Goal: Transaction & Acquisition: Book appointment/travel/reservation

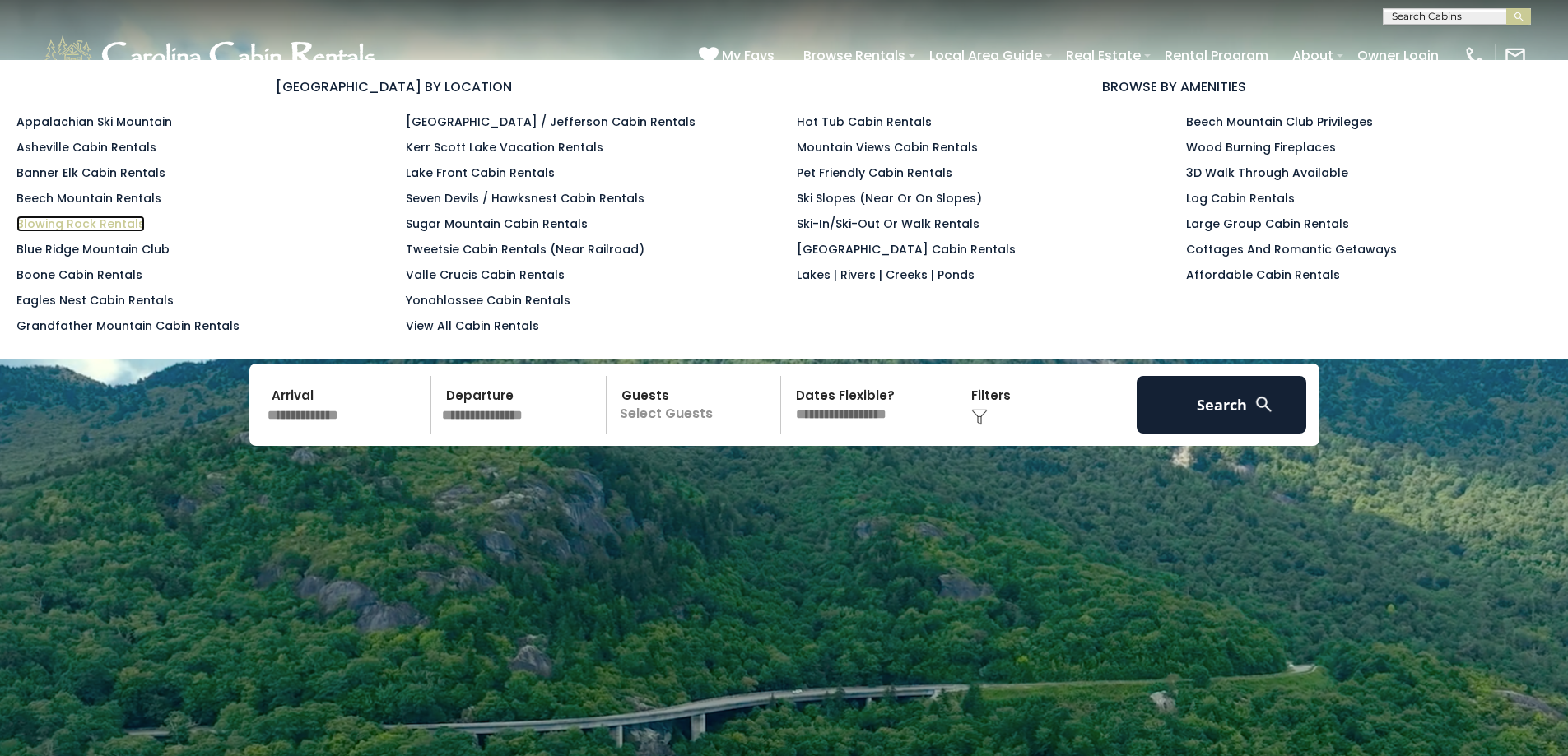
click at [108, 220] on link "Blowing Rock Rentals" at bounding box center [80, 224] width 129 height 17
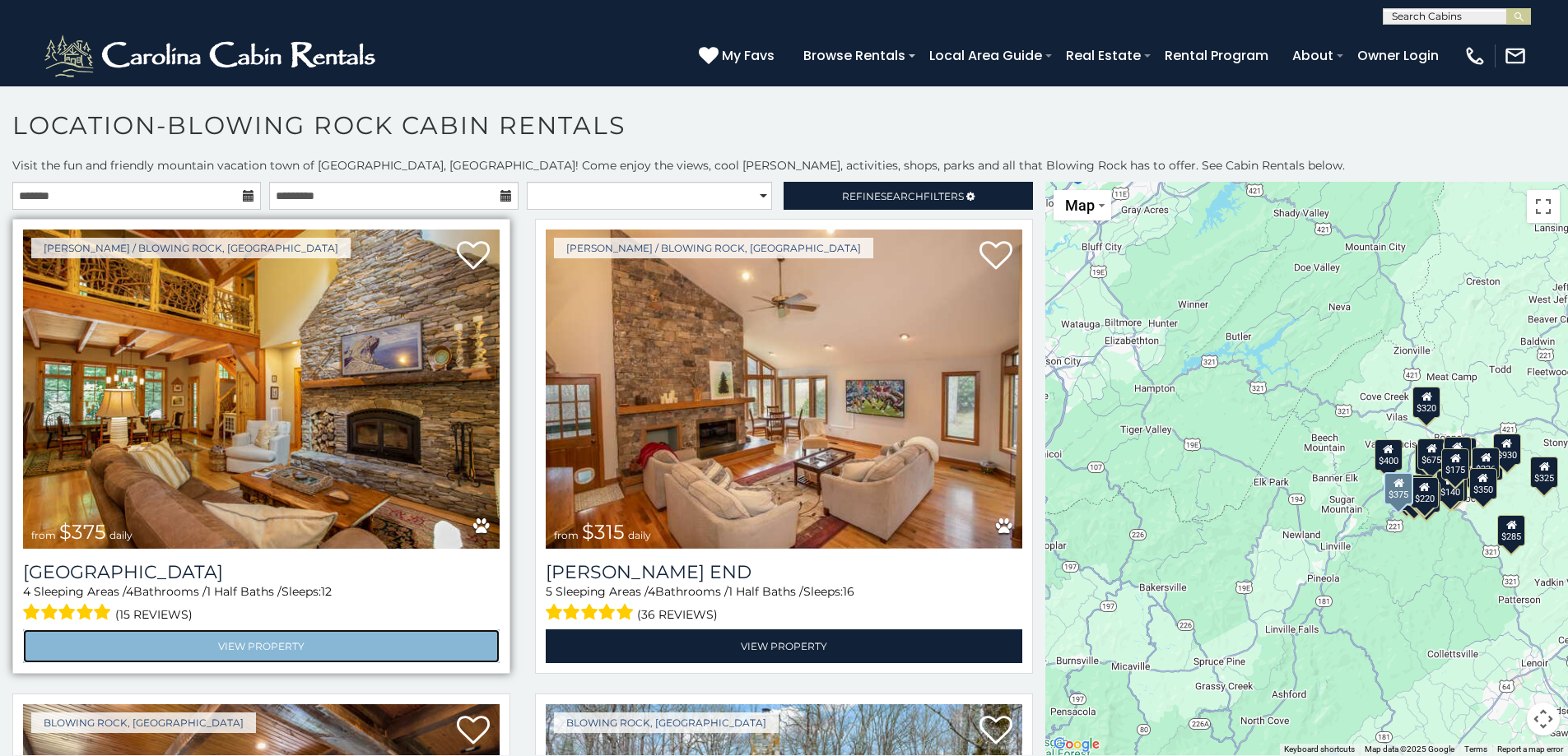
click at [257, 639] on link "View Property" at bounding box center [261, 646] width 477 height 34
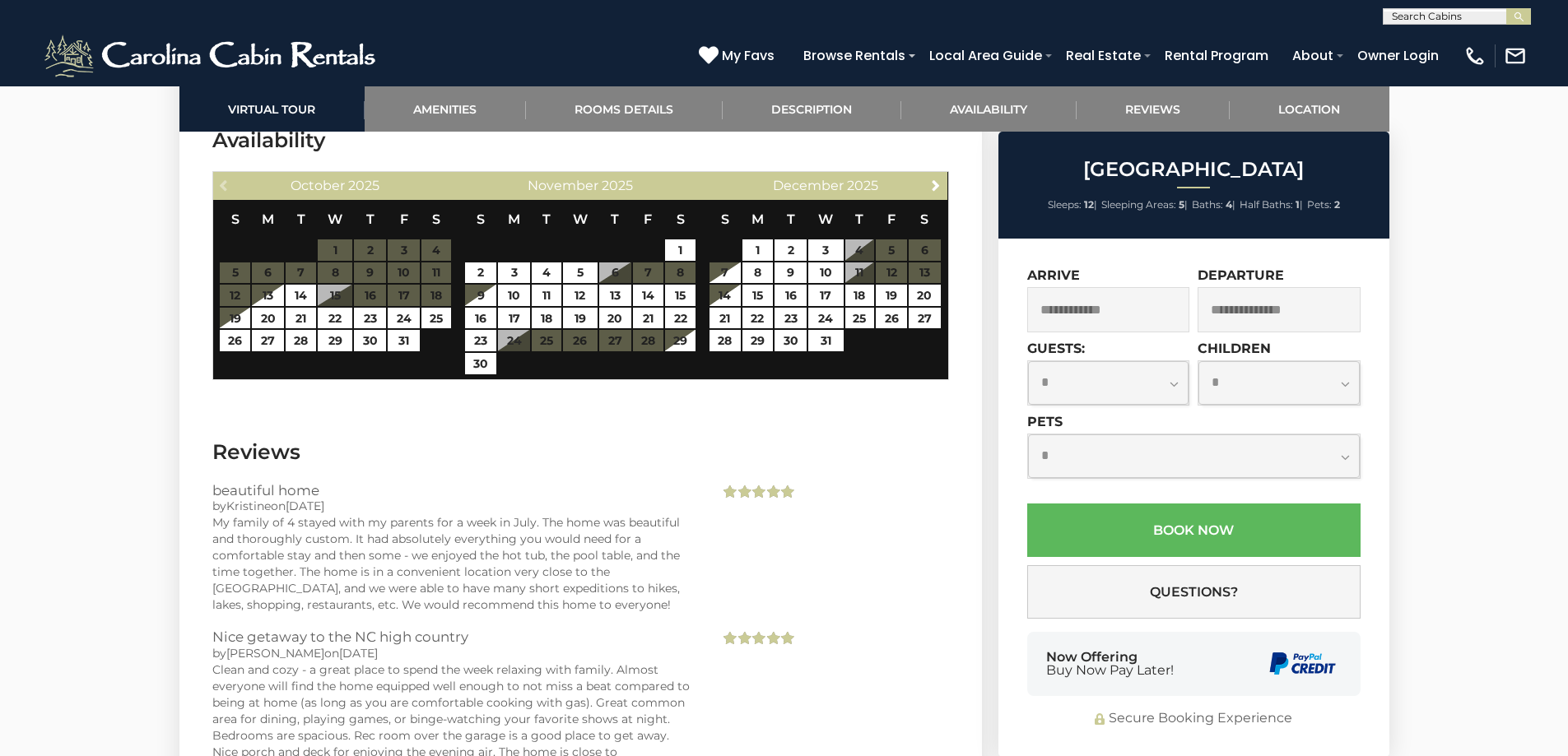
scroll to position [4387, 0]
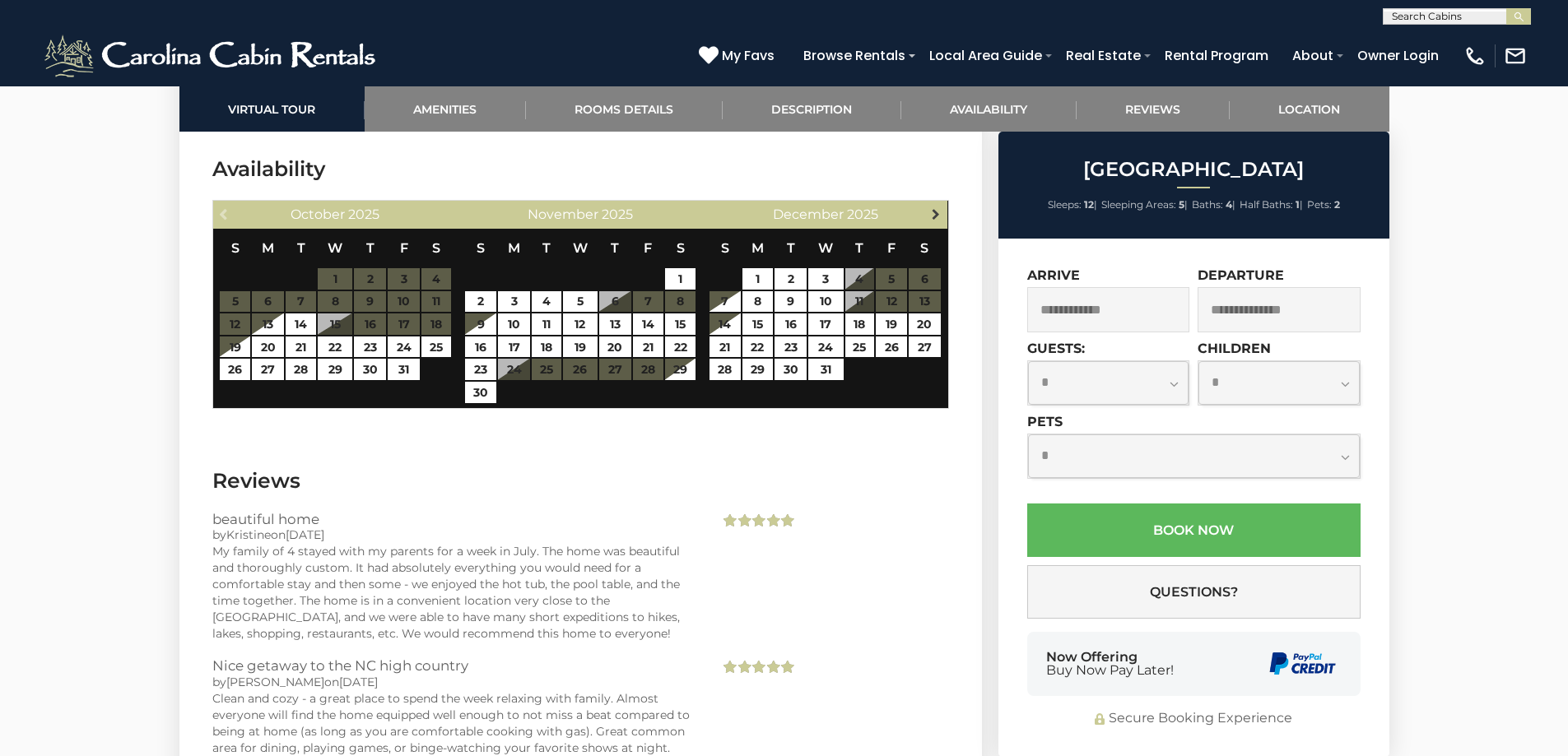
click at [938, 210] on span "Next" at bounding box center [936, 213] width 13 height 13
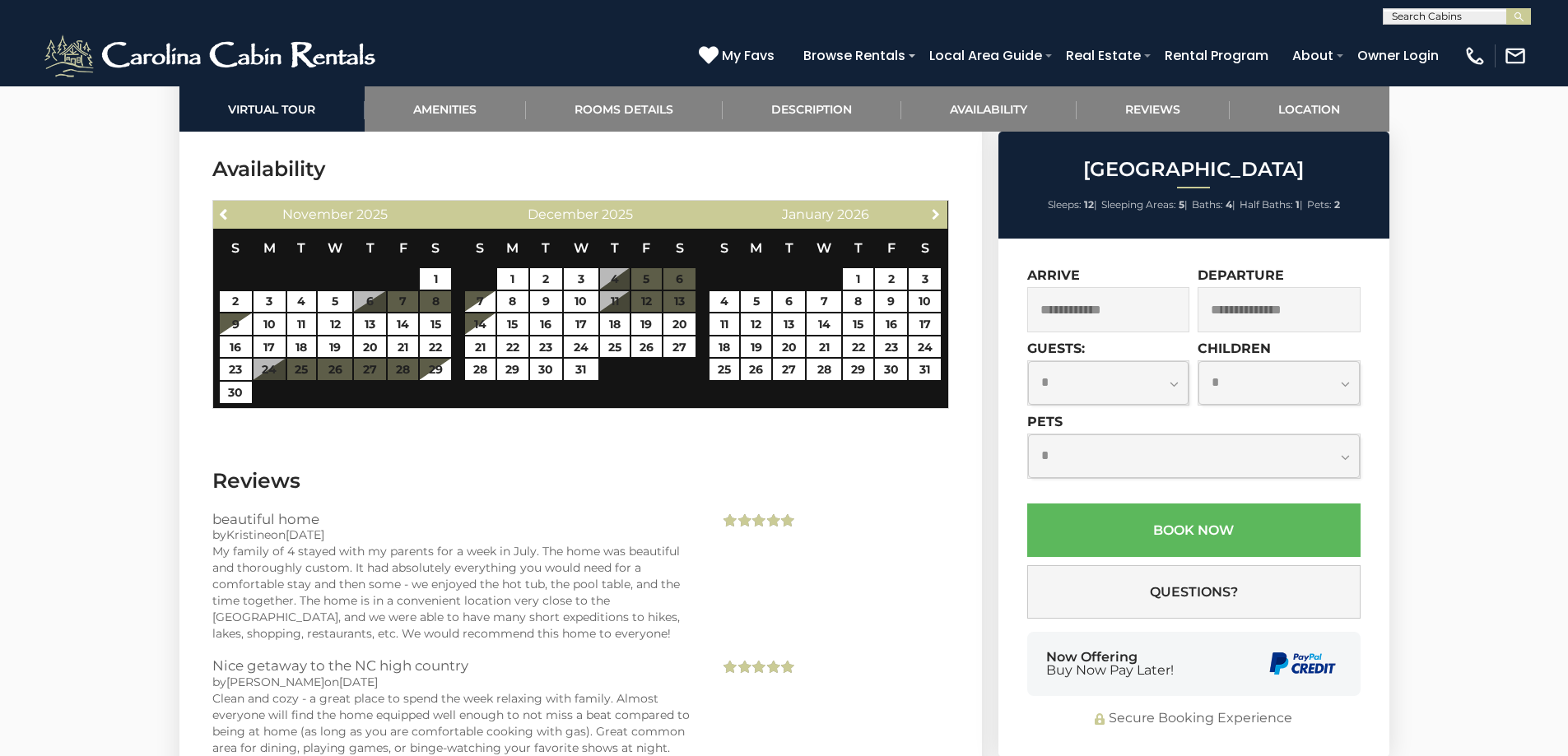
click at [938, 210] on span "Next" at bounding box center [936, 213] width 13 height 13
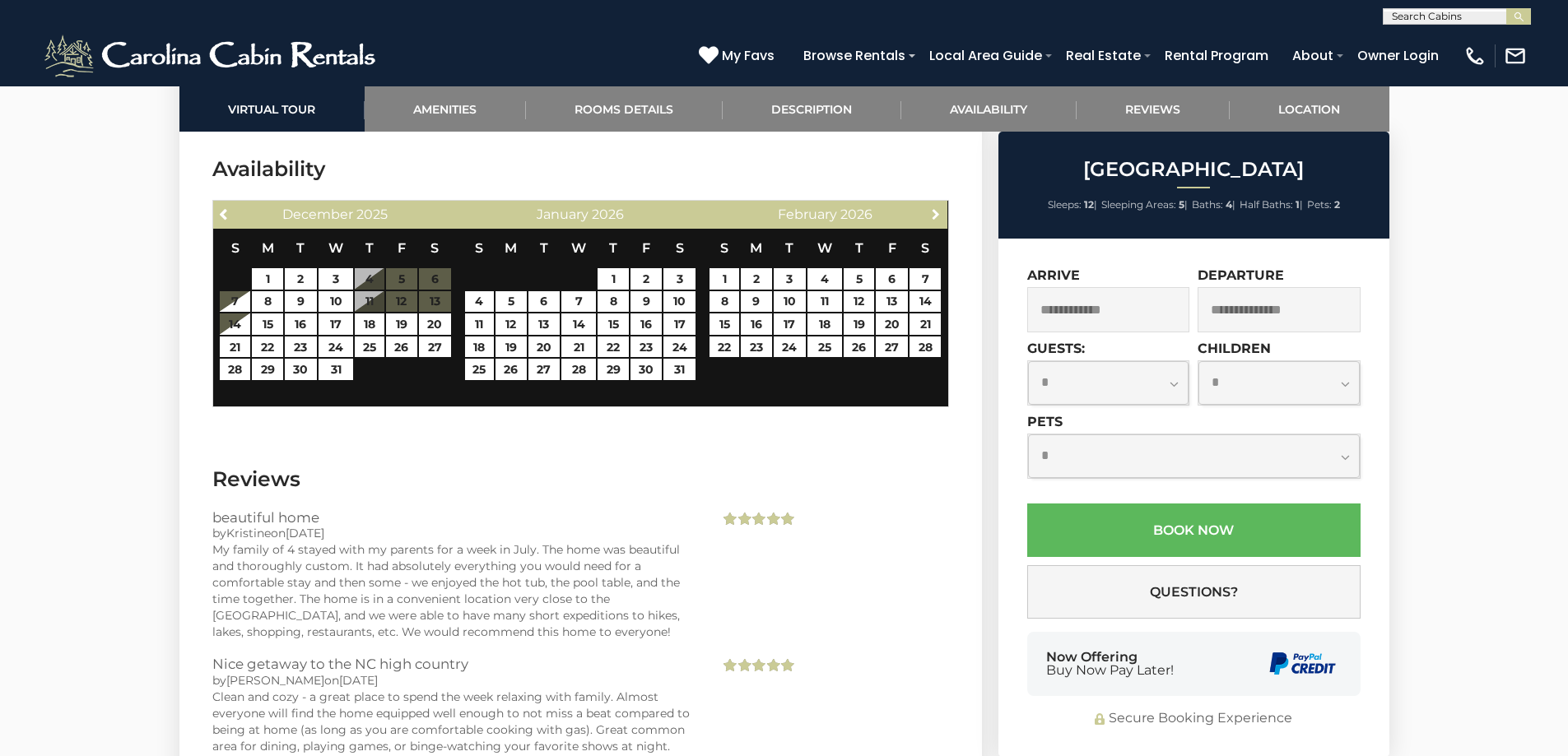
click at [938, 210] on span "Next" at bounding box center [936, 213] width 13 height 13
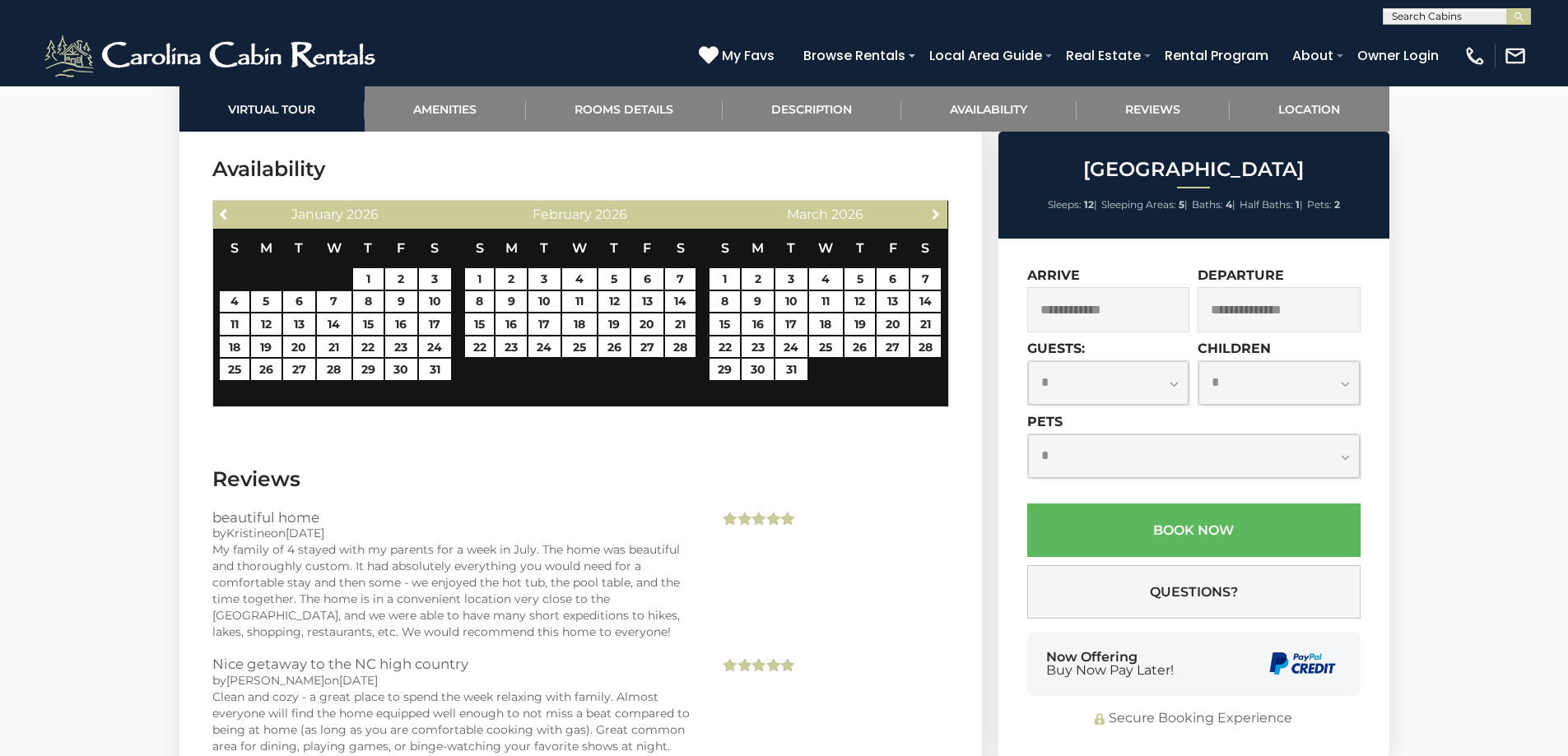
click at [938, 210] on span "Next" at bounding box center [936, 213] width 13 height 13
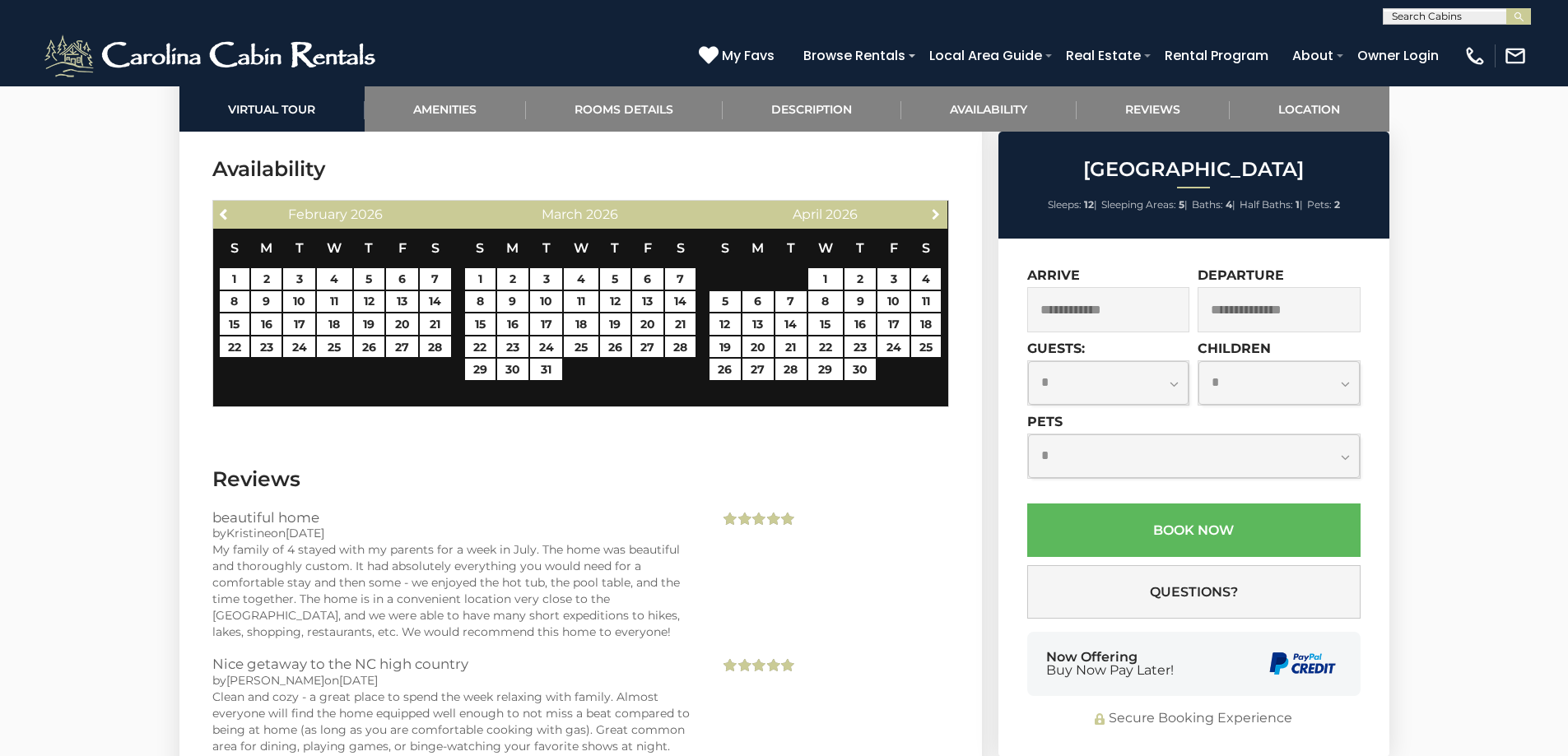
click at [938, 210] on span "Next" at bounding box center [936, 213] width 13 height 13
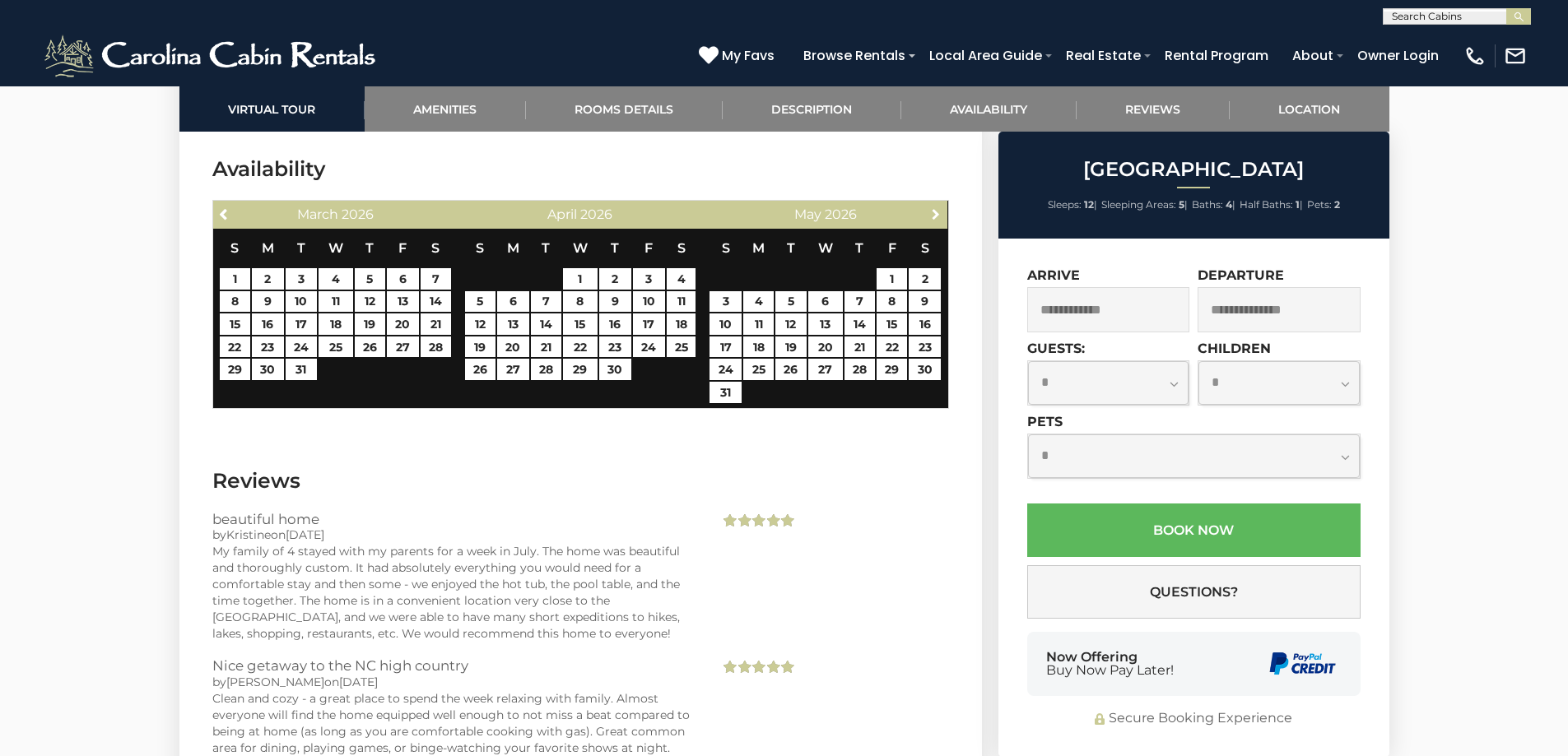
click at [938, 210] on span "Next" at bounding box center [936, 213] width 13 height 13
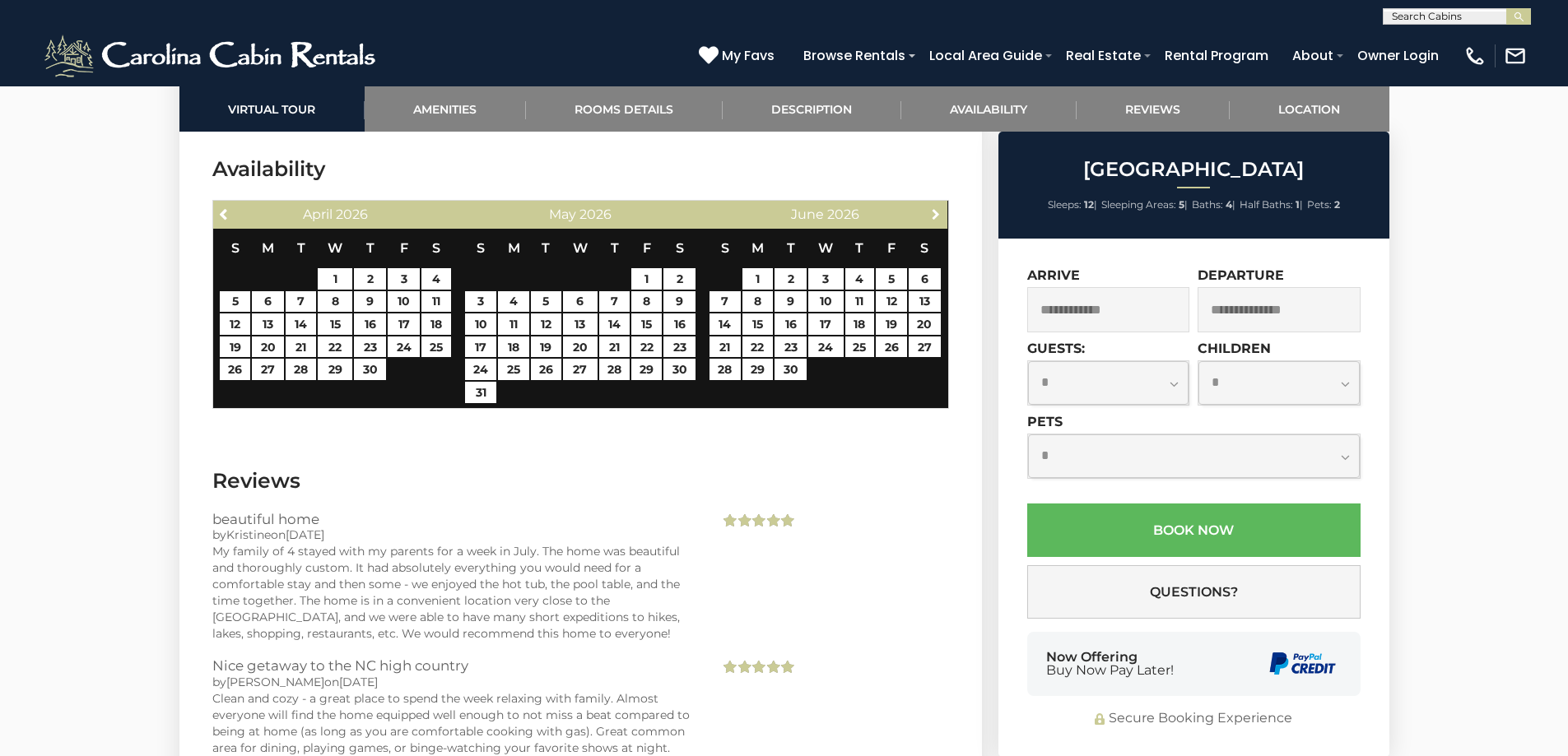
click at [938, 210] on span "Next" at bounding box center [936, 213] width 13 height 13
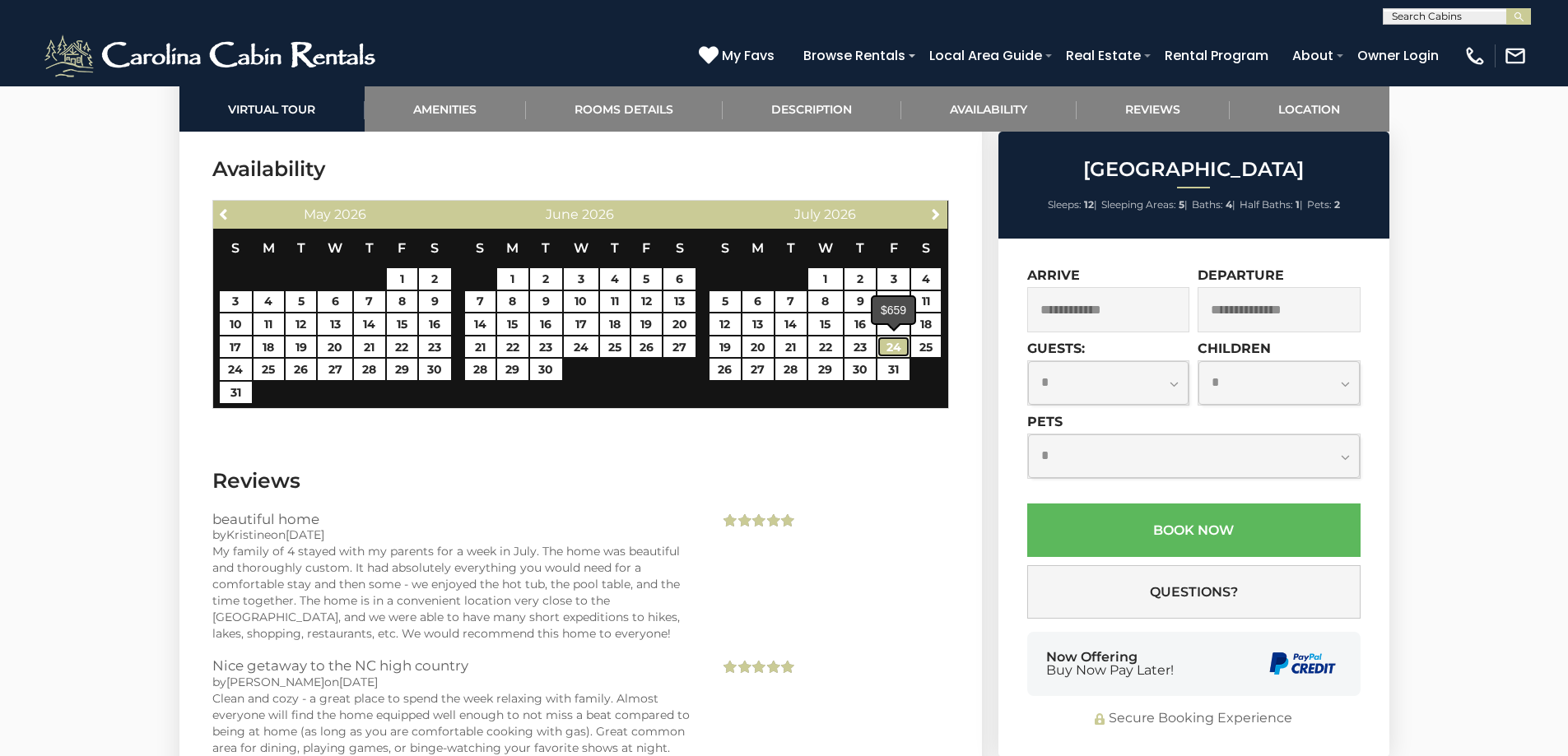
click at [889, 347] on link "24" at bounding box center [894, 347] width 32 height 21
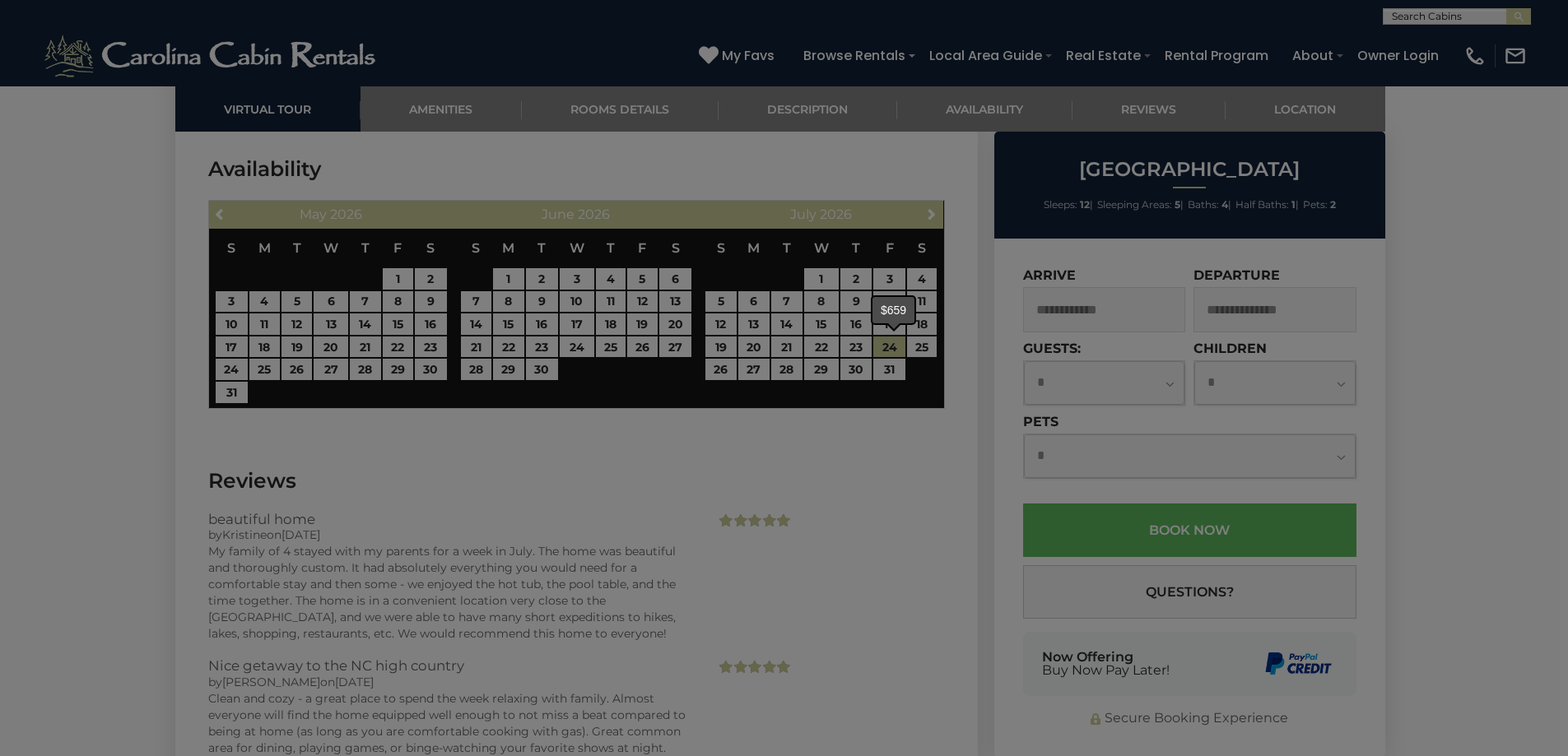
type input "**********"
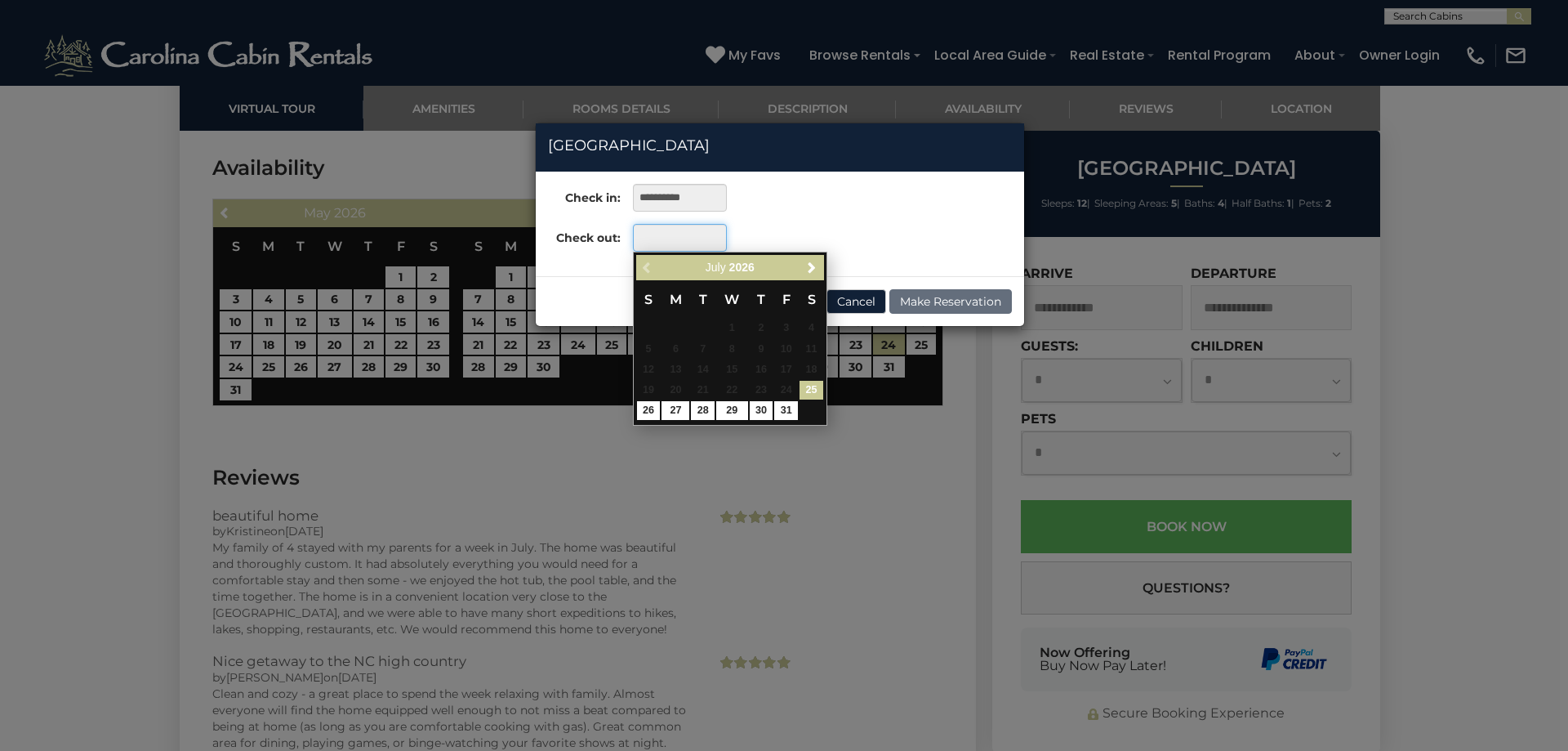
click at [670, 240] on input "text" at bounding box center [680, 238] width 94 height 28
click at [676, 413] on link "27" at bounding box center [676, 411] width 28 height 19
type input "**********"
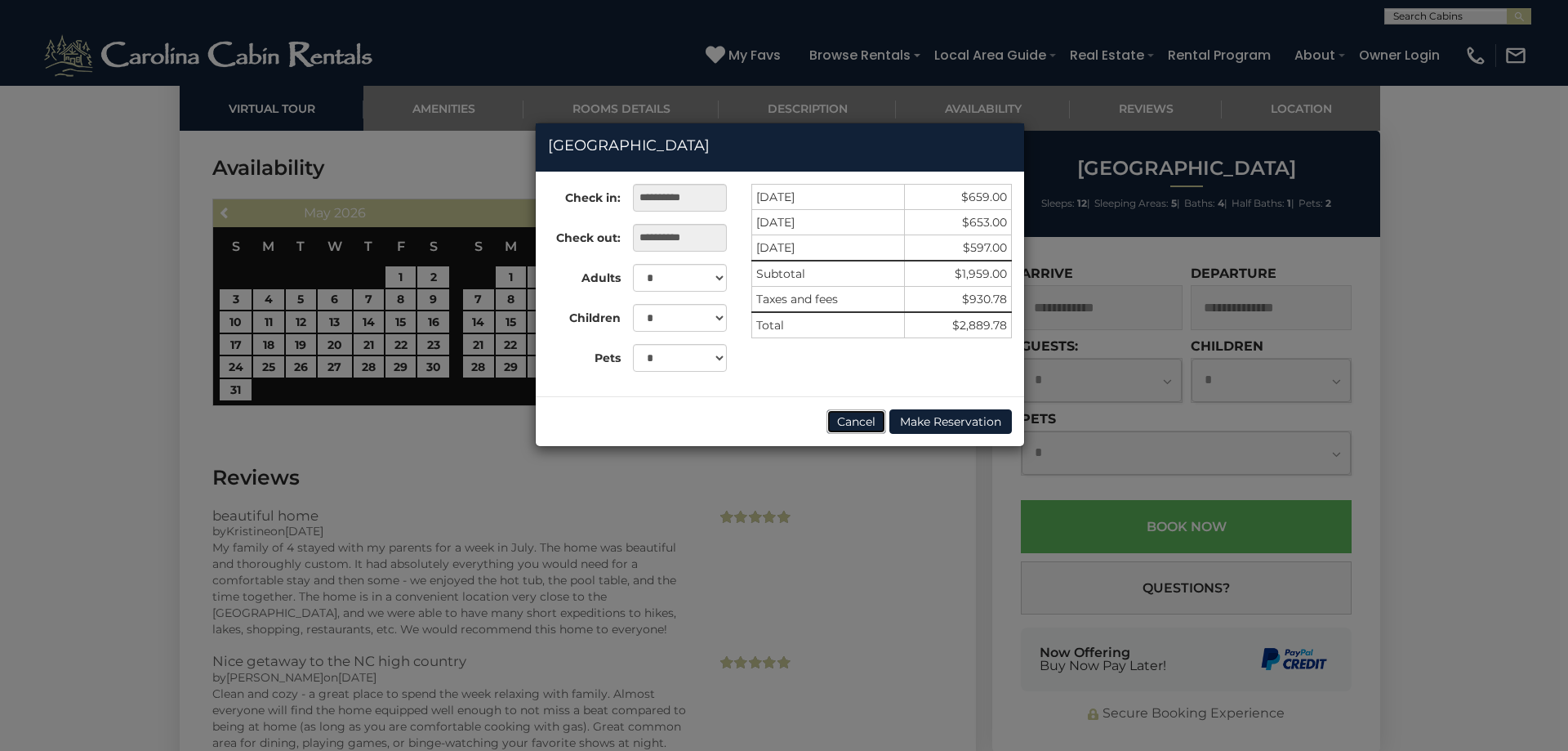
click at [847, 418] on button "Cancel" at bounding box center [856, 422] width 60 height 24
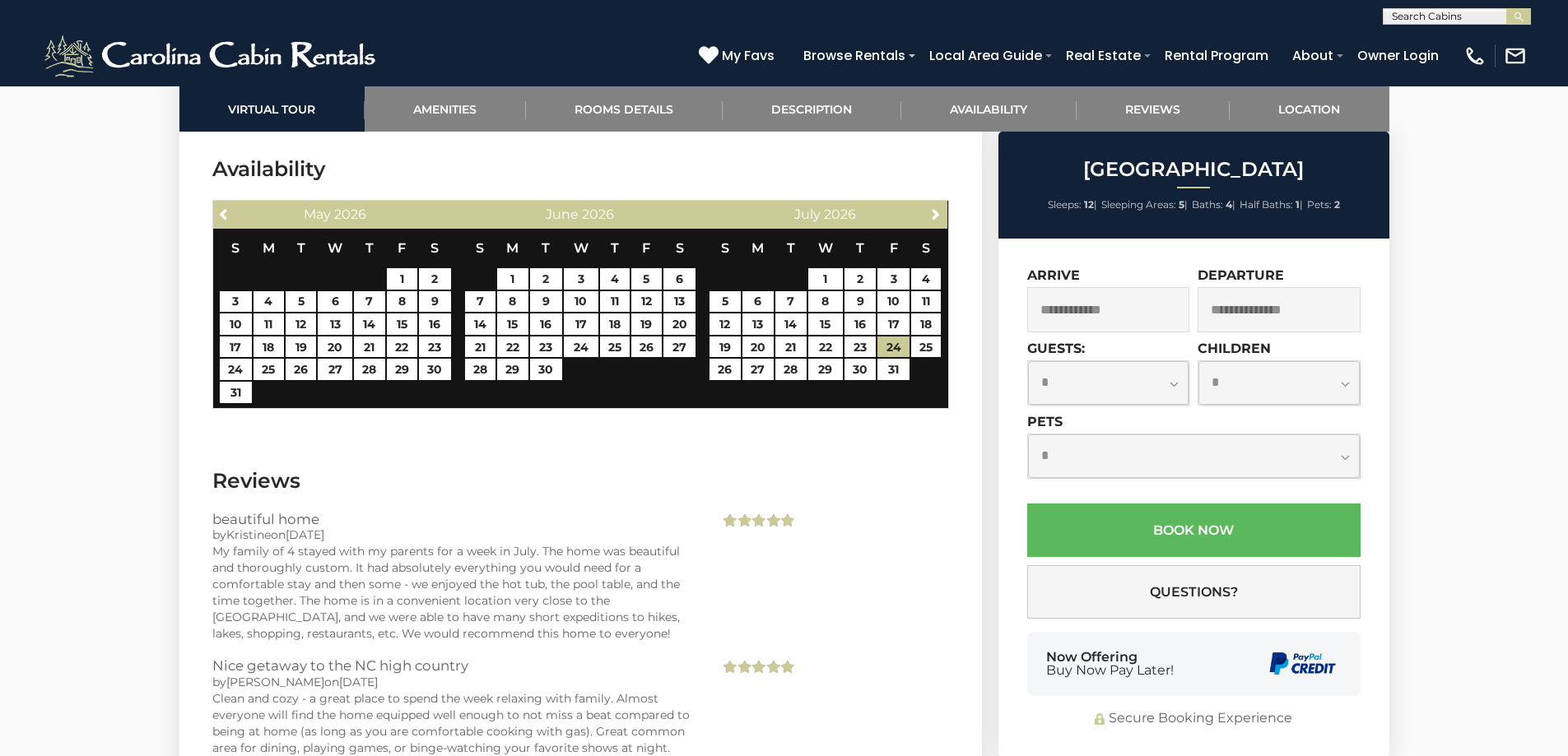
click at [803, 178] on h3 "Availability" at bounding box center [581, 169] width 737 height 29
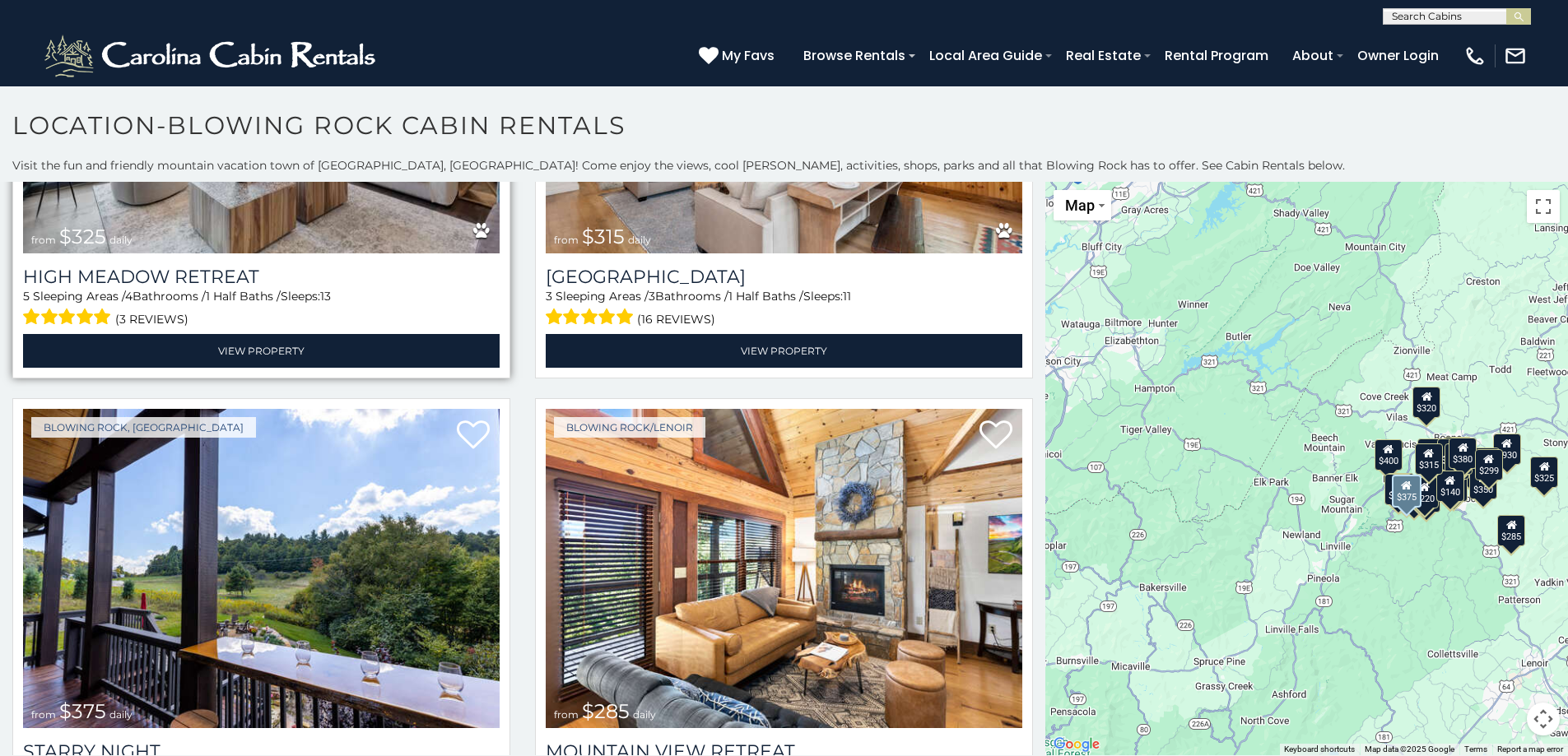
scroll to position [2468, 0]
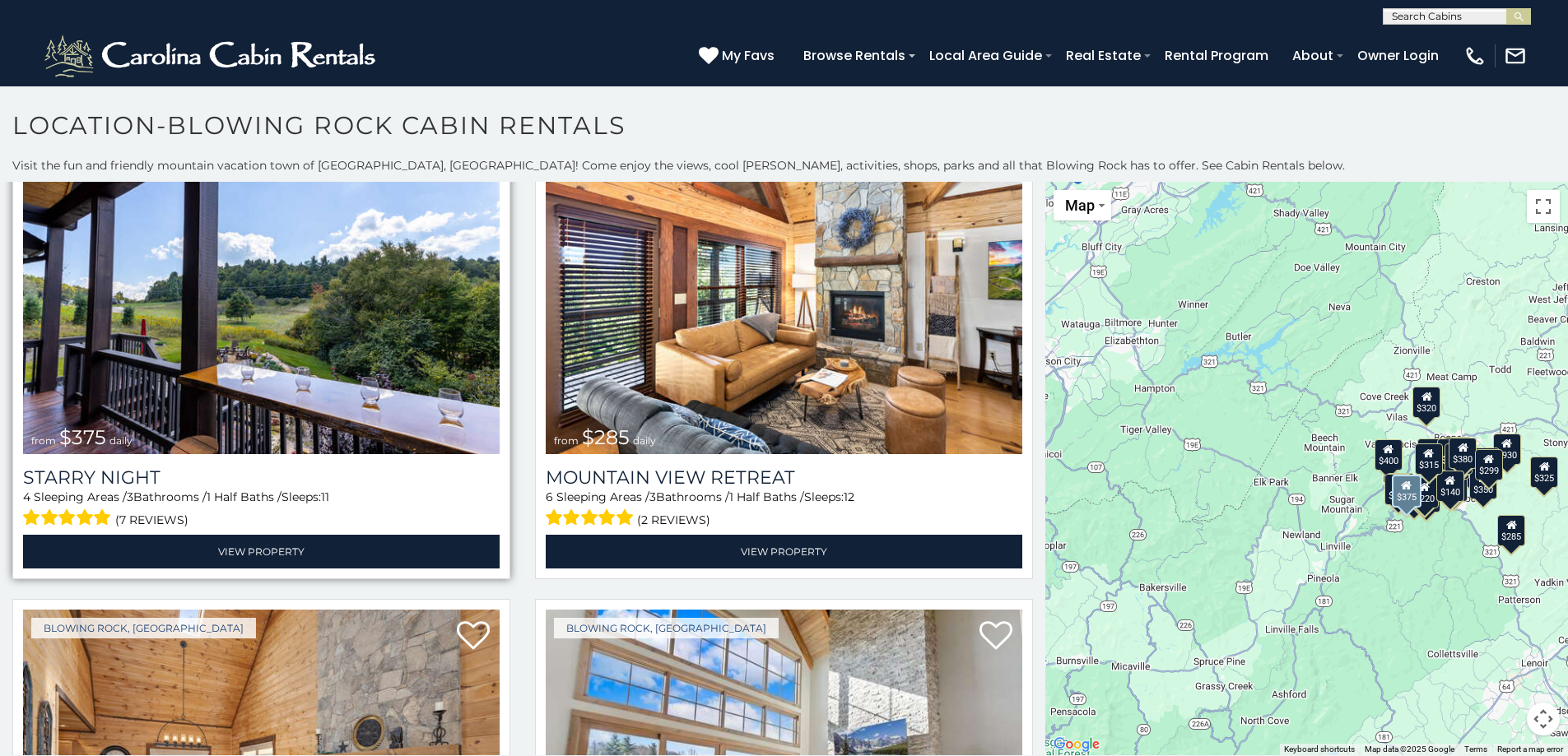
click at [311, 360] on img at bounding box center [261, 294] width 477 height 319
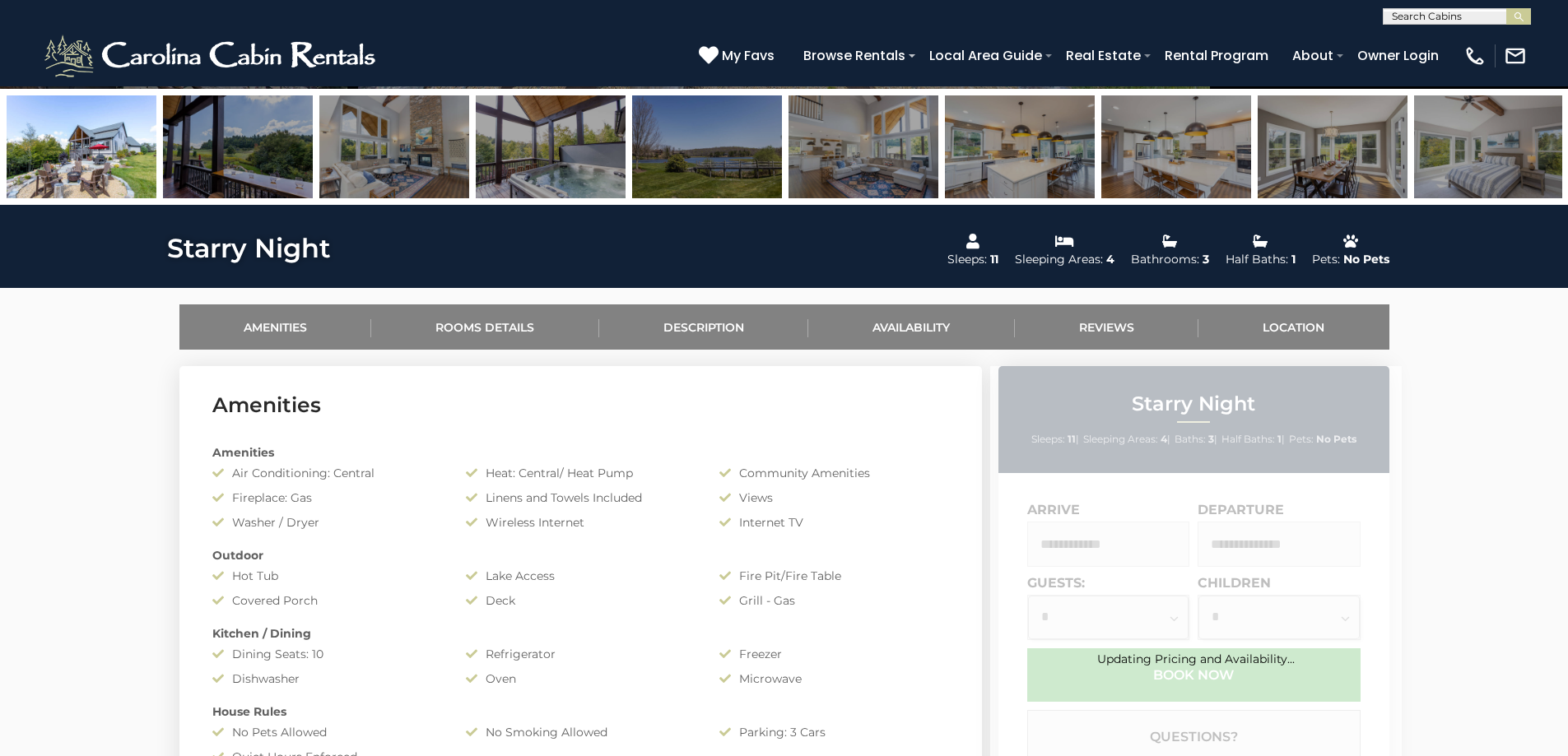
scroll to position [549, 0]
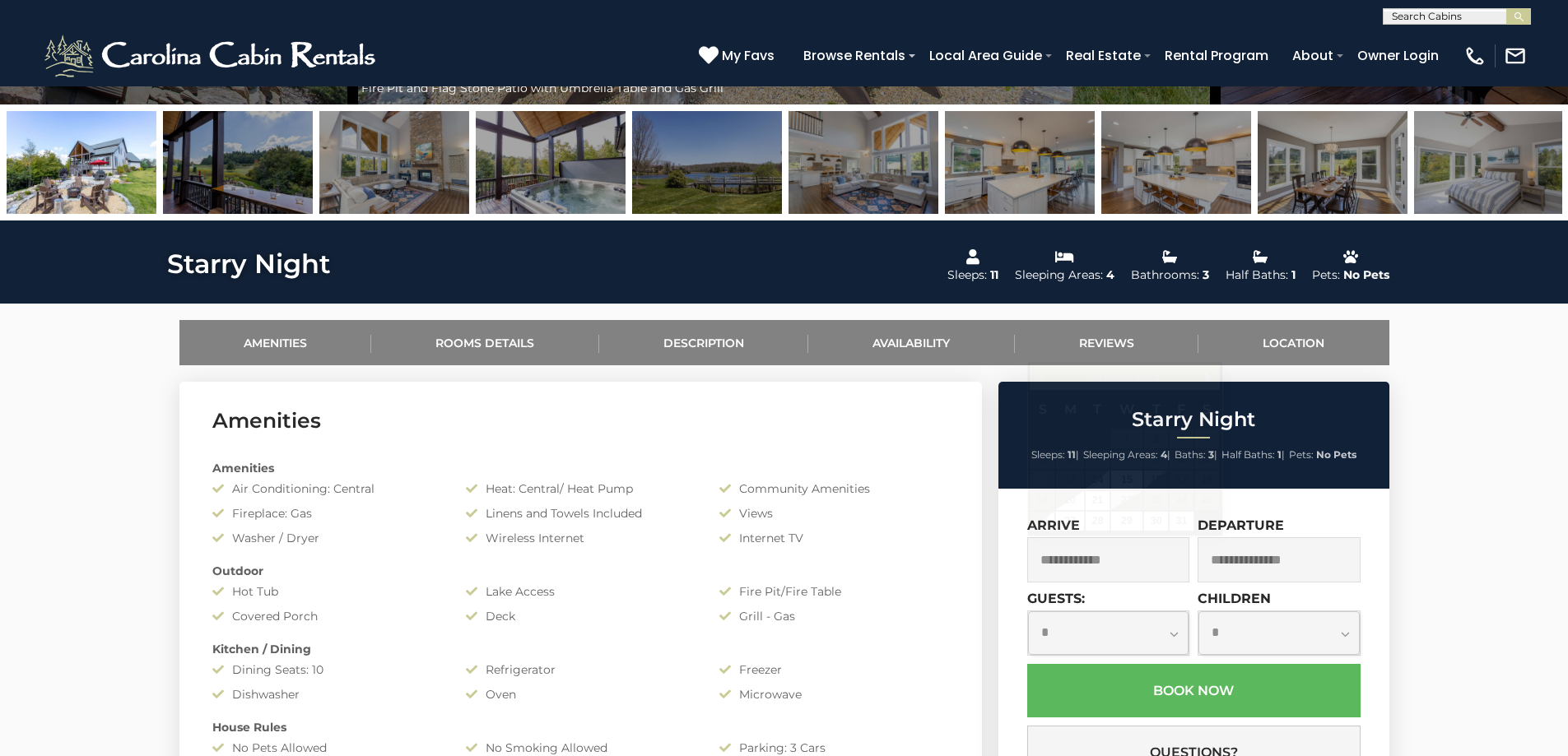
click at [1116, 559] on input "text" at bounding box center [1109, 560] width 163 height 45
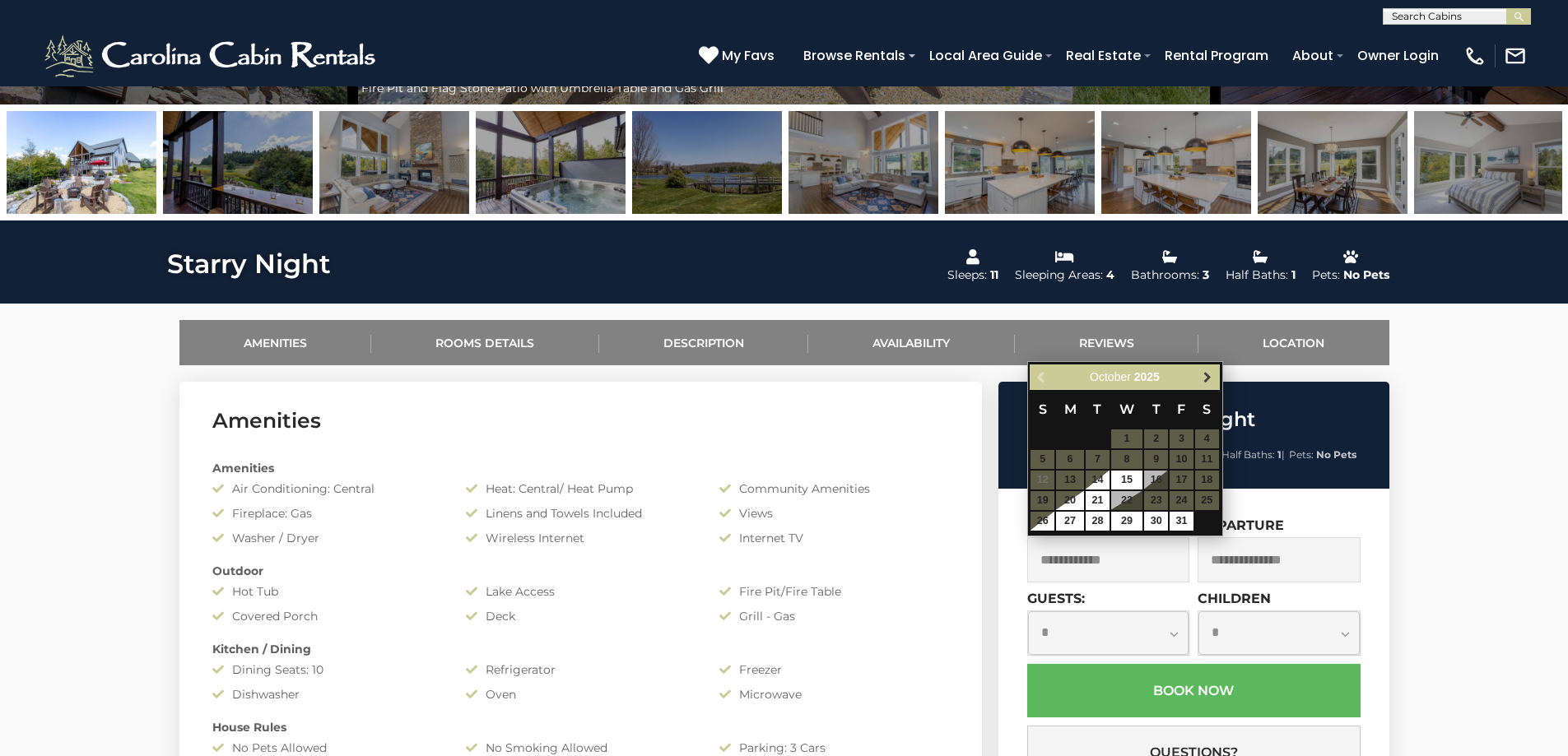
click at [1211, 375] on span "Next" at bounding box center [1207, 378] width 13 height 13
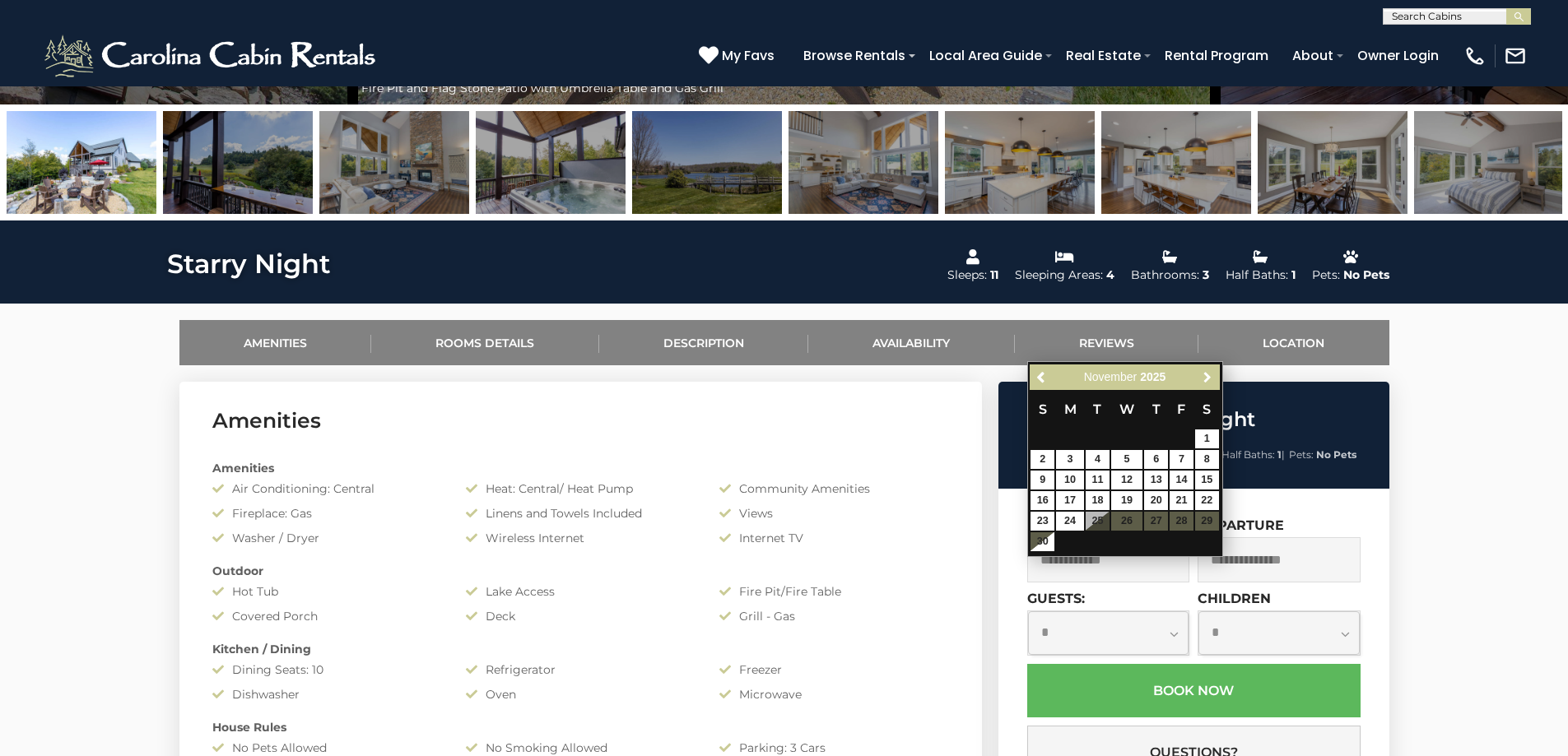
click at [1211, 375] on span "Next" at bounding box center [1207, 378] width 13 height 13
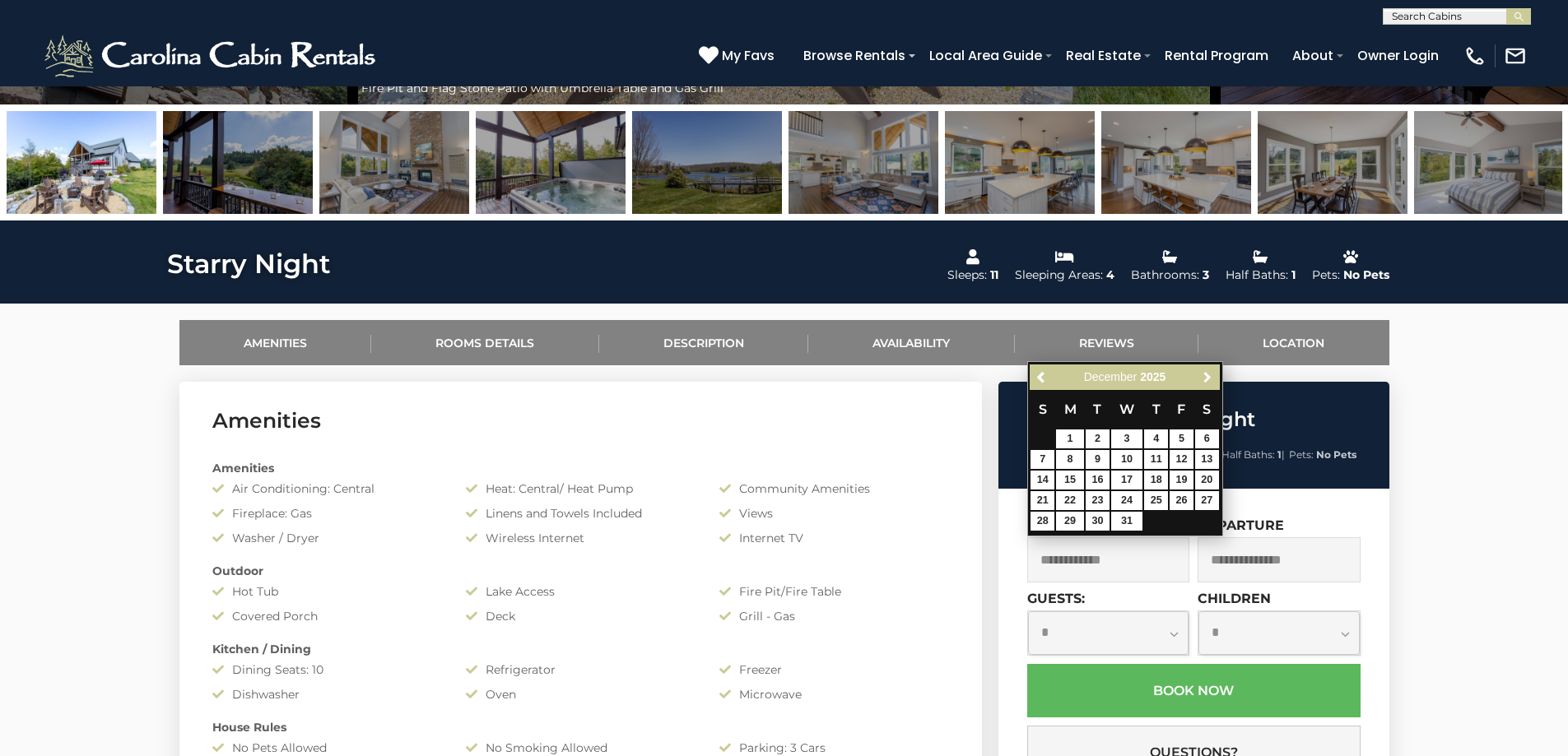
click at [1211, 375] on span "Next" at bounding box center [1207, 378] width 13 height 13
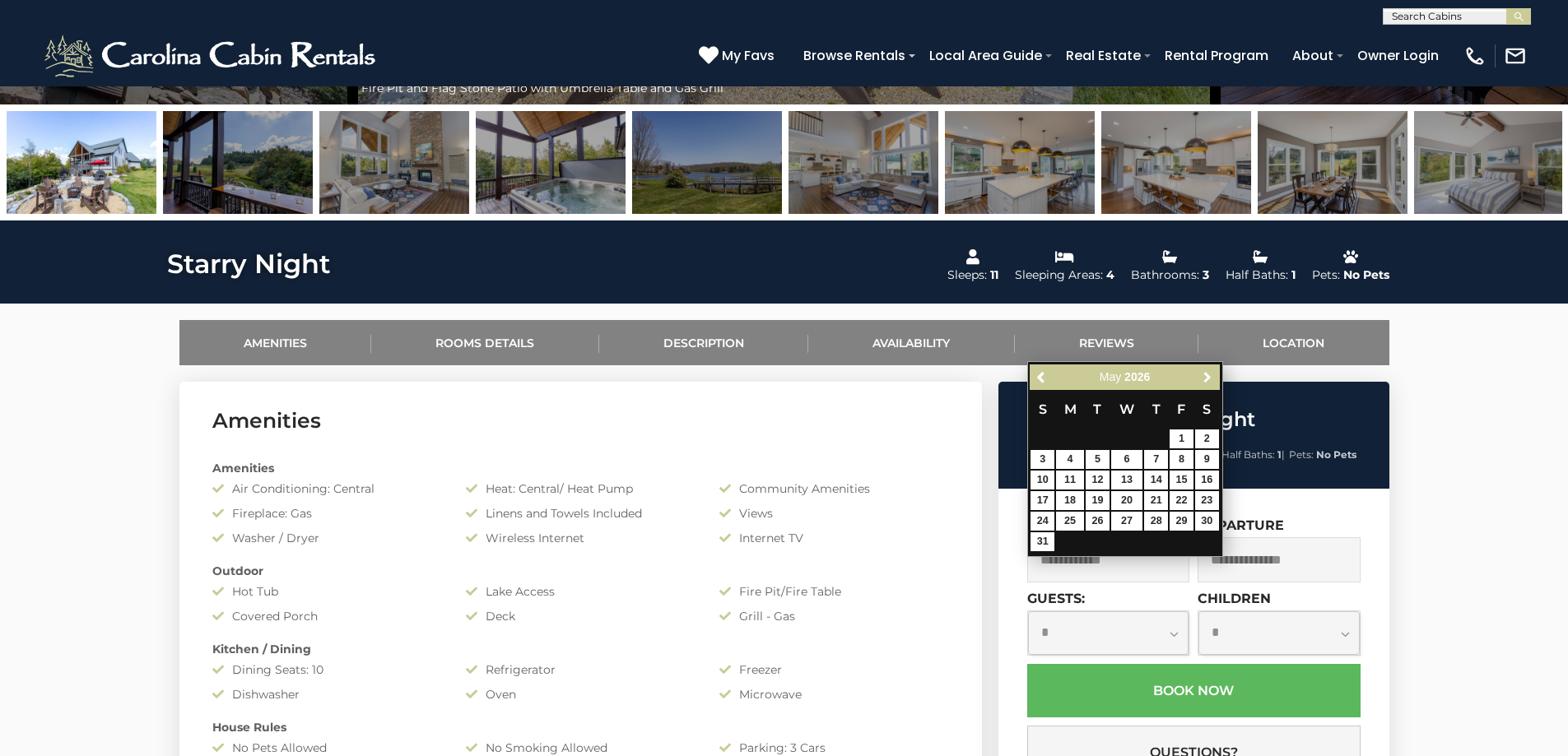
click at [1211, 375] on span "Next" at bounding box center [1207, 378] width 13 height 13
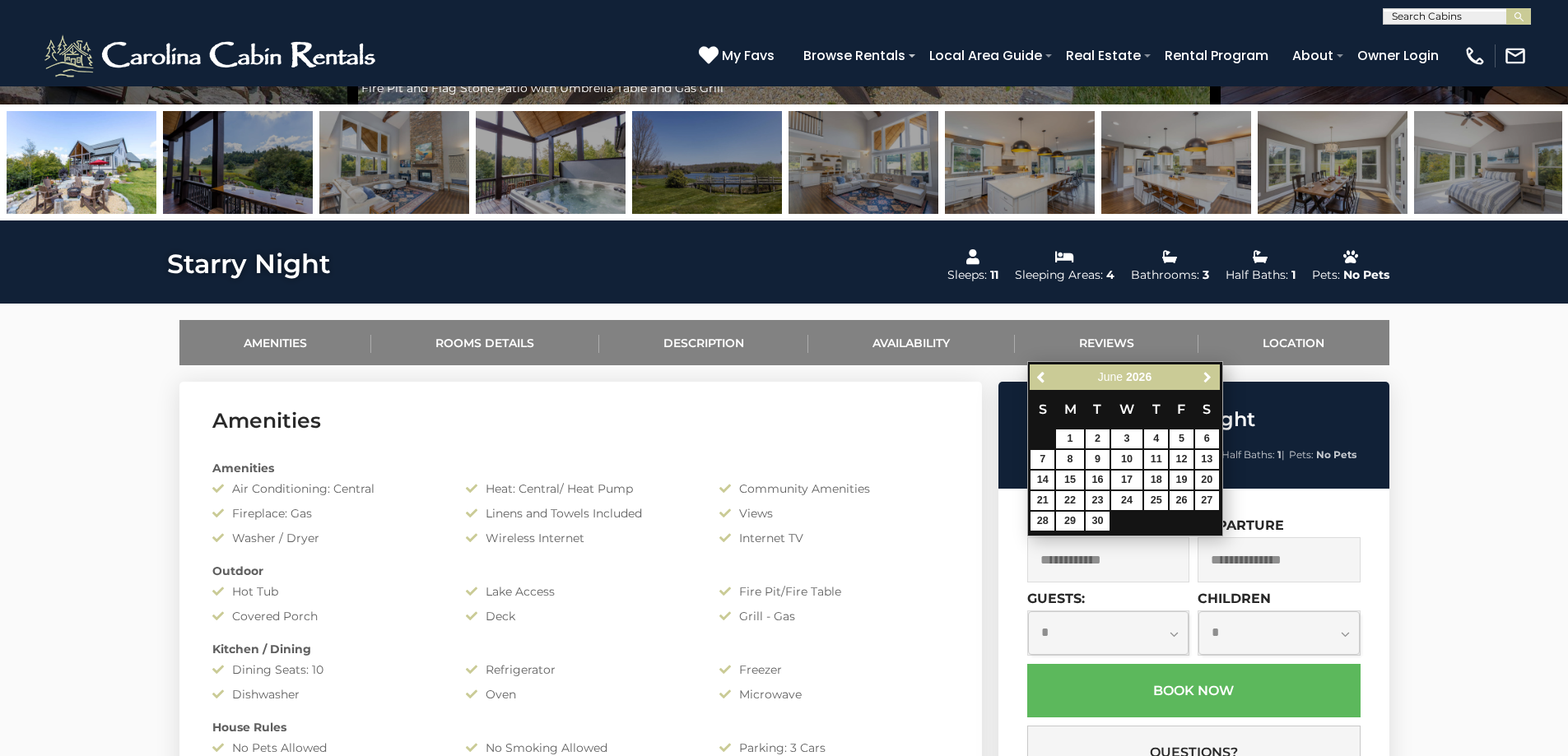
click at [1211, 375] on span "Next" at bounding box center [1207, 378] width 13 height 13
click at [1174, 502] on link "24" at bounding box center [1181, 501] width 24 height 19
type input "**********"
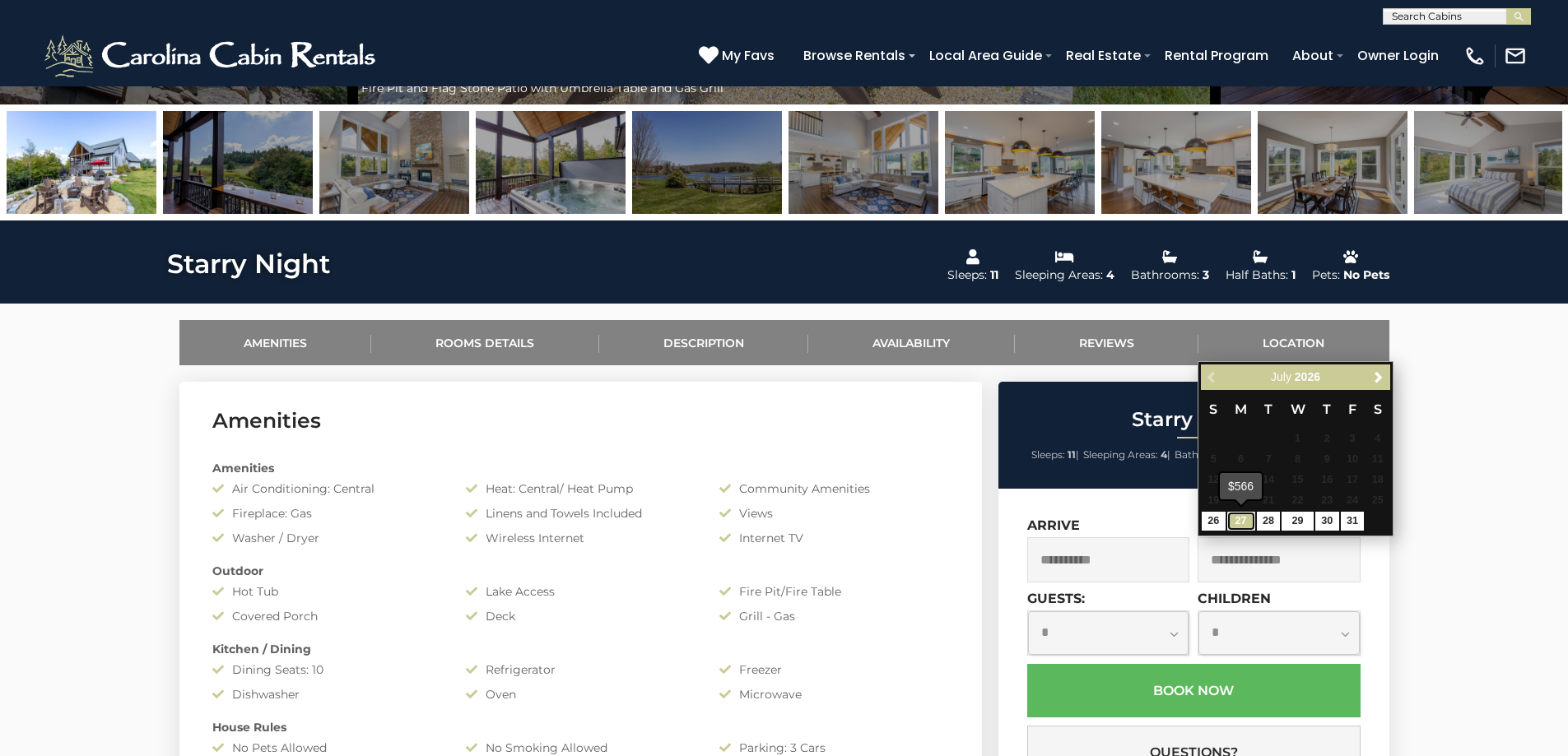
click at [1242, 521] on link "27" at bounding box center [1242, 522] width 28 height 19
type input "**********"
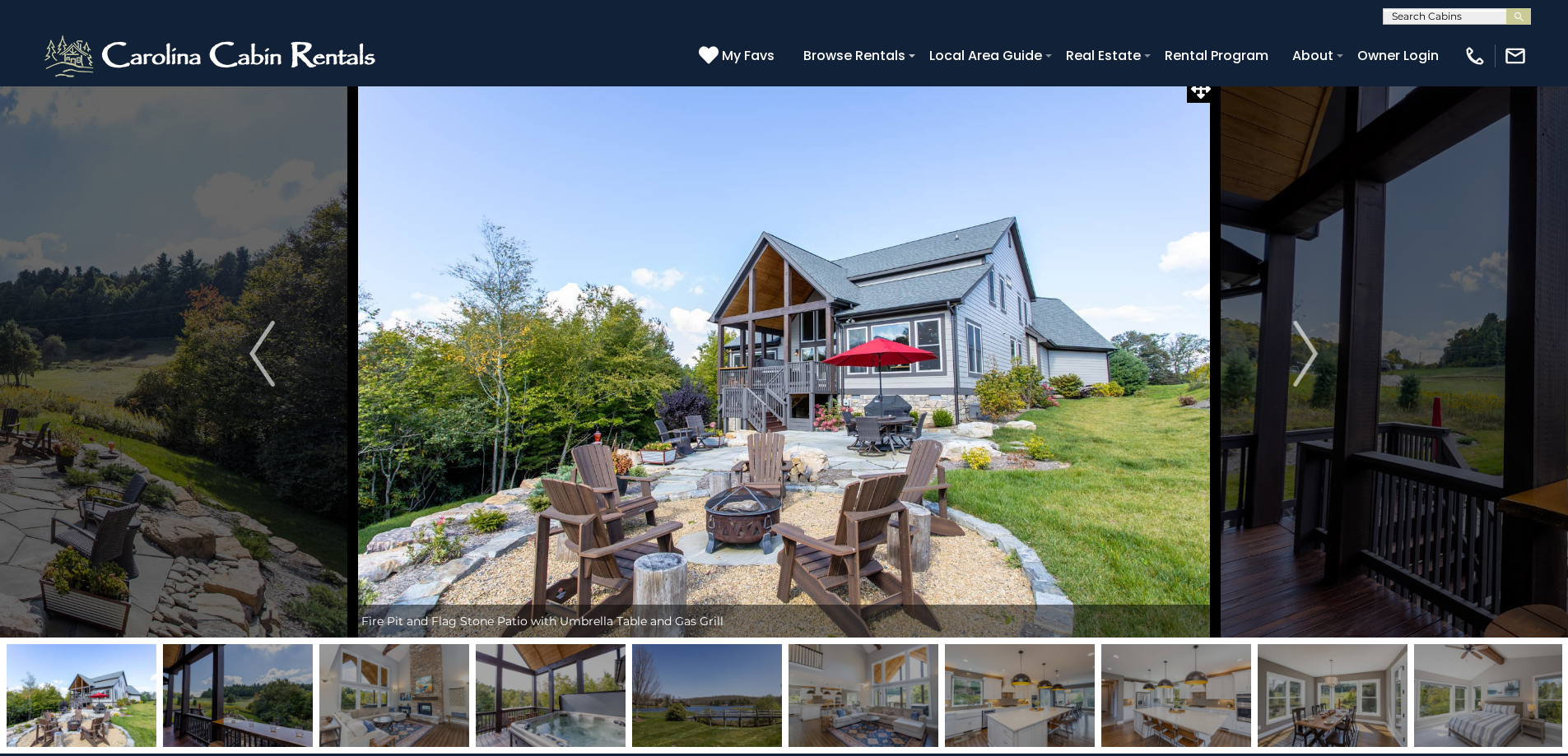
scroll to position [0, 0]
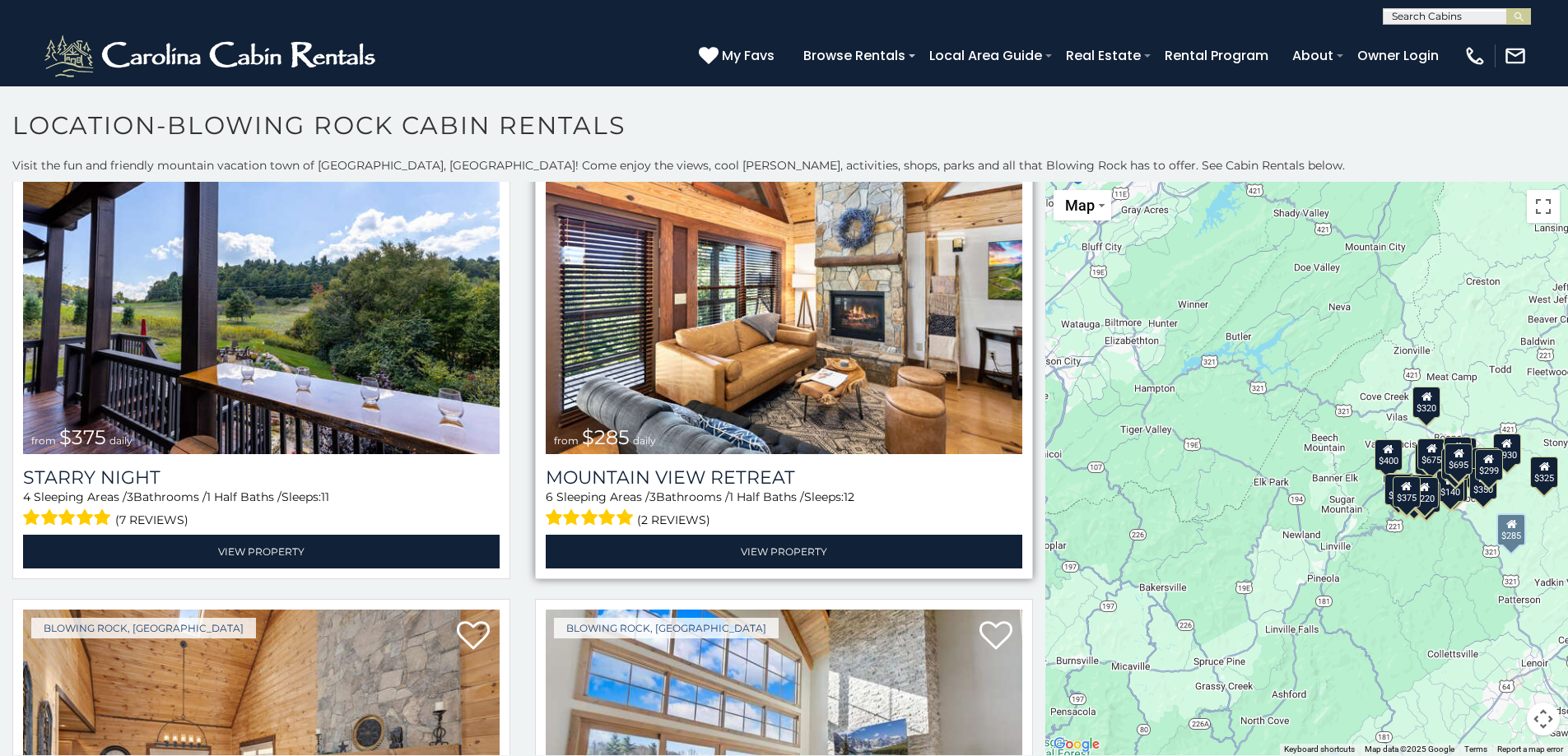
scroll to position [2743, 0]
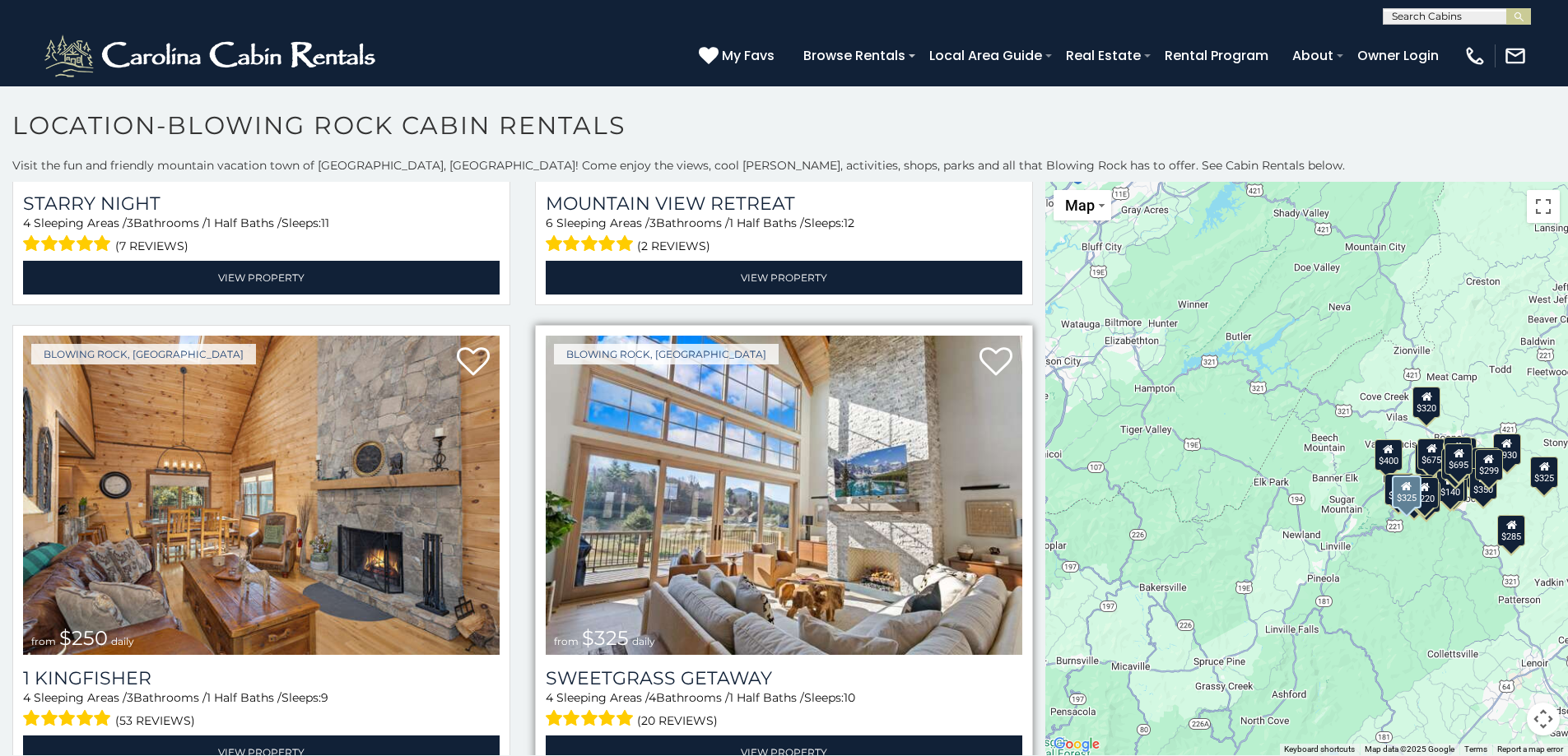
click at [636, 492] on img at bounding box center [784, 495] width 477 height 319
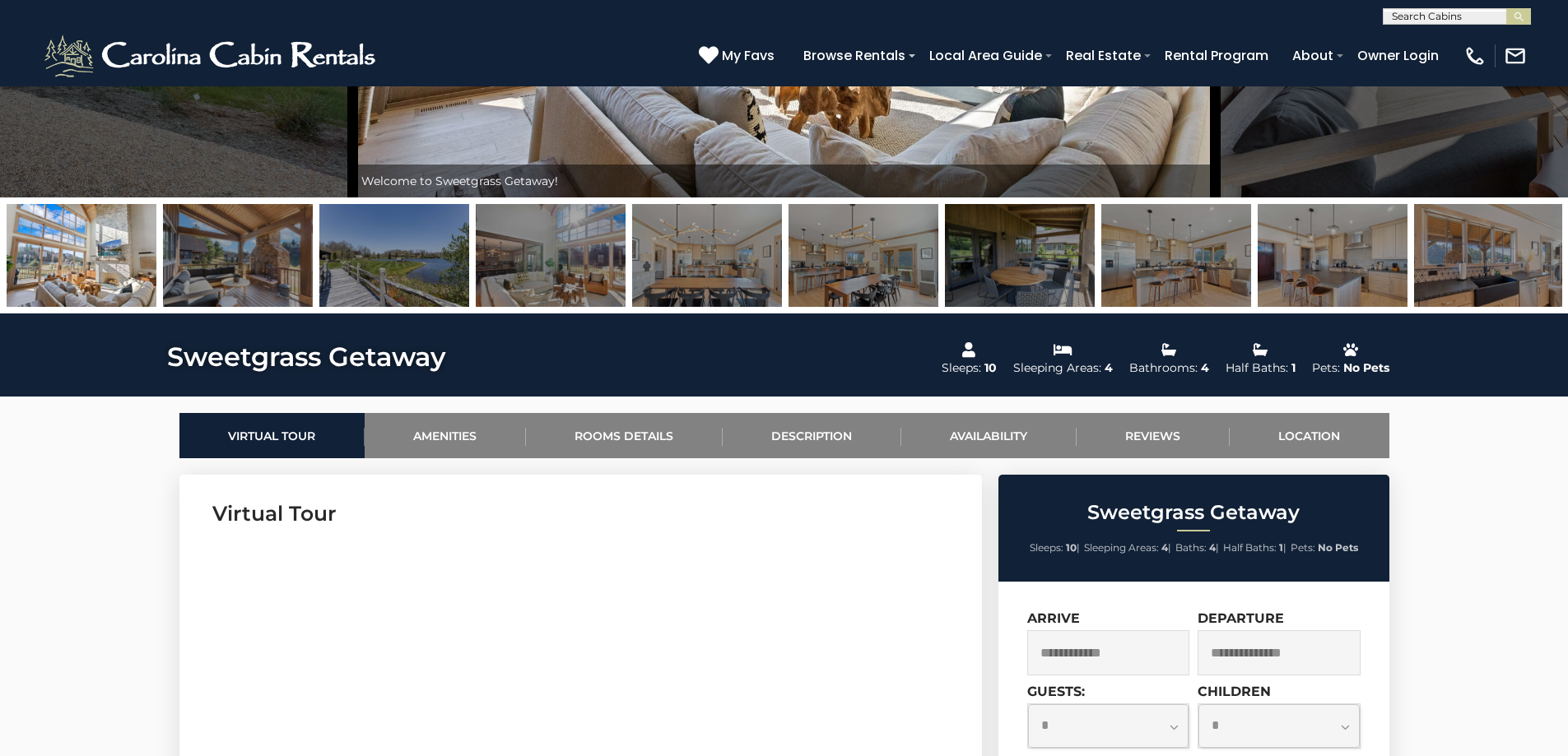
scroll to position [549, 0]
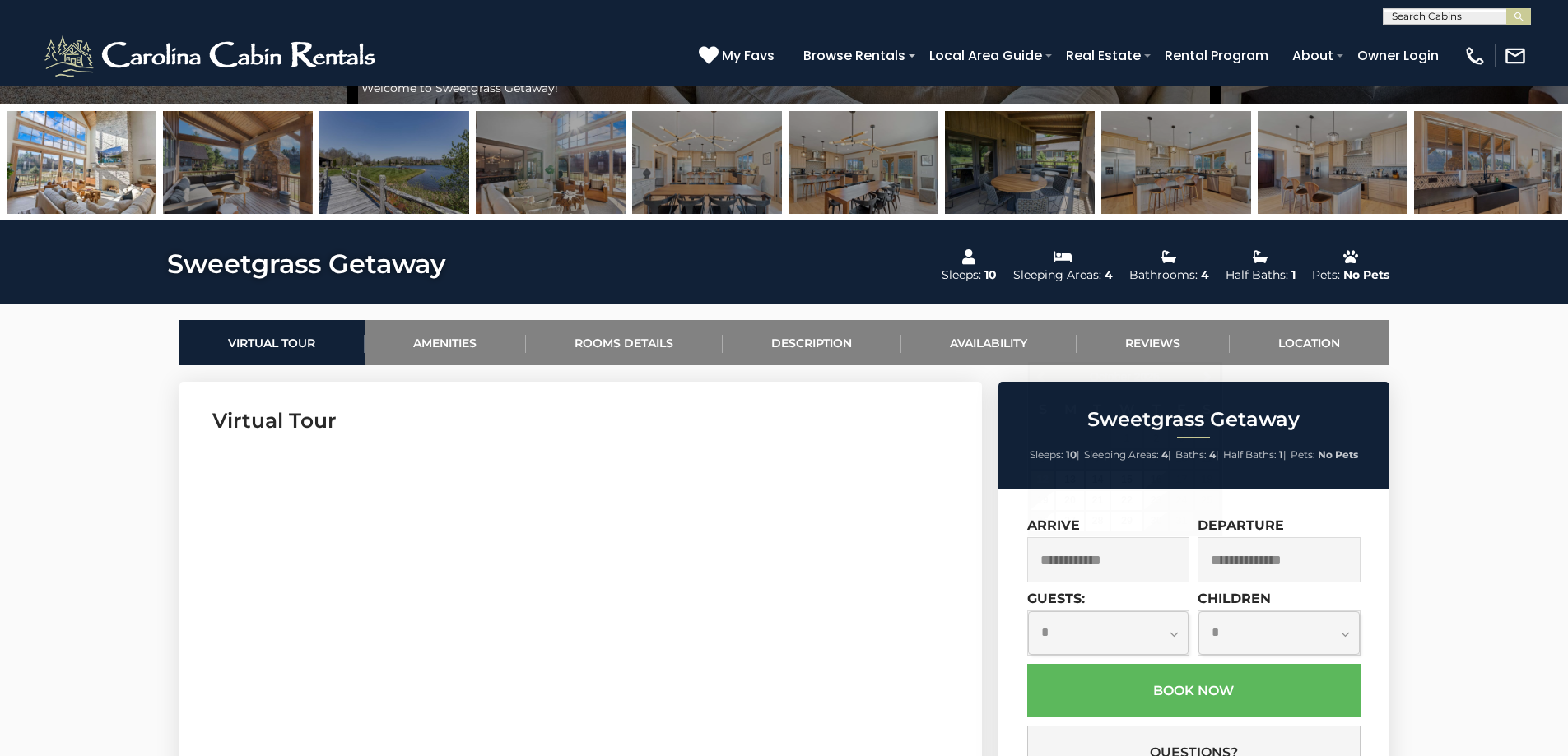
click at [1070, 560] on input "text" at bounding box center [1109, 560] width 163 height 45
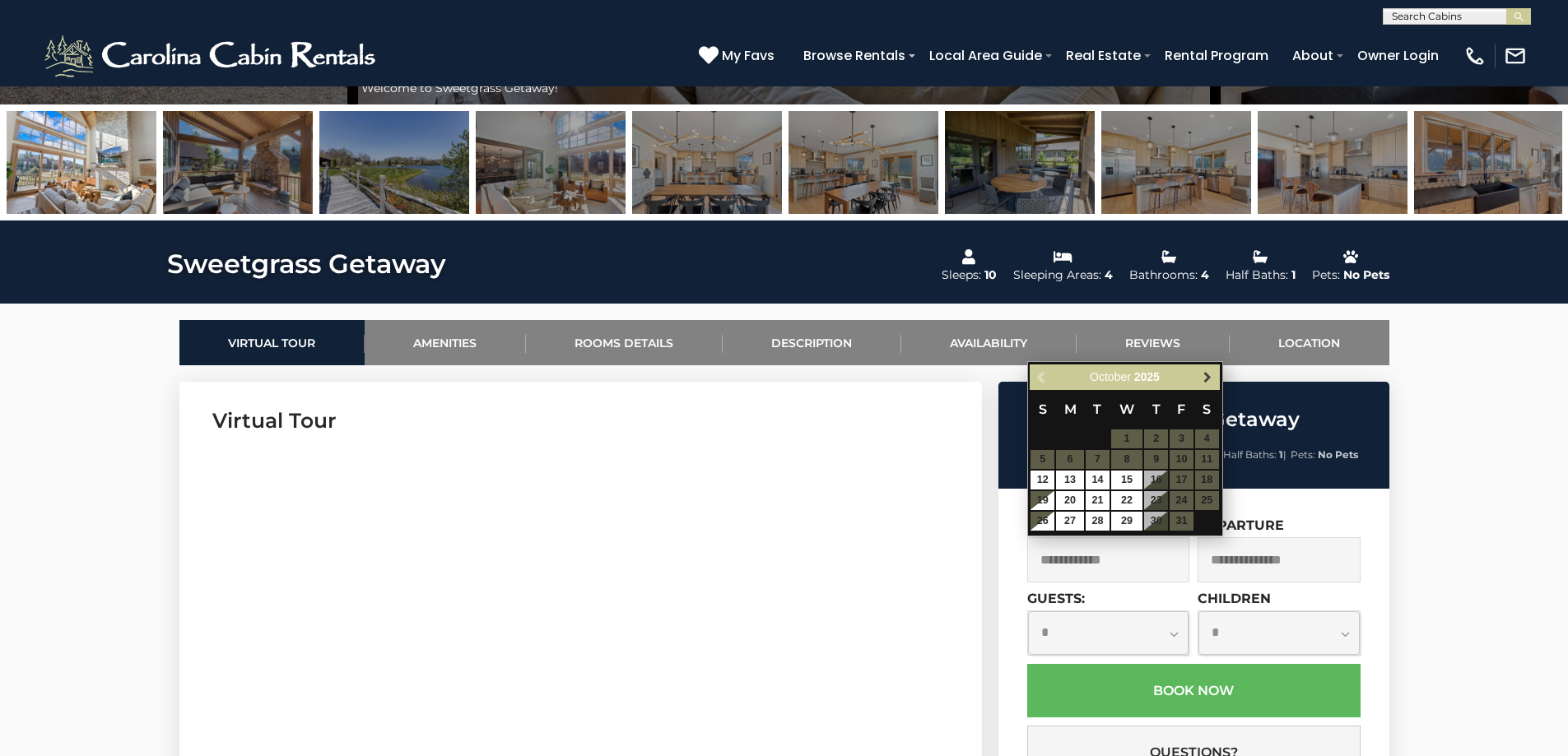
click at [1207, 378] on span "Next" at bounding box center [1207, 378] width 13 height 13
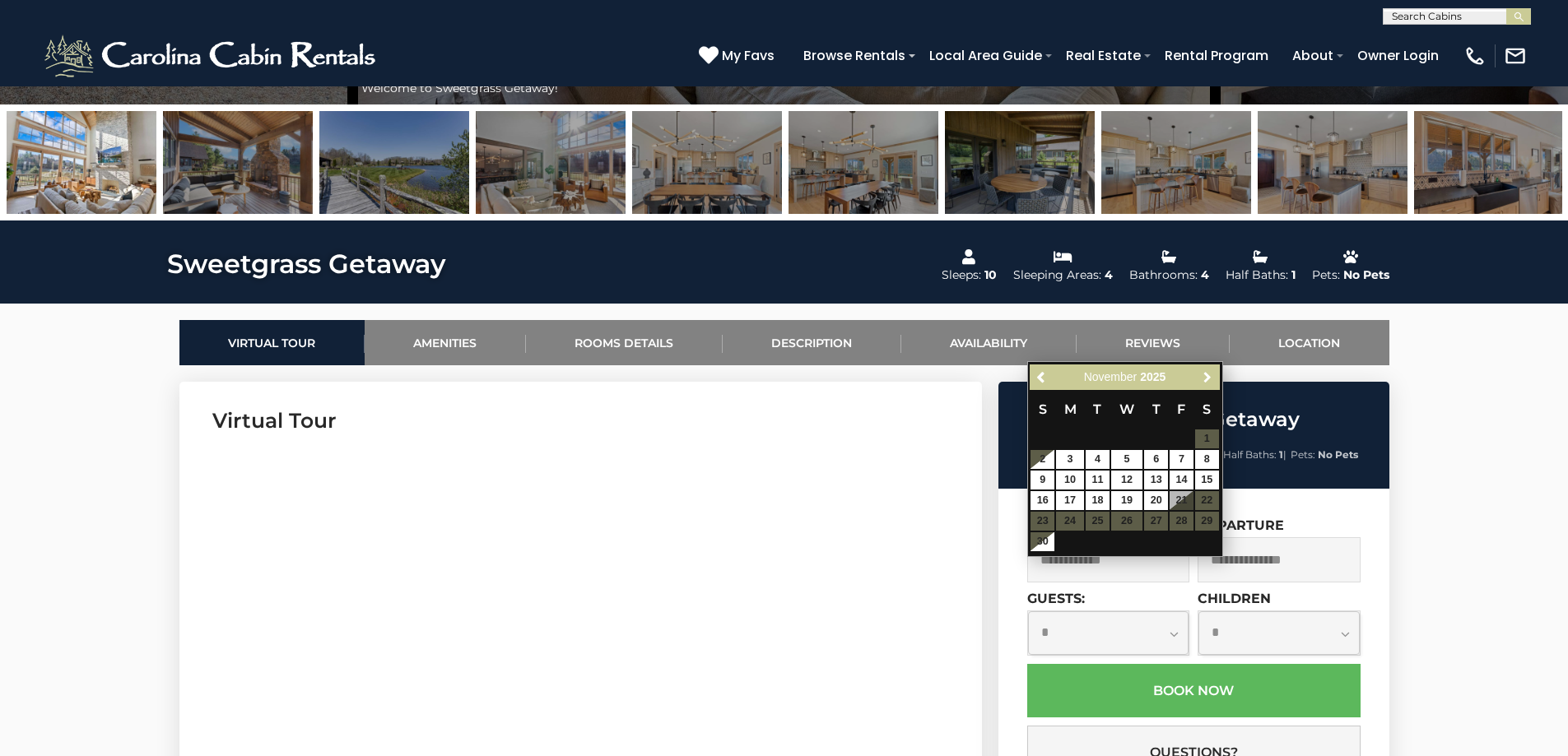
click at [1207, 378] on span "Next" at bounding box center [1207, 378] width 13 height 13
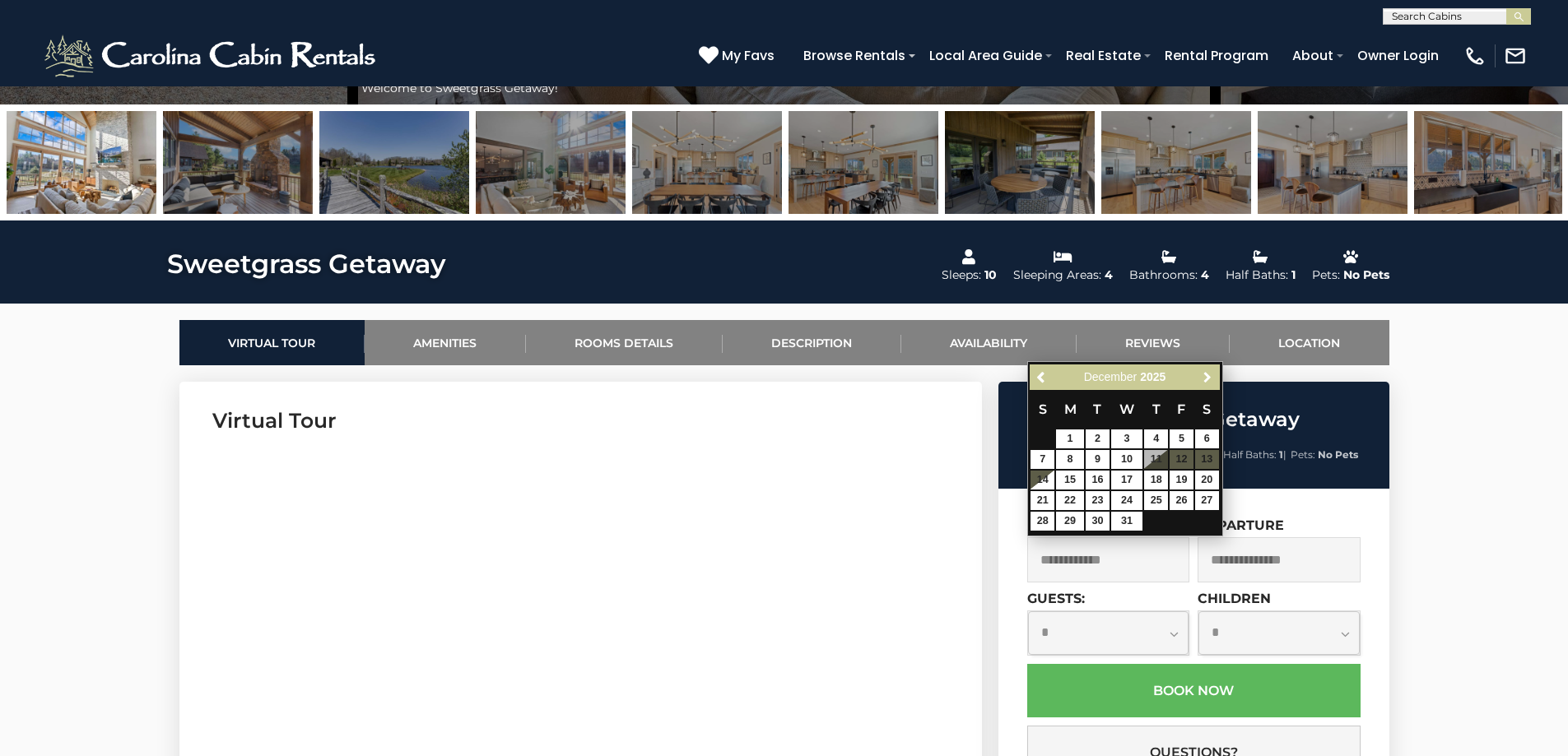
click at [1207, 378] on span "Next" at bounding box center [1207, 378] width 13 height 13
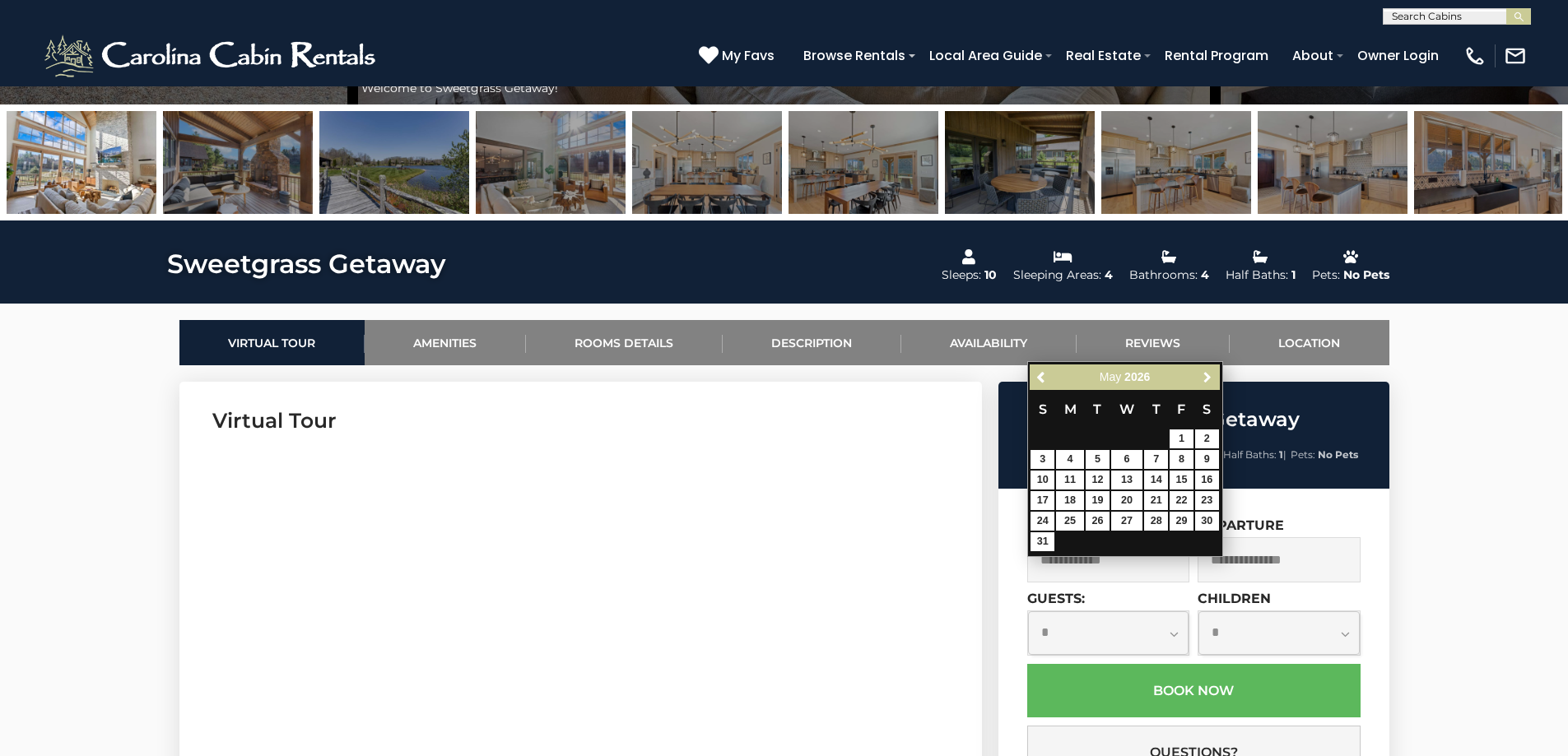
click at [1207, 378] on span "Next" at bounding box center [1207, 378] width 13 height 13
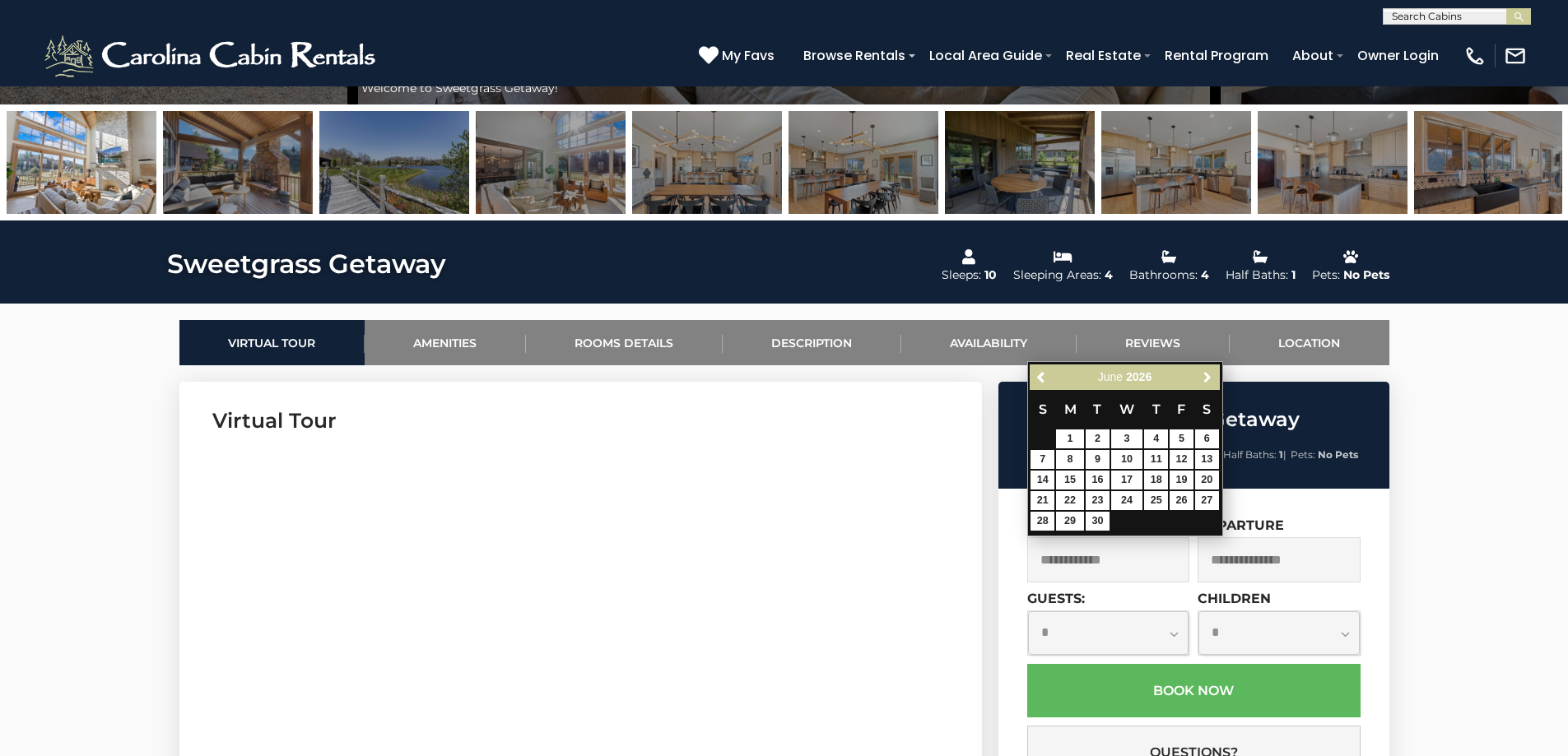
click at [1207, 378] on span "Next" at bounding box center [1207, 378] width 13 height 13
click at [1183, 494] on link "24" at bounding box center [1181, 501] width 24 height 19
type input "**********"
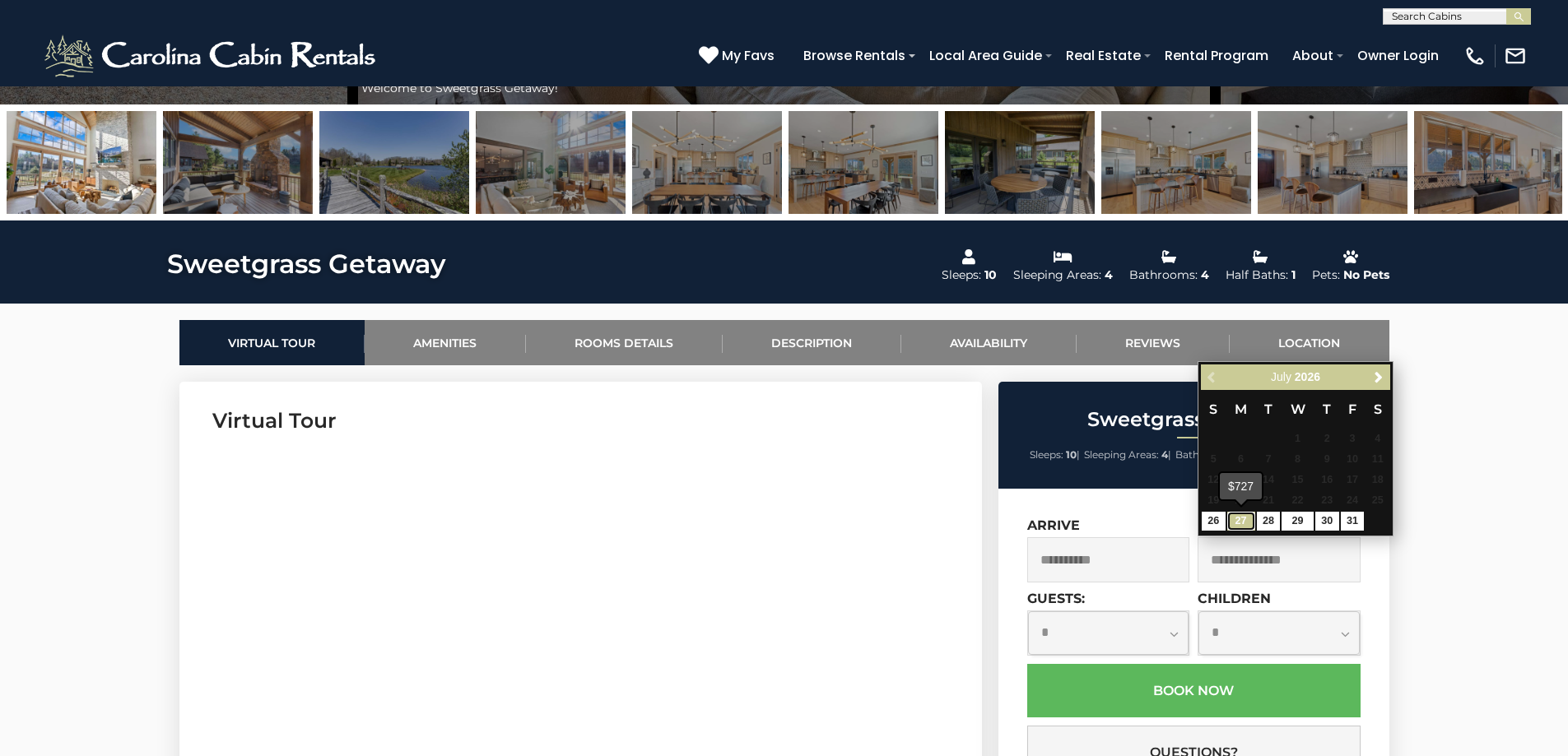
click at [1242, 522] on link "27" at bounding box center [1242, 522] width 28 height 19
type input "**********"
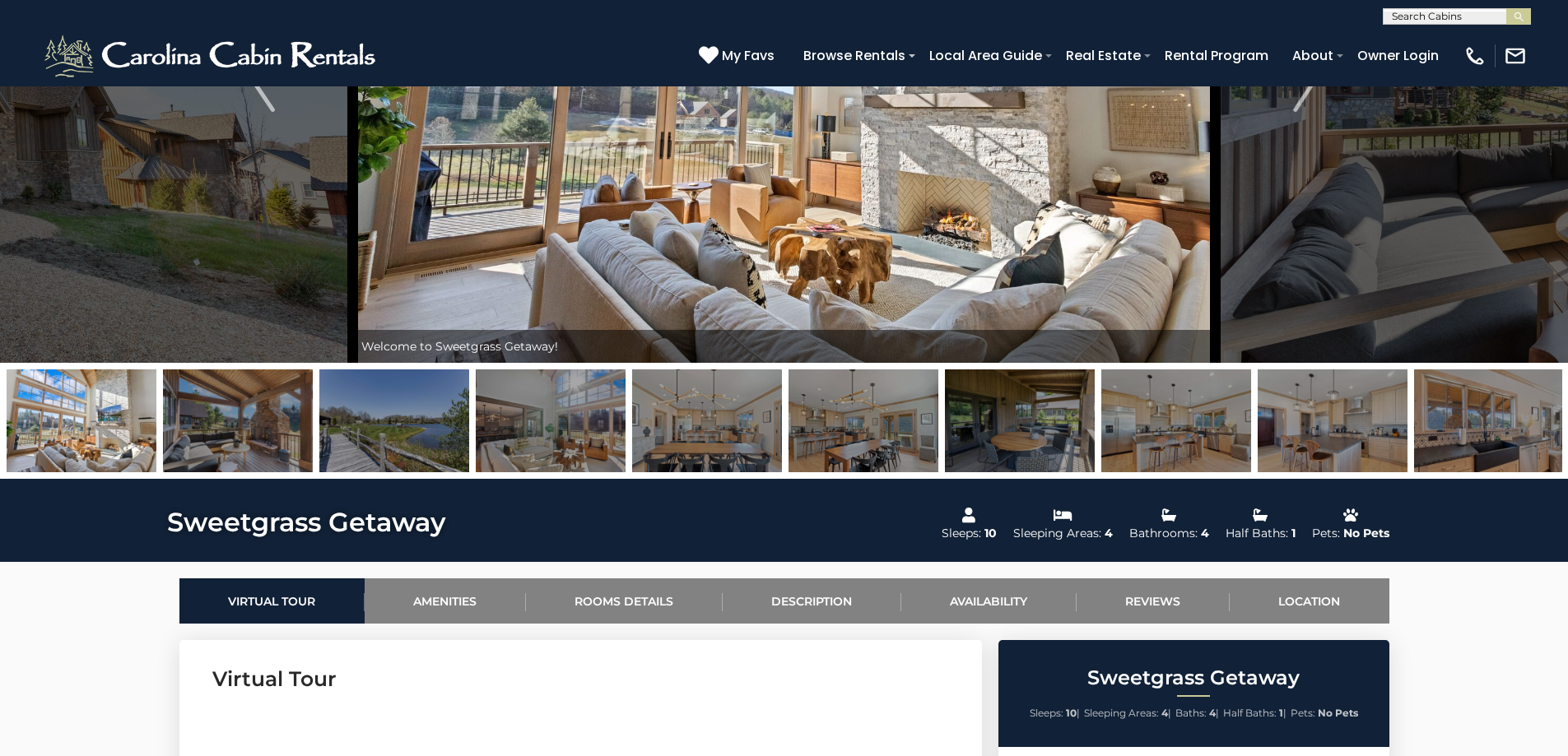
scroll to position [274, 0]
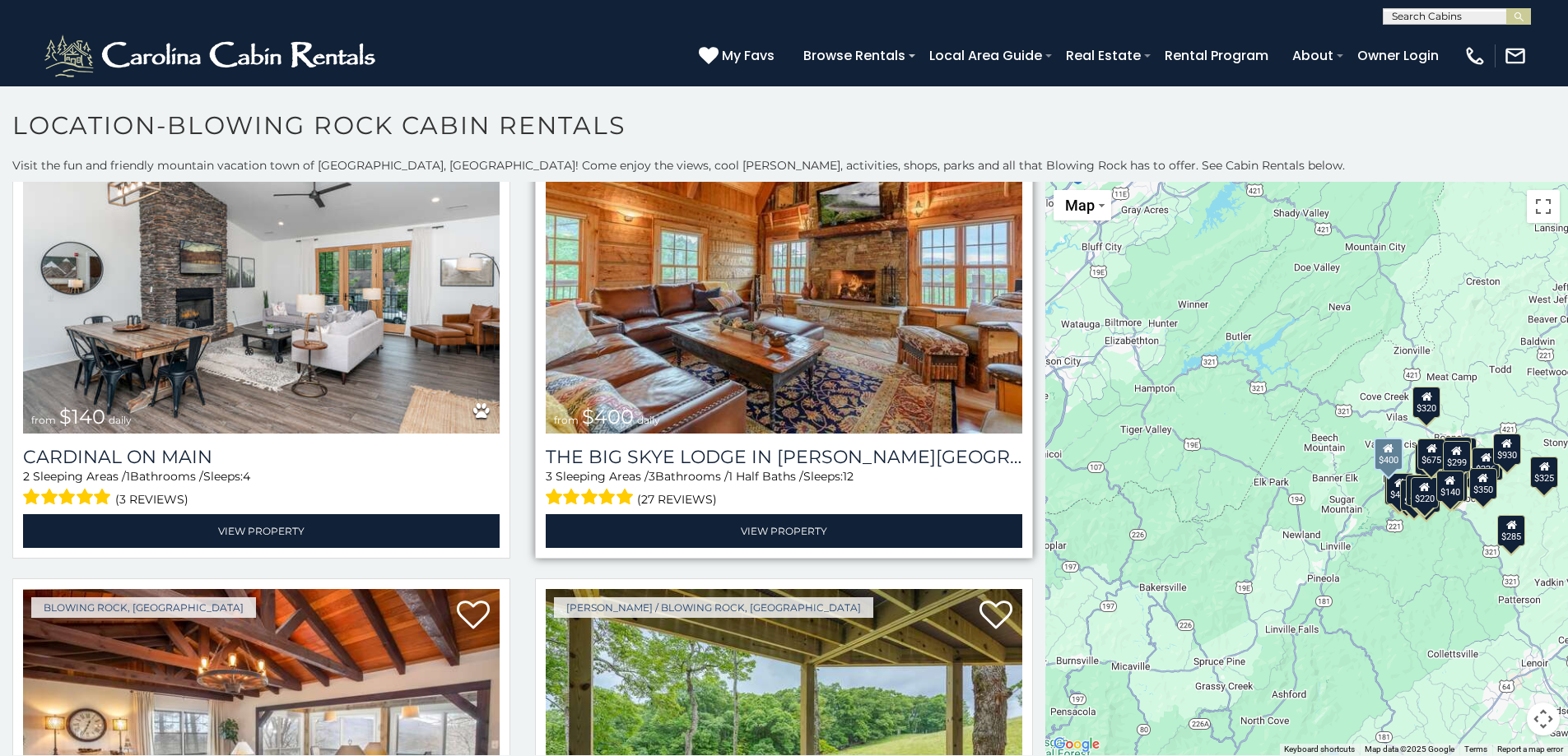
scroll to position [4663, 0]
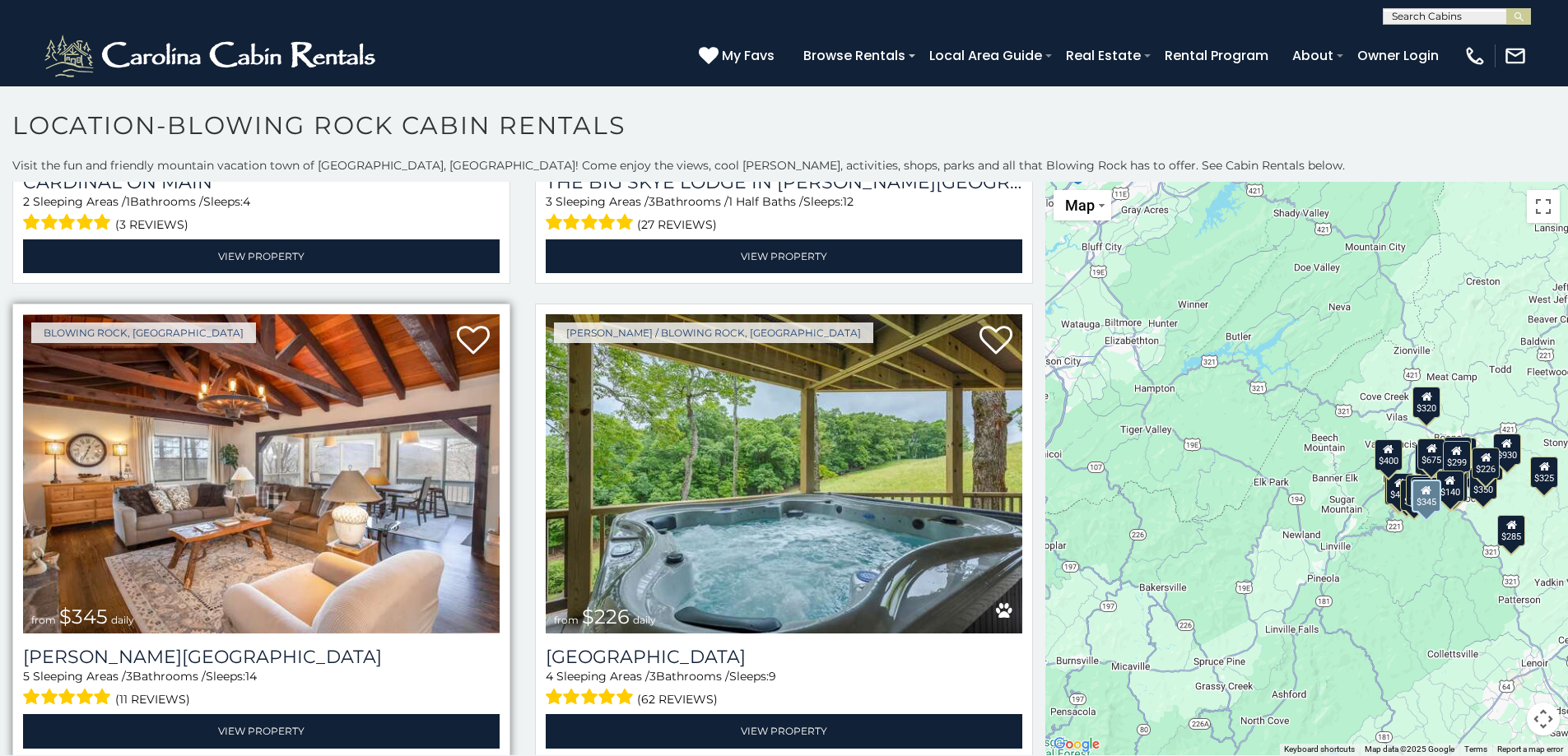
click at [284, 484] on img at bounding box center [261, 474] width 477 height 319
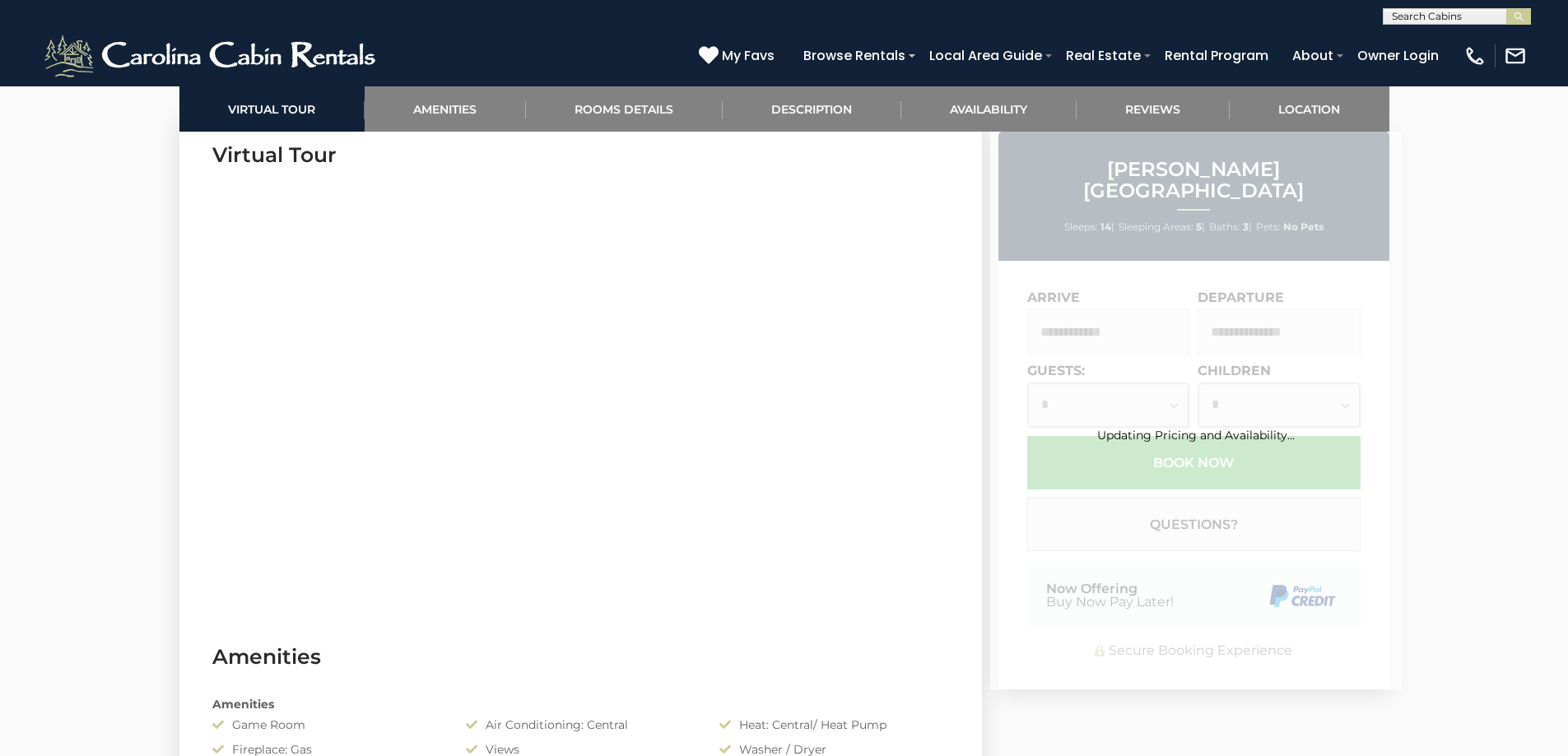
scroll to position [822, 0]
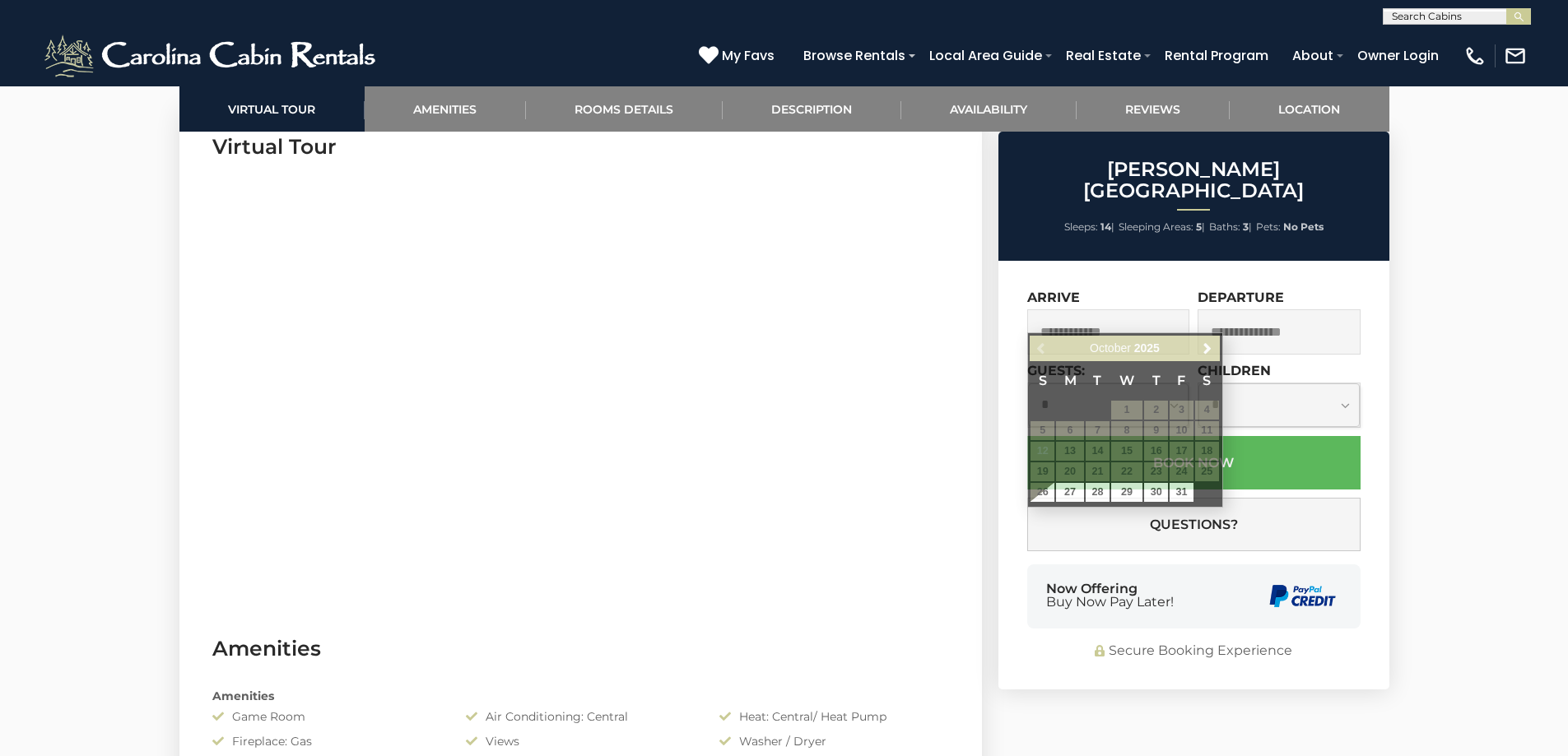
click at [1073, 313] on input "text" at bounding box center [1109, 332] width 163 height 45
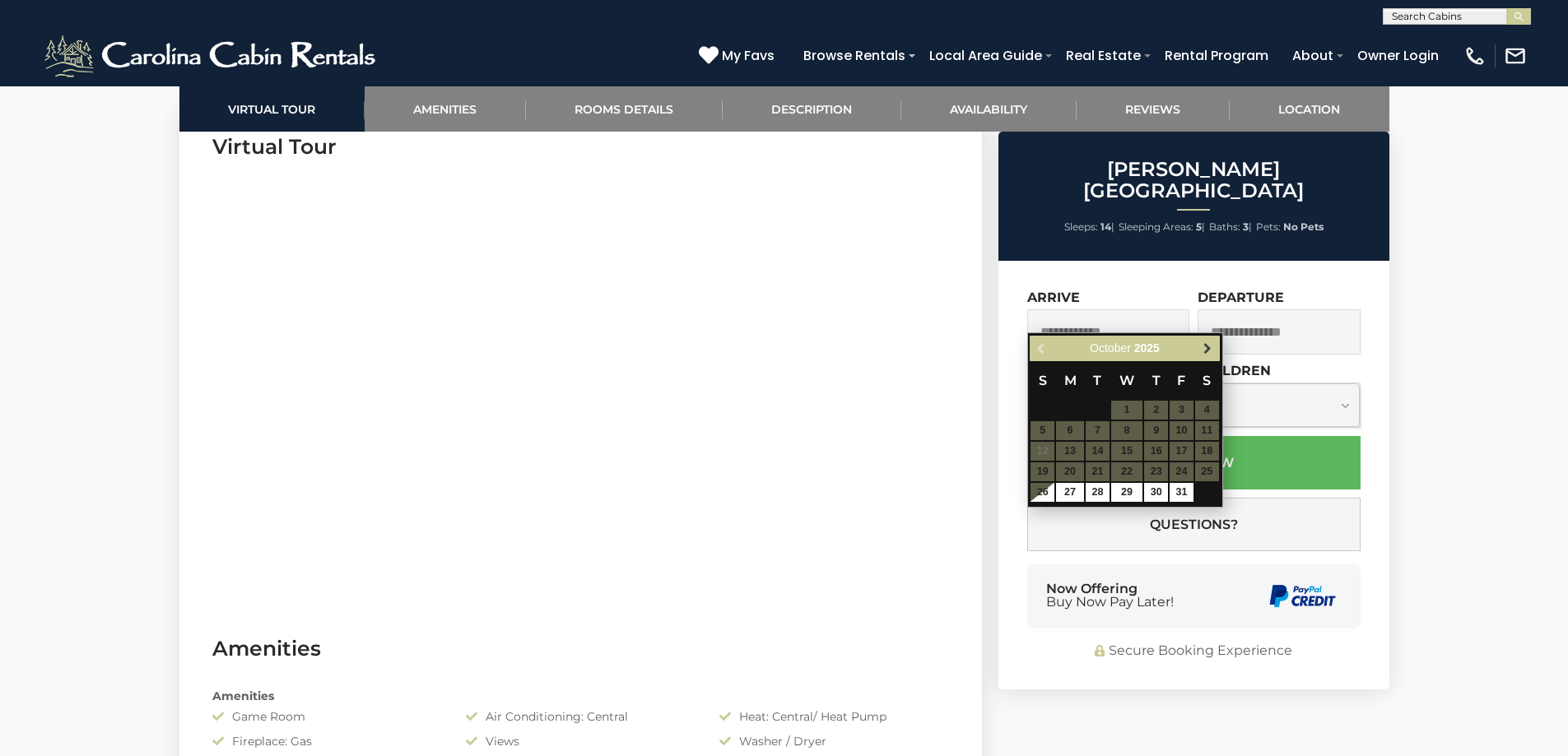
click at [1207, 350] on span "Next" at bounding box center [1207, 349] width 13 height 13
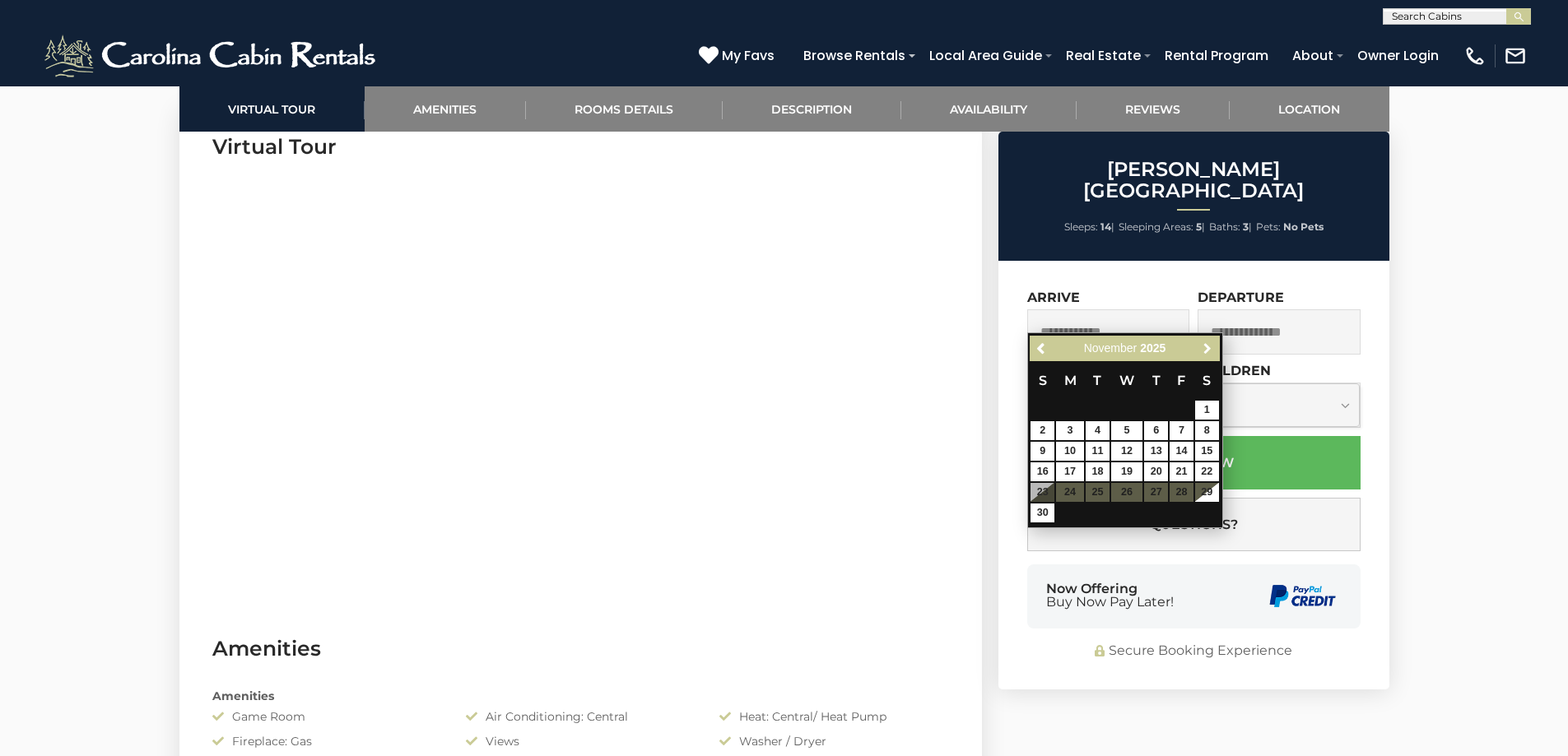
click at [1207, 350] on span "Next" at bounding box center [1207, 349] width 13 height 13
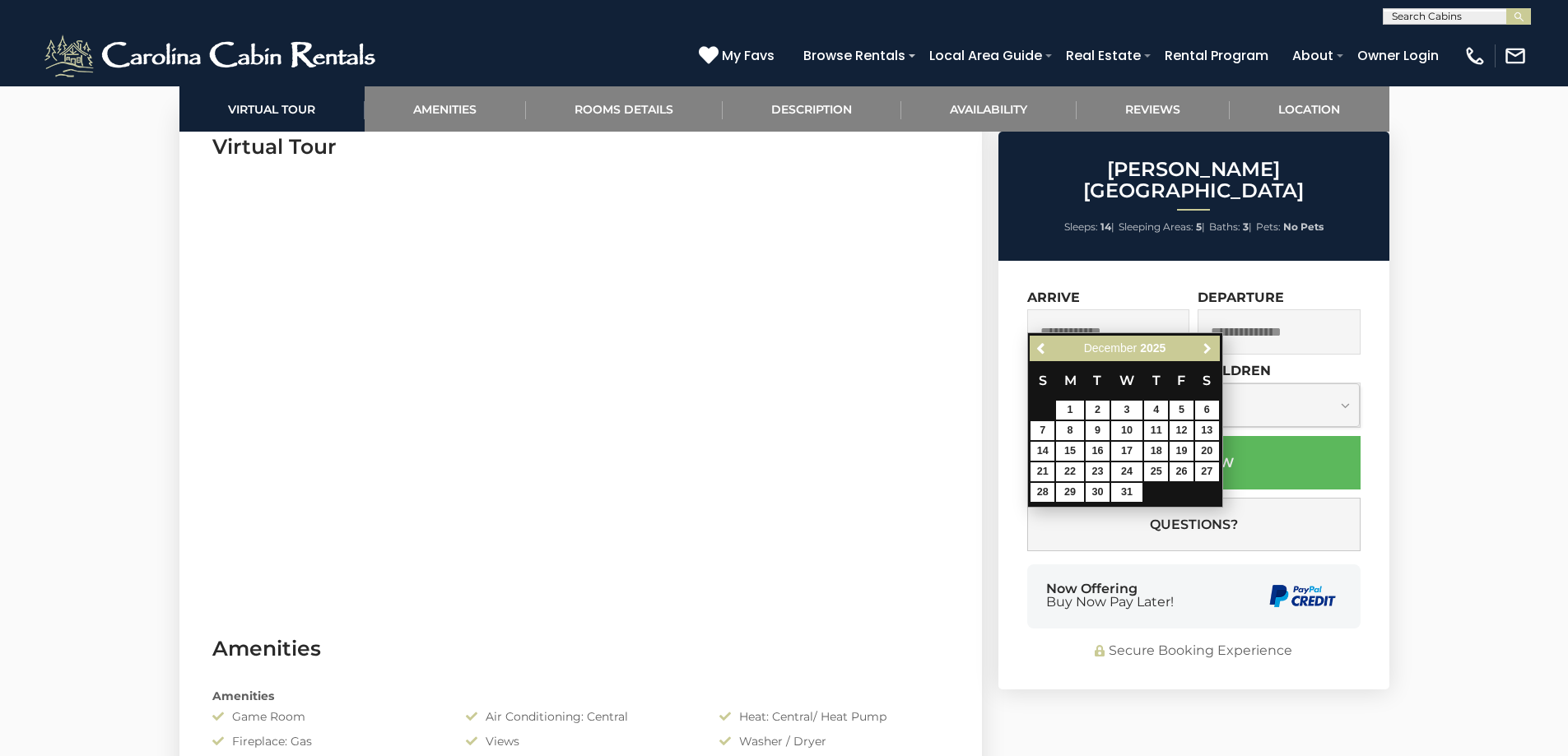
click at [1207, 350] on span "Next" at bounding box center [1207, 349] width 13 height 13
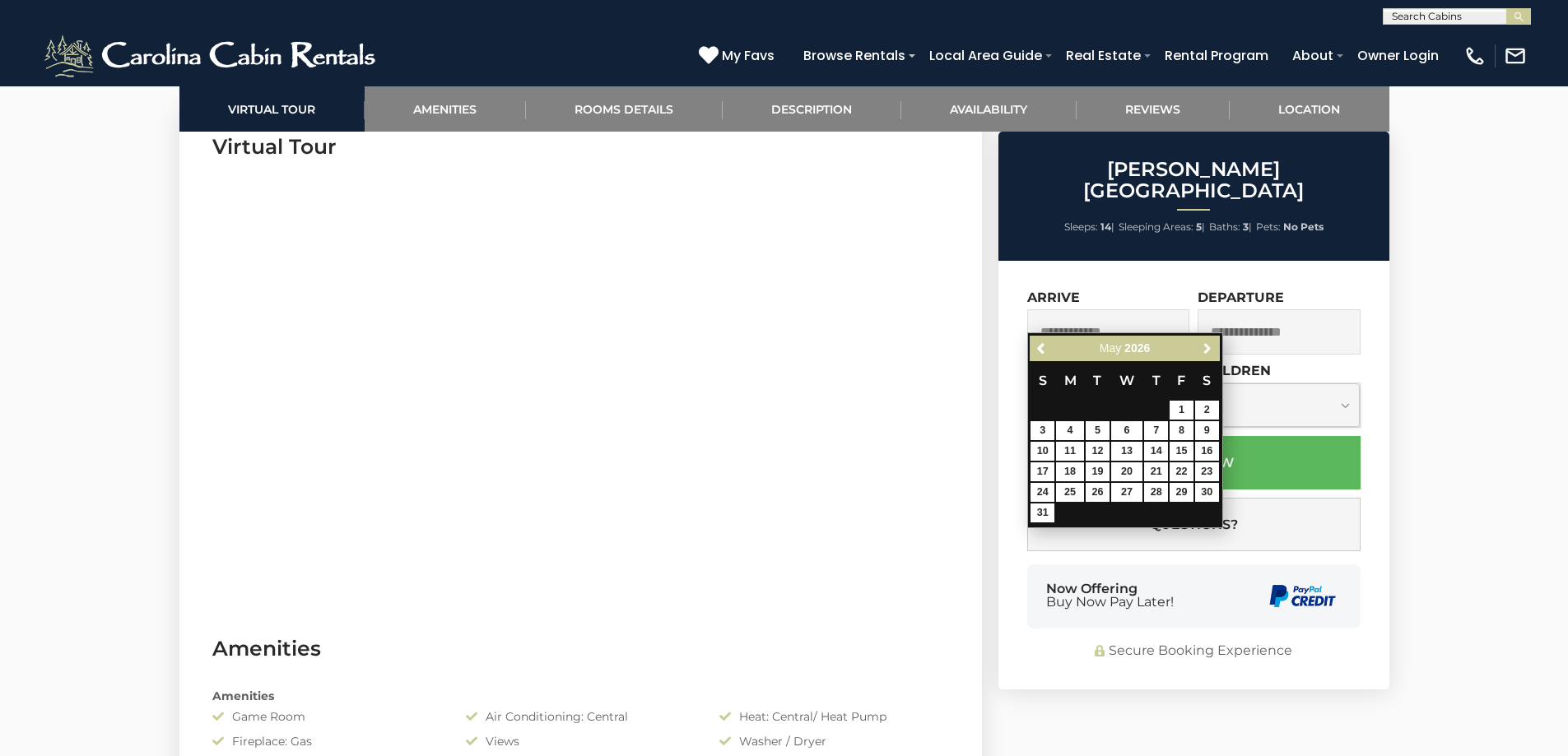
click at [1207, 350] on span "Next" at bounding box center [1207, 349] width 13 height 13
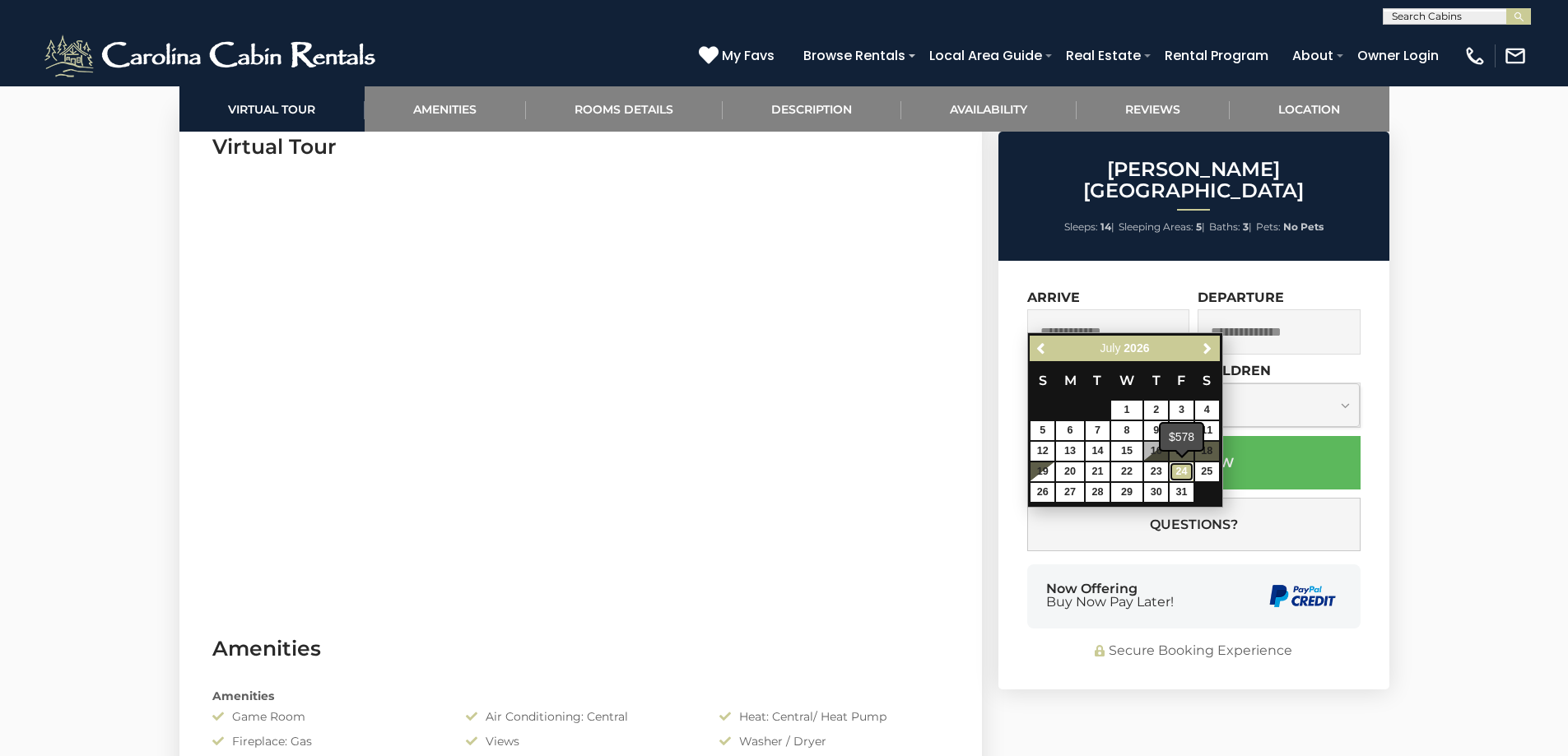
click at [1181, 467] on link "24" at bounding box center [1181, 472] width 24 height 19
type input "**********"
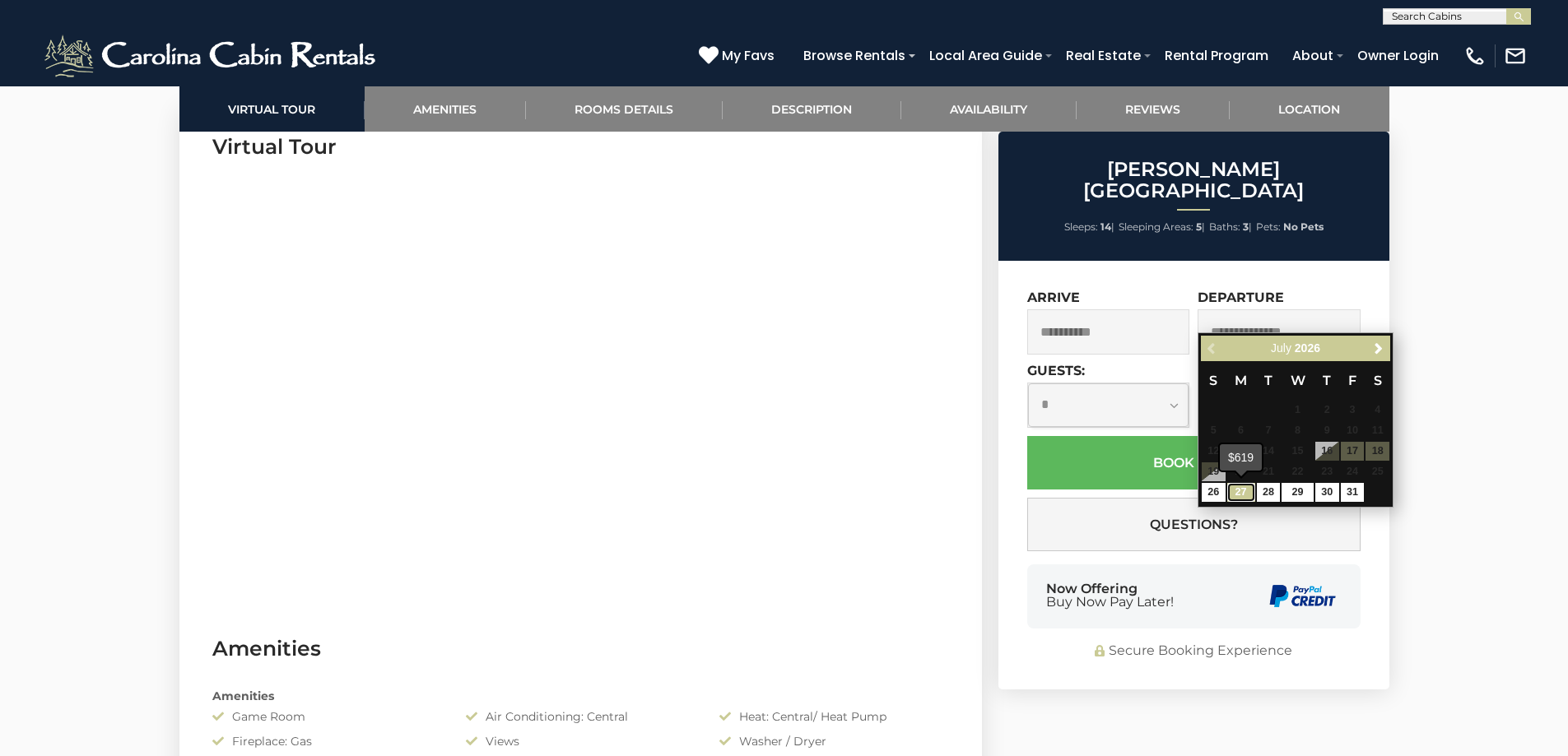
click at [1238, 496] on link "27" at bounding box center [1242, 493] width 28 height 19
type input "**********"
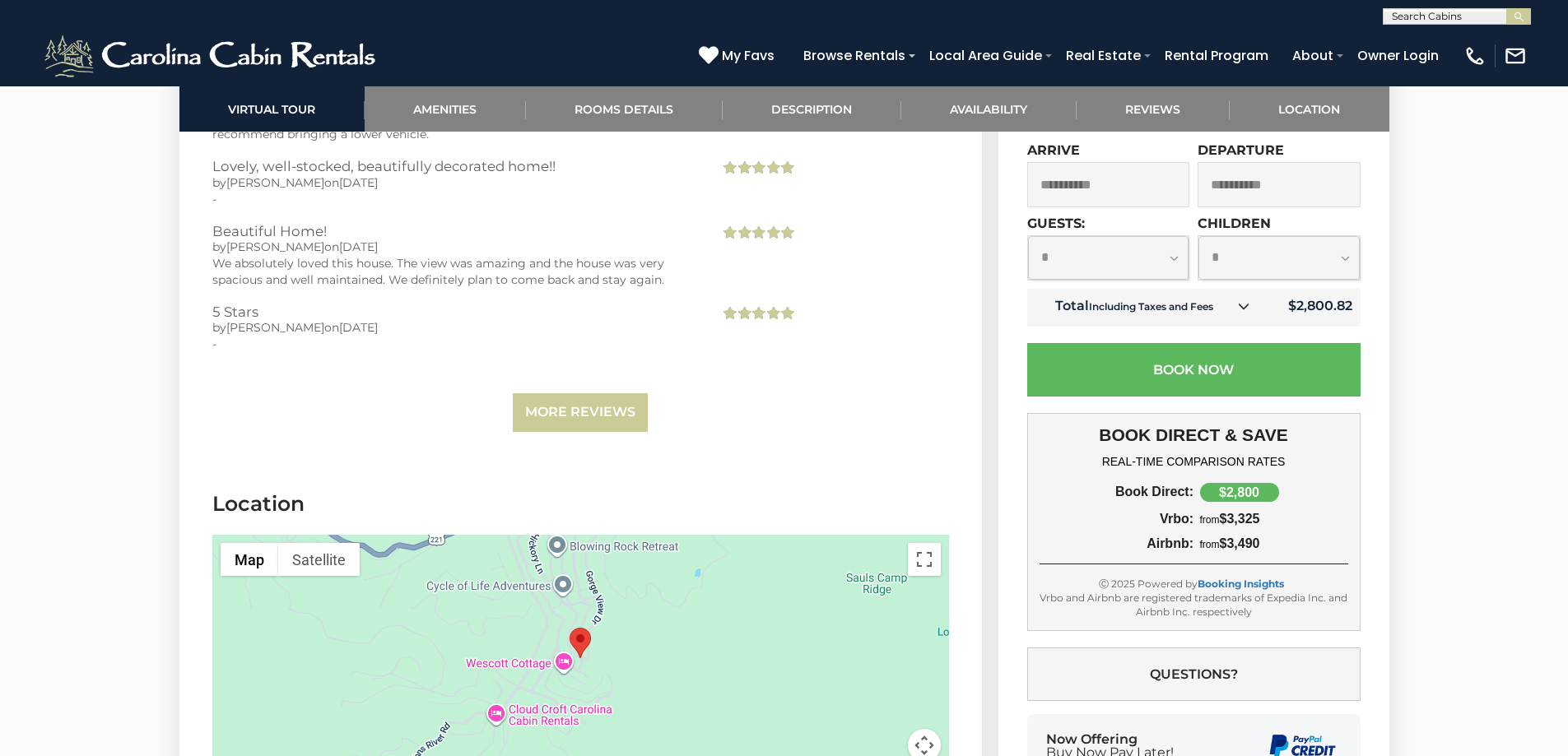
scroll to position [3565, 0]
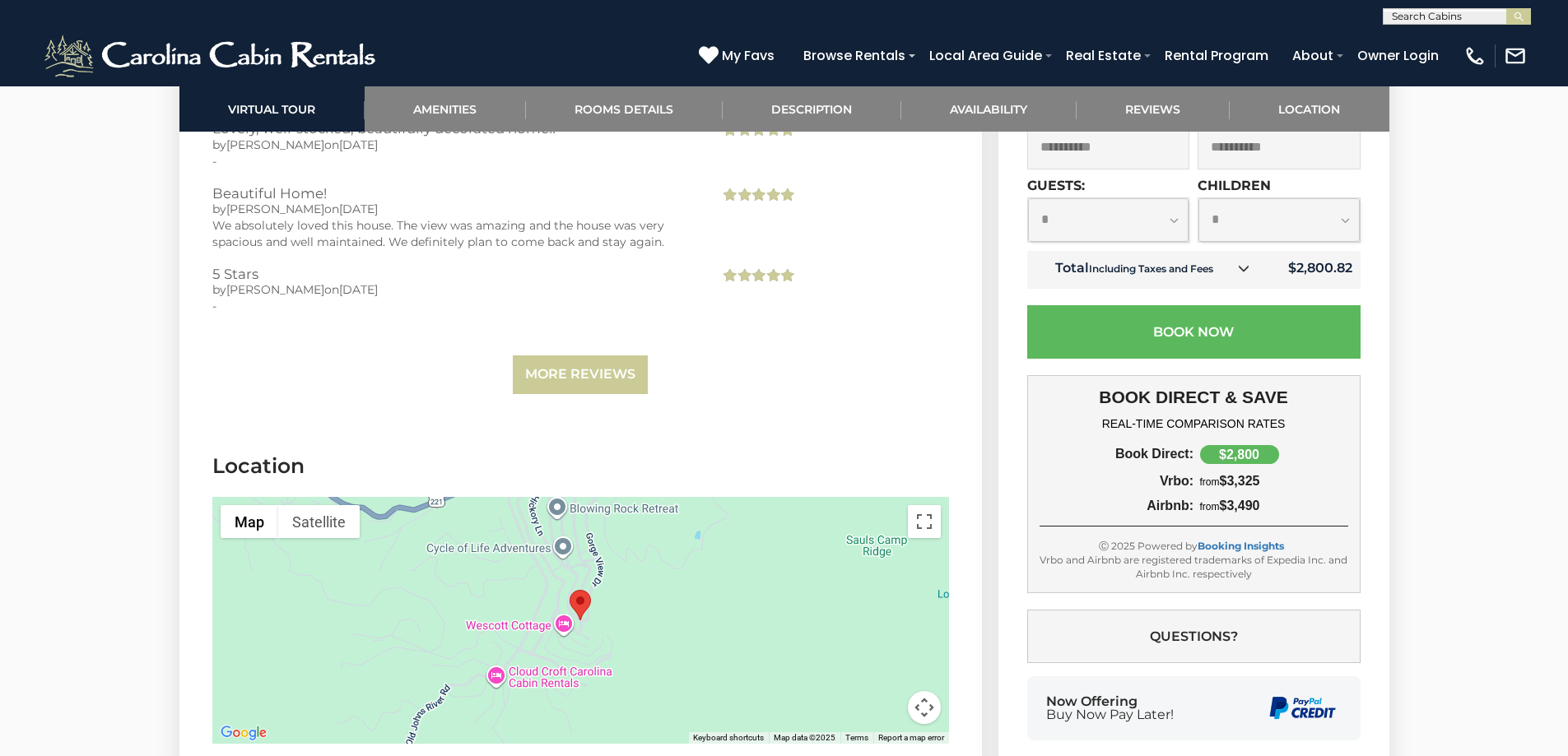
click at [597, 600] on div at bounding box center [581, 621] width 737 height 246
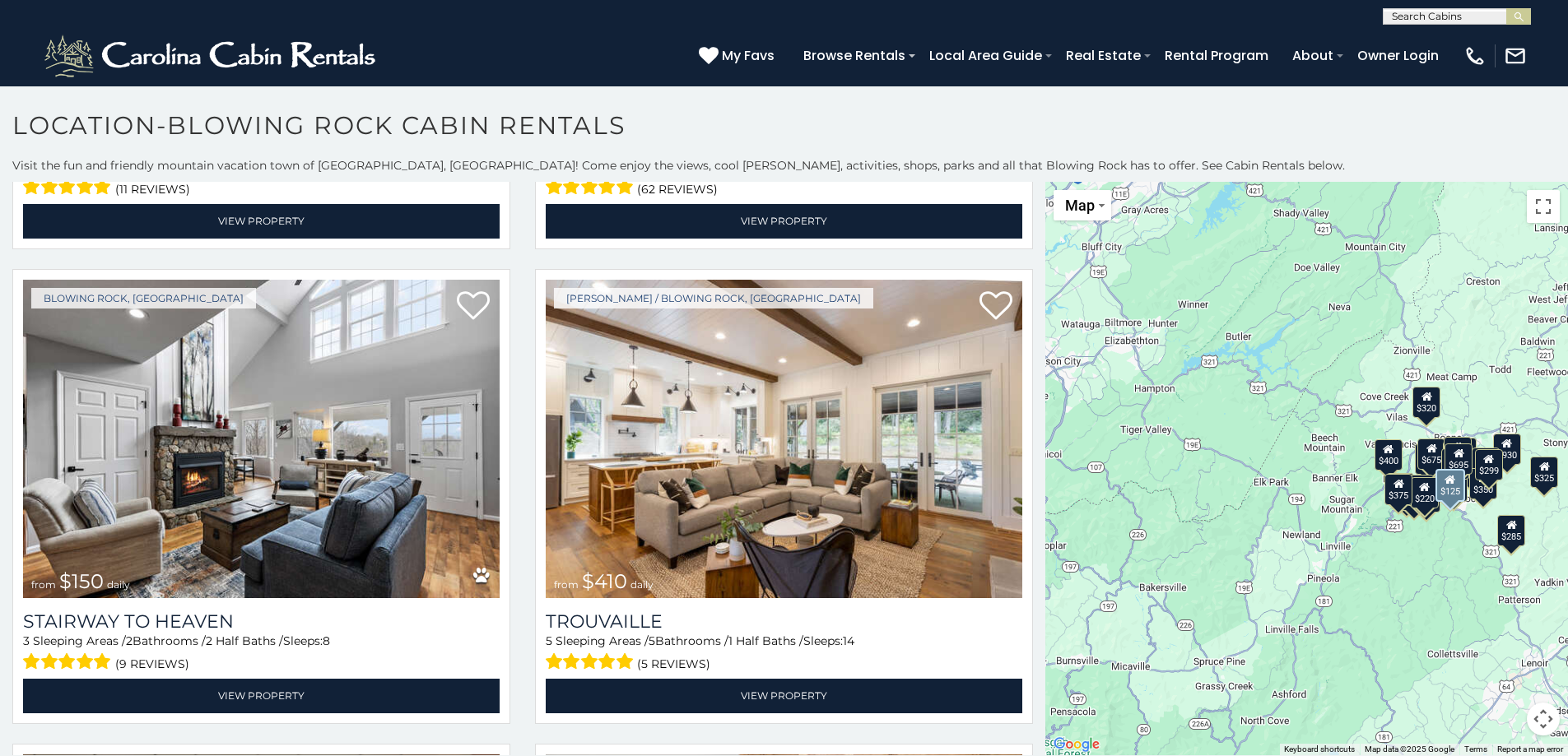
scroll to position [5211, 0]
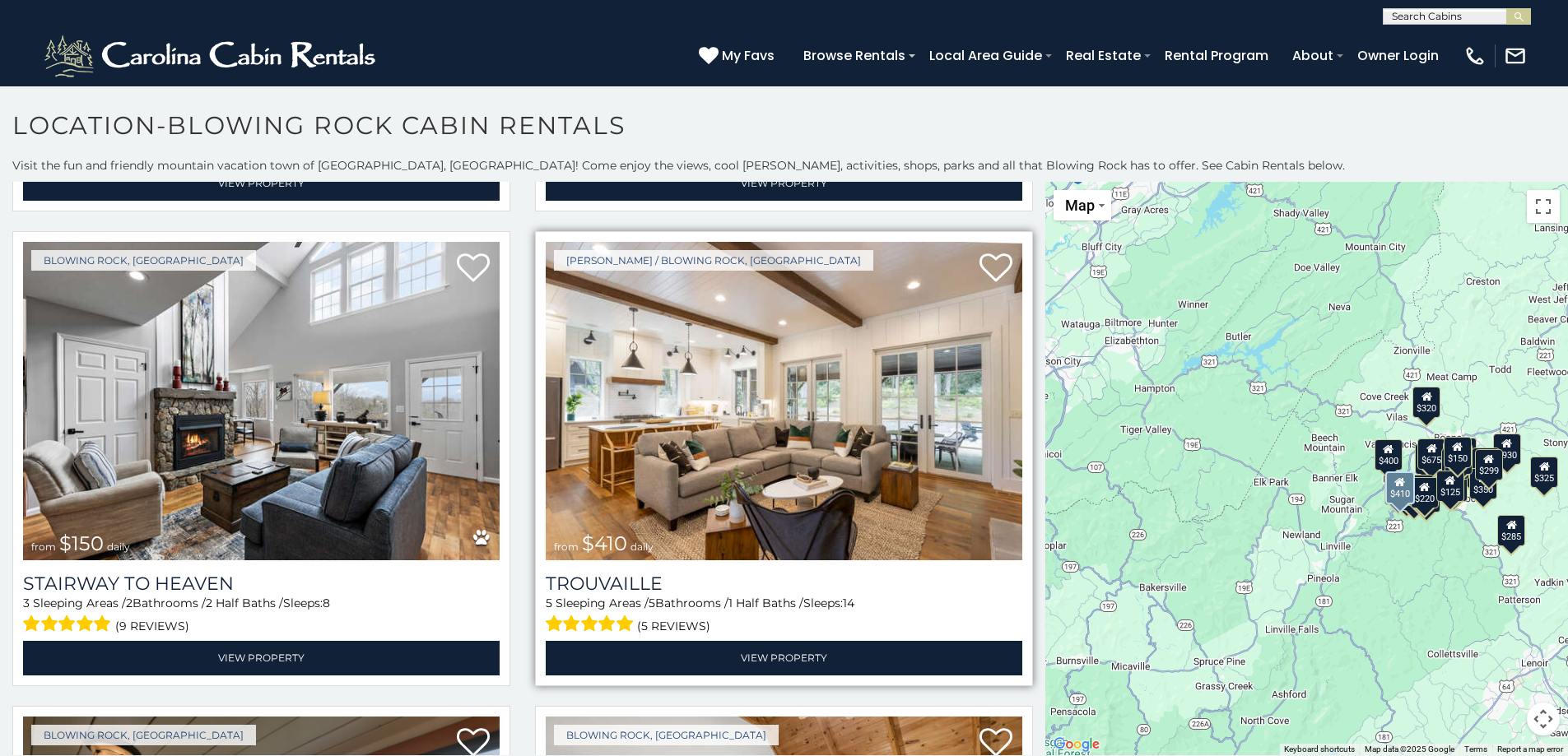
click at [679, 427] on img at bounding box center [784, 401] width 477 height 319
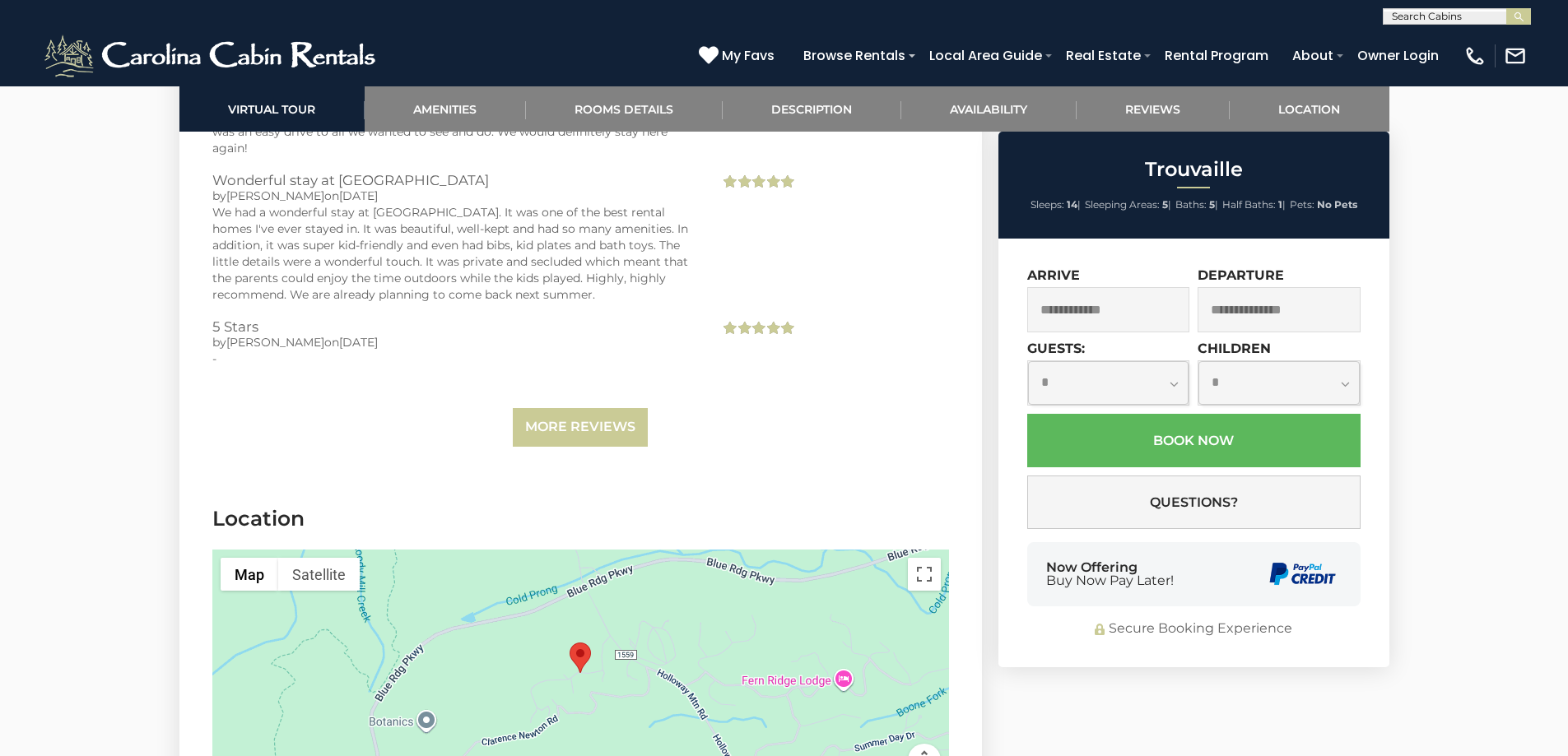
scroll to position [4936, 0]
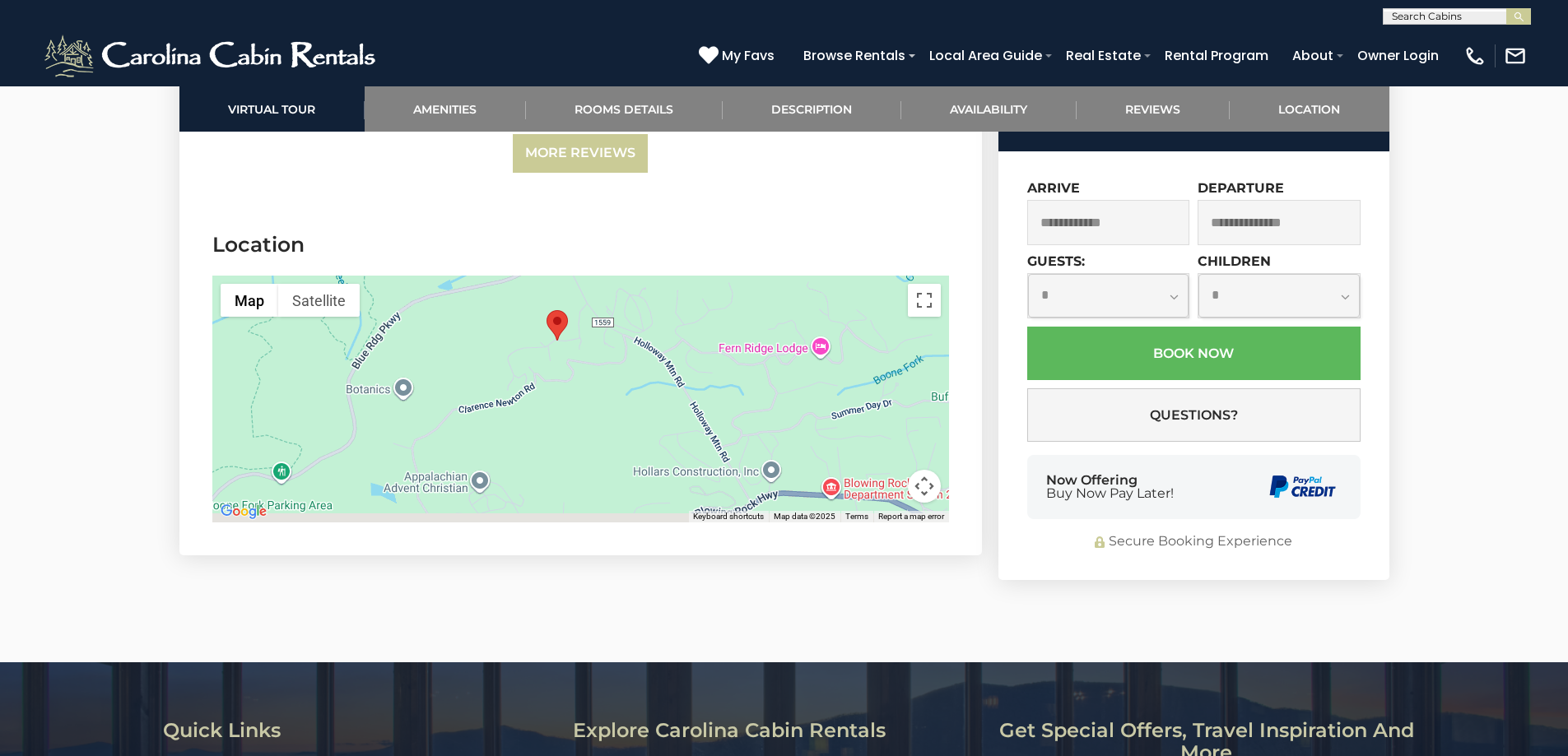
drag, startPoint x: 617, startPoint y: 404, endPoint x: 595, endPoint y: 351, distance: 57.4
click at [595, 351] on div at bounding box center [581, 399] width 737 height 246
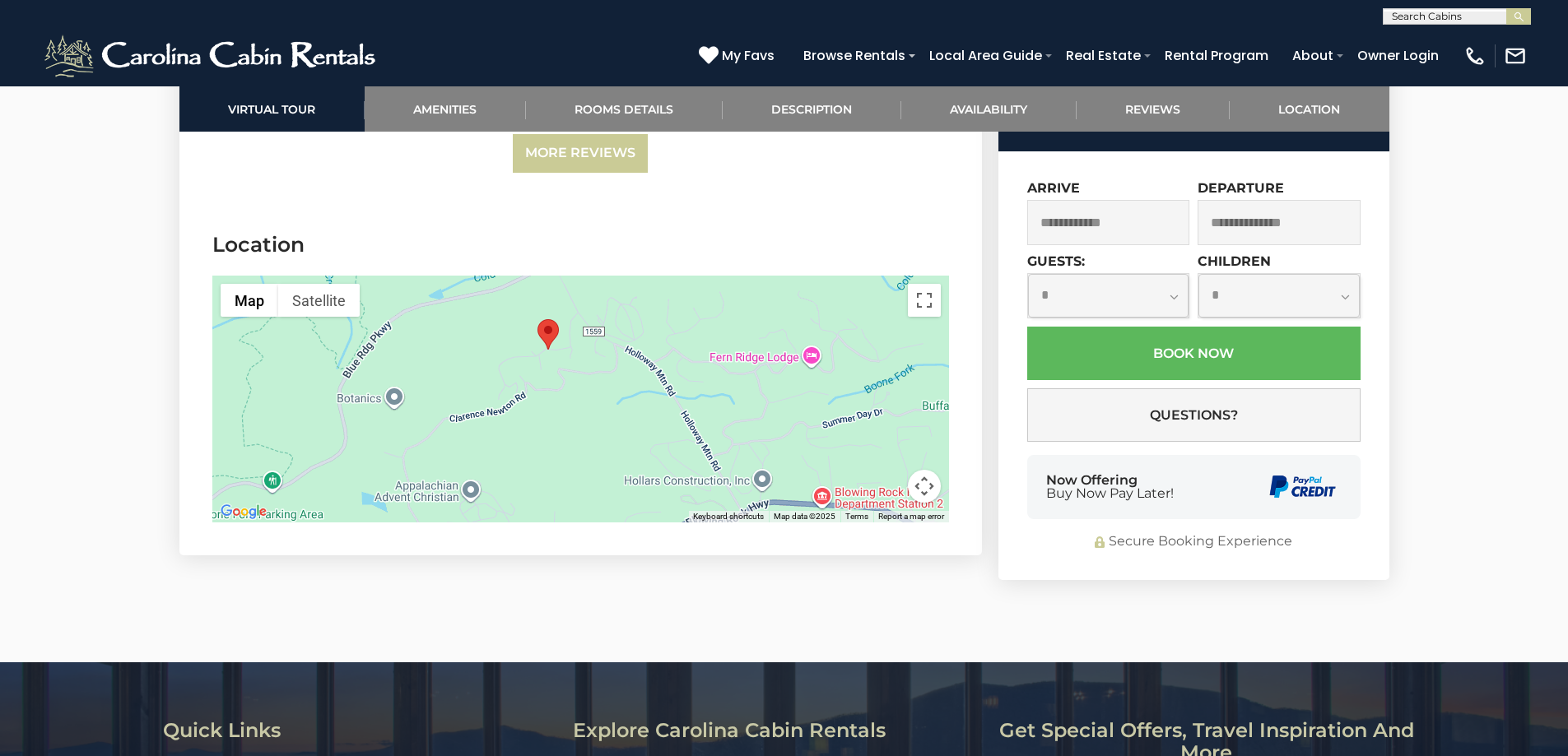
drag, startPoint x: 587, startPoint y: 398, endPoint x: 577, endPoint y: 400, distance: 10.2
click at [576, 399] on div at bounding box center [581, 399] width 737 height 246
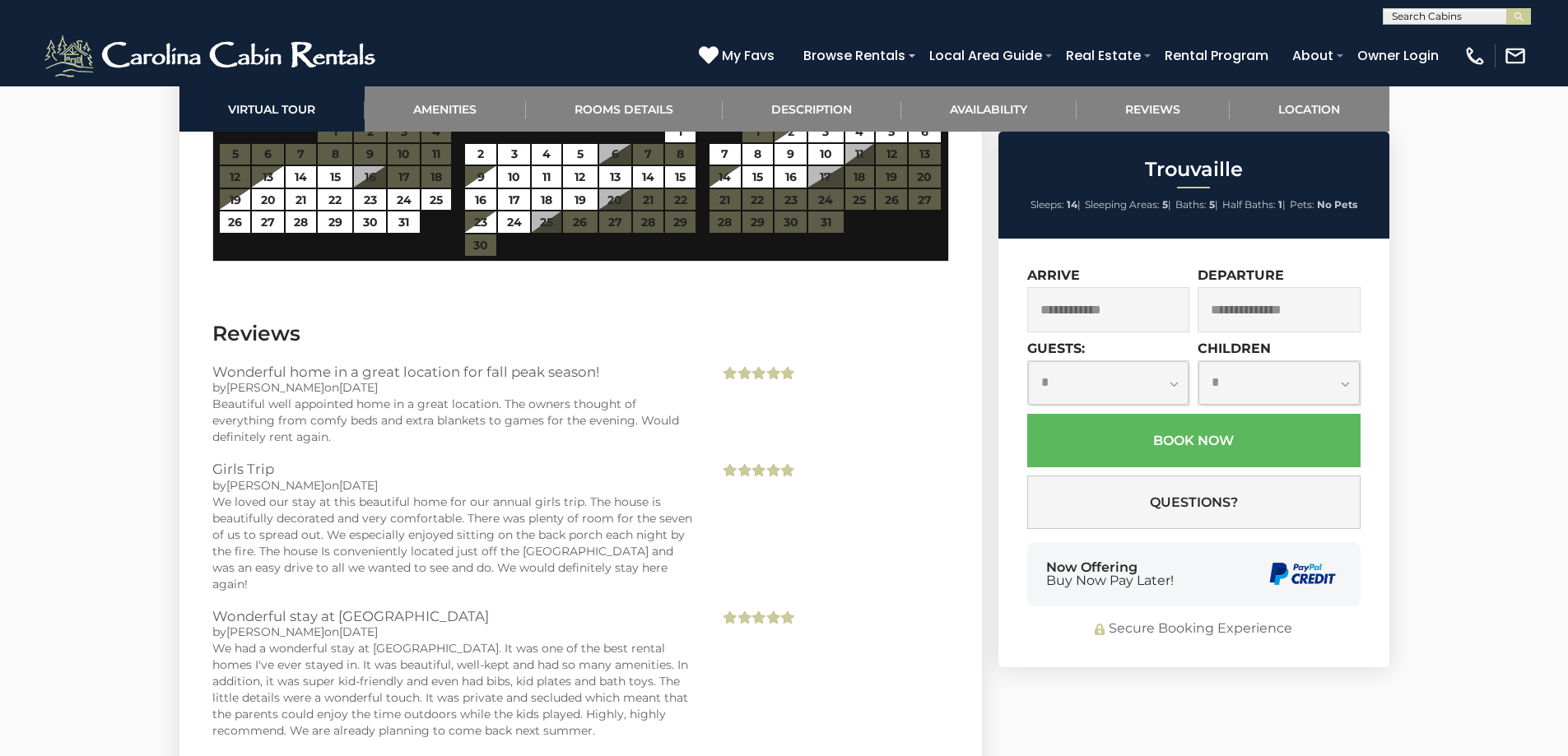
scroll to position [4114, 0]
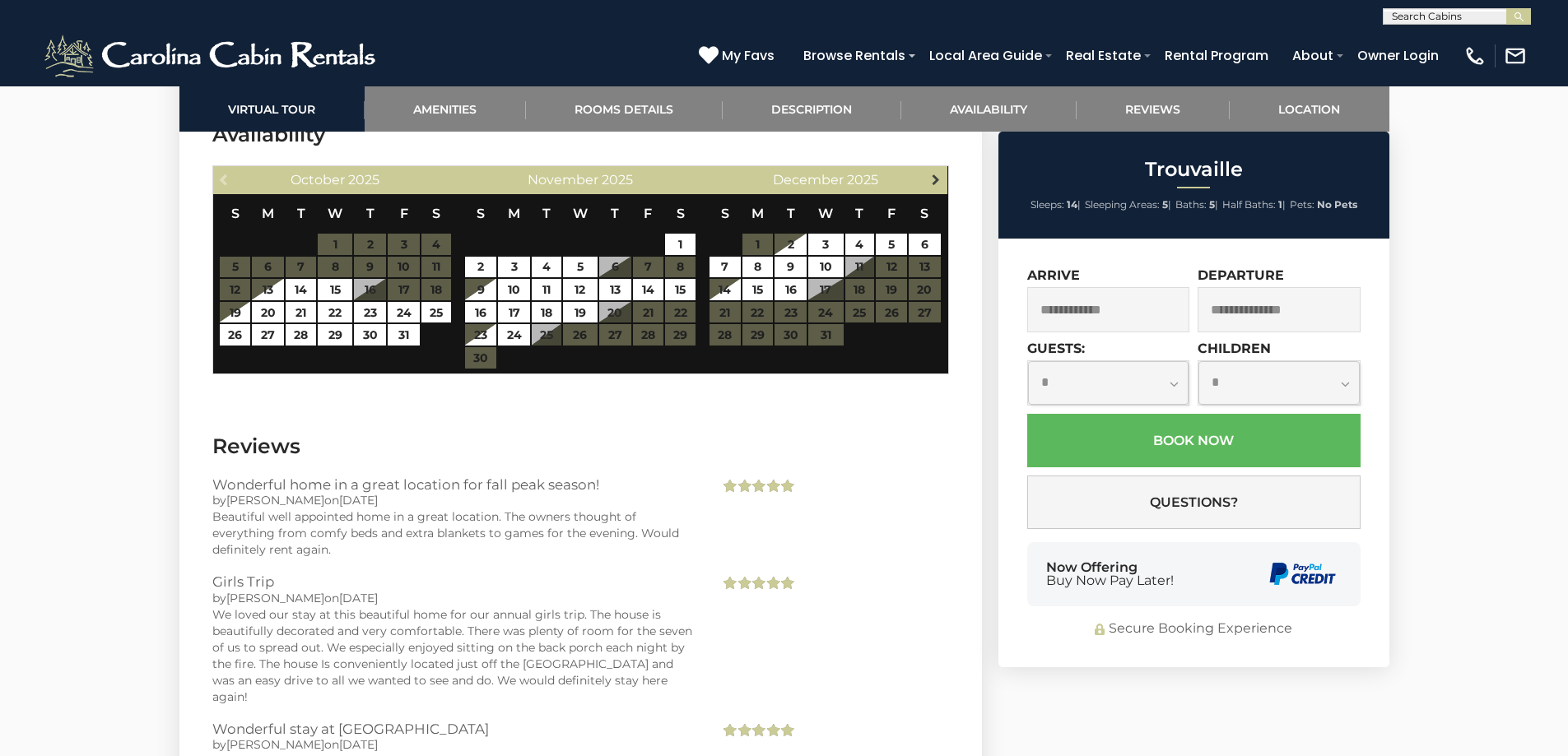
click at [935, 173] on span "Next" at bounding box center [936, 179] width 13 height 13
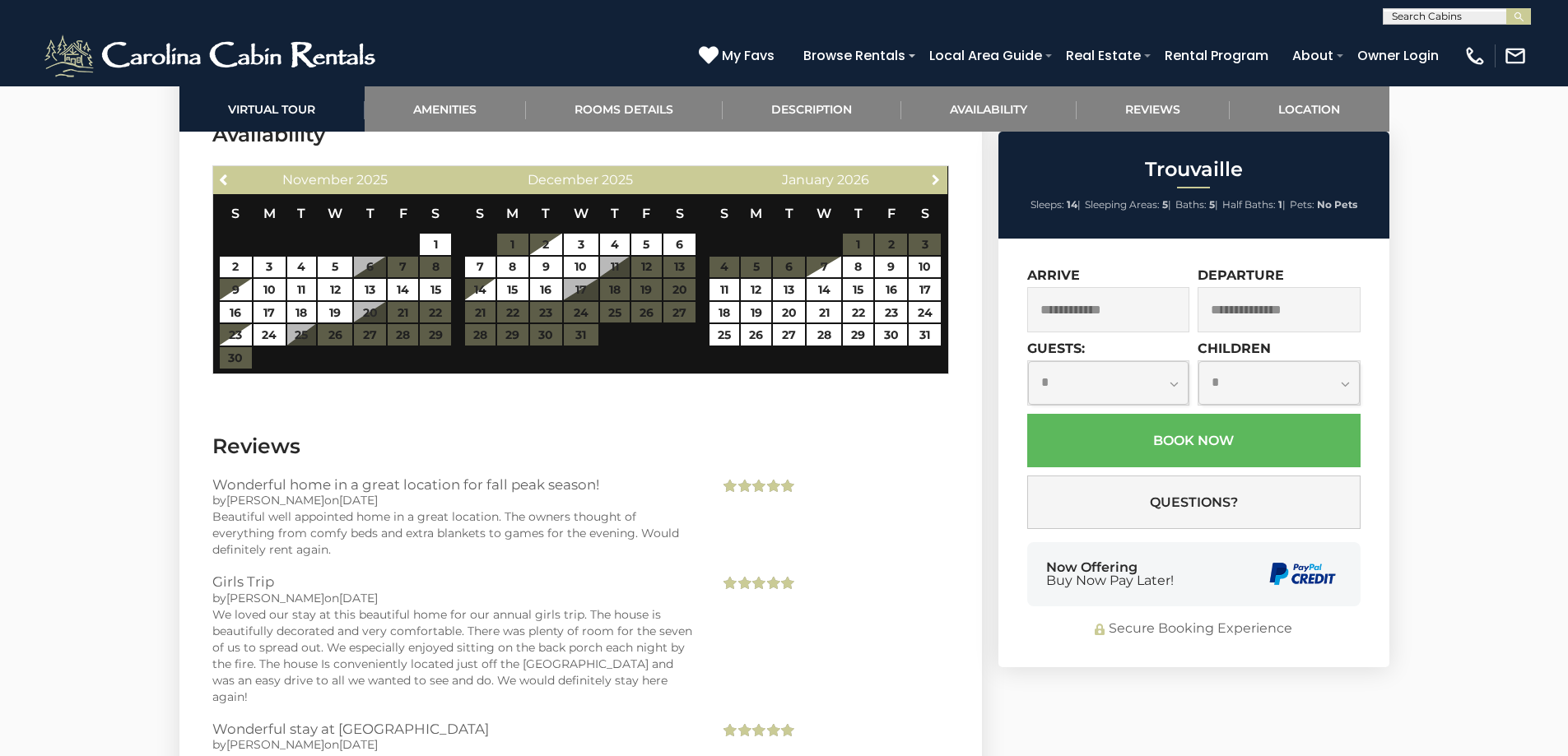
click at [935, 173] on span "Next" at bounding box center [936, 179] width 13 height 13
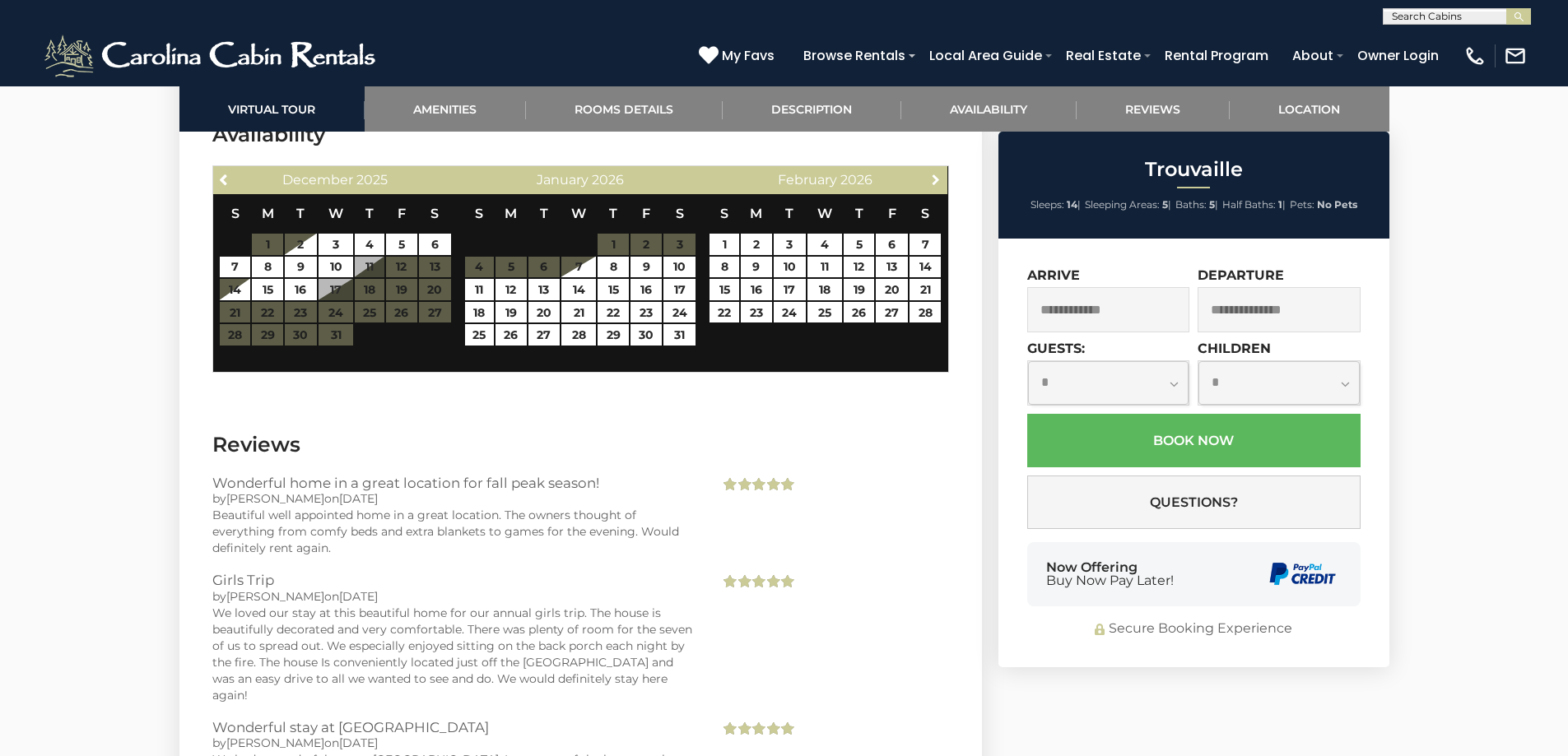
click at [935, 173] on span "Next" at bounding box center [936, 179] width 13 height 13
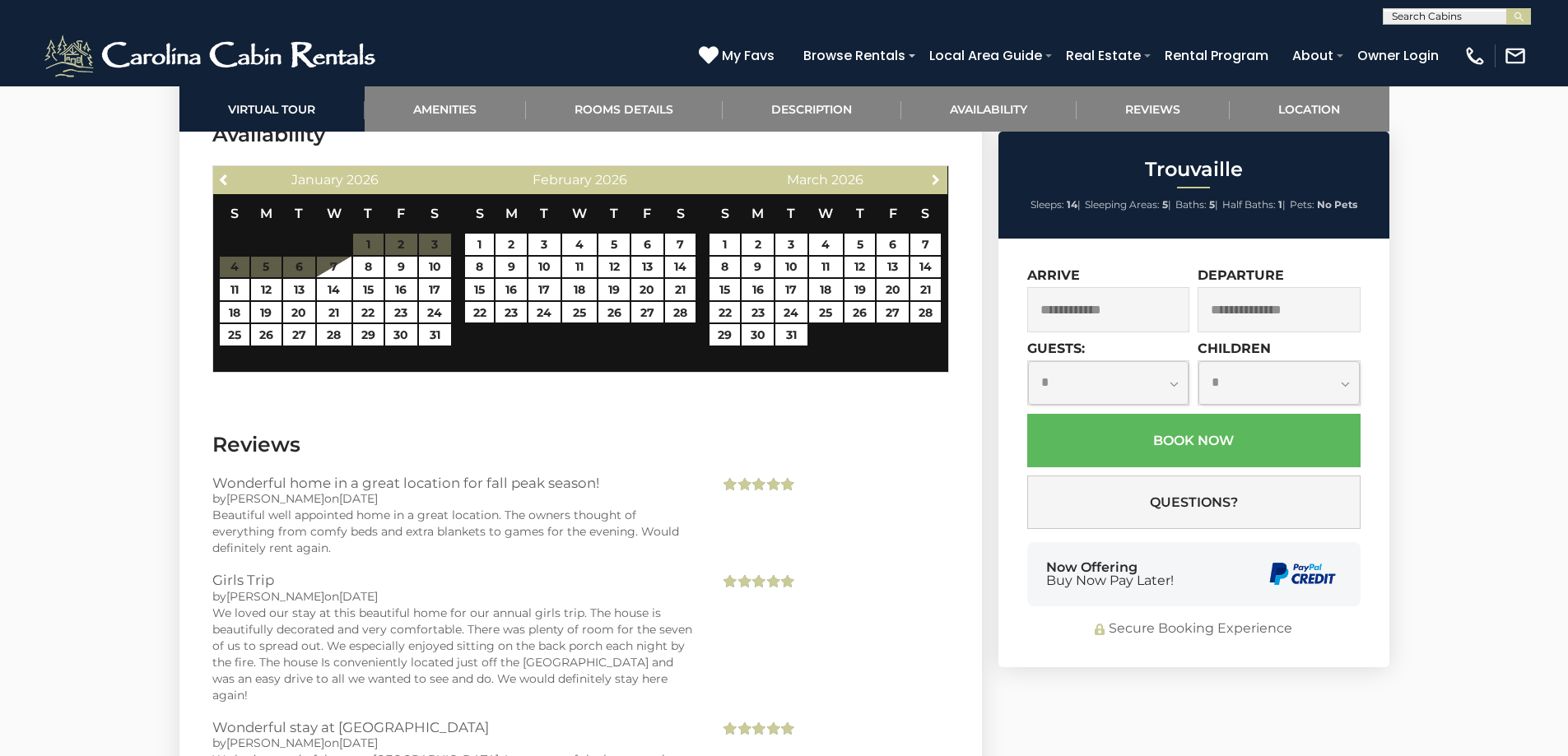
click at [935, 173] on span "Next" at bounding box center [936, 179] width 13 height 13
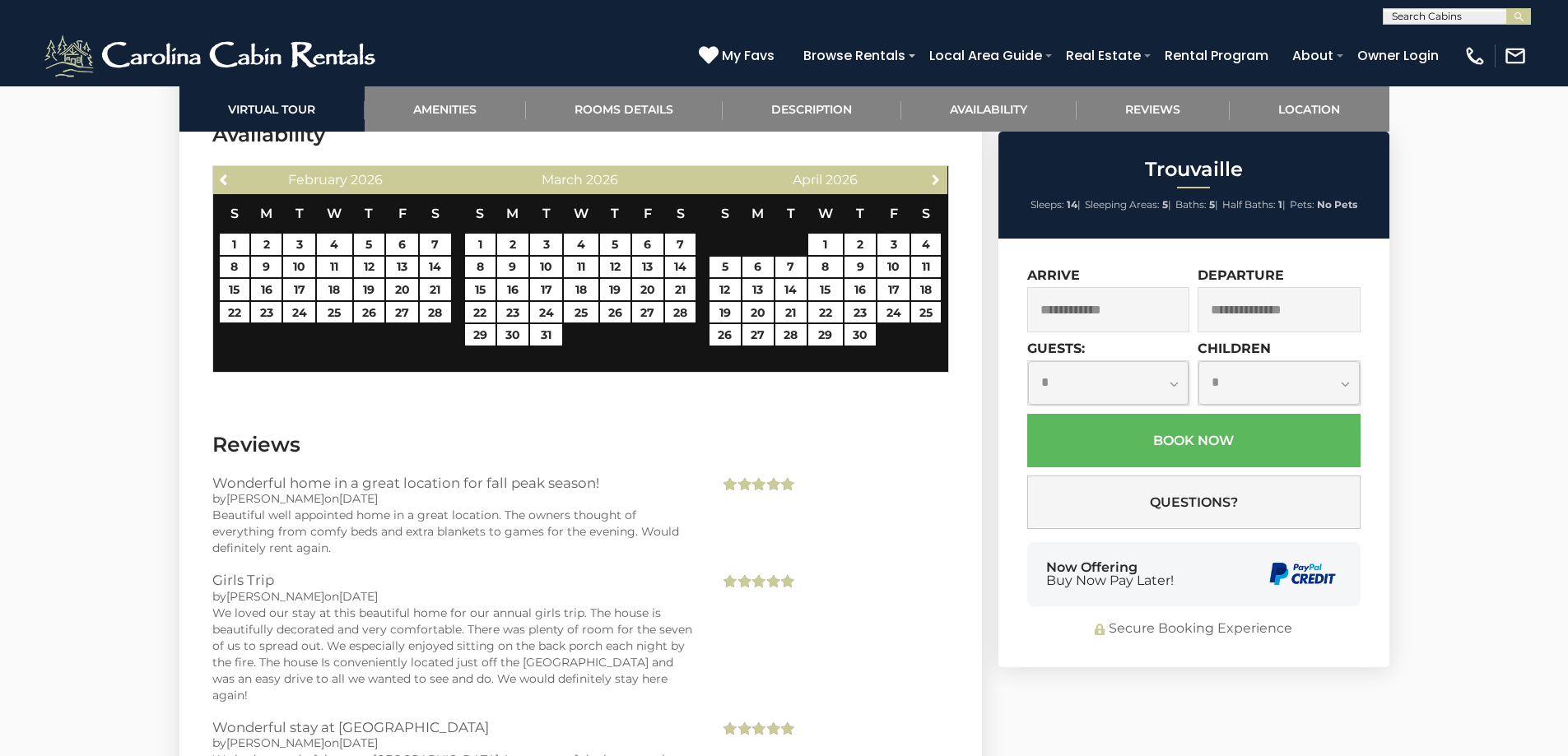
click at [935, 173] on span "Next" at bounding box center [936, 179] width 13 height 13
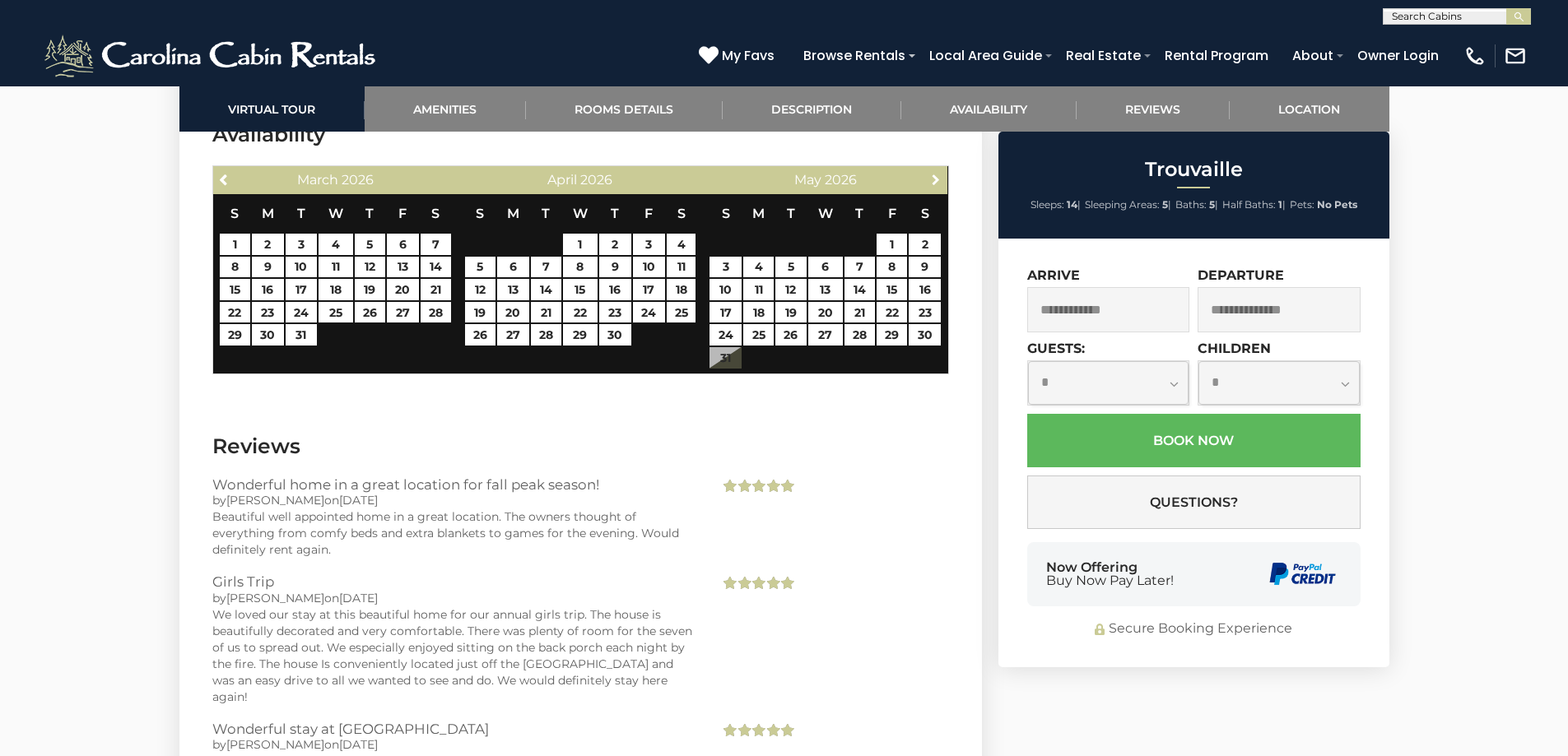
click at [935, 173] on span "Next" at bounding box center [936, 179] width 13 height 13
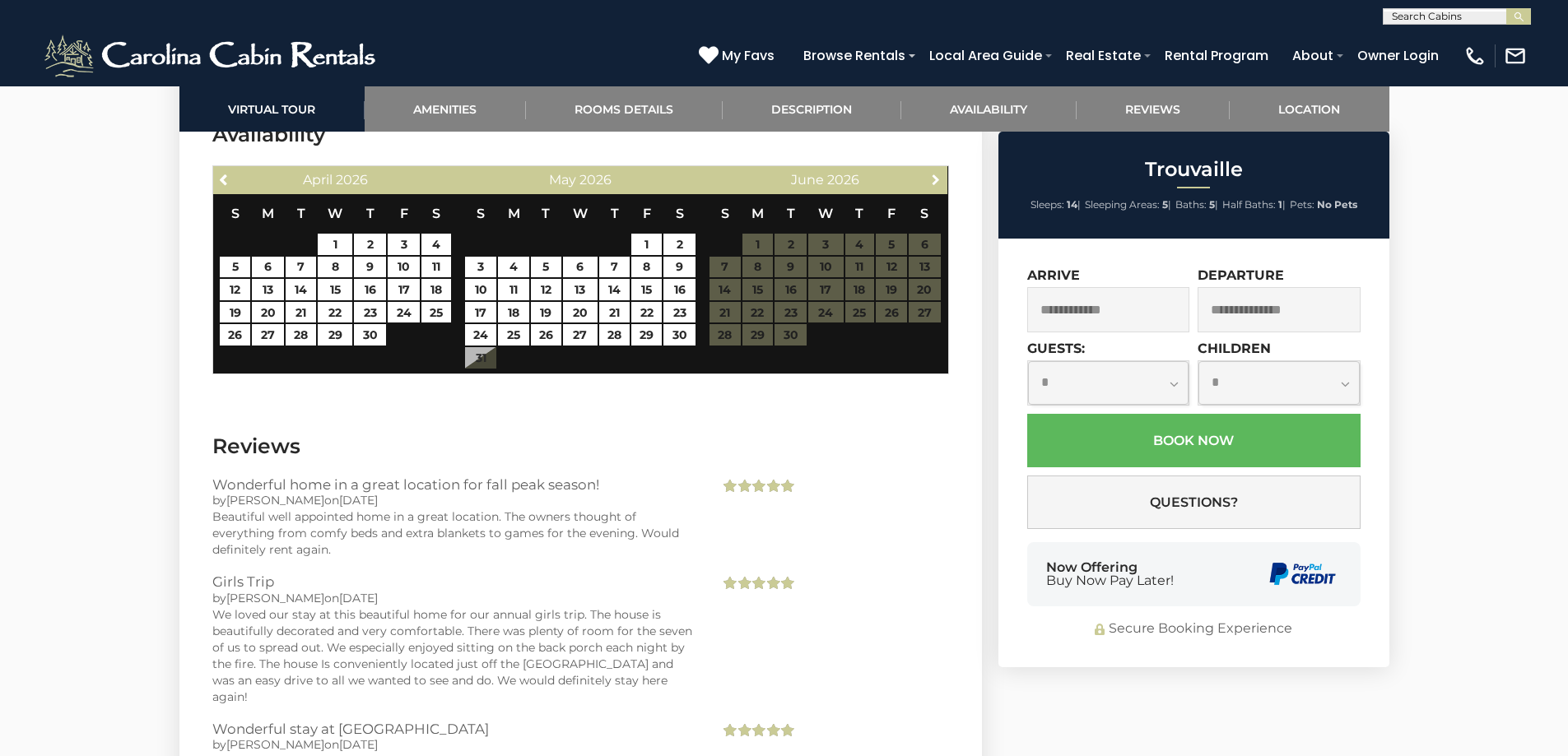
click at [935, 173] on span "Next" at bounding box center [936, 179] width 13 height 13
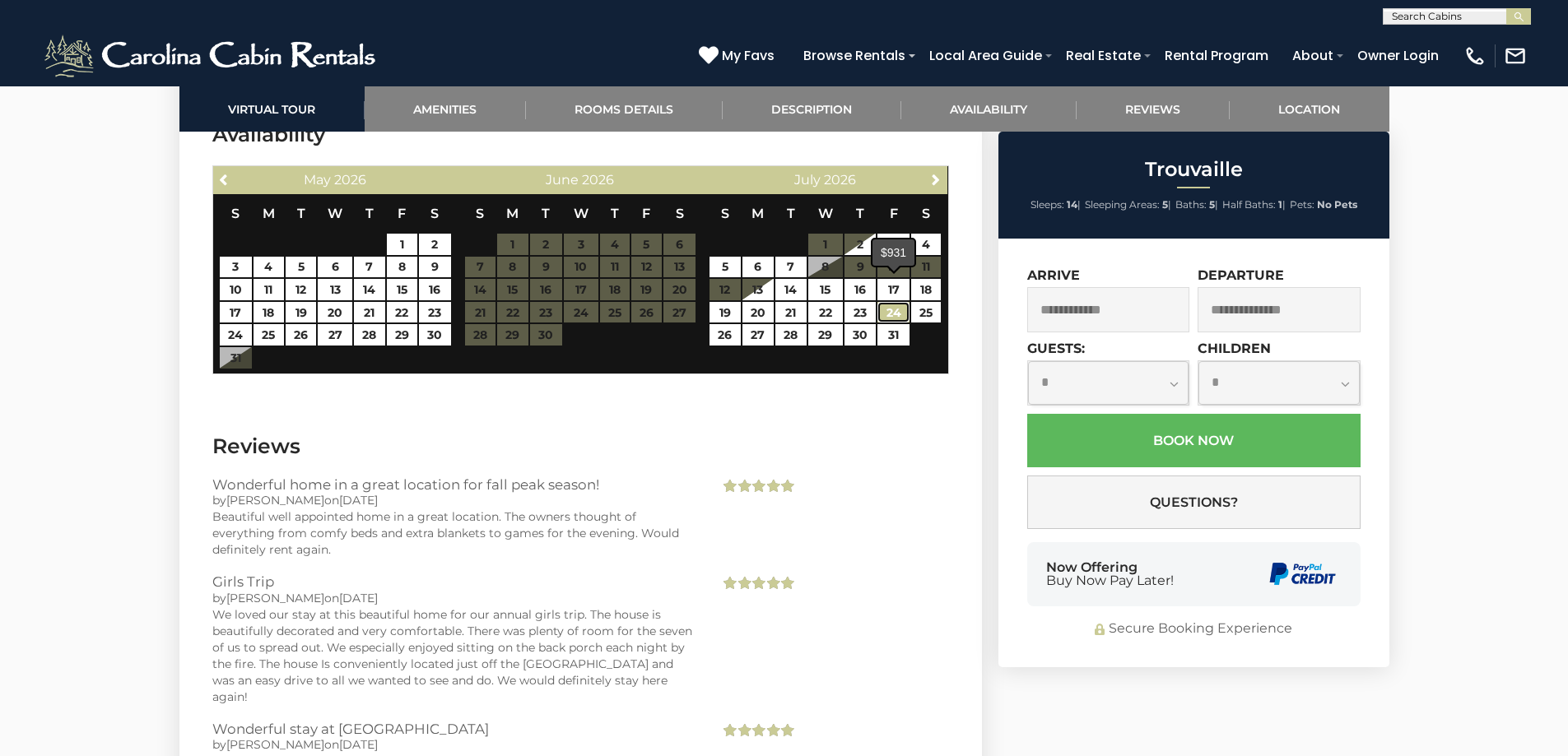
click at [892, 302] on link "24" at bounding box center [894, 312] width 32 height 21
type input "**********"
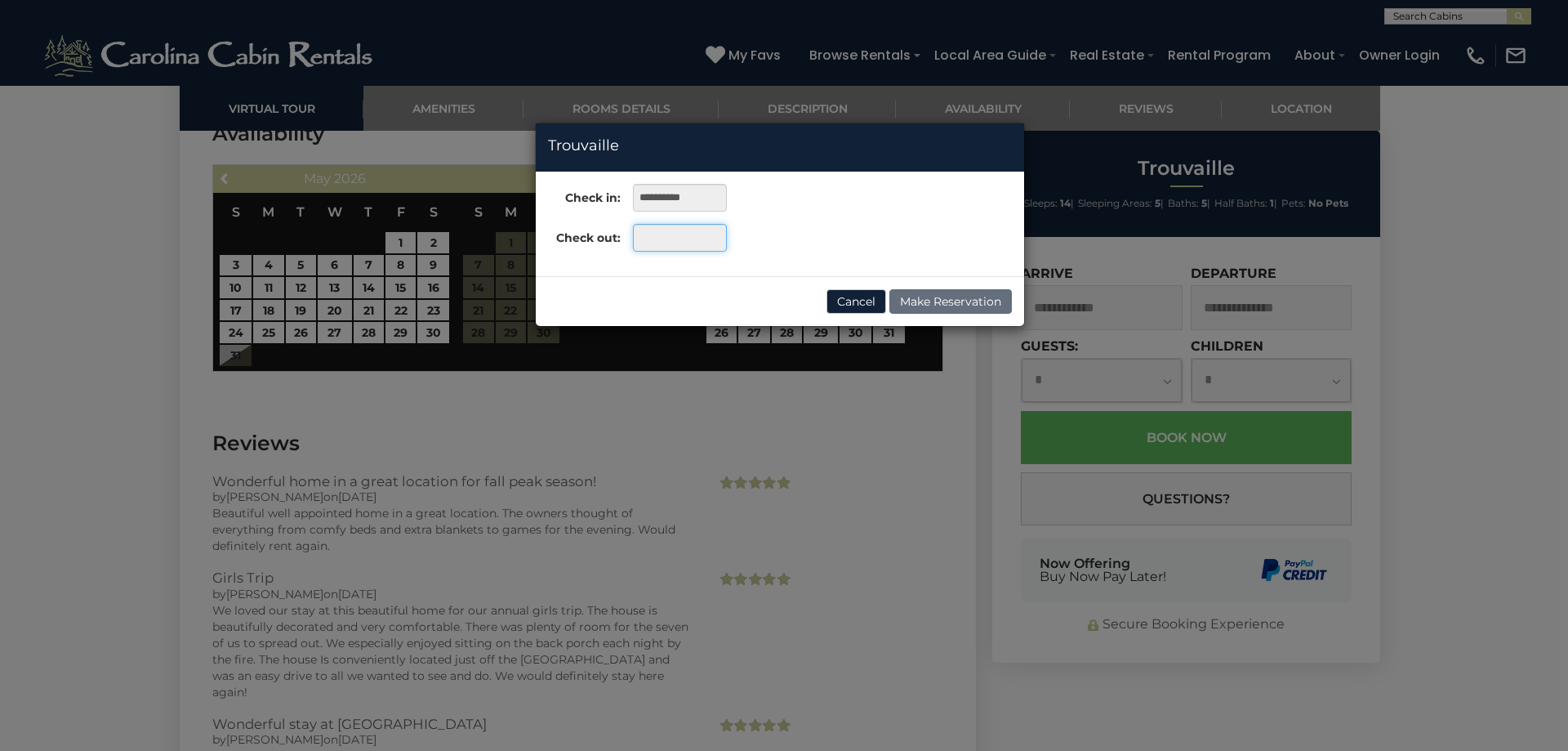
click at [659, 237] on input "text" at bounding box center [680, 238] width 94 height 28
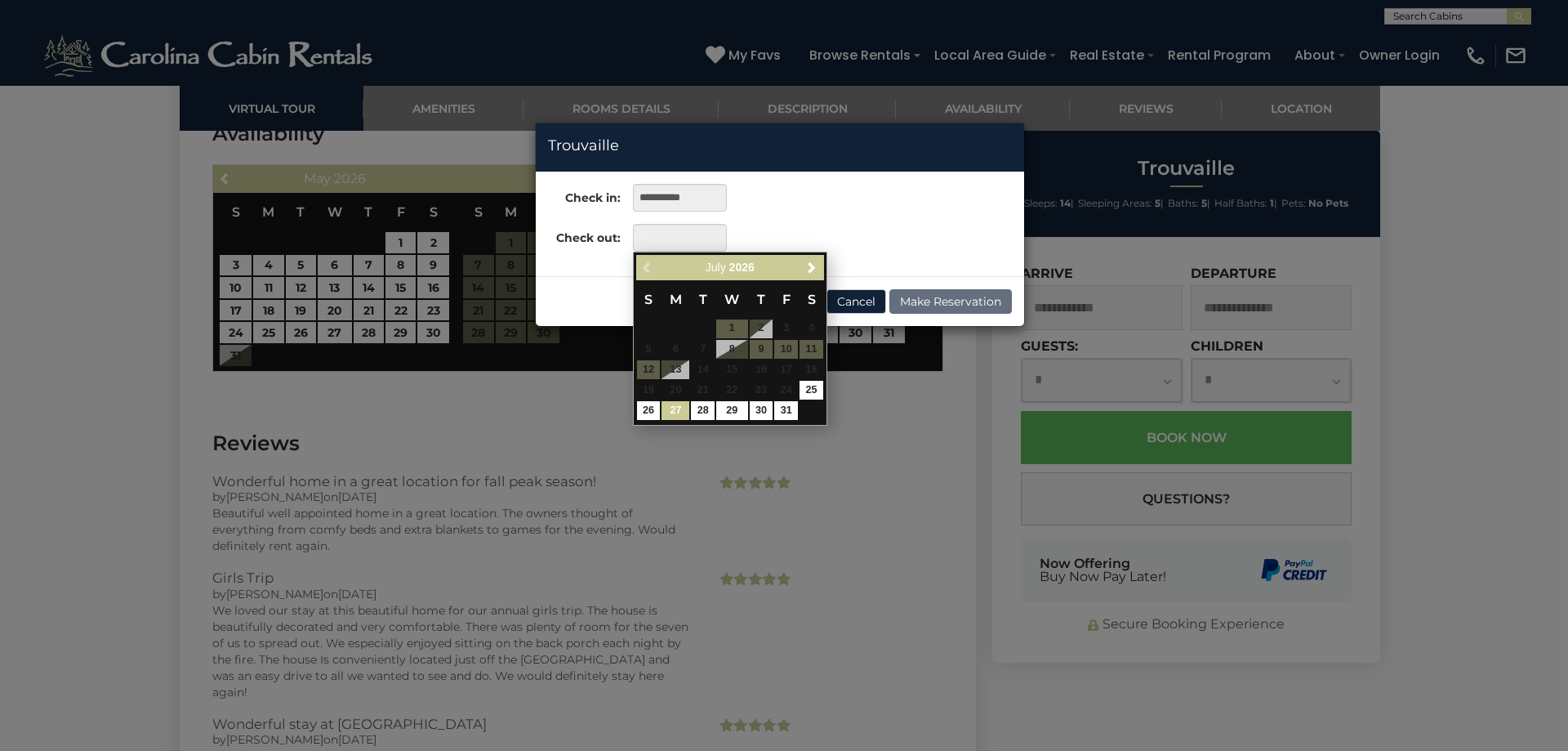
click at [671, 406] on link "27" at bounding box center [676, 411] width 28 height 19
type input "**********"
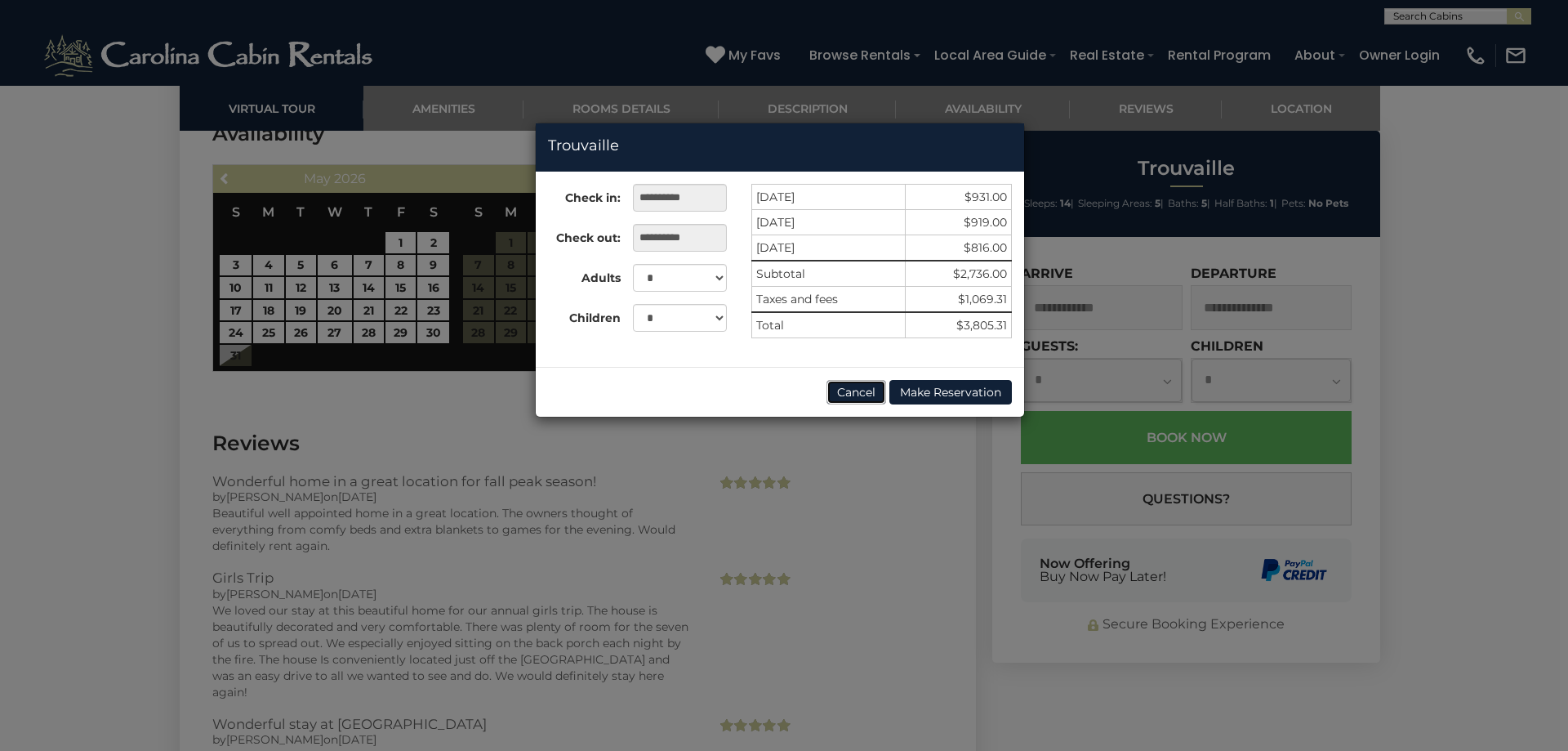
click at [843, 396] on button "Cancel" at bounding box center [856, 392] width 60 height 24
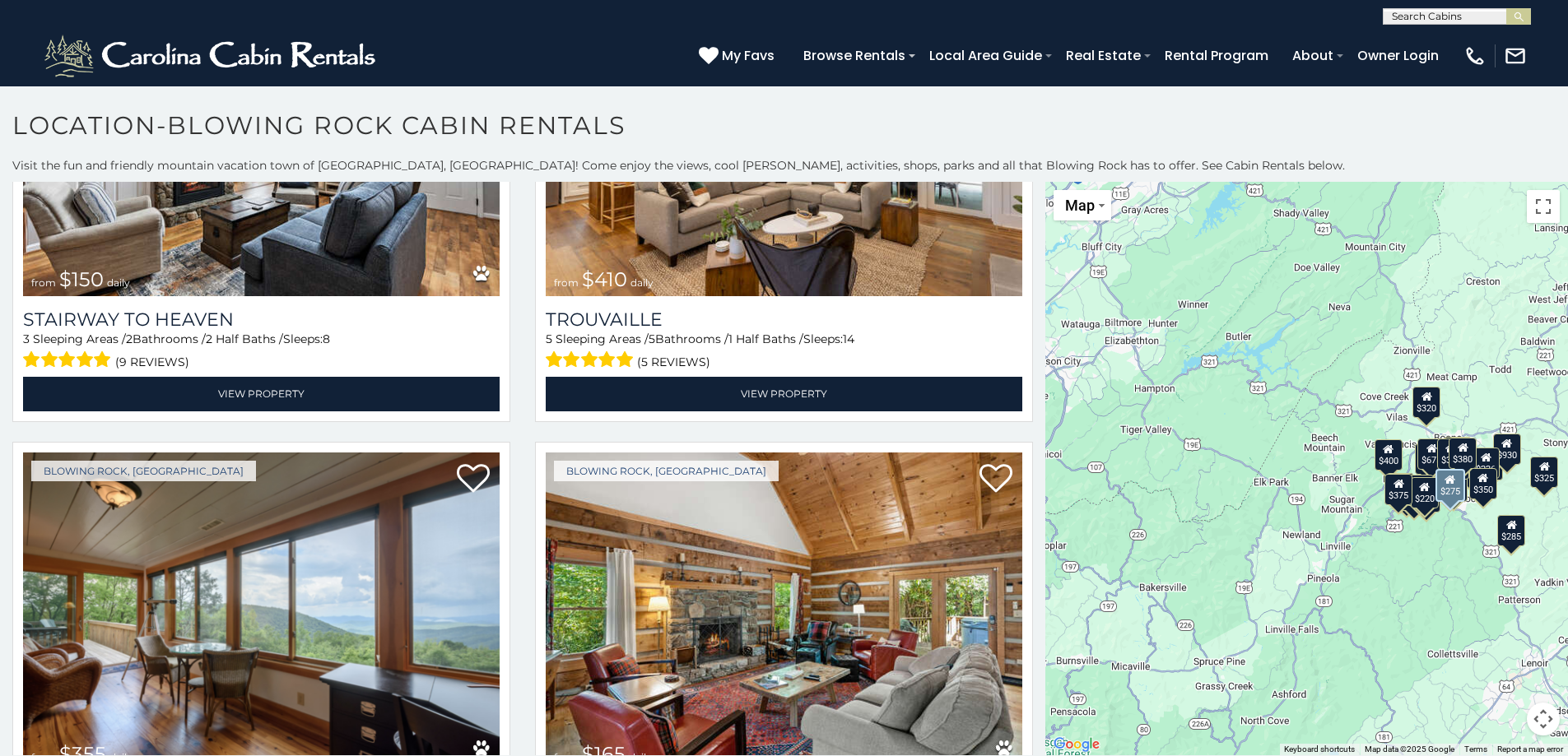
scroll to position [5485, 0]
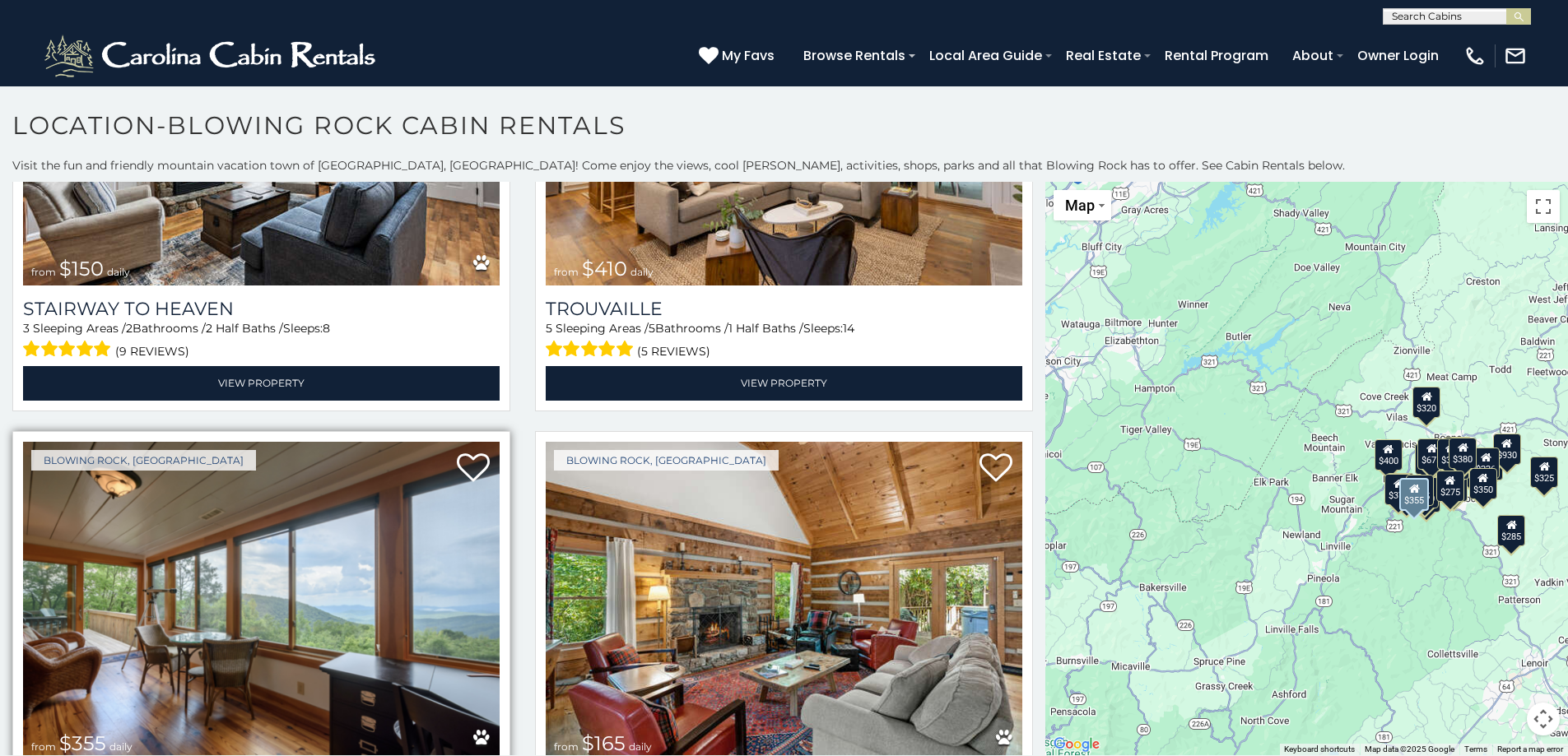
click at [358, 547] on img at bounding box center [261, 601] width 477 height 319
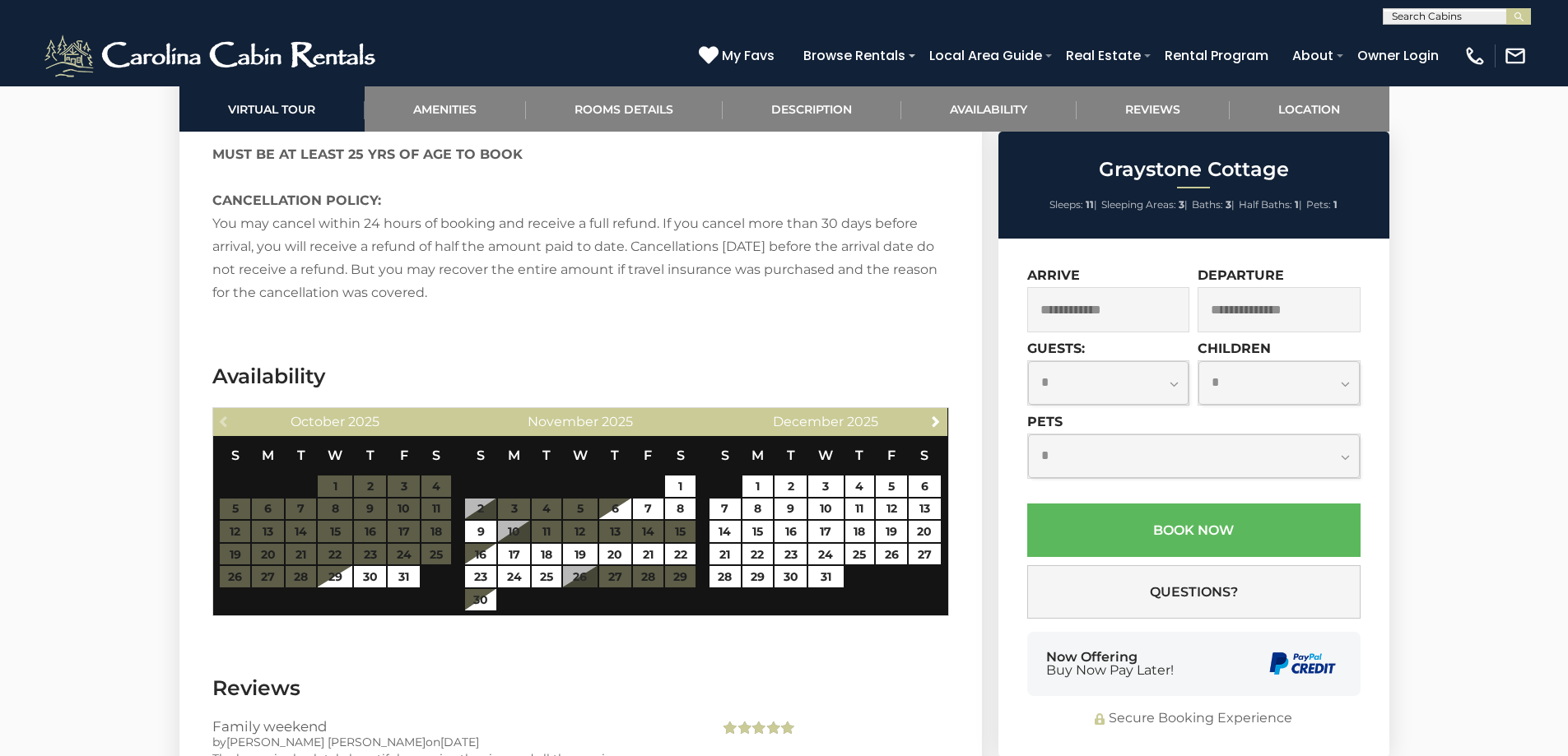
scroll to position [3017, 0]
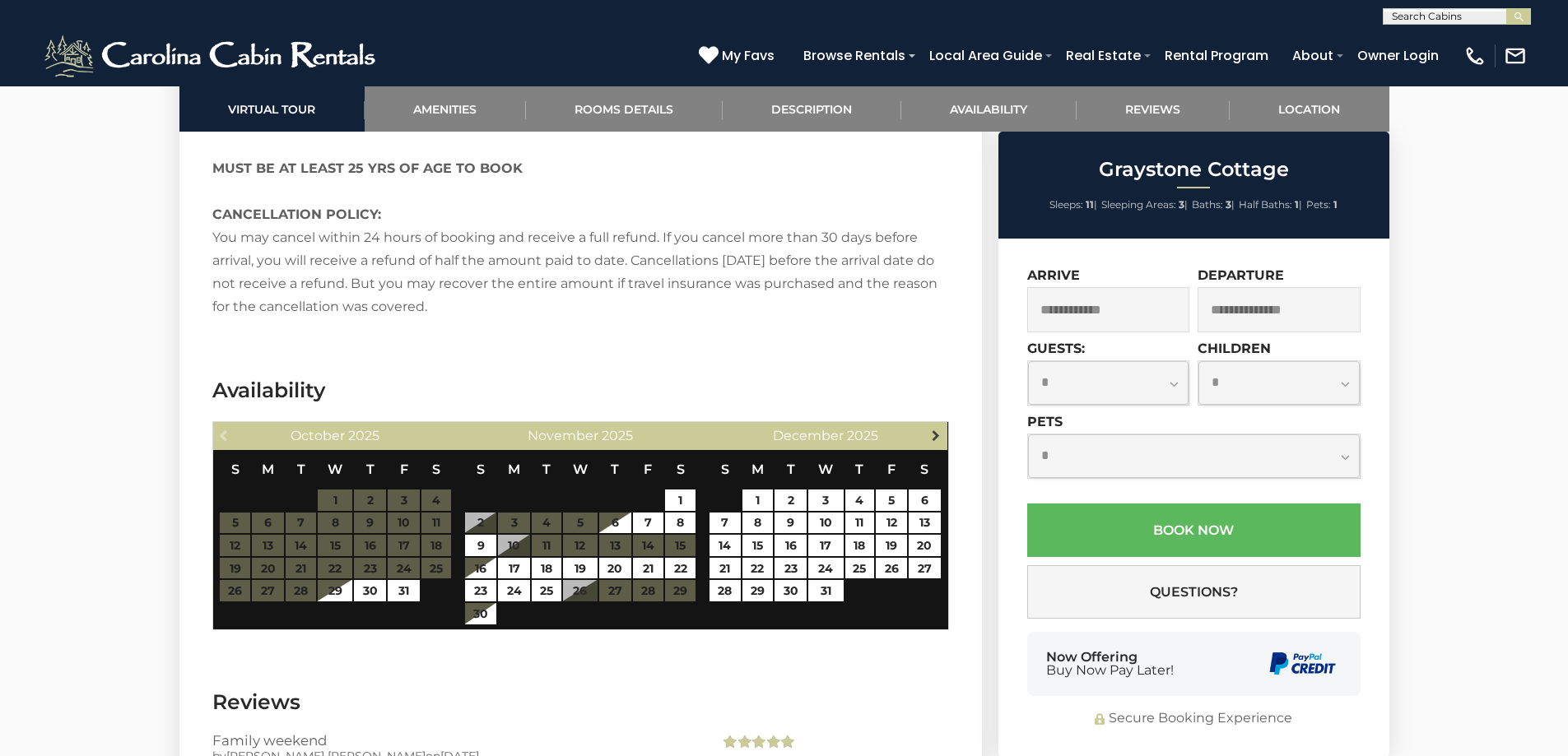
click at [938, 428] on span "Next" at bounding box center [936, 434] width 13 height 13
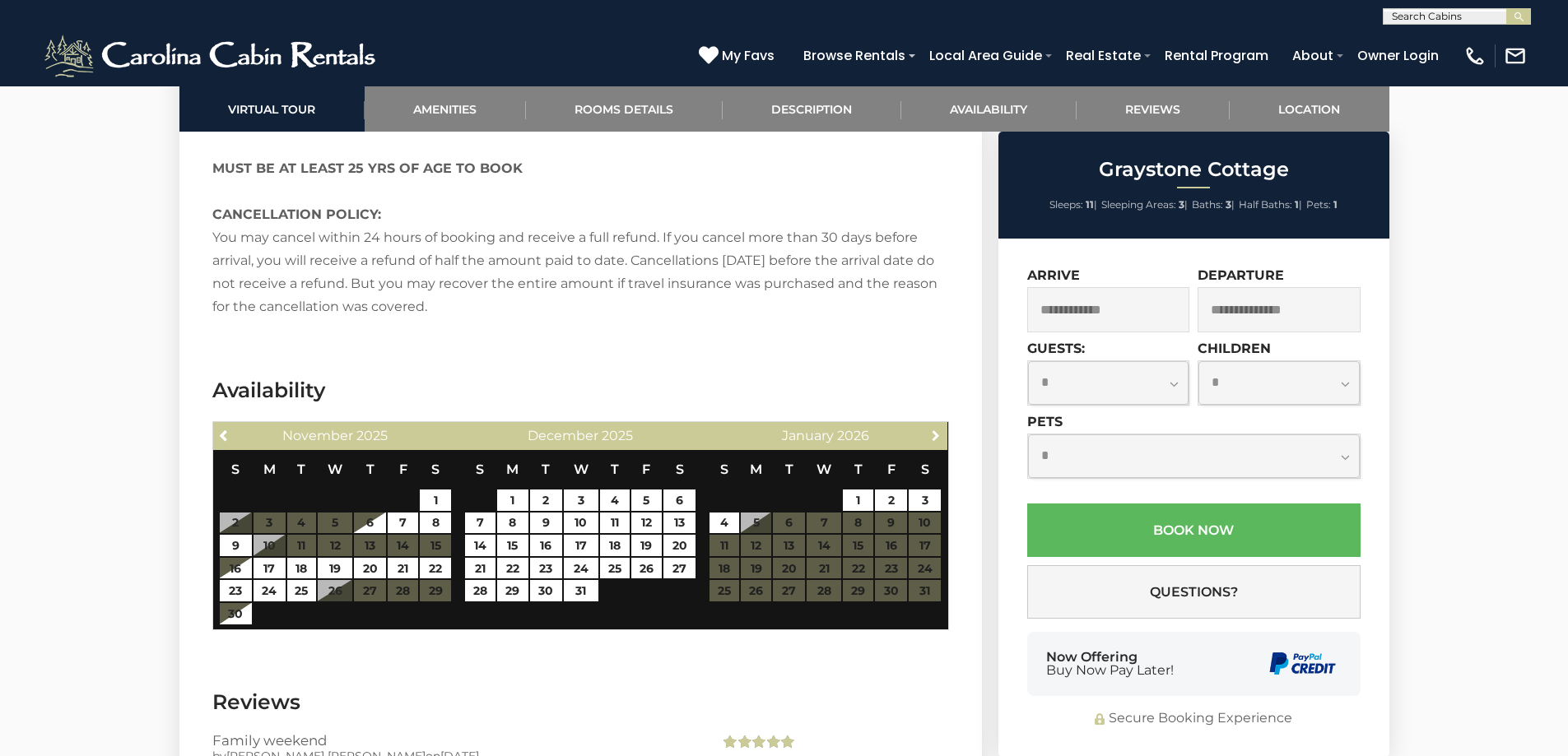
click at [938, 428] on span "Next" at bounding box center [936, 434] width 13 height 13
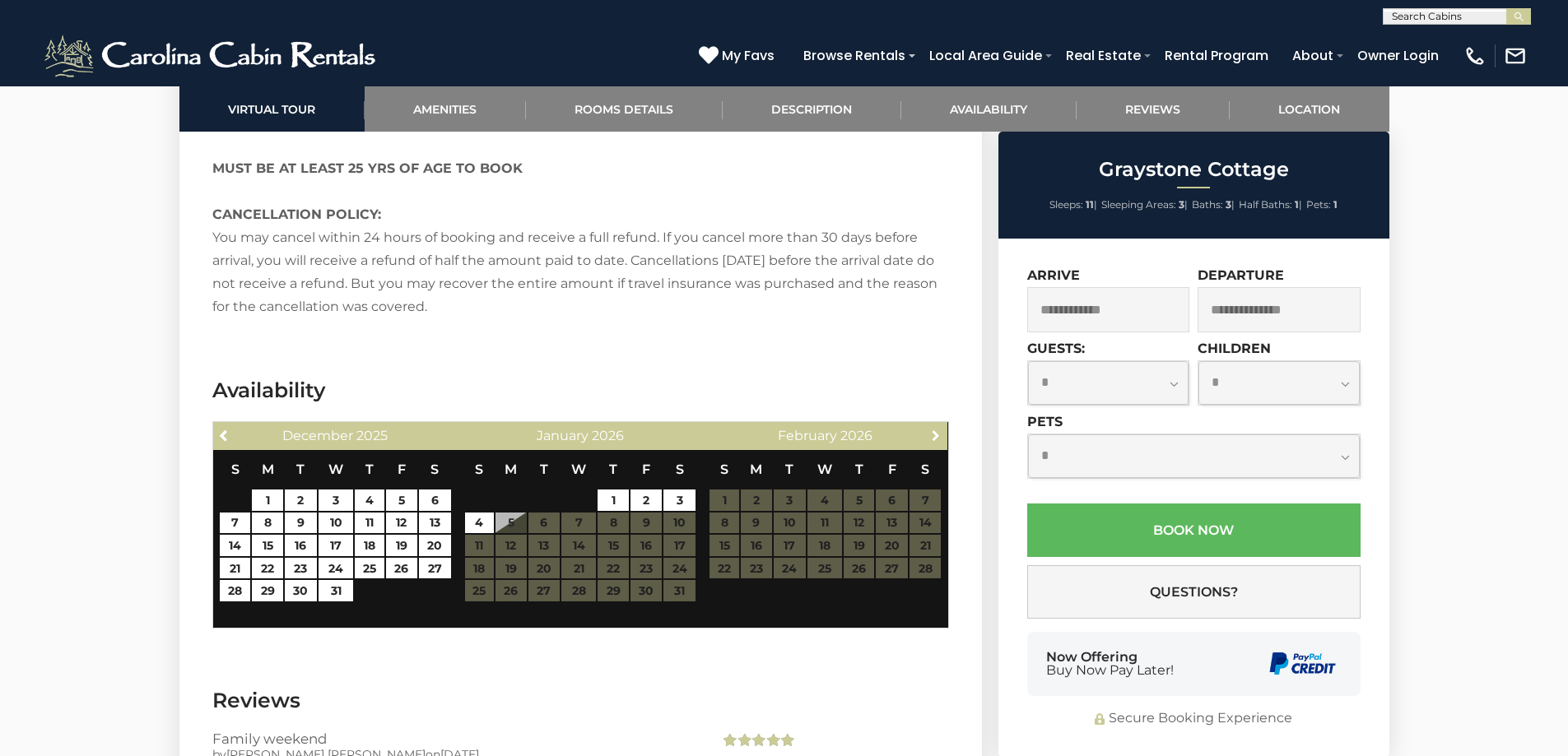
click at [938, 428] on span "Next" at bounding box center [936, 434] width 13 height 13
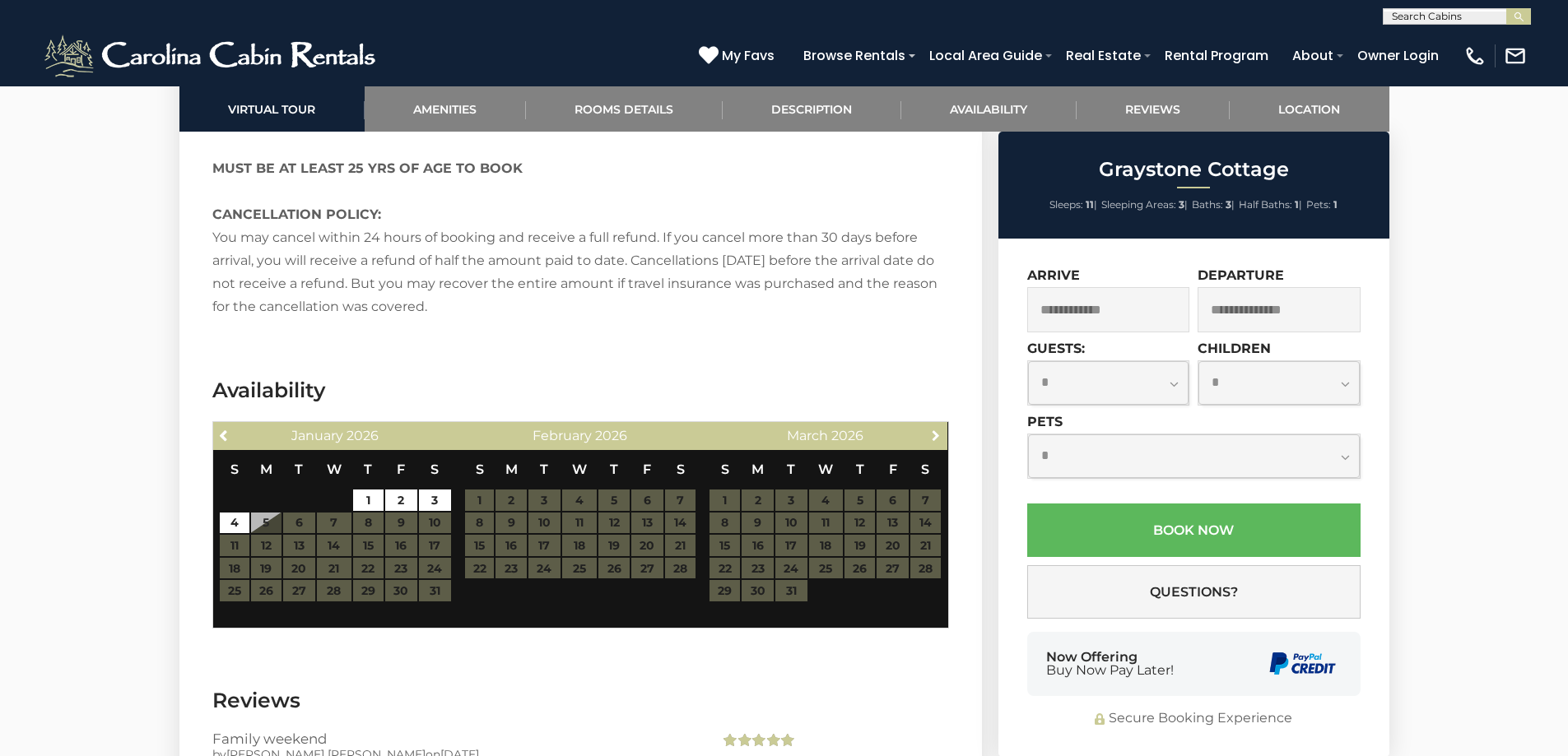
click at [938, 428] on span "Next" at bounding box center [936, 434] width 13 height 13
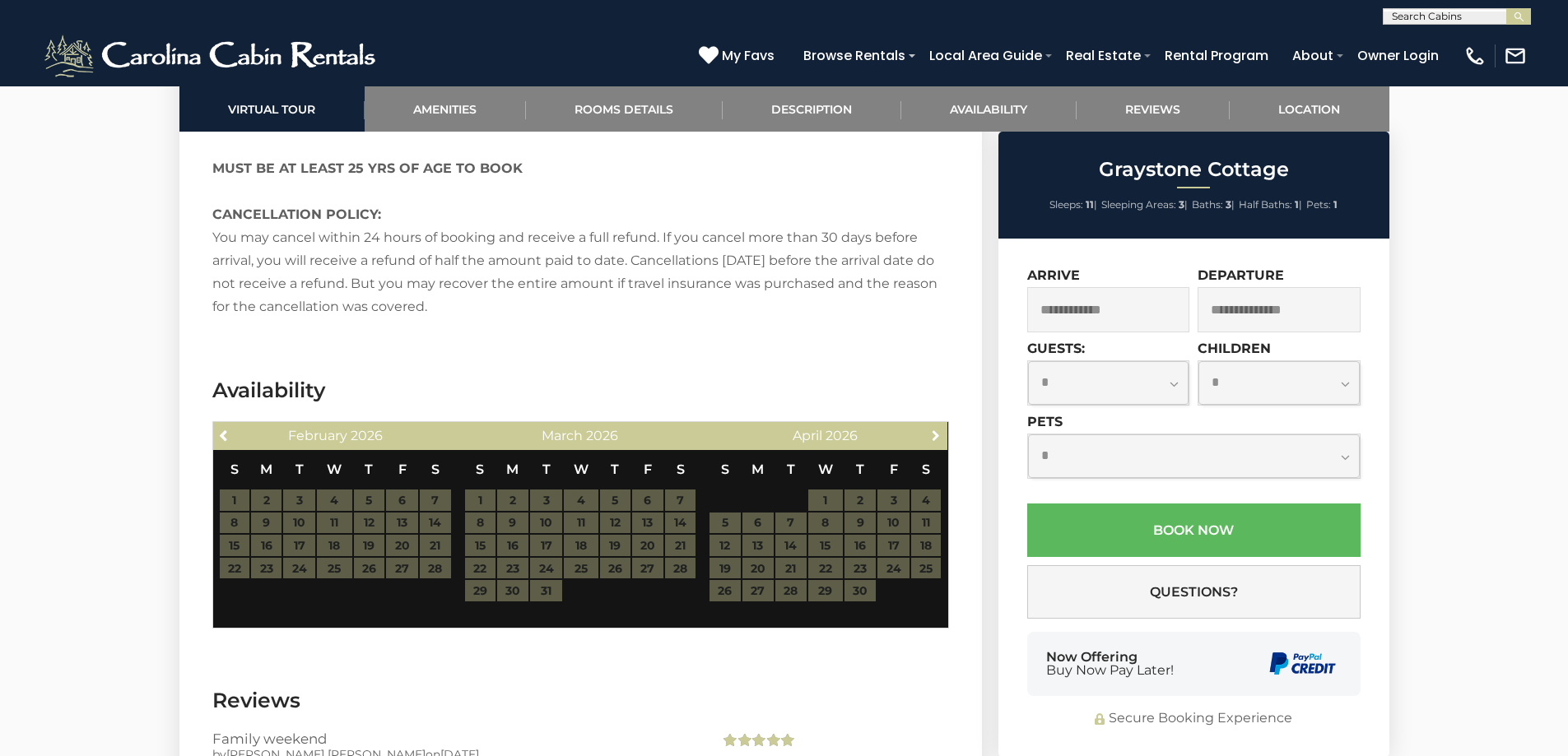
click at [938, 428] on span "Next" at bounding box center [936, 434] width 13 height 13
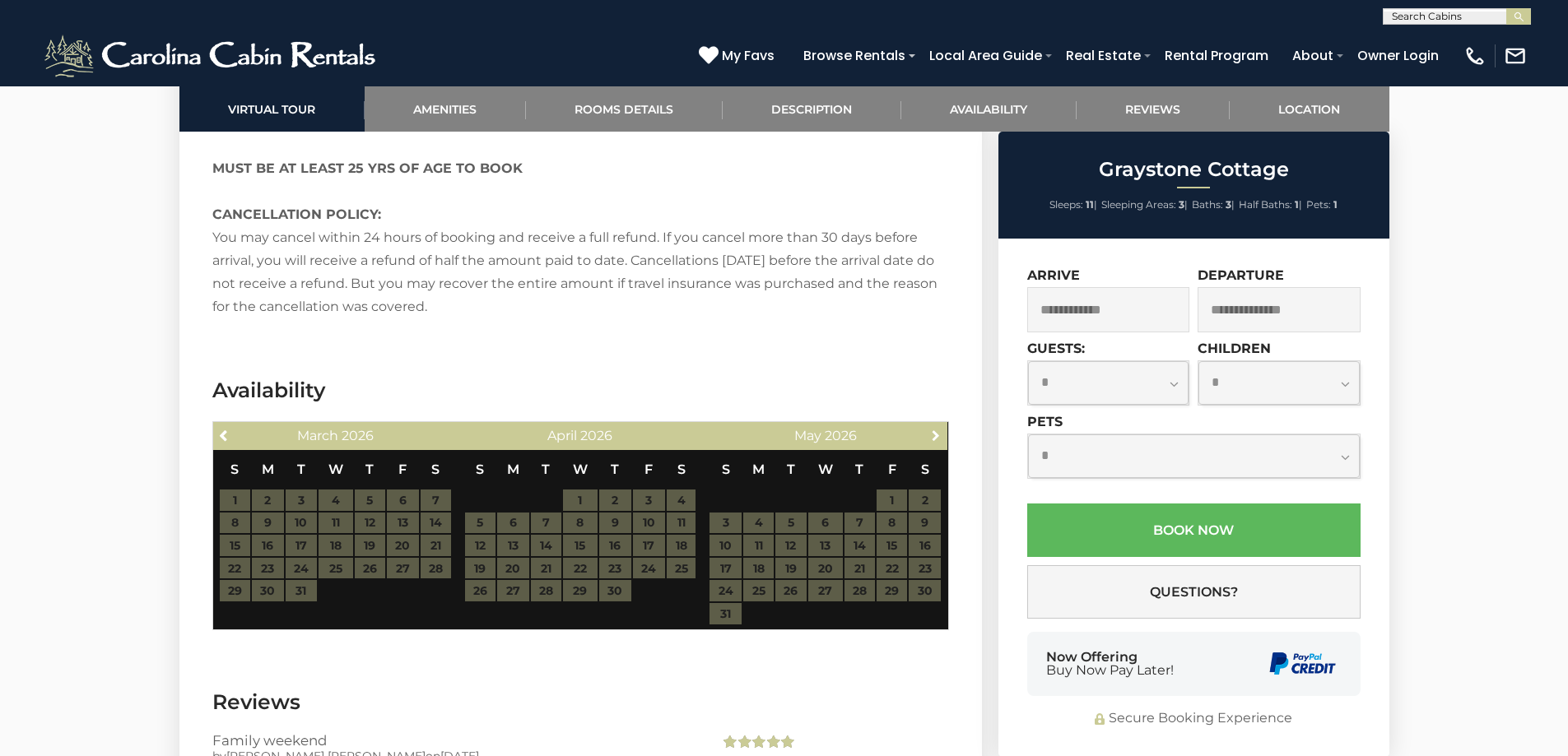
click at [938, 428] on span "Next" at bounding box center [936, 434] width 13 height 13
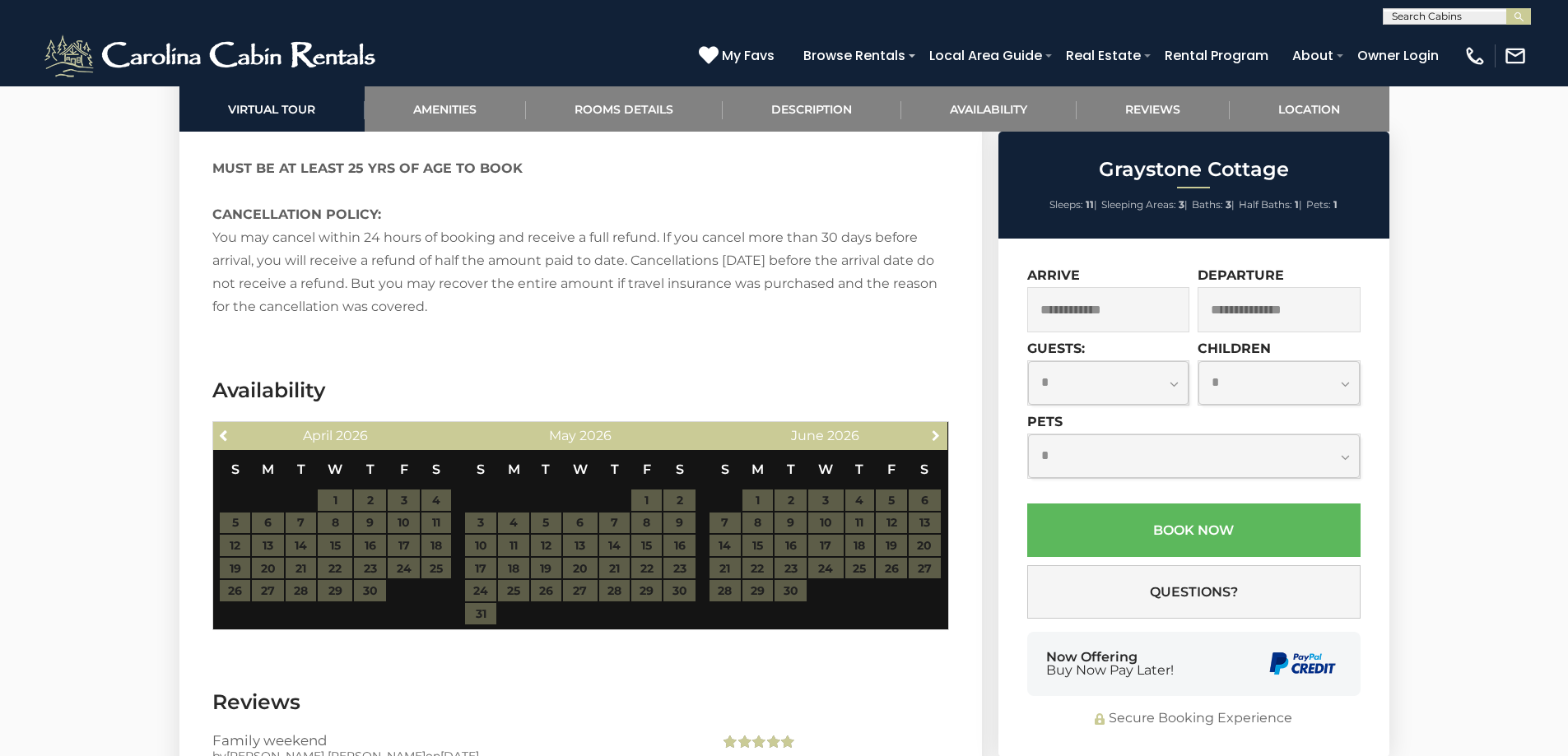
click at [938, 428] on span "Next" at bounding box center [936, 434] width 13 height 13
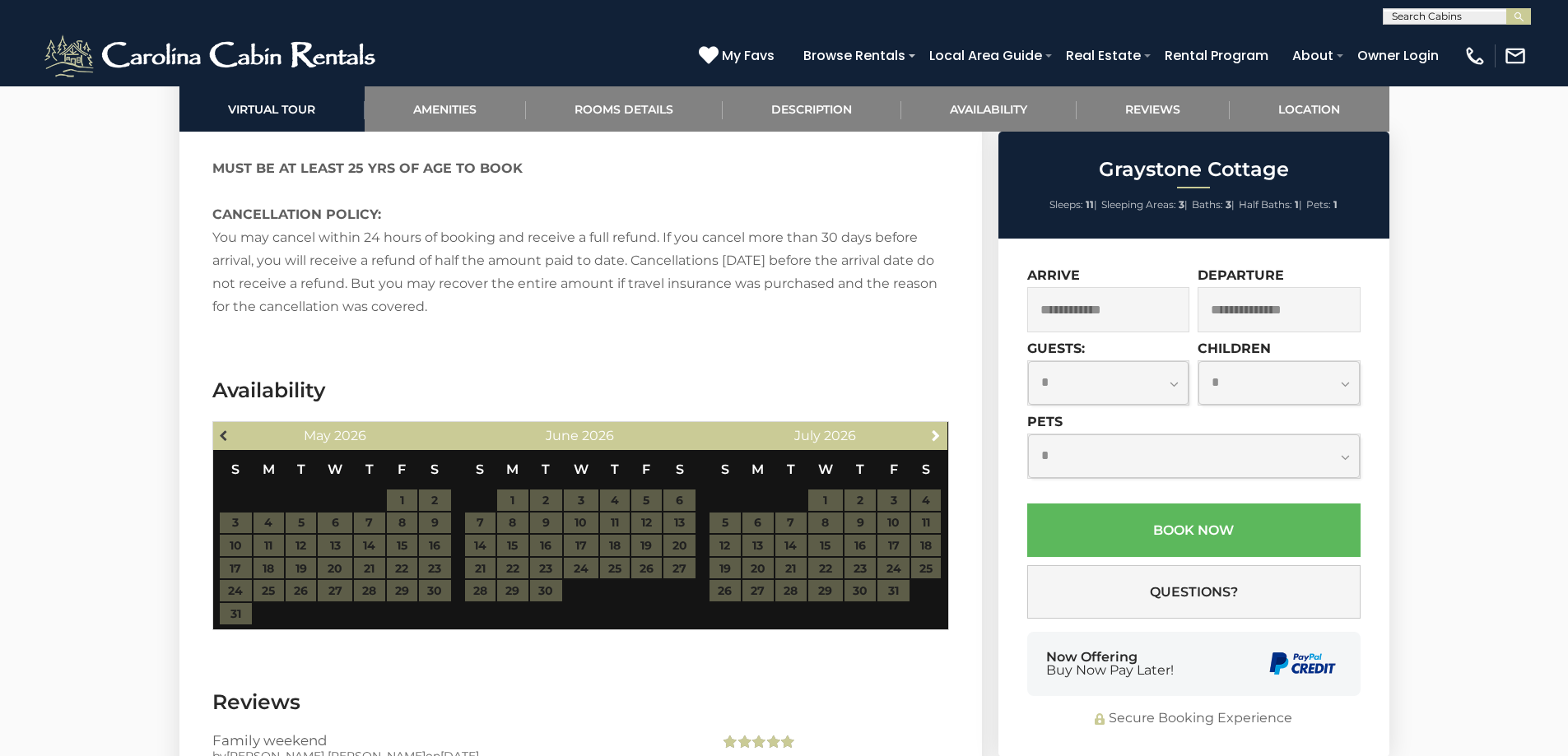
click at [227, 428] on span "Previous" at bounding box center [224, 434] width 13 height 13
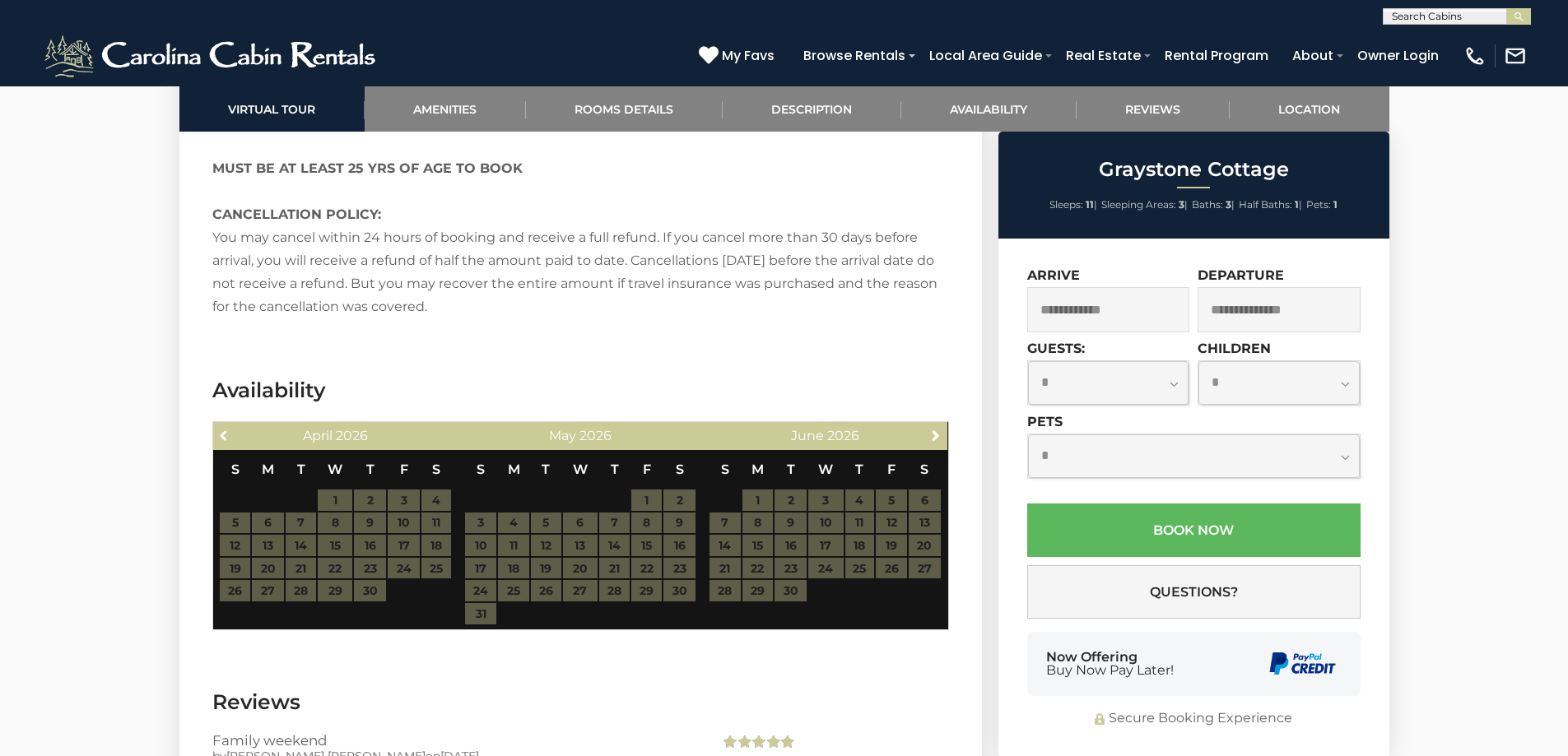
click at [227, 428] on span "Previous" at bounding box center [224, 434] width 13 height 13
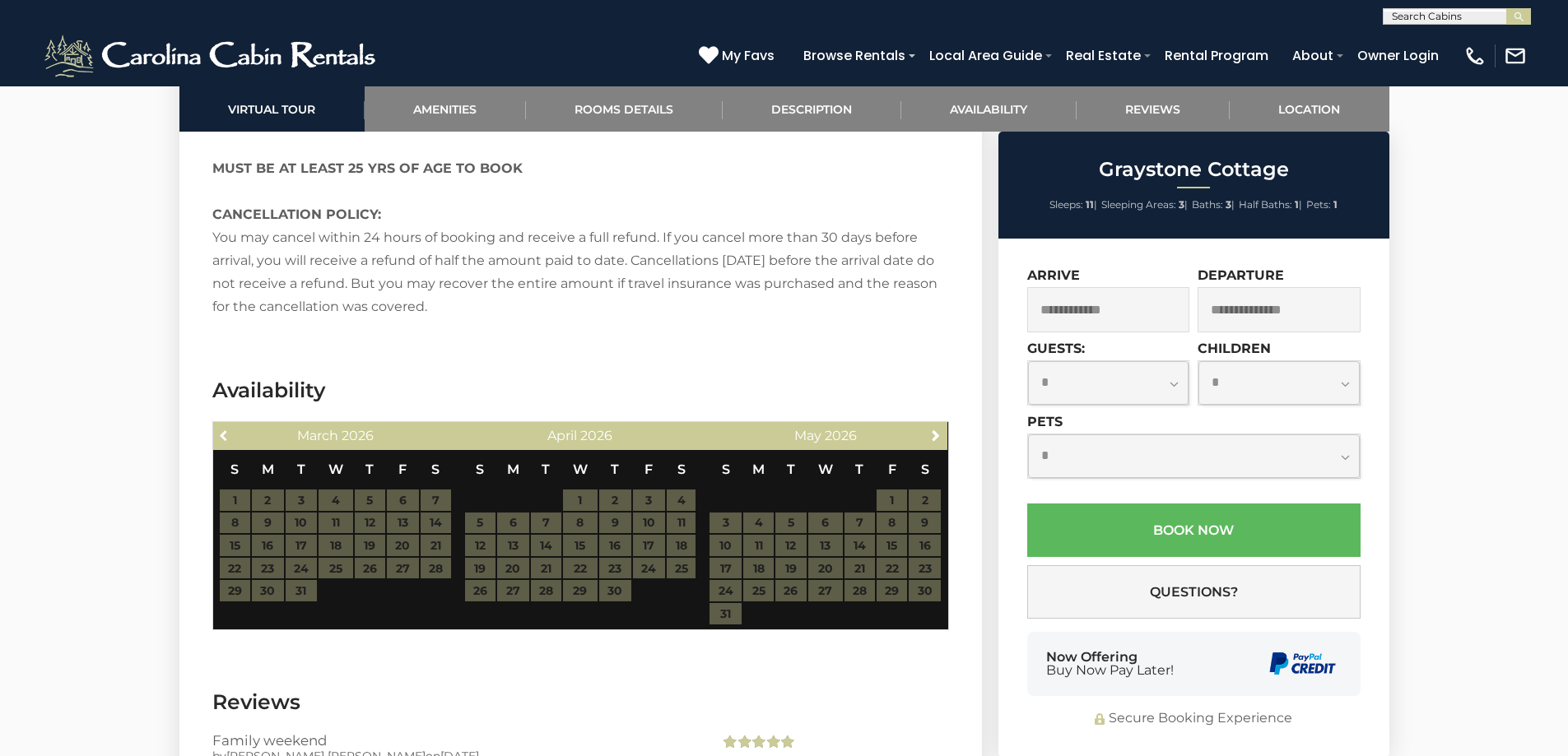
click at [227, 428] on span "Previous" at bounding box center [224, 434] width 13 height 13
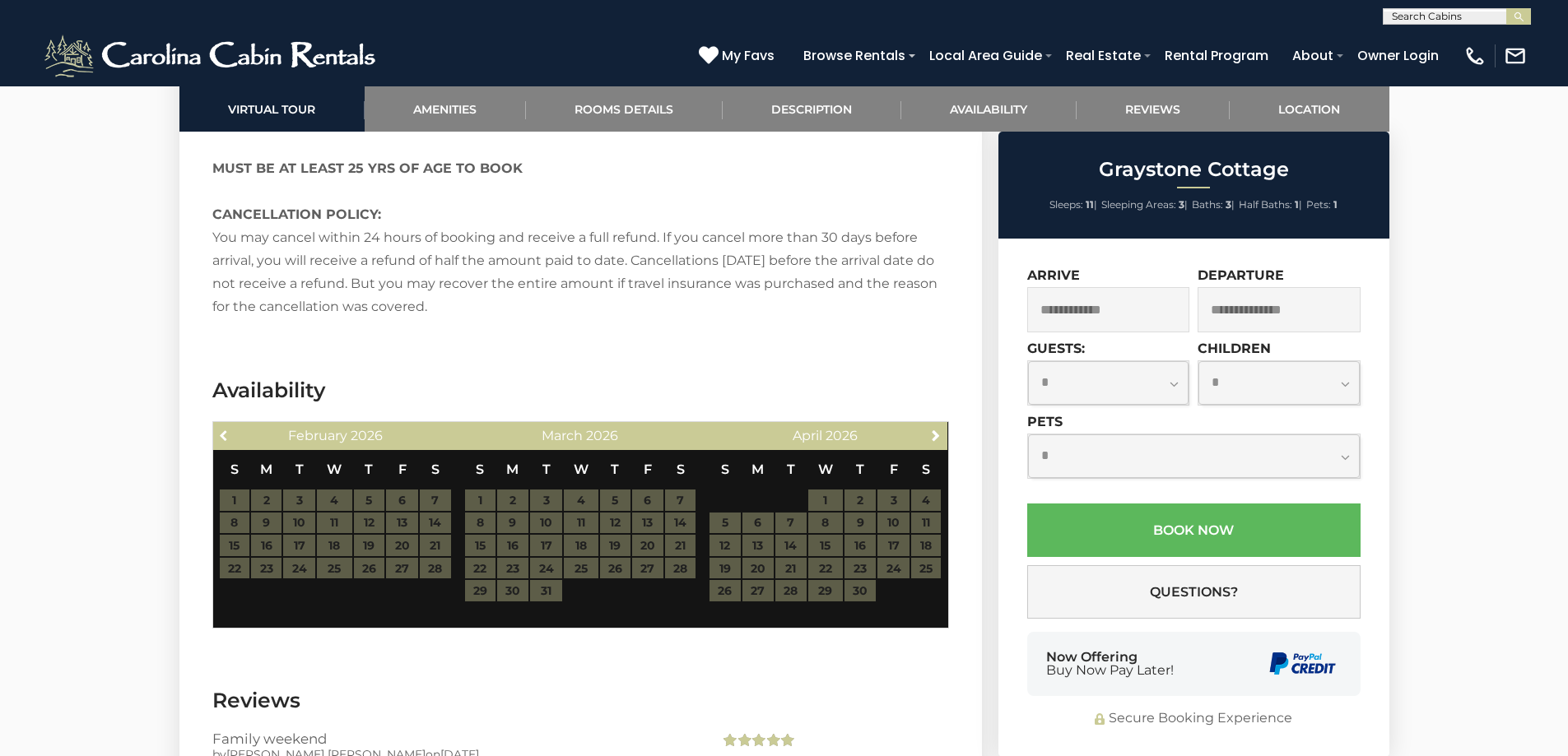
click at [227, 428] on span "Previous" at bounding box center [224, 434] width 13 height 13
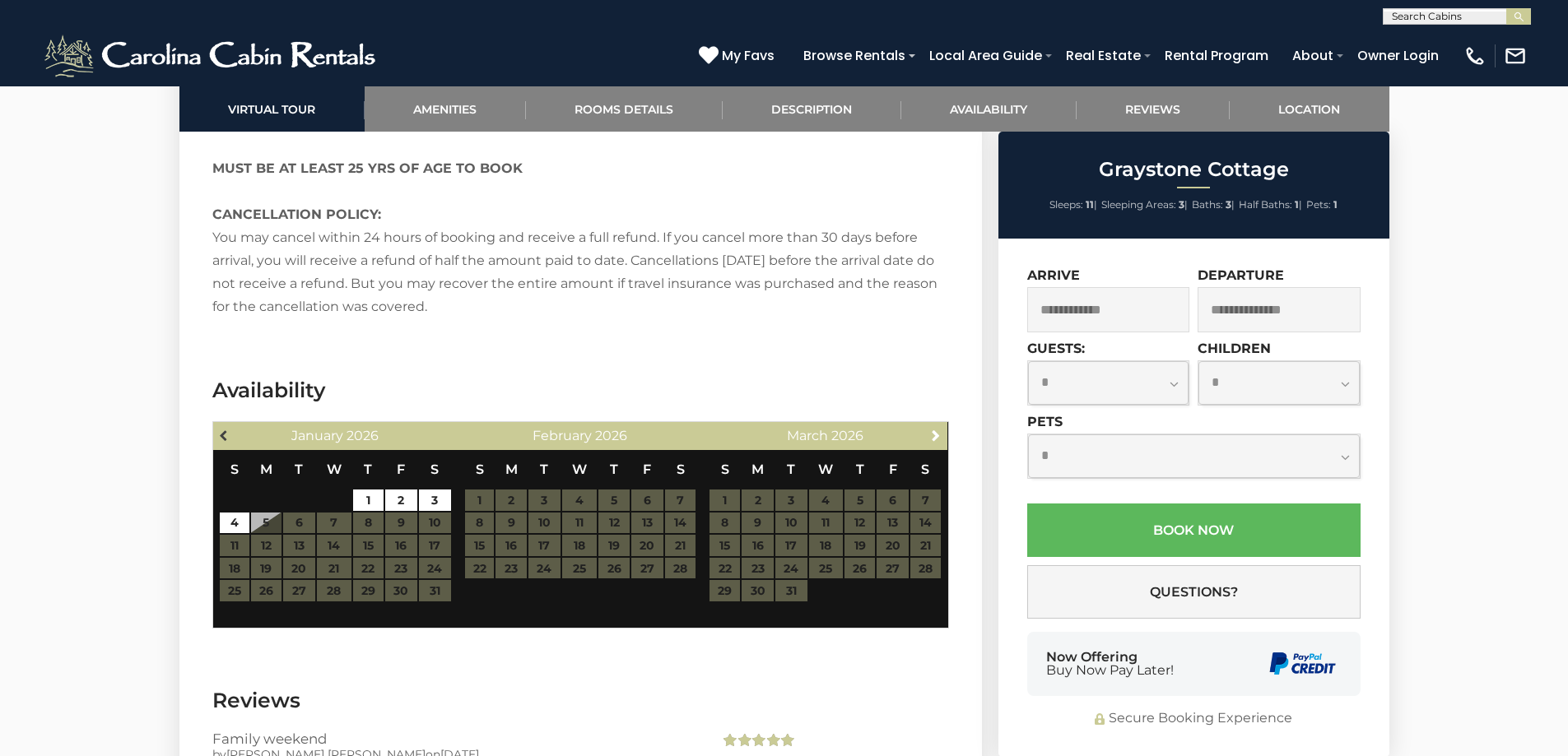
click at [227, 428] on span "Previous" at bounding box center [224, 434] width 13 height 13
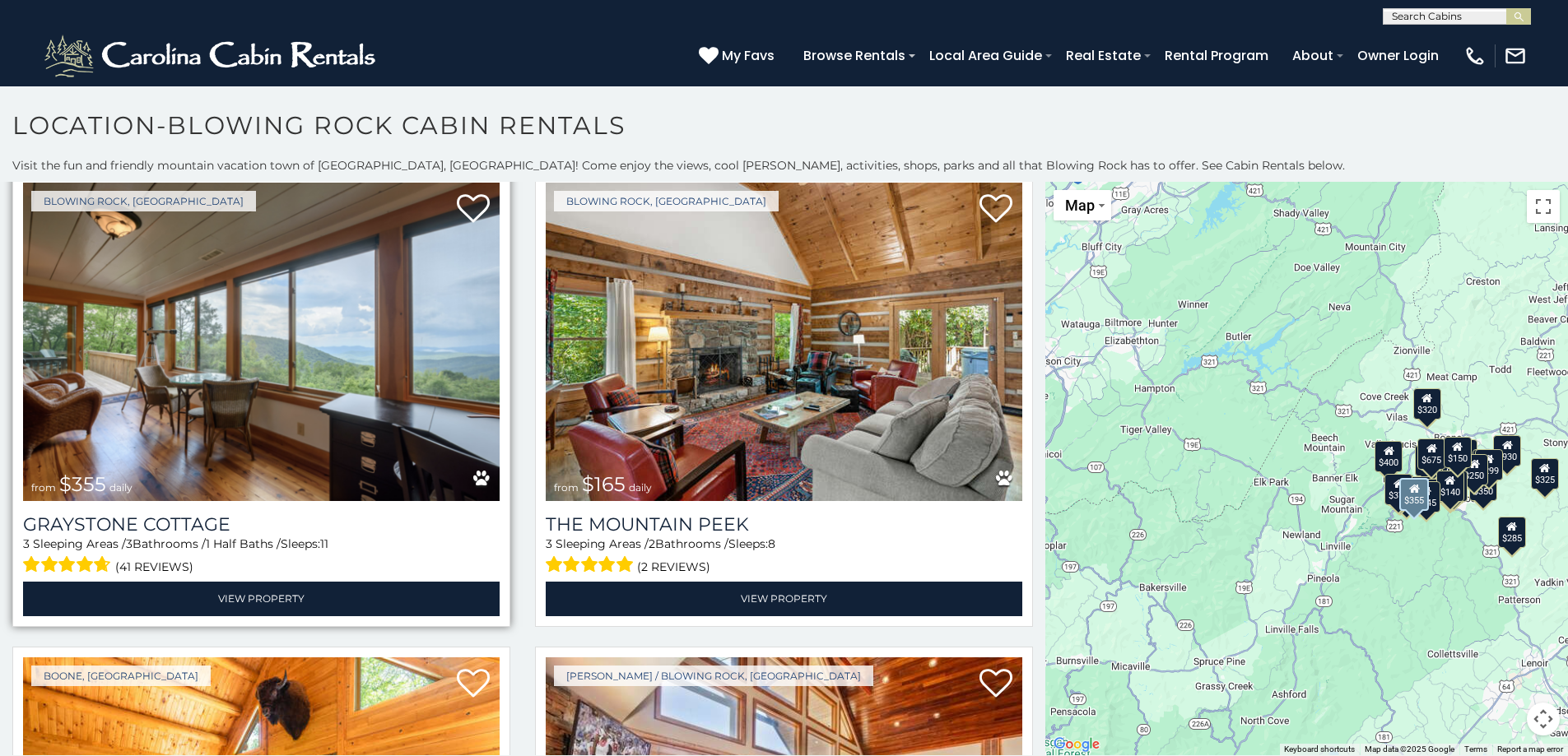
scroll to position [5760, 0]
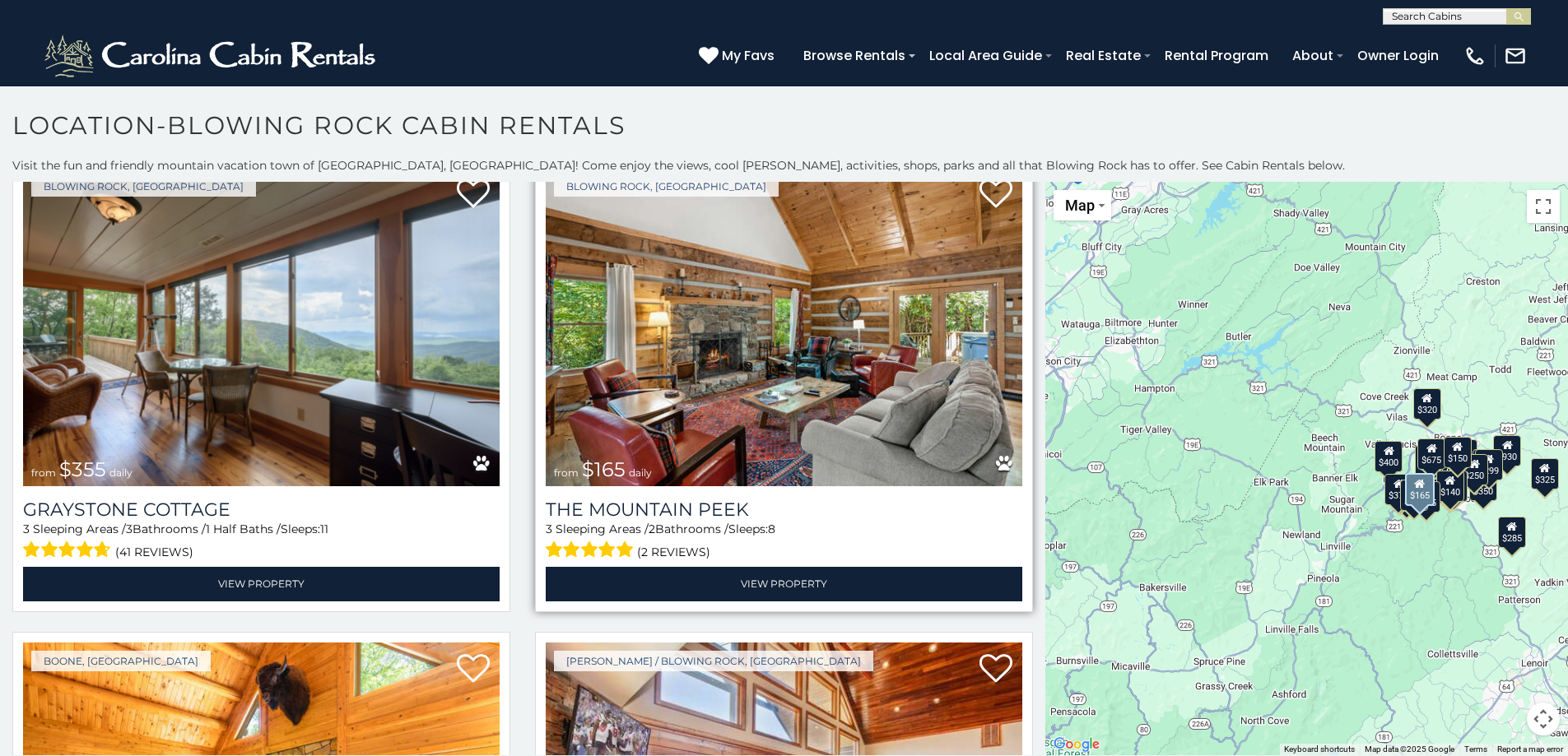
click at [669, 312] on img at bounding box center [784, 327] width 477 height 319
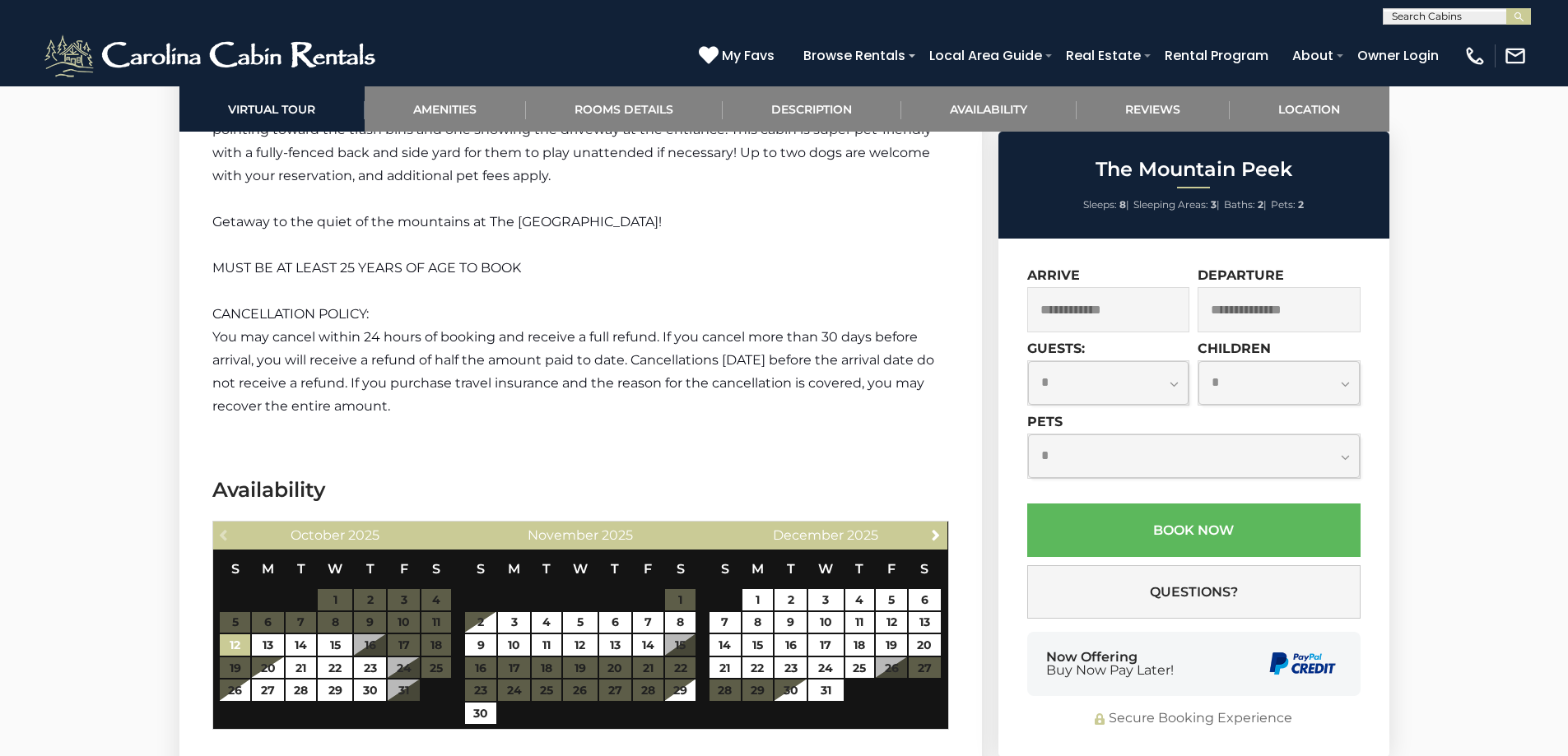
scroll to position [2743, 0]
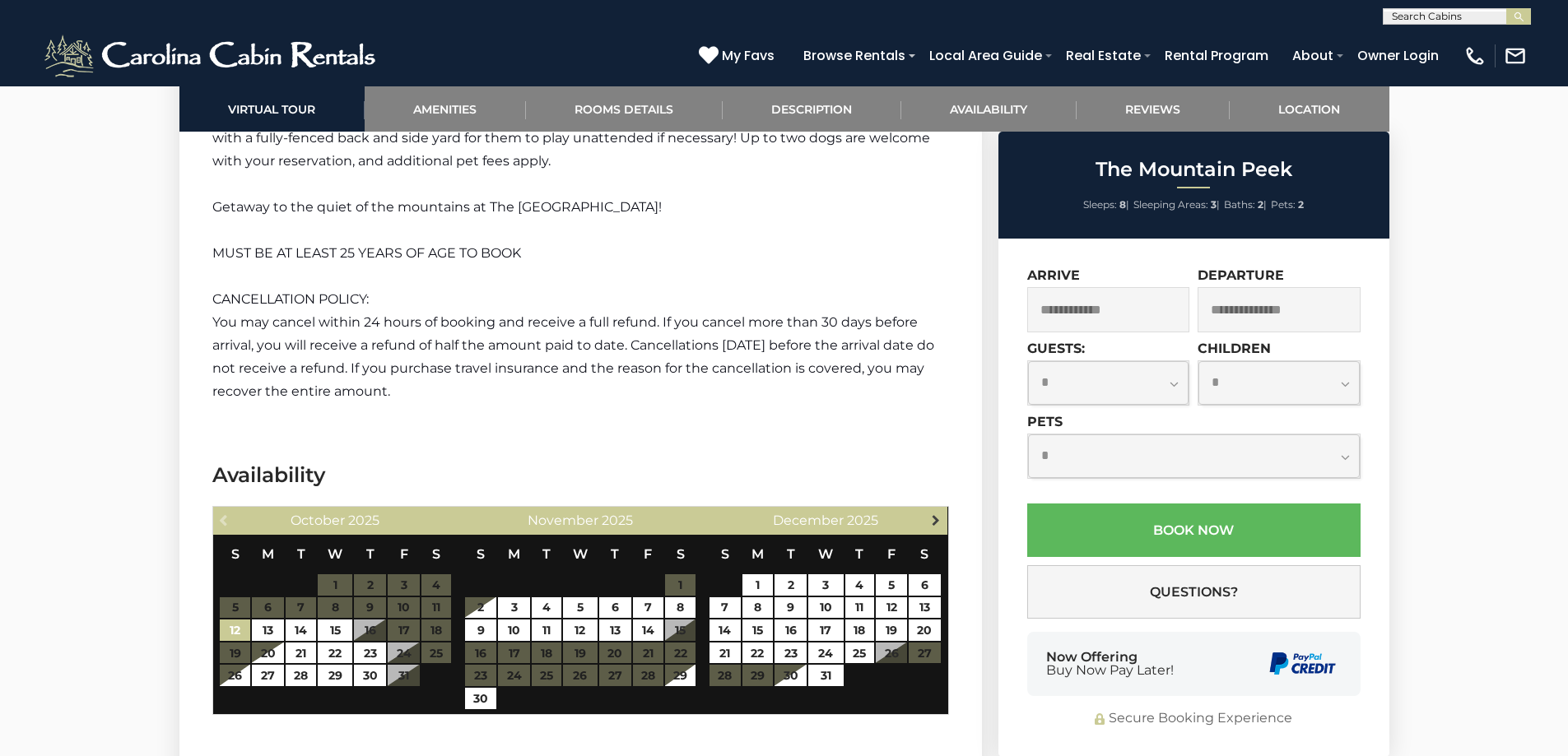
click at [933, 513] on span "Next" at bounding box center [936, 519] width 13 height 13
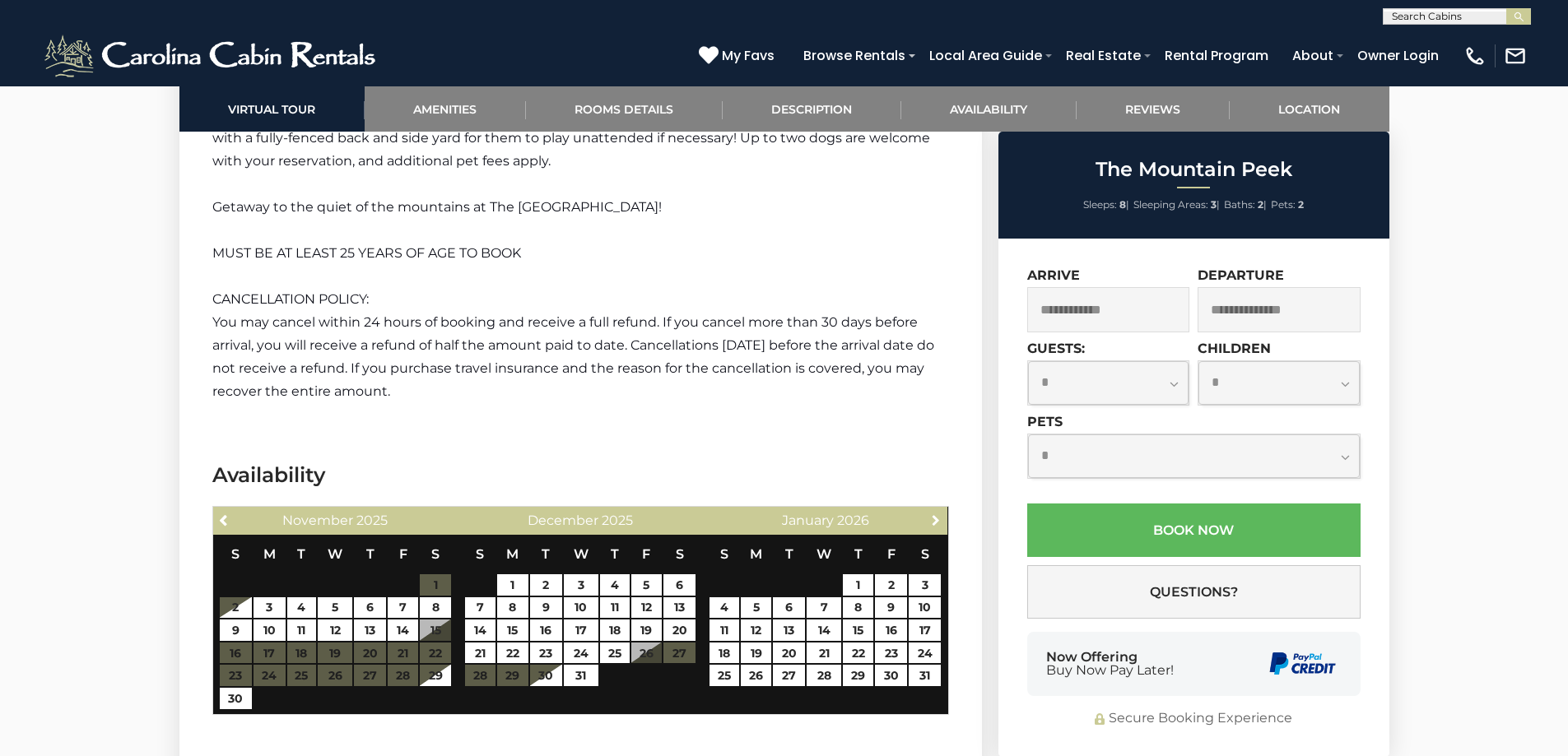
click at [933, 513] on span "Next" at bounding box center [936, 519] width 13 height 13
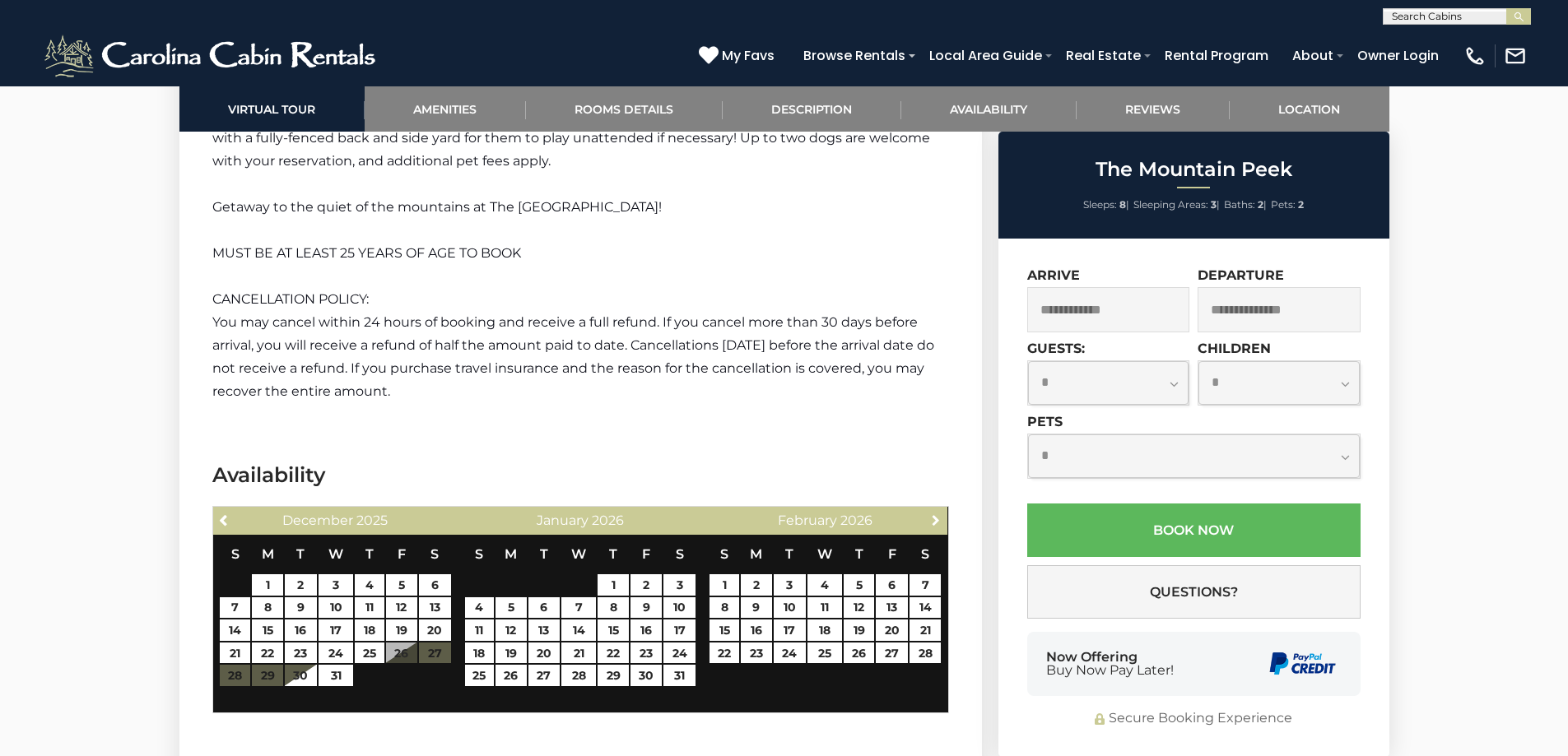
click at [933, 513] on span "Next" at bounding box center [936, 519] width 13 height 13
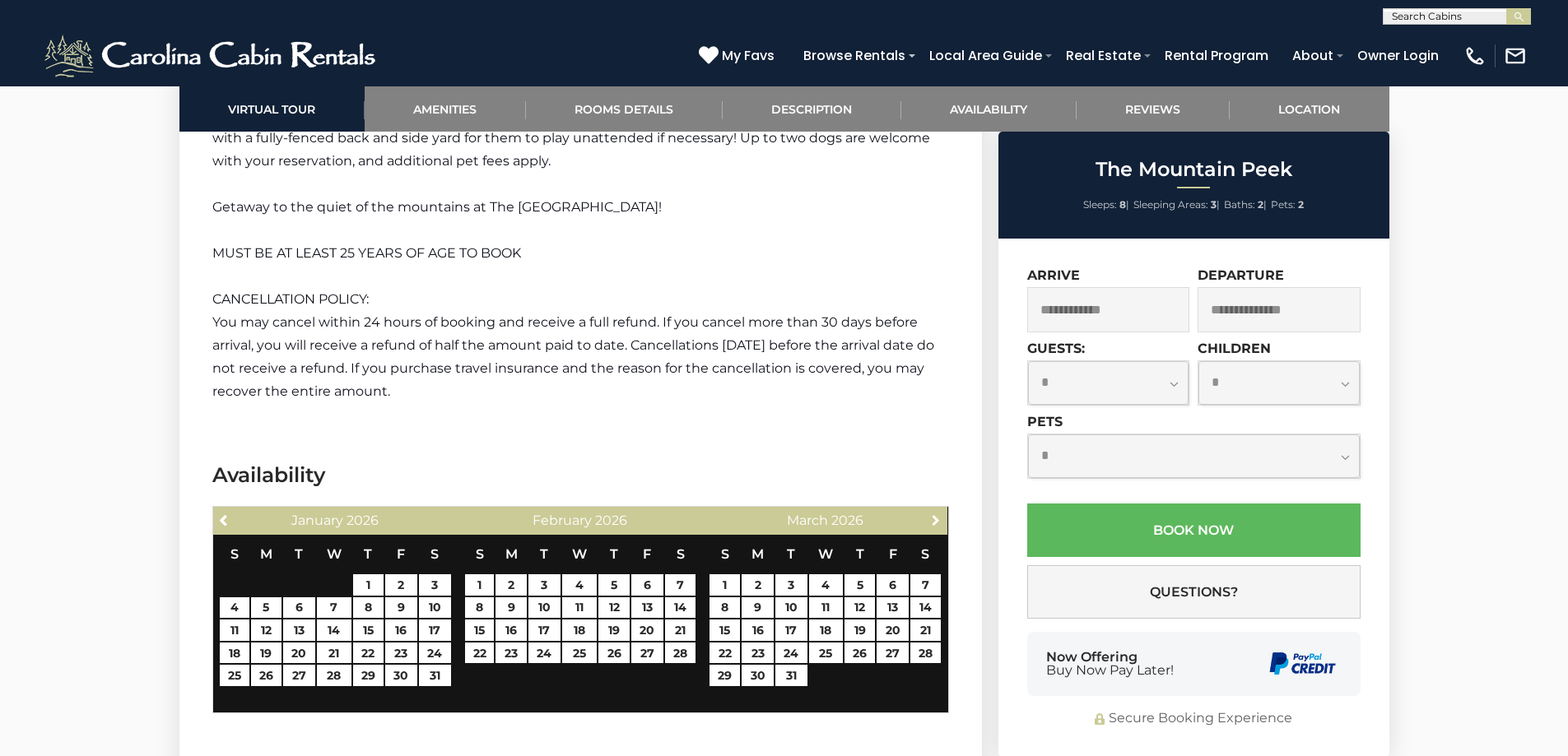
click at [933, 513] on span "Next" at bounding box center [936, 519] width 13 height 13
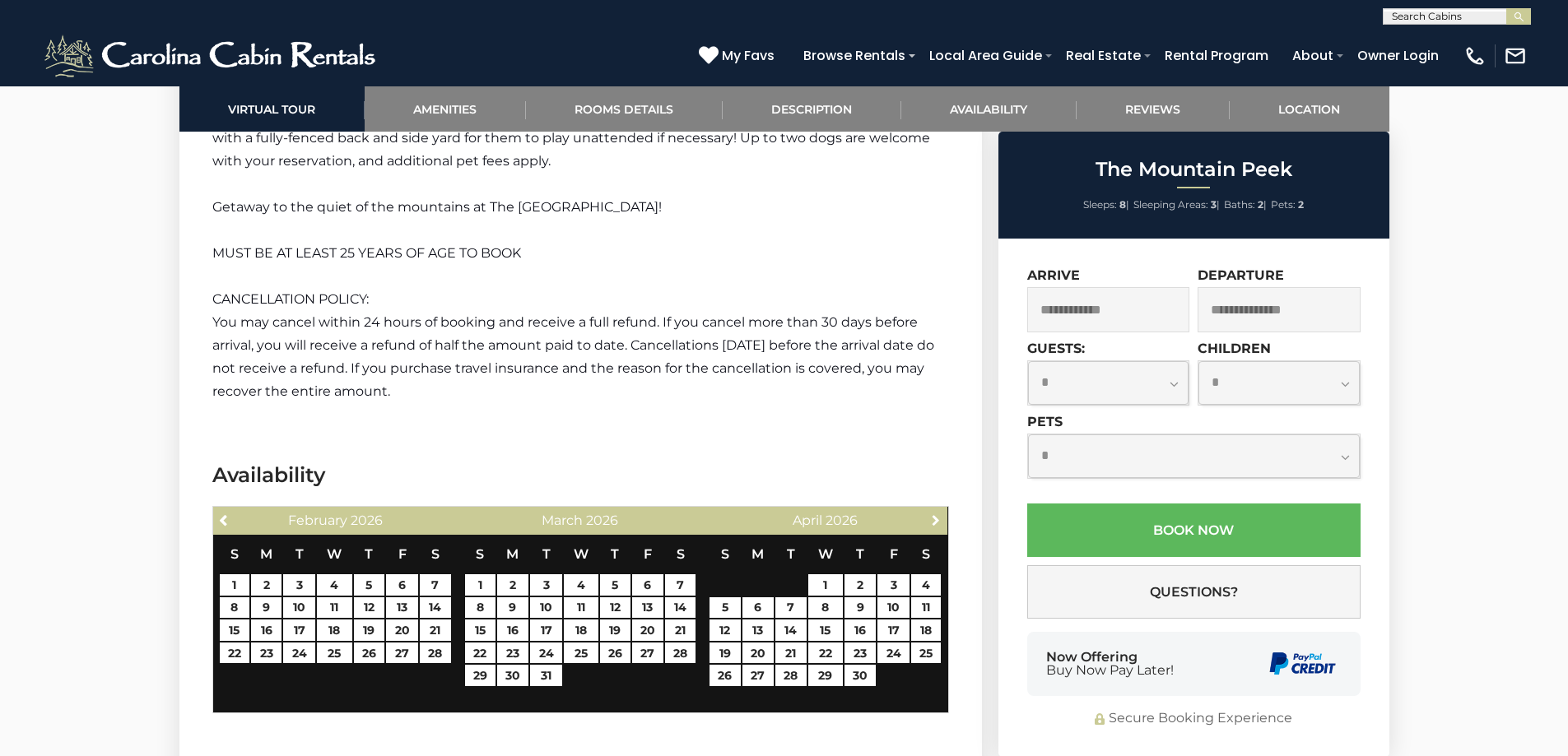
click at [933, 513] on span "Next" at bounding box center [936, 519] width 13 height 13
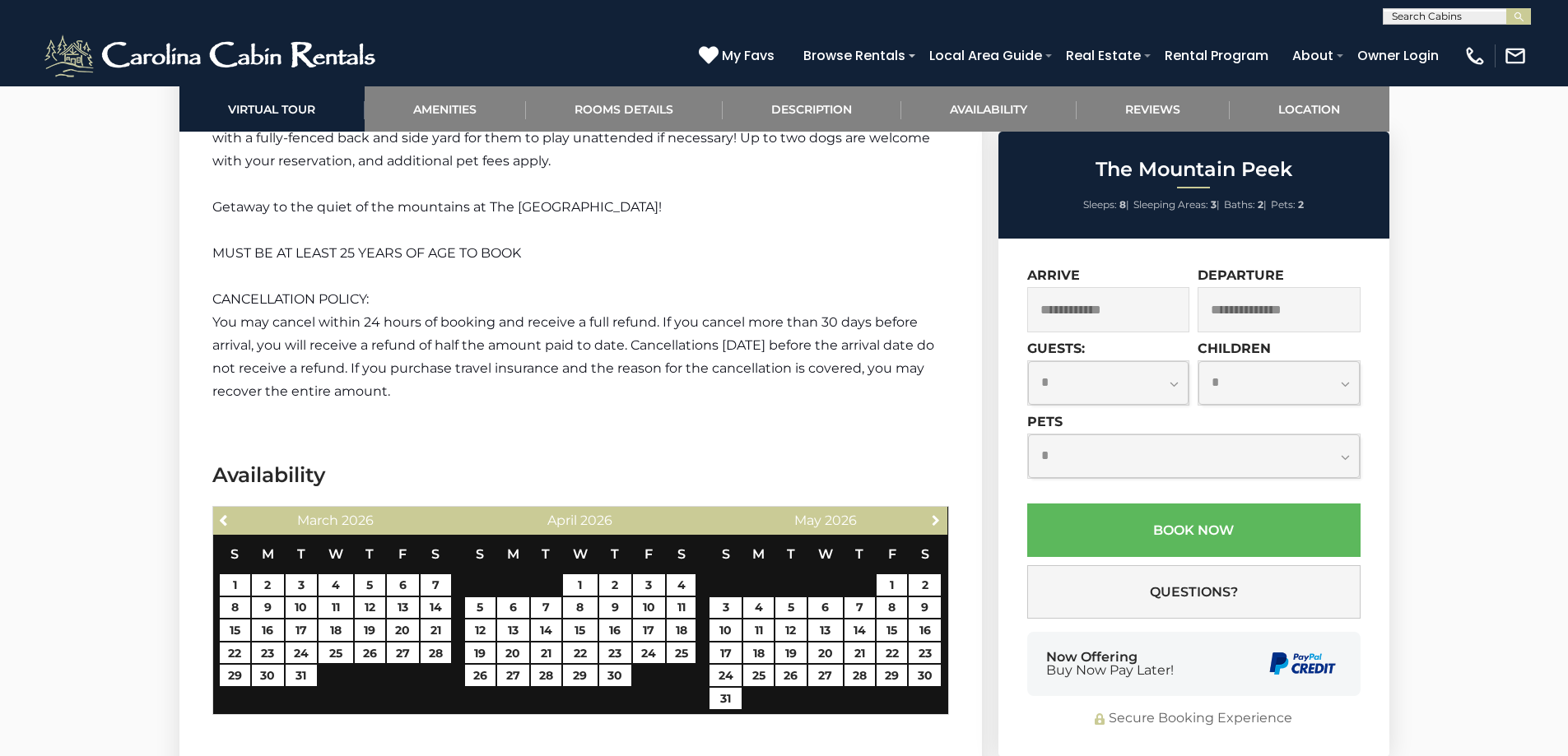
click at [933, 513] on span "Next" at bounding box center [936, 519] width 13 height 13
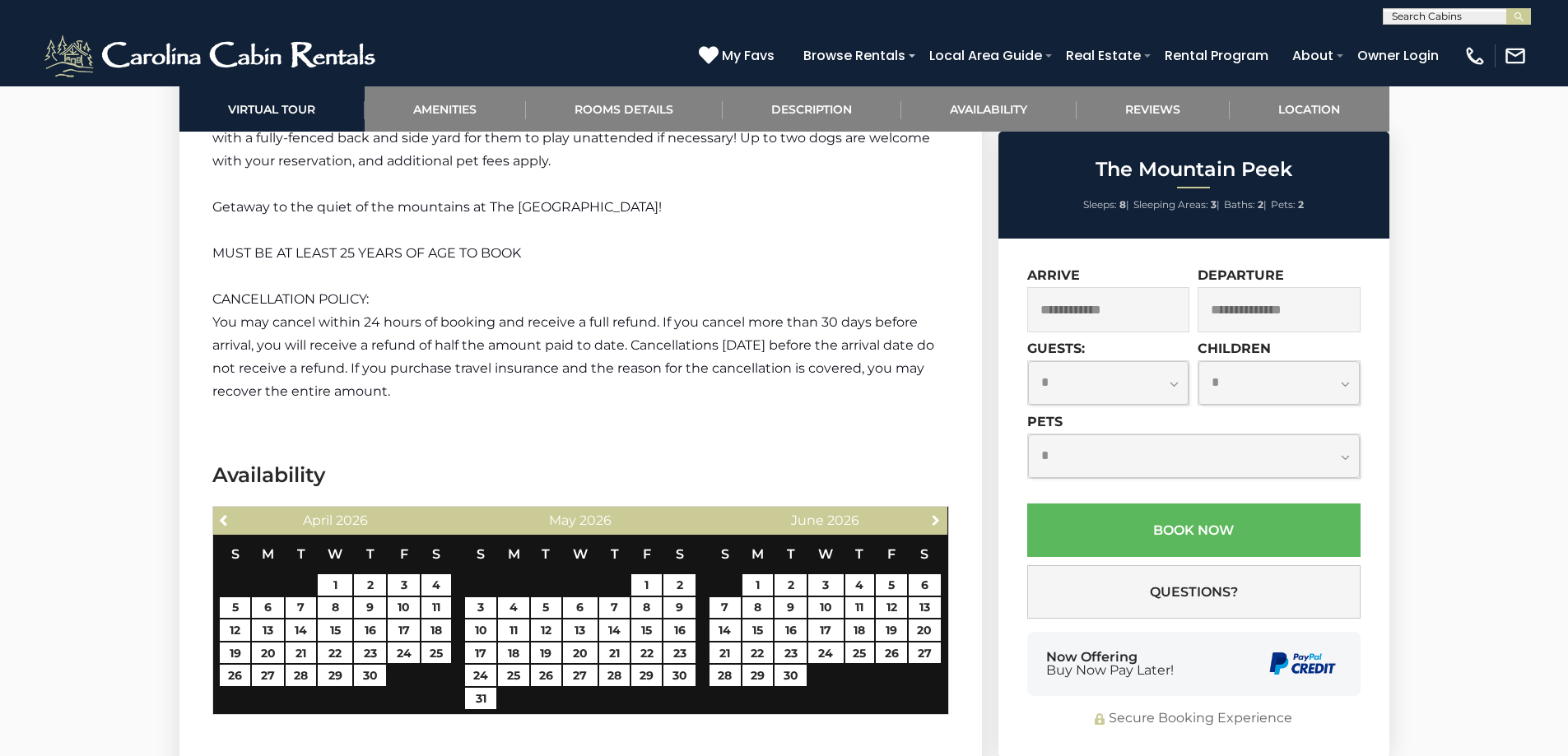
click at [933, 513] on span "Next" at bounding box center [936, 519] width 13 height 13
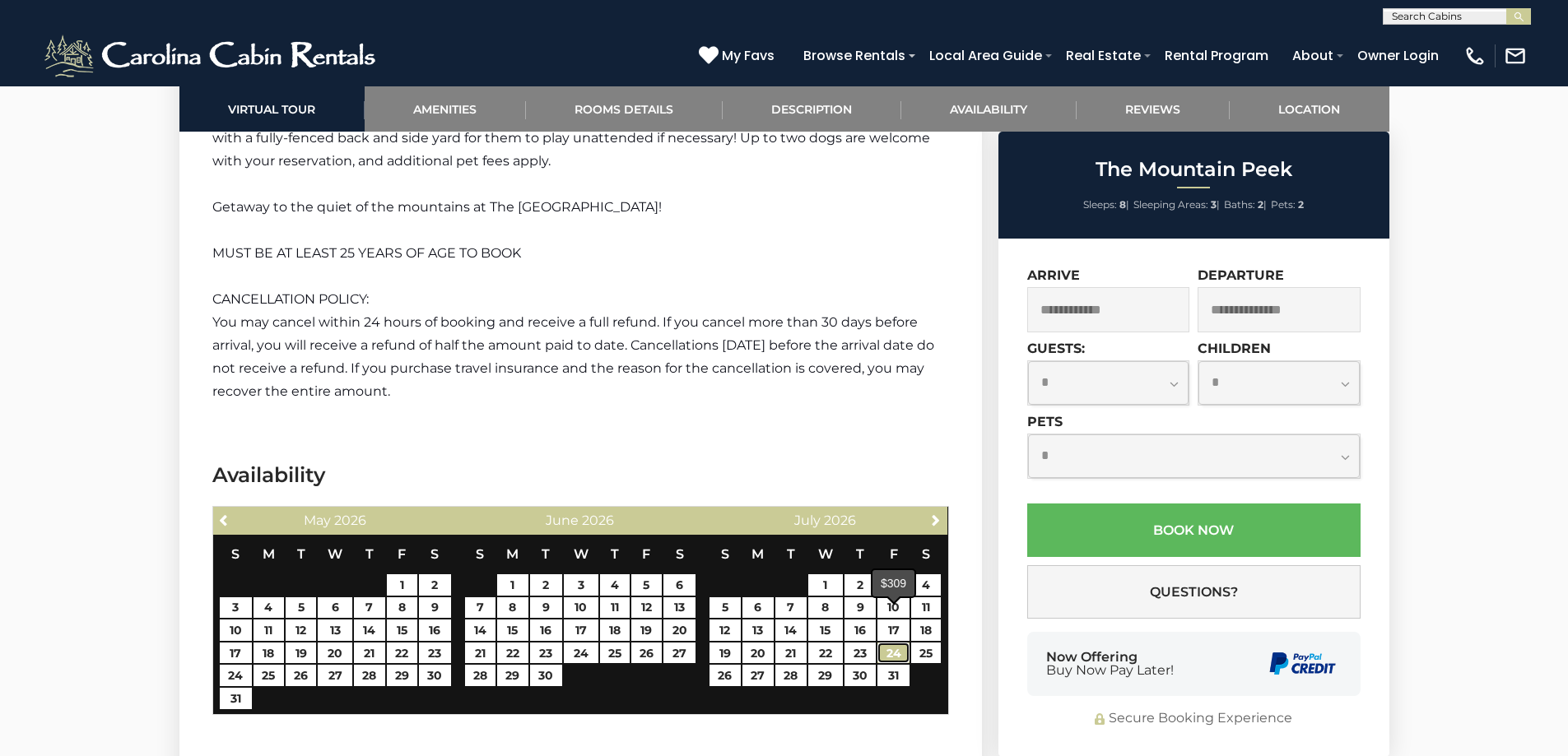
click at [892, 642] on link "24" at bounding box center [894, 653] width 32 height 21
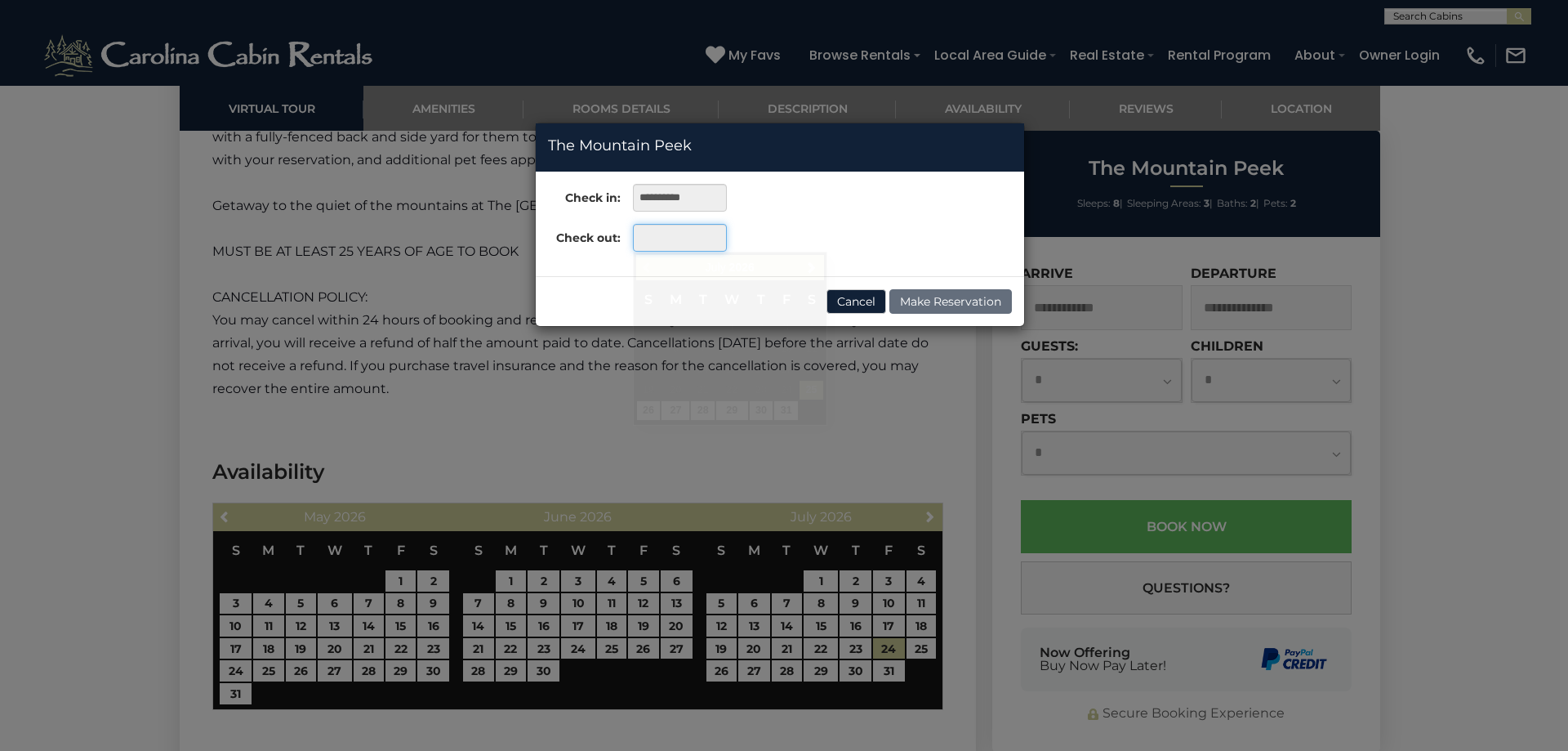
click at [651, 240] on input "text" at bounding box center [680, 238] width 94 height 28
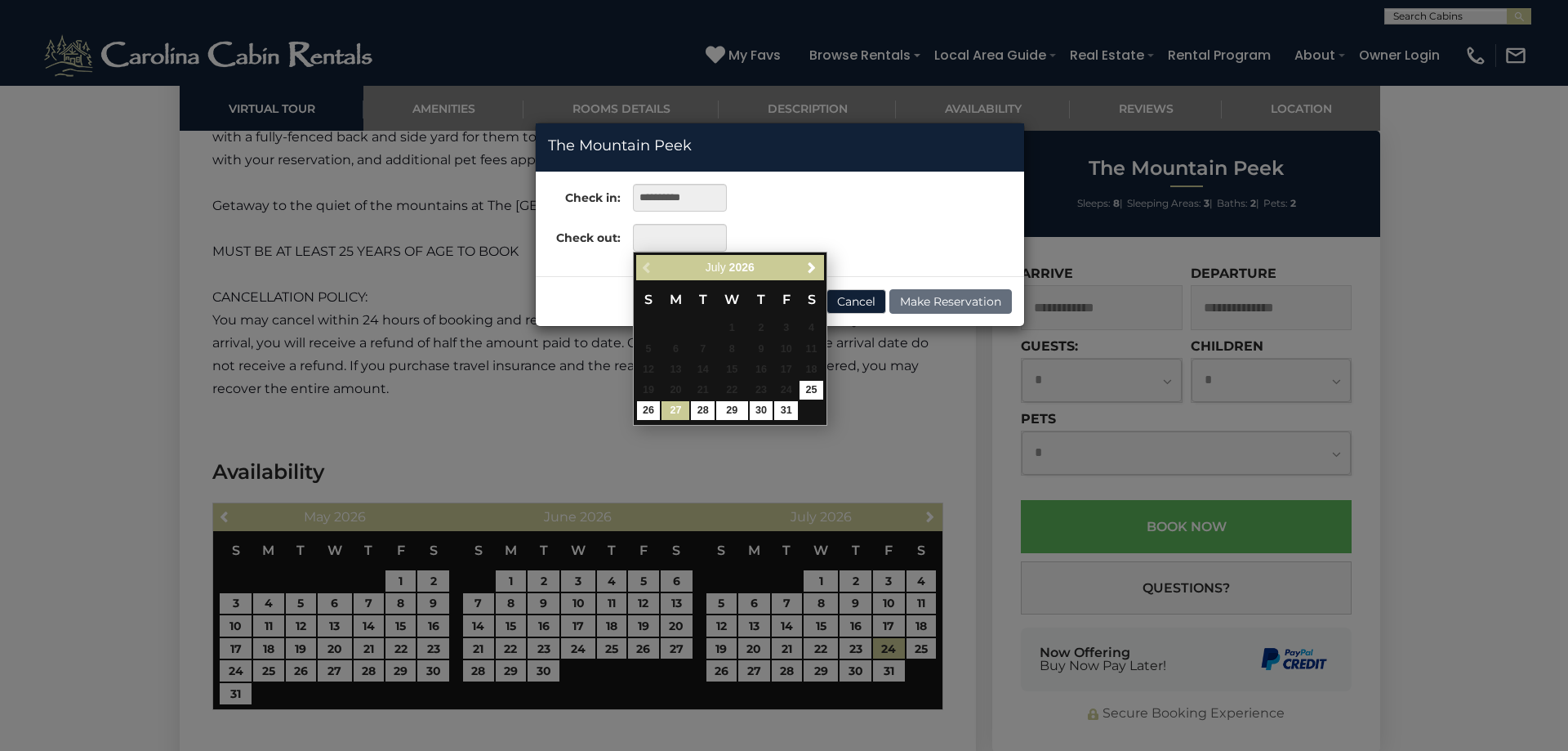
click at [676, 411] on link "27" at bounding box center [676, 411] width 28 height 19
type input "**********"
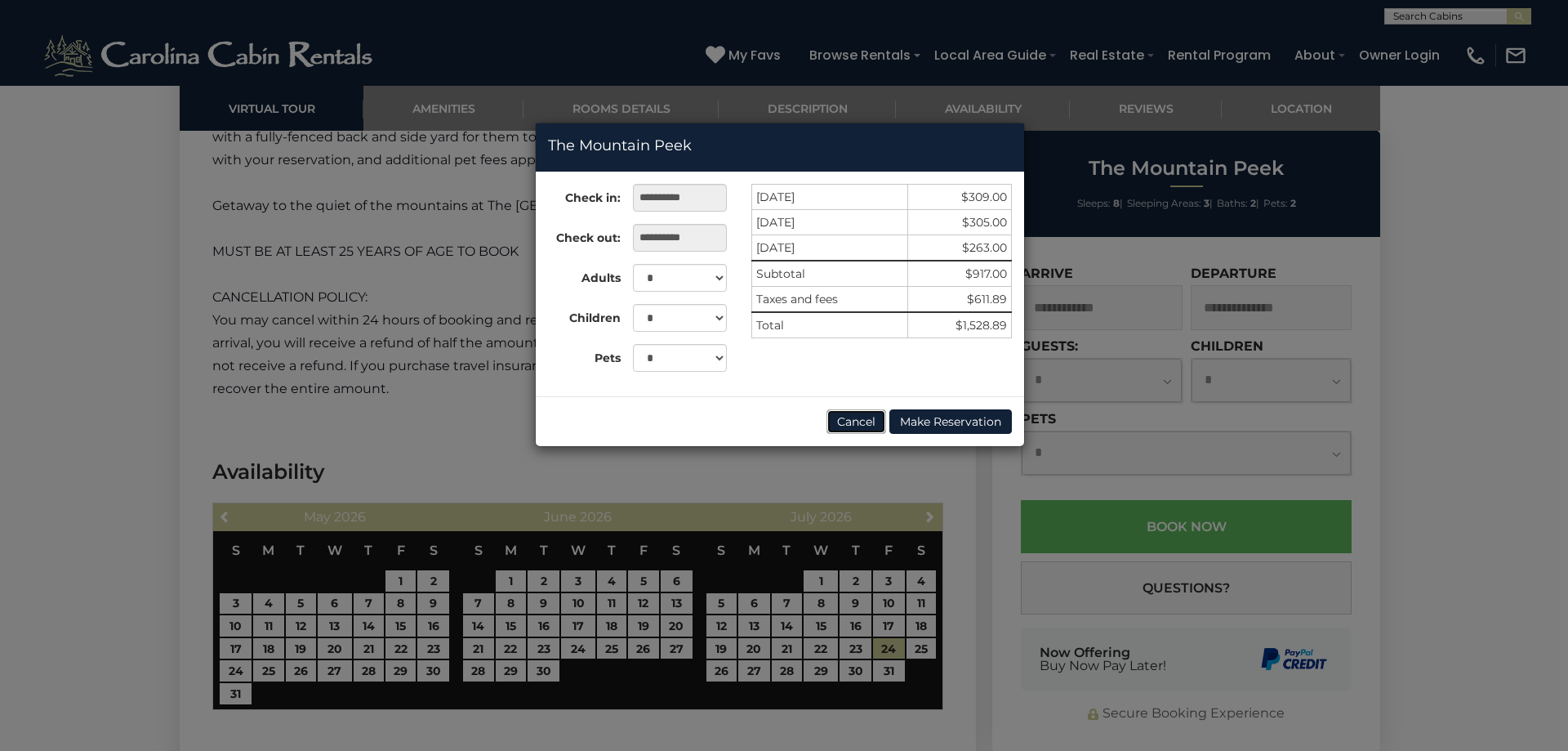
click at [866, 419] on button "Cancel" at bounding box center [856, 422] width 60 height 24
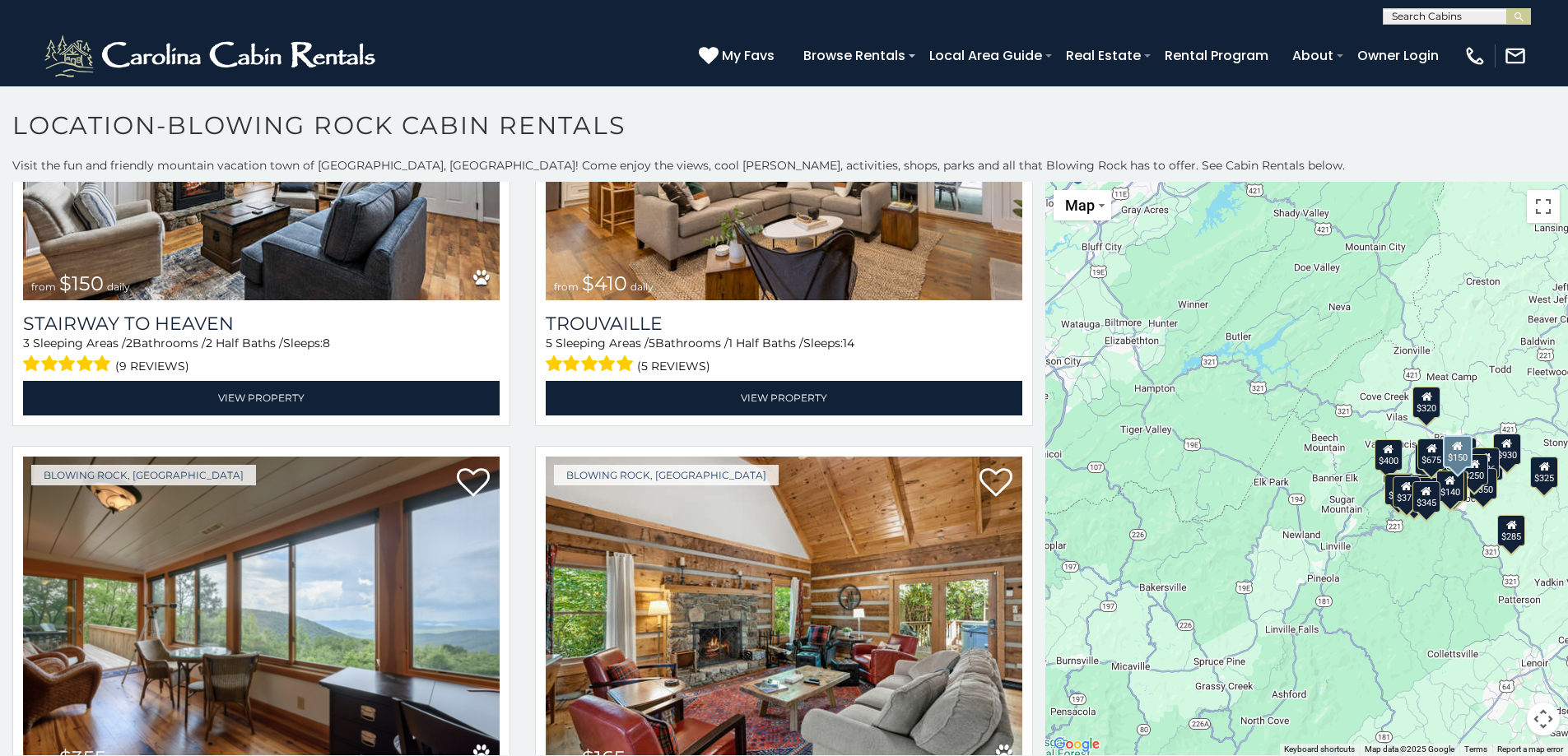
scroll to position [5485, 0]
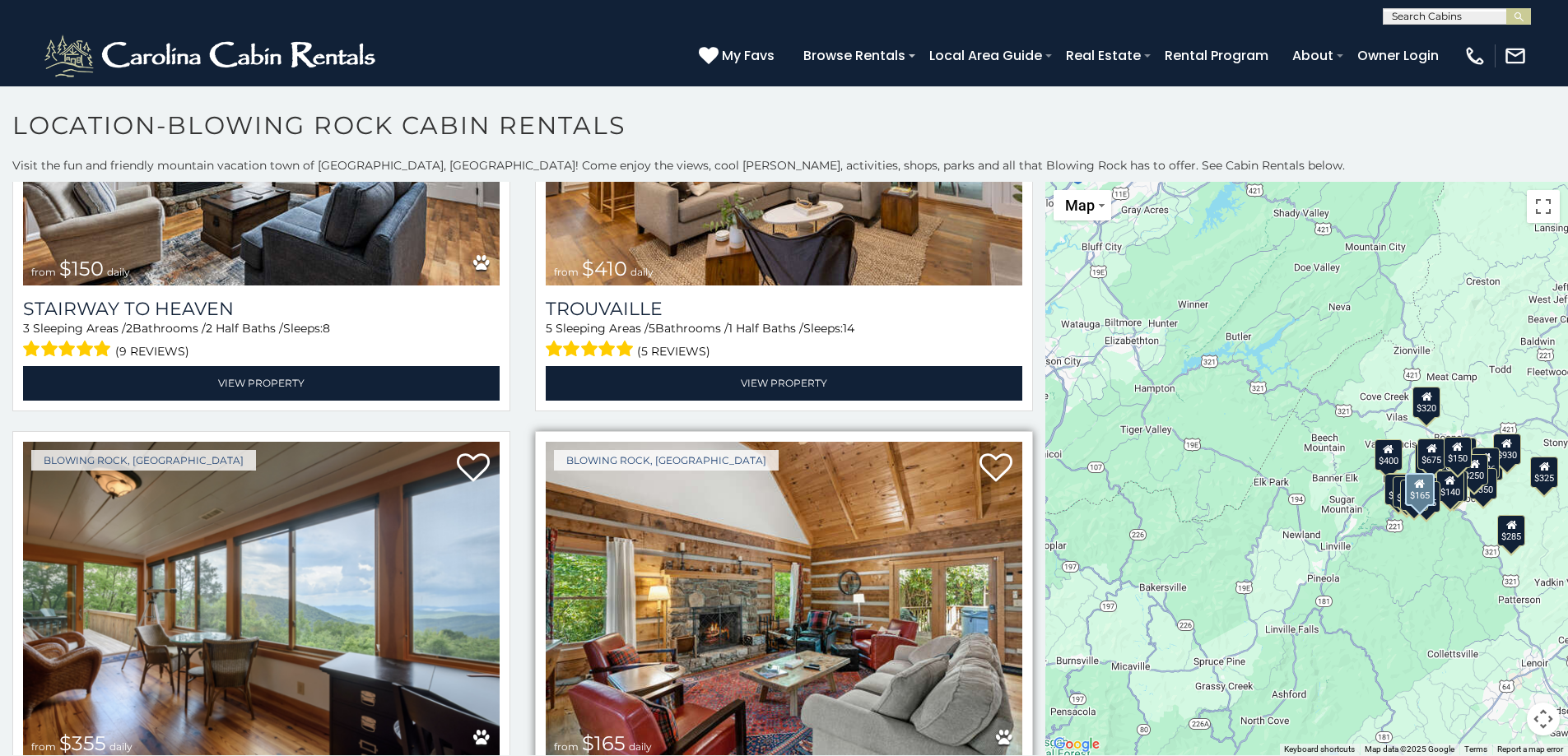
click at [646, 584] on img at bounding box center [784, 601] width 477 height 319
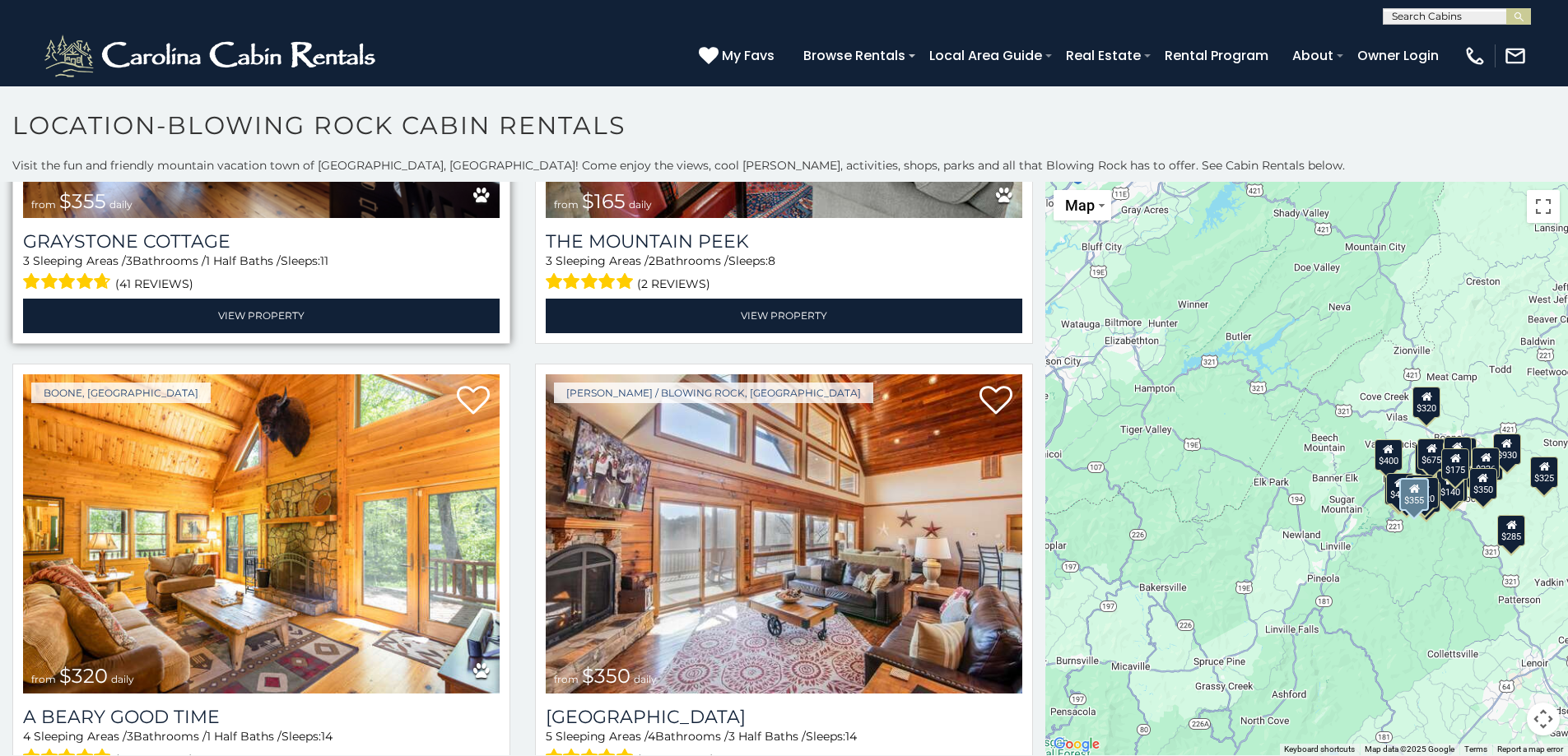
scroll to position [6033, 0]
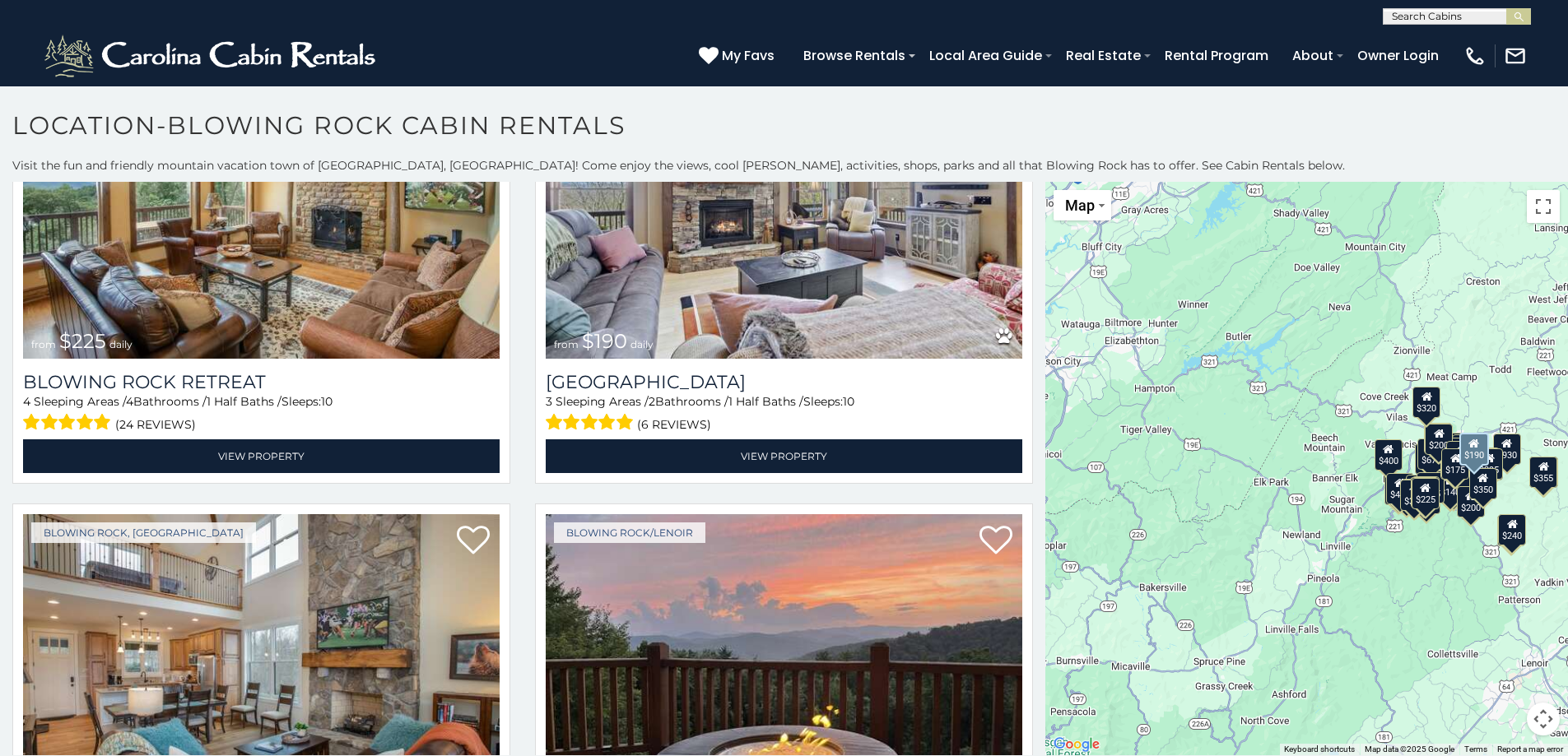
scroll to position [7339, 0]
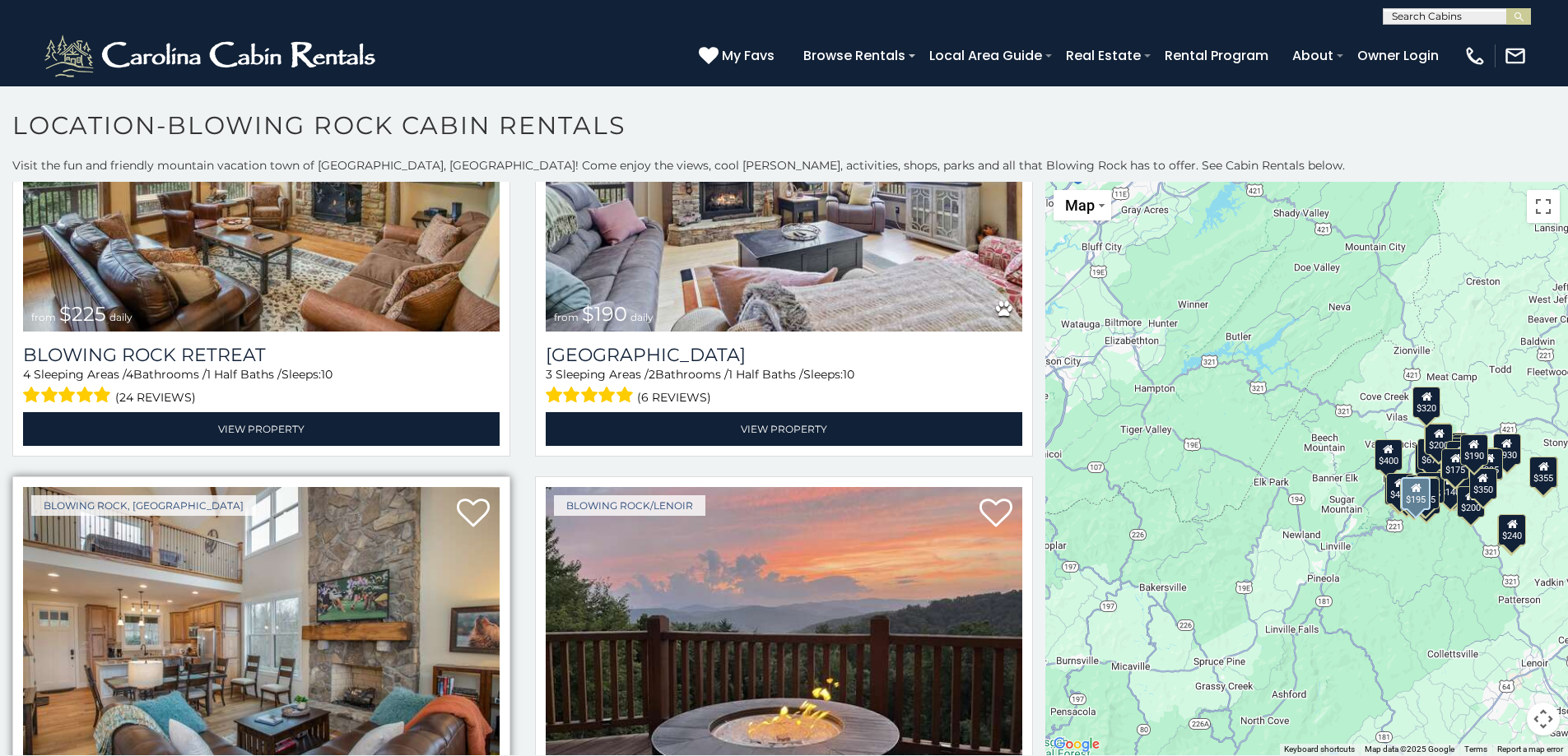
click at [345, 496] on img at bounding box center [261, 646] width 477 height 319
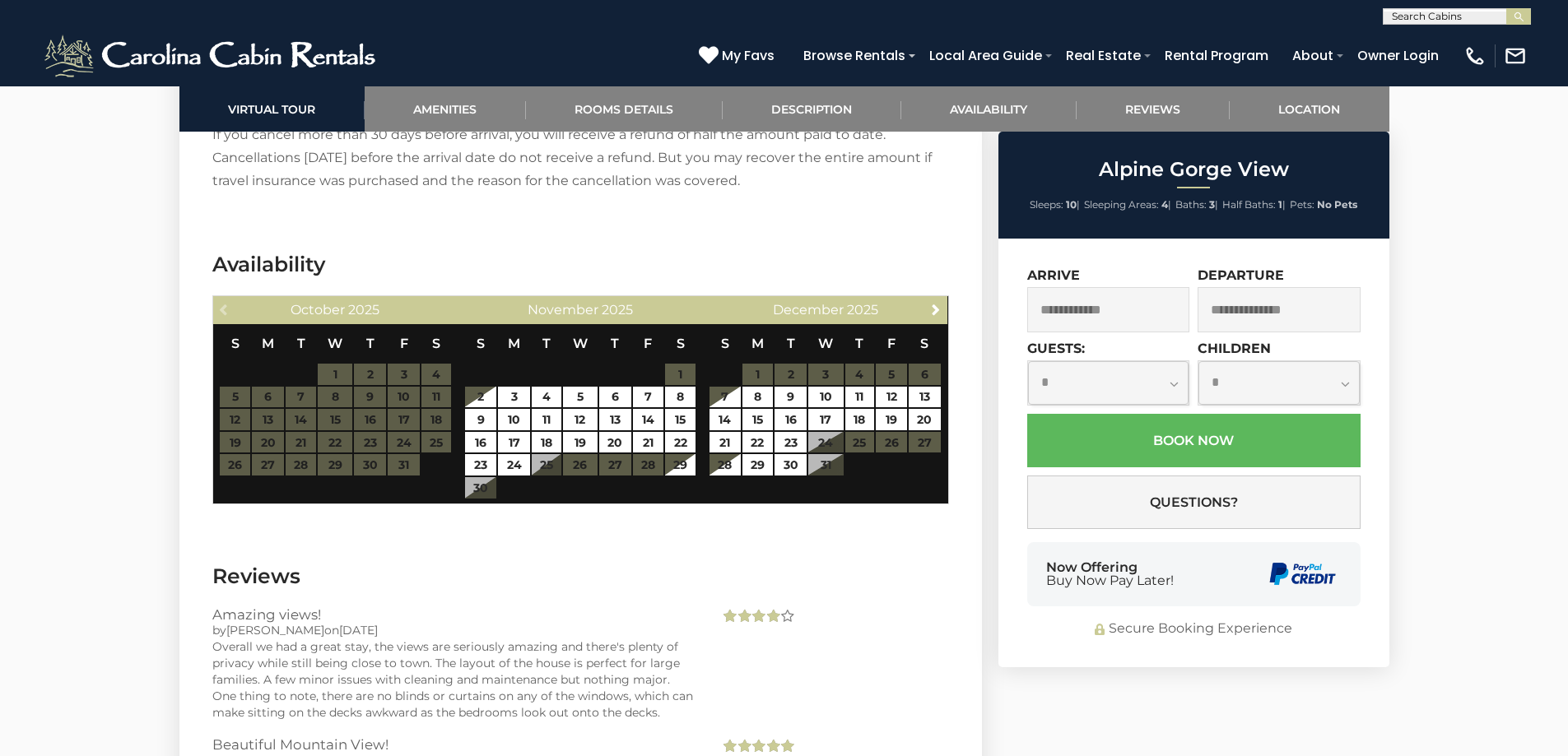
scroll to position [3017, 0]
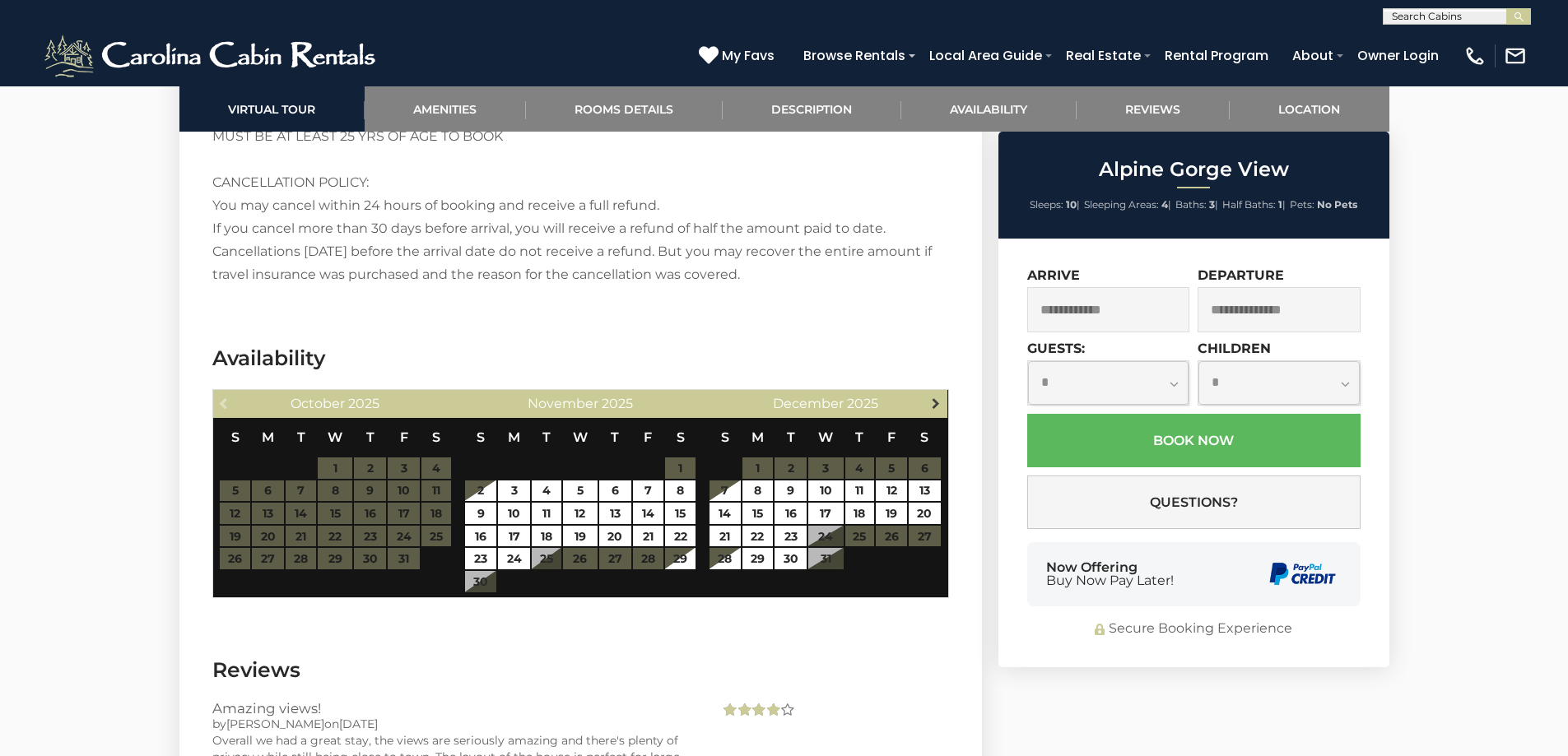
click at [933, 397] on span "Next" at bounding box center [936, 403] width 13 height 13
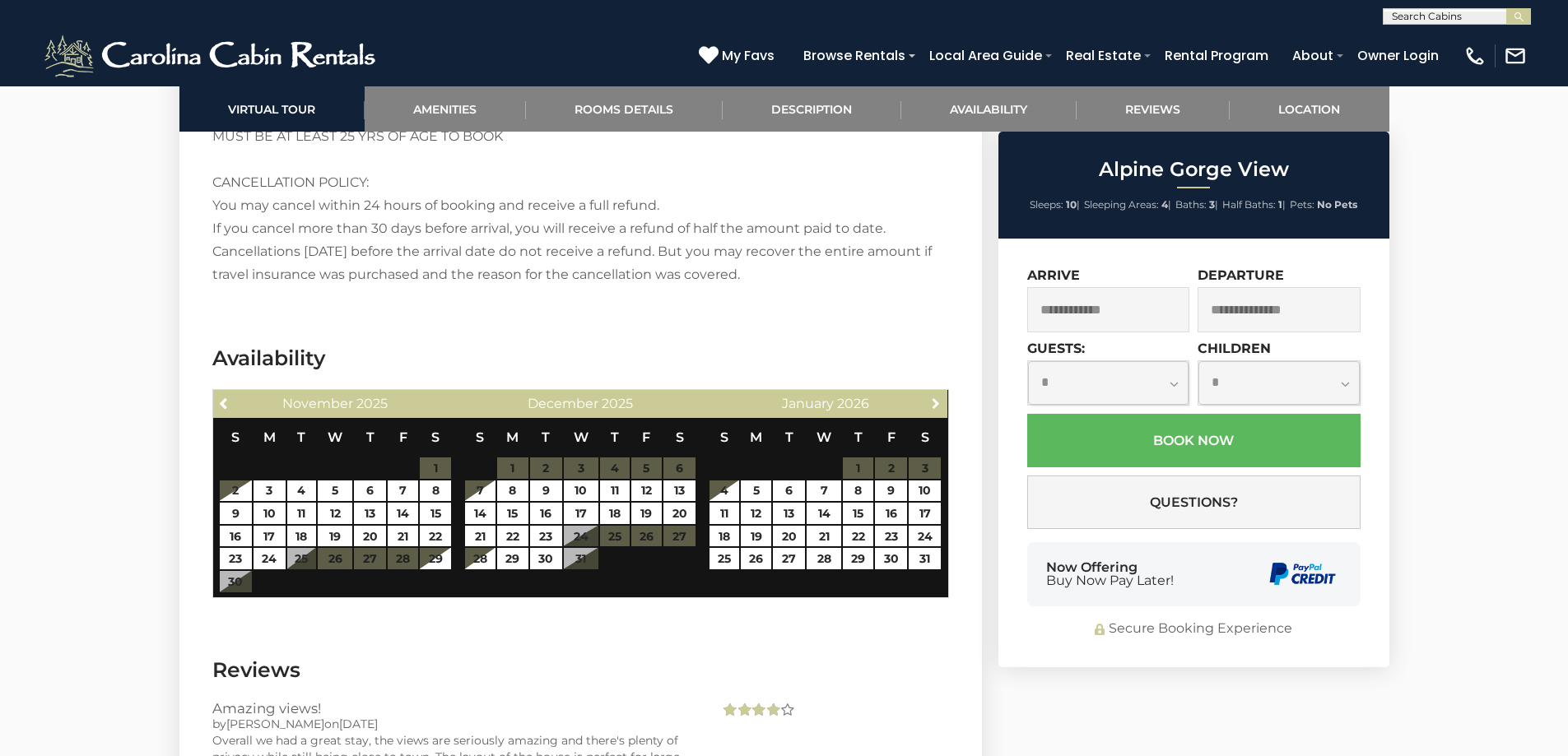
click at [933, 397] on span "Next" at bounding box center [936, 403] width 13 height 13
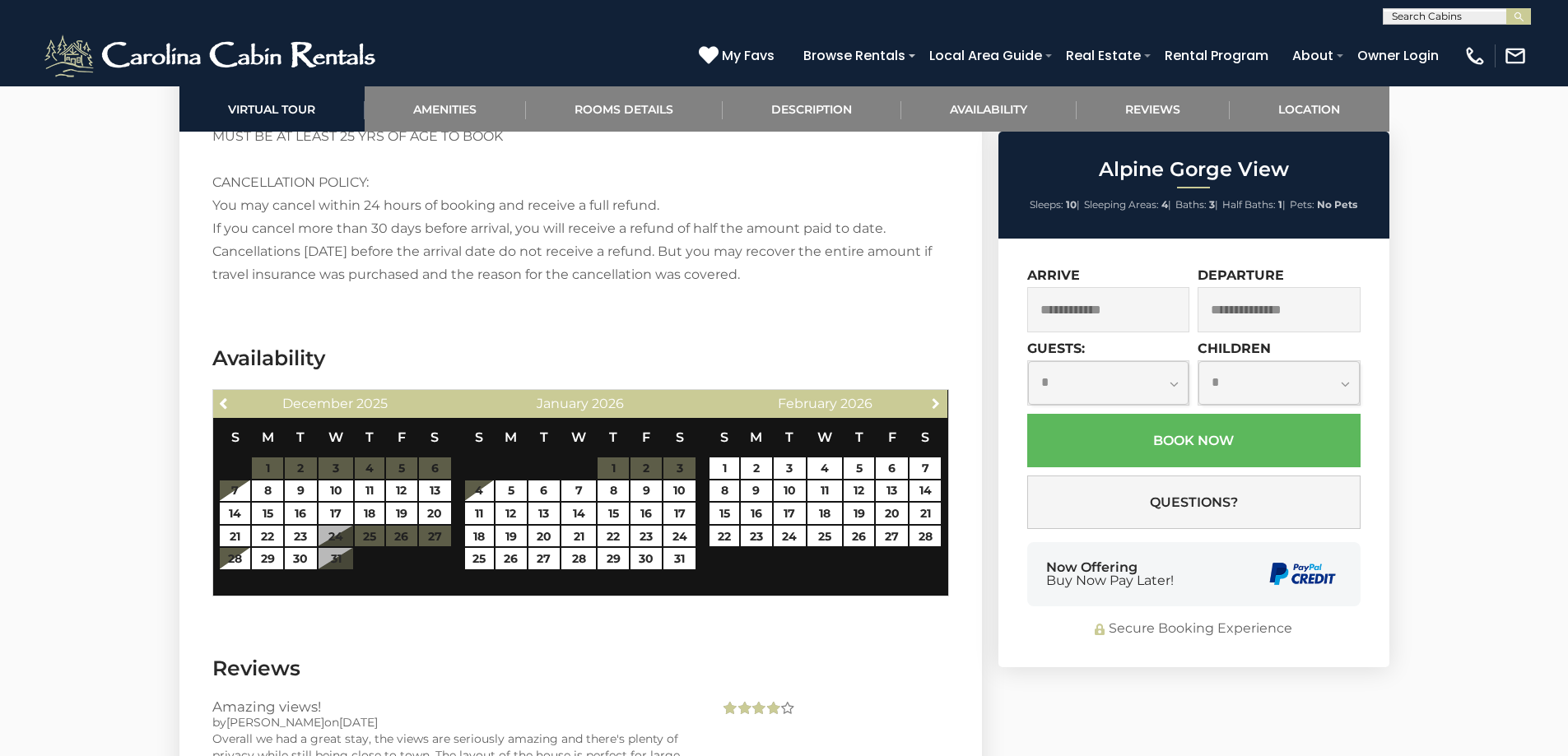
click at [933, 397] on span "Next" at bounding box center [936, 403] width 13 height 13
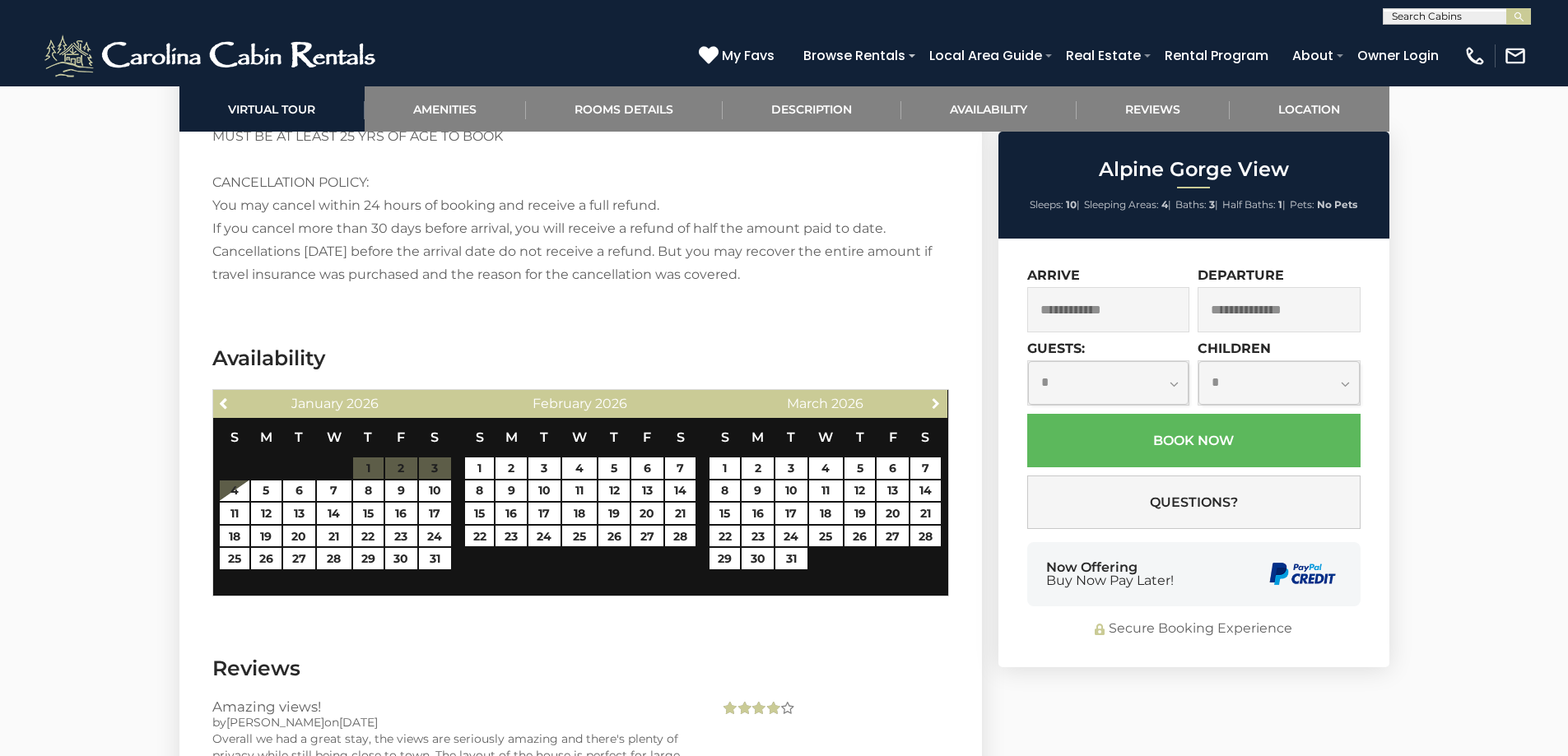
click at [933, 397] on span "Next" at bounding box center [936, 403] width 13 height 13
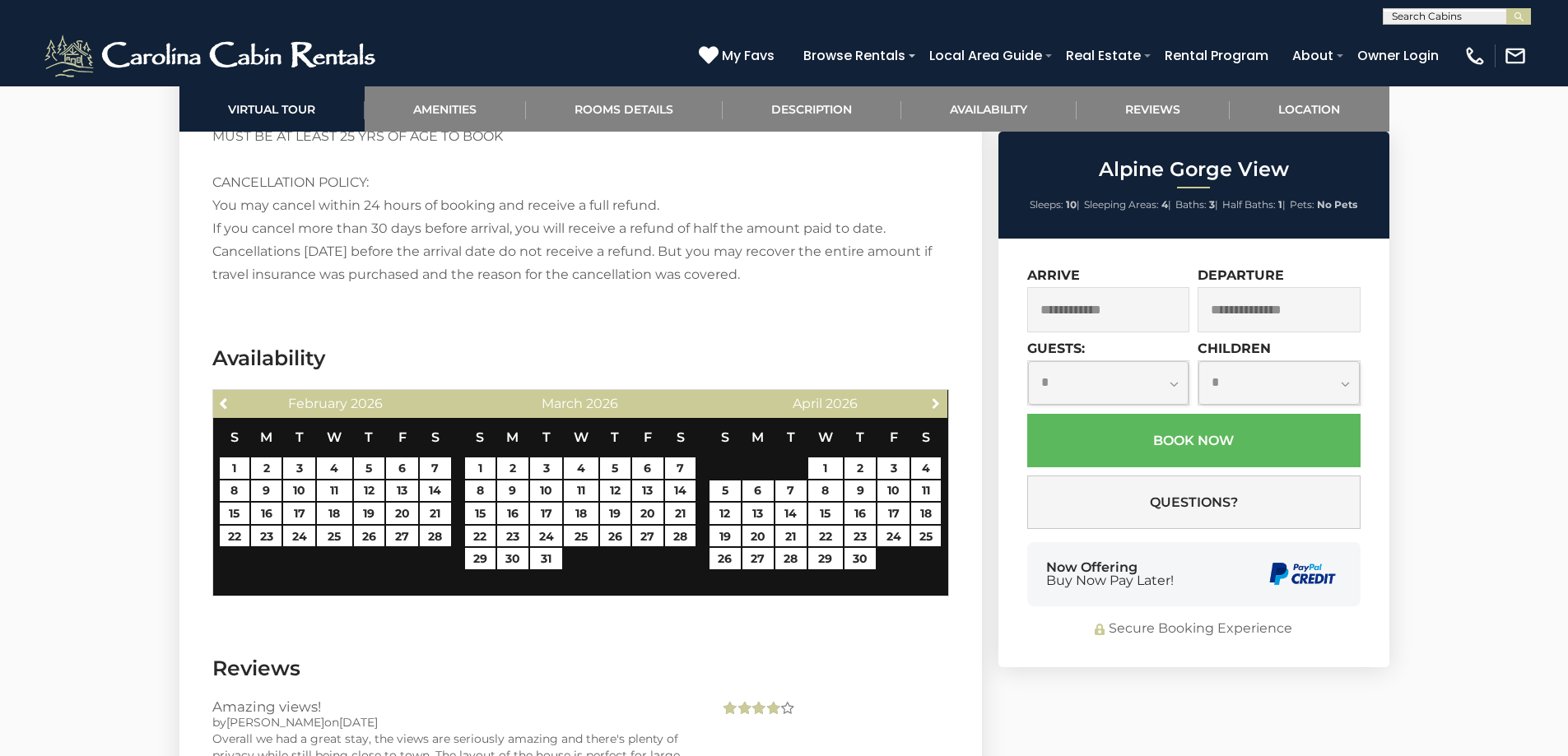
click at [933, 397] on span "Next" at bounding box center [936, 403] width 13 height 13
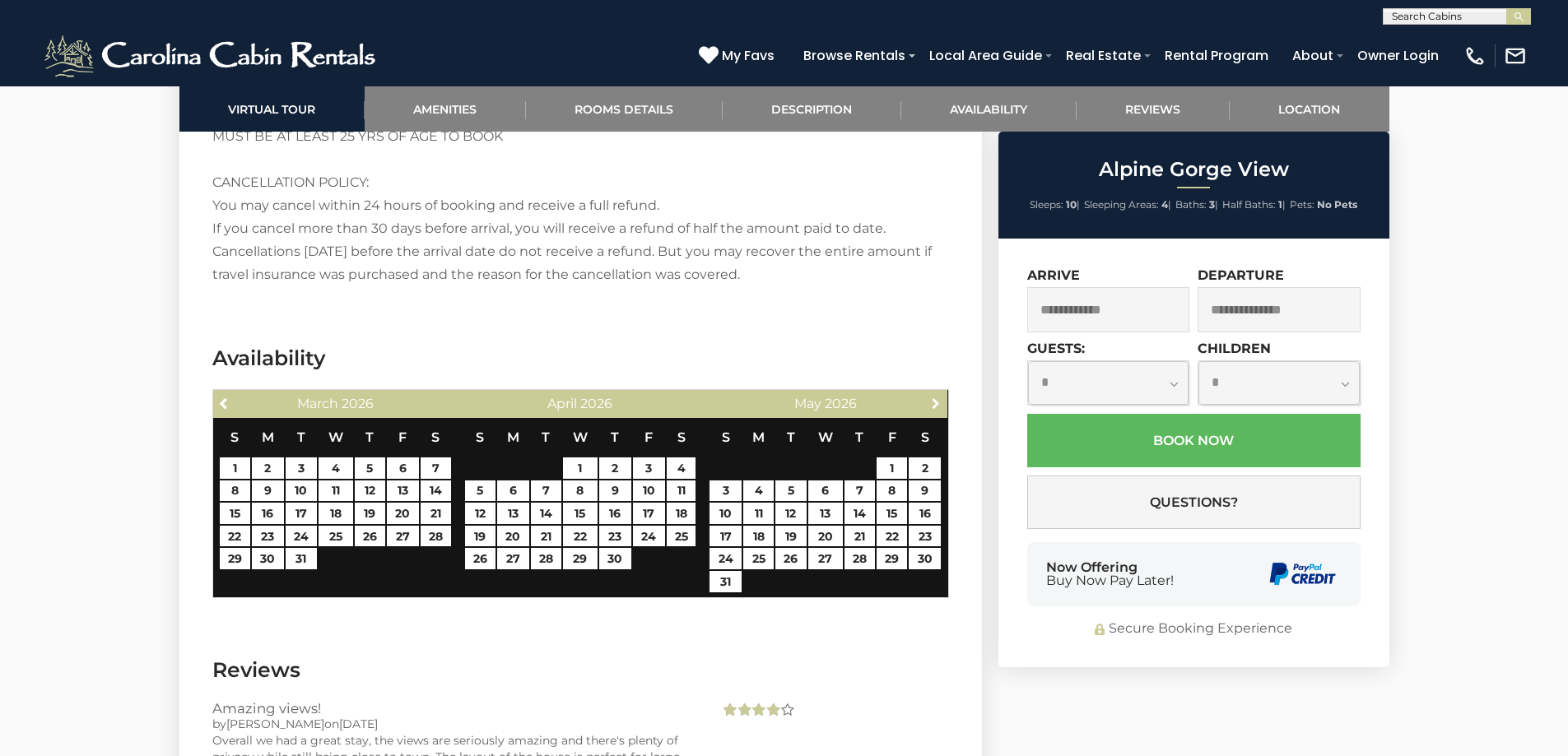
click at [933, 397] on span "Next" at bounding box center [936, 403] width 13 height 13
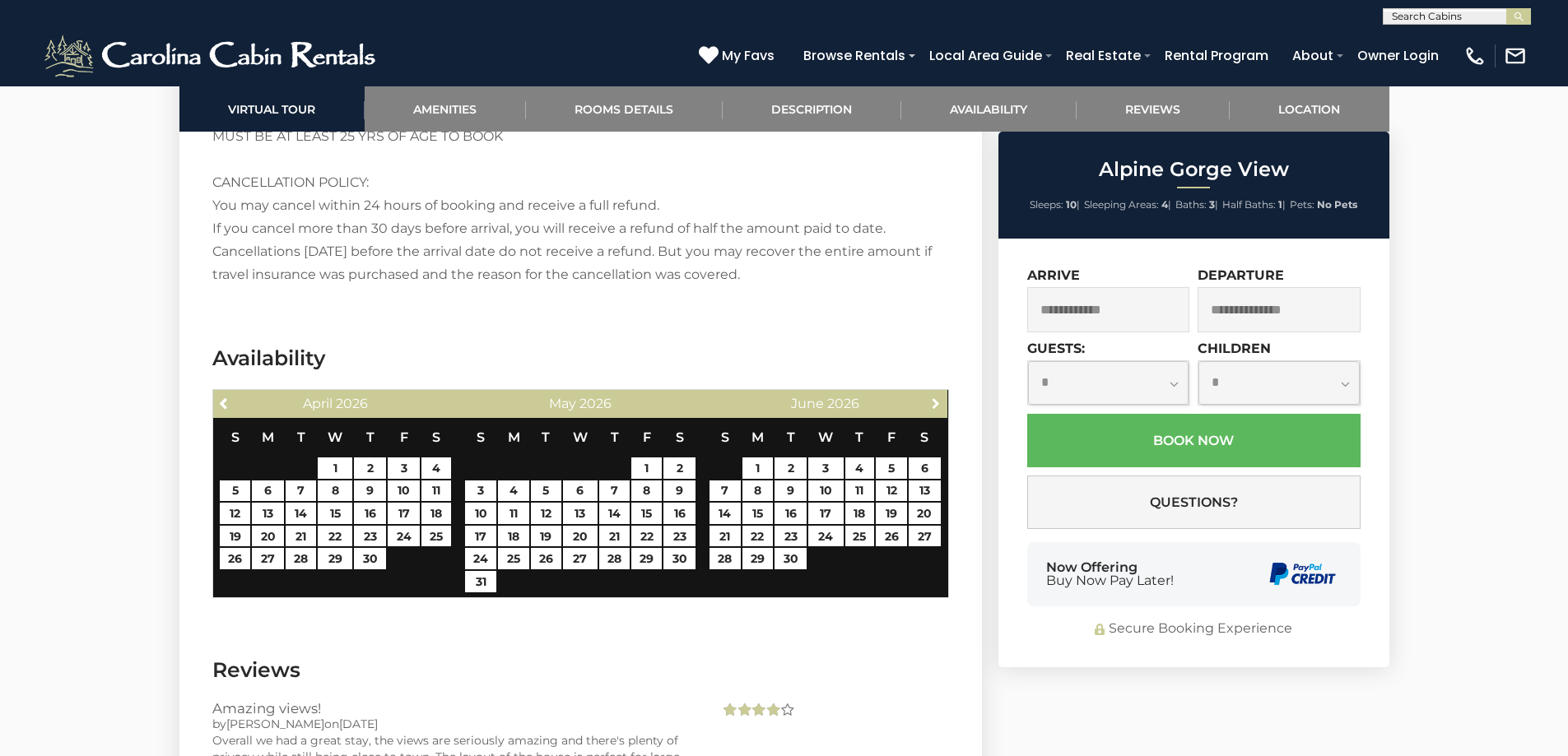
click at [933, 397] on span "Next" at bounding box center [936, 403] width 13 height 13
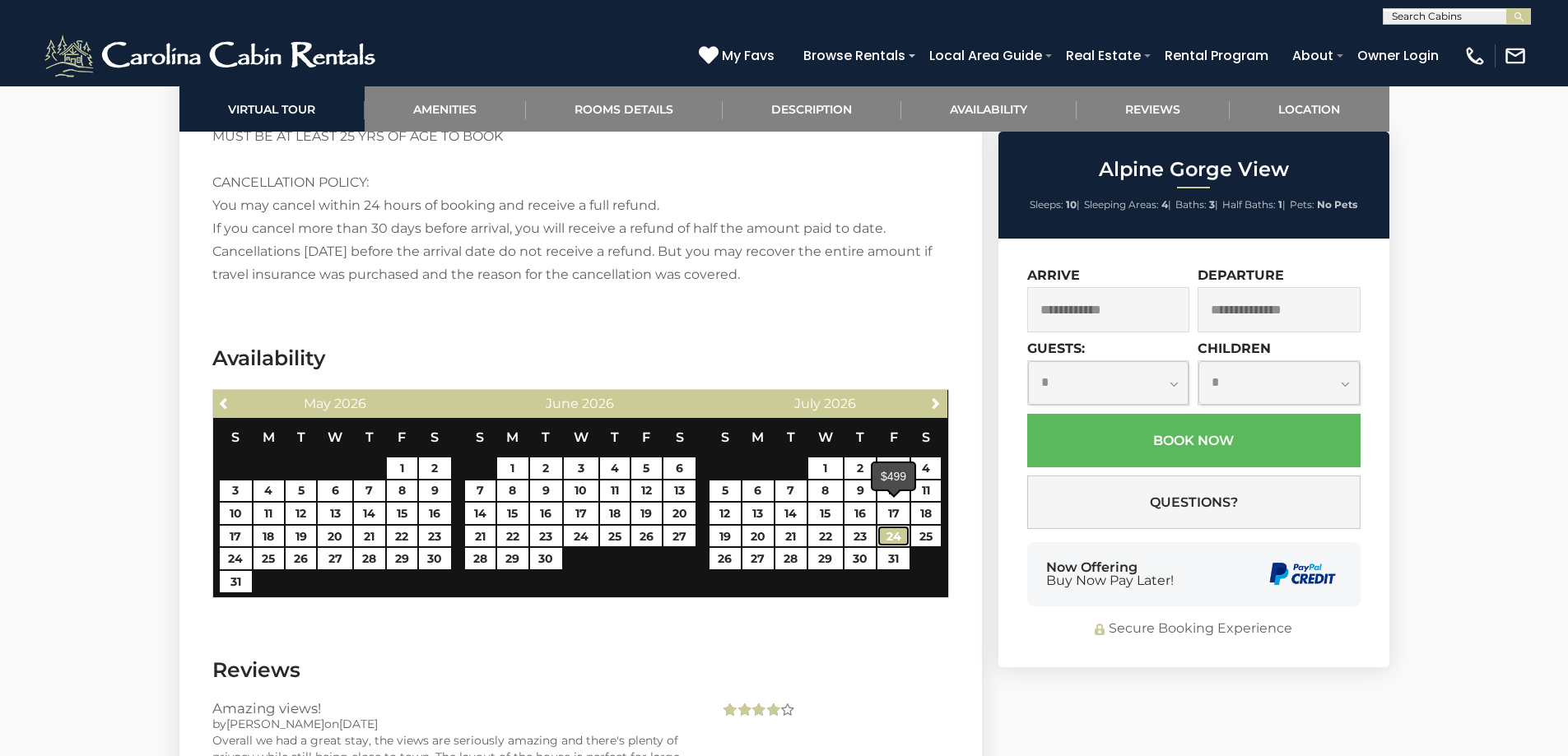
click at [889, 526] on link "24" at bounding box center [894, 537] width 32 height 21
type input "**********"
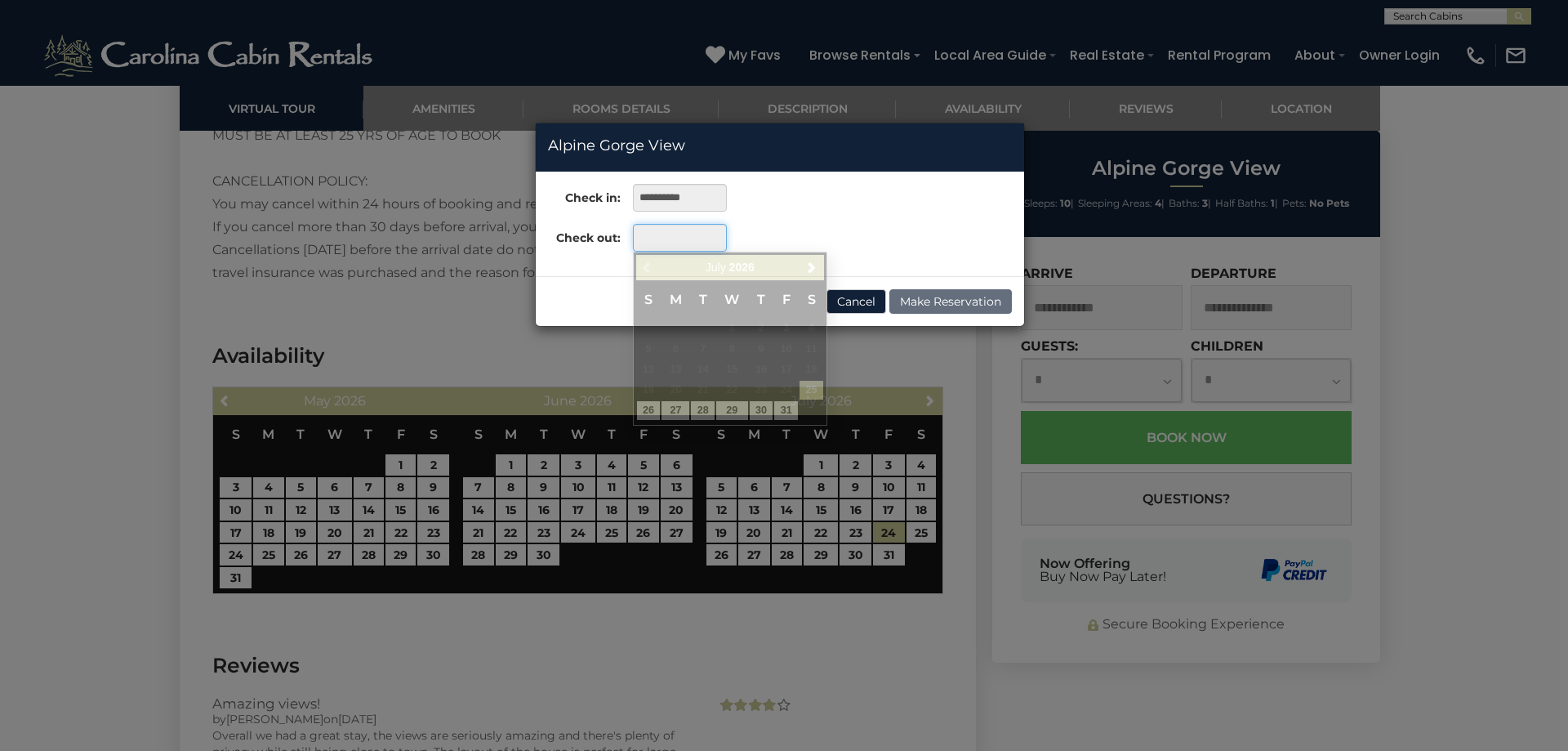
click at [647, 240] on input "text" at bounding box center [680, 238] width 94 height 28
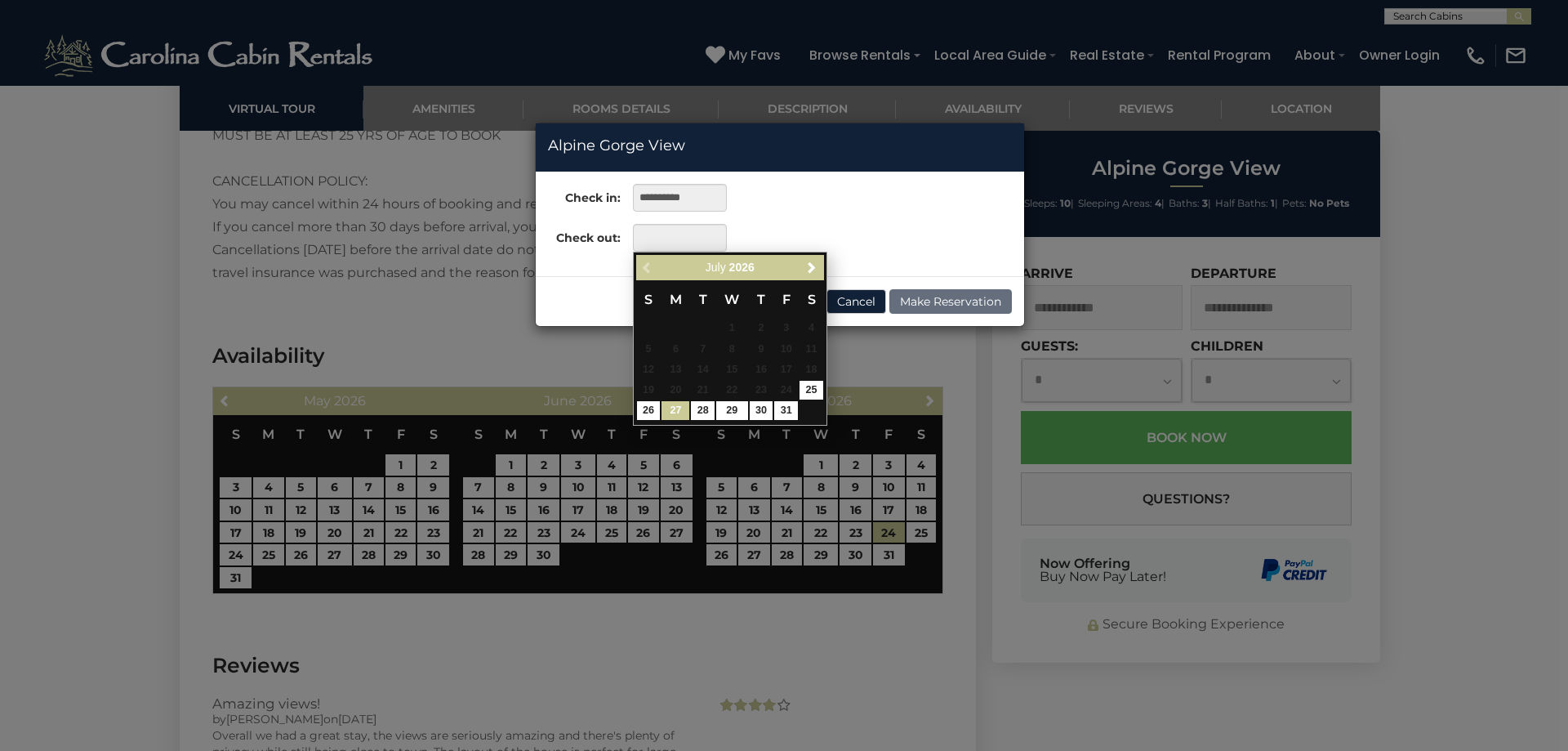
click at [668, 406] on link "27" at bounding box center [676, 411] width 28 height 19
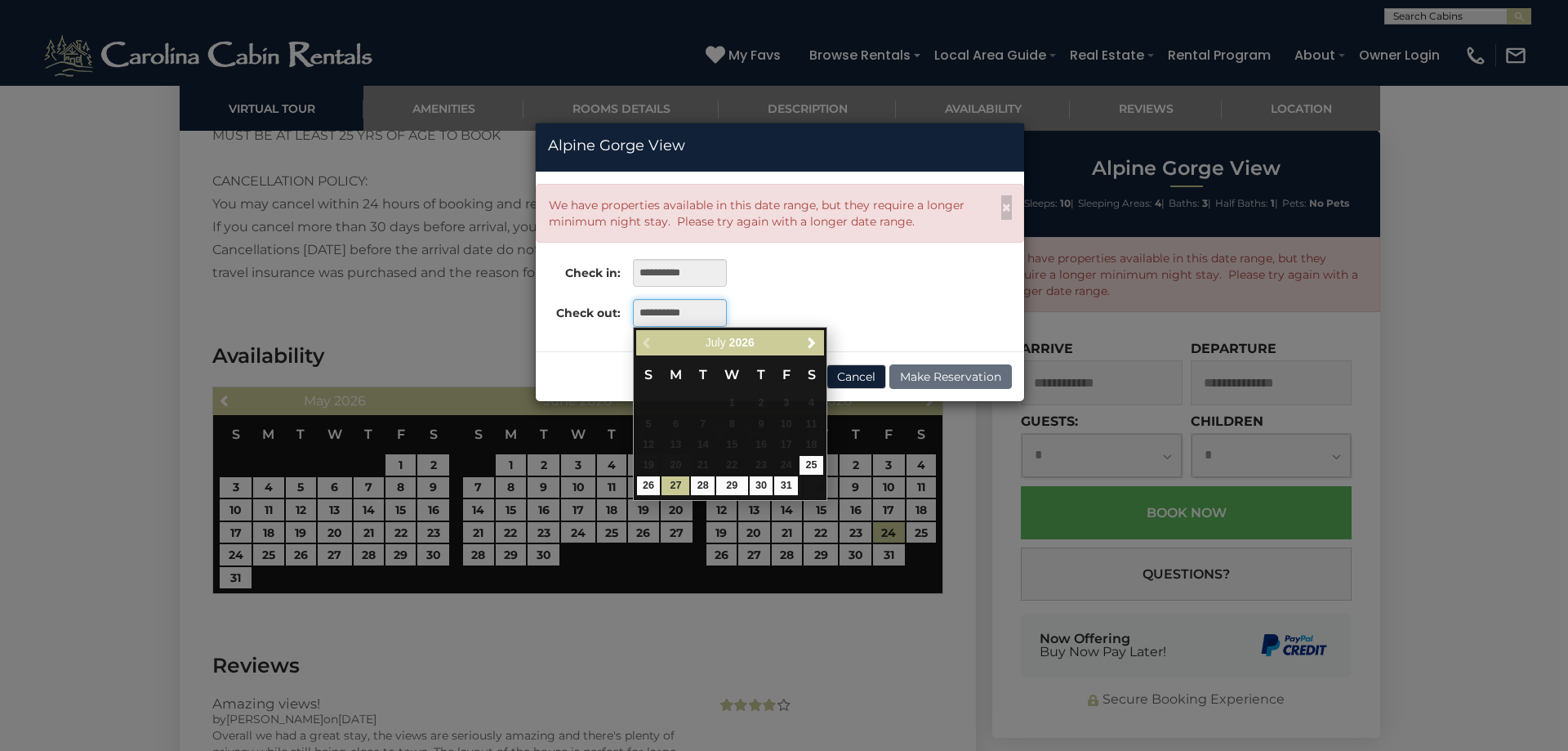
click at [657, 311] on input "**********" at bounding box center [680, 313] width 94 height 28
click at [704, 483] on link "28" at bounding box center [702, 486] width 23 height 19
type input "**********"
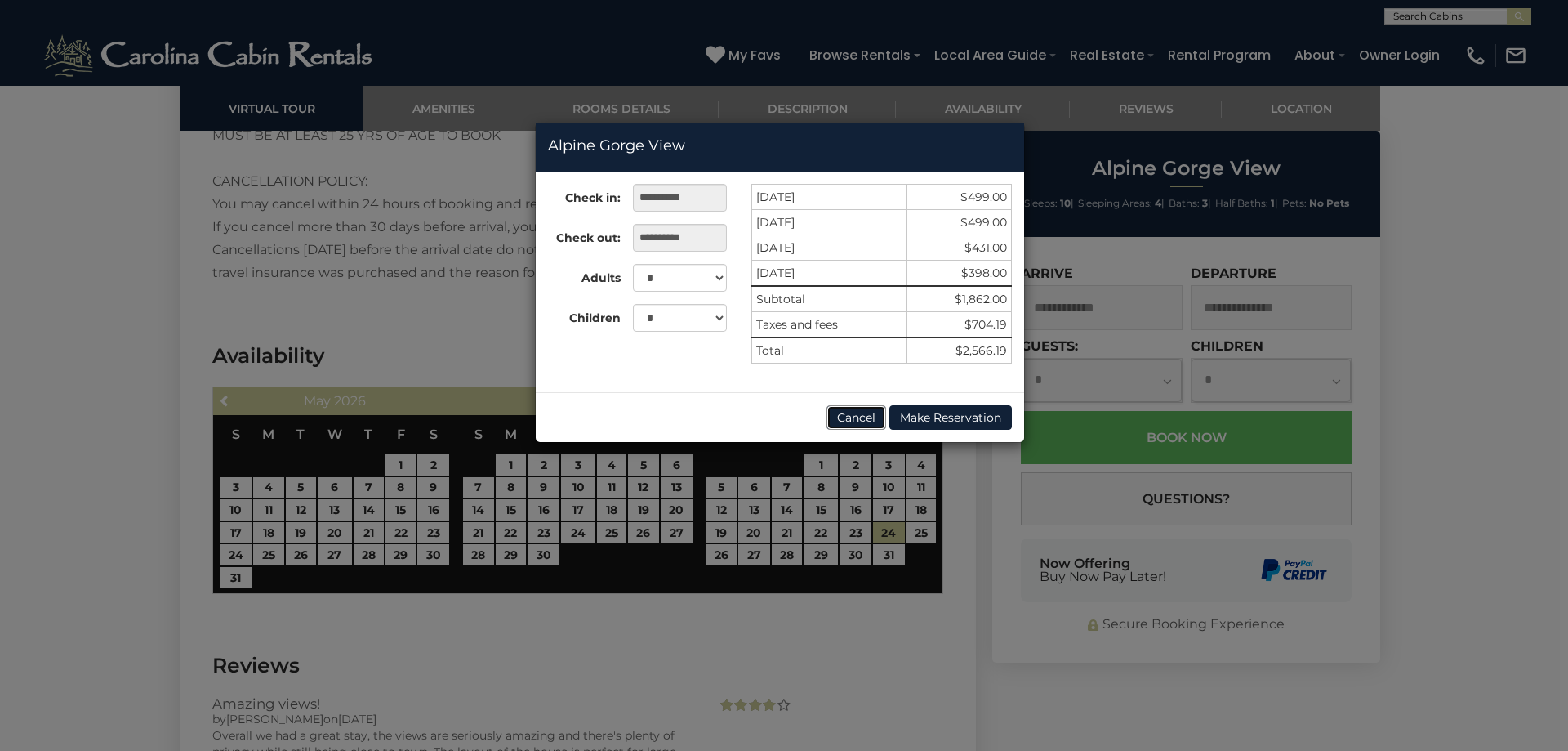
click at [849, 413] on button "Cancel" at bounding box center [856, 418] width 60 height 24
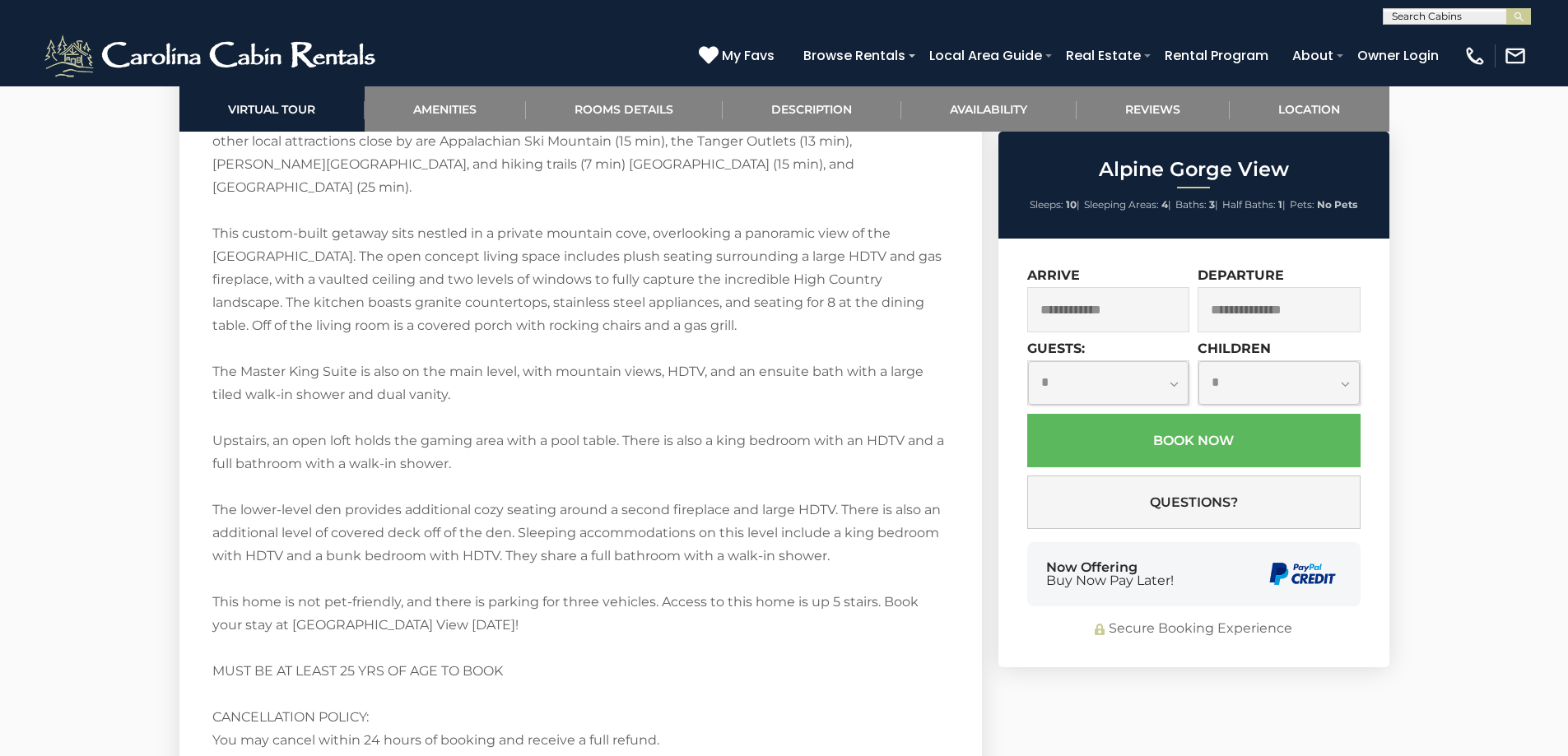
scroll to position [2468, 0]
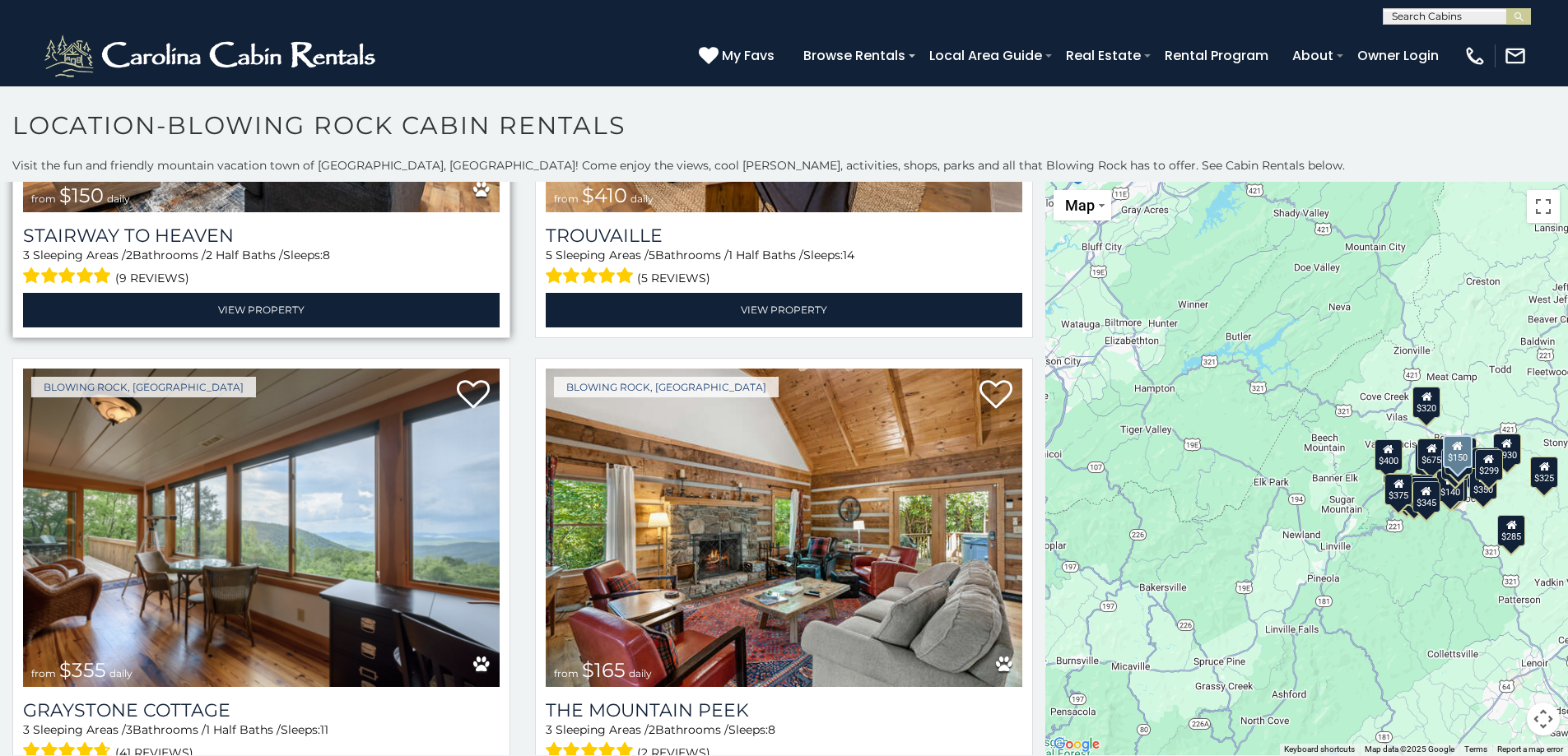
scroll to position [5485, 0]
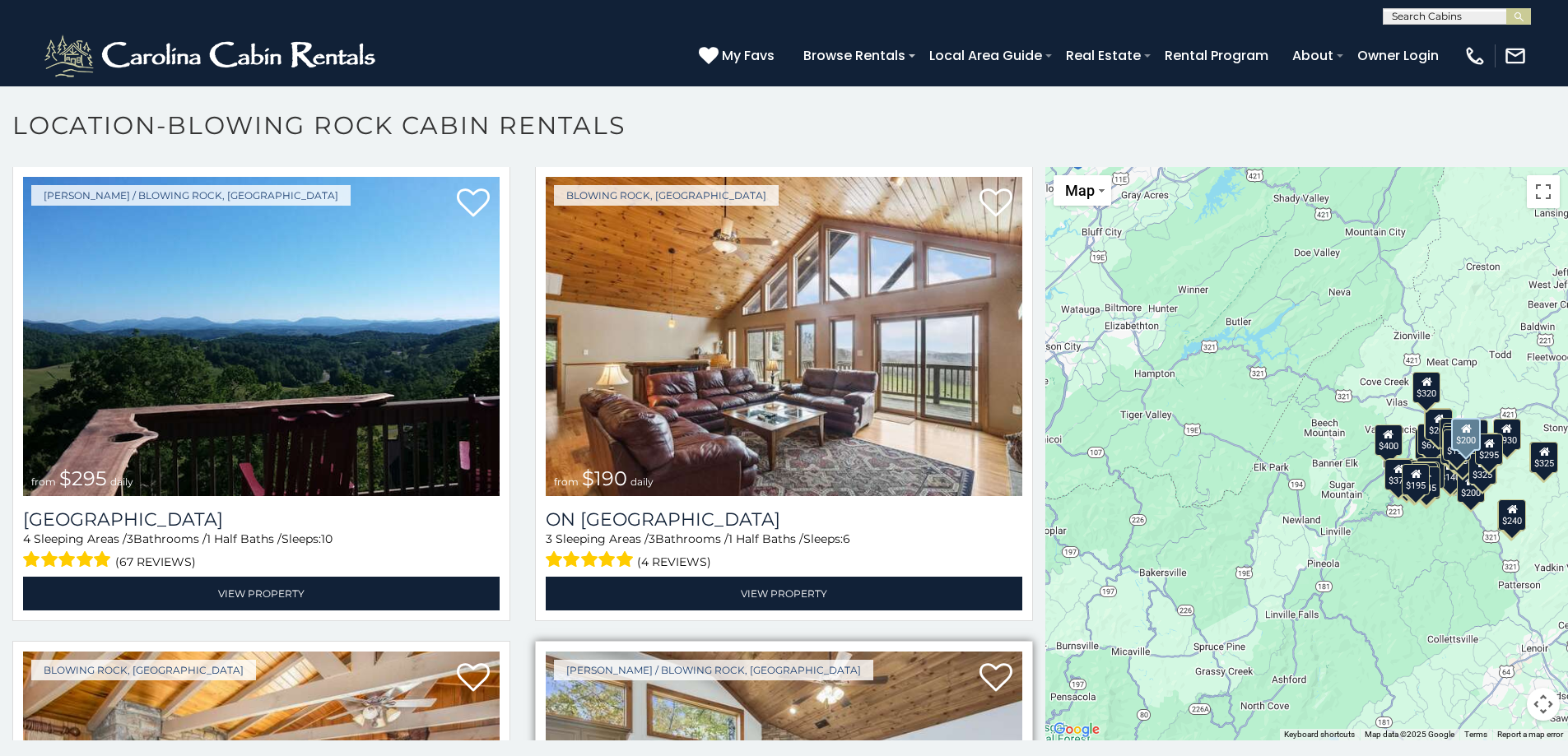
scroll to position [9807, 0]
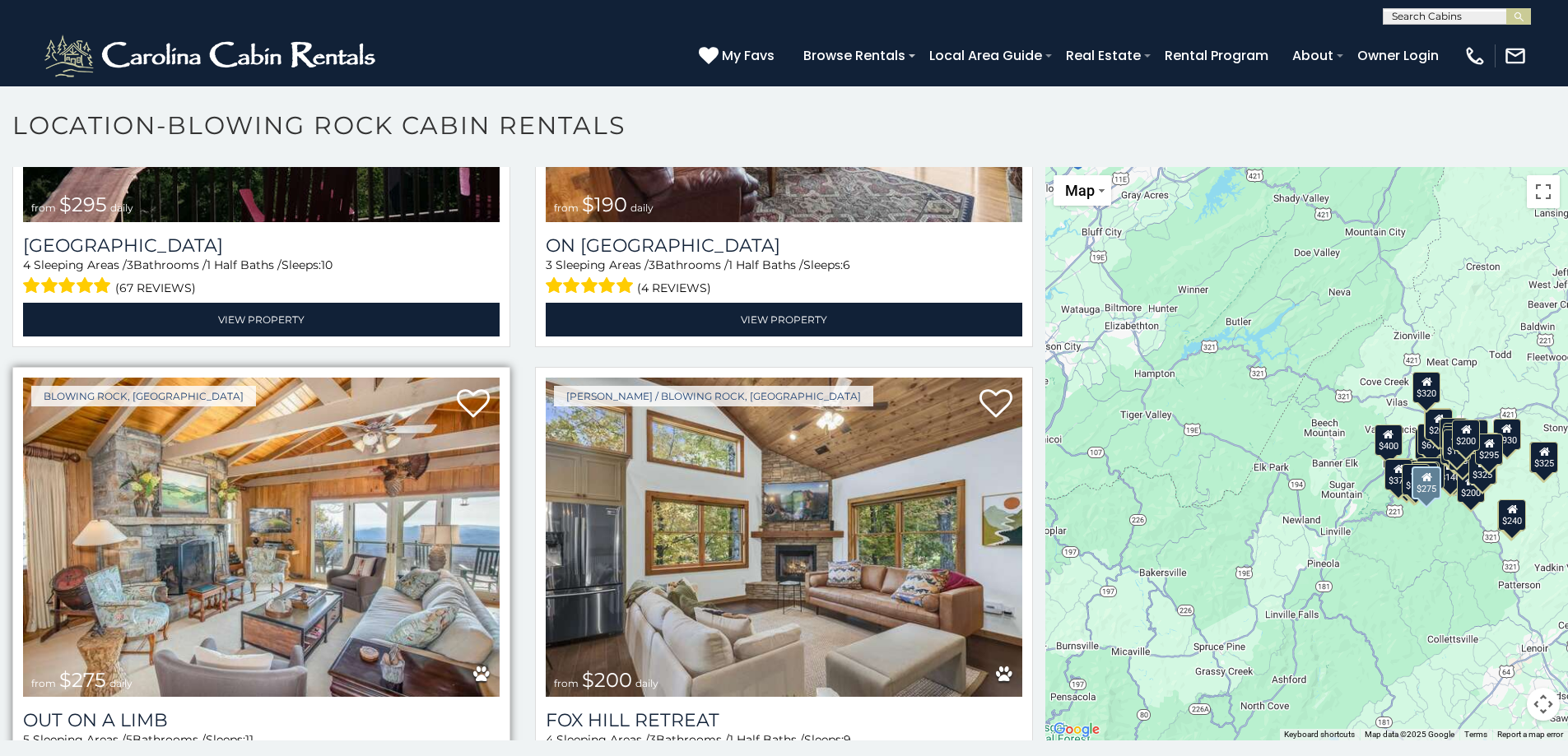
click at [352, 458] on img at bounding box center [261, 537] width 477 height 319
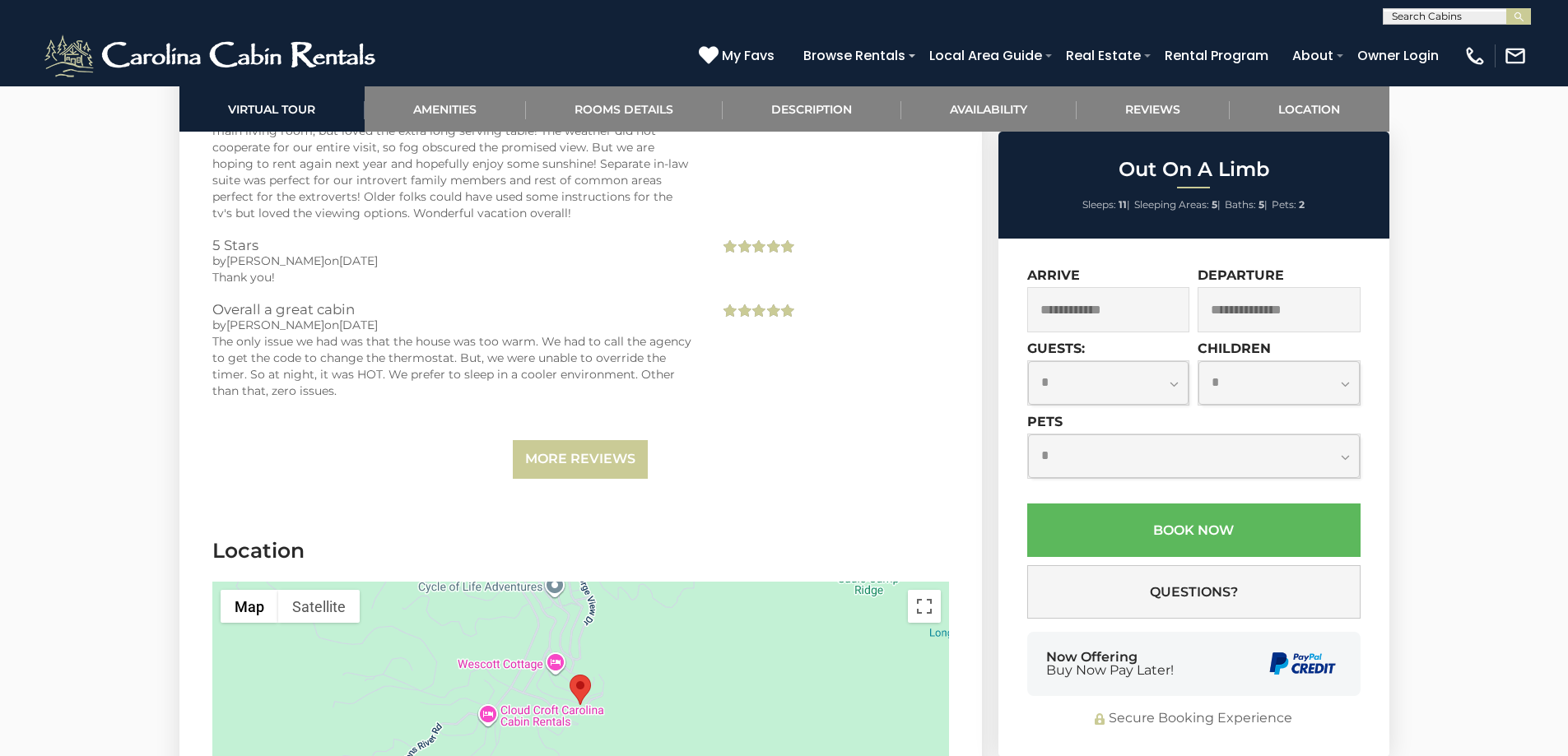
scroll to position [4936, 0]
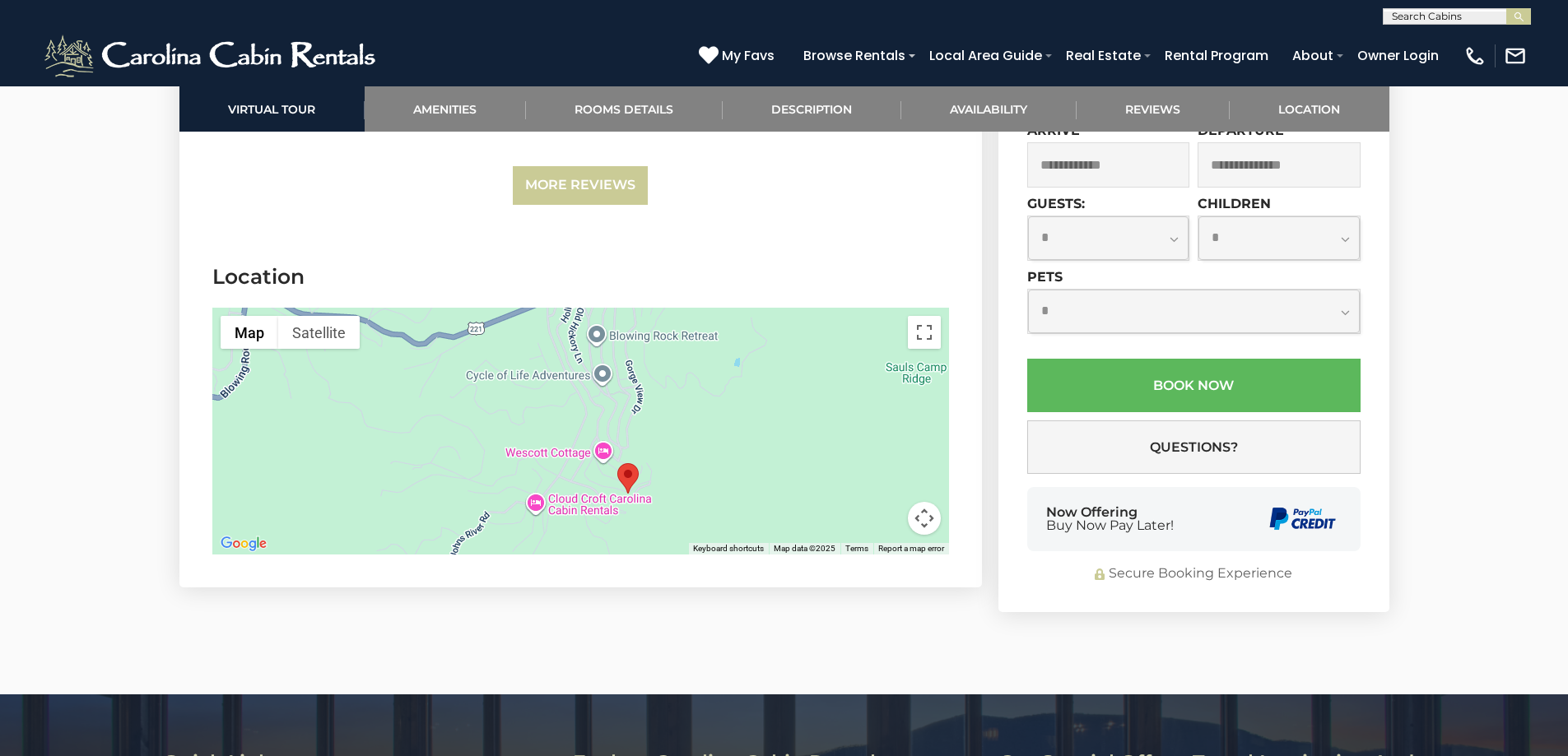
drag, startPoint x: 320, startPoint y: 440, endPoint x: 370, endPoint y: 503, distance: 80.4
click at [370, 503] on div at bounding box center [581, 431] width 737 height 246
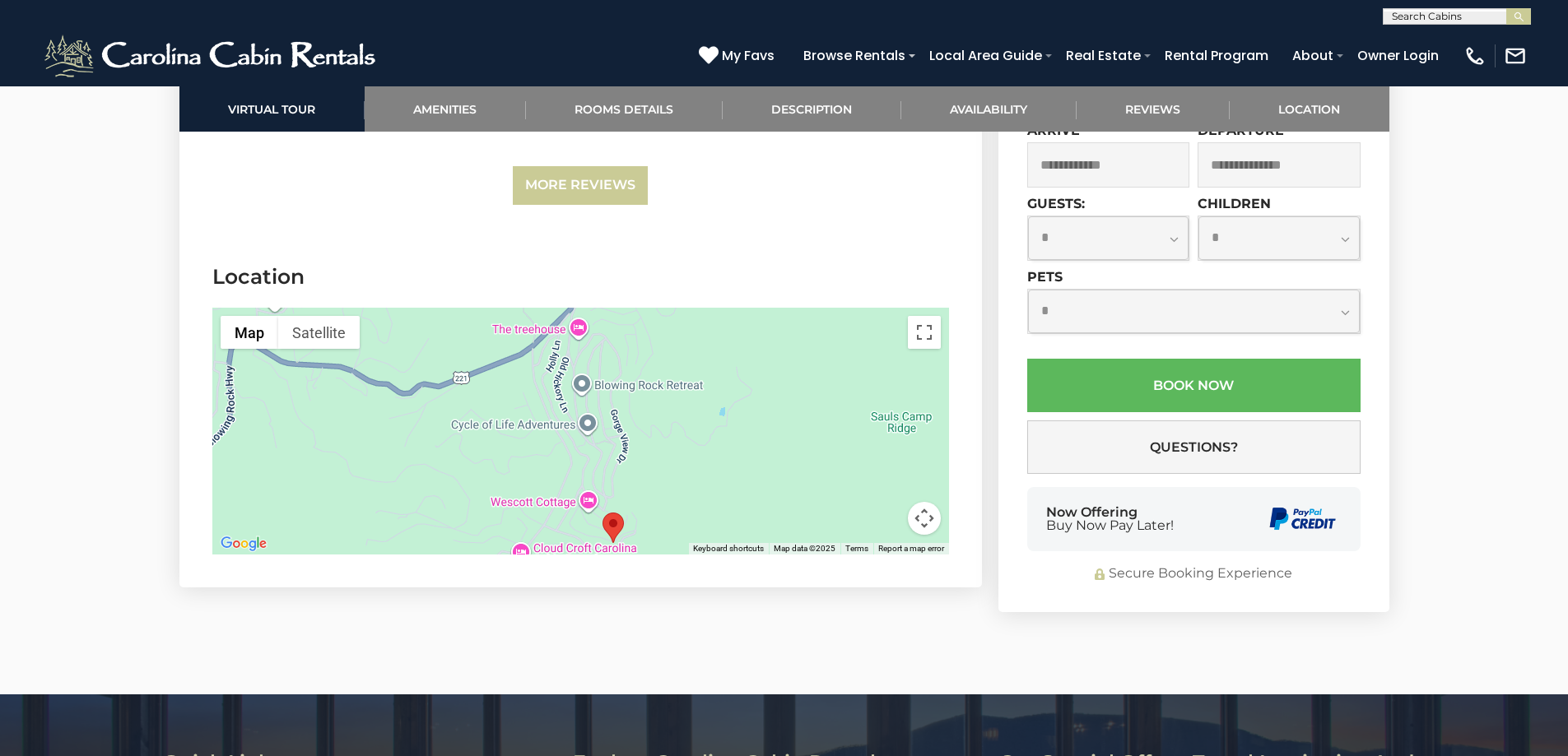
drag, startPoint x: 372, startPoint y: 456, endPoint x: 358, endPoint y: 508, distance: 53.9
click at [358, 508] on div at bounding box center [581, 431] width 737 height 246
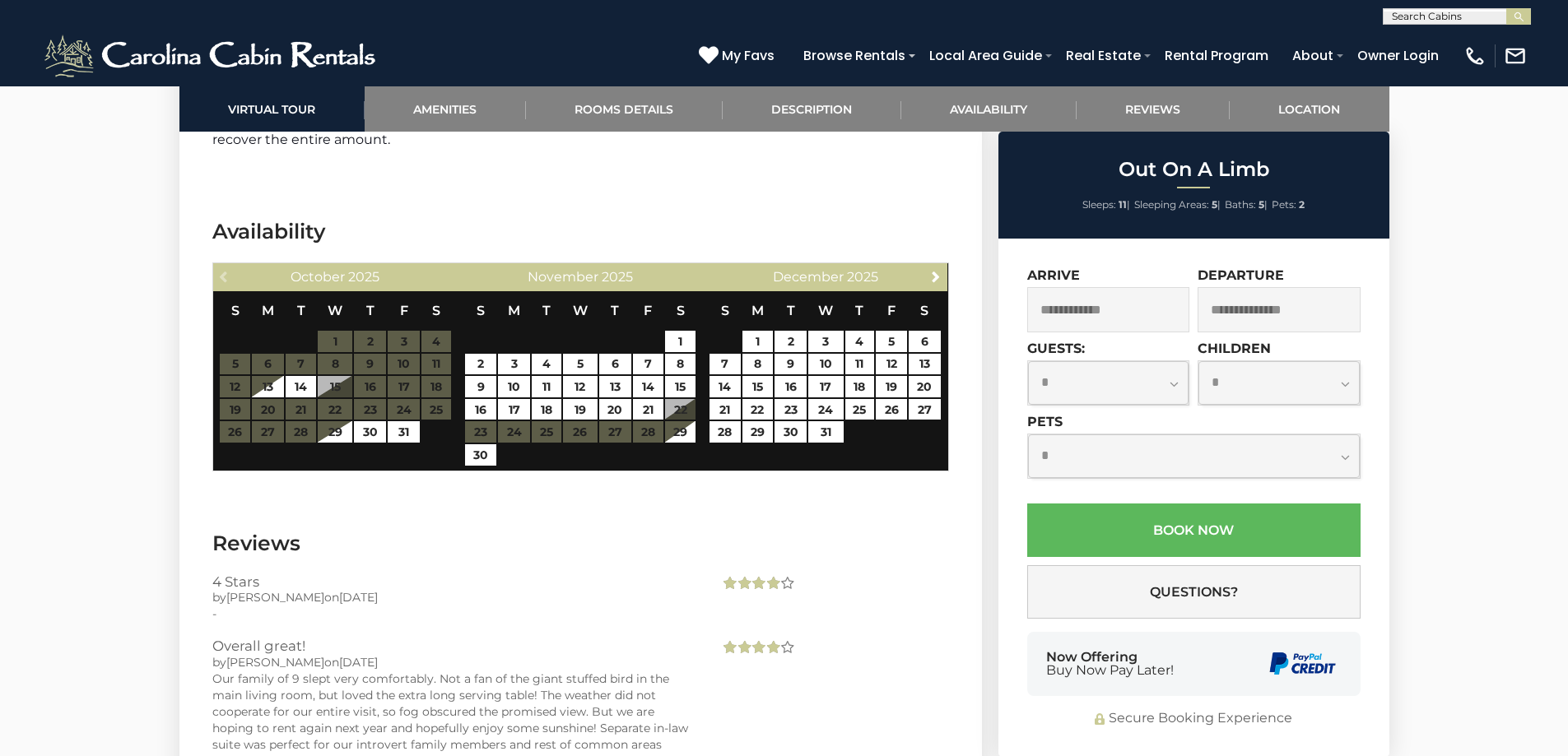
scroll to position [4114, 0]
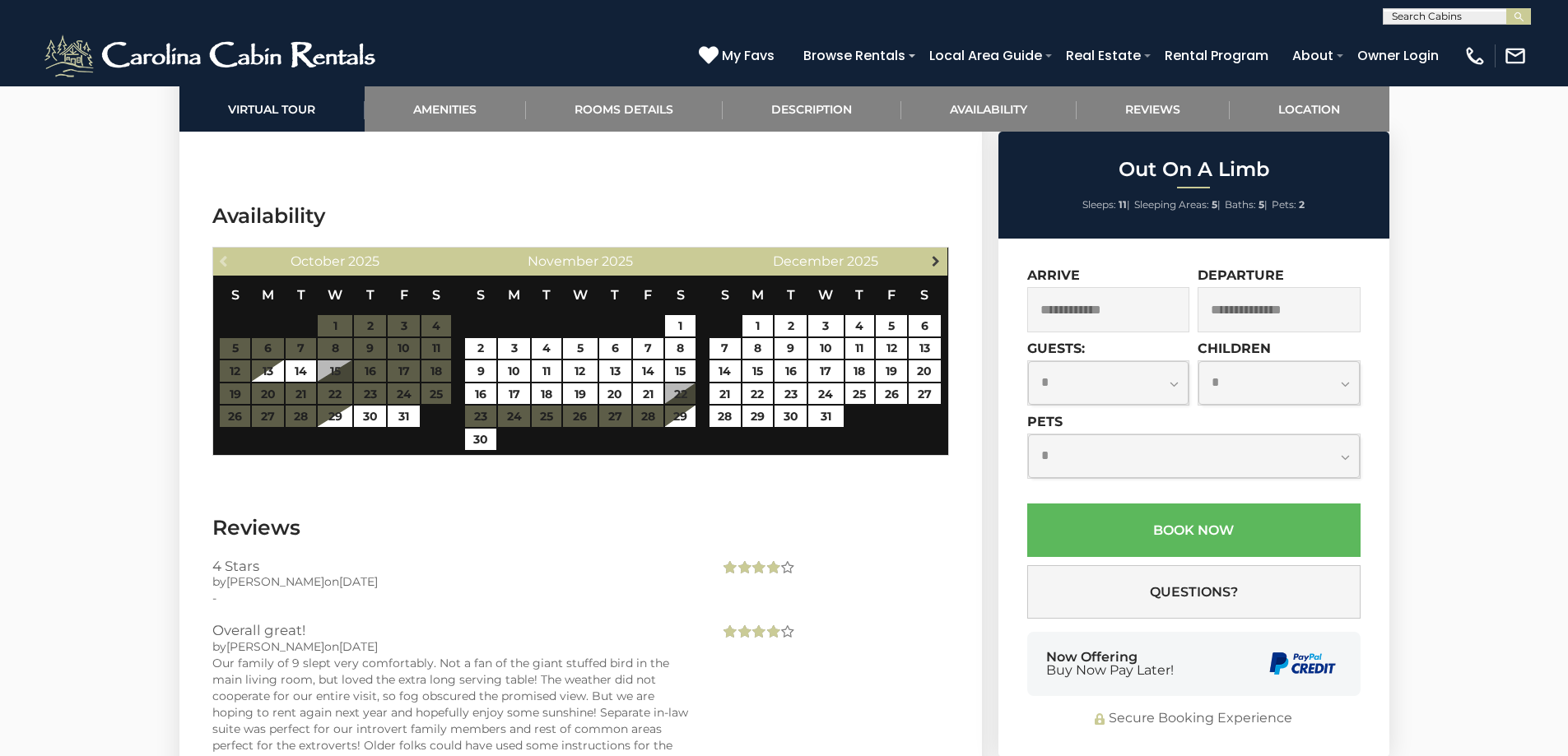
click at [936, 260] on span "Next" at bounding box center [936, 260] width 13 height 13
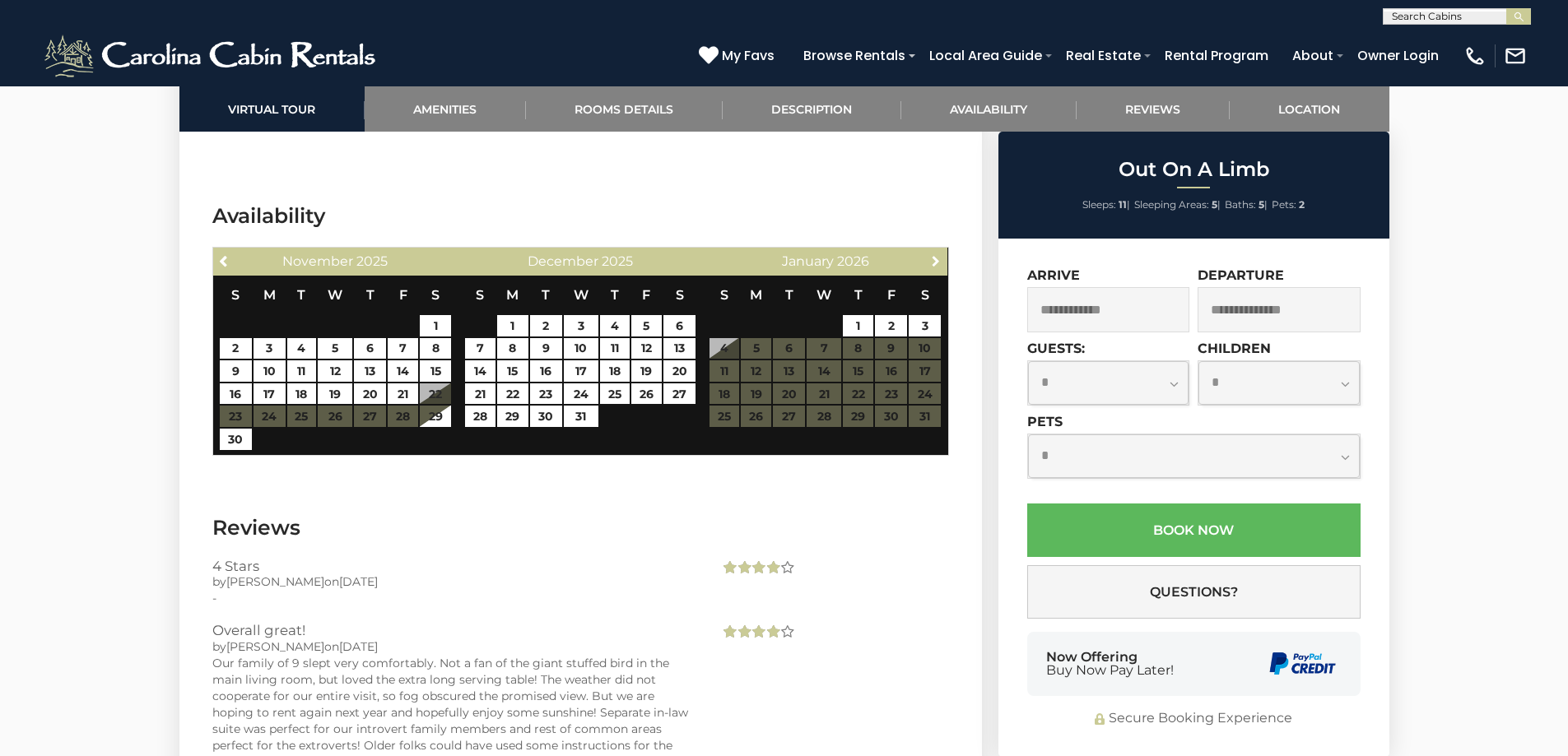
click at [936, 260] on span "Next" at bounding box center [936, 260] width 13 height 13
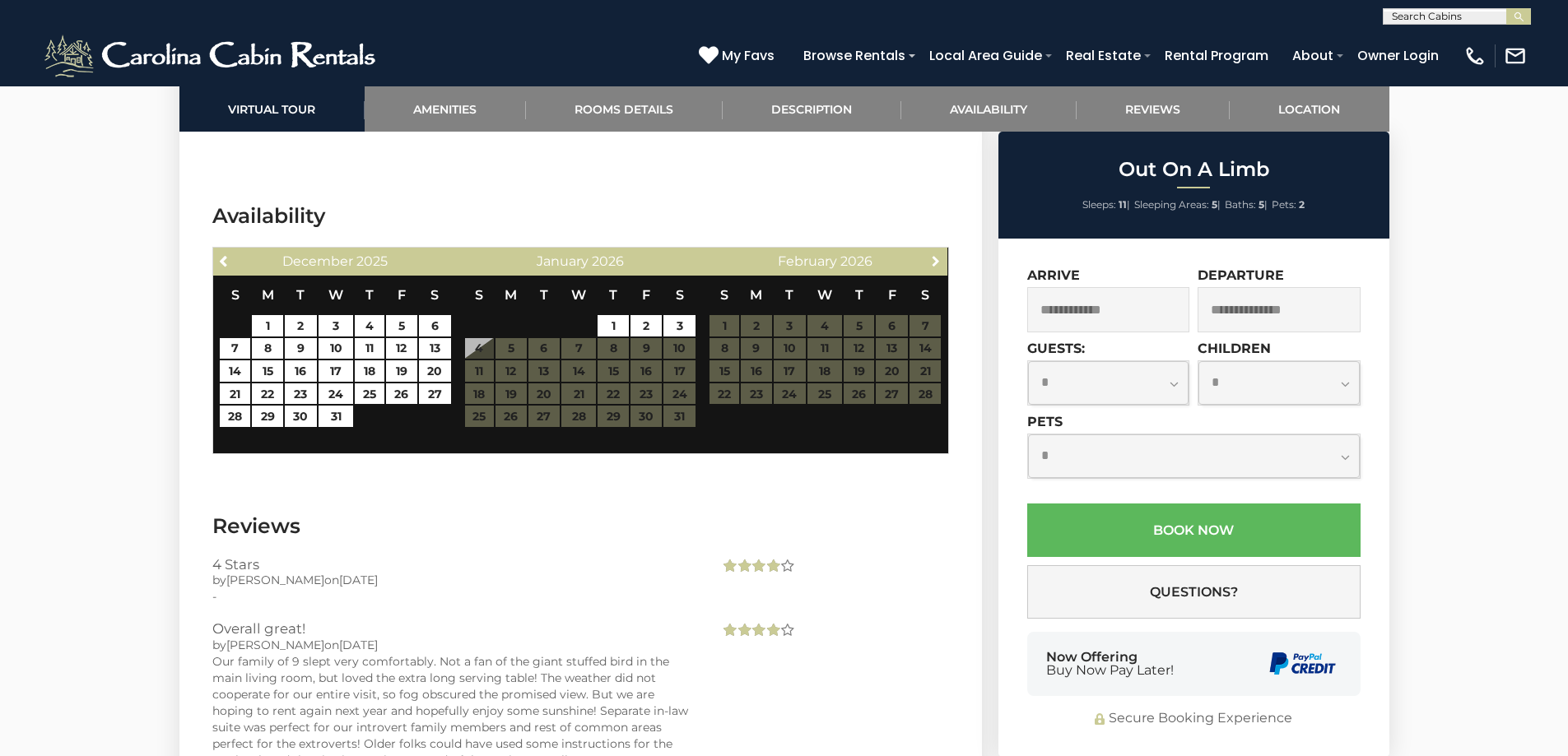
click at [936, 260] on span "Next" at bounding box center [936, 260] width 13 height 13
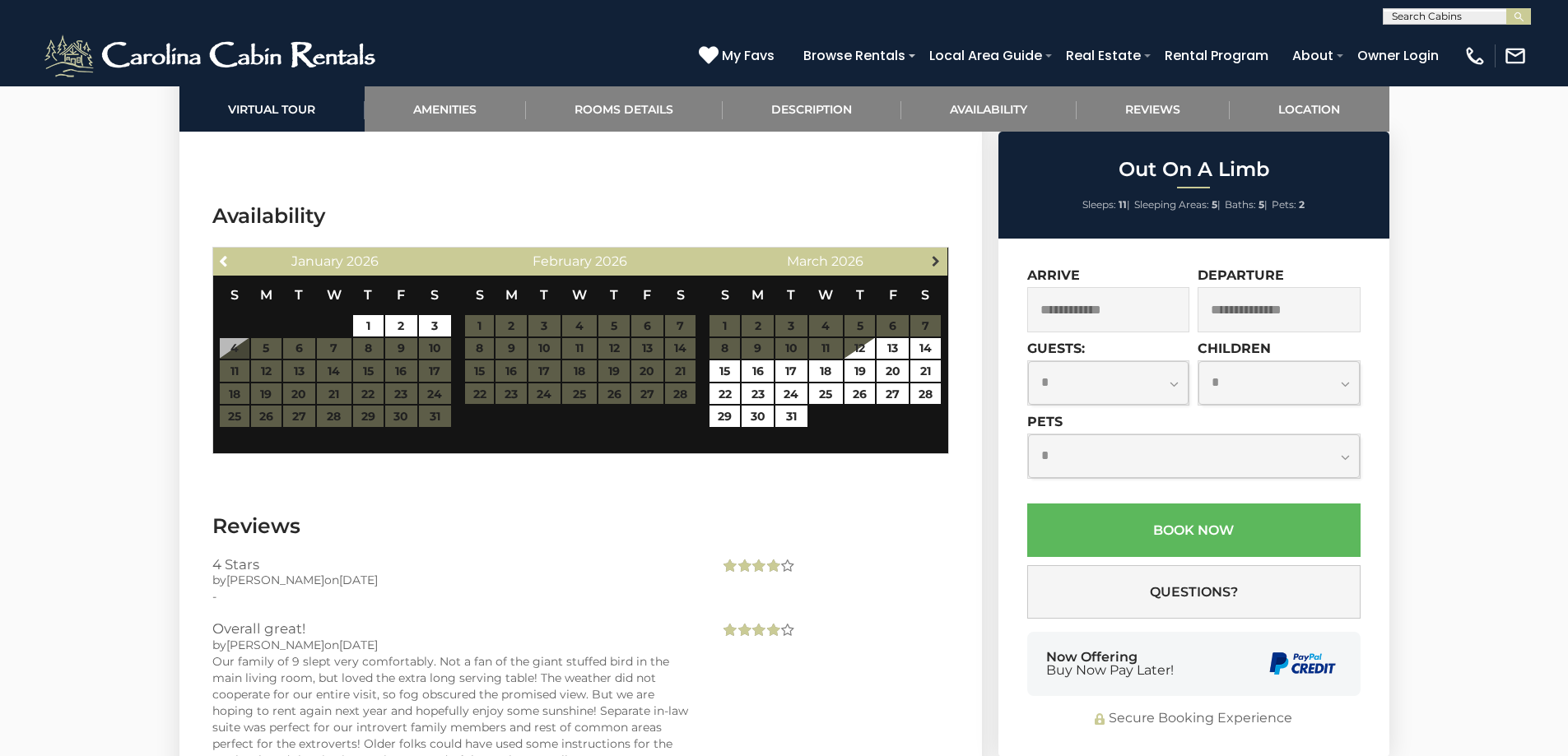
click at [937, 261] on span "Next" at bounding box center [936, 260] width 13 height 13
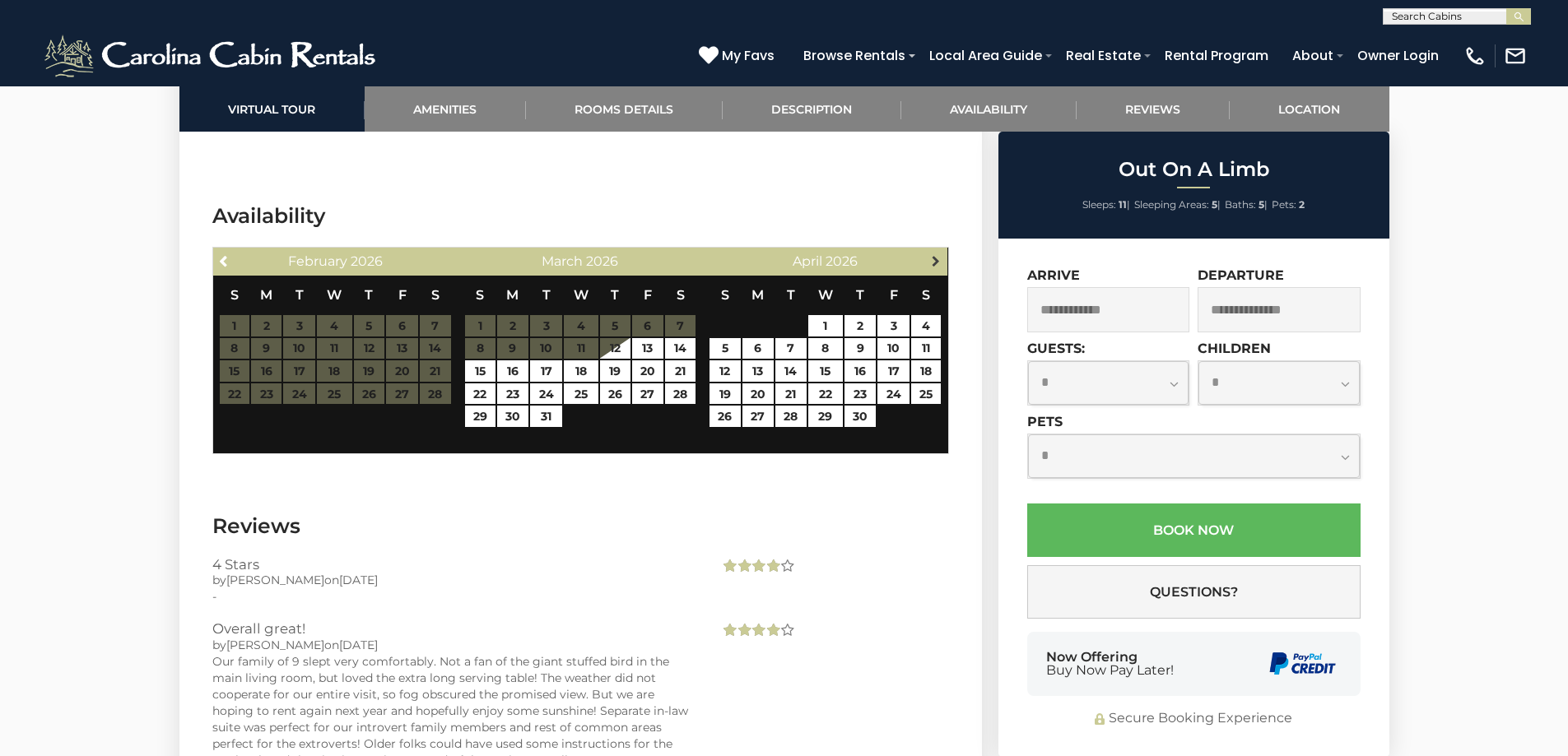
click at [937, 260] on span "Next" at bounding box center [936, 260] width 13 height 13
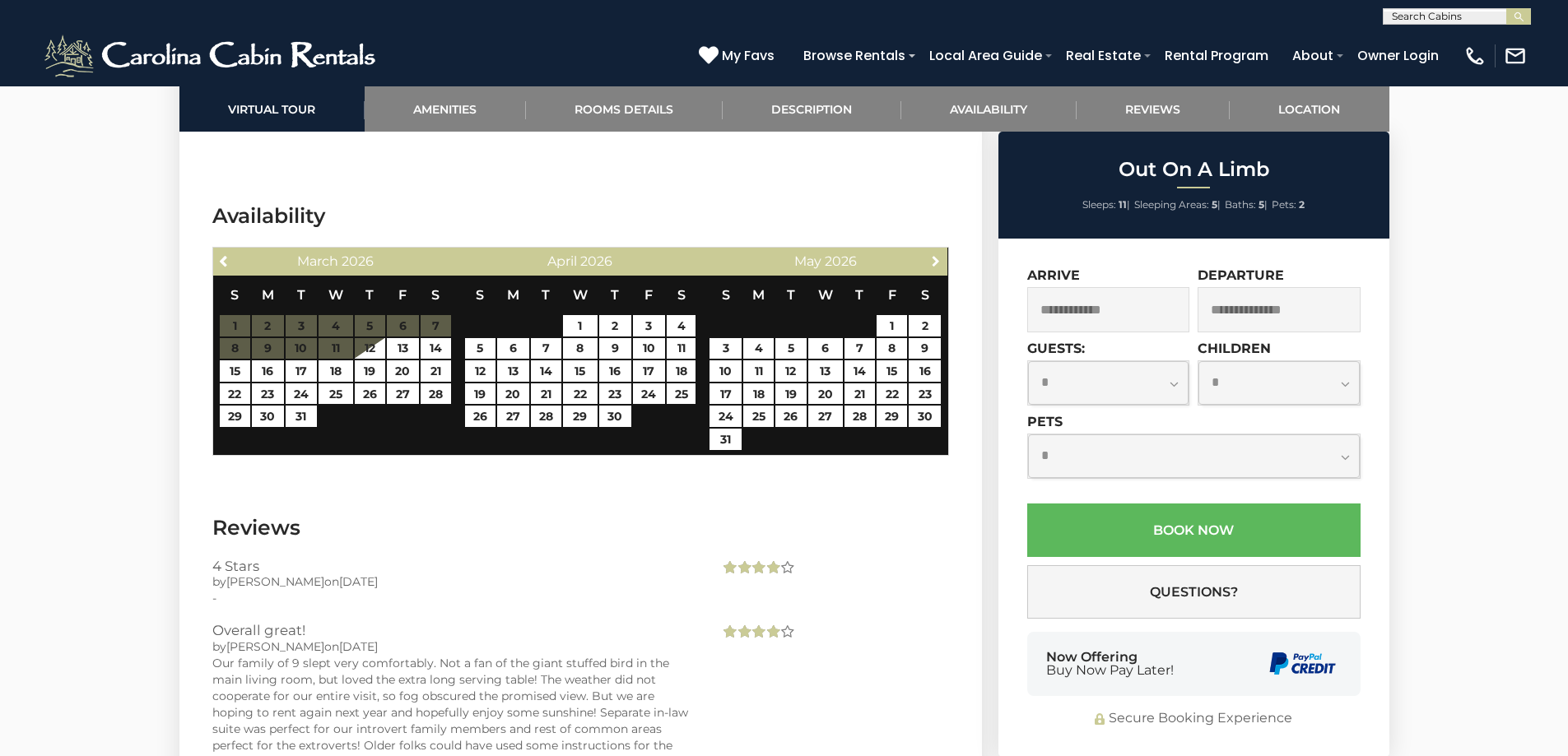
click at [937, 260] on span "Next" at bounding box center [936, 260] width 13 height 13
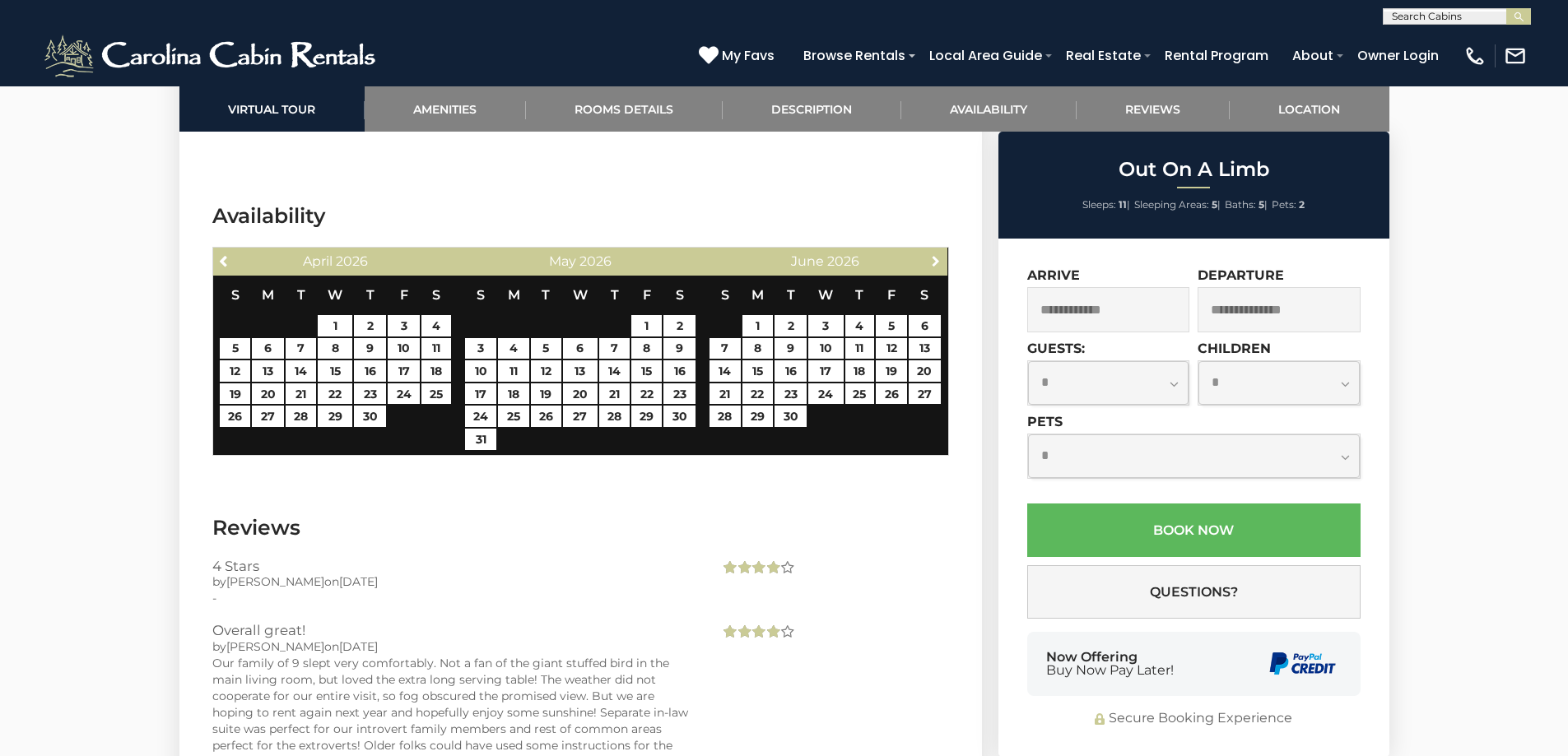
click at [937, 260] on span "Next" at bounding box center [936, 260] width 13 height 13
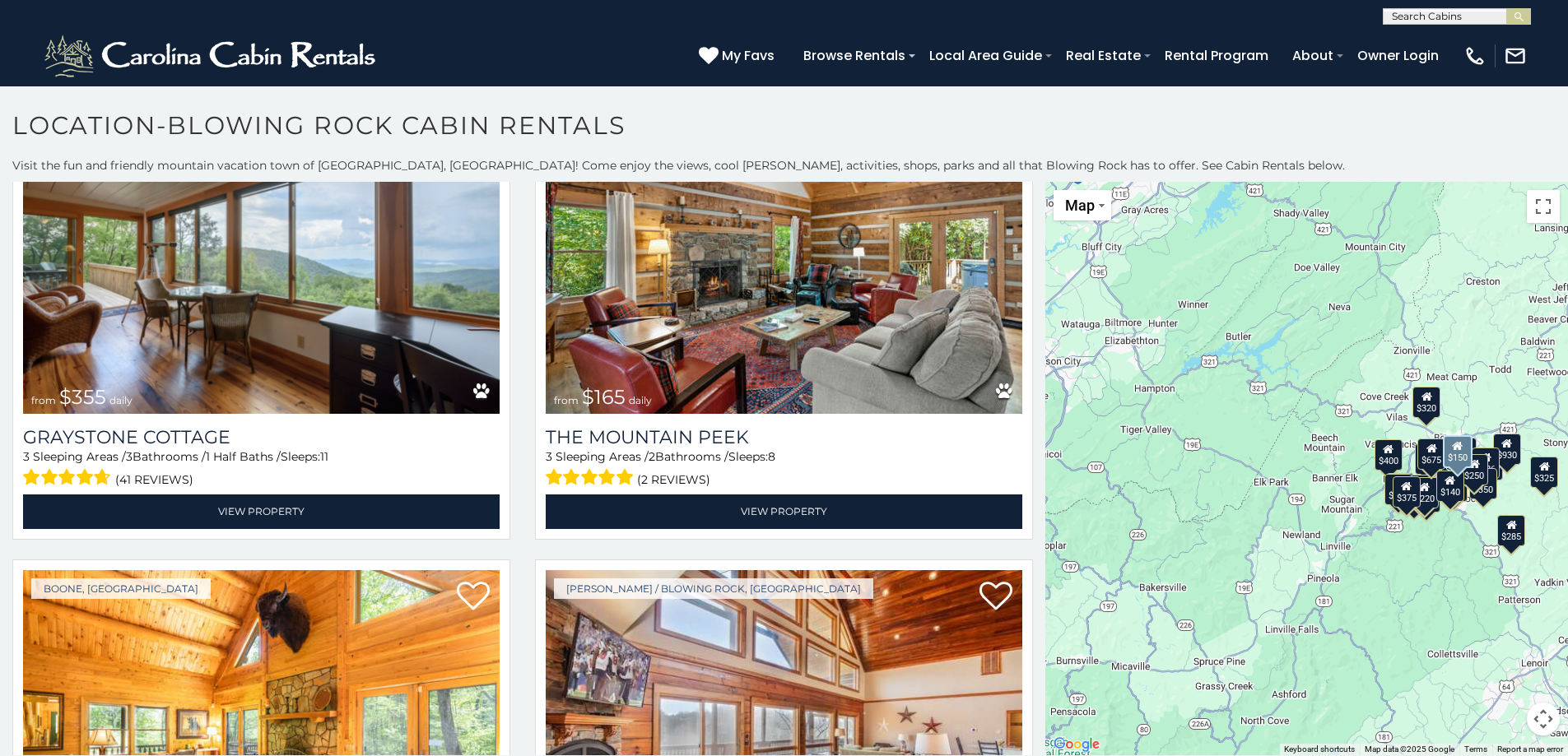
scroll to position [6033, 0]
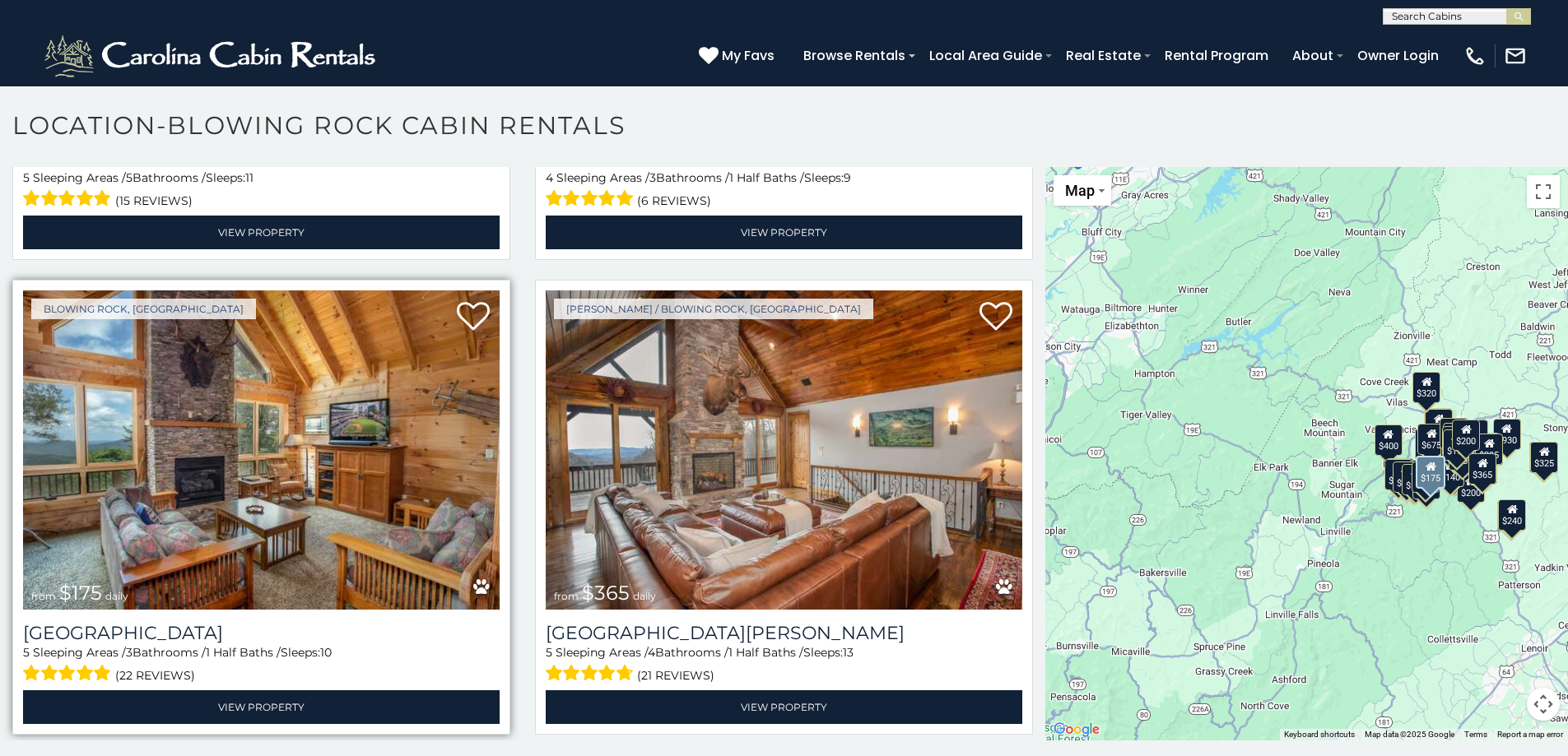
scroll to position [10356, 0]
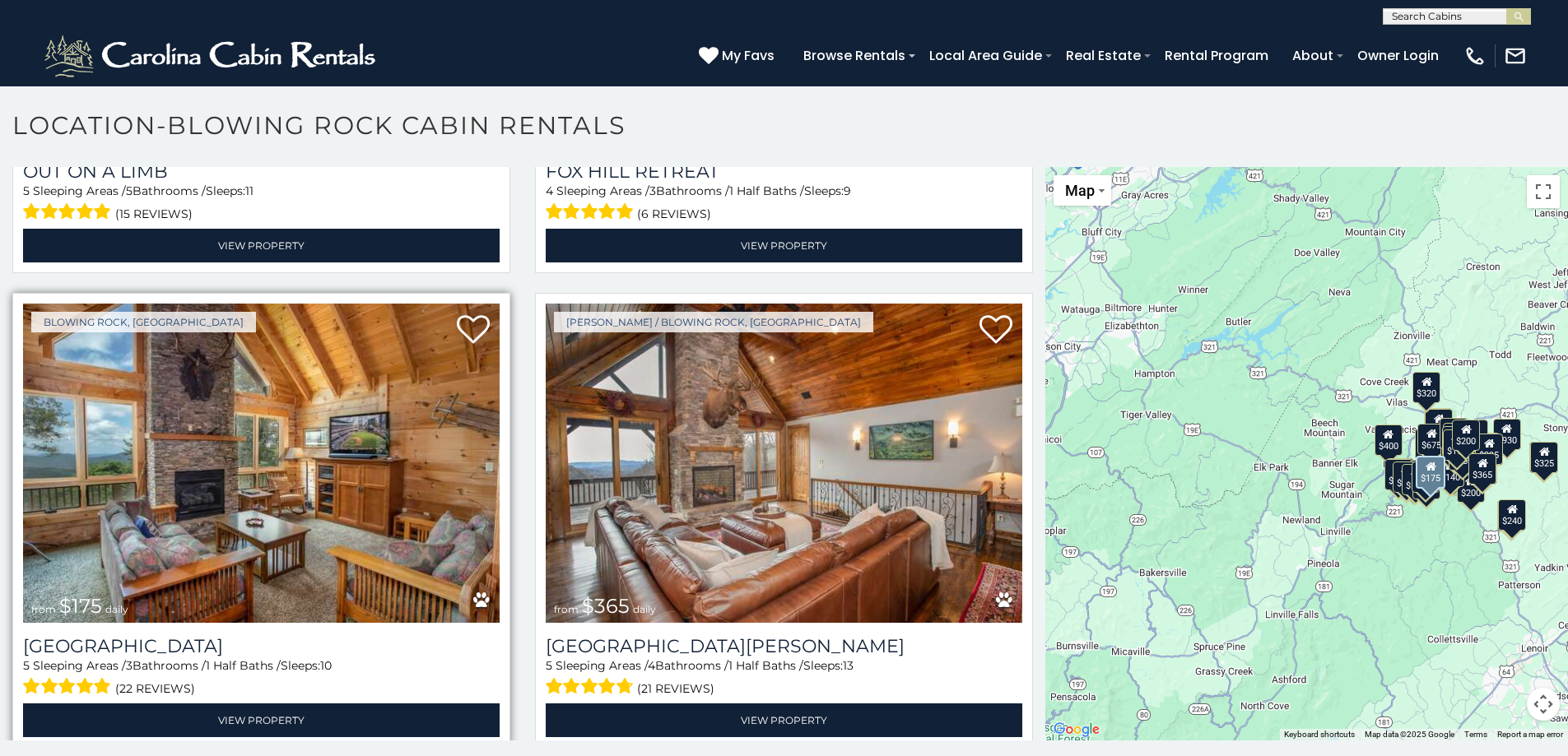
click at [327, 354] on img at bounding box center [261, 462] width 477 height 319
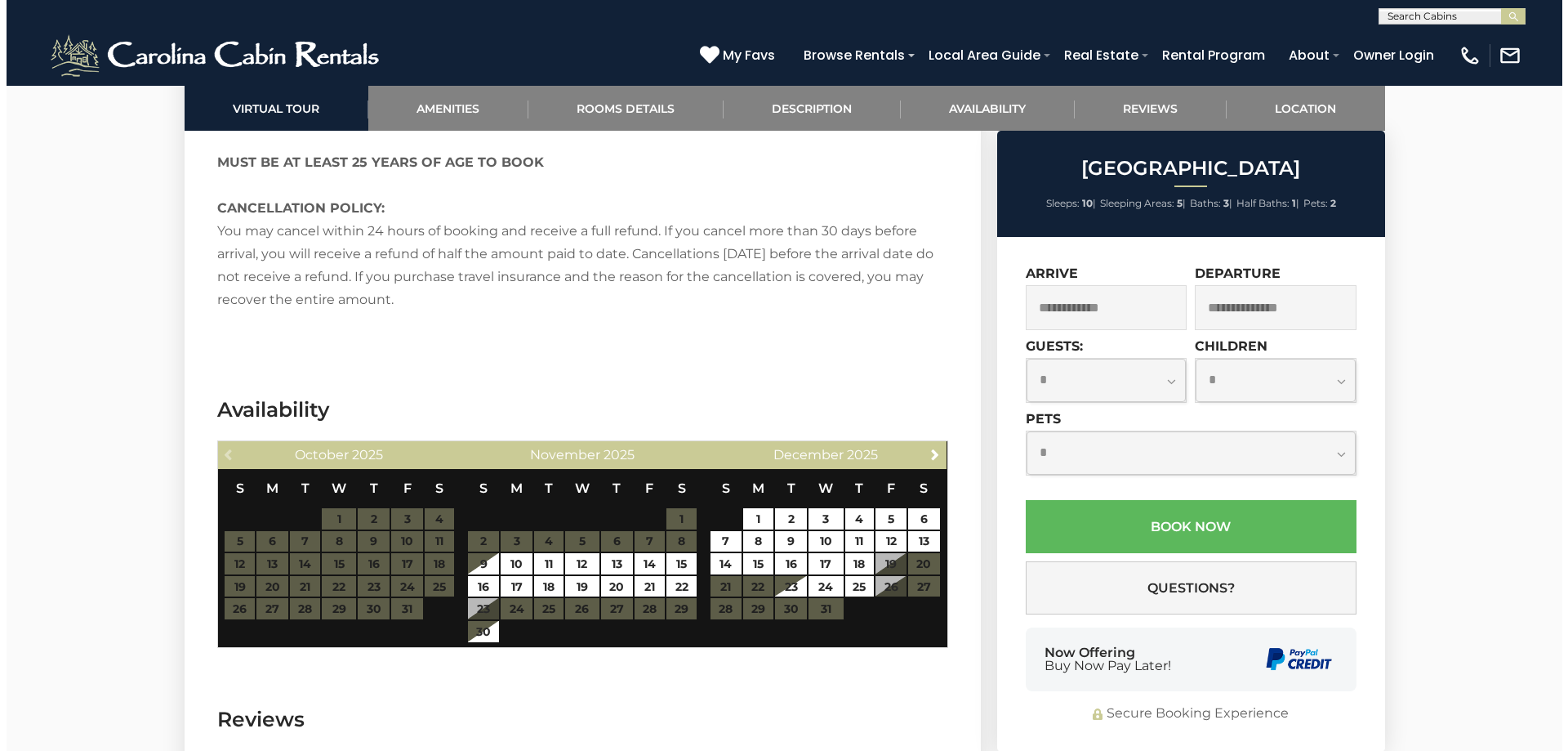
scroll to position [2997, 0]
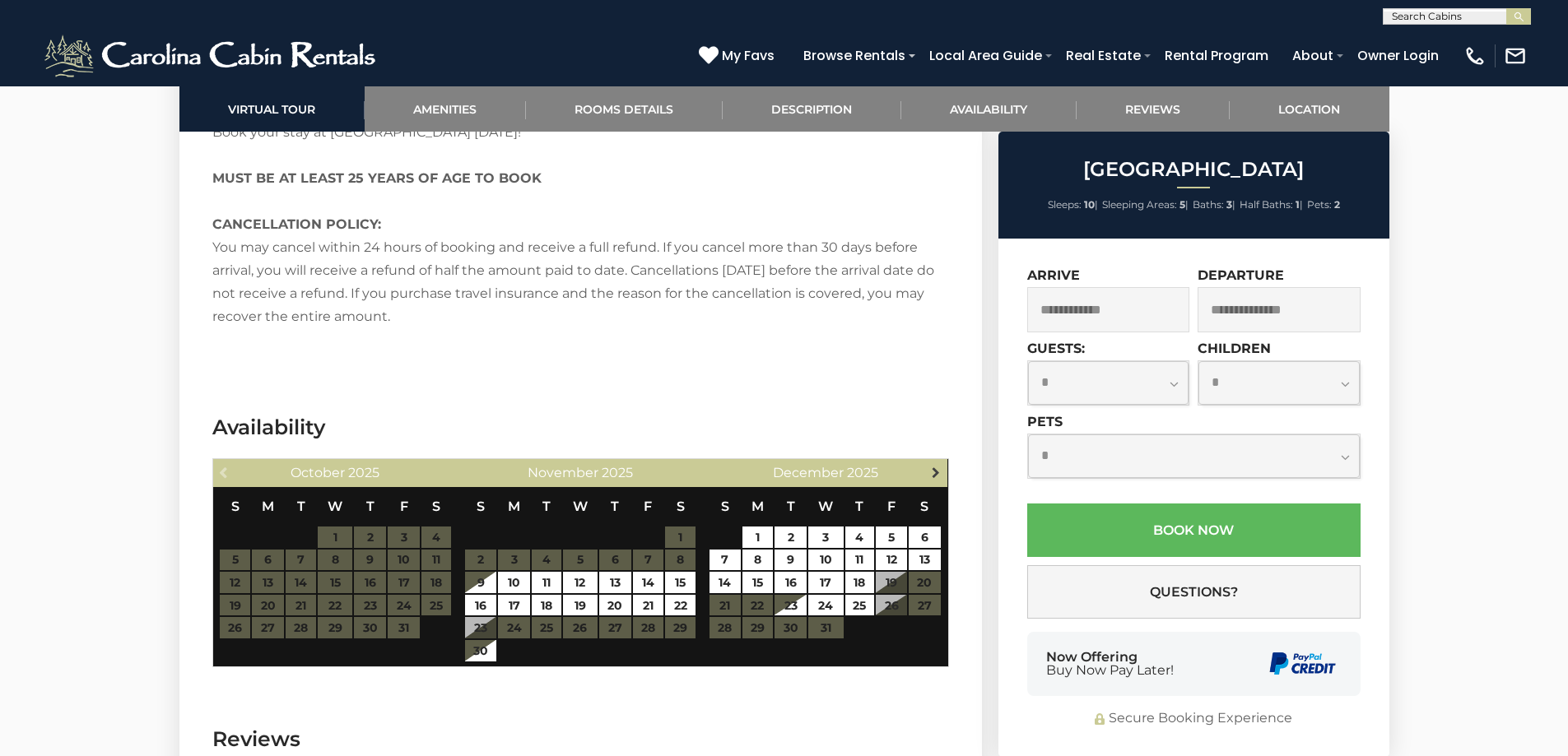
click at [938, 466] on span "Next" at bounding box center [936, 472] width 13 height 13
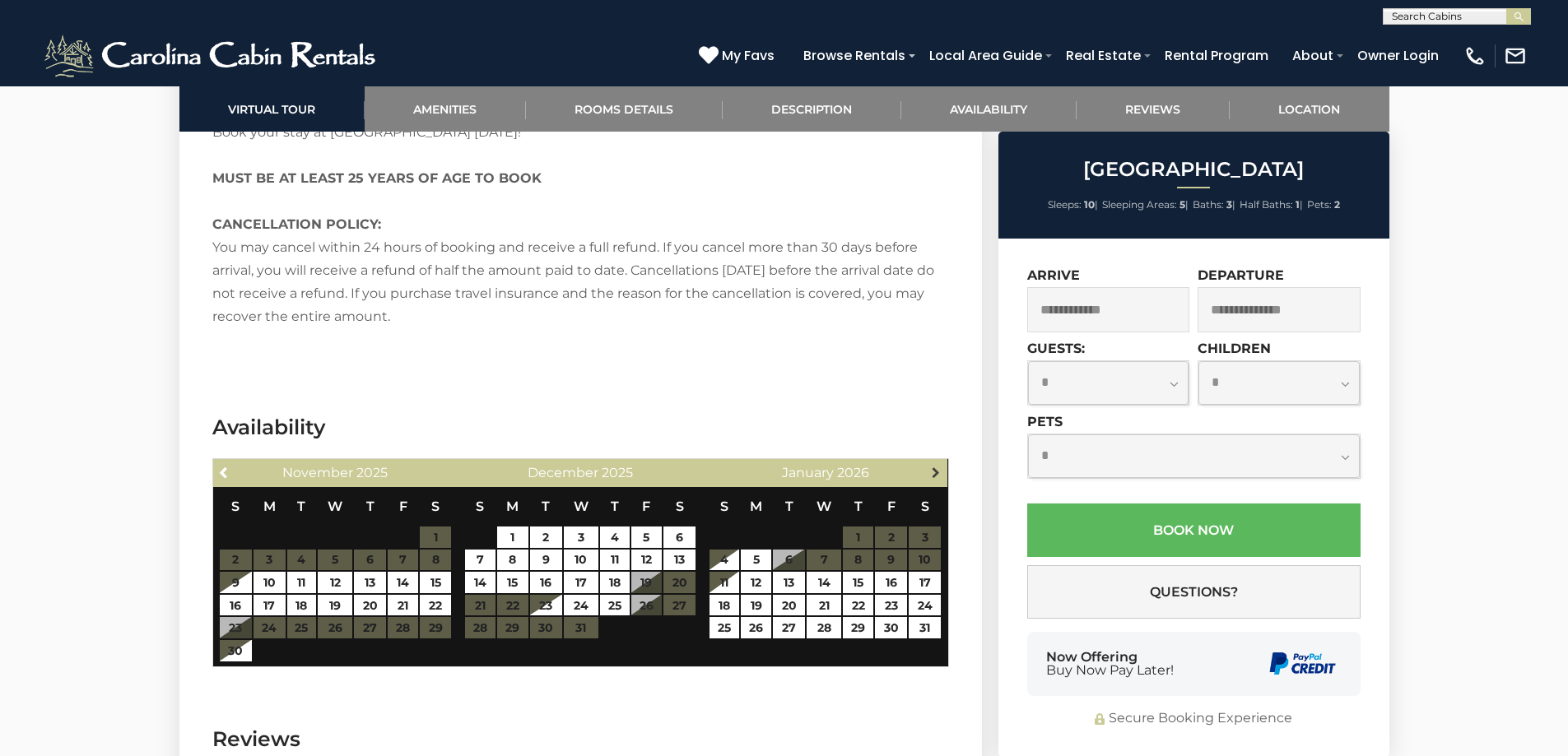
click at [937, 466] on span "Next" at bounding box center [936, 472] width 13 height 13
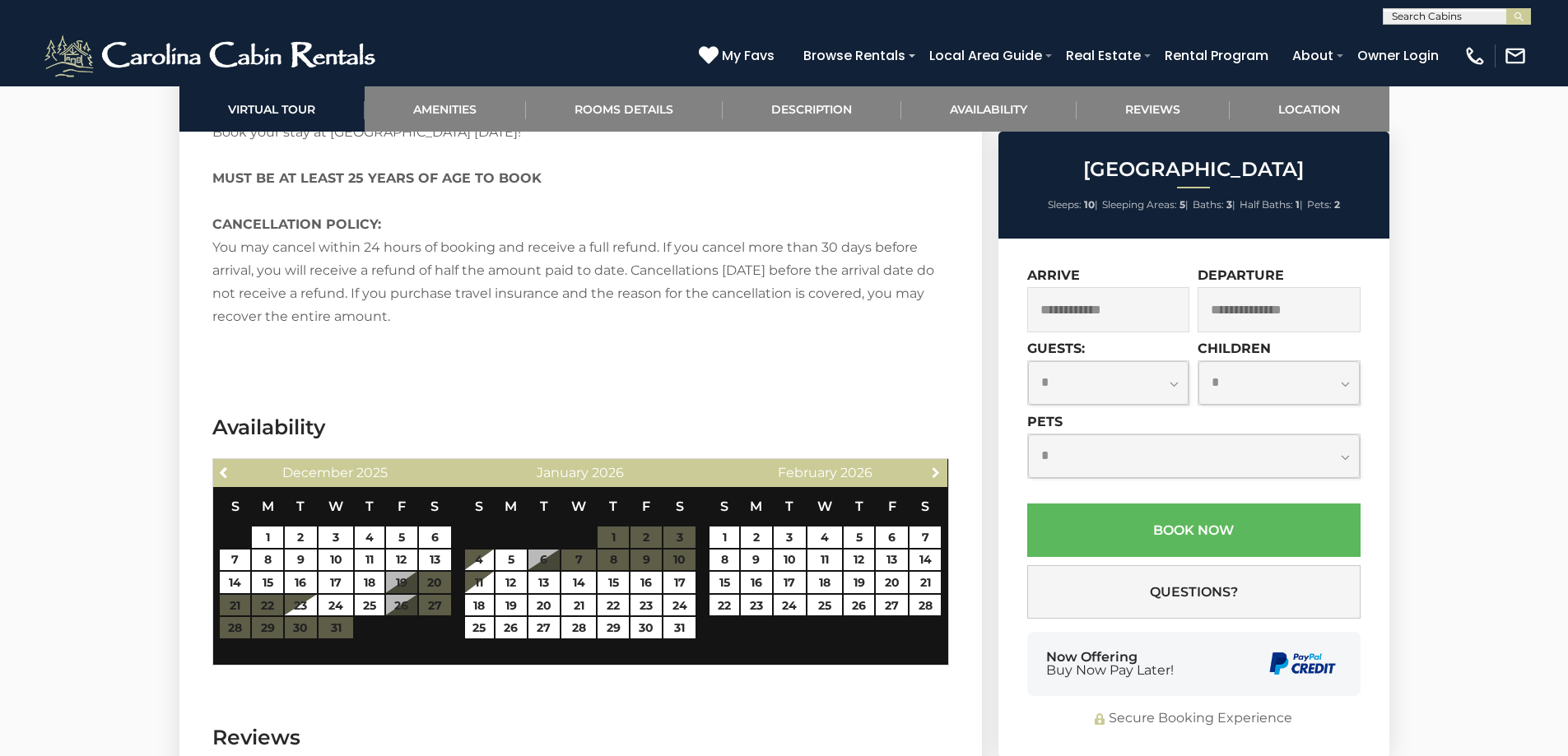
click at [937, 466] on span "Next" at bounding box center [936, 472] width 13 height 13
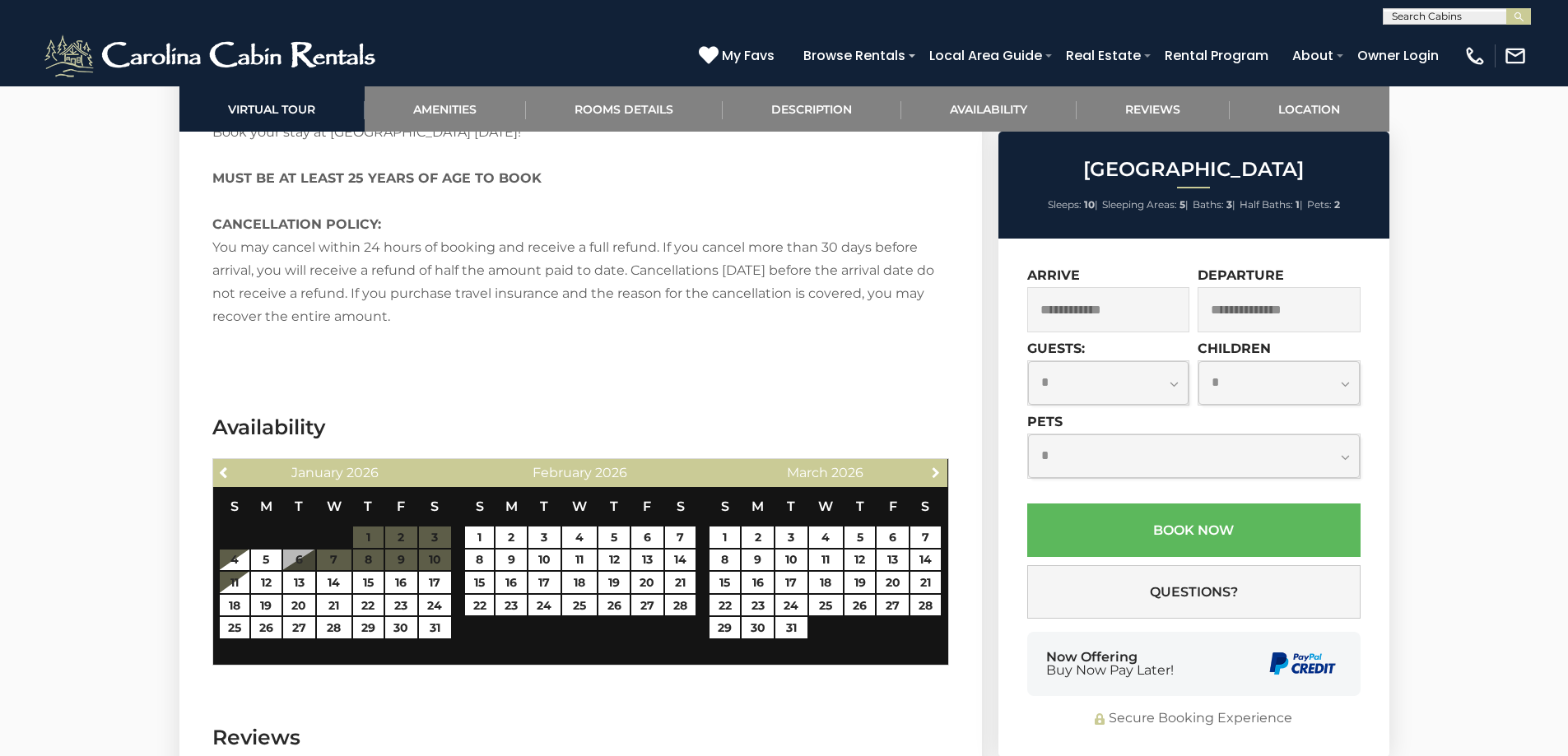
click at [937, 466] on span "Next" at bounding box center [936, 472] width 13 height 13
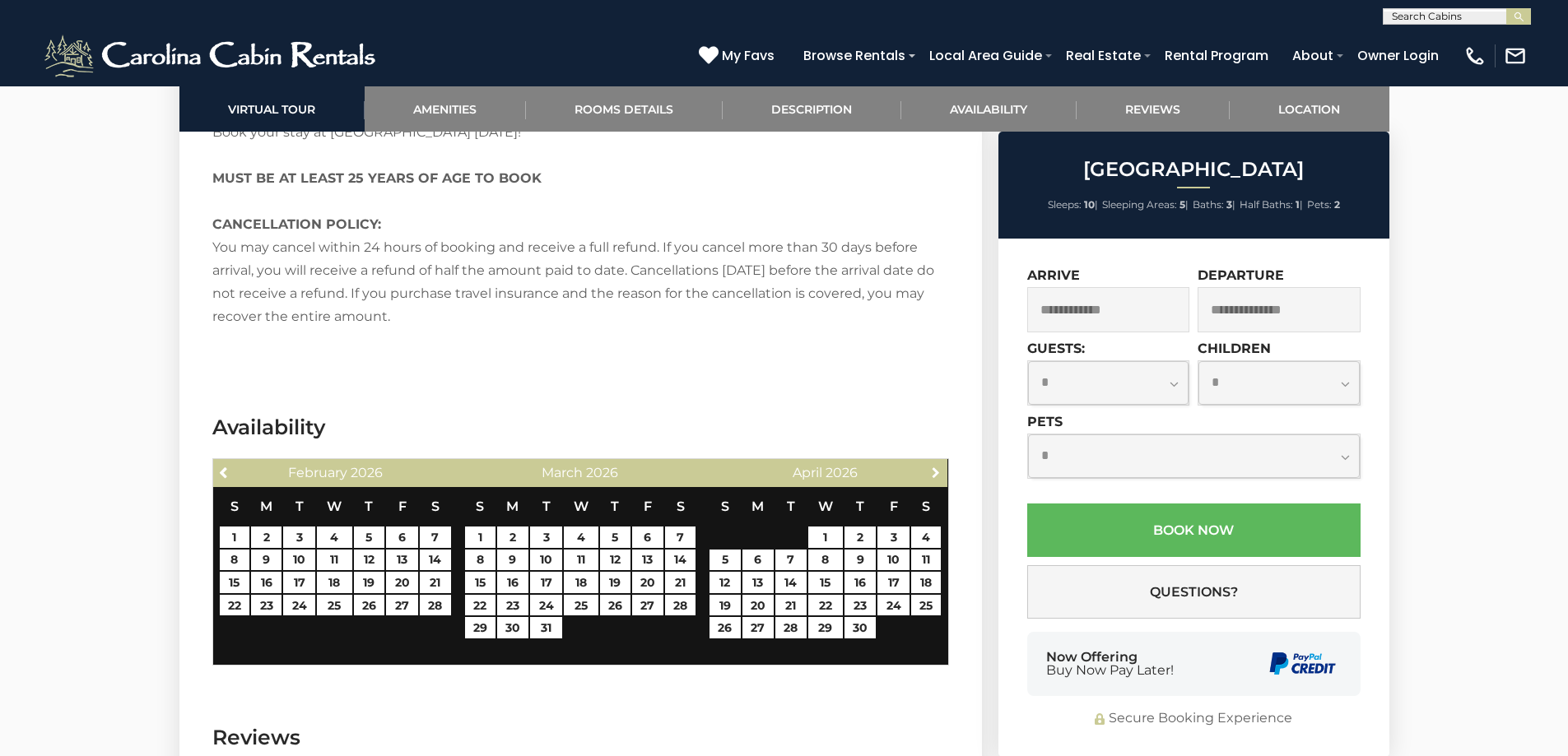
click at [937, 466] on span "Next" at bounding box center [936, 472] width 13 height 13
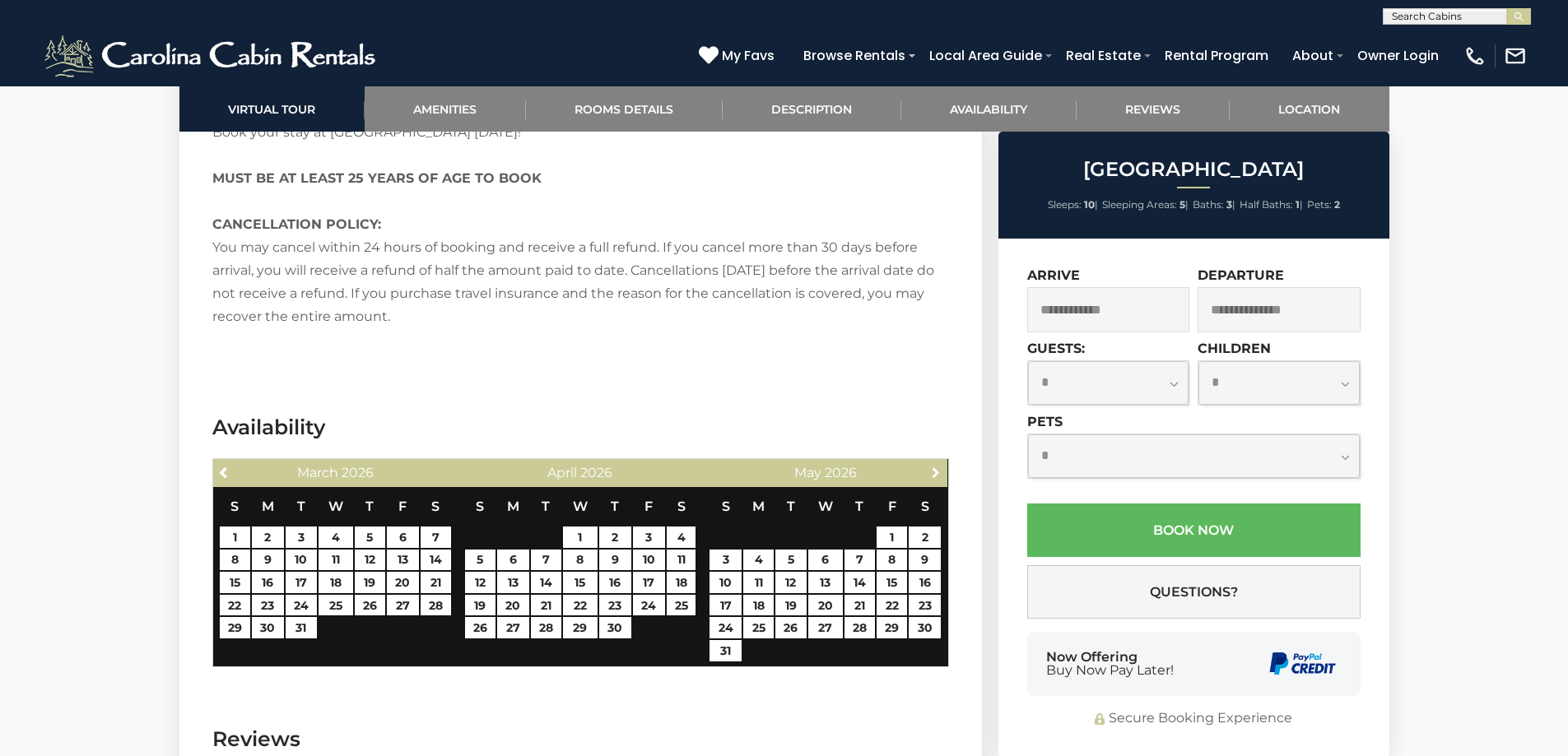
click at [937, 466] on span "Next" at bounding box center [936, 472] width 13 height 13
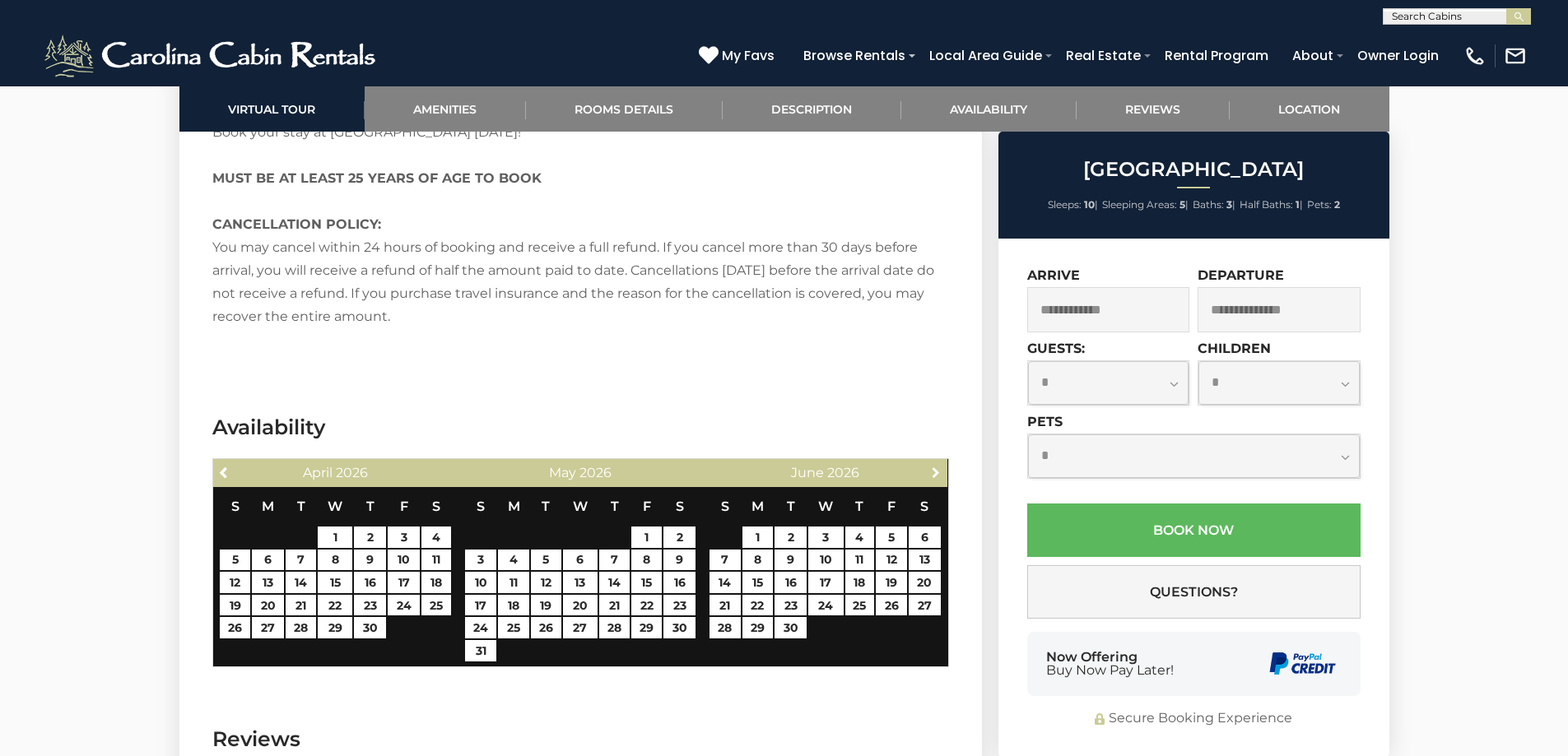
click at [937, 466] on span "Next" at bounding box center [936, 472] width 13 height 13
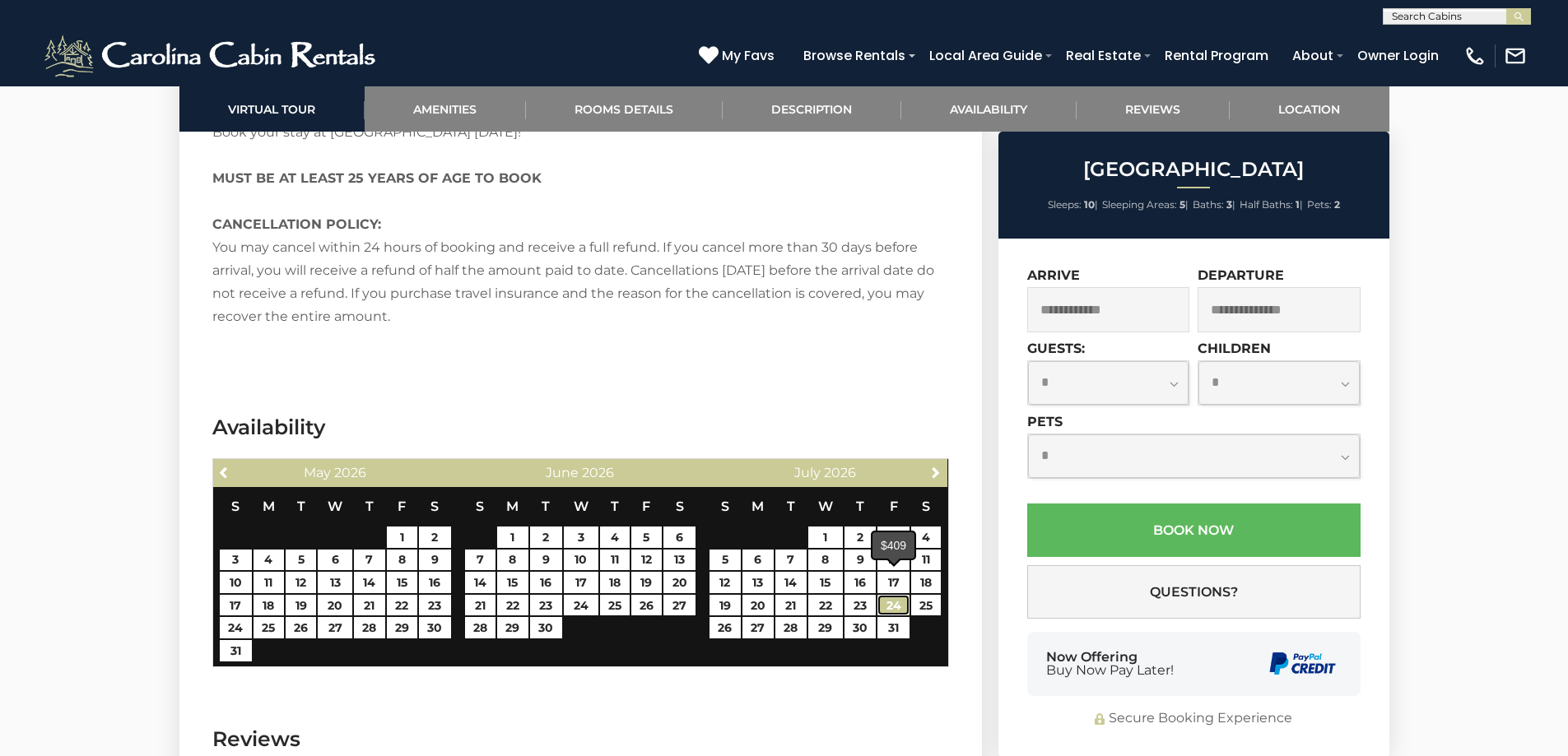
click at [886, 595] on link "24" at bounding box center [894, 606] width 32 height 21
type input "**********"
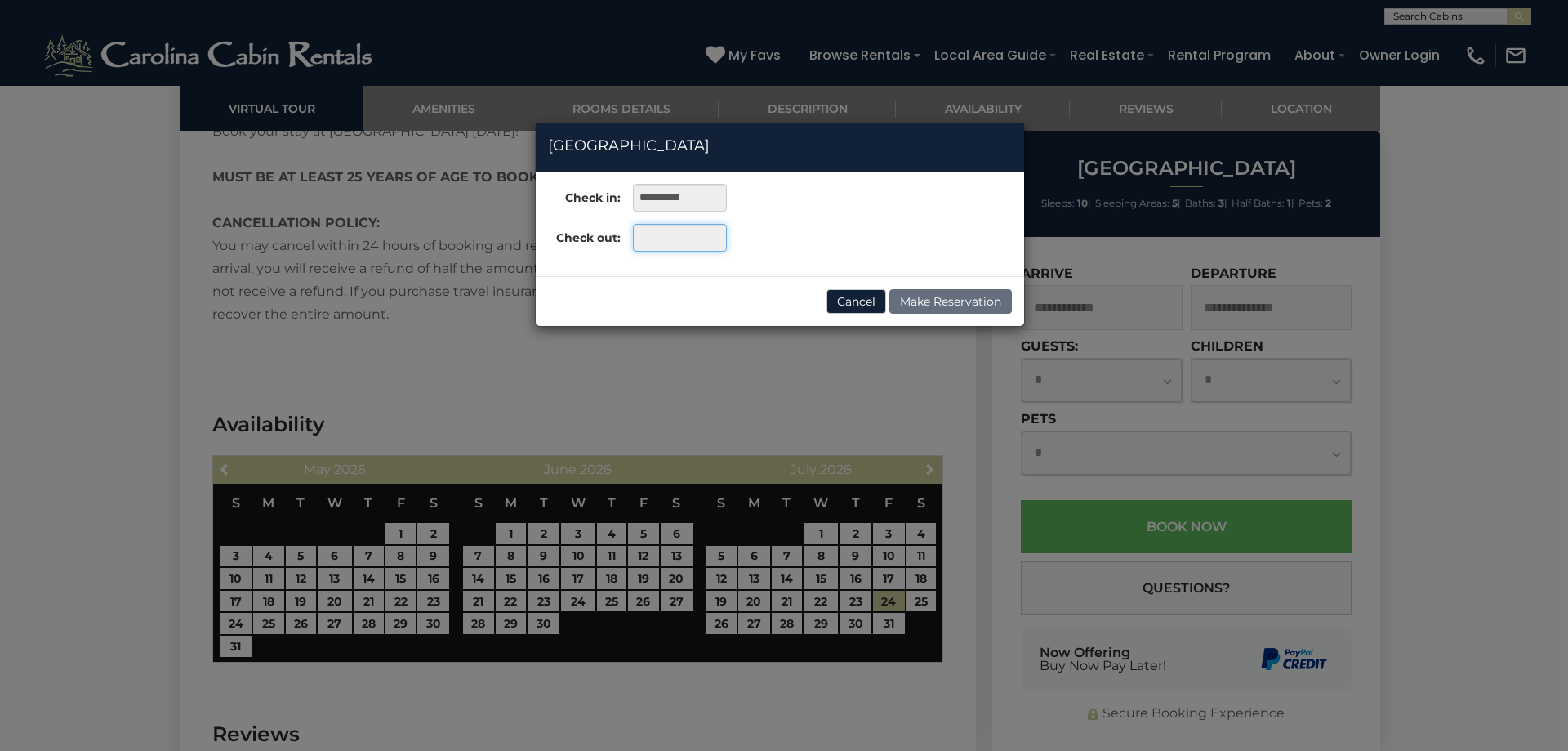
click at [652, 237] on input "text" at bounding box center [680, 238] width 94 height 28
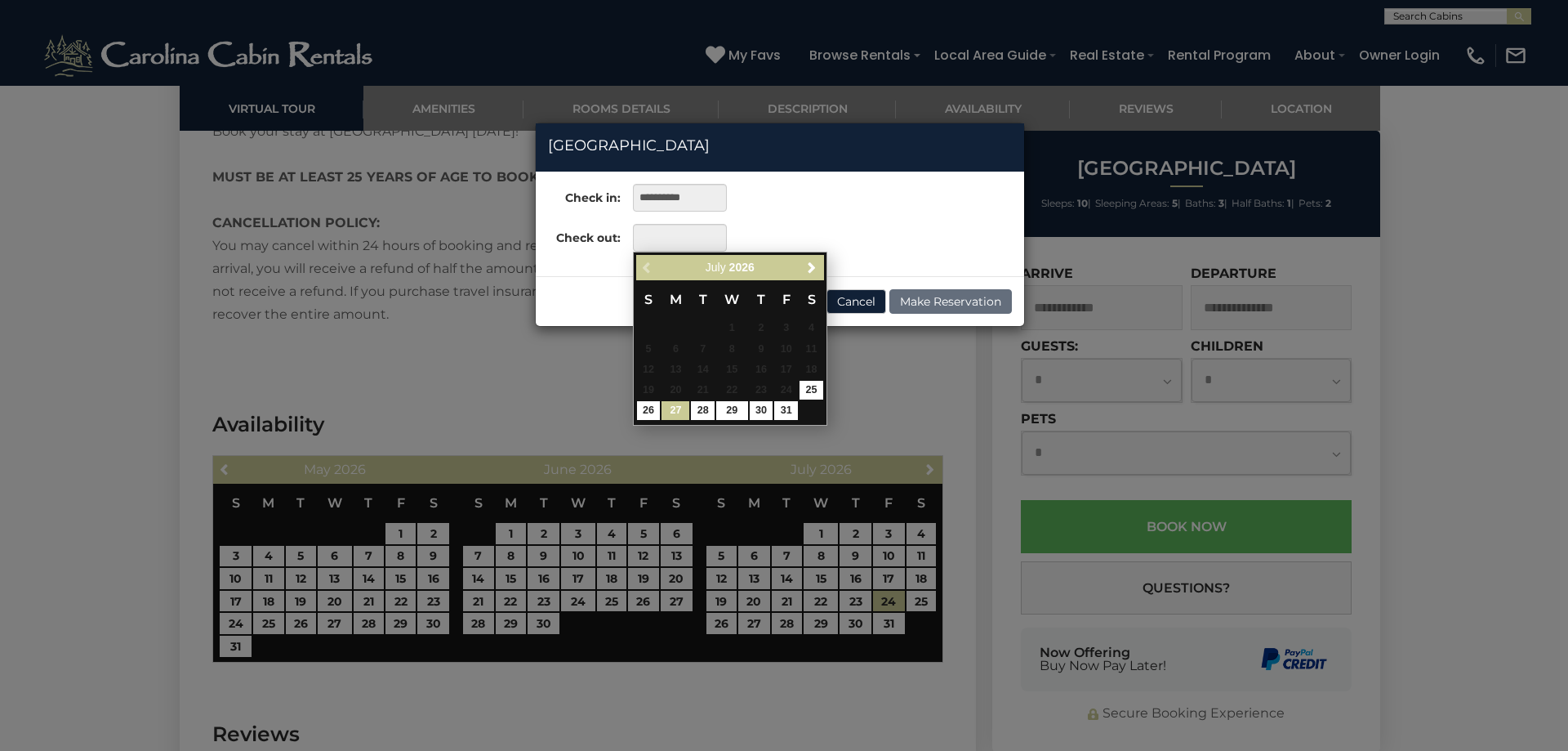
click at [672, 409] on link "27" at bounding box center [676, 411] width 28 height 19
type input "**********"
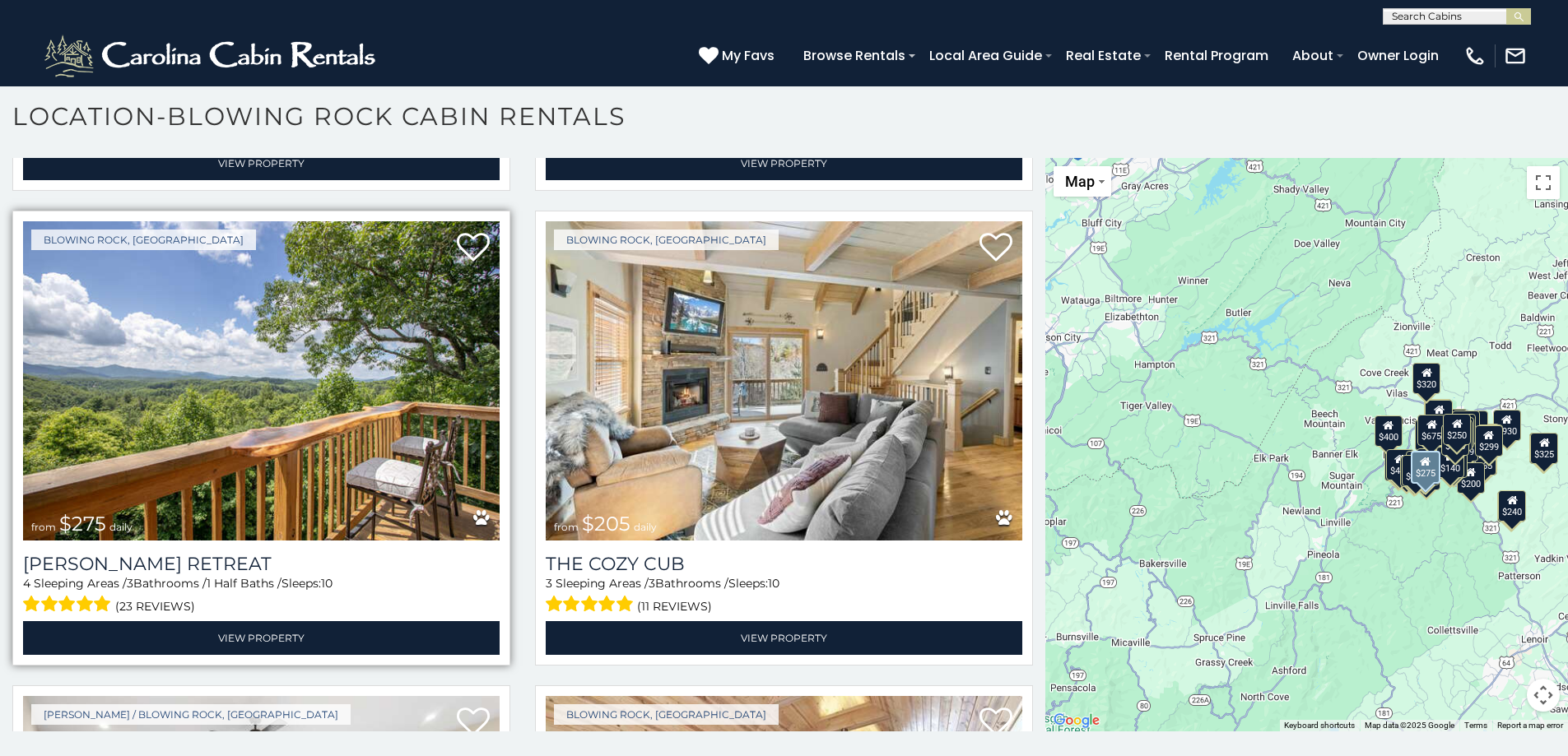
scroll to position [10630, 0]
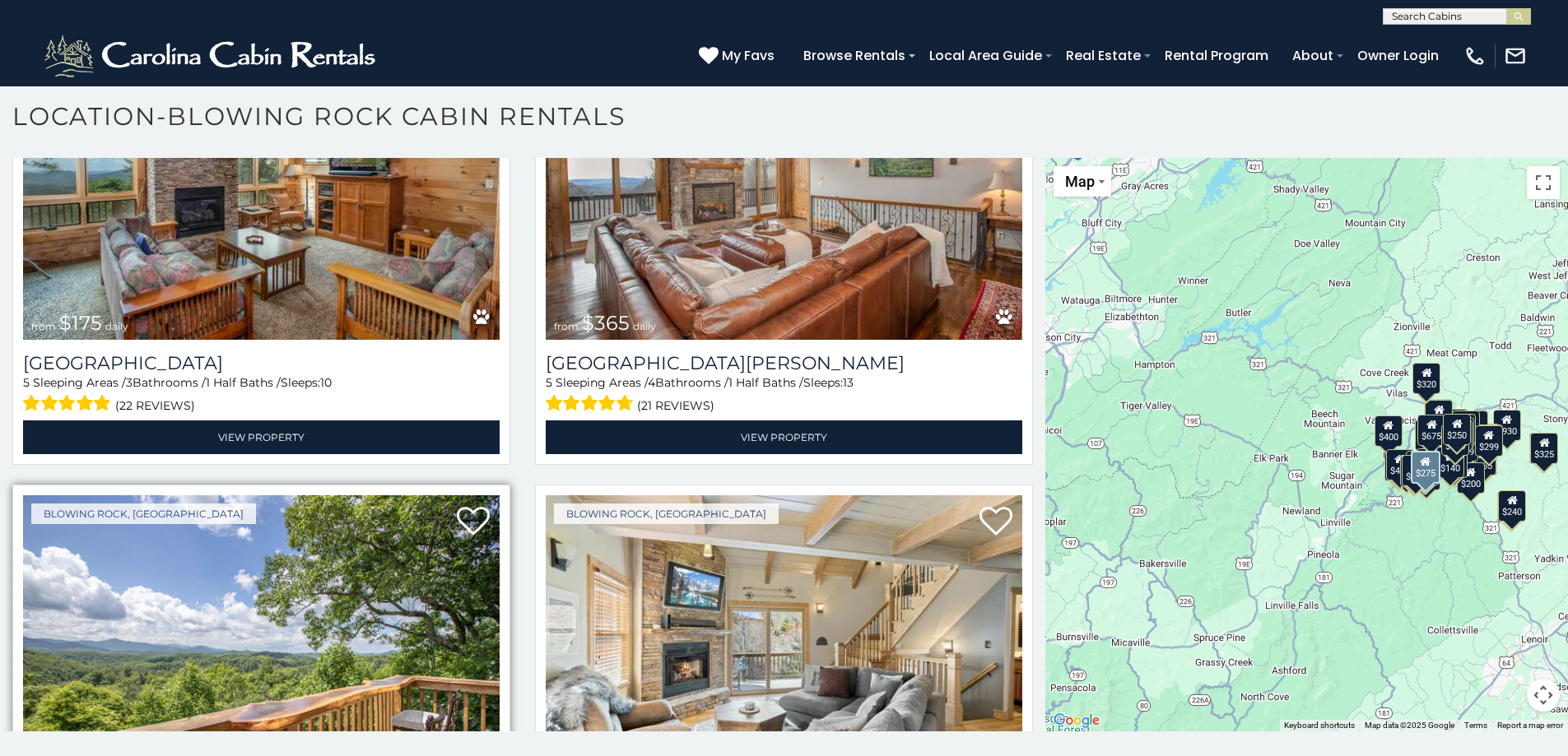
click at [248, 496] on img at bounding box center [261, 655] width 477 height 319
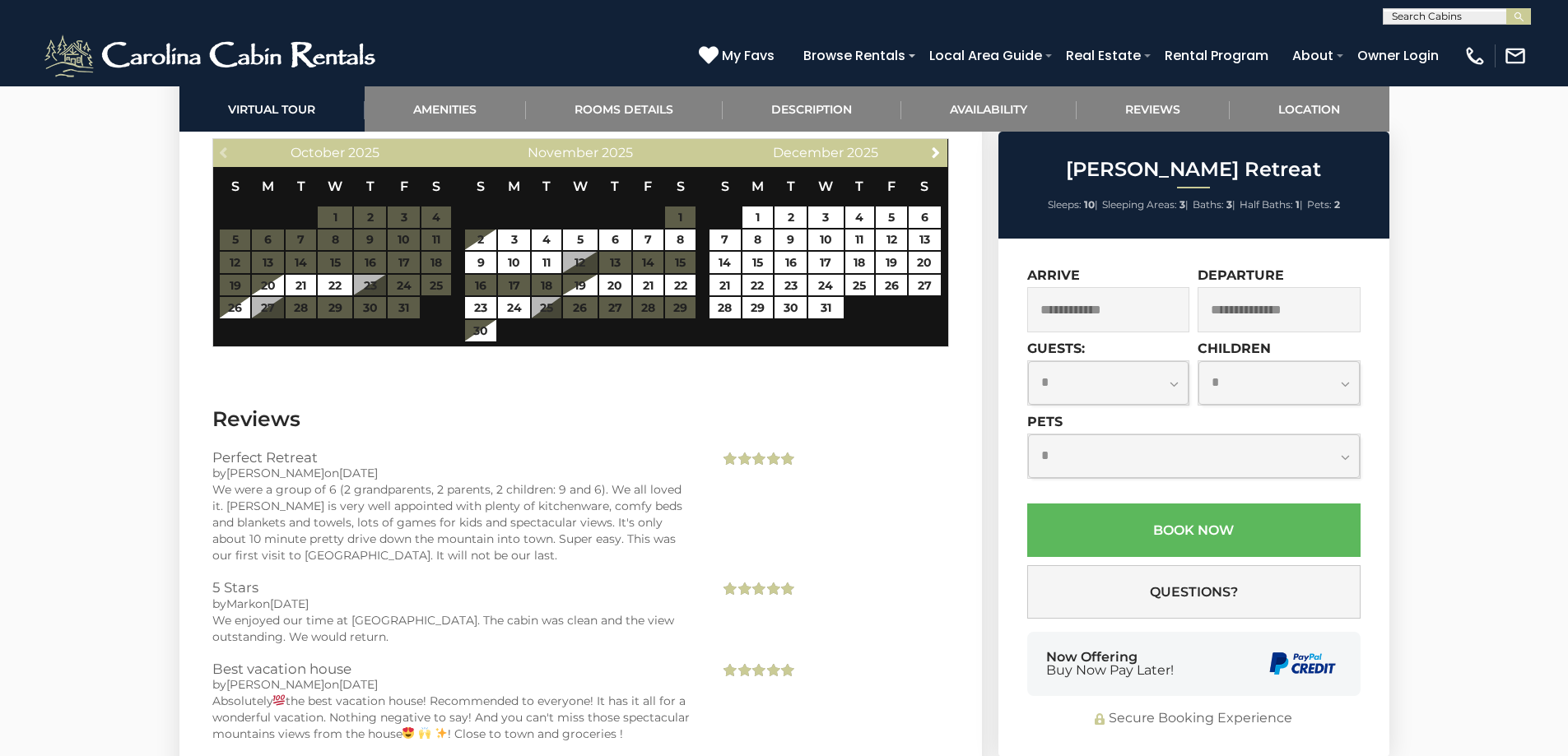
scroll to position [4663, 0]
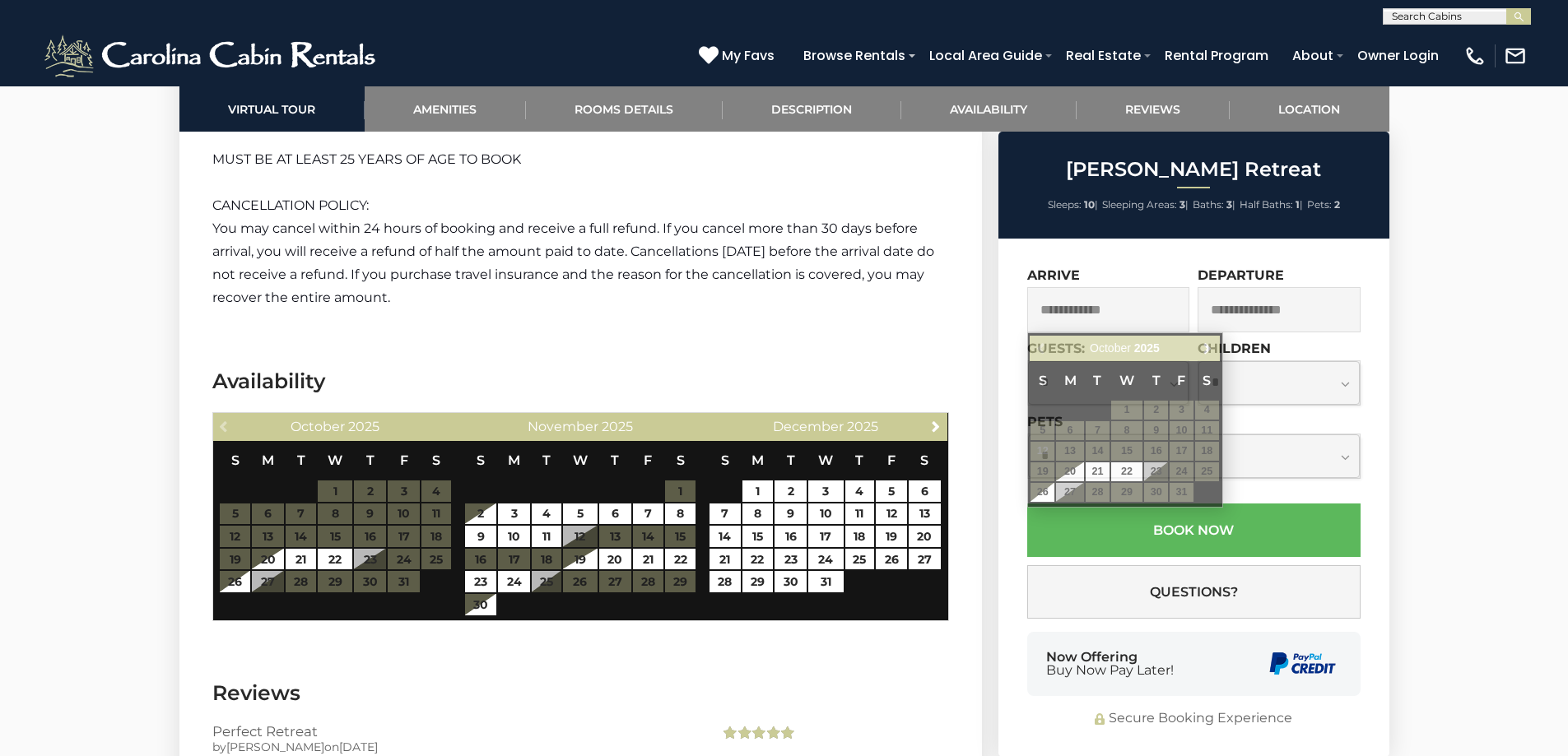
click at [1047, 305] on input "text" at bounding box center [1109, 310] width 163 height 45
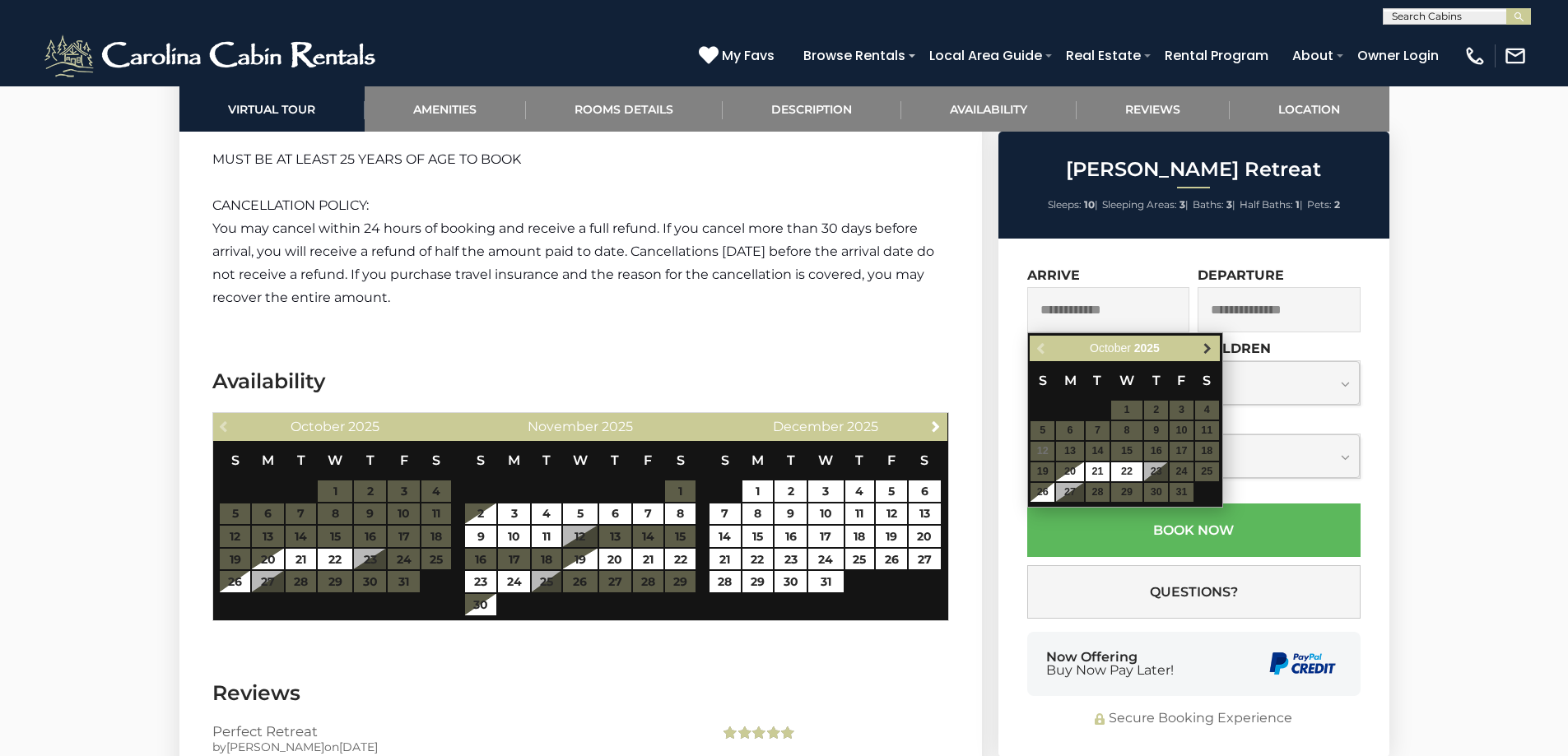
click at [1207, 343] on span "Next" at bounding box center [1207, 349] width 13 height 13
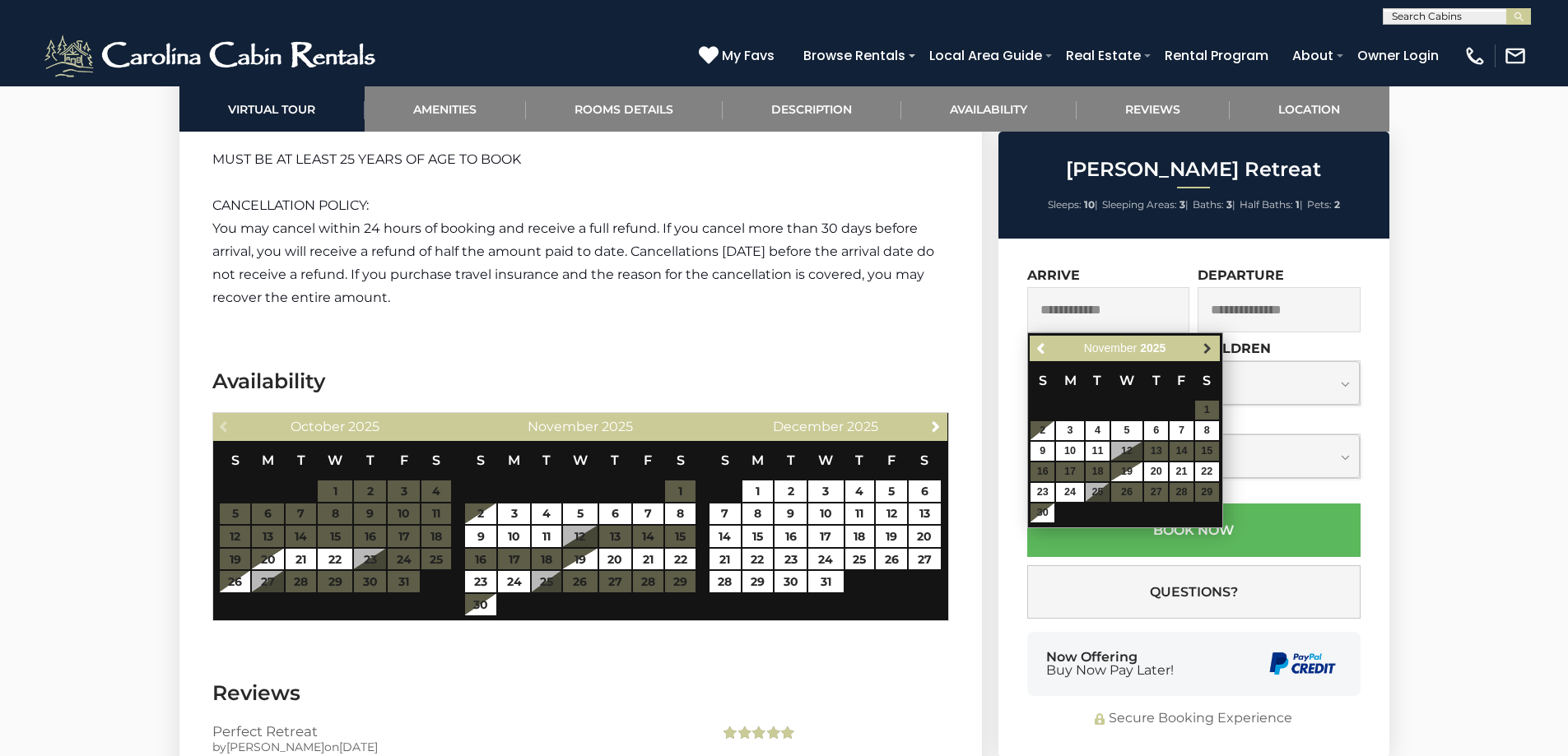
click at [1204, 343] on span "Next" at bounding box center [1207, 349] width 13 height 13
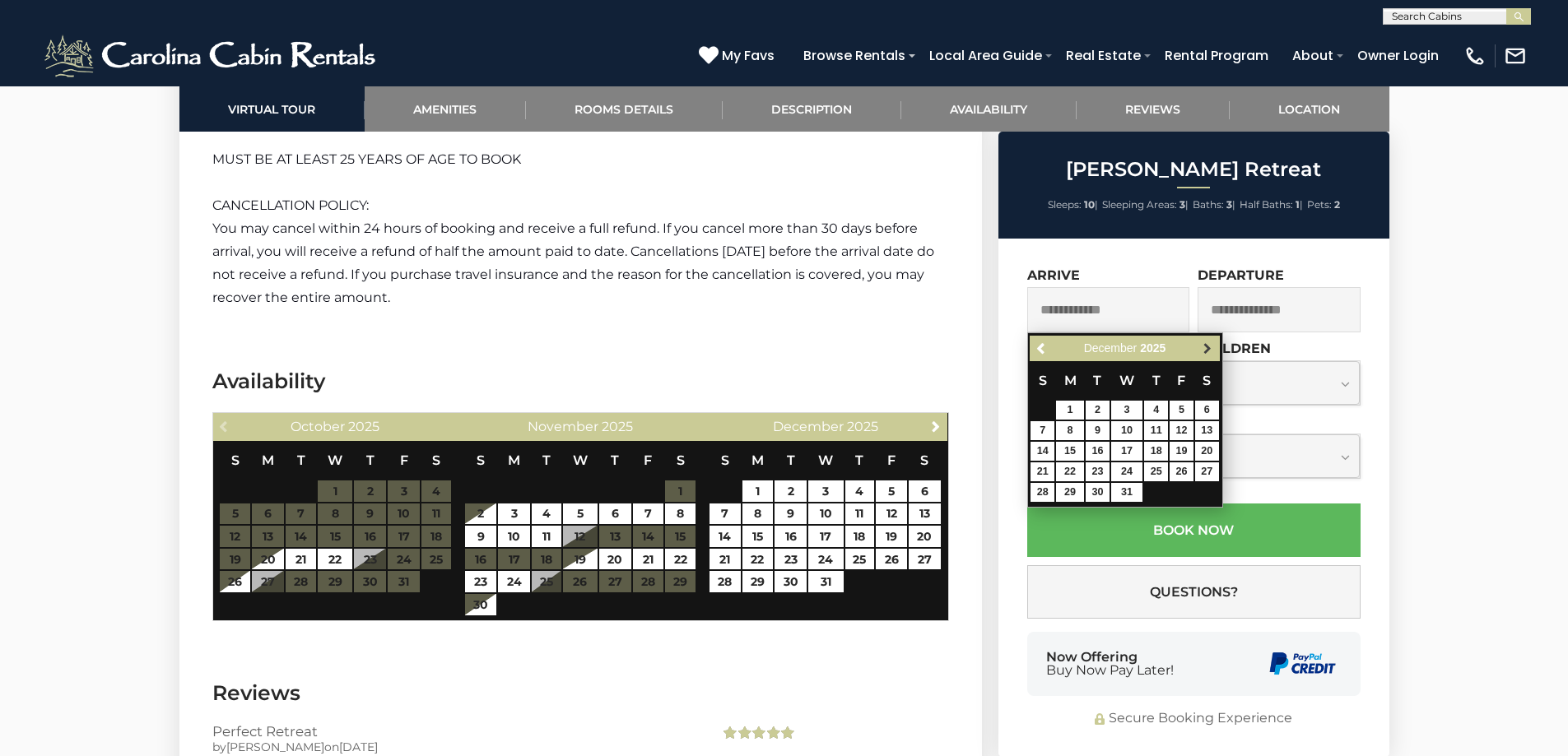
click at [1203, 343] on span "Next" at bounding box center [1207, 349] width 13 height 13
click at [1202, 343] on span "Next" at bounding box center [1207, 349] width 13 height 13
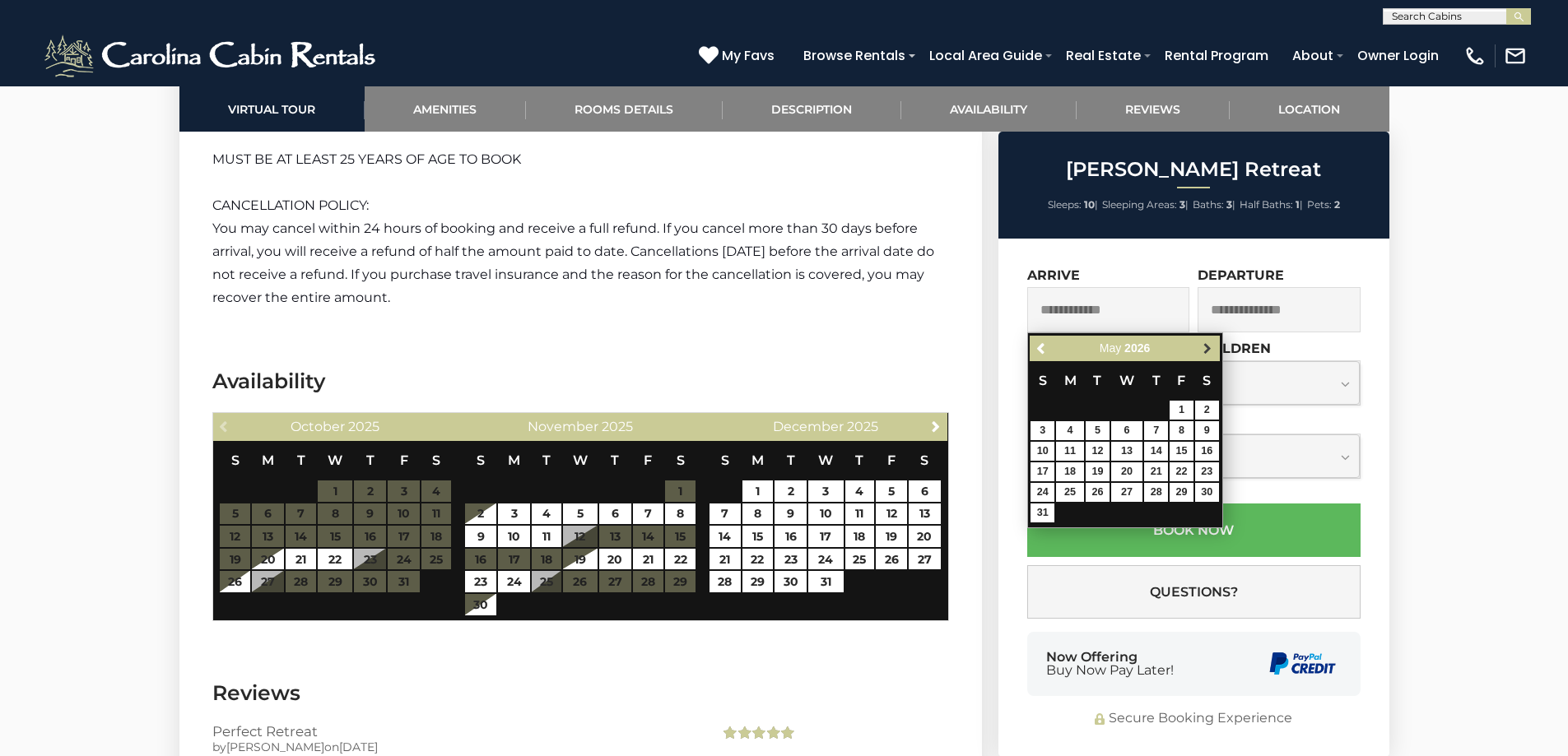
click at [1198, 342] on link "Next" at bounding box center [1209, 349] width 21 height 21
click at [1201, 349] on link "Next" at bounding box center [1209, 349] width 21 height 21
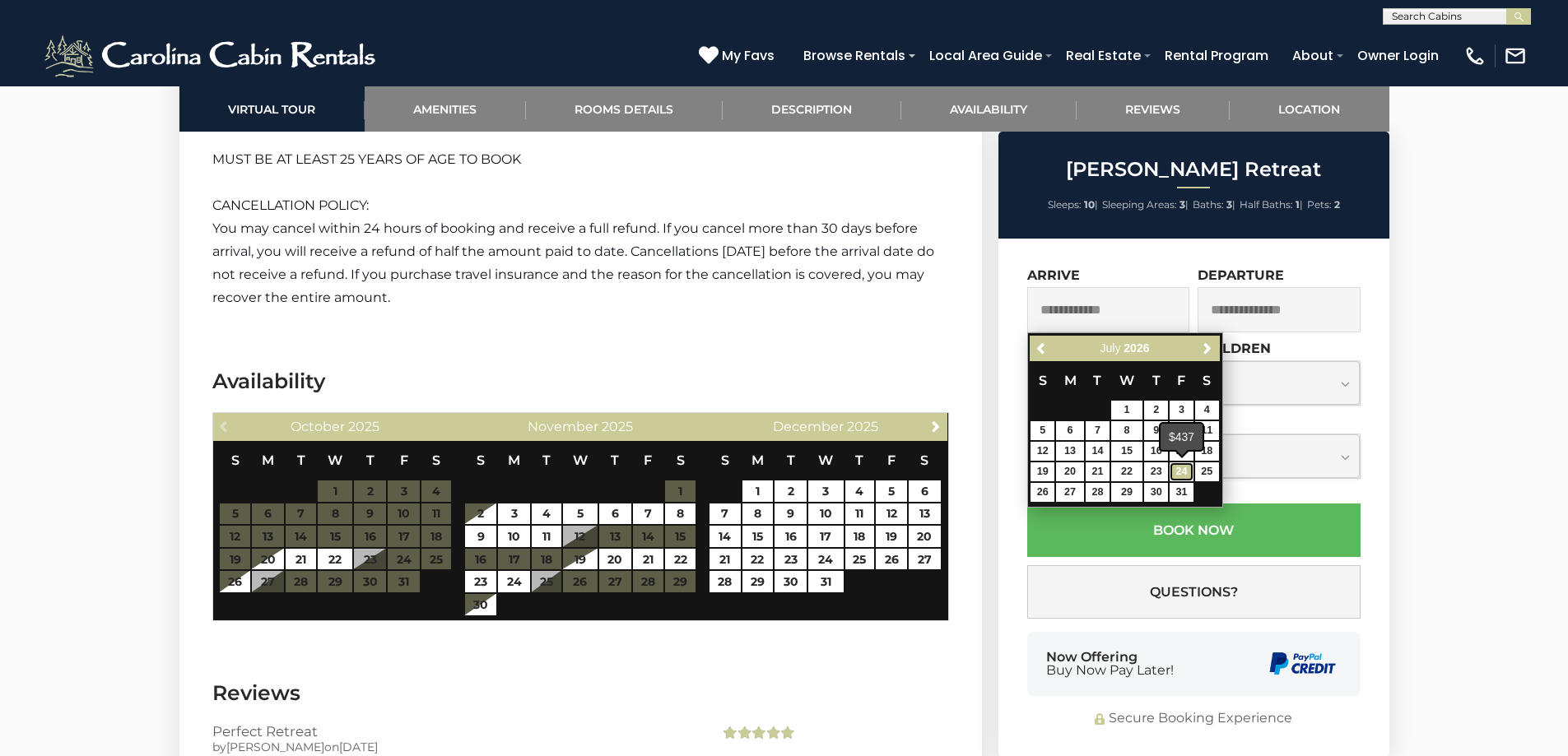
click at [1177, 470] on link "24" at bounding box center [1181, 472] width 24 height 19
type input "**********"
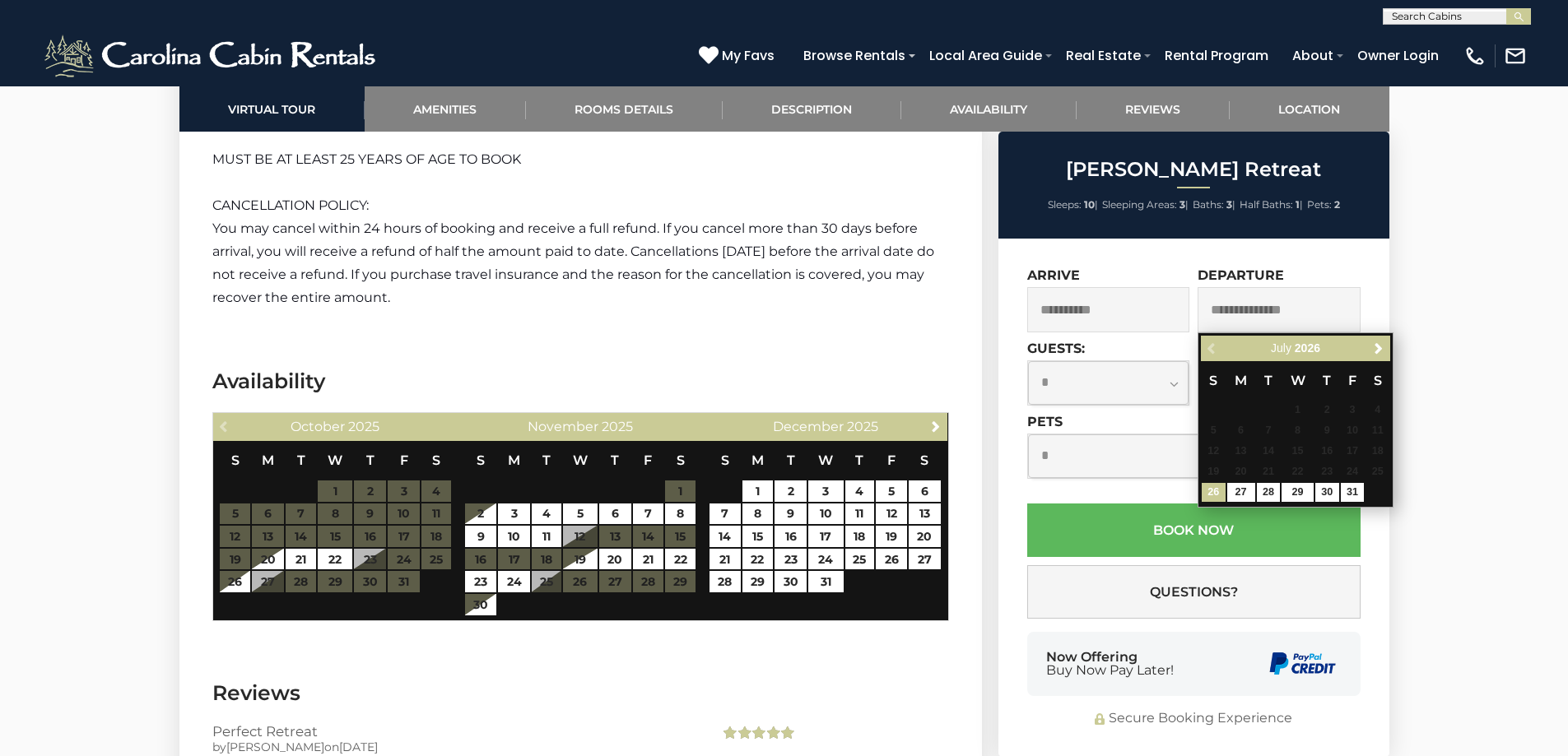
click at [1215, 311] on input "text" at bounding box center [1279, 310] width 163 height 45
click at [1240, 490] on link "27" at bounding box center [1242, 493] width 28 height 19
type input "**********"
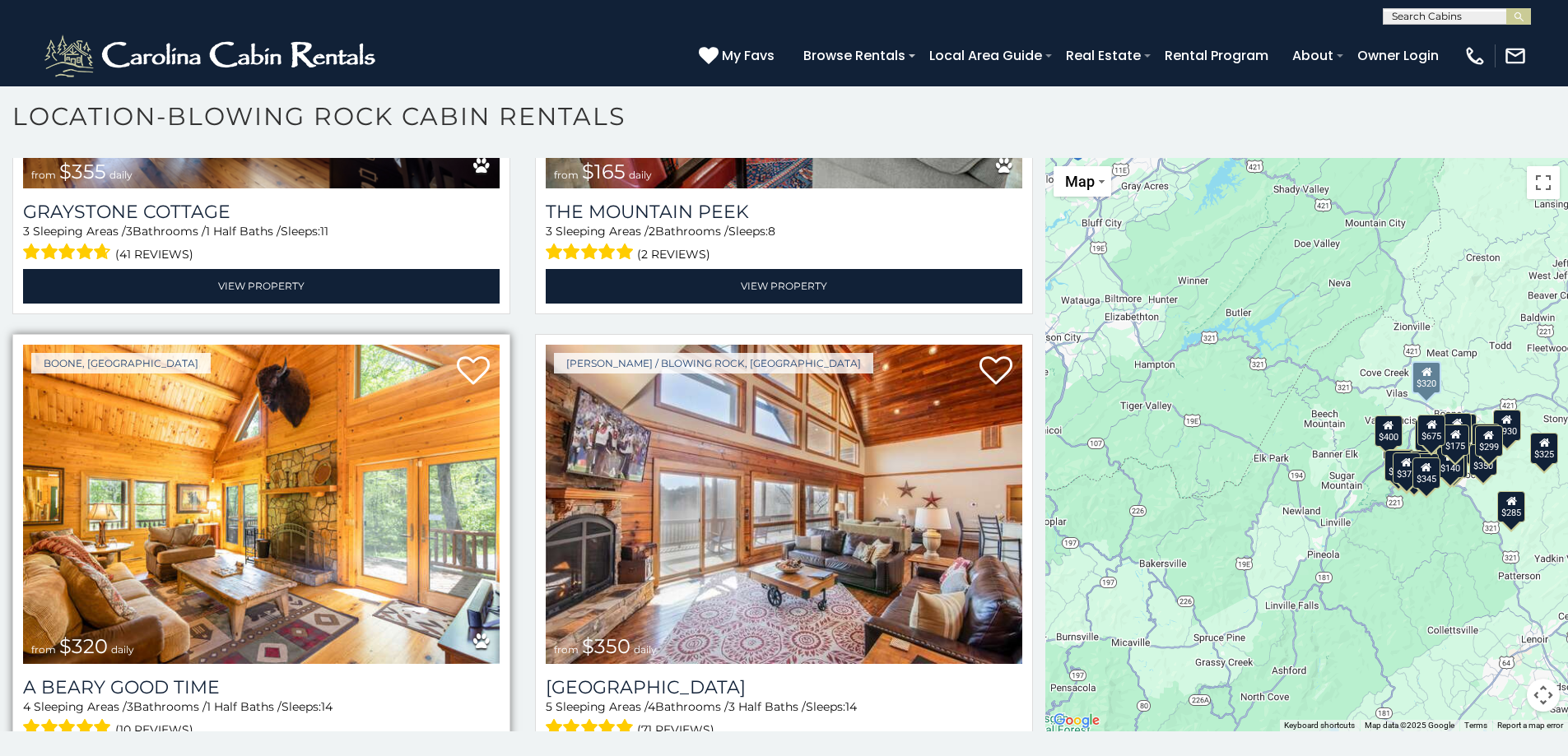
scroll to position [6516, 0]
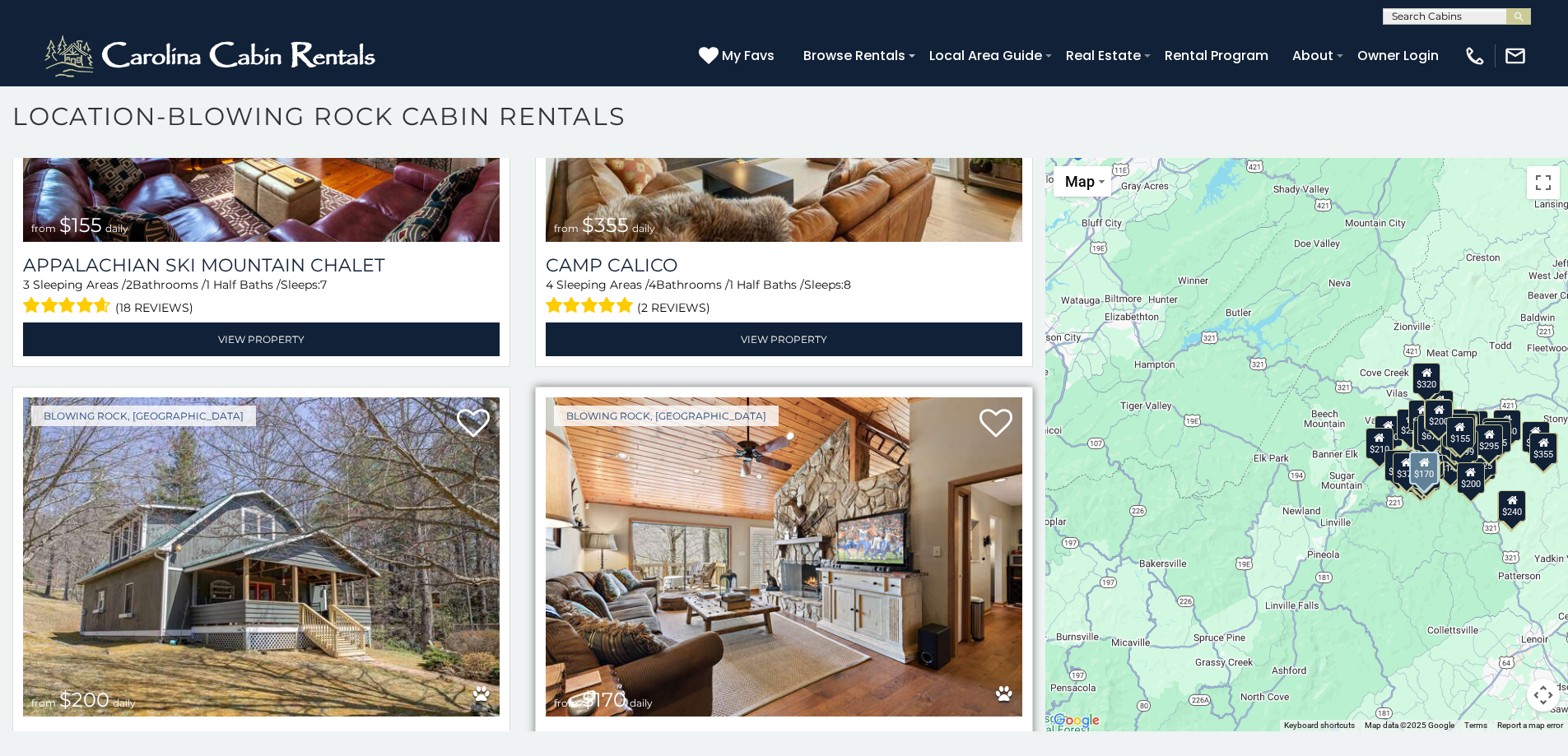
scroll to position [13569, 0]
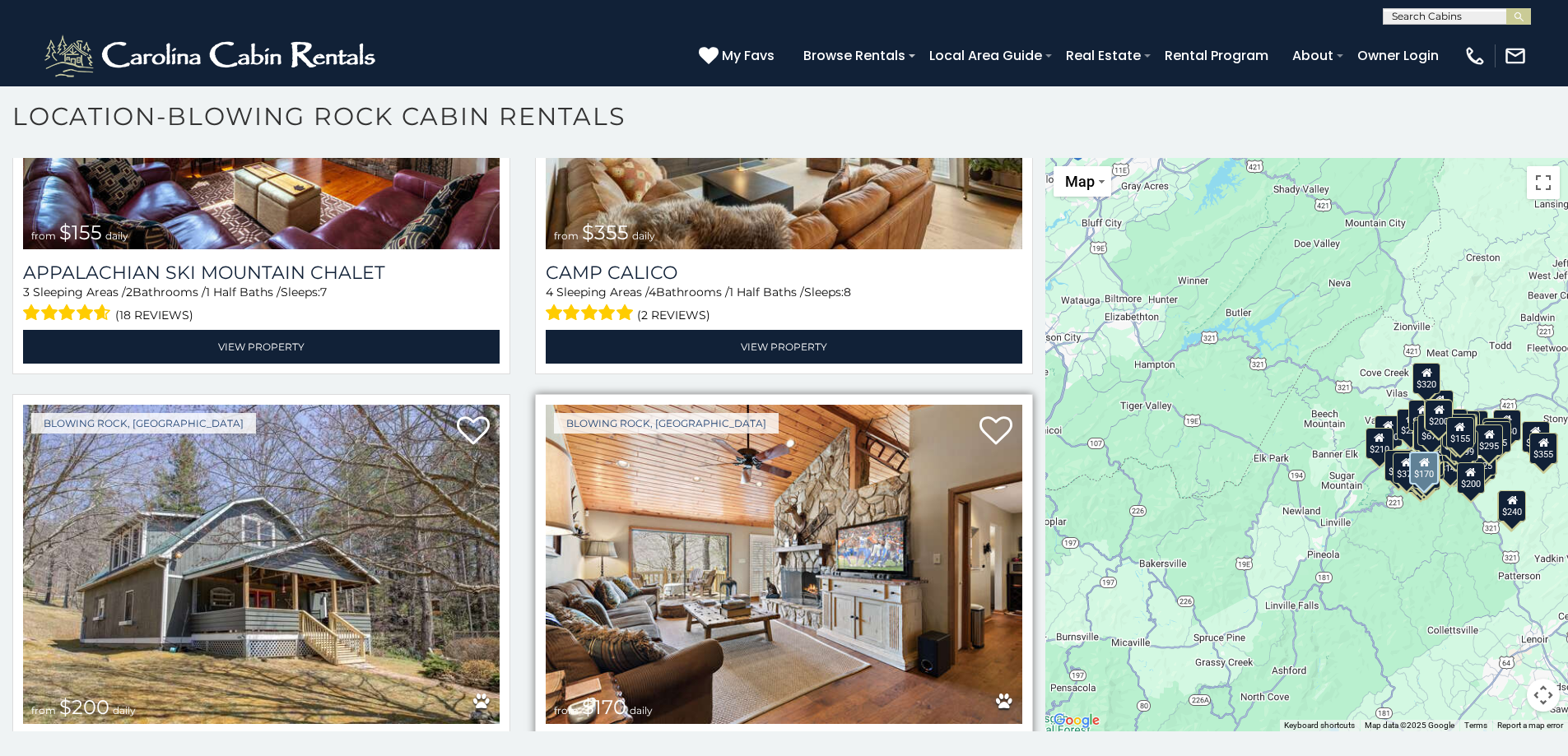
click at [710, 405] on img at bounding box center [784, 564] width 477 height 319
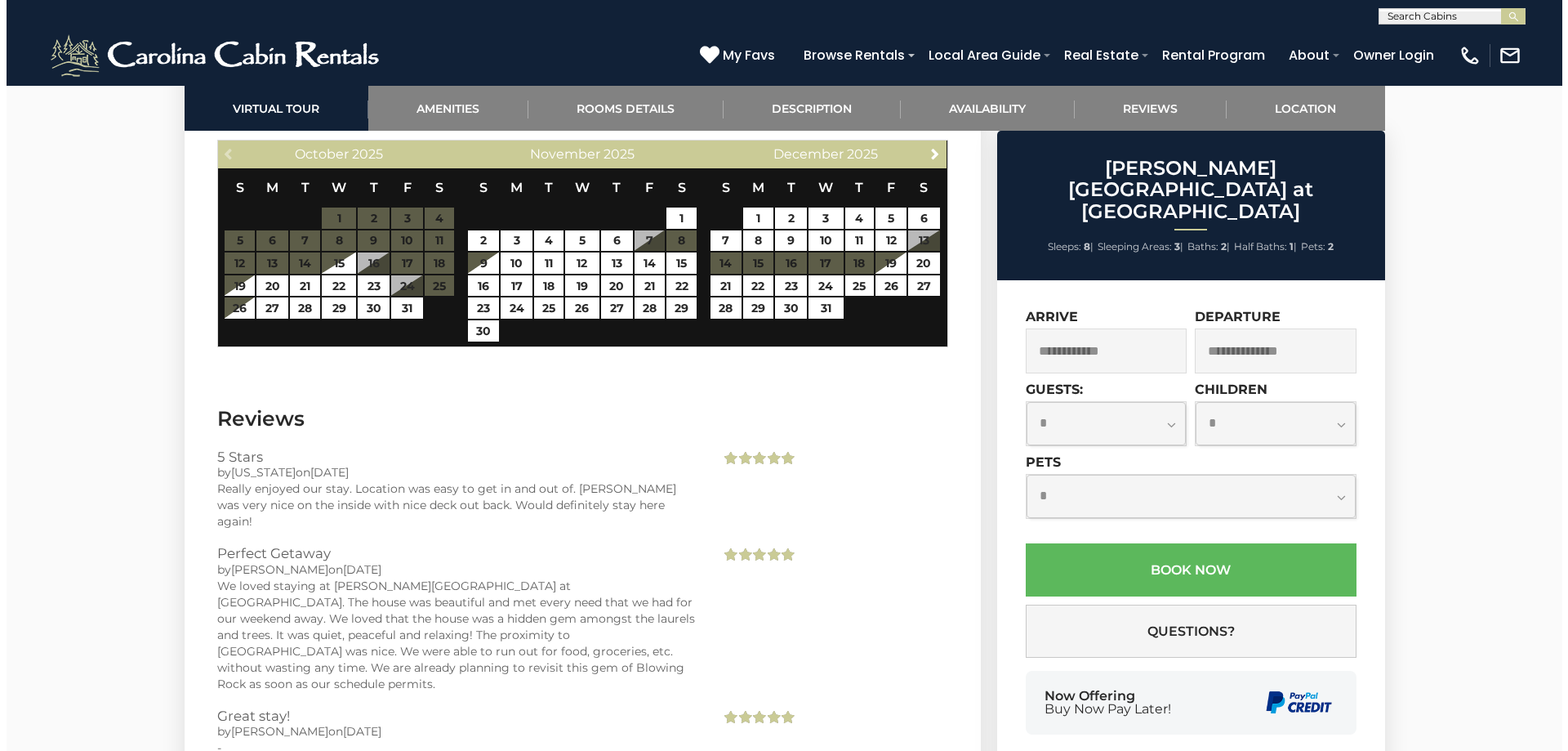
scroll to position [3270, 0]
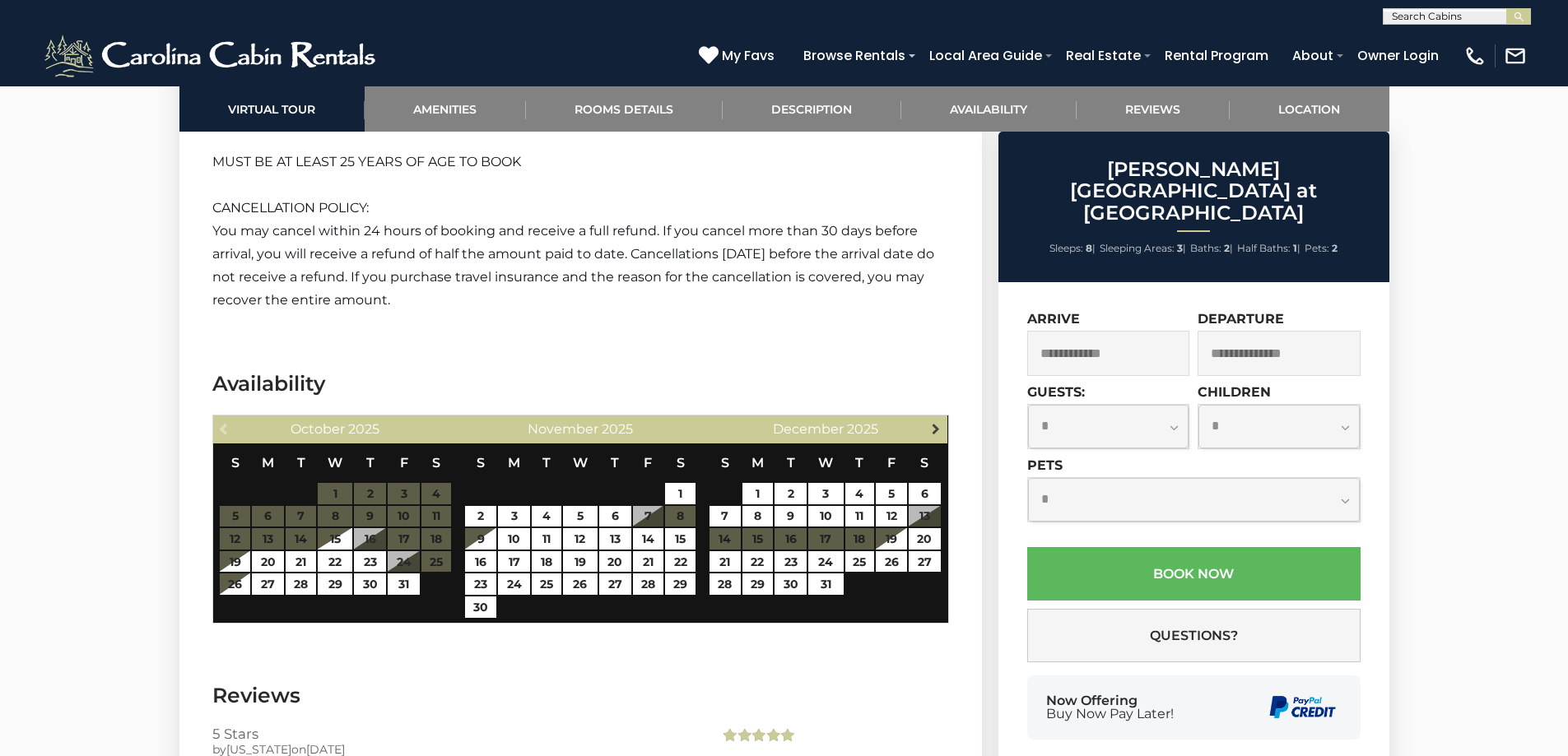
click at [930, 418] on link "Next" at bounding box center [936, 428] width 21 height 21
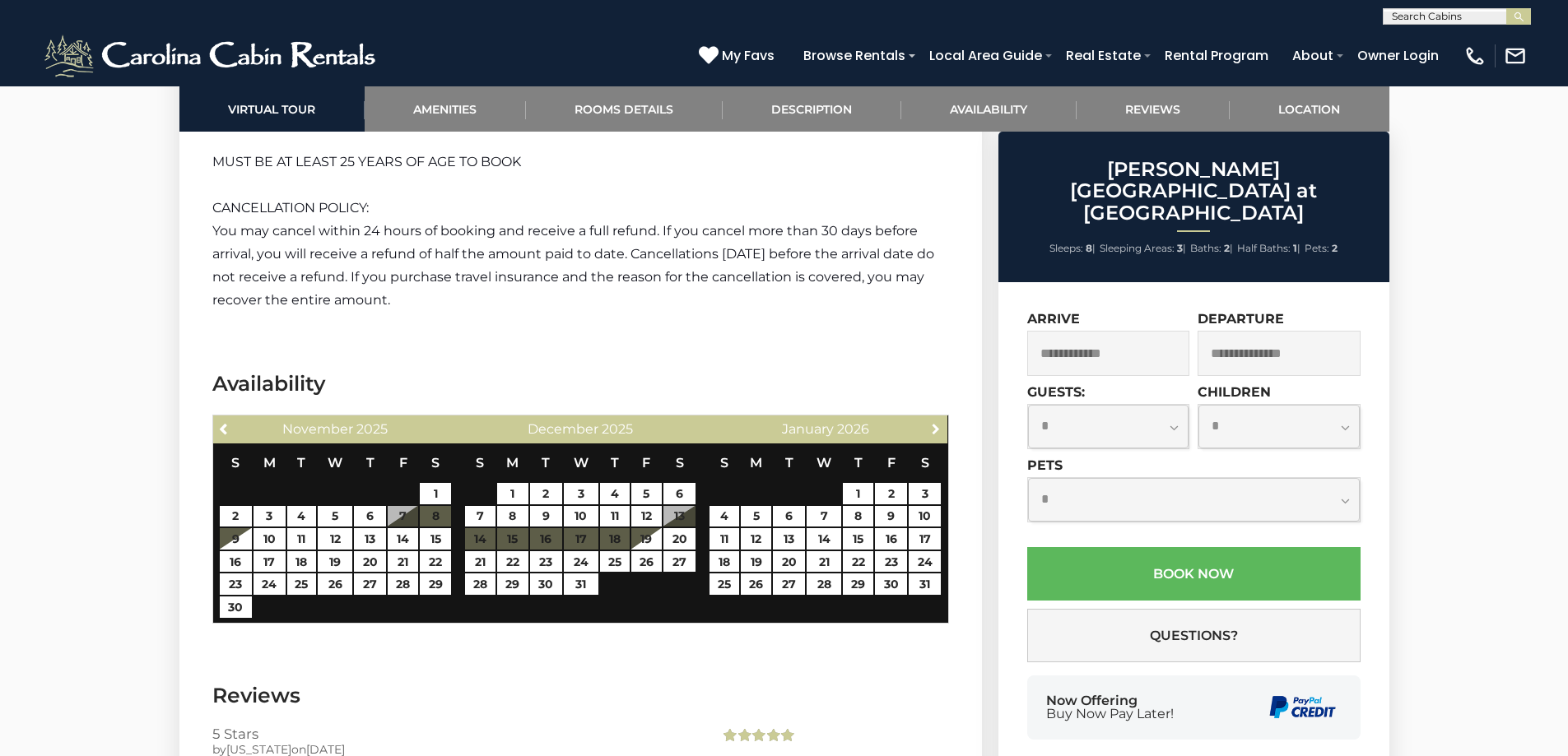
click at [930, 422] on span "Next" at bounding box center [936, 428] width 13 height 13
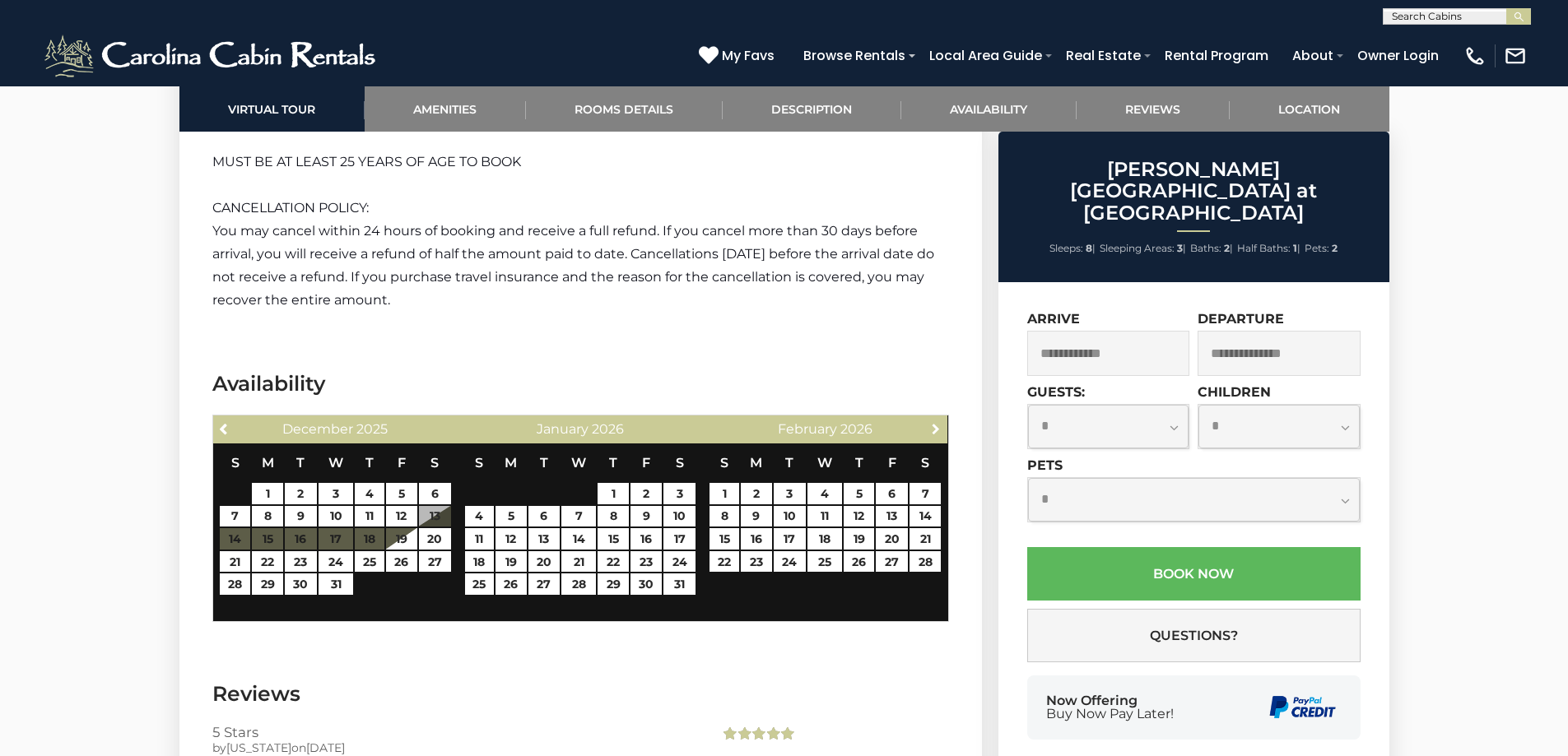
click at [930, 422] on span "Next" at bounding box center [936, 428] width 13 height 13
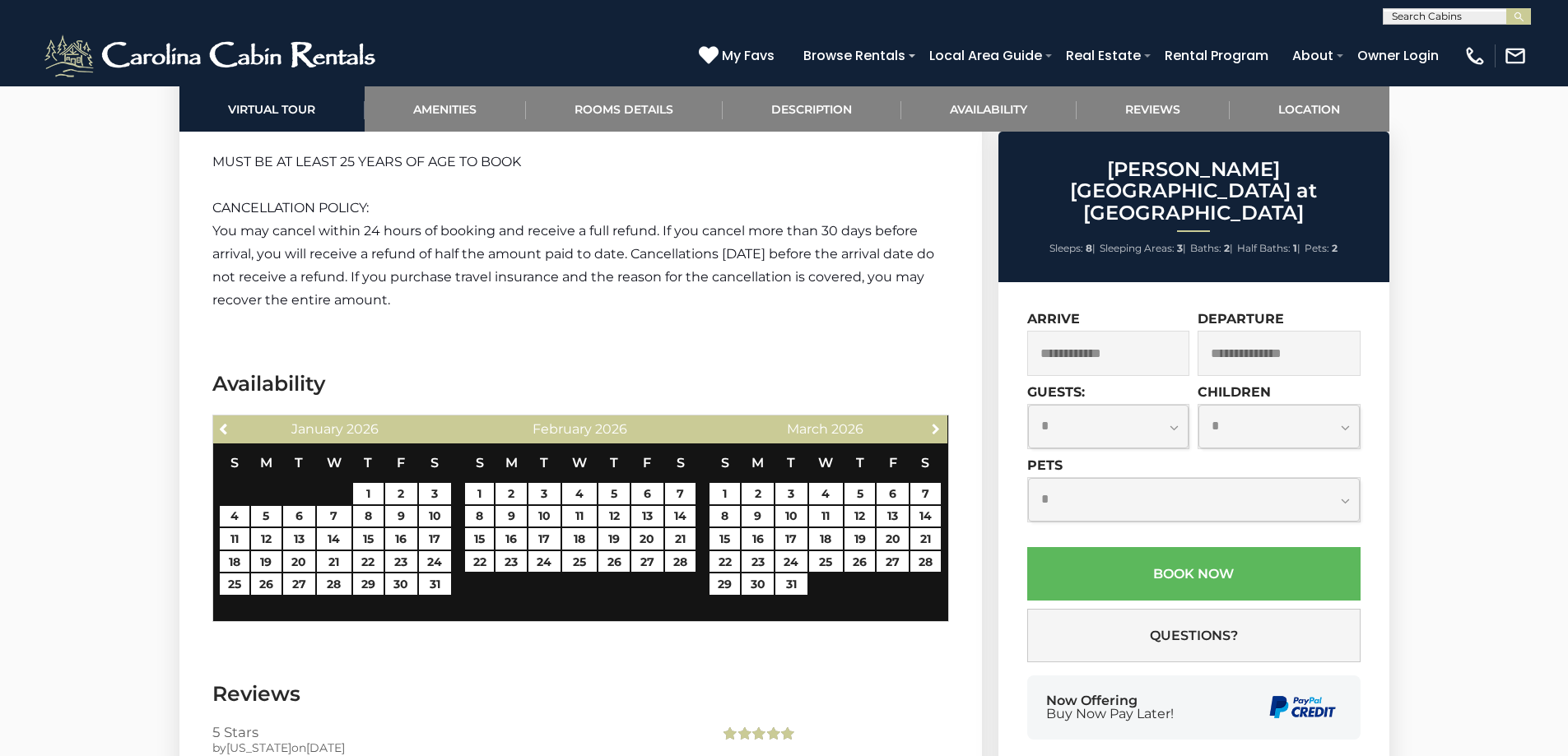
click at [930, 422] on span "Next" at bounding box center [936, 428] width 13 height 13
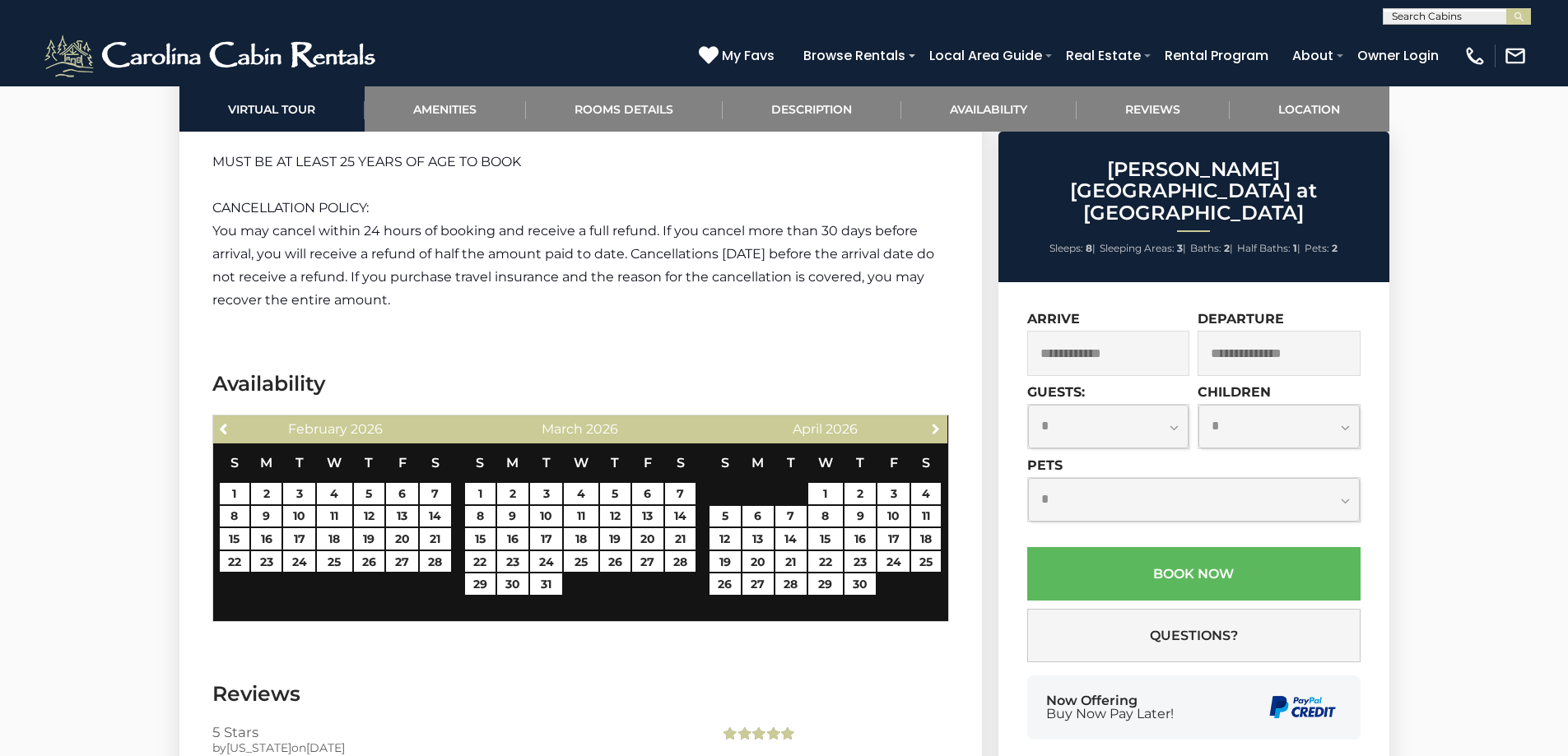
click at [930, 422] on span "Next" at bounding box center [936, 428] width 13 height 13
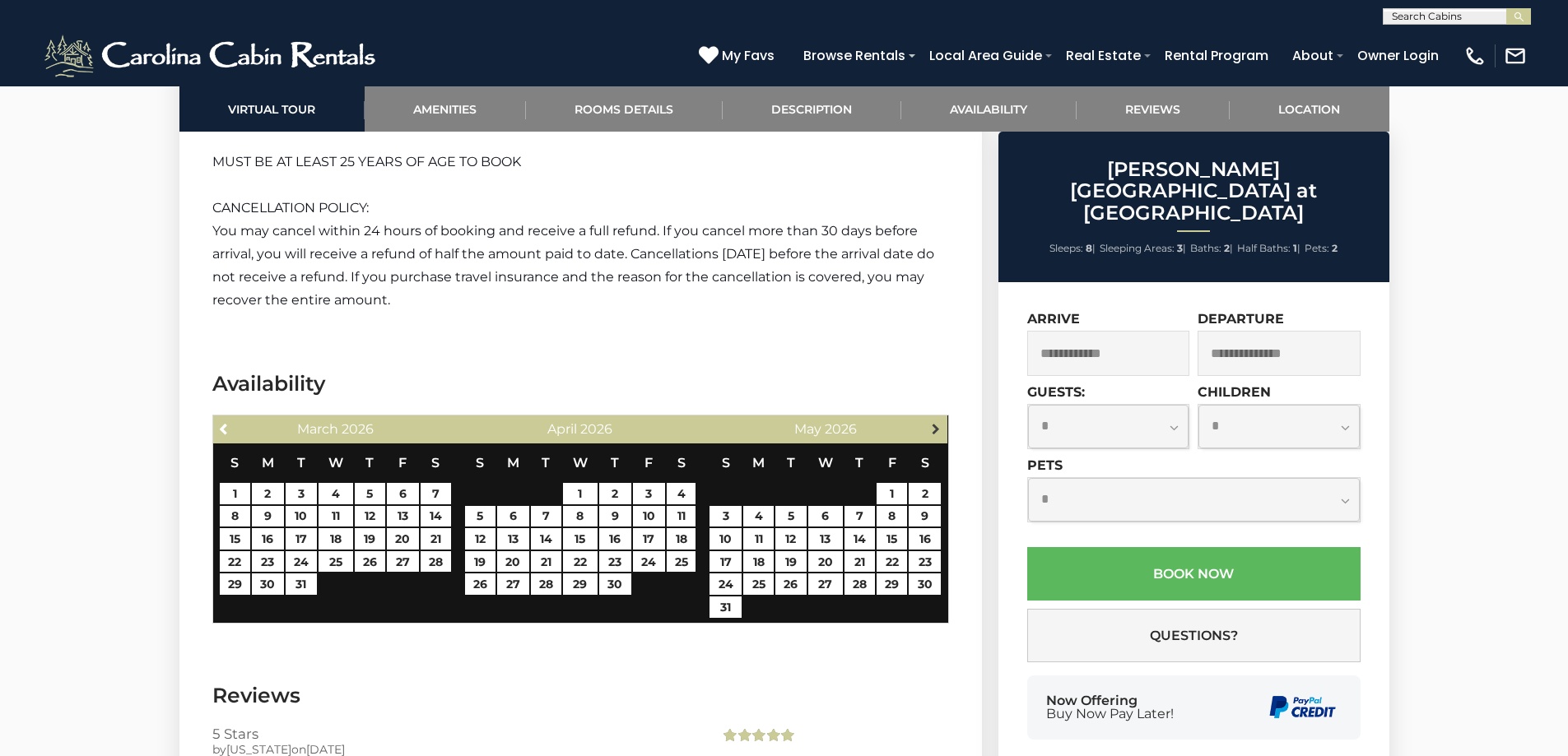
click at [930, 422] on span "Next" at bounding box center [936, 428] width 13 height 13
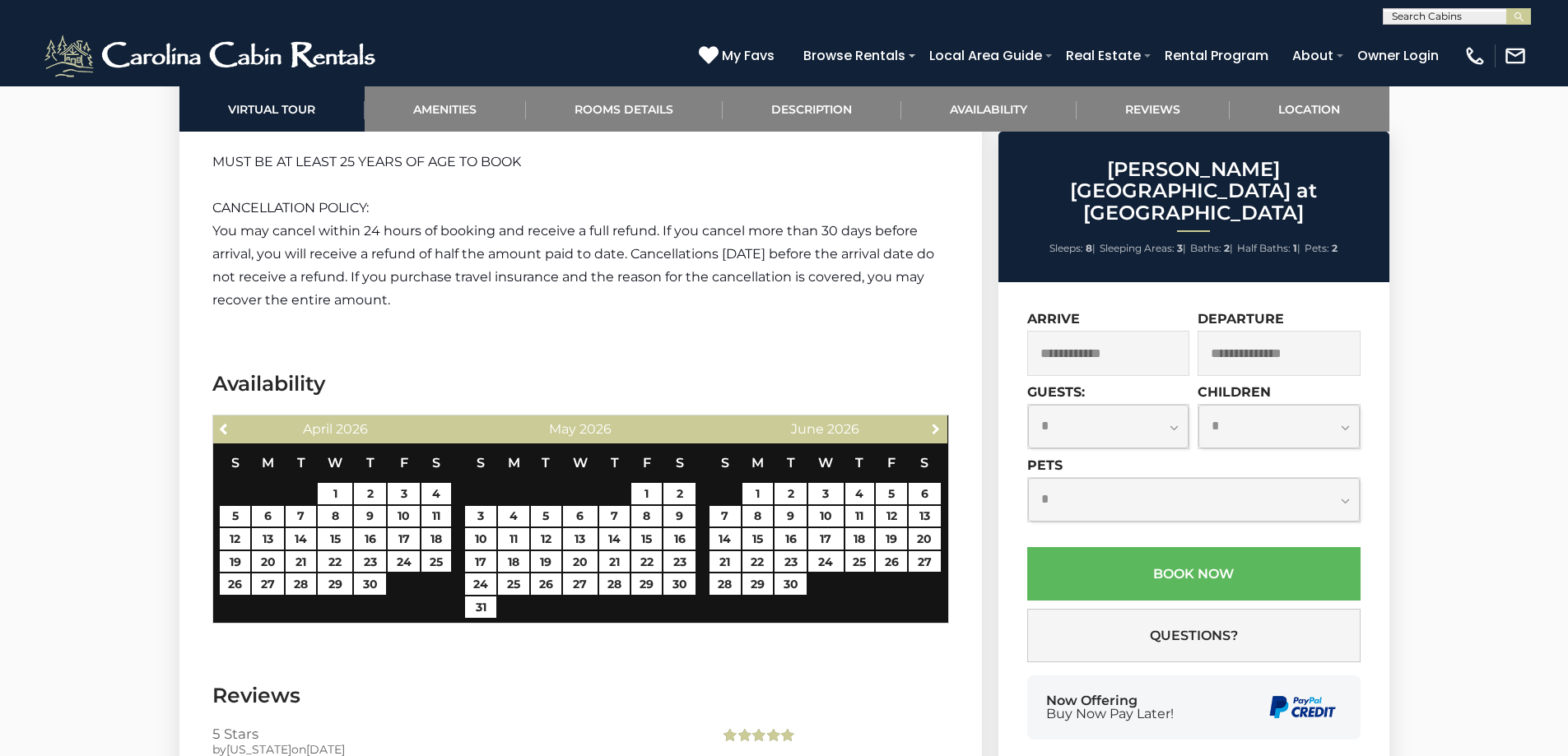
click at [930, 422] on span "Next" at bounding box center [936, 428] width 13 height 13
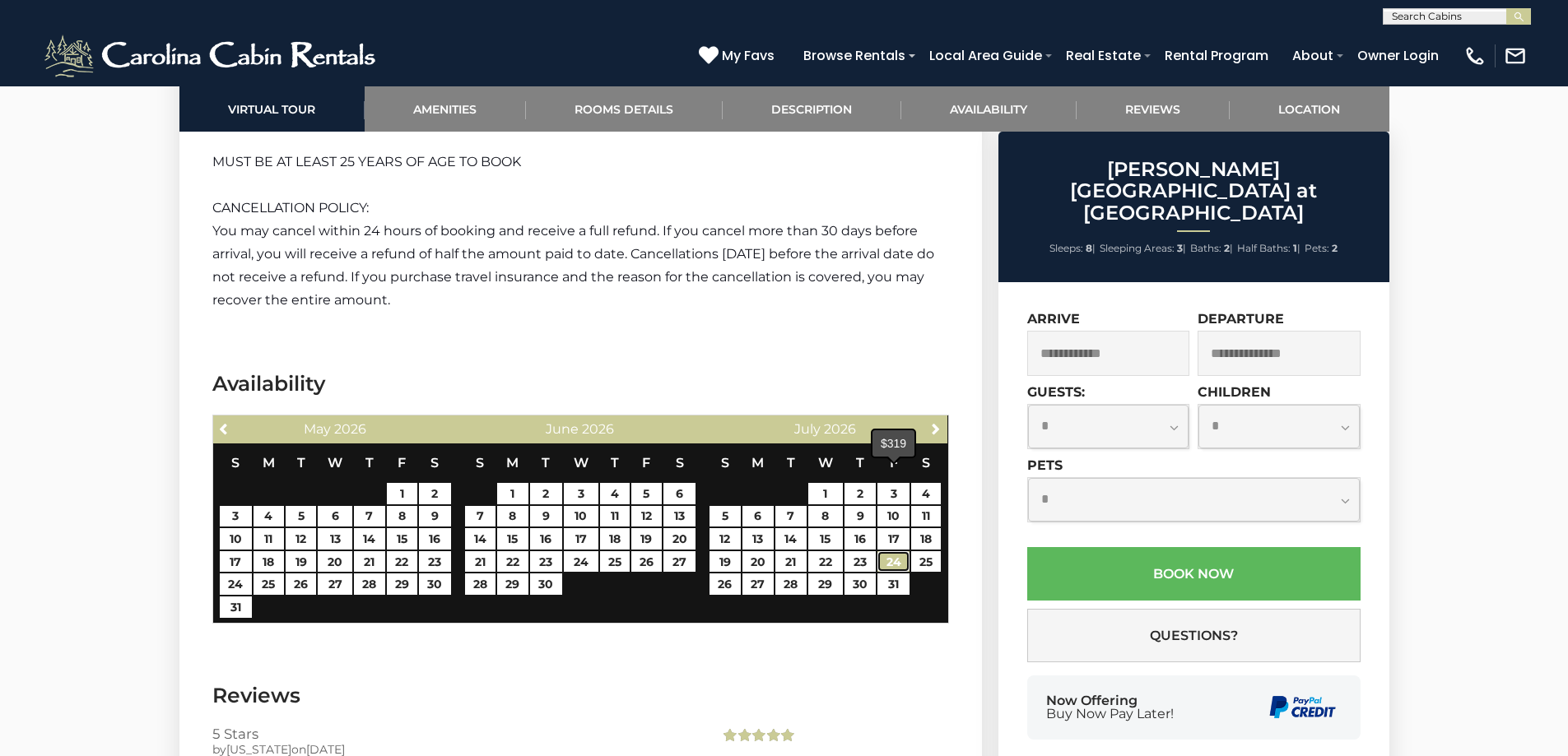
click at [886, 551] on link "24" at bounding box center [894, 562] width 32 height 21
type input "**********"
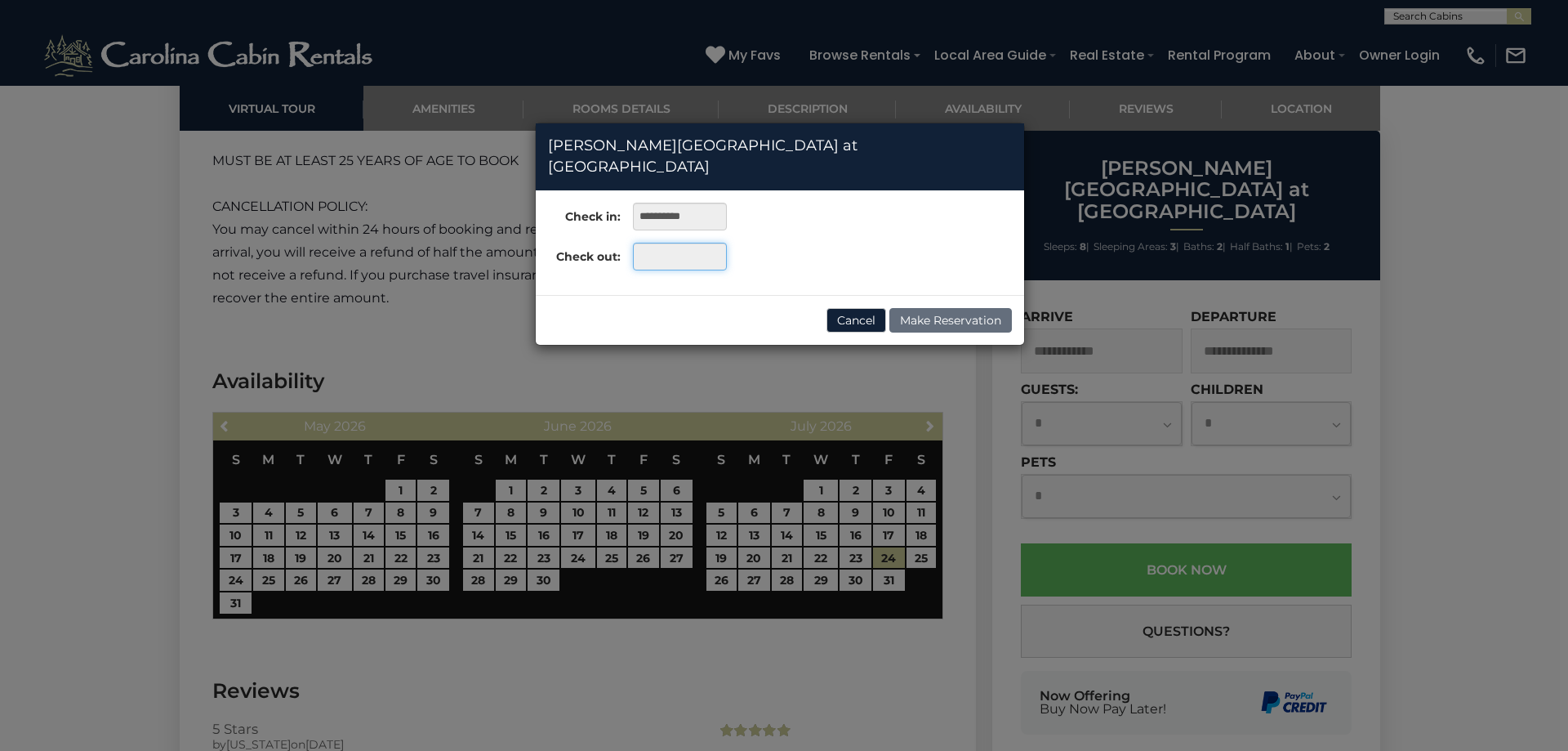
click at [655, 243] on input "text" at bounding box center [680, 257] width 94 height 28
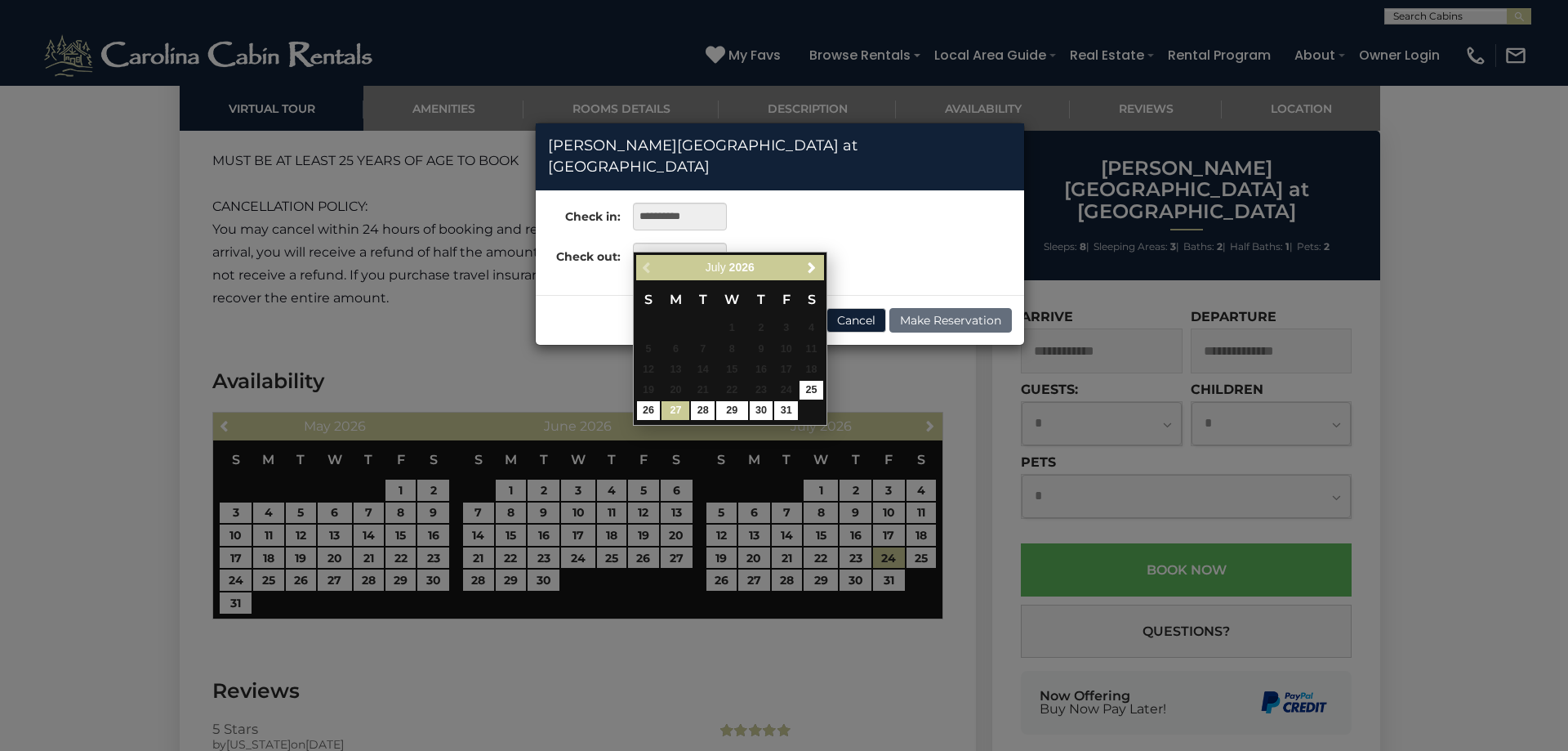
click at [674, 405] on link "27" at bounding box center [676, 411] width 28 height 19
type input "**********"
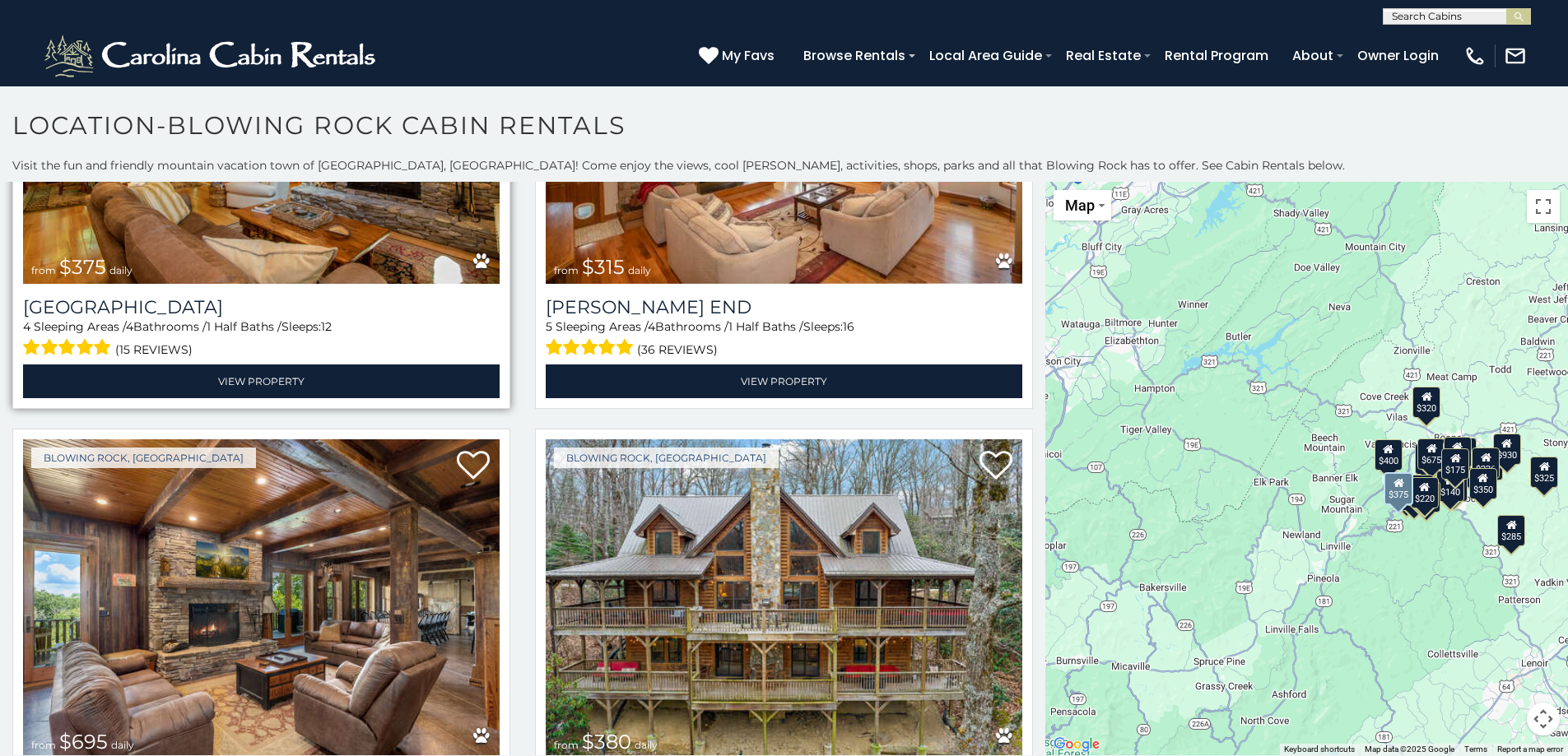
scroll to position [9, 0]
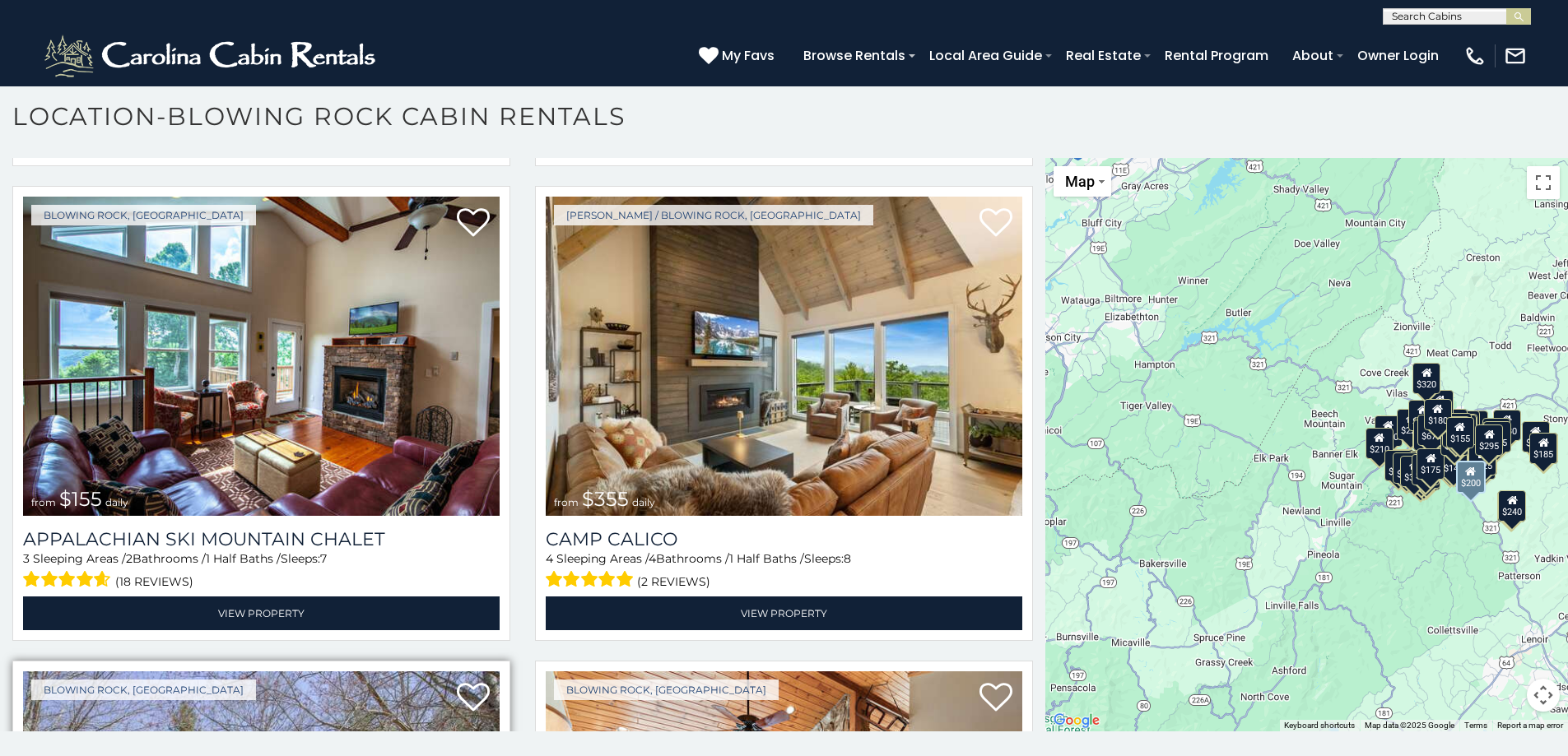
scroll to position [13295, 0]
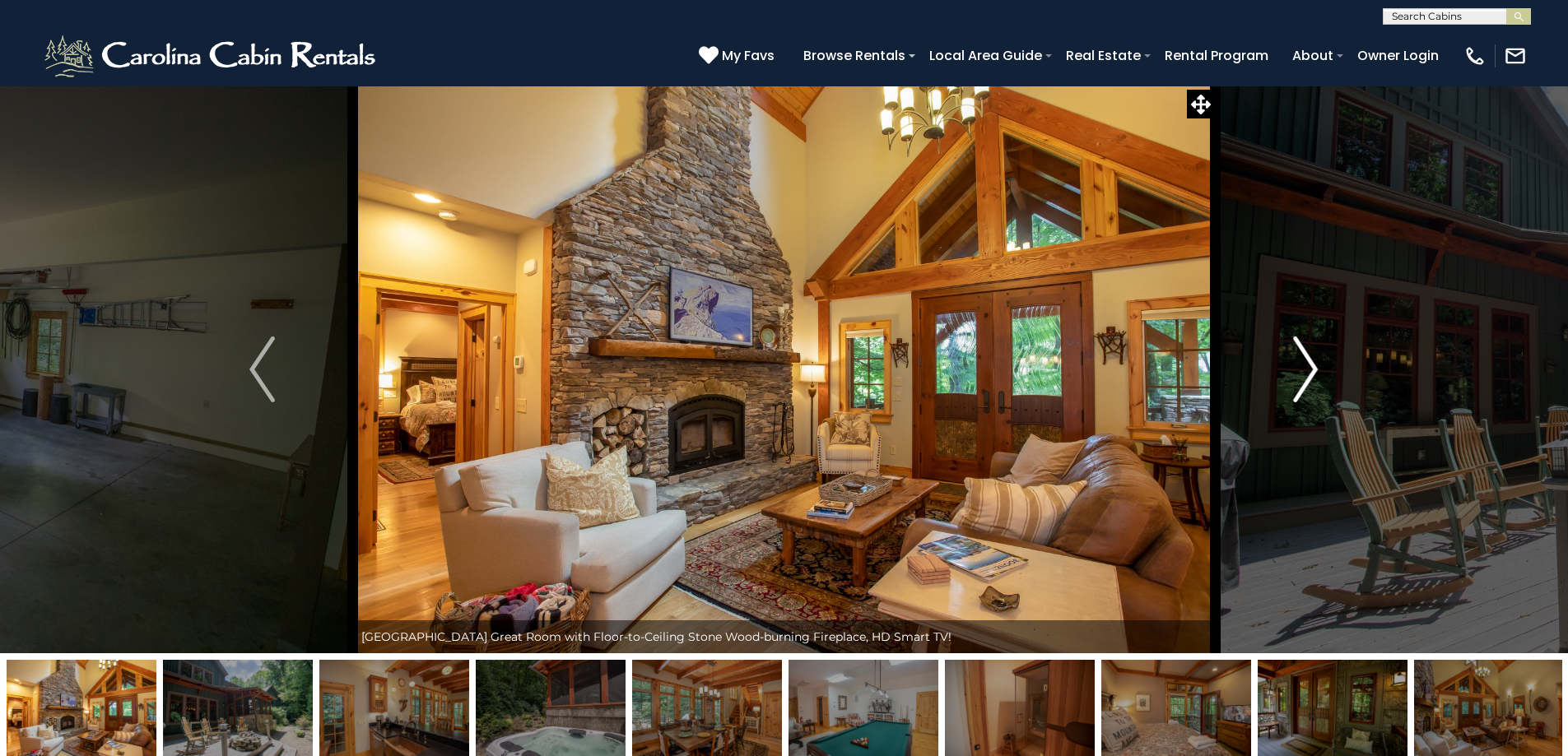
click at [1292, 371] on button "Next" at bounding box center [1305, 370] width 181 height 568
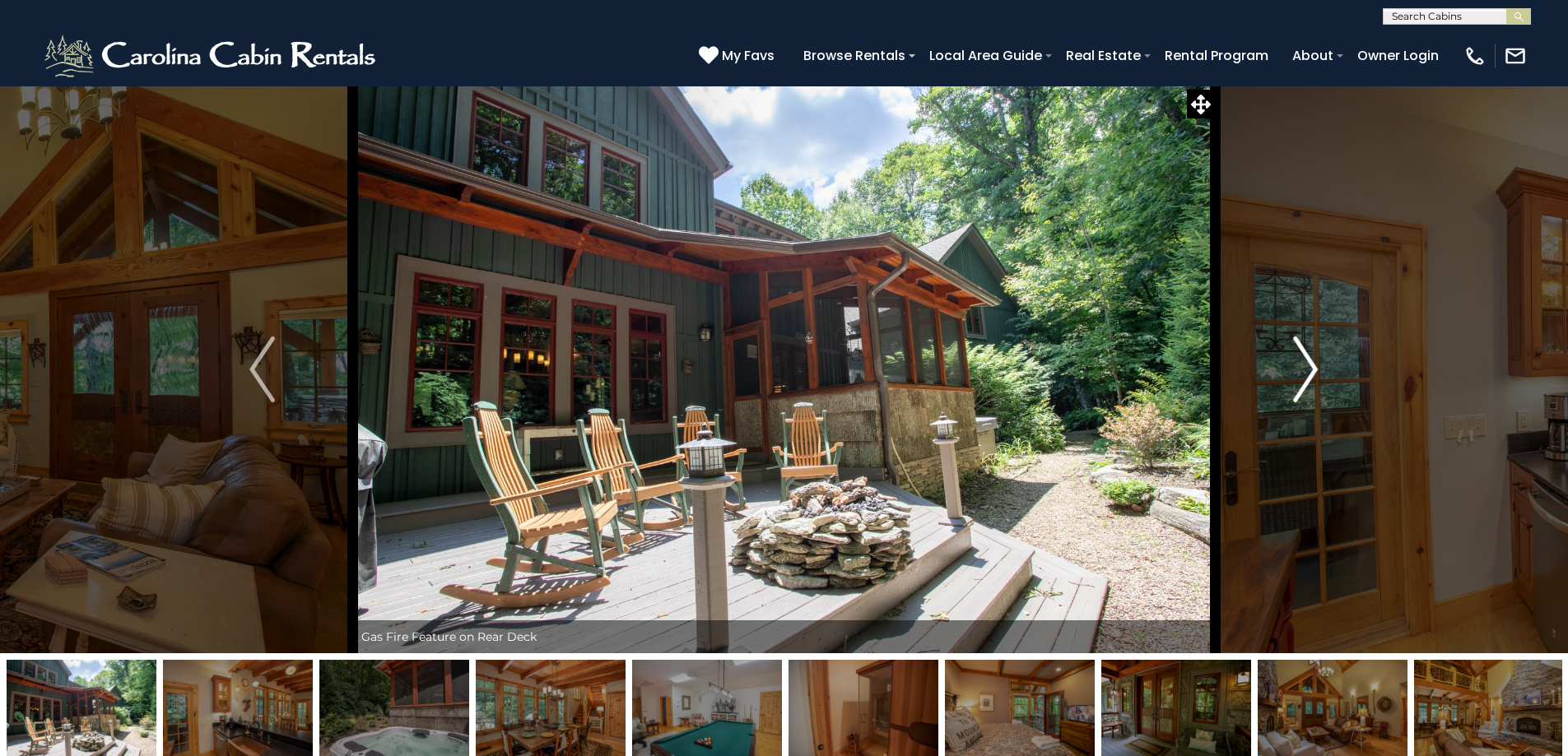
click at [1296, 366] on img "Next" at bounding box center [1306, 369] width 24 height 66
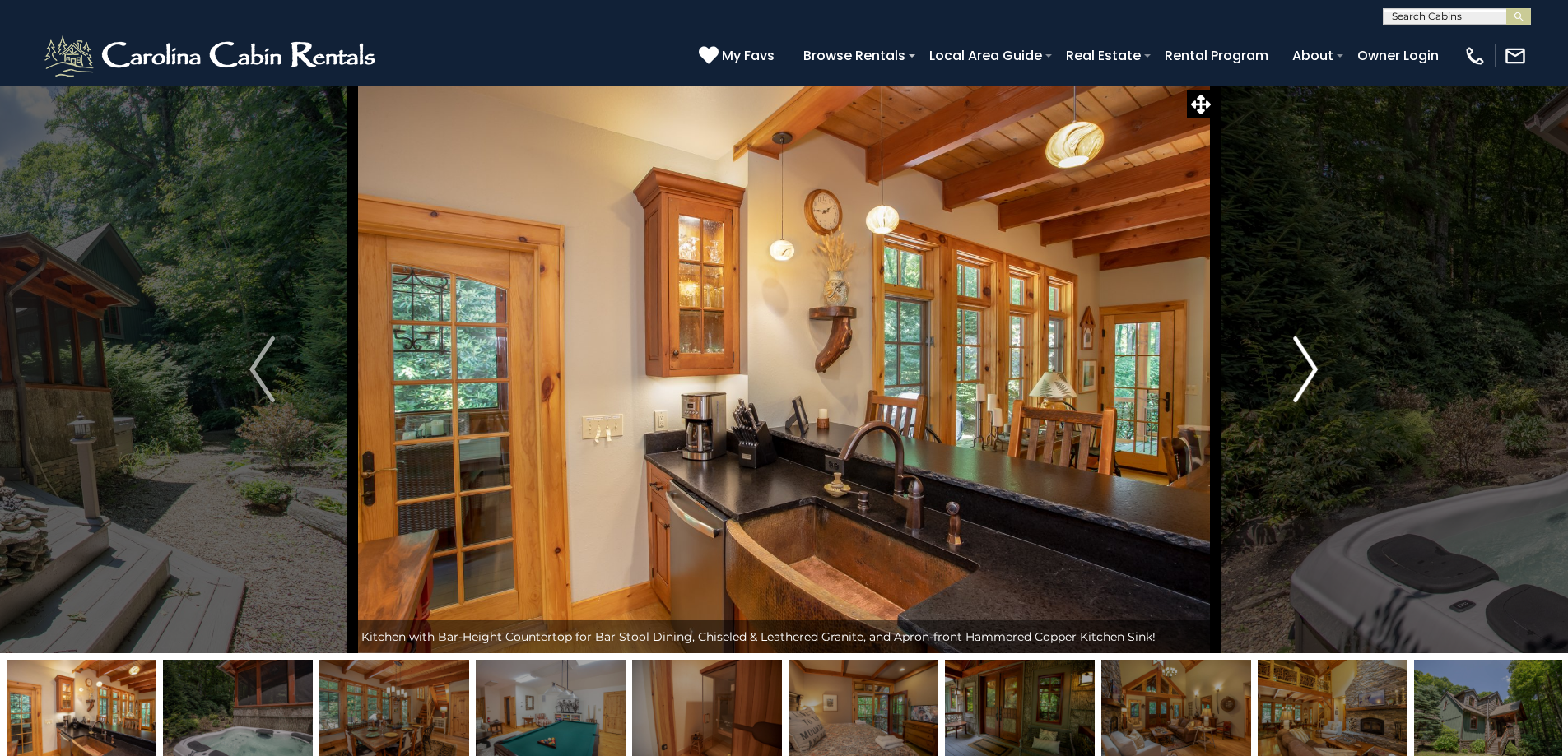
click at [1296, 364] on img "Next" at bounding box center [1306, 369] width 24 height 66
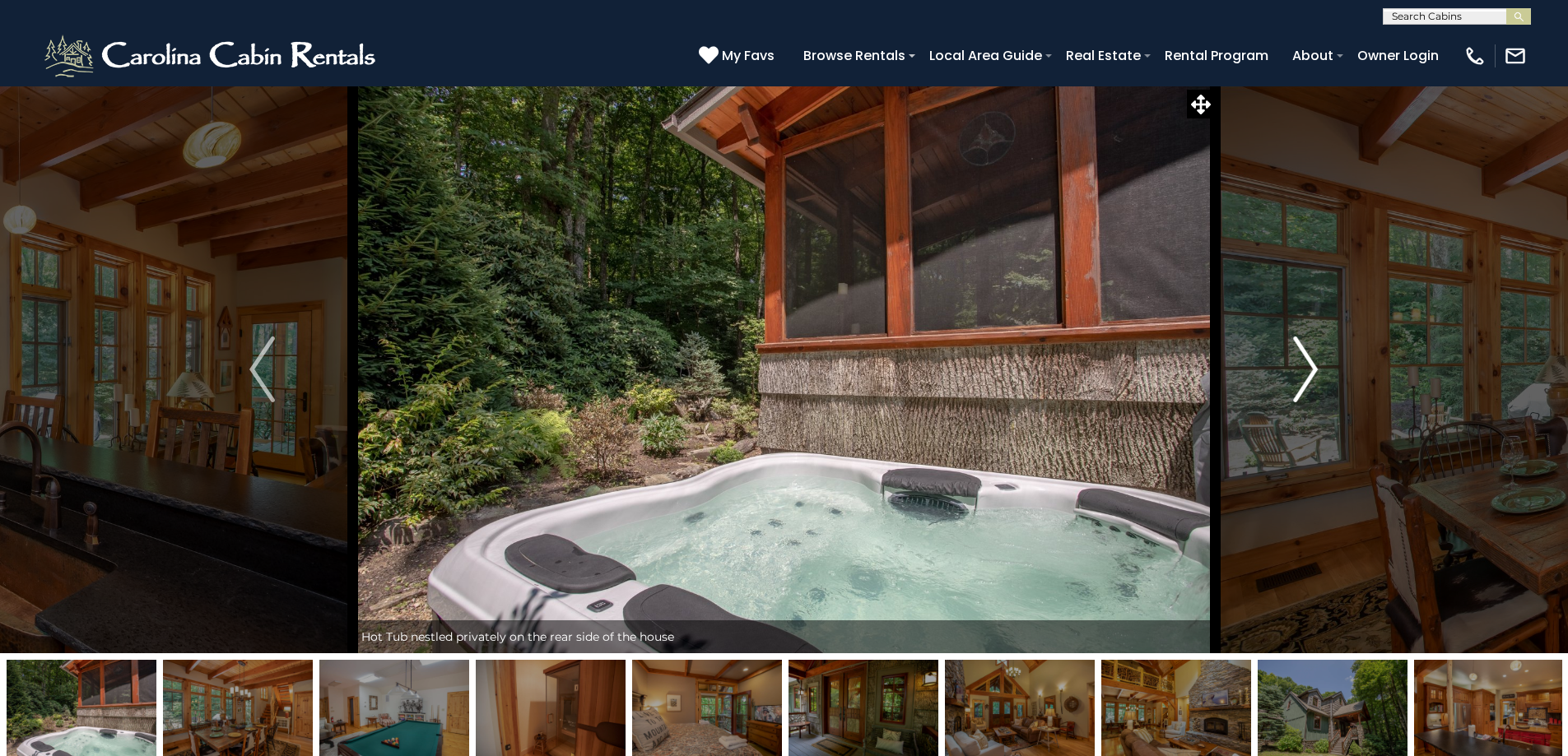
click at [1296, 365] on img "Next" at bounding box center [1306, 369] width 24 height 66
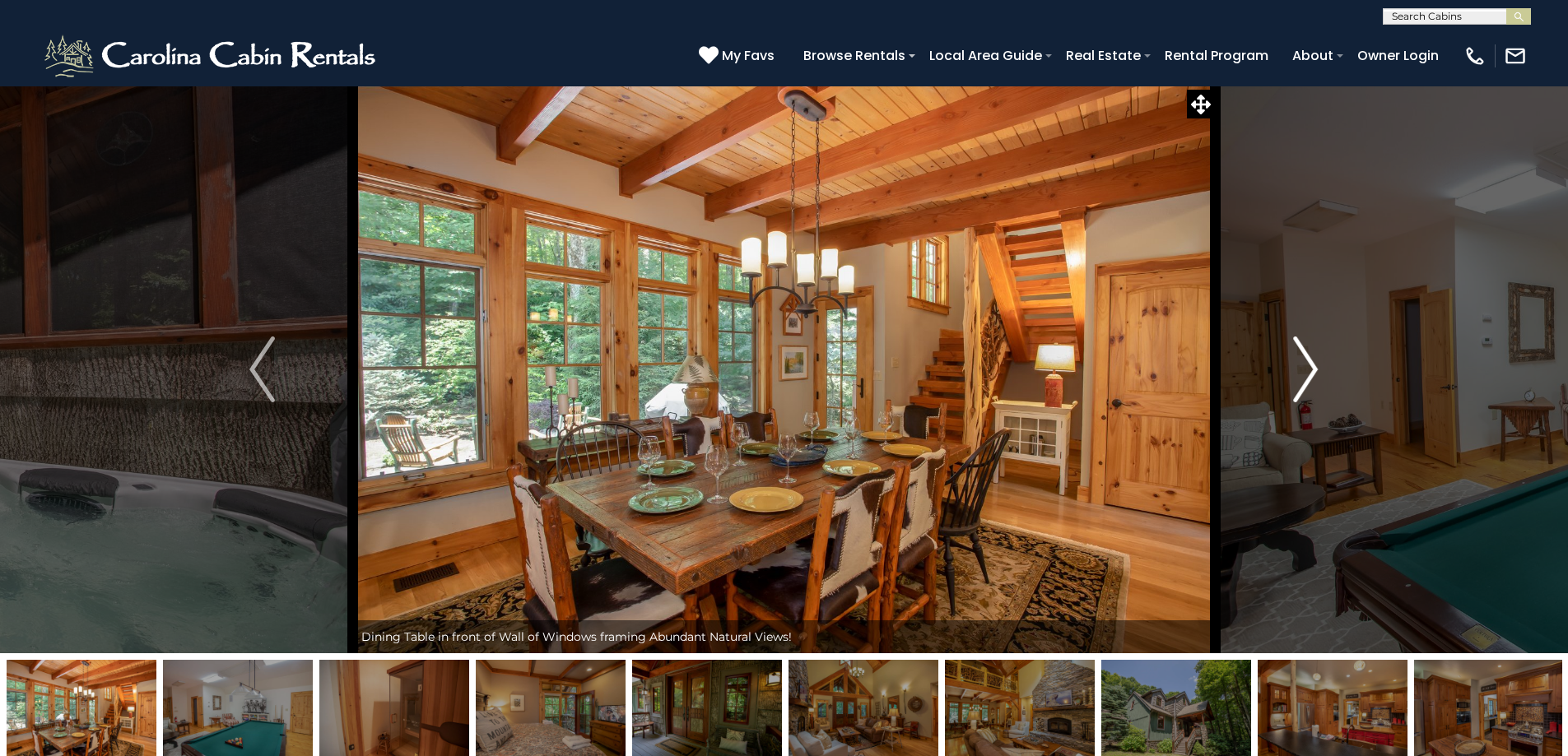
click at [1296, 365] on img "Next" at bounding box center [1306, 369] width 24 height 66
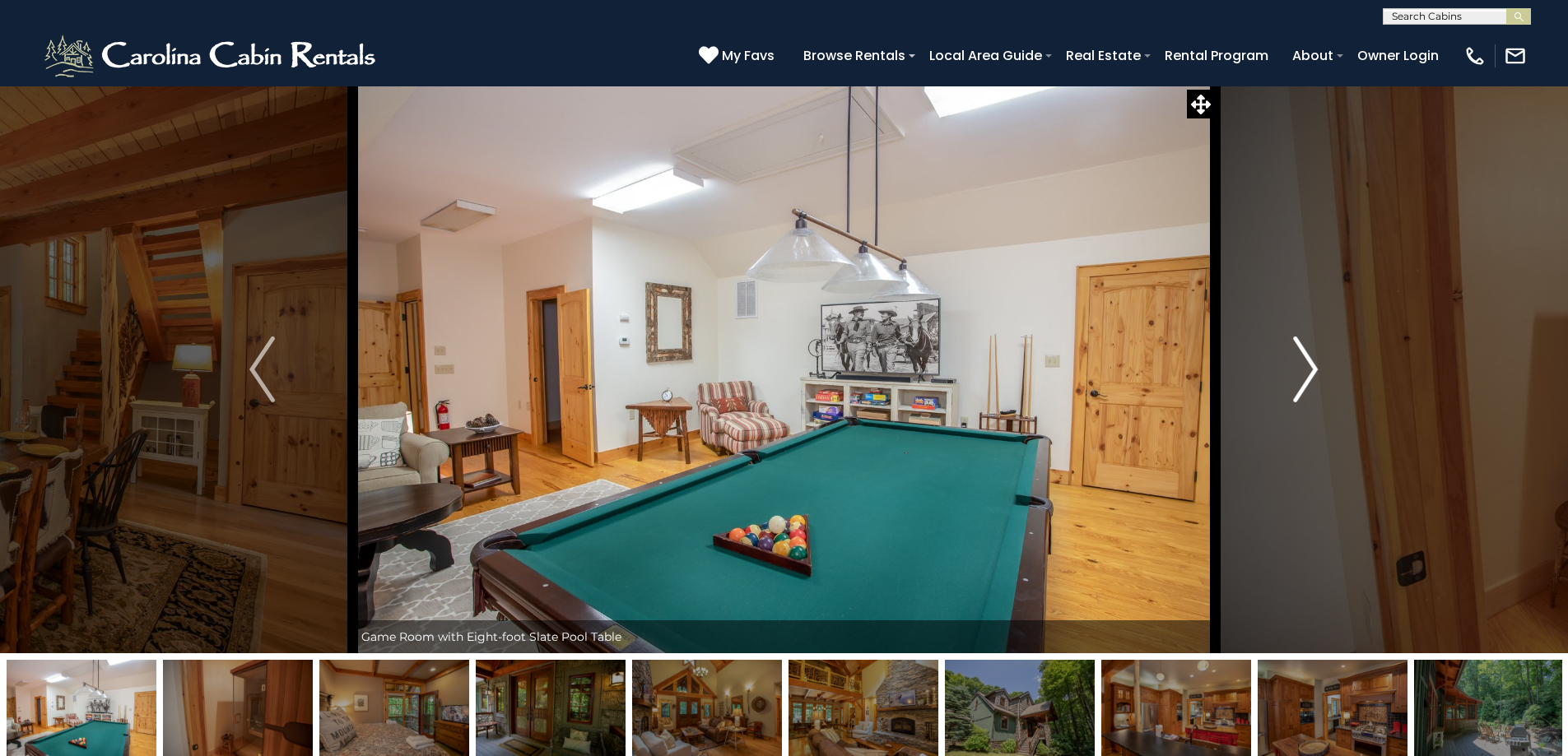
click at [1296, 365] on img "Next" at bounding box center [1306, 369] width 24 height 66
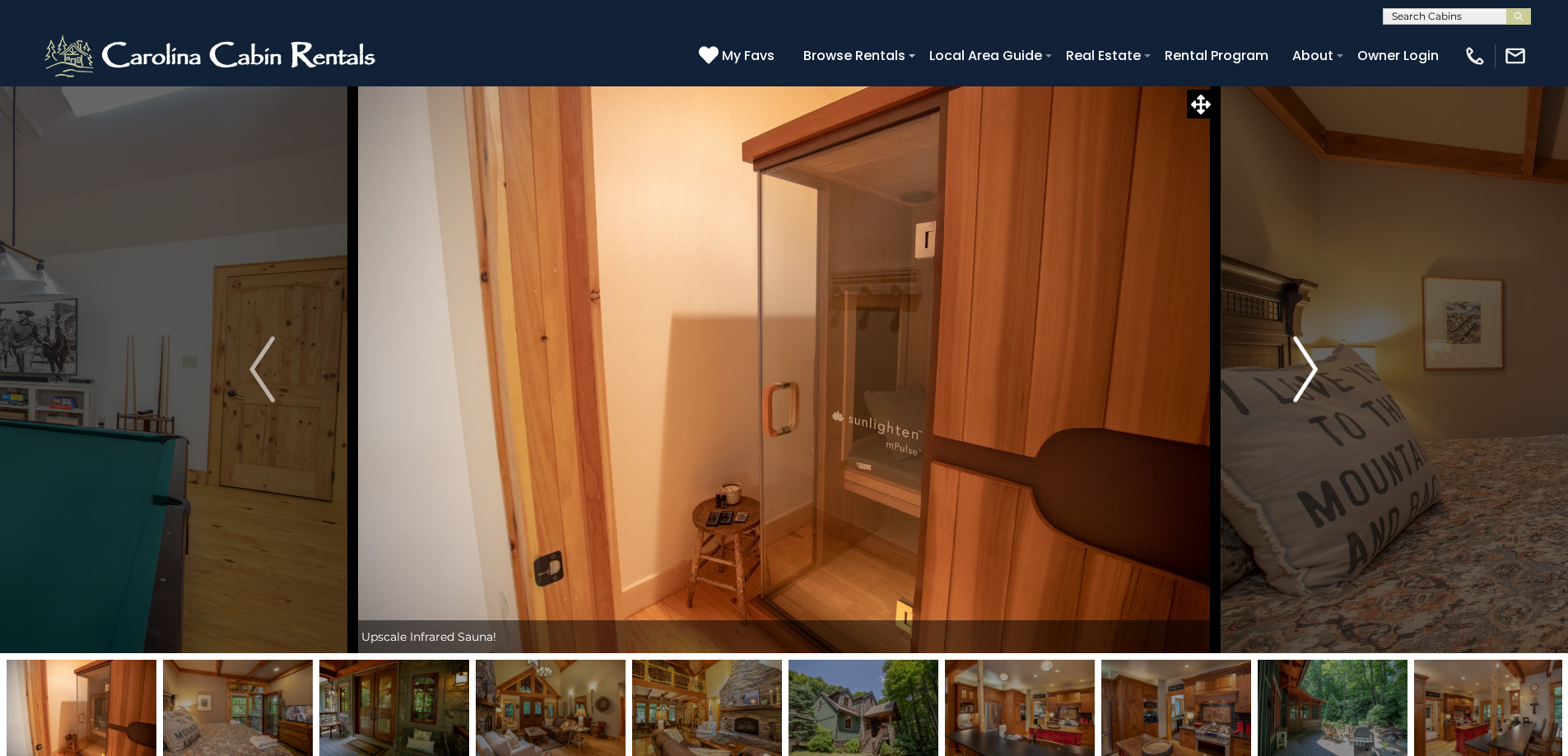
click at [1293, 366] on img "Next" at bounding box center [1306, 369] width 24 height 66
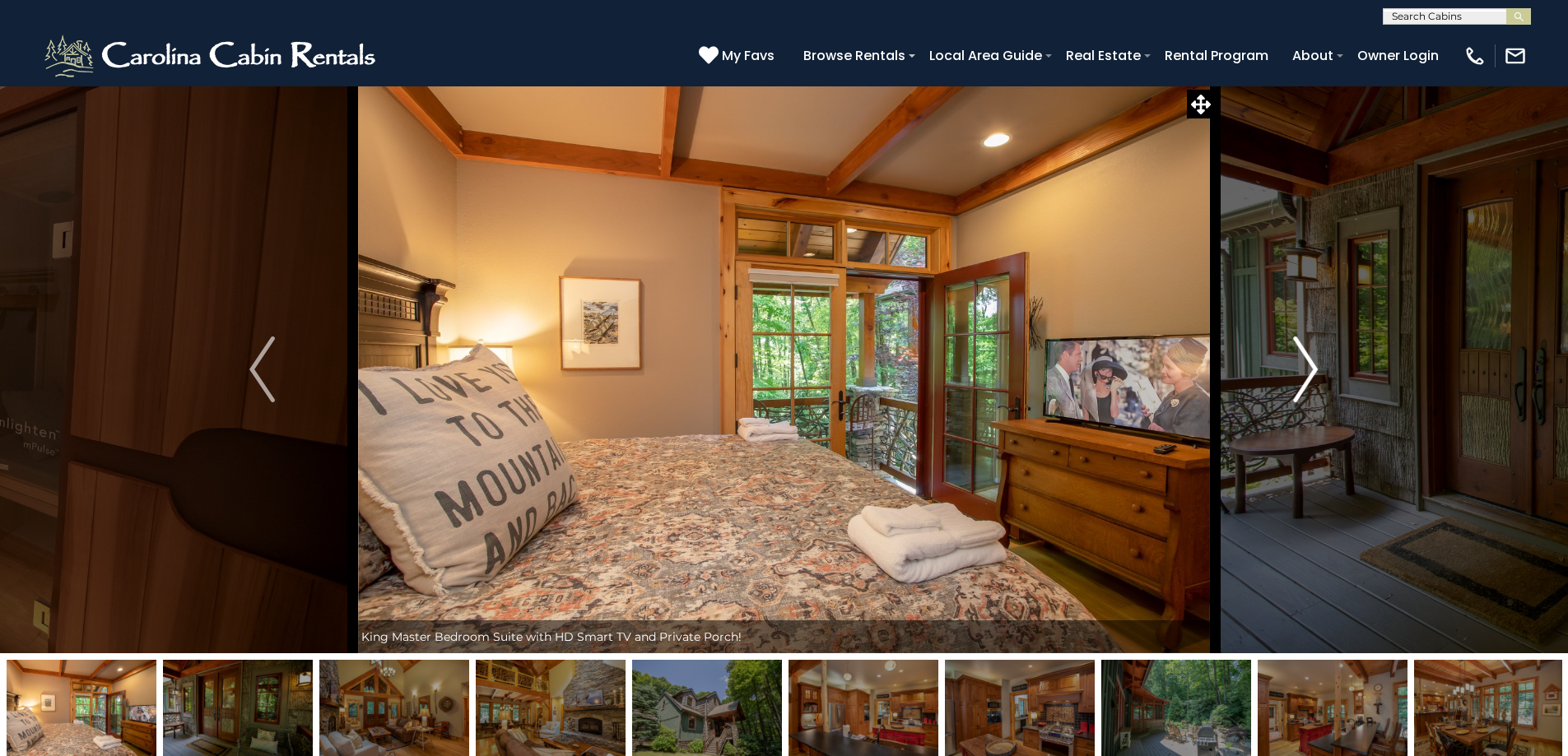
click at [1293, 366] on img "Next" at bounding box center [1306, 369] width 24 height 66
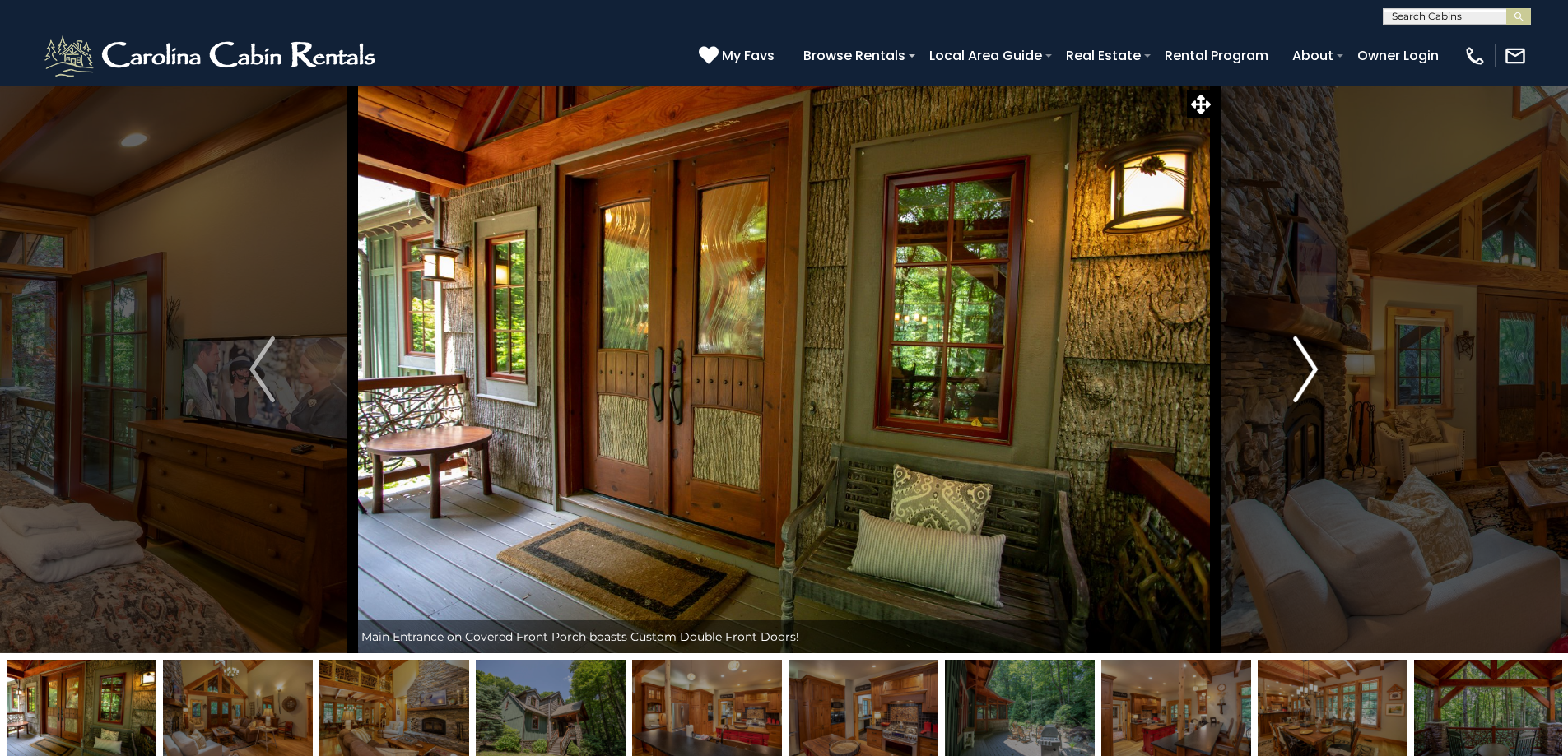
click at [1293, 366] on img "Next" at bounding box center [1306, 369] width 24 height 66
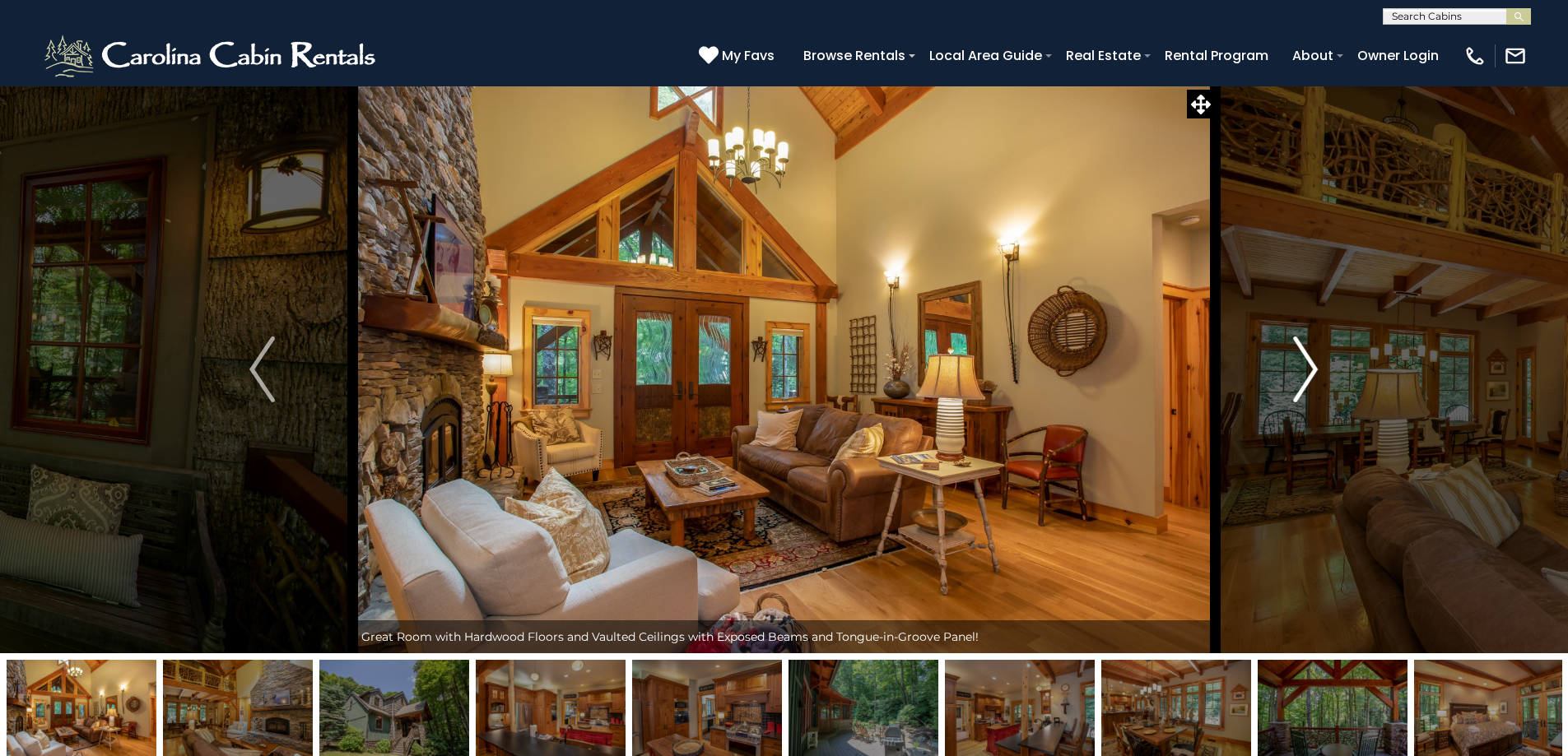
click at [1293, 366] on img "Next" at bounding box center [1306, 369] width 24 height 66
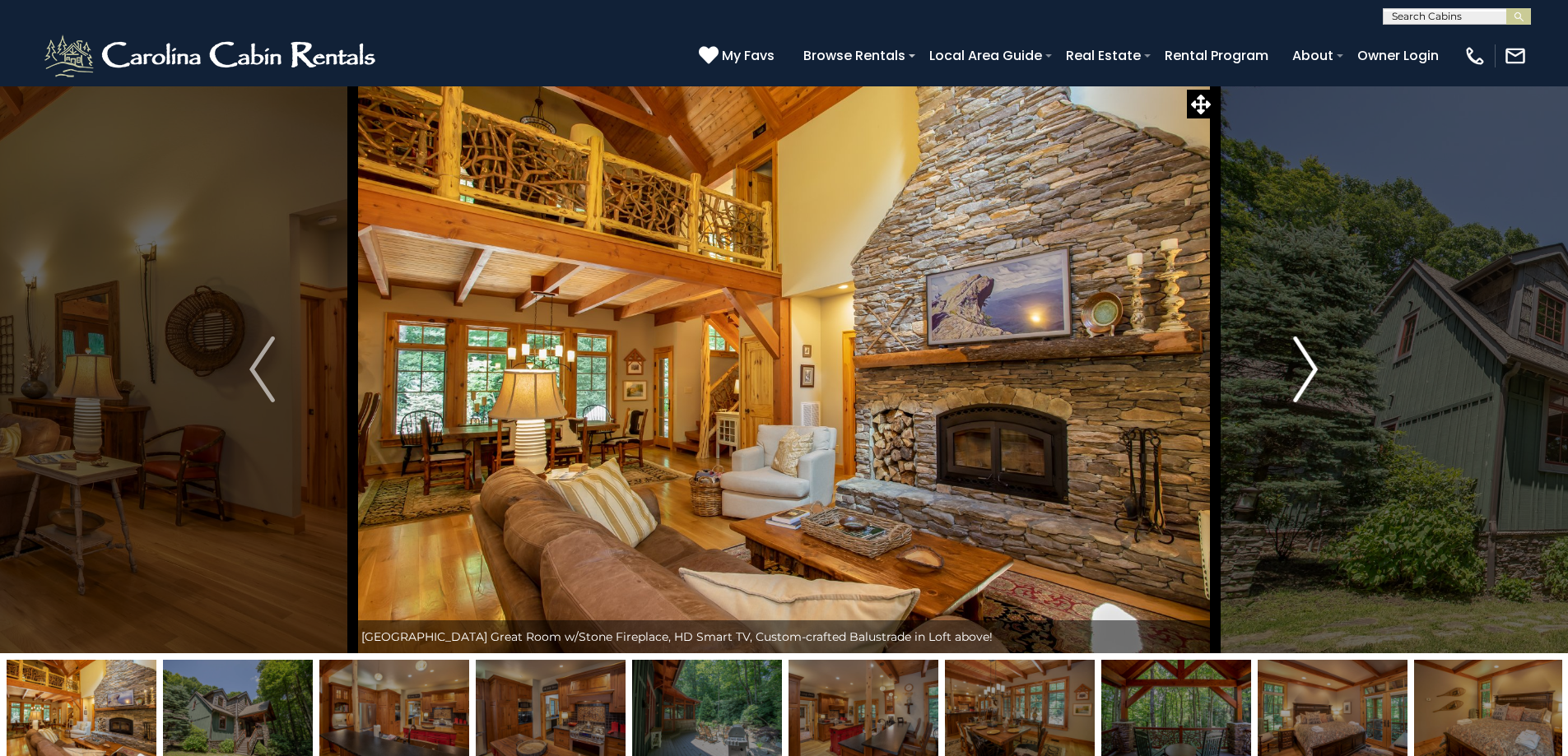
click at [1293, 366] on img "Next" at bounding box center [1306, 369] width 24 height 66
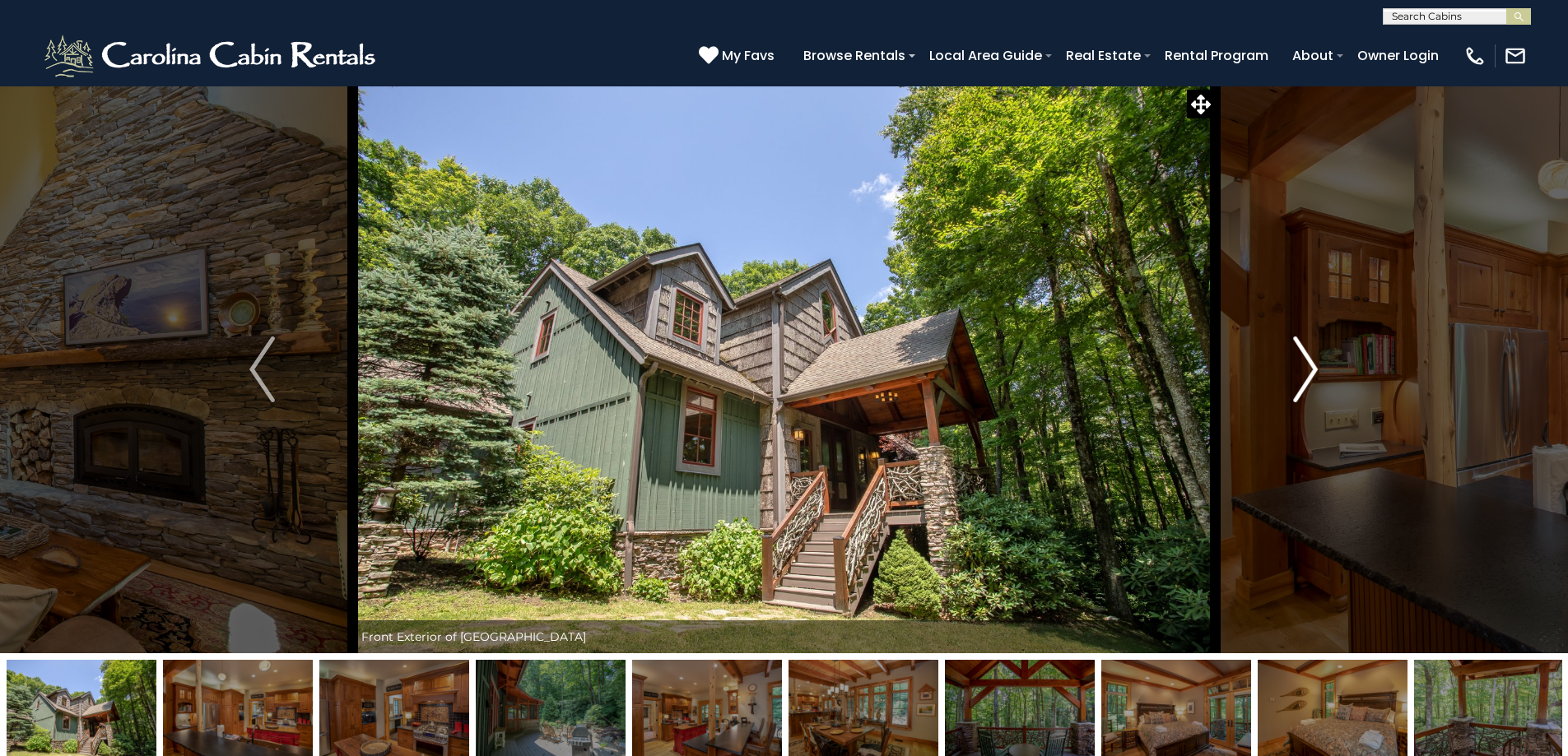
click at [1293, 366] on img "Next" at bounding box center [1306, 369] width 24 height 66
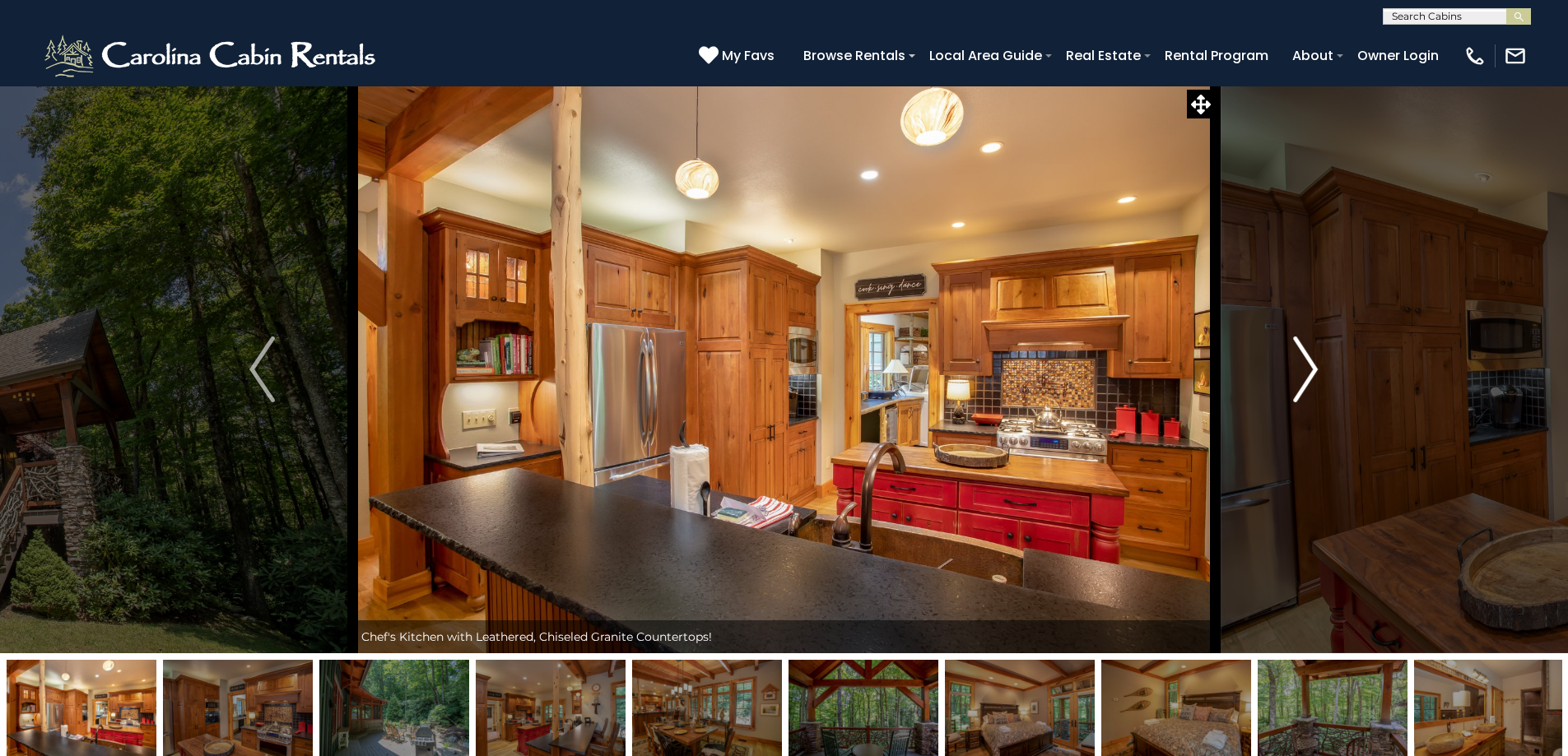
click at [1293, 366] on img "Next" at bounding box center [1306, 369] width 24 height 66
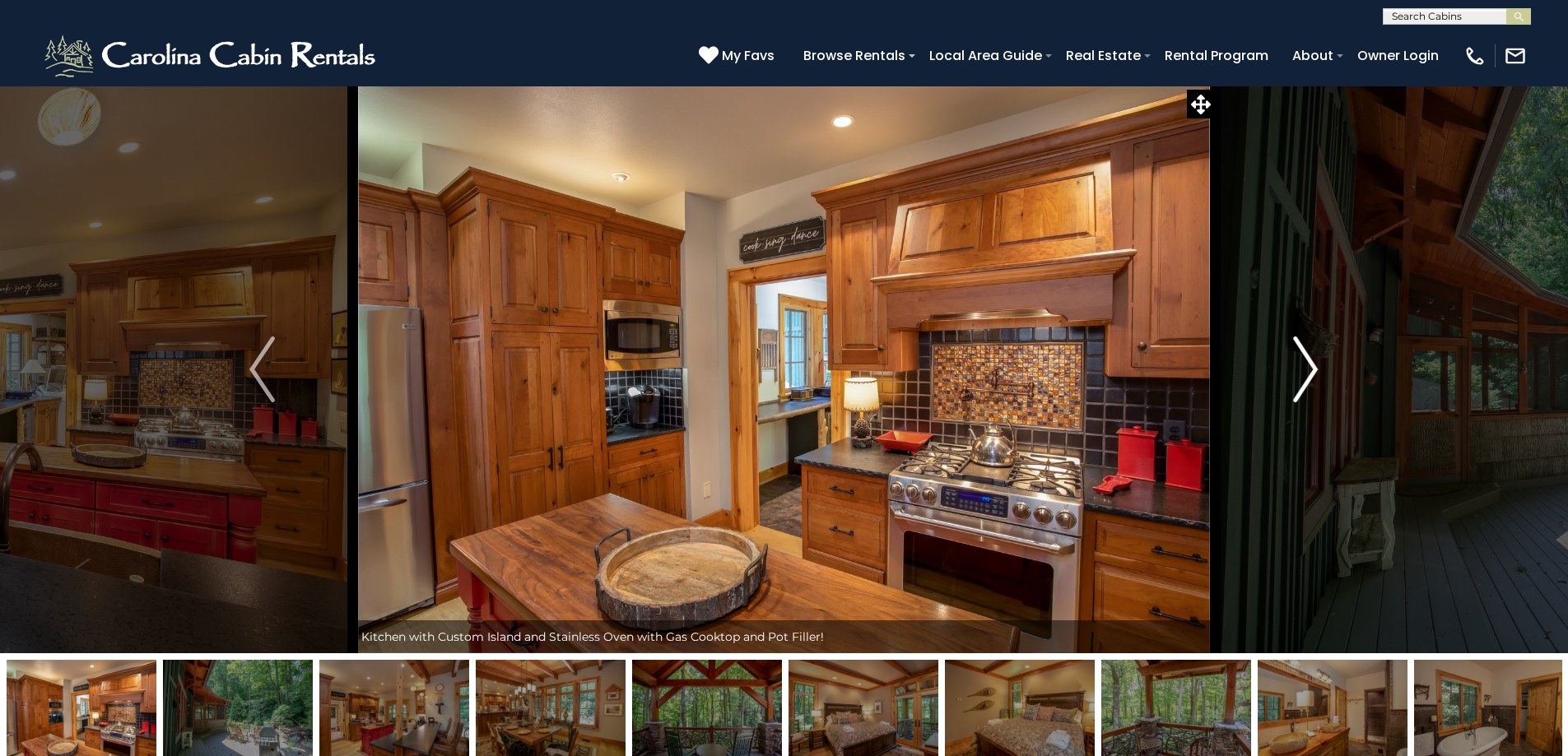
click at [1293, 366] on img "Next" at bounding box center [1306, 369] width 24 height 66
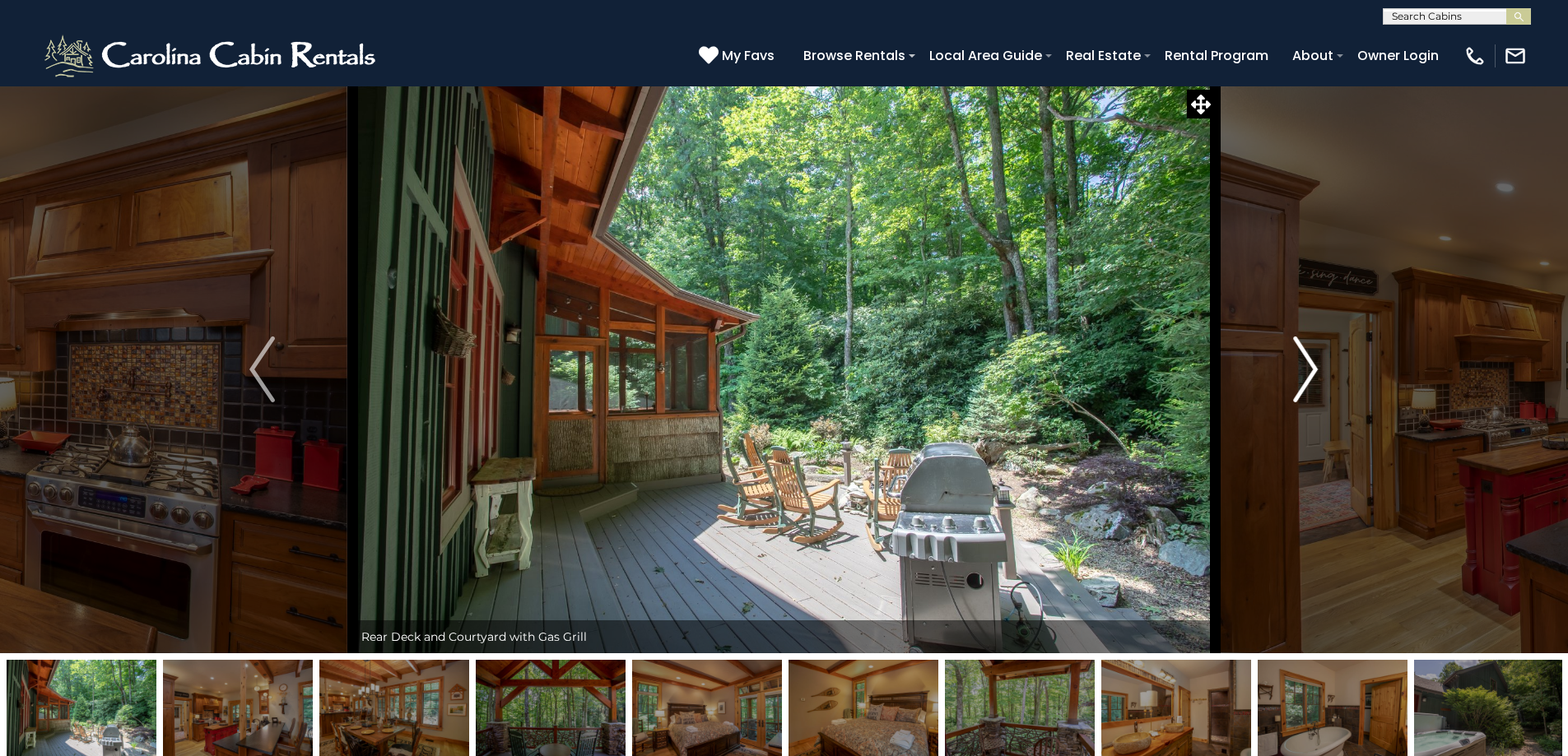
click at [1293, 366] on img "Next" at bounding box center [1306, 369] width 24 height 66
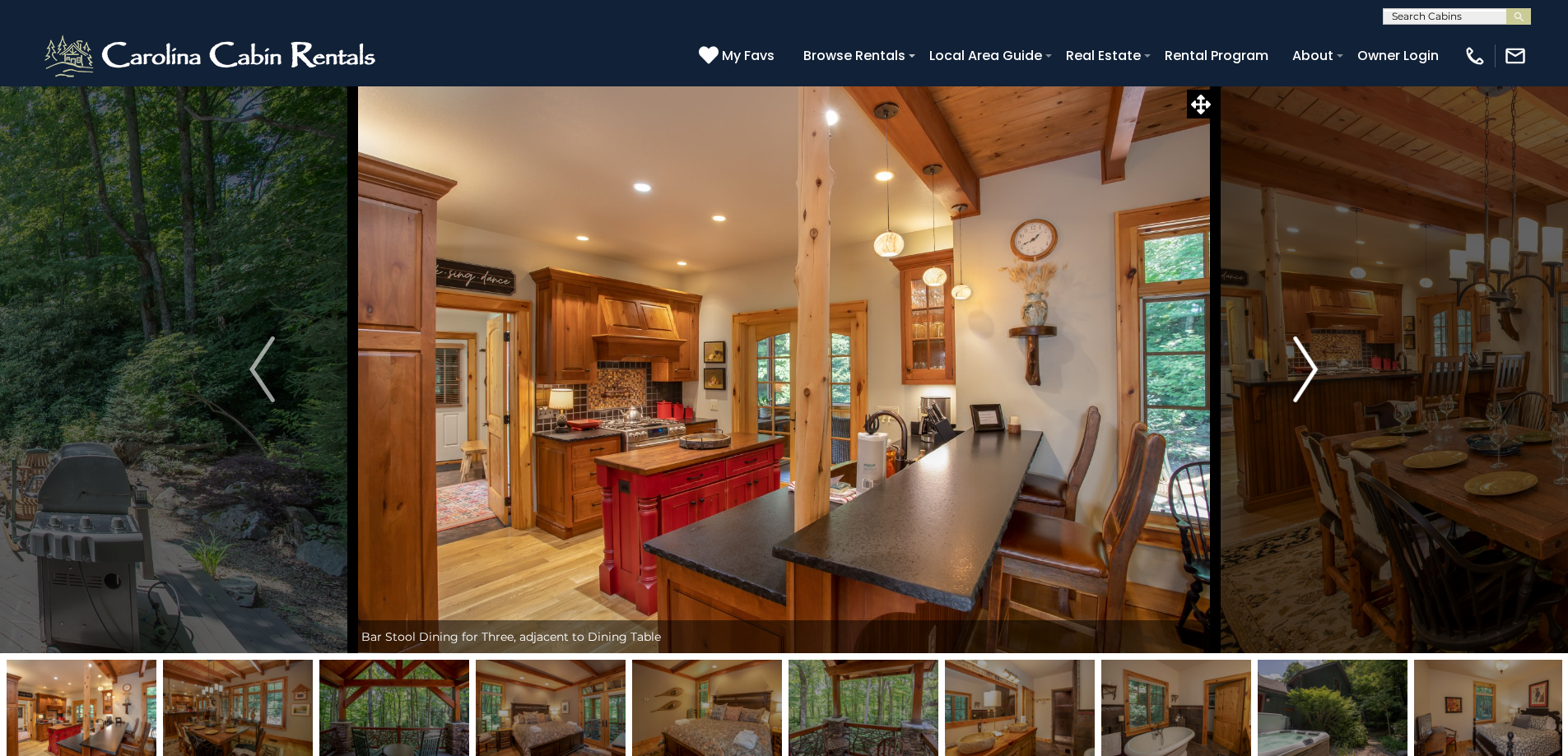
click at [1293, 366] on img "Next" at bounding box center [1306, 369] width 24 height 66
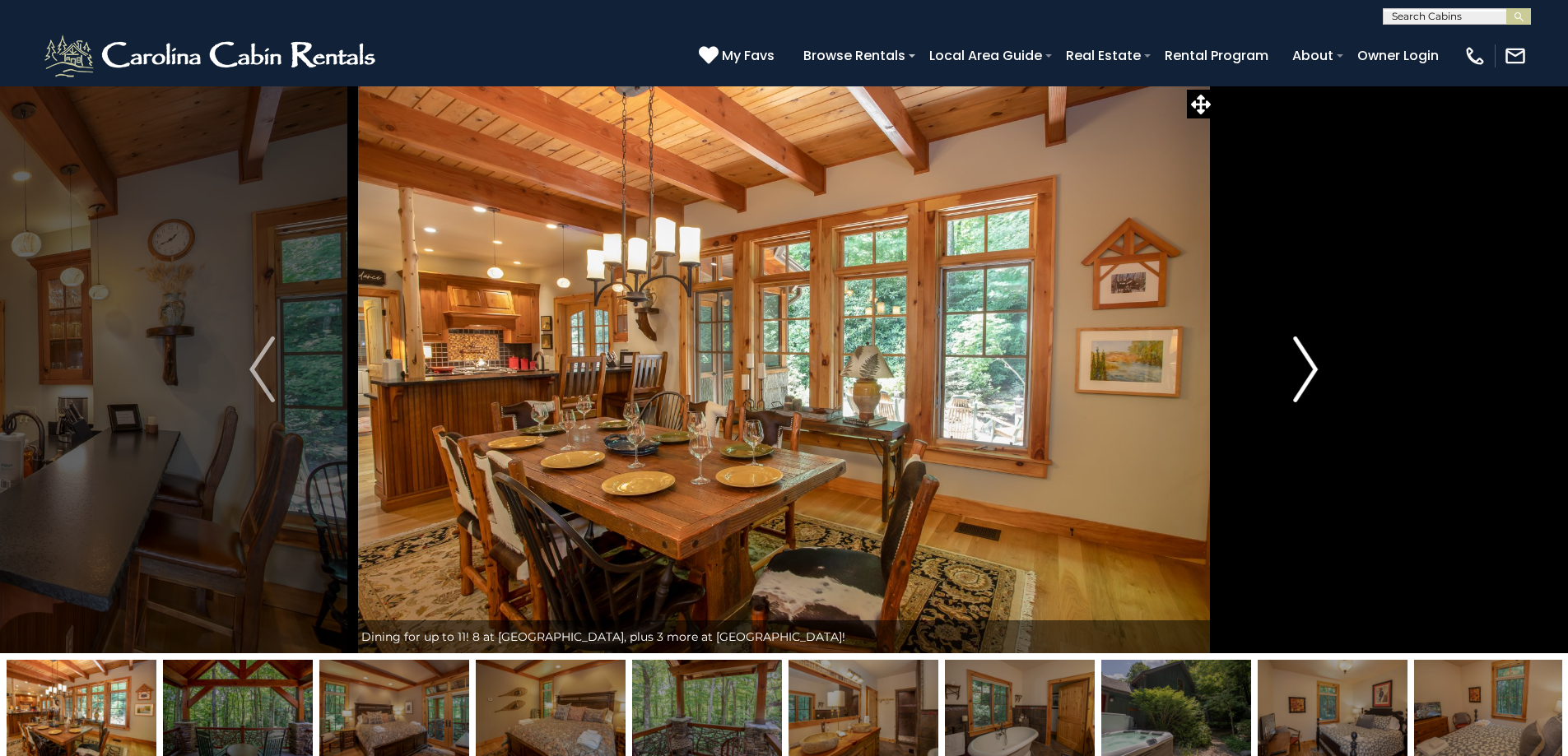
click at [1293, 366] on img "Next" at bounding box center [1306, 369] width 24 height 66
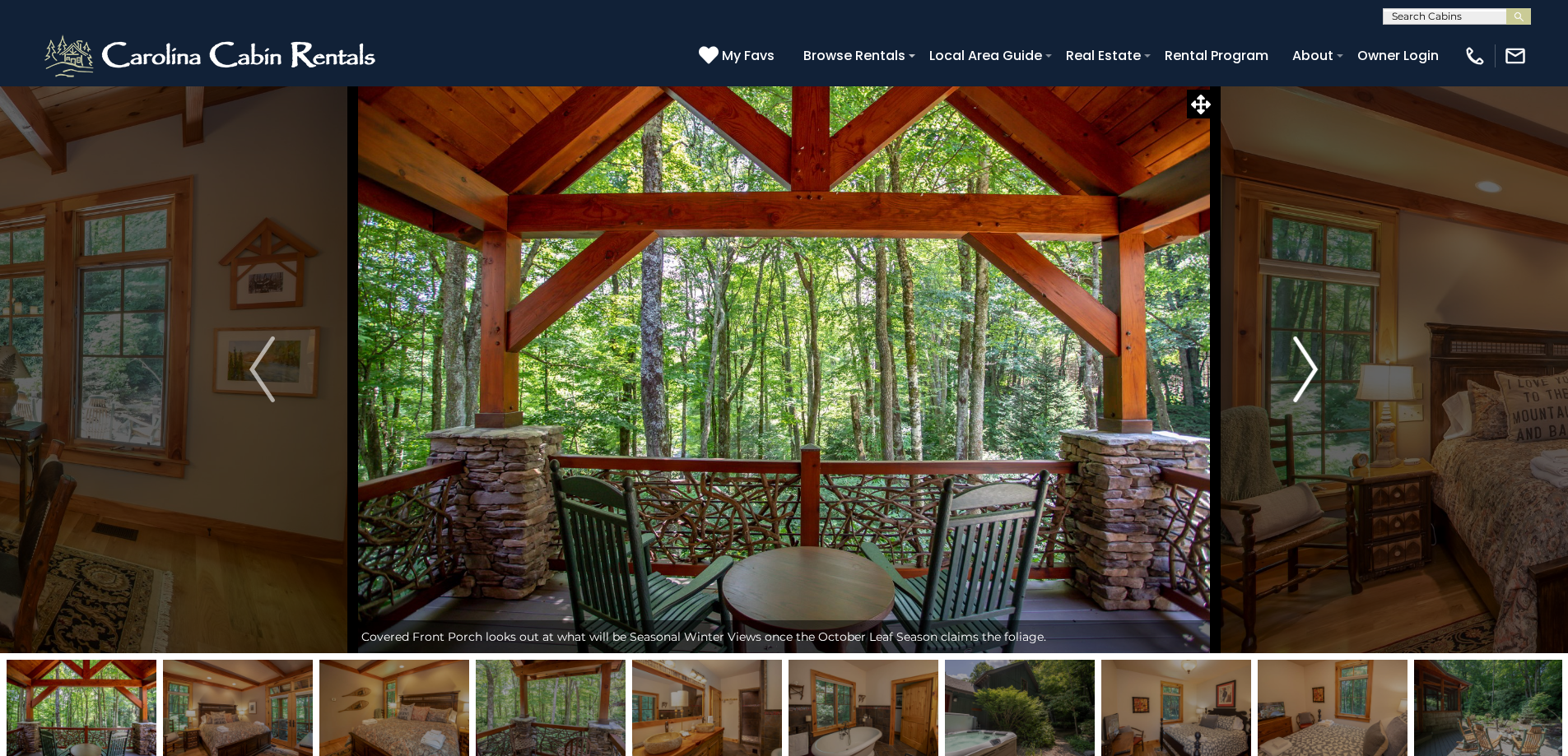
click at [1293, 366] on img "Next" at bounding box center [1306, 369] width 24 height 66
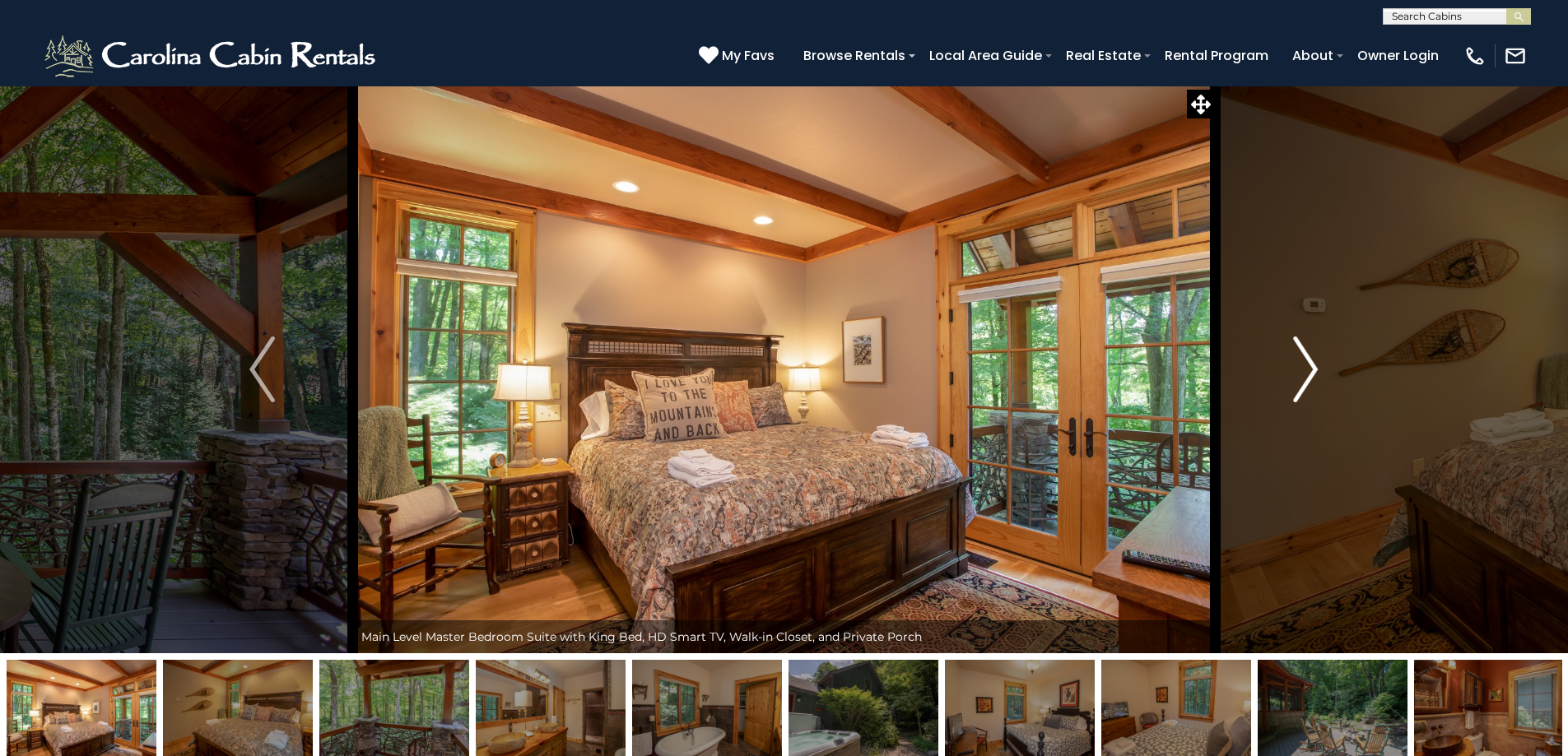
click at [1293, 366] on img "Next" at bounding box center [1306, 369] width 24 height 66
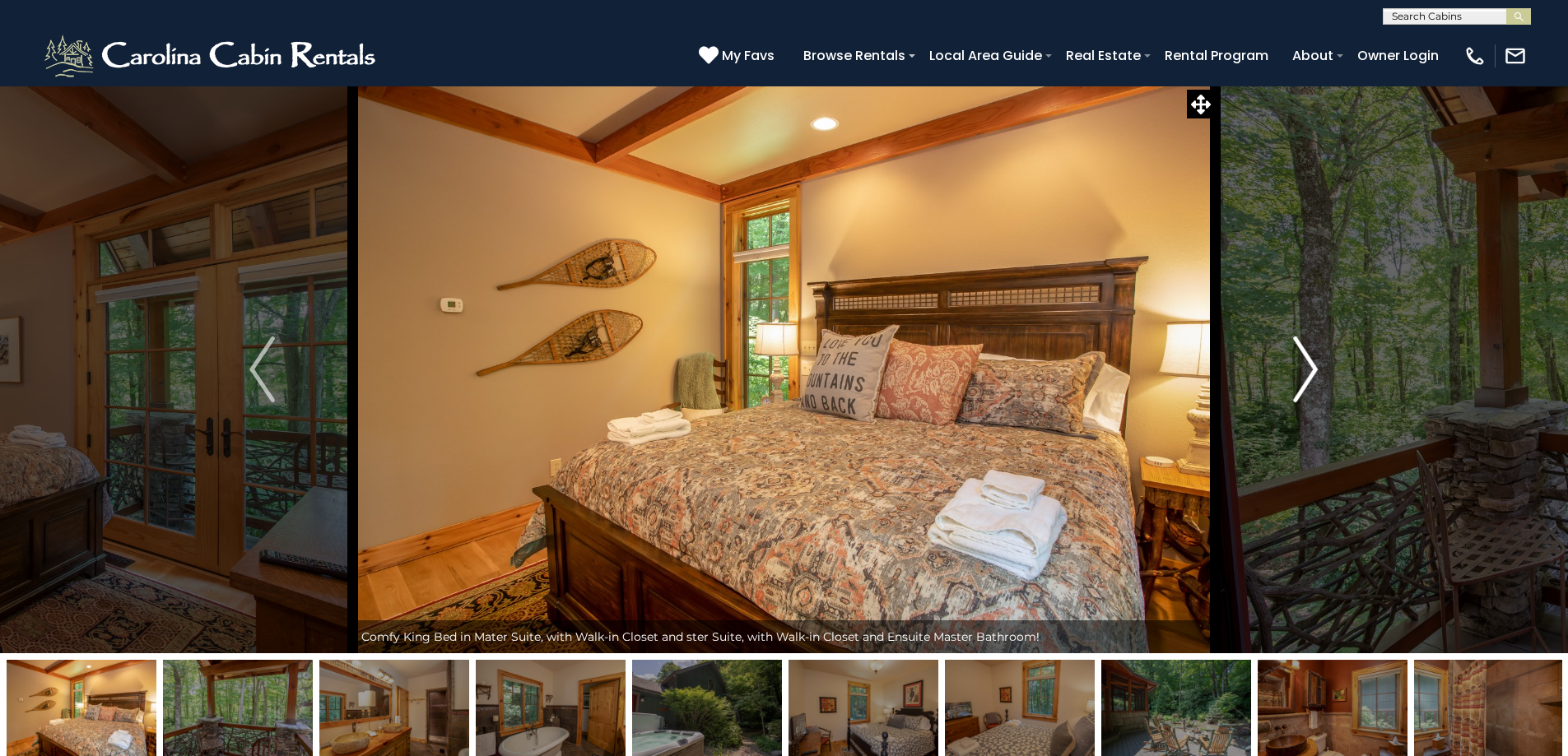
click at [1293, 366] on img "Next" at bounding box center [1306, 369] width 24 height 66
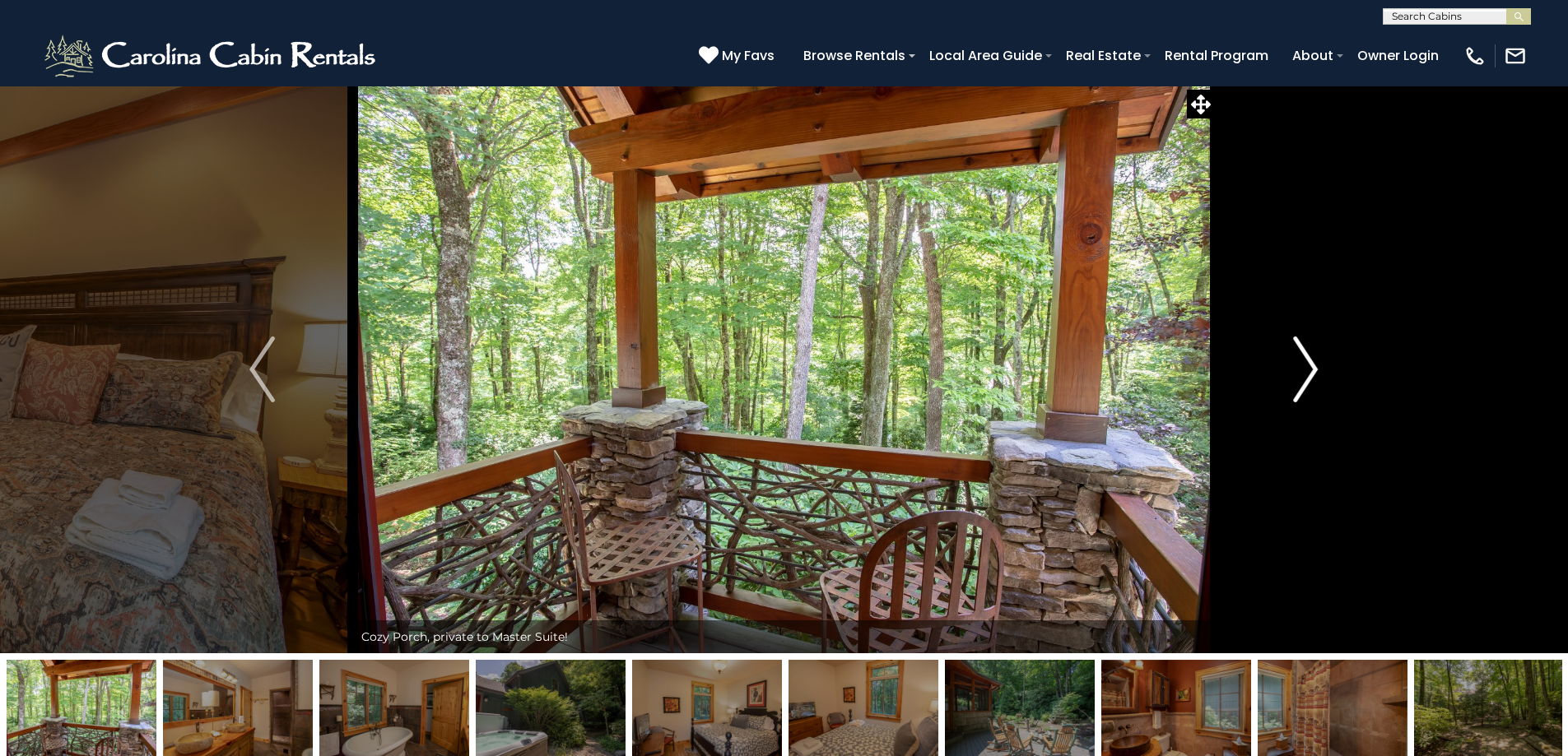
click at [1293, 366] on img "Next" at bounding box center [1306, 369] width 24 height 66
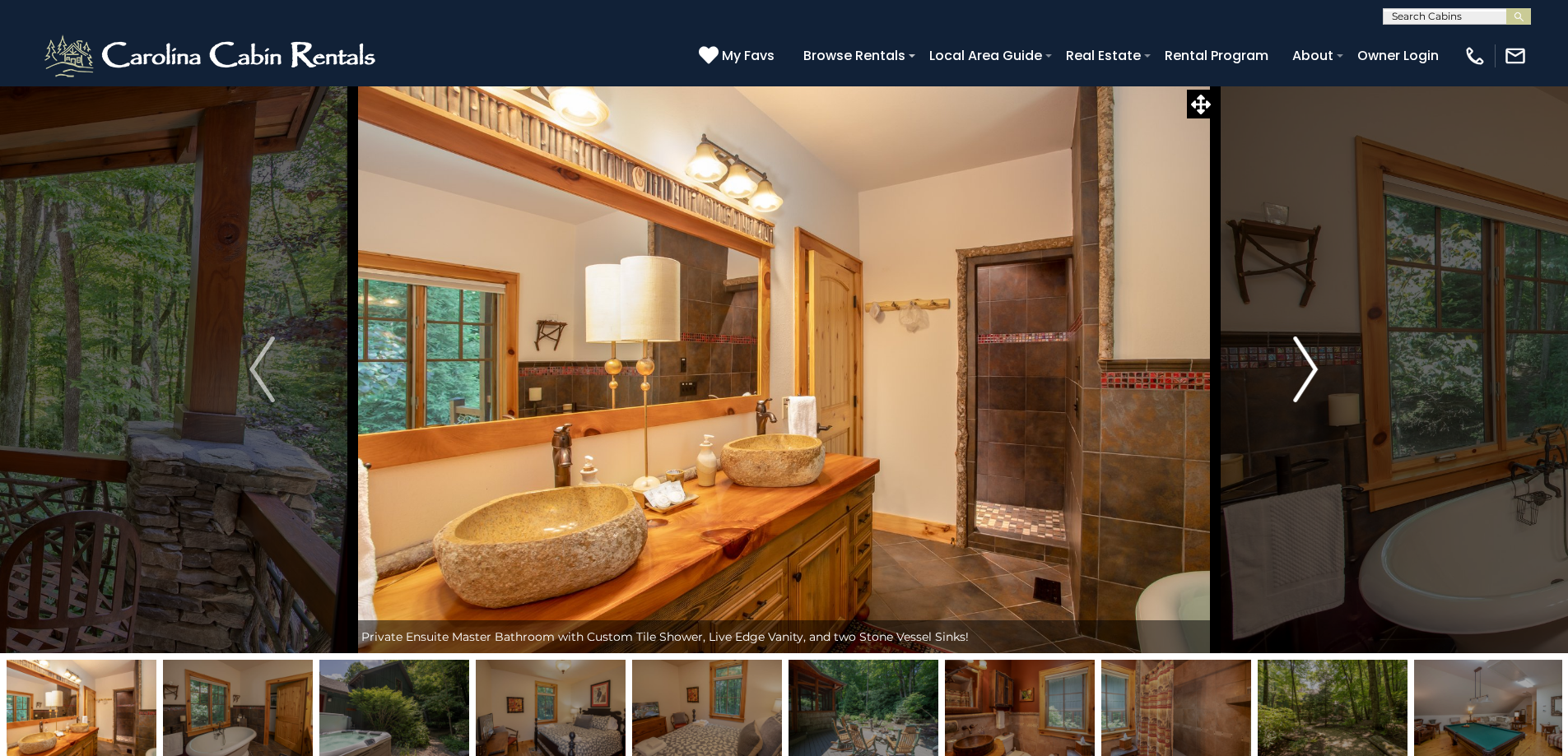
click at [1293, 366] on img "Next" at bounding box center [1306, 369] width 24 height 66
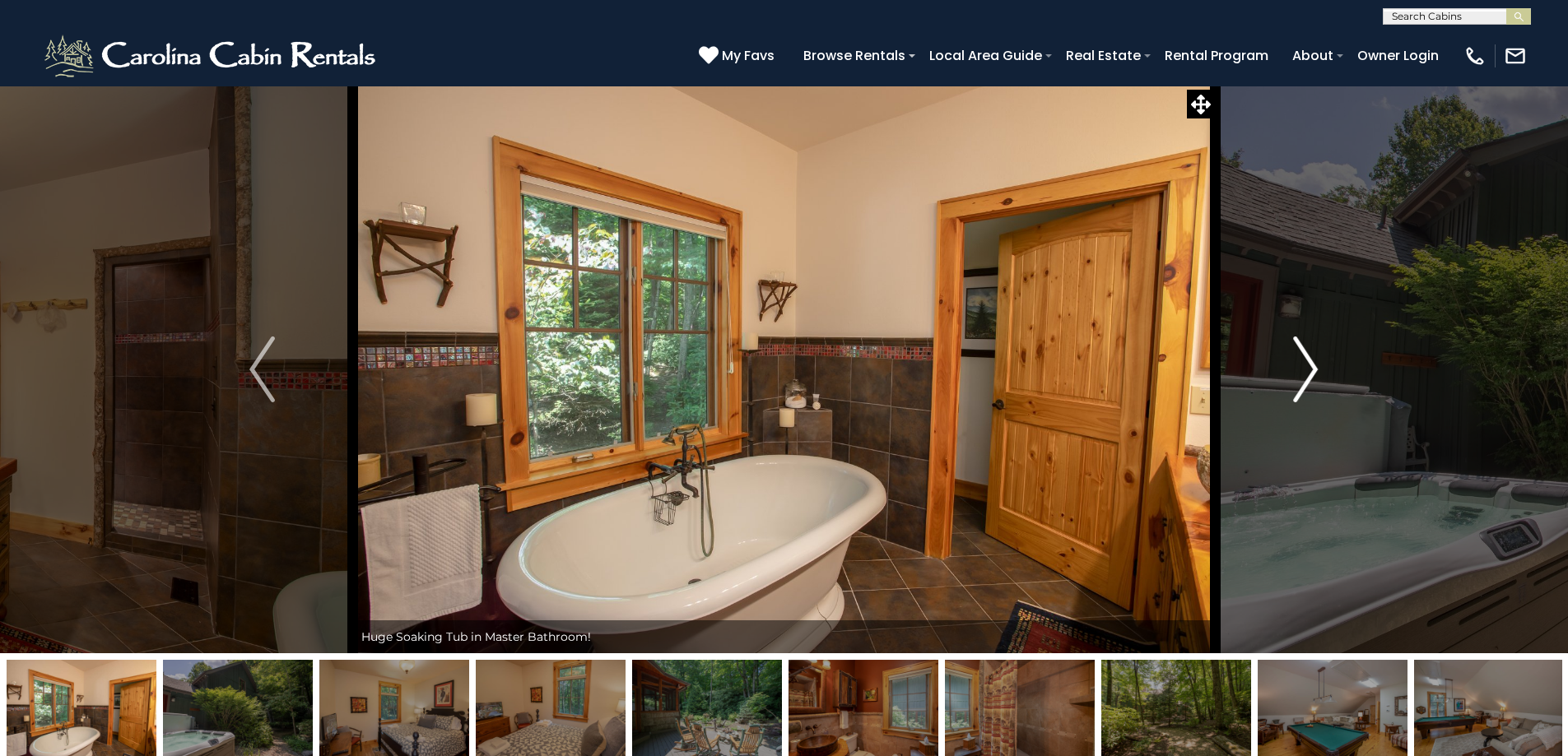
click at [1293, 366] on img "Next" at bounding box center [1306, 369] width 24 height 66
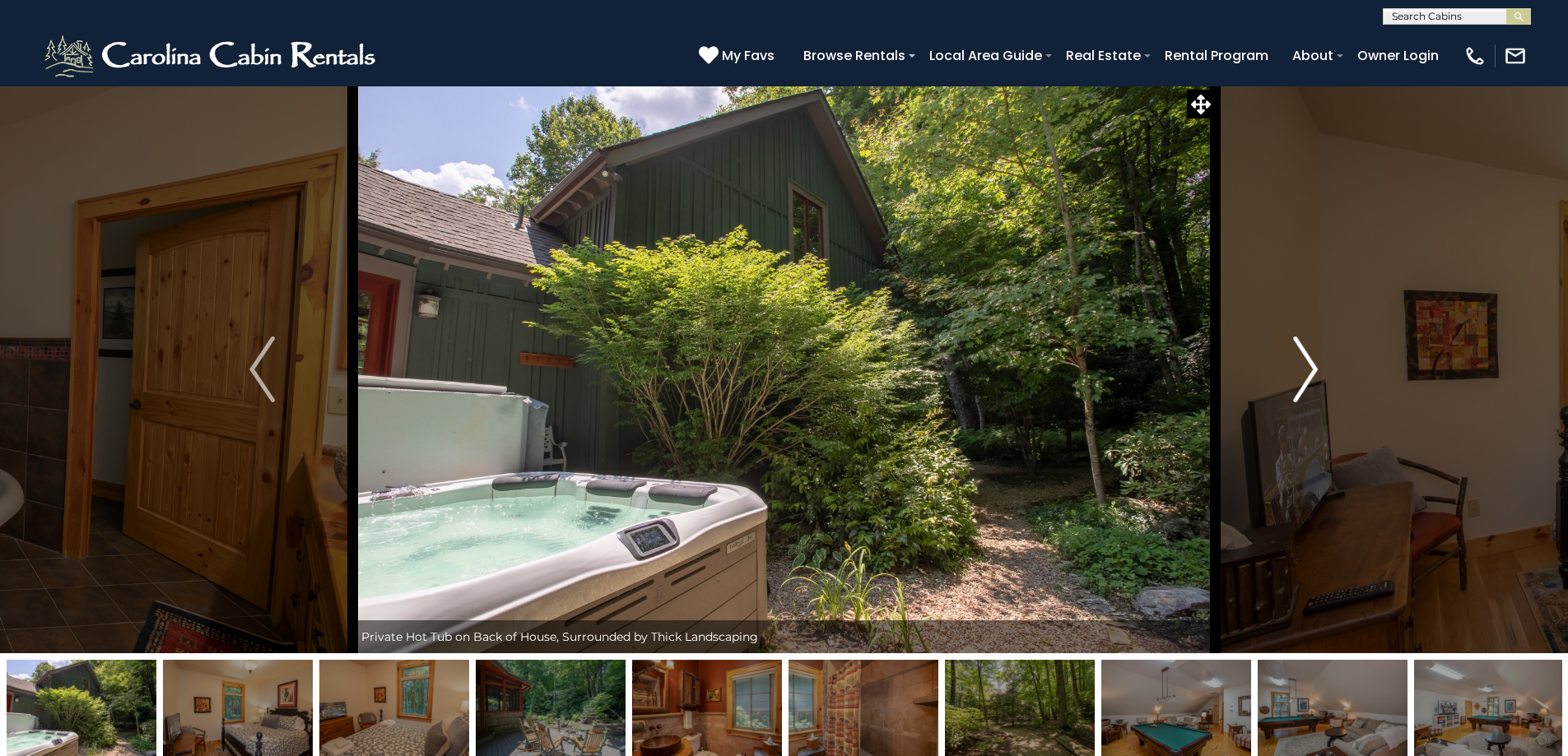
click at [1293, 366] on img "Next" at bounding box center [1306, 369] width 24 height 66
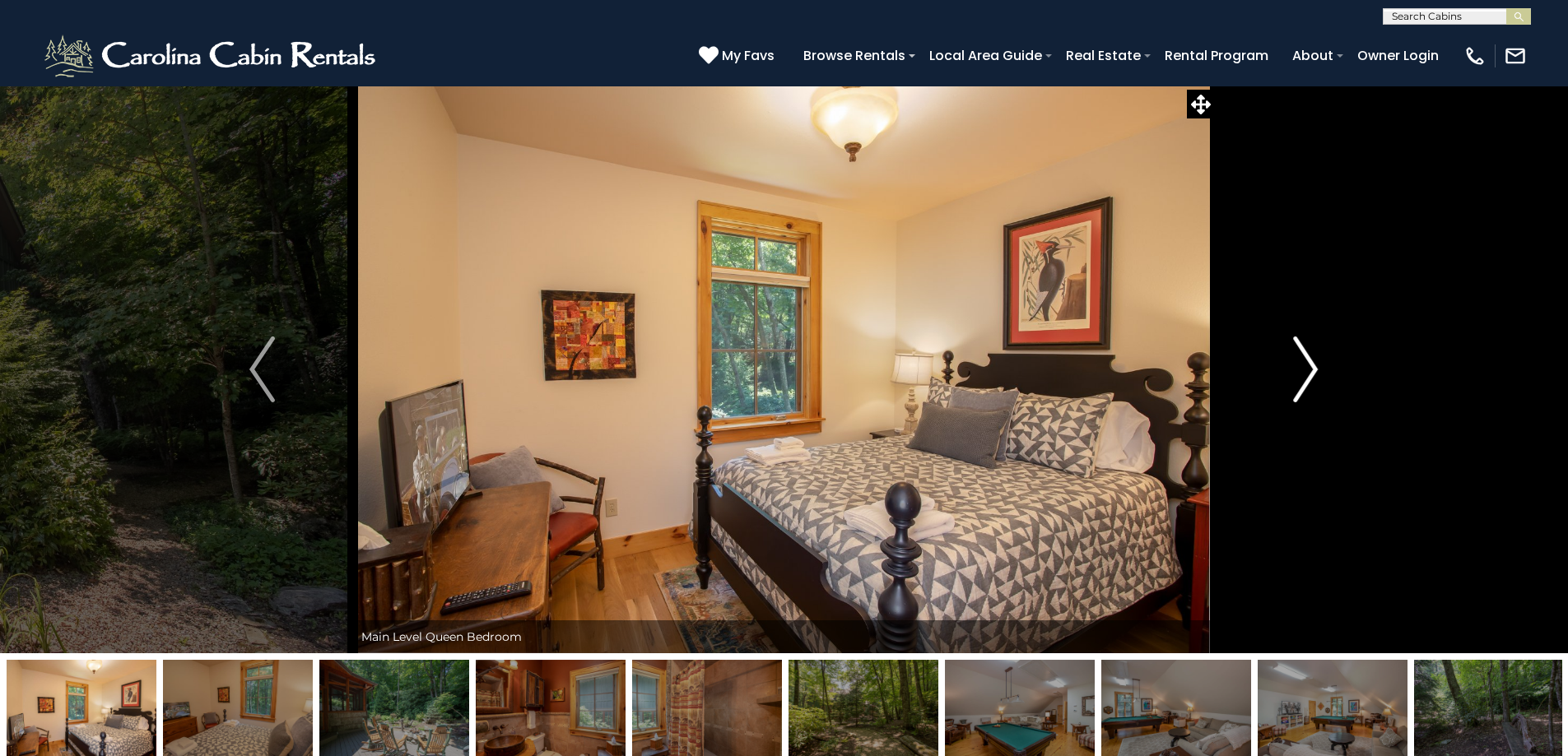
click at [1293, 366] on img "Next" at bounding box center [1306, 369] width 24 height 66
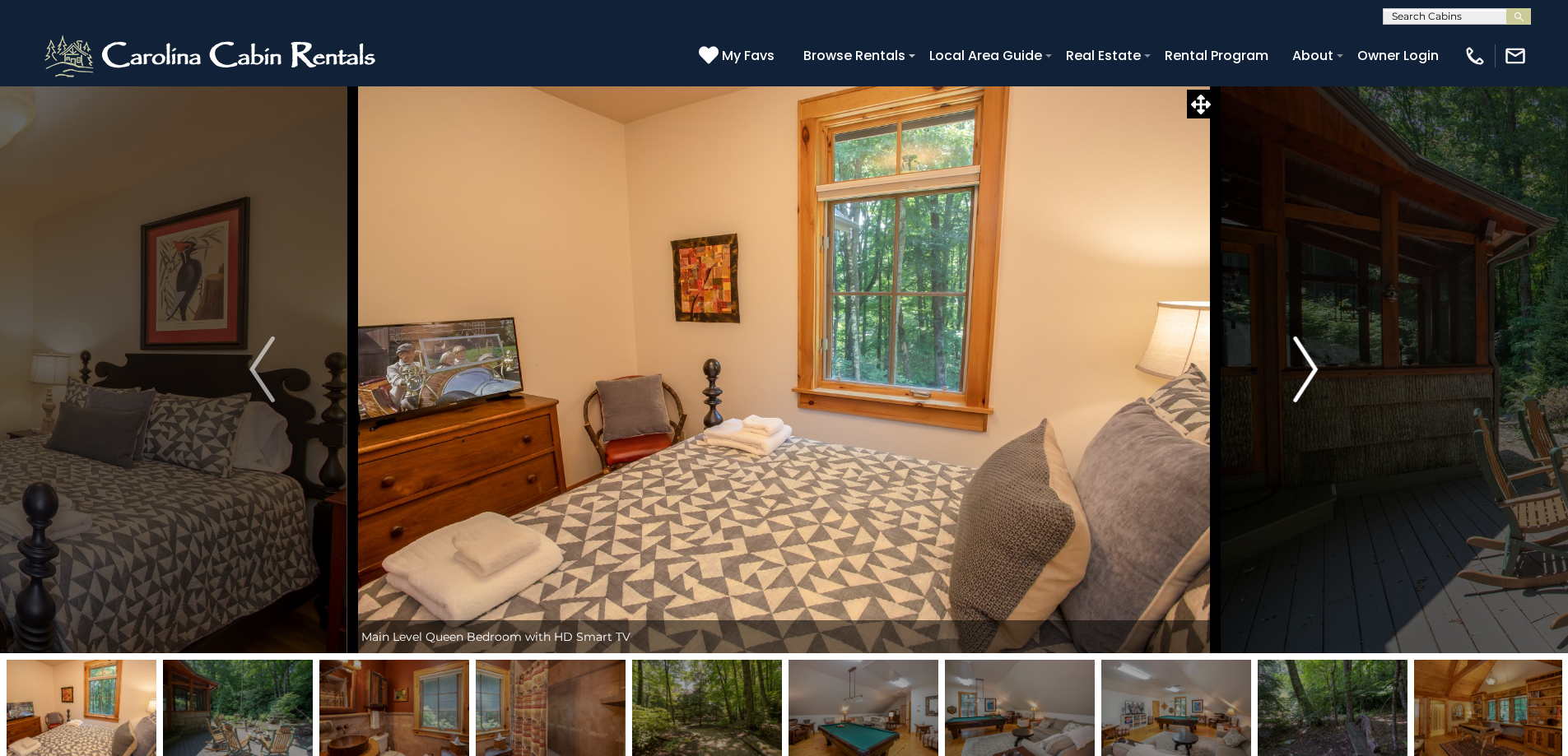
click at [1293, 366] on img "Next" at bounding box center [1306, 369] width 24 height 66
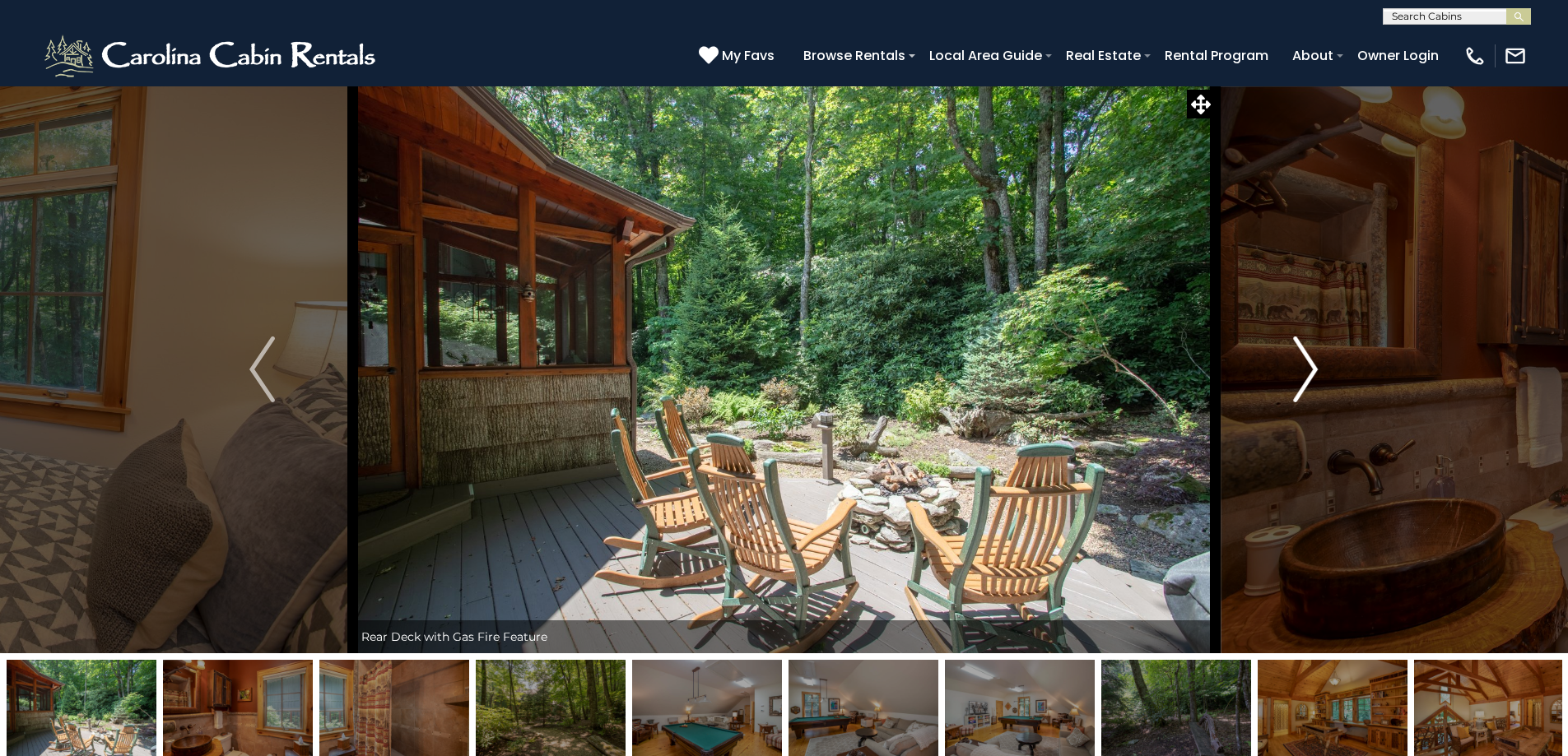
click at [1293, 366] on img "Next" at bounding box center [1306, 369] width 24 height 66
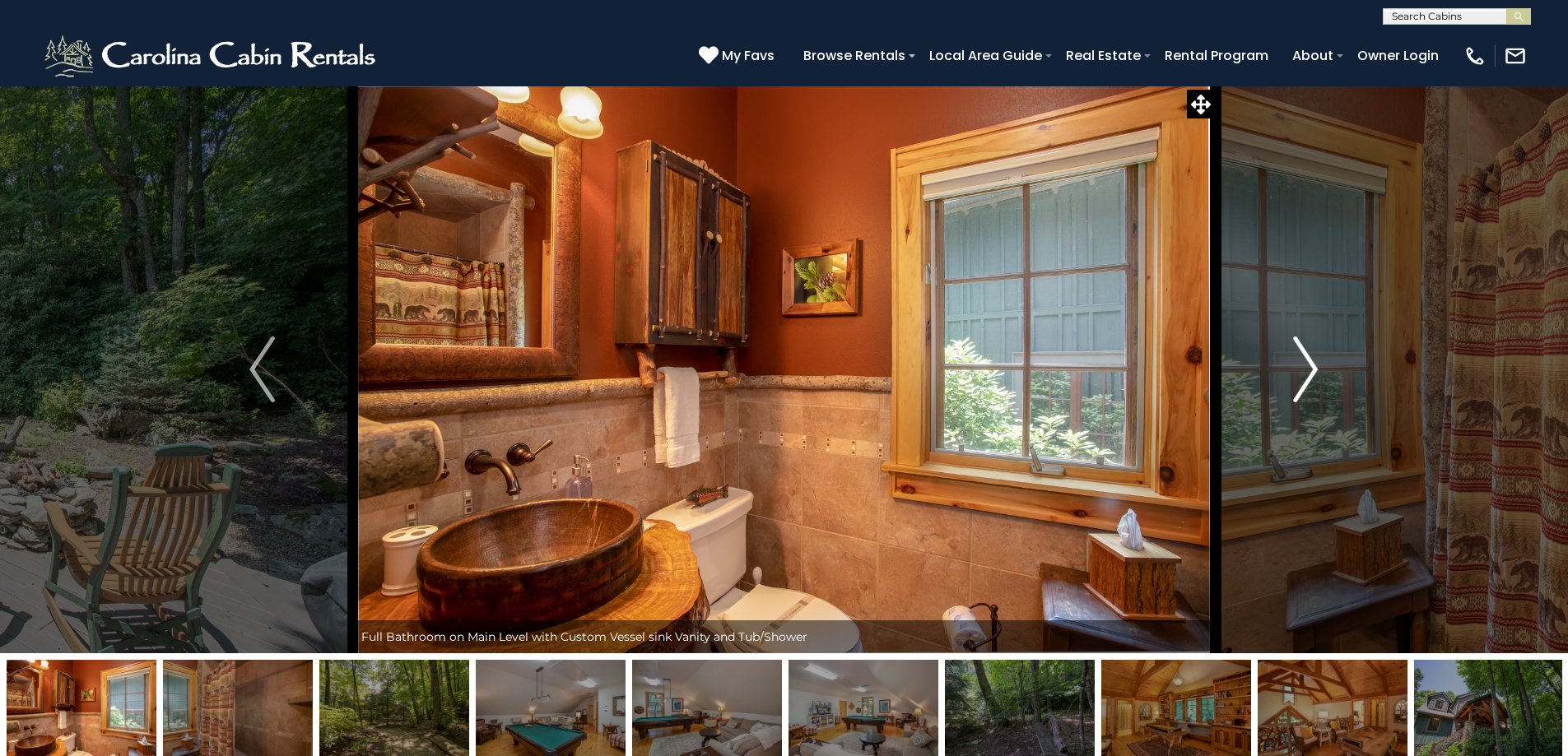
click at [1293, 366] on img "Next" at bounding box center [1306, 369] width 24 height 66
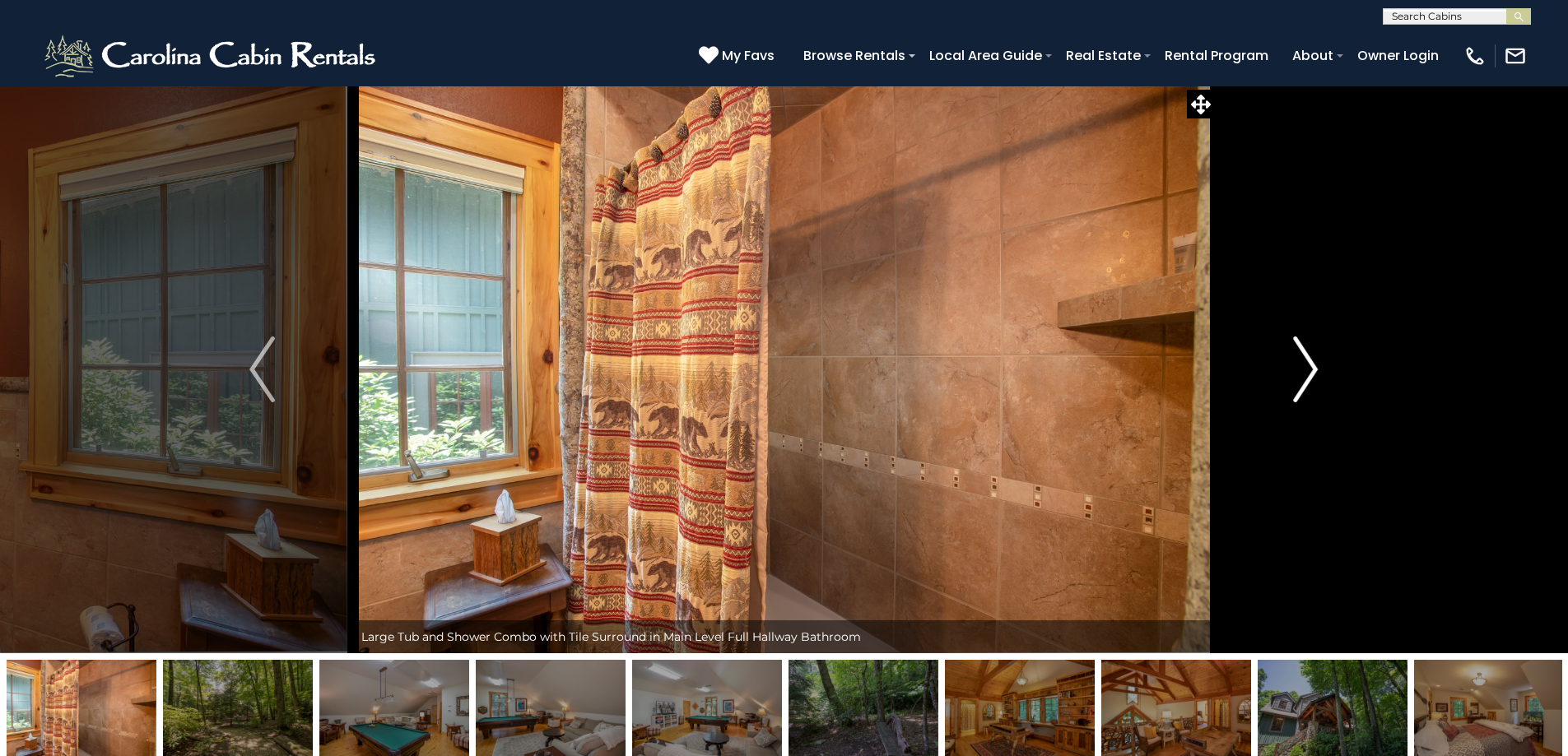
click at [1293, 366] on img "Next" at bounding box center [1306, 369] width 24 height 66
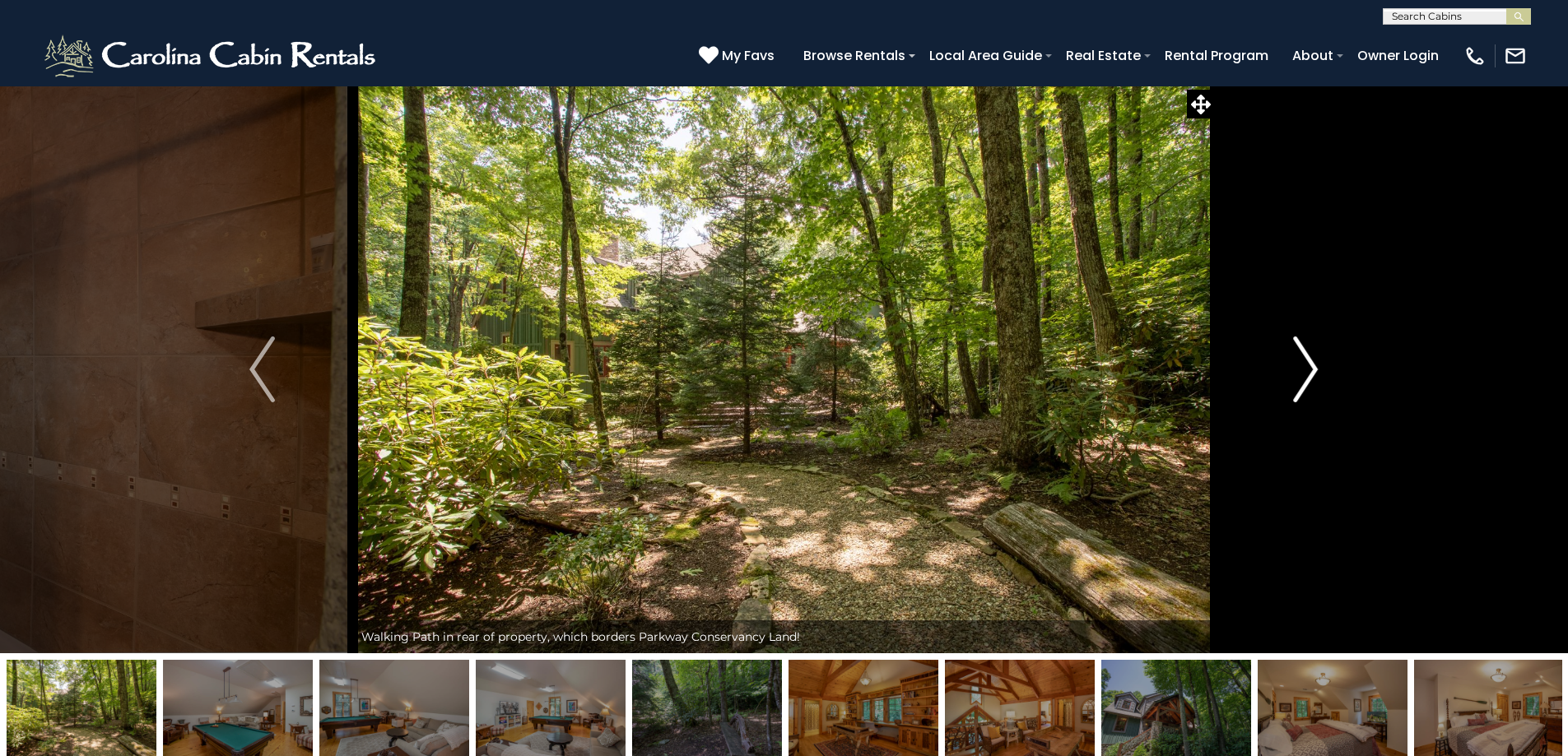
click at [1293, 366] on img "Next" at bounding box center [1306, 369] width 24 height 66
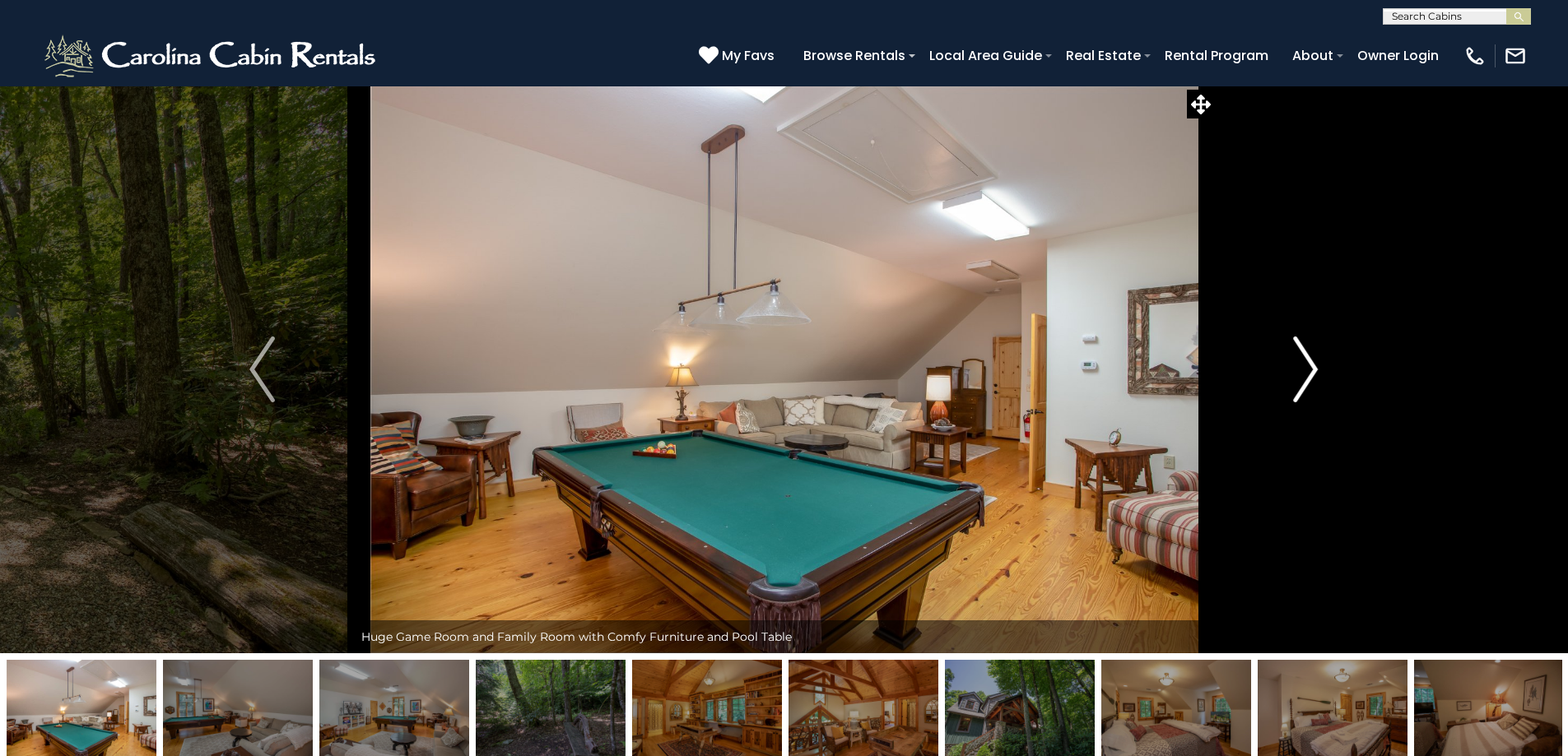
click at [1293, 366] on img "Next" at bounding box center [1306, 369] width 24 height 66
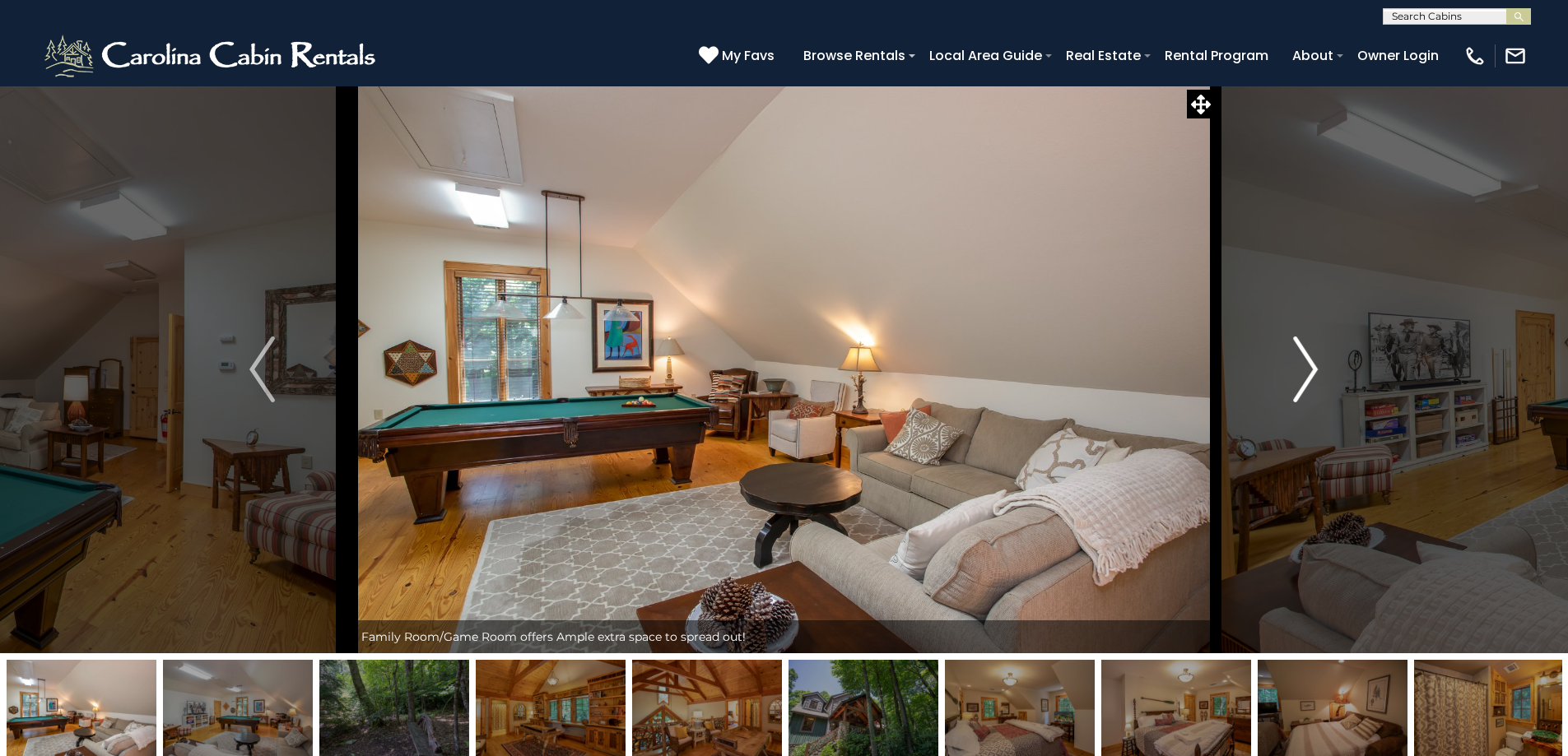
click at [1293, 366] on img "Next" at bounding box center [1306, 369] width 24 height 66
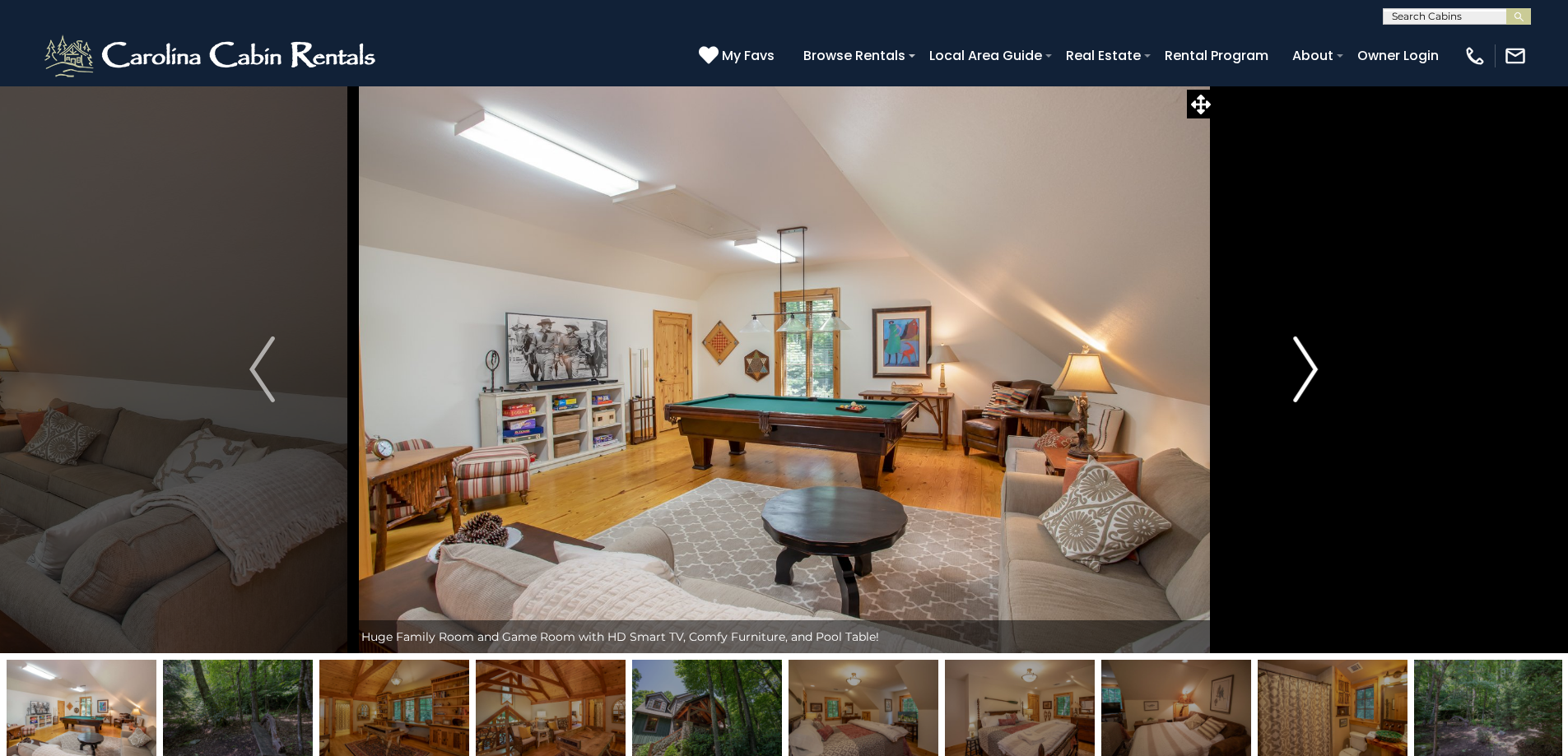
click at [1293, 366] on img "Next" at bounding box center [1306, 369] width 24 height 66
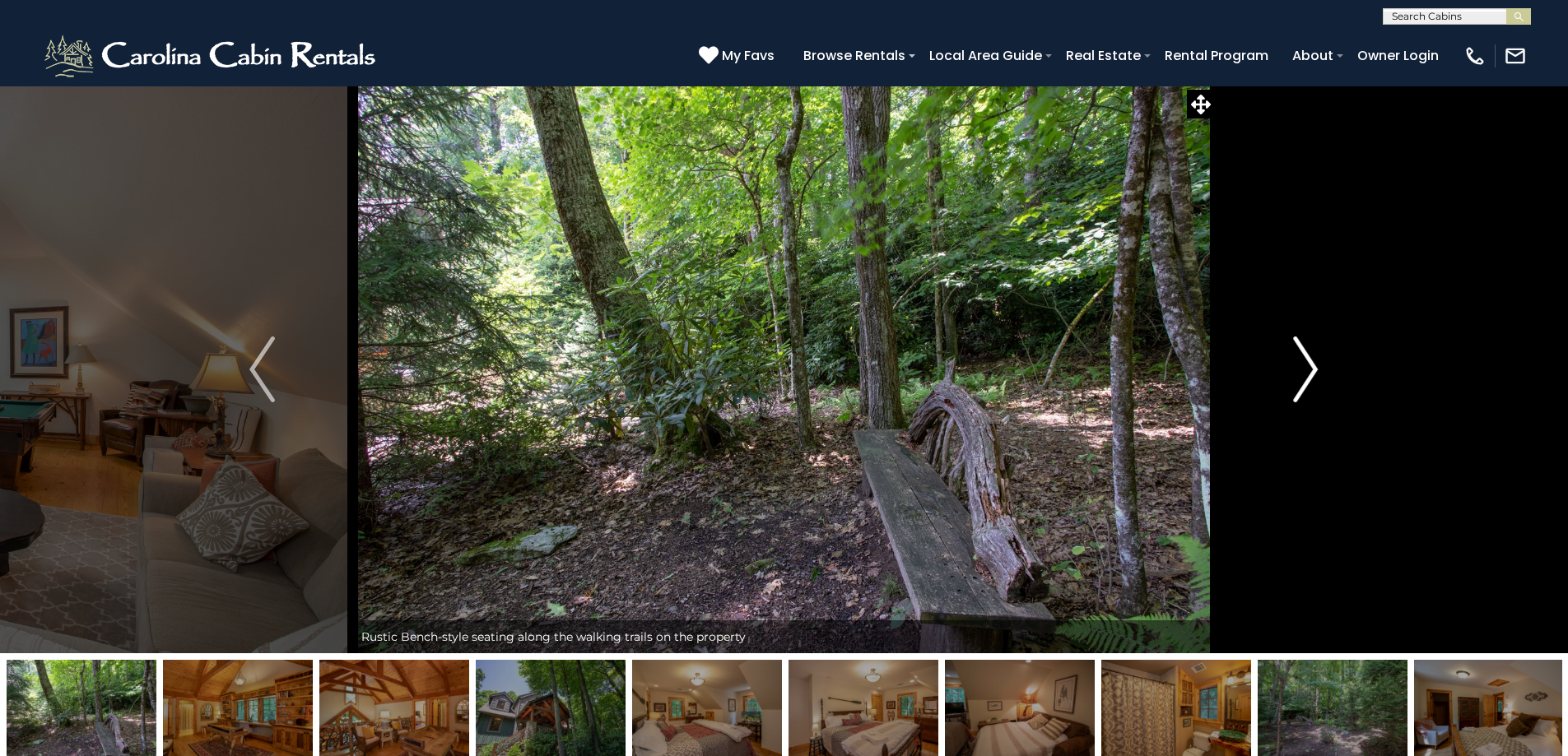
click at [1293, 366] on img "Next" at bounding box center [1306, 369] width 24 height 66
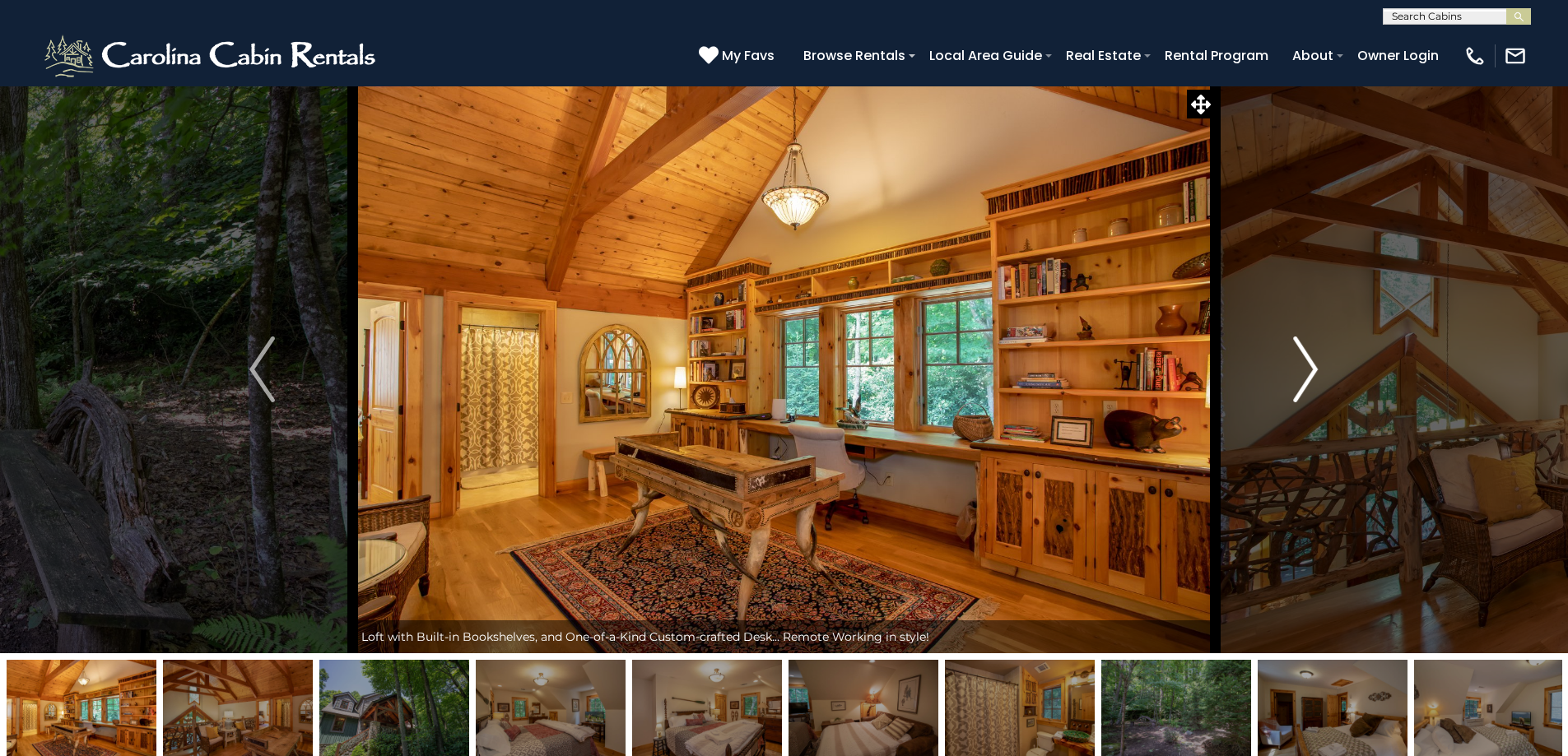
click at [1293, 366] on img "Next" at bounding box center [1306, 369] width 24 height 66
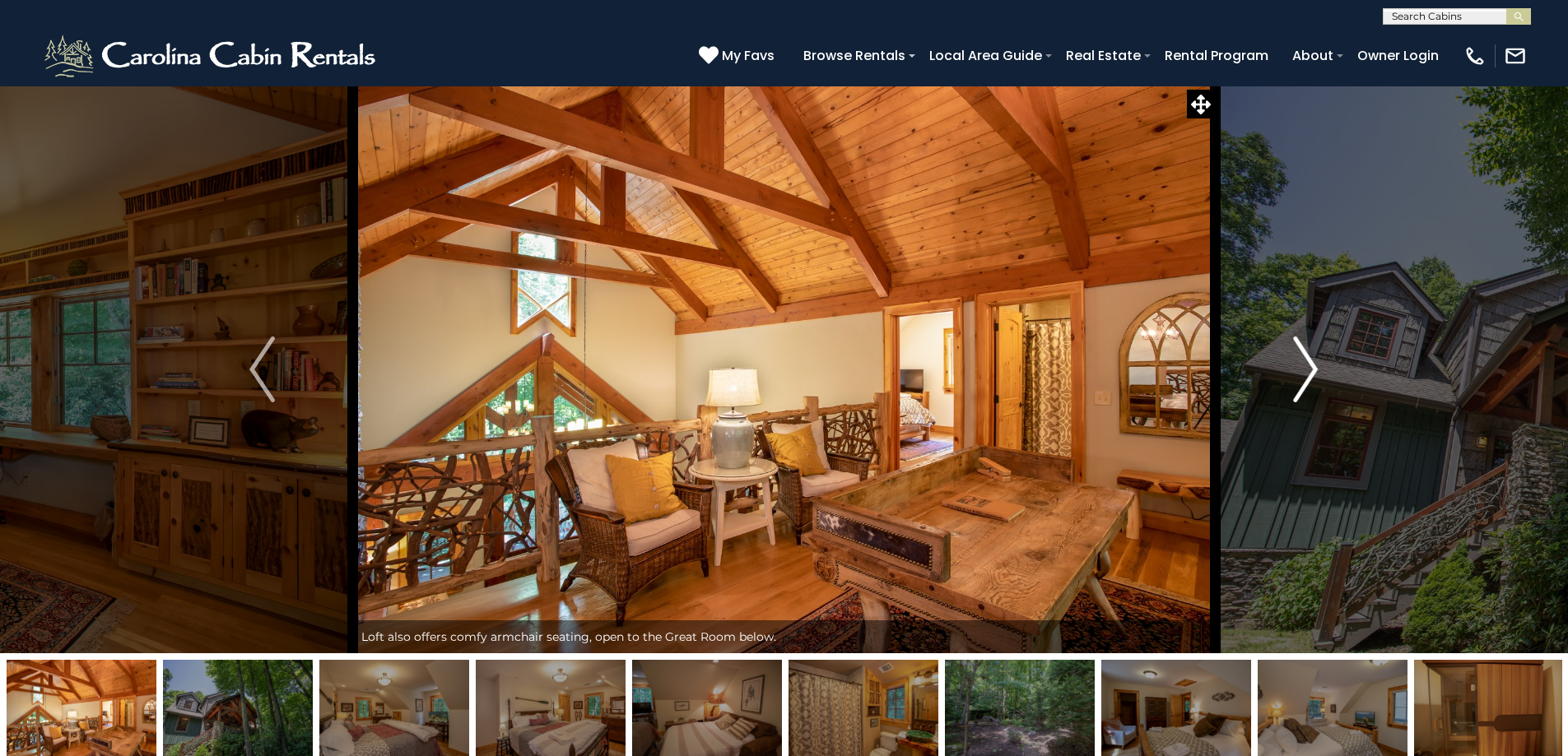
click at [1293, 366] on img "Next" at bounding box center [1306, 369] width 24 height 66
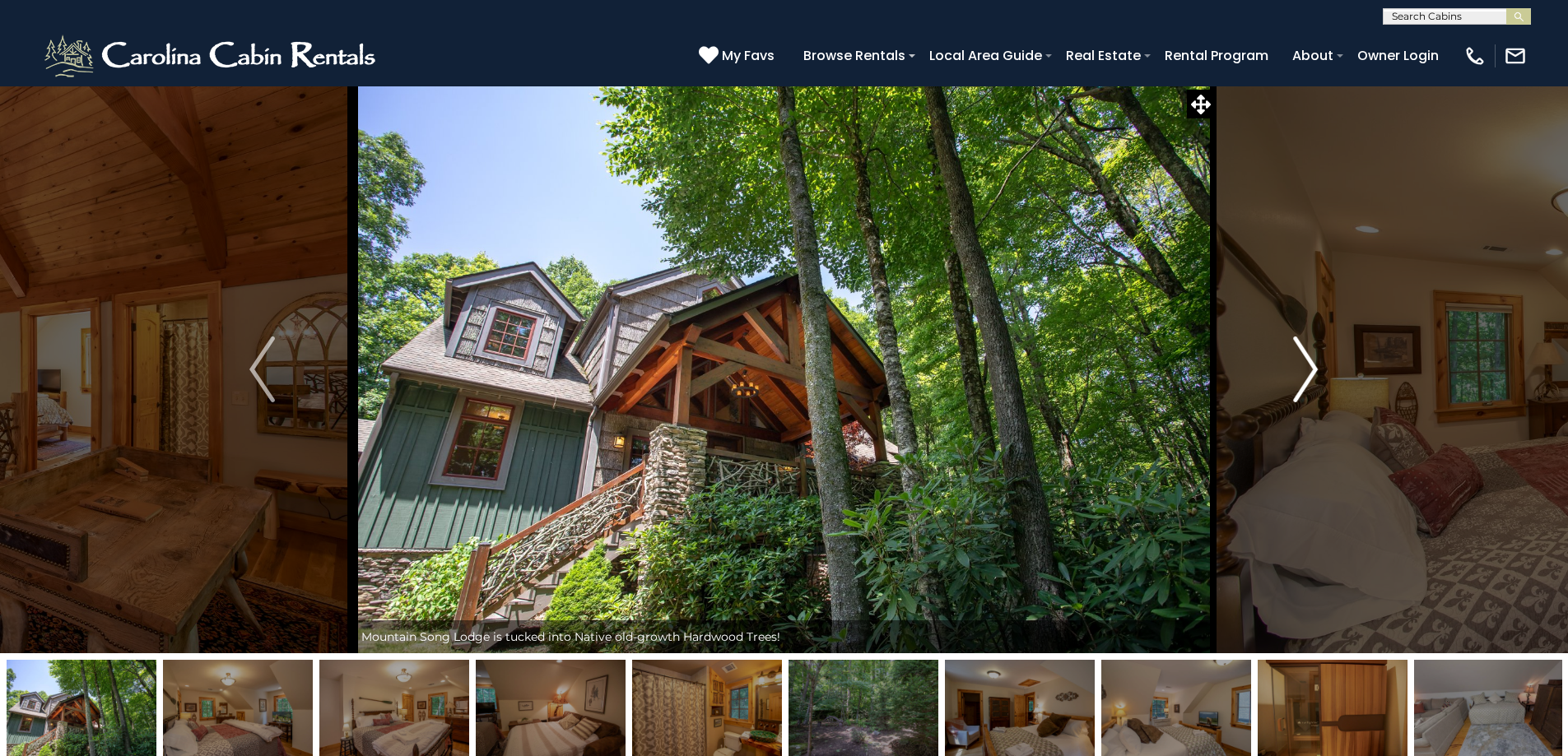
click at [1279, 362] on button "Next" at bounding box center [1305, 370] width 181 height 568
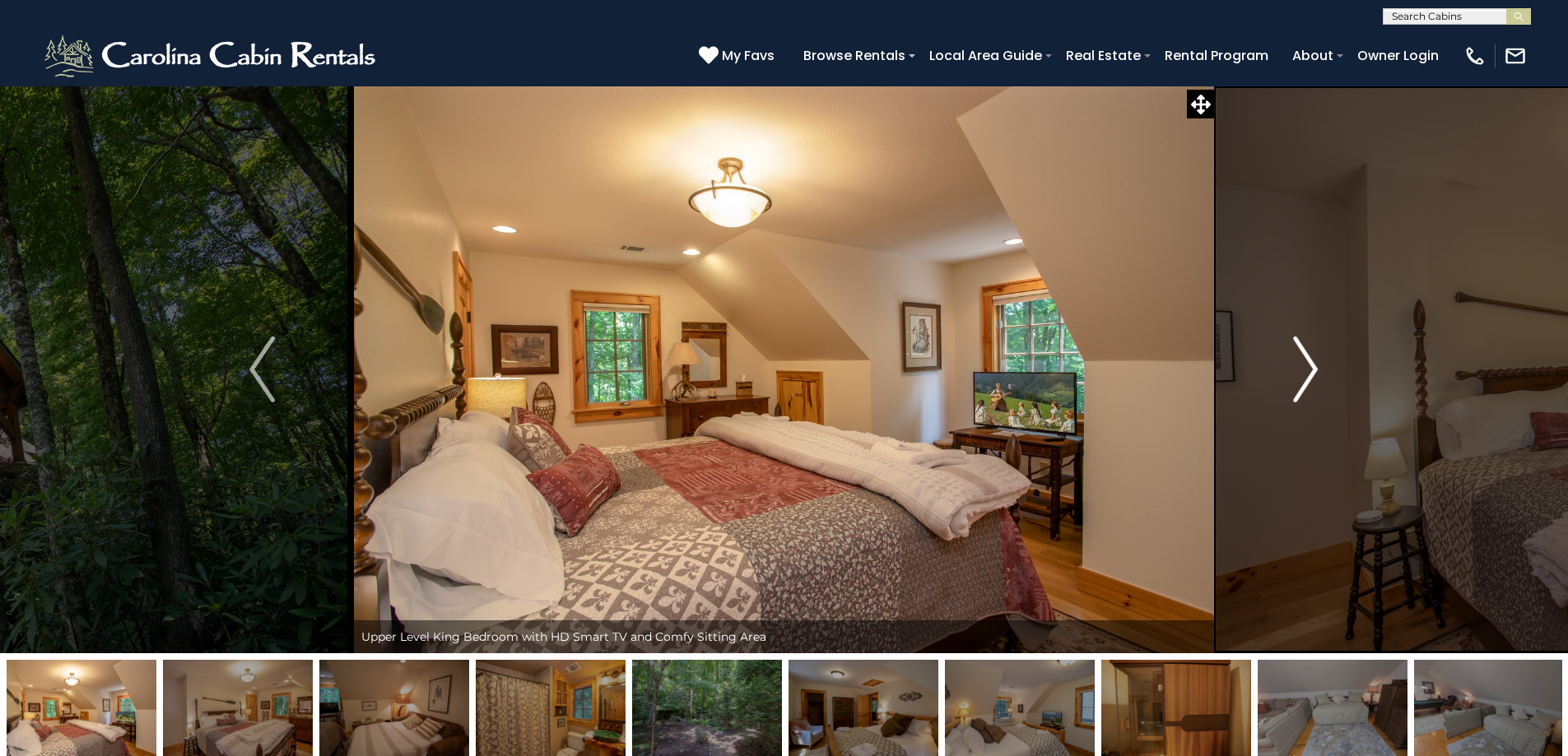
click at [1279, 361] on button "Next" at bounding box center [1305, 370] width 181 height 568
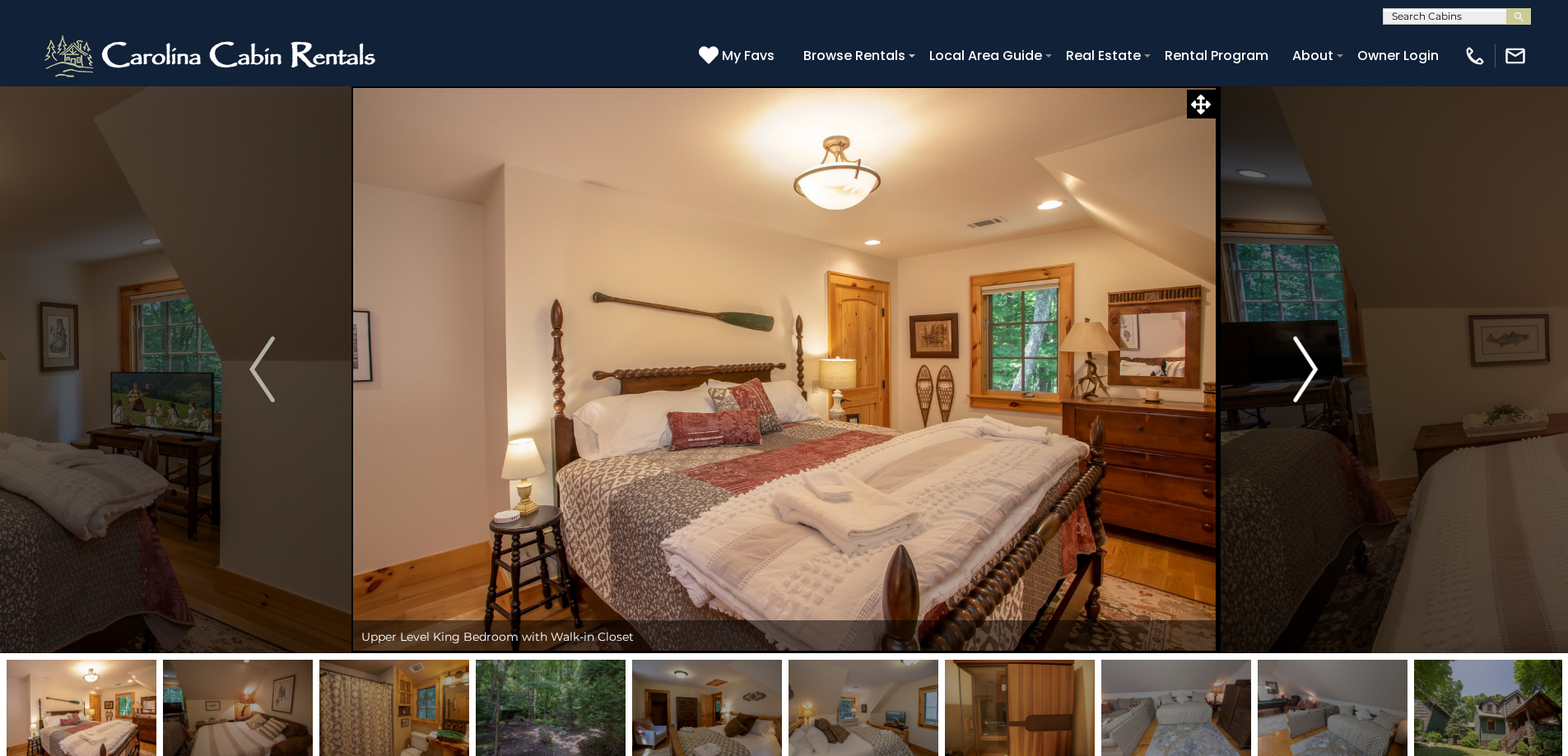
click at [1274, 367] on button "Next" at bounding box center [1305, 370] width 181 height 568
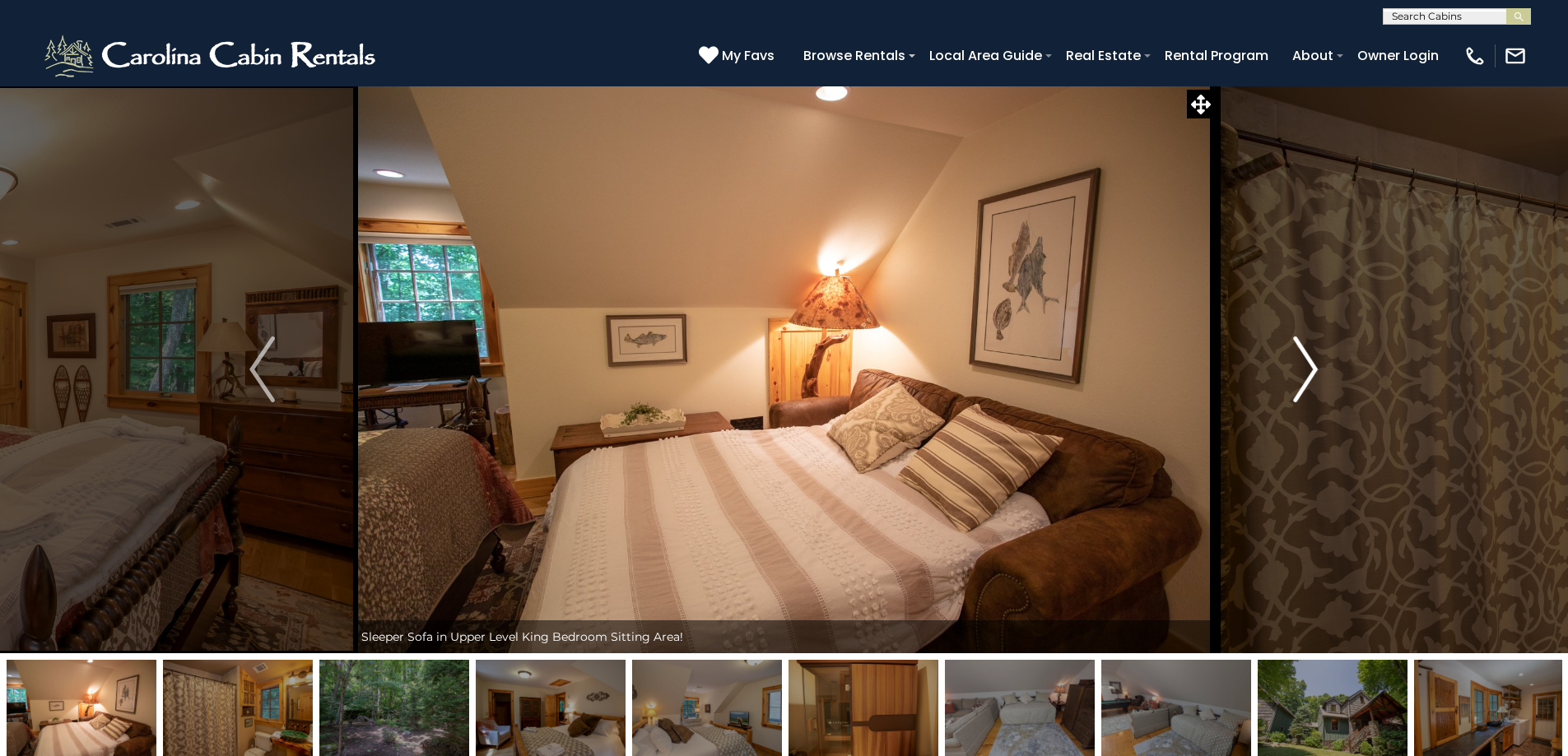
click at [1274, 366] on button "Next" at bounding box center [1305, 370] width 181 height 568
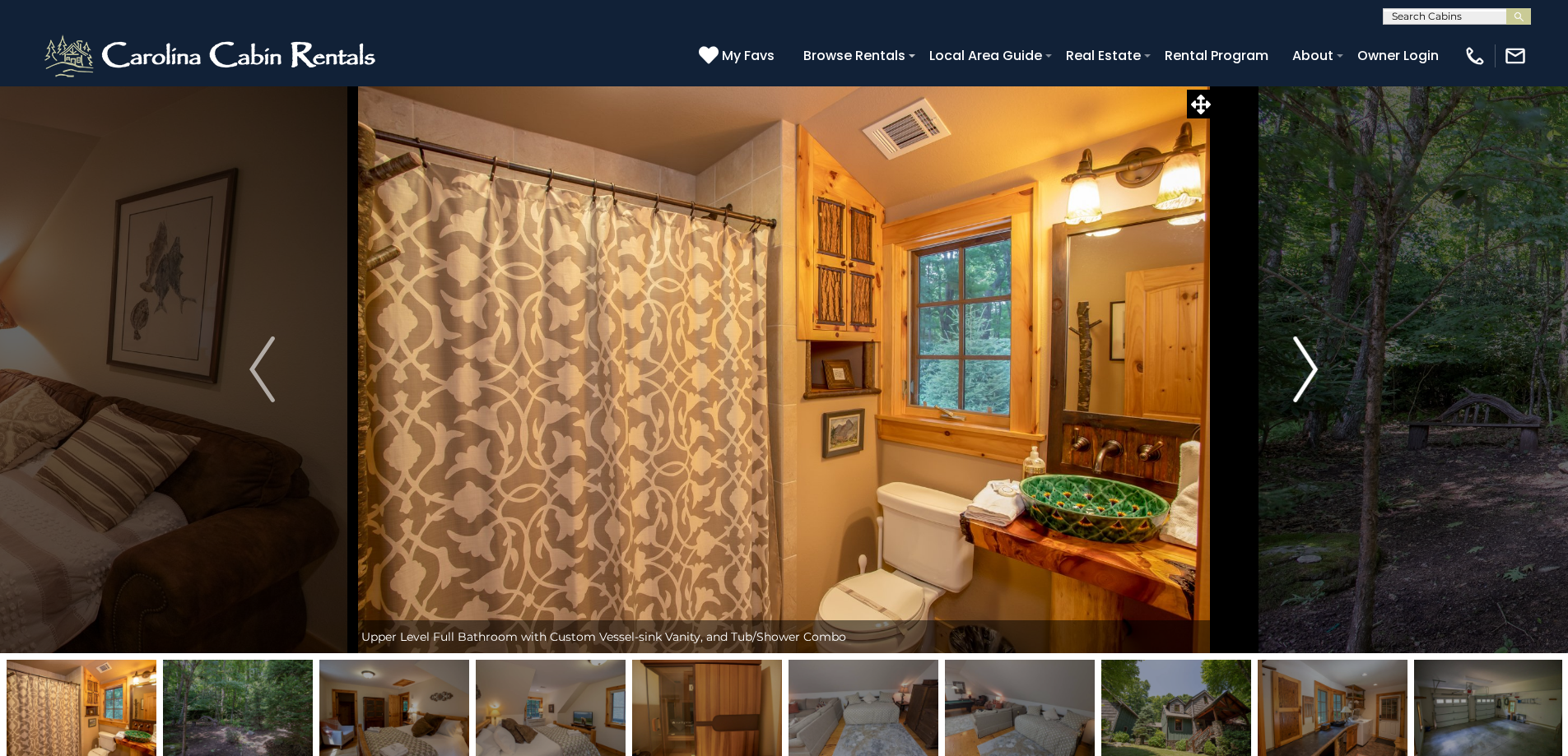
click at [1274, 365] on button "Next" at bounding box center [1305, 370] width 181 height 568
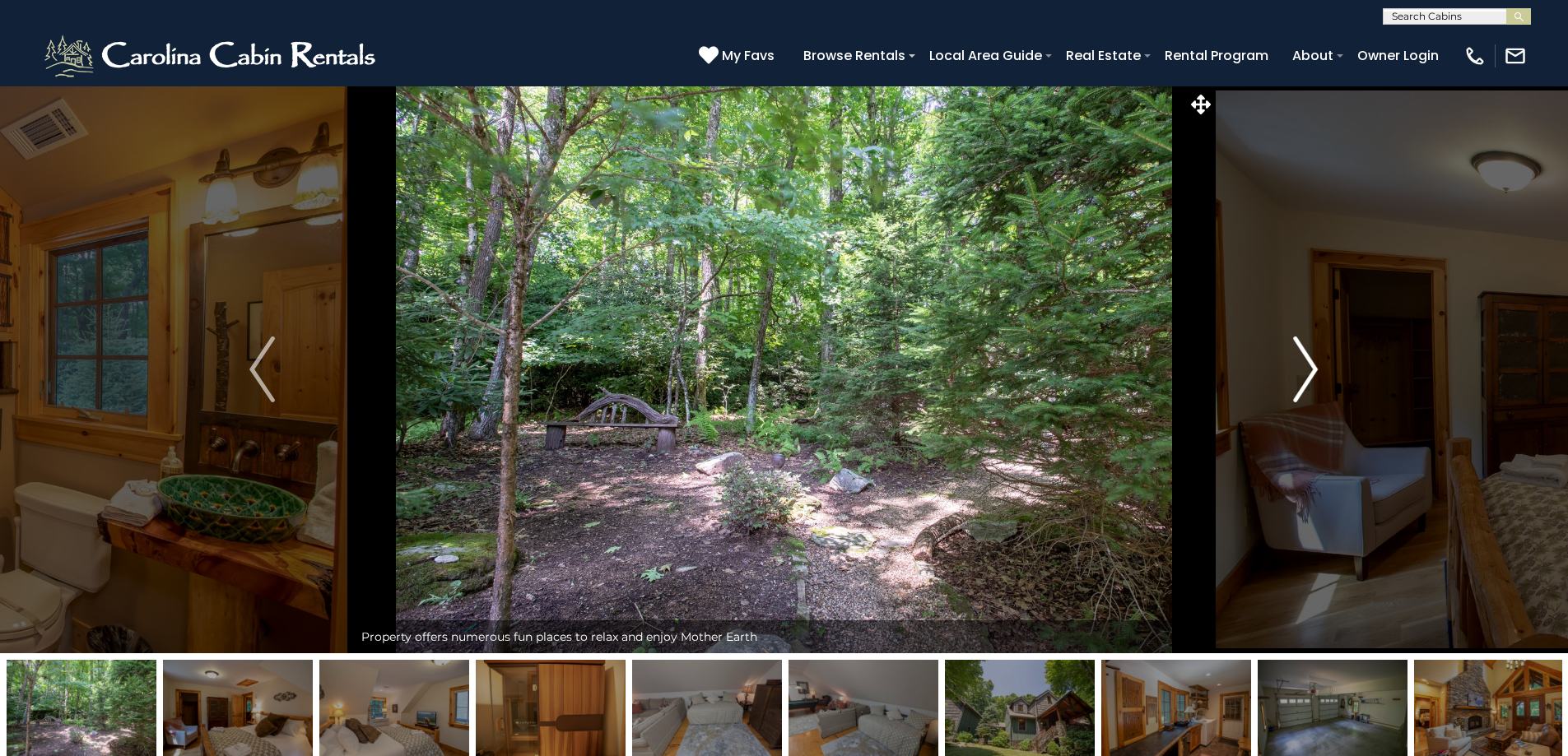
click at [1274, 365] on button "Next" at bounding box center [1305, 370] width 181 height 568
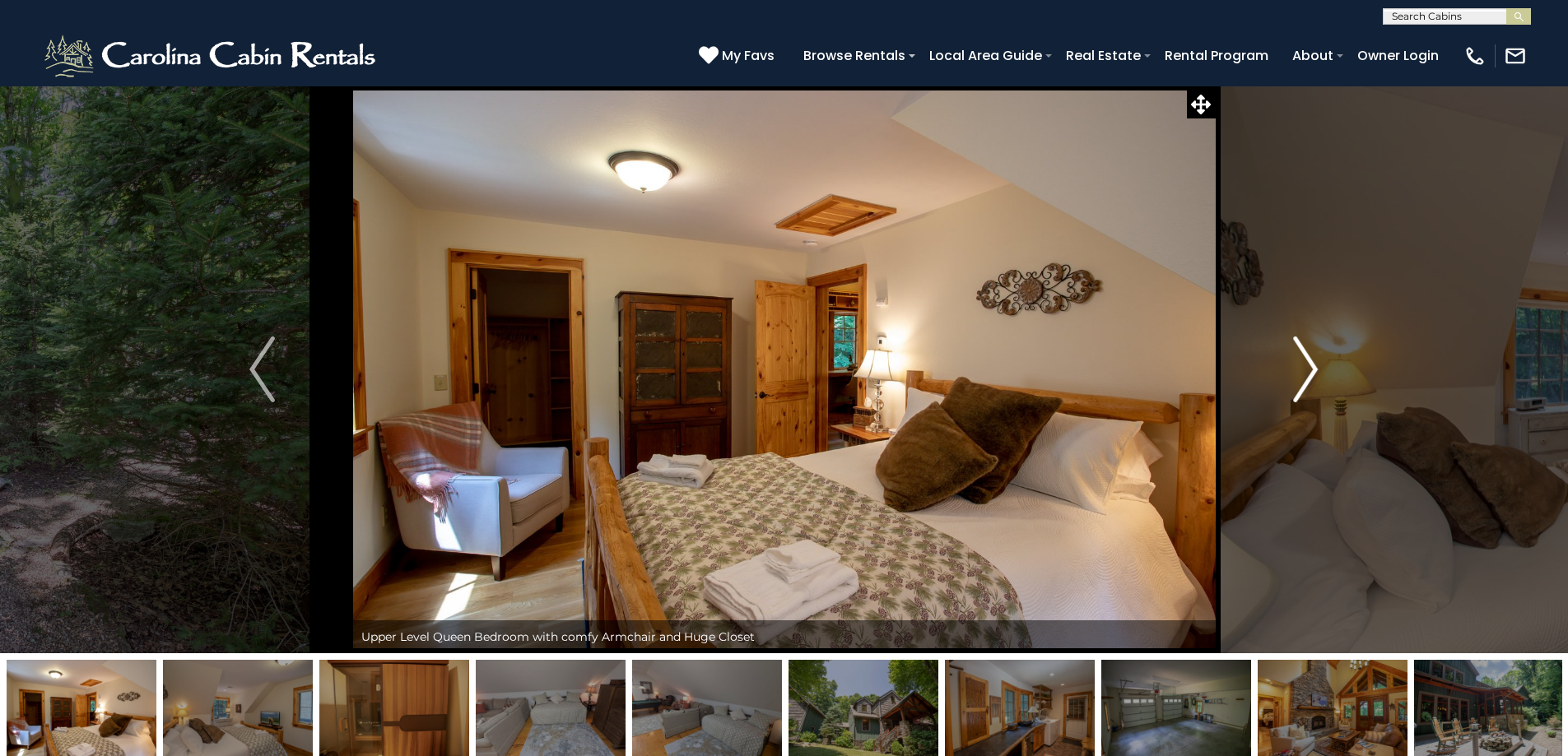
click at [1268, 362] on button "Next" at bounding box center [1305, 370] width 181 height 568
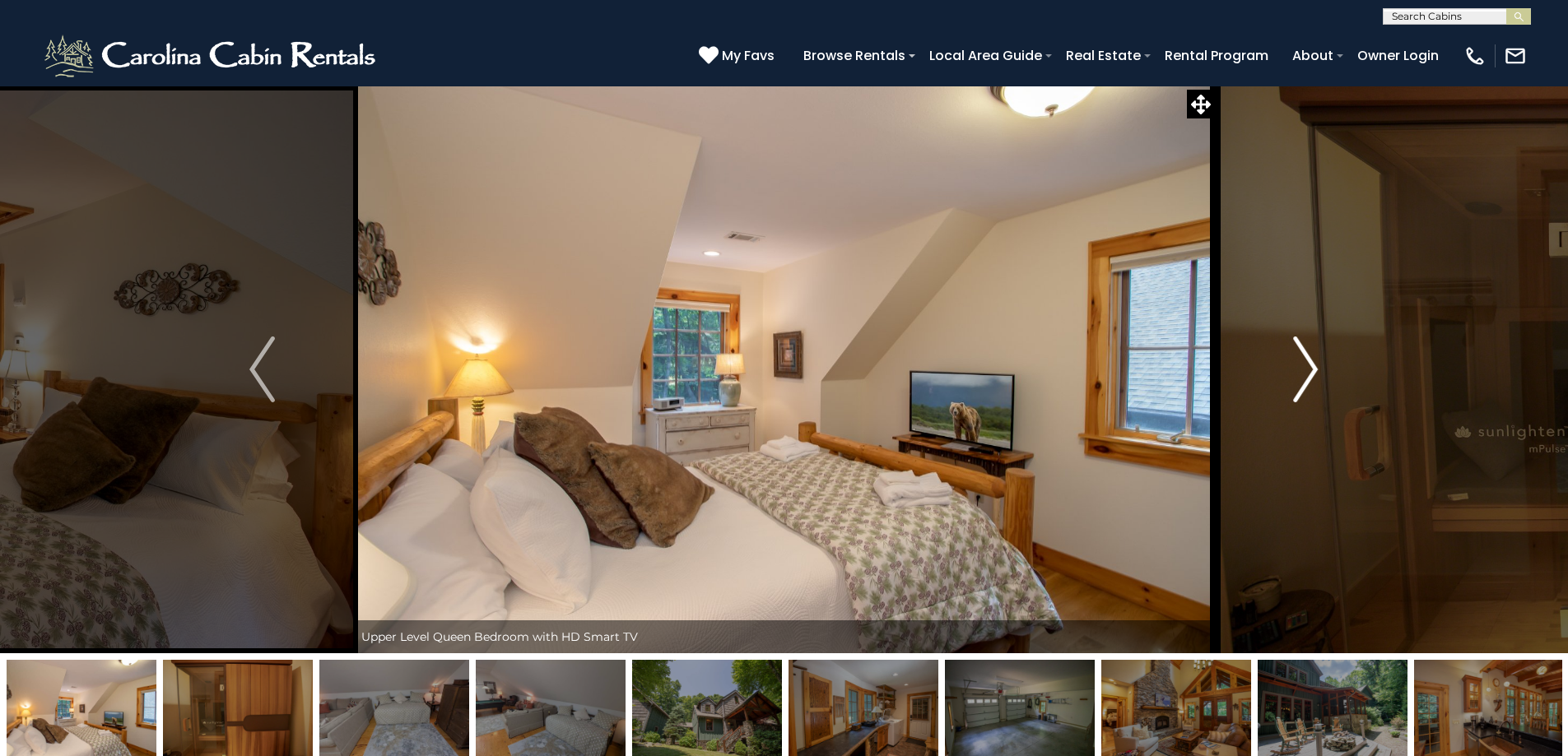
click at [1282, 366] on button "Next" at bounding box center [1305, 370] width 181 height 568
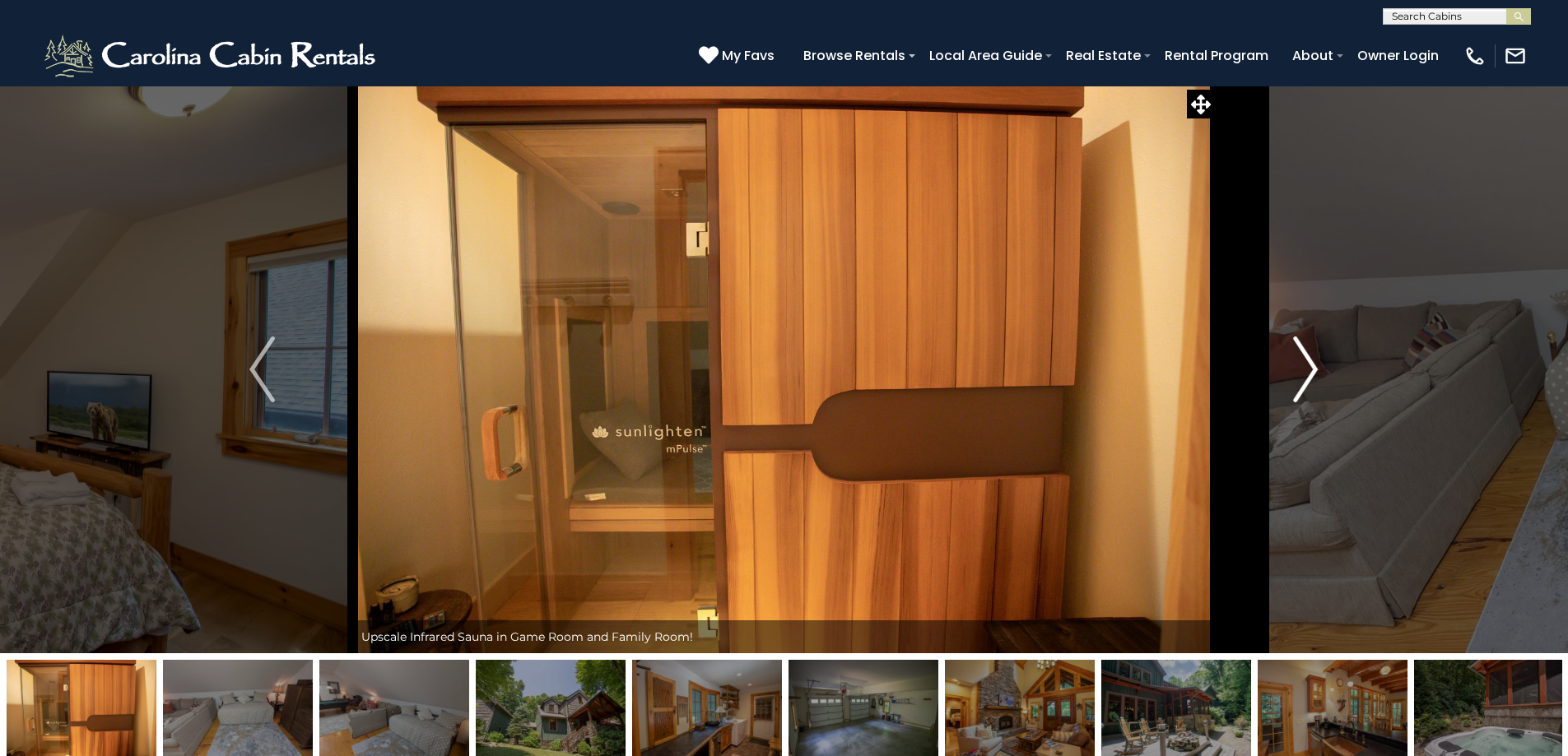
click at [1282, 366] on button "Next" at bounding box center [1305, 370] width 181 height 568
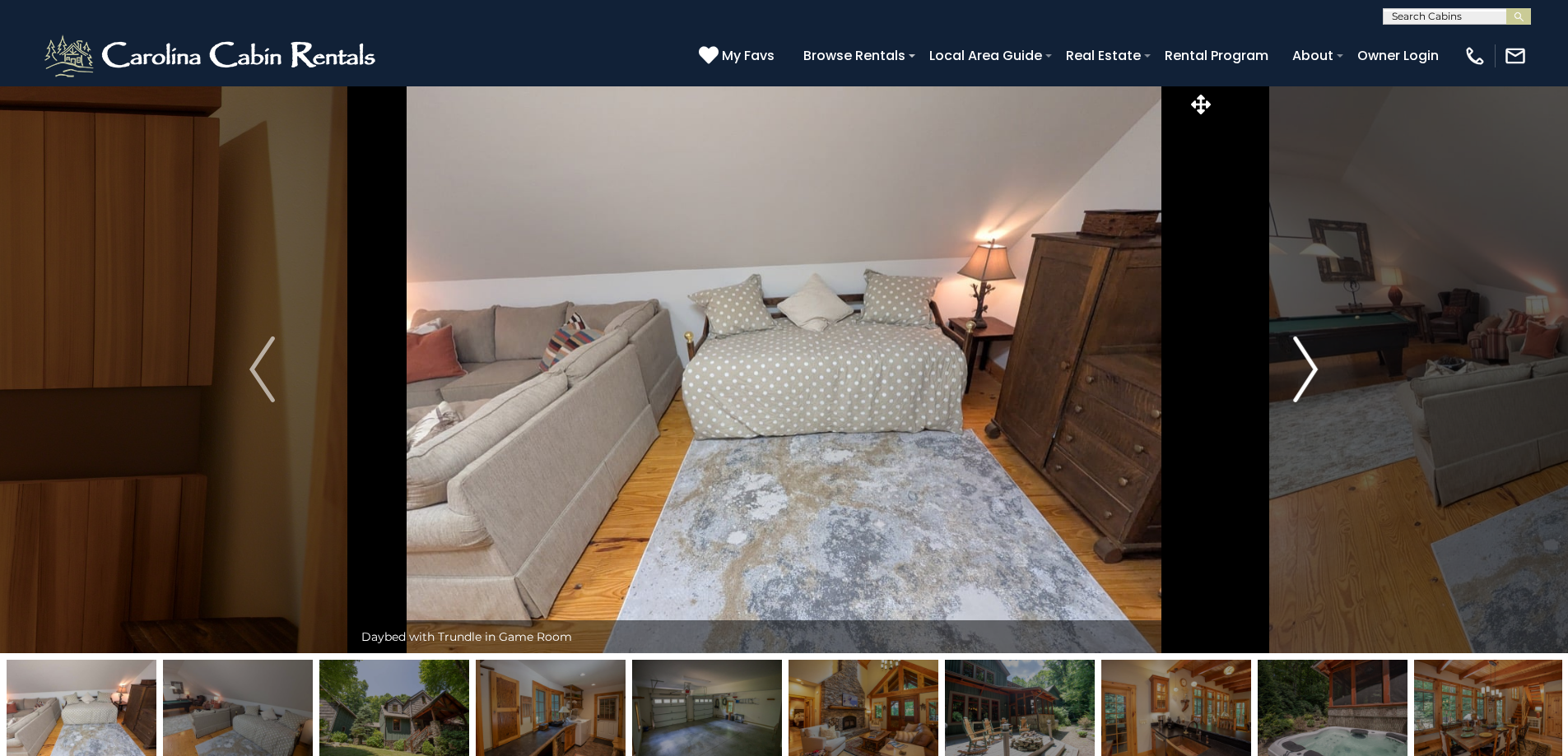
click at [1282, 365] on button "Next" at bounding box center [1305, 370] width 181 height 568
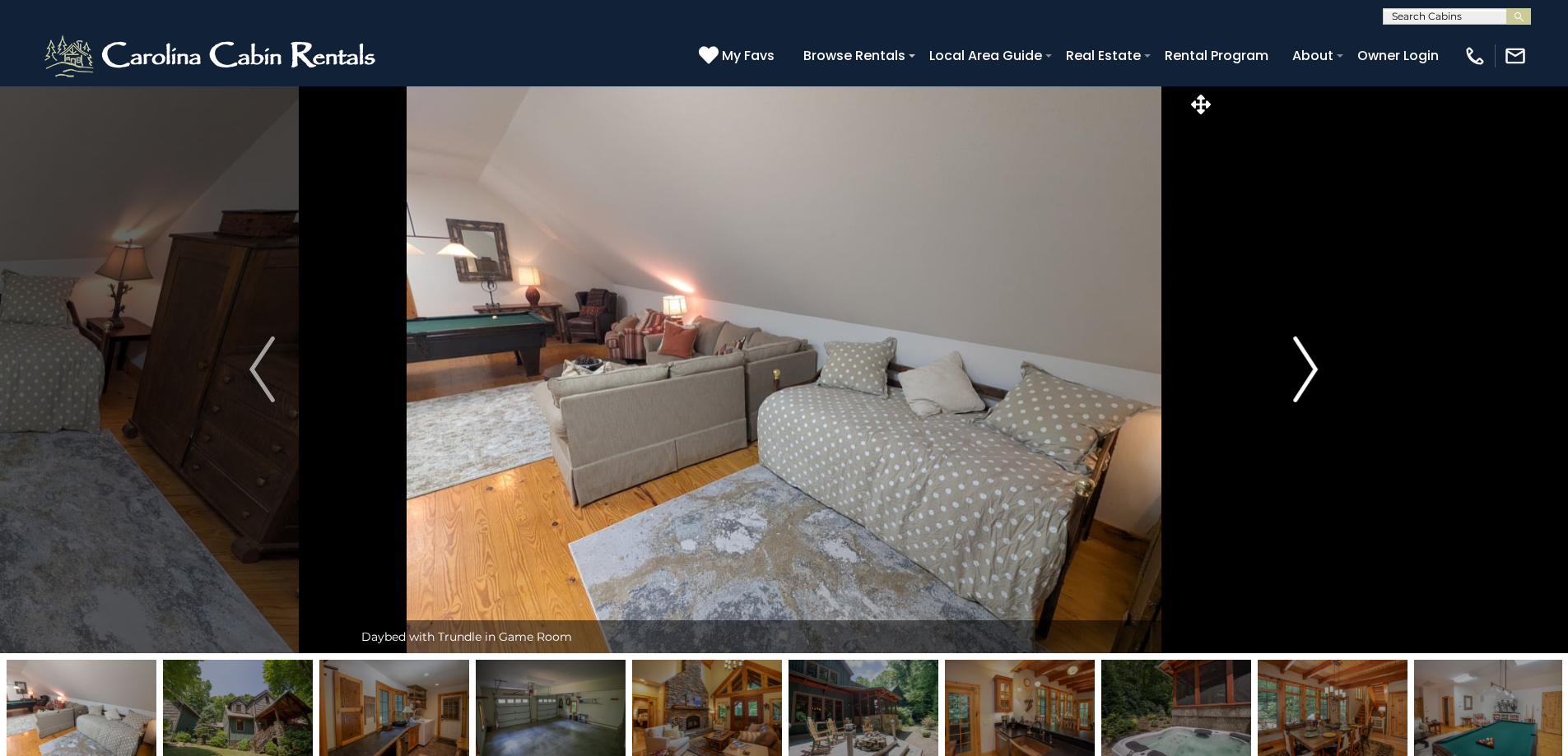
click at [1250, 361] on button "Next" at bounding box center [1305, 370] width 181 height 568
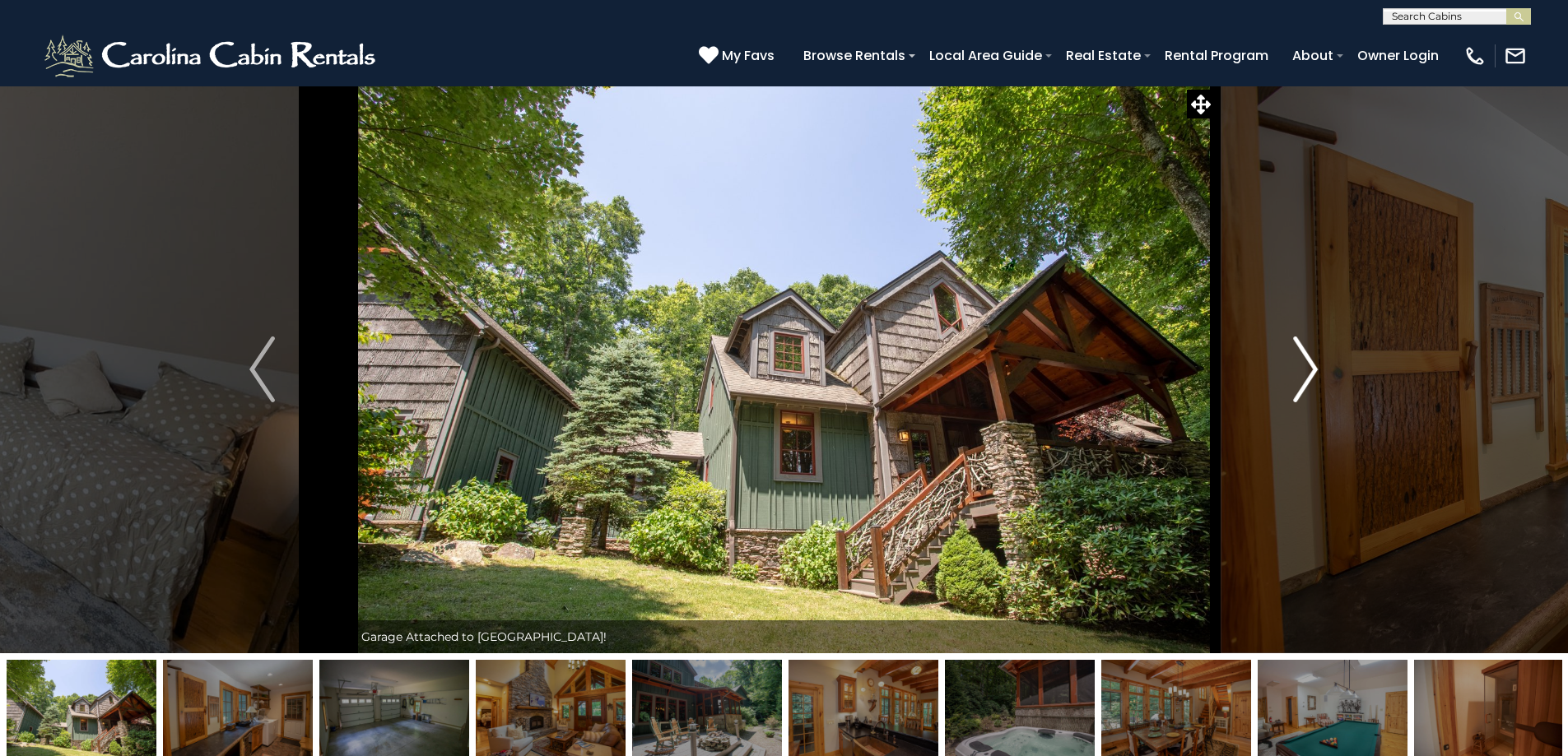
click at [1250, 361] on button "Next" at bounding box center [1305, 370] width 181 height 568
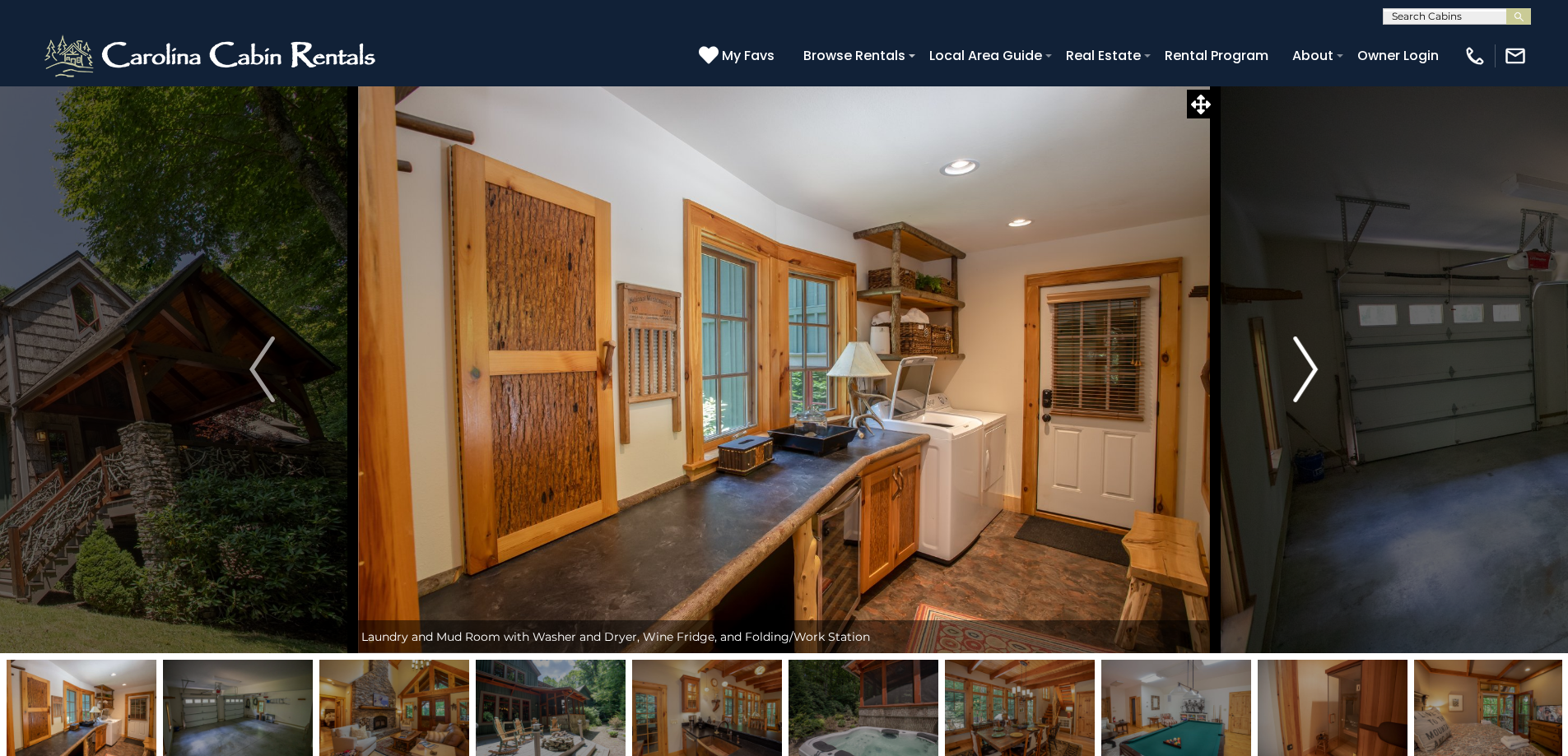
click at [1290, 364] on button "Next" at bounding box center [1305, 370] width 181 height 568
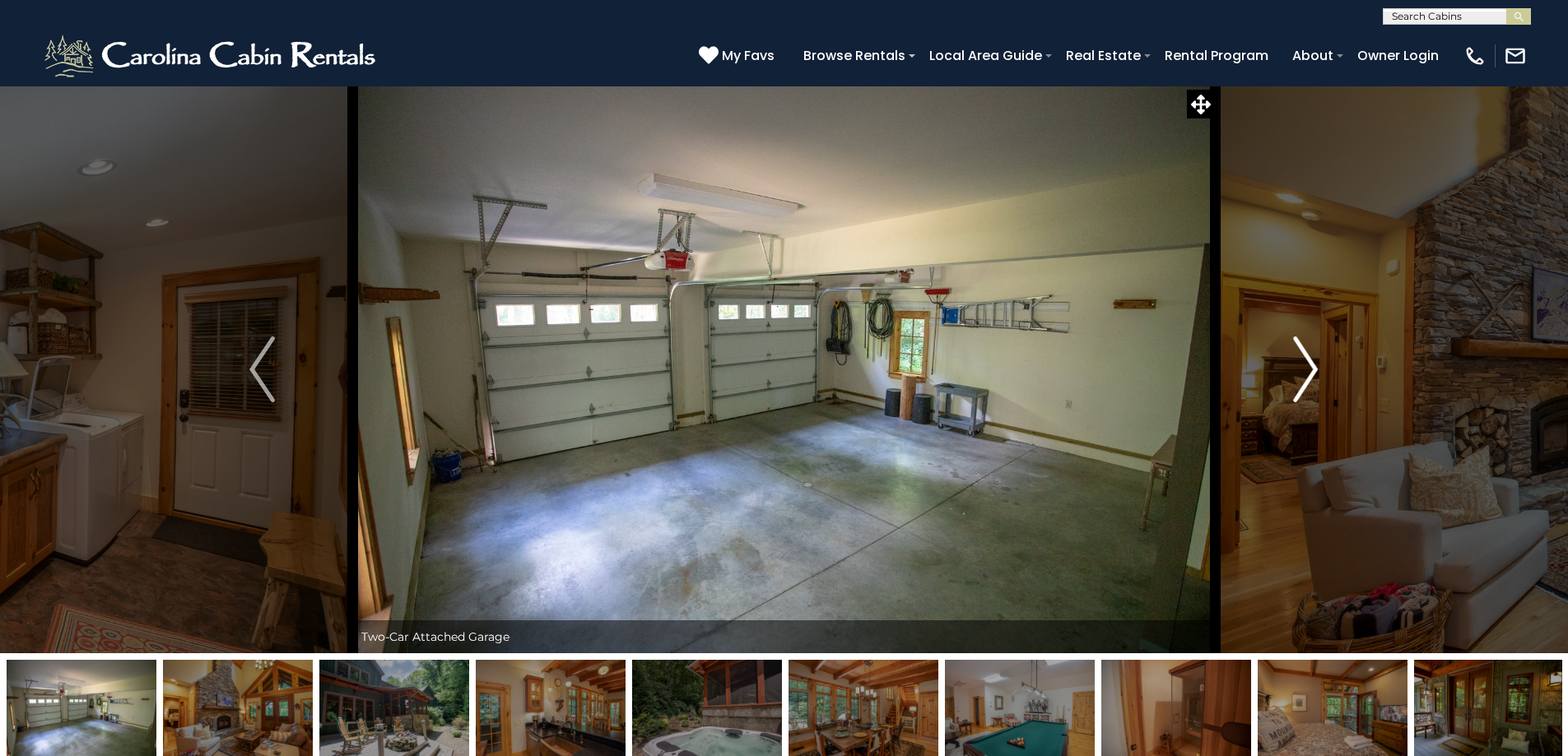
click at [1290, 364] on button "Next" at bounding box center [1305, 370] width 181 height 568
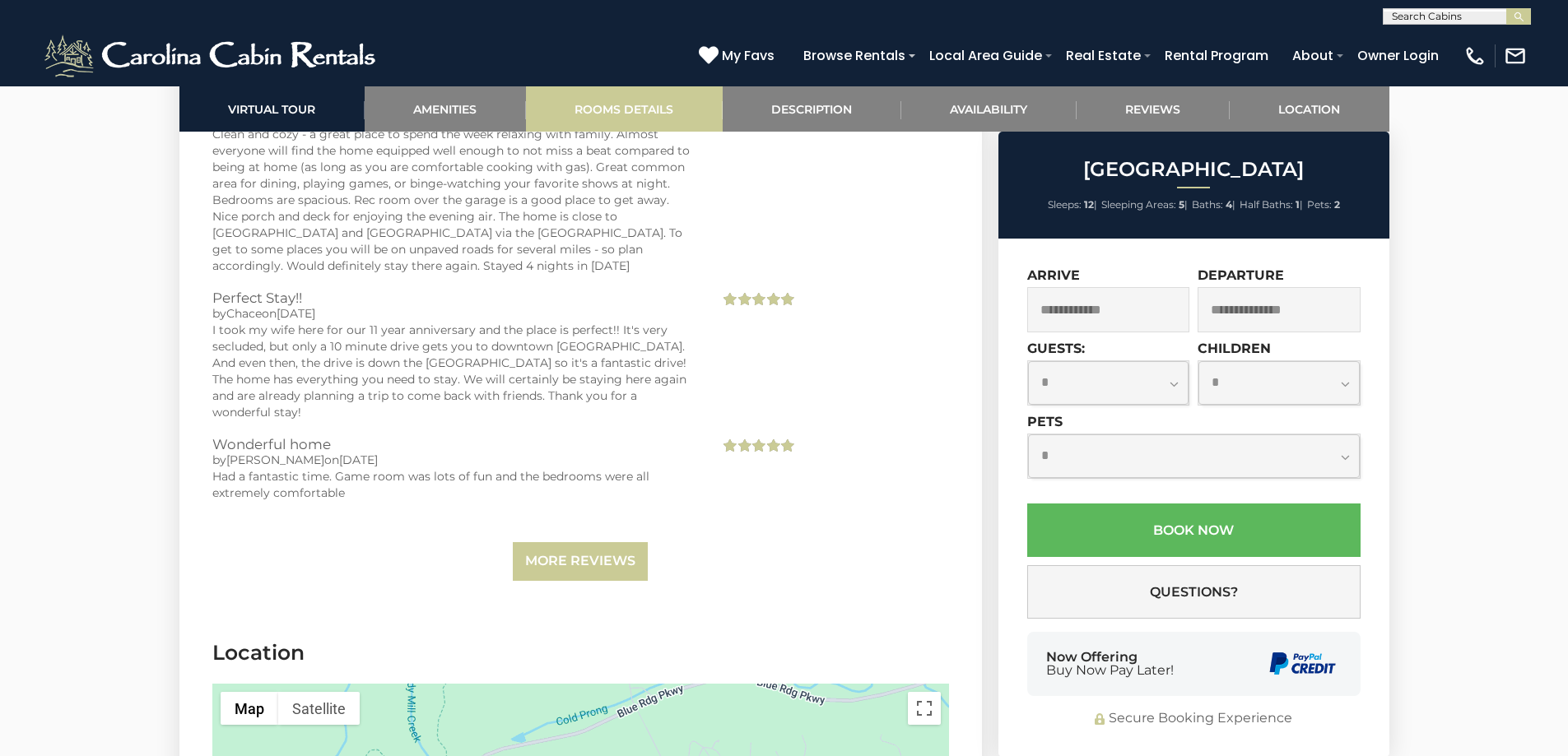
scroll to position [4936, 0]
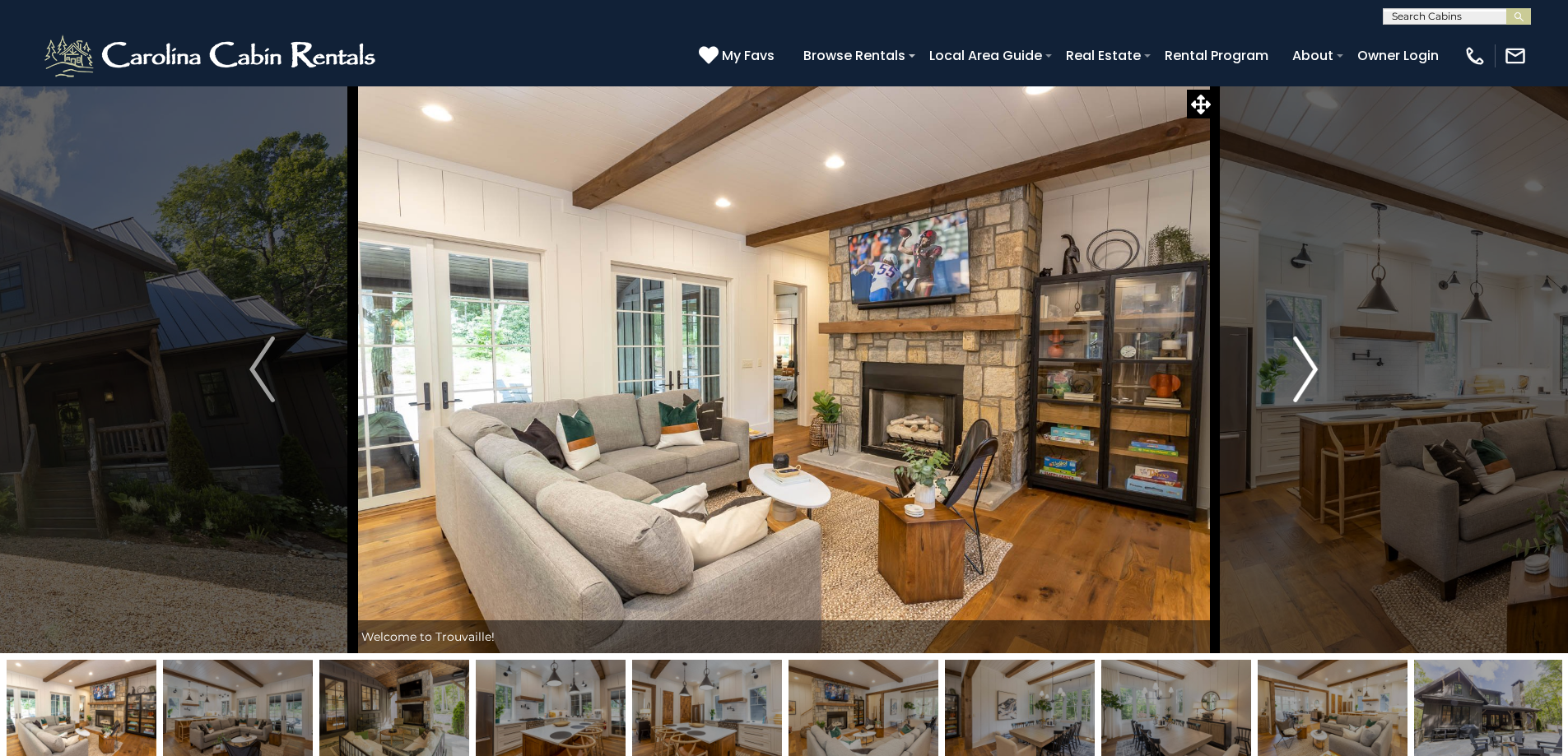
drag, startPoint x: 1283, startPoint y: 385, endPoint x: 1269, endPoint y: 384, distance: 14.0
click at [1279, 385] on button "Next" at bounding box center [1305, 370] width 181 height 568
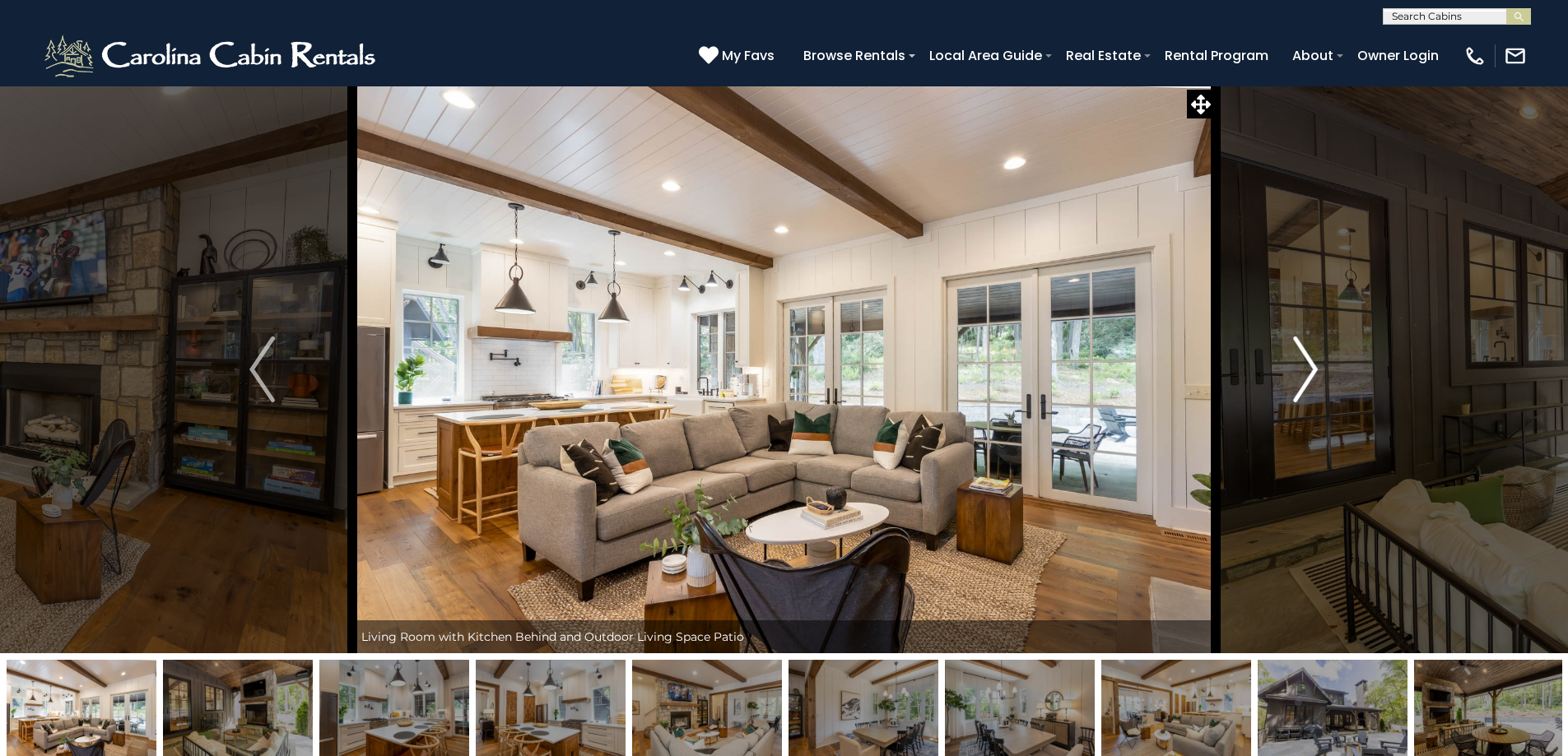
click at [1304, 385] on img "Next" at bounding box center [1306, 369] width 24 height 66
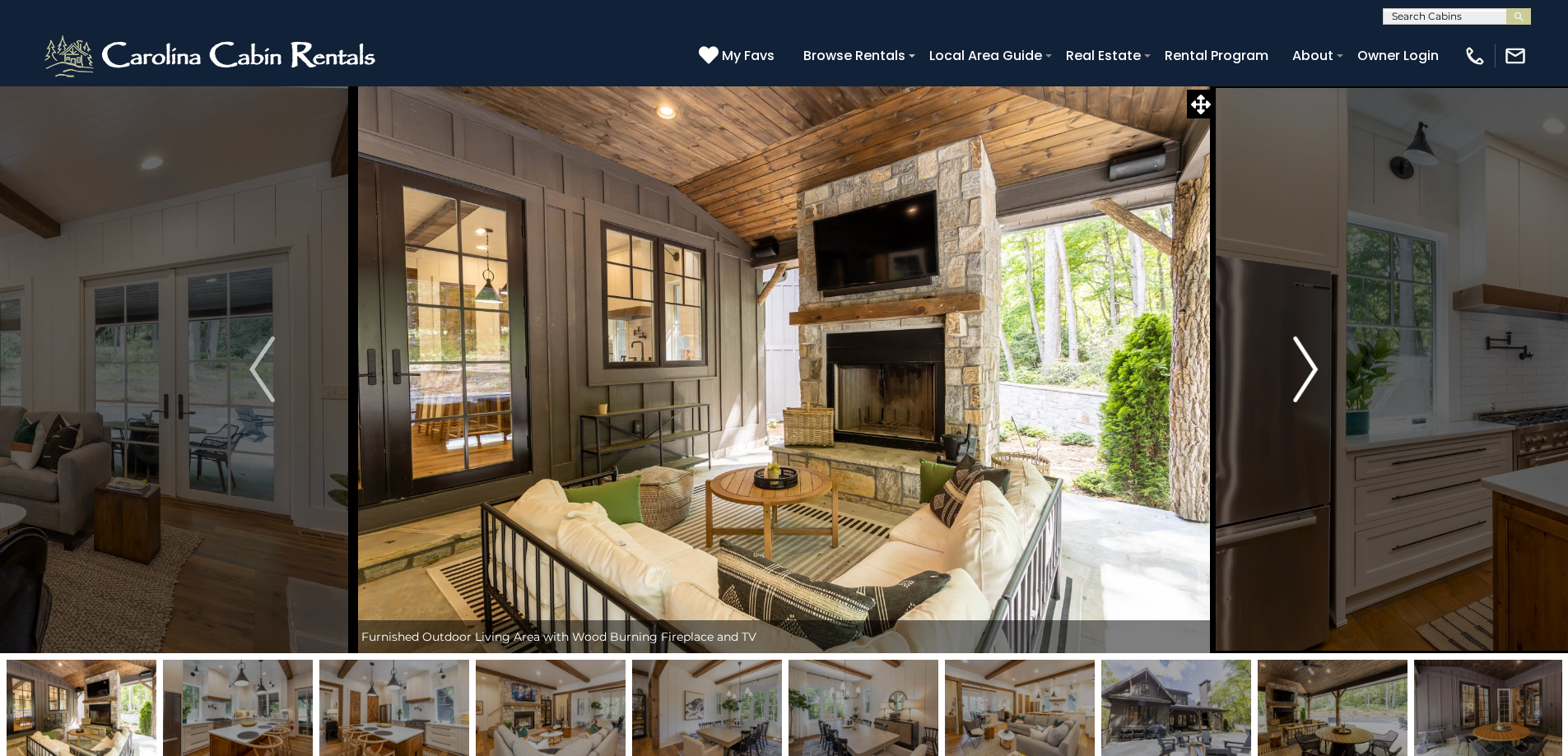
click at [1289, 386] on button "Next" at bounding box center [1305, 370] width 181 height 568
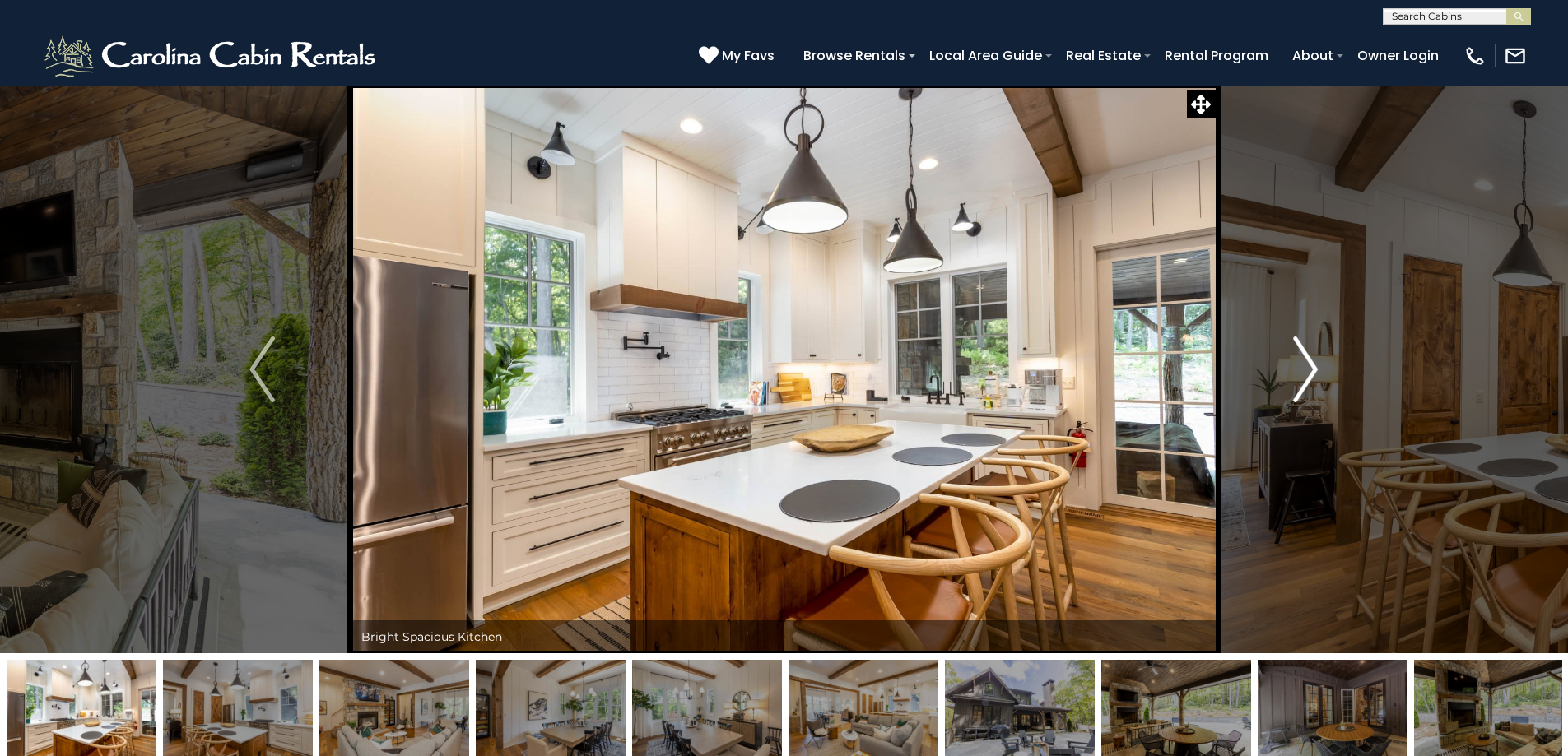
click at [1286, 386] on button "Next" at bounding box center [1305, 370] width 181 height 568
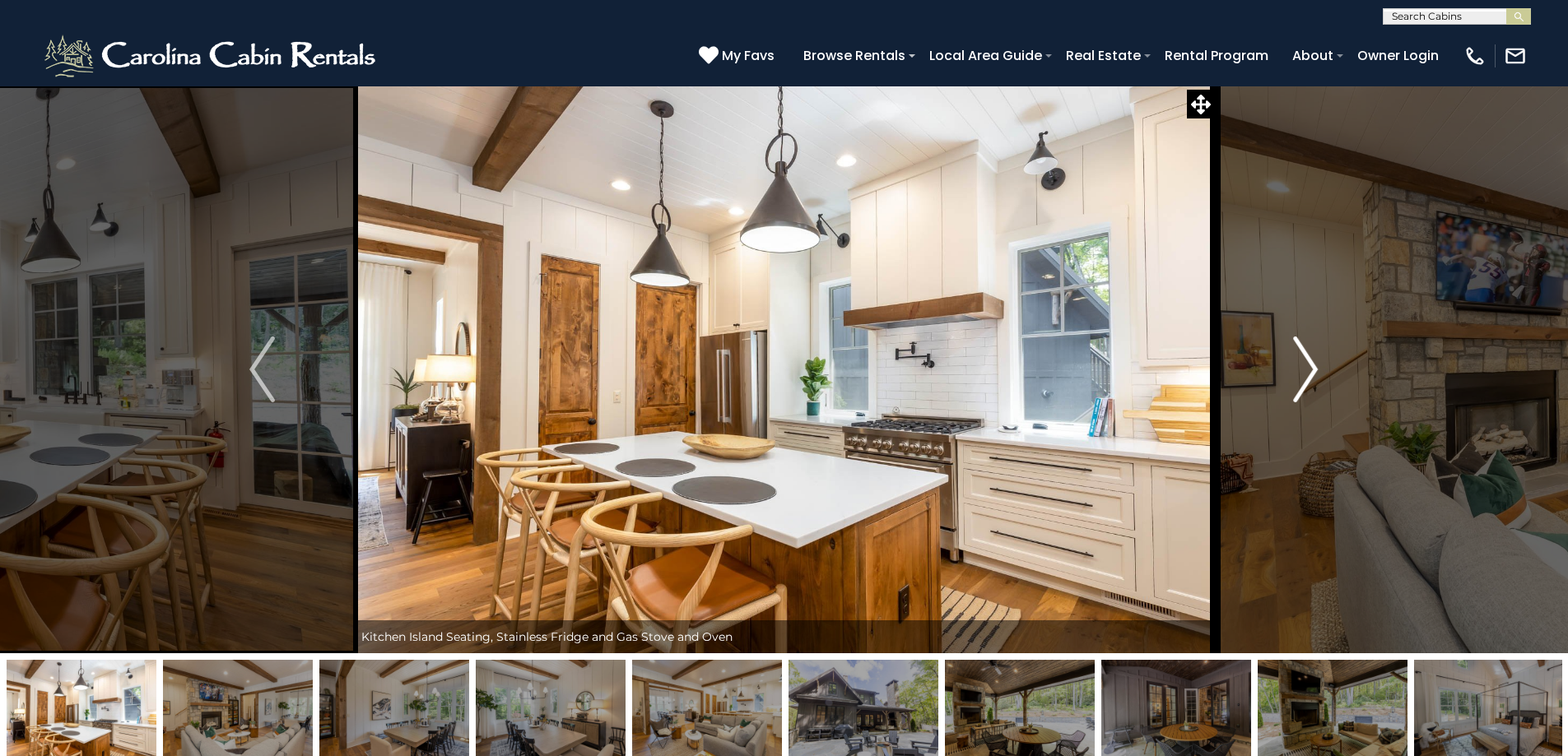
click at [1284, 387] on button "Next" at bounding box center [1305, 370] width 181 height 568
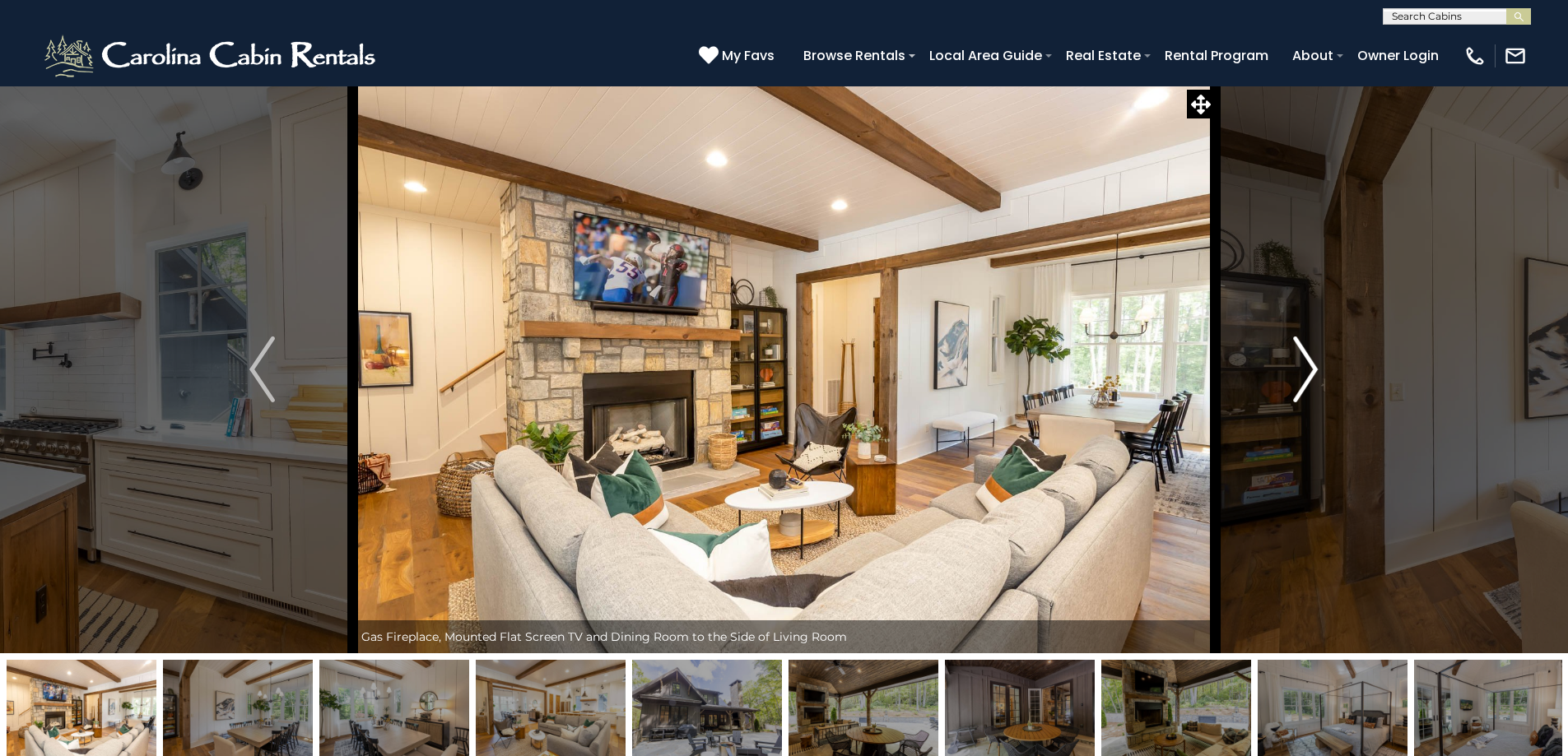
click at [1281, 389] on button "Next" at bounding box center [1305, 370] width 181 height 568
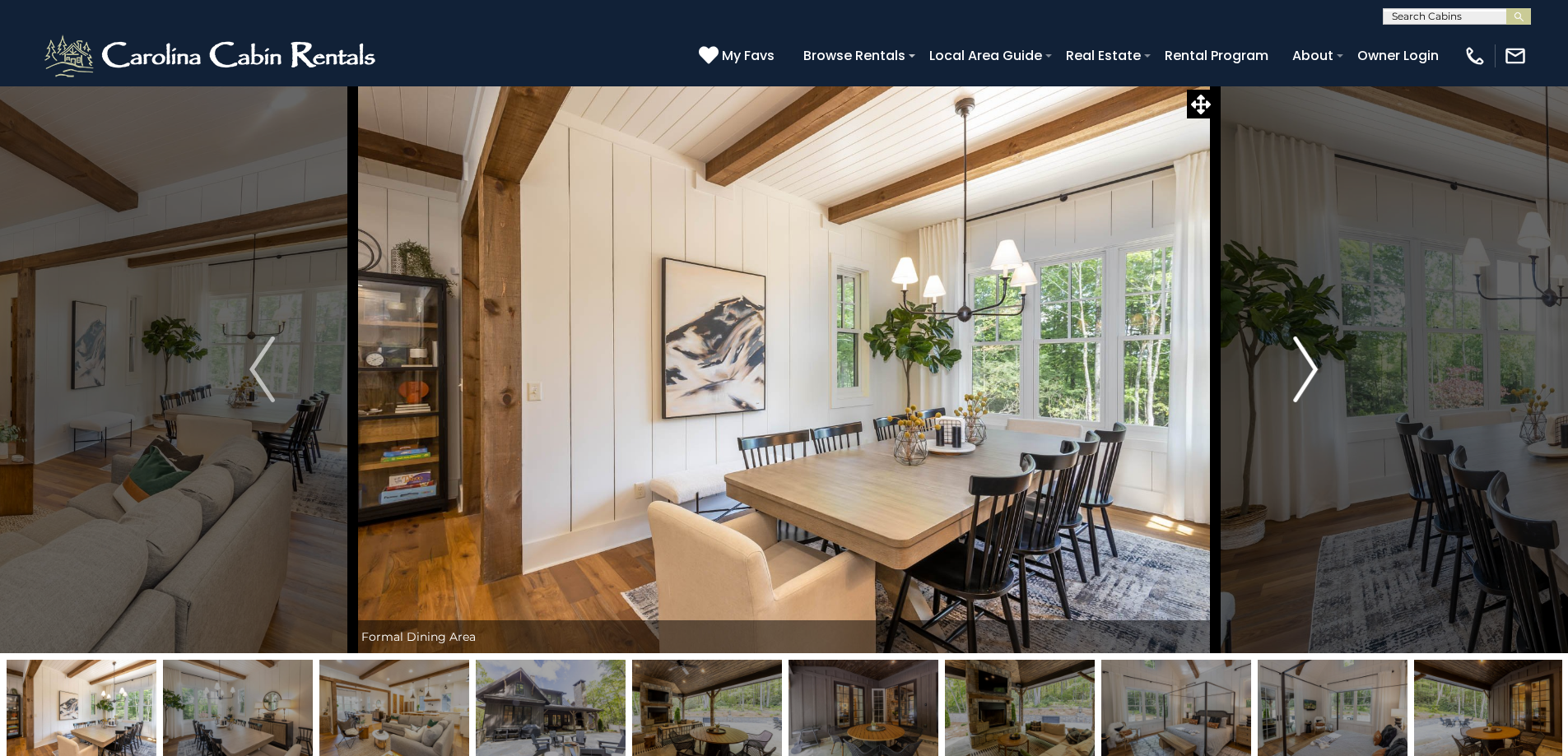
click at [1279, 389] on button "Next" at bounding box center [1305, 370] width 181 height 568
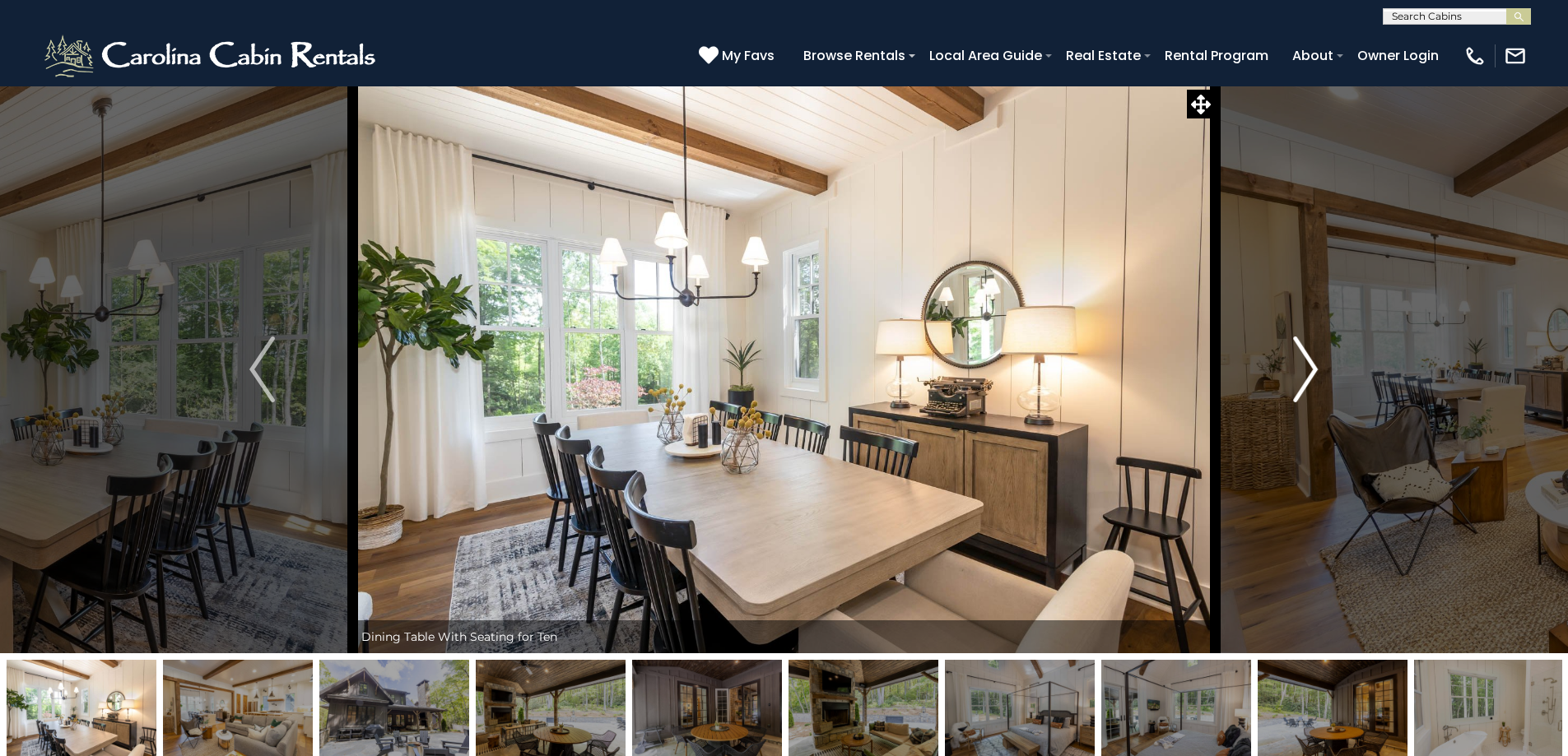
click at [1279, 389] on button "Next" at bounding box center [1305, 370] width 181 height 568
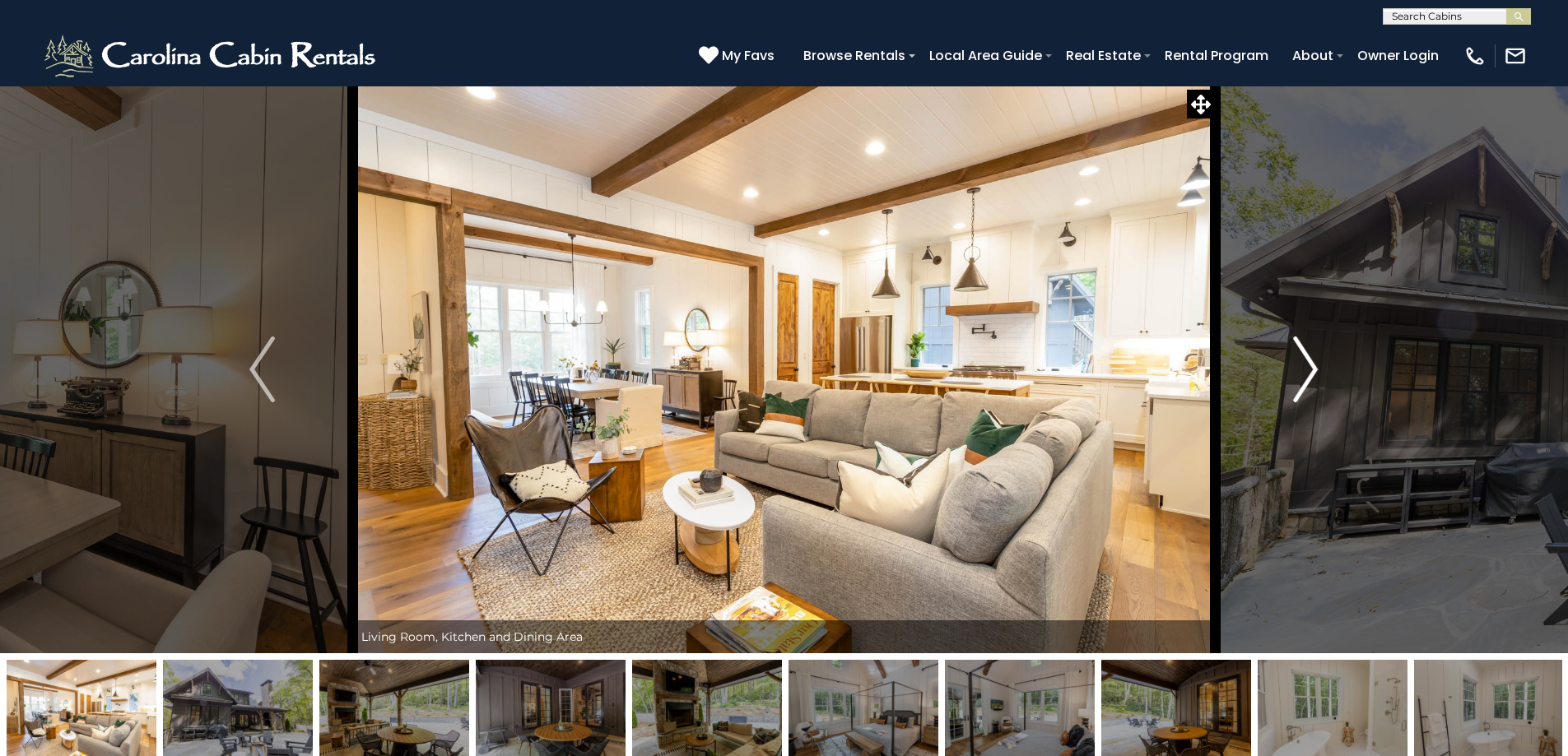
click at [1276, 389] on button "Next" at bounding box center [1305, 370] width 181 height 568
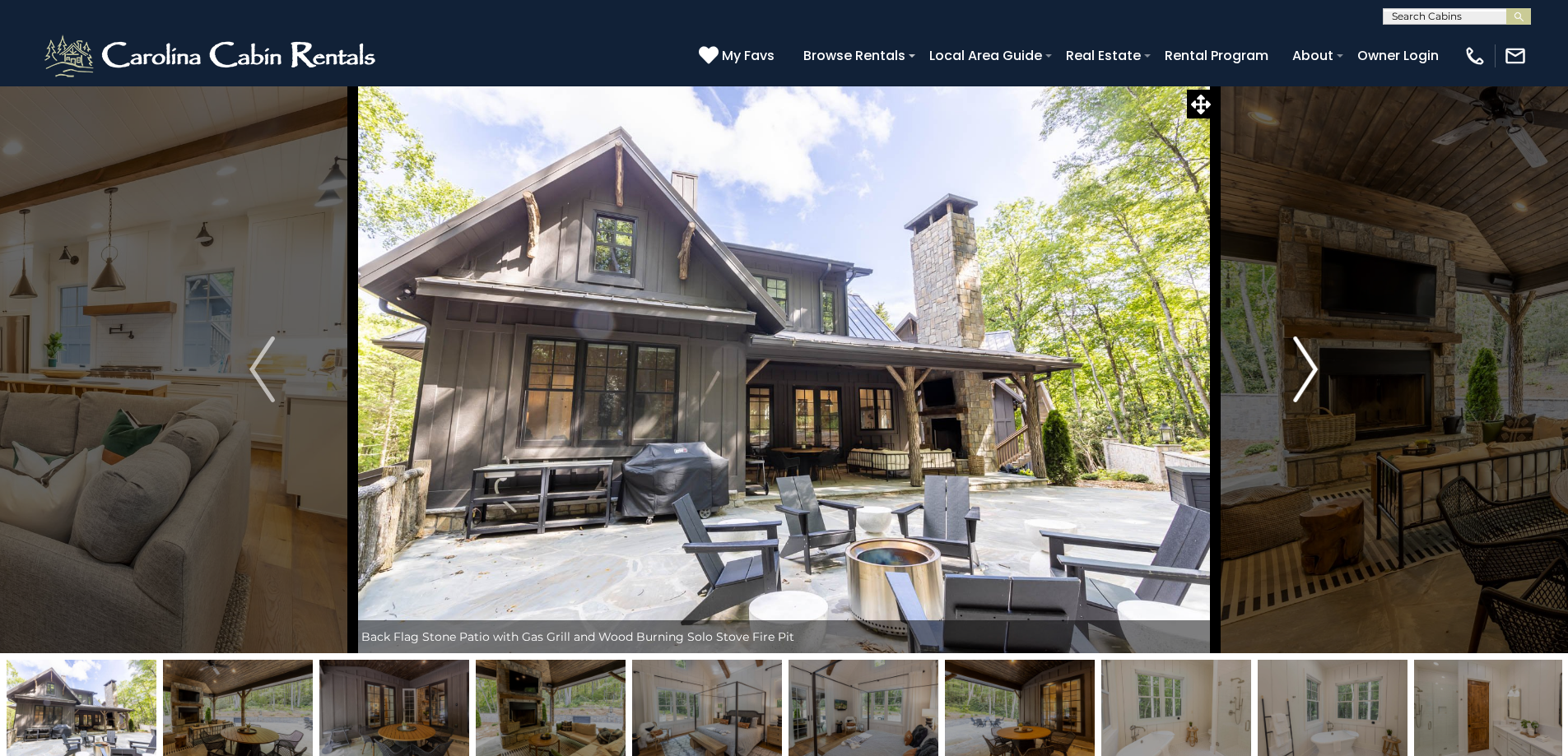
click at [1285, 386] on button "Next" at bounding box center [1305, 370] width 181 height 568
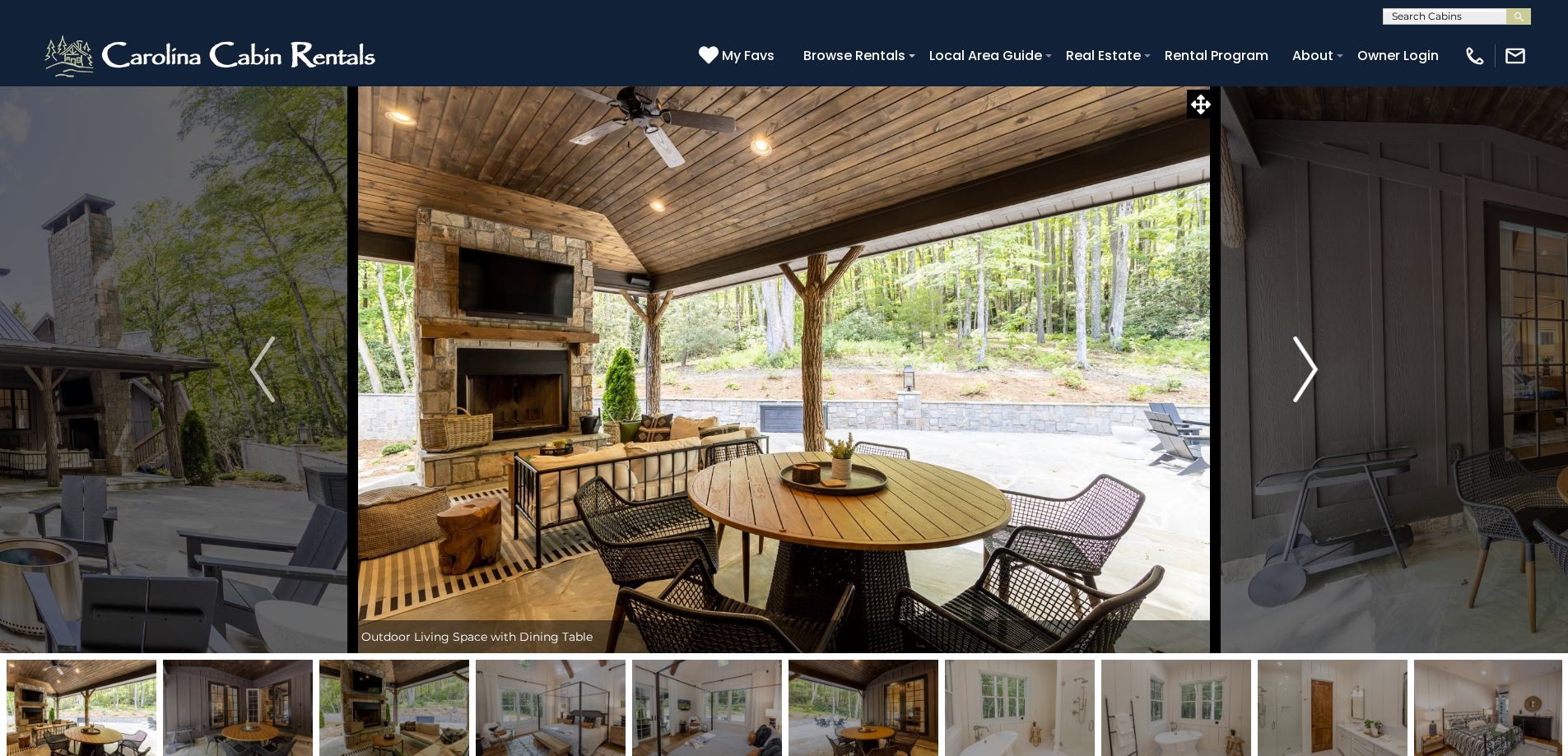
click at [1275, 388] on button "Next" at bounding box center [1305, 370] width 181 height 568
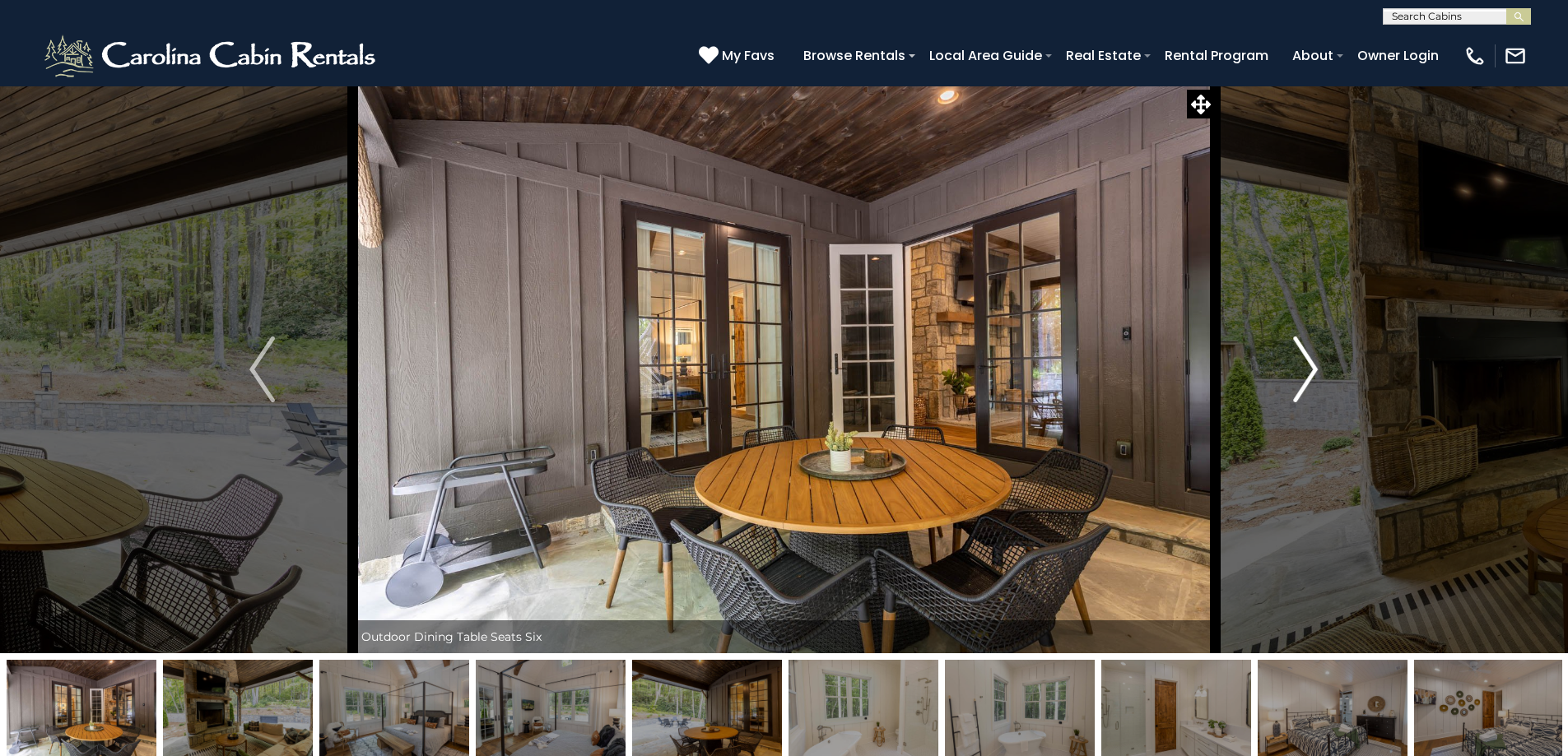
click at [1275, 388] on button "Next" at bounding box center [1305, 370] width 181 height 568
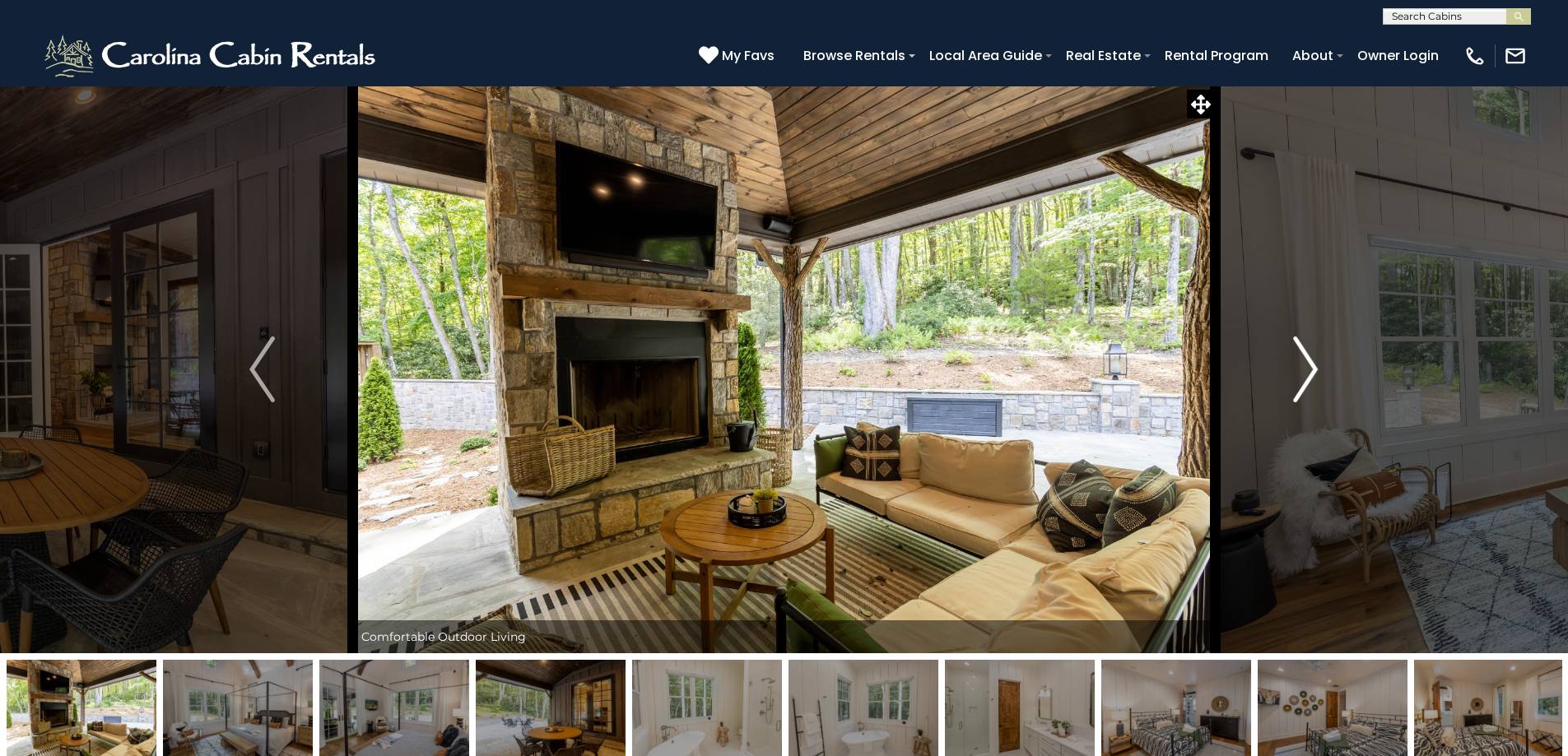
click at [1259, 389] on button "Next" at bounding box center [1305, 370] width 181 height 568
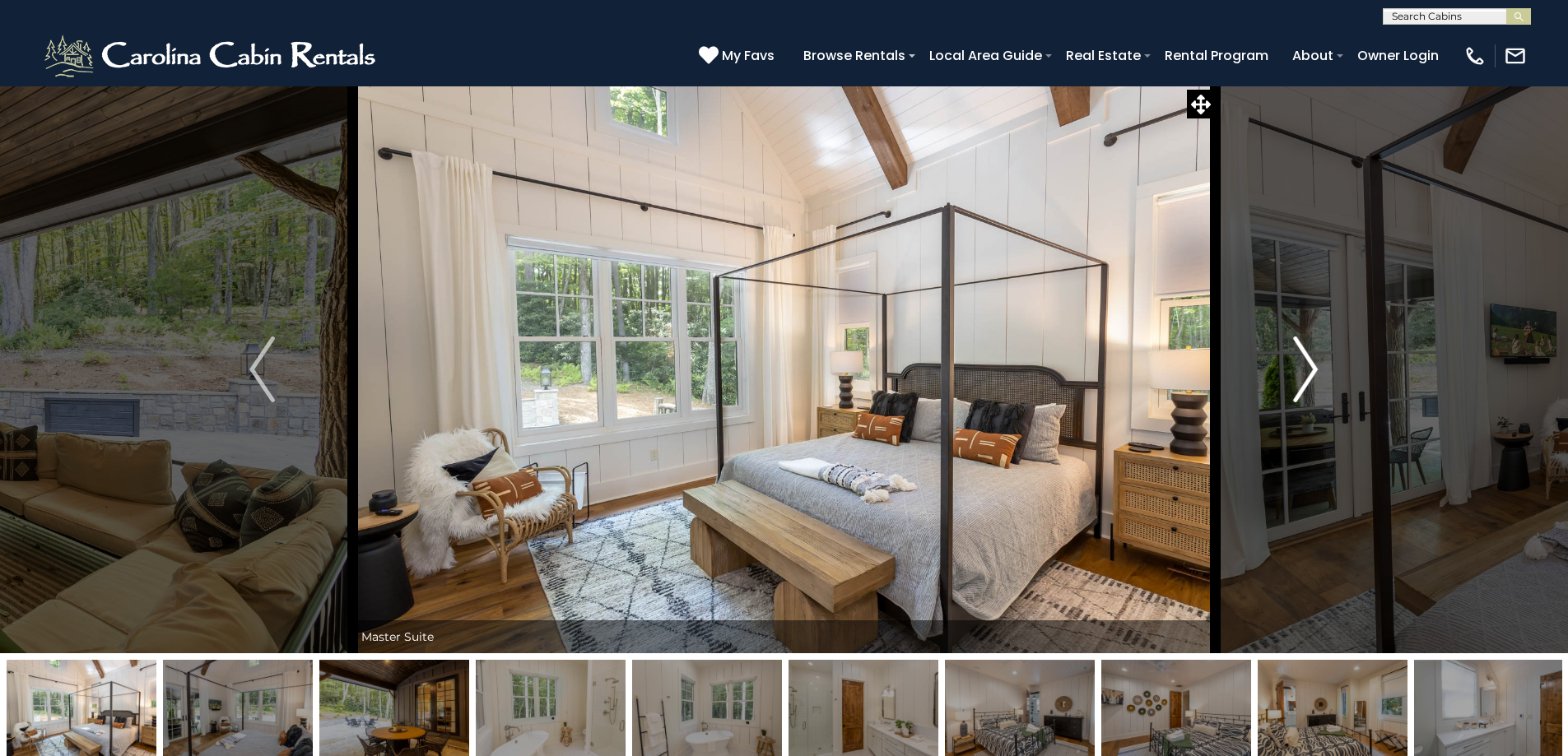
click at [1272, 389] on button "Next" at bounding box center [1305, 370] width 181 height 568
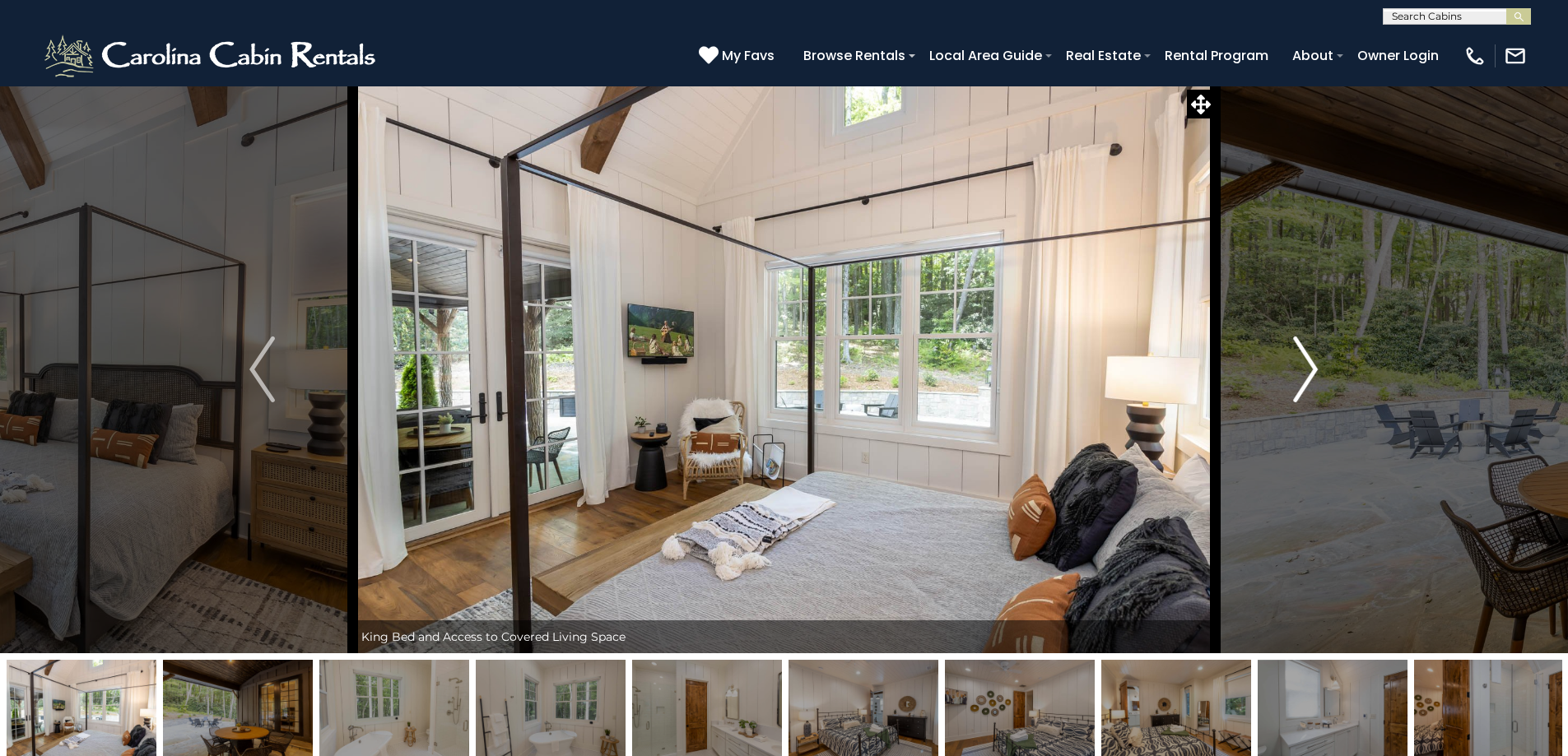
click at [1265, 389] on button "Next" at bounding box center [1305, 370] width 181 height 568
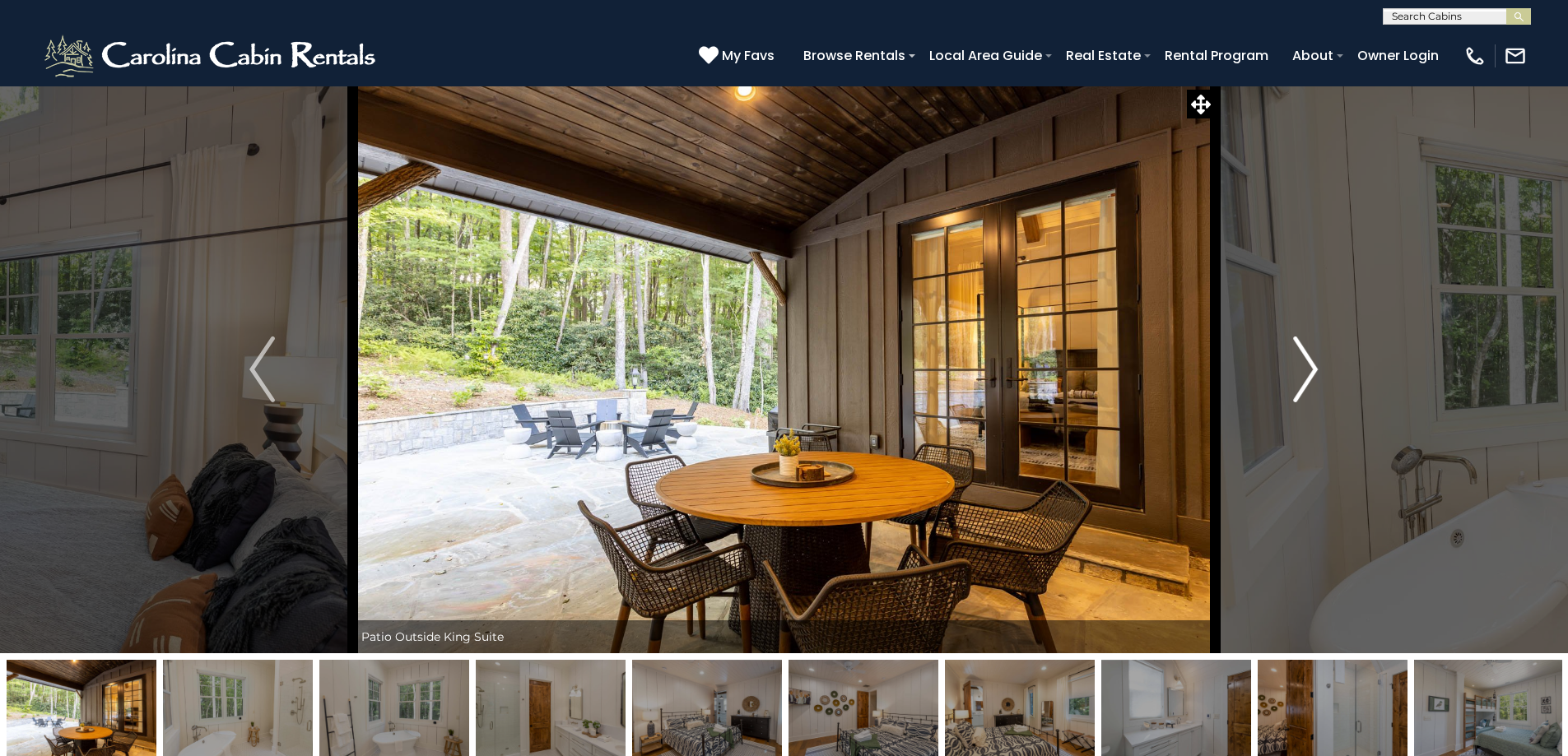
click at [1255, 389] on button "Next" at bounding box center [1305, 370] width 181 height 568
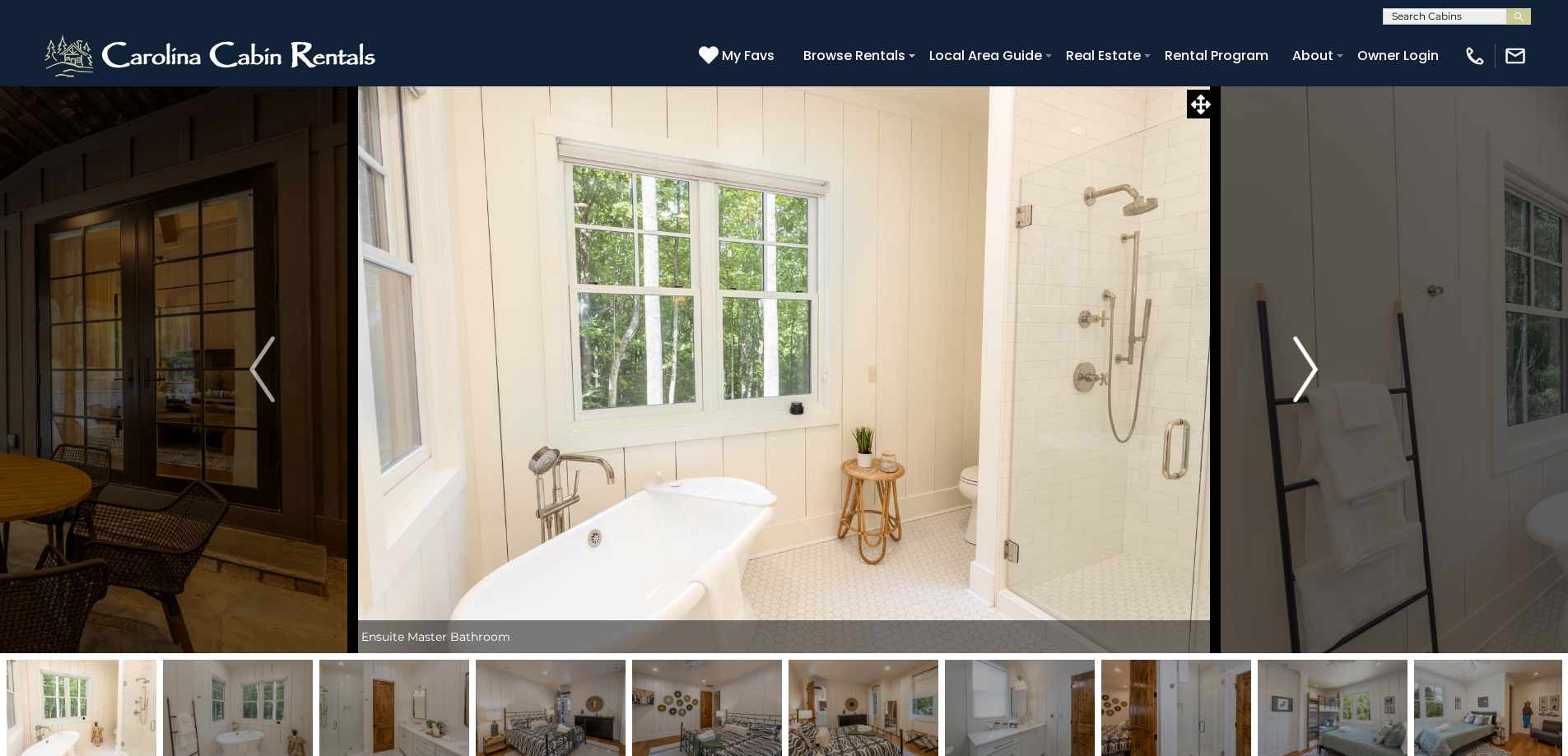
click at [1252, 389] on button "Next" at bounding box center [1305, 370] width 181 height 568
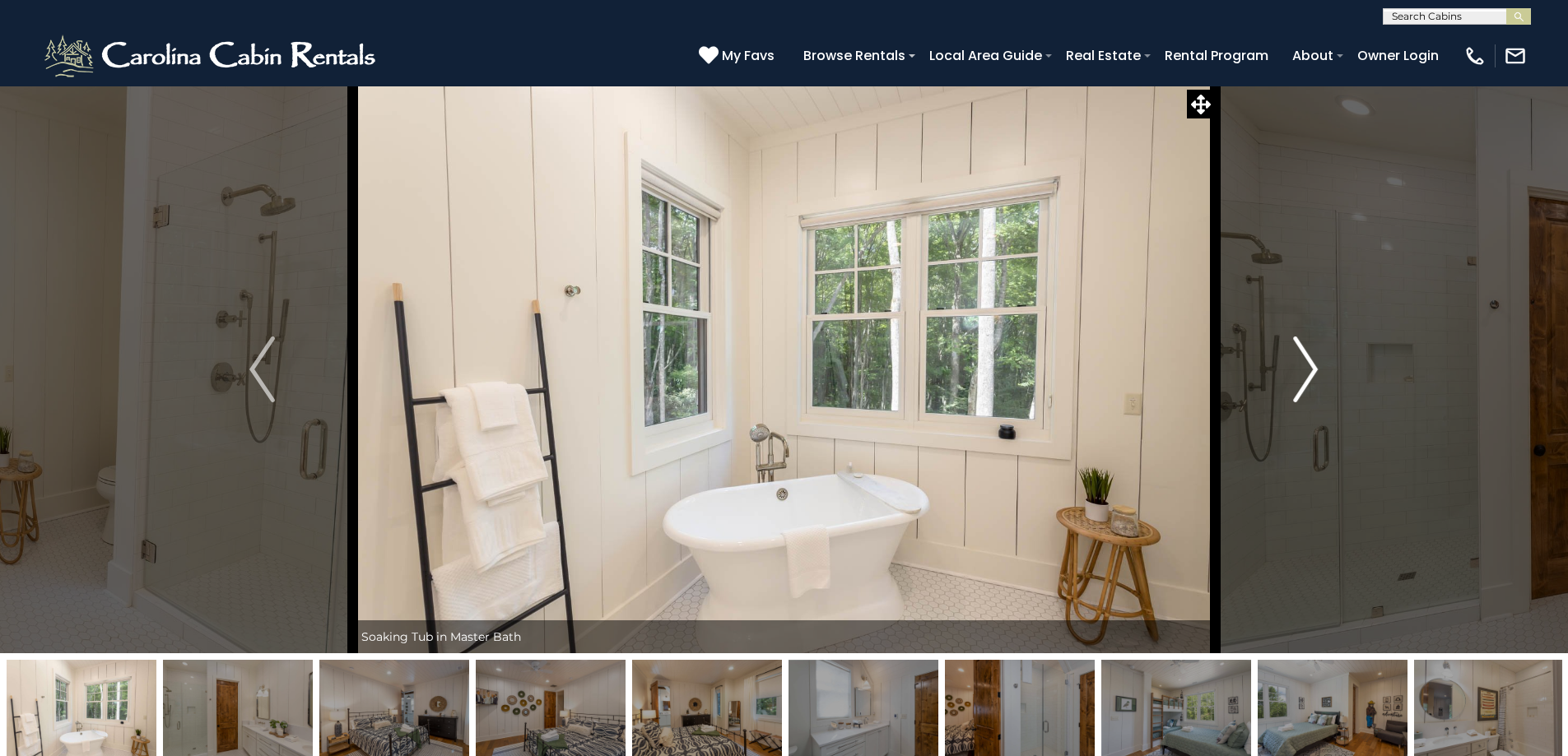
click at [1272, 388] on button "Next" at bounding box center [1305, 370] width 181 height 568
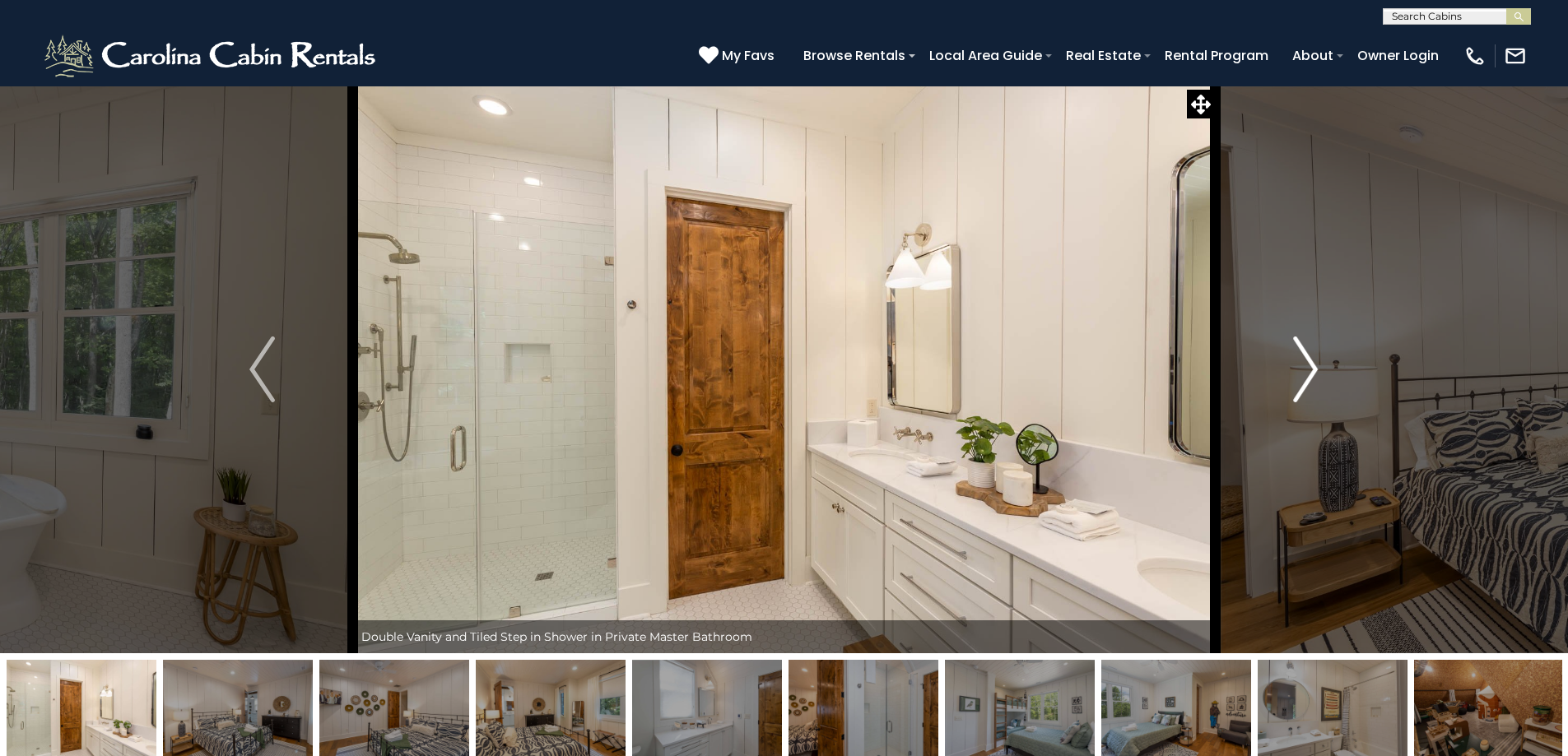
click at [1261, 390] on button "Next" at bounding box center [1305, 370] width 181 height 568
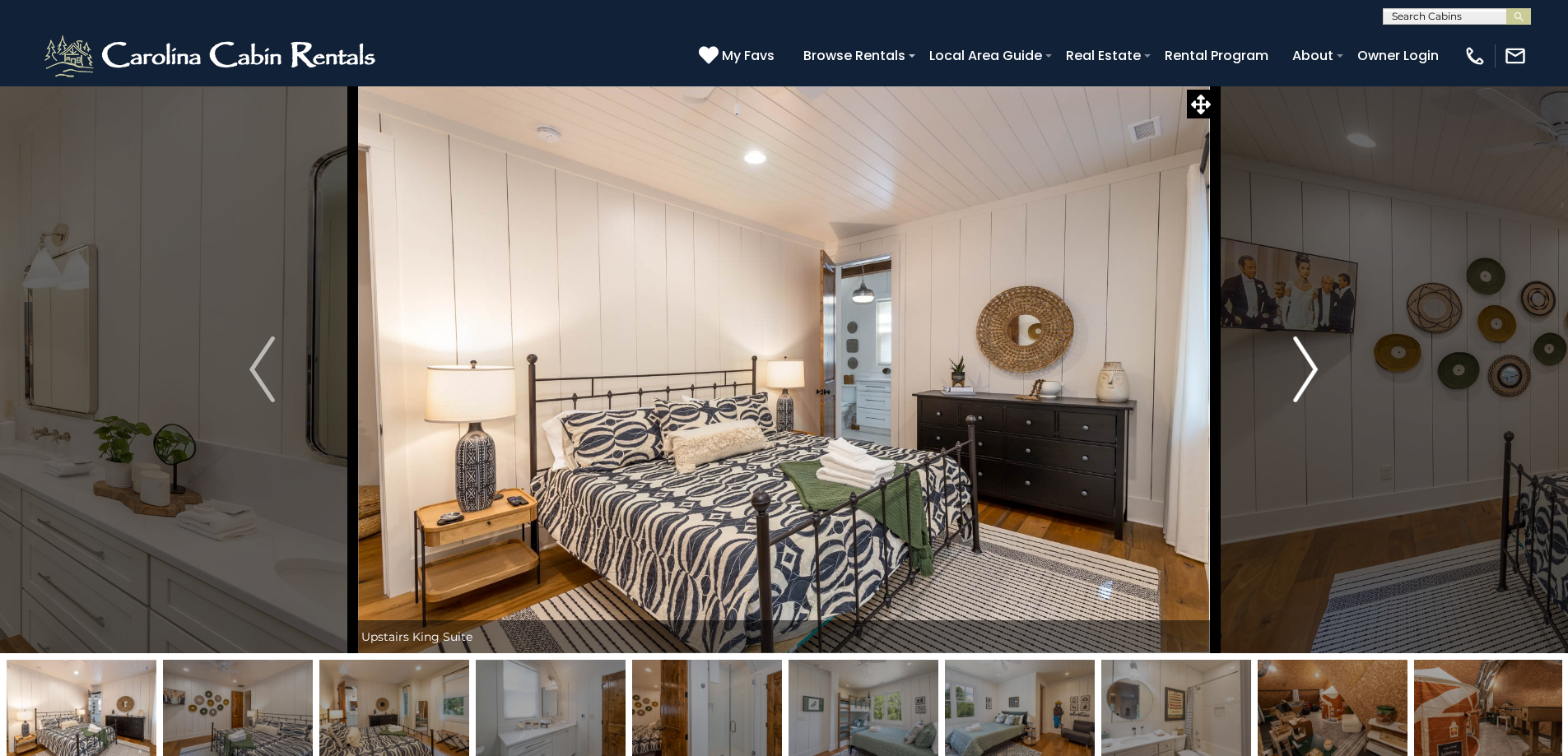
click at [1257, 386] on button "Next" at bounding box center [1305, 370] width 181 height 568
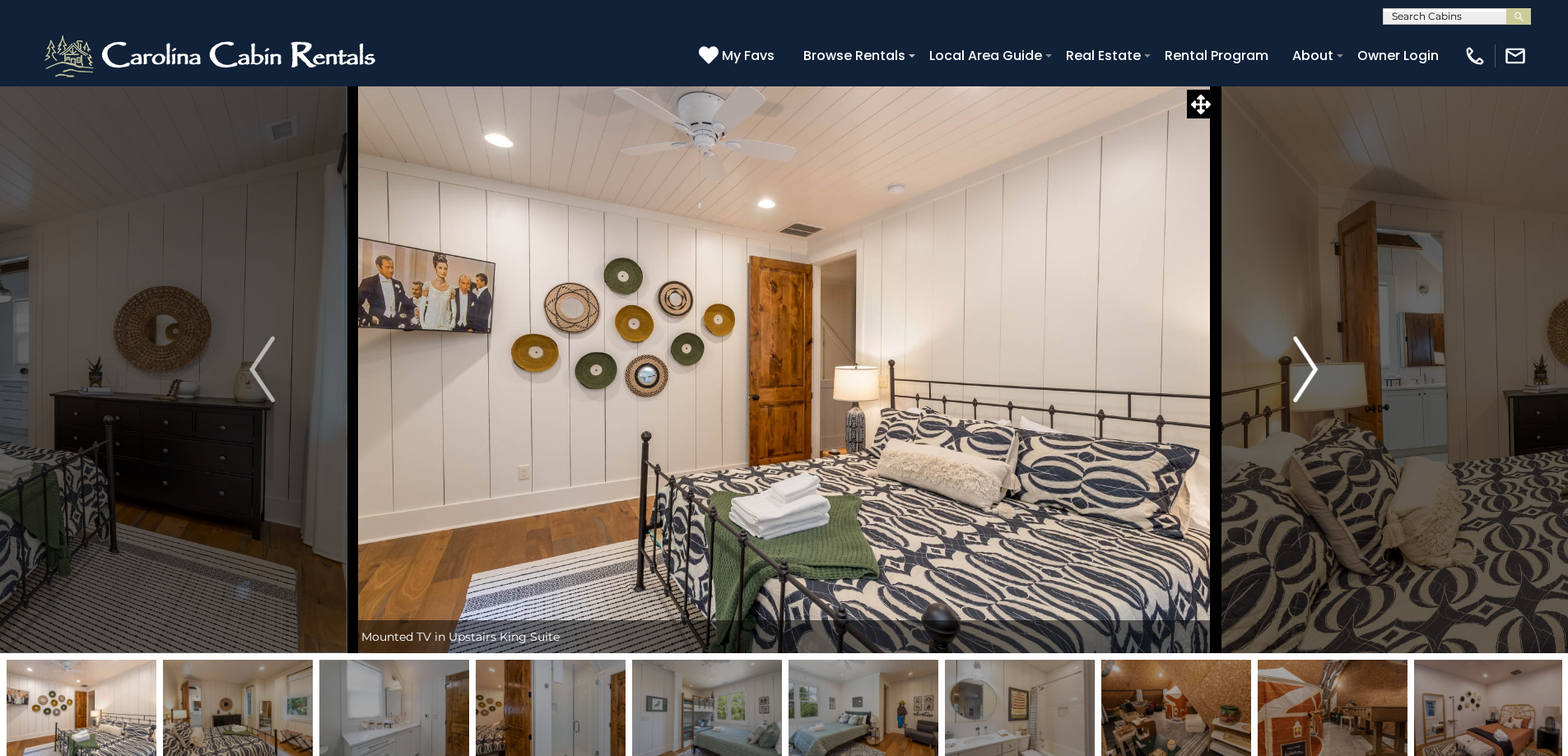
click at [1242, 386] on button "Next" at bounding box center [1305, 370] width 181 height 568
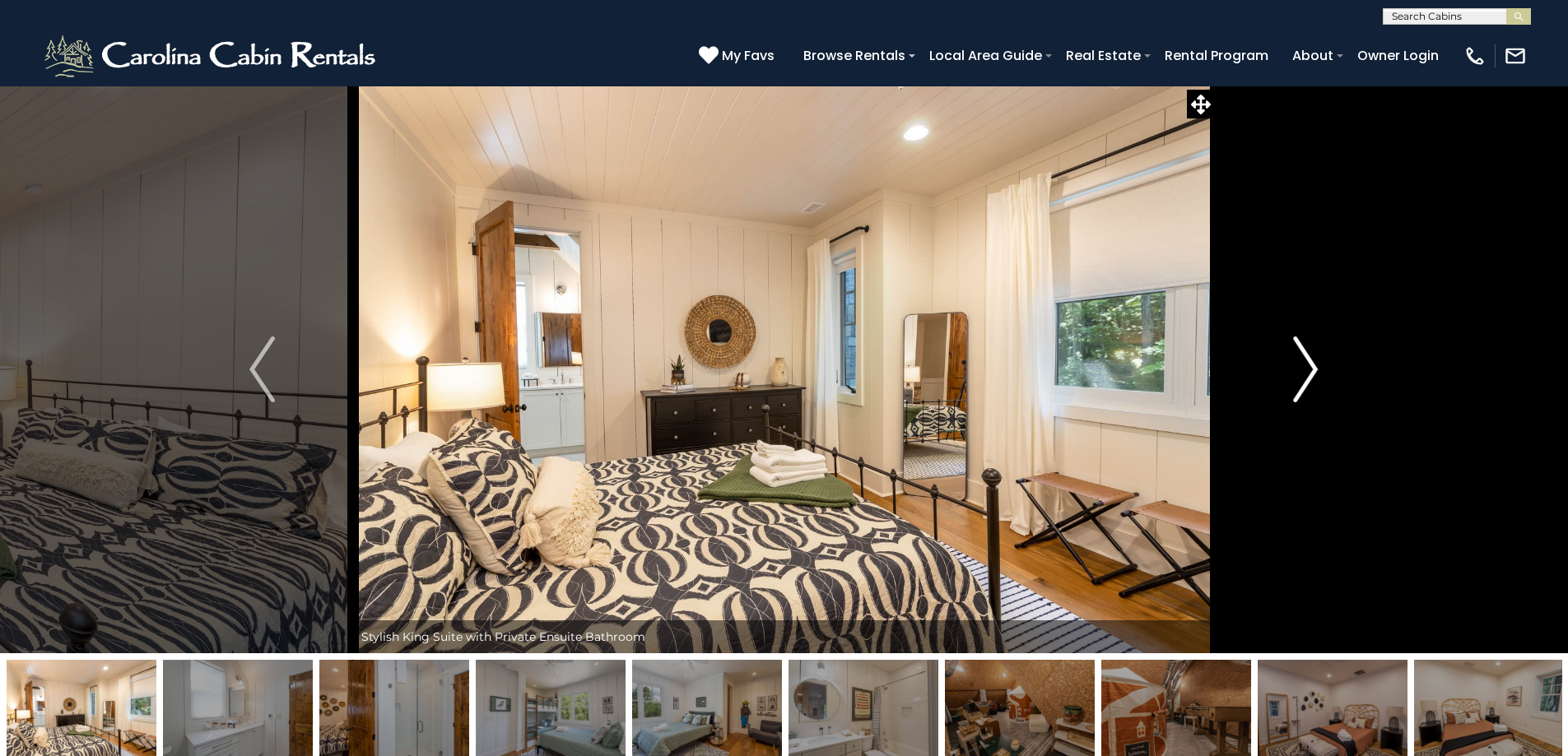
click at [1239, 386] on button "Next" at bounding box center [1305, 370] width 181 height 568
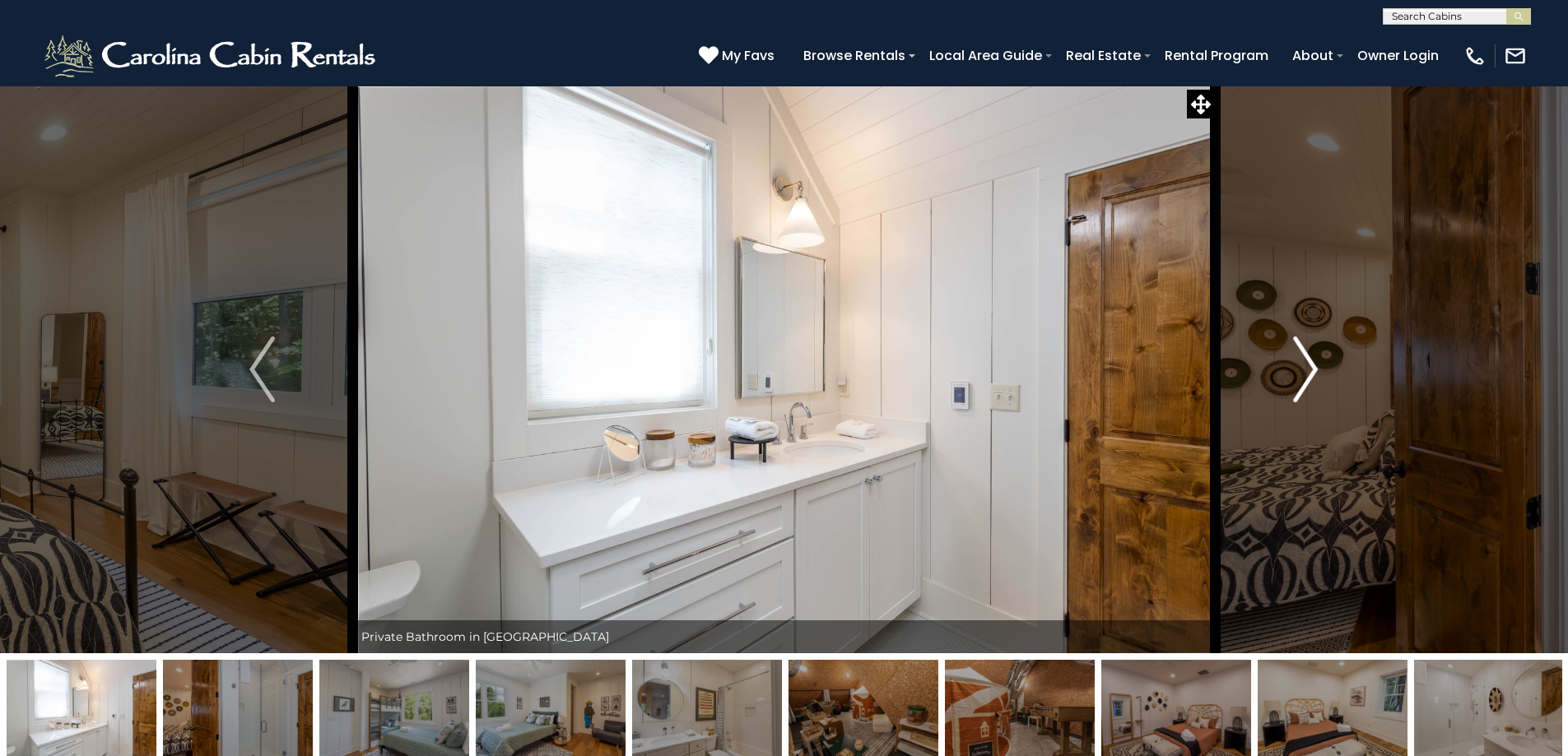
click at [1238, 385] on button "Next" at bounding box center [1305, 370] width 181 height 568
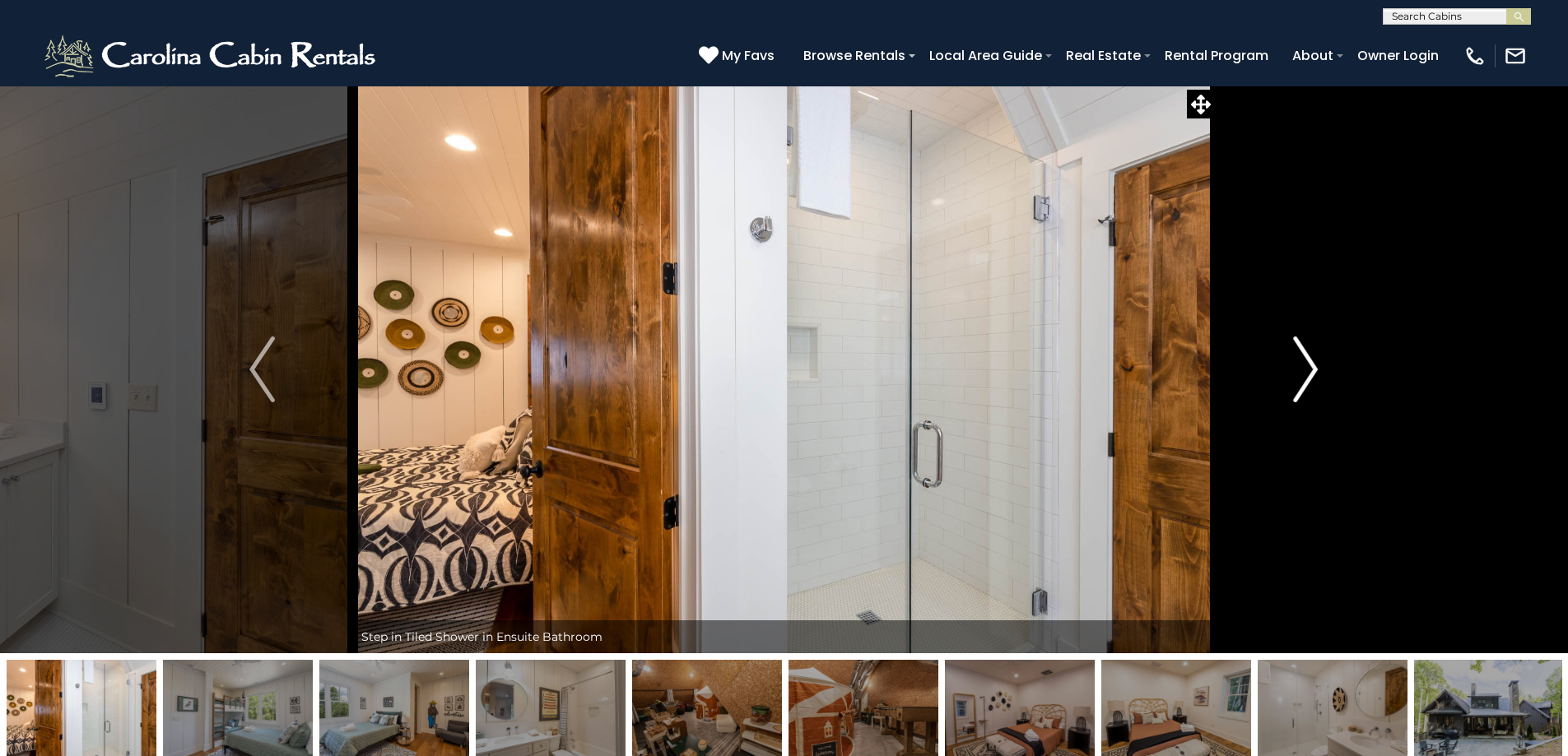
click at [1237, 385] on button "Next" at bounding box center [1305, 370] width 181 height 568
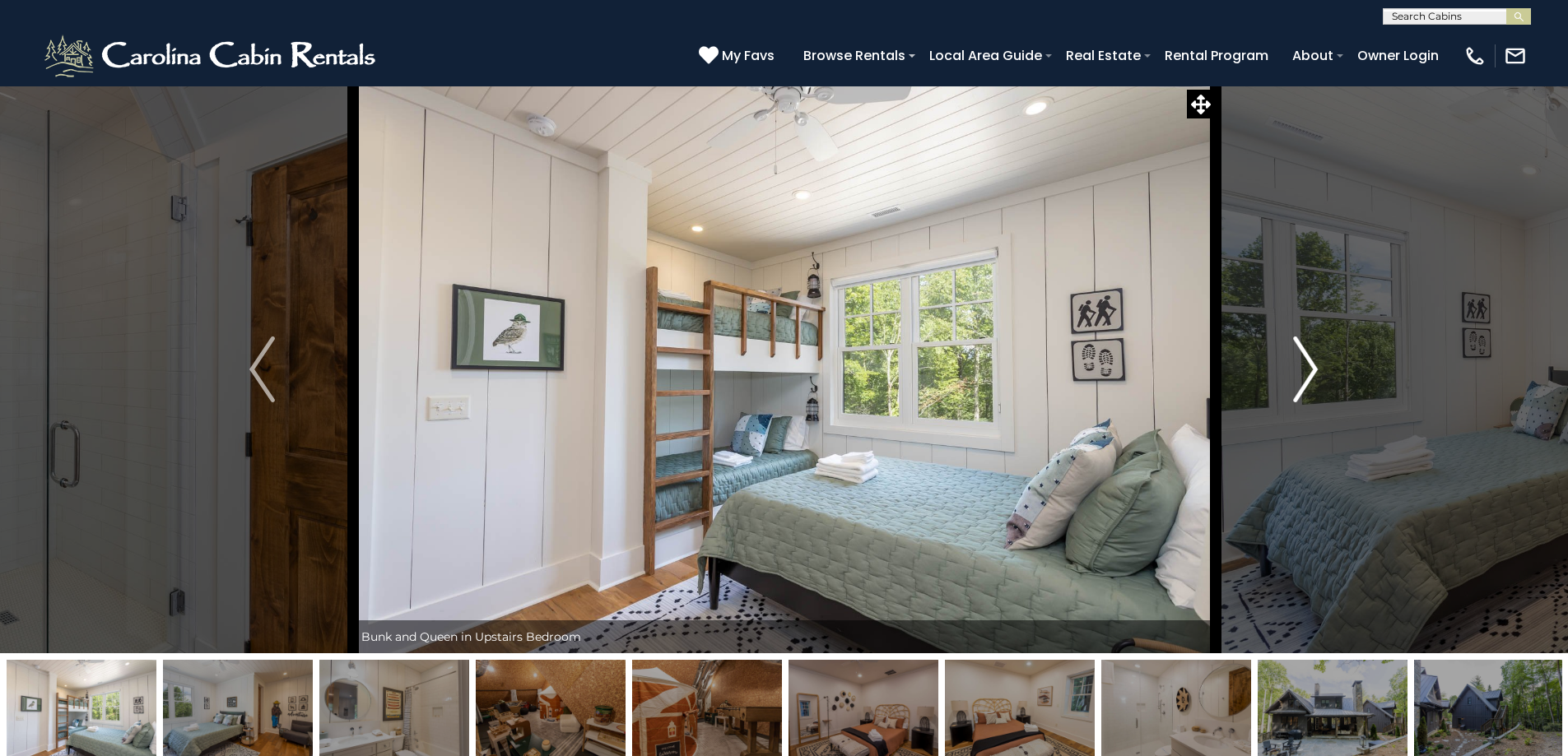
click at [1237, 385] on button "Next" at bounding box center [1305, 370] width 181 height 568
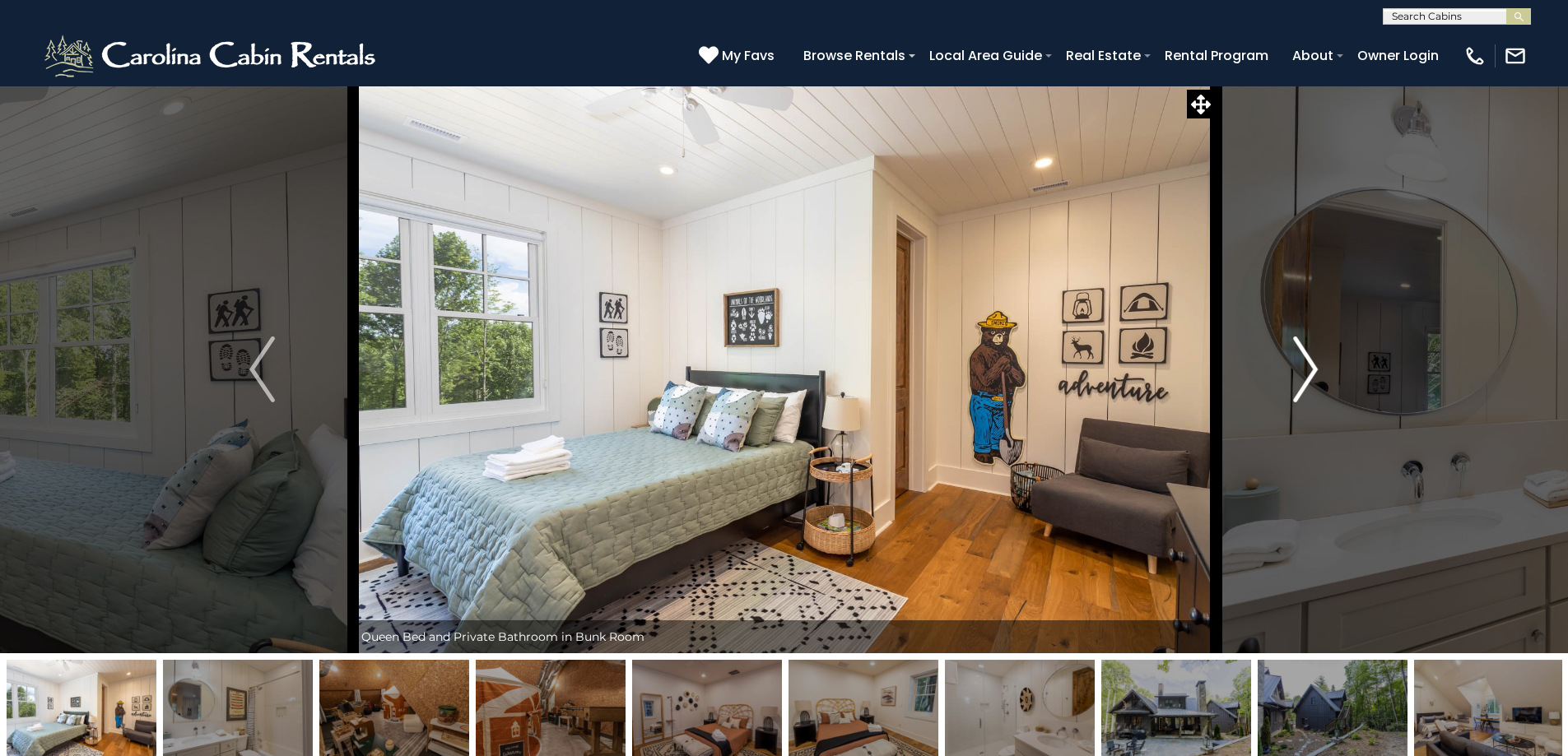
click at [1235, 385] on button "Next" at bounding box center [1305, 370] width 181 height 568
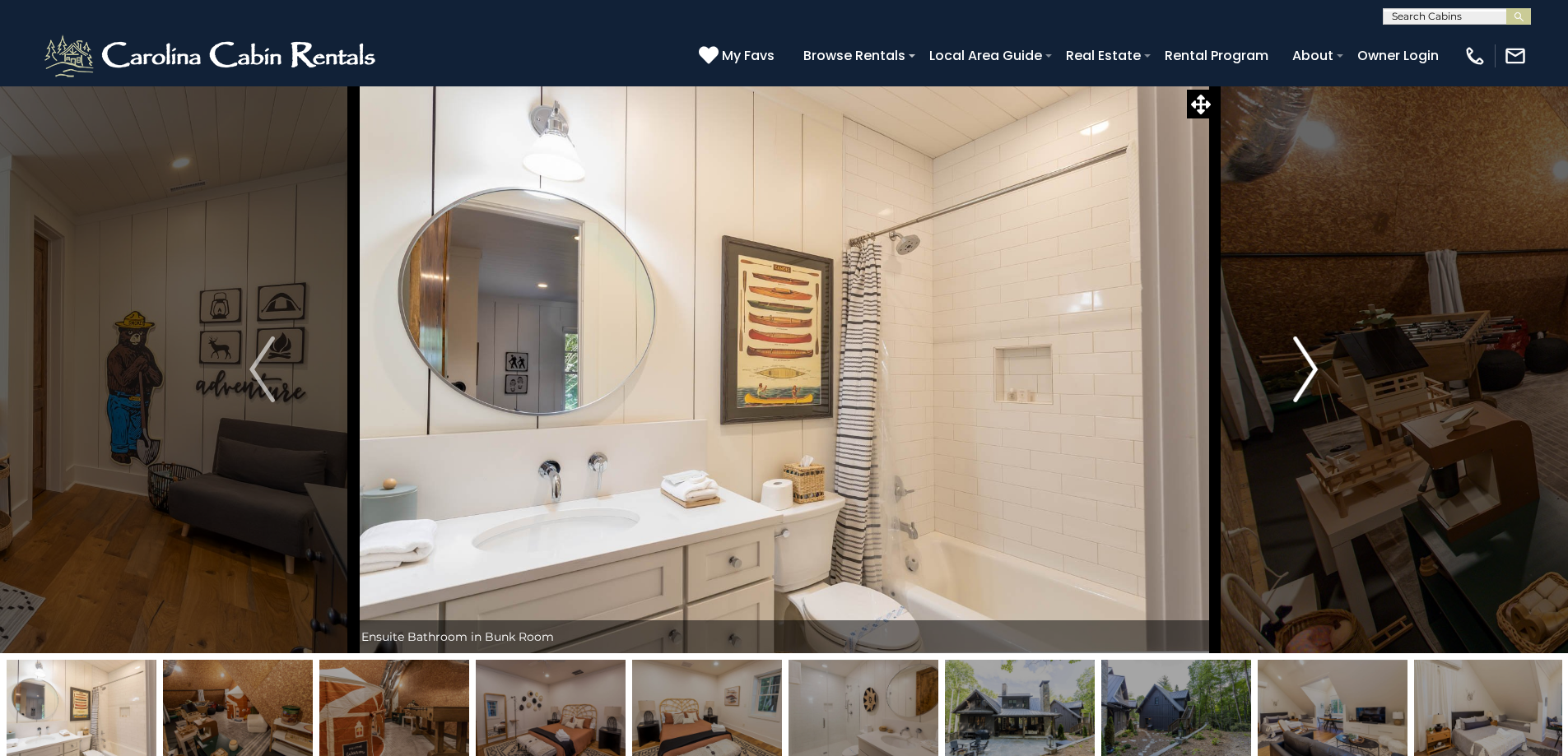
click at [1235, 385] on button "Next" at bounding box center [1305, 370] width 181 height 568
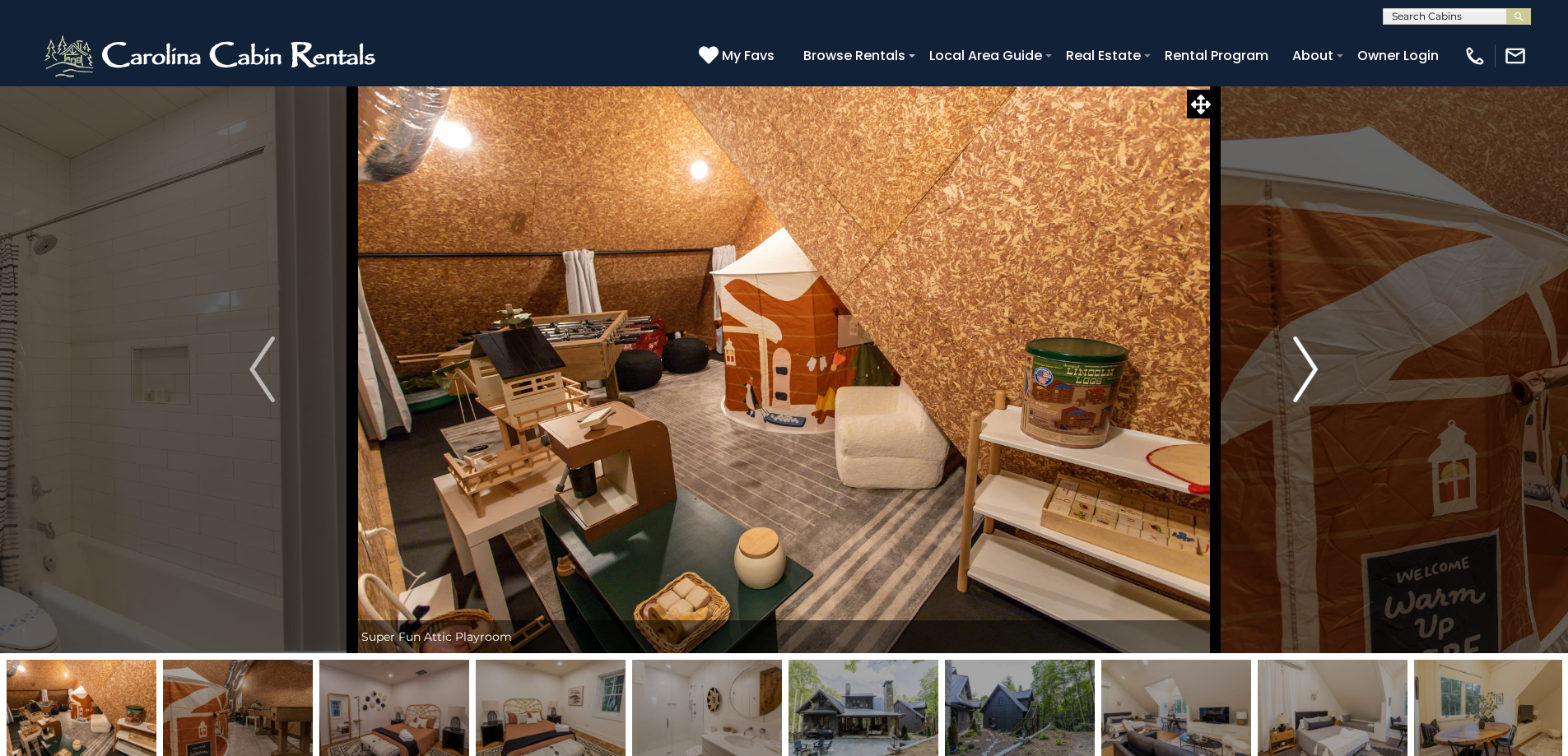
click at [1235, 385] on button "Next" at bounding box center [1305, 370] width 181 height 568
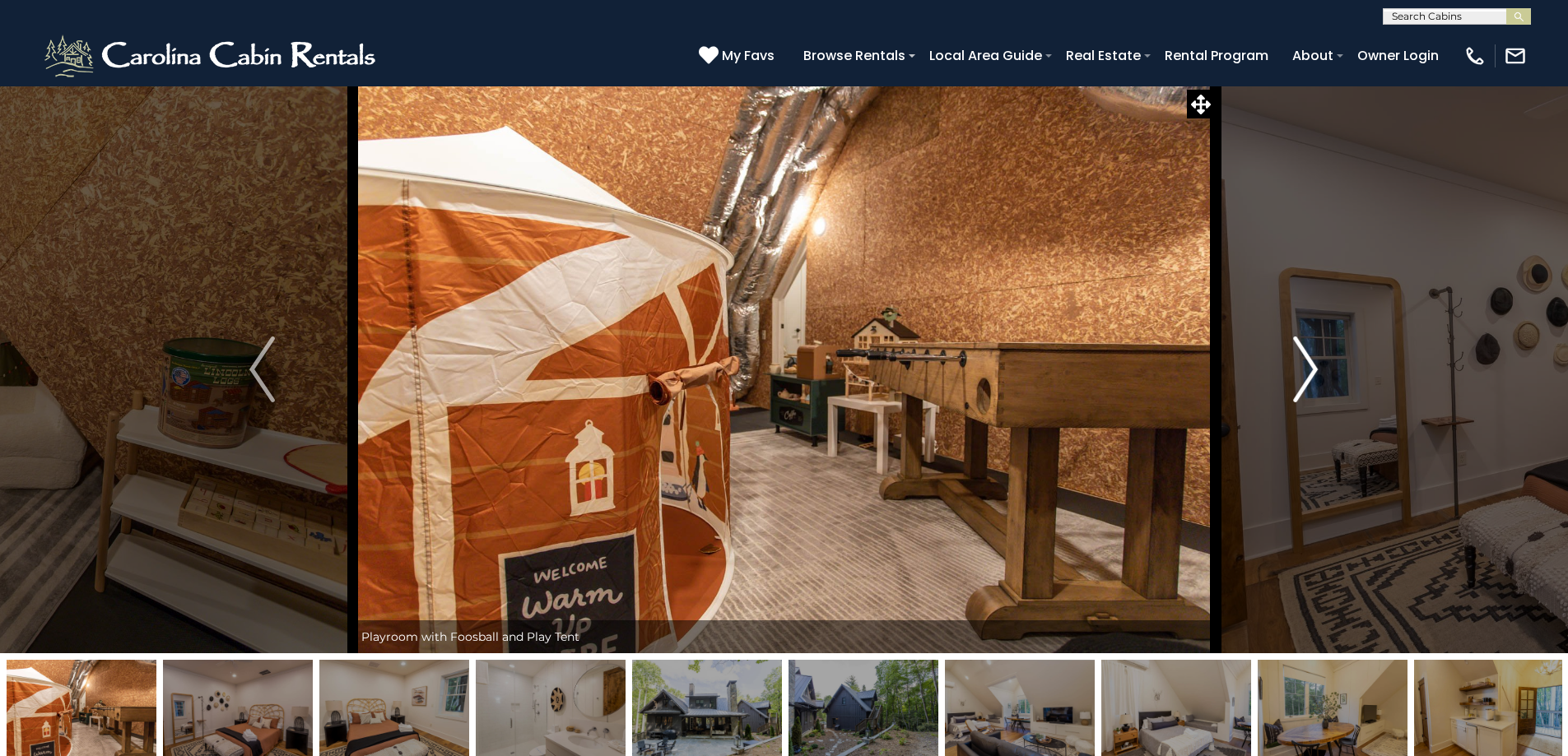
click at [1235, 385] on button "Next" at bounding box center [1305, 370] width 181 height 568
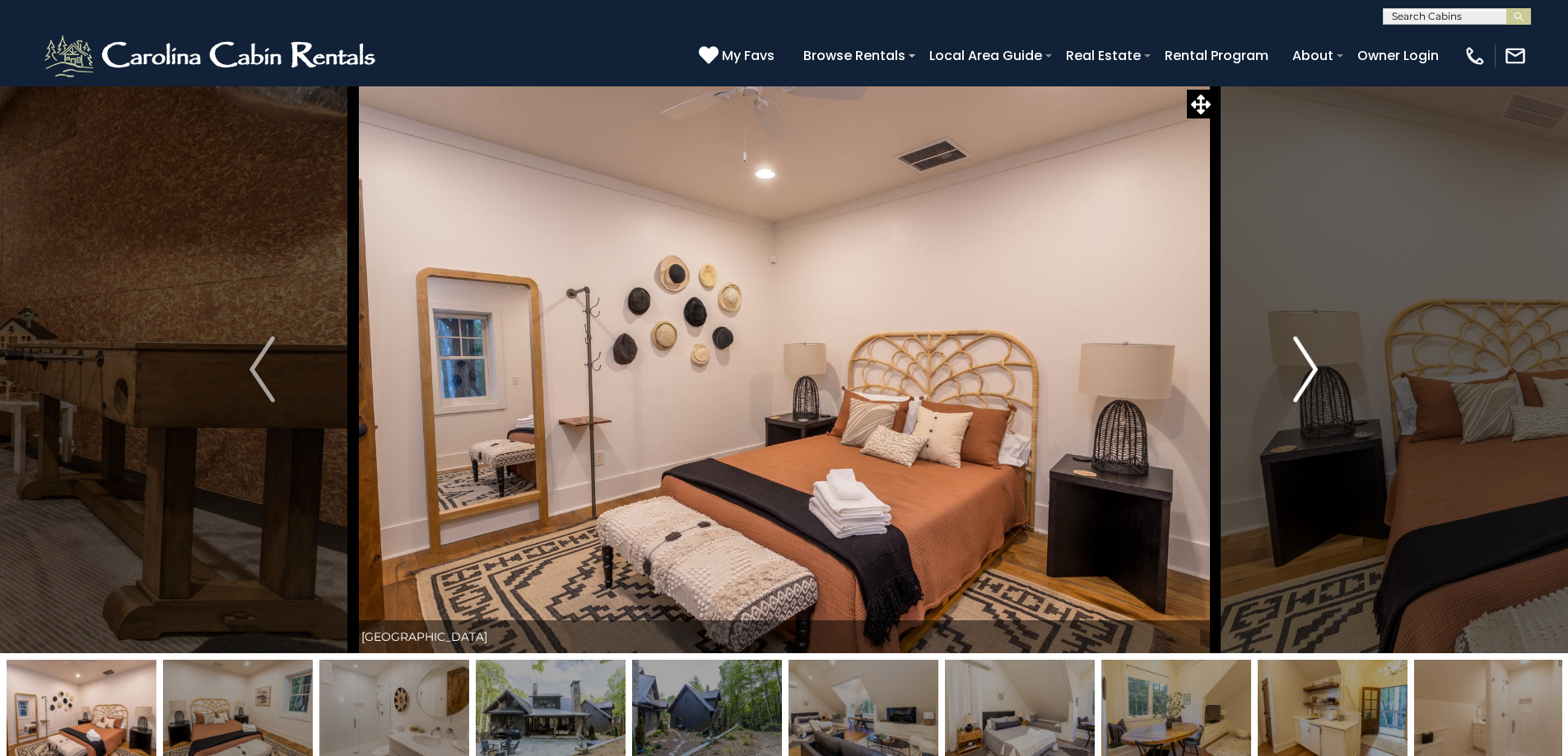
click at [1234, 385] on button "Next" at bounding box center [1305, 370] width 181 height 568
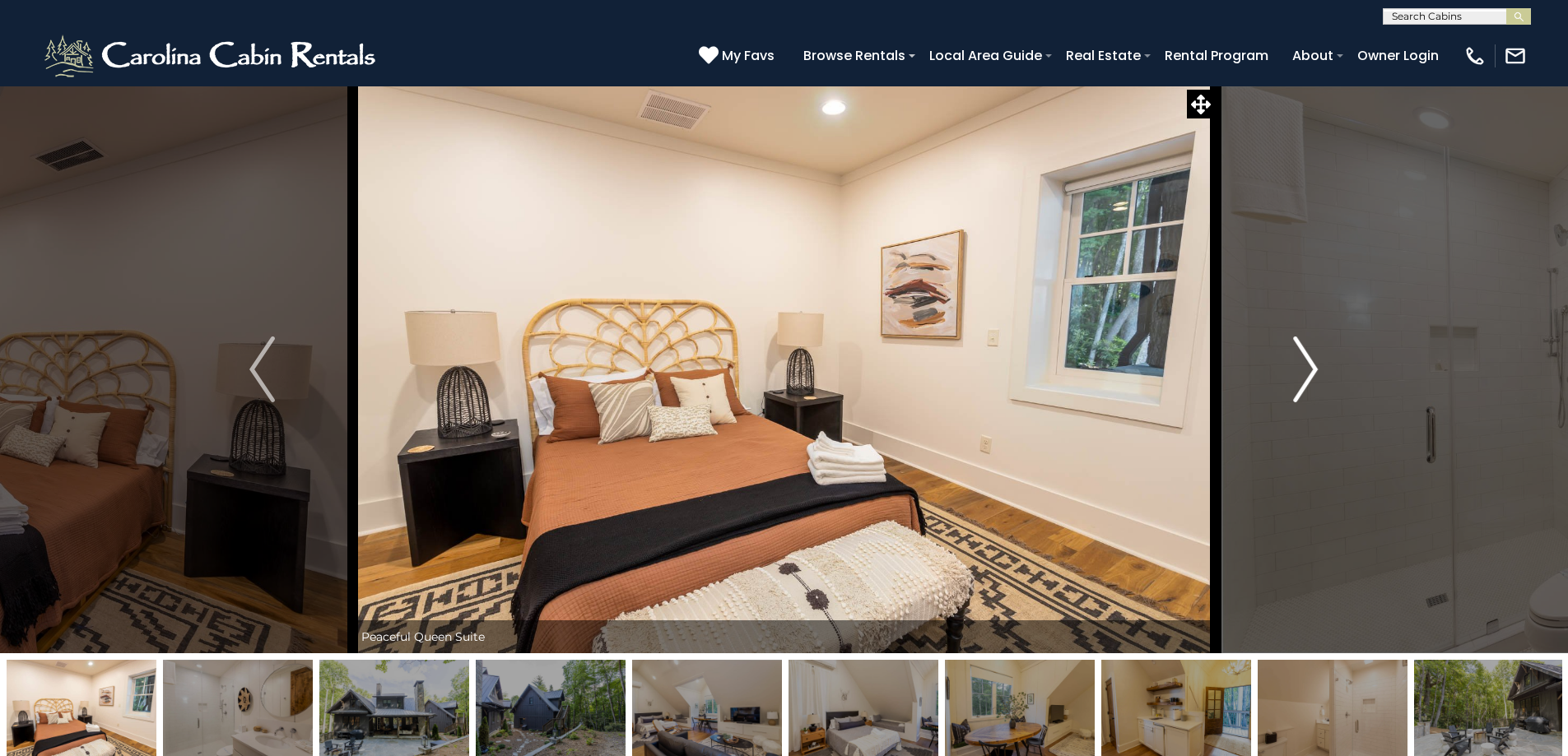
click at [1234, 385] on button "Next" at bounding box center [1305, 370] width 181 height 568
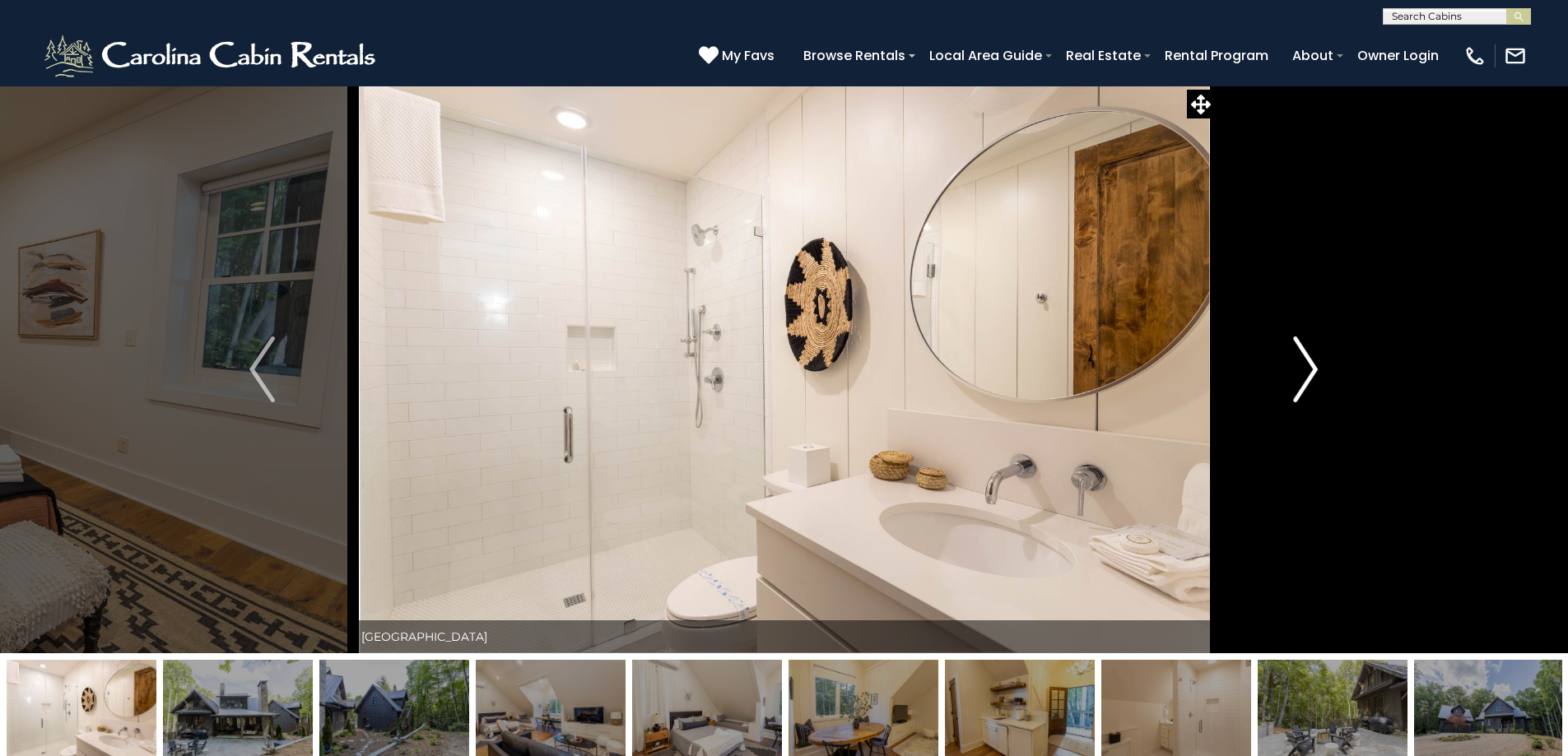
click at [1231, 385] on button "Next" at bounding box center [1305, 370] width 181 height 568
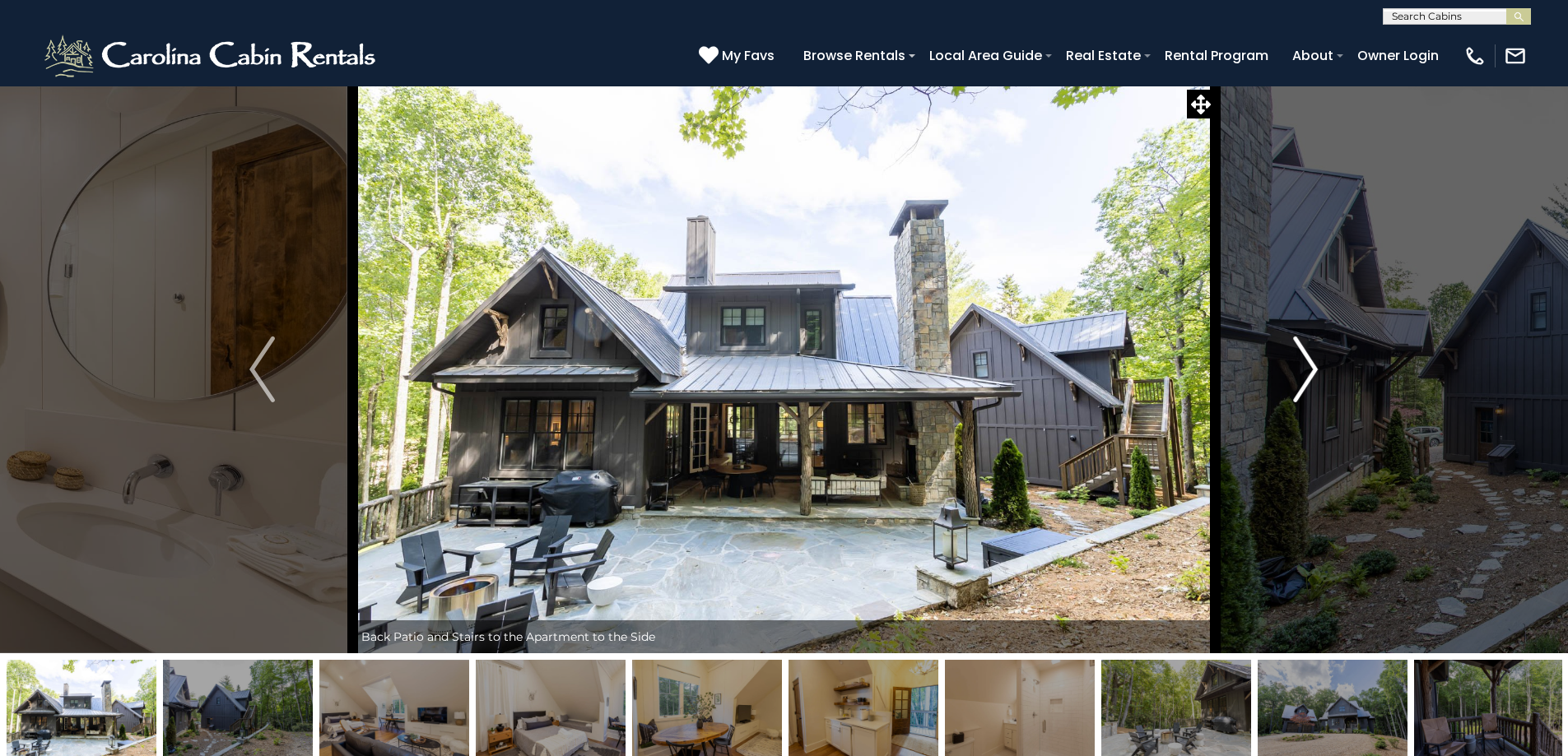
click at [1230, 385] on button "Next" at bounding box center [1305, 370] width 181 height 568
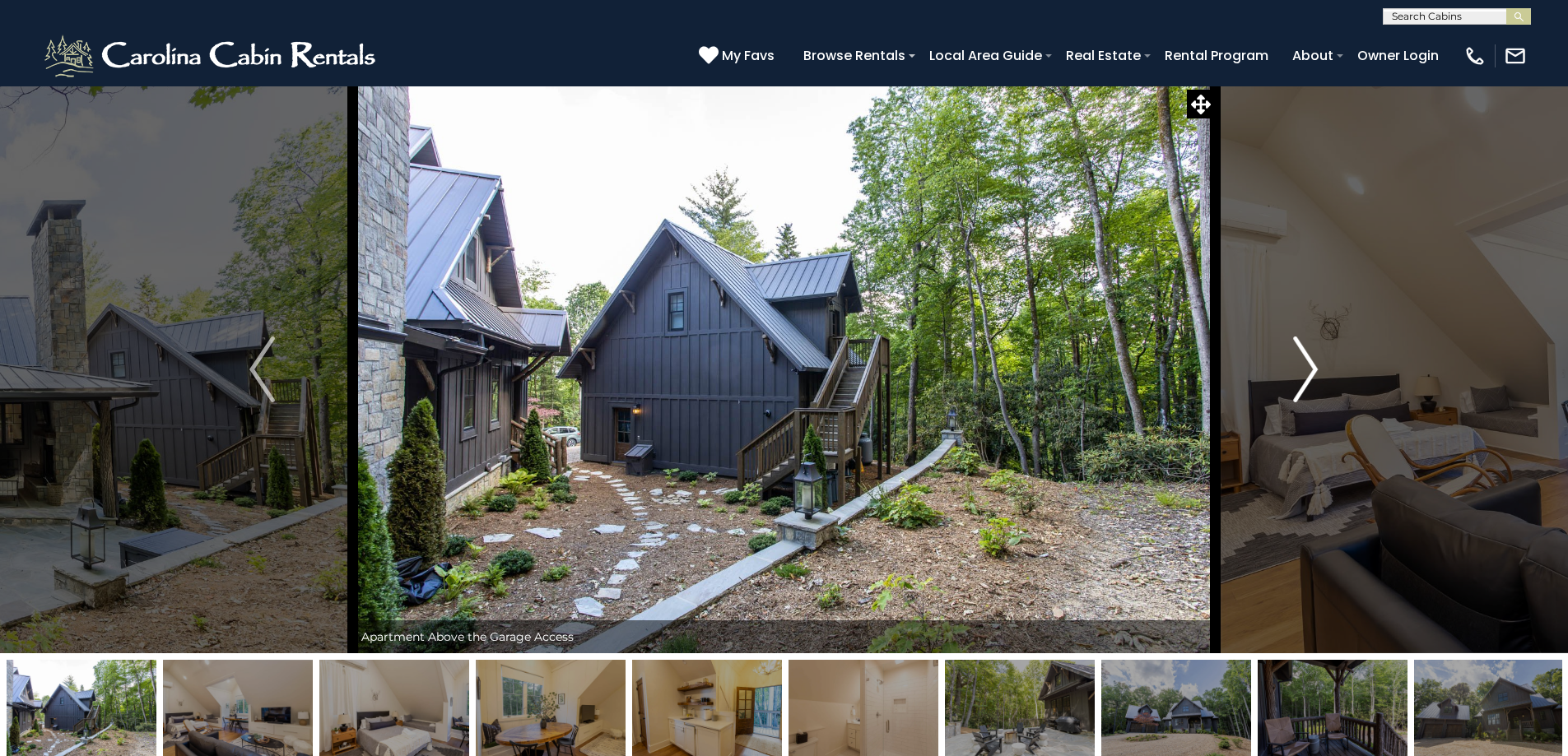
click at [1230, 385] on button "Next" at bounding box center [1305, 370] width 181 height 568
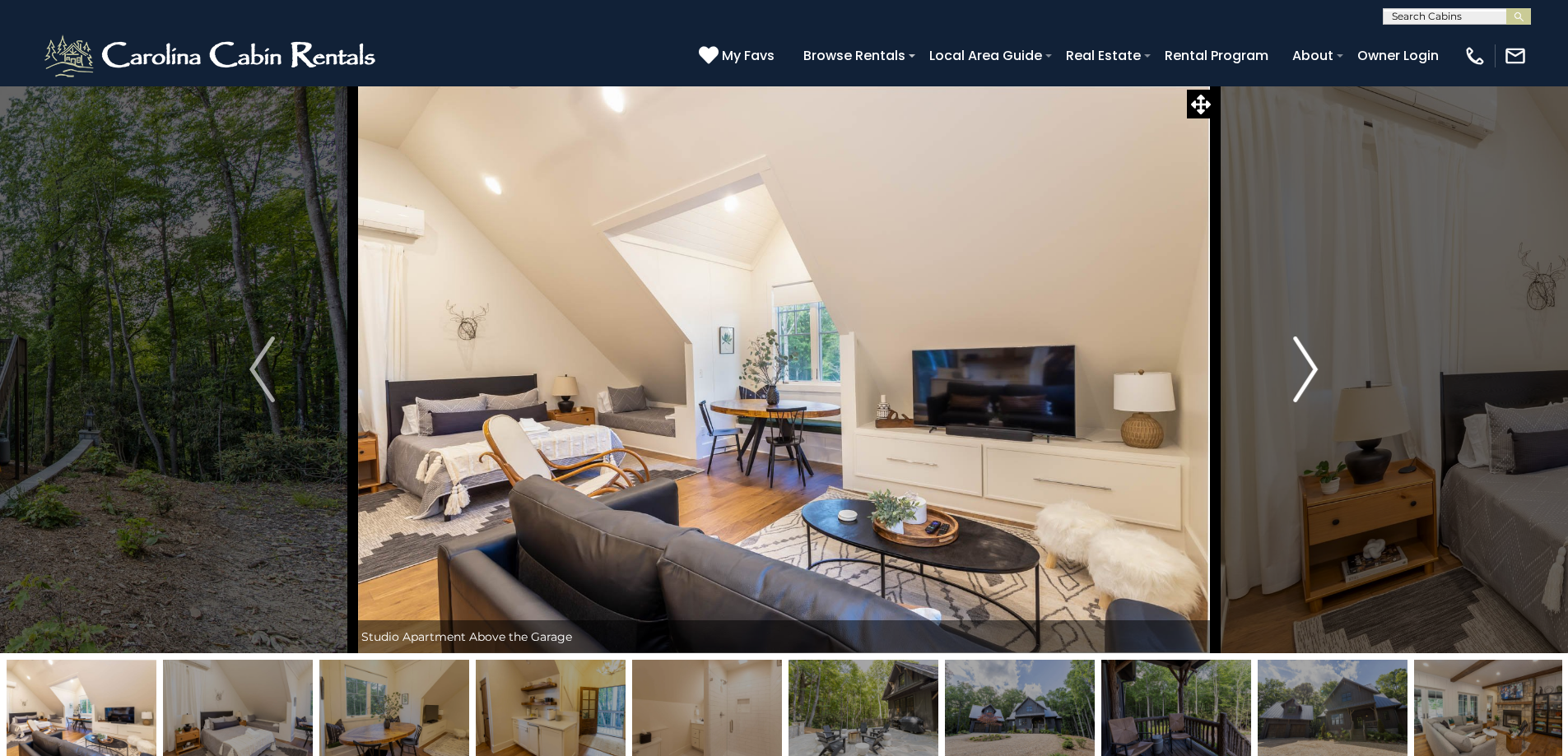
click at [1226, 386] on button "Next" at bounding box center [1305, 370] width 181 height 568
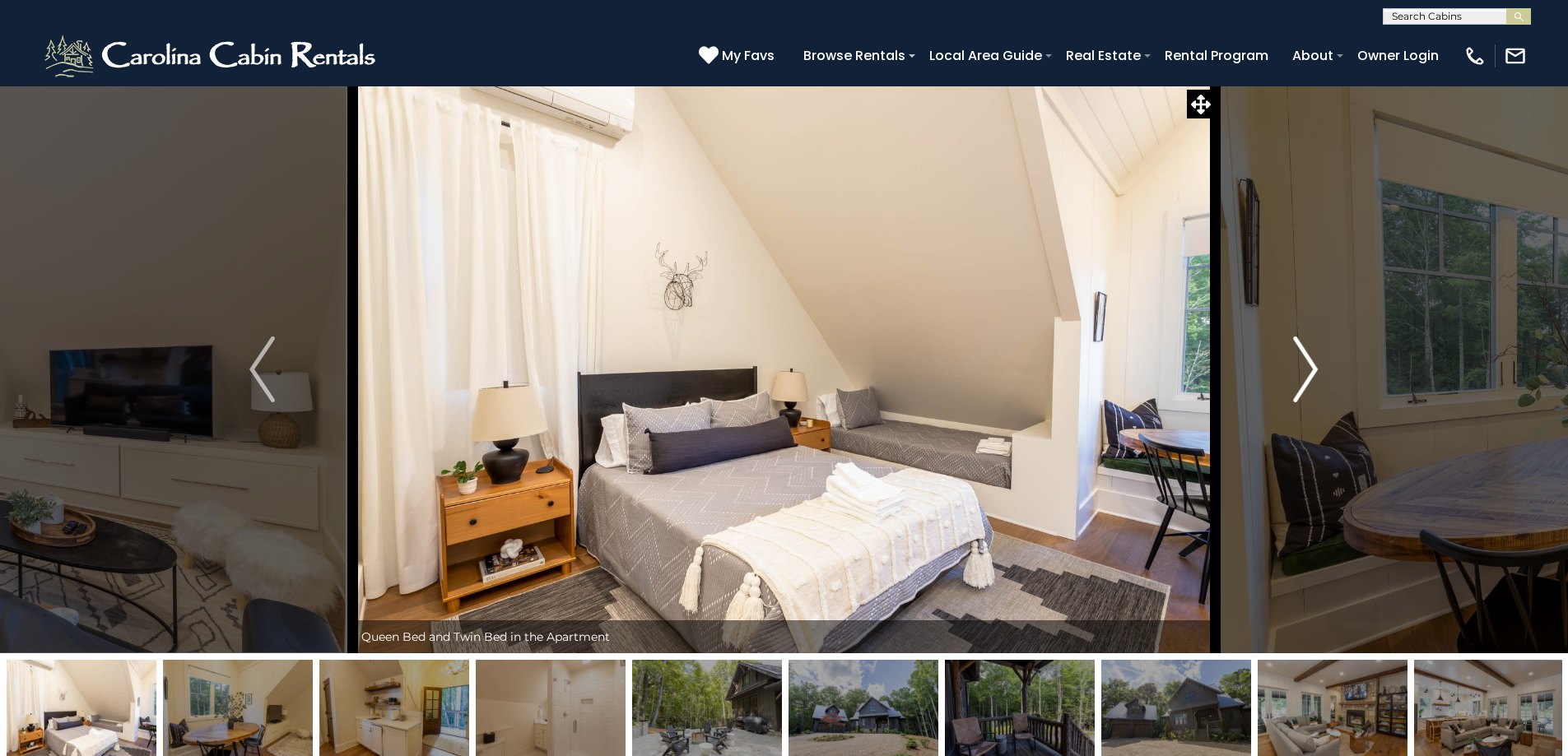
click at [1226, 386] on button "Next" at bounding box center [1305, 370] width 181 height 568
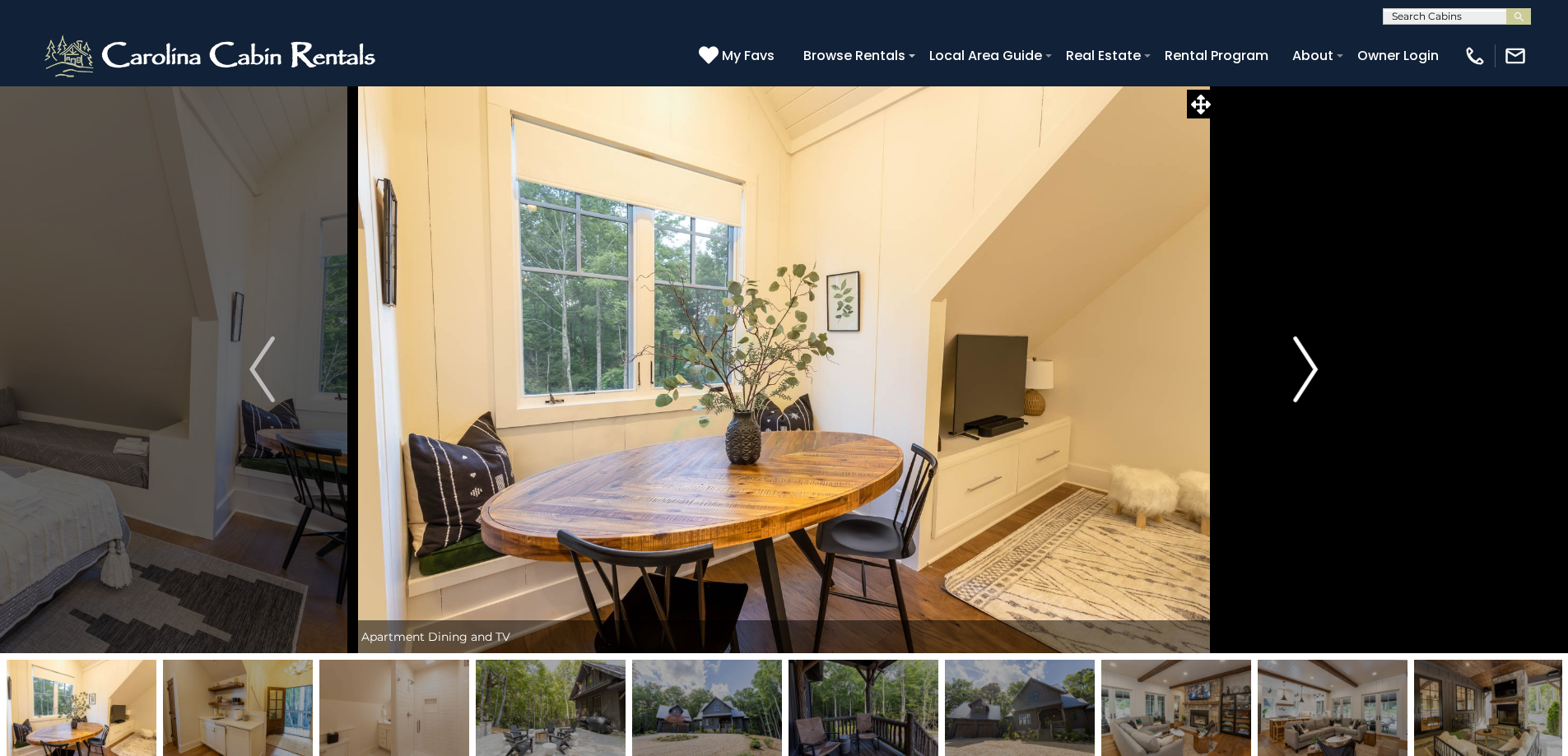
click at [1226, 386] on button "Next" at bounding box center [1305, 370] width 181 height 568
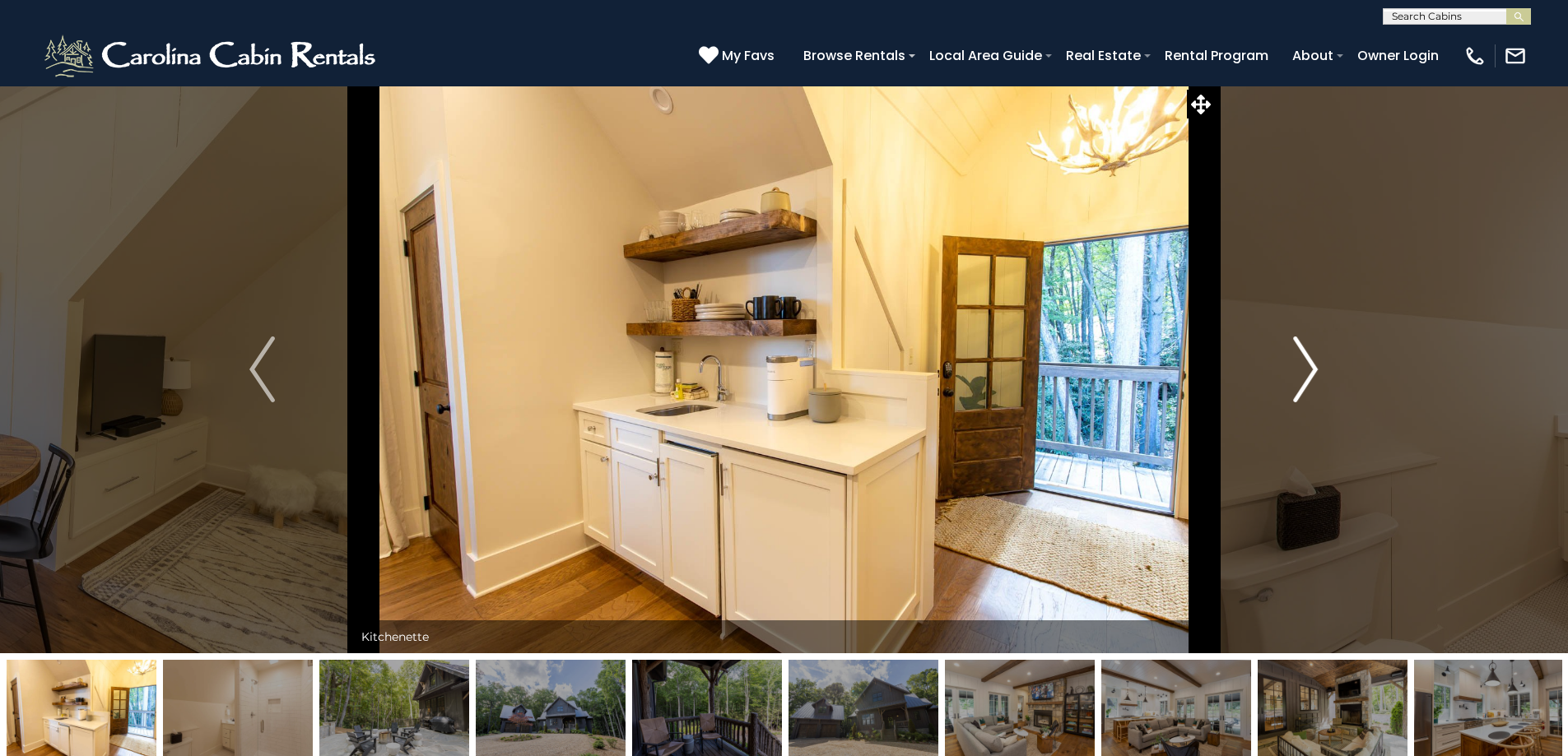
click at [1226, 386] on button "Next" at bounding box center [1305, 370] width 181 height 568
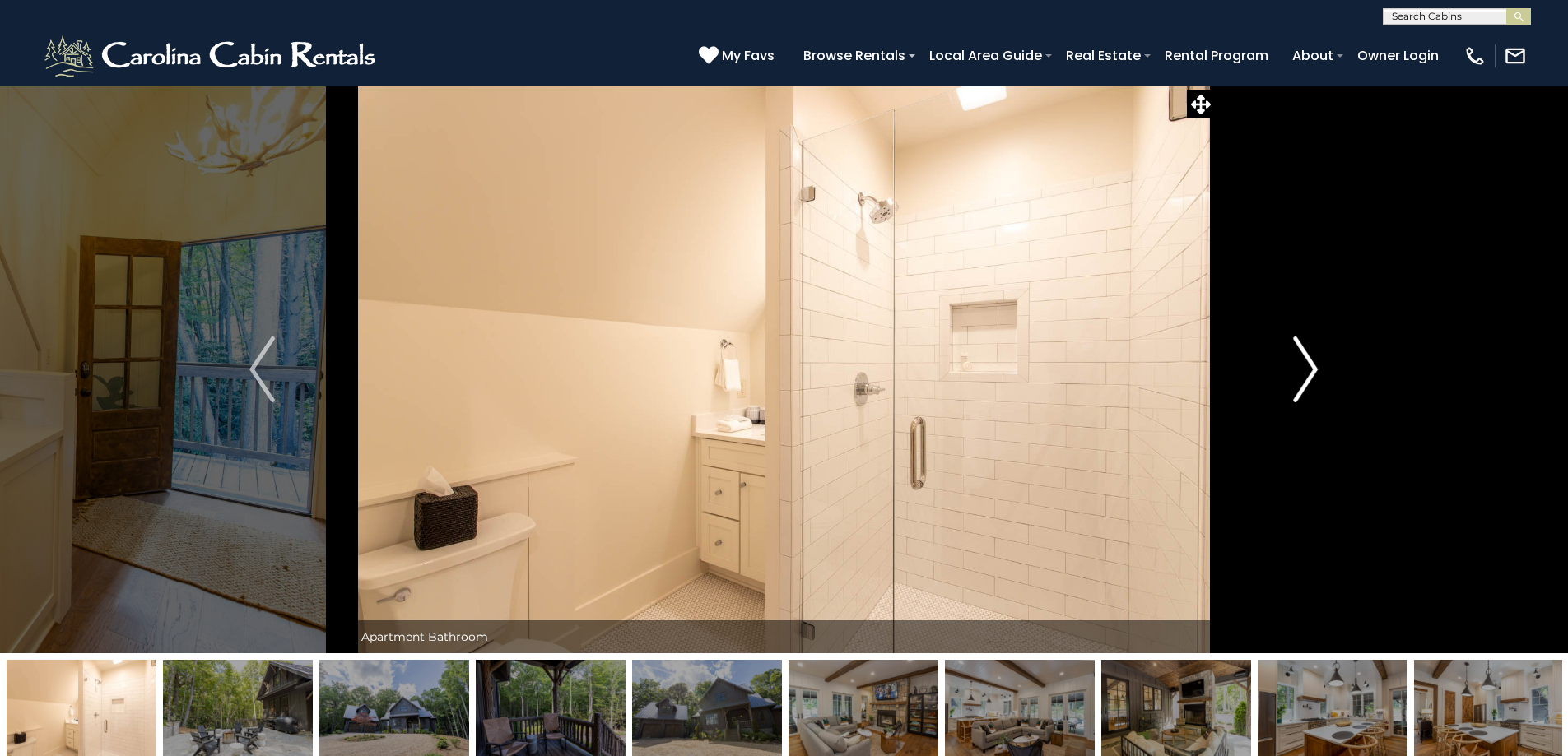
click at [1248, 386] on button "Next" at bounding box center [1305, 370] width 181 height 568
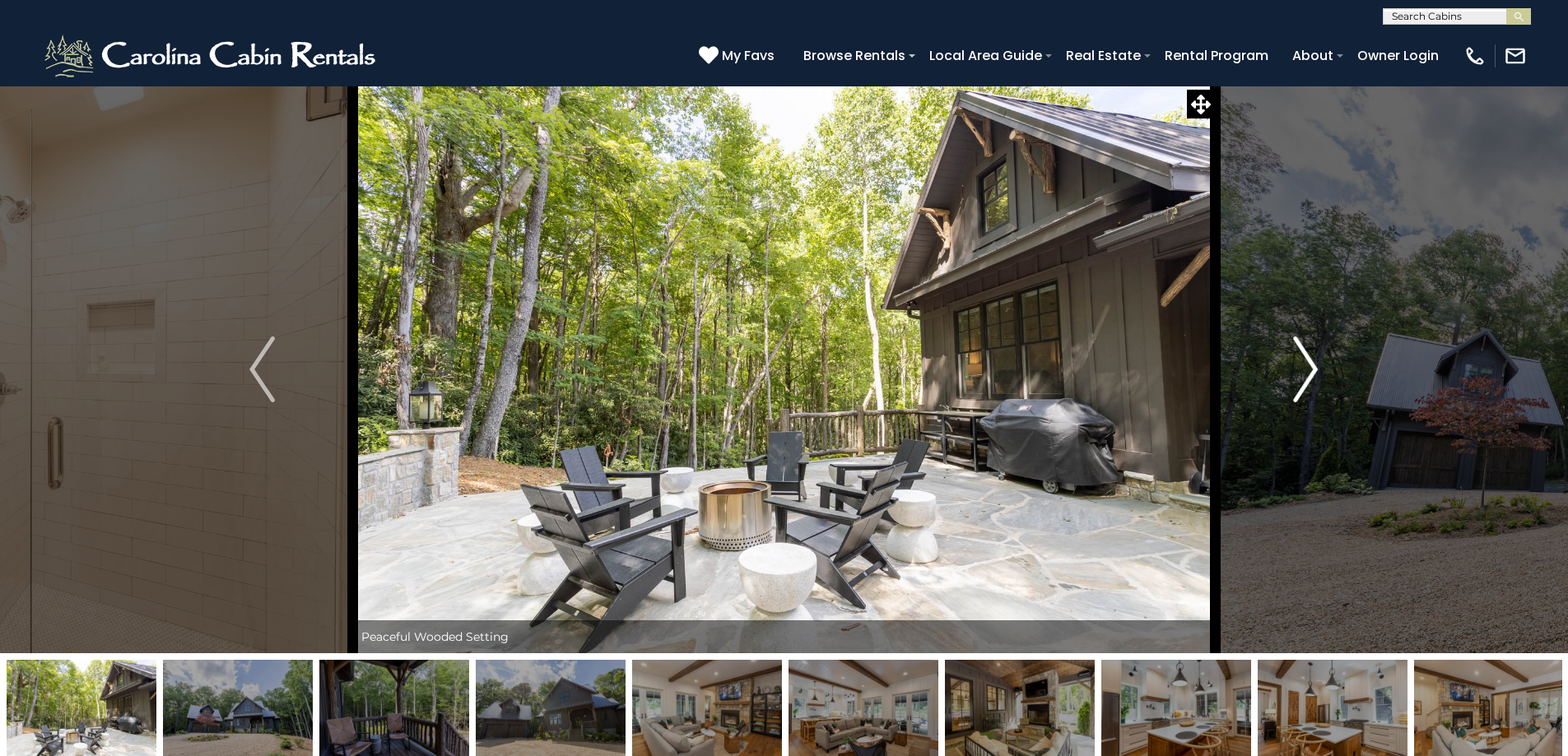
click at [1248, 386] on button "Next" at bounding box center [1305, 370] width 181 height 568
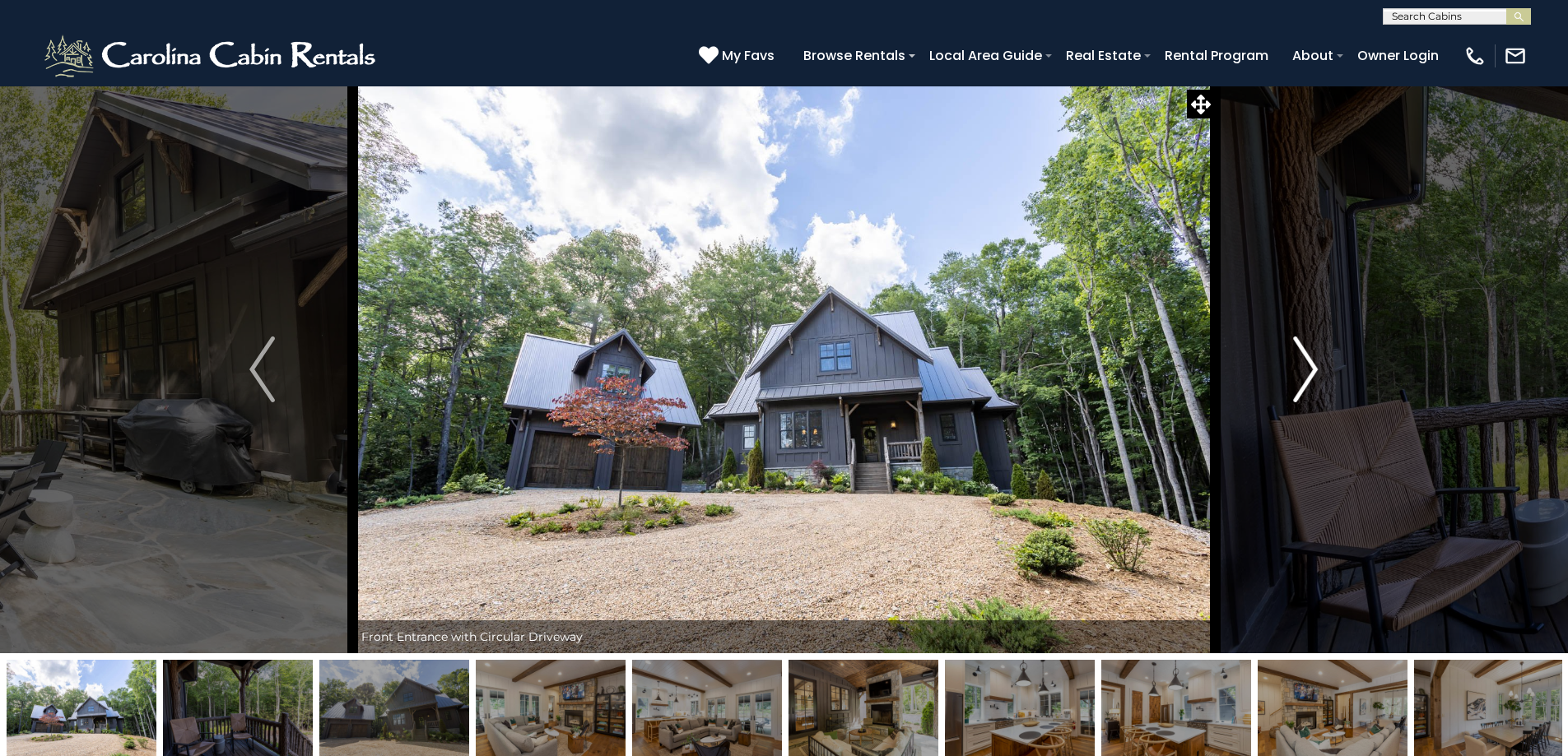
click at [1248, 386] on button "Next" at bounding box center [1305, 370] width 181 height 568
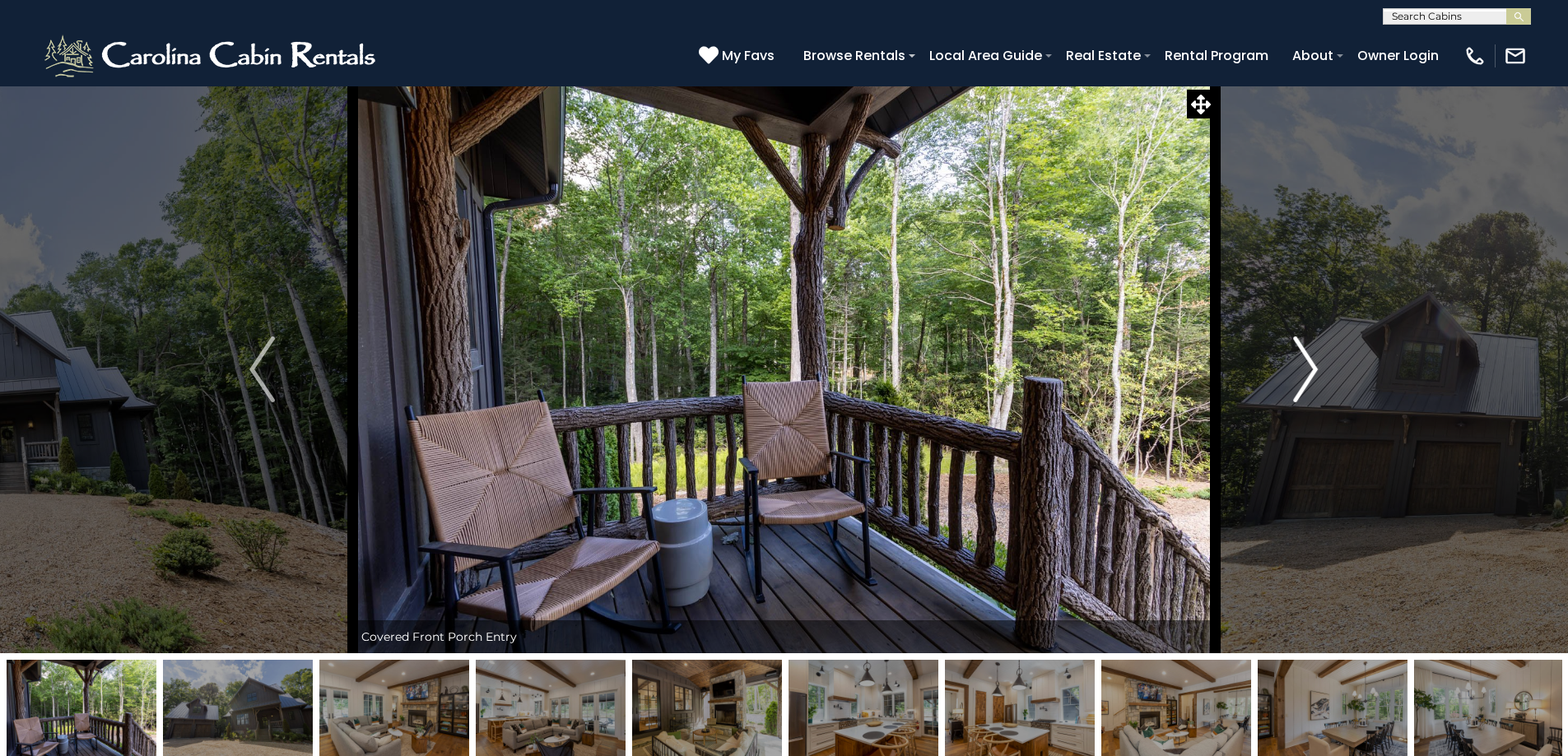
click at [1247, 386] on button "Next" at bounding box center [1305, 370] width 181 height 568
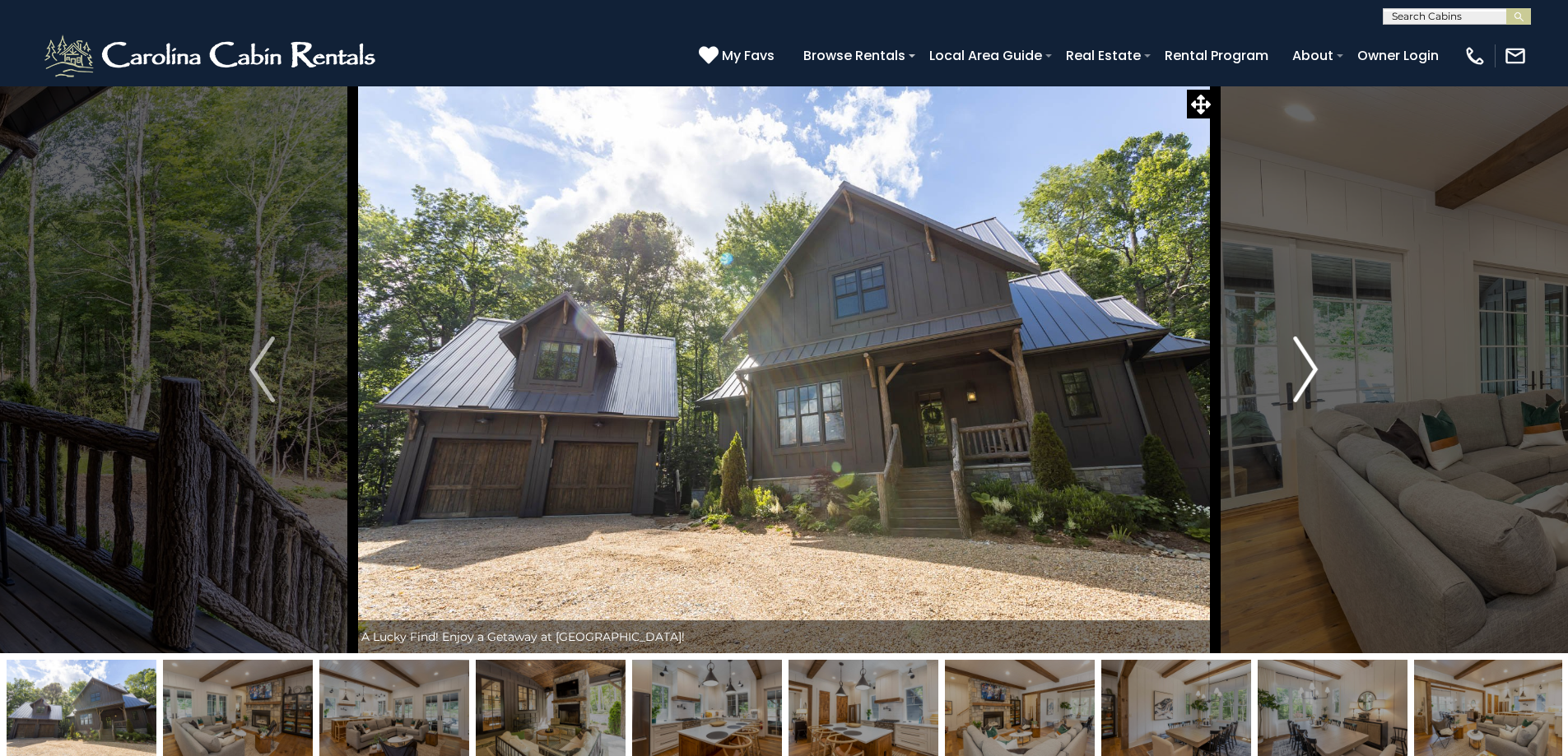
click at [1247, 386] on button "Next" at bounding box center [1305, 370] width 181 height 568
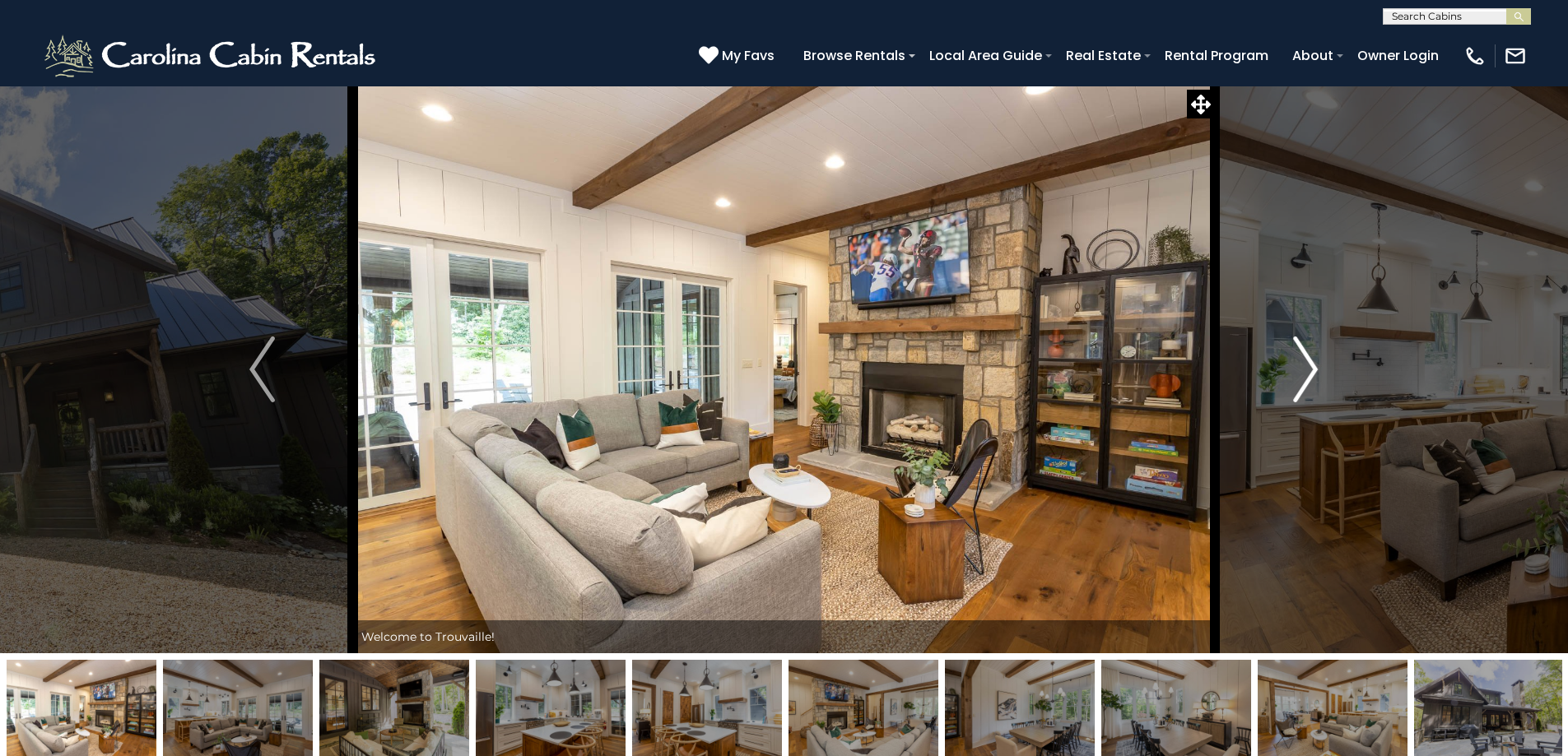
click at [1244, 386] on button "Next" at bounding box center [1305, 370] width 181 height 568
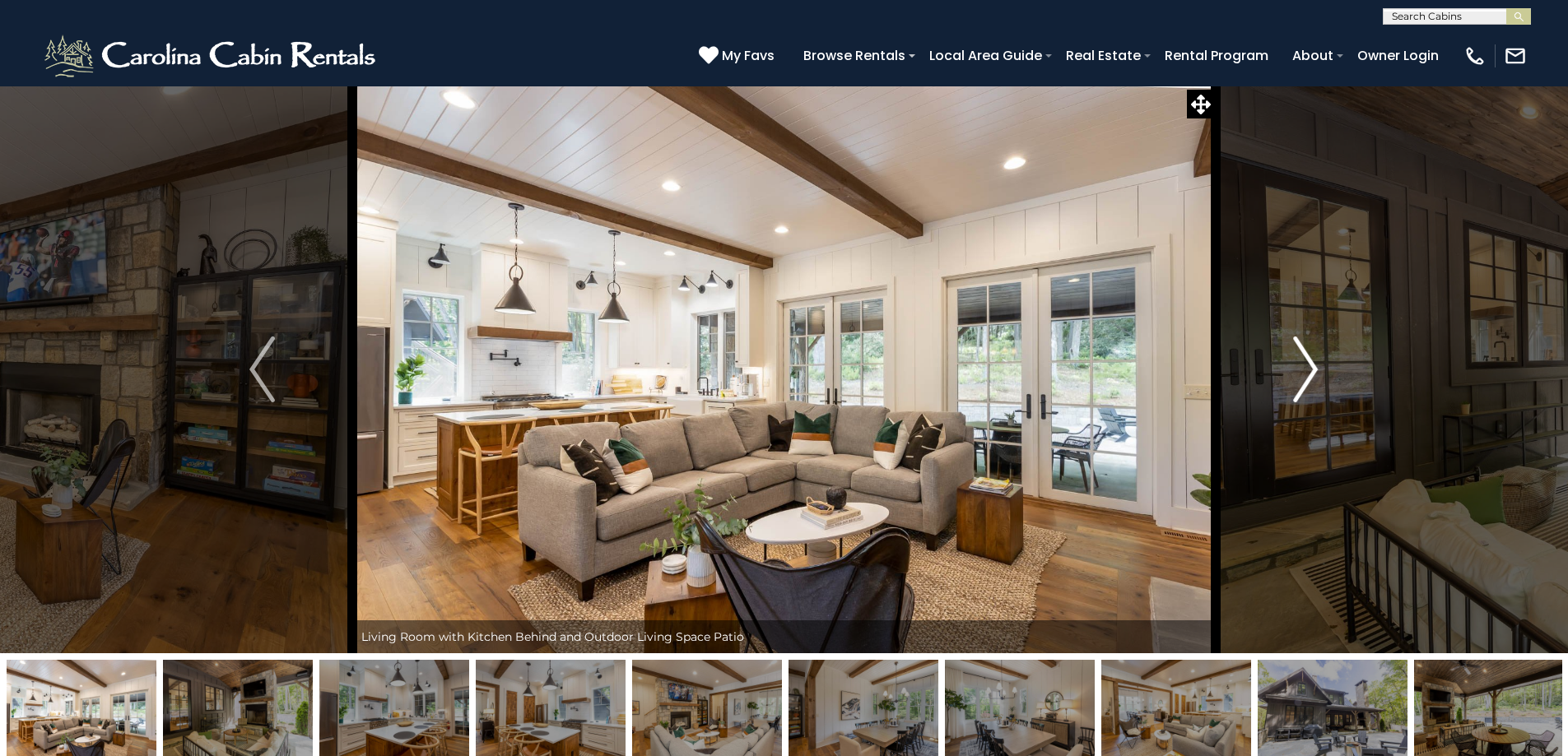
click at [1242, 386] on button "Next" at bounding box center [1305, 370] width 181 height 568
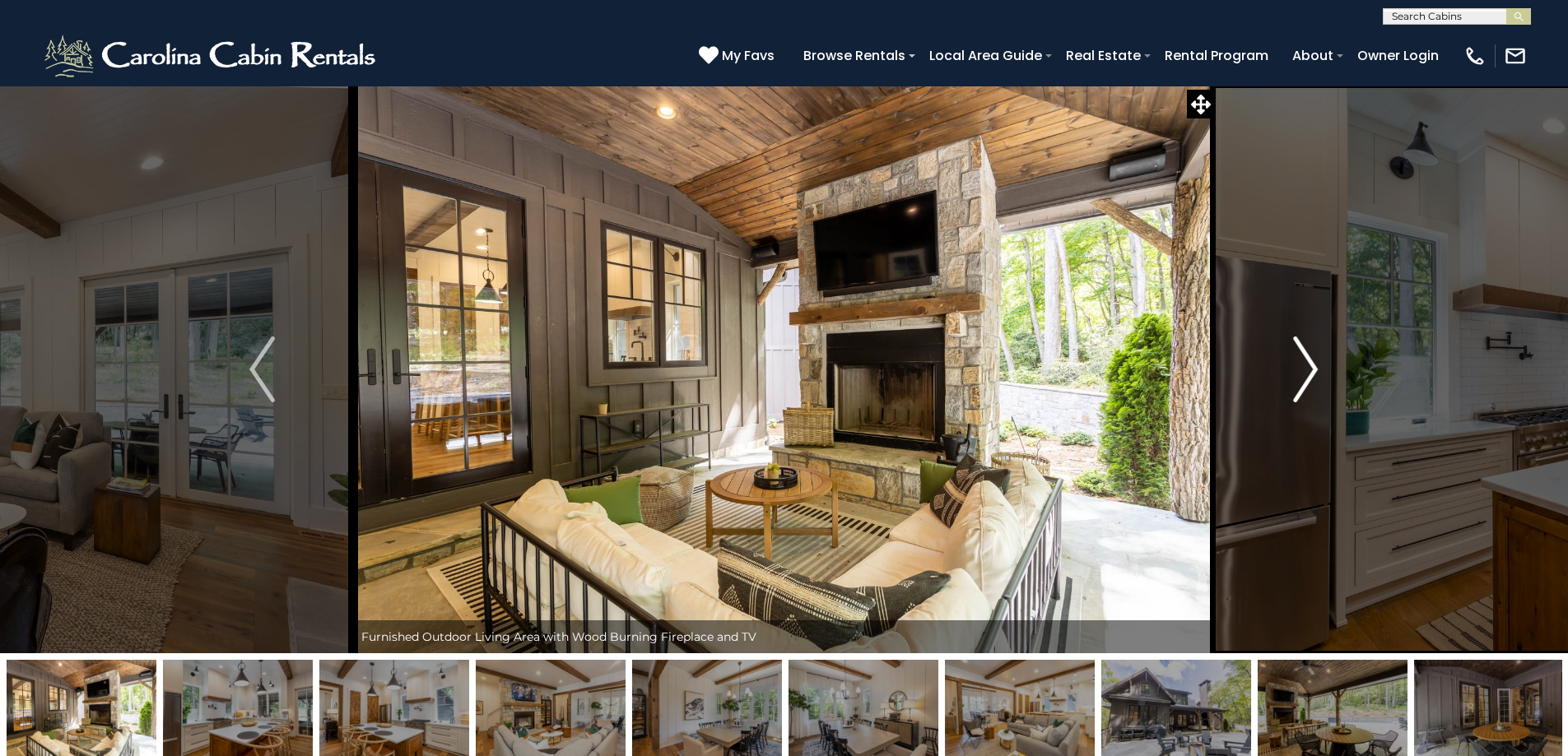
click at [1242, 386] on button "Next" at bounding box center [1305, 370] width 181 height 568
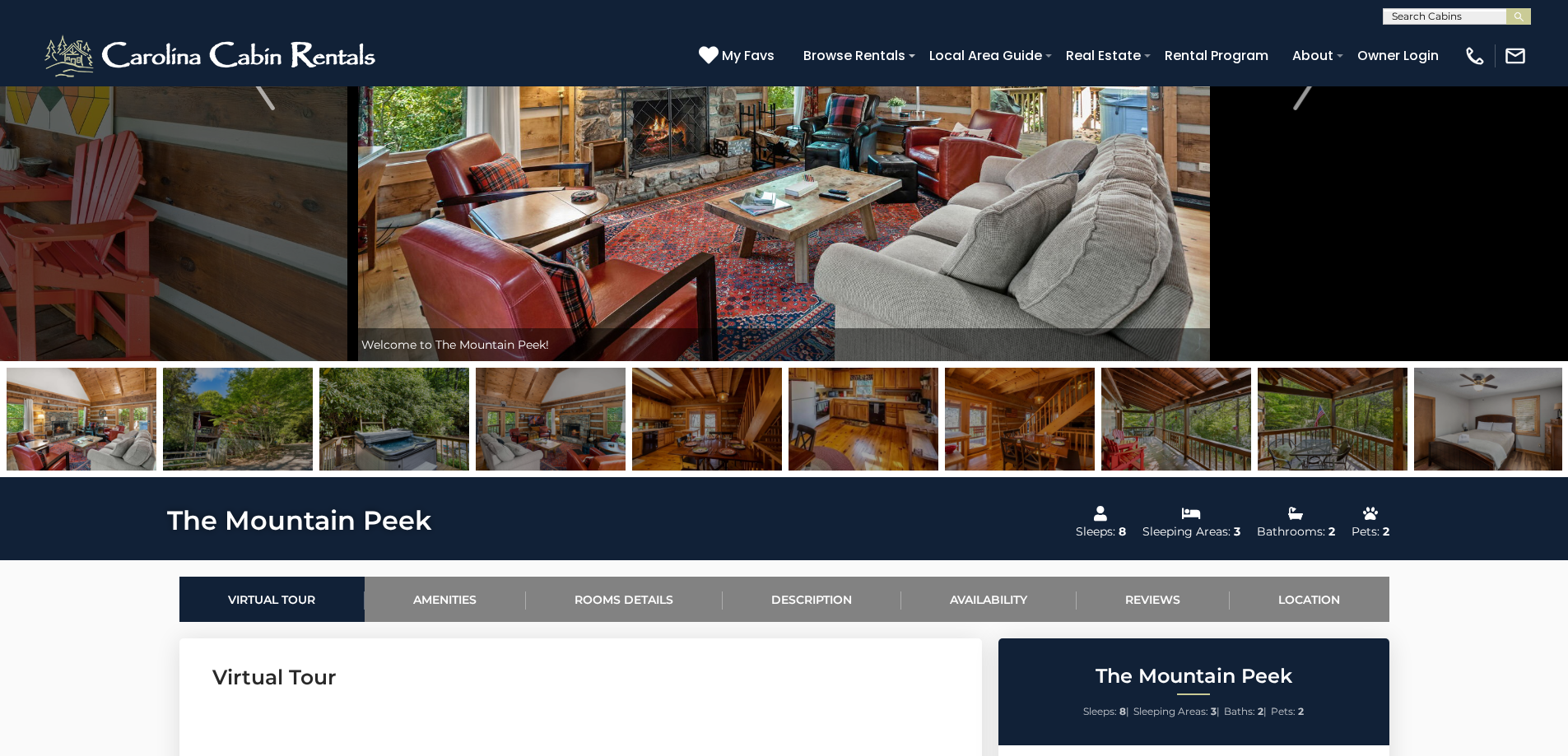
scroll to position [17, 0]
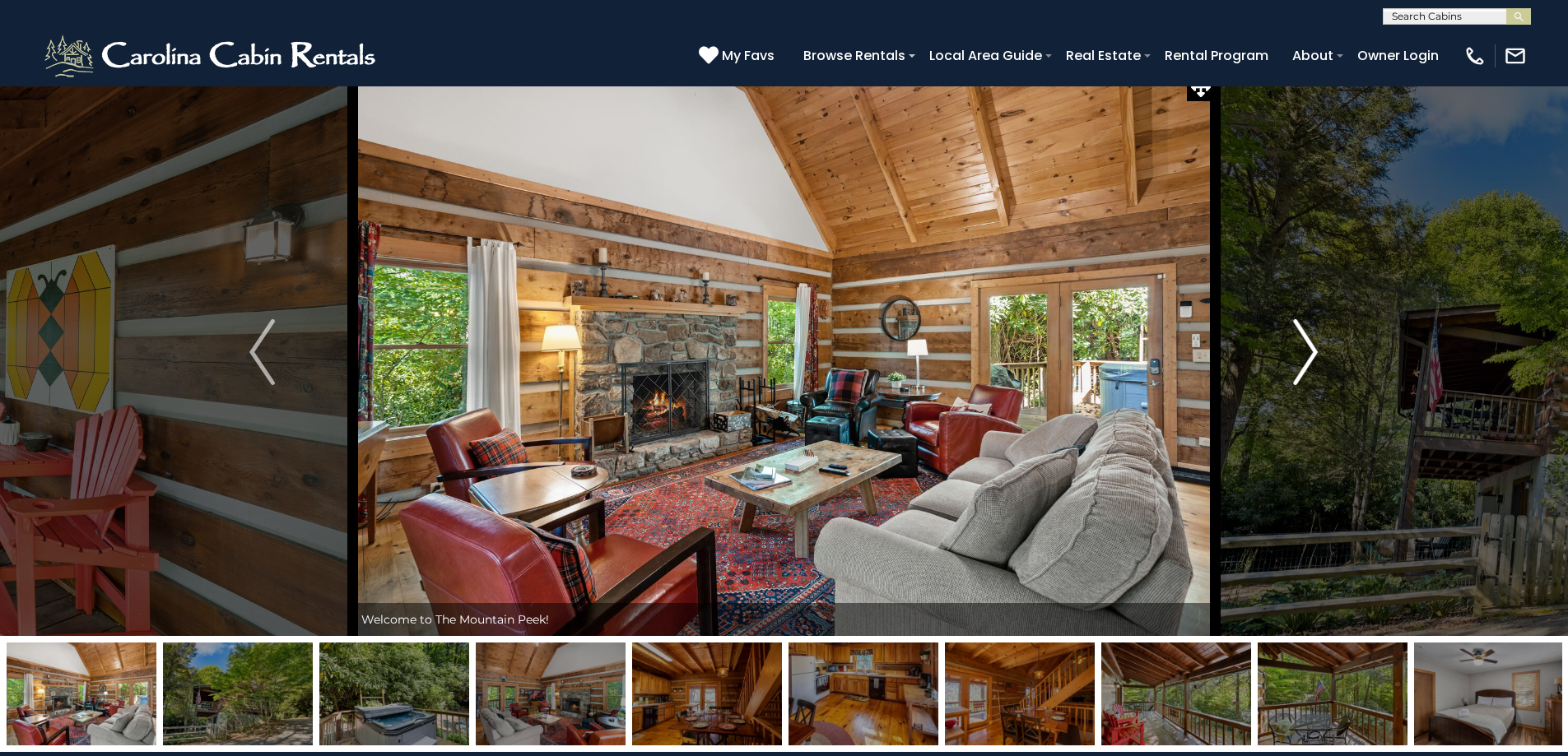
click at [1308, 364] on img "Next" at bounding box center [1306, 351] width 24 height 66
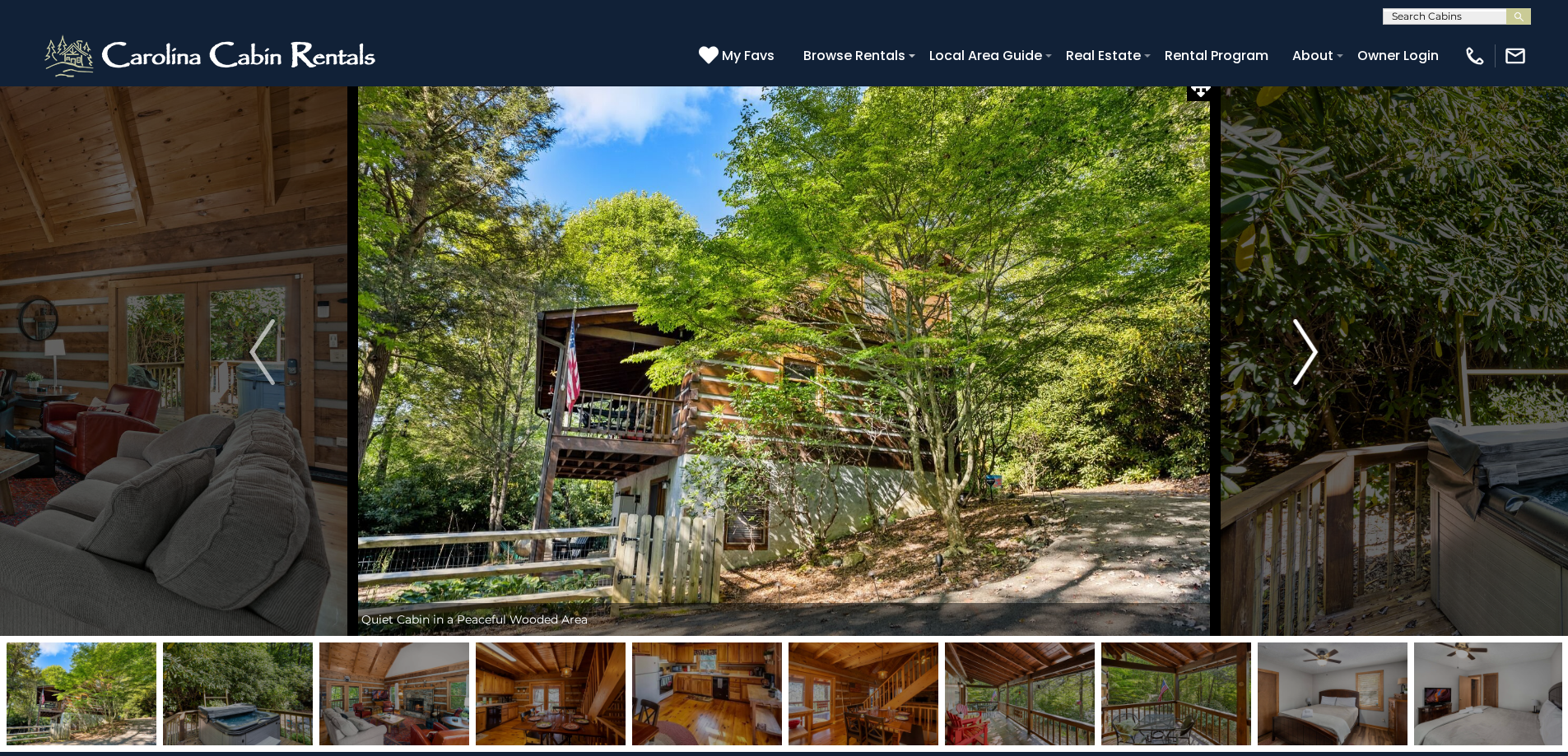
click at [1306, 364] on img "Next" at bounding box center [1306, 351] width 24 height 66
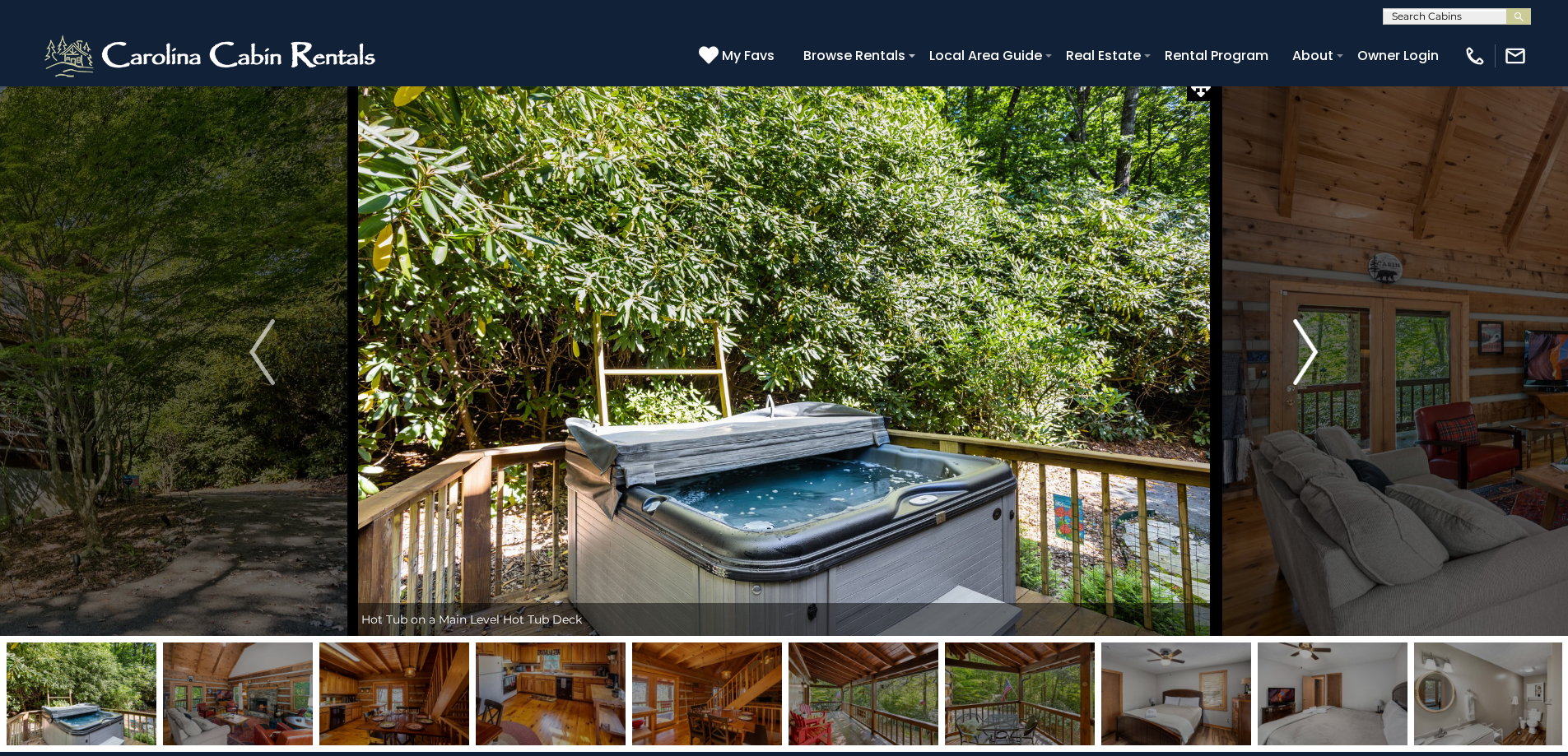
click at [1306, 364] on img "Next" at bounding box center [1306, 351] width 24 height 66
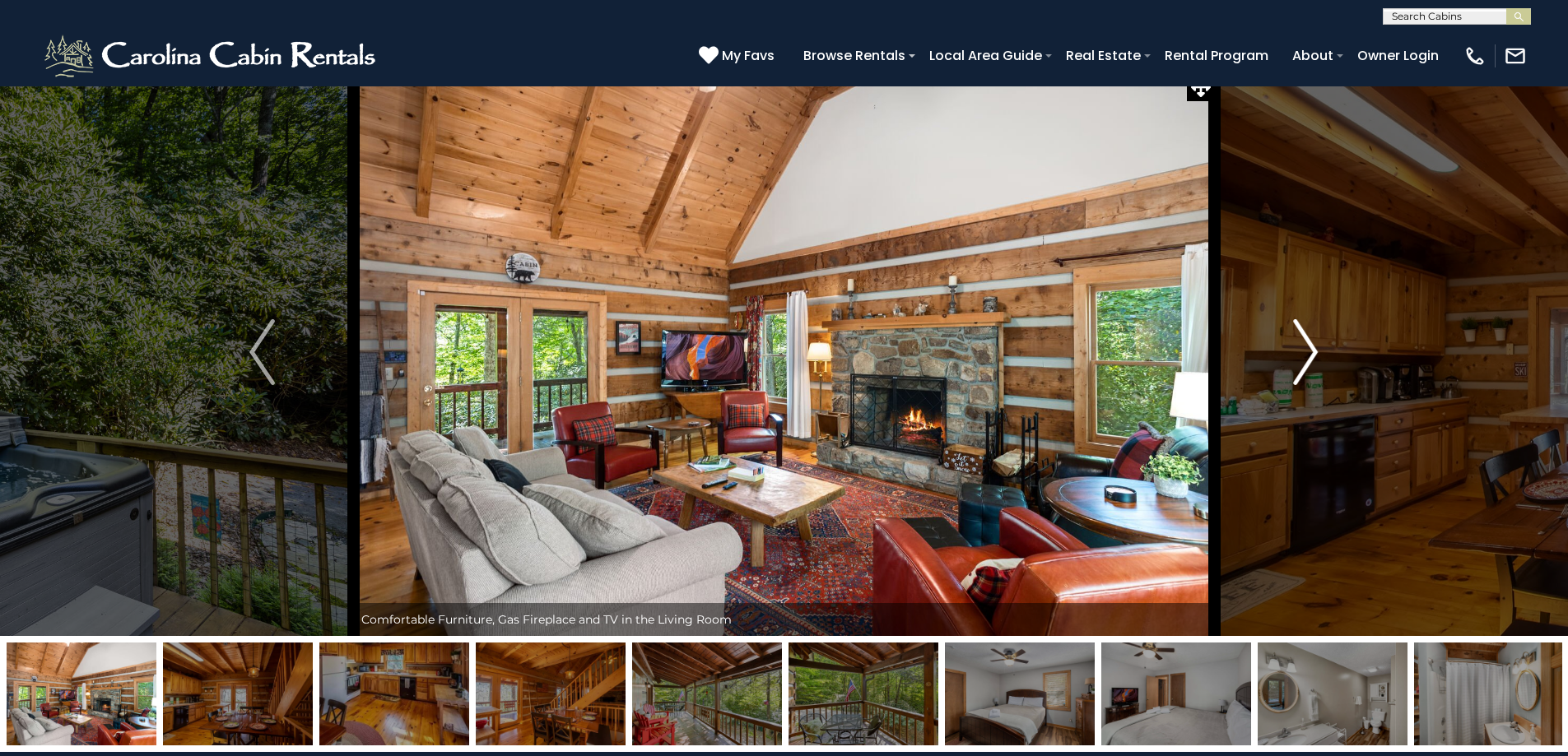
click at [1306, 364] on img "Next" at bounding box center [1306, 351] width 24 height 66
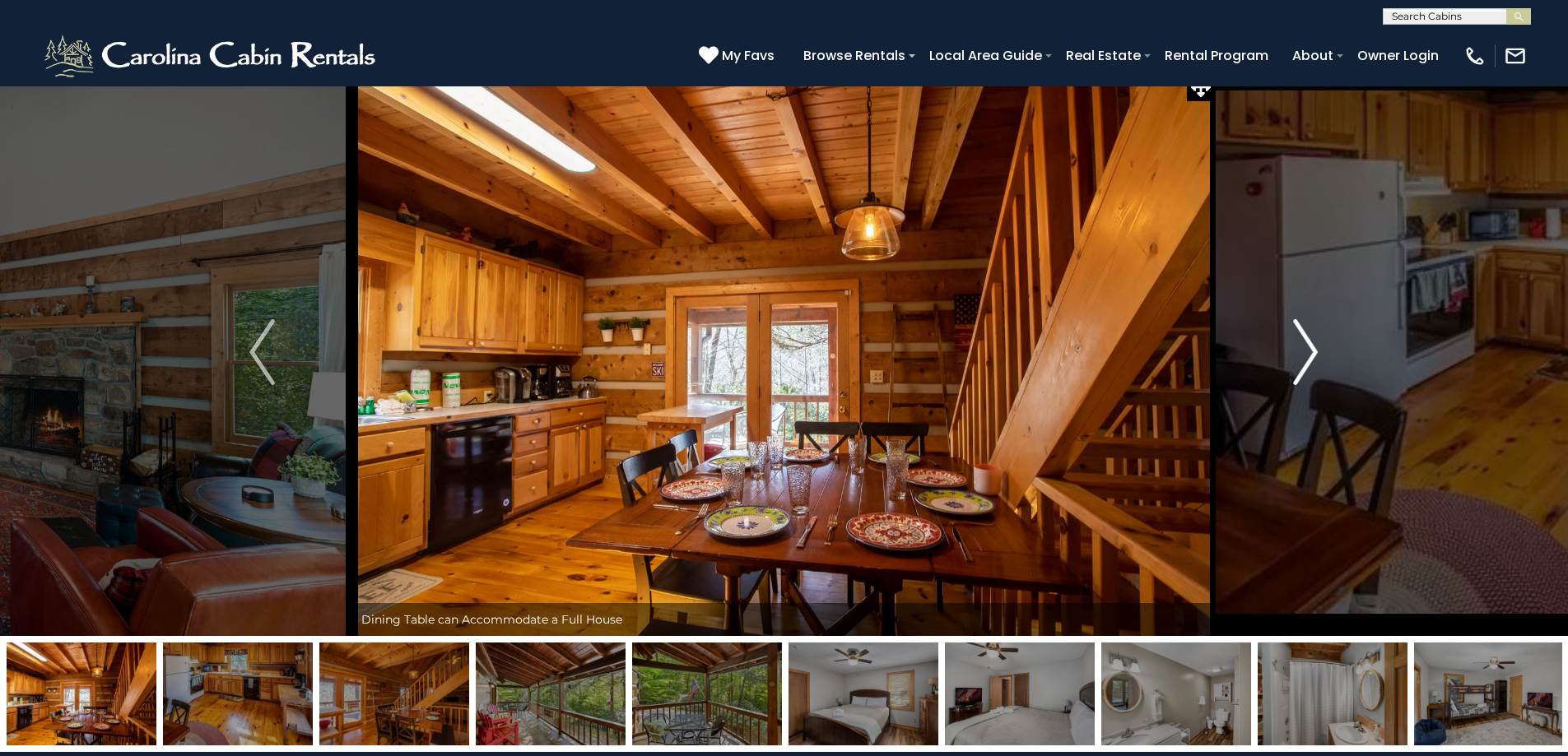
click at [1305, 363] on img "Next" at bounding box center [1306, 351] width 24 height 66
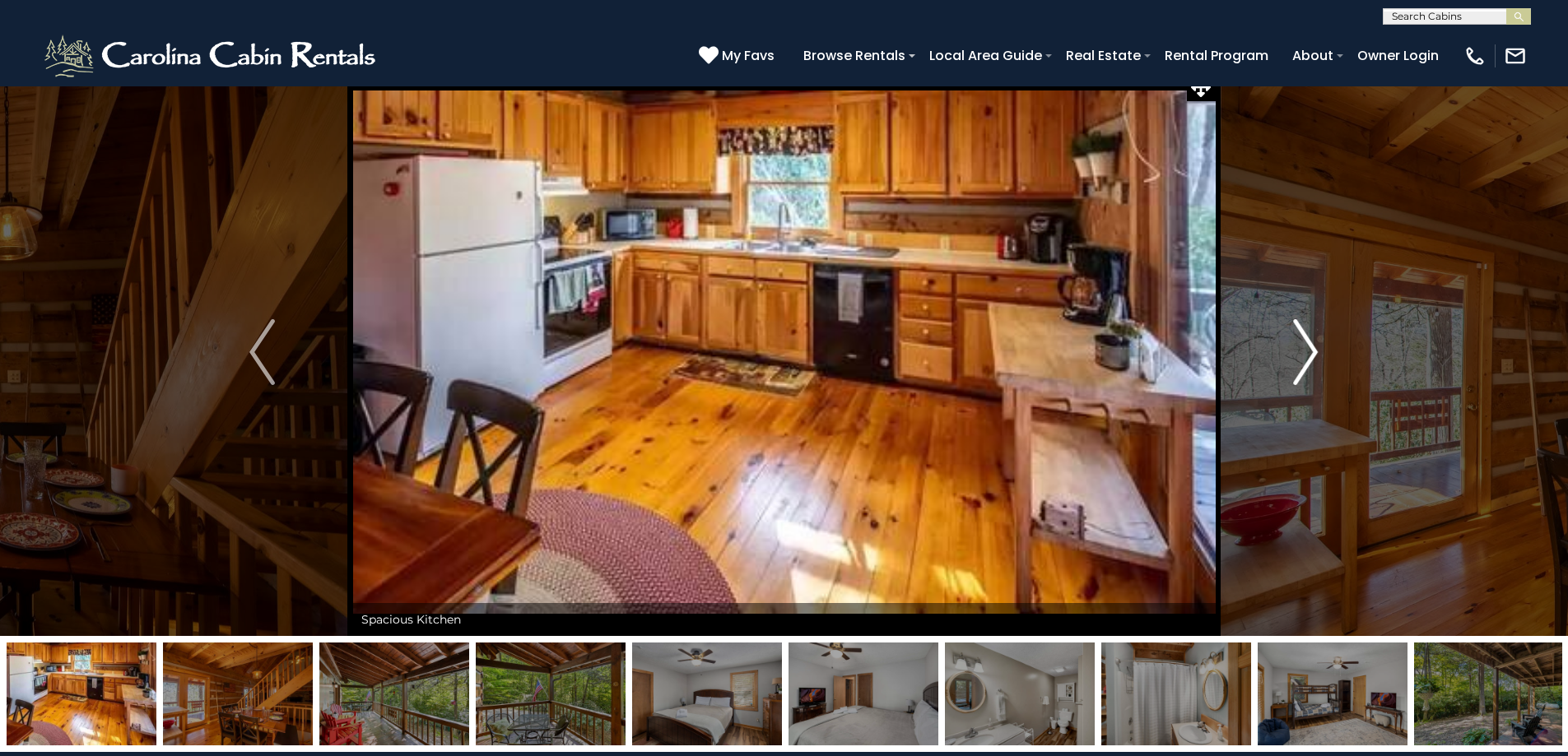
click at [1305, 364] on img "Next" at bounding box center [1306, 351] width 24 height 66
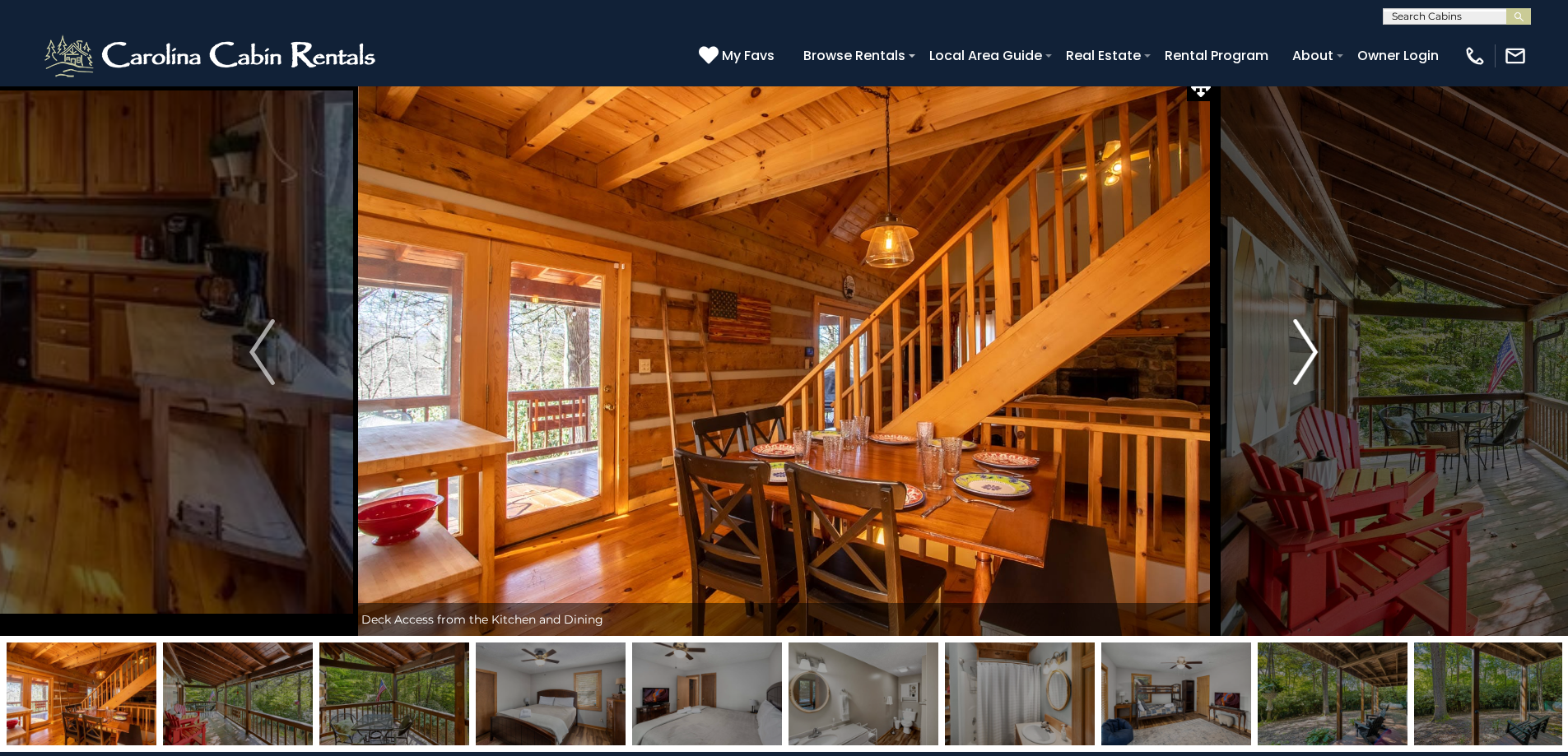
click at [1305, 364] on img "Next" at bounding box center [1306, 351] width 24 height 66
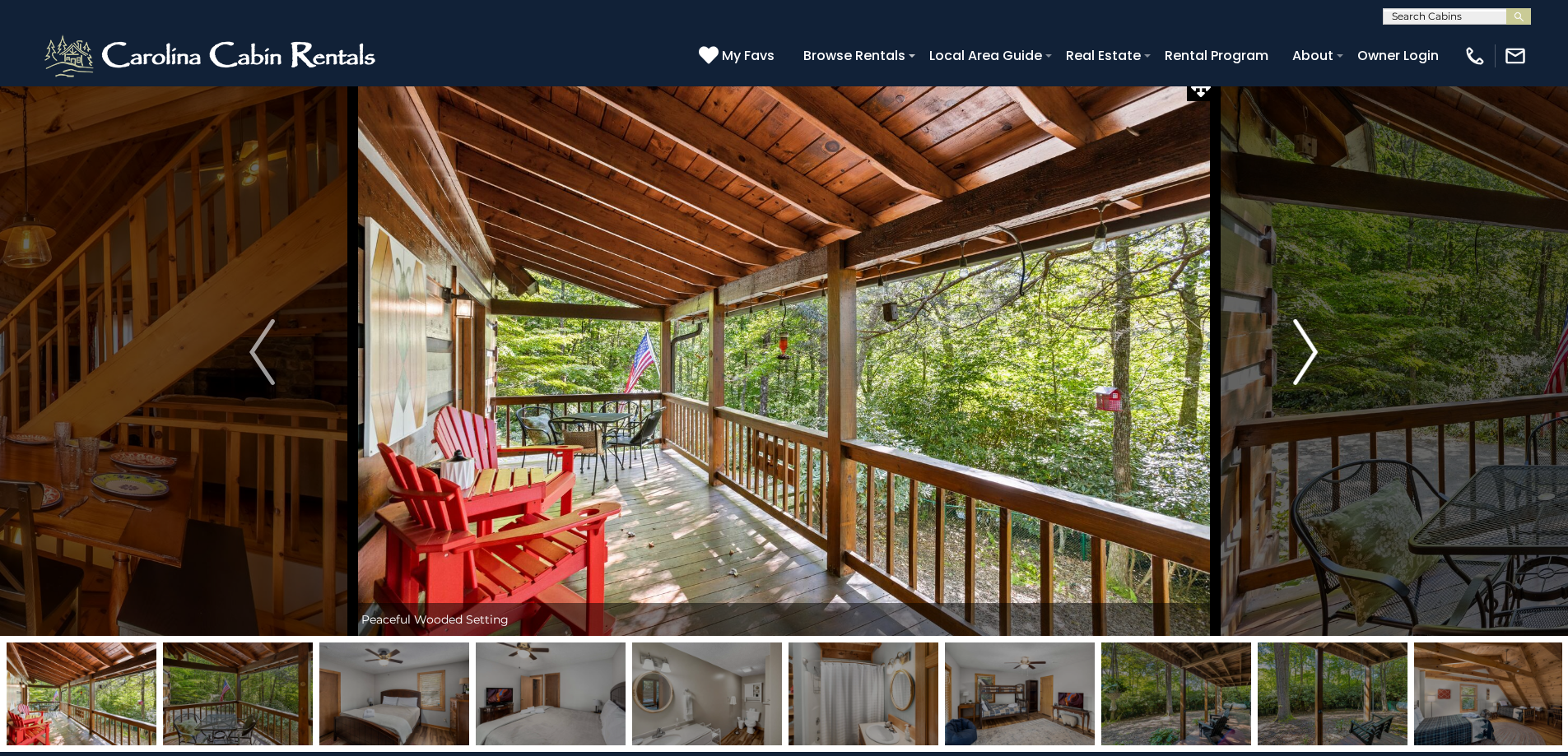
click at [1305, 364] on img "Next" at bounding box center [1306, 351] width 24 height 66
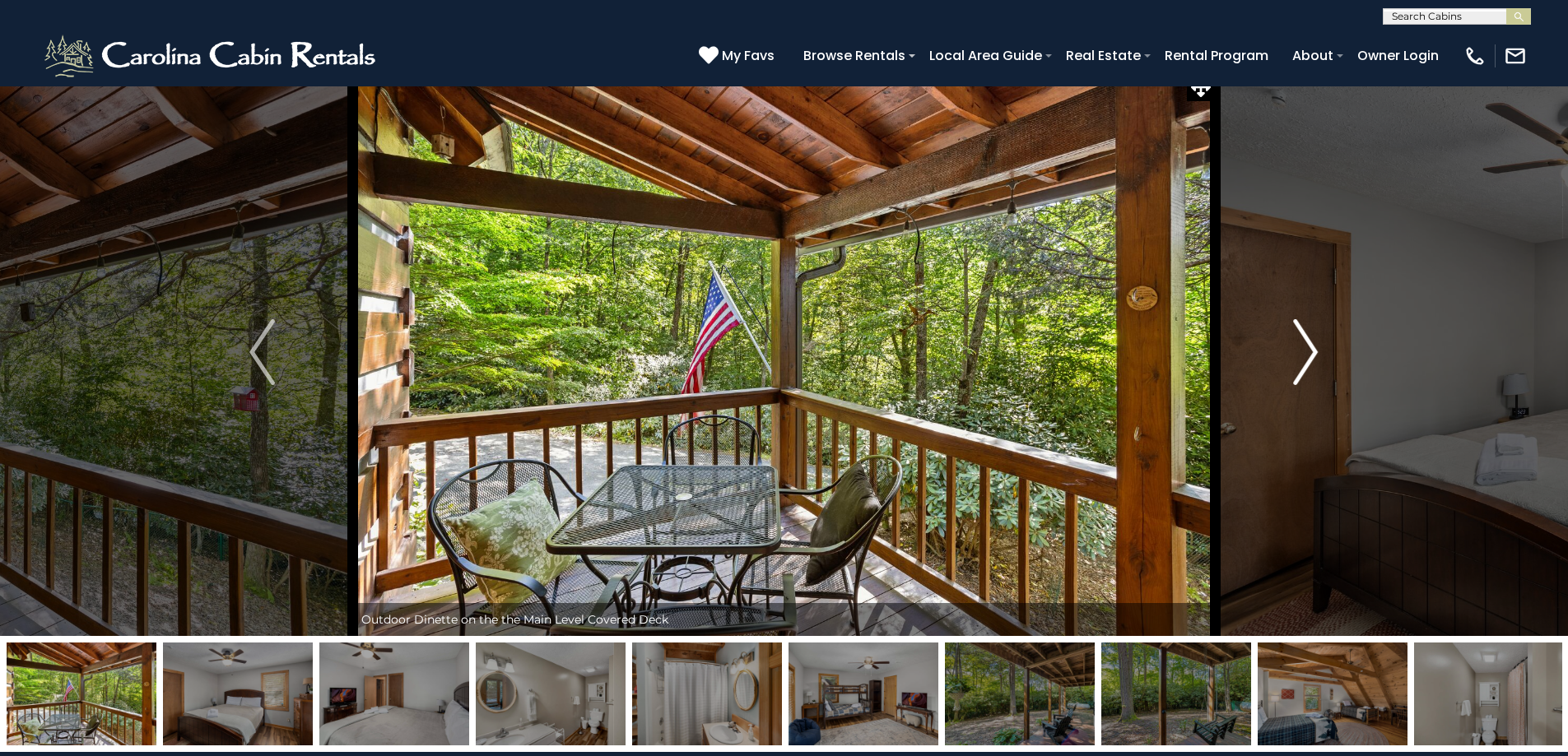
click at [1305, 364] on img "Next" at bounding box center [1306, 351] width 24 height 66
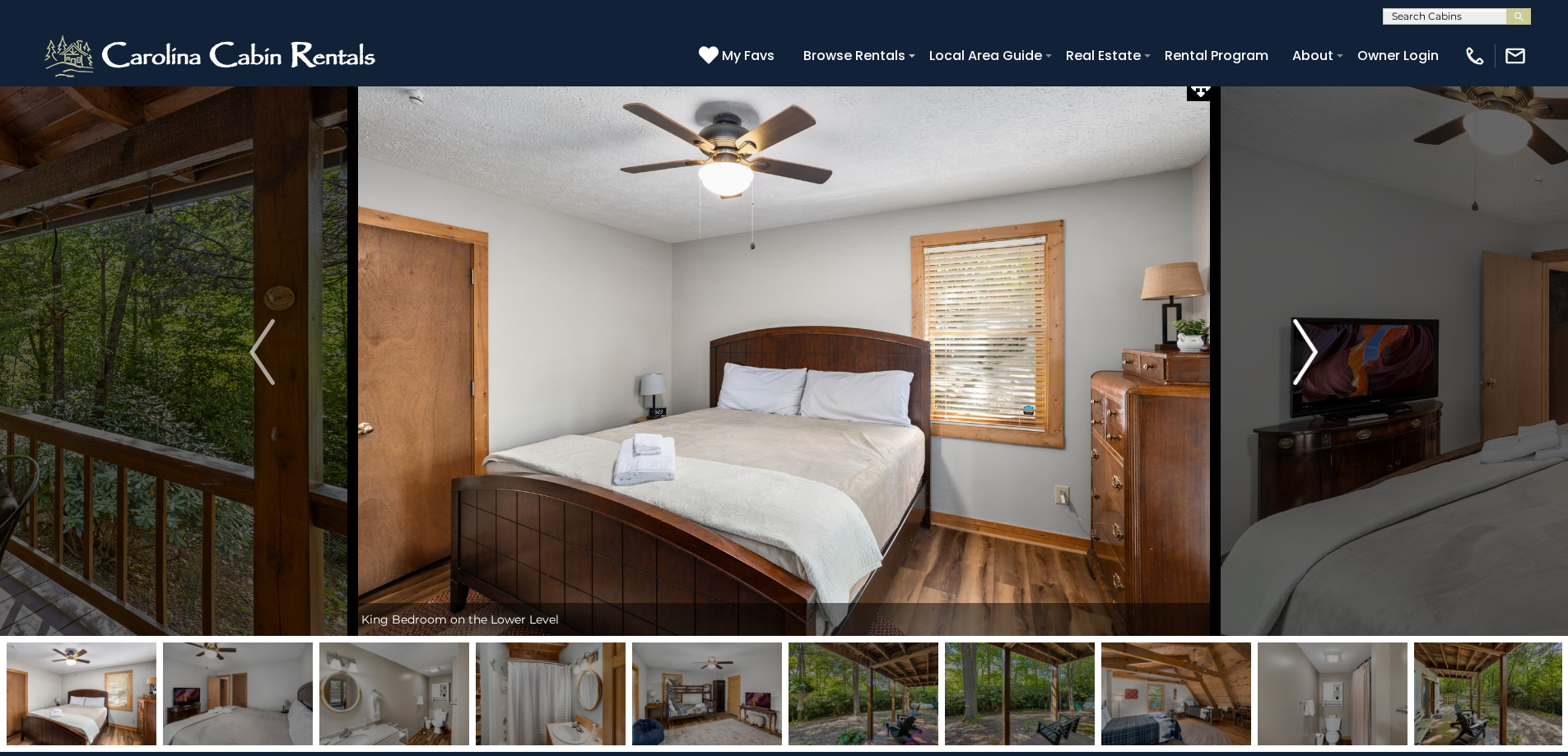
click at [1305, 363] on img "Next" at bounding box center [1306, 351] width 24 height 66
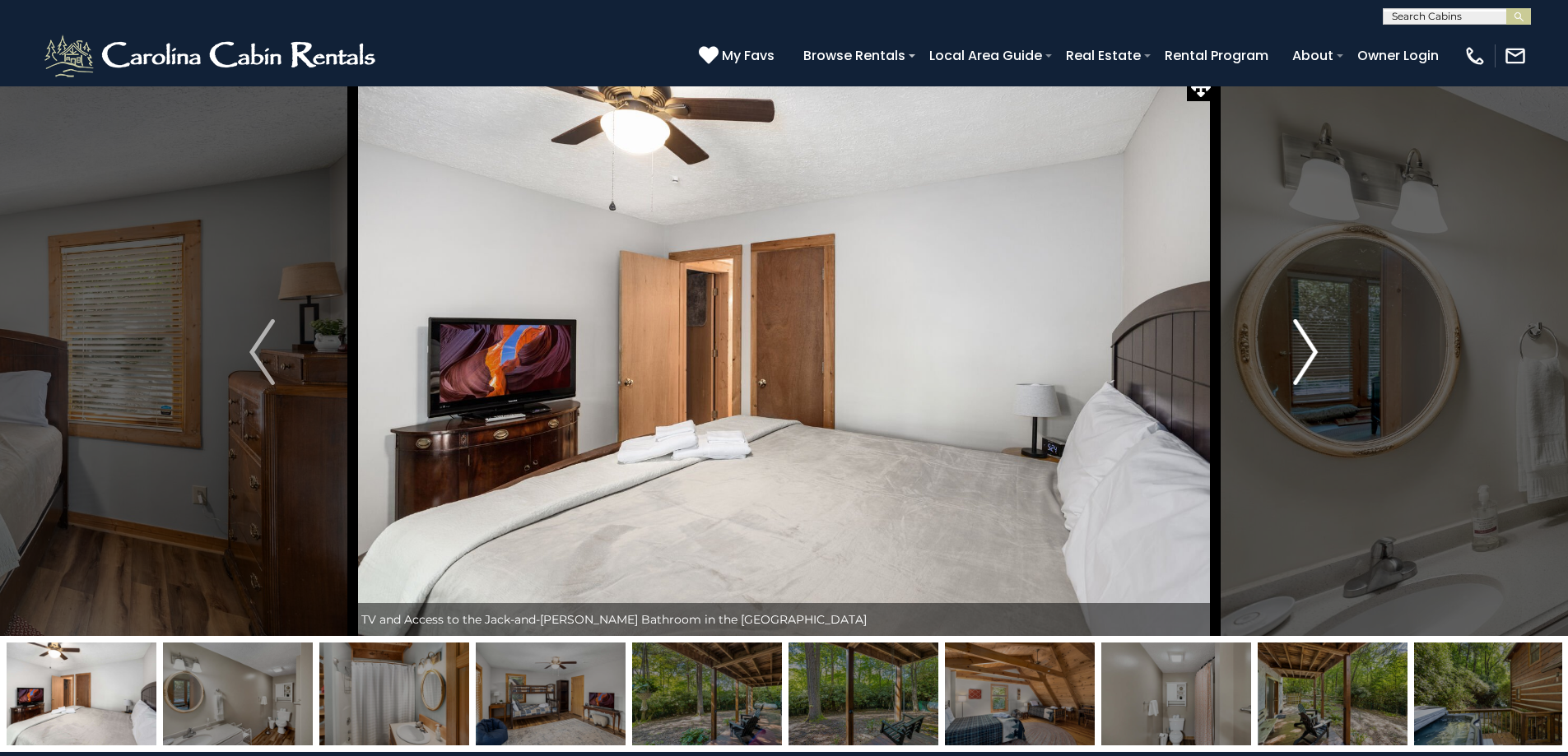
drag, startPoint x: 1305, startPoint y: 363, endPoint x: 1297, endPoint y: 346, distance: 18.8
click at [1297, 346] on img "Next" at bounding box center [1306, 351] width 24 height 66
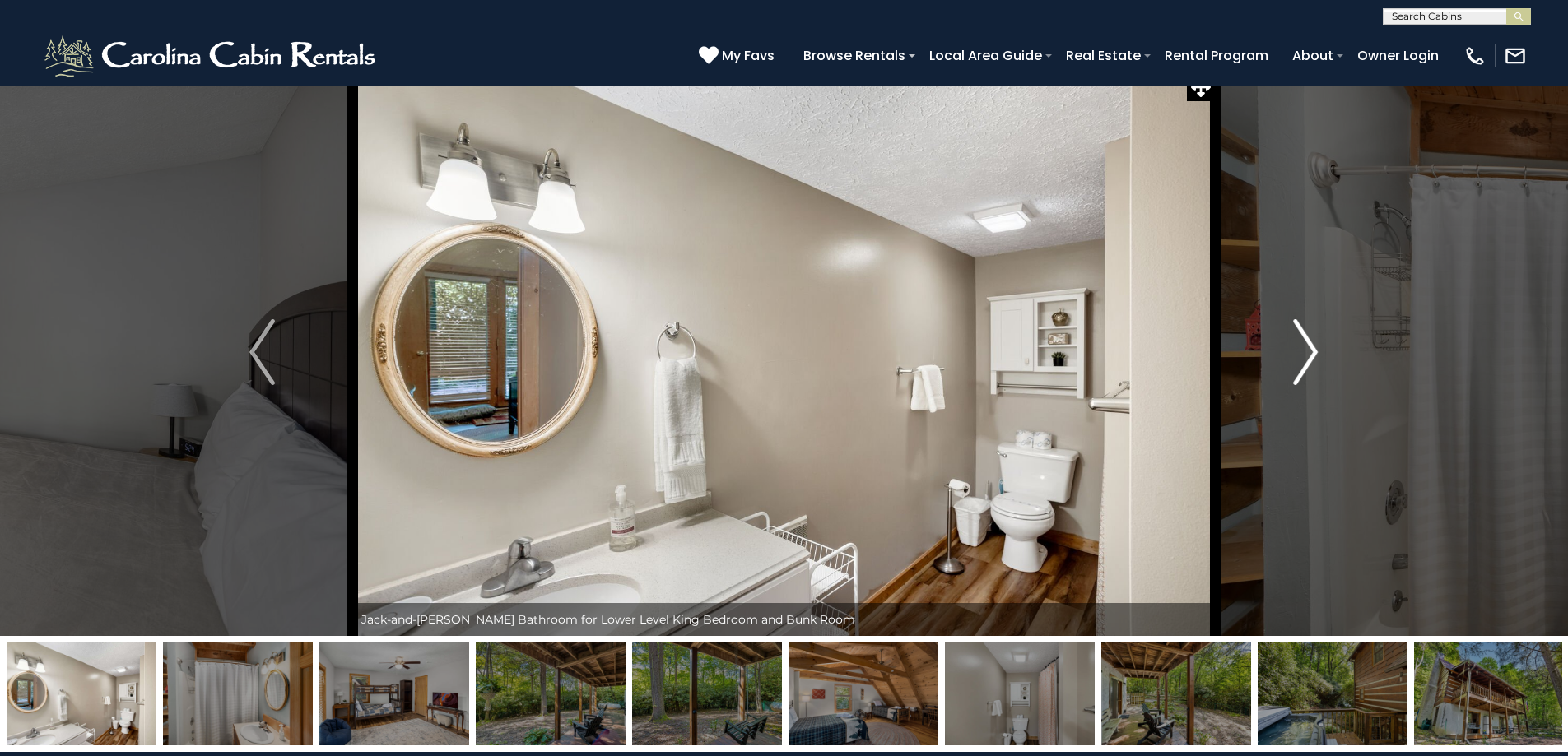
click at [1297, 347] on img "Next" at bounding box center [1306, 351] width 24 height 66
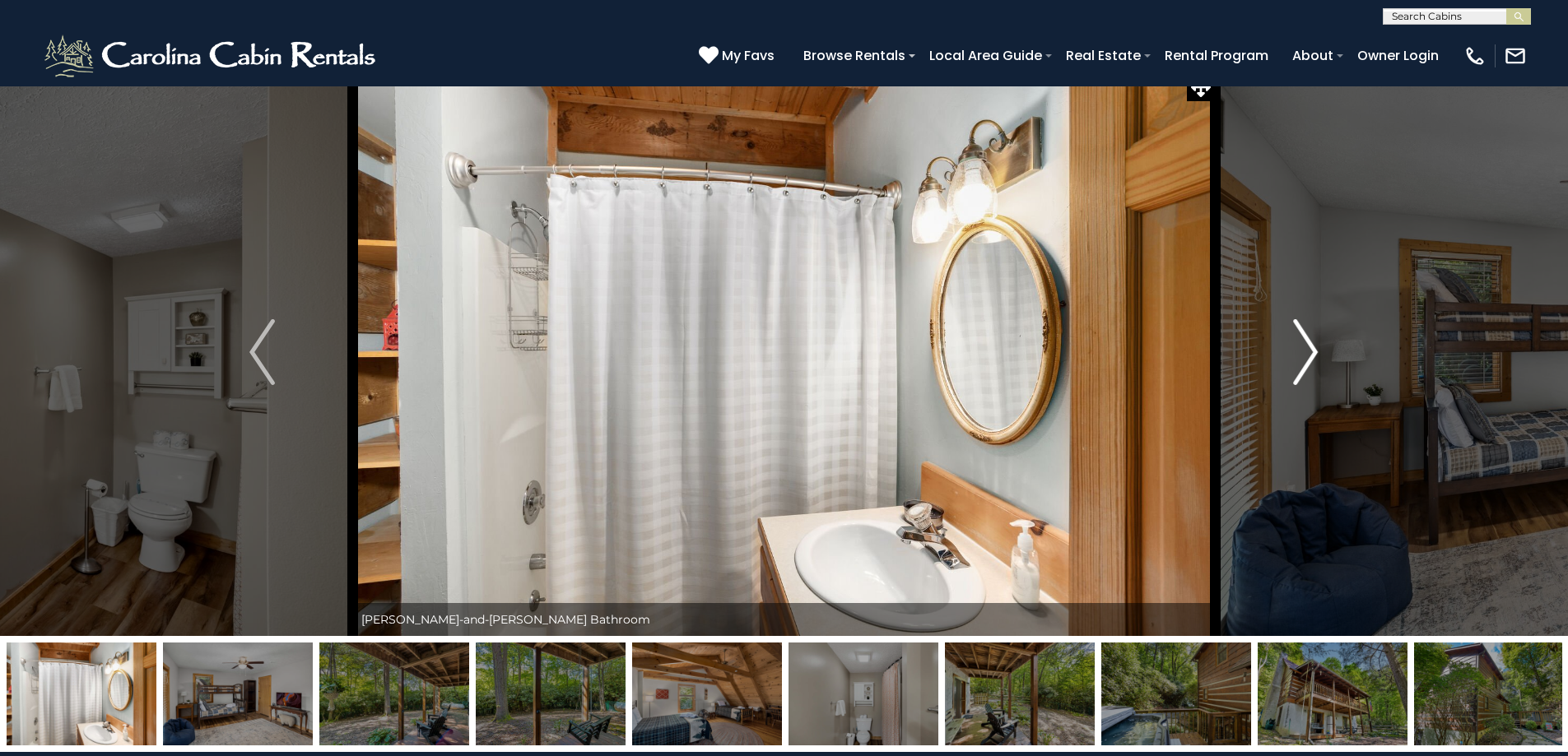
click at [1298, 350] on img "Next" at bounding box center [1306, 351] width 24 height 66
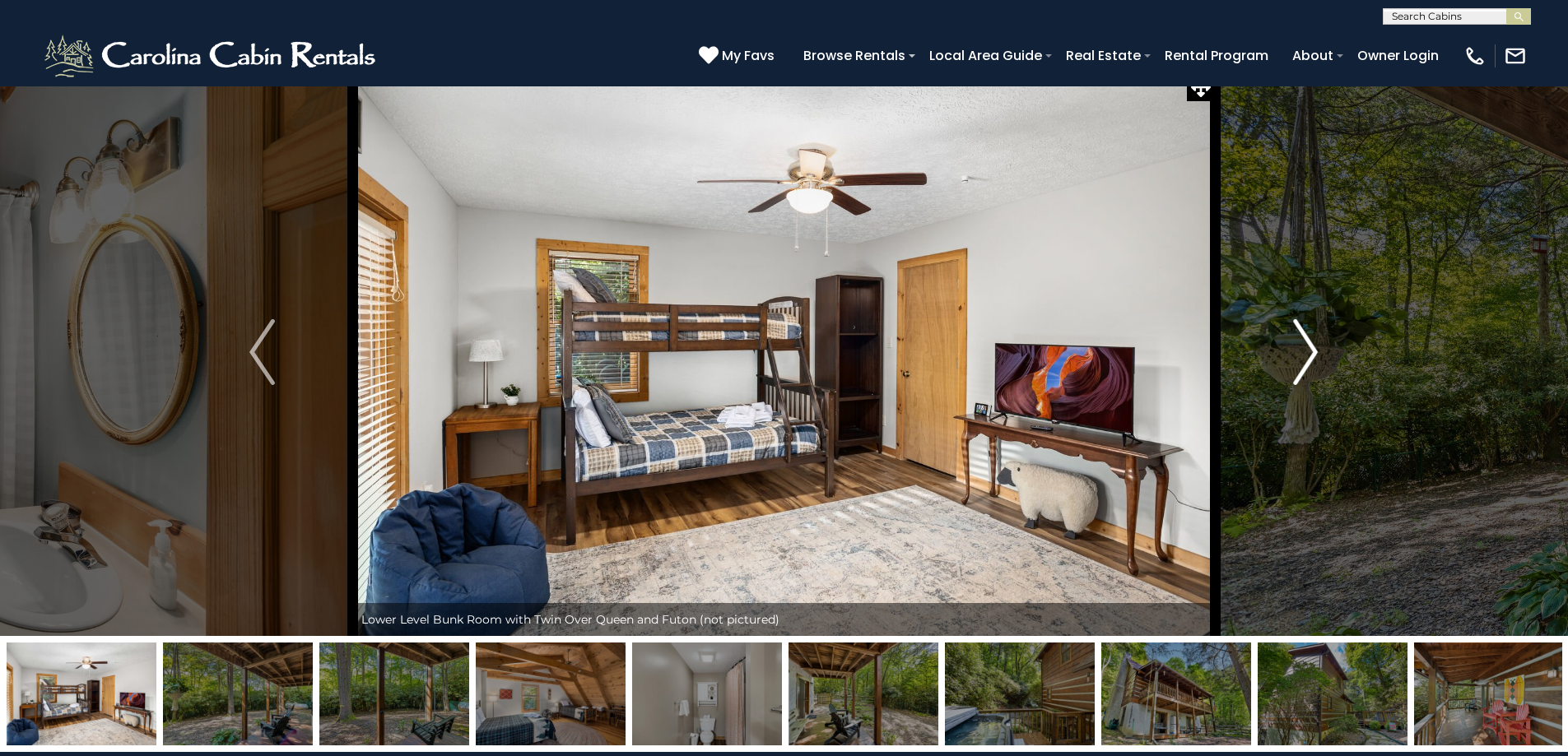
click at [1298, 350] on img "Next" at bounding box center [1306, 351] width 24 height 66
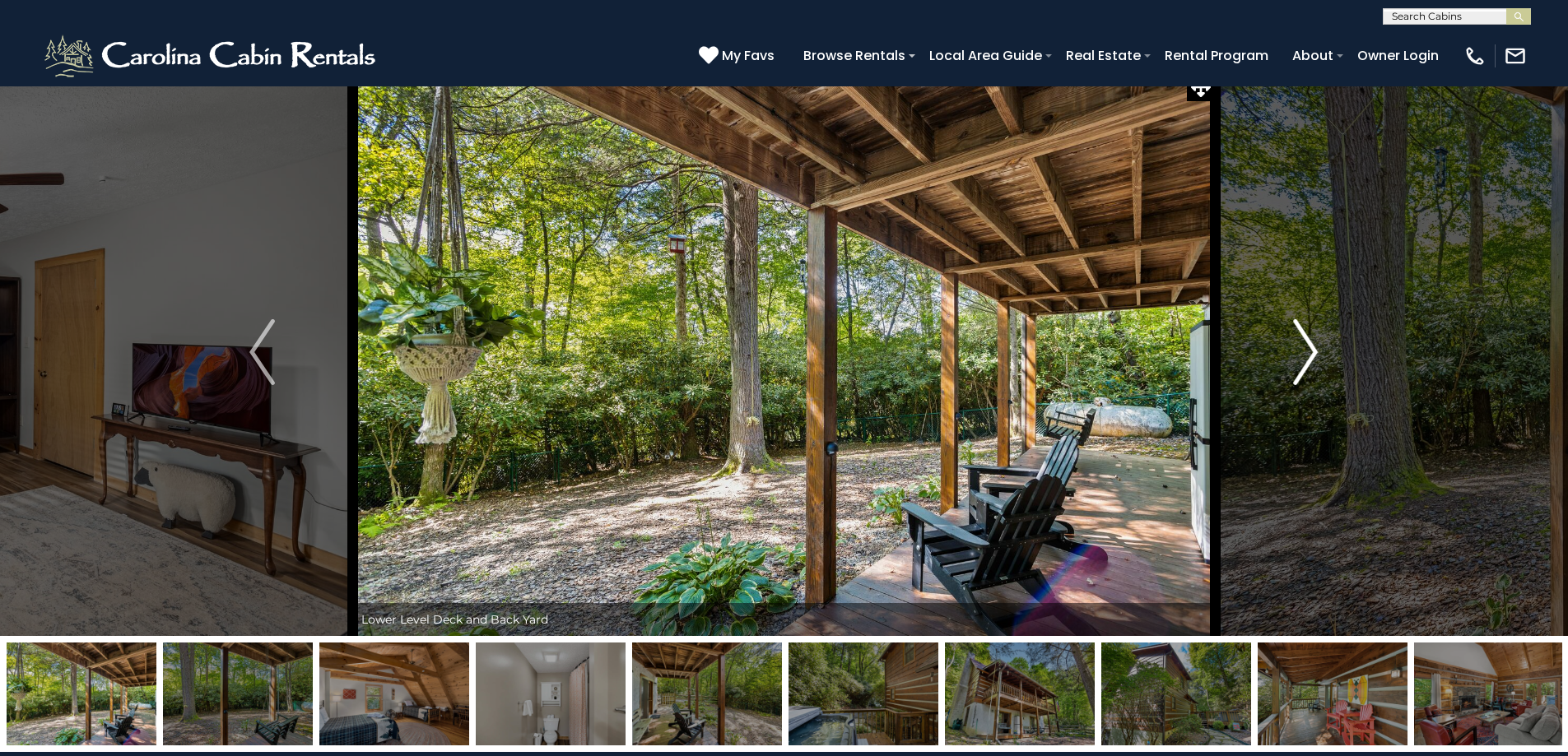
click at [1298, 350] on img "Next" at bounding box center [1306, 351] width 24 height 66
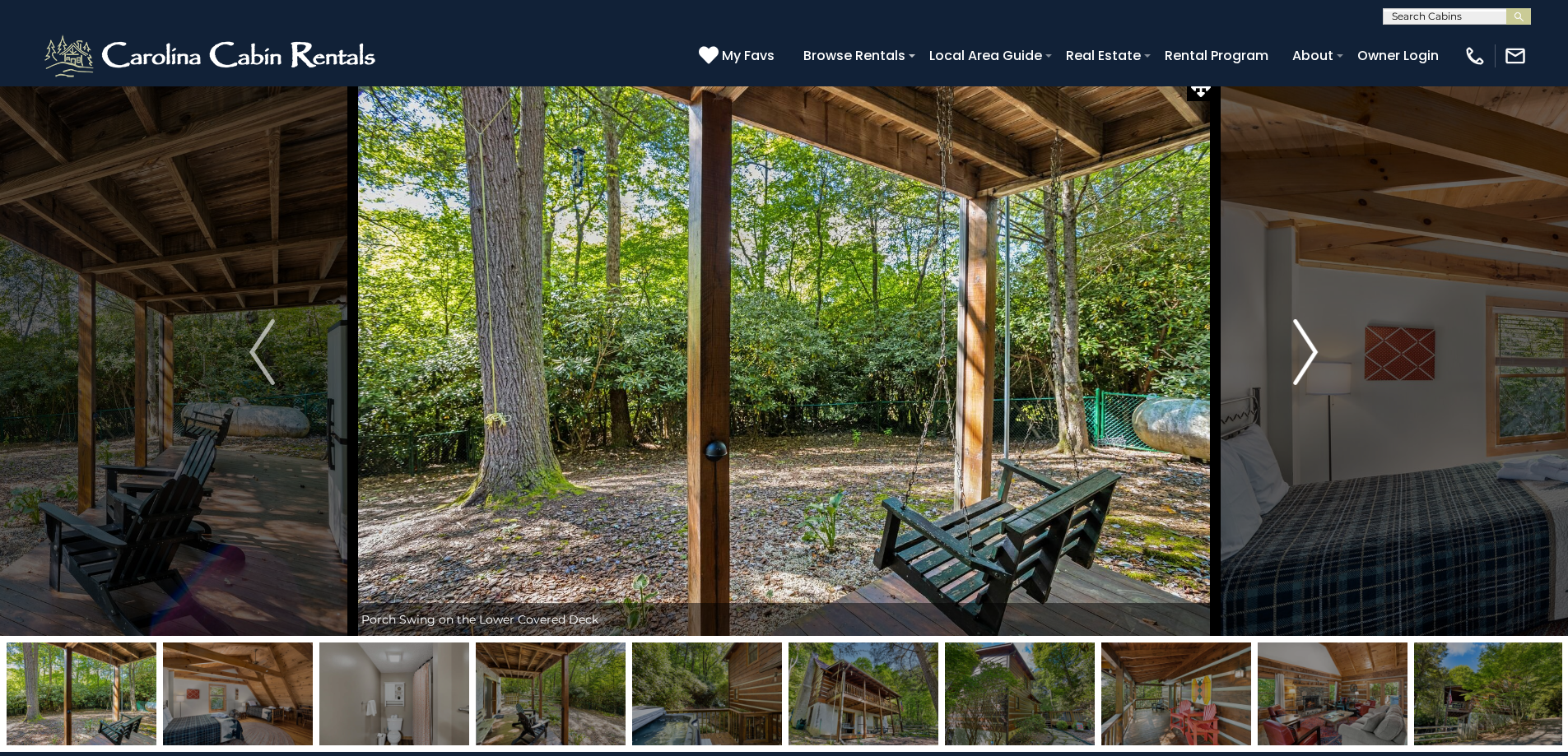
click at [1296, 350] on img "Next" at bounding box center [1306, 351] width 24 height 66
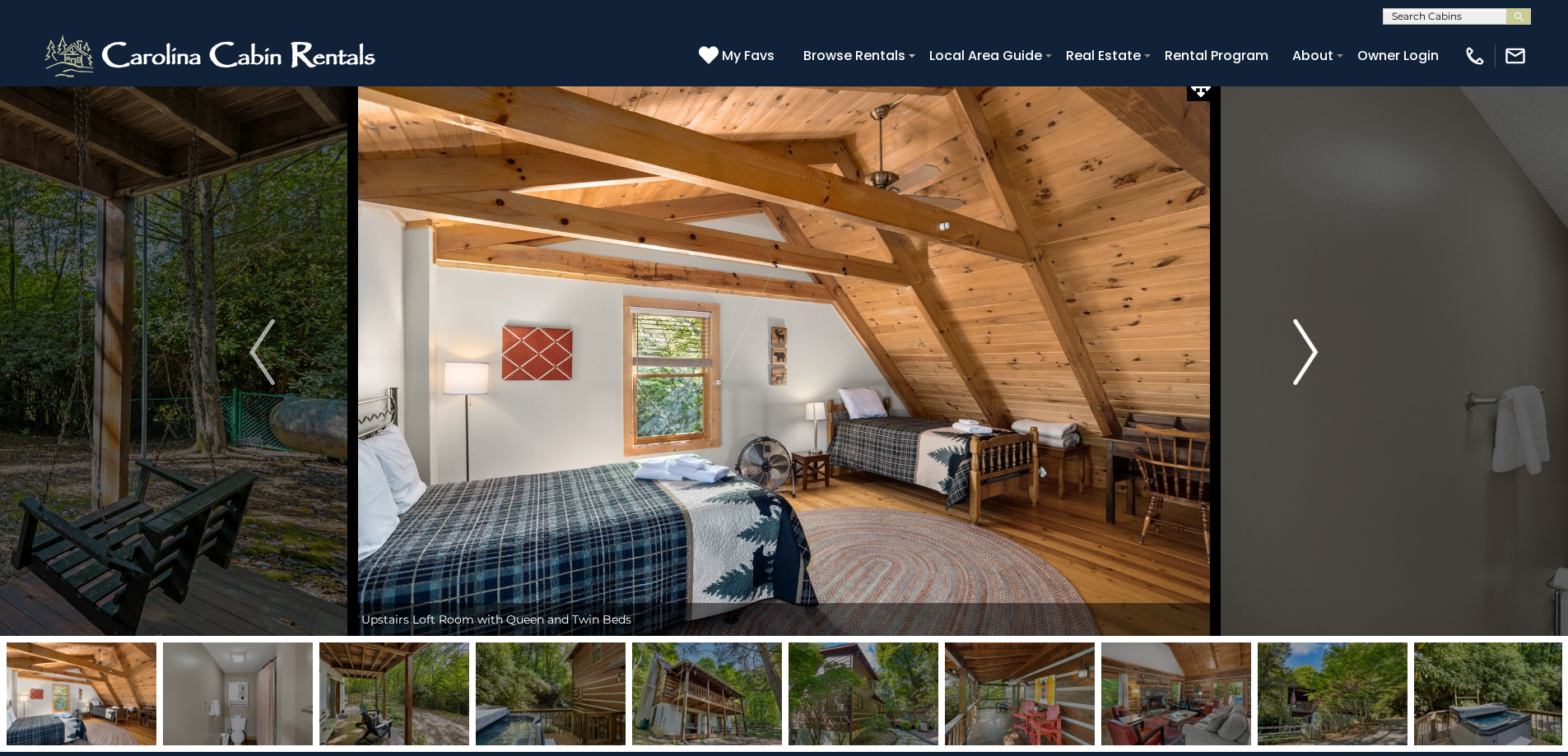
click at [1296, 350] on img "Next" at bounding box center [1306, 351] width 24 height 66
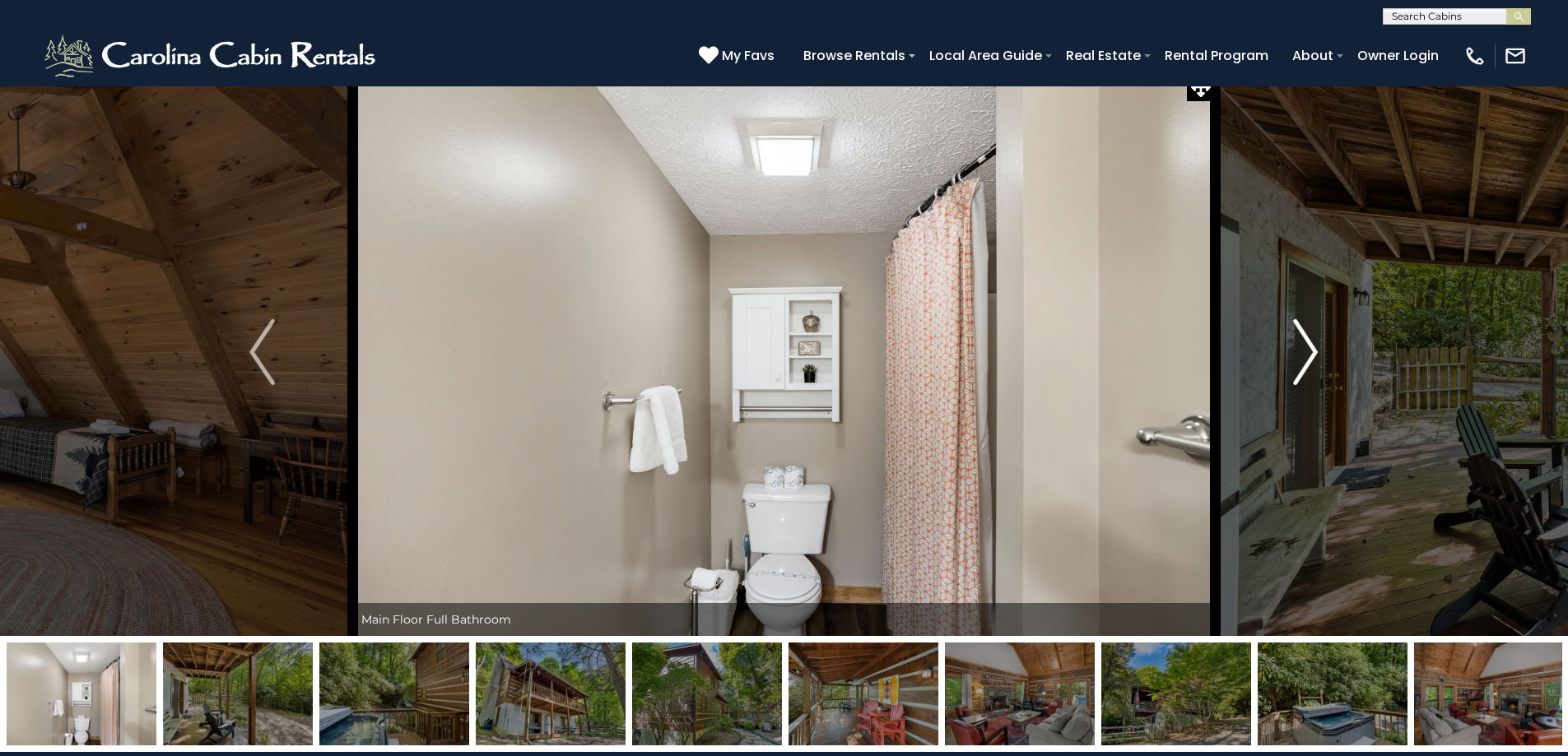
click at [1296, 350] on img "Next" at bounding box center [1306, 351] width 24 height 66
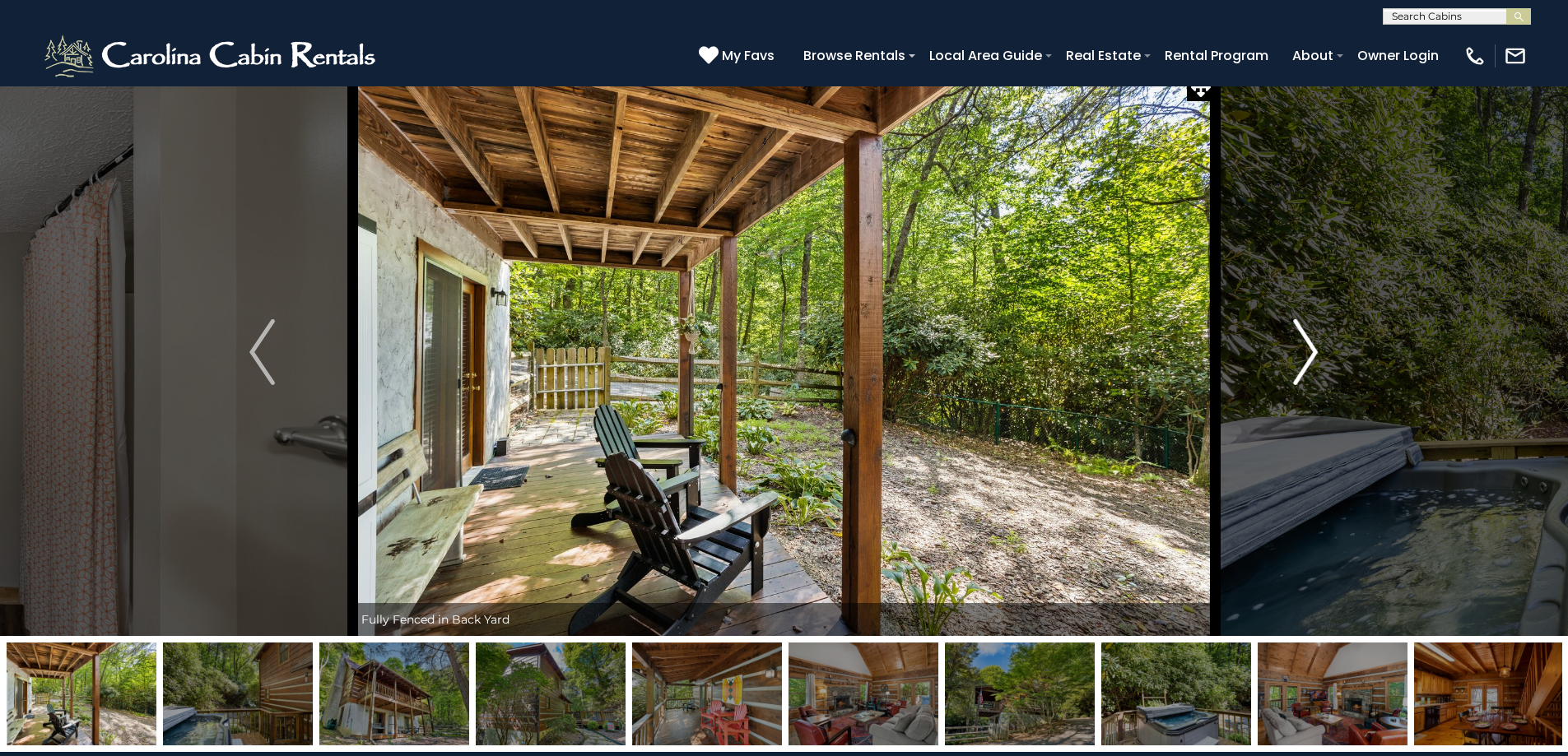
click at [1296, 350] on img "Next" at bounding box center [1306, 351] width 24 height 66
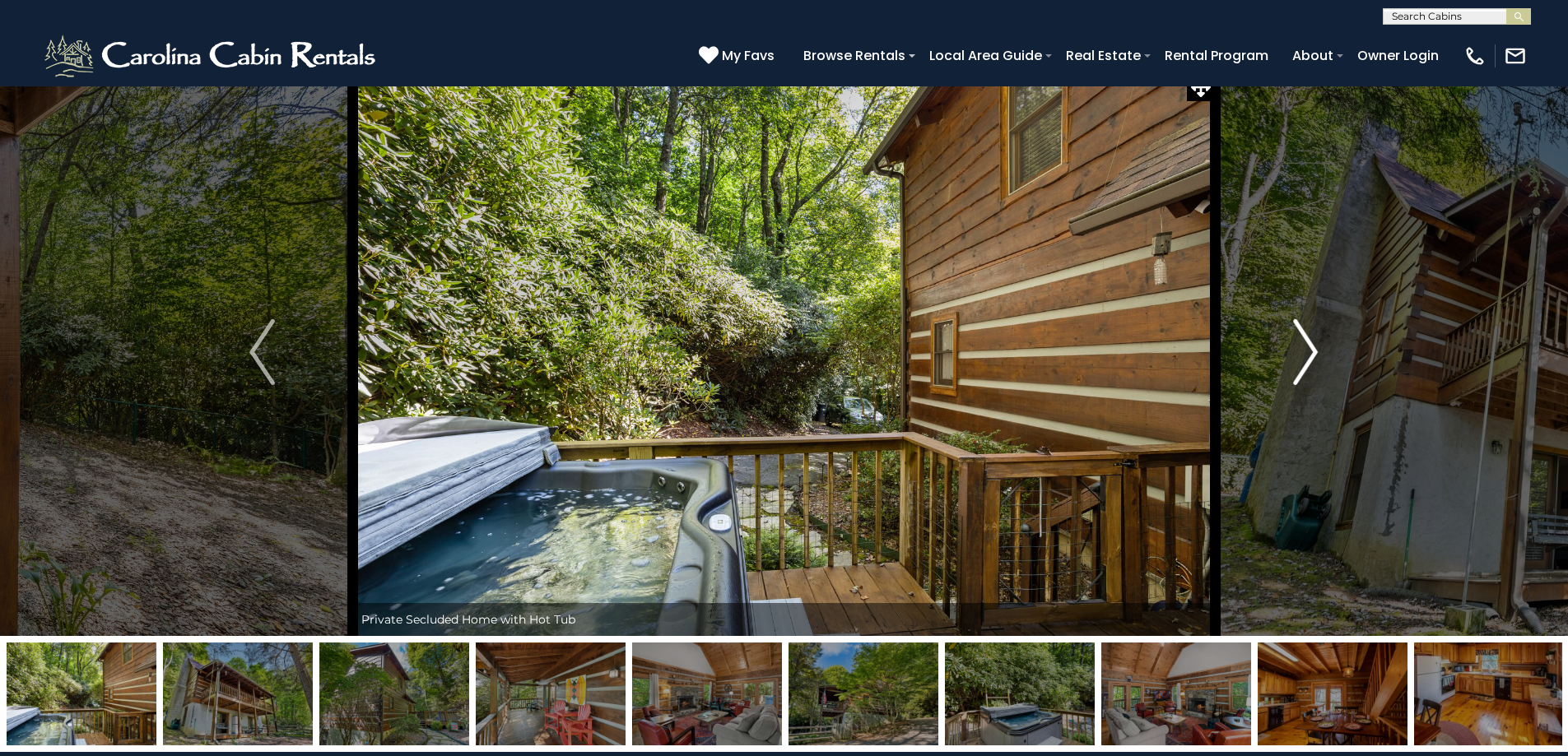
click at [1296, 350] on img "Next" at bounding box center [1306, 351] width 24 height 66
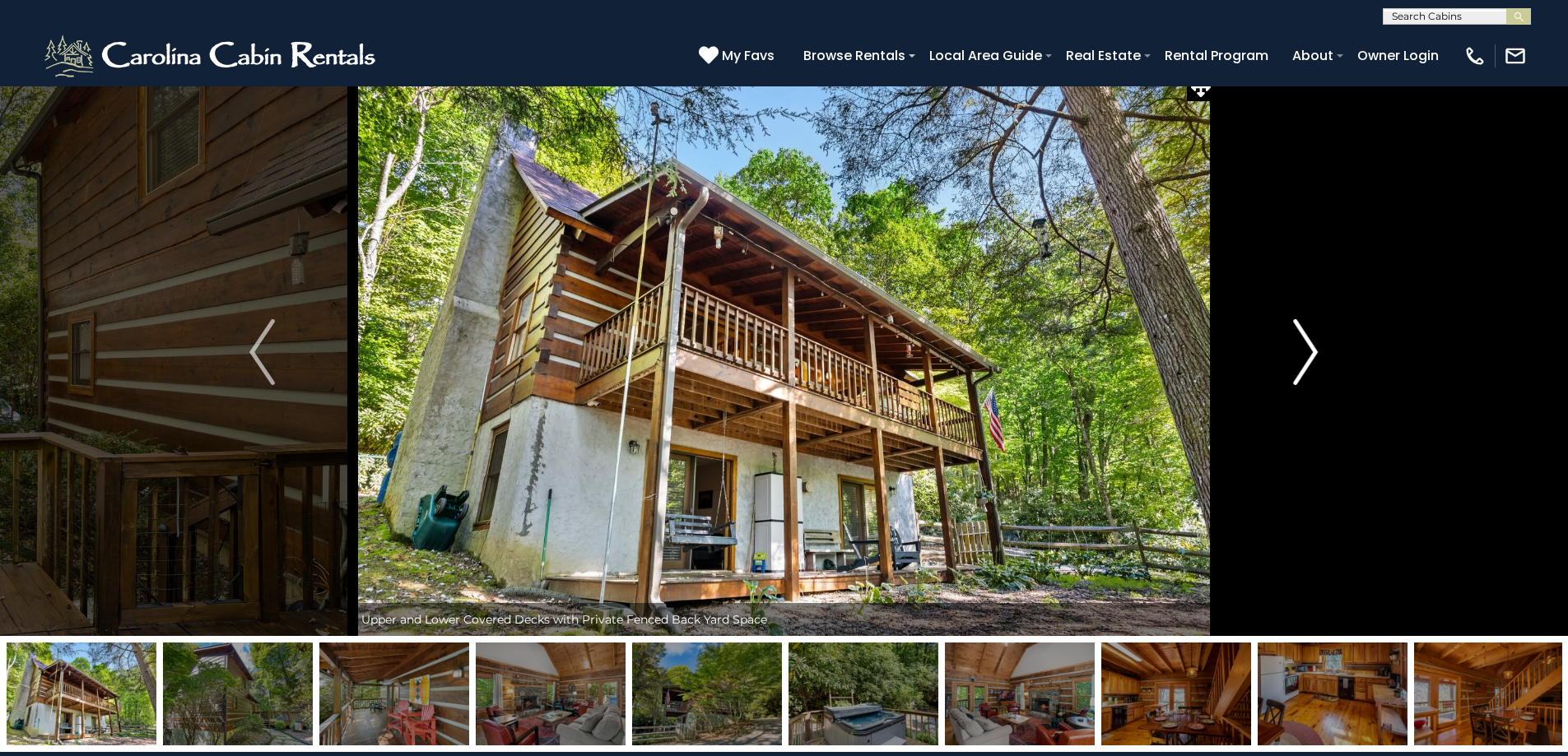
click at [1296, 350] on img "Next" at bounding box center [1306, 351] width 24 height 66
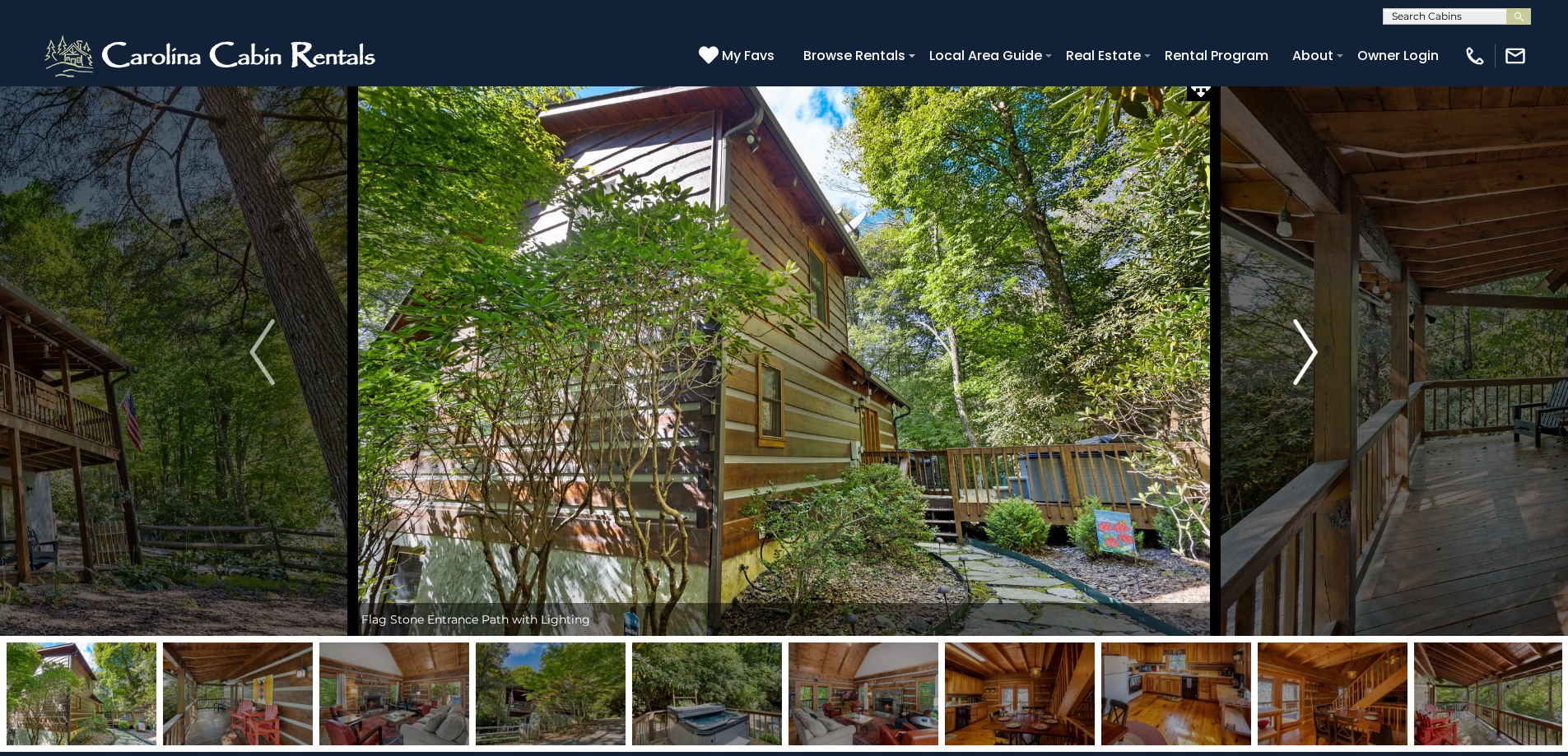
click at [1296, 350] on img "Next" at bounding box center [1306, 351] width 24 height 66
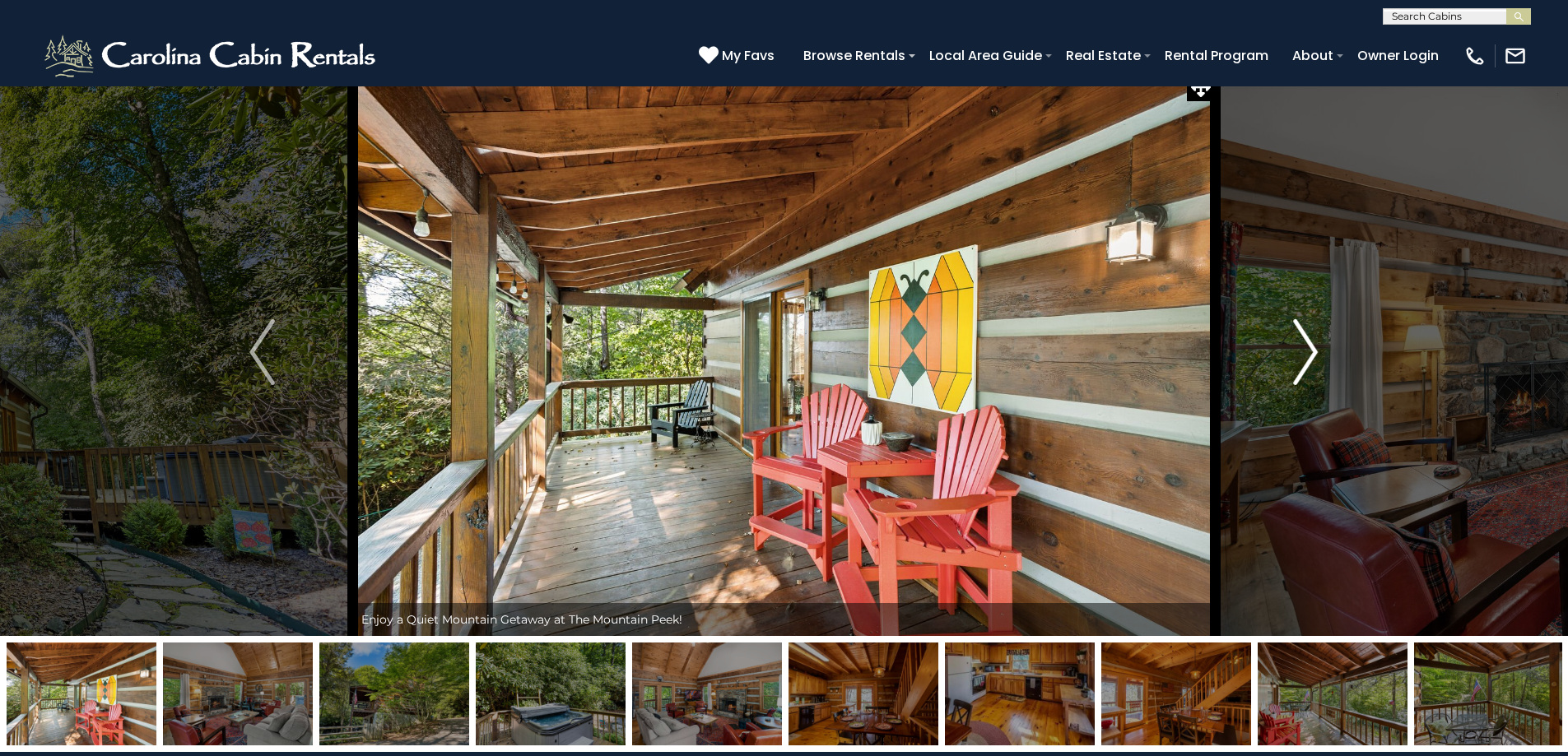
click at [1296, 350] on img "Next" at bounding box center [1306, 351] width 24 height 66
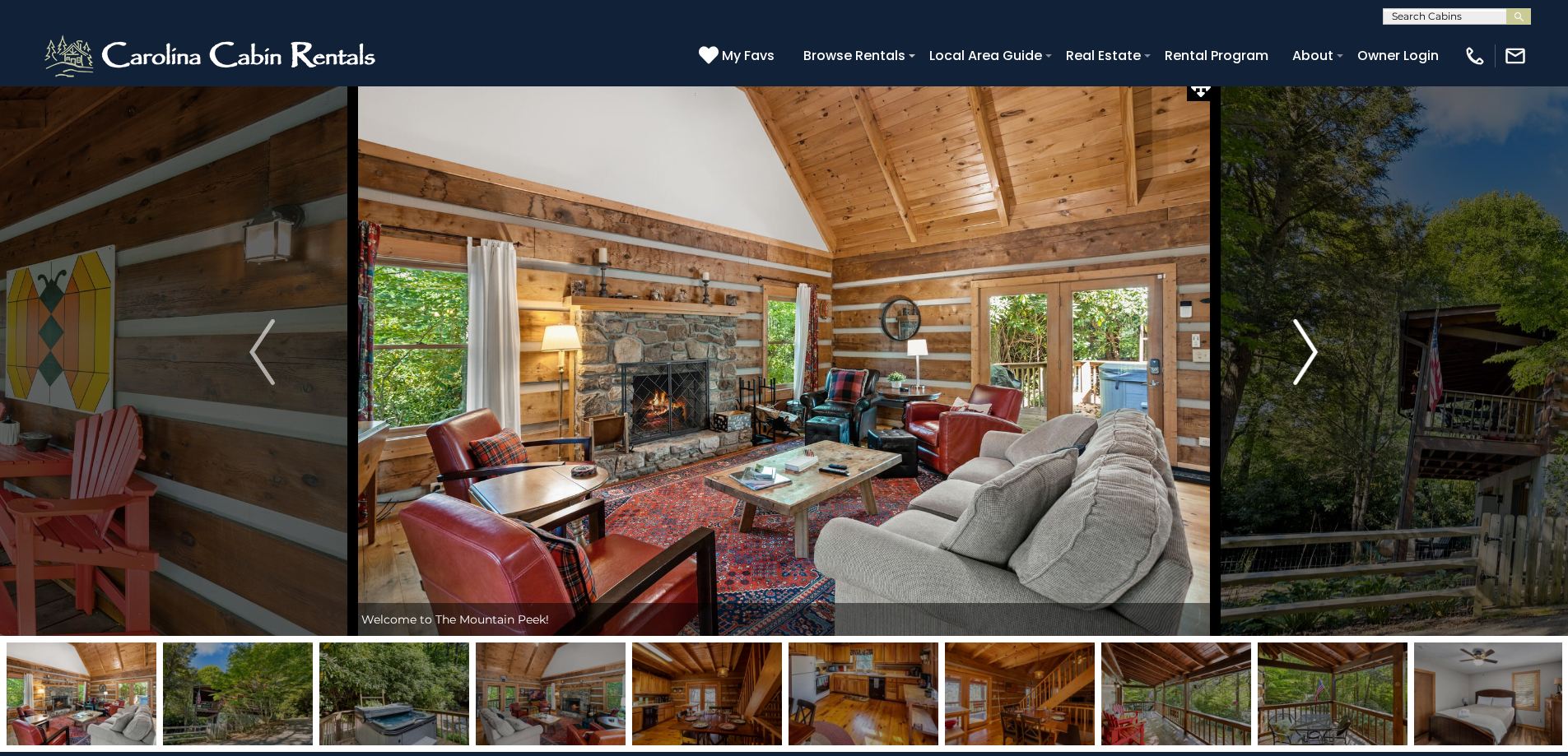
click at [1296, 350] on img "Next" at bounding box center [1306, 351] width 24 height 66
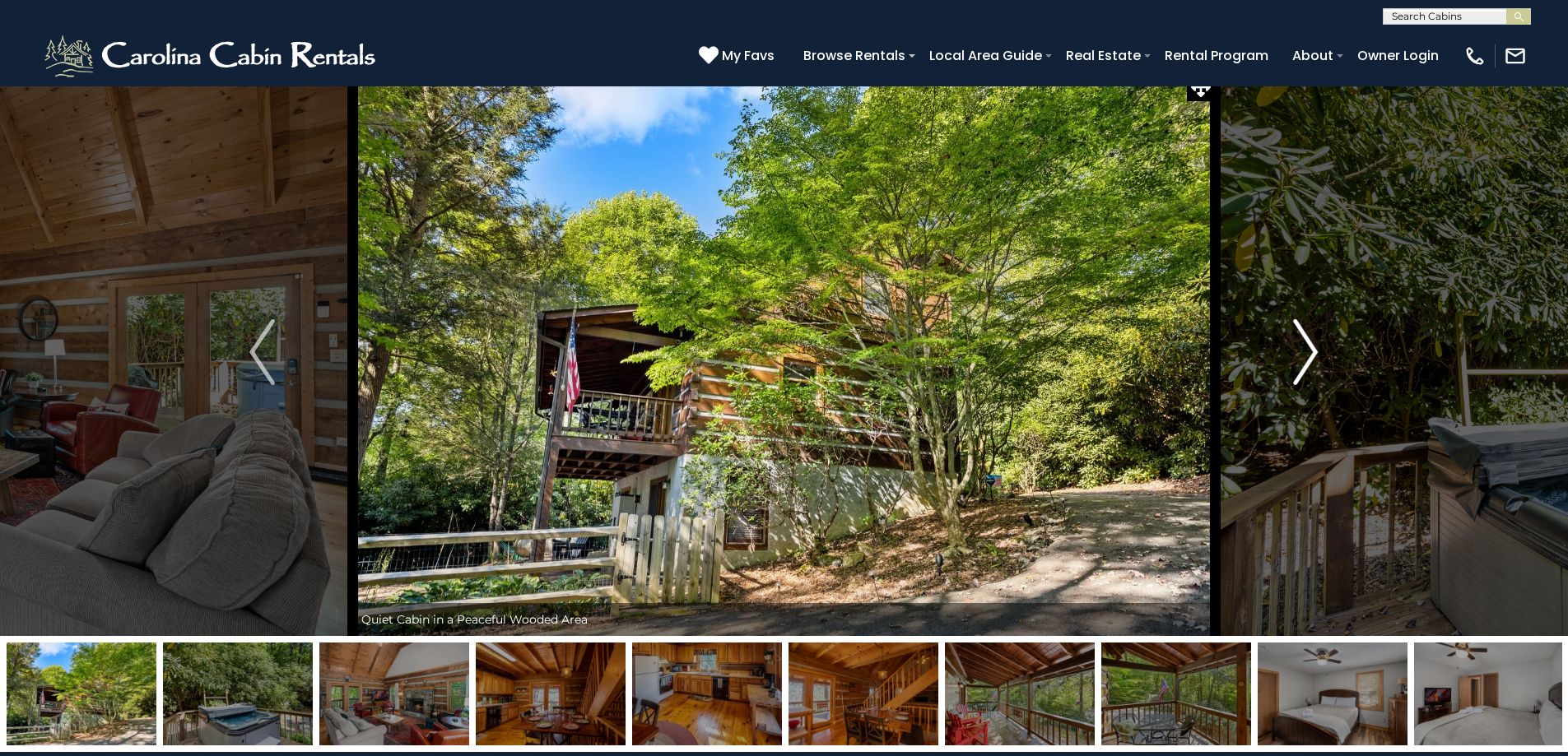
click at [1296, 350] on img "Next" at bounding box center [1306, 351] width 24 height 66
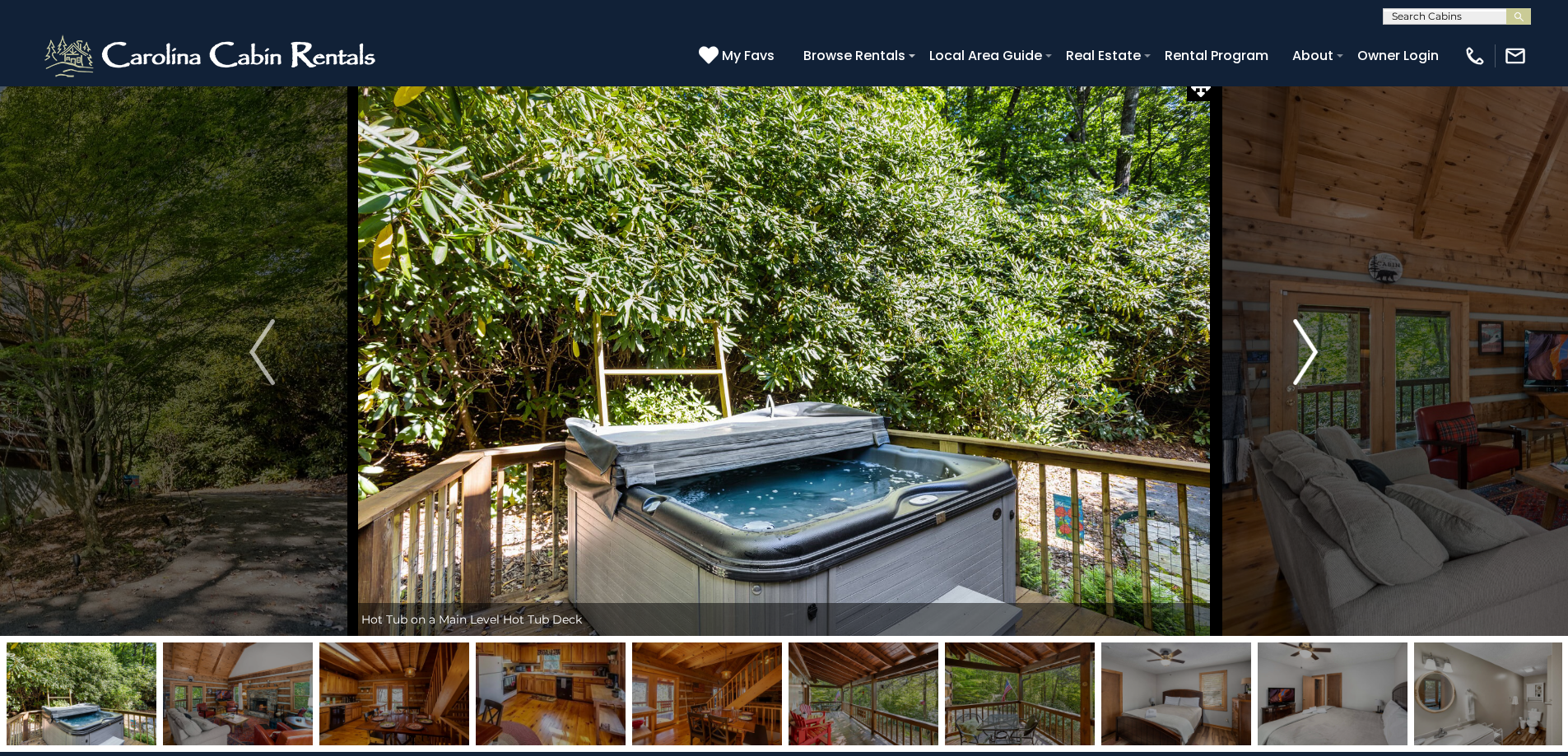
click at [1296, 350] on img "Next" at bounding box center [1306, 351] width 24 height 66
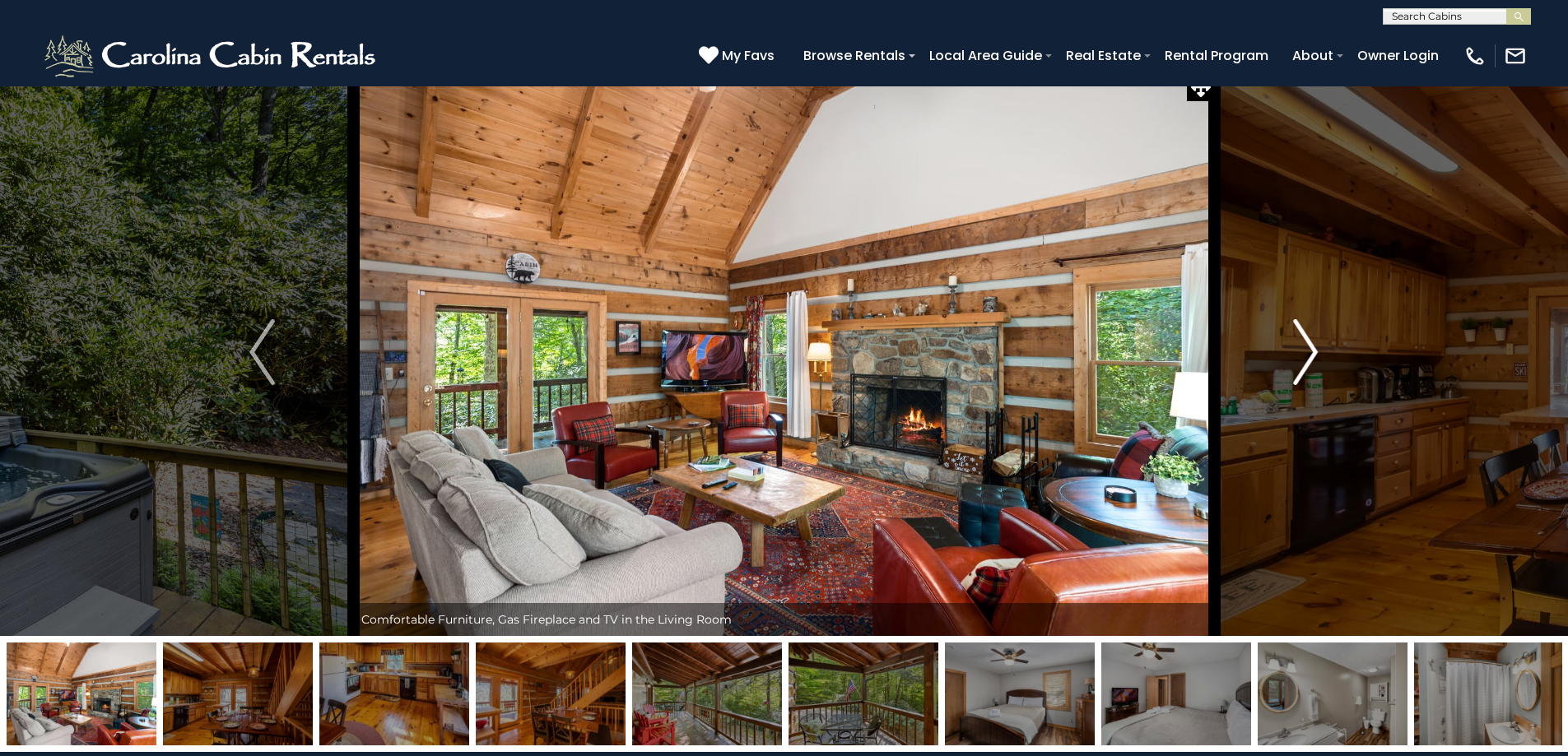
click at [1296, 350] on img "Next" at bounding box center [1306, 351] width 24 height 66
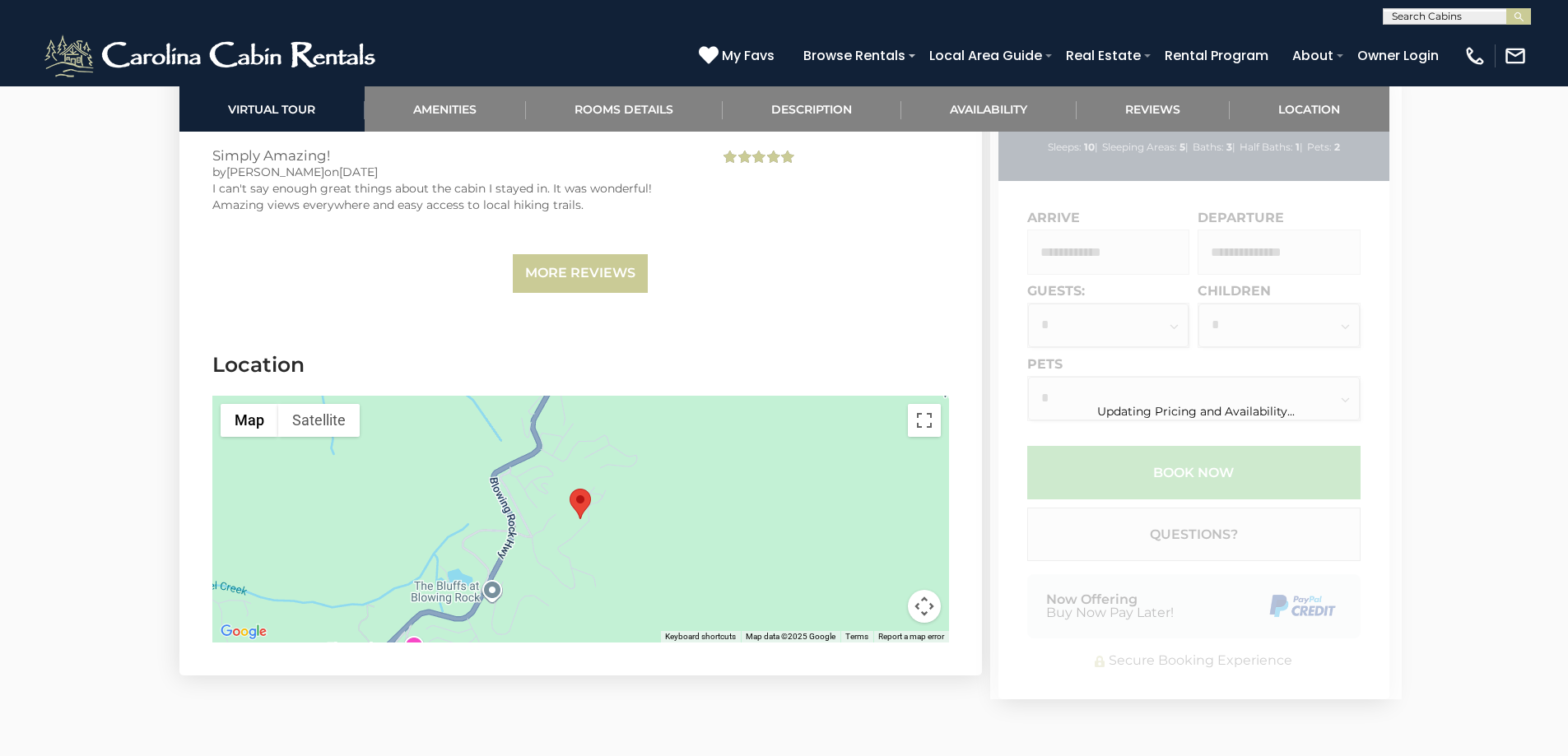
scroll to position [4137, 0]
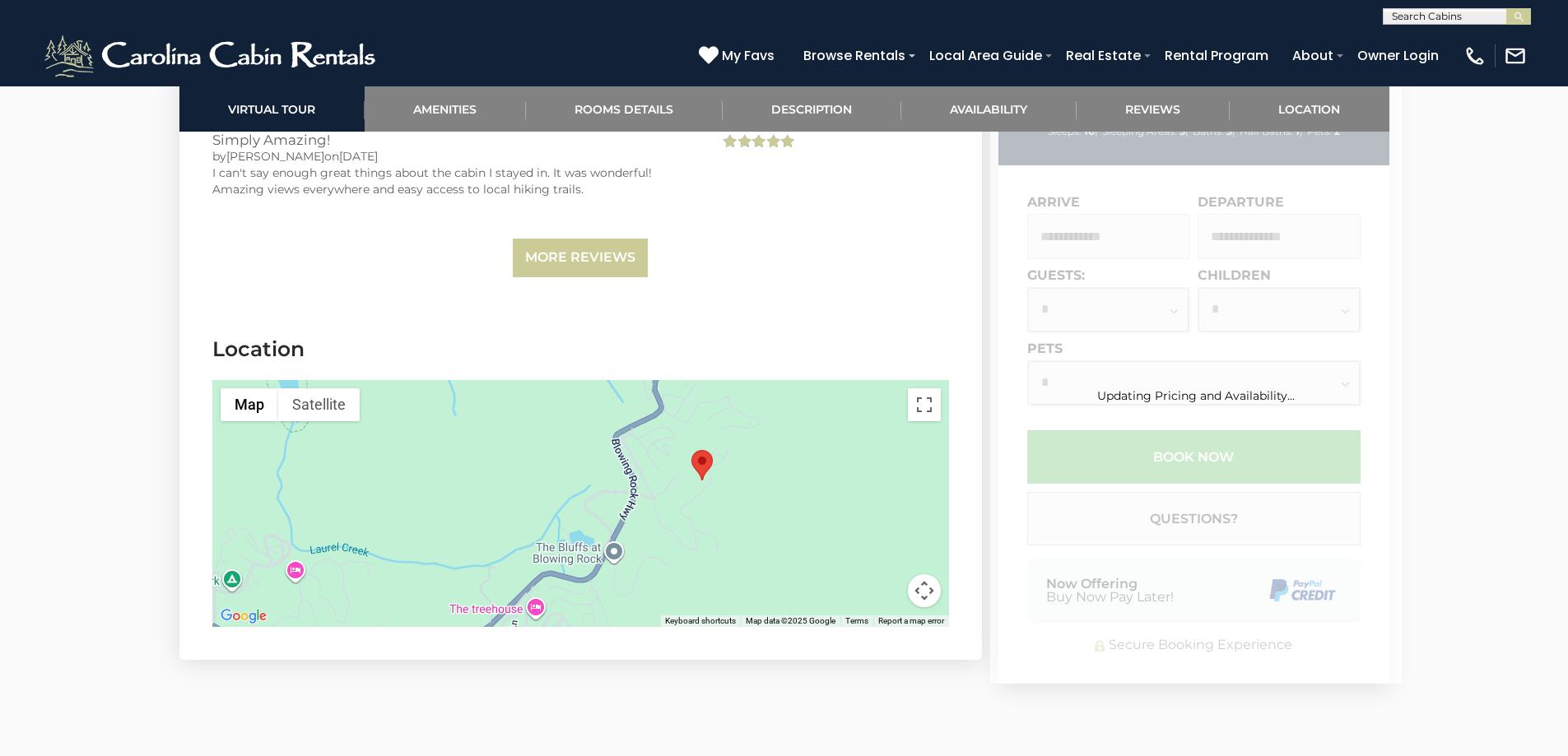
drag, startPoint x: 742, startPoint y: 497, endPoint x: 866, endPoint y: 473, distance: 126.3
click at [866, 473] on div at bounding box center [581, 503] width 737 height 246
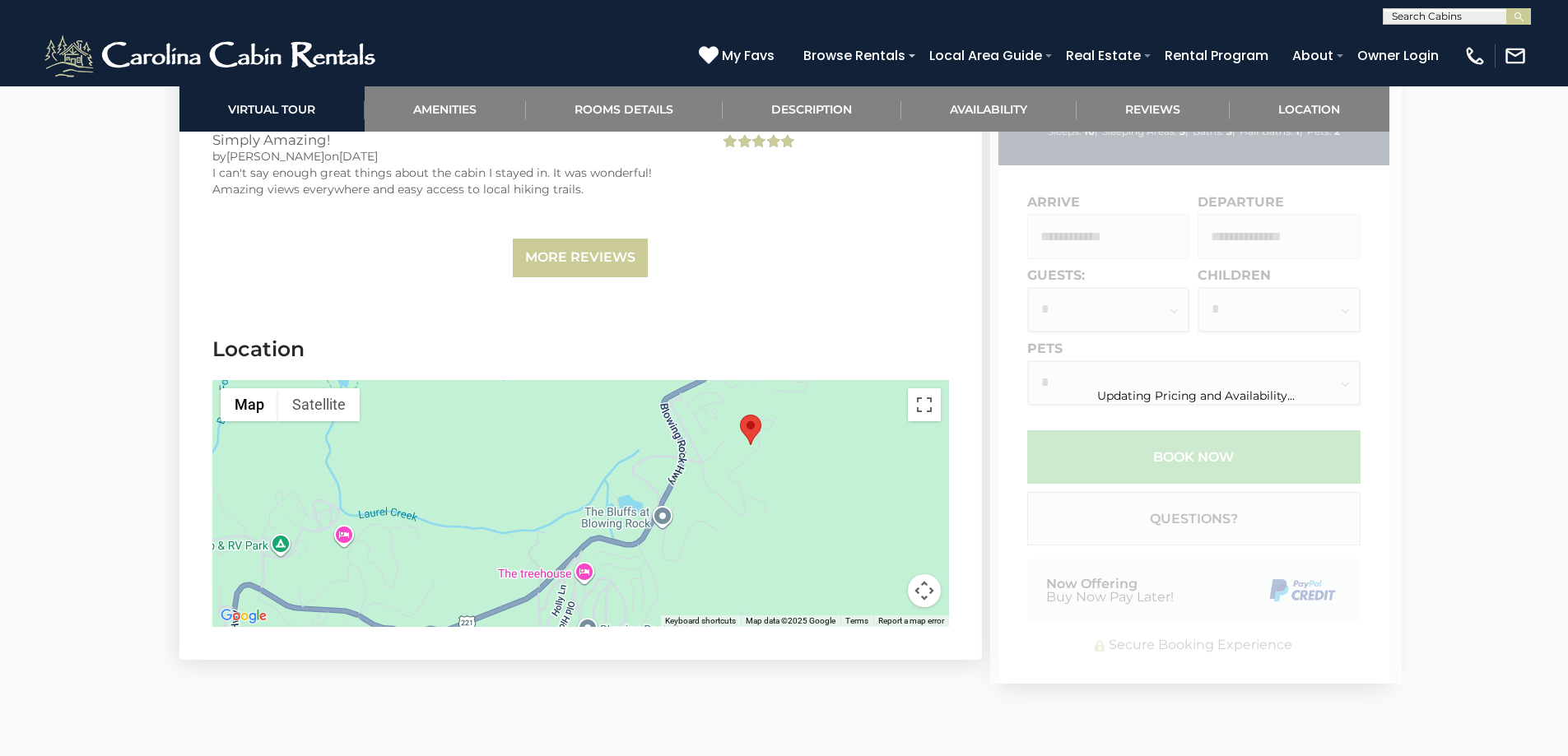
drag, startPoint x: 740, startPoint y: 533, endPoint x: 788, endPoint y: 496, distance: 60.6
click at [788, 496] on div at bounding box center [581, 503] width 737 height 246
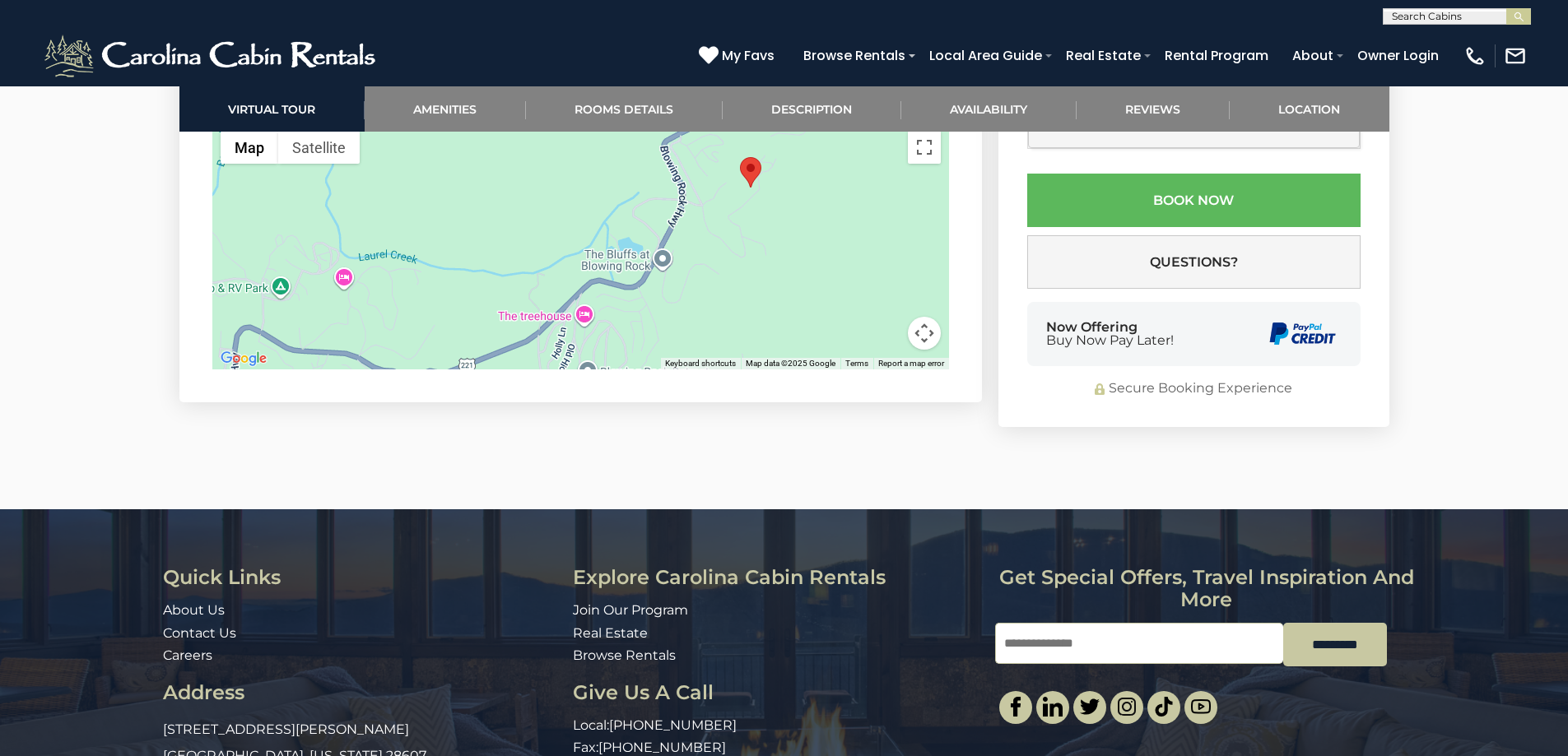
scroll to position [3881, 0]
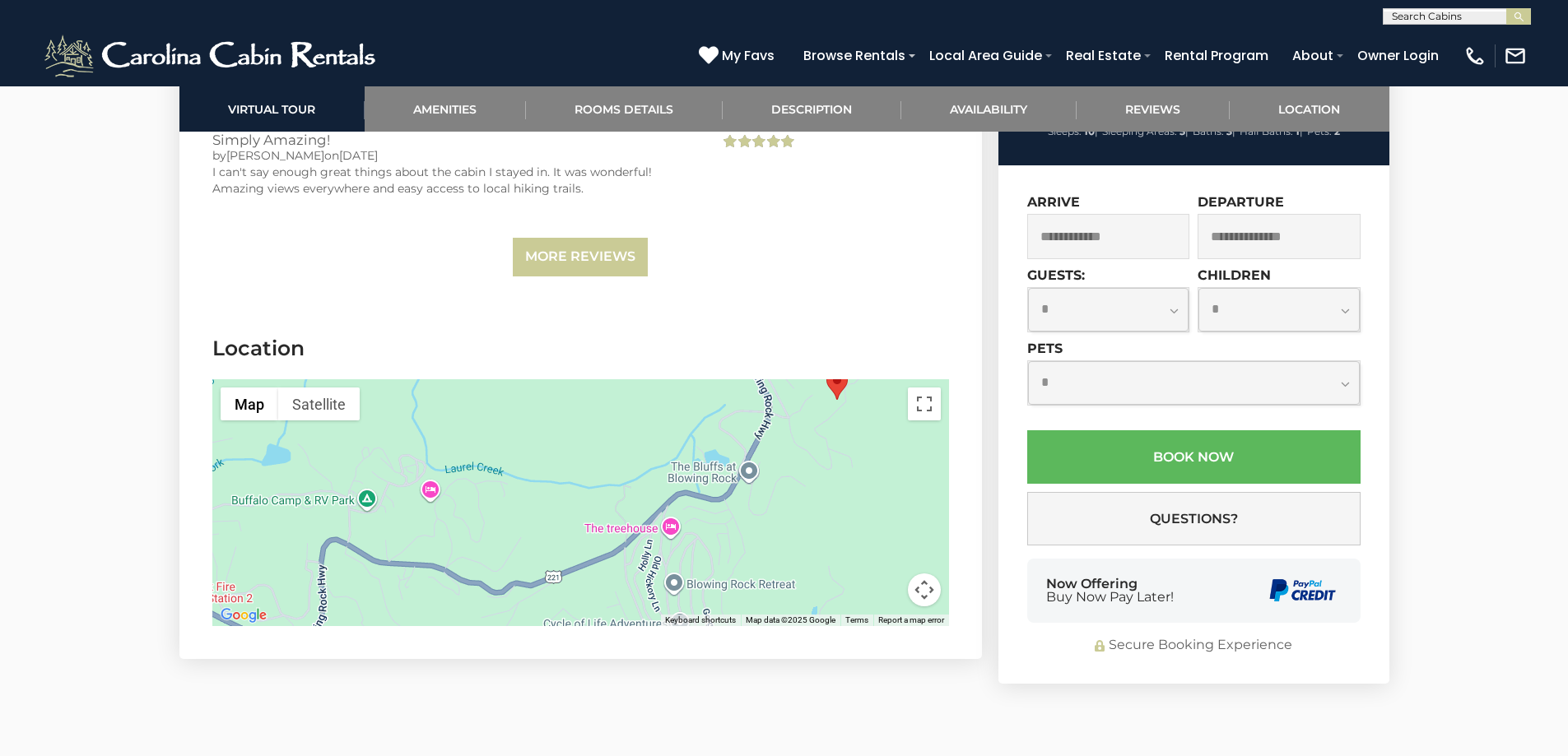
drag, startPoint x: 737, startPoint y: 537, endPoint x: 825, endPoint y: 490, distance: 99.8
click at [825, 490] on div at bounding box center [581, 503] width 737 height 246
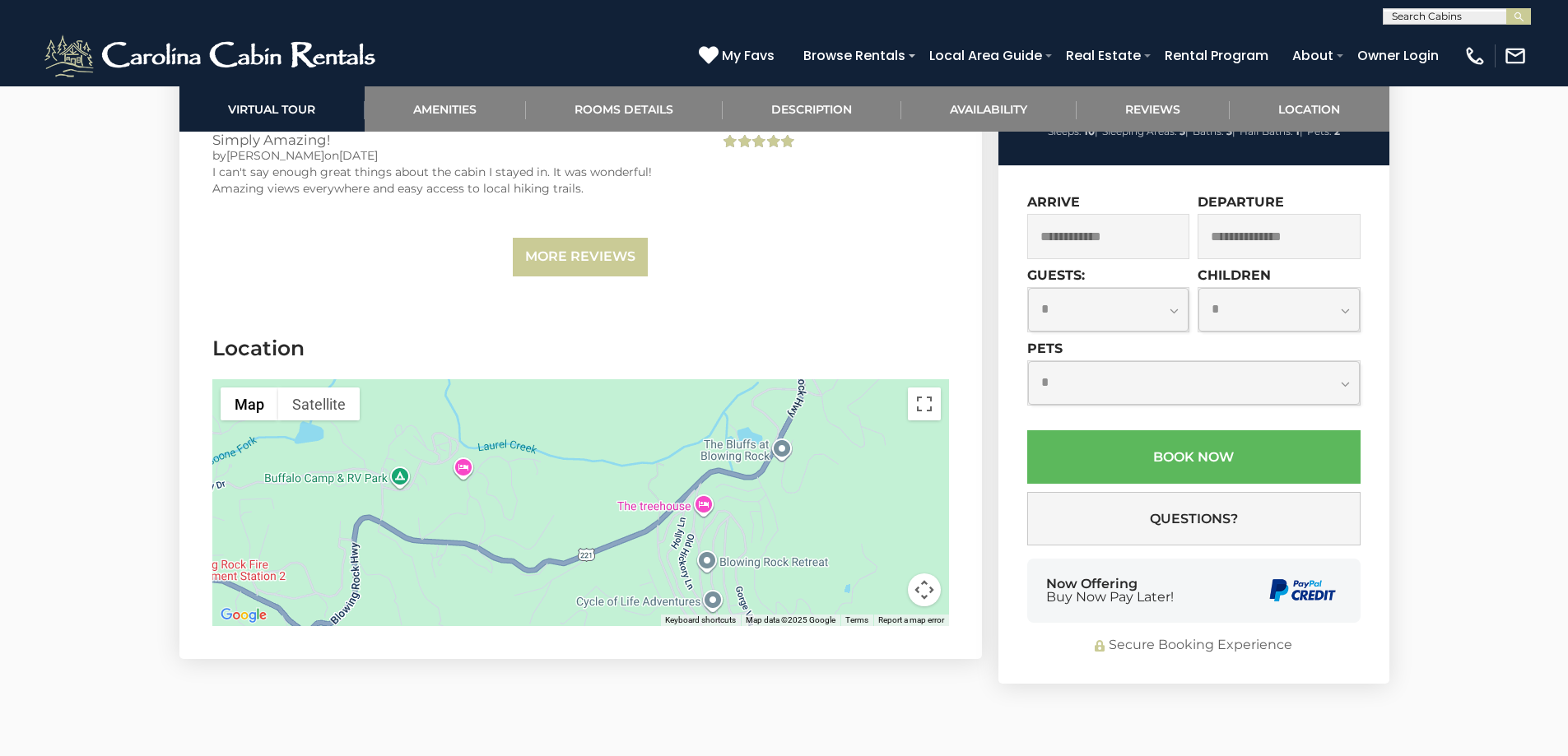
drag, startPoint x: 773, startPoint y: 514, endPoint x: 808, endPoint y: 490, distance: 42.4
click at [808, 490] on div at bounding box center [581, 503] width 737 height 246
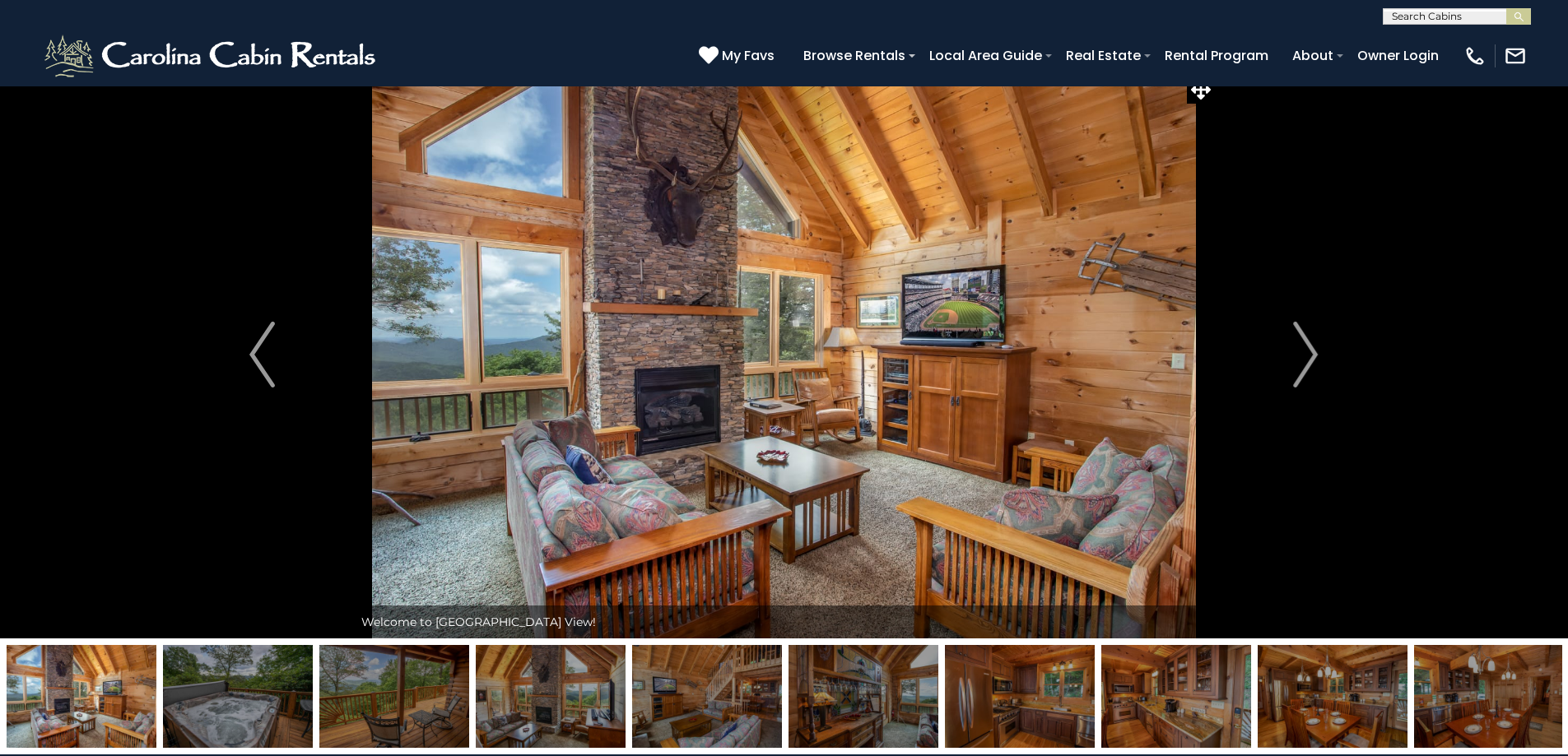
scroll to position [0, 0]
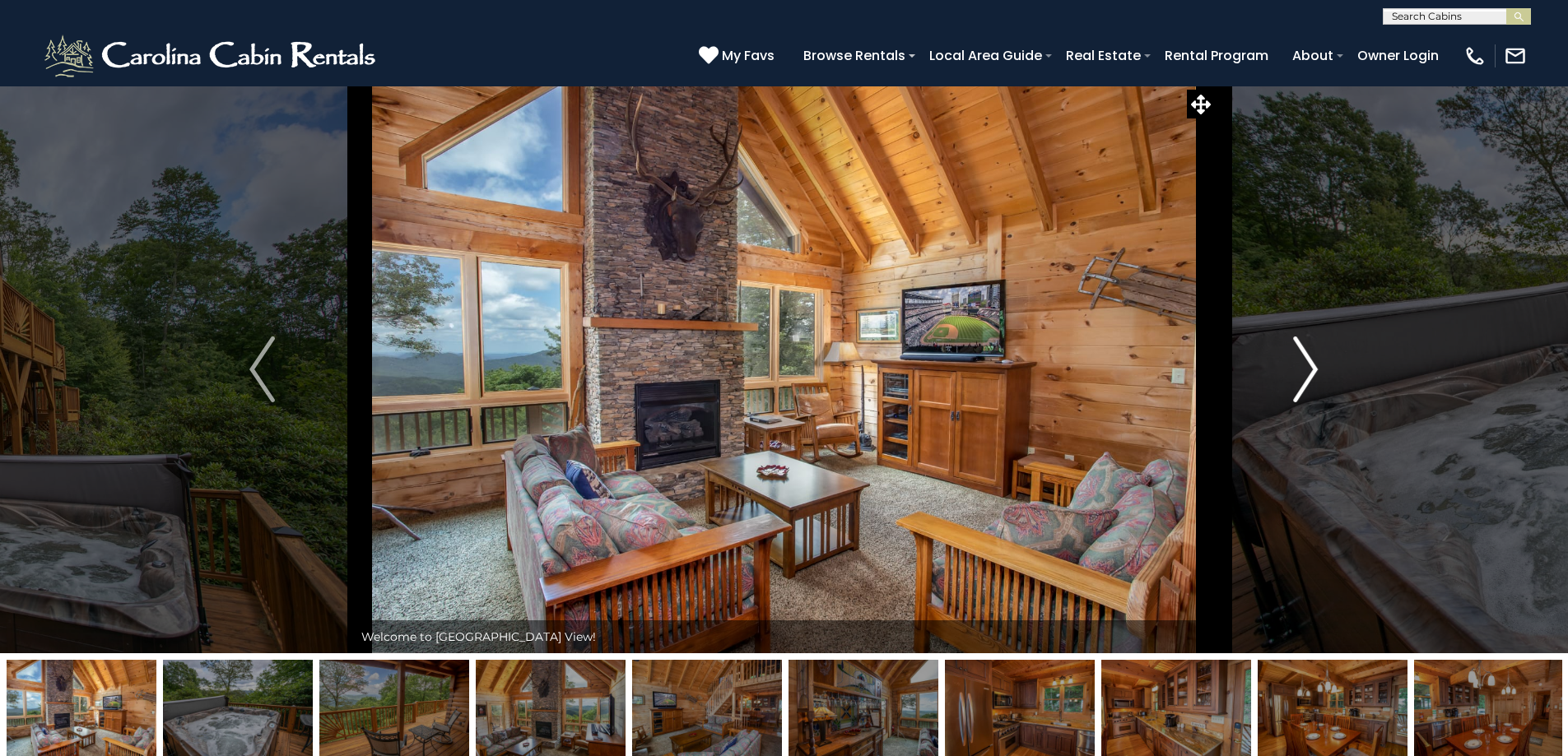
click at [1300, 383] on img "Next" at bounding box center [1306, 369] width 24 height 66
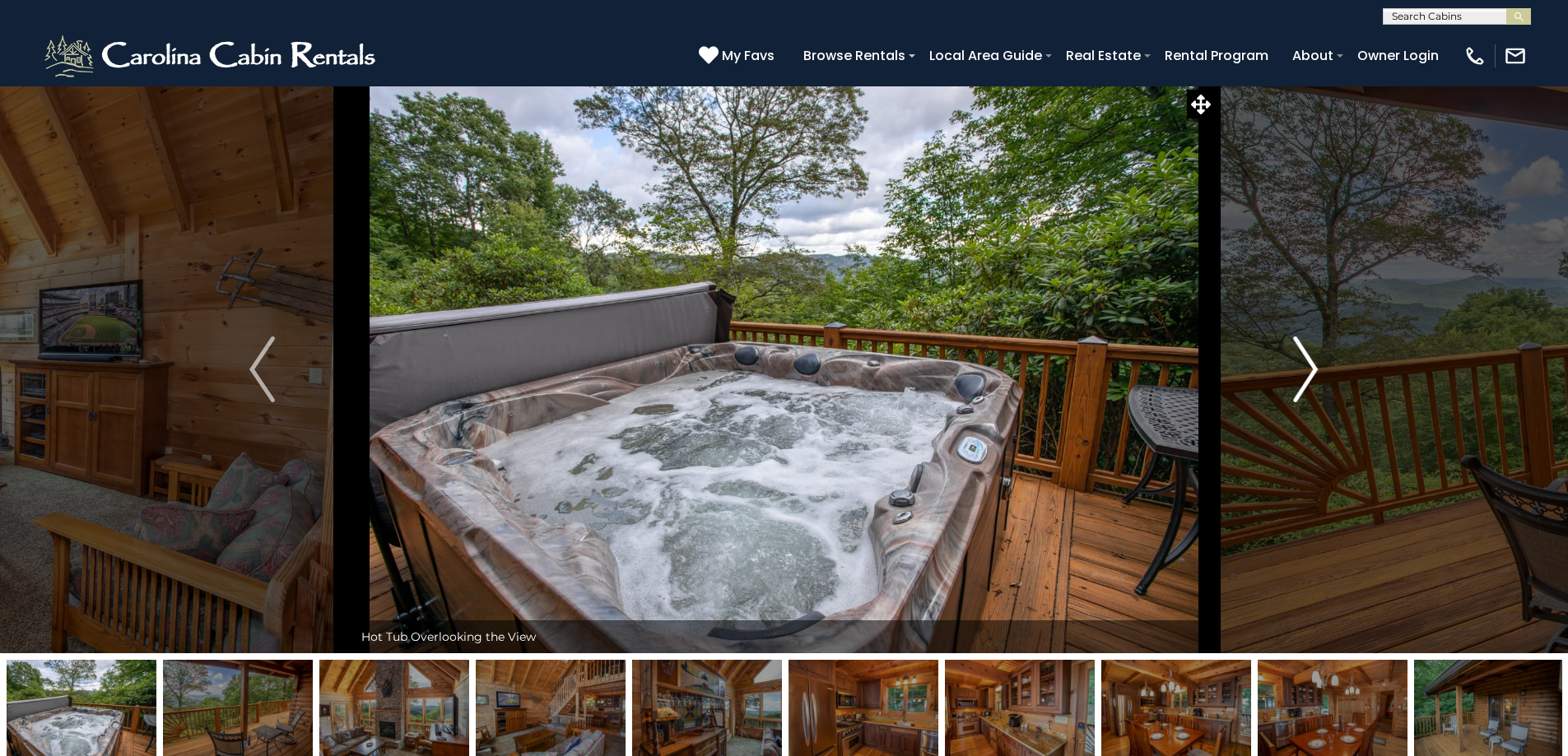
click at [1300, 383] on img "Next" at bounding box center [1306, 369] width 24 height 66
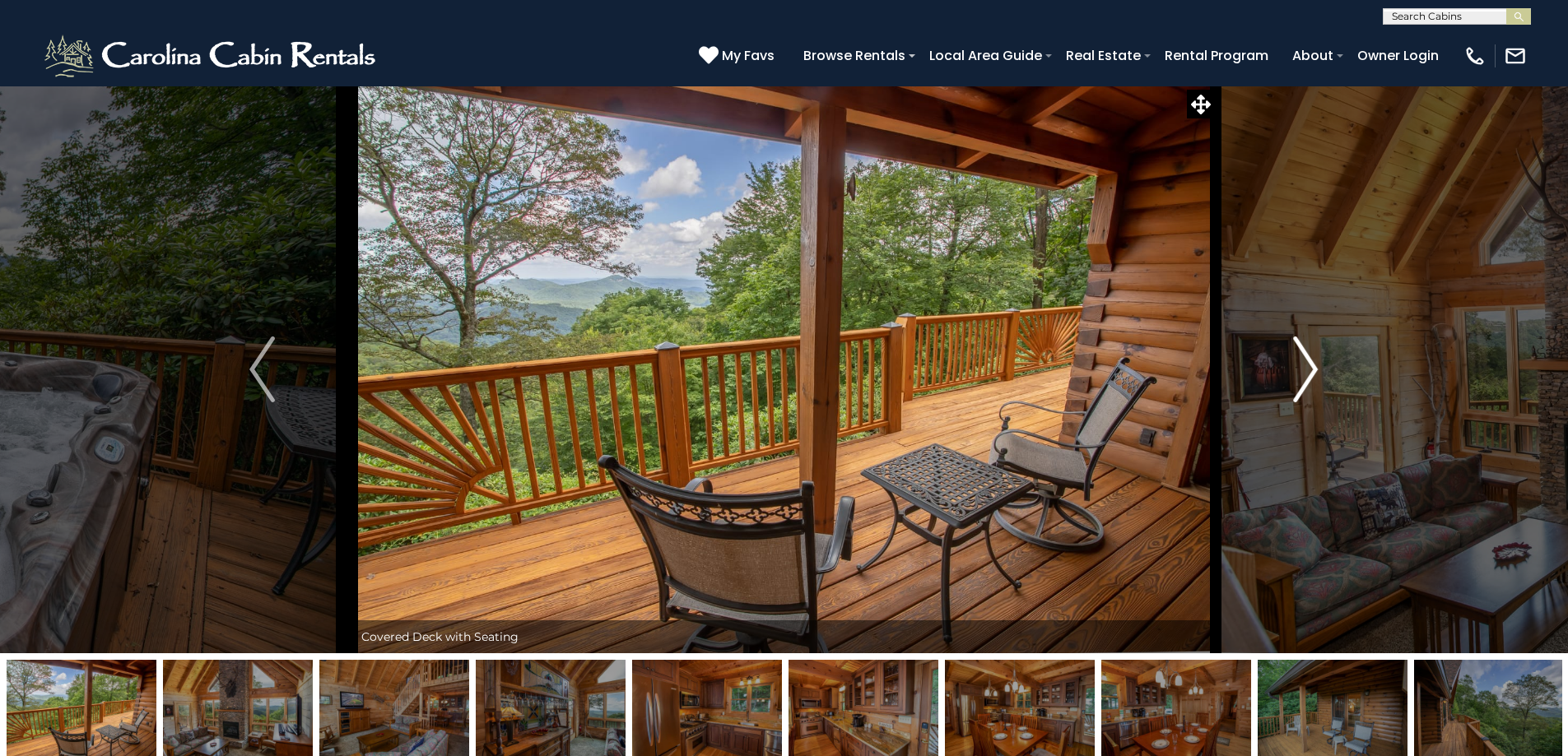
click at [1300, 383] on img "Next" at bounding box center [1306, 369] width 24 height 66
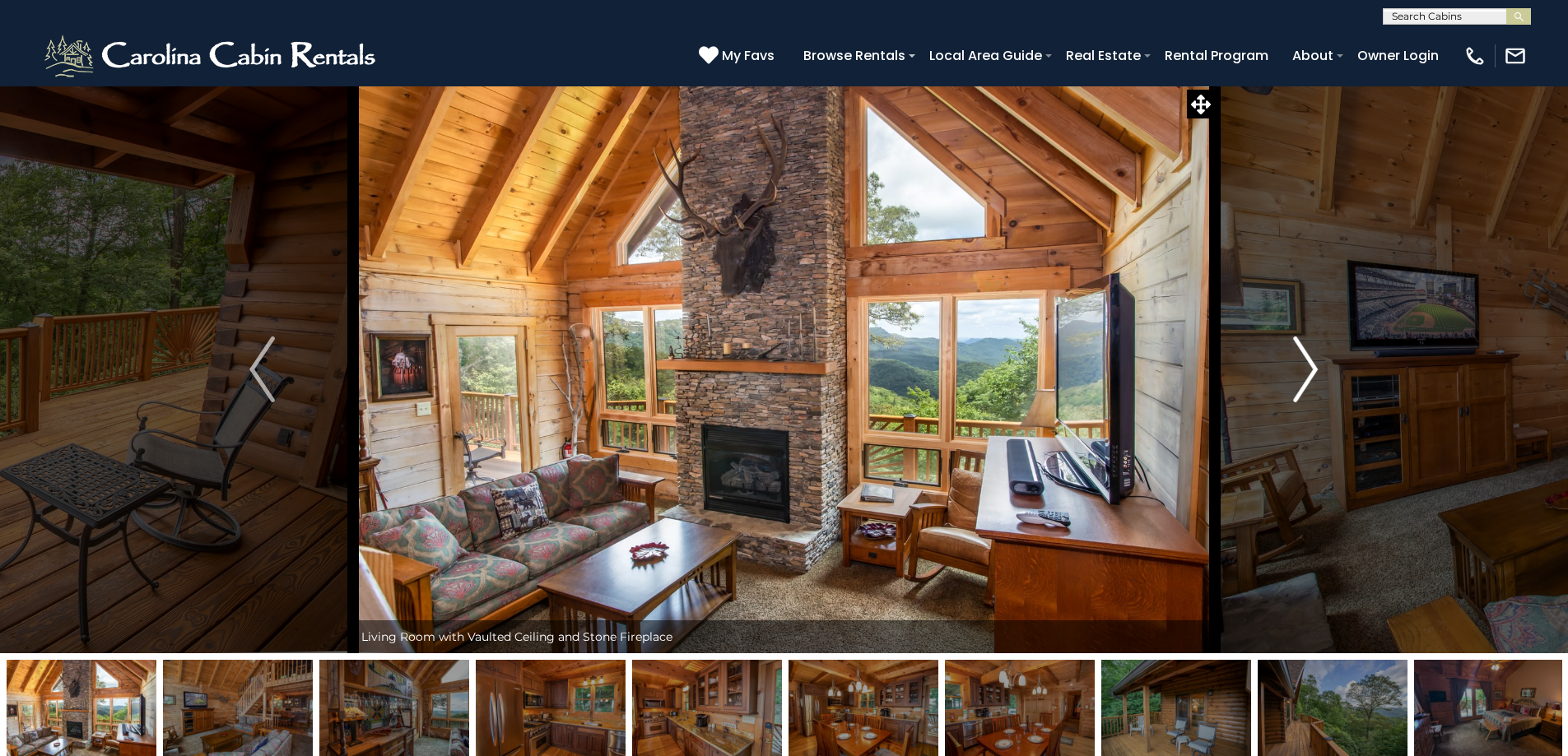
click at [1294, 383] on img "Next" at bounding box center [1306, 369] width 24 height 66
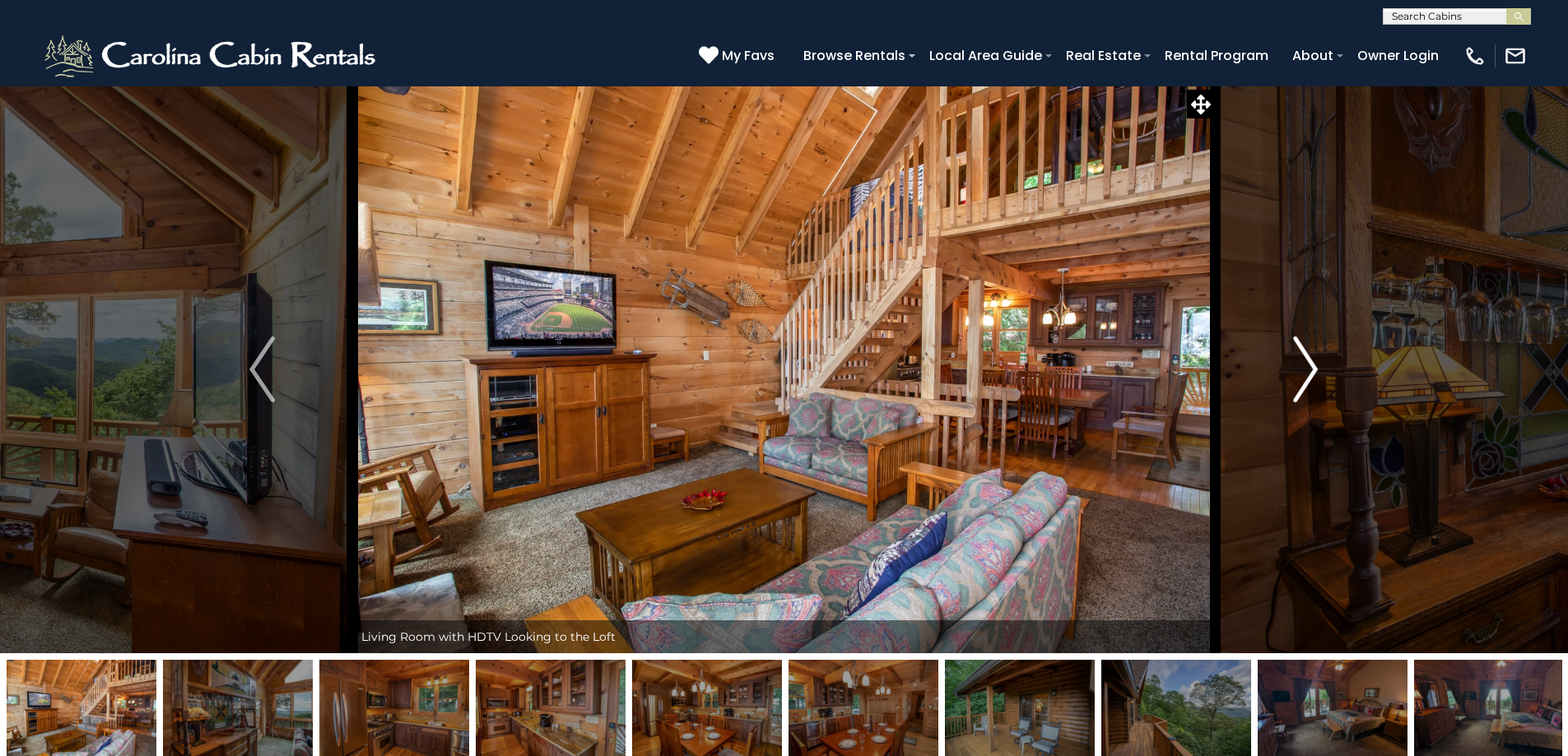
click at [1294, 383] on img "Next" at bounding box center [1306, 369] width 24 height 66
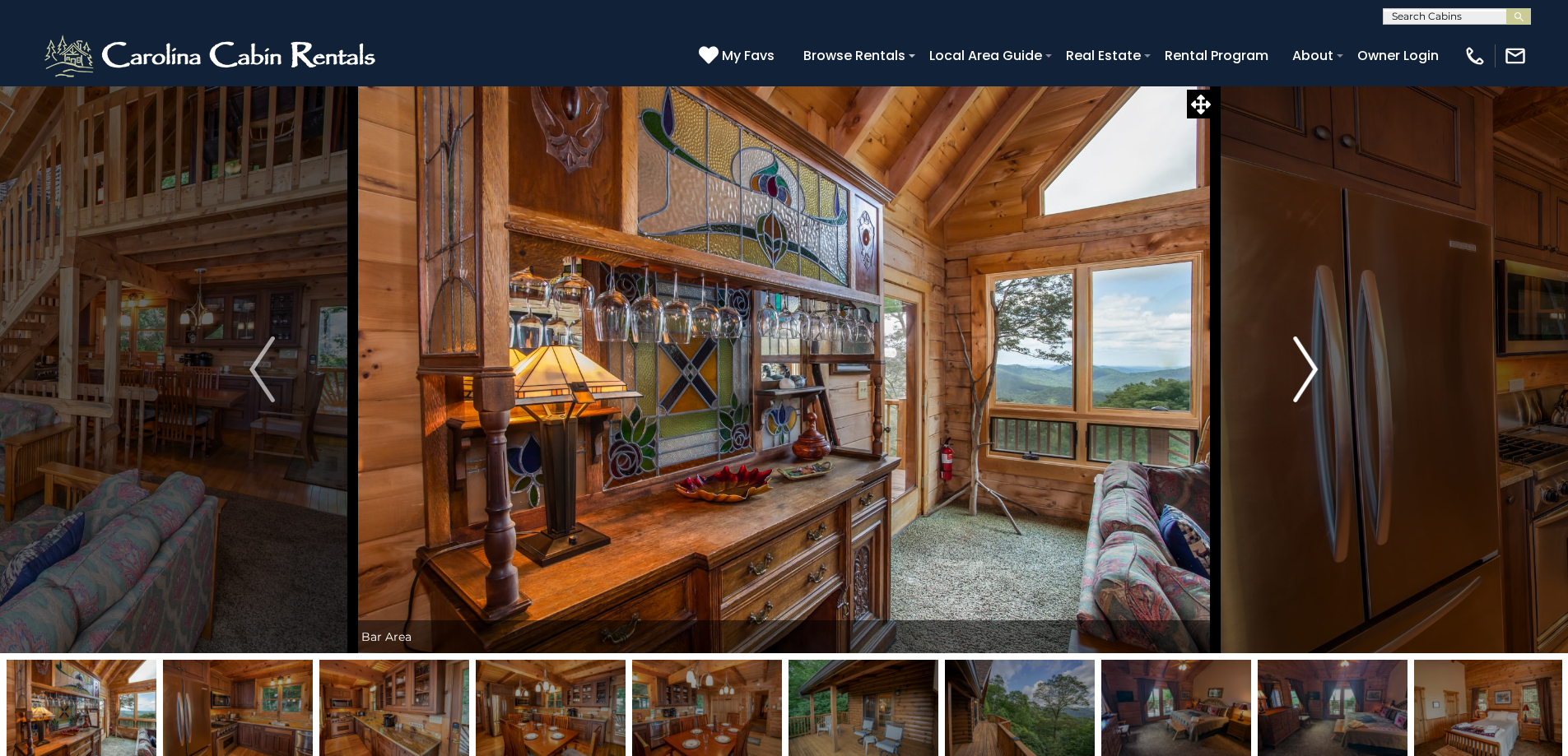
click at [1294, 383] on img "Next" at bounding box center [1306, 369] width 24 height 66
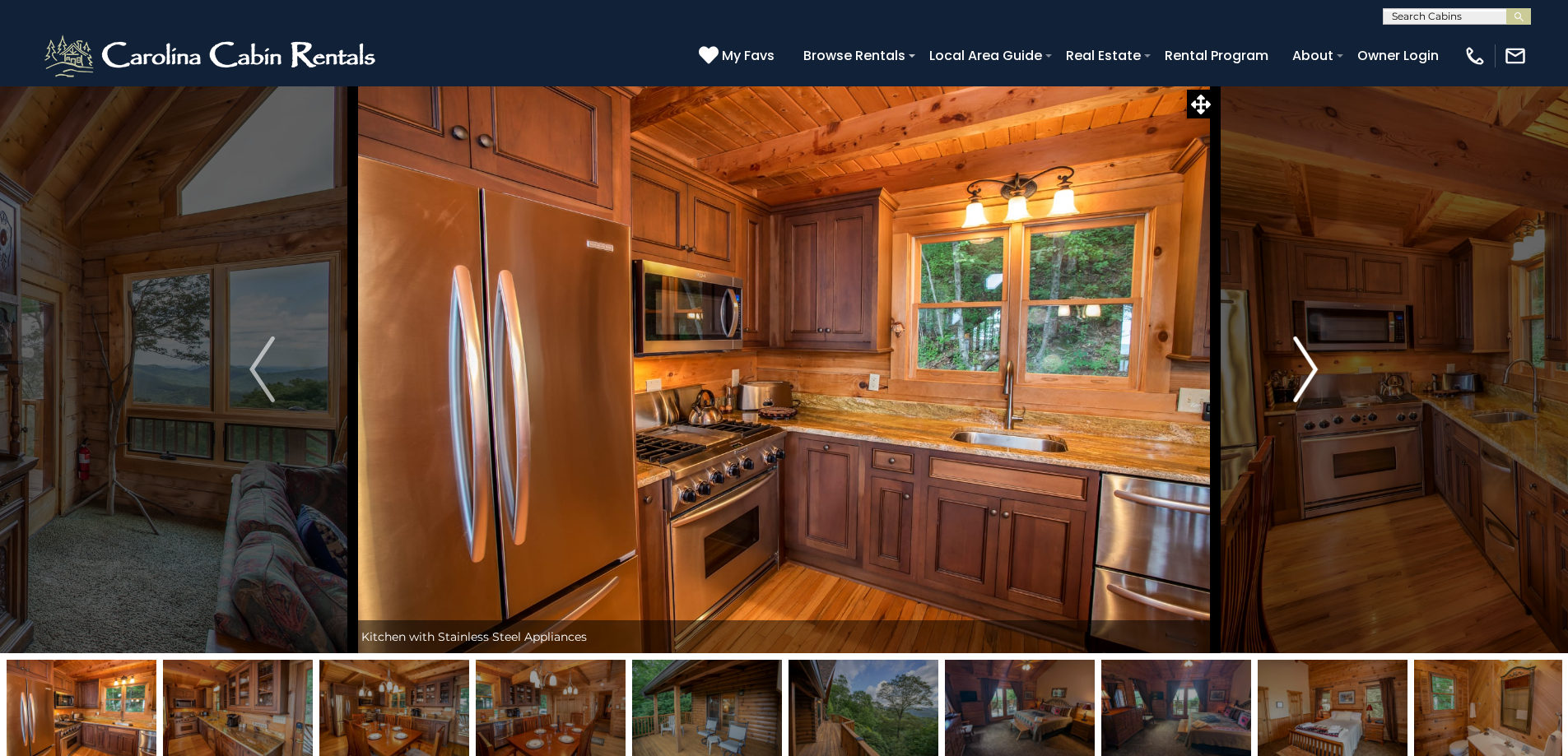
click at [1294, 383] on img "Next" at bounding box center [1306, 369] width 24 height 66
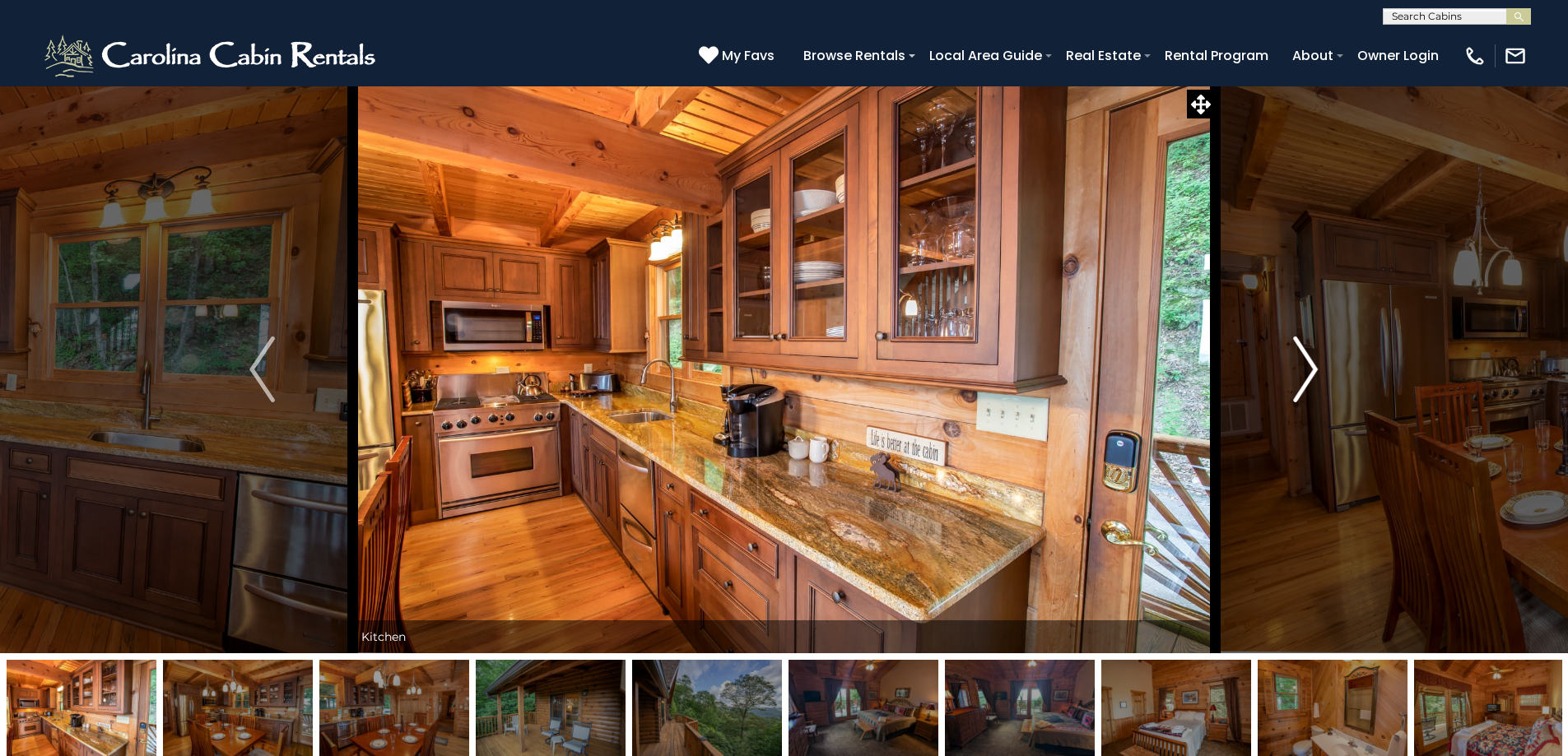
click at [1294, 383] on img "Next" at bounding box center [1306, 369] width 24 height 66
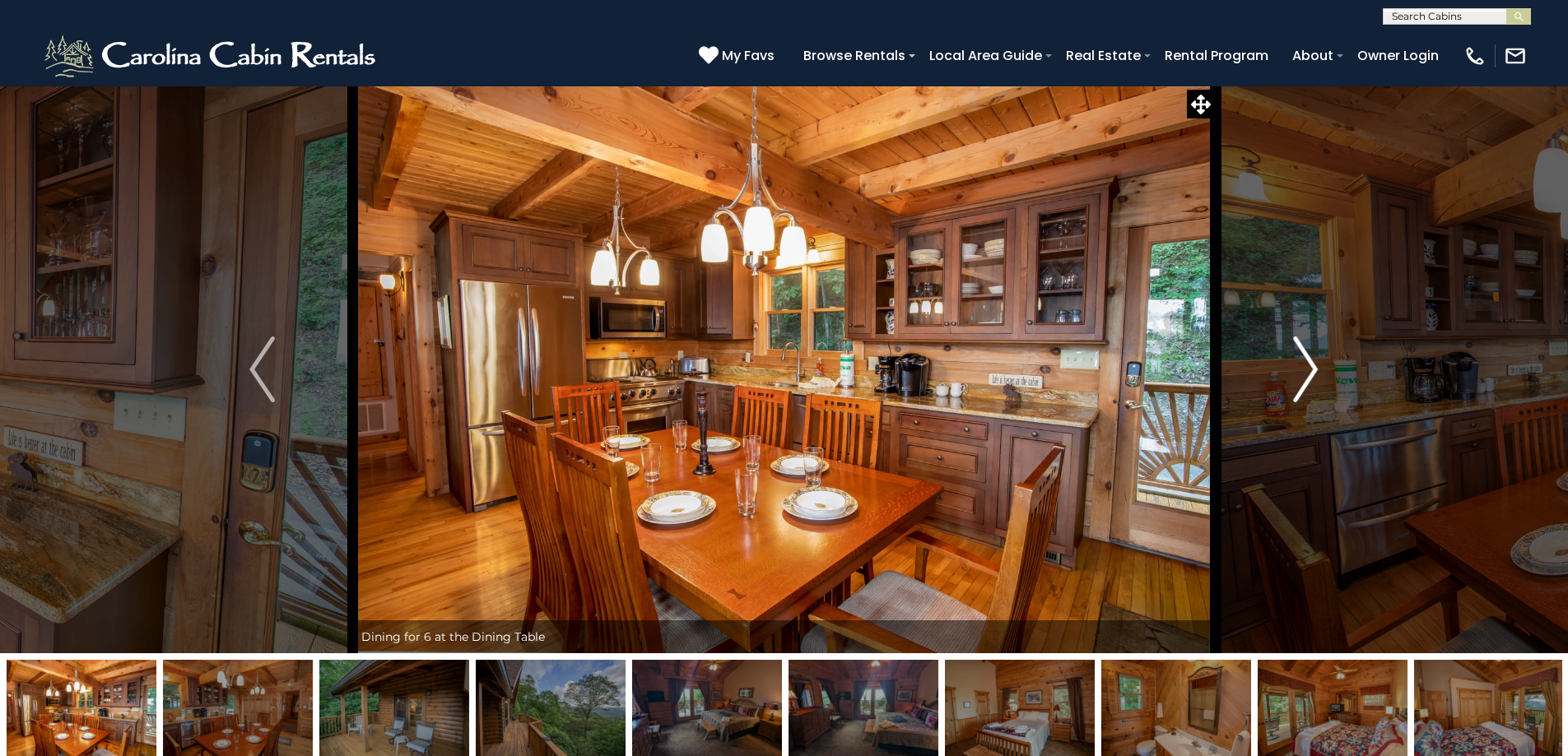
click at [1293, 383] on button "Next" at bounding box center [1305, 370] width 181 height 568
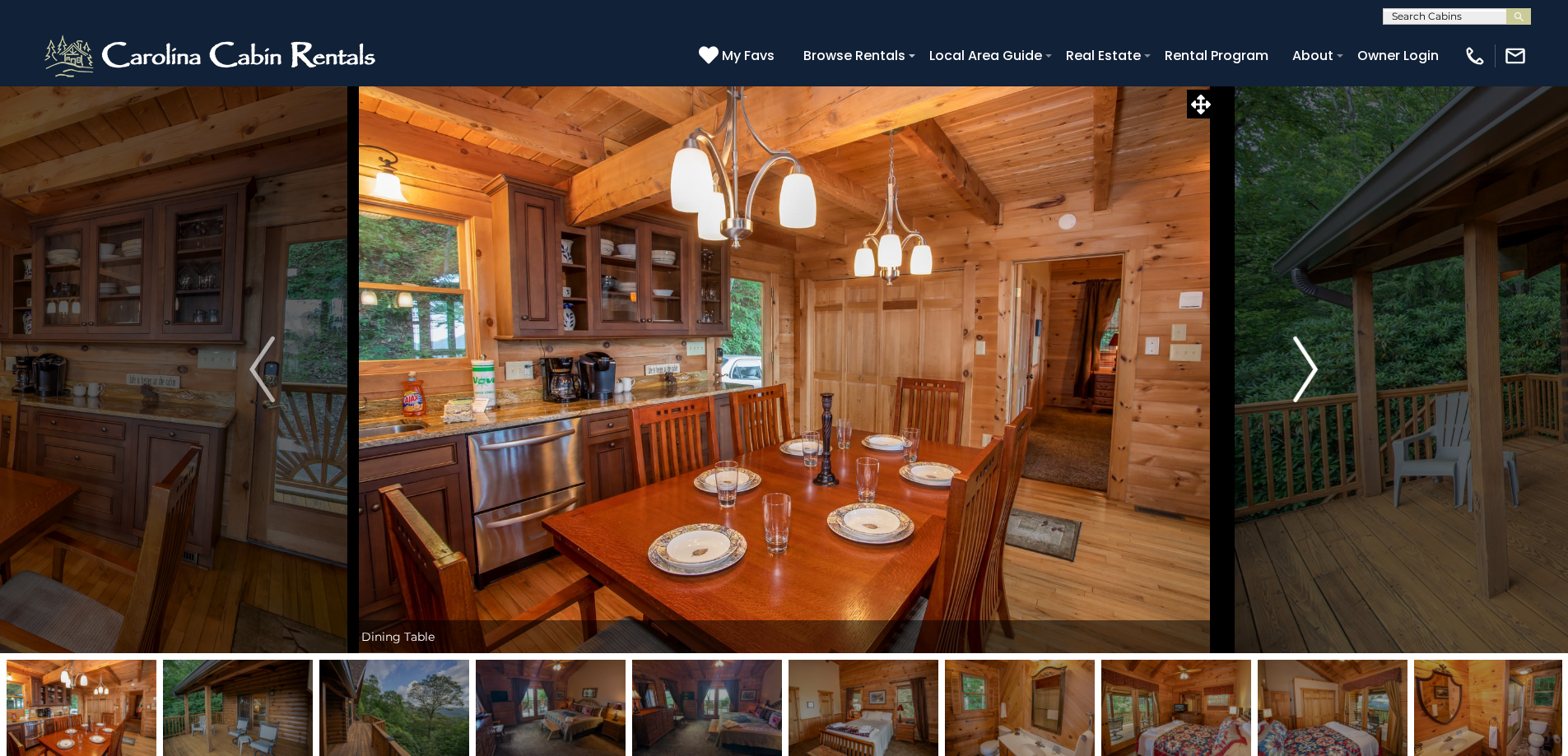
click at [1292, 385] on button "Next" at bounding box center [1305, 370] width 181 height 568
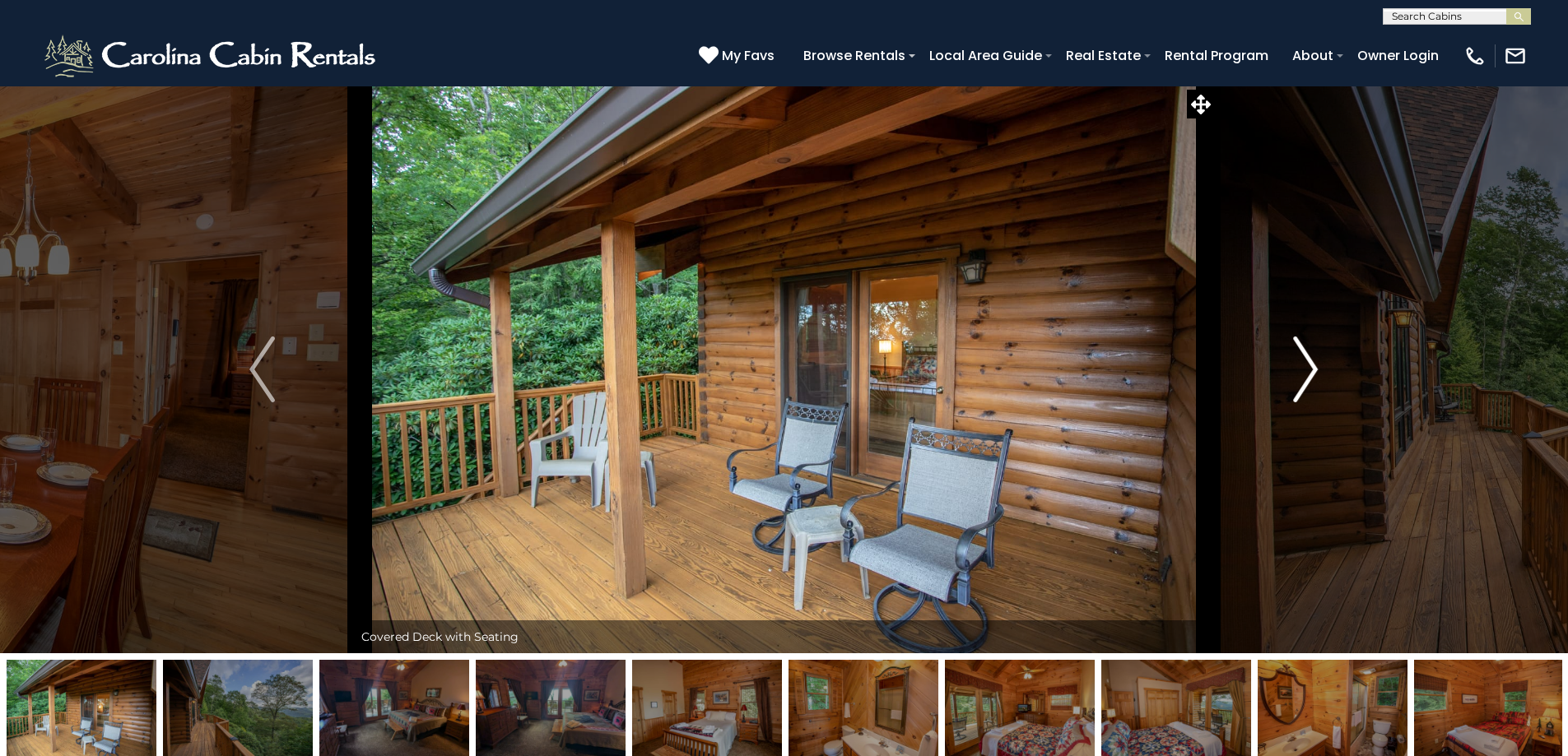
click at [1292, 385] on button "Next" at bounding box center [1305, 370] width 181 height 568
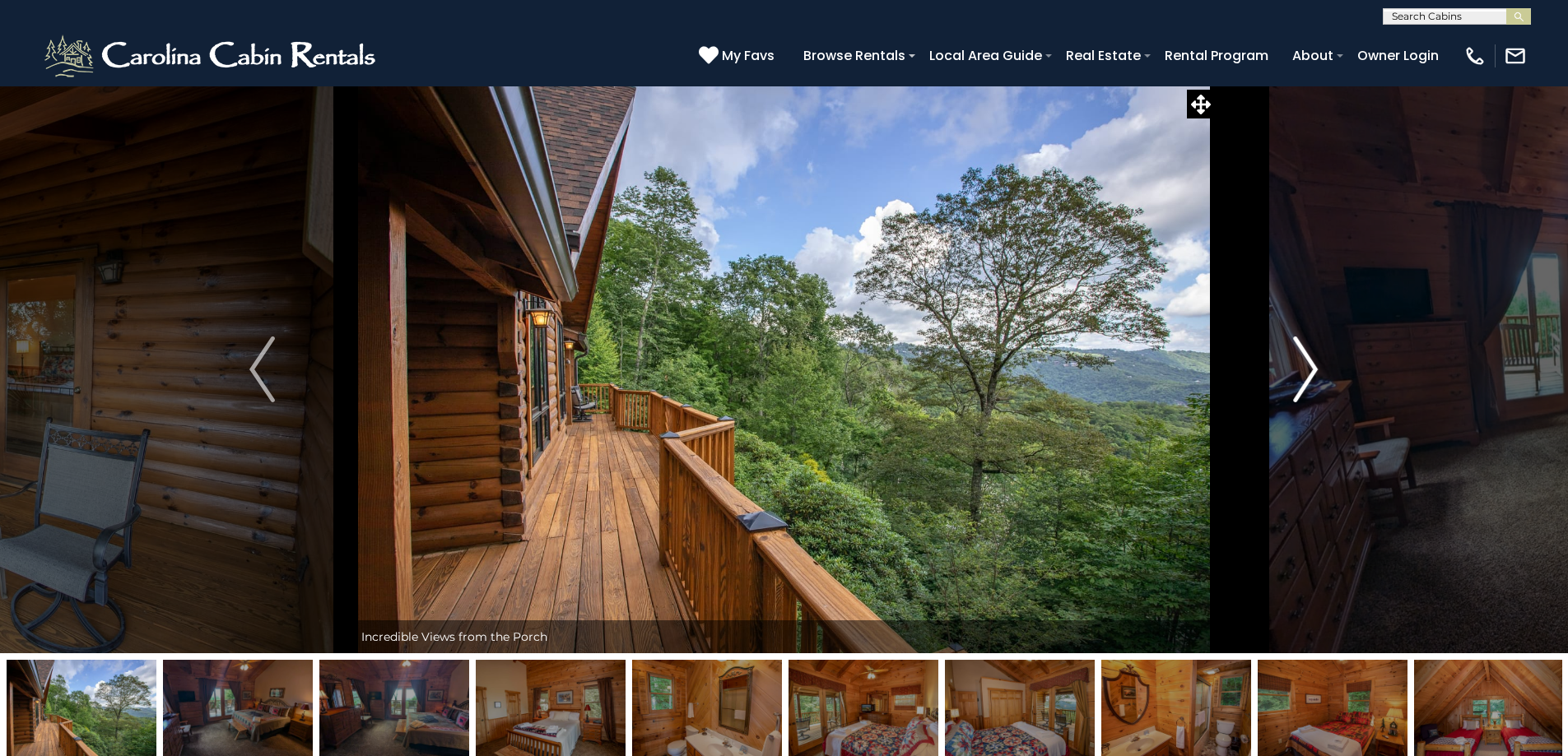
click at [1293, 385] on button "Next" at bounding box center [1305, 370] width 181 height 568
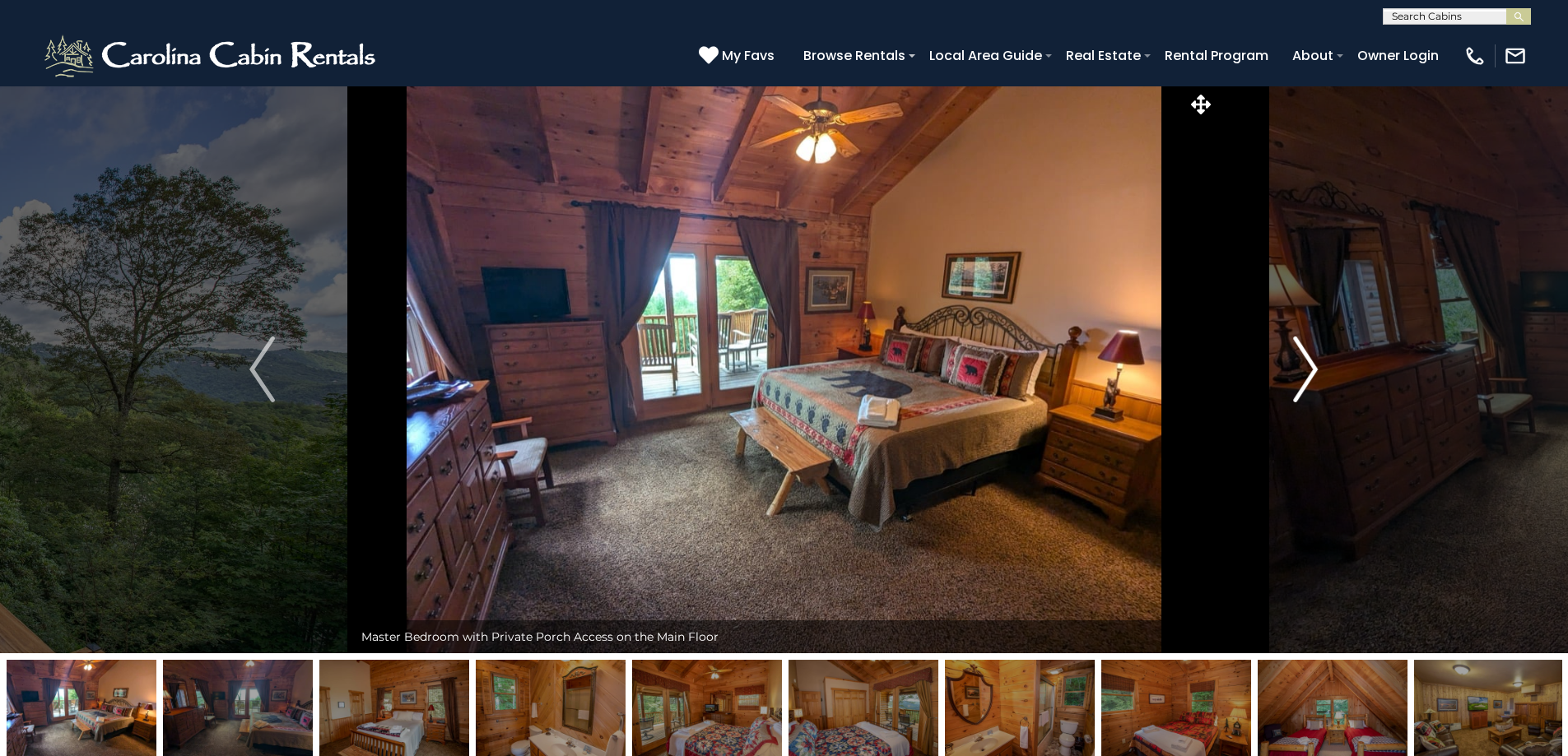
click at [1293, 385] on button "Next" at bounding box center [1305, 370] width 181 height 568
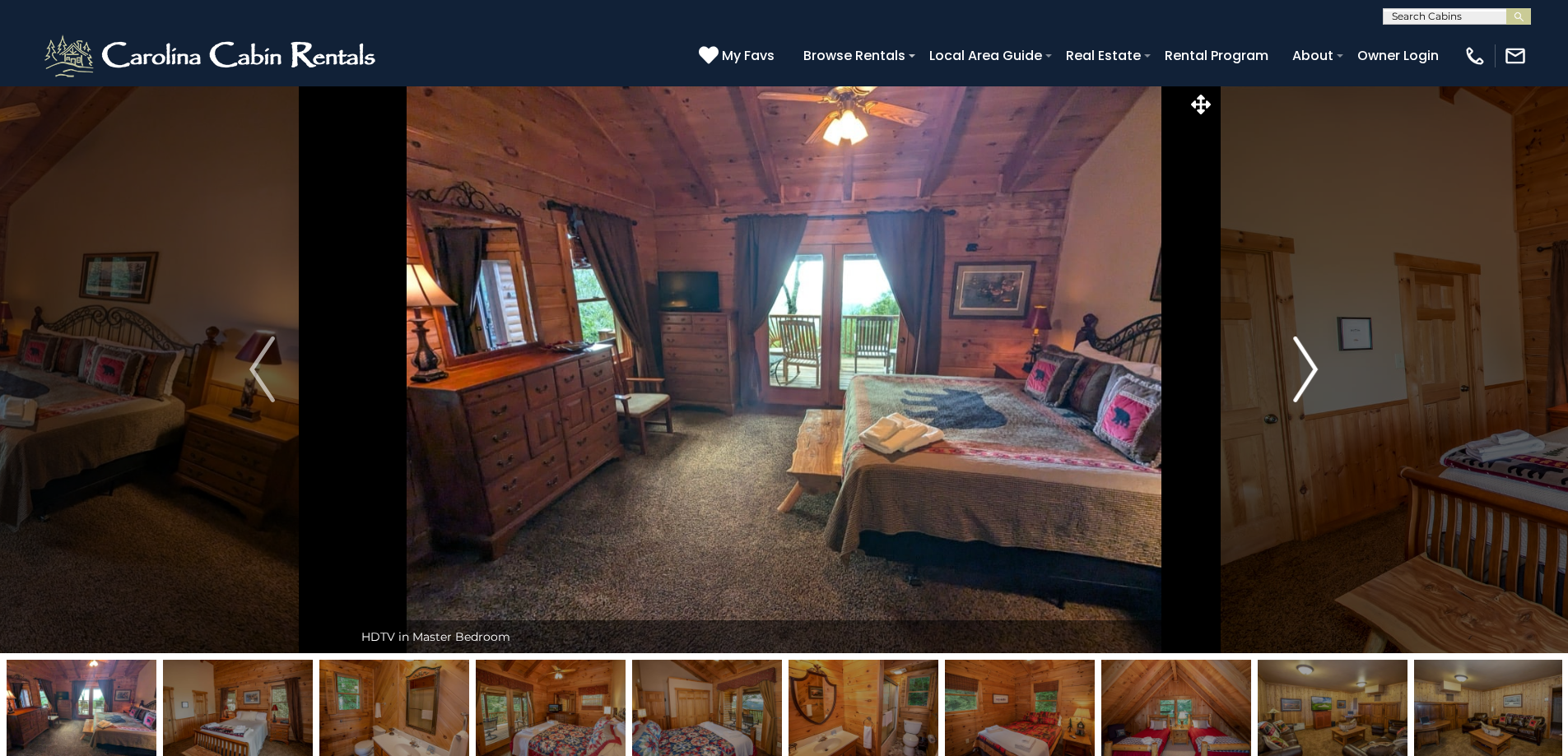
click at [1293, 385] on button "Next" at bounding box center [1305, 370] width 181 height 568
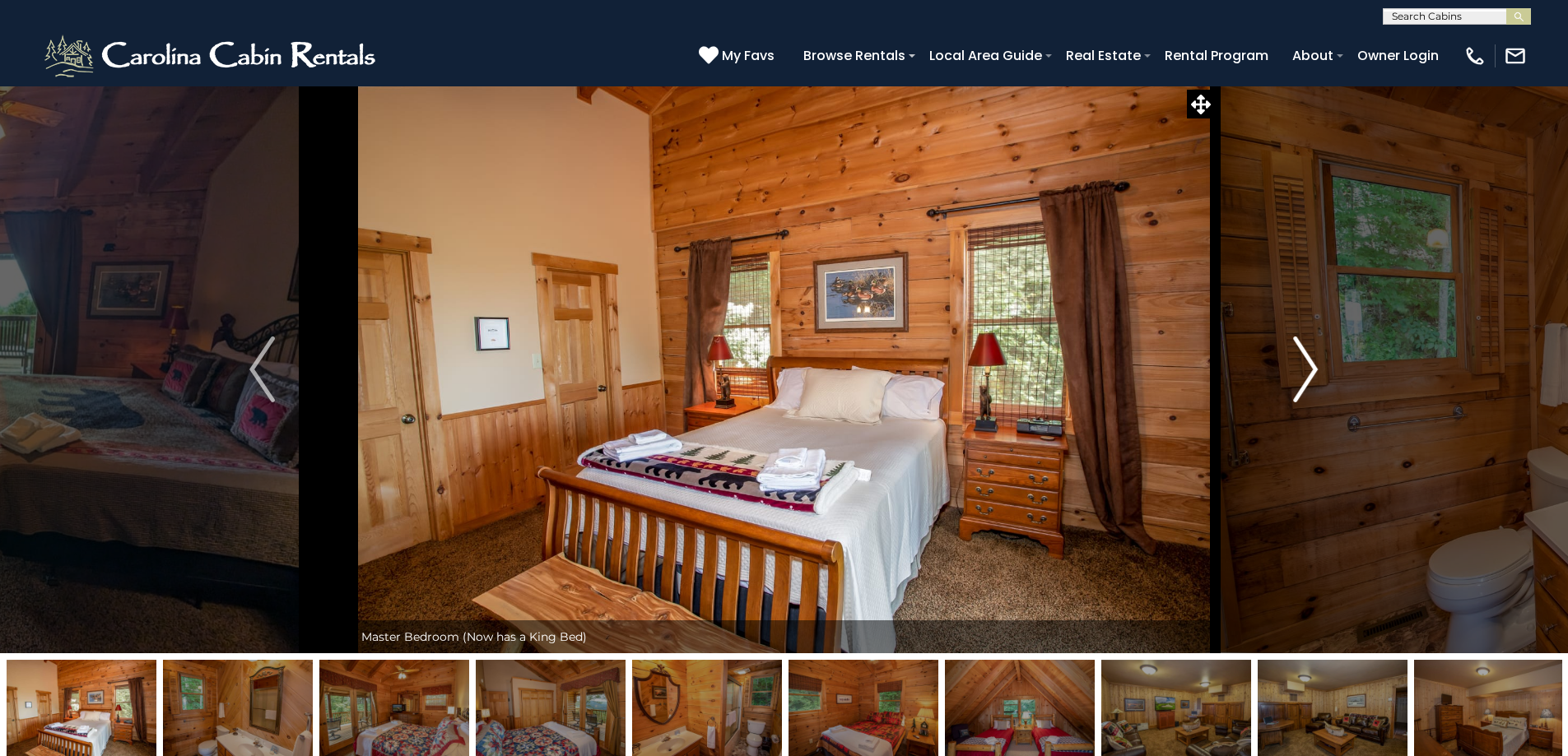
click at [1293, 385] on button "Next" at bounding box center [1305, 370] width 181 height 568
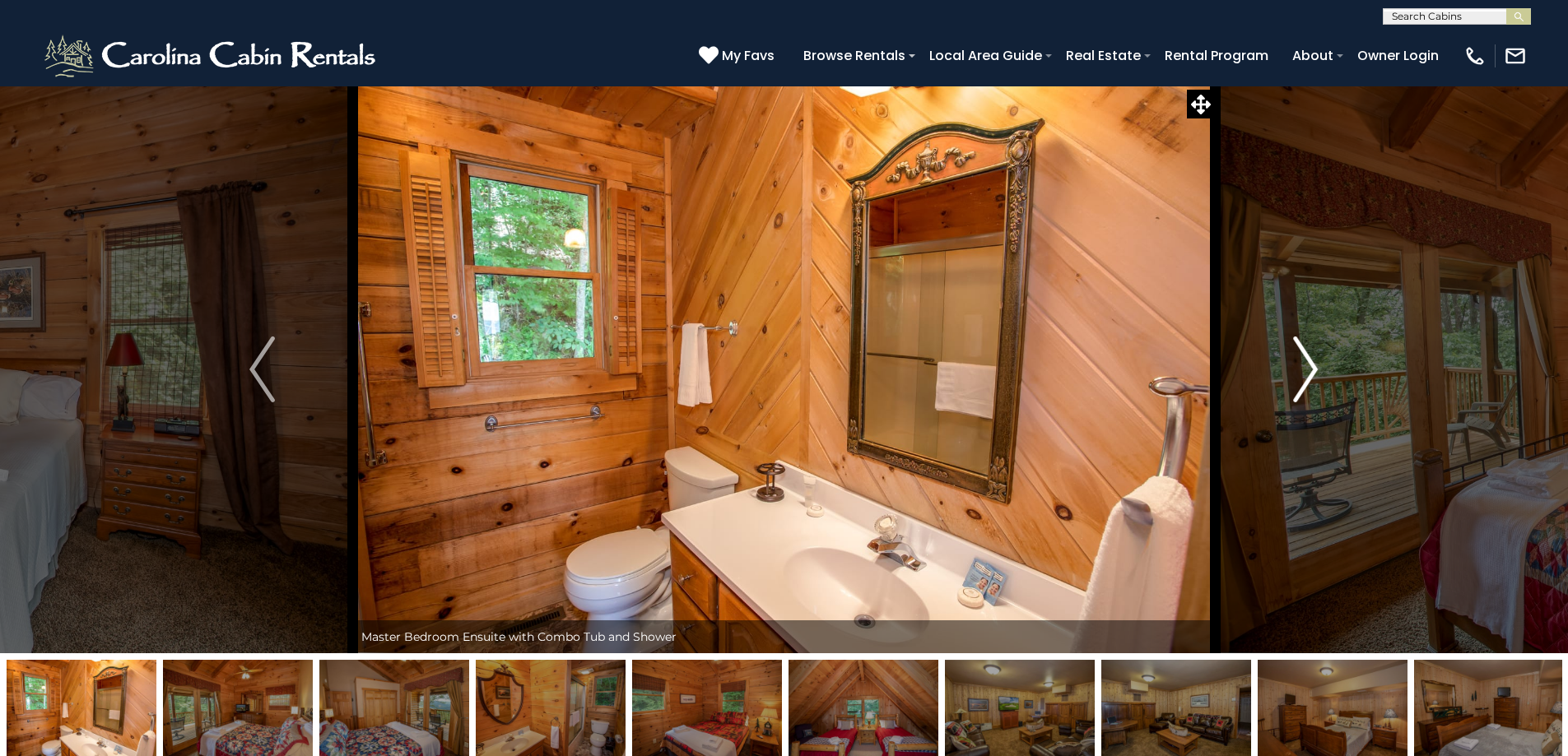
click at [1293, 385] on button "Next" at bounding box center [1305, 370] width 181 height 568
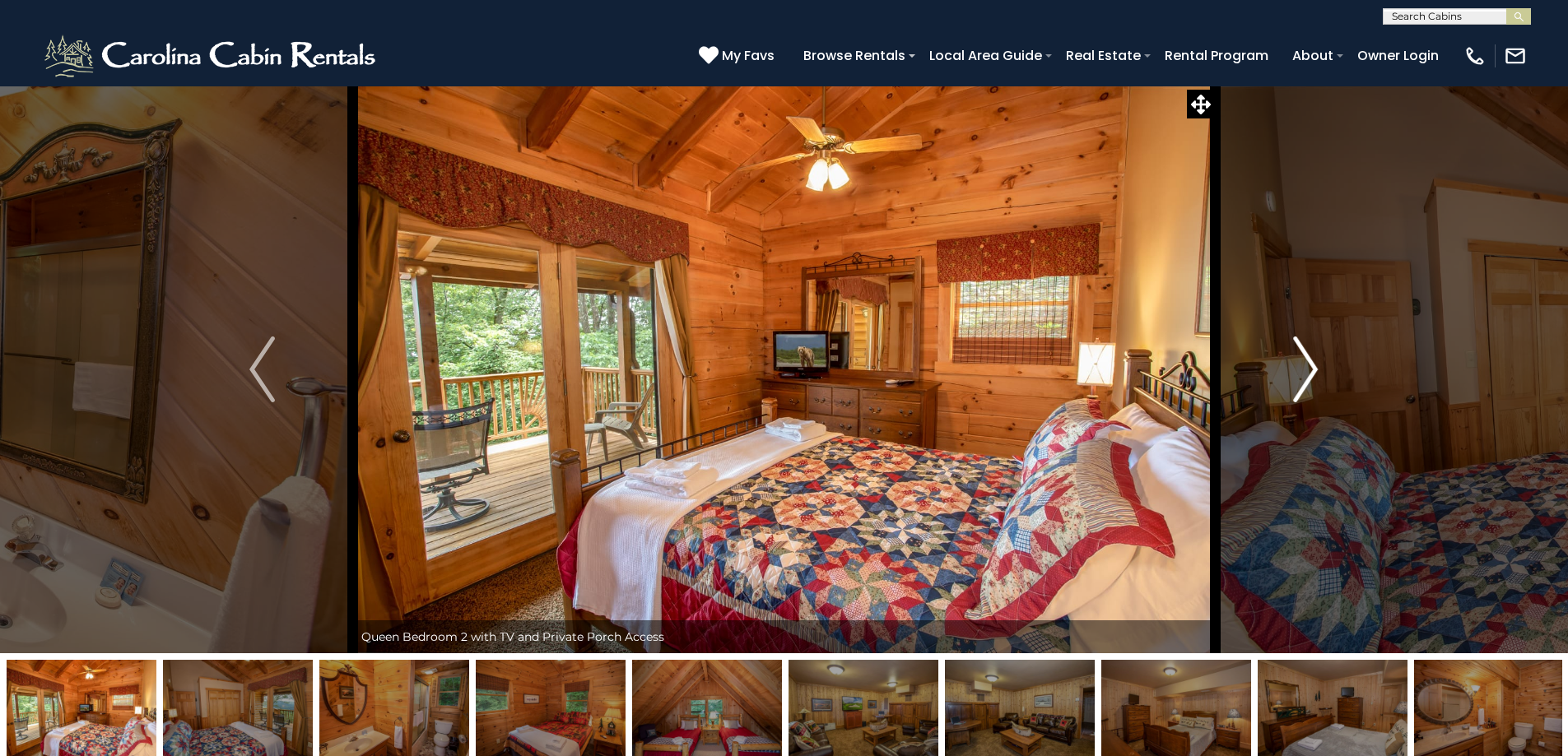
click at [1293, 385] on button "Next" at bounding box center [1305, 370] width 181 height 568
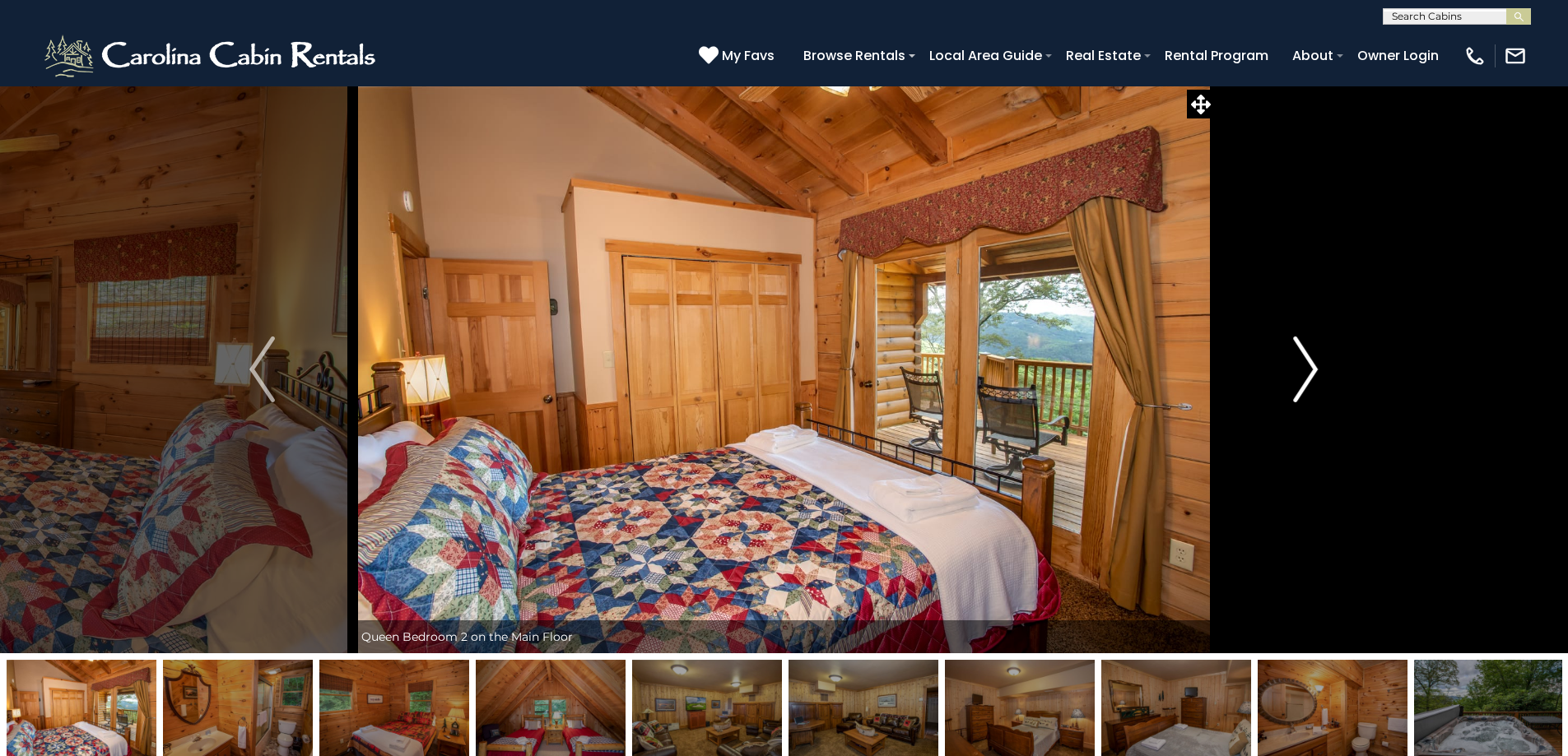
click at [1293, 385] on button "Next" at bounding box center [1305, 370] width 181 height 568
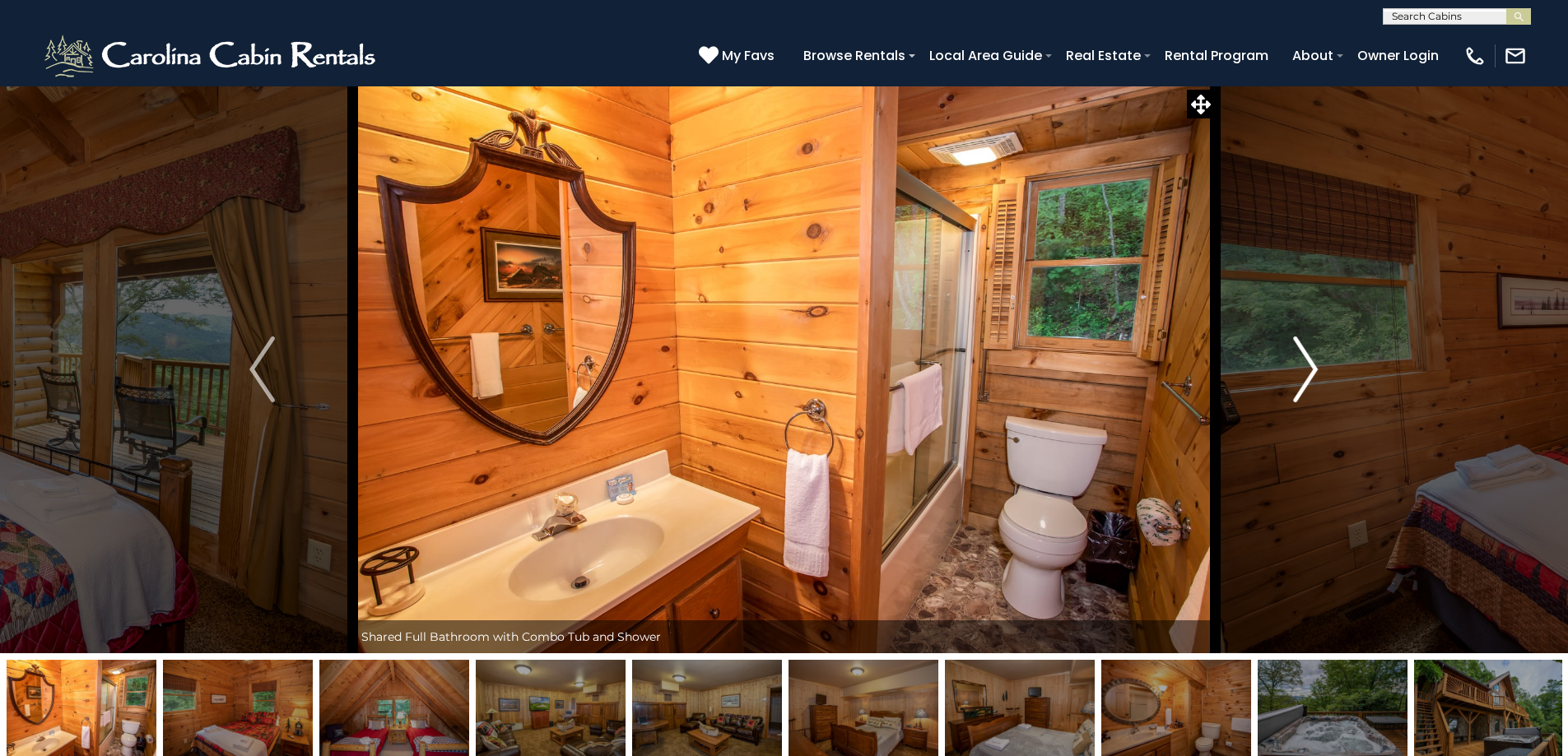
click at [1287, 385] on button "Next" at bounding box center [1305, 370] width 181 height 568
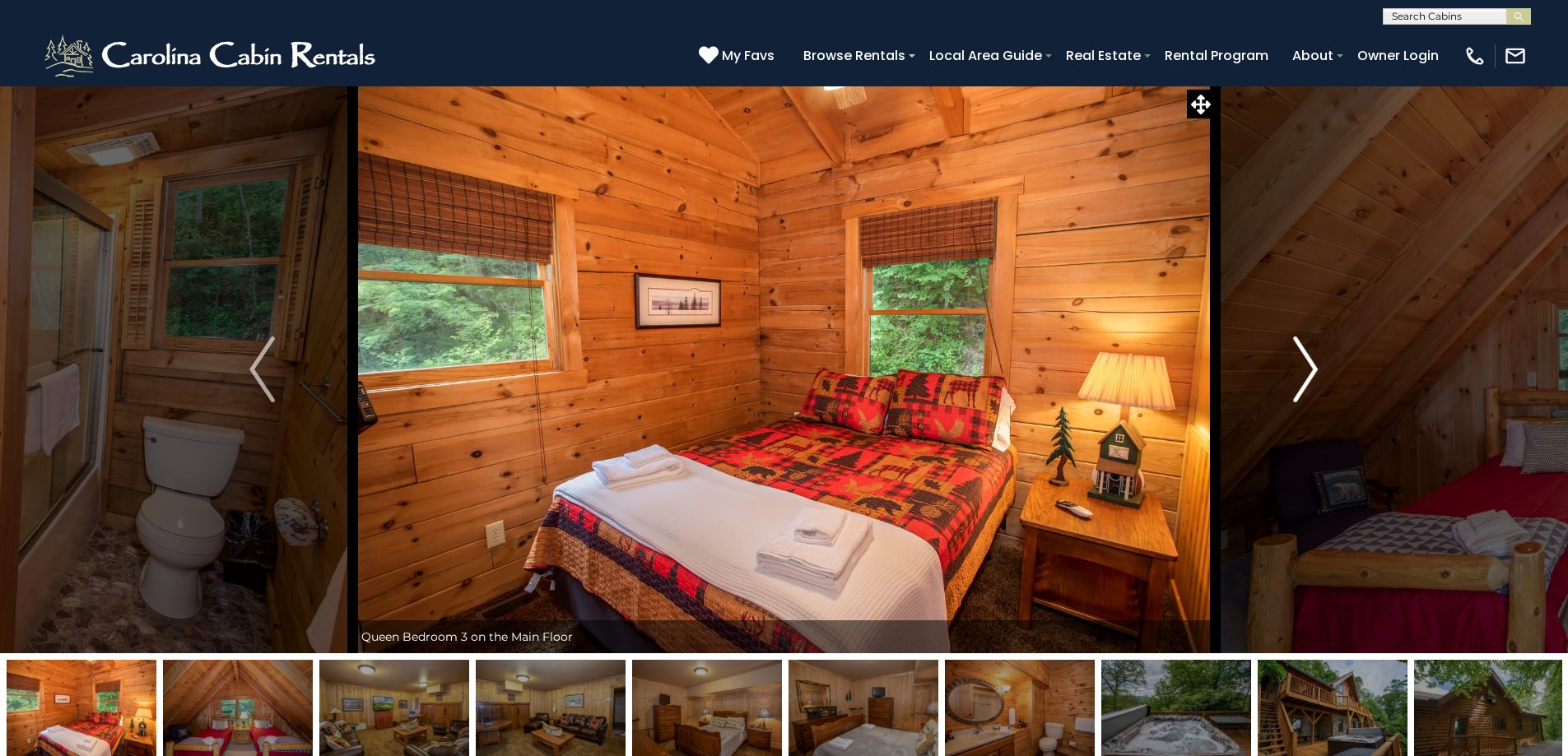
click at [1288, 385] on button "Next" at bounding box center [1305, 370] width 181 height 568
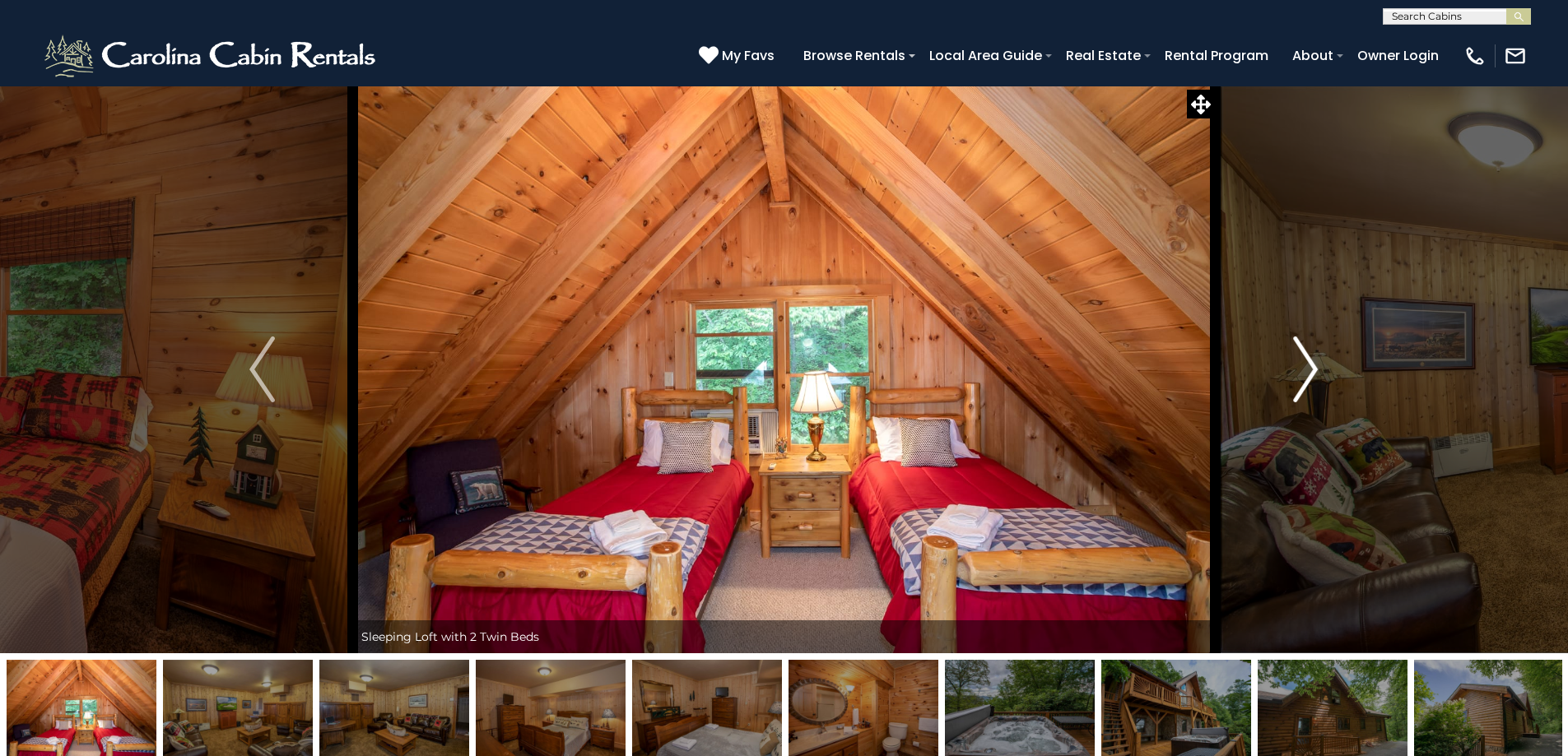
click at [1286, 385] on button "Next" at bounding box center [1305, 370] width 181 height 568
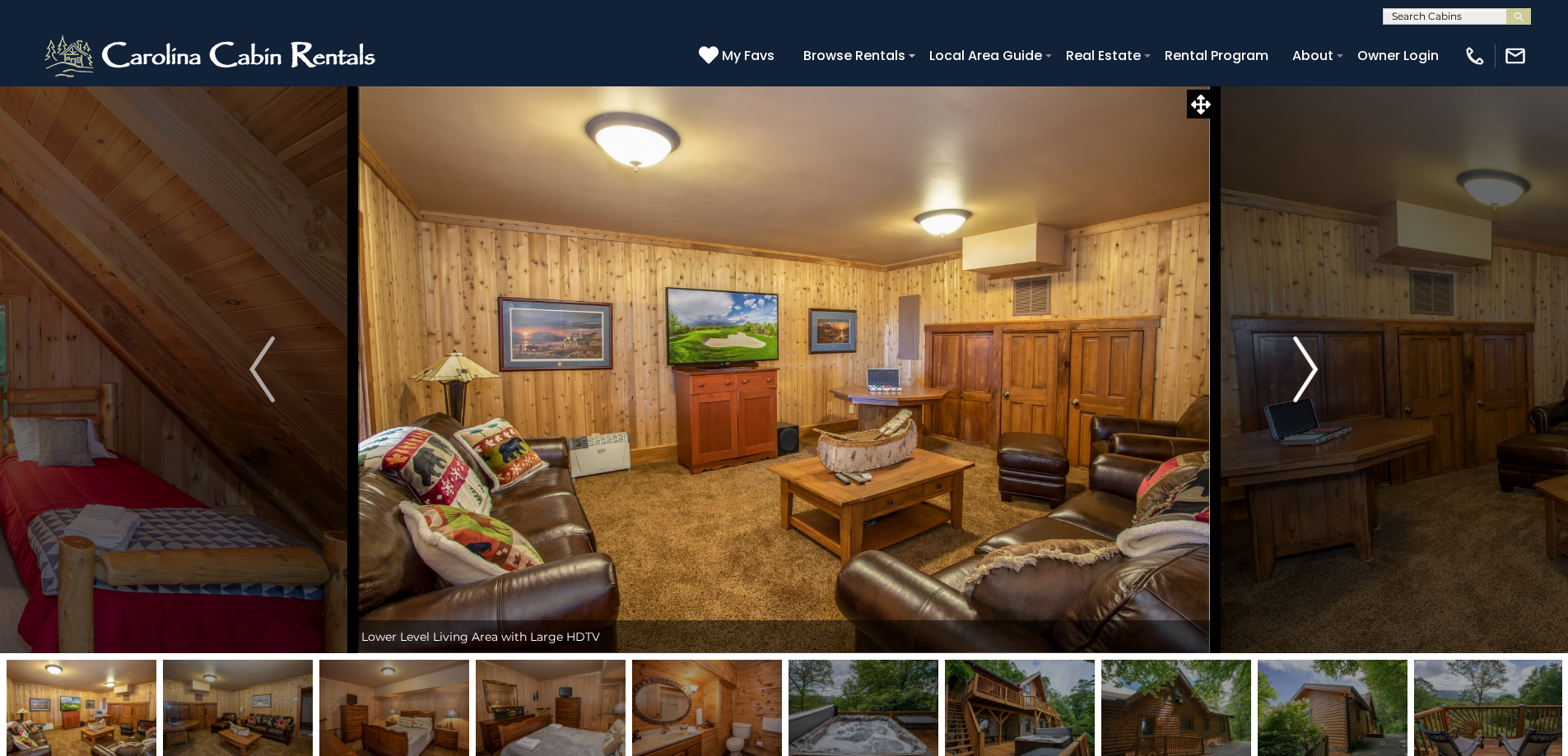
click at [1282, 385] on button "Next" at bounding box center [1305, 370] width 181 height 568
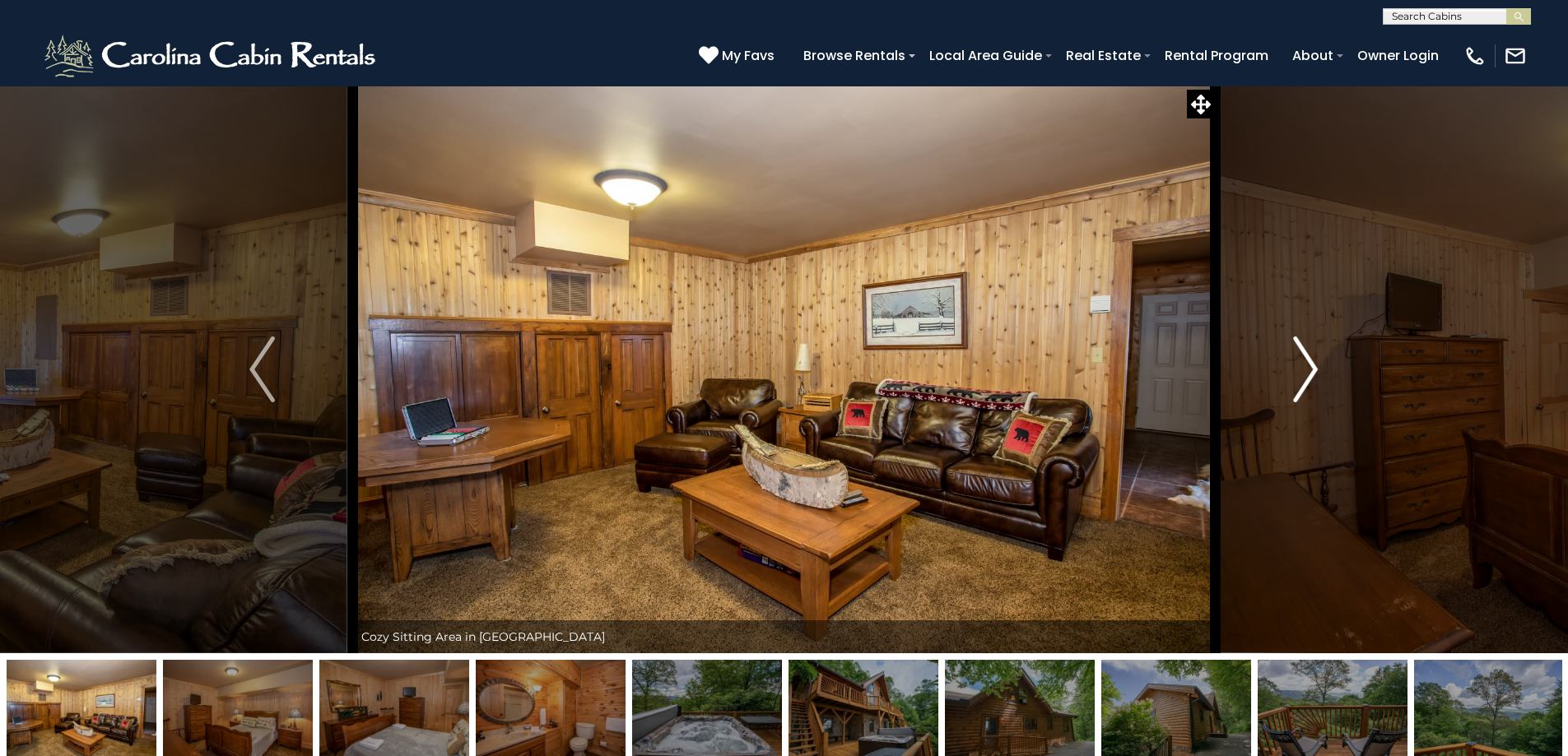
click at [1280, 385] on button "Next" at bounding box center [1305, 370] width 181 height 568
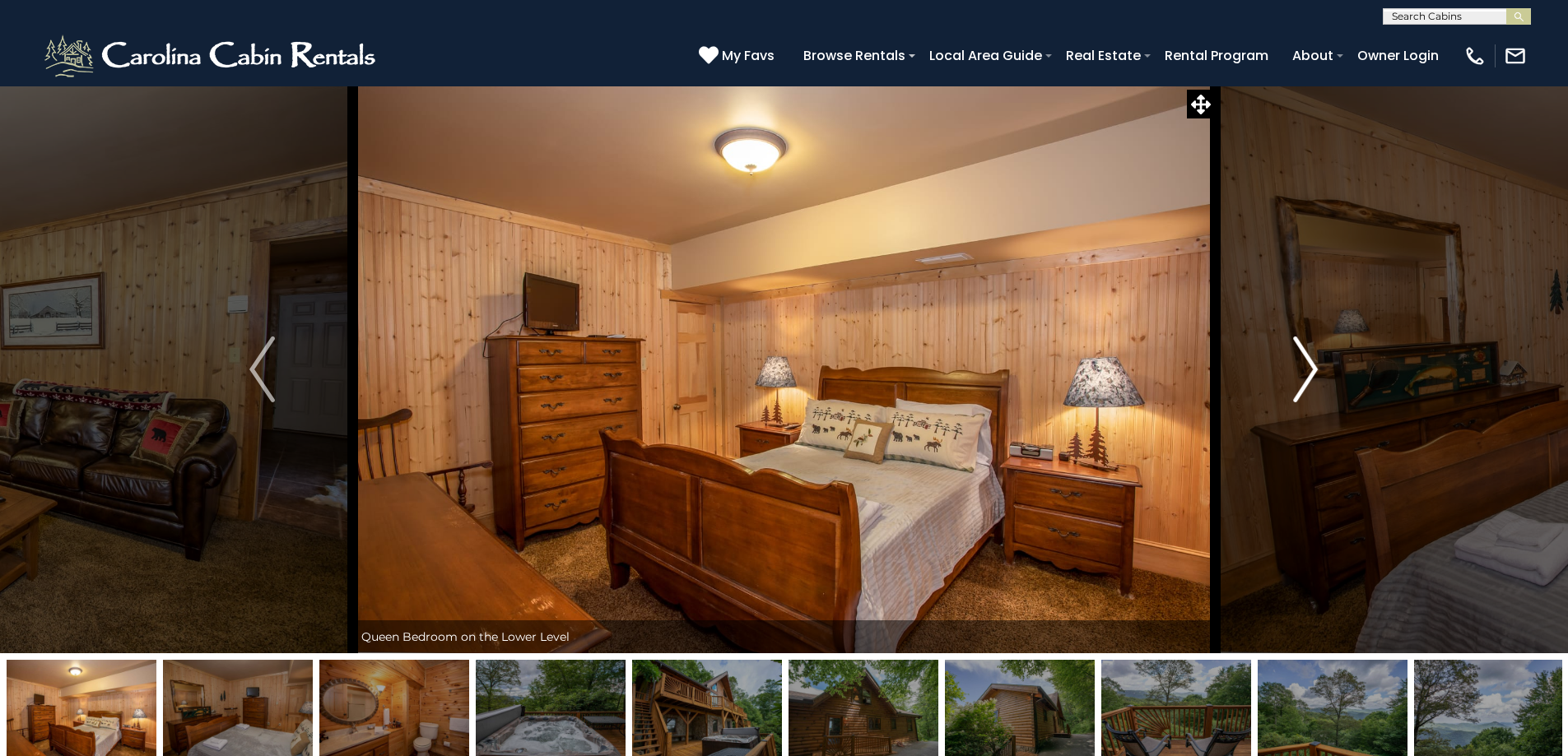
click at [1276, 378] on button "Next" at bounding box center [1305, 370] width 181 height 568
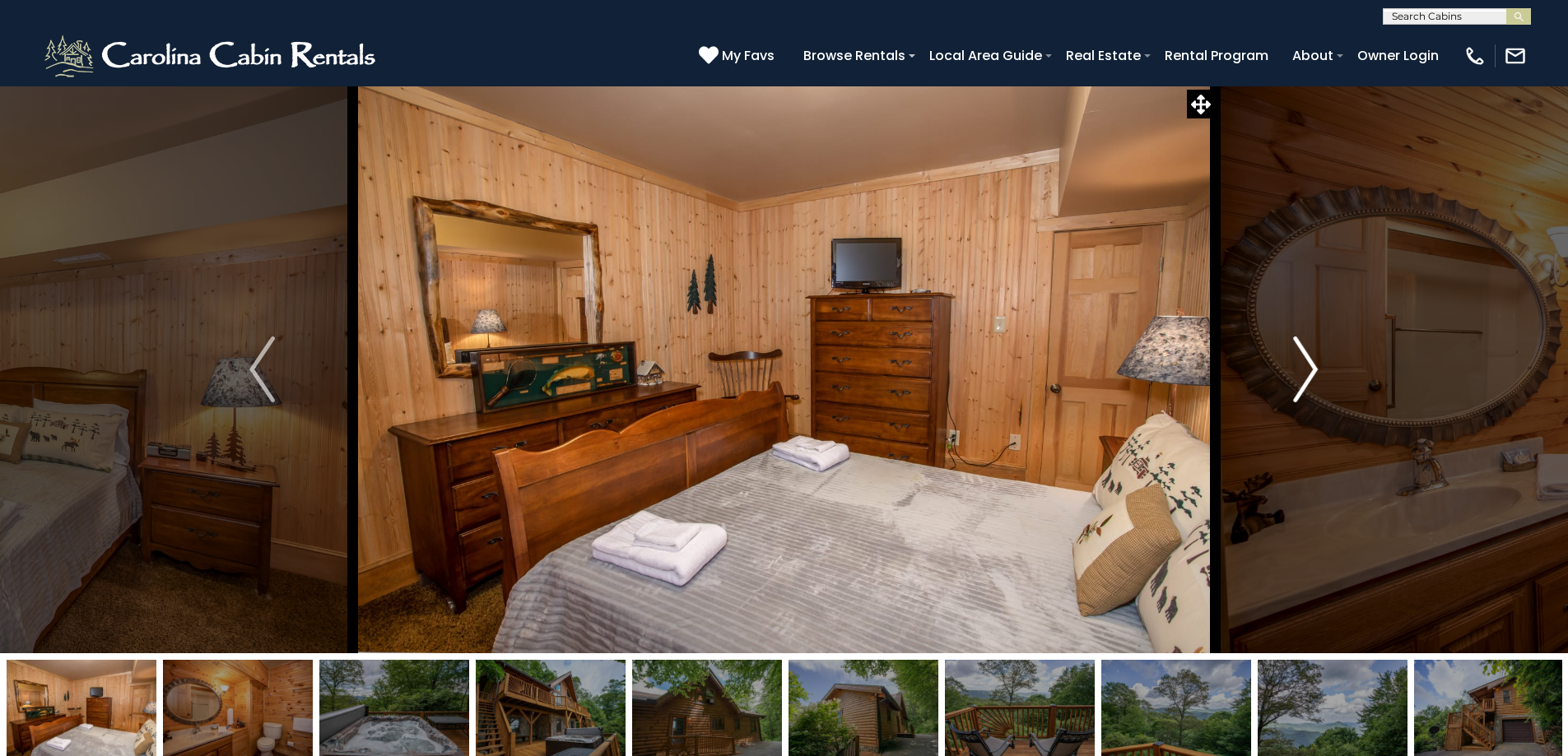
click at [1276, 378] on button "Next" at bounding box center [1305, 370] width 181 height 568
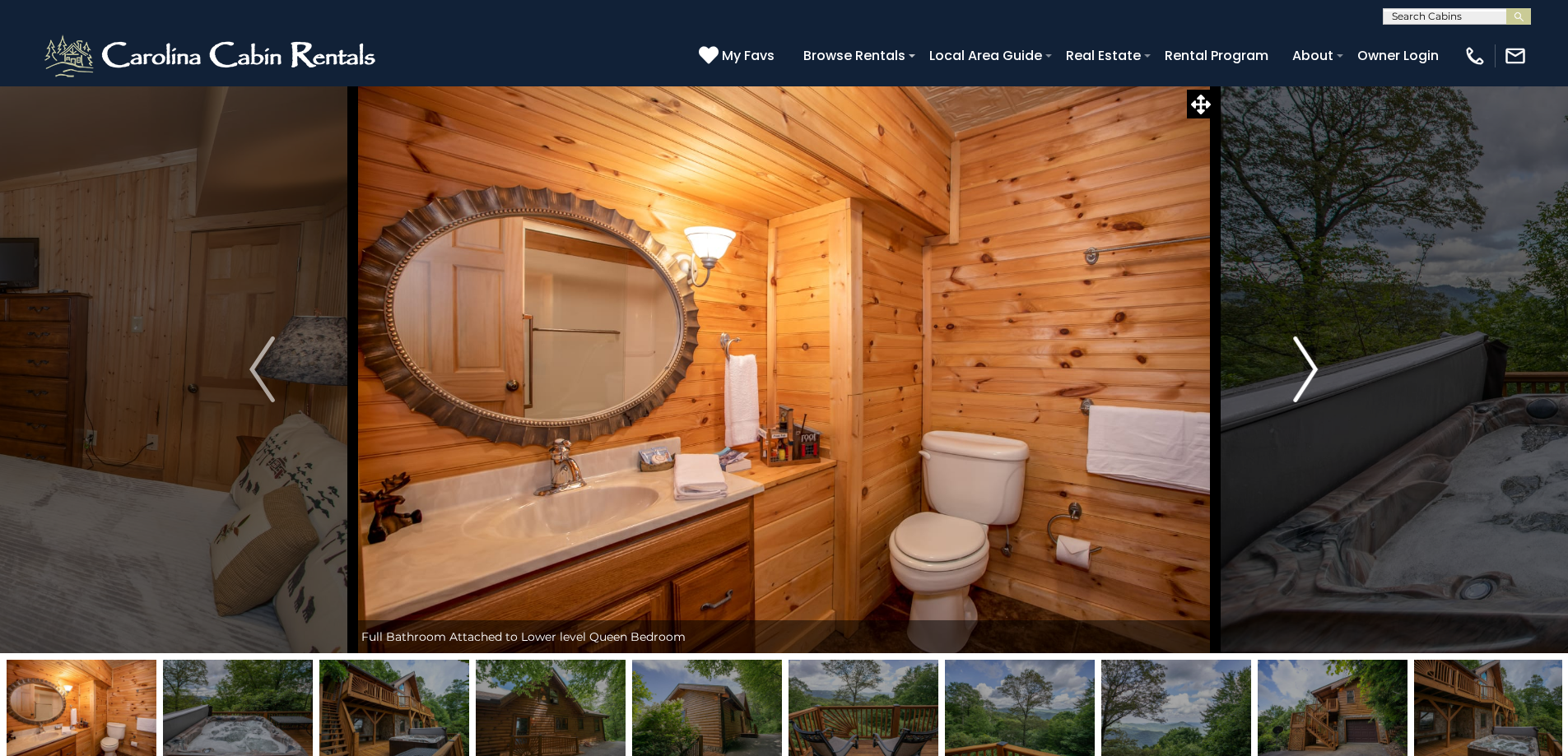
click at [1276, 378] on button "Next" at bounding box center [1305, 370] width 181 height 568
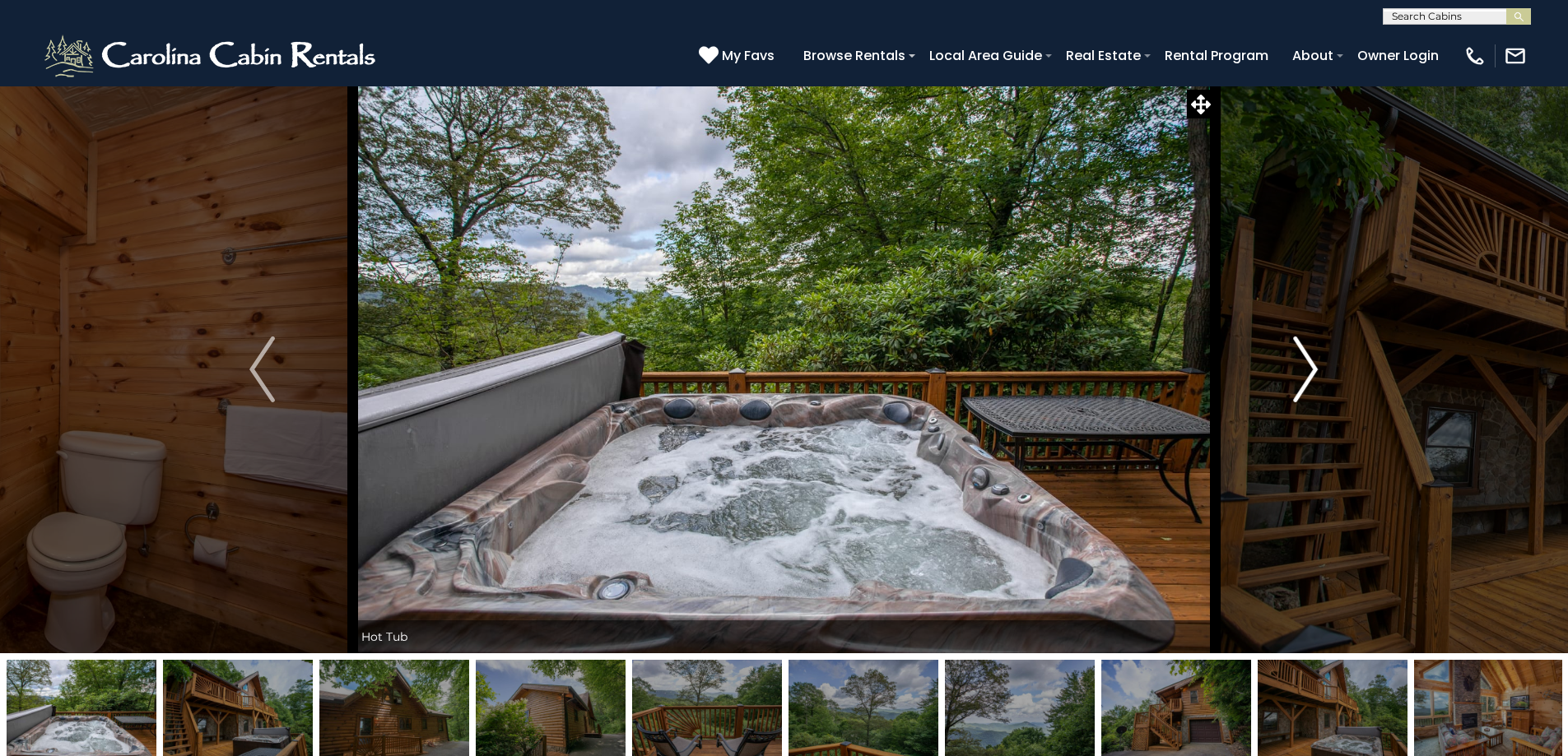
click at [1276, 378] on button "Next" at bounding box center [1305, 370] width 181 height 568
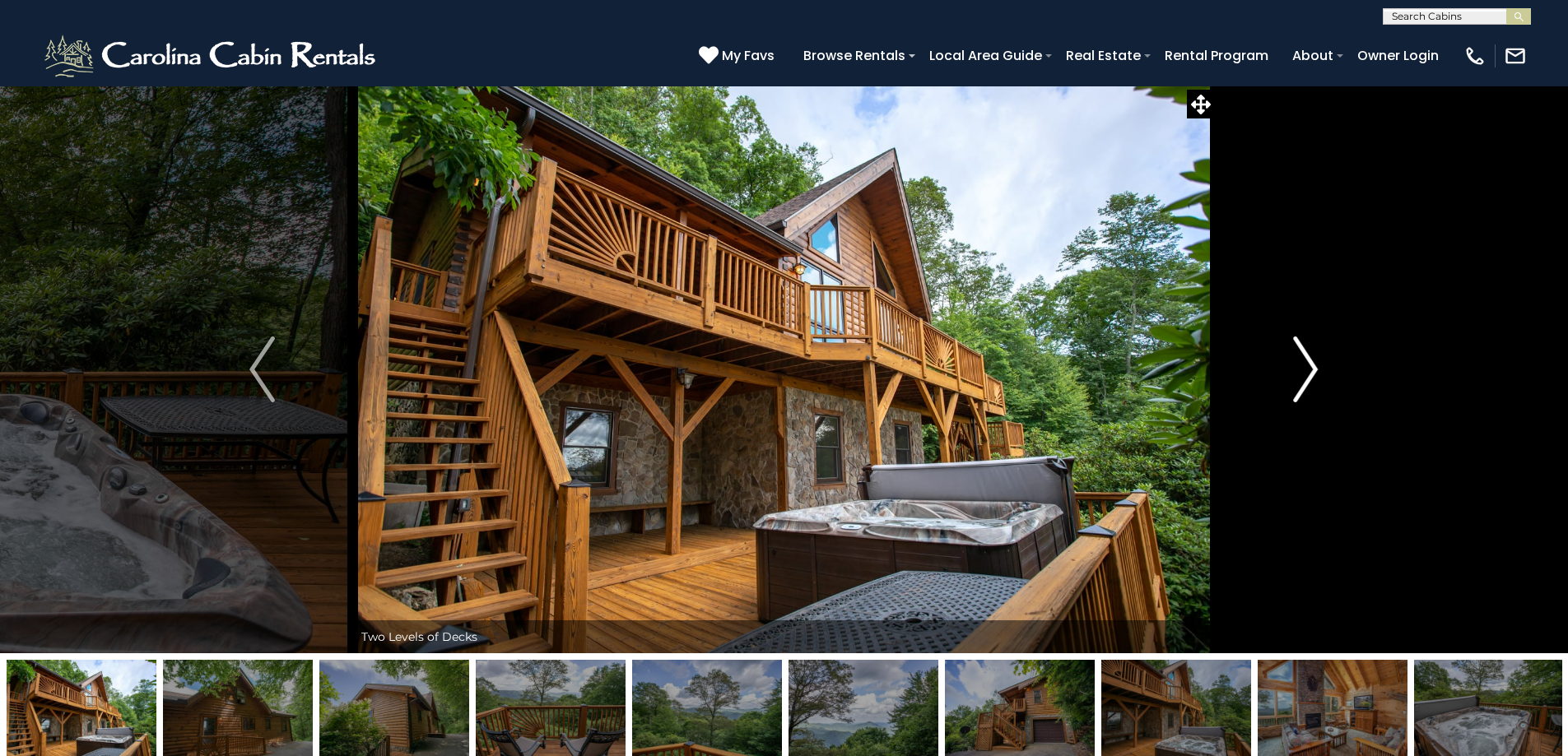
click at [1276, 378] on button "Next" at bounding box center [1305, 370] width 181 height 568
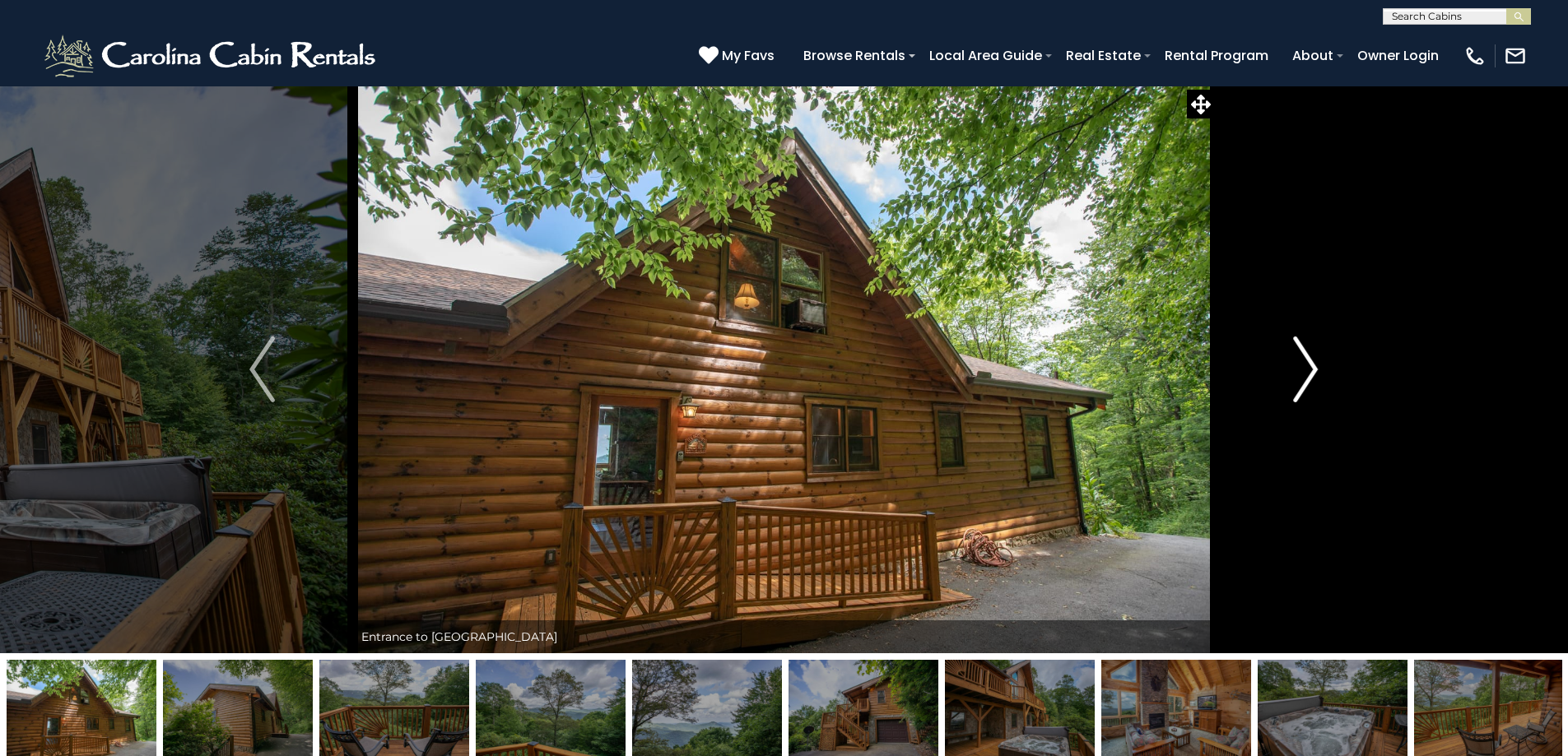
click at [1276, 378] on button "Next" at bounding box center [1305, 370] width 181 height 568
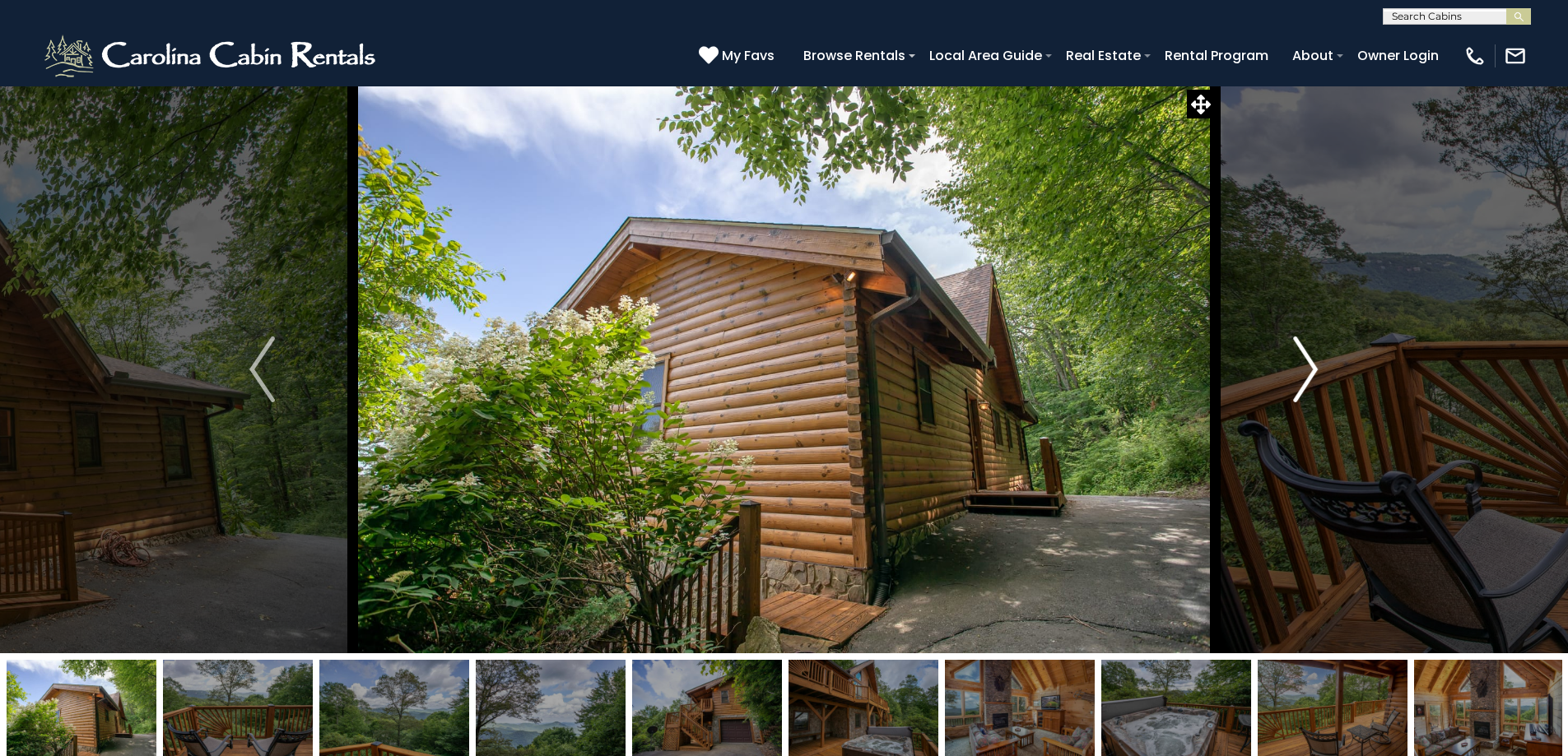
click at [1276, 378] on button "Next" at bounding box center [1305, 370] width 181 height 568
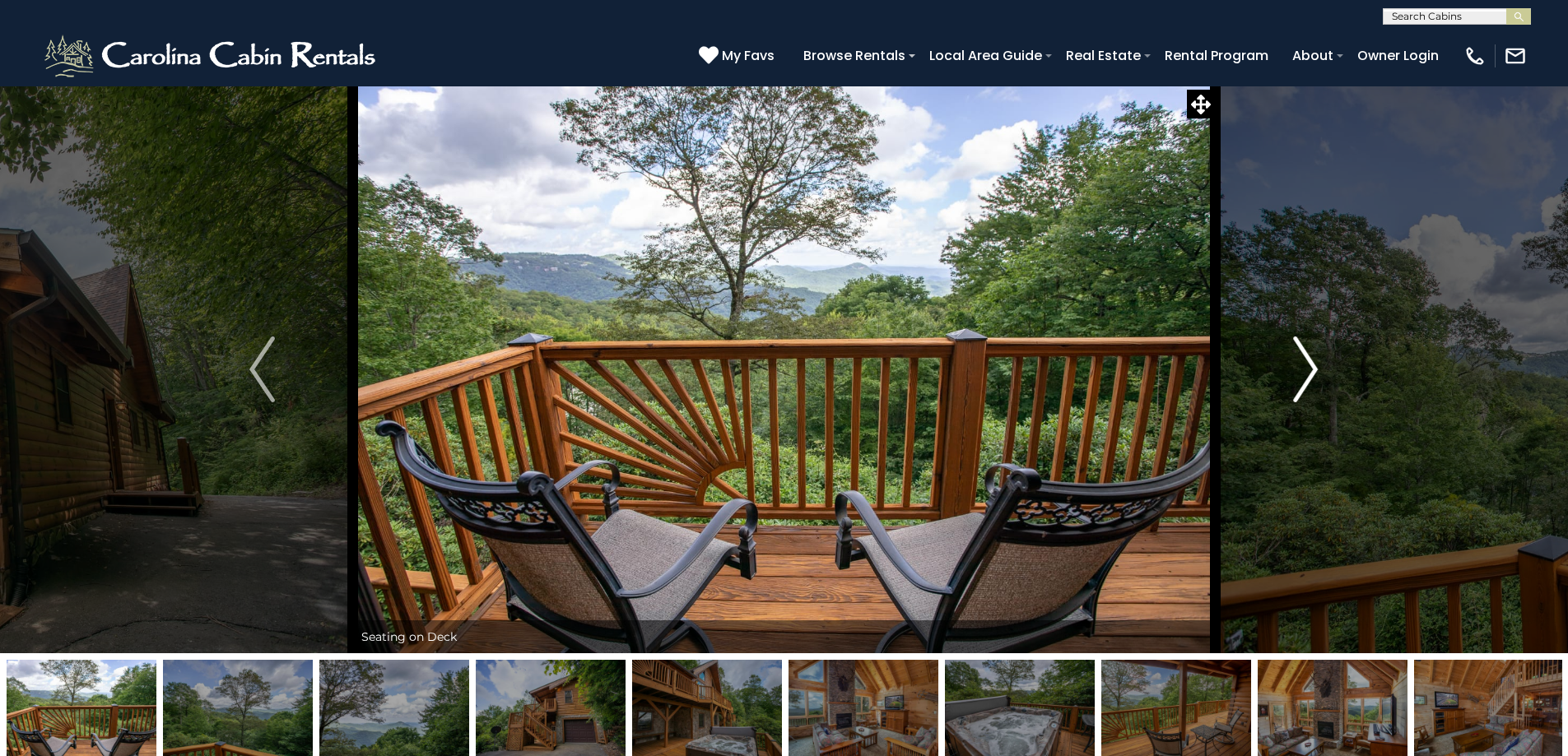
click at [1276, 378] on button "Next" at bounding box center [1305, 370] width 181 height 568
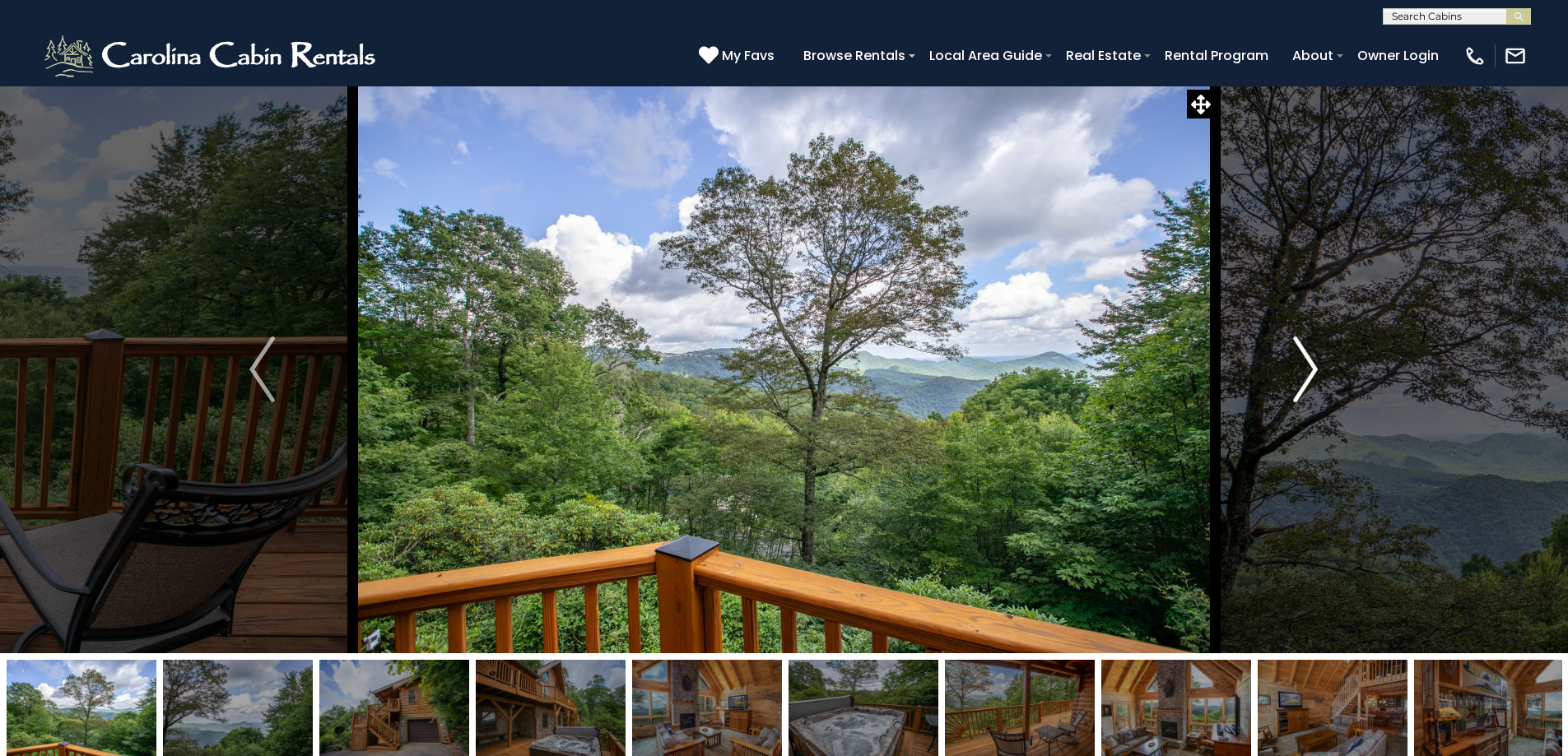
click at [1276, 378] on button "Next" at bounding box center [1305, 370] width 181 height 568
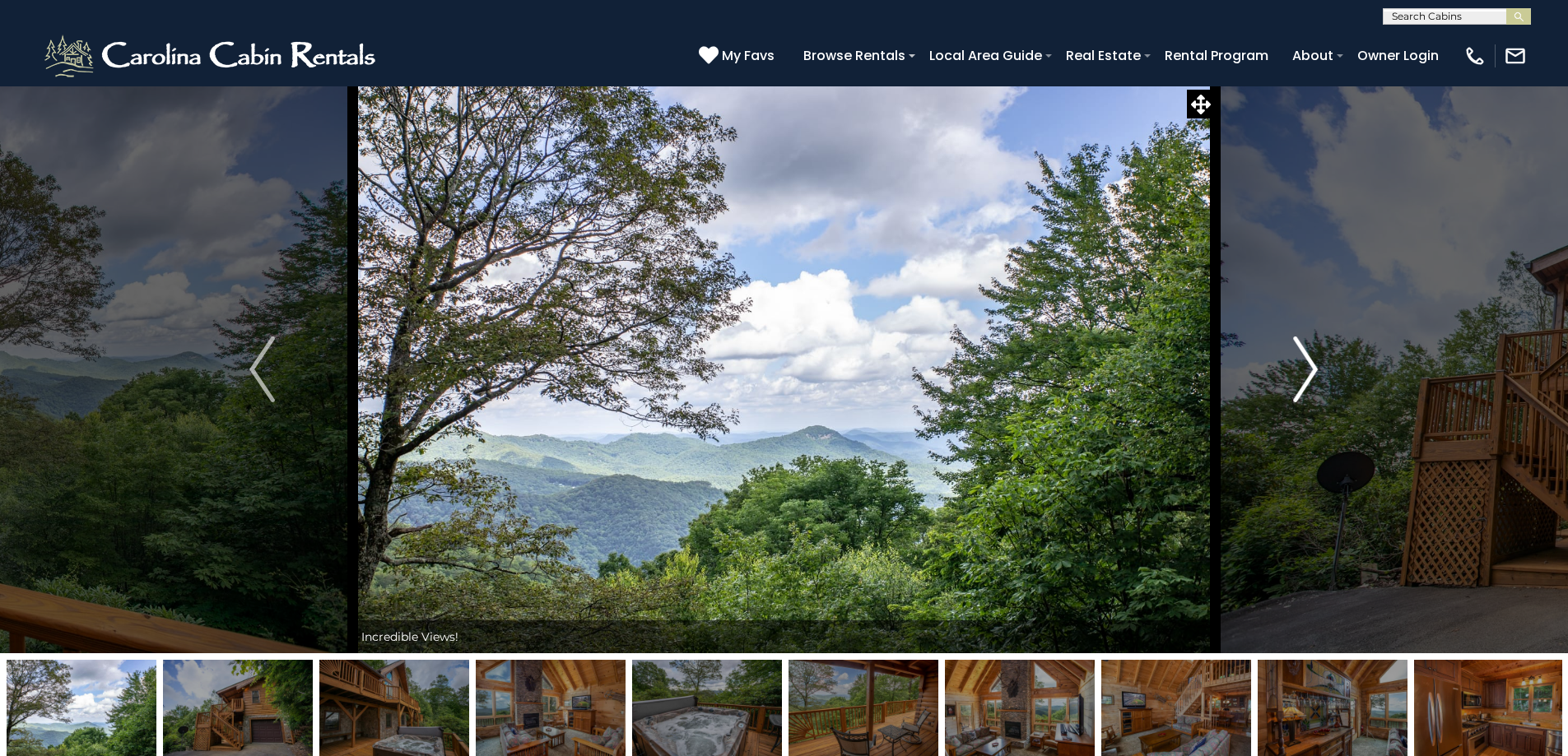
click at [1276, 378] on button "Next" at bounding box center [1305, 370] width 181 height 568
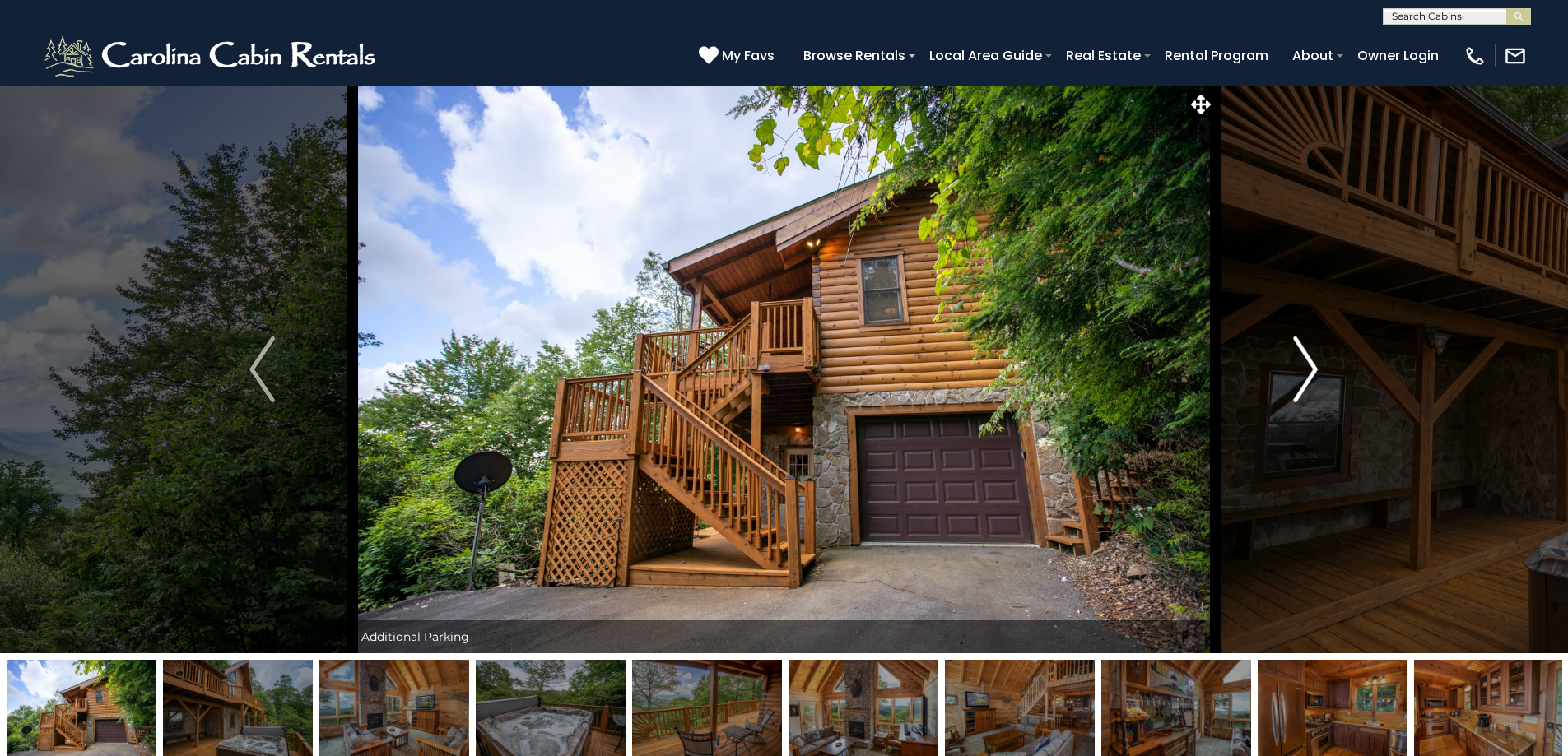
click at [1276, 378] on button "Next" at bounding box center [1305, 370] width 181 height 568
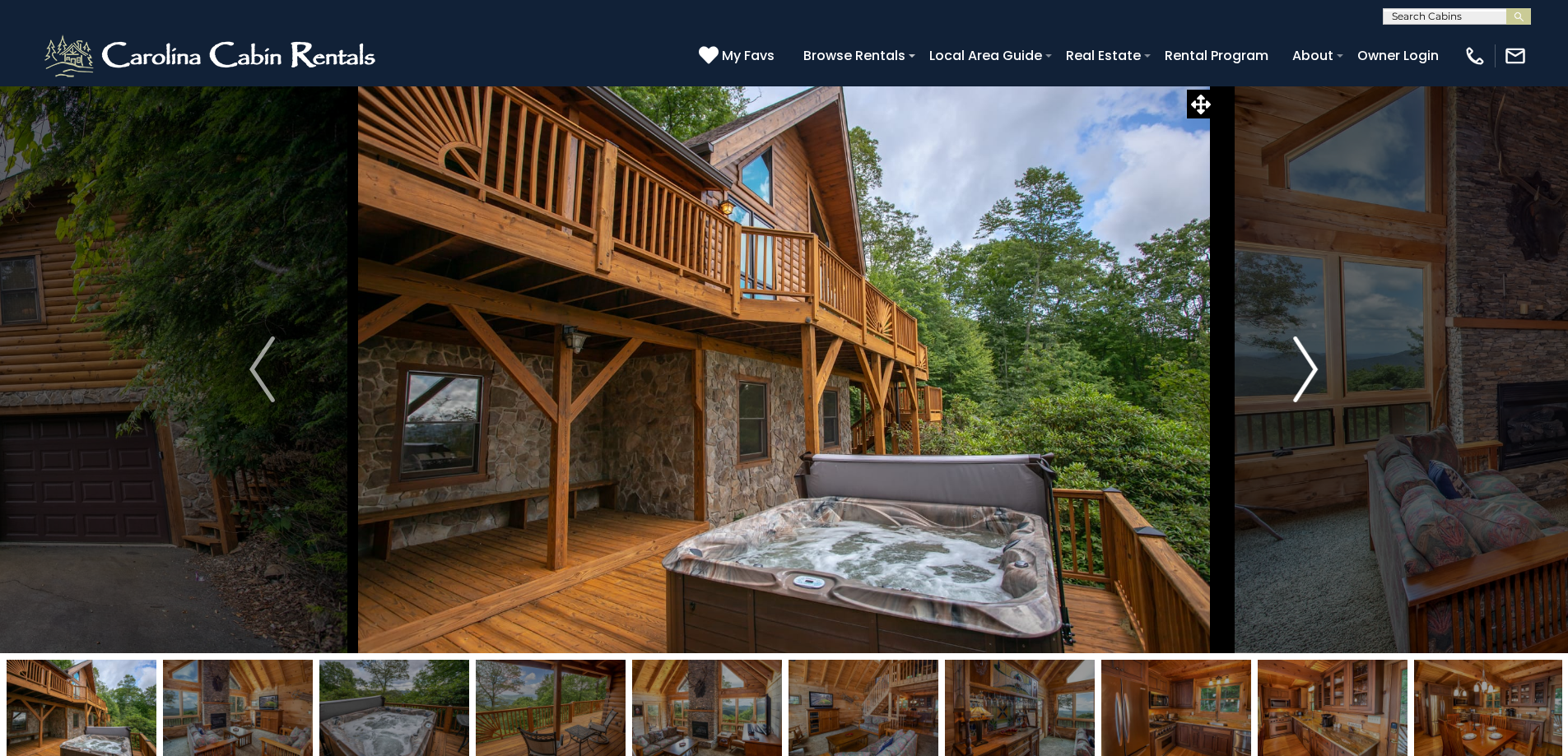
click at [1276, 378] on button "Next" at bounding box center [1305, 370] width 181 height 568
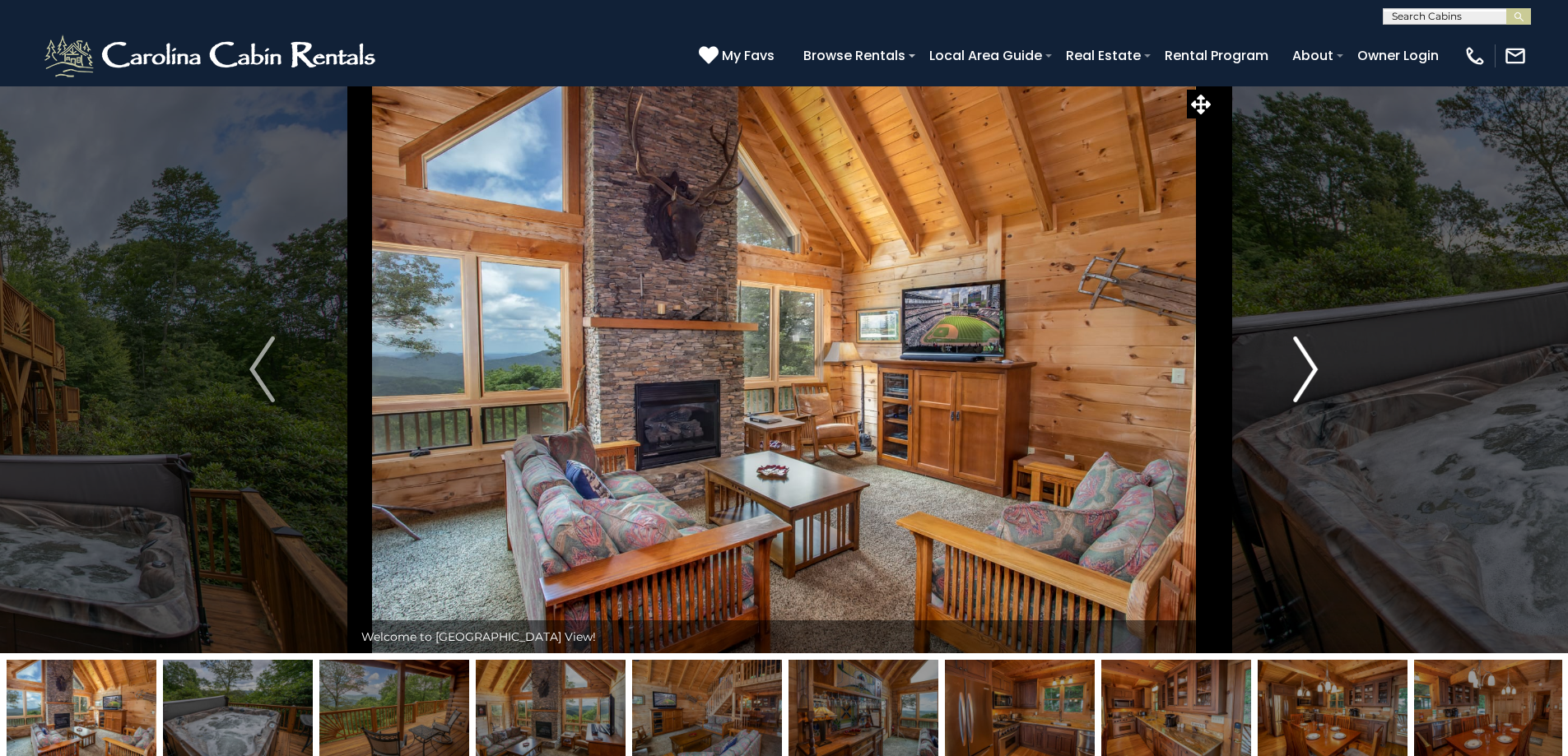
click at [1276, 378] on button "Next" at bounding box center [1305, 370] width 181 height 568
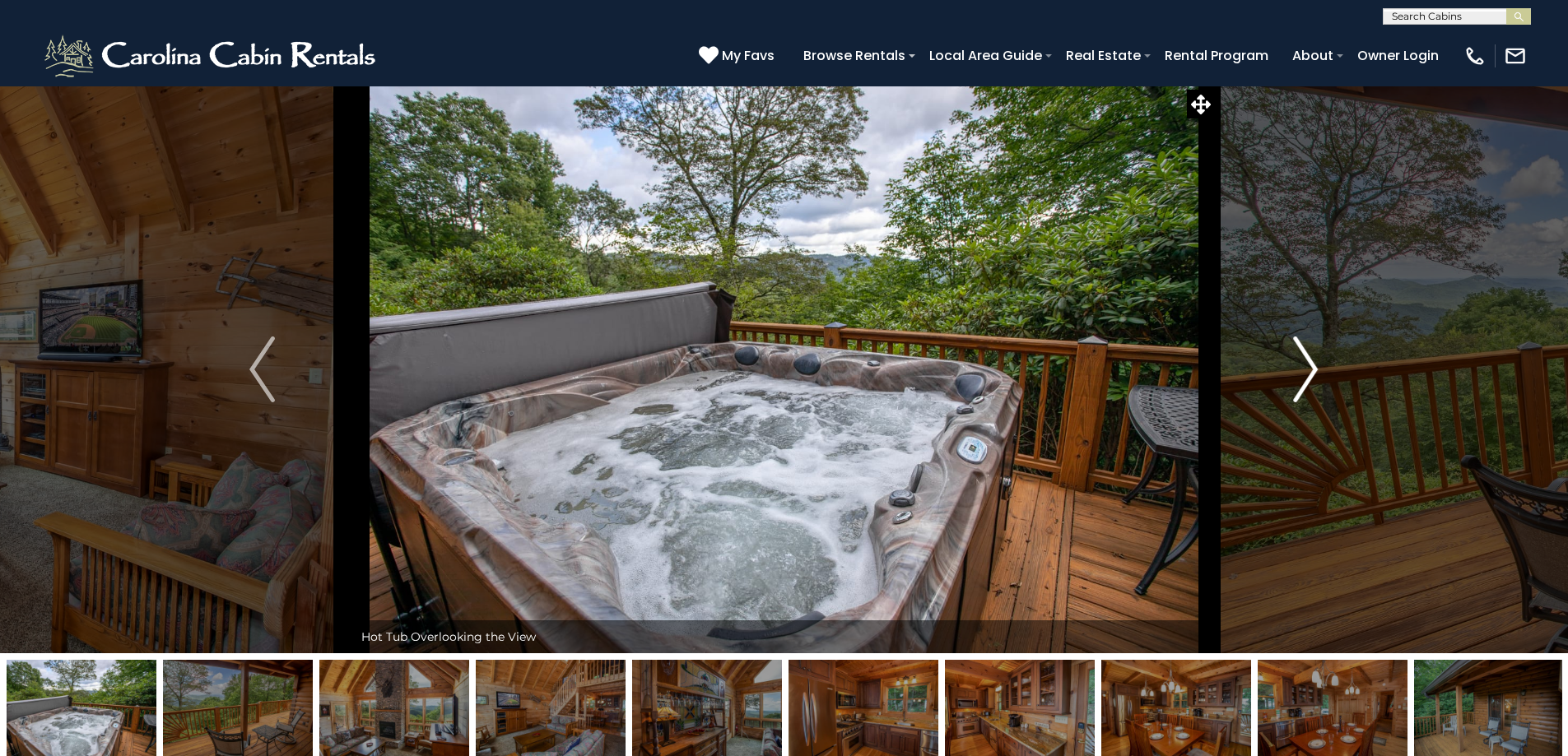
click at [1276, 378] on button "Next" at bounding box center [1305, 370] width 181 height 568
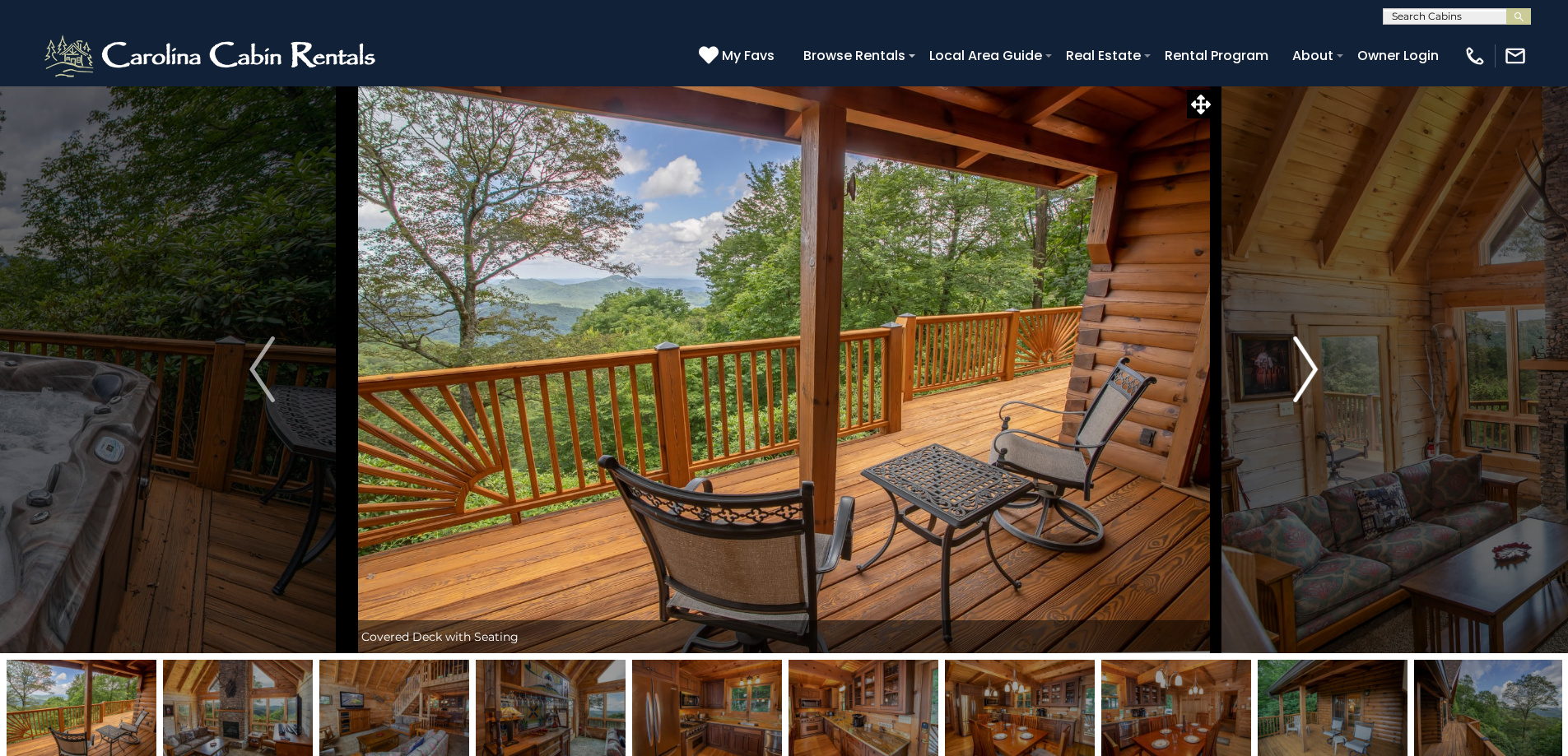
click at [1273, 378] on button "Next" at bounding box center [1305, 370] width 181 height 568
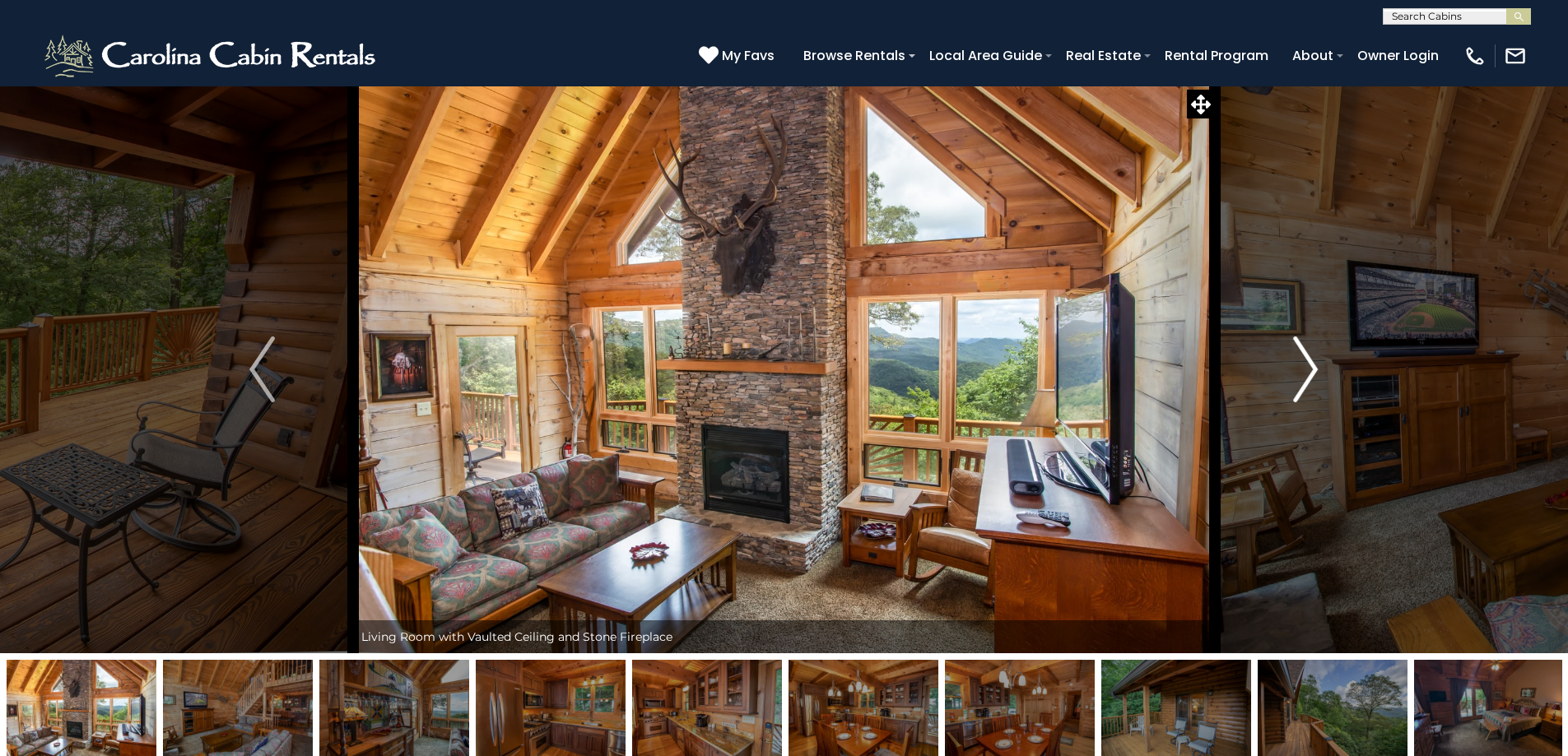
click at [1273, 378] on button "Next" at bounding box center [1305, 370] width 181 height 568
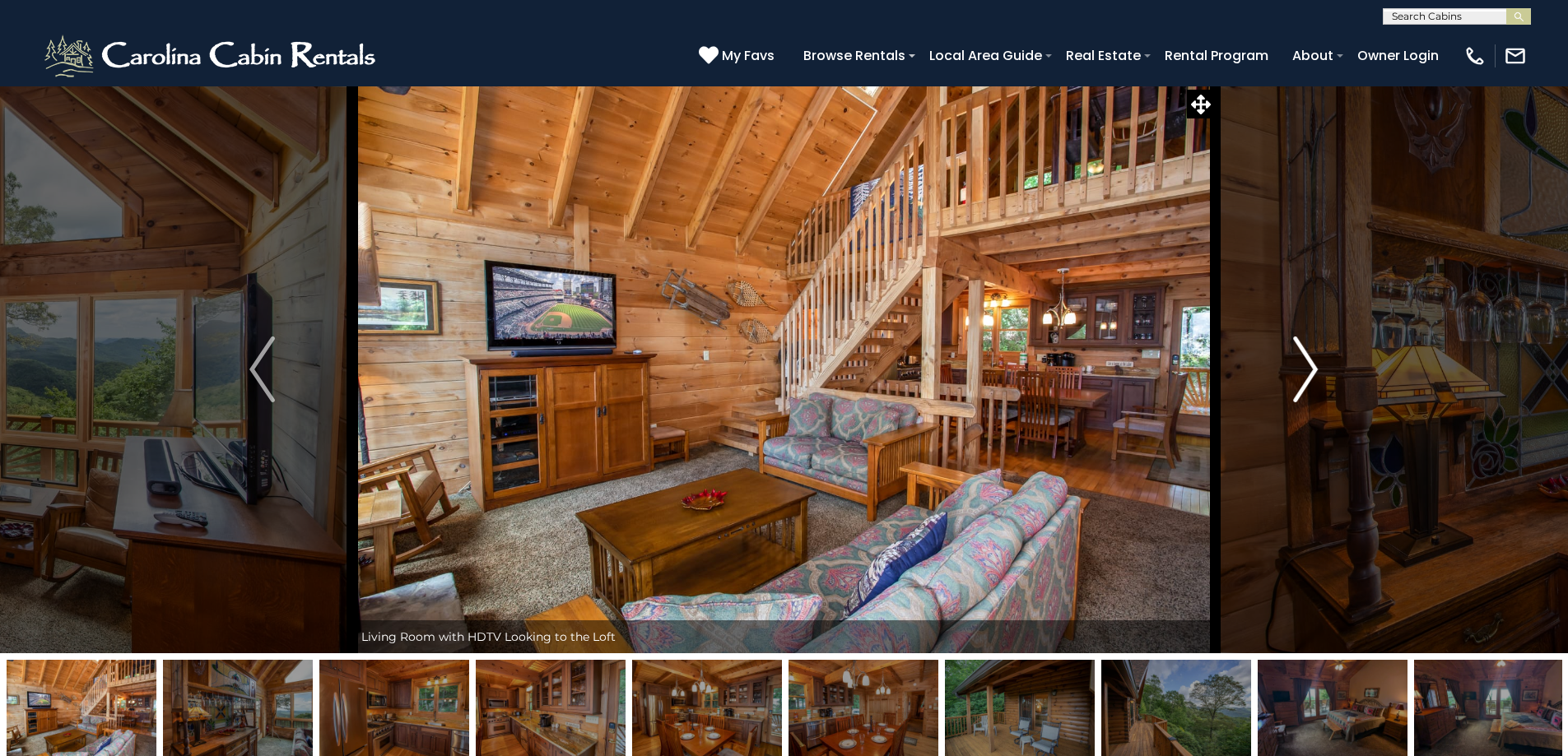
click at [1273, 377] on button "Next" at bounding box center [1305, 370] width 181 height 568
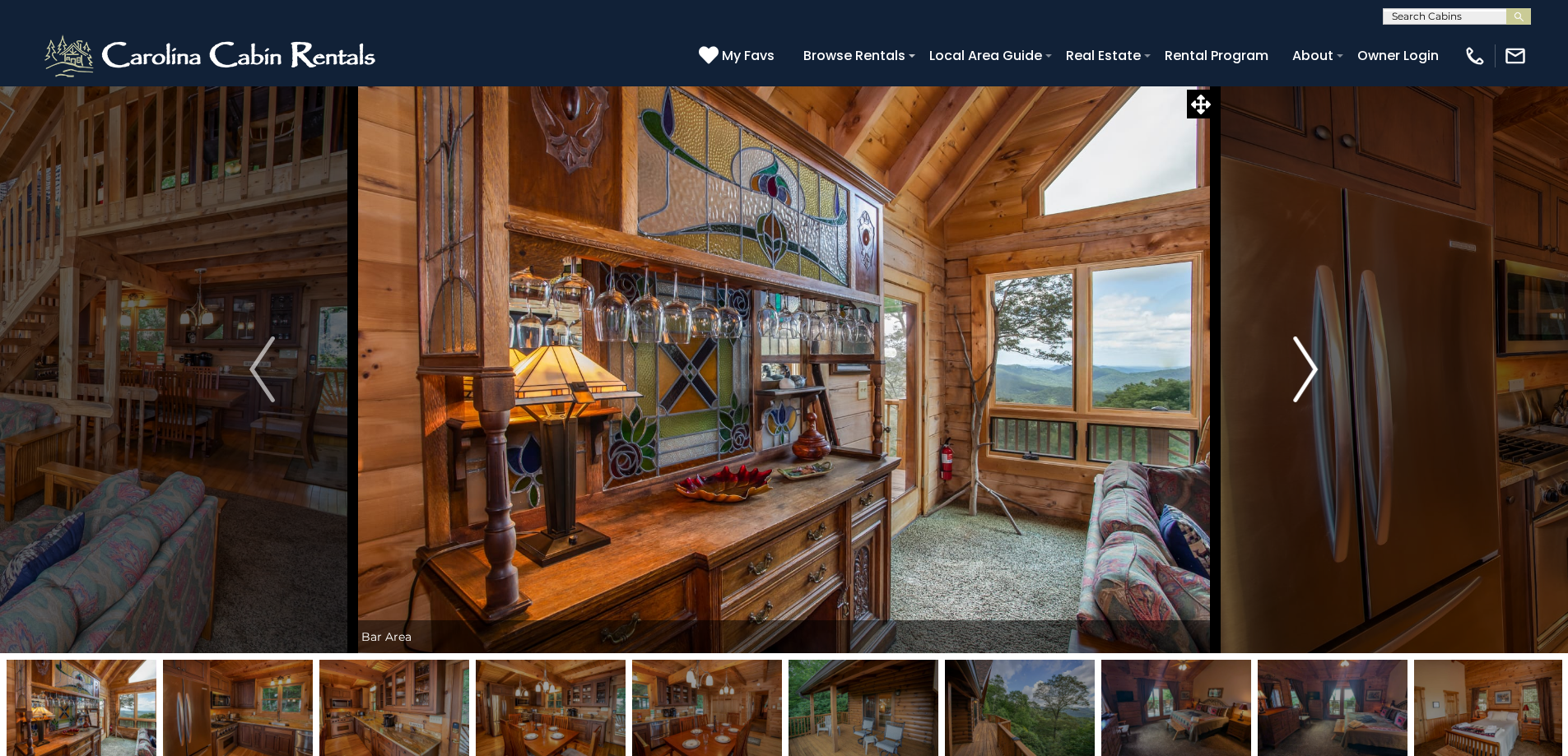
click at [1273, 377] on button "Next" at bounding box center [1305, 370] width 181 height 568
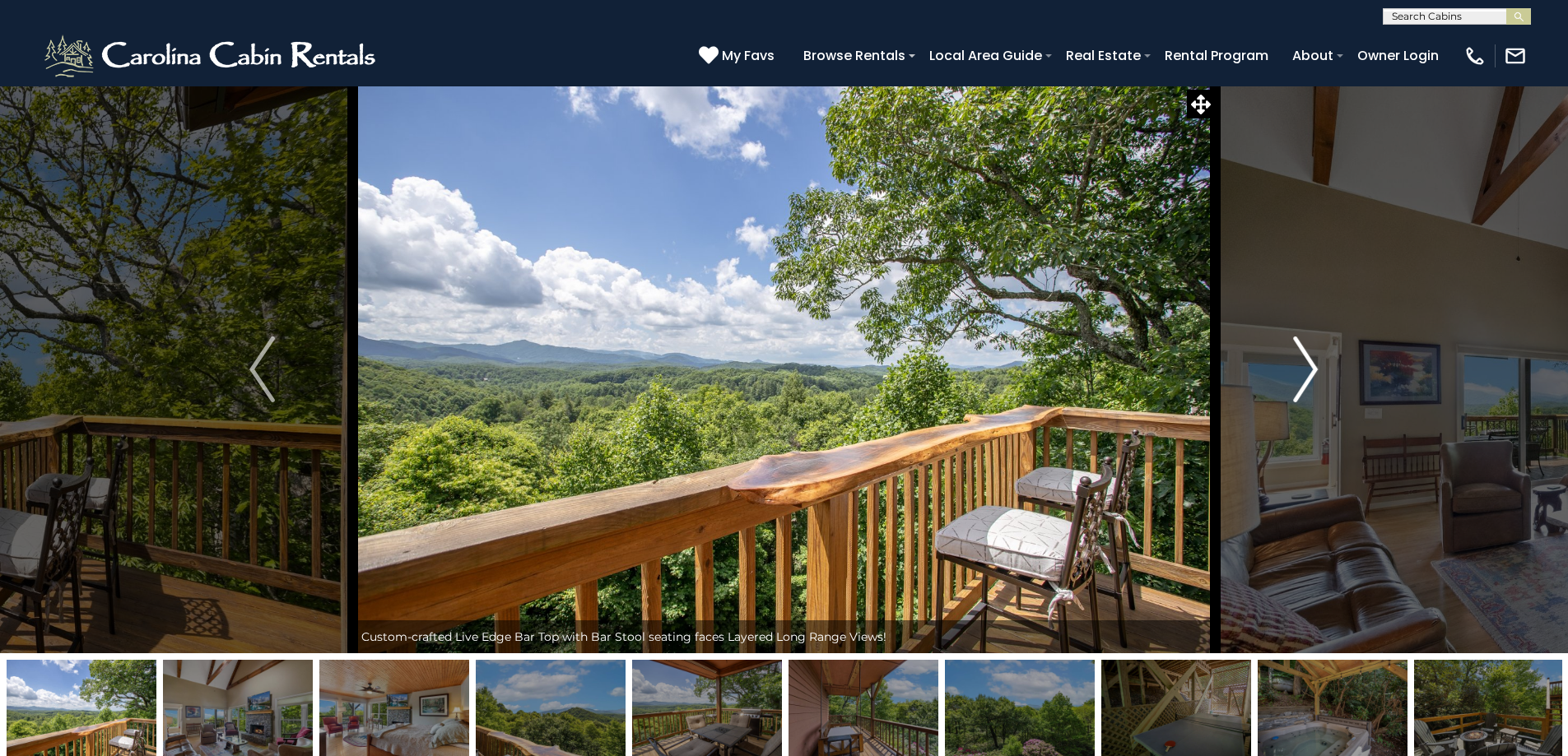
click at [1317, 378] on img "Next" at bounding box center [1306, 369] width 24 height 66
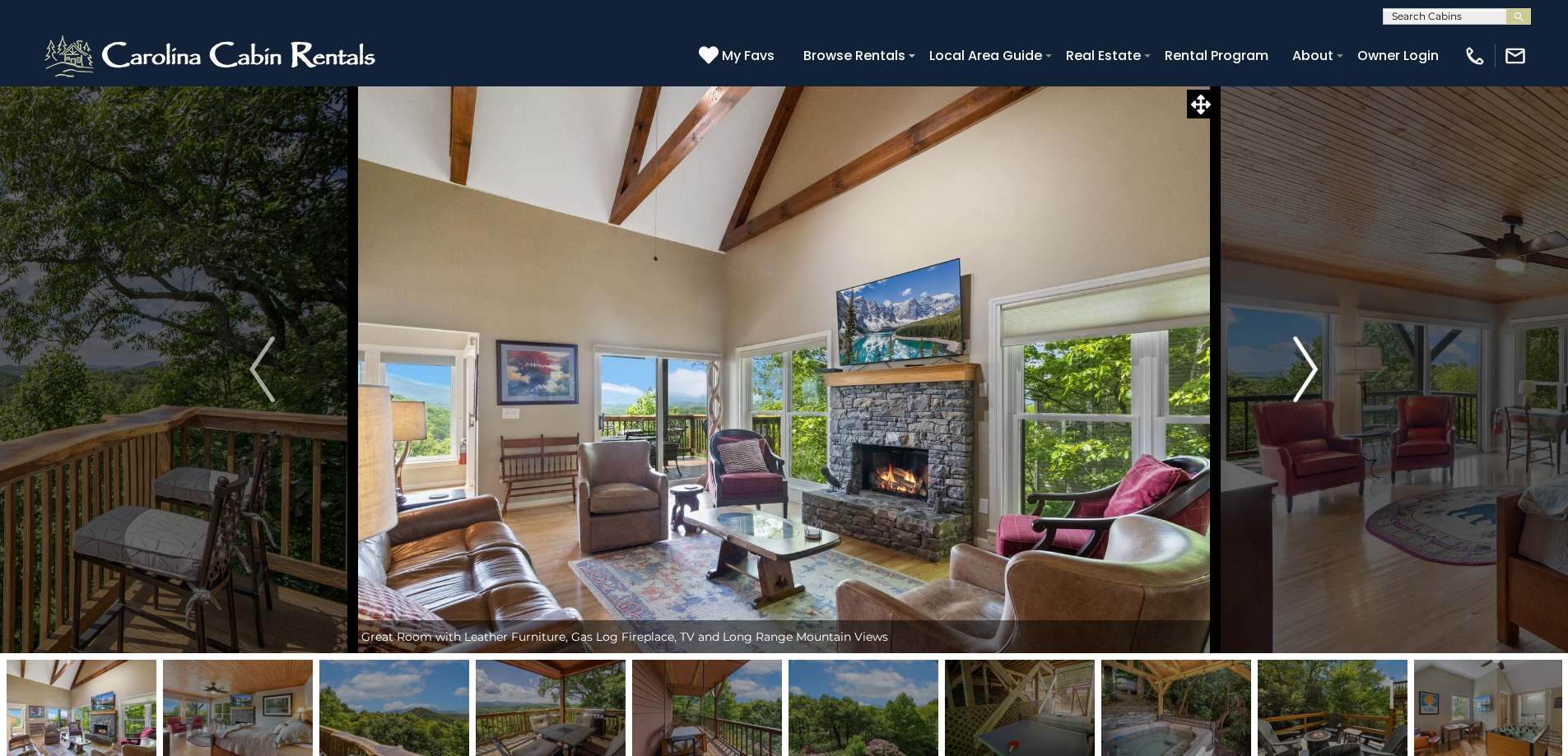
click at [1317, 378] on img "Next" at bounding box center [1306, 369] width 24 height 66
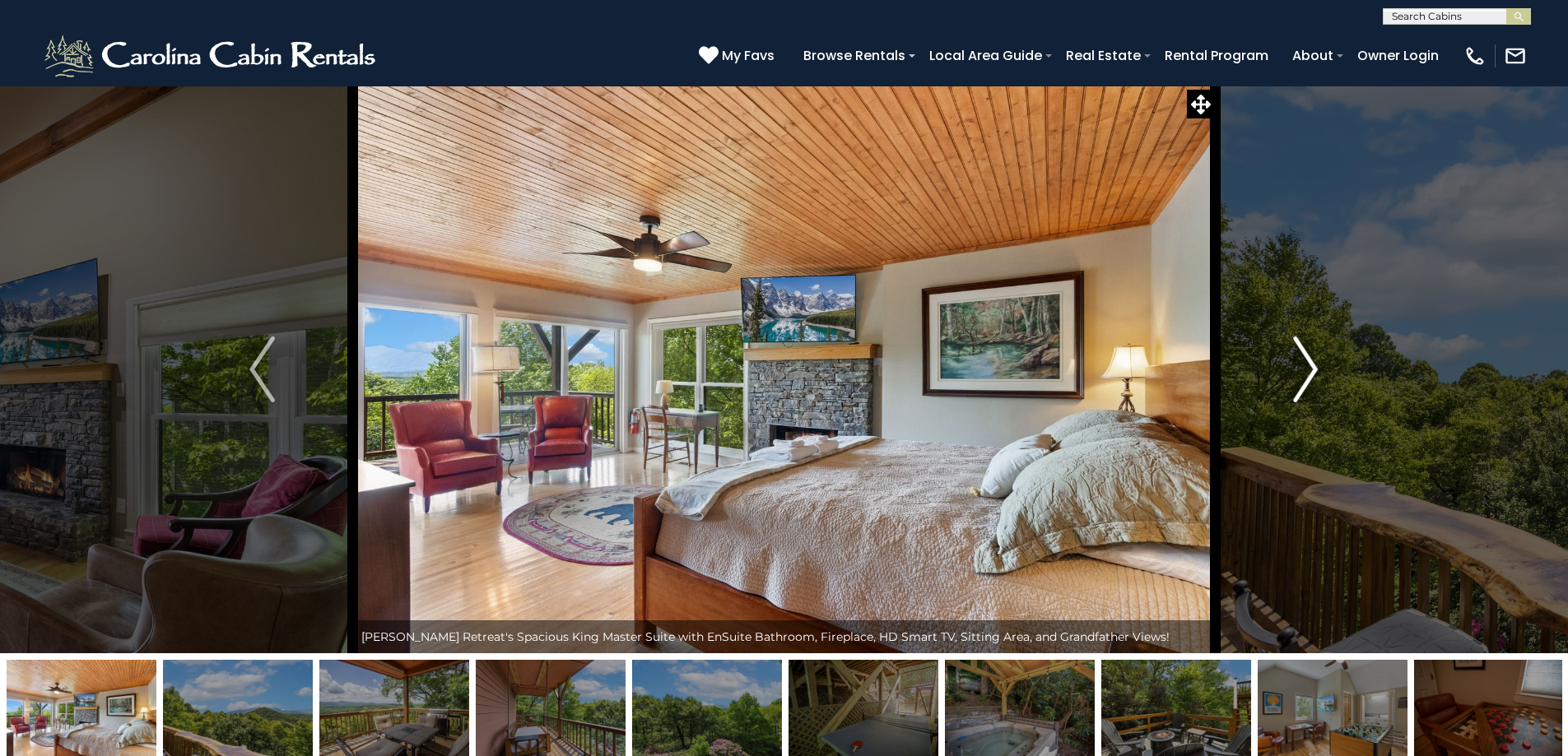
click at [1317, 378] on img "Next" at bounding box center [1306, 369] width 24 height 66
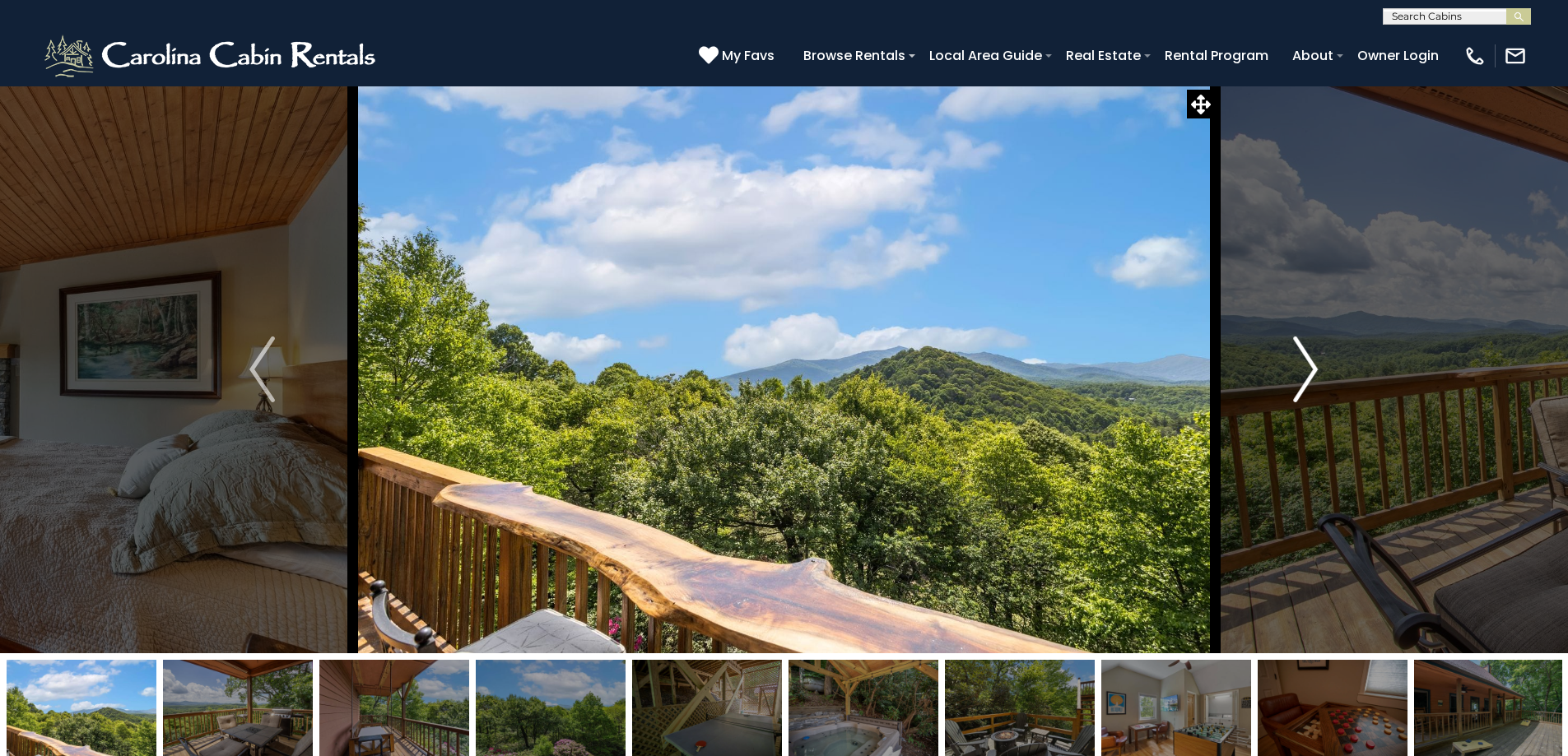
click at [1317, 378] on img "Next" at bounding box center [1306, 369] width 24 height 66
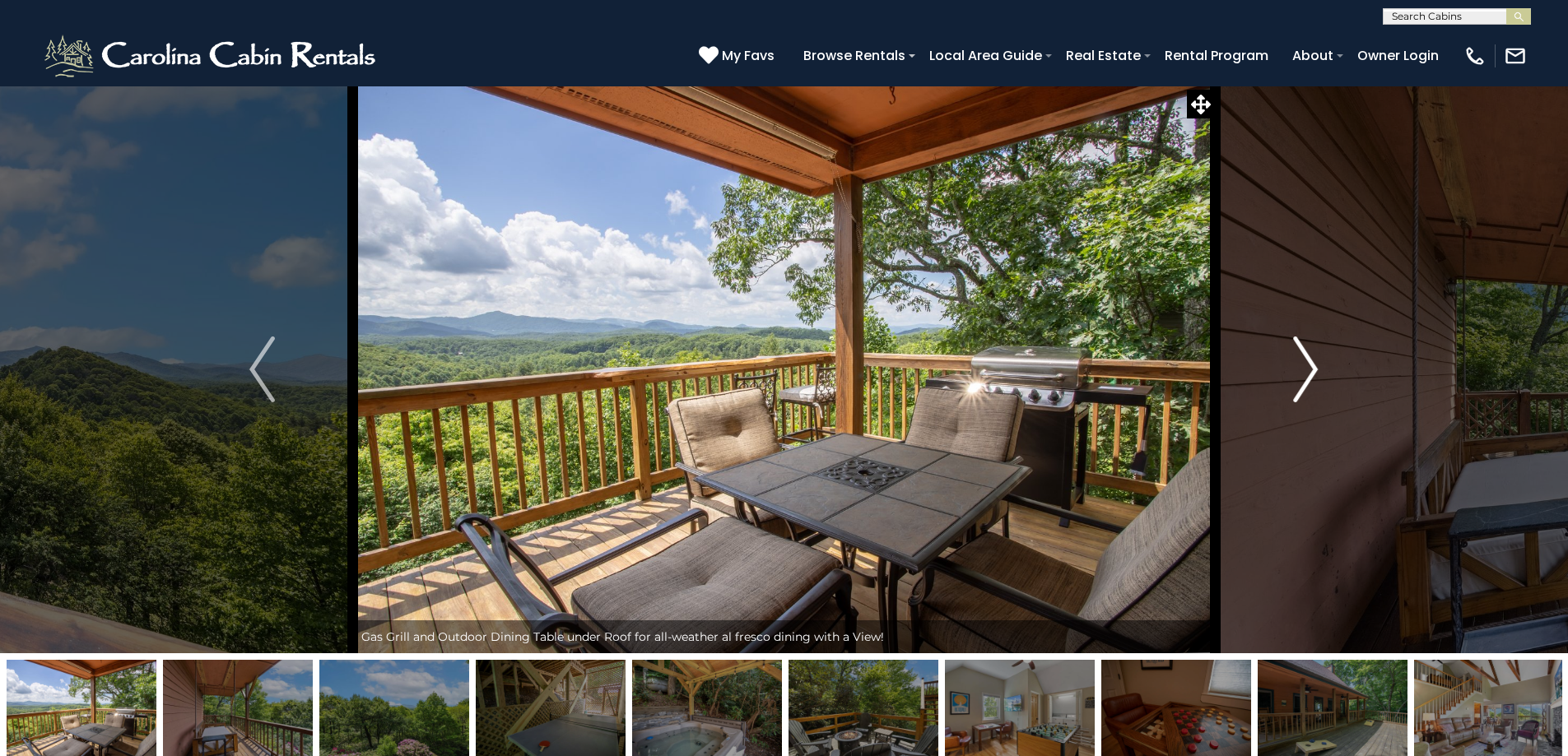
click at [1284, 380] on button "Next" at bounding box center [1305, 370] width 181 height 568
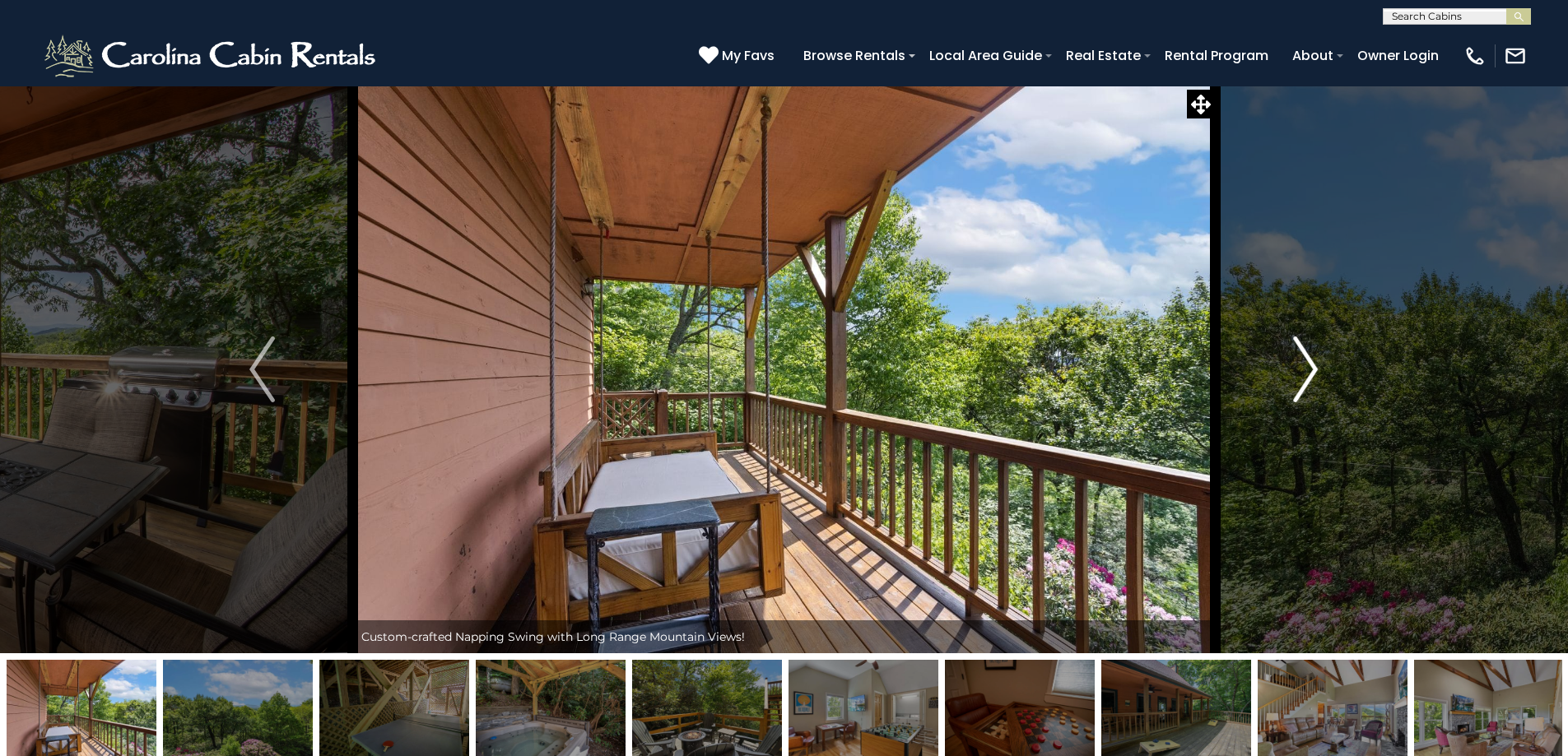
click at [1284, 380] on button "Next" at bounding box center [1305, 370] width 181 height 568
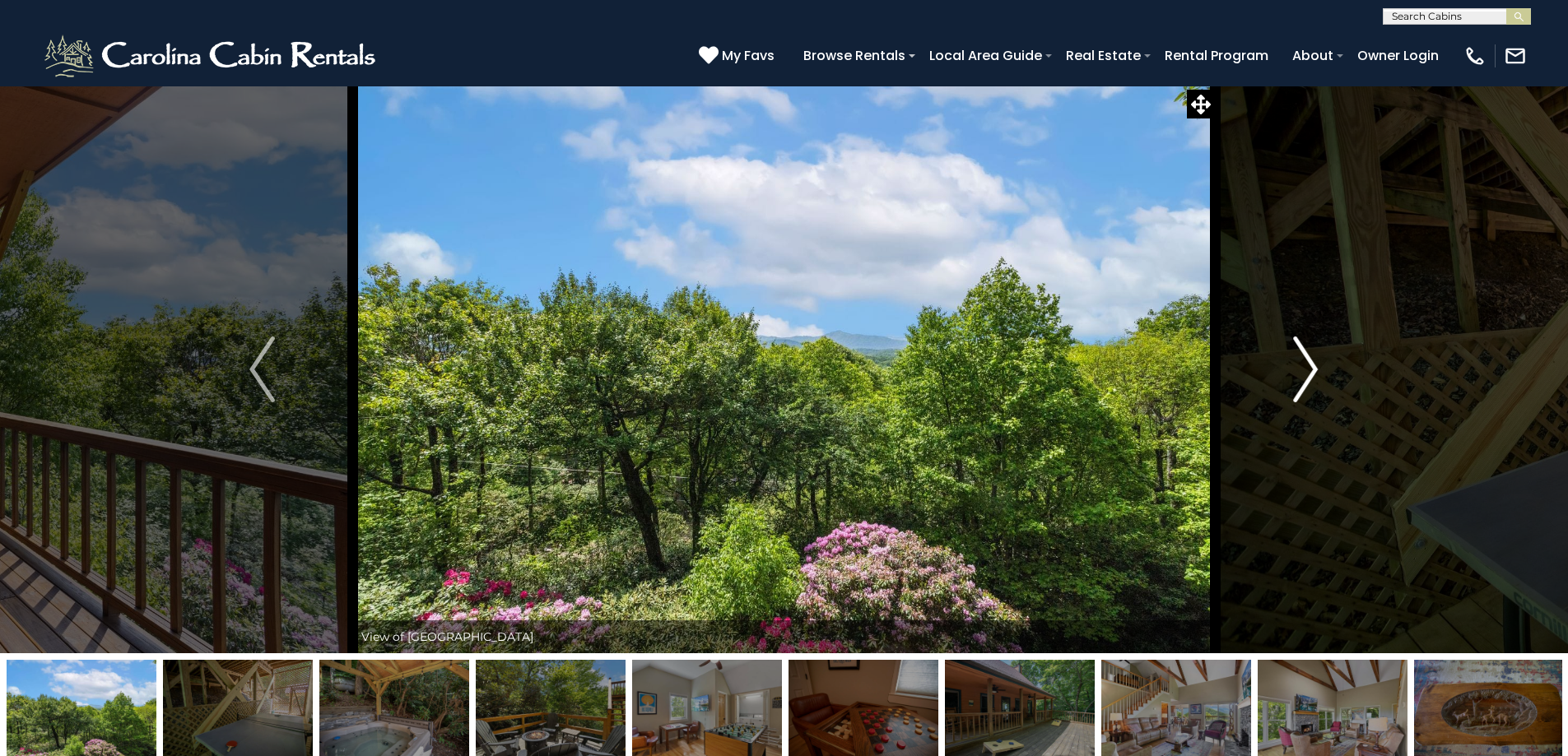
click at [1284, 380] on button "Next" at bounding box center [1305, 370] width 181 height 568
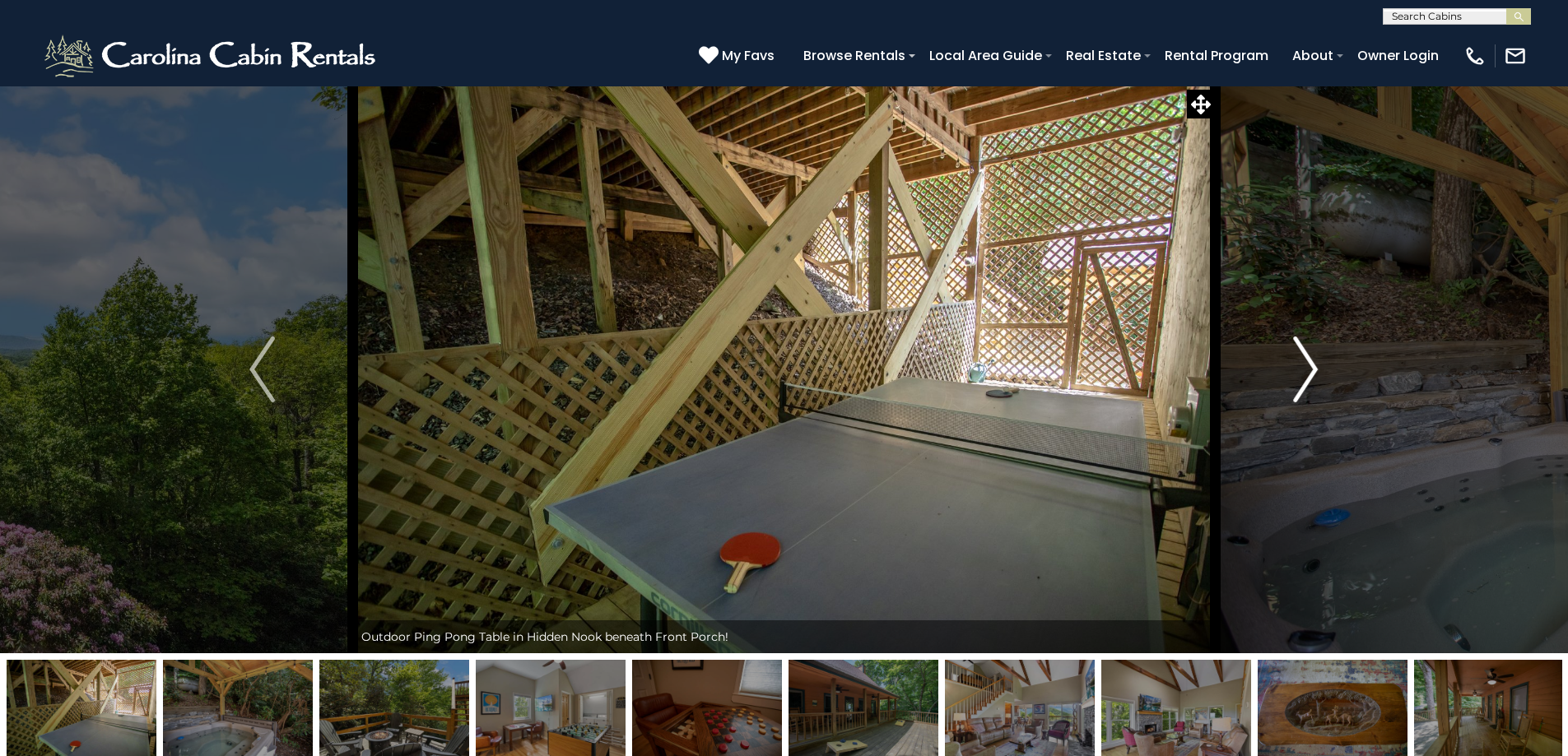
click at [1284, 380] on button "Next" at bounding box center [1305, 370] width 181 height 568
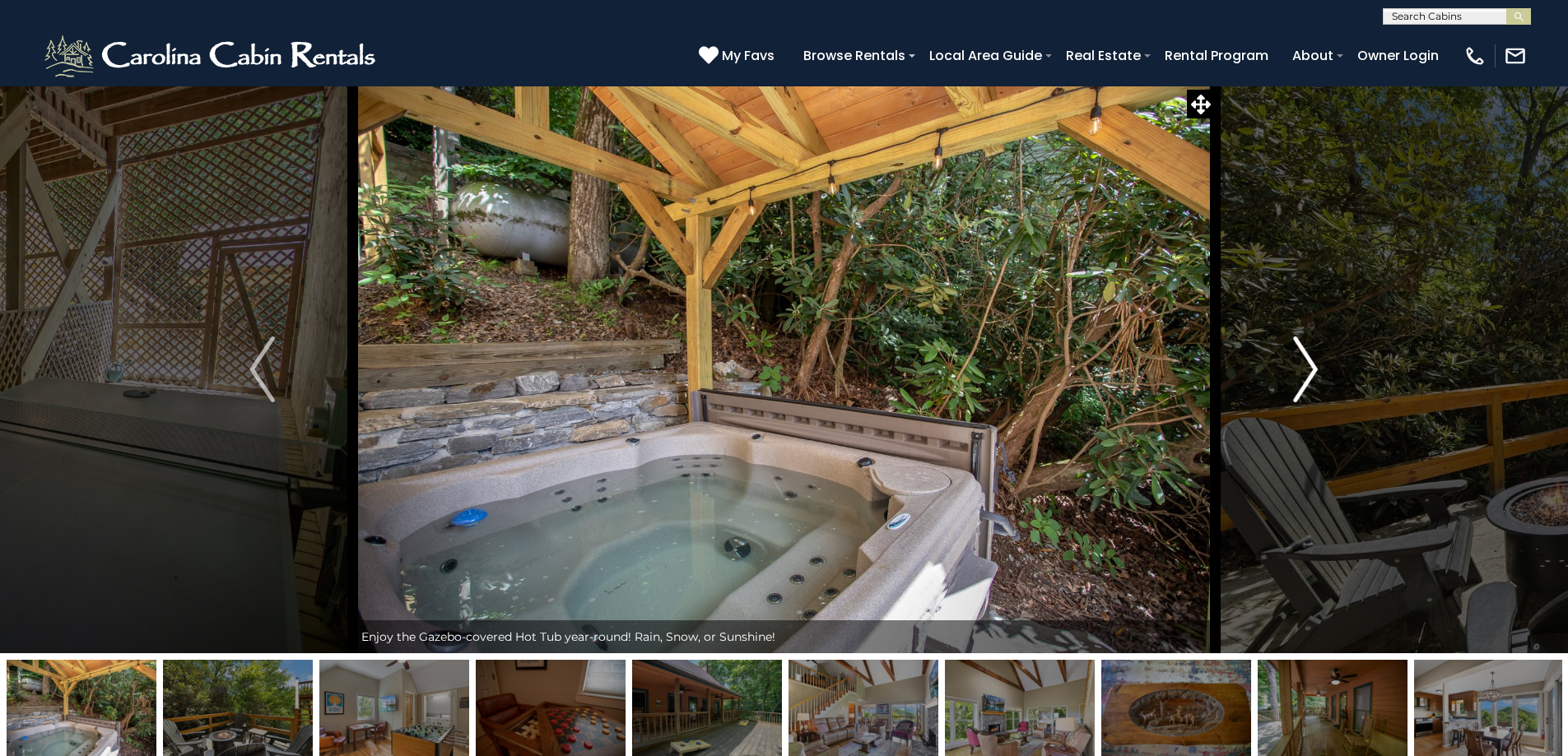
click at [1284, 380] on button "Next" at bounding box center [1305, 370] width 181 height 568
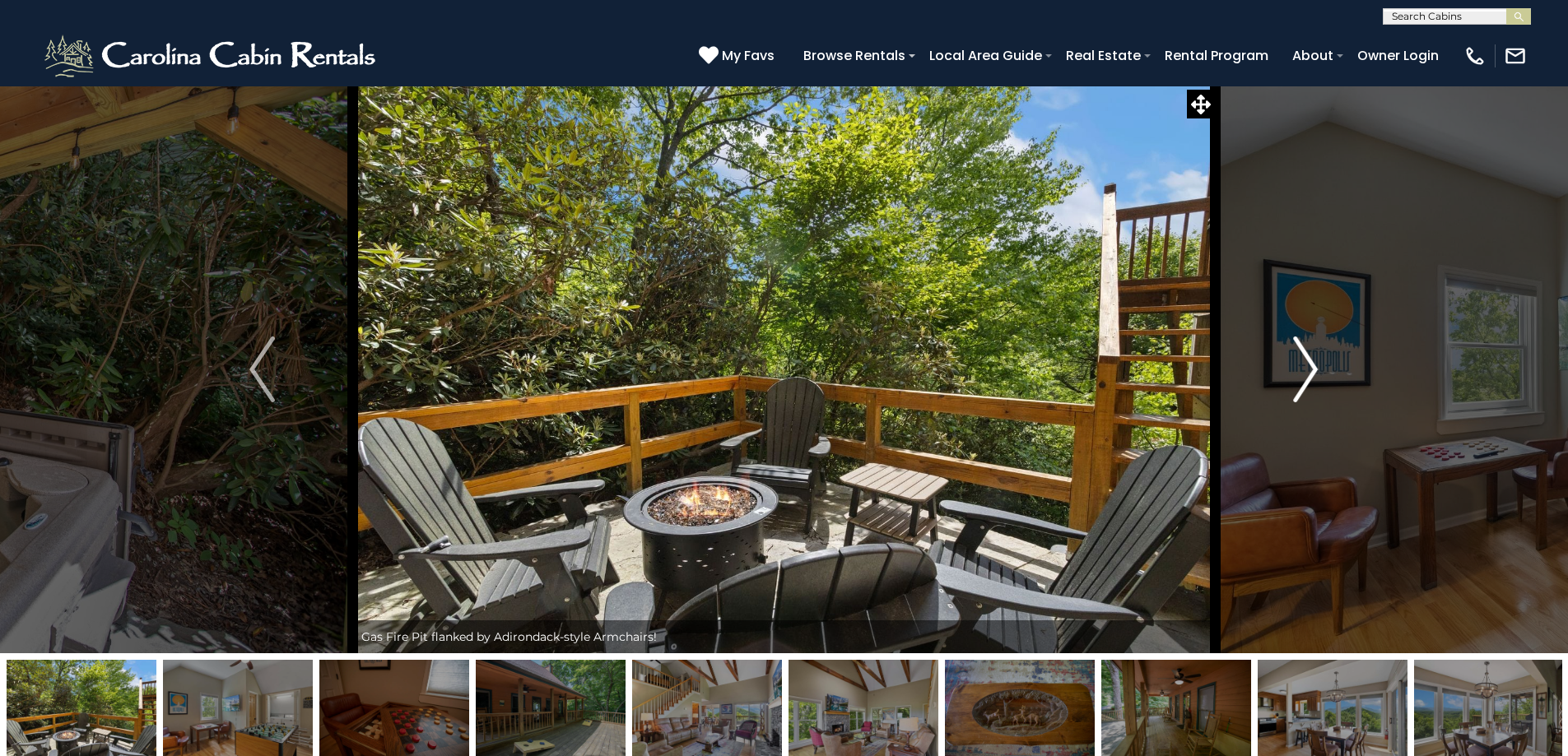
click at [1284, 380] on button "Next" at bounding box center [1305, 370] width 181 height 568
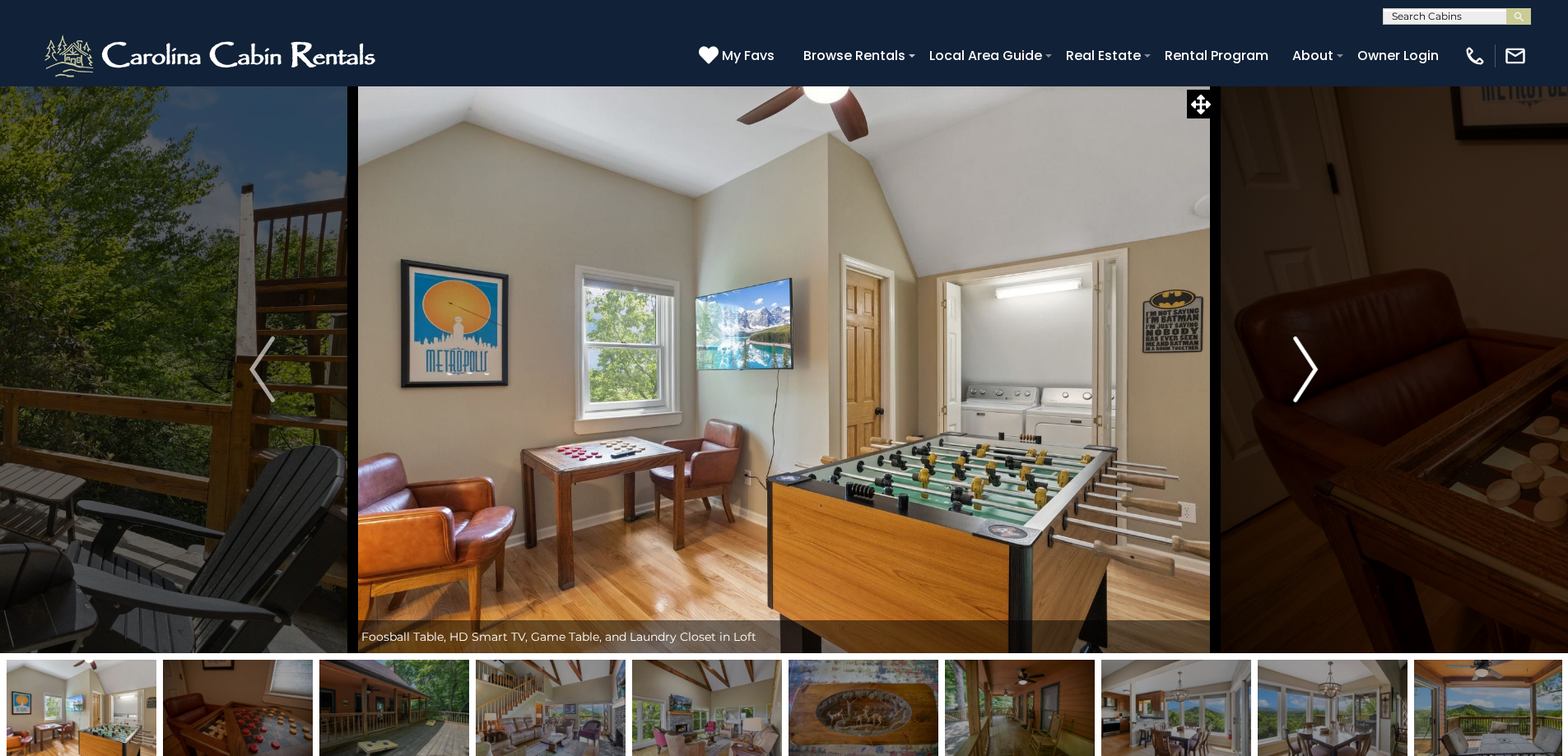
click at [1284, 380] on button "Next" at bounding box center [1305, 370] width 181 height 568
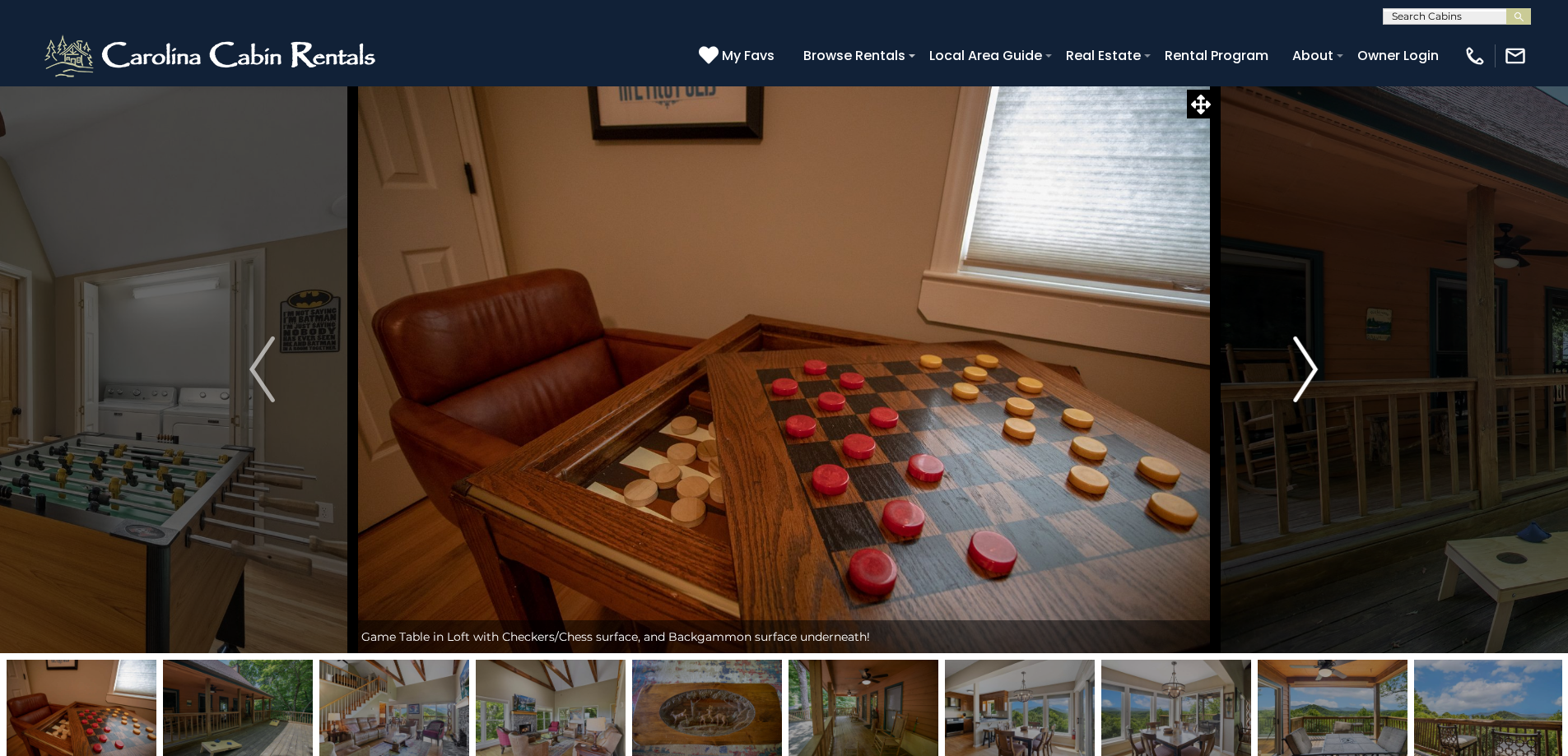
click at [1284, 380] on button "Next" at bounding box center [1305, 370] width 181 height 568
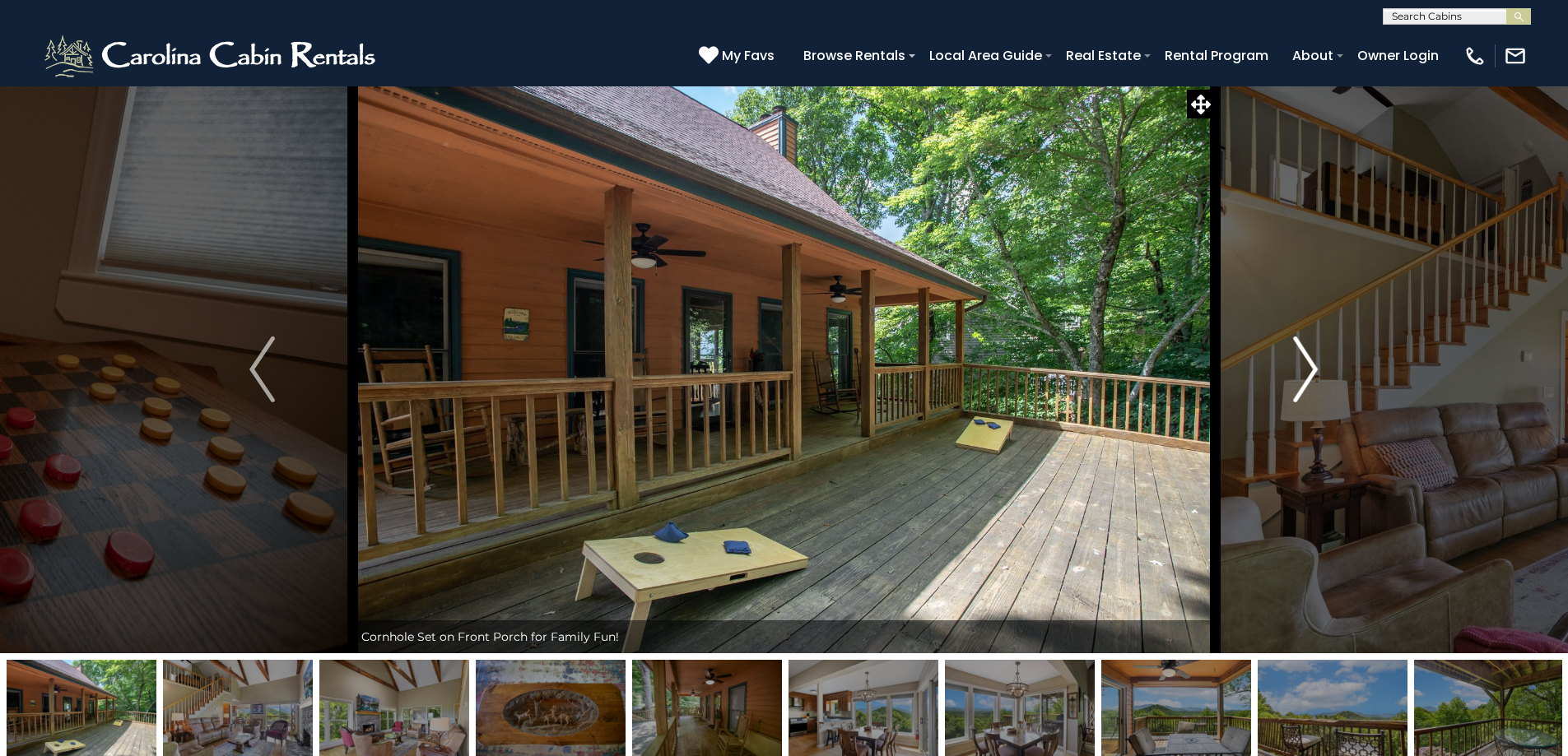
click at [1284, 380] on button "Next" at bounding box center [1305, 370] width 181 height 568
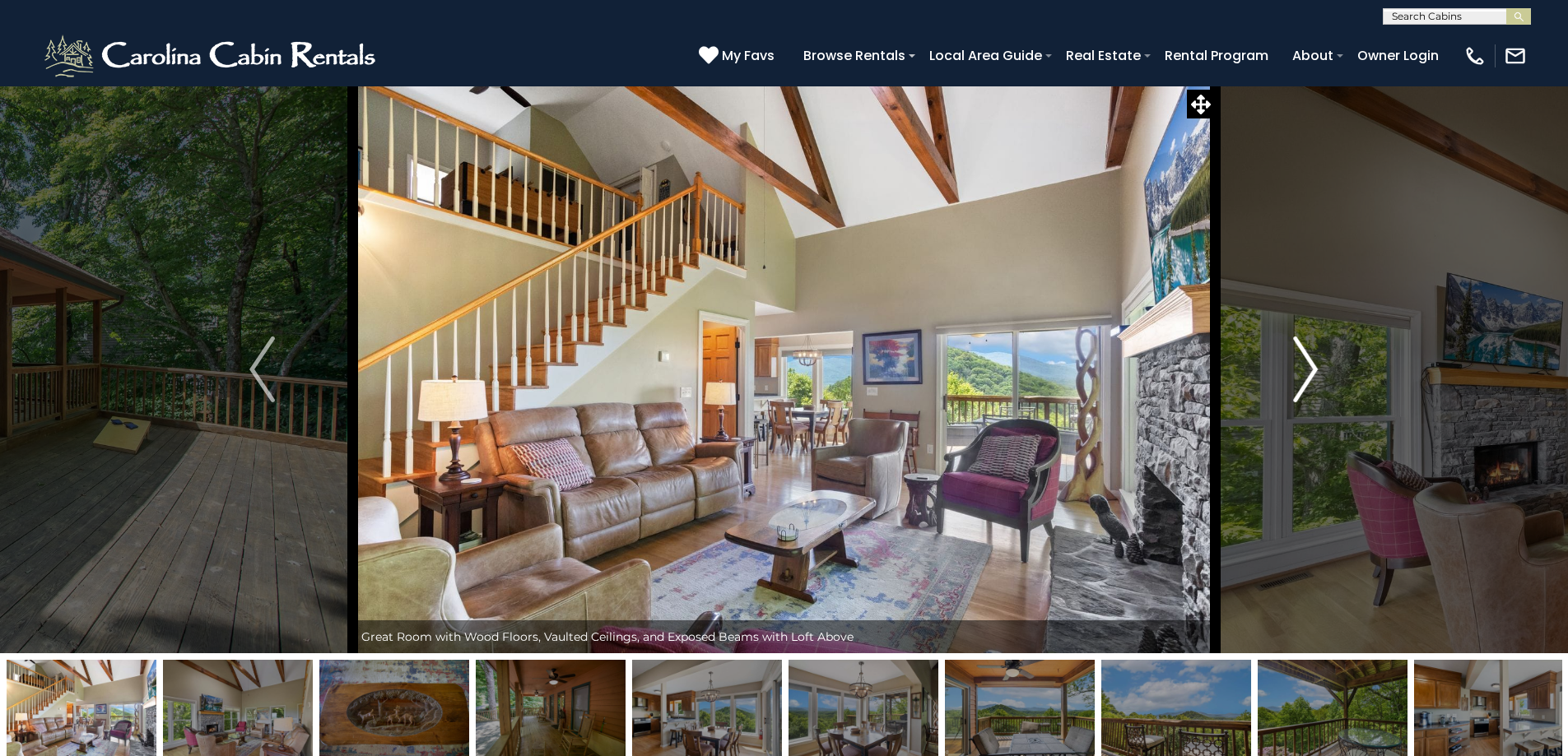
click at [1284, 380] on button "Next" at bounding box center [1305, 370] width 181 height 568
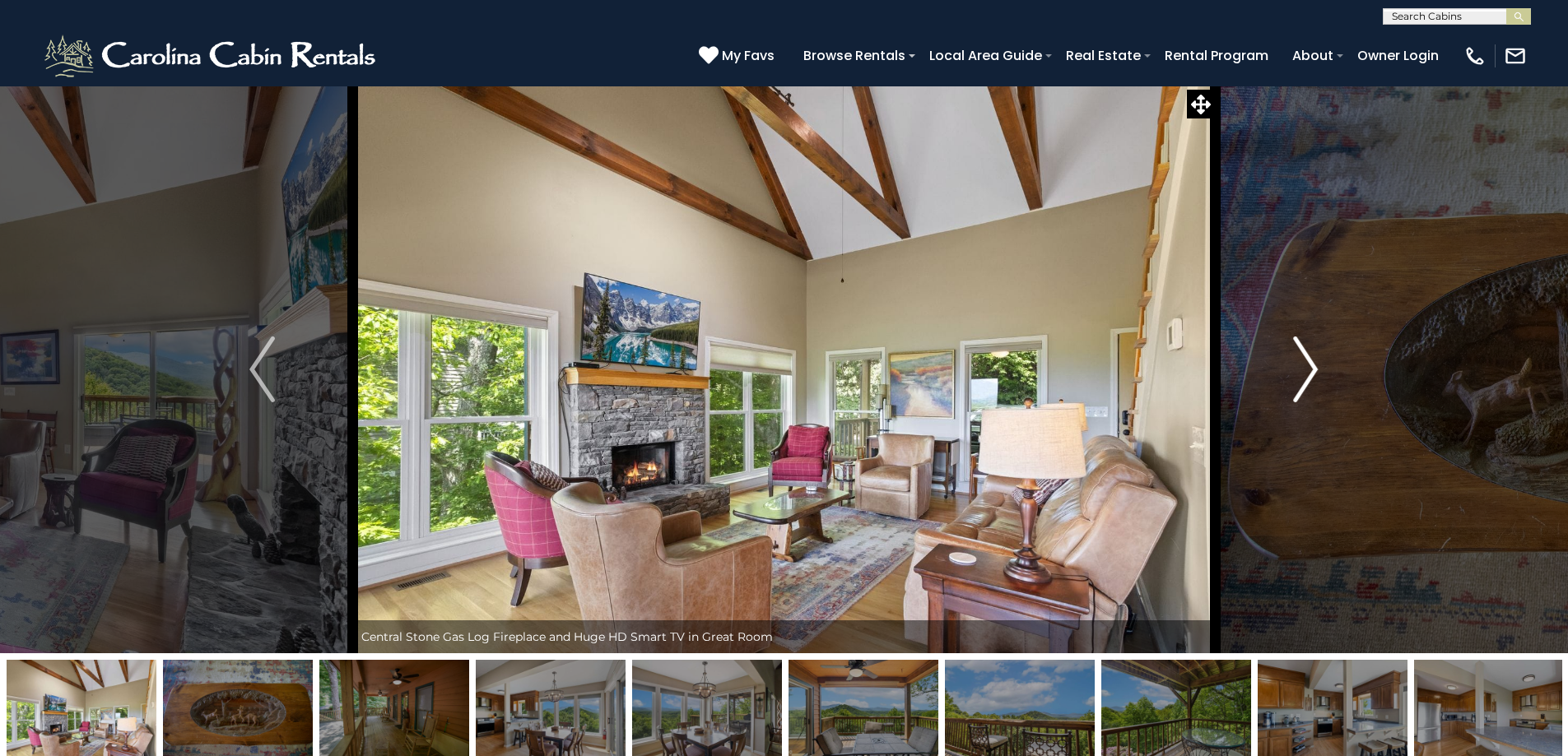
click at [1284, 380] on button "Next" at bounding box center [1305, 370] width 181 height 568
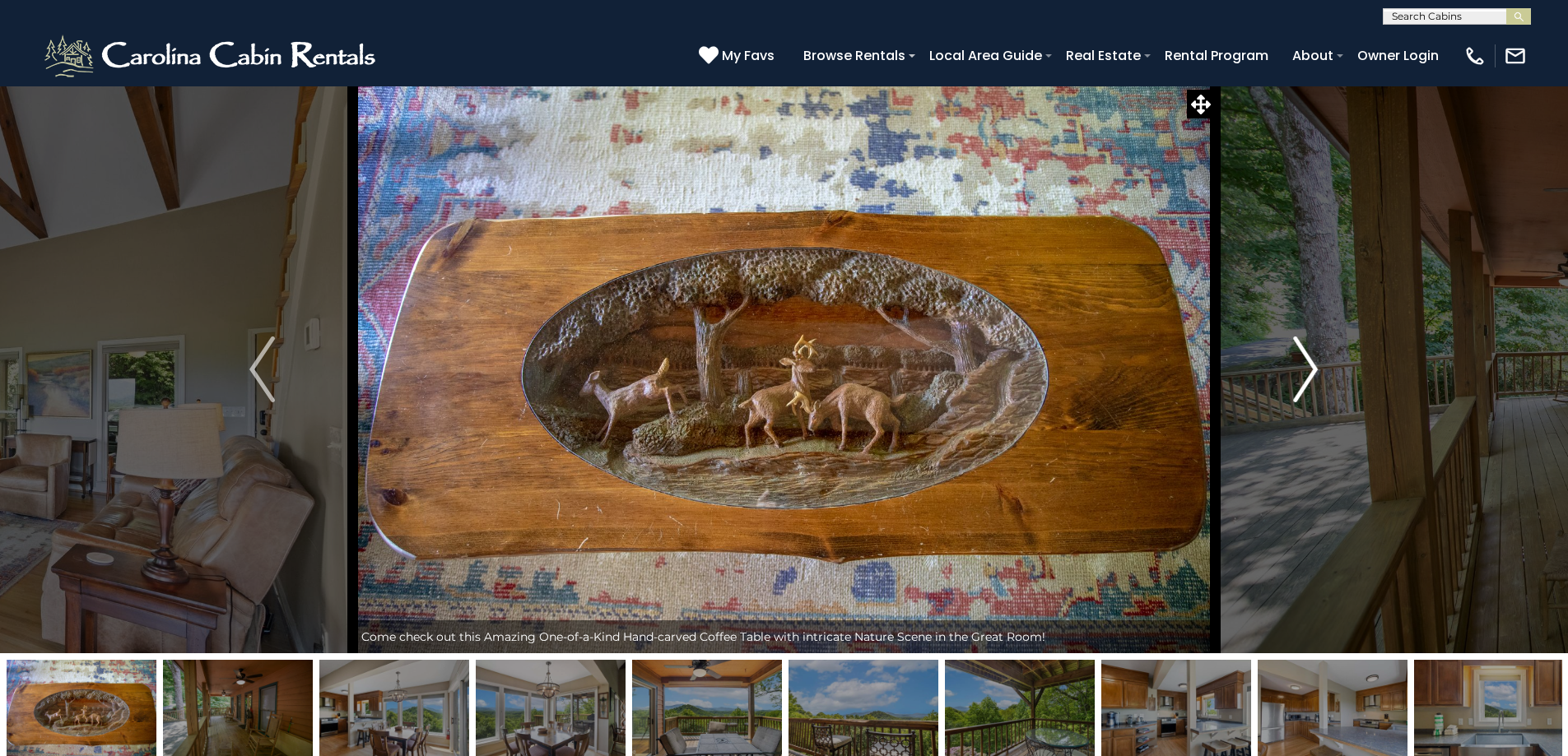
click at [1284, 380] on button "Next" at bounding box center [1305, 370] width 181 height 568
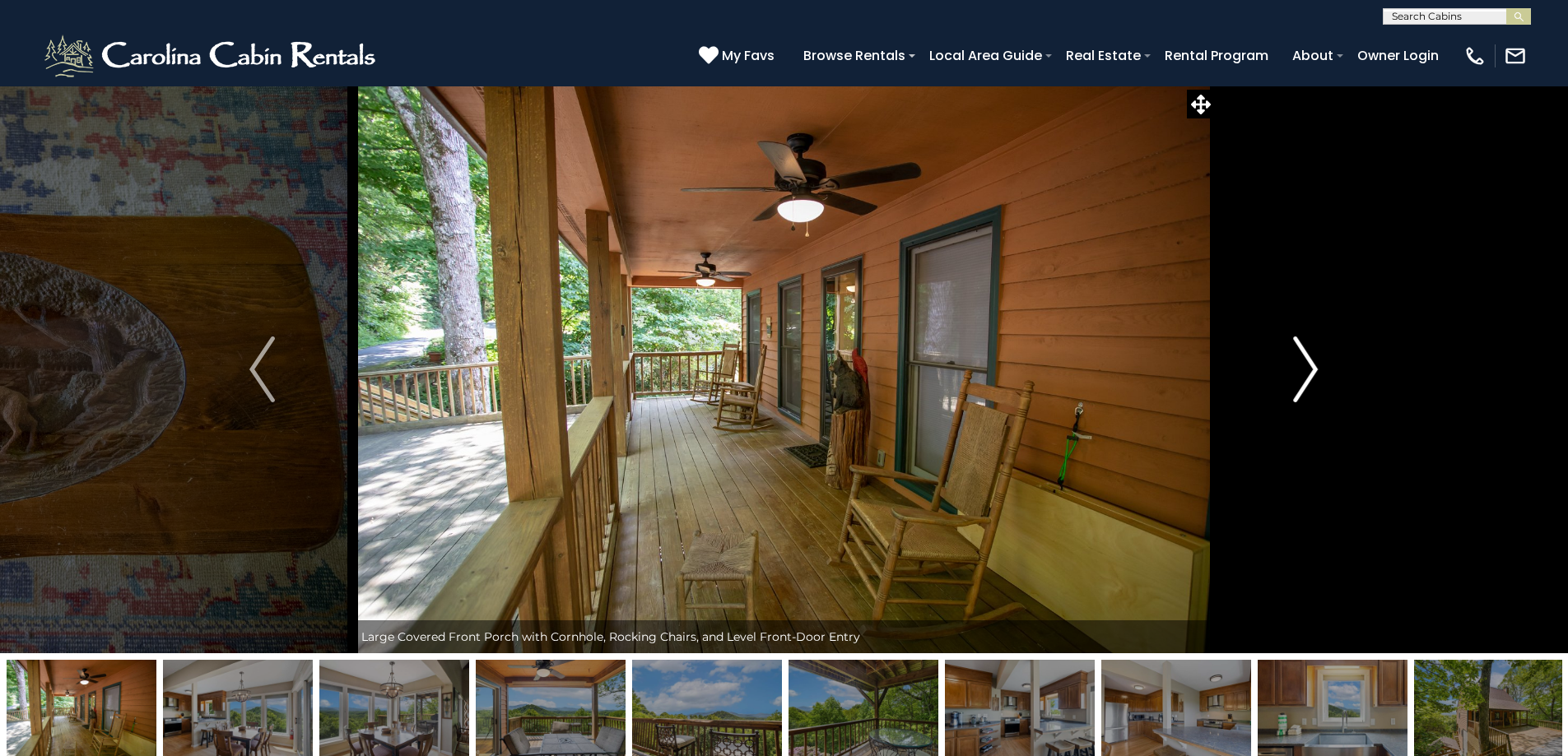
click at [1284, 380] on button "Next" at bounding box center [1305, 370] width 181 height 568
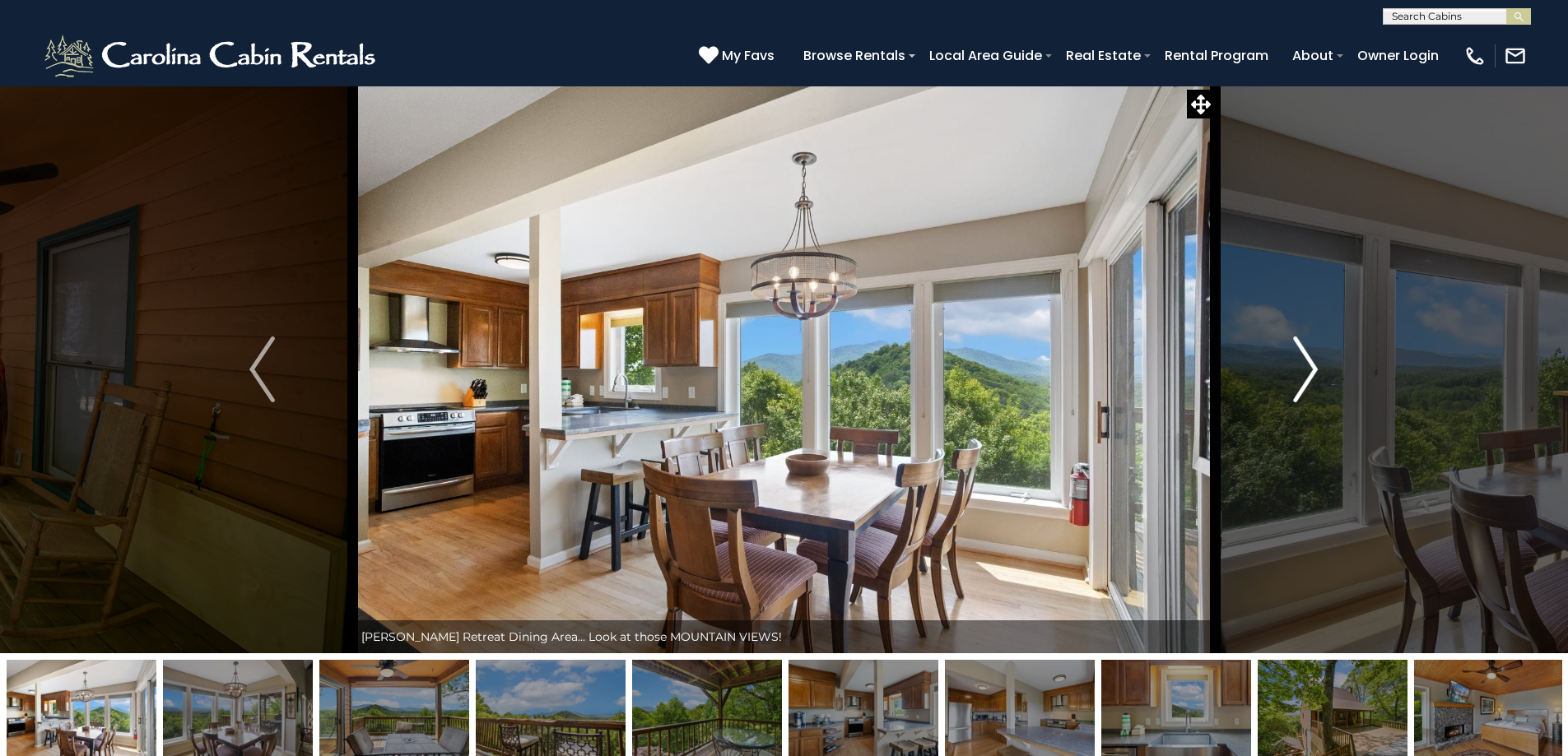
click at [1284, 380] on button "Next" at bounding box center [1305, 370] width 181 height 568
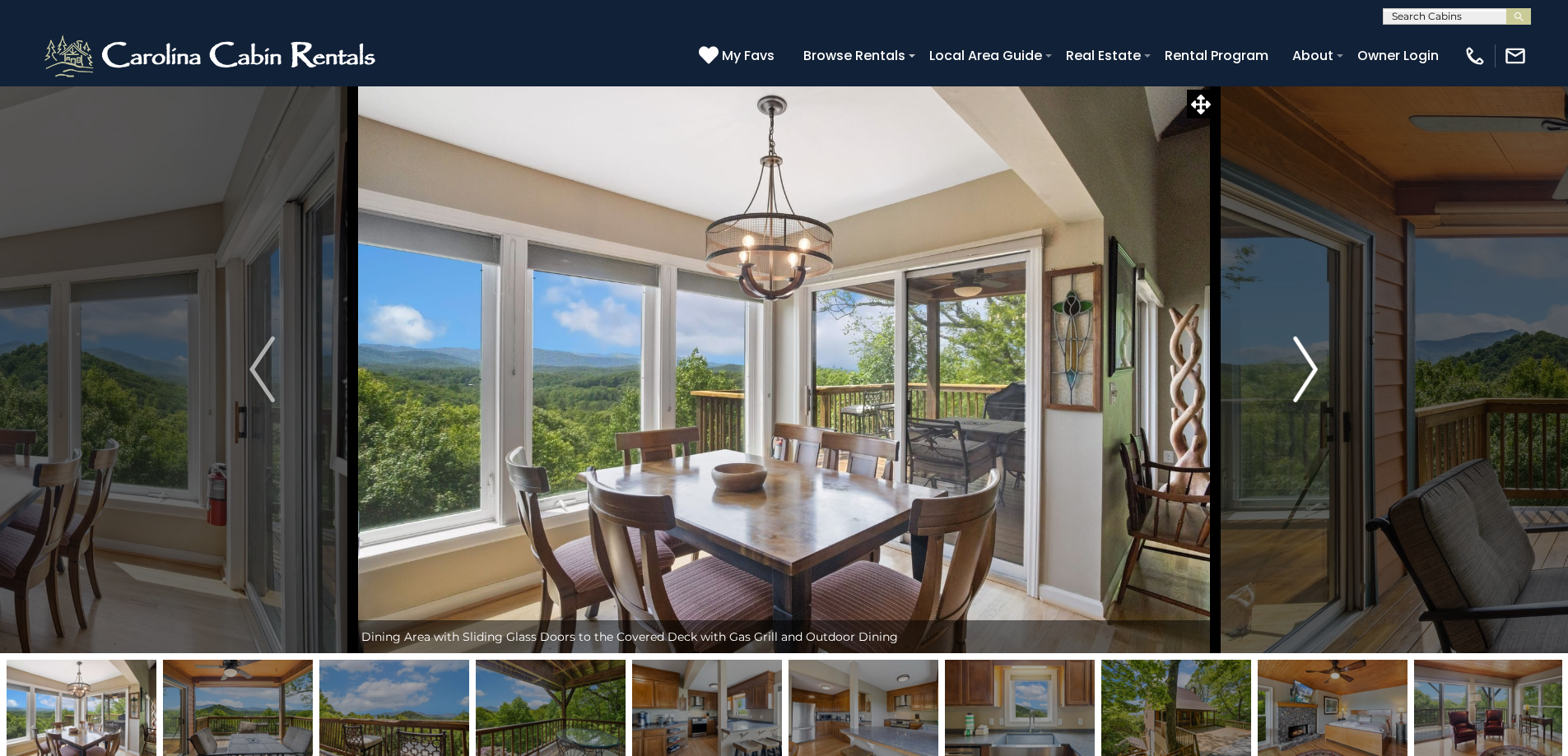
click at [1284, 380] on button "Next" at bounding box center [1305, 370] width 181 height 568
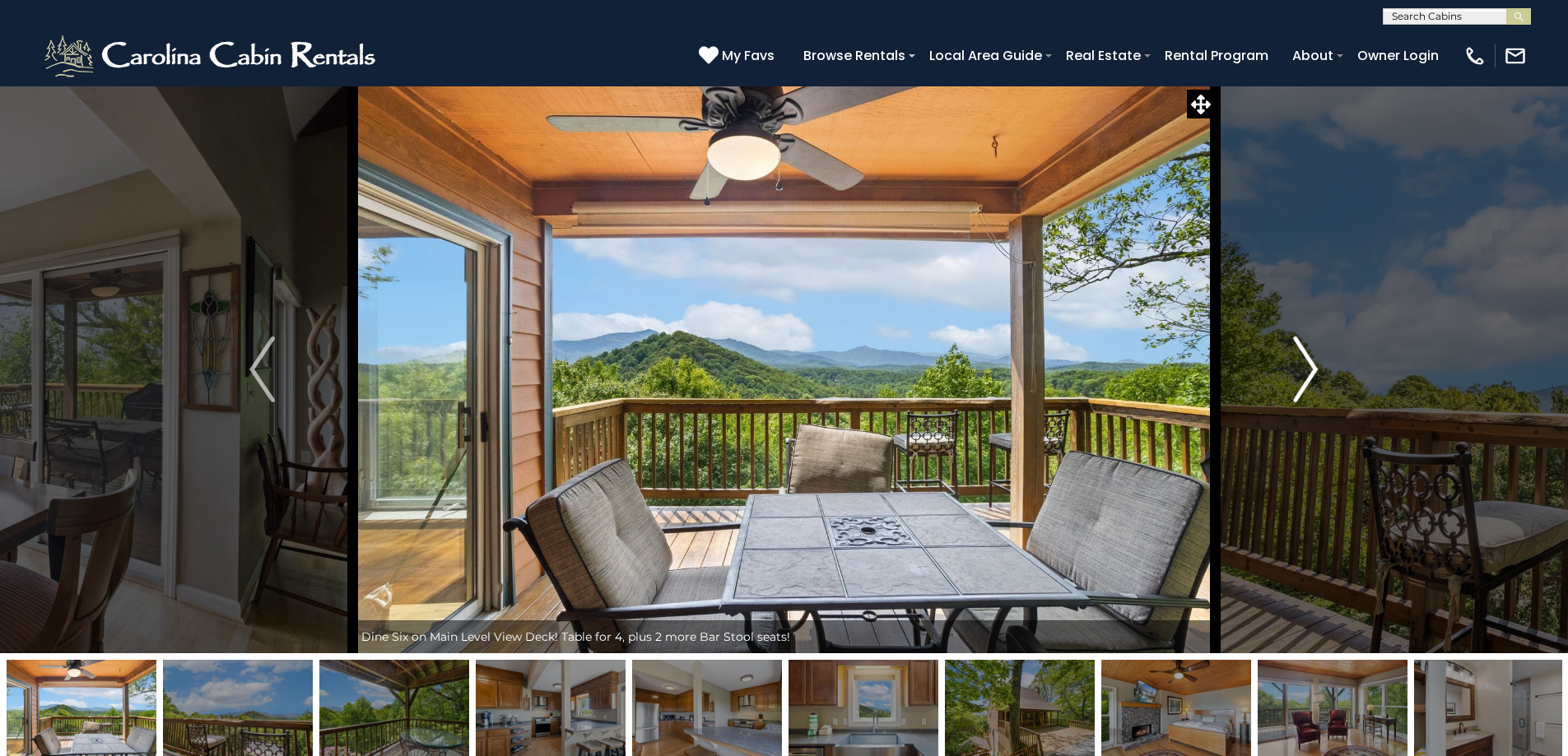
click at [1284, 380] on button "Next" at bounding box center [1305, 370] width 181 height 568
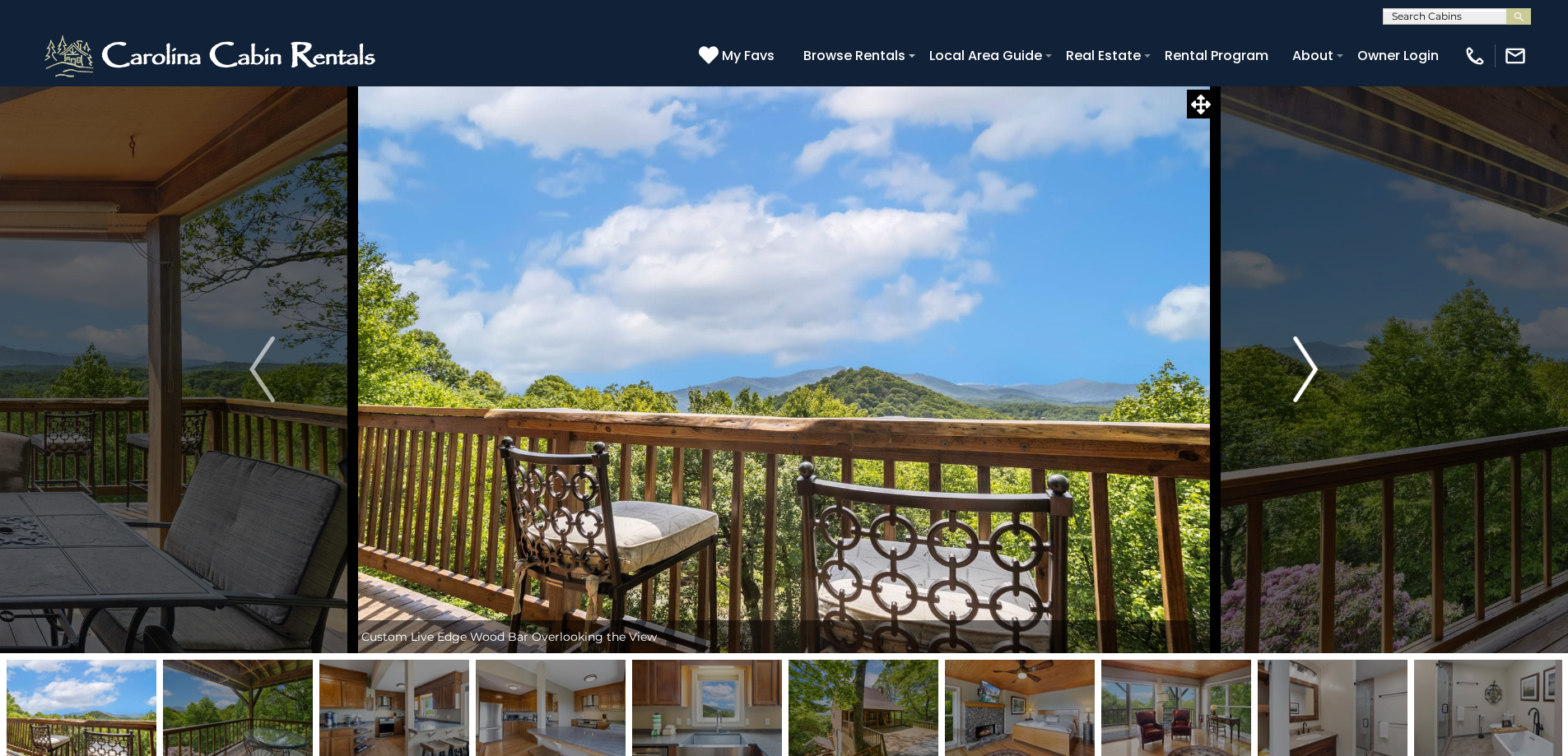
click at [1284, 380] on button "Next" at bounding box center [1305, 370] width 181 height 568
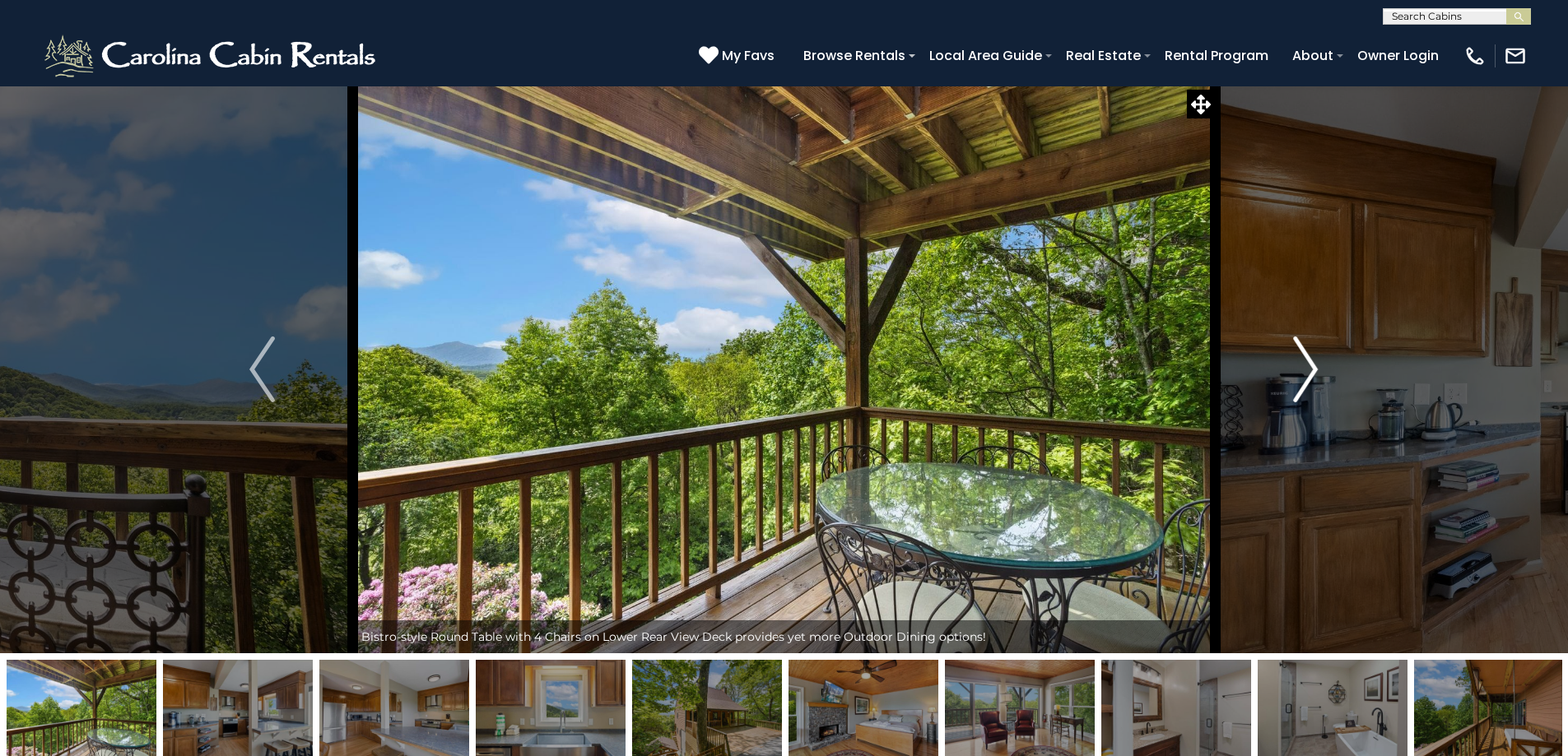
click at [1284, 380] on button "Next" at bounding box center [1305, 370] width 181 height 568
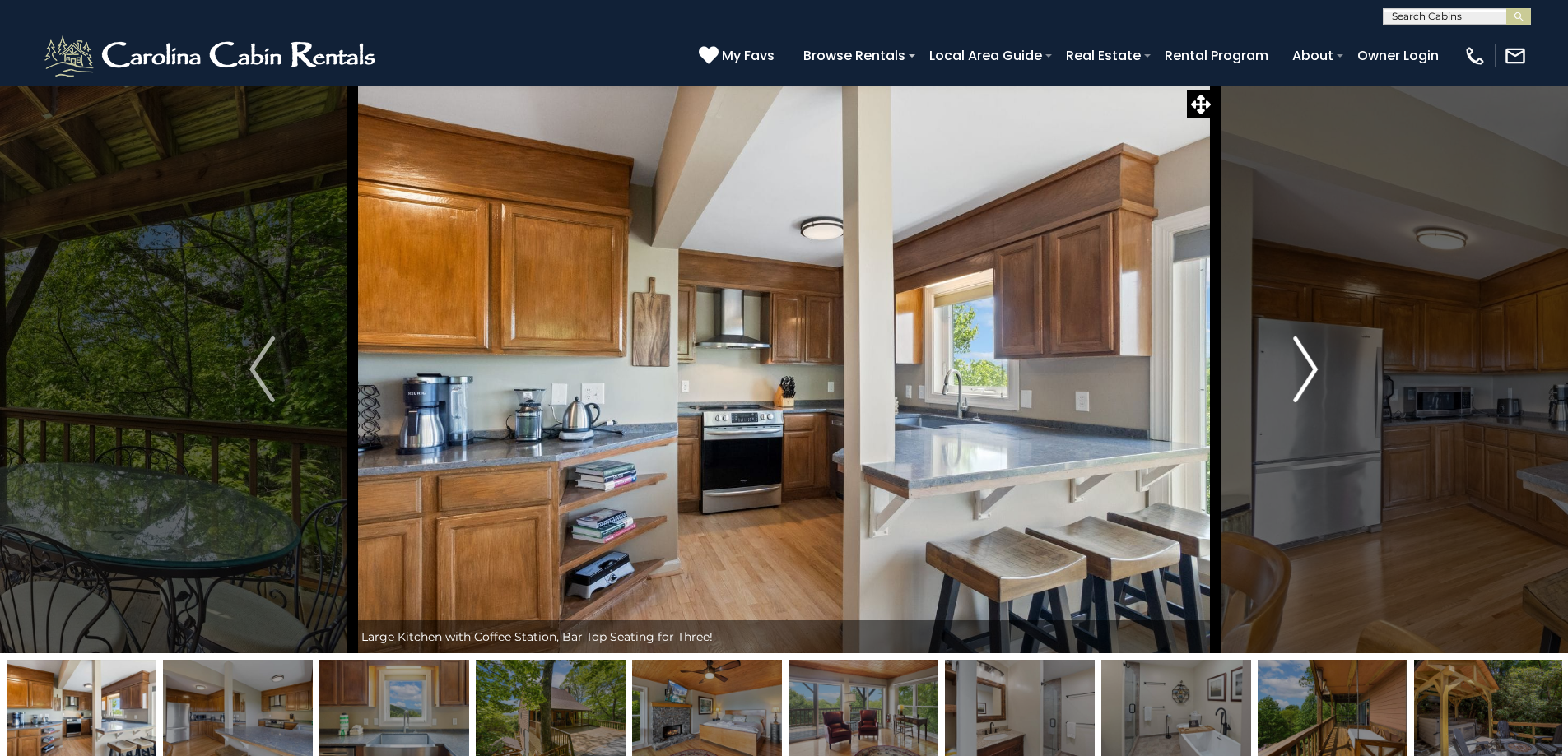
click at [1284, 380] on button "Next" at bounding box center [1305, 370] width 181 height 568
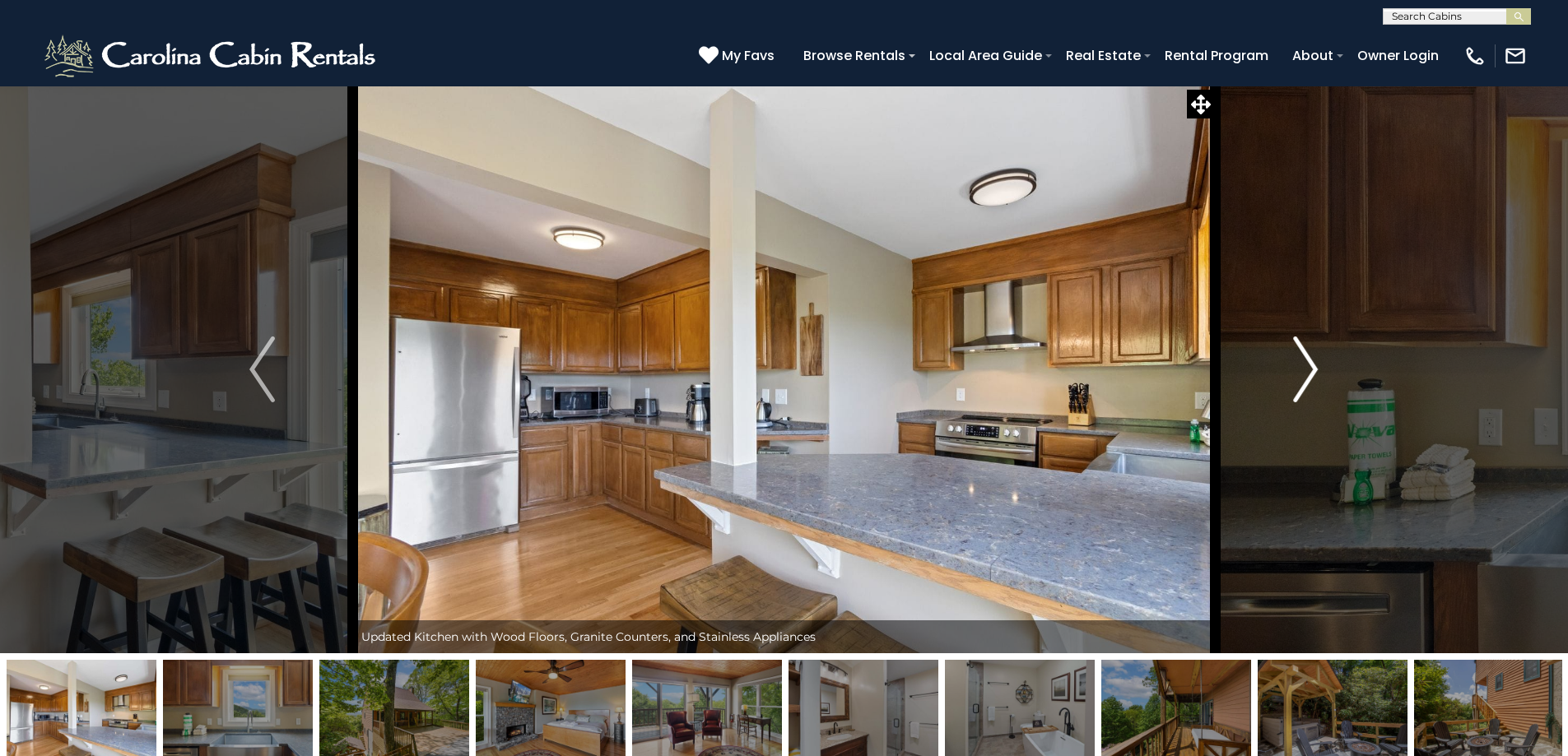
click at [1284, 380] on button "Next" at bounding box center [1305, 370] width 181 height 568
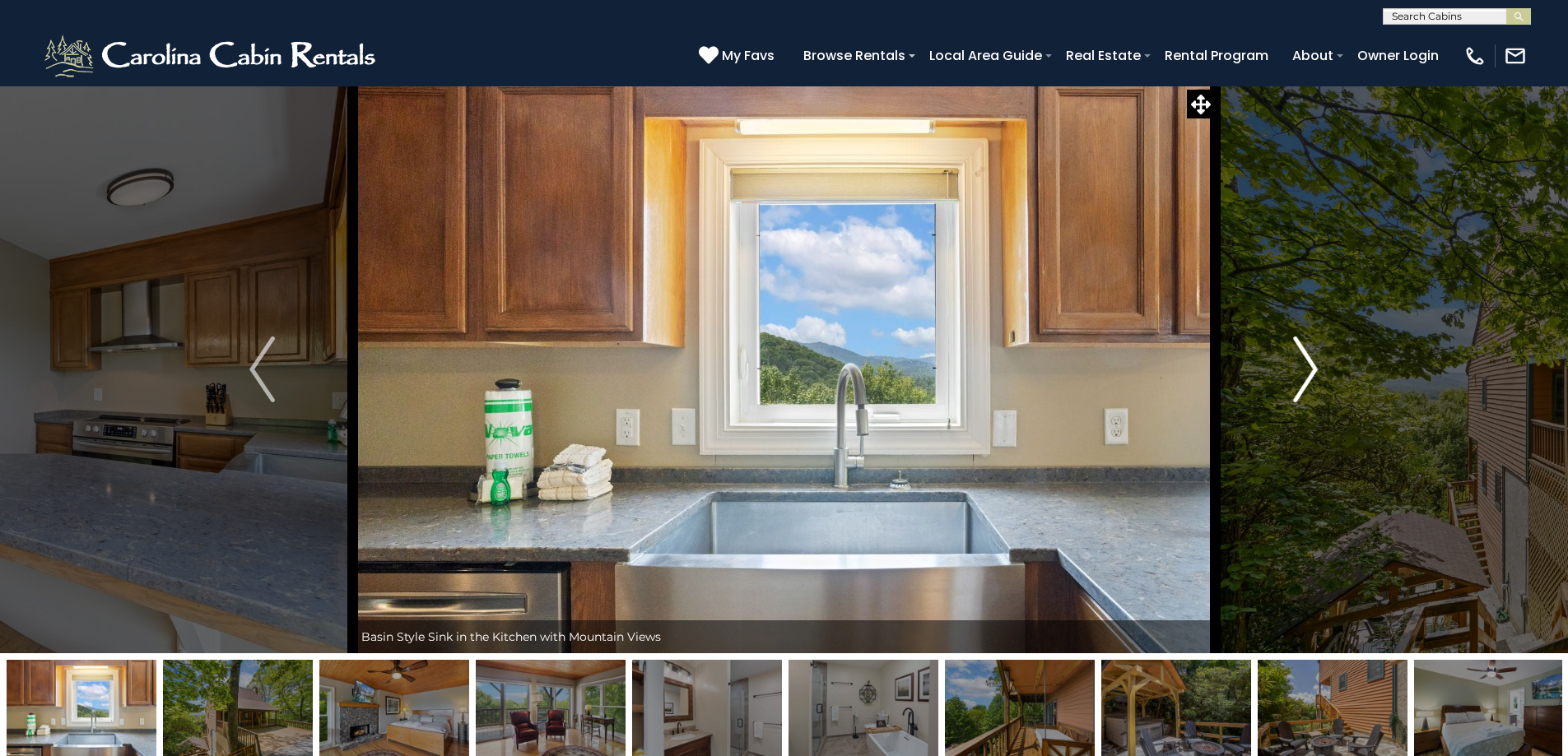
click at [1284, 380] on button "Next" at bounding box center [1305, 370] width 181 height 568
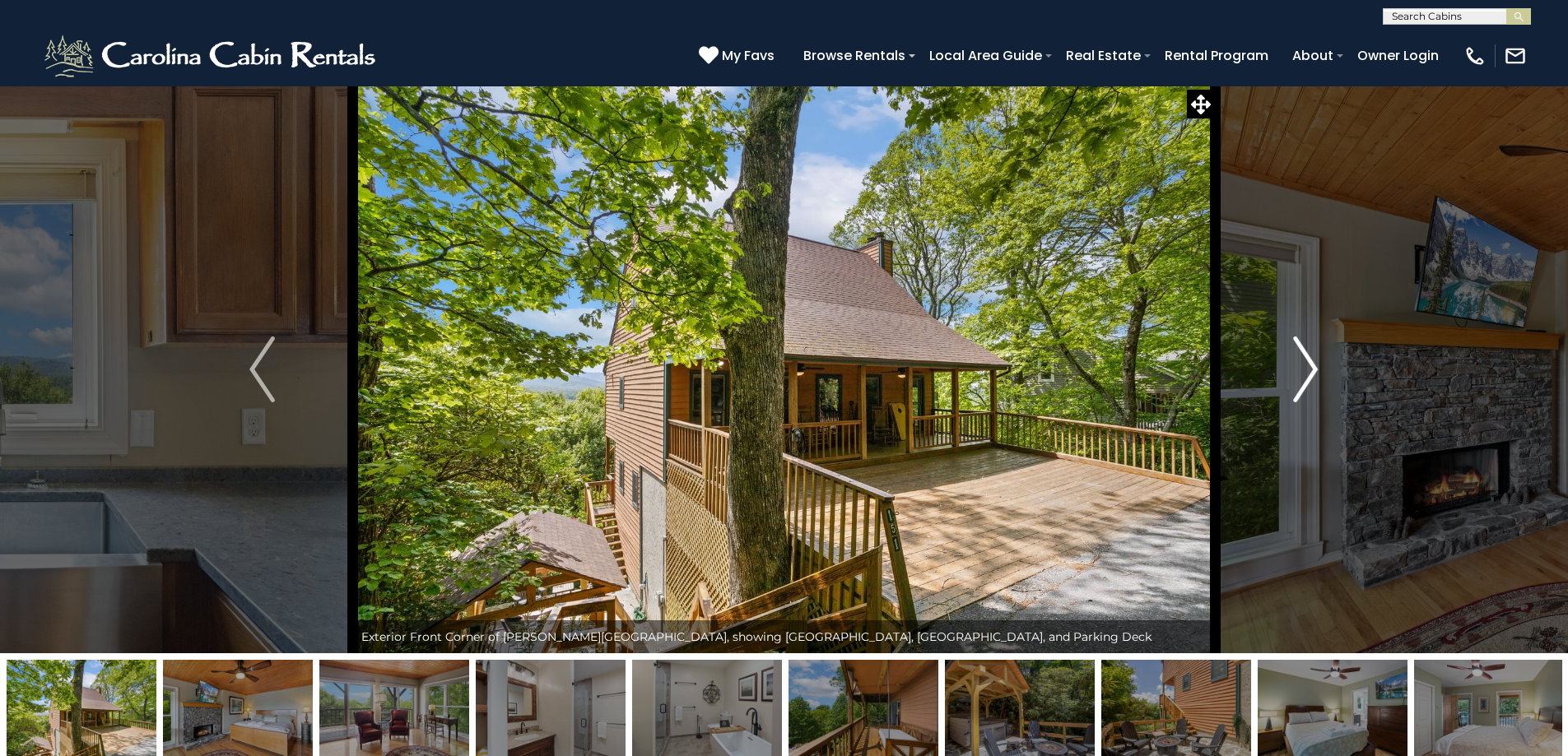
click at [1284, 380] on button "Next" at bounding box center [1305, 370] width 181 height 568
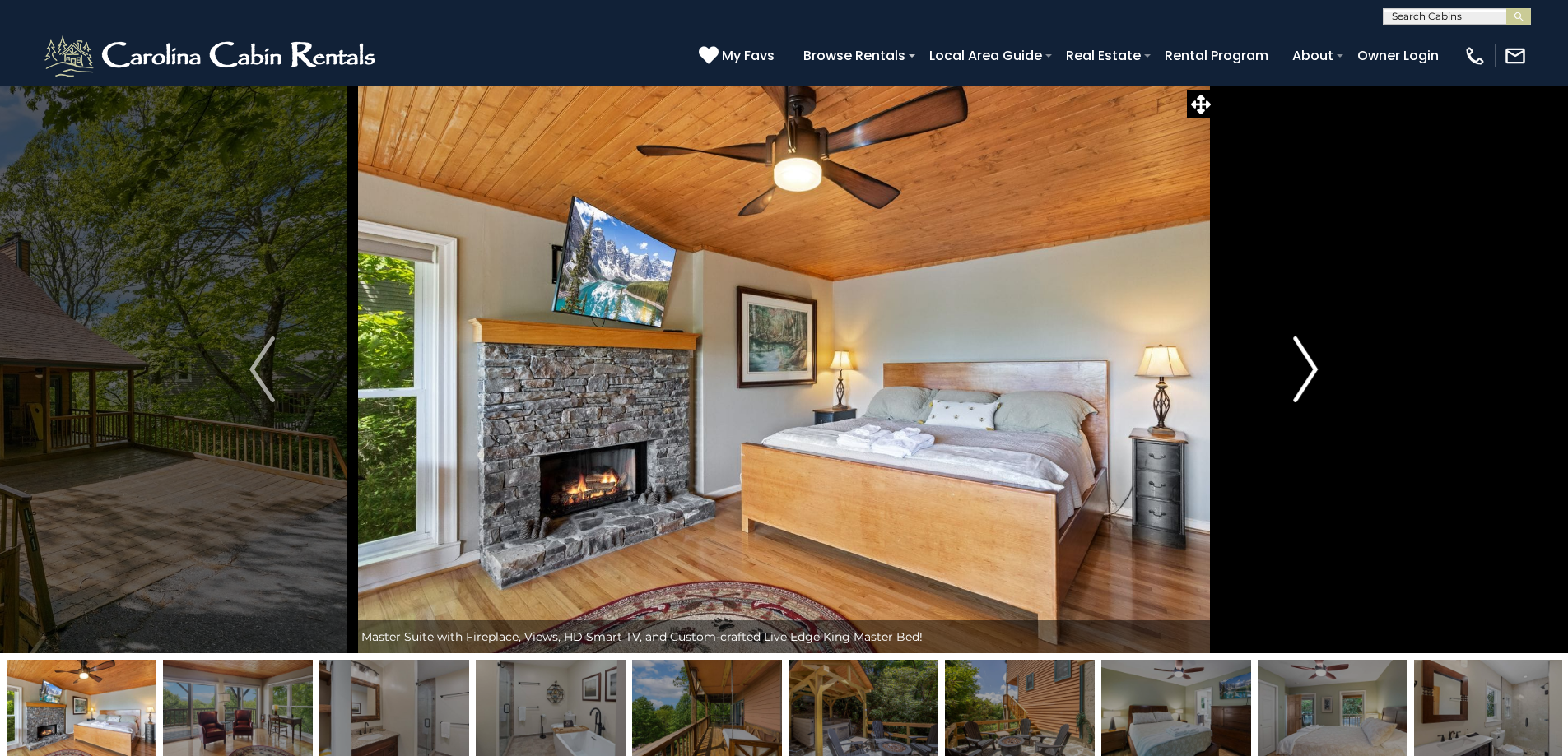
click at [1284, 380] on button "Next" at bounding box center [1305, 370] width 181 height 568
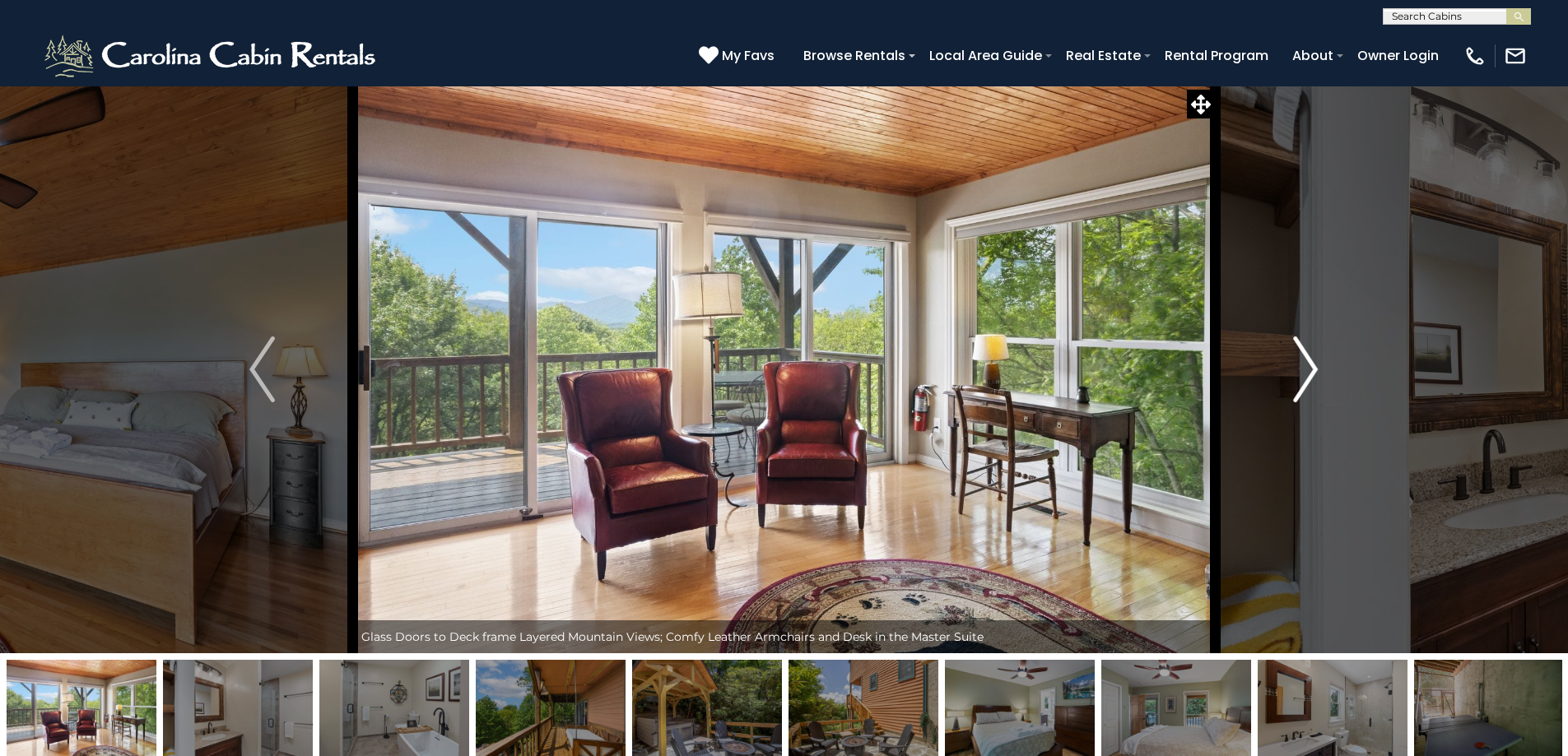
click at [1284, 380] on button "Next" at bounding box center [1305, 370] width 181 height 568
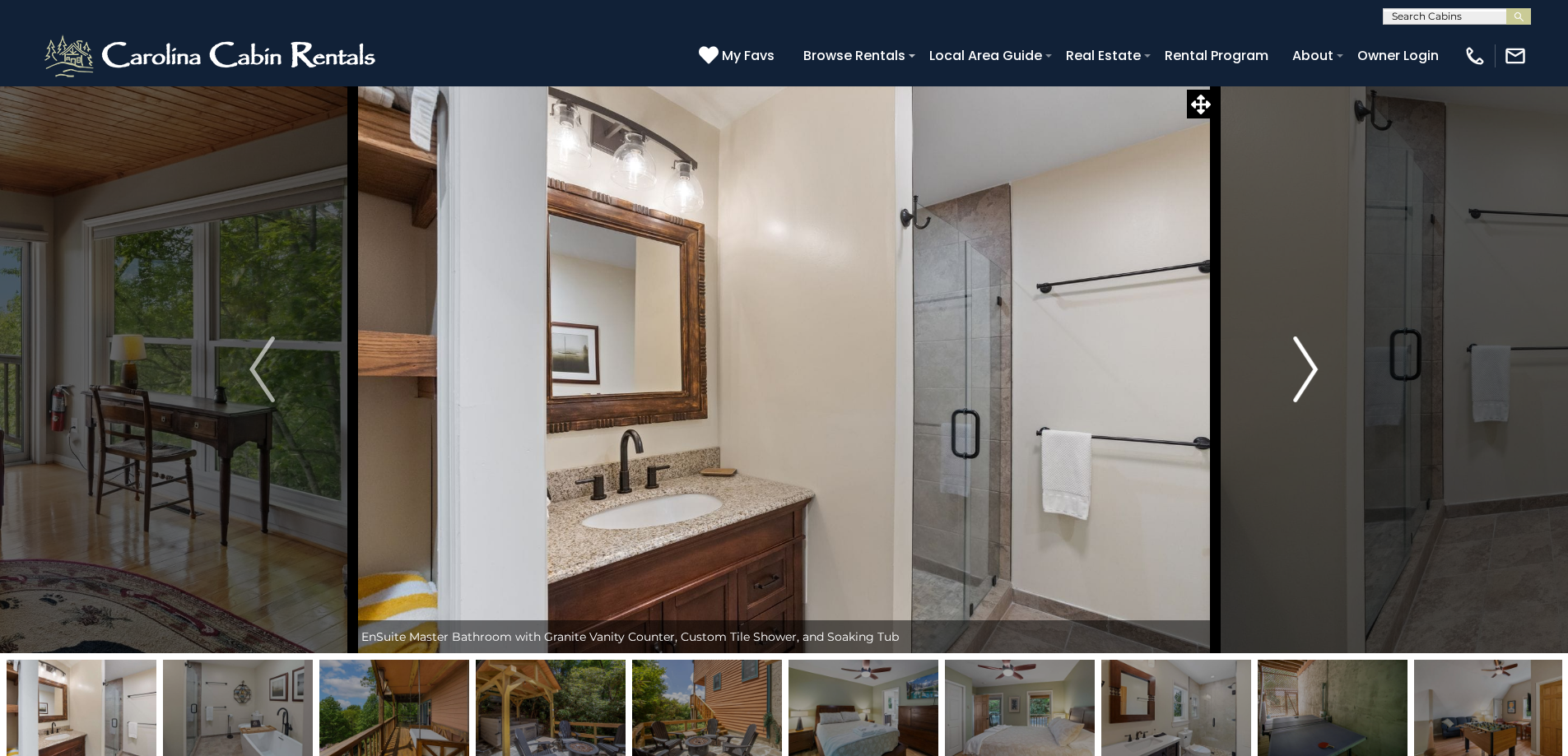
click at [1284, 380] on button "Next" at bounding box center [1305, 370] width 181 height 568
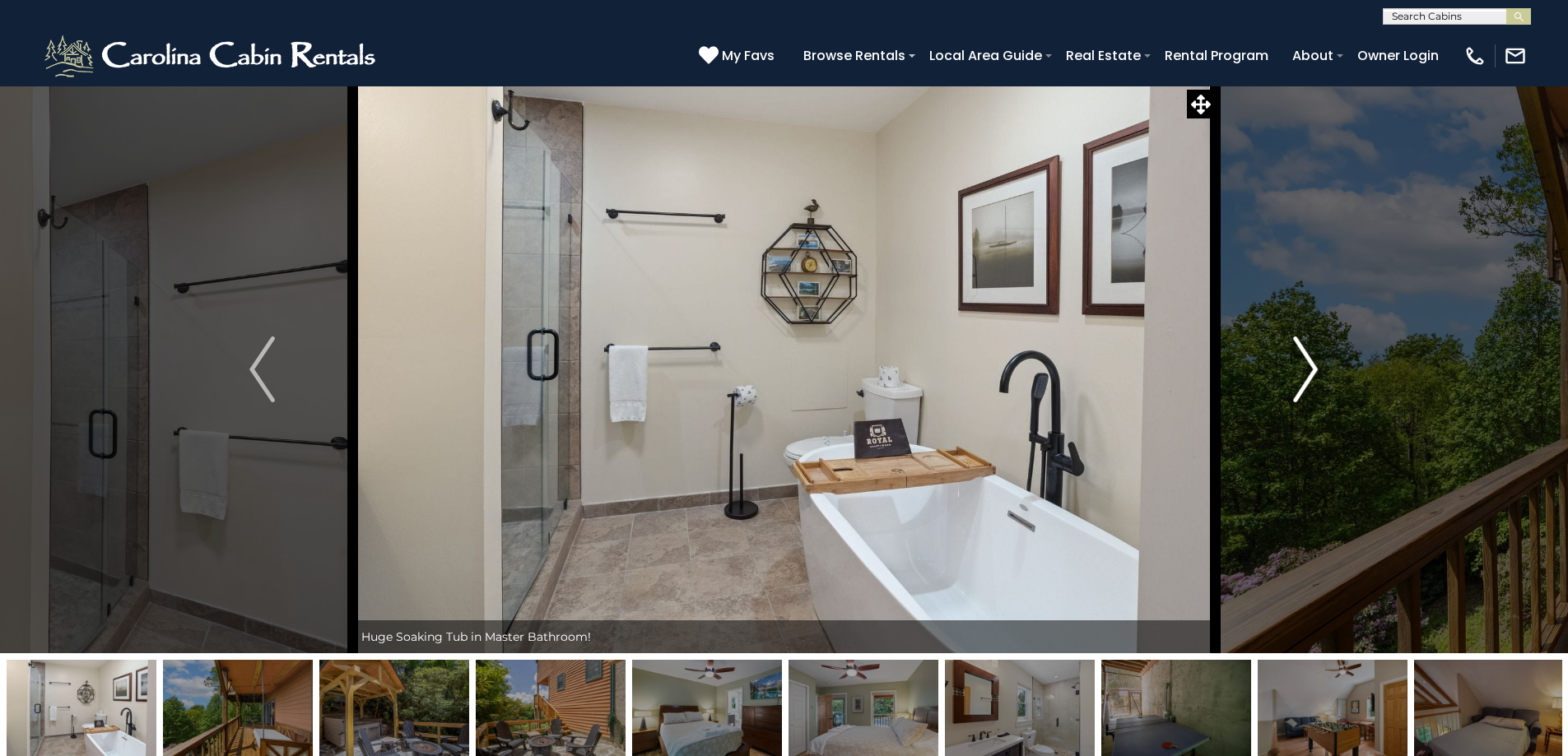
click at [1284, 380] on button "Next" at bounding box center [1305, 370] width 181 height 568
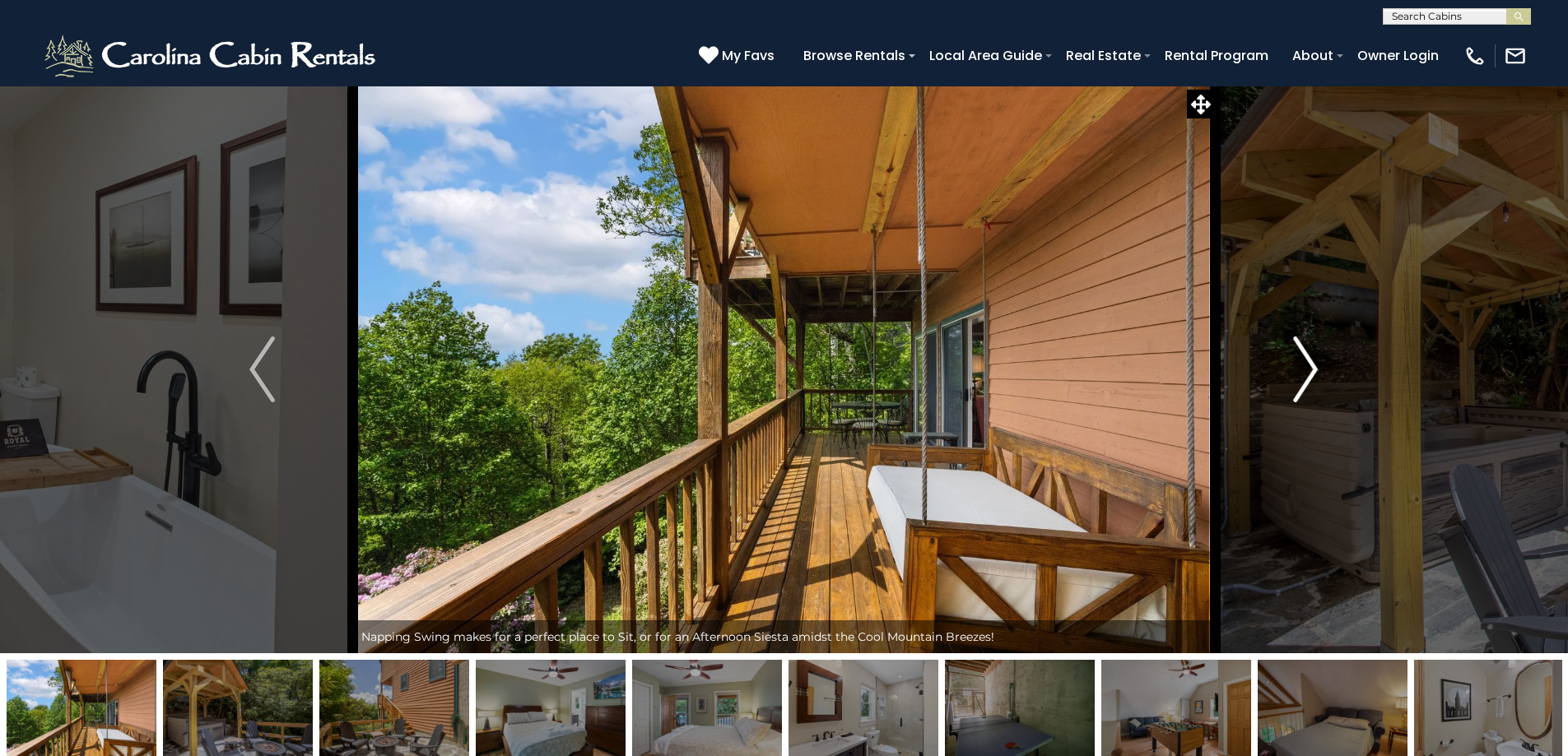
click at [1284, 380] on button "Next" at bounding box center [1305, 370] width 181 height 568
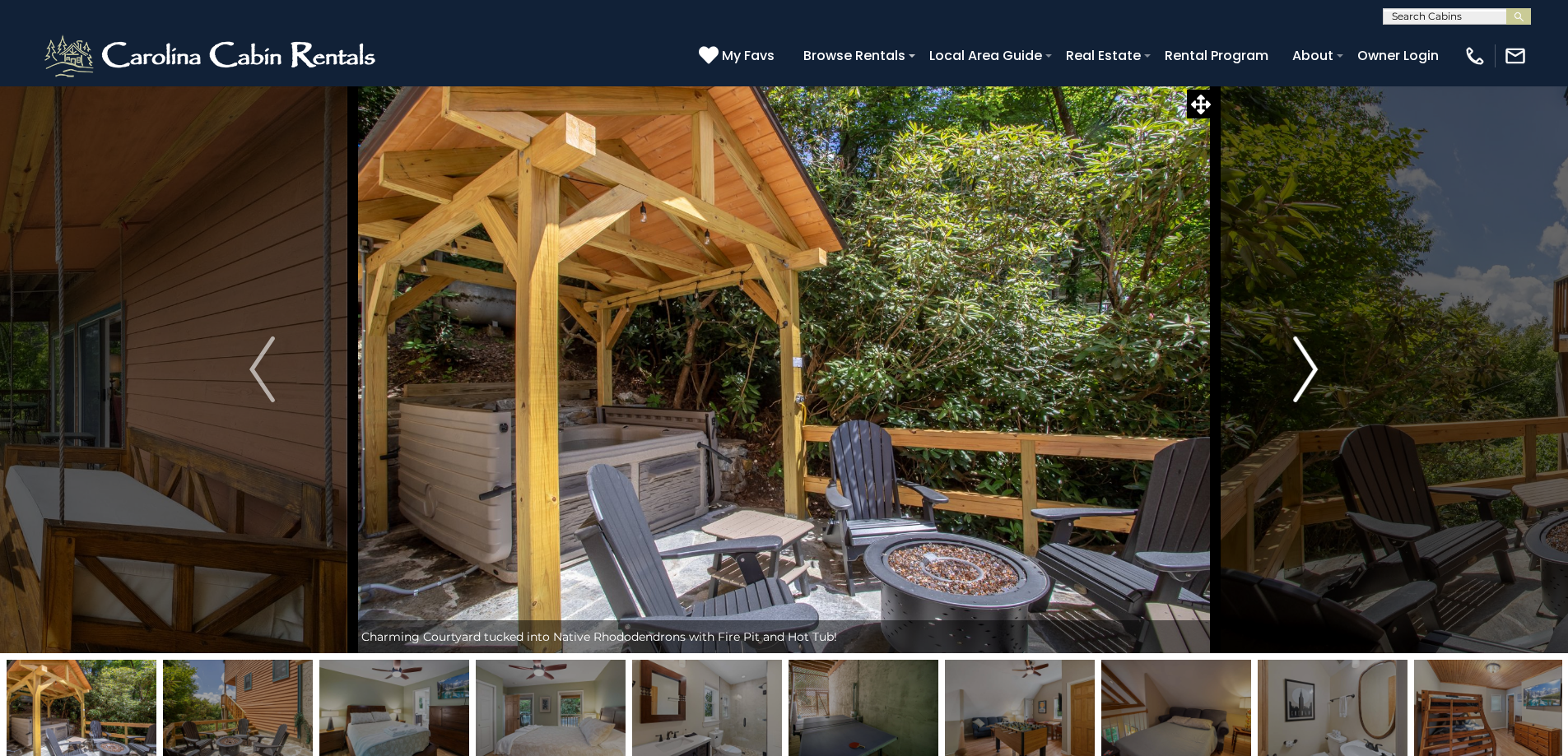
click at [1284, 380] on button "Next" at bounding box center [1305, 370] width 181 height 568
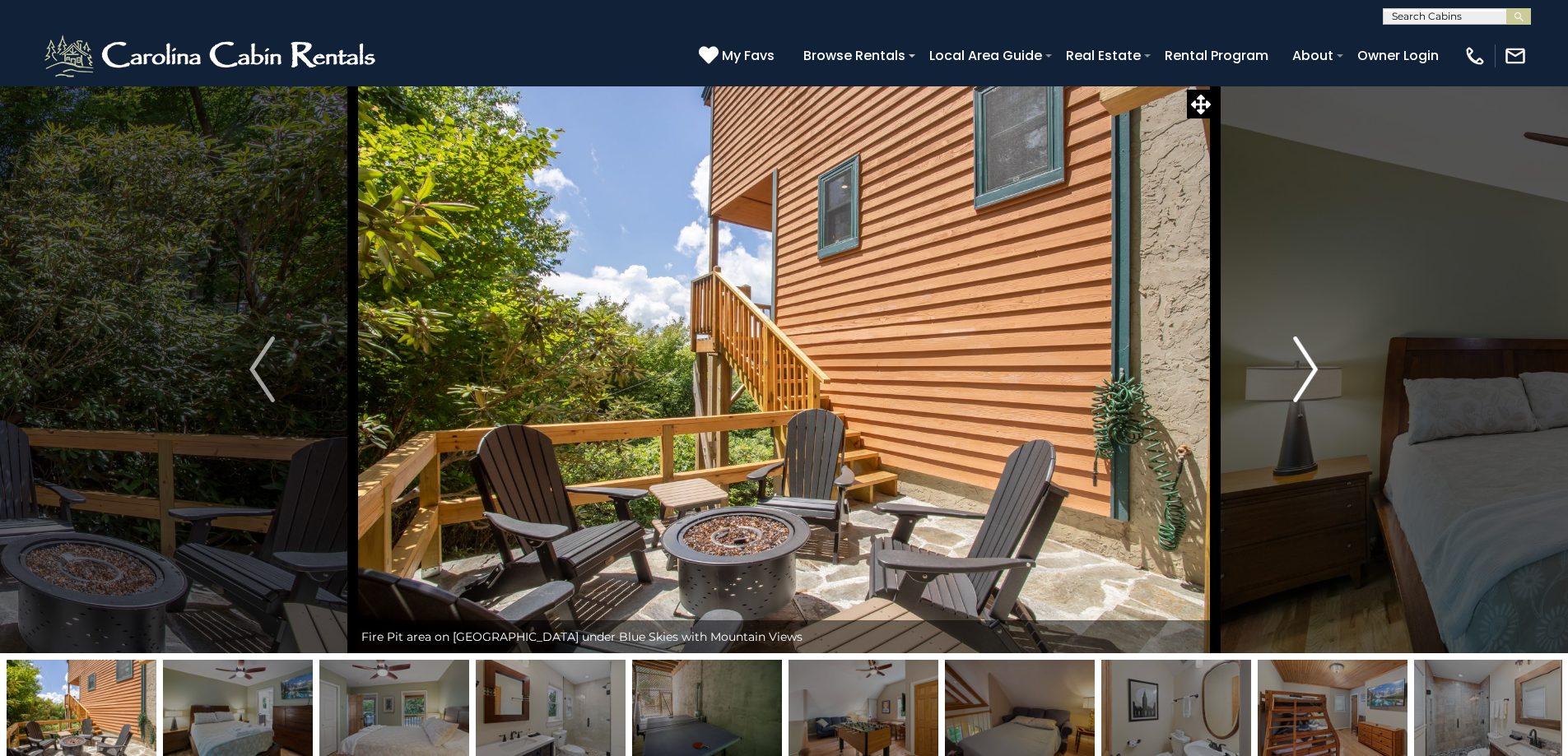
click at [1284, 380] on button "Next" at bounding box center [1305, 370] width 181 height 568
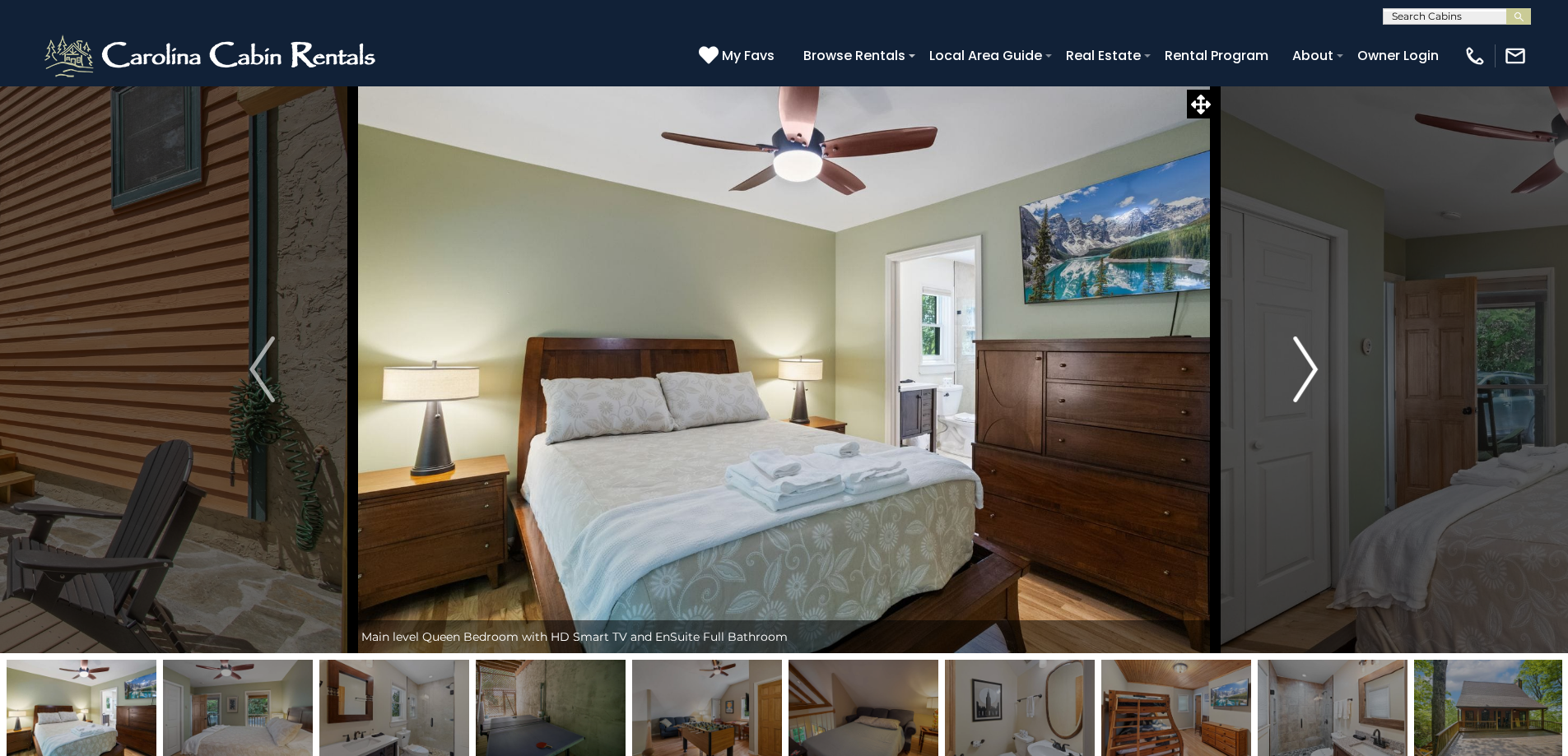
click at [1284, 380] on button "Next" at bounding box center [1305, 370] width 181 height 568
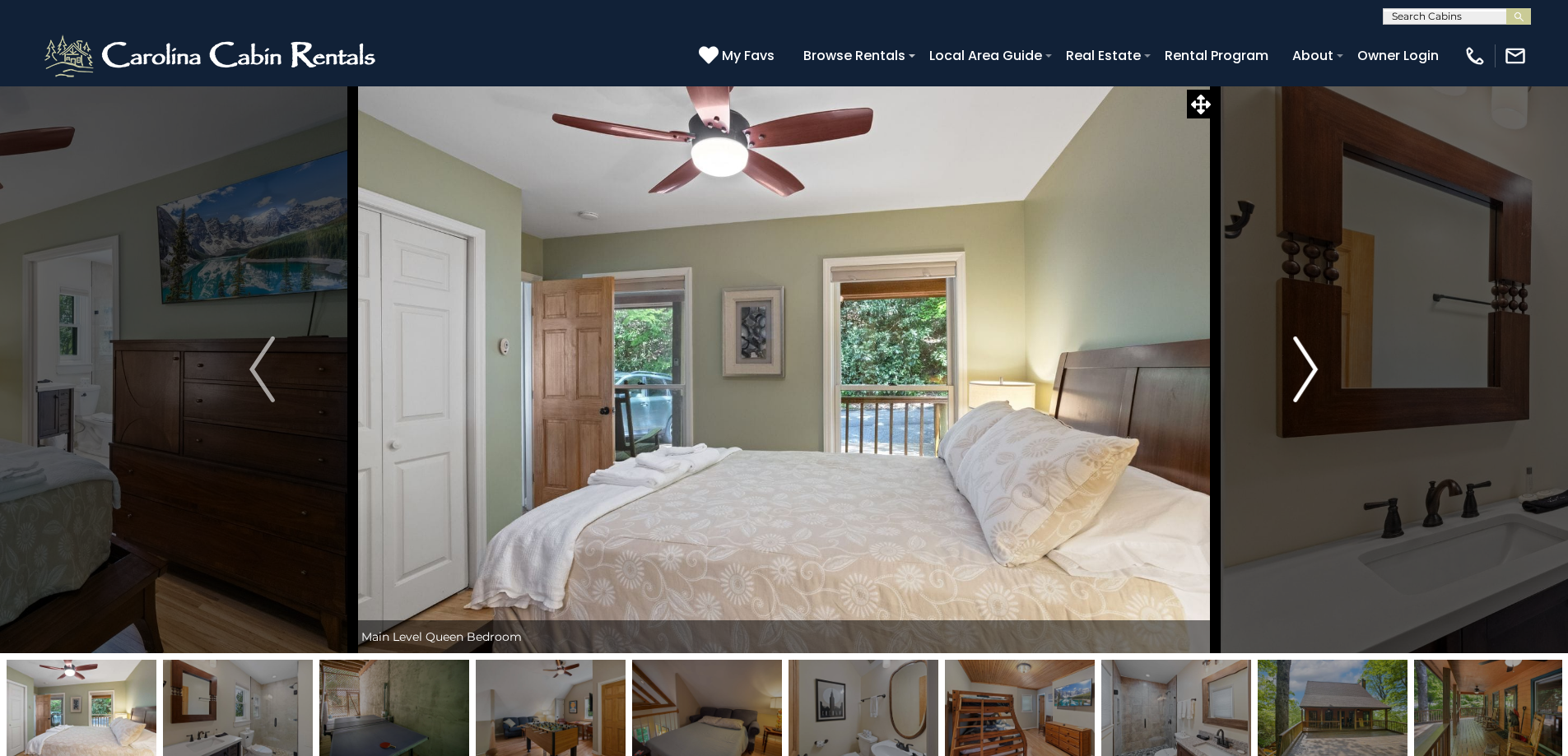
click at [1284, 380] on button "Next" at bounding box center [1305, 370] width 181 height 568
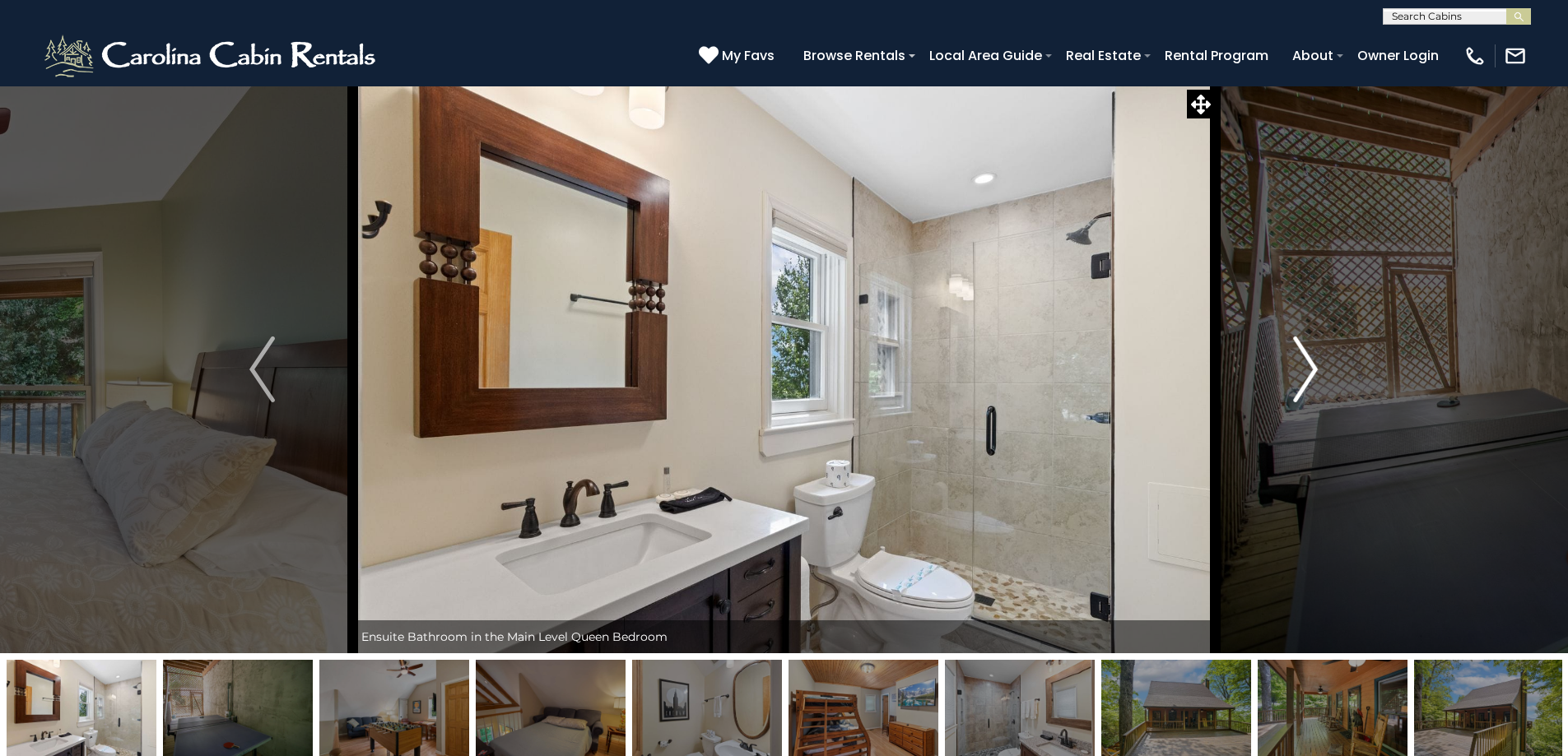
click at [1284, 380] on button "Next" at bounding box center [1305, 370] width 181 height 568
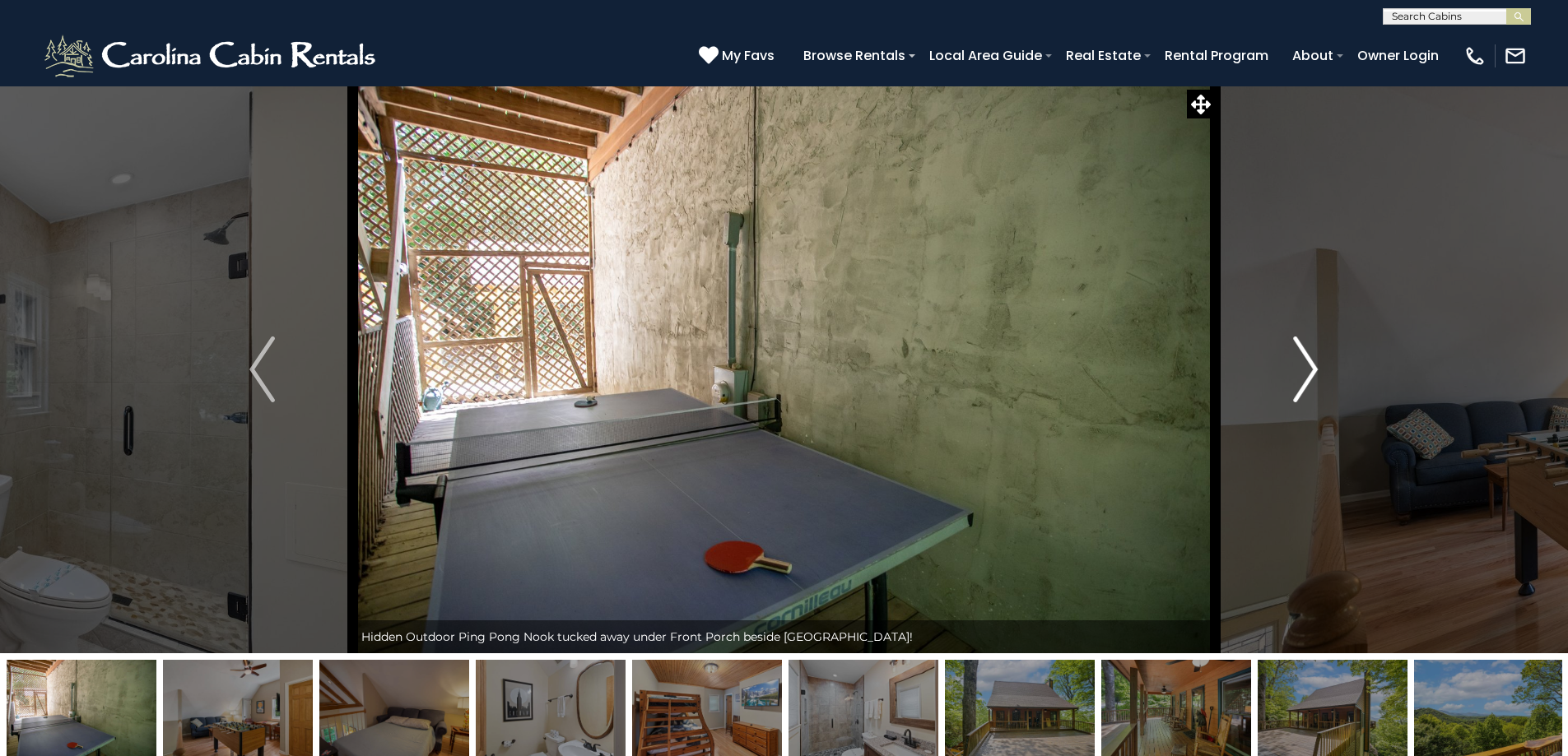
click at [1284, 380] on button "Next" at bounding box center [1305, 370] width 181 height 568
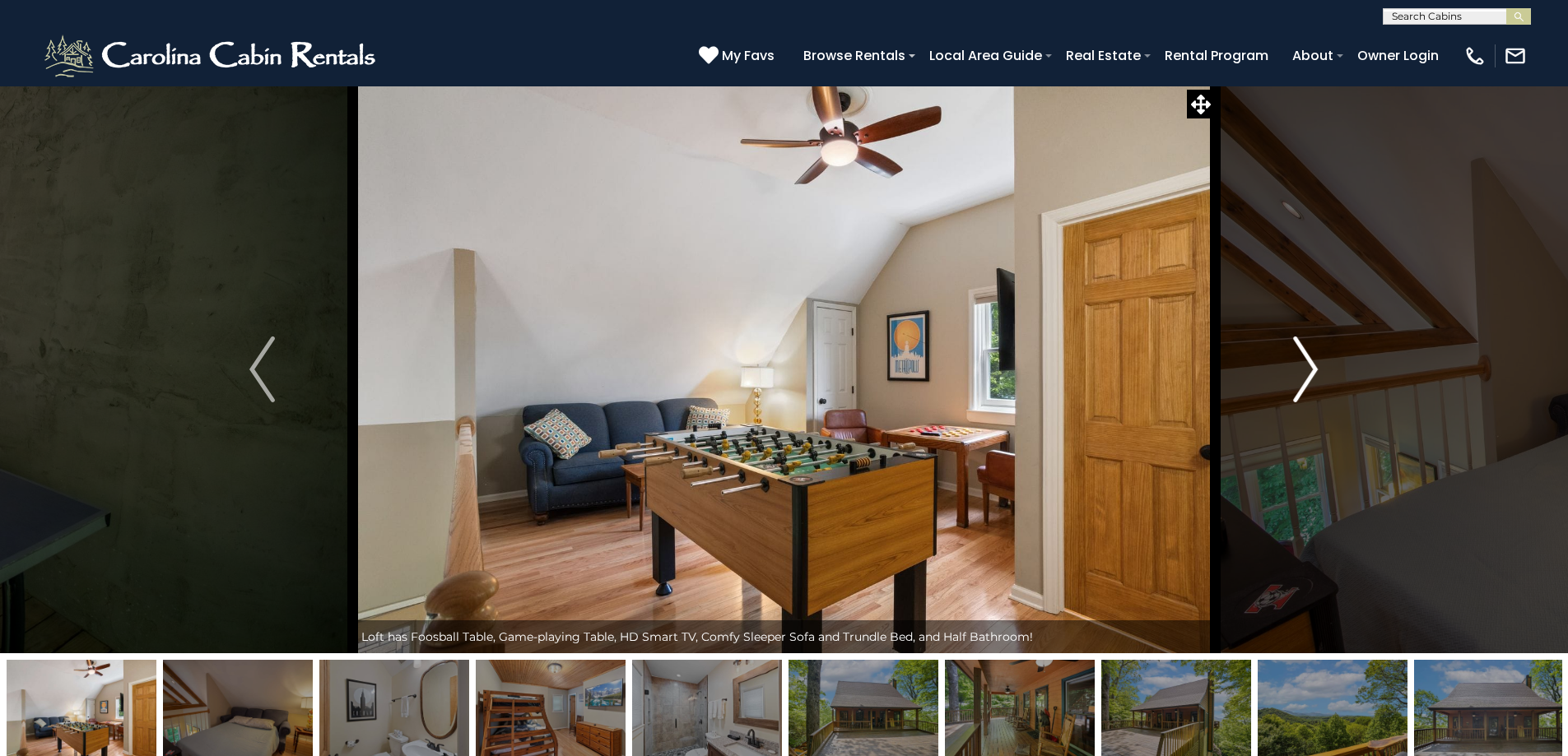
click at [1284, 380] on button "Next" at bounding box center [1305, 370] width 181 height 568
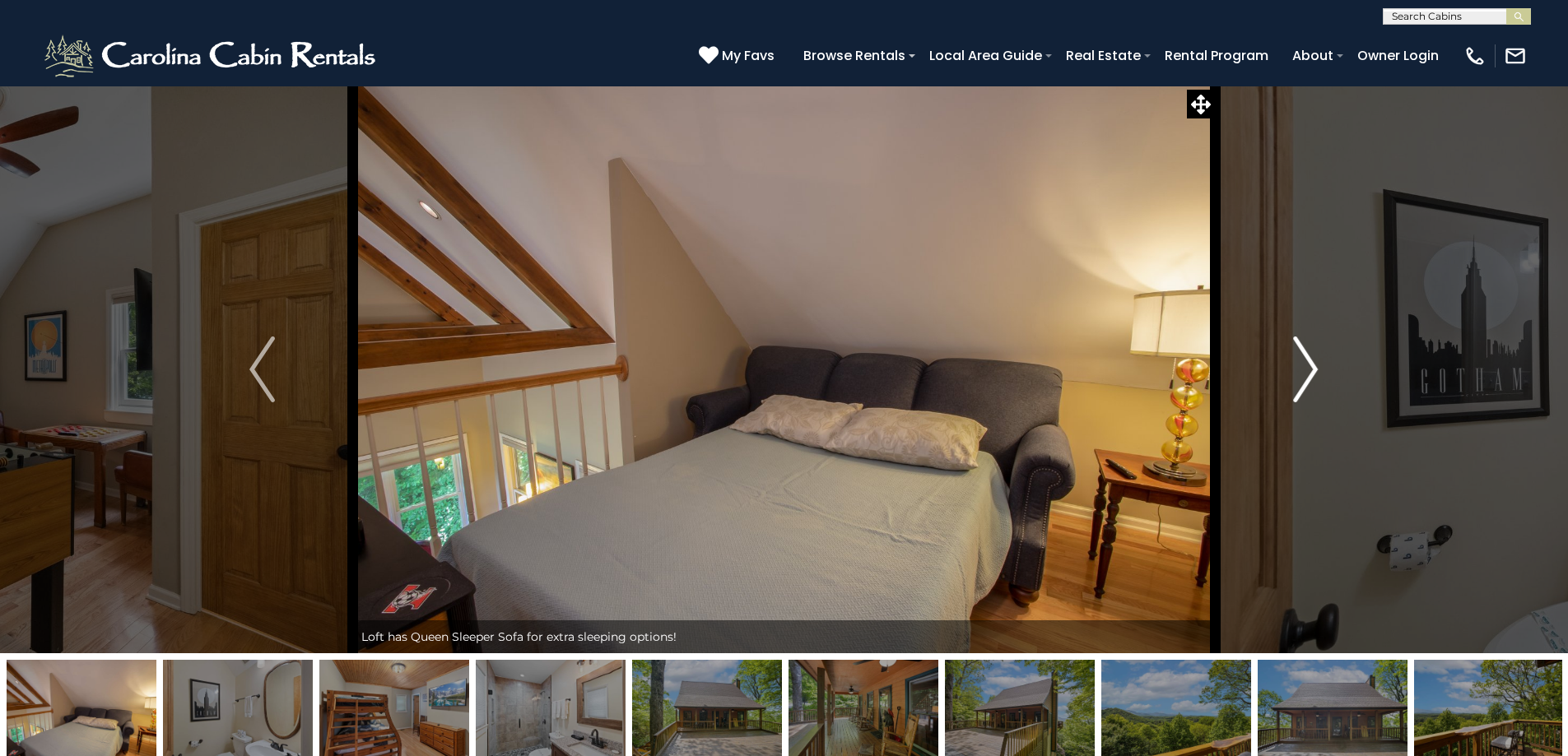
click at [1284, 380] on button "Next" at bounding box center [1305, 370] width 181 height 568
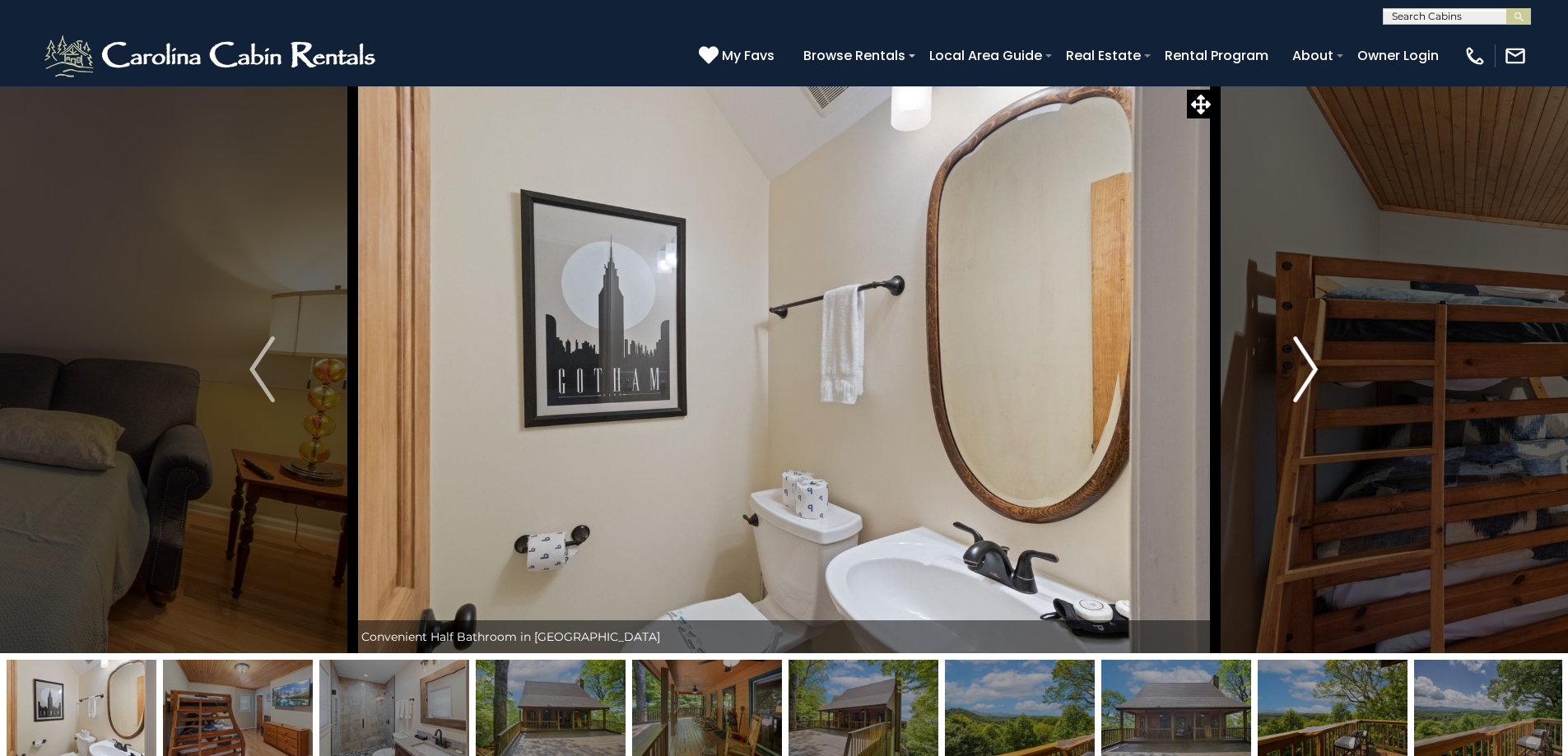
click at [1284, 380] on button "Next" at bounding box center [1305, 370] width 181 height 568
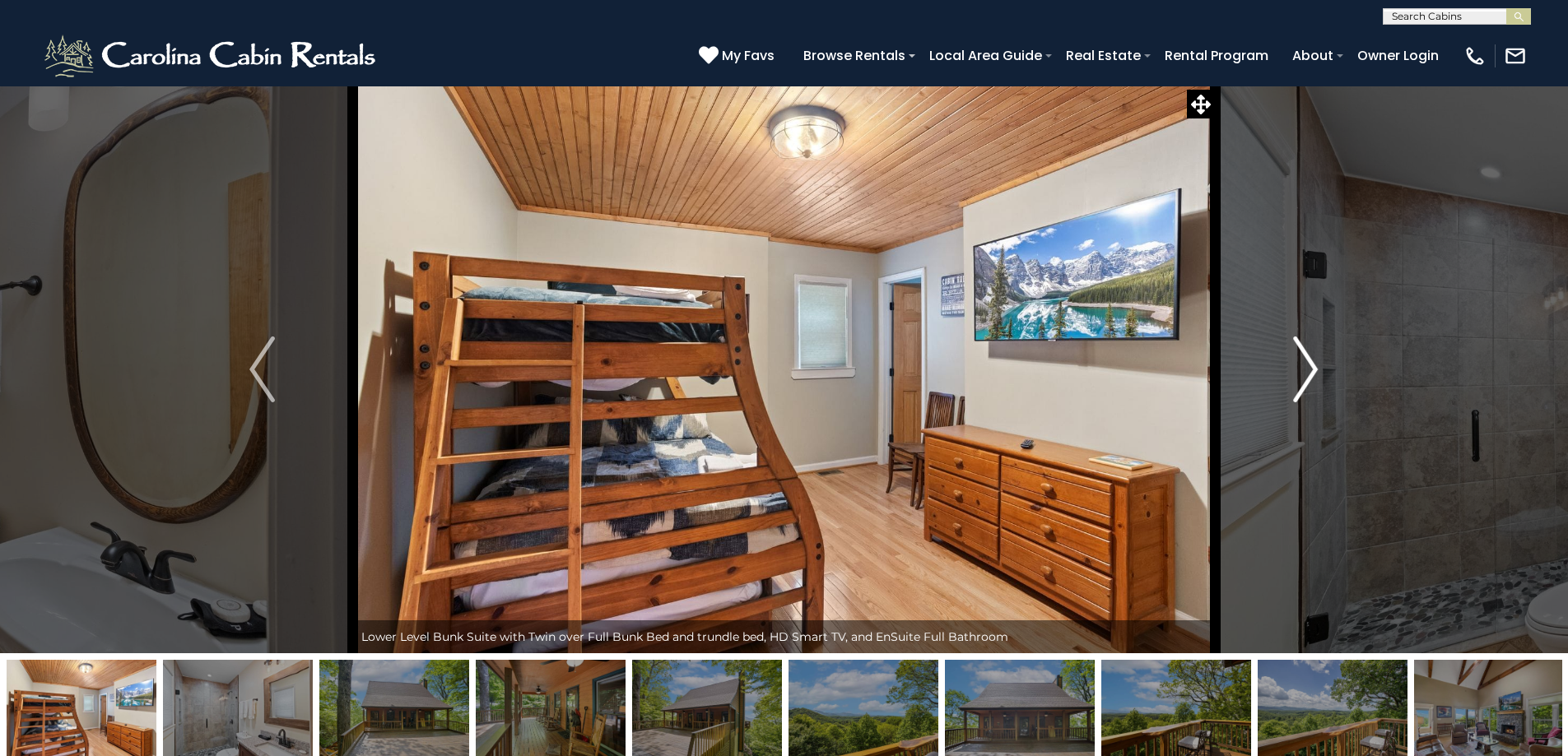
click at [1284, 380] on button "Next" at bounding box center [1305, 370] width 181 height 568
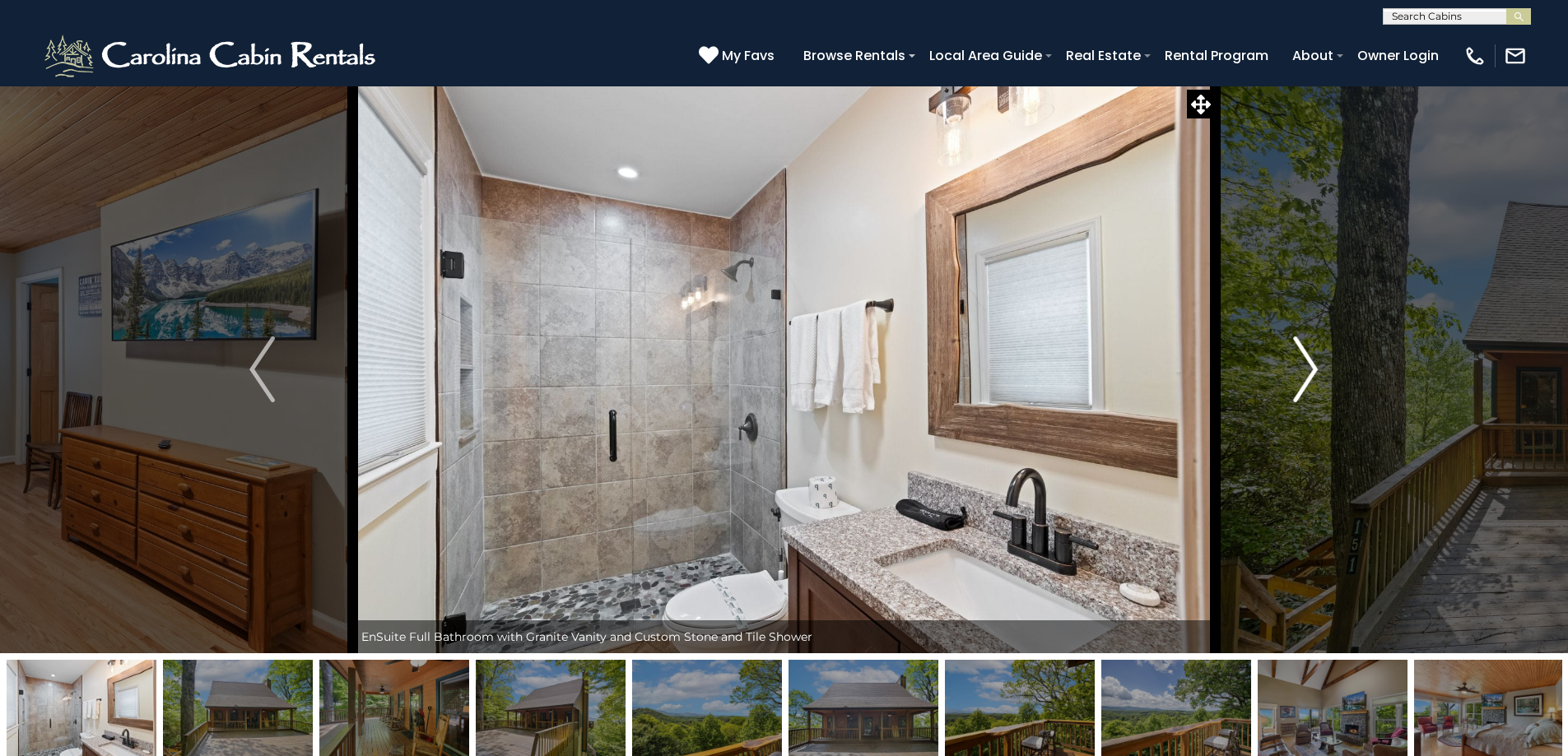
click at [1284, 380] on button "Next" at bounding box center [1305, 370] width 181 height 568
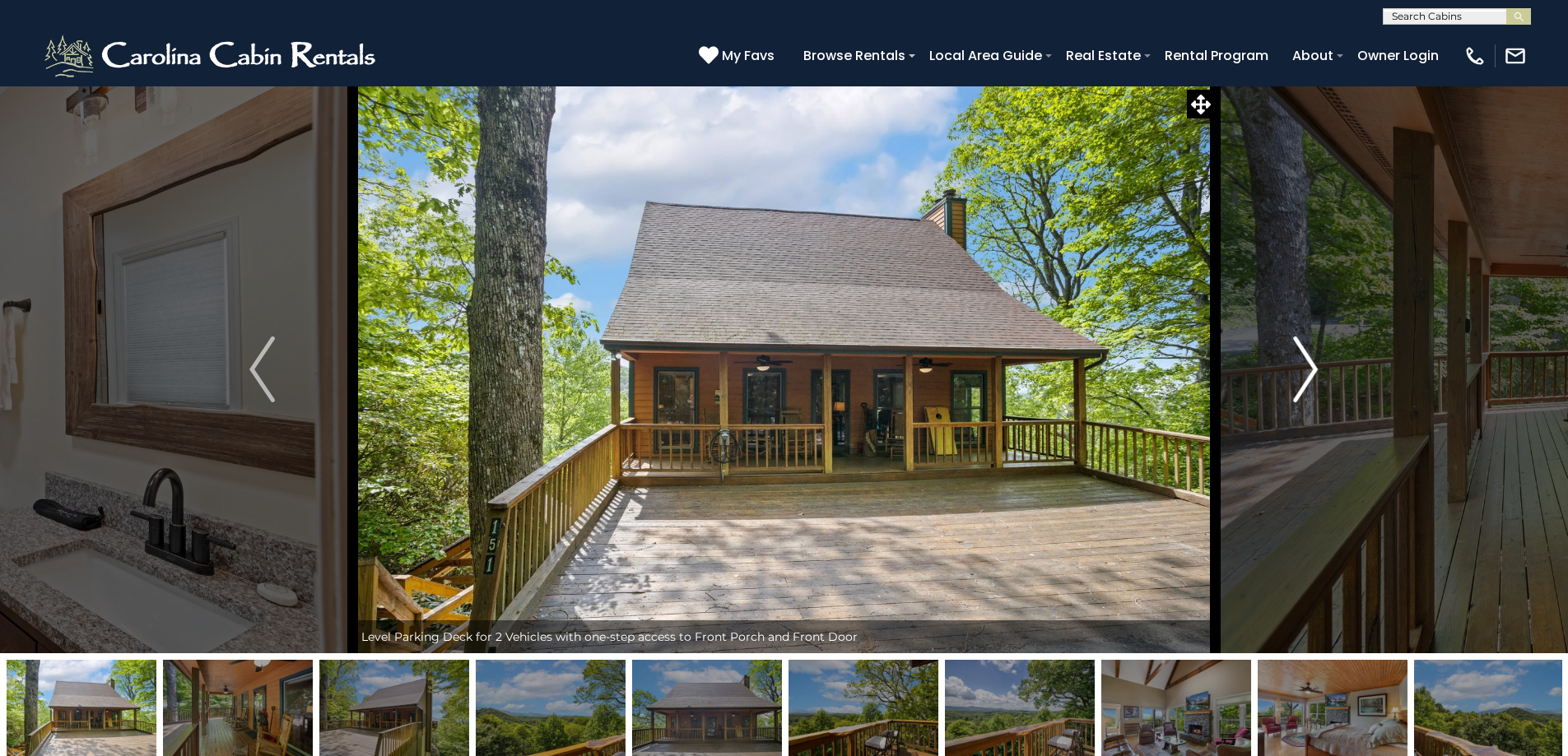
click at [1284, 380] on button "Next" at bounding box center [1305, 370] width 181 height 568
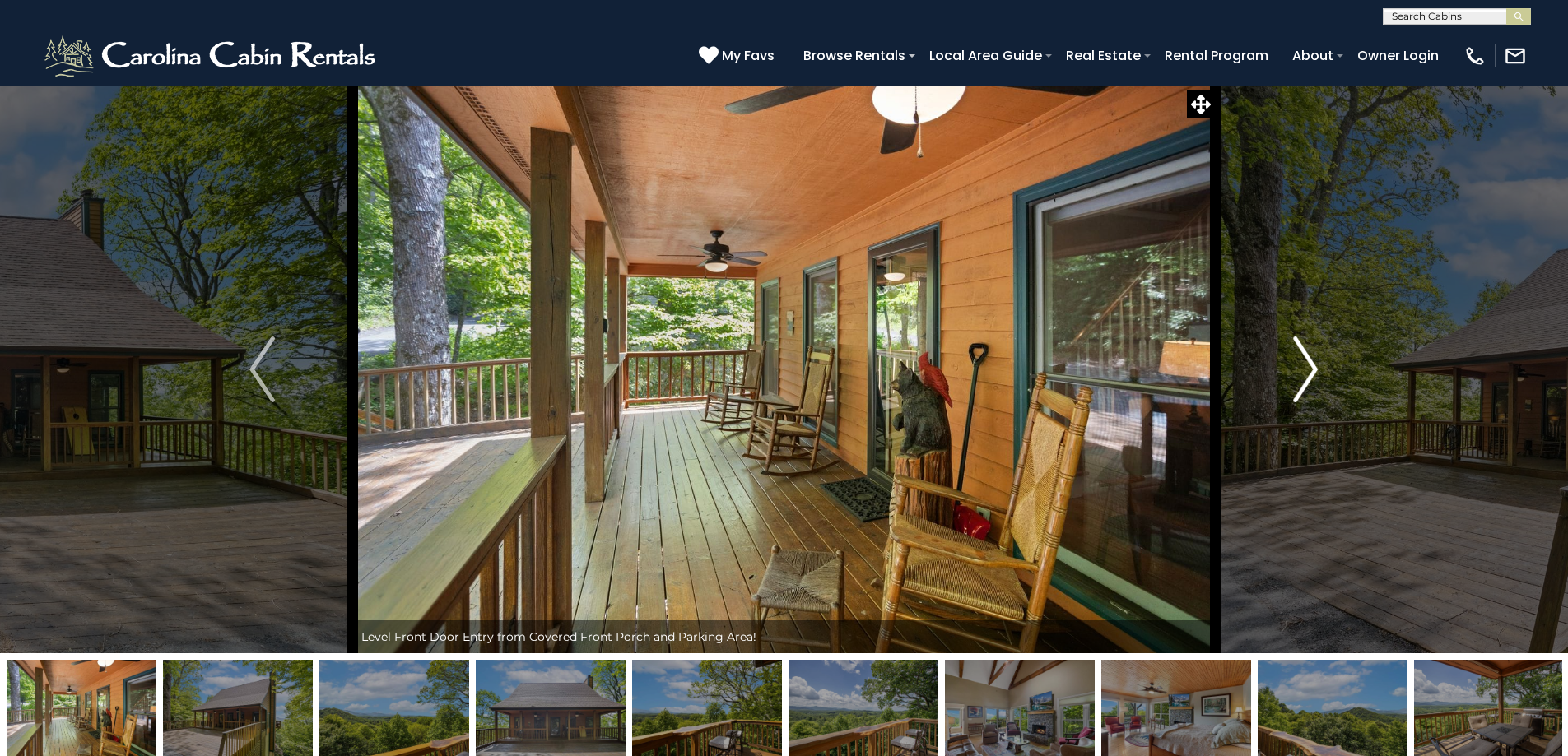
click at [1284, 380] on button "Next" at bounding box center [1305, 370] width 181 height 568
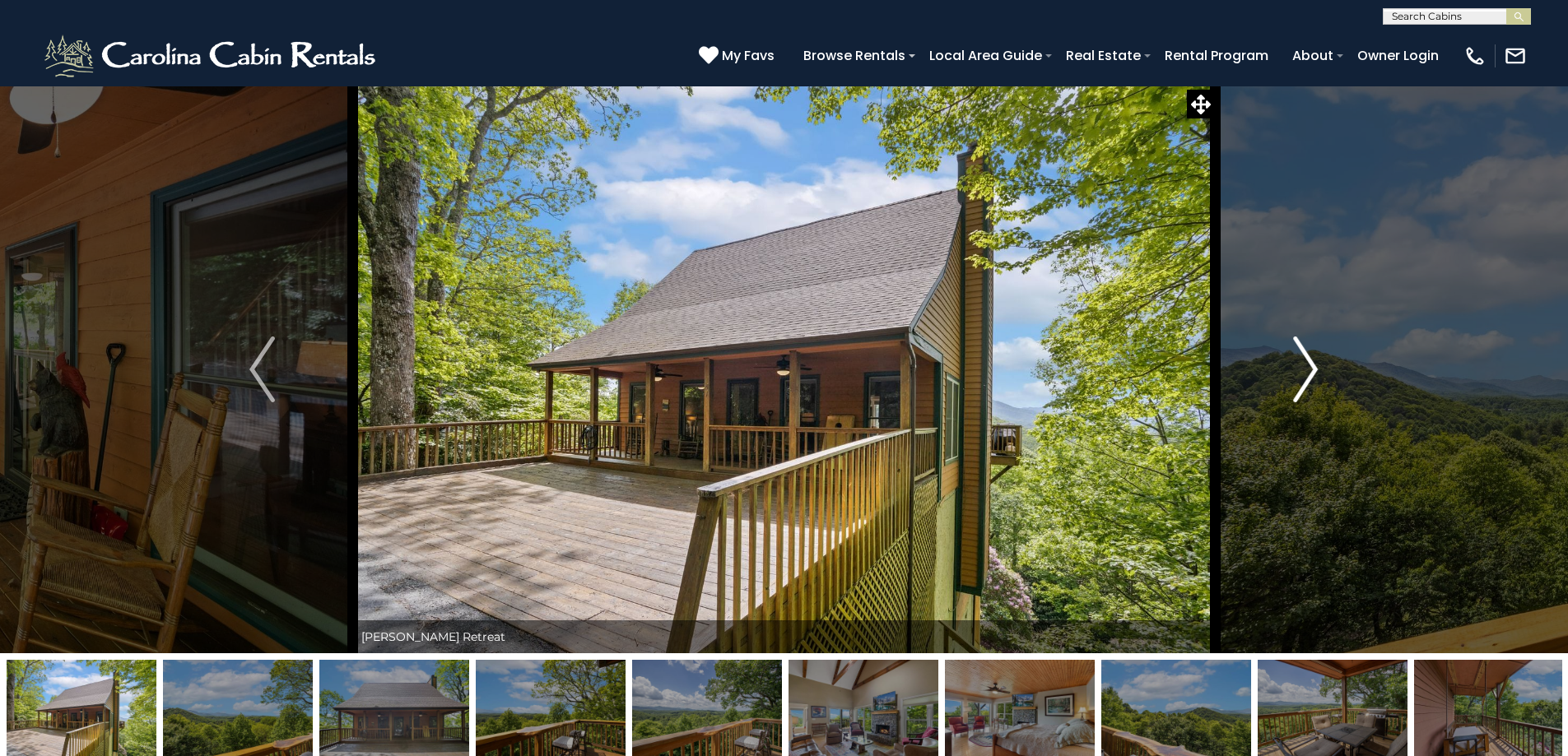
click at [1284, 380] on button "Next" at bounding box center [1305, 370] width 181 height 568
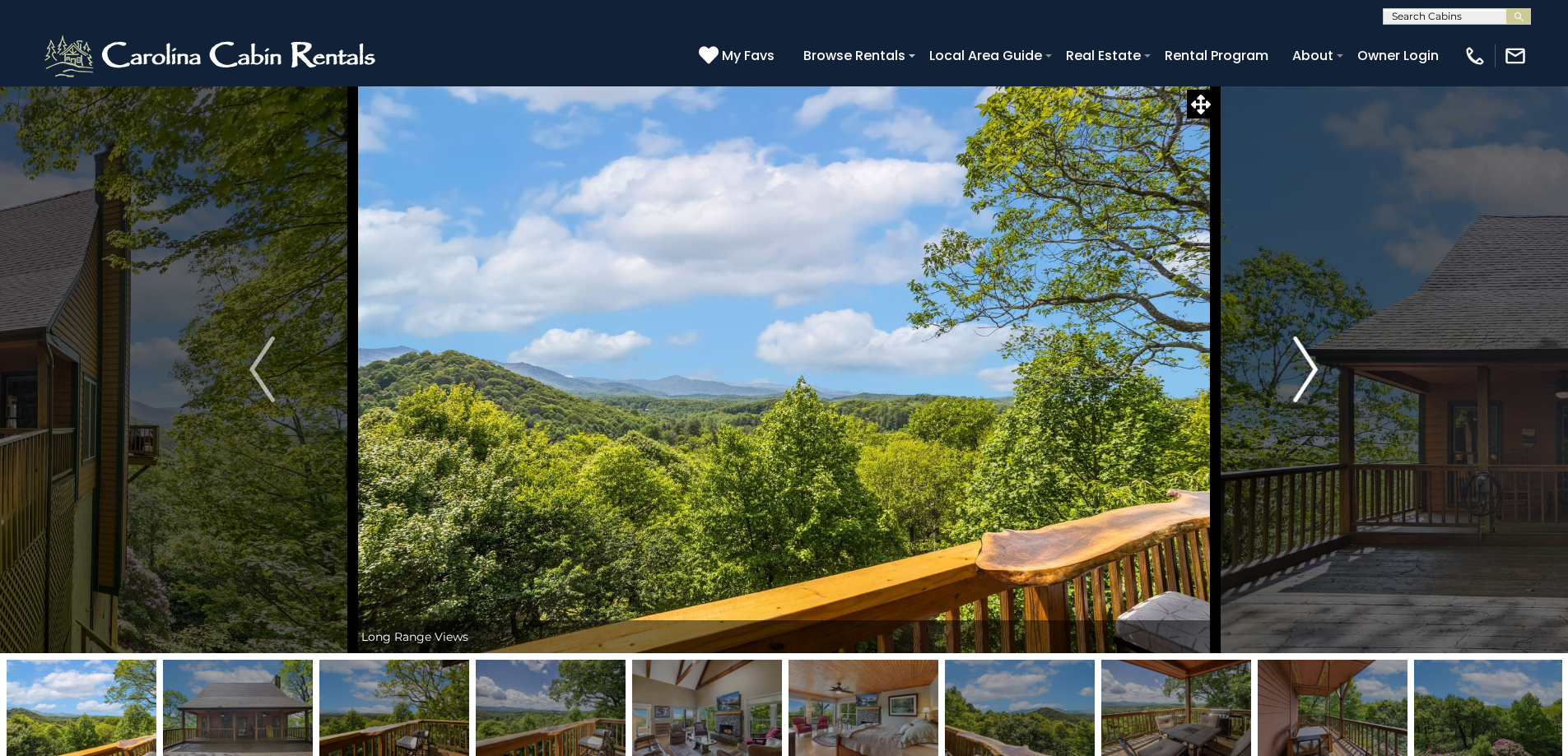
click at [1284, 380] on button "Next" at bounding box center [1305, 370] width 181 height 568
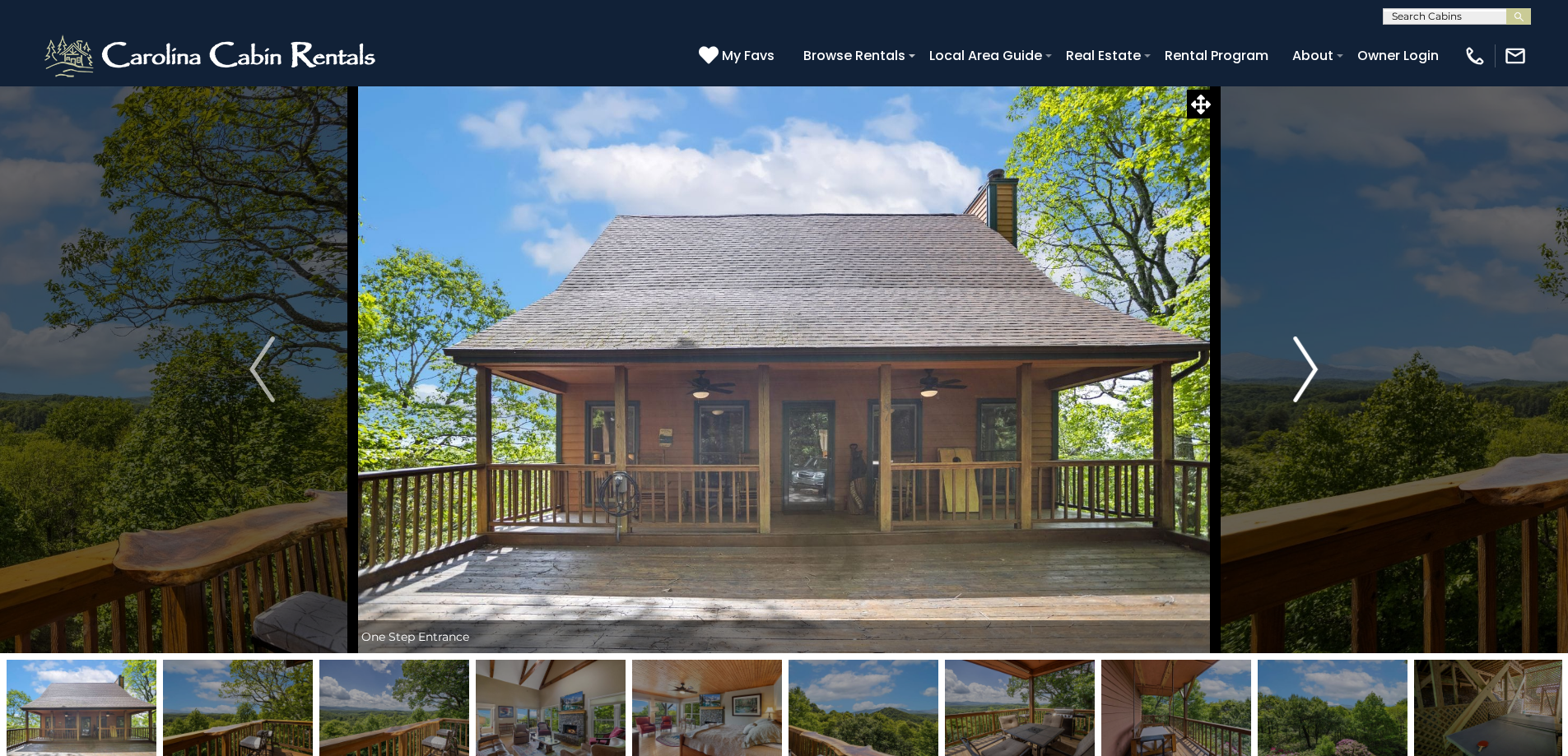
click at [1284, 380] on button "Next" at bounding box center [1305, 370] width 181 height 568
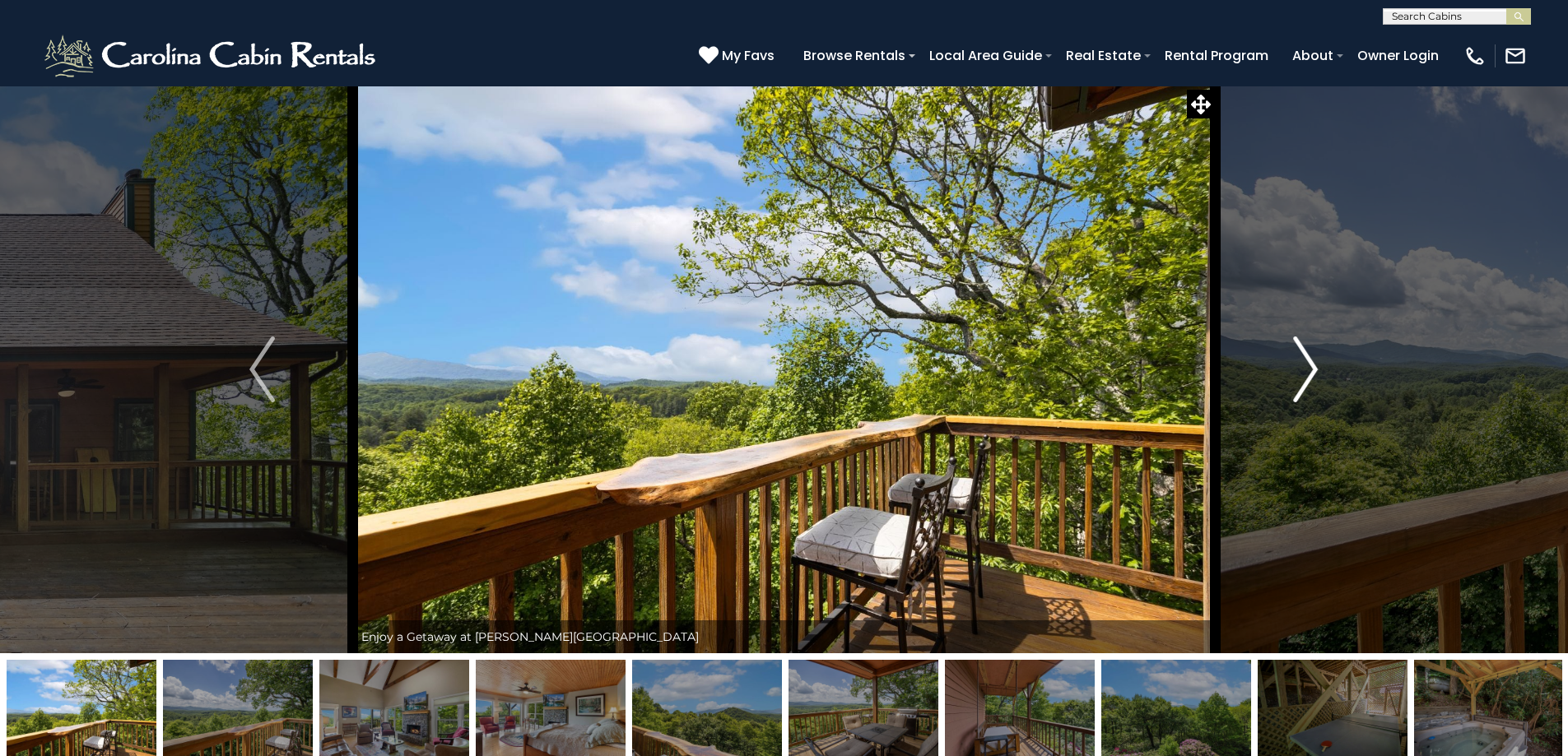
click at [1284, 380] on button "Next" at bounding box center [1305, 370] width 181 height 568
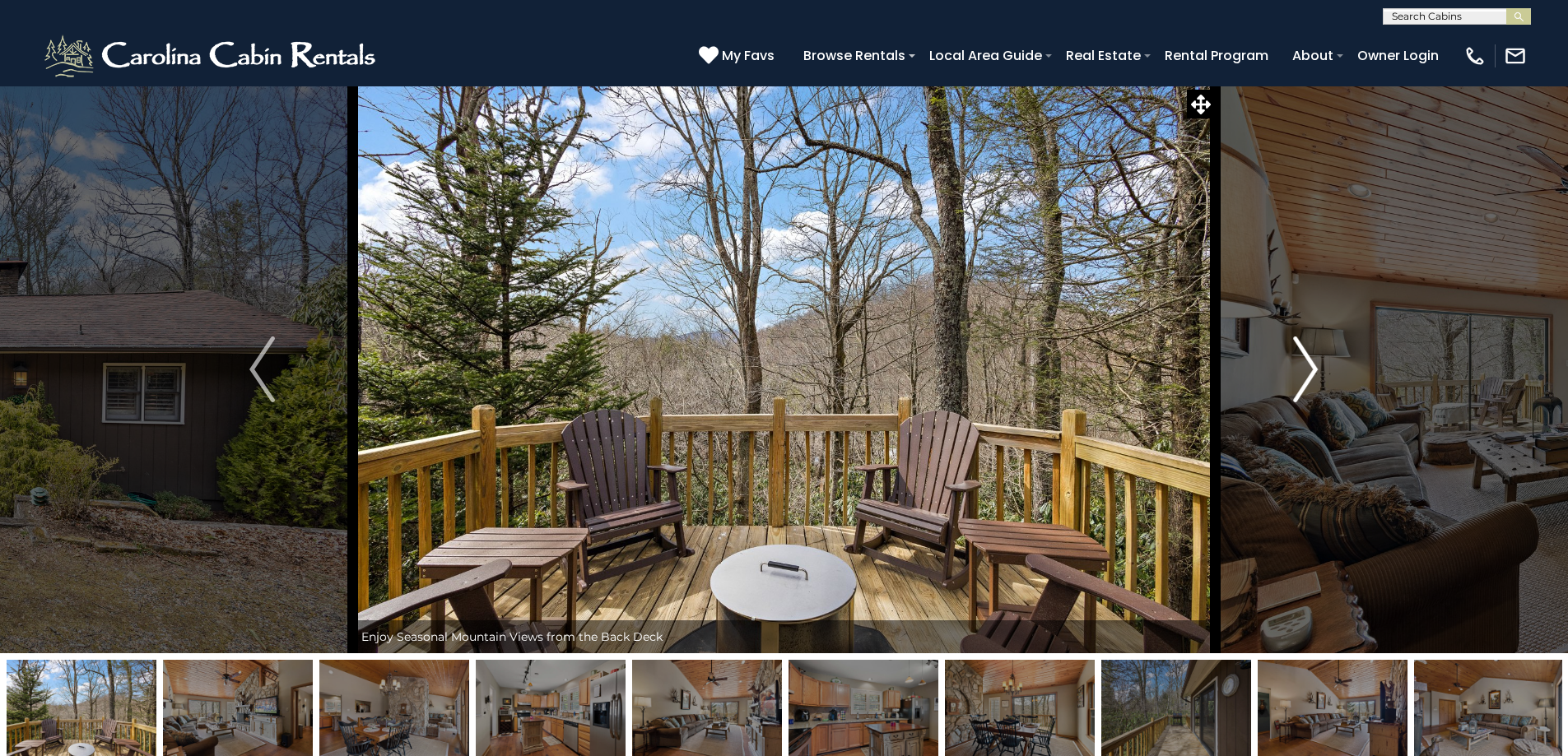
click at [1303, 393] on img "Next" at bounding box center [1306, 369] width 24 height 66
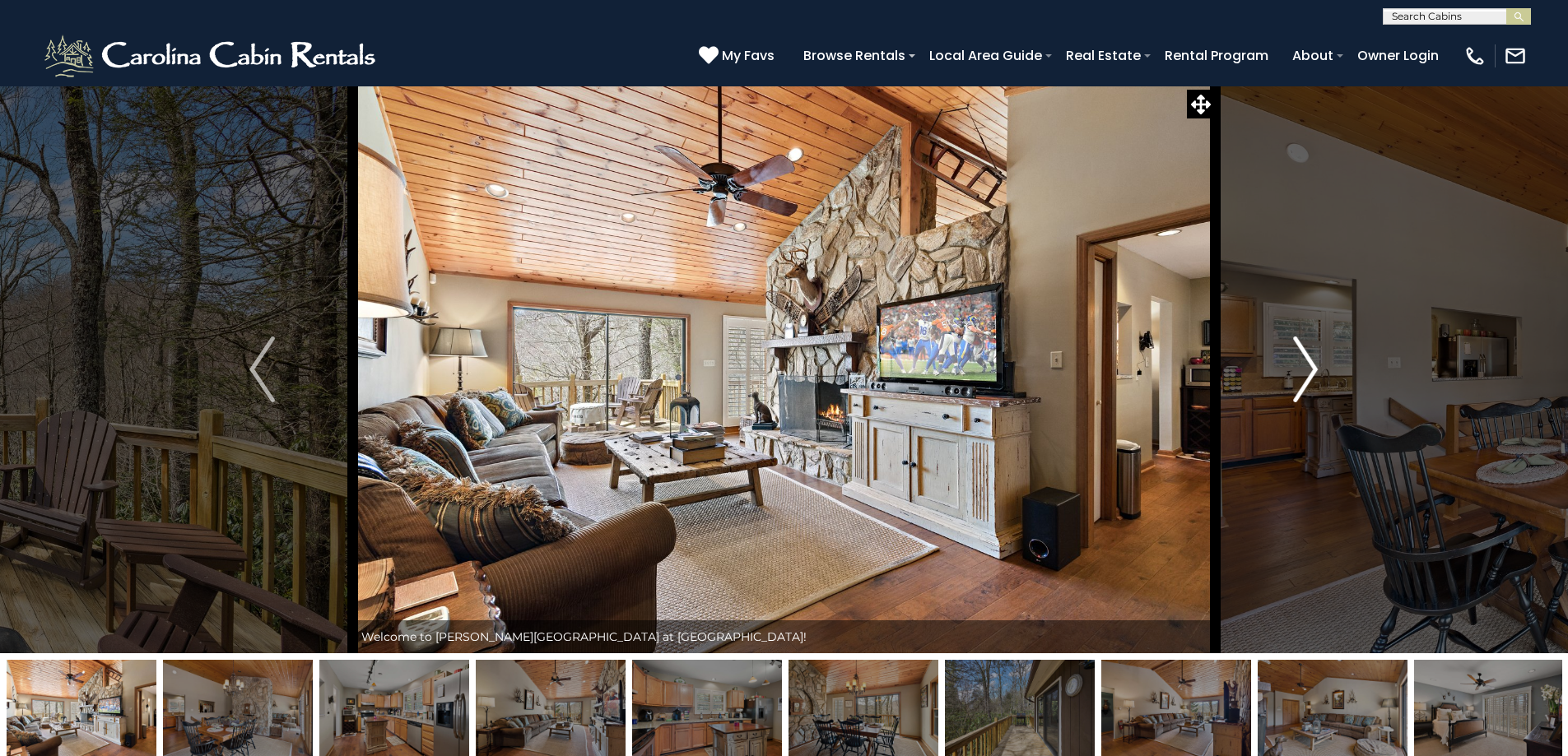
click at [1303, 393] on img "Next" at bounding box center [1306, 369] width 24 height 66
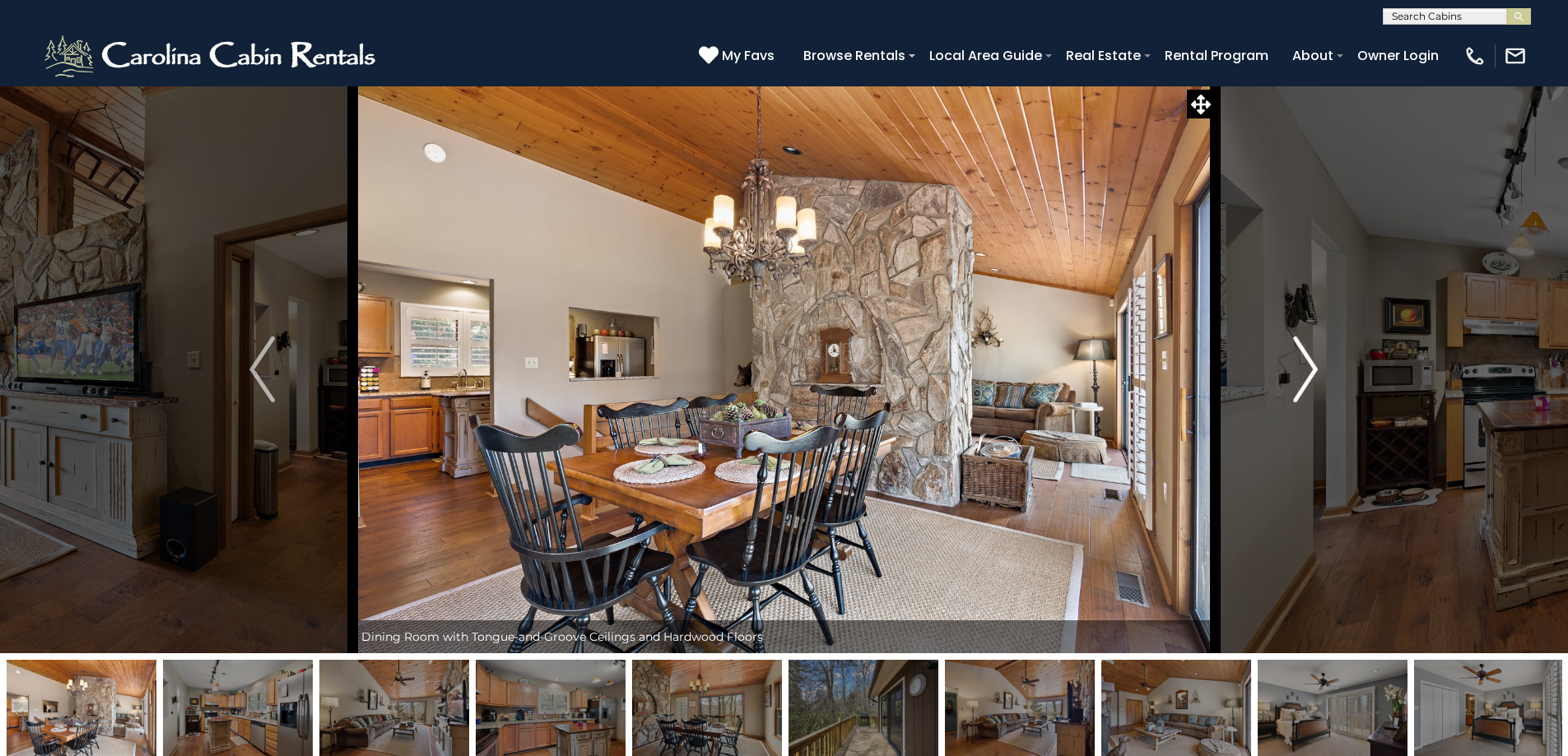
click at [1303, 392] on img "Next" at bounding box center [1306, 369] width 24 height 66
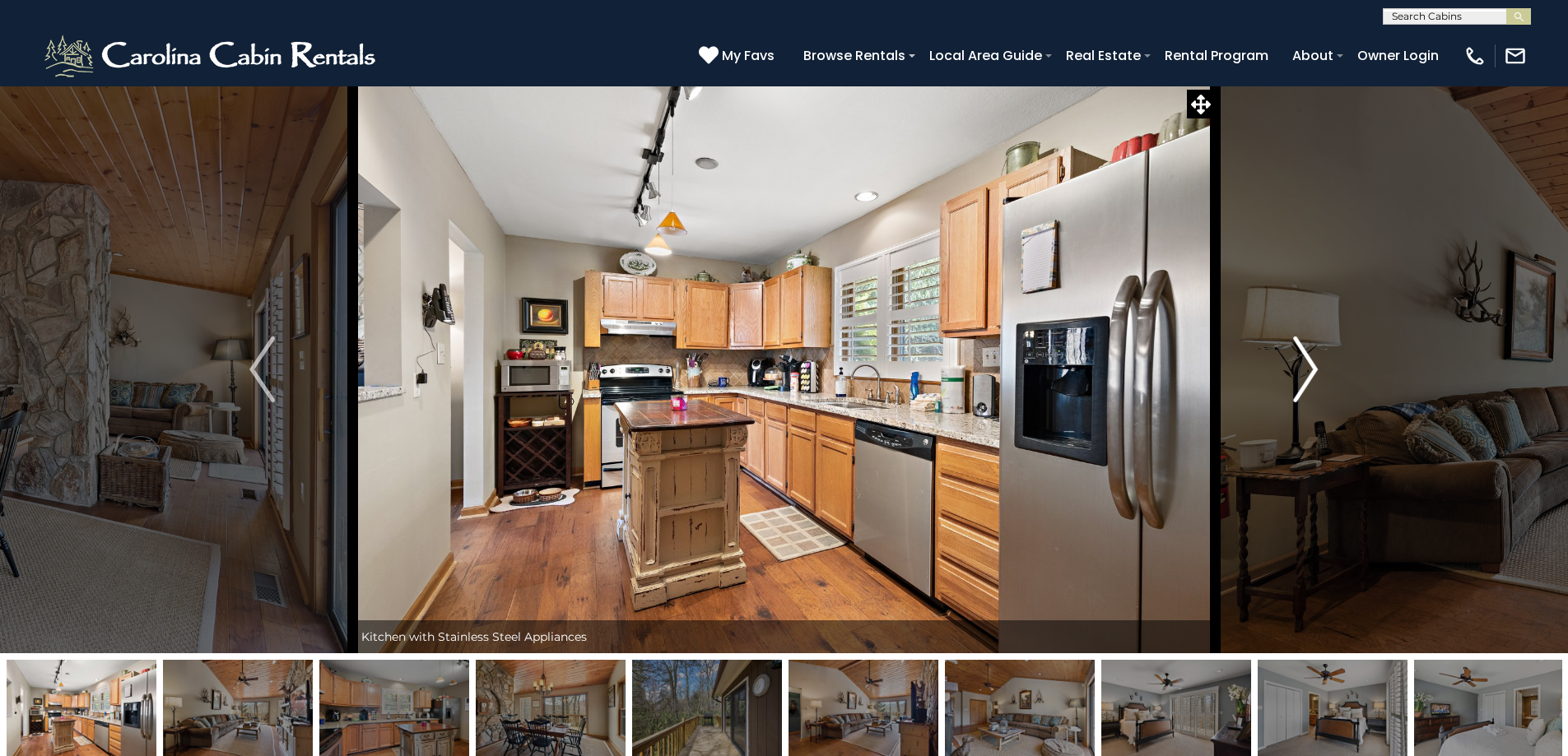
click at [1303, 392] on img "Next" at bounding box center [1306, 369] width 24 height 66
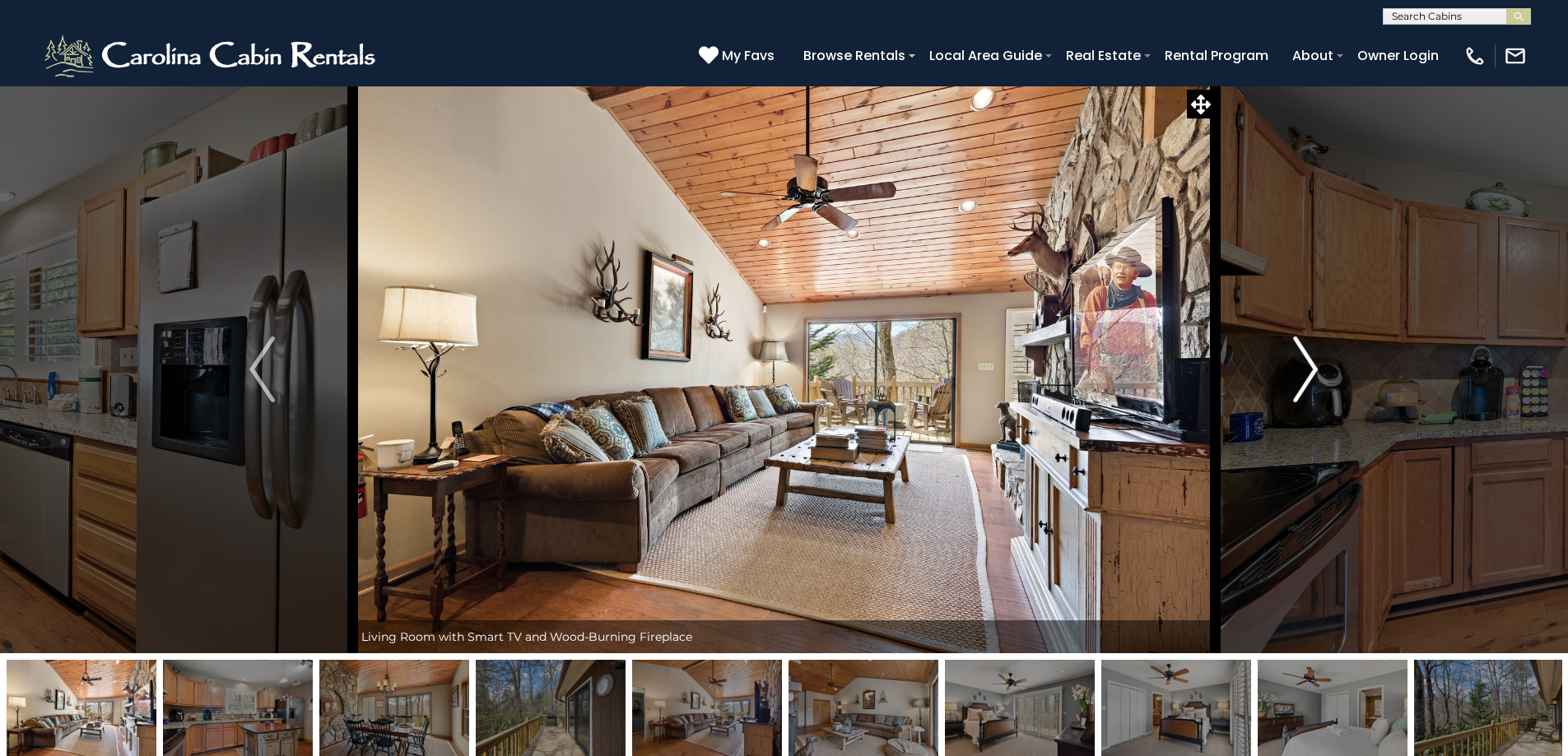
click at [1303, 392] on img "Next" at bounding box center [1306, 369] width 24 height 66
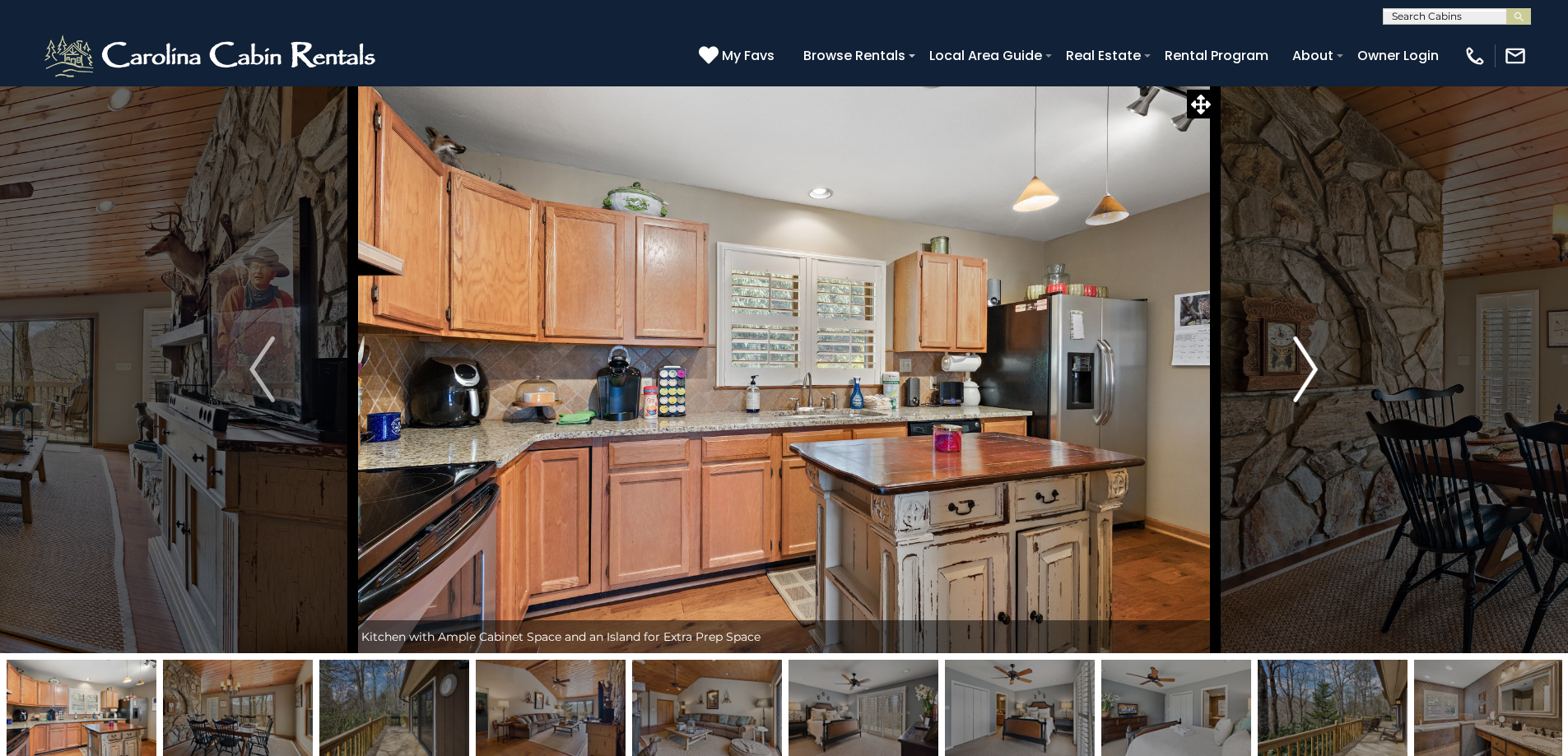
click at [1303, 392] on img "Next" at bounding box center [1306, 369] width 24 height 66
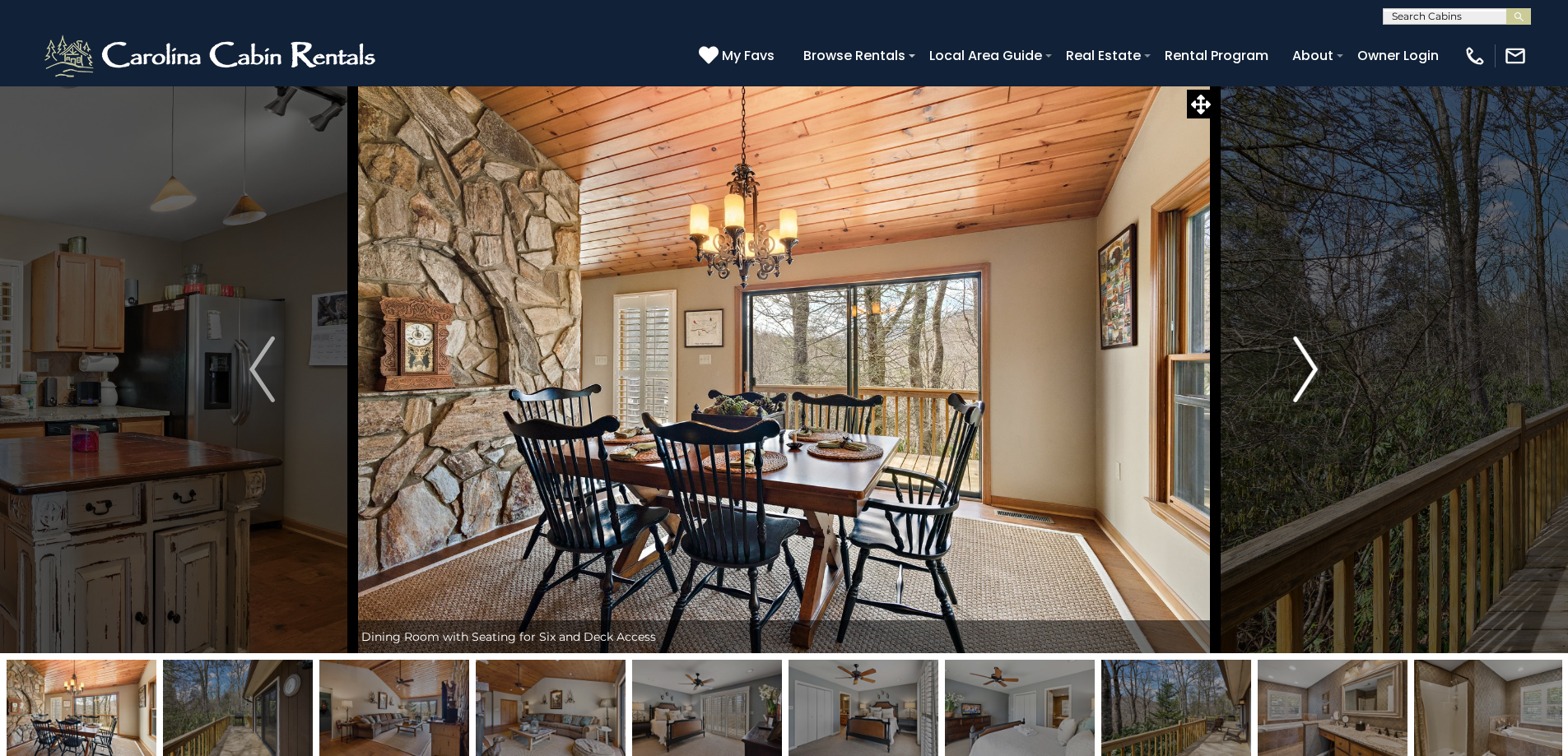
click at [1300, 392] on img "Next" at bounding box center [1306, 369] width 24 height 66
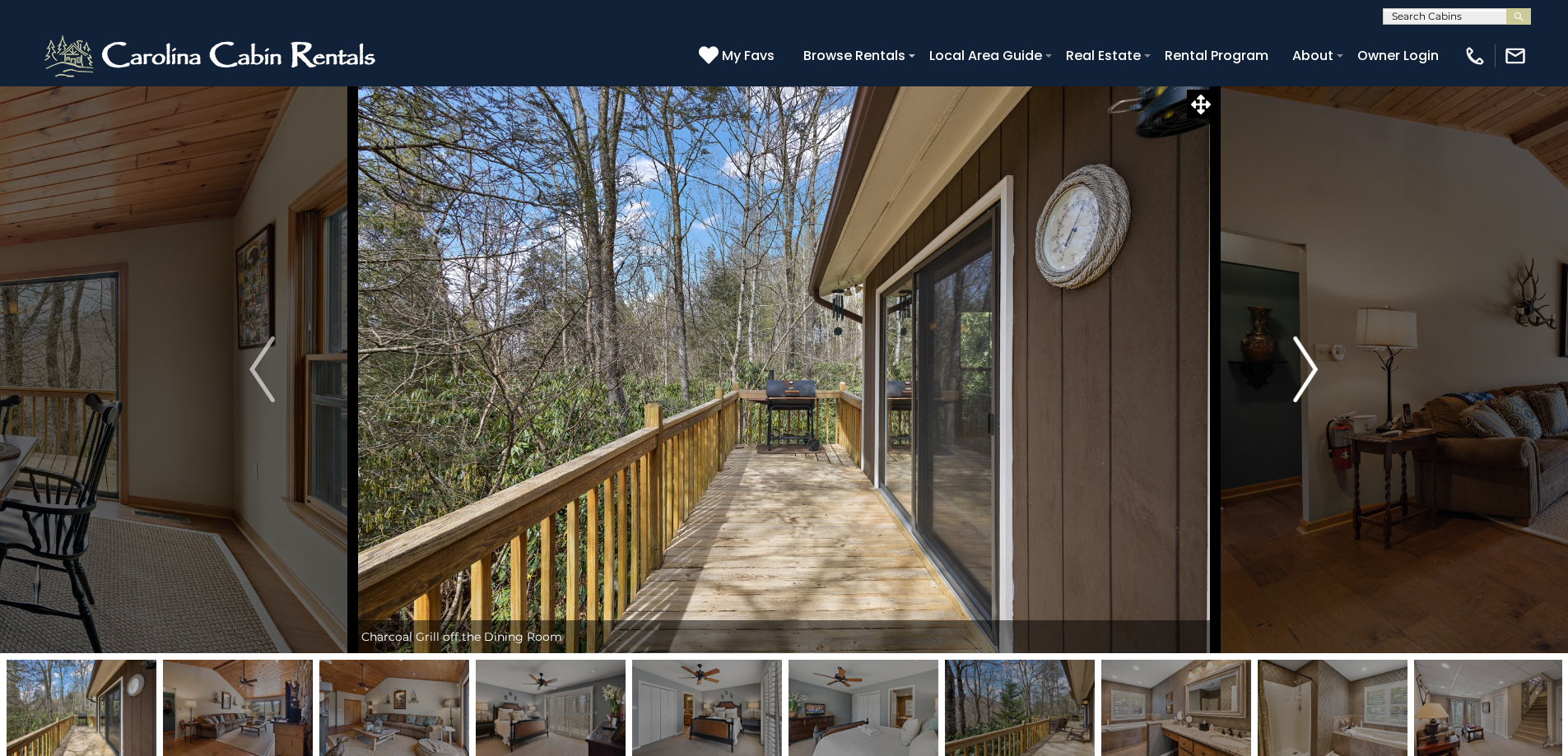
click at [1300, 391] on img "Next" at bounding box center [1306, 369] width 24 height 66
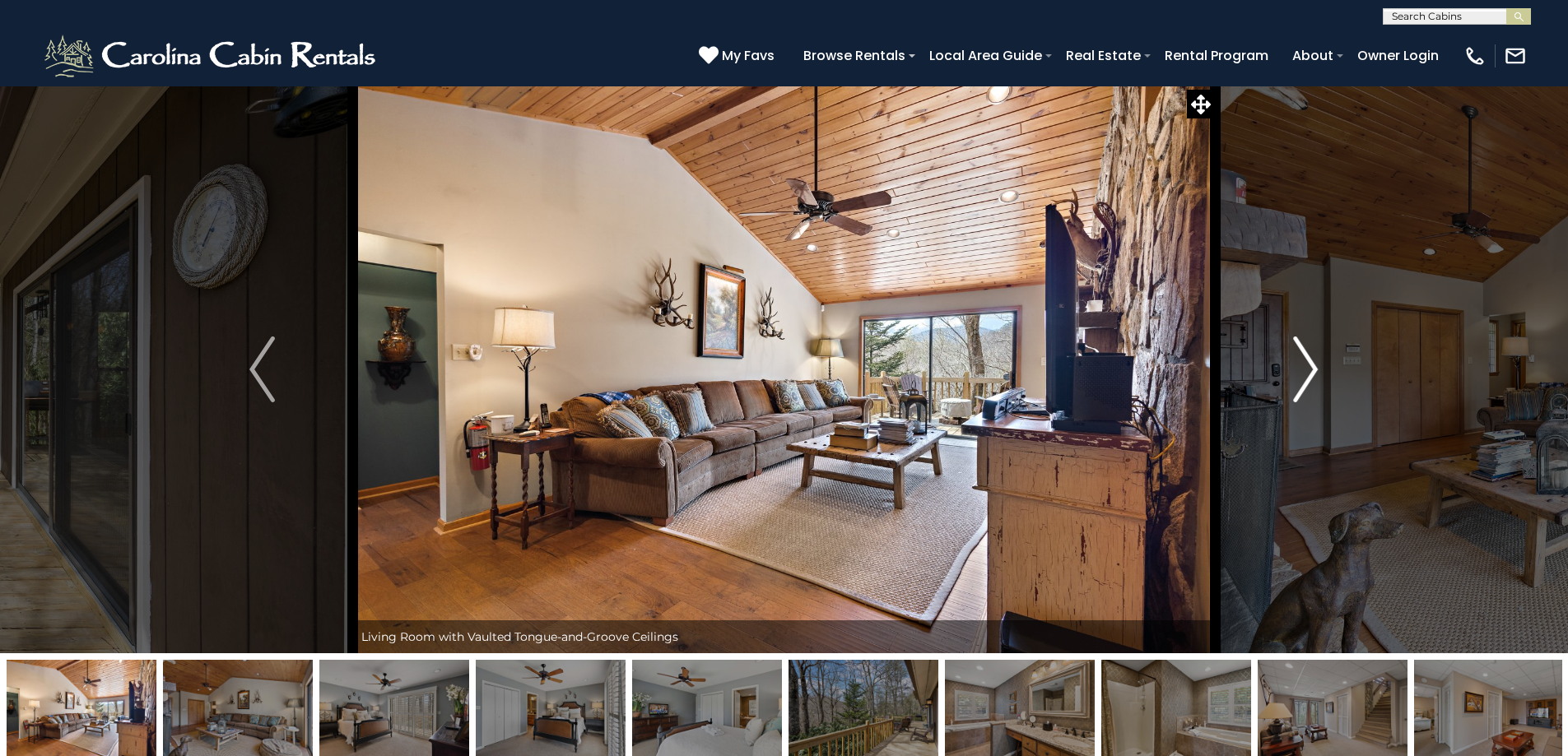
click at [1300, 392] on img "Next" at bounding box center [1306, 369] width 24 height 66
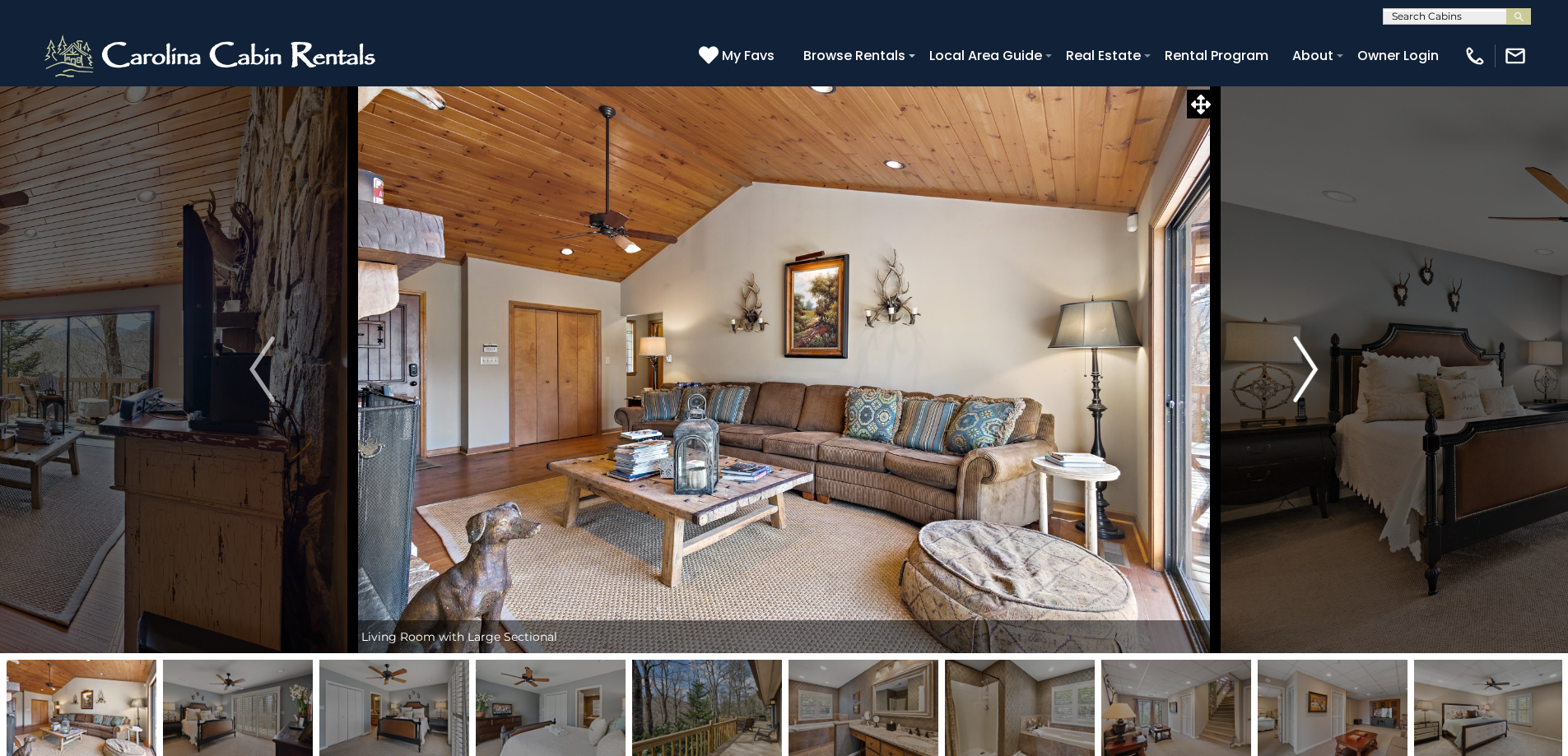
click at [1300, 392] on img "Next" at bounding box center [1306, 369] width 24 height 66
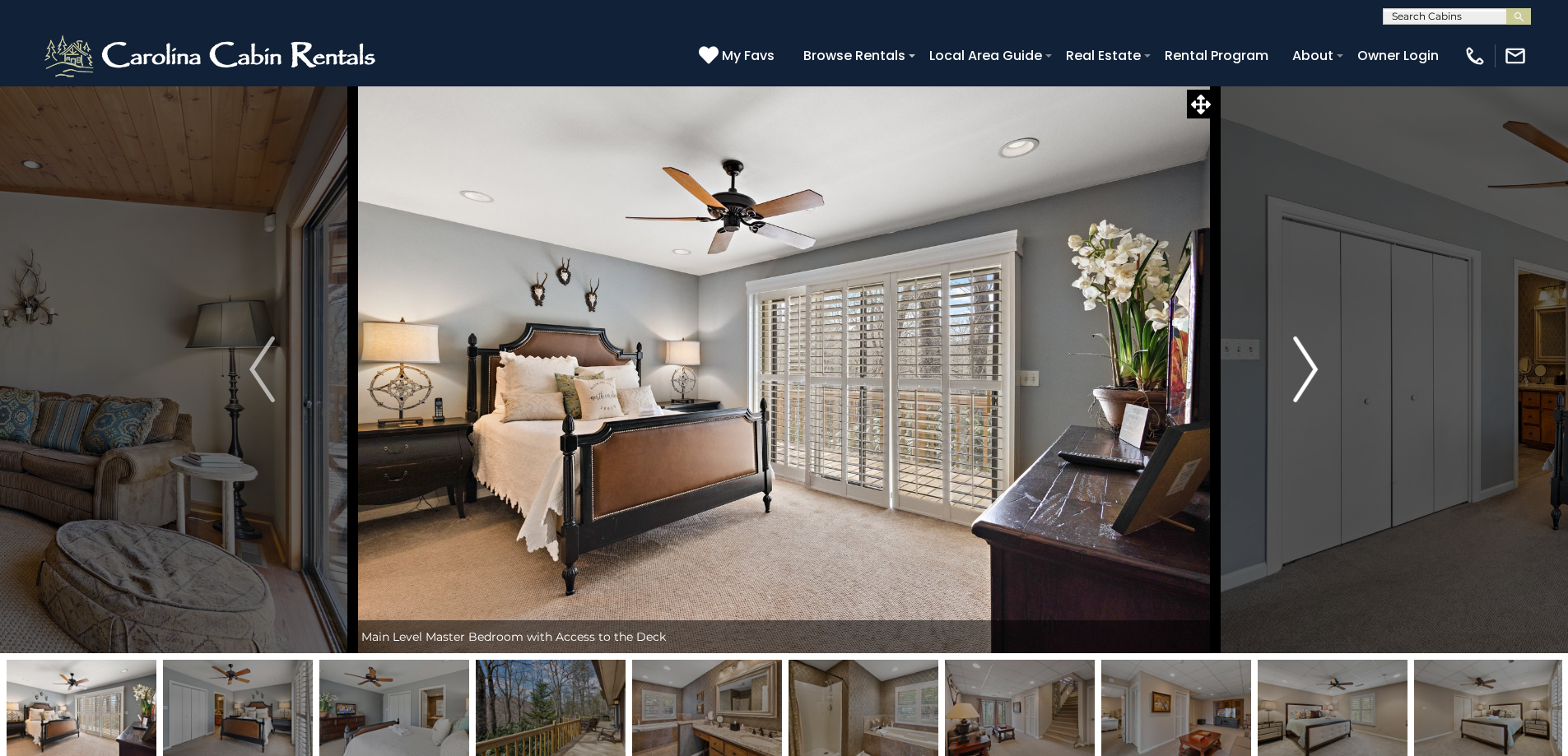
click at [1300, 392] on img "Next" at bounding box center [1306, 369] width 24 height 66
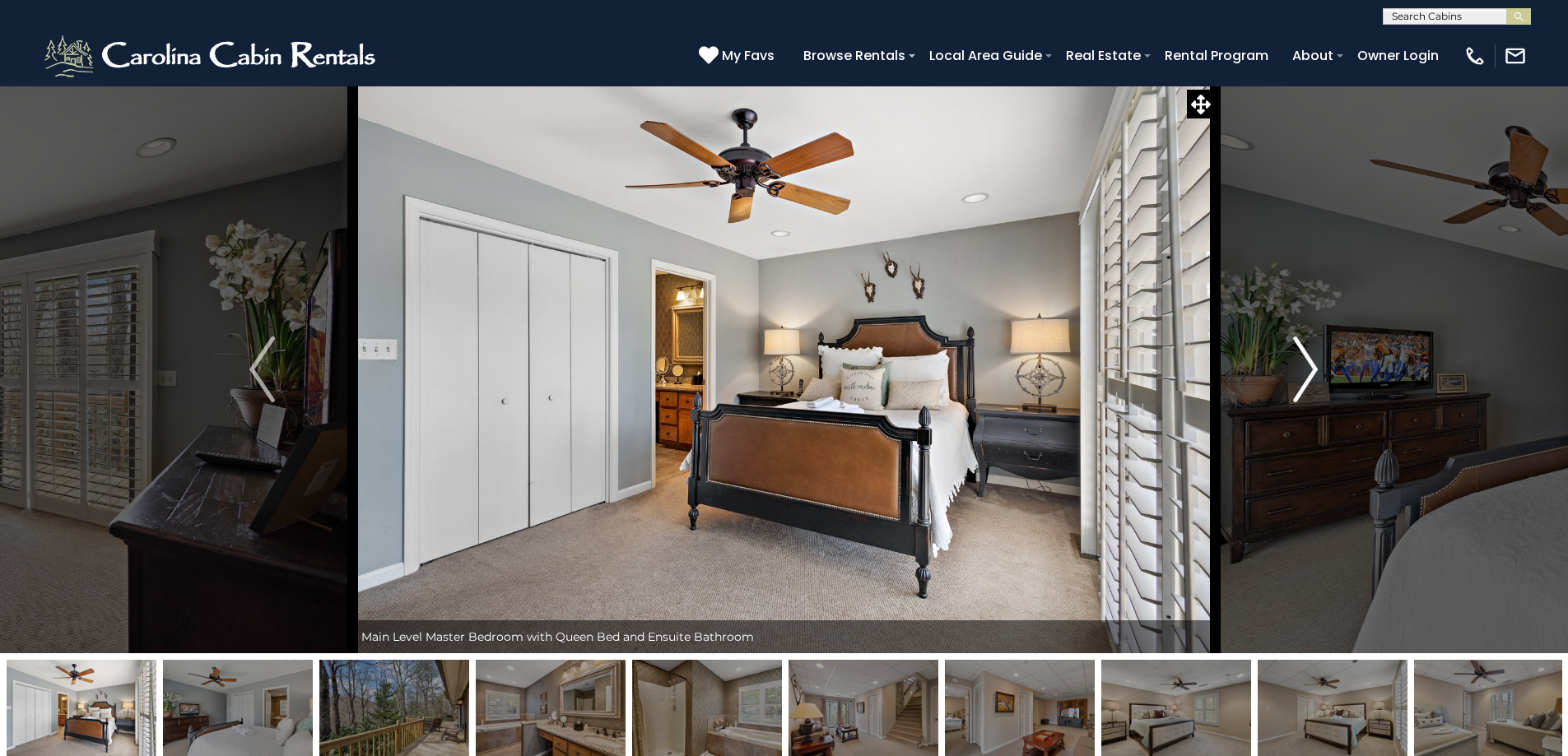
click at [1293, 392] on button "Next" at bounding box center [1305, 370] width 181 height 568
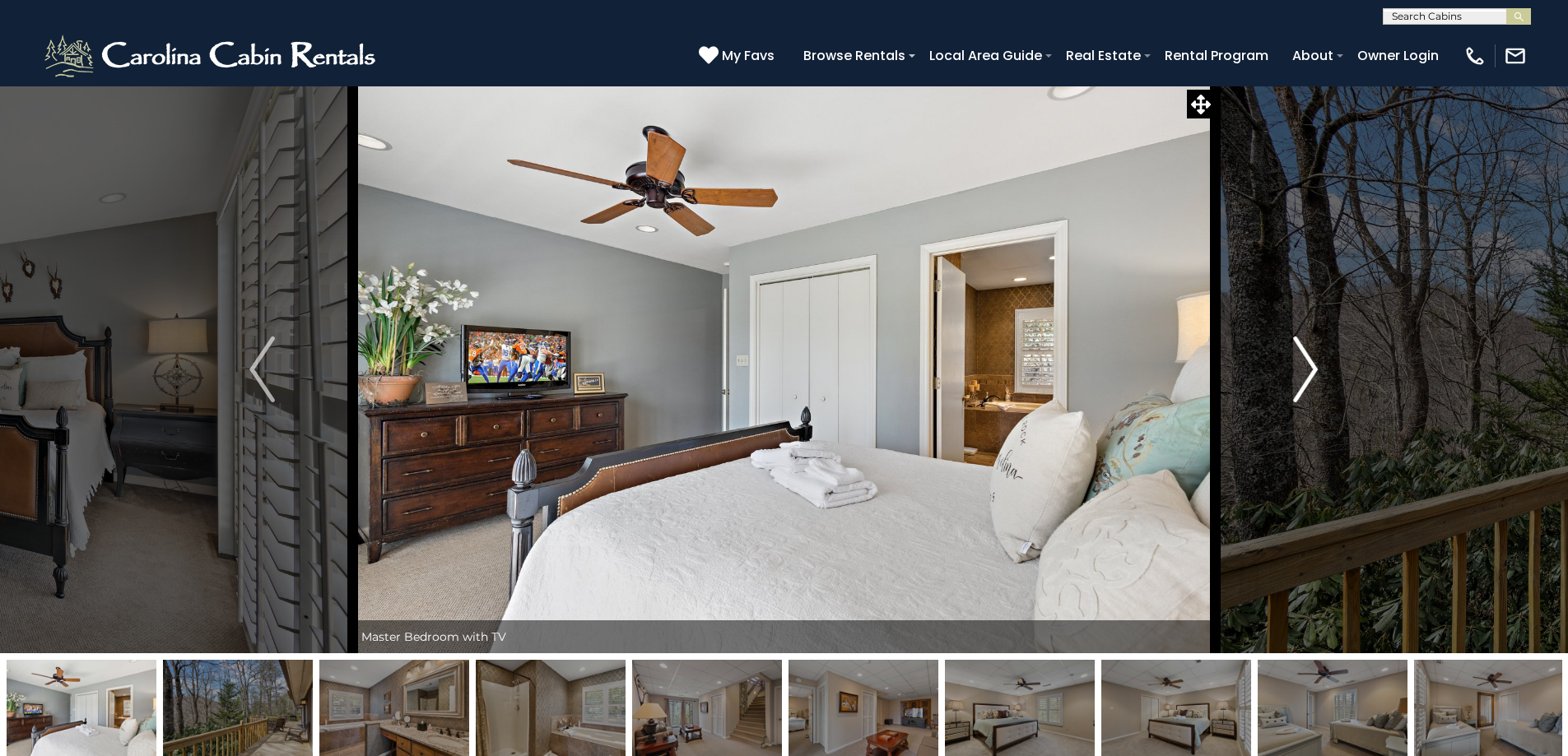
click at [1293, 392] on button "Next" at bounding box center [1305, 370] width 181 height 568
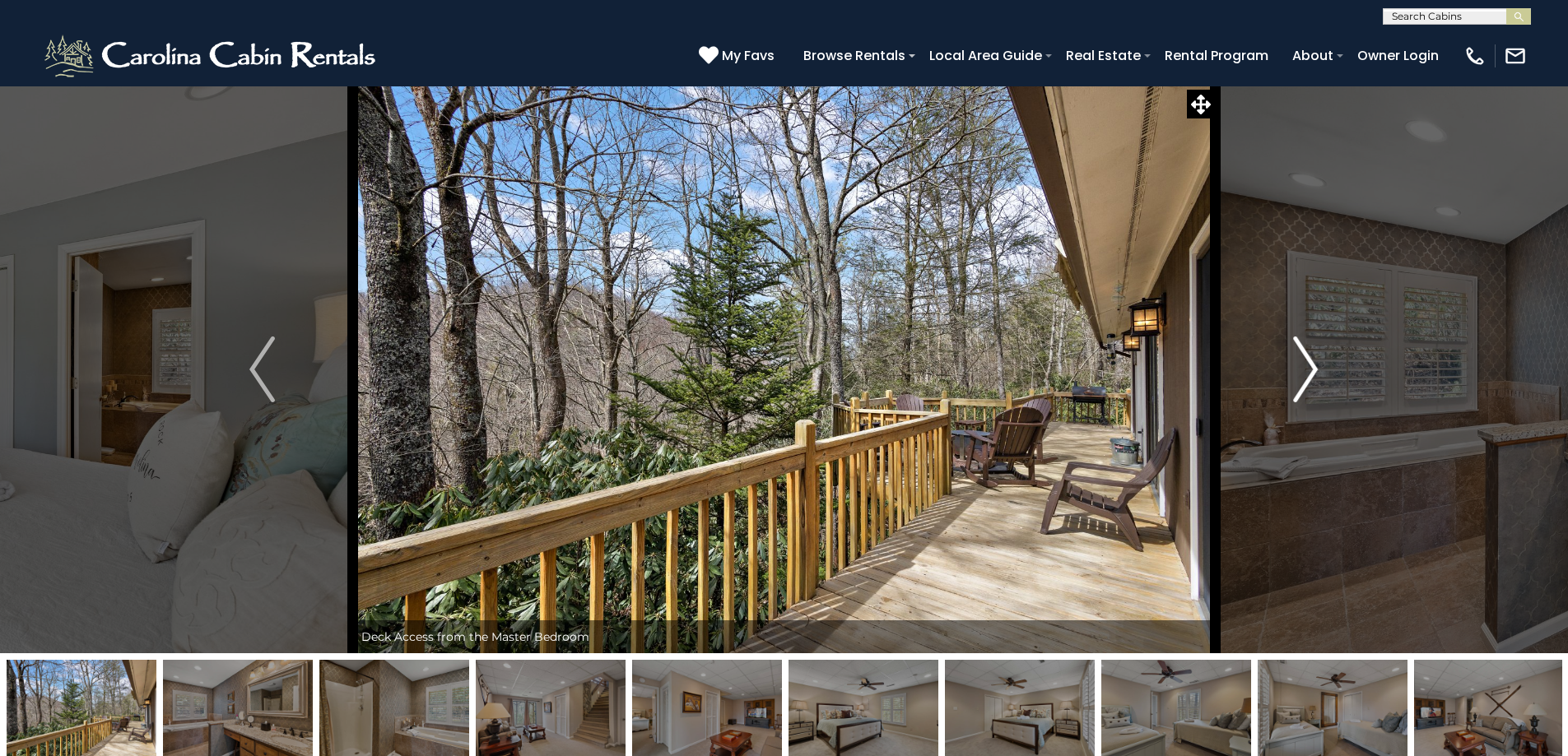
click at [1293, 392] on button "Next" at bounding box center [1305, 370] width 181 height 568
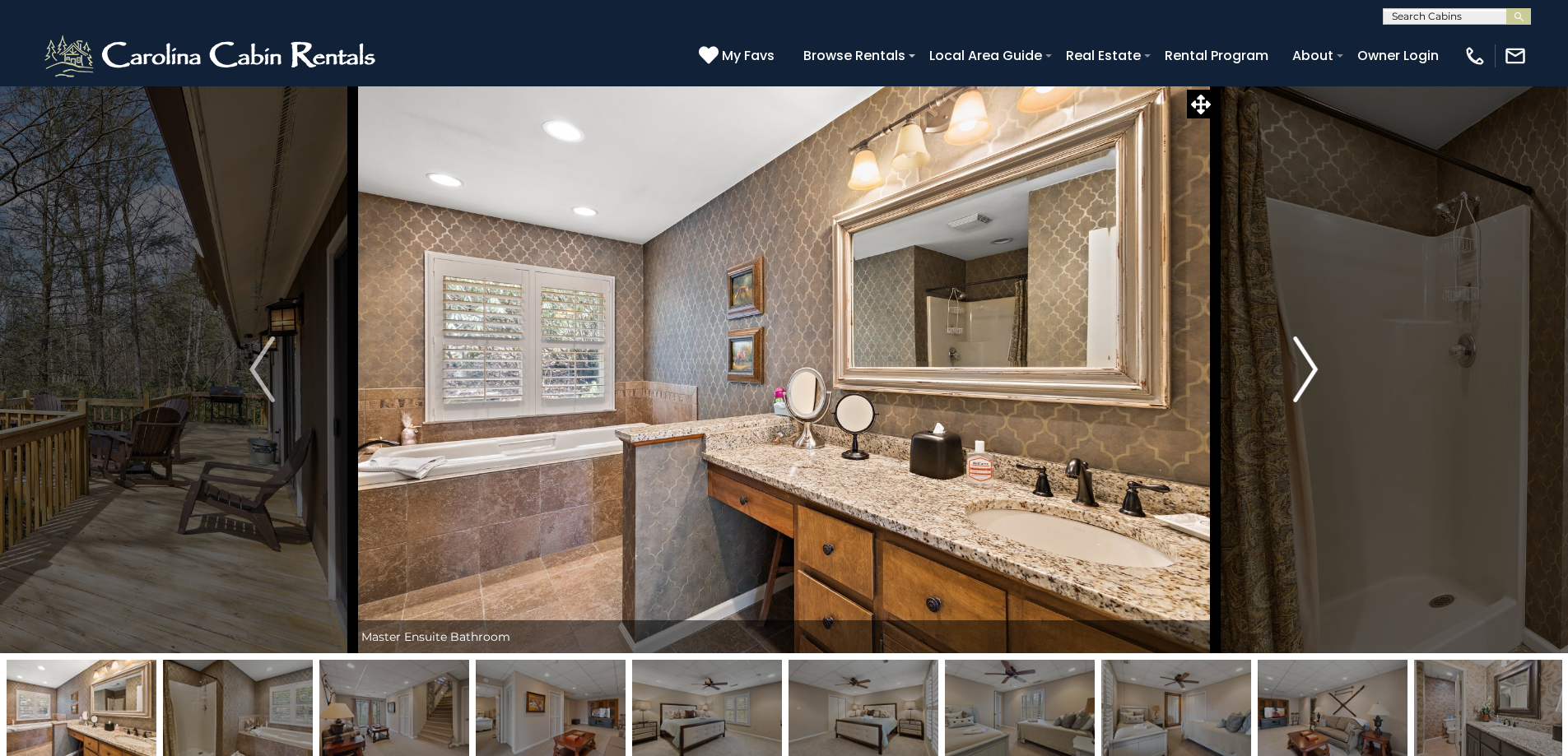
click at [1293, 392] on button "Next" at bounding box center [1305, 370] width 181 height 568
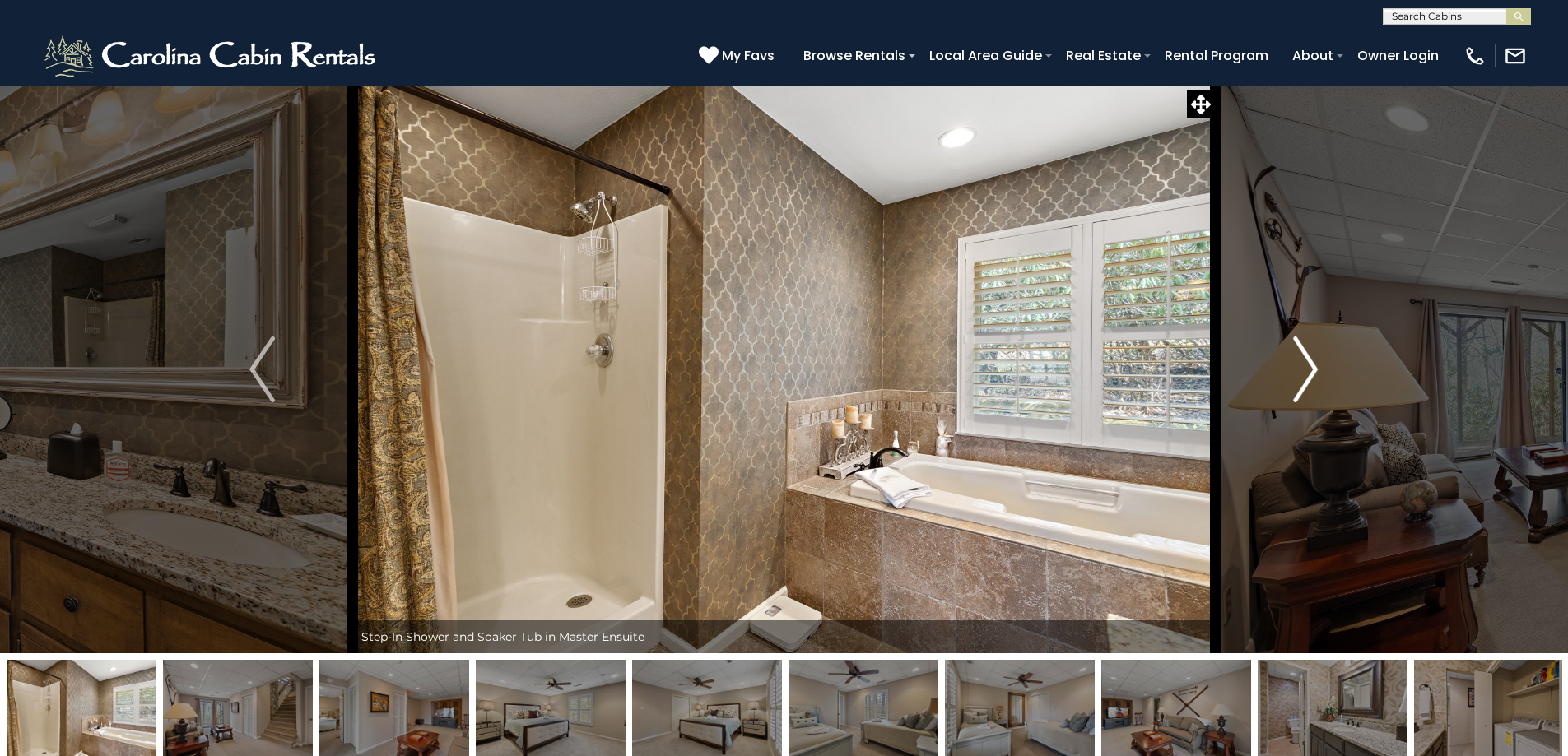
click at [1293, 392] on button "Next" at bounding box center [1305, 370] width 181 height 568
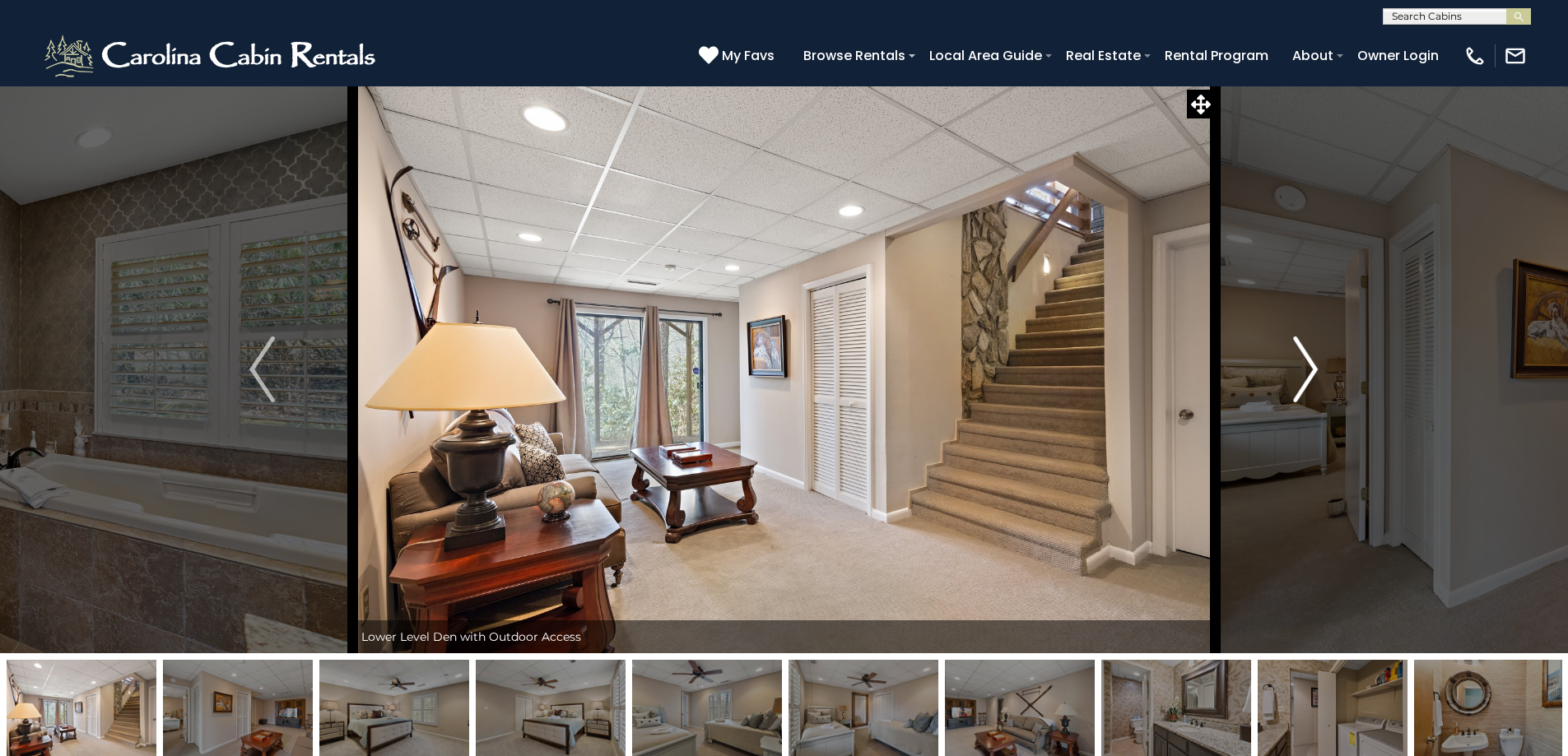
click at [1293, 392] on button "Next" at bounding box center [1305, 370] width 181 height 568
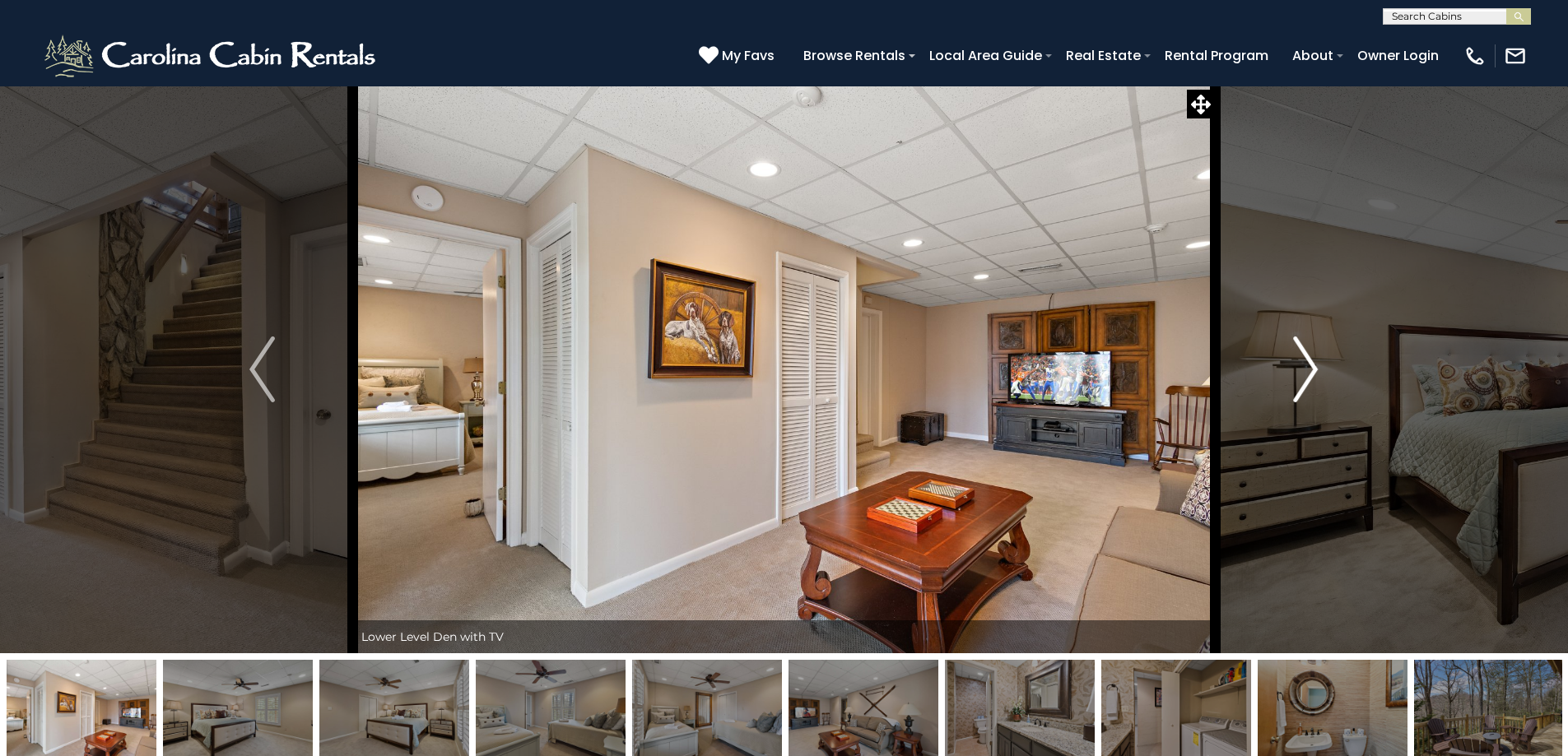
drag, startPoint x: 1285, startPoint y: 393, endPoint x: 1272, endPoint y: 392, distance: 13.0
click at [1278, 393] on button "Next" at bounding box center [1305, 370] width 181 height 568
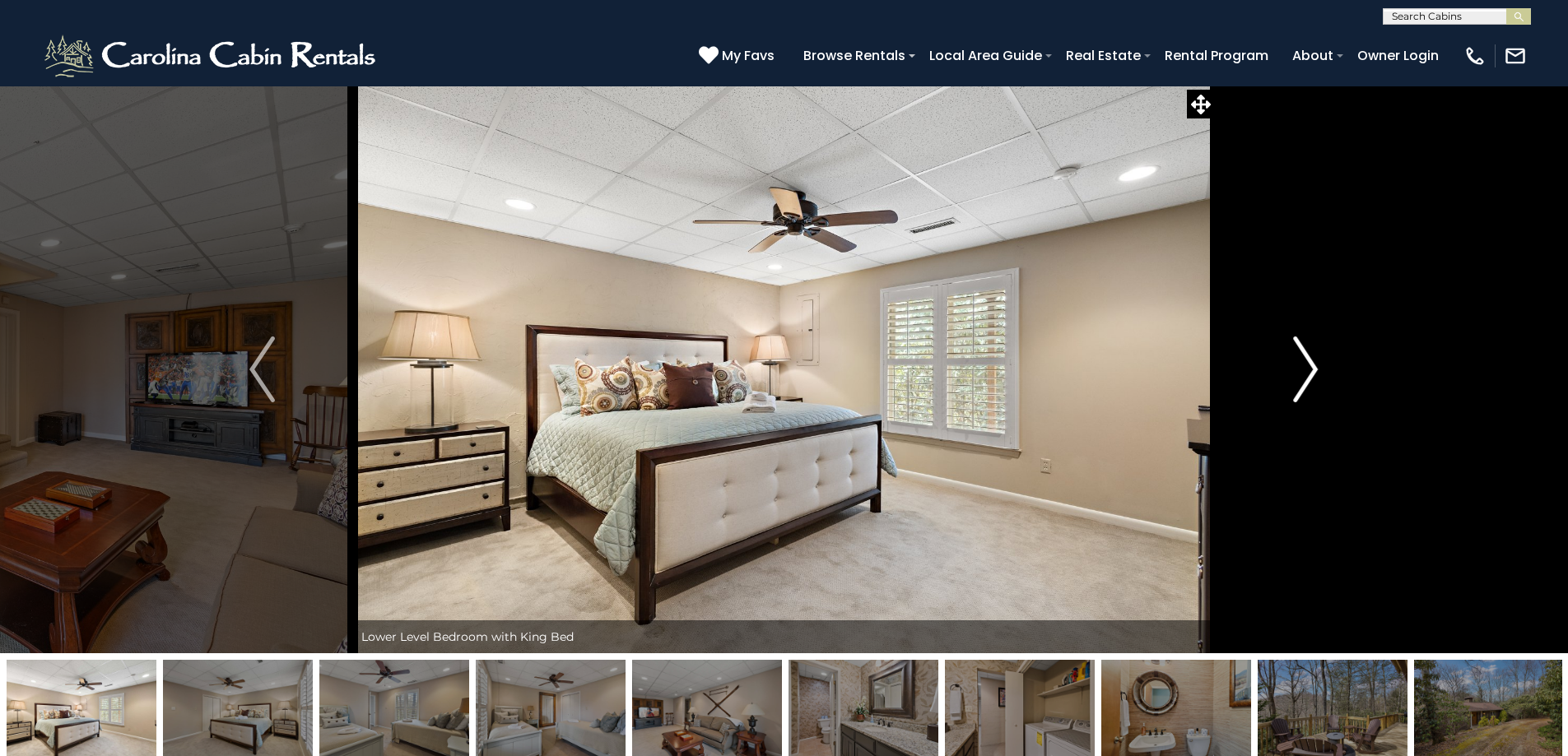
click at [1272, 392] on button "Next" at bounding box center [1305, 370] width 181 height 568
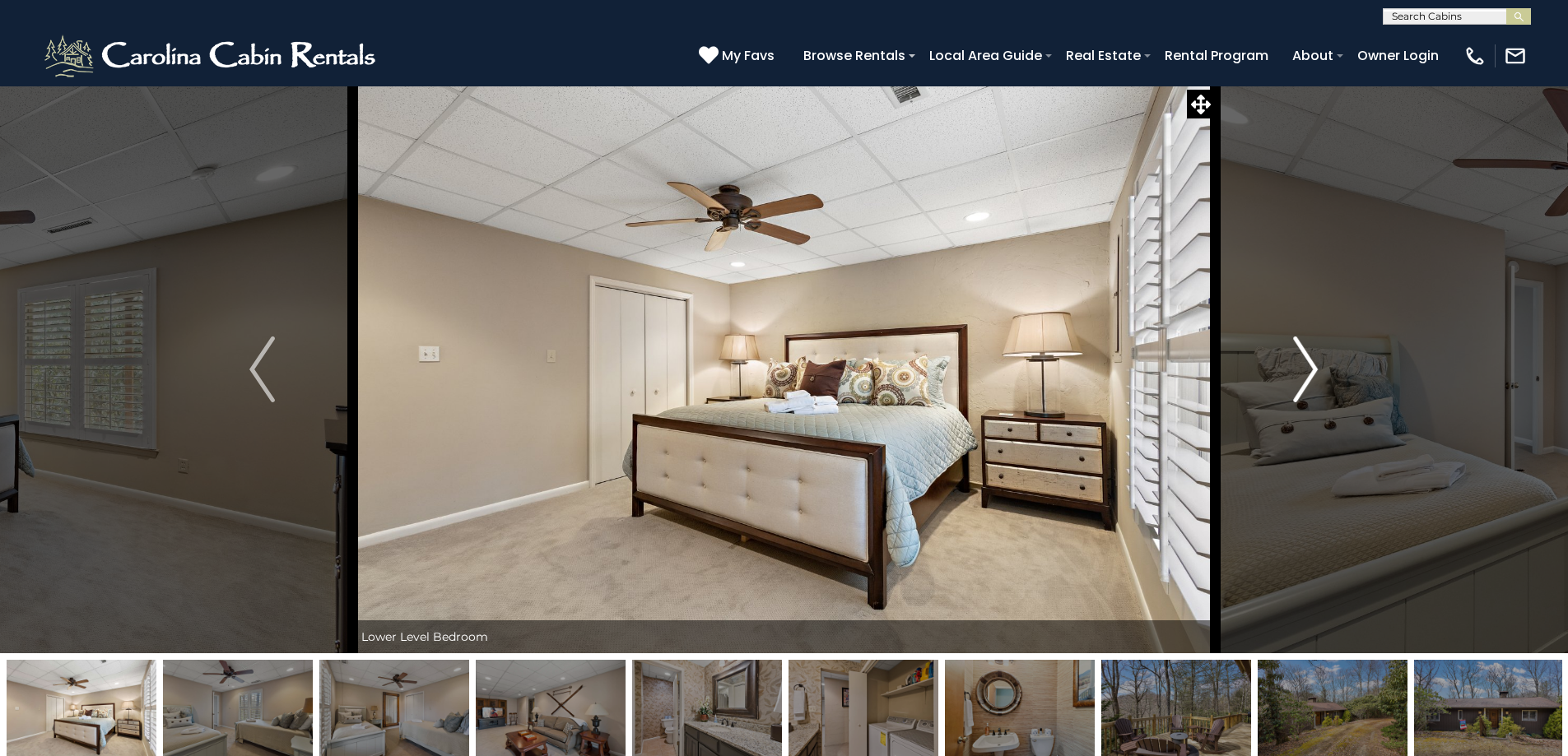
click at [1272, 392] on button "Next" at bounding box center [1305, 370] width 181 height 568
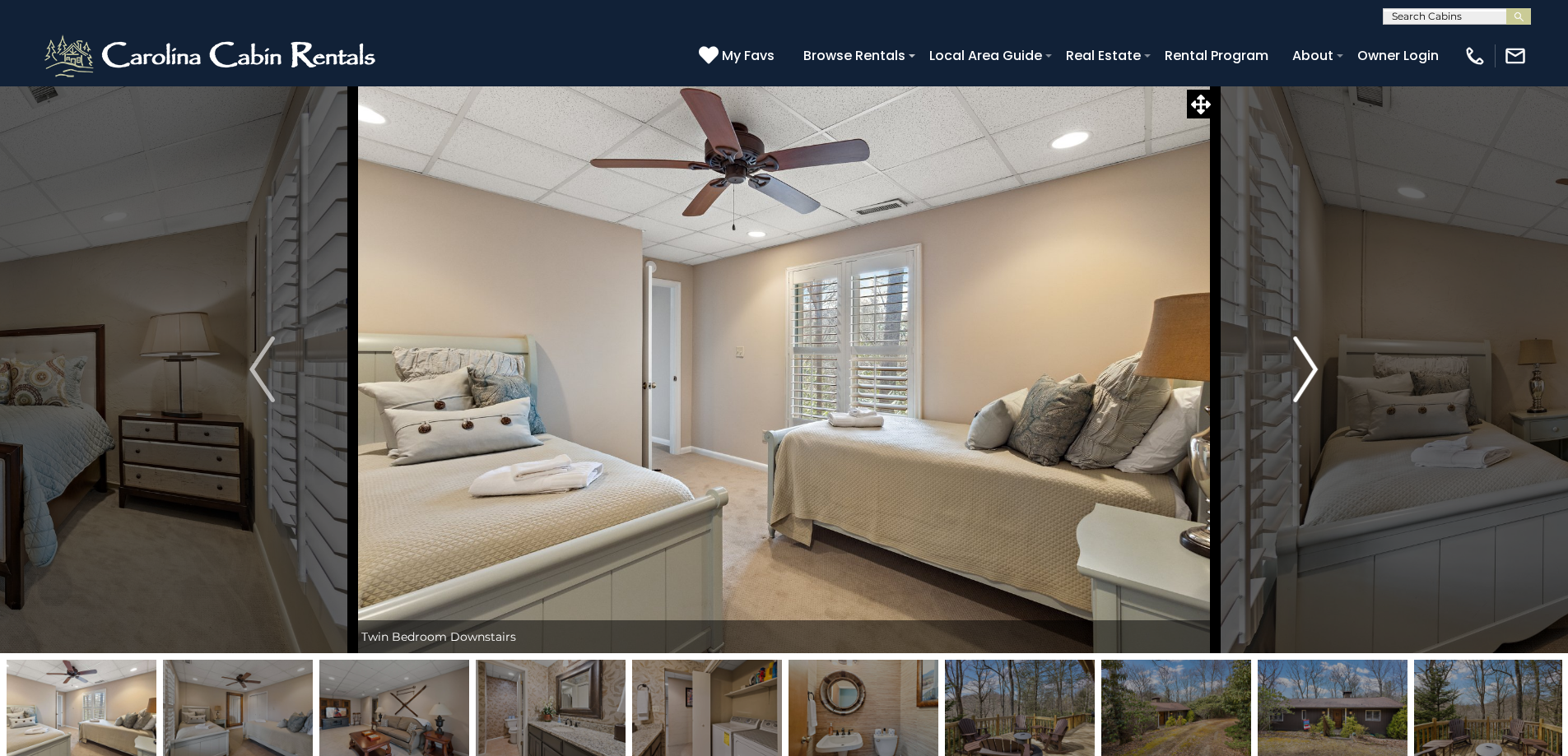
click at [1272, 392] on button "Next" at bounding box center [1305, 370] width 181 height 568
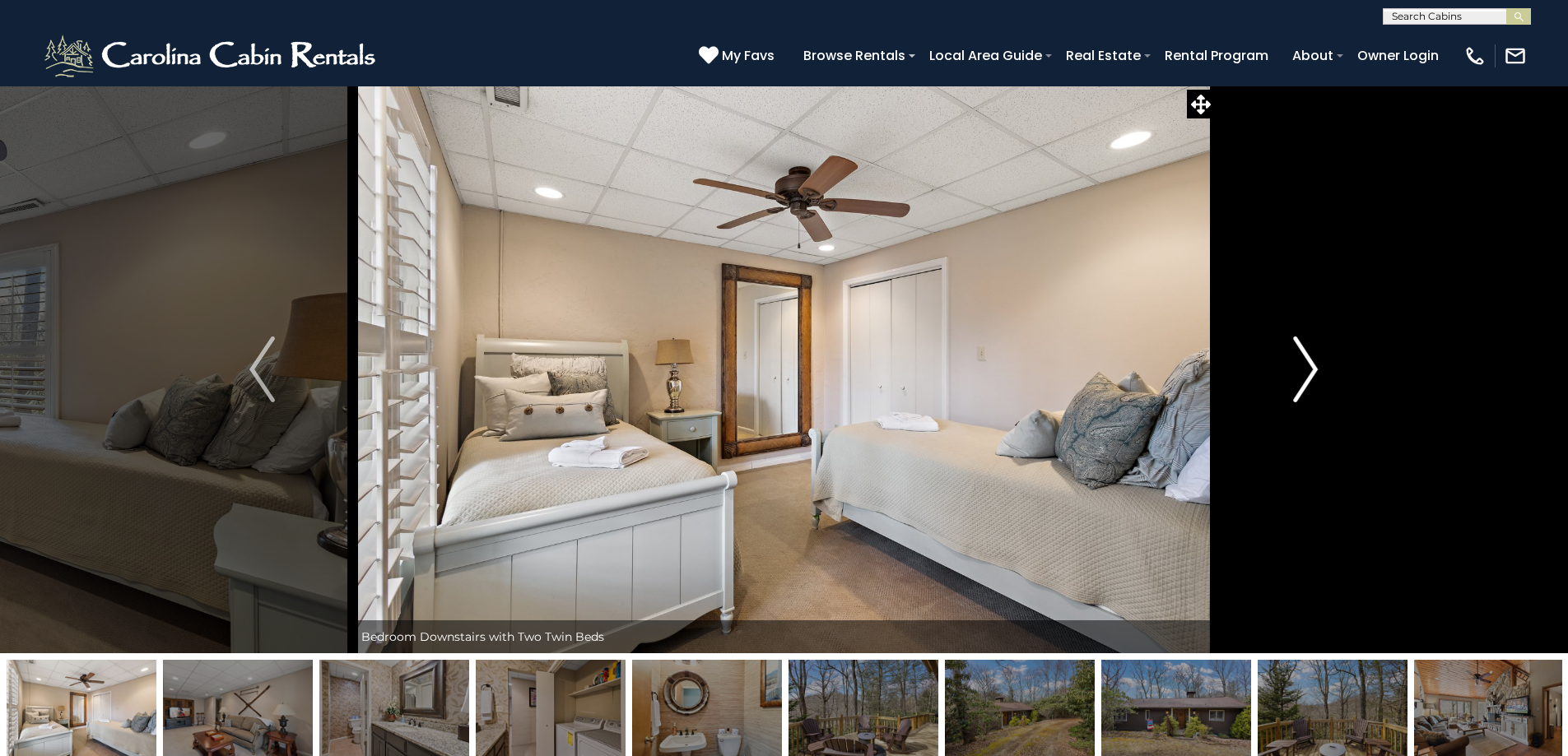
click at [1266, 393] on button "Next" at bounding box center [1305, 370] width 181 height 568
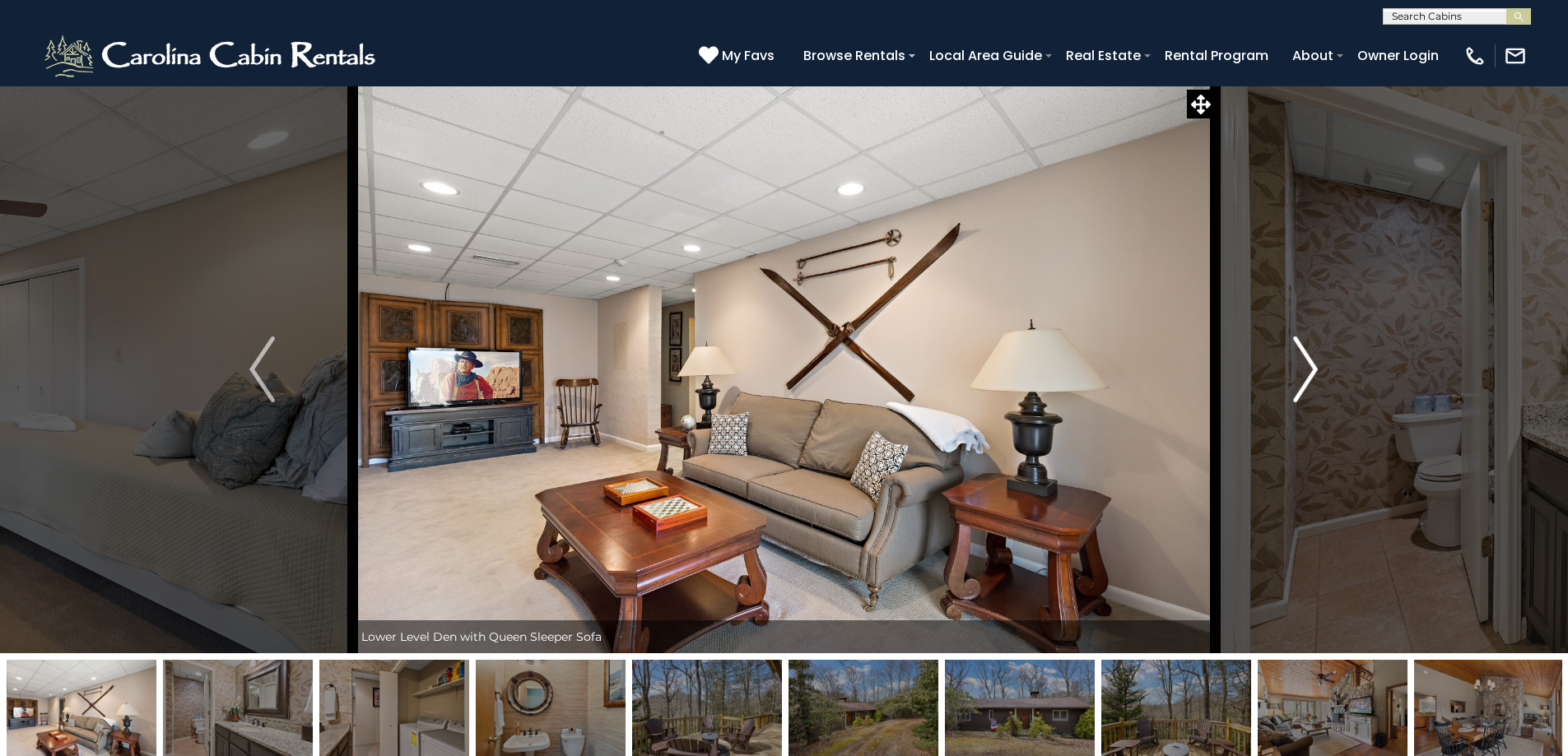
click at [1258, 394] on button "Next" at bounding box center [1305, 370] width 181 height 568
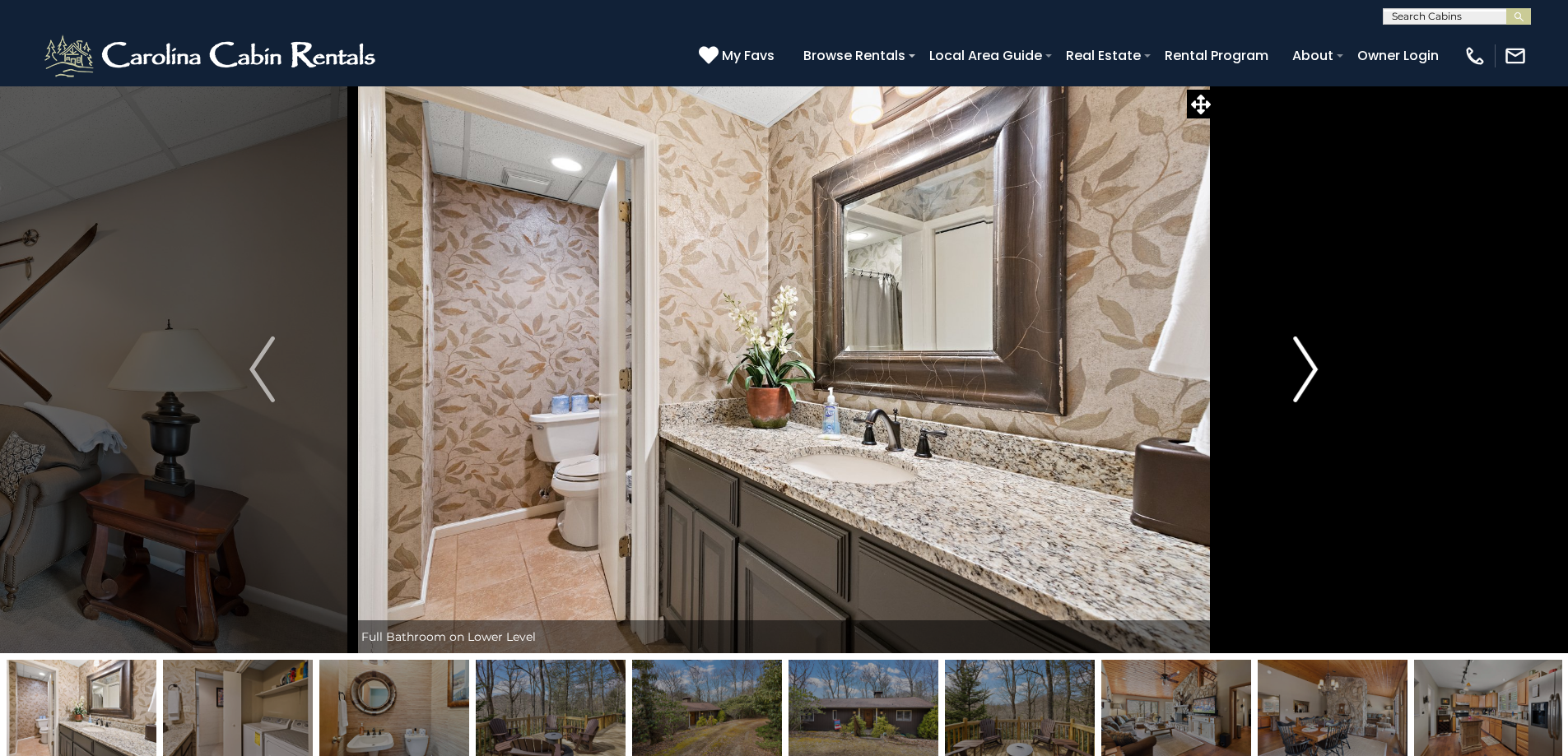
click at [1258, 394] on button "Next" at bounding box center [1305, 370] width 181 height 568
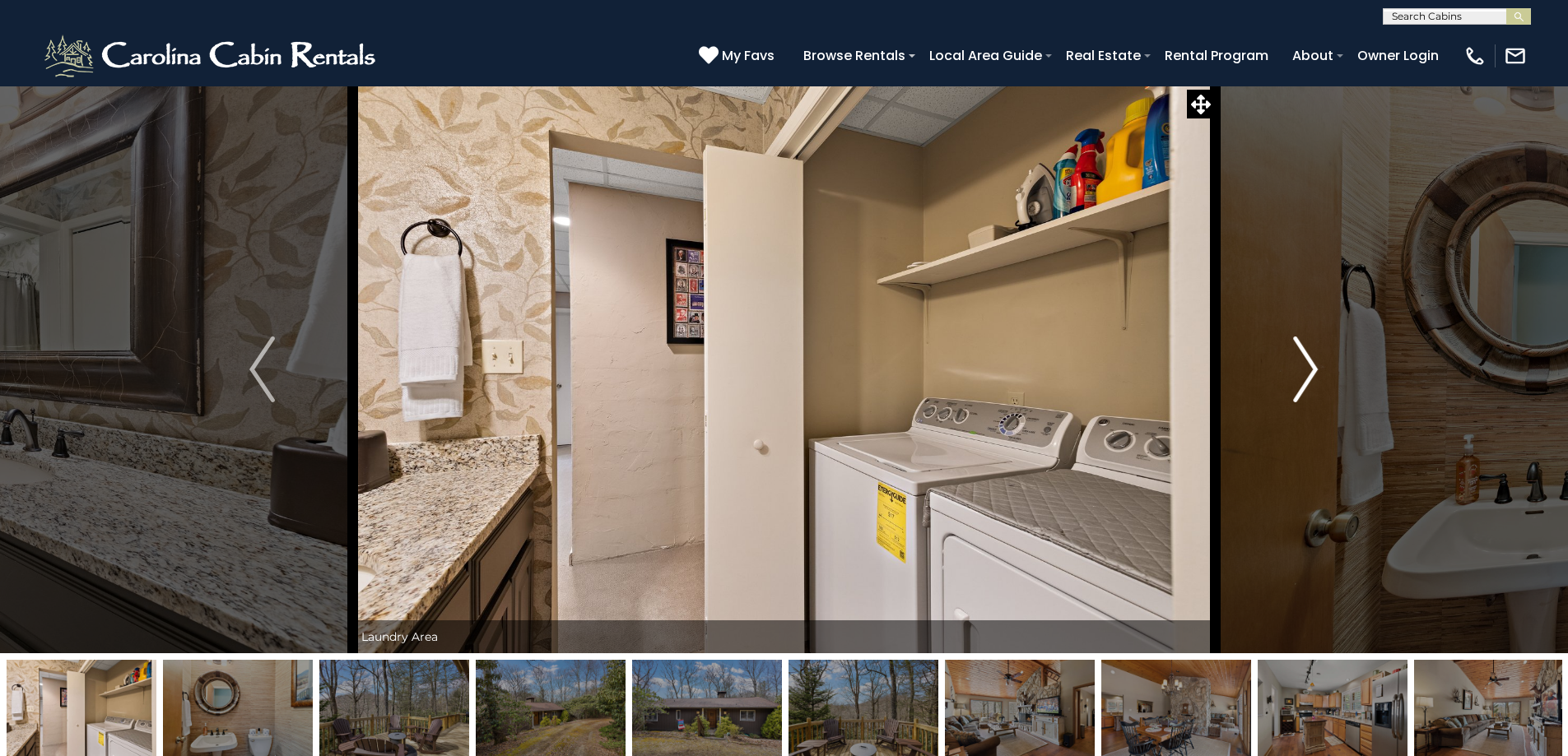
click at [1258, 394] on button "Next" at bounding box center [1305, 370] width 181 height 568
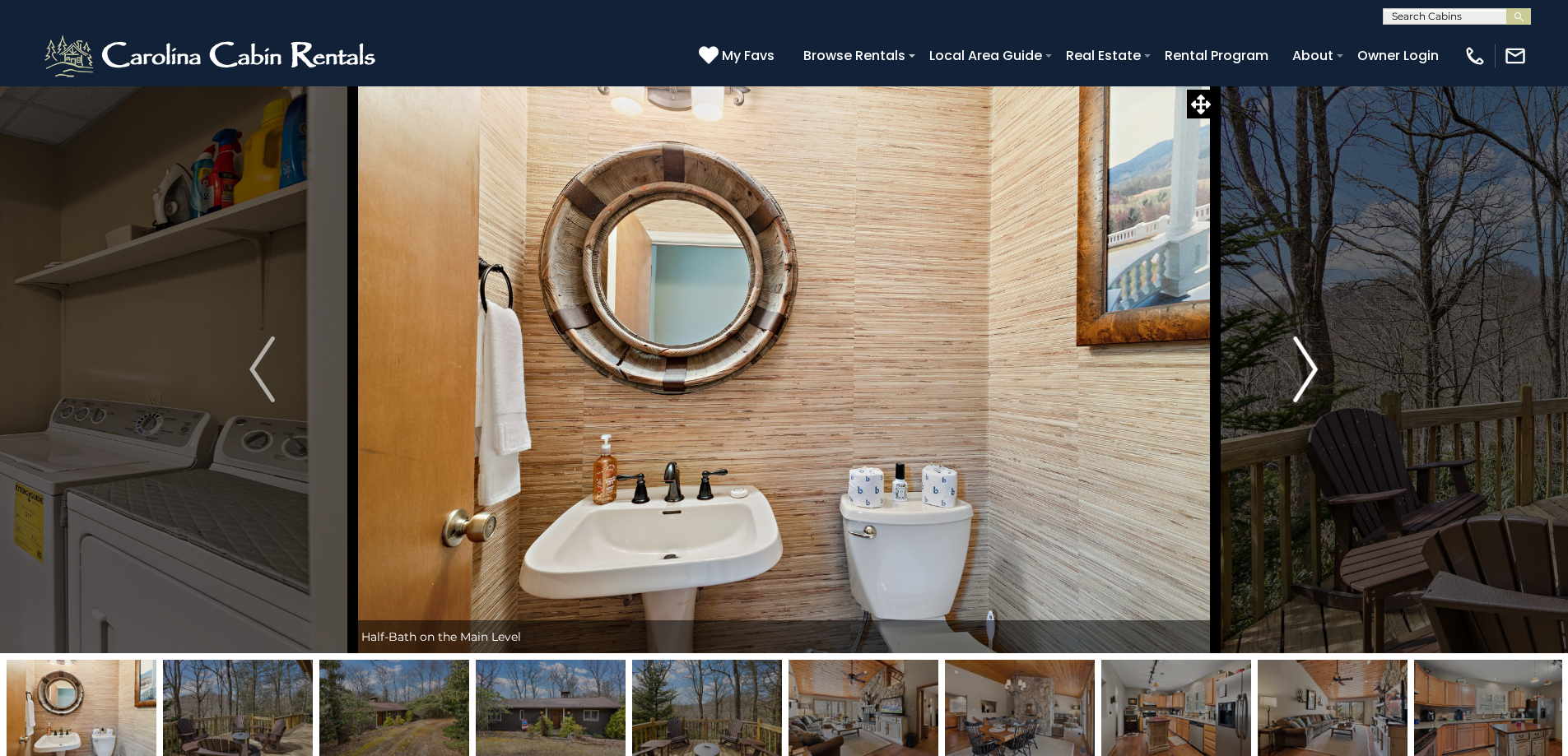
click at [1258, 394] on button "Next" at bounding box center [1305, 370] width 181 height 568
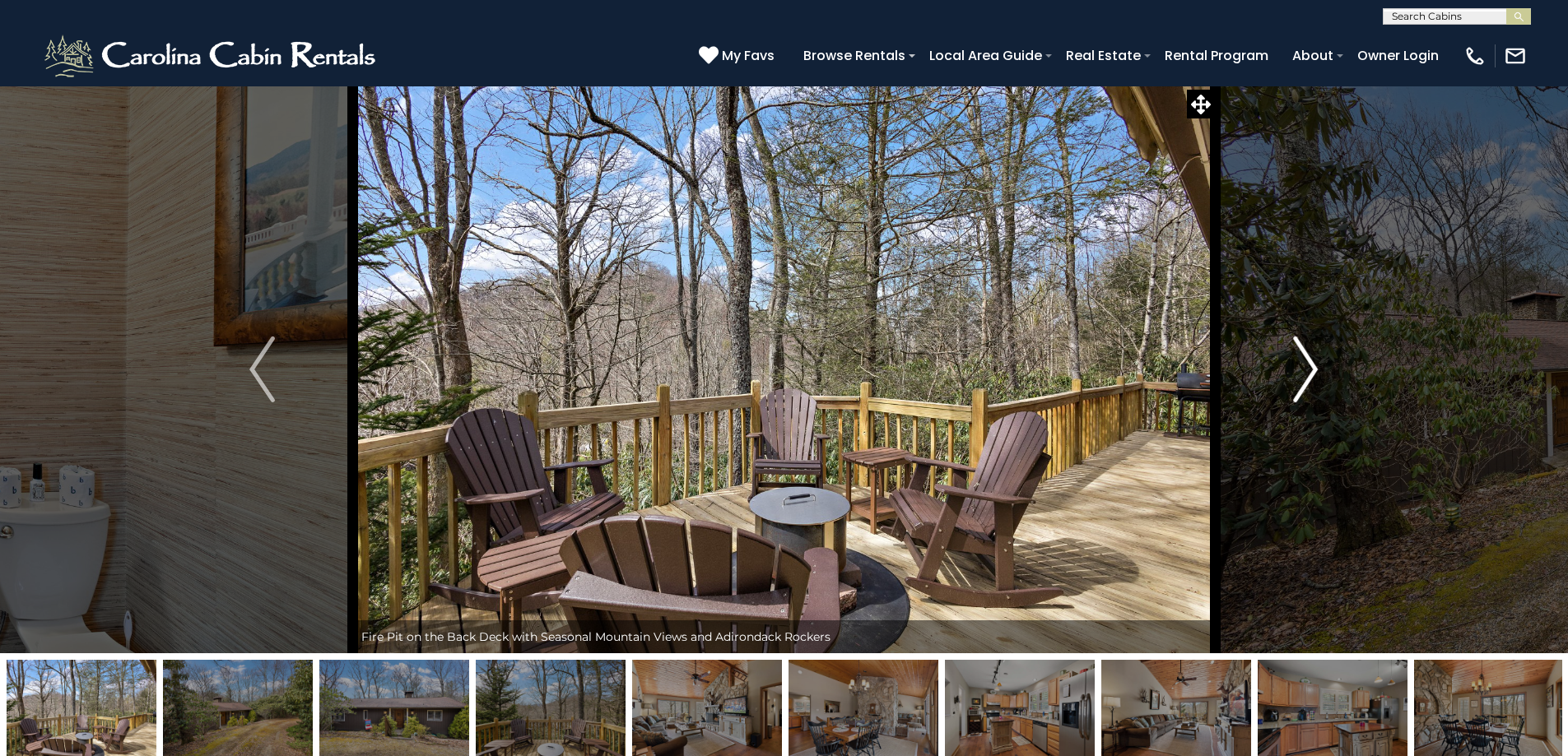
click at [1258, 396] on button "Next" at bounding box center [1305, 370] width 181 height 568
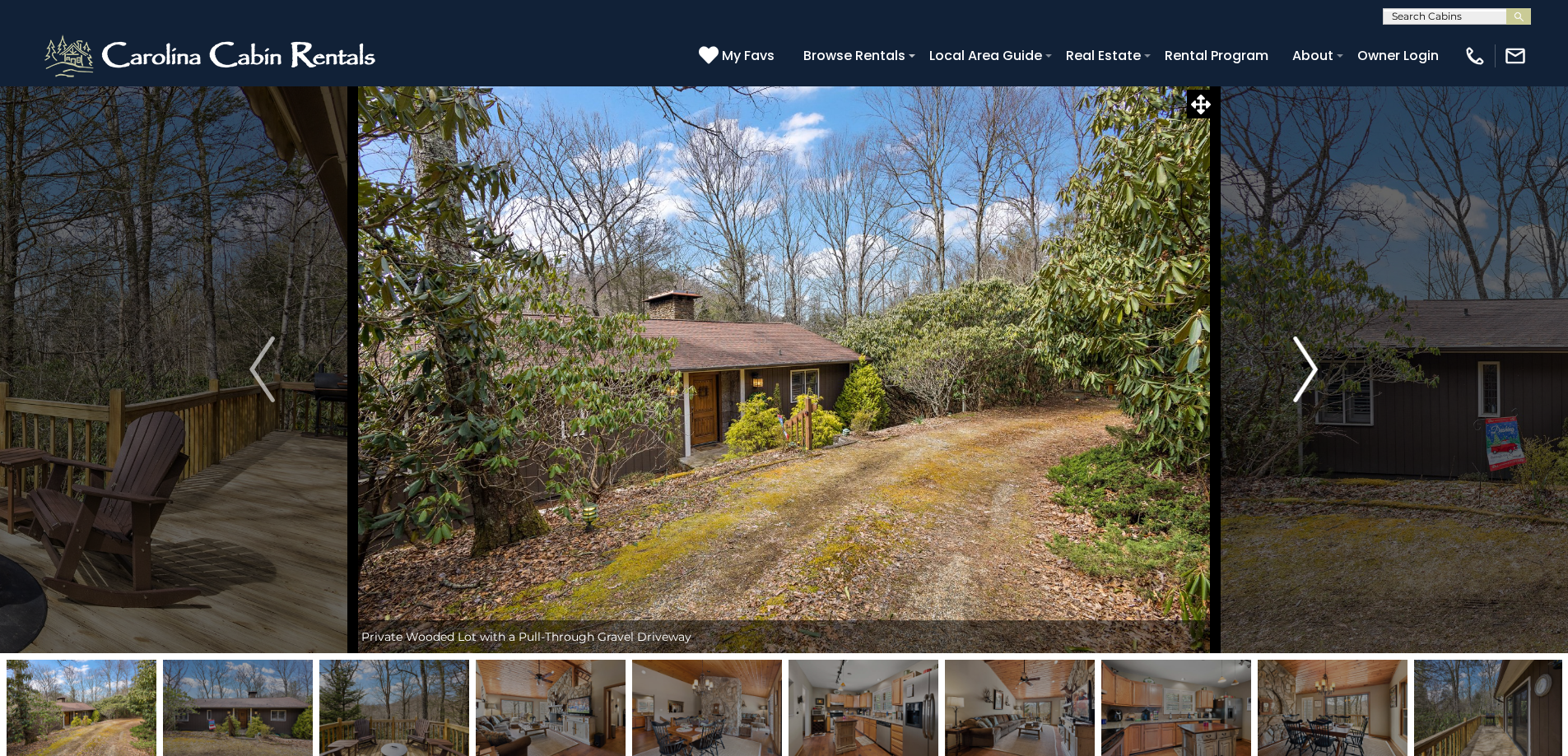
click at [1258, 396] on button "Next" at bounding box center [1305, 370] width 181 height 568
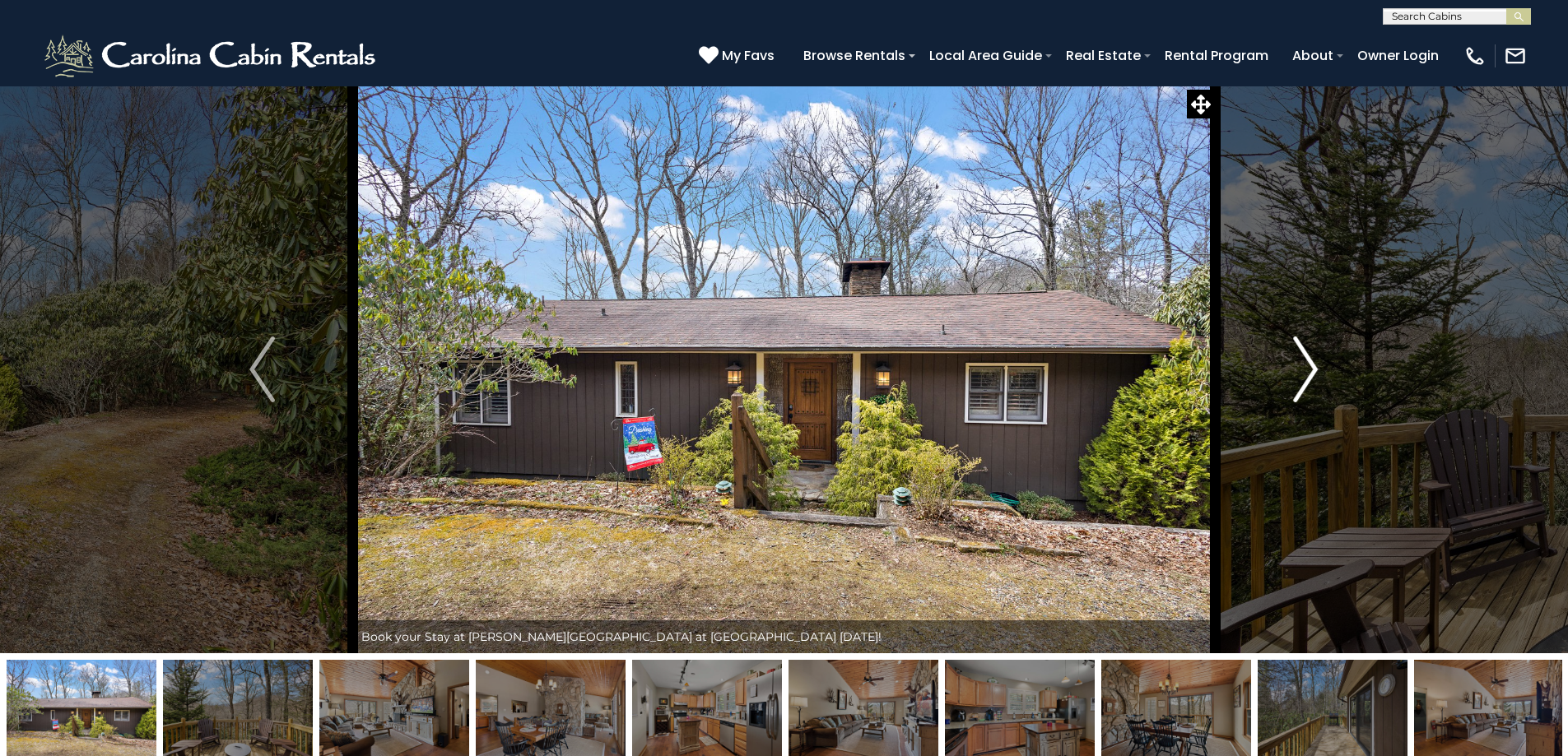
click at [1258, 396] on button "Next" at bounding box center [1305, 370] width 181 height 568
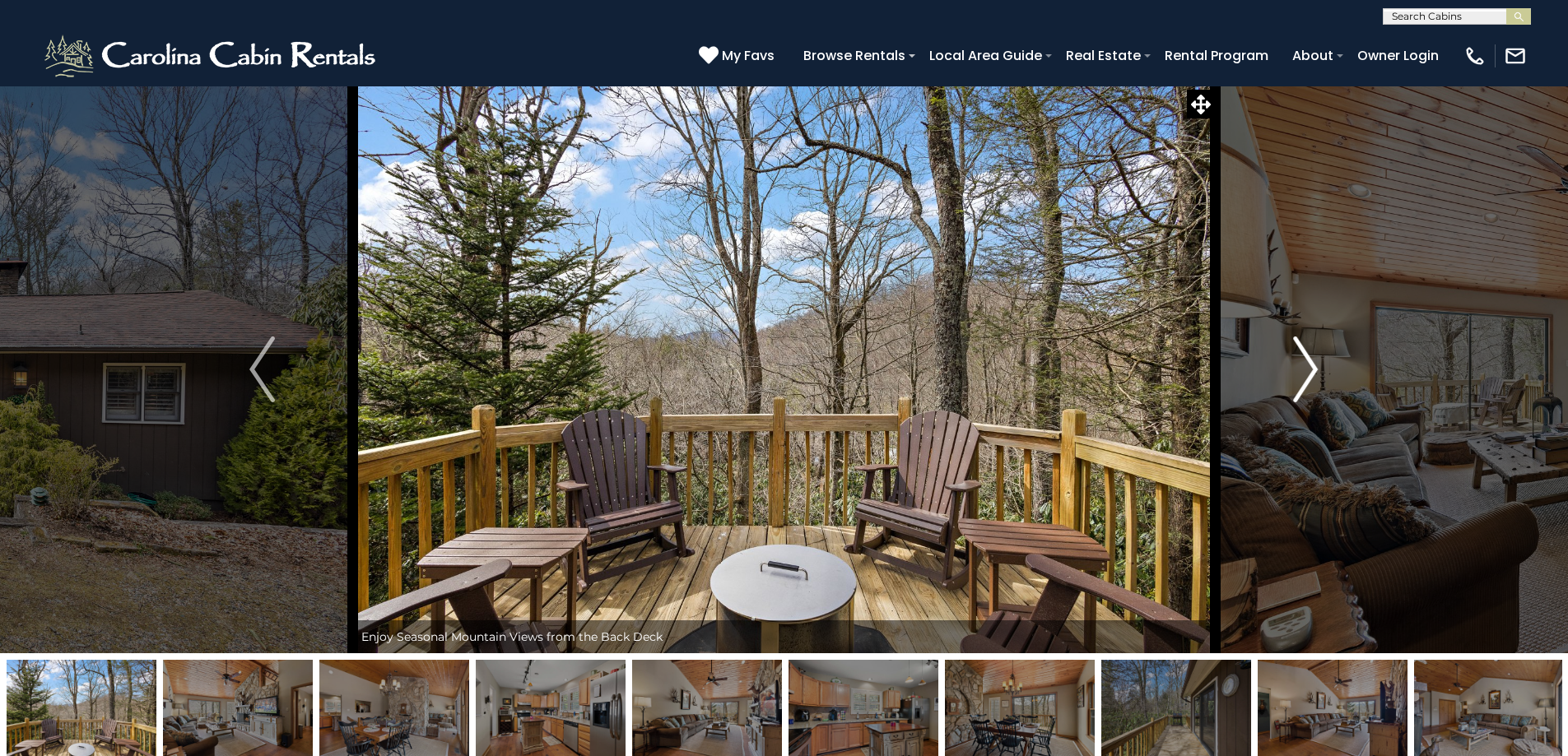
click at [1258, 396] on button "Next" at bounding box center [1305, 370] width 181 height 568
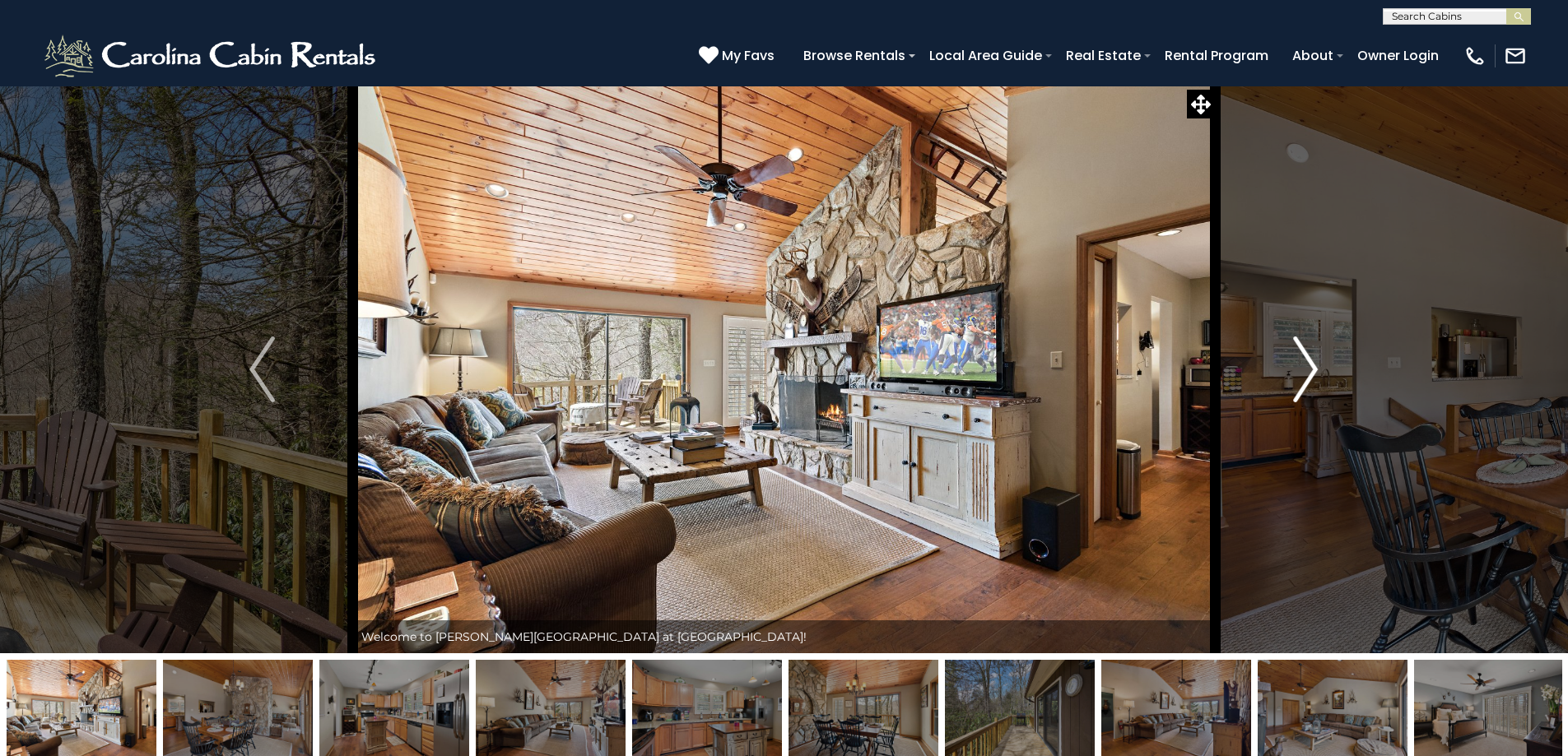
click at [1257, 397] on button "Next" at bounding box center [1305, 370] width 181 height 568
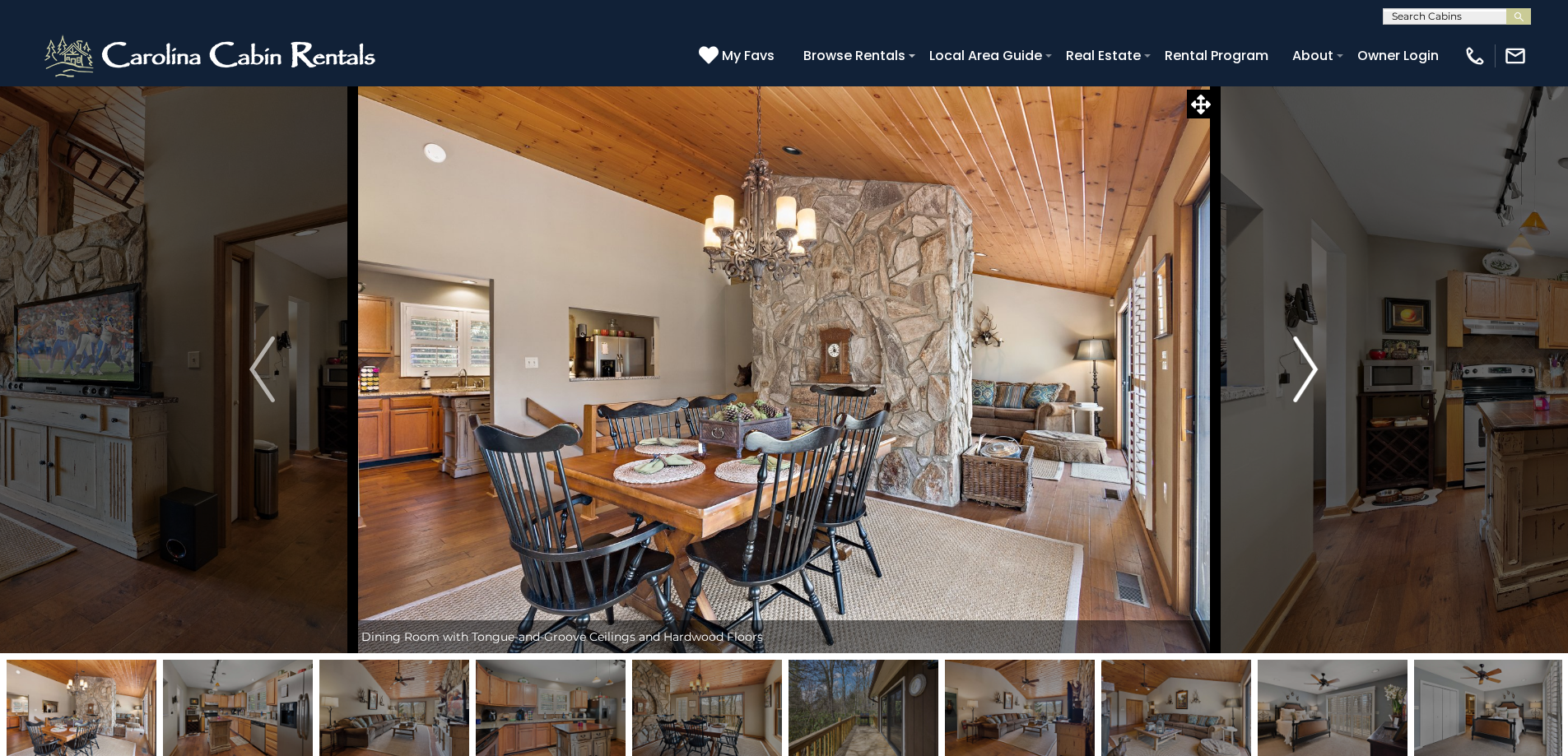
click at [1251, 399] on button "Next" at bounding box center [1305, 370] width 181 height 568
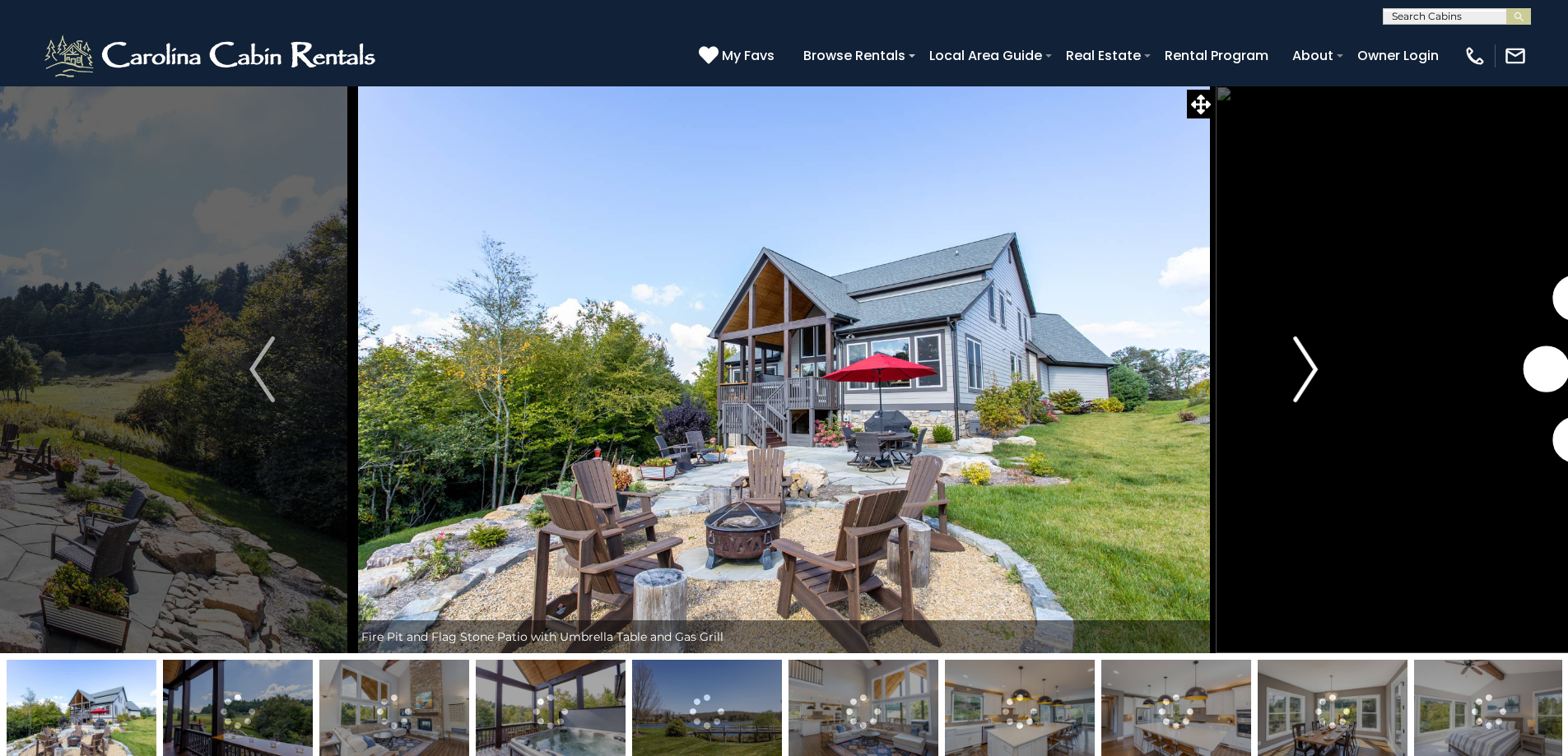
click at [1297, 384] on img "Next" at bounding box center [1306, 369] width 24 height 66
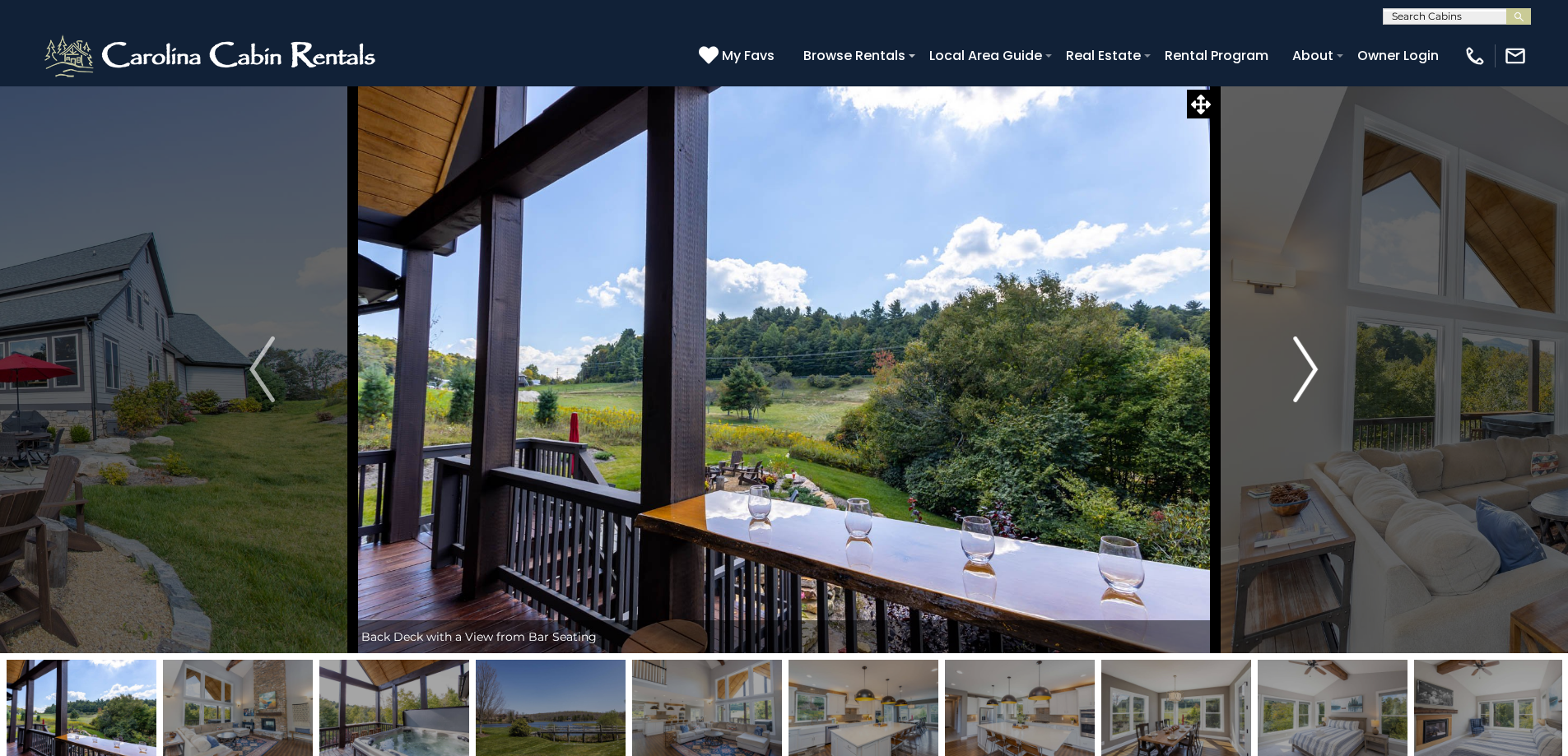
click at [1290, 385] on button "Next" at bounding box center [1305, 370] width 181 height 568
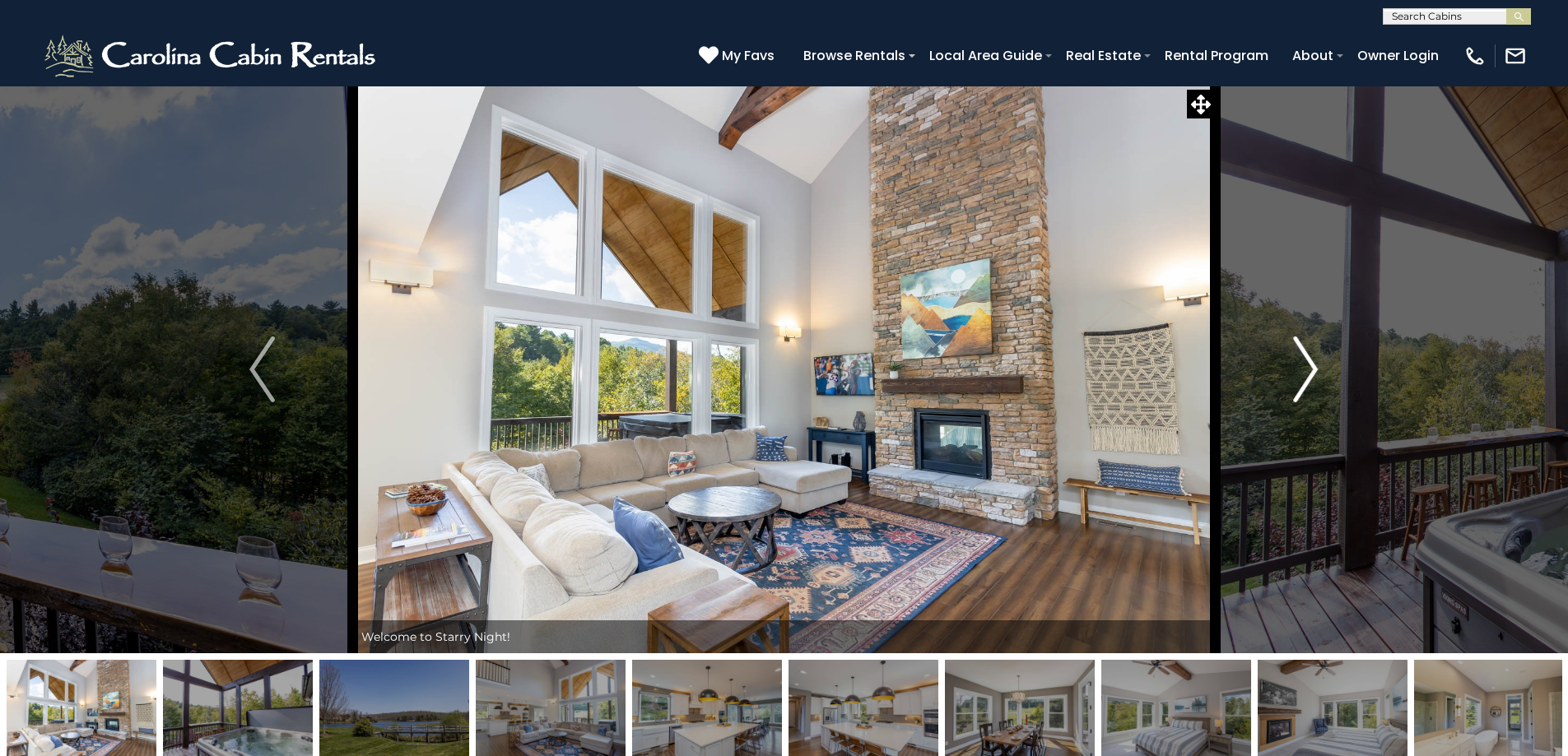
click at [1290, 385] on button "Next" at bounding box center [1305, 370] width 181 height 568
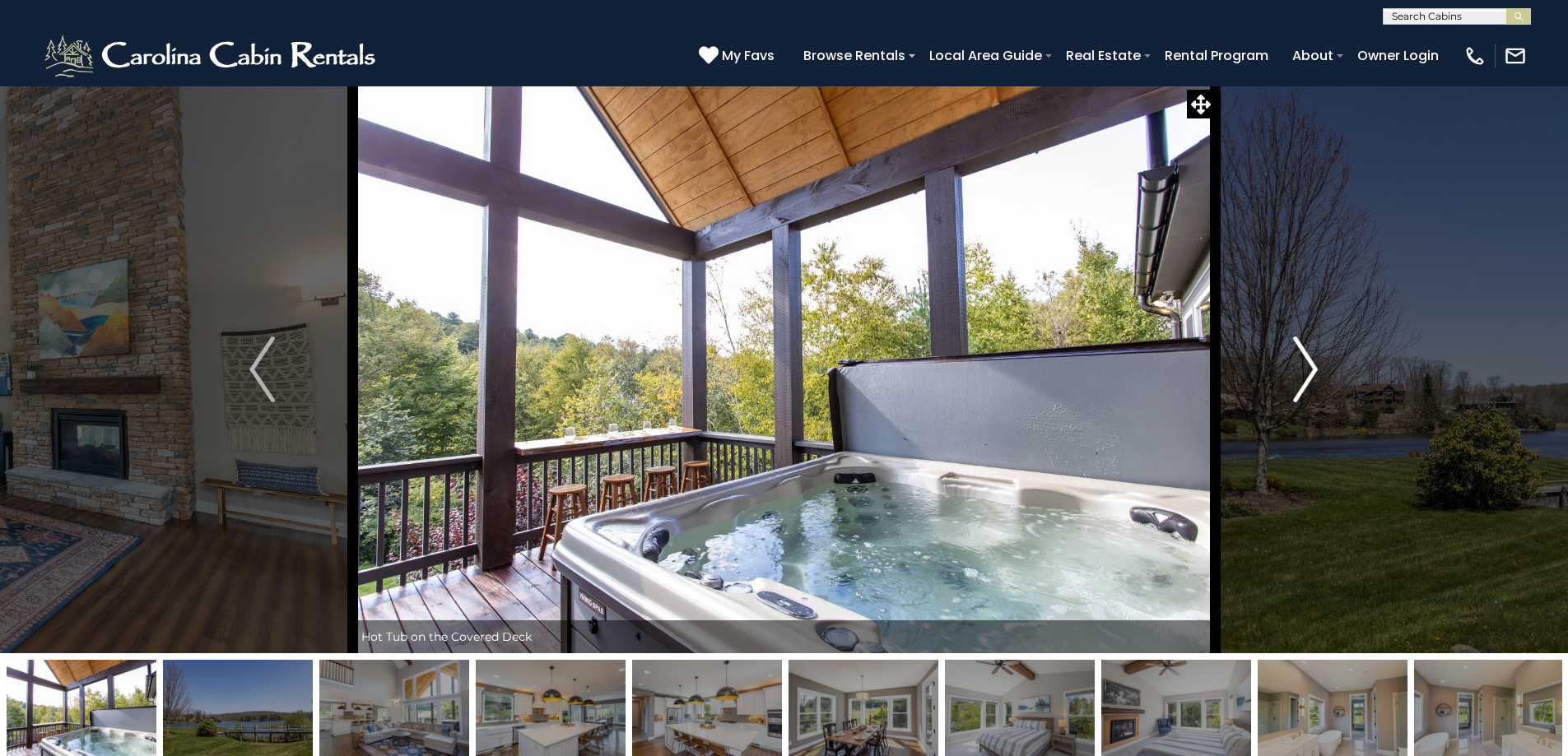
click at [1282, 386] on button "Next" at bounding box center [1305, 370] width 181 height 568
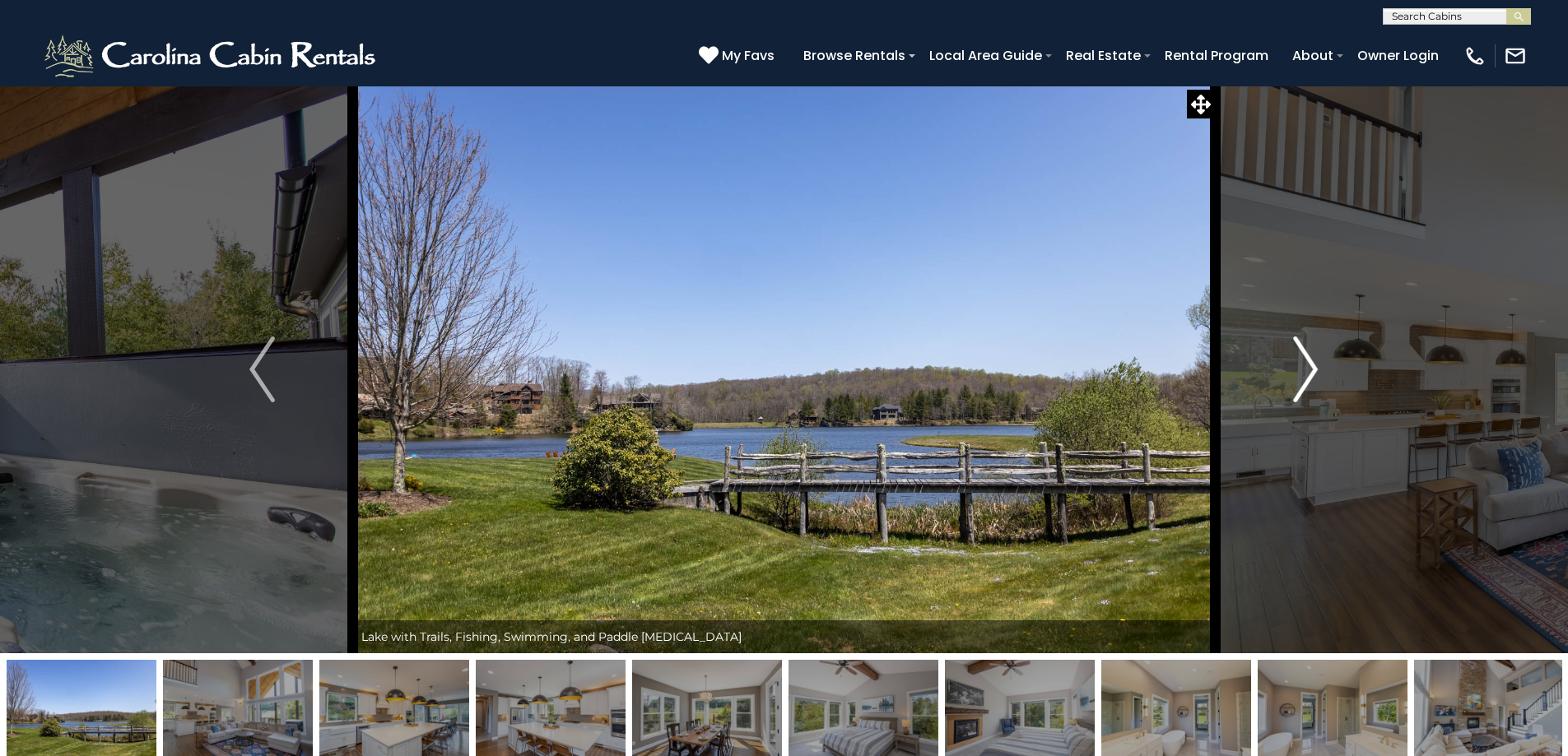
click at [1282, 386] on button "Next" at bounding box center [1305, 370] width 181 height 568
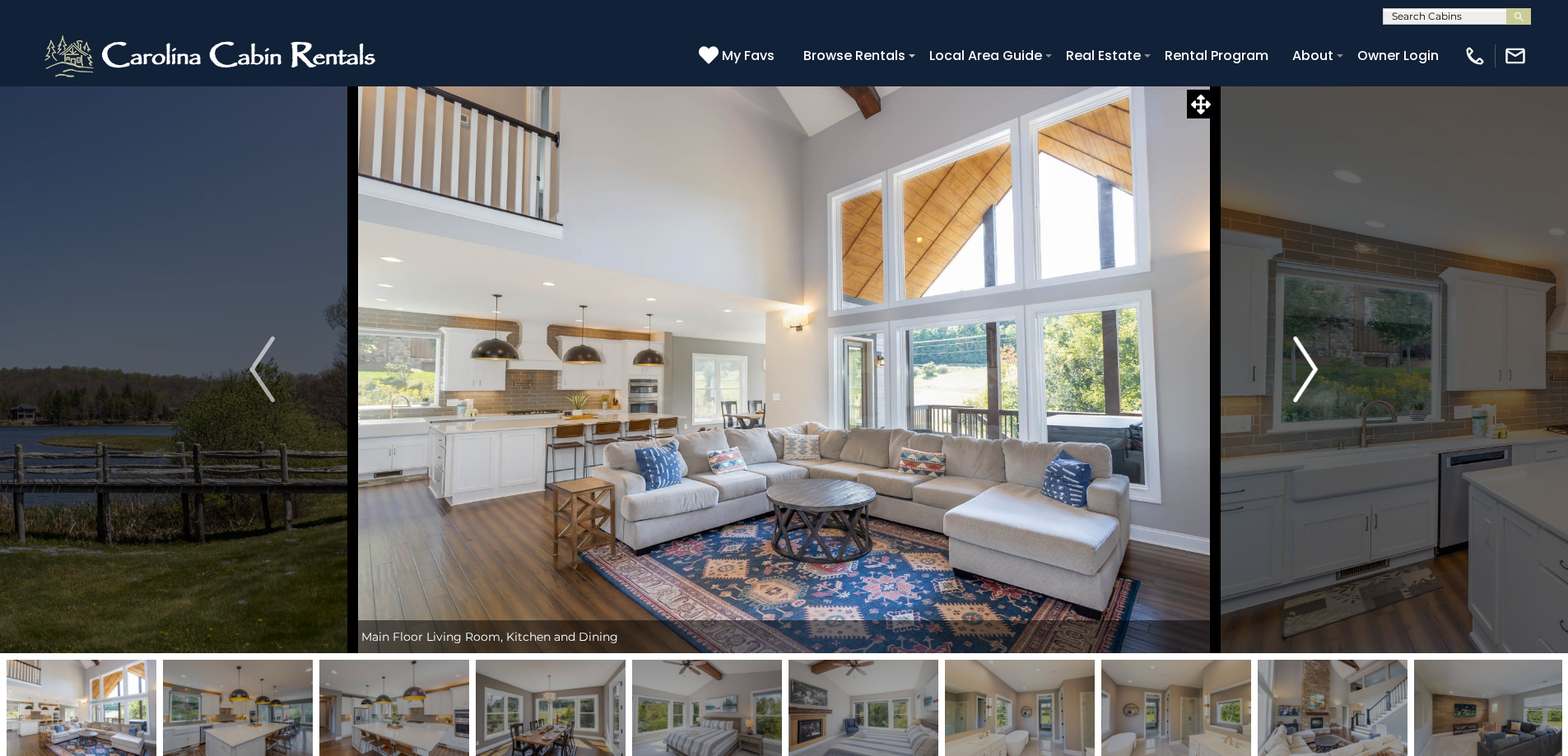
click at [1282, 386] on button "Next" at bounding box center [1305, 370] width 181 height 568
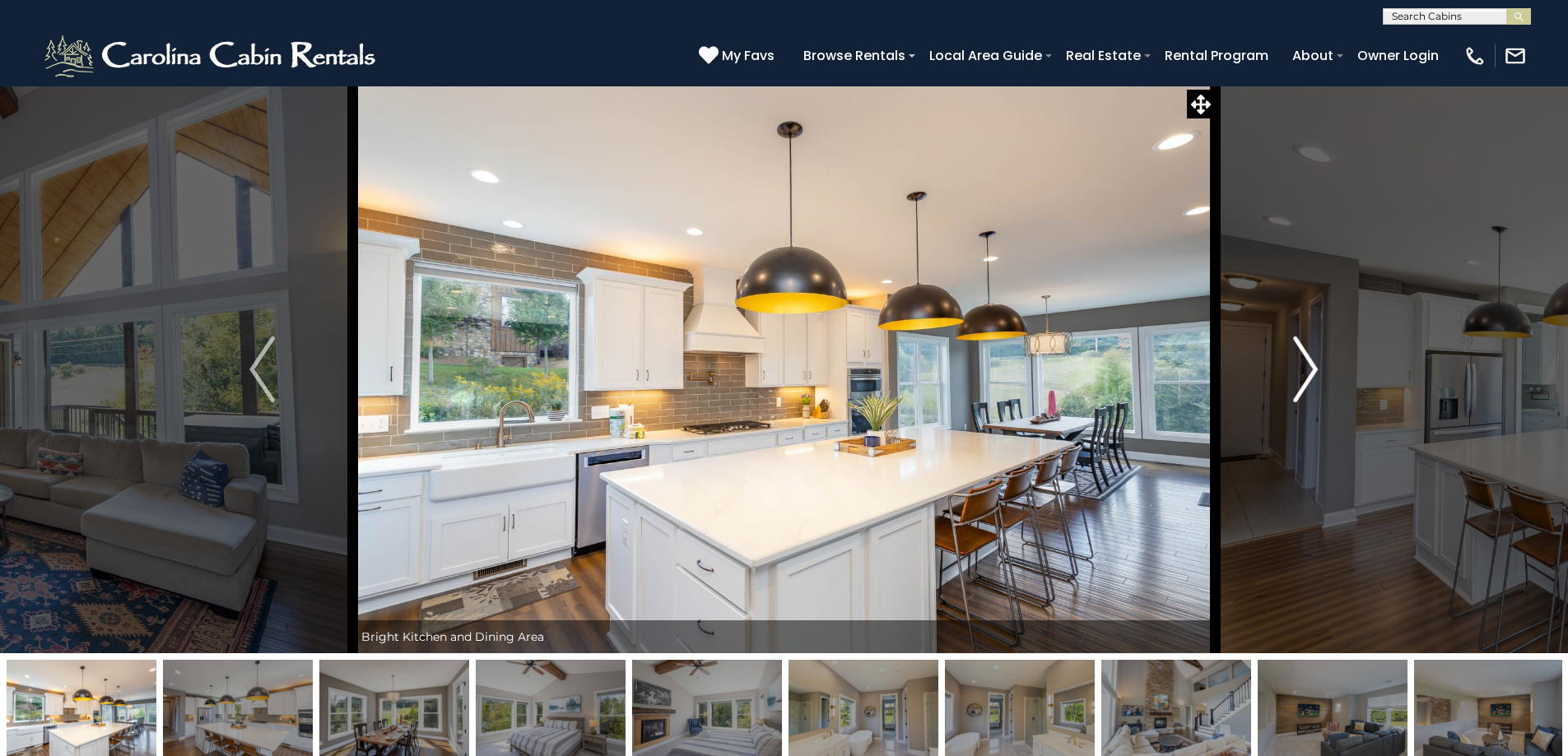
click at [1282, 386] on button "Next" at bounding box center [1305, 370] width 181 height 568
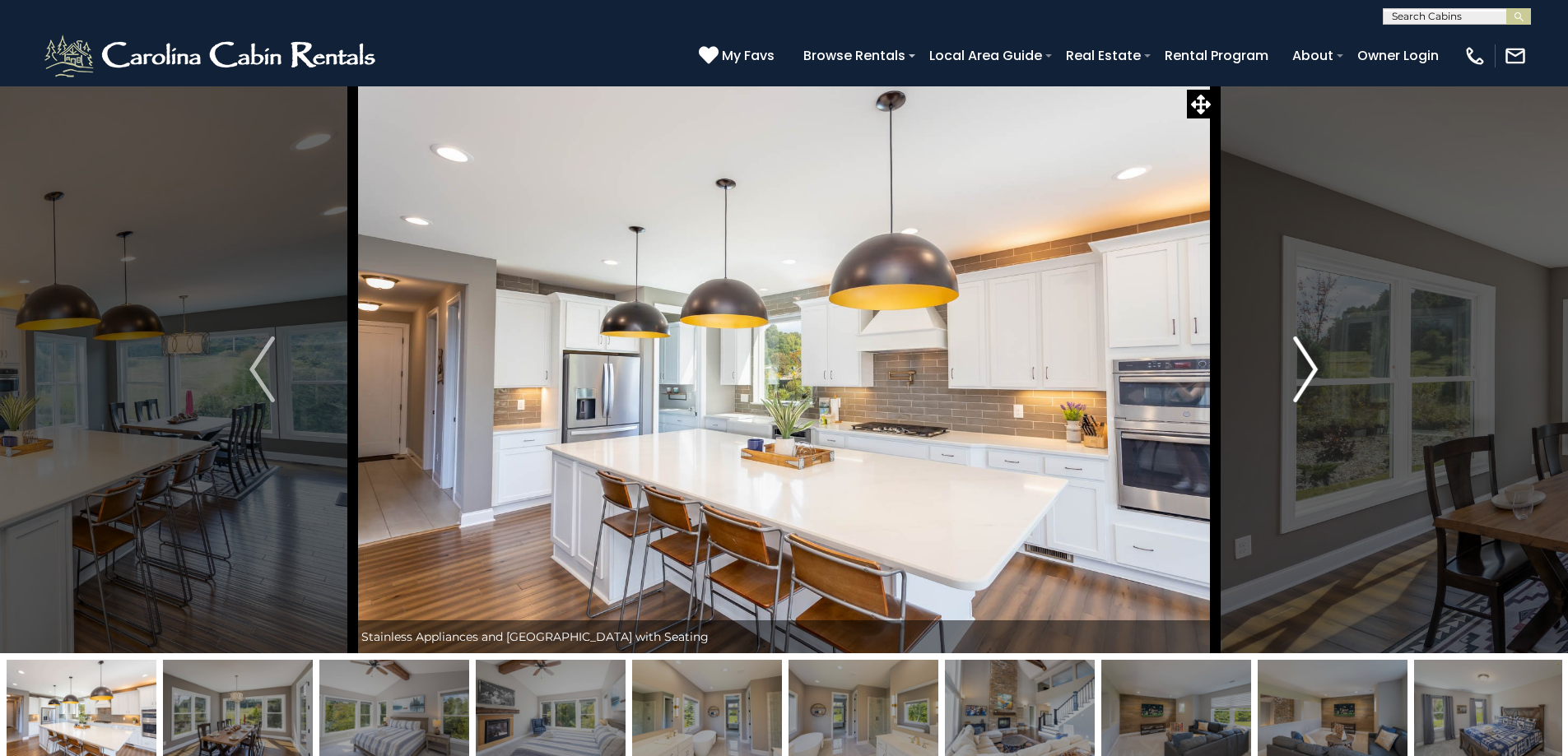
click at [1282, 386] on button "Next" at bounding box center [1305, 370] width 181 height 568
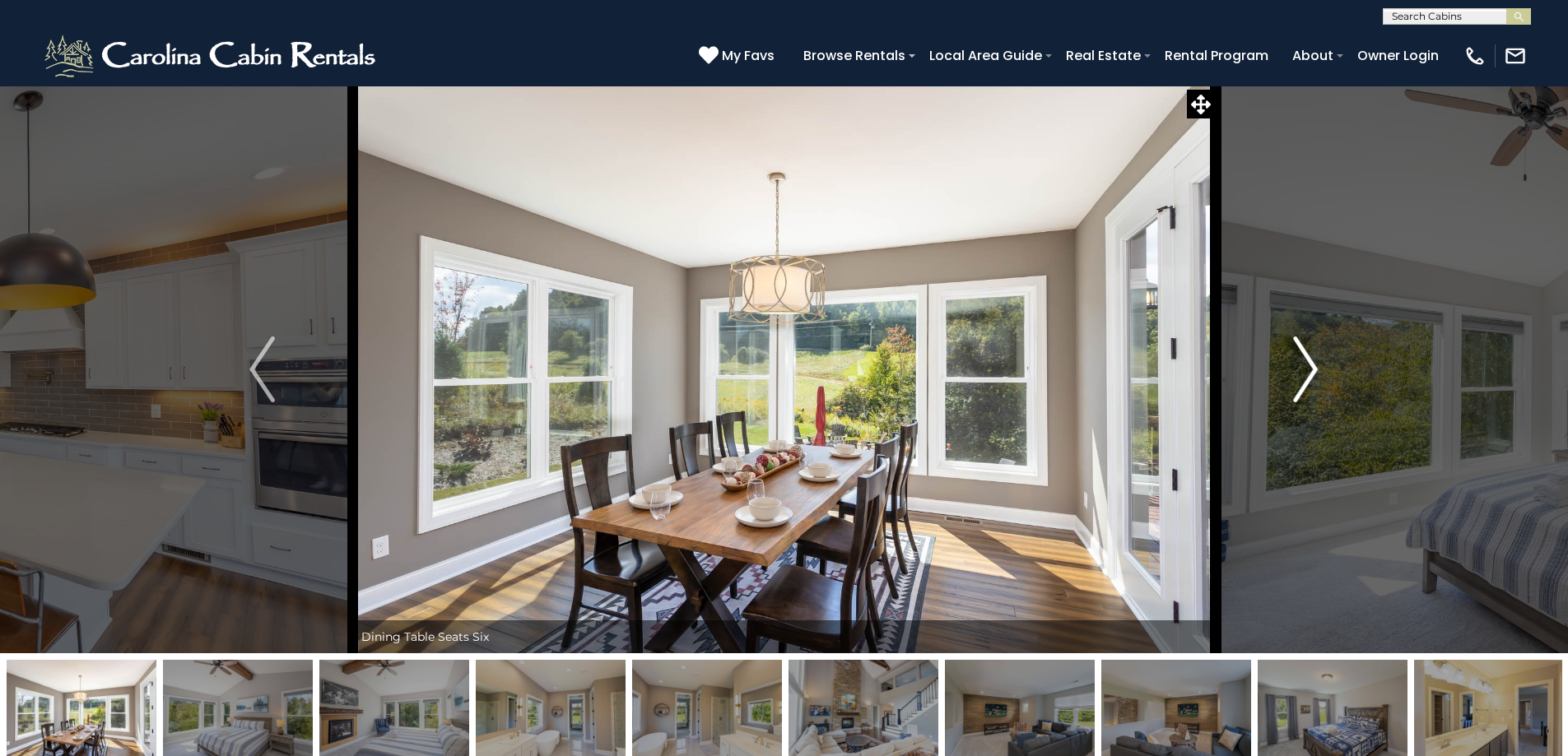
click at [1282, 386] on button "Next" at bounding box center [1305, 370] width 181 height 568
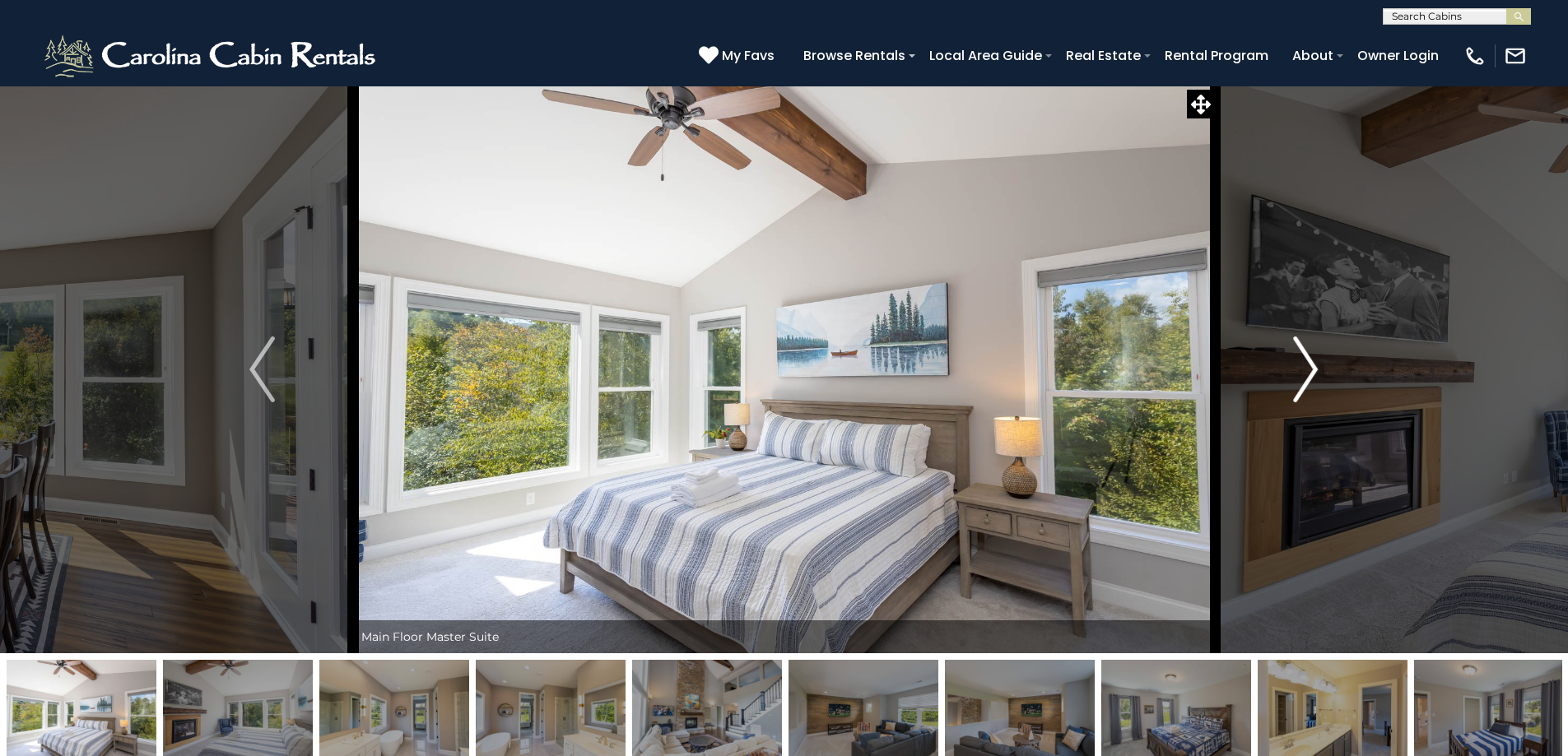
click at [1278, 386] on button "Next" at bounding box center [1305, 370] width 181 height 568
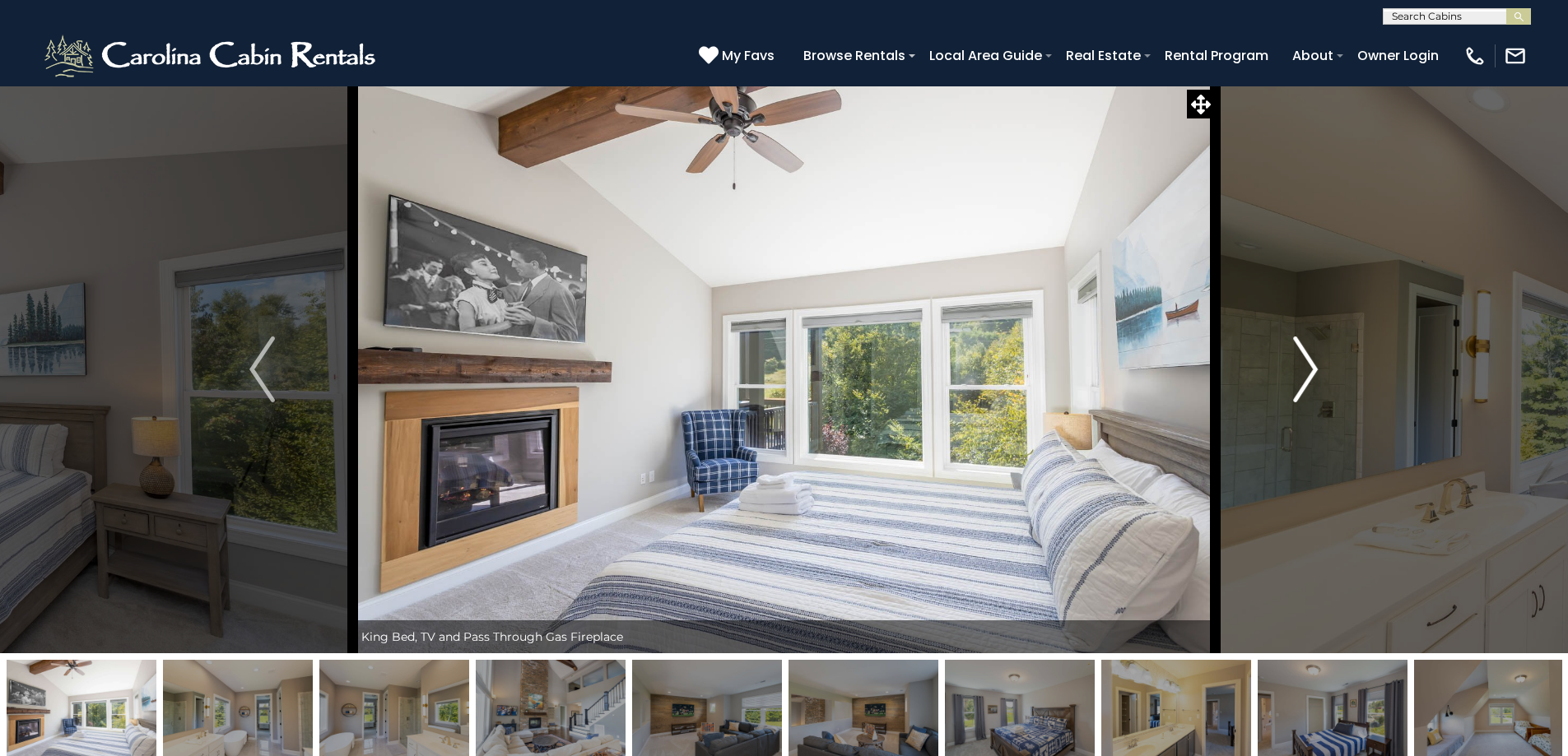
click at [1279, 385] on button "Next" at bounding box center [1305, 370] width 181 height 568
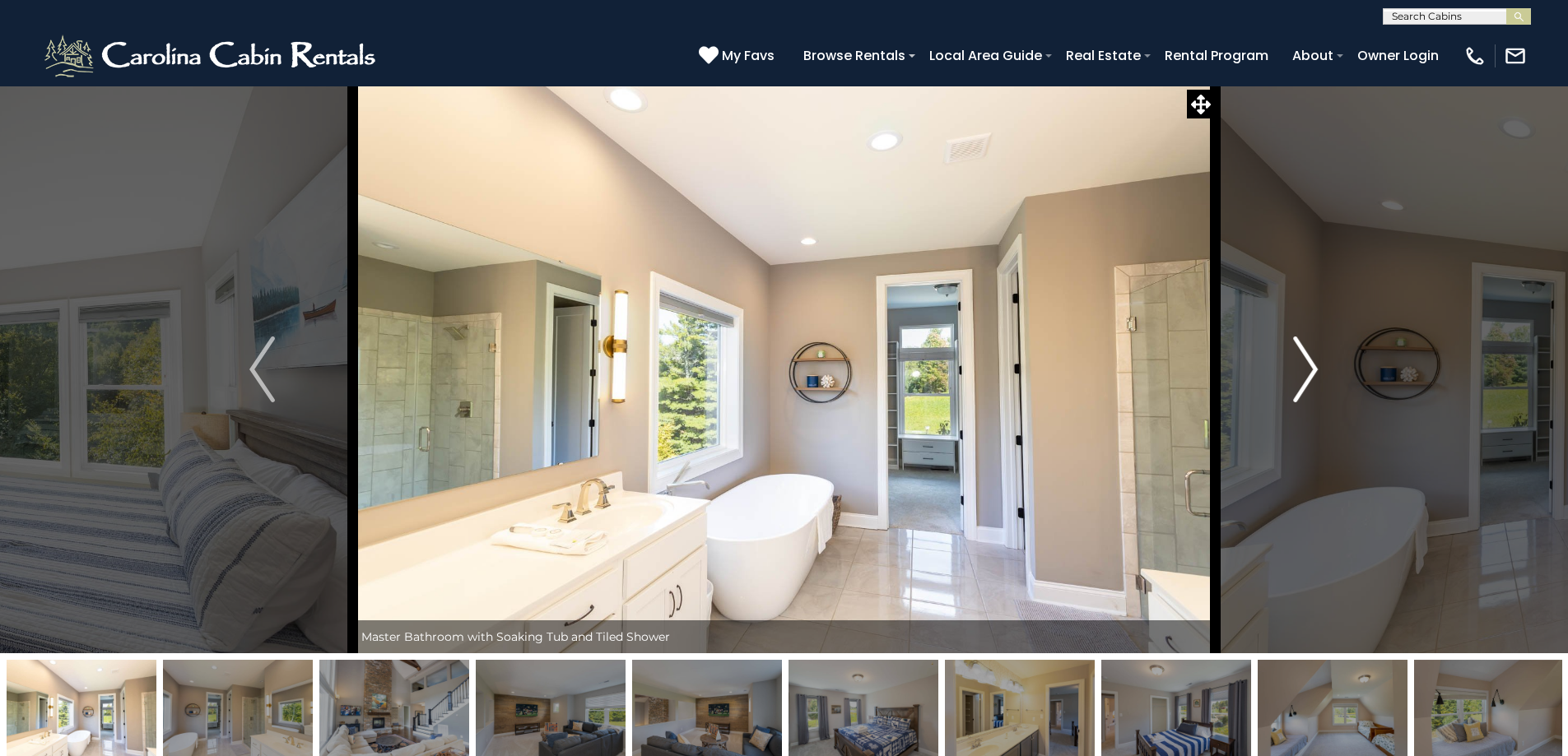
click at [1279, 385] on button "Next" at bounding box center [1305, 370] width 181 height 568
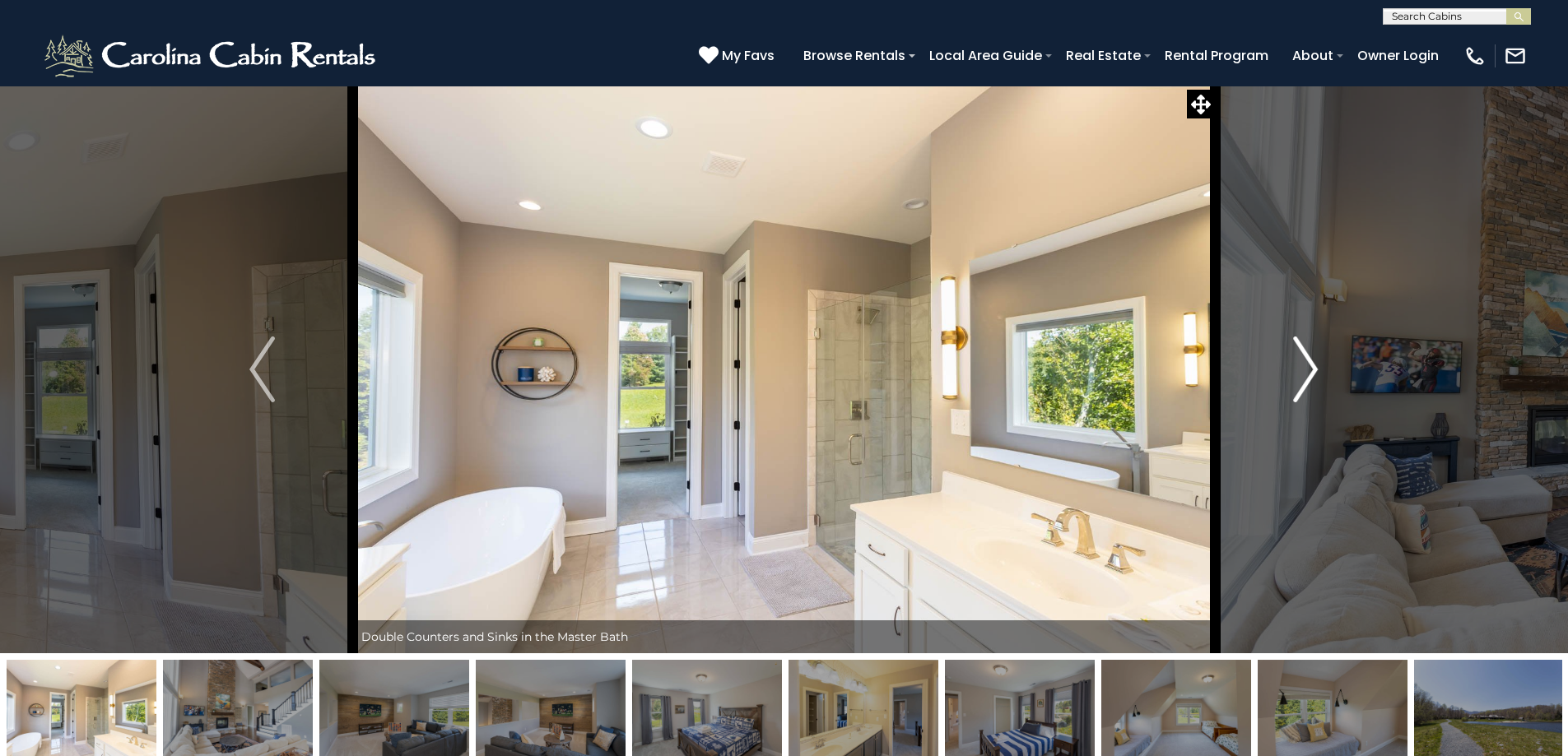
click at [1279, 385] on button "Next" at bounding box center [1305, 370] width 181 height 568
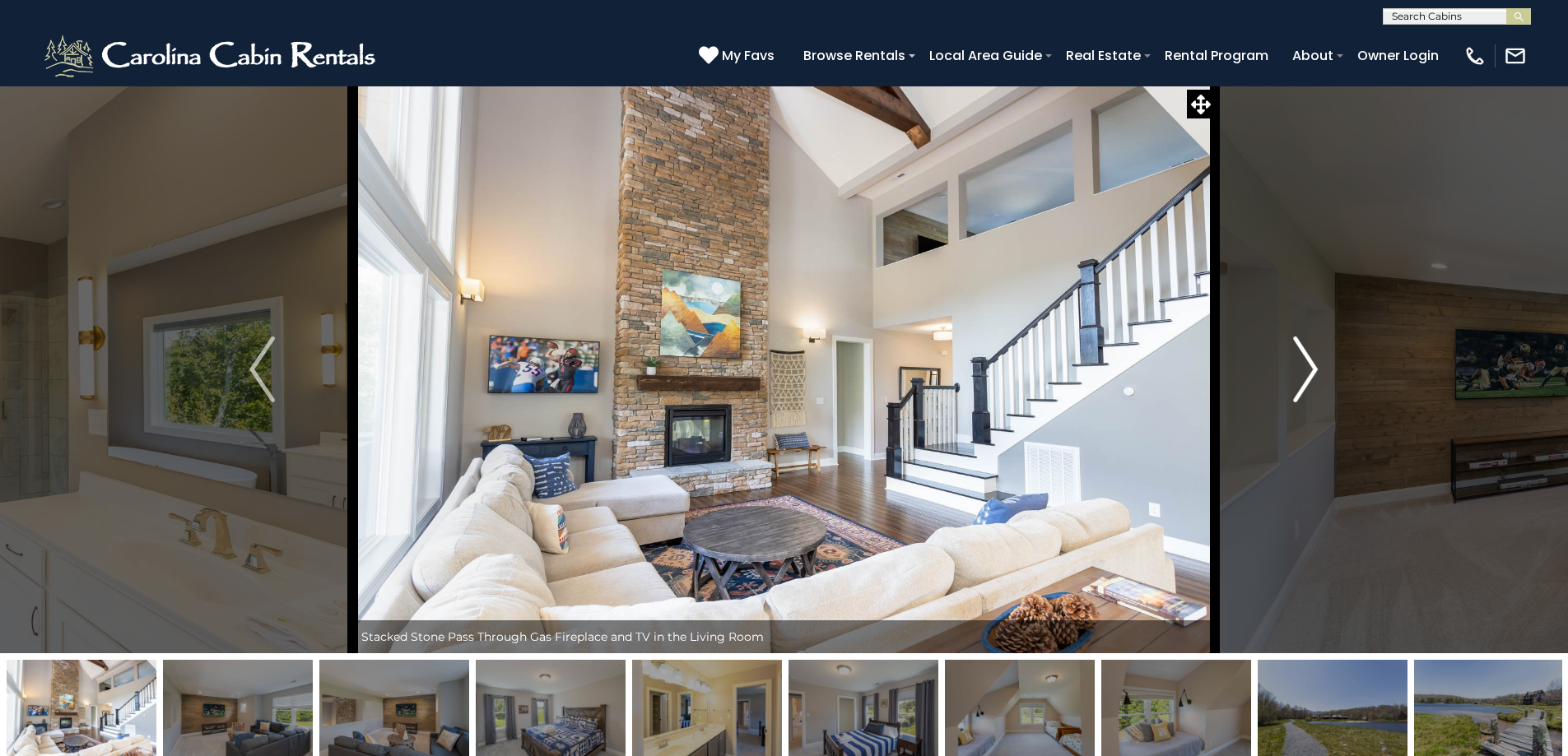
click at [1285, 385] on button "Next" at bounding box center [1305, 370] width 181 height 568
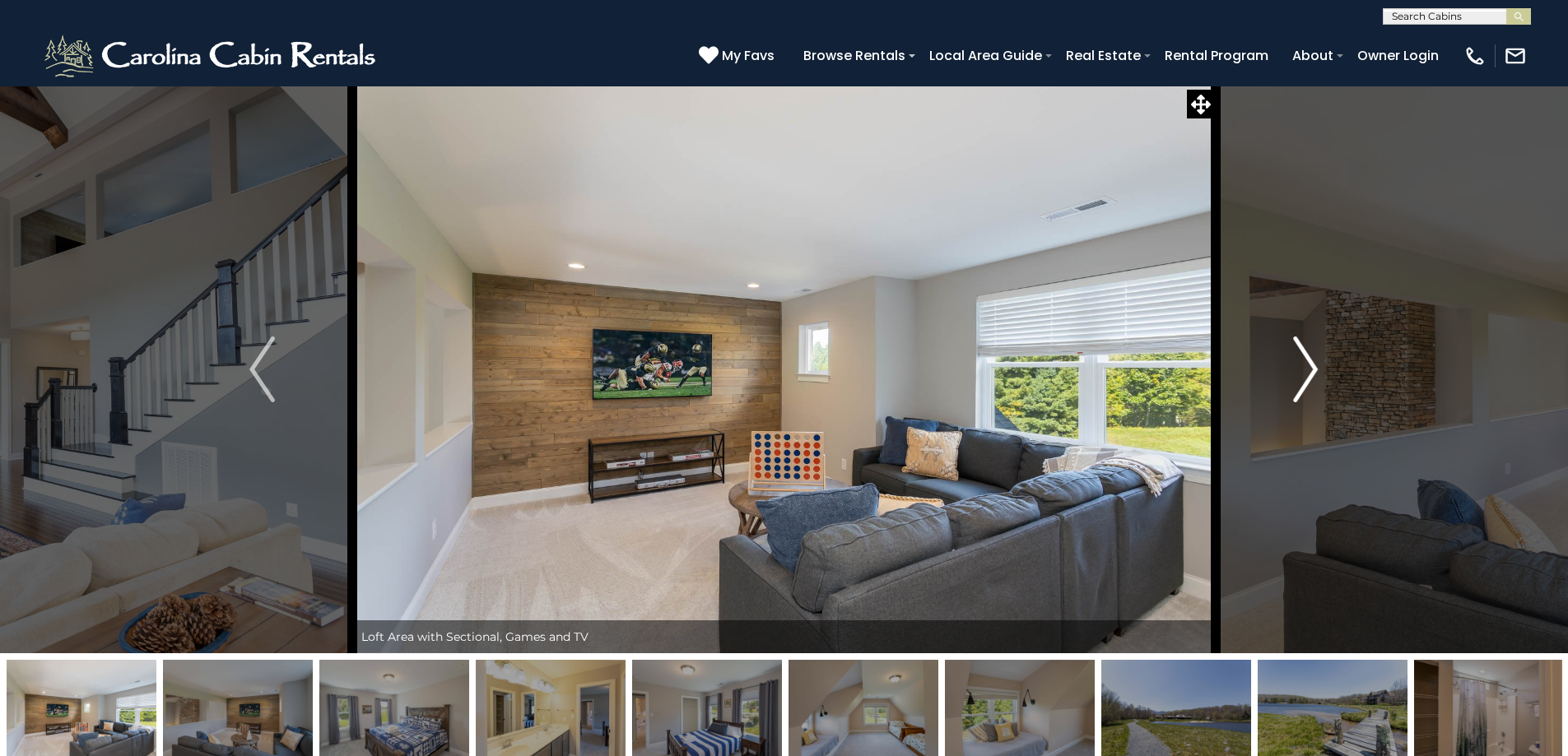
click at [1285, 385] on button "Next" at bounding box center [1305, 370] width 181 height 568
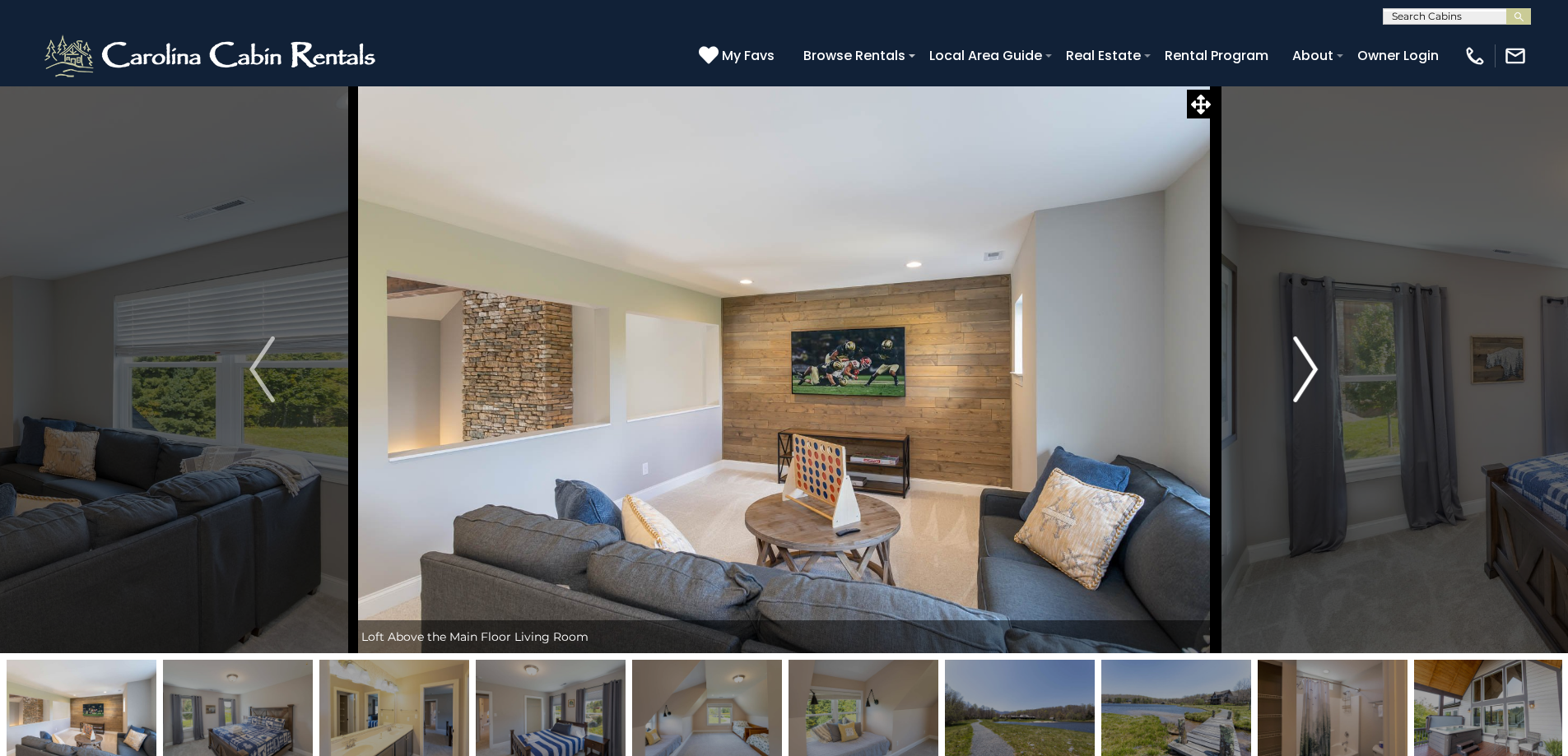
click at [1285, 385] on button "Next" at bounding box center [1305, 370] width 181 height 568
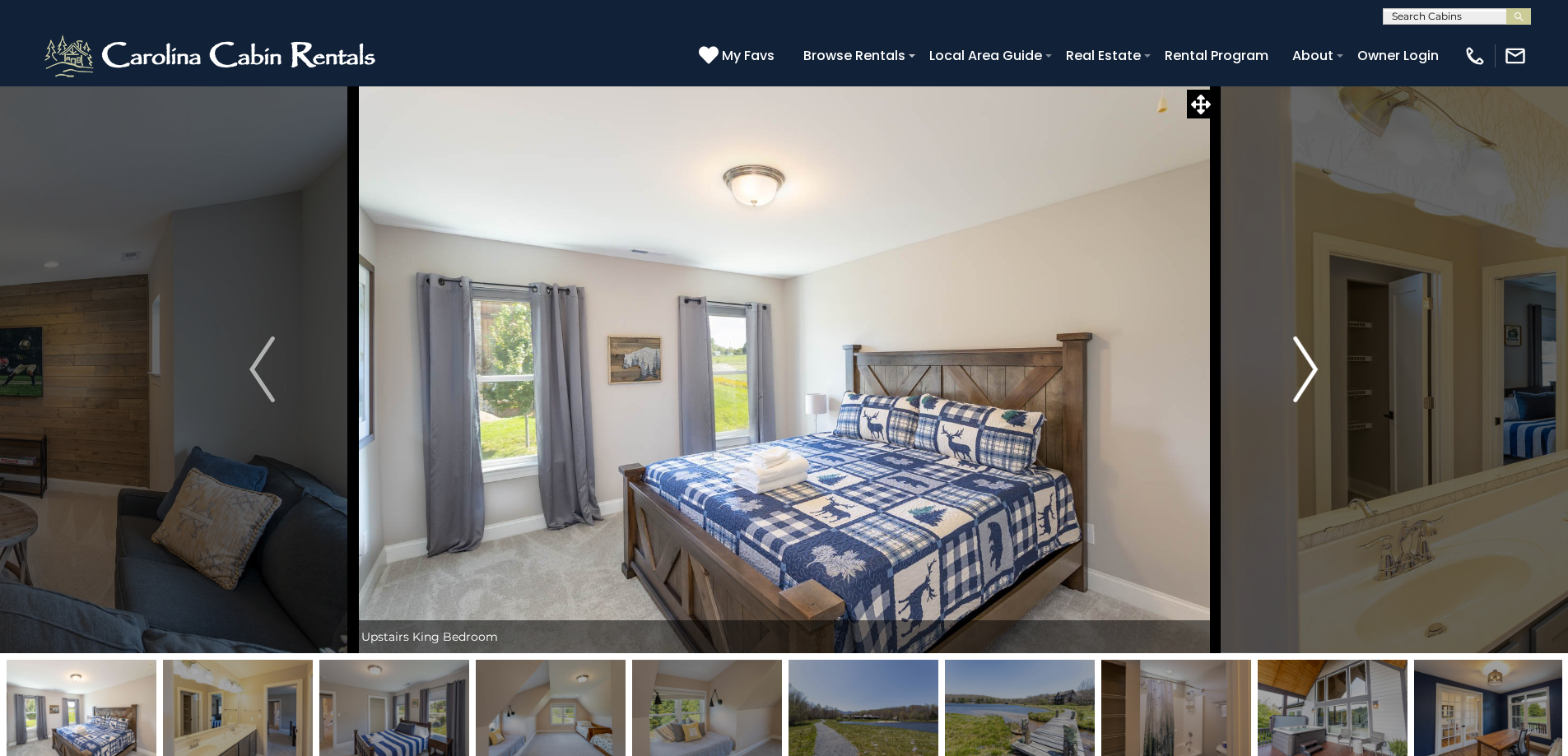
click at [1285, 385] on button "Next" at bounding box center [1305, 370] width 181 height 568
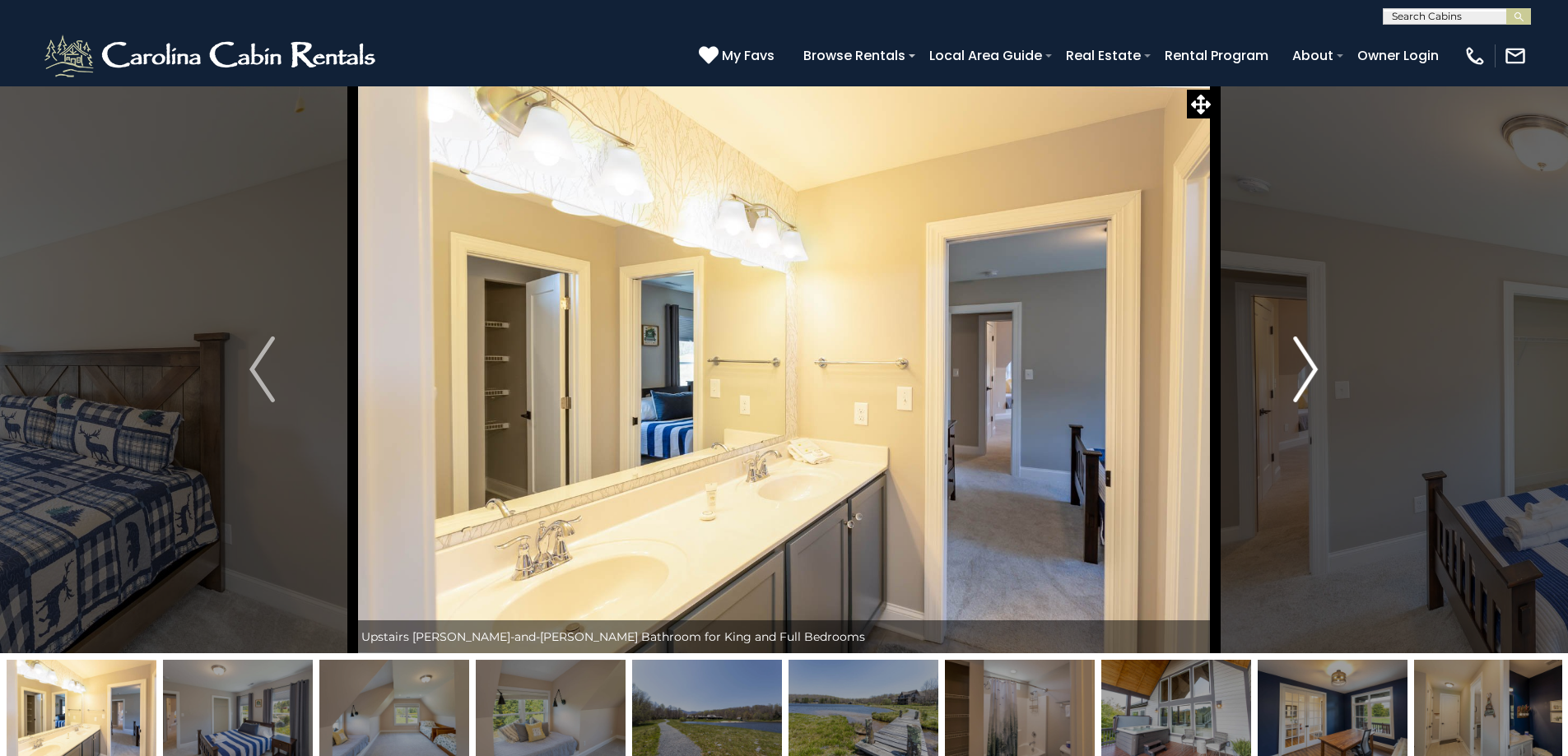
click at [1285, 385] on button "Next" at bounding box center [1305, 370] width 181 height 568
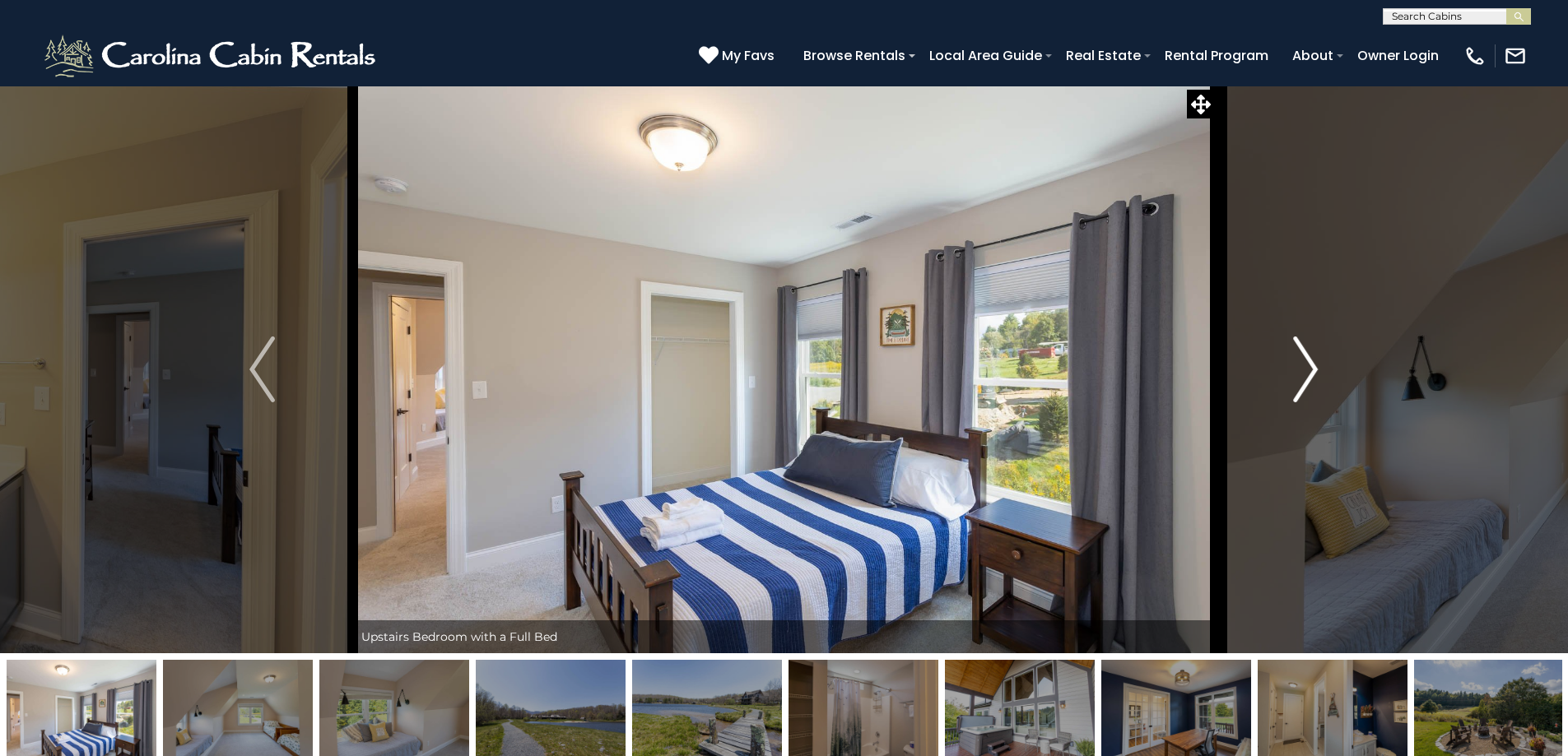
click at [1285, 385] on button "Next" at bounding box center [1305, 370] width 181 height 568
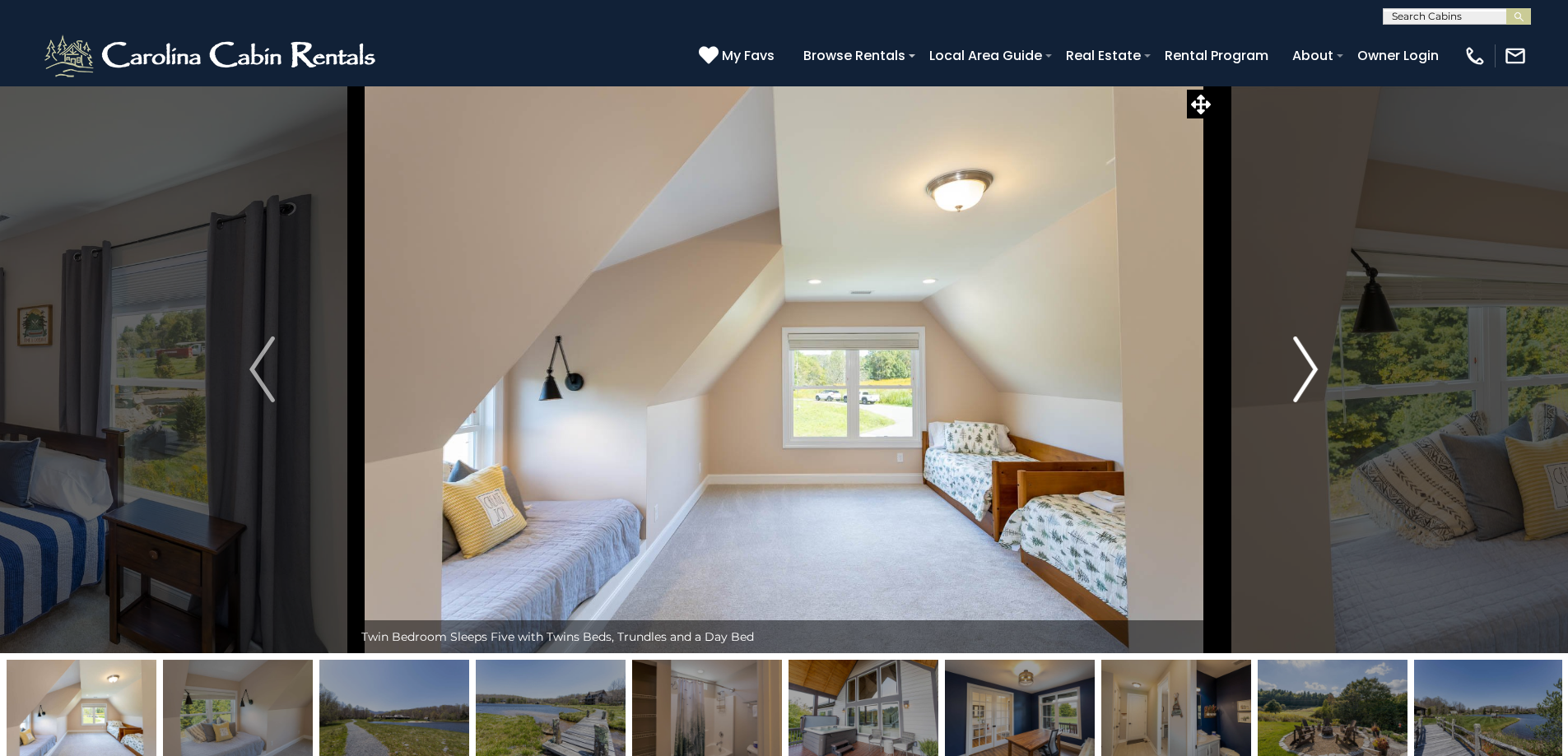
click at [1285, 385] on button "Next" at bounding box center [1305, 370] width 181 height 568
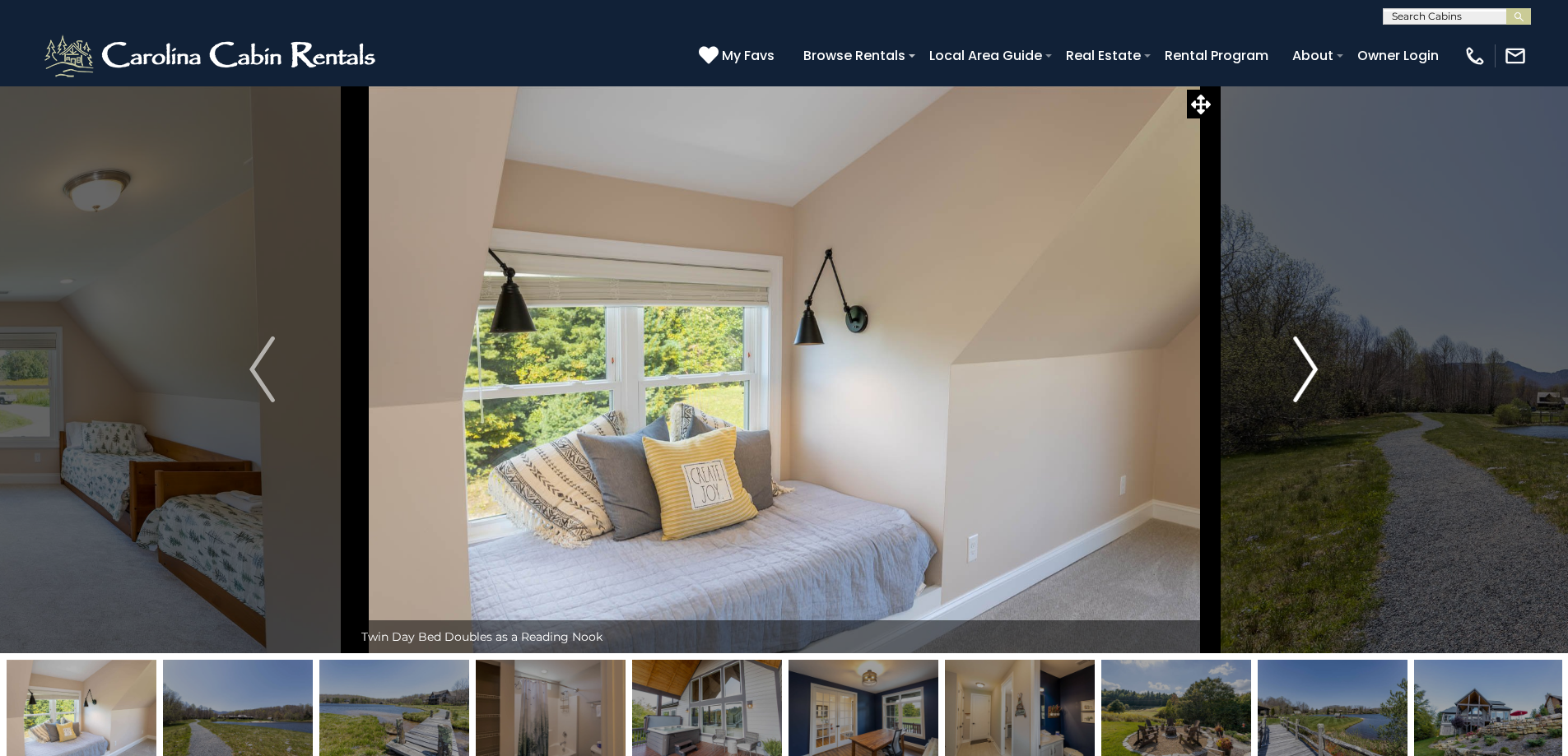
click at [1285, 385] on button "Next" at bounding box center [1305, 370] width 181 height 568
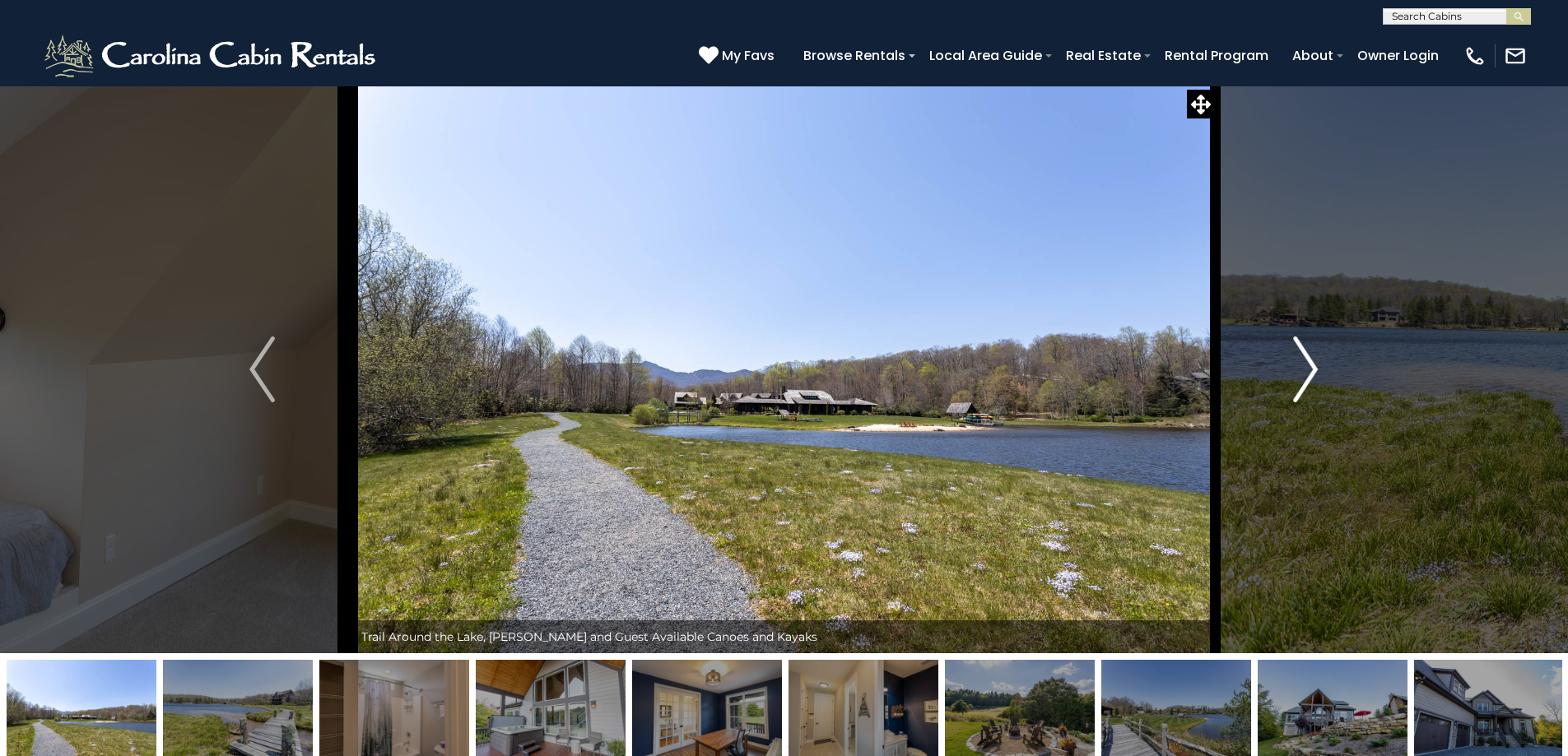
click at [1285, 385] on button "Next" at bounding box center [1305, 370] width 181 height 568
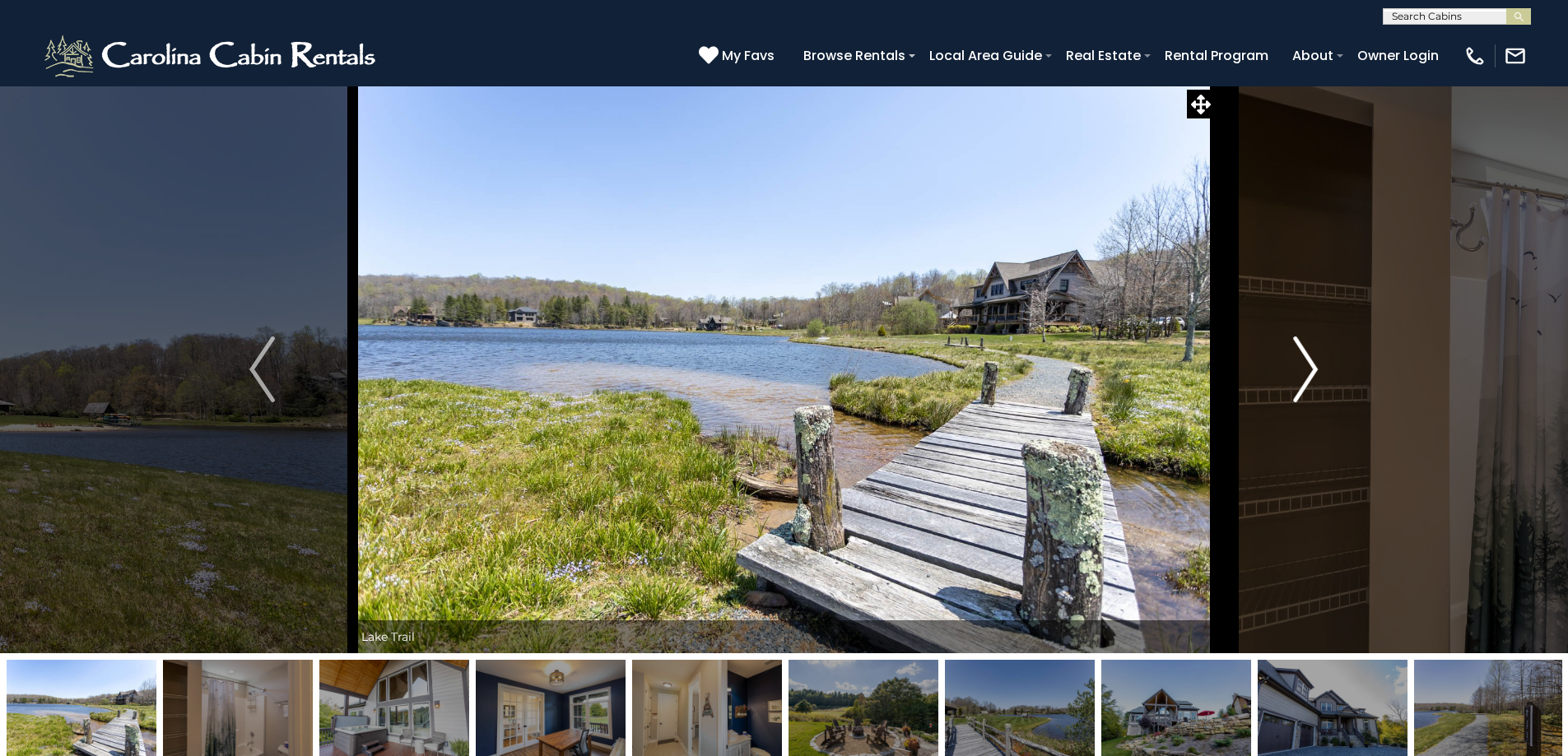
click at [1285, 385] on button "Next" at bounding box center [1305, 370] width 181 height 568
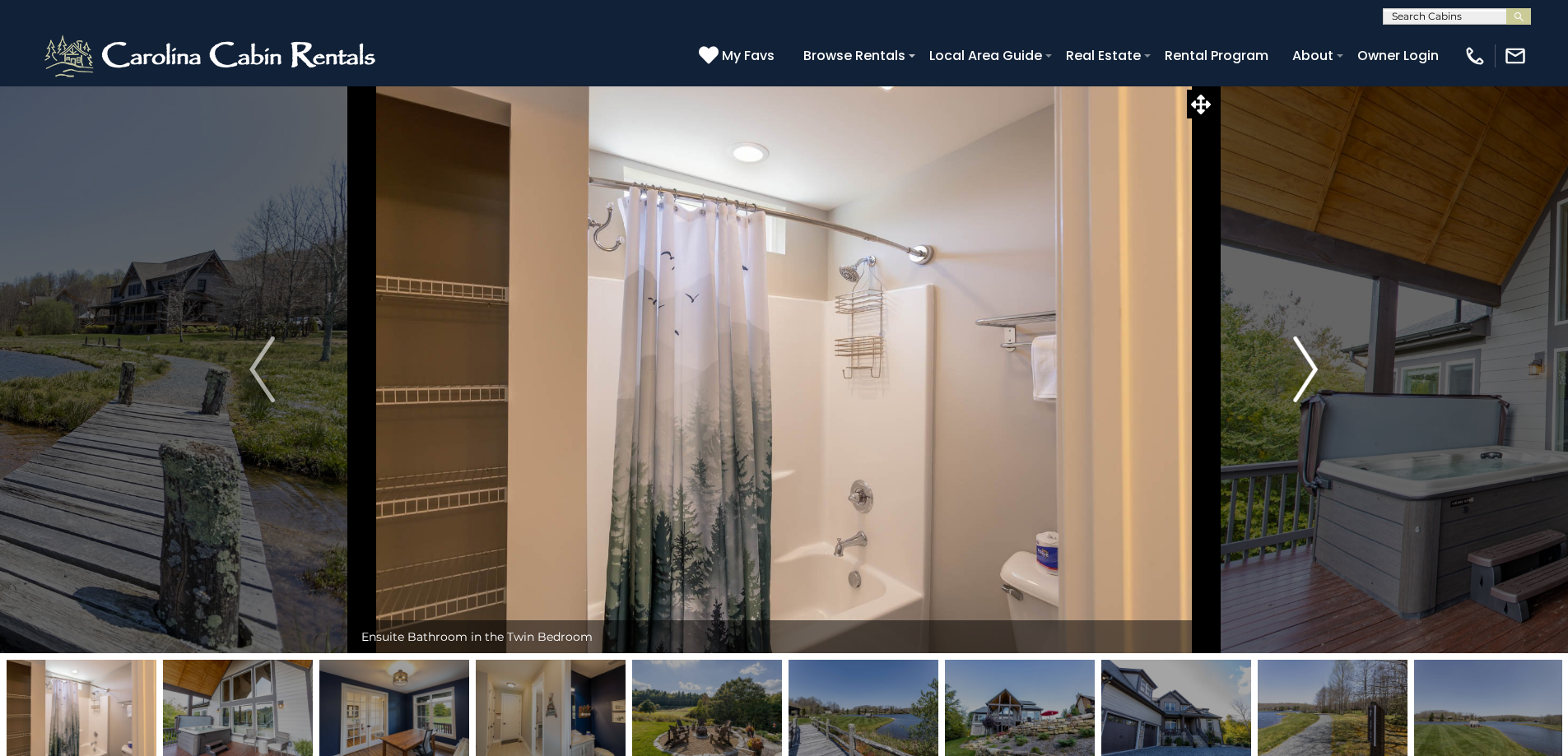
click at [1285, 385] on button "Next" at bounding box center [1305, 370] width 181 height 568
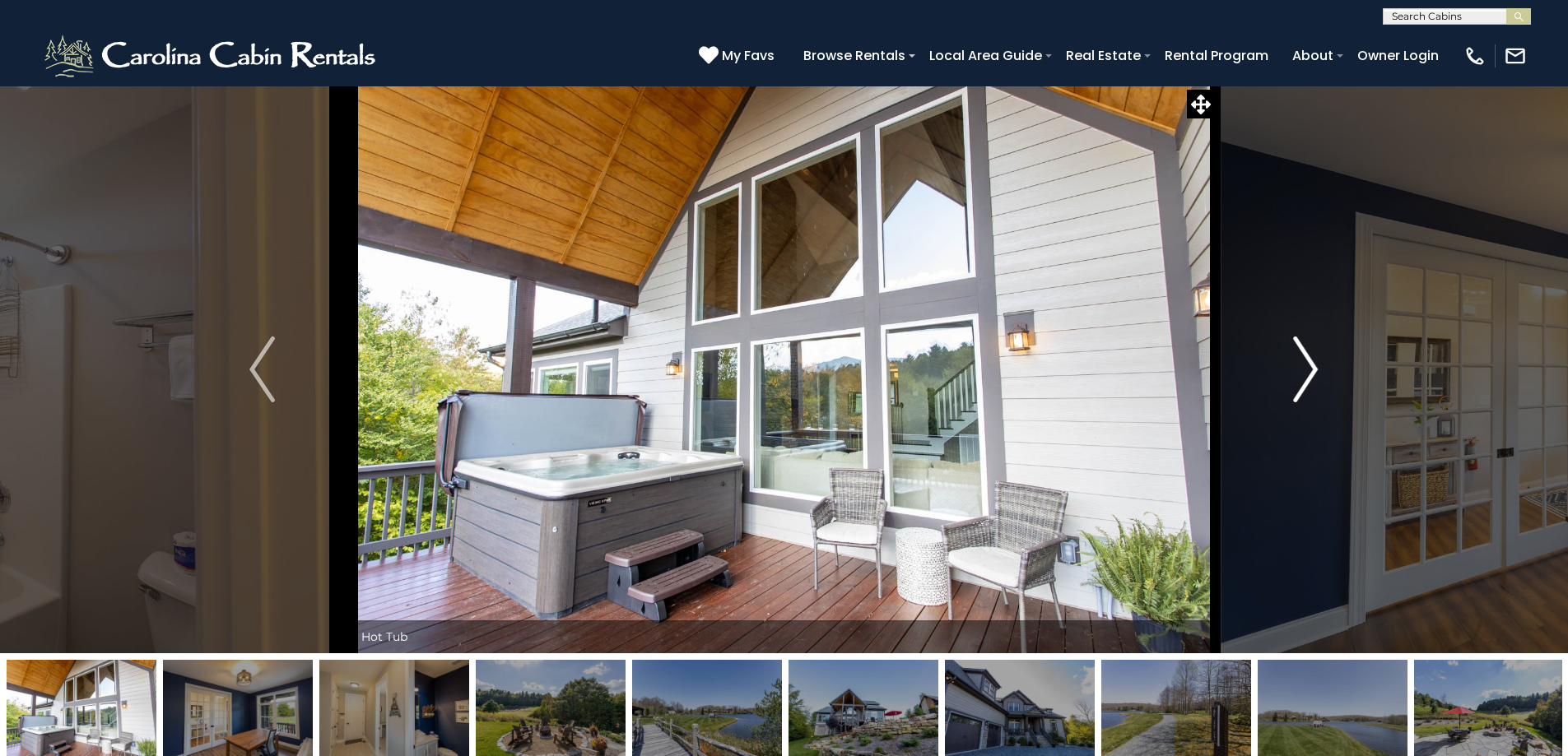
click at [1285, 385] on button "Next" at bounding box center [1305, 370] width 181 height 568
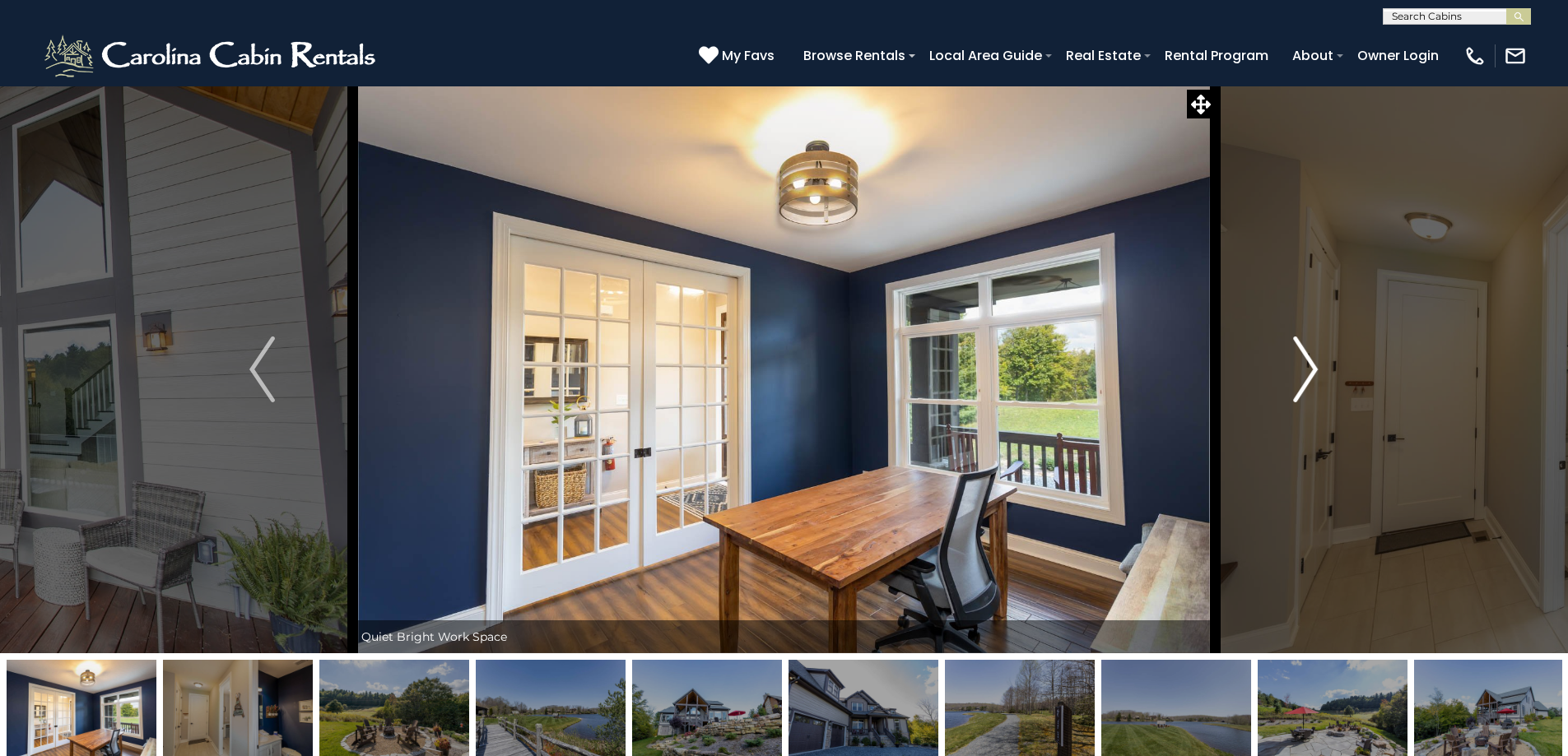
click at [1285, 385] on button "Next" at bounding box center [1305, 370] width 181 height 568
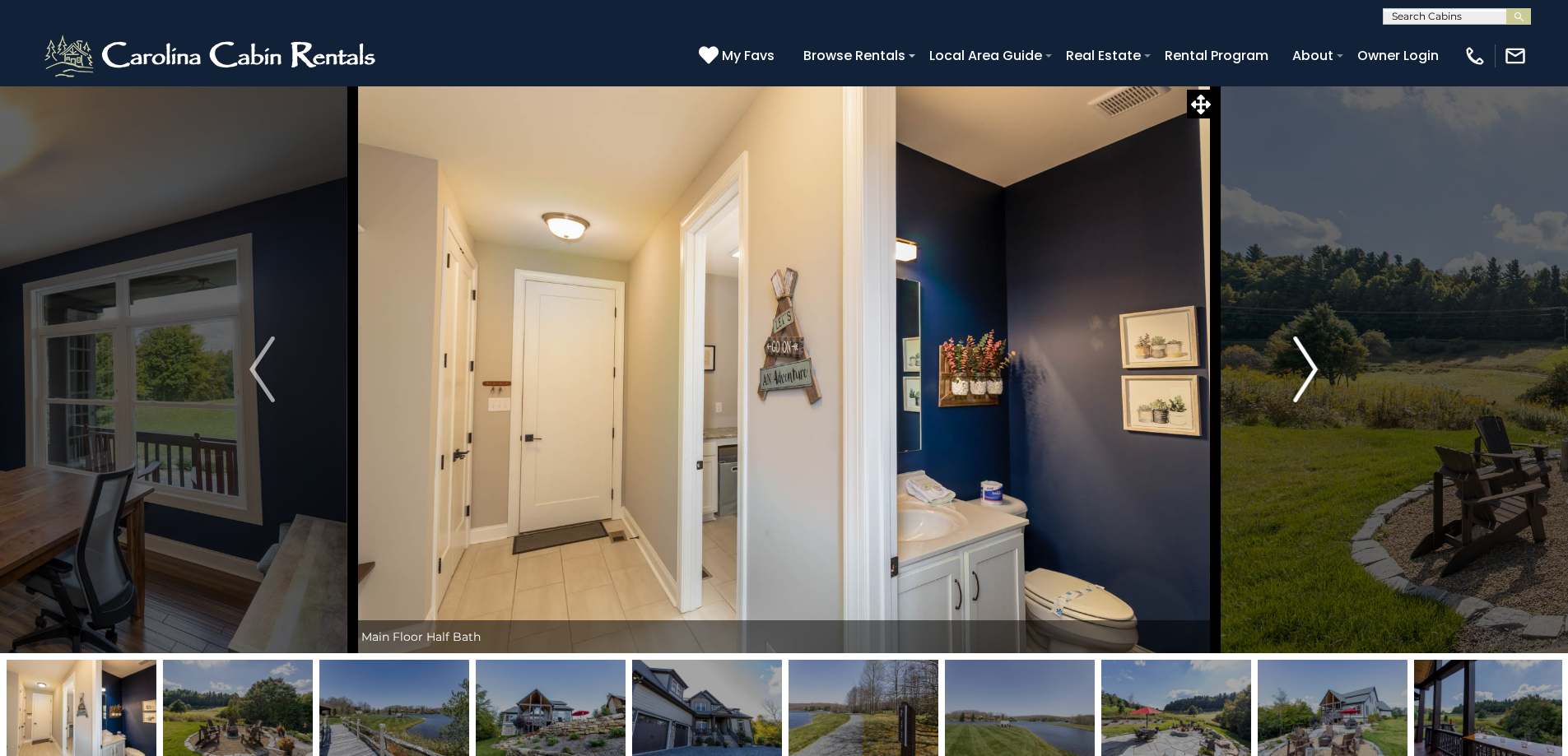
click at [1285, 385] on button "Next" at bounding box center [1305, 370] width 181 height 568
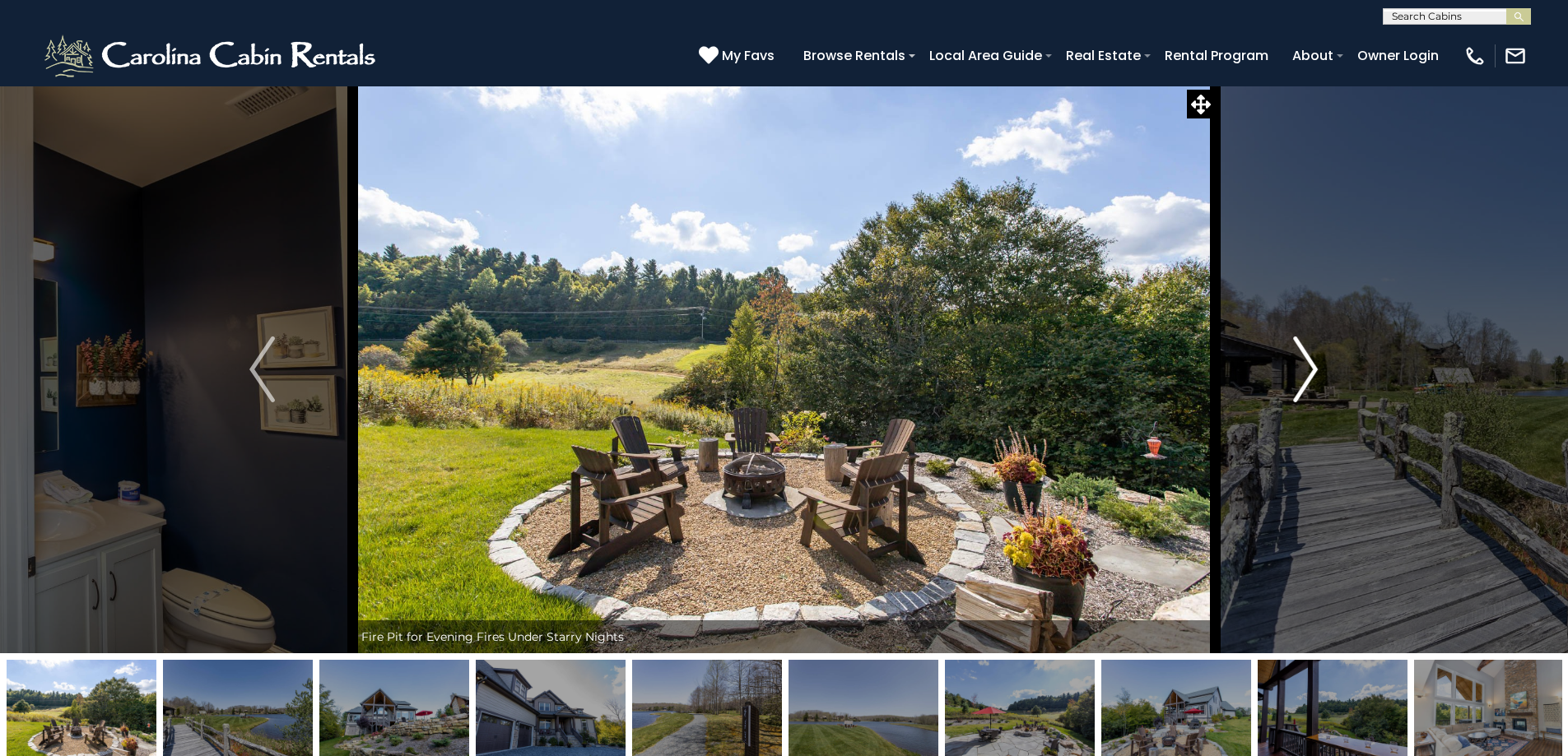
click at [1285, 385] on button "Next" at bounding box center [1305, 370] width 181 height 568
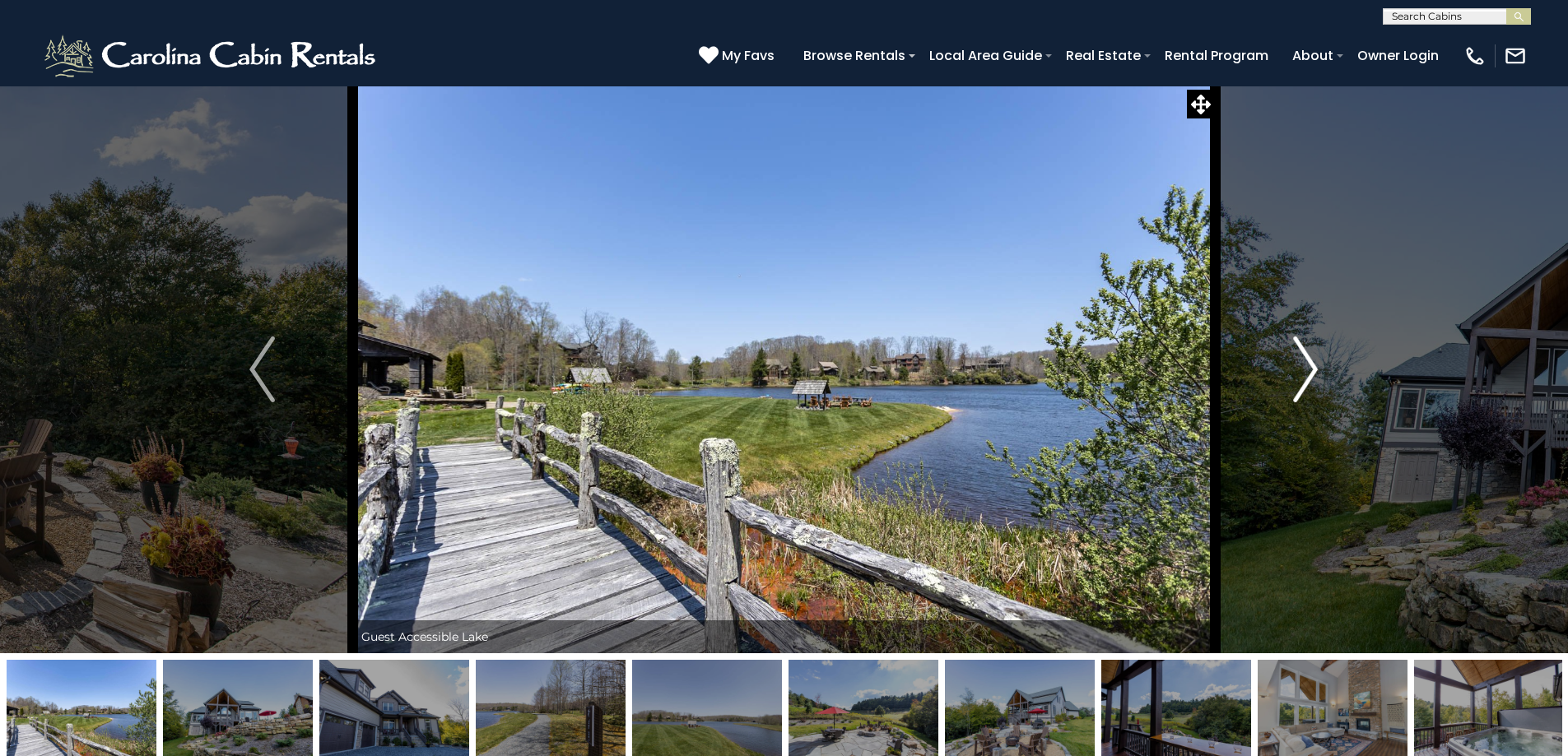
click at [1285, 385] on button "Next" at bounding box center [1305, 370] width 181 height 568
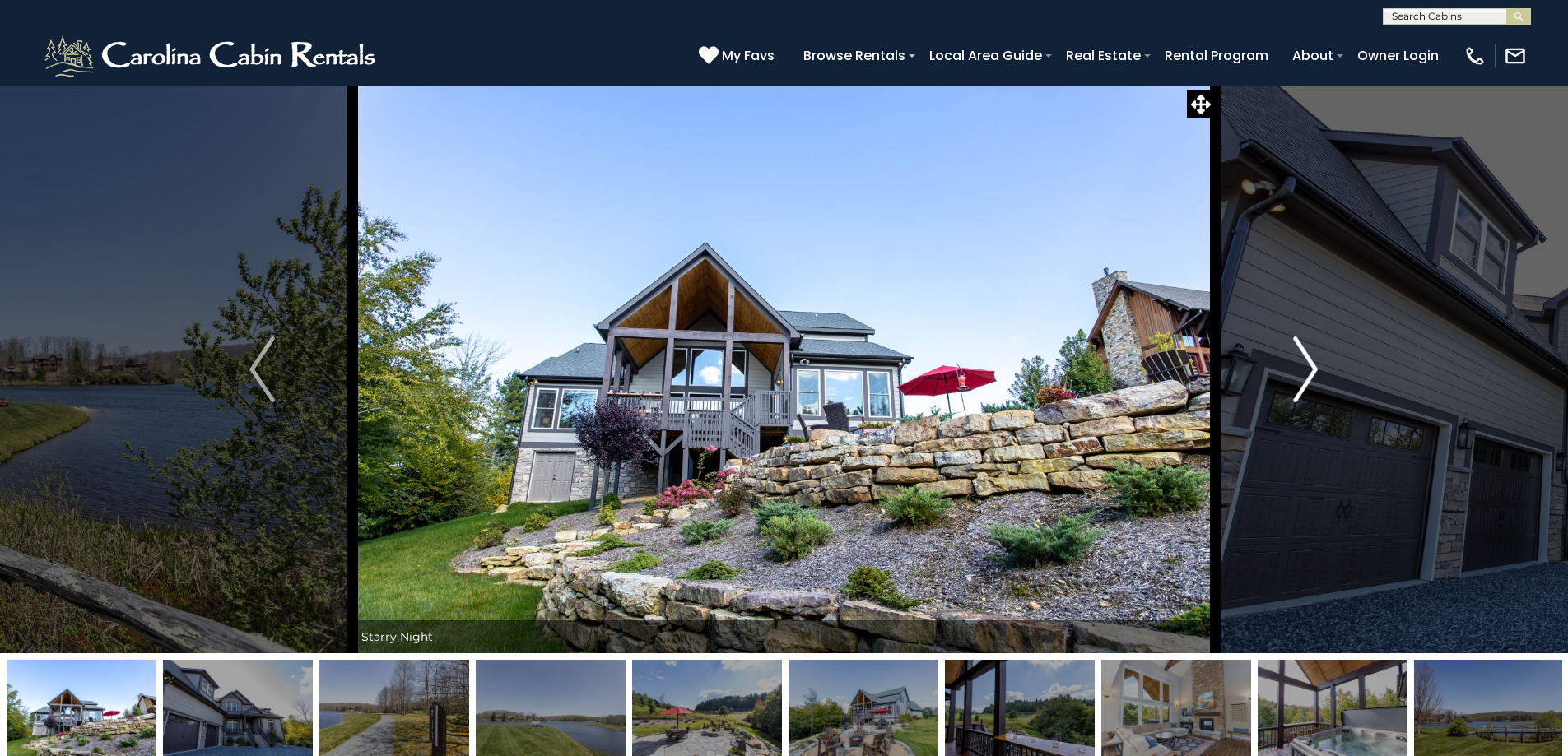
click at [1285, 385] on button "Next" at bounding box center [1305, 370] width 181 height 568
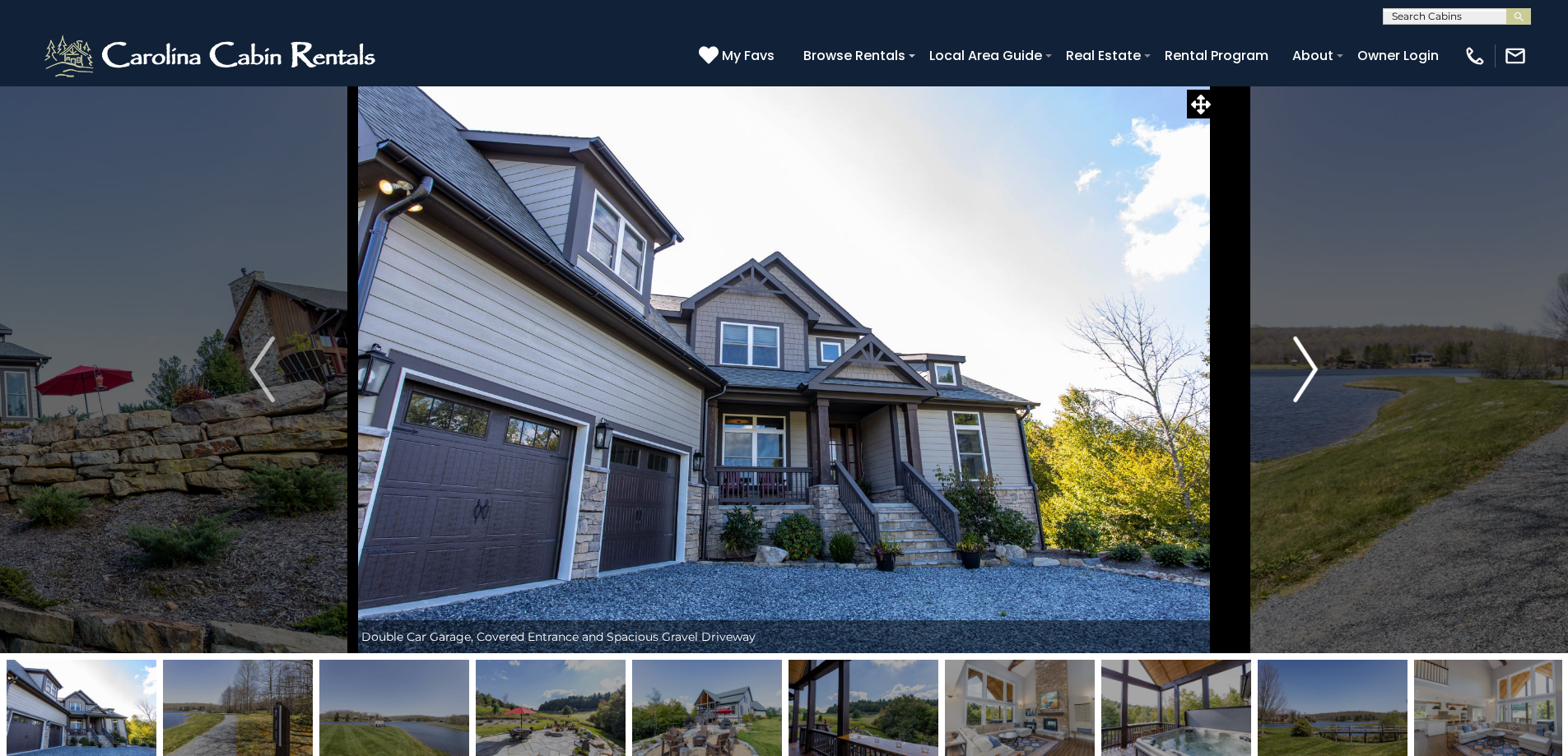
click at [1285, 385] on button "Next" at bounding box center [1305, 370] width 181 height 568
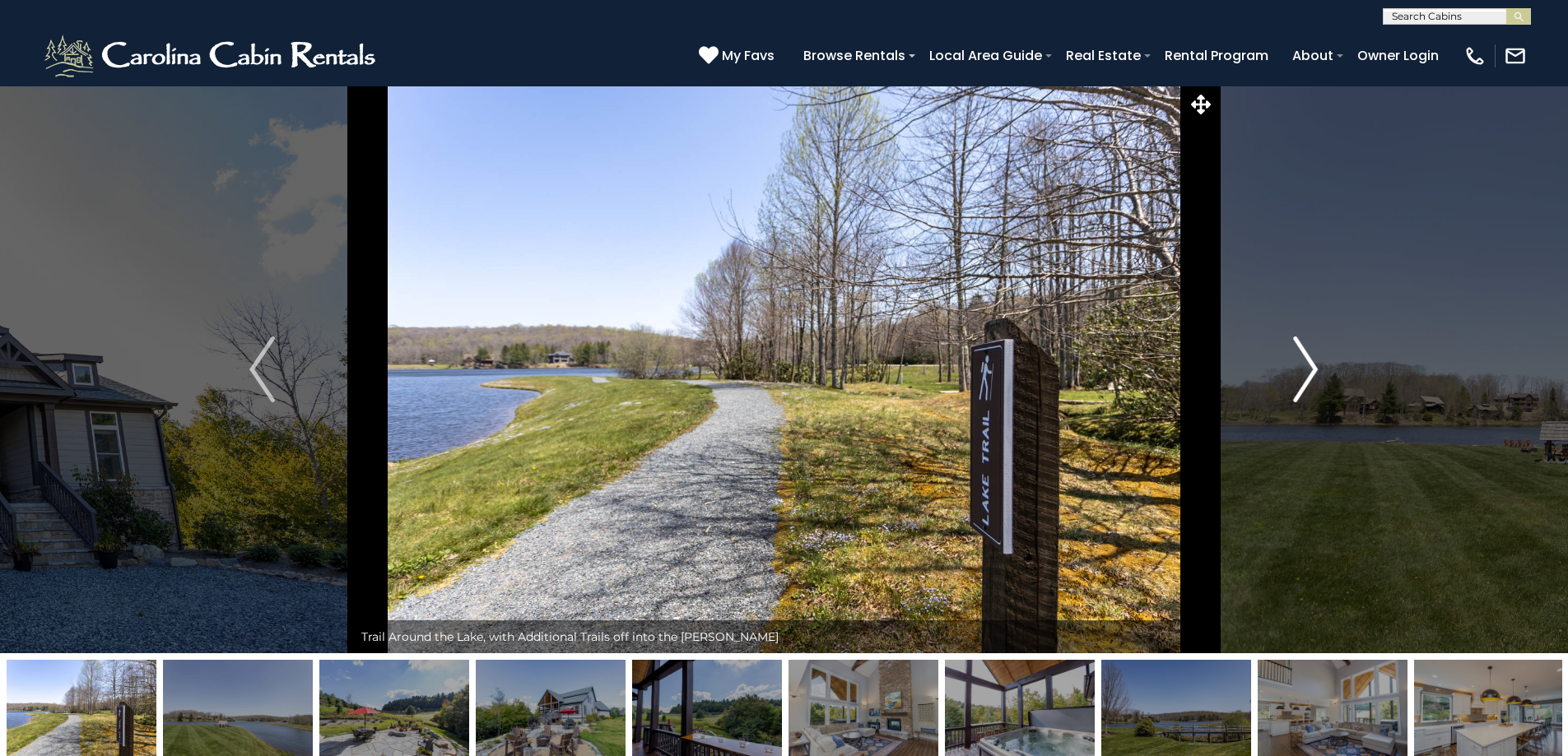
click at [1285, 385] on button "Next" at bounding box center [1305, 370] width 181 height 568
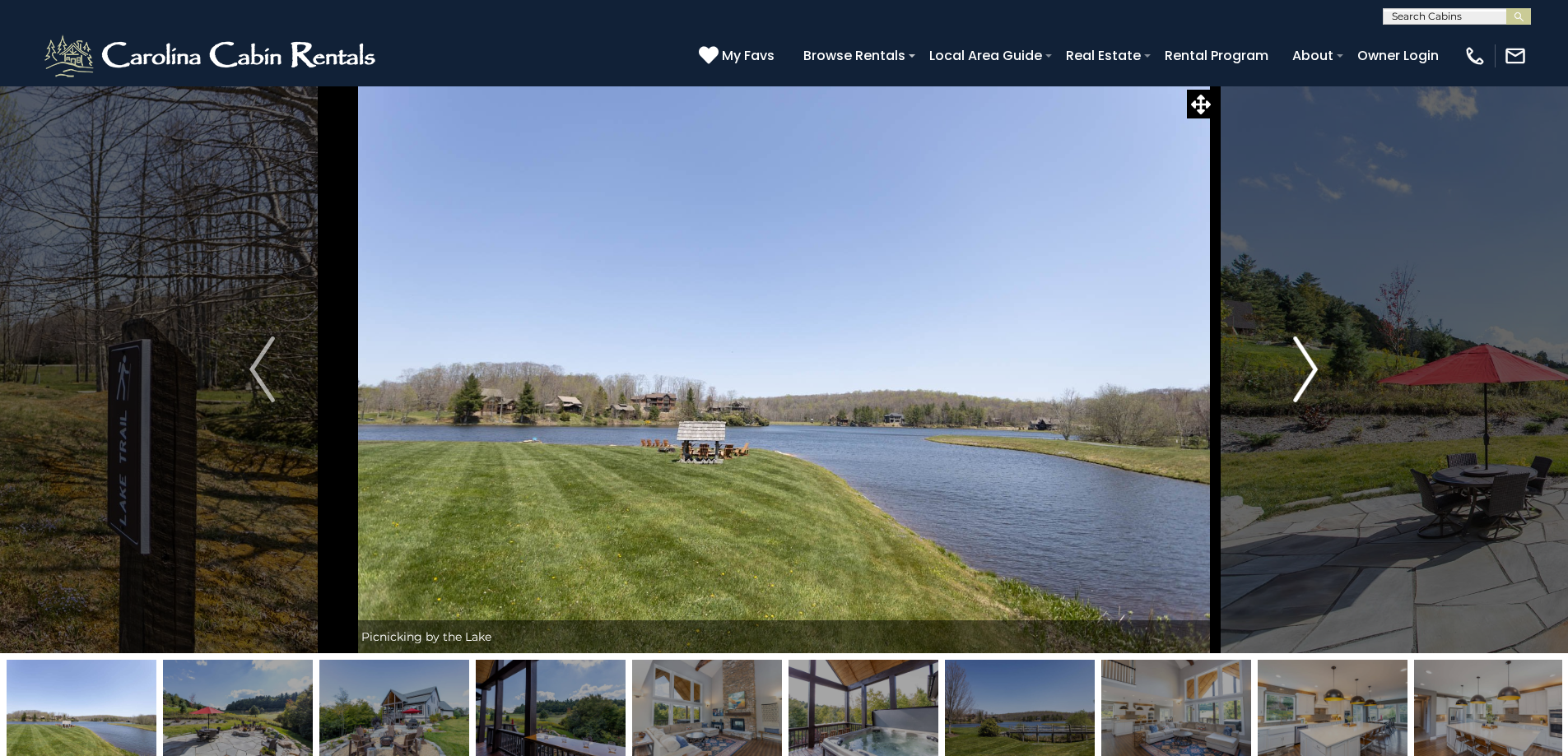
click at [1285, 385] on button "Next" at bounding box center [1305, 370] width 181 height 568
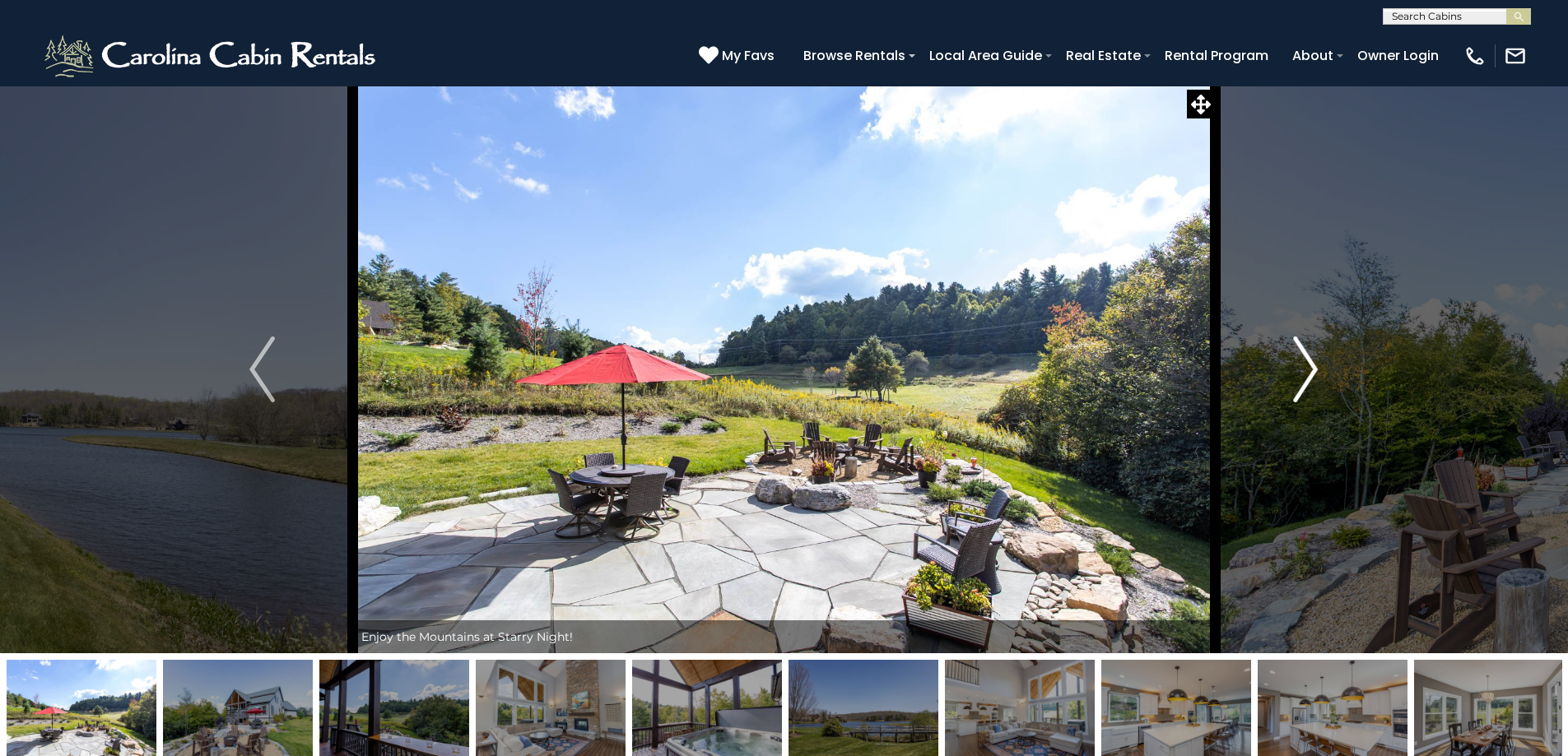
click at [1285, 385] on button "Next" at bounding box center [1305, 370] width 181 height 568
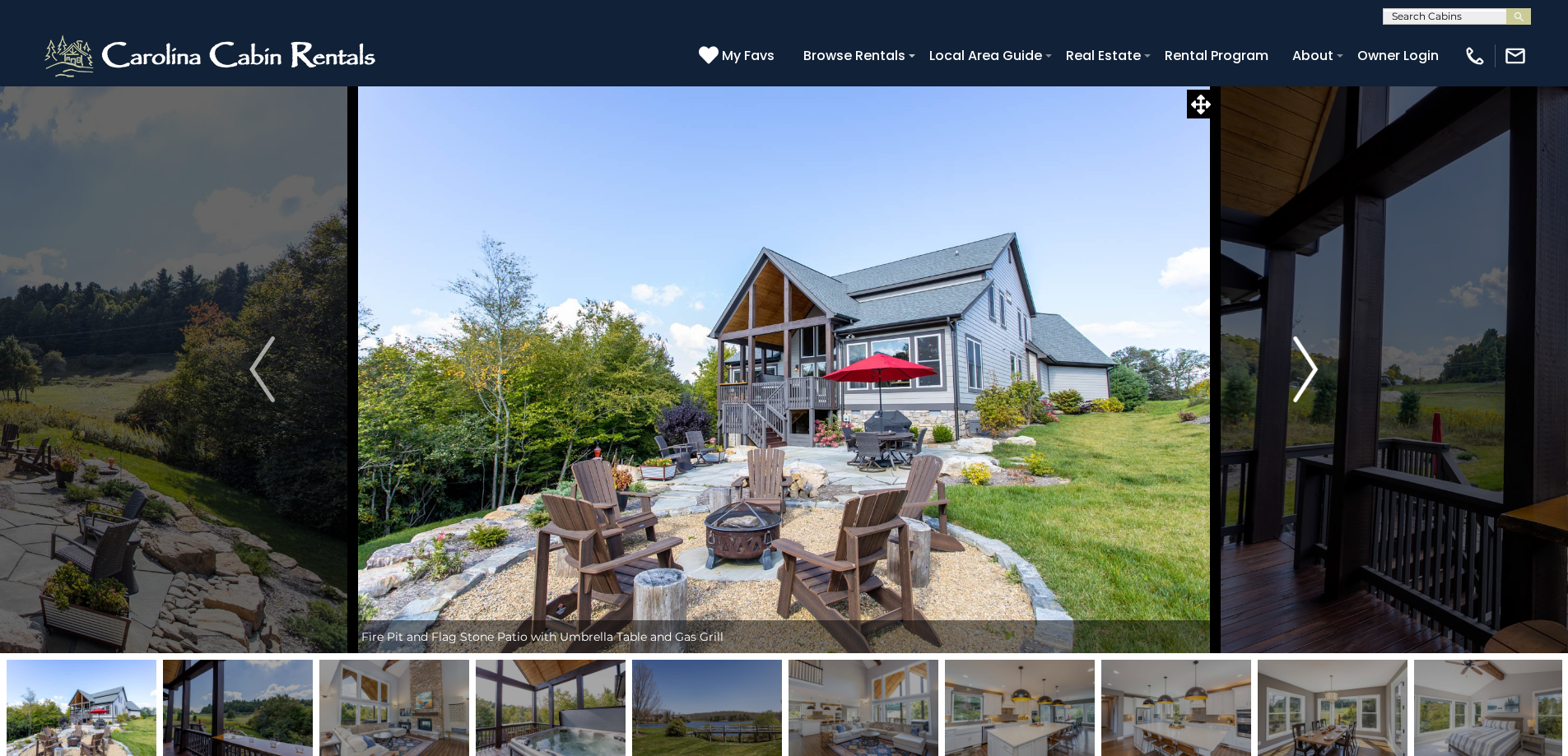
click at [1285, 385] on button "Next" at bounding box center [1305, 370] width 181 height 568
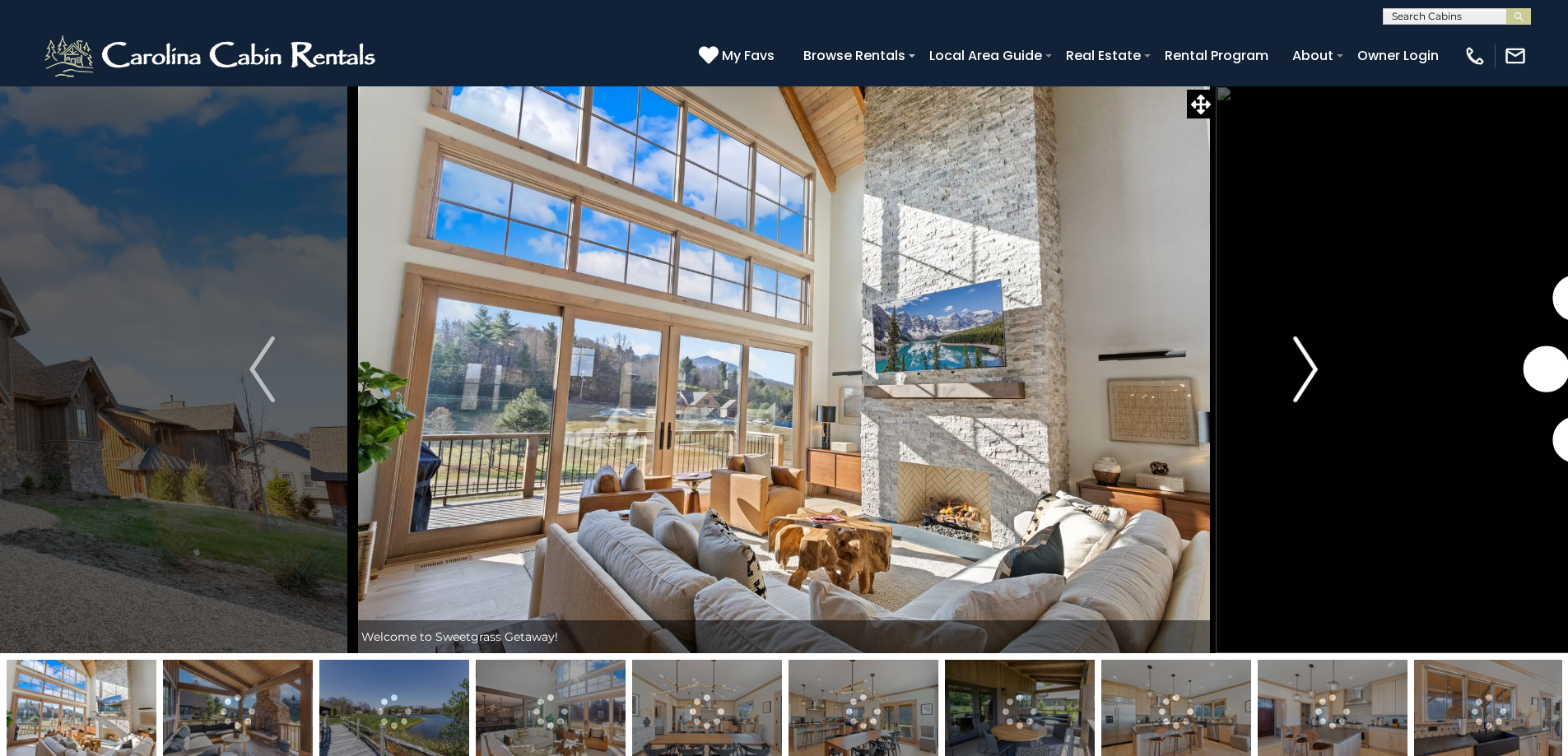
click at [1287, 390] on button "Next" at bounding box center [1305, 370] width 181 height 568
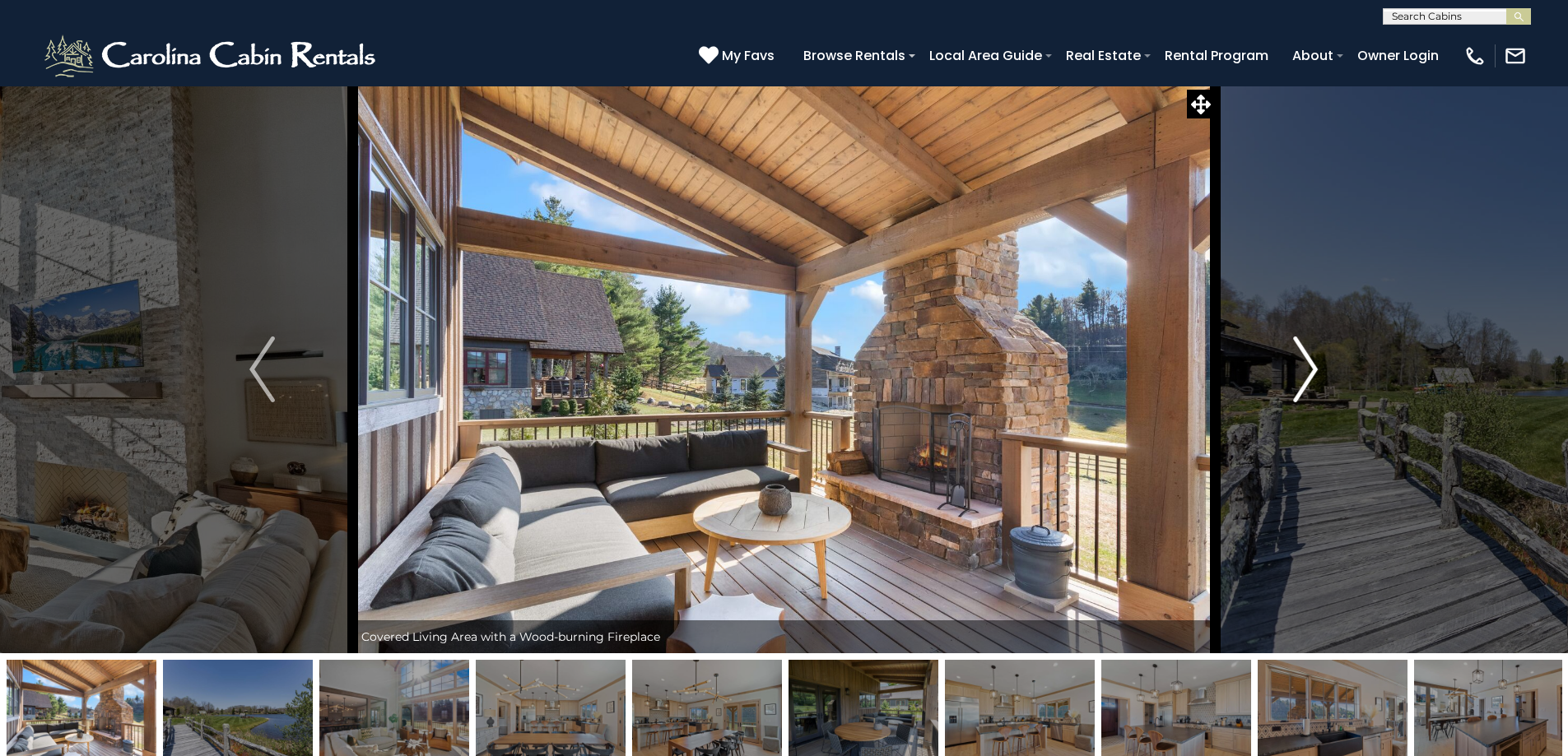
click at [1300, 394] on img "Next" at bounding box center [1306, 369] width 24 height 66
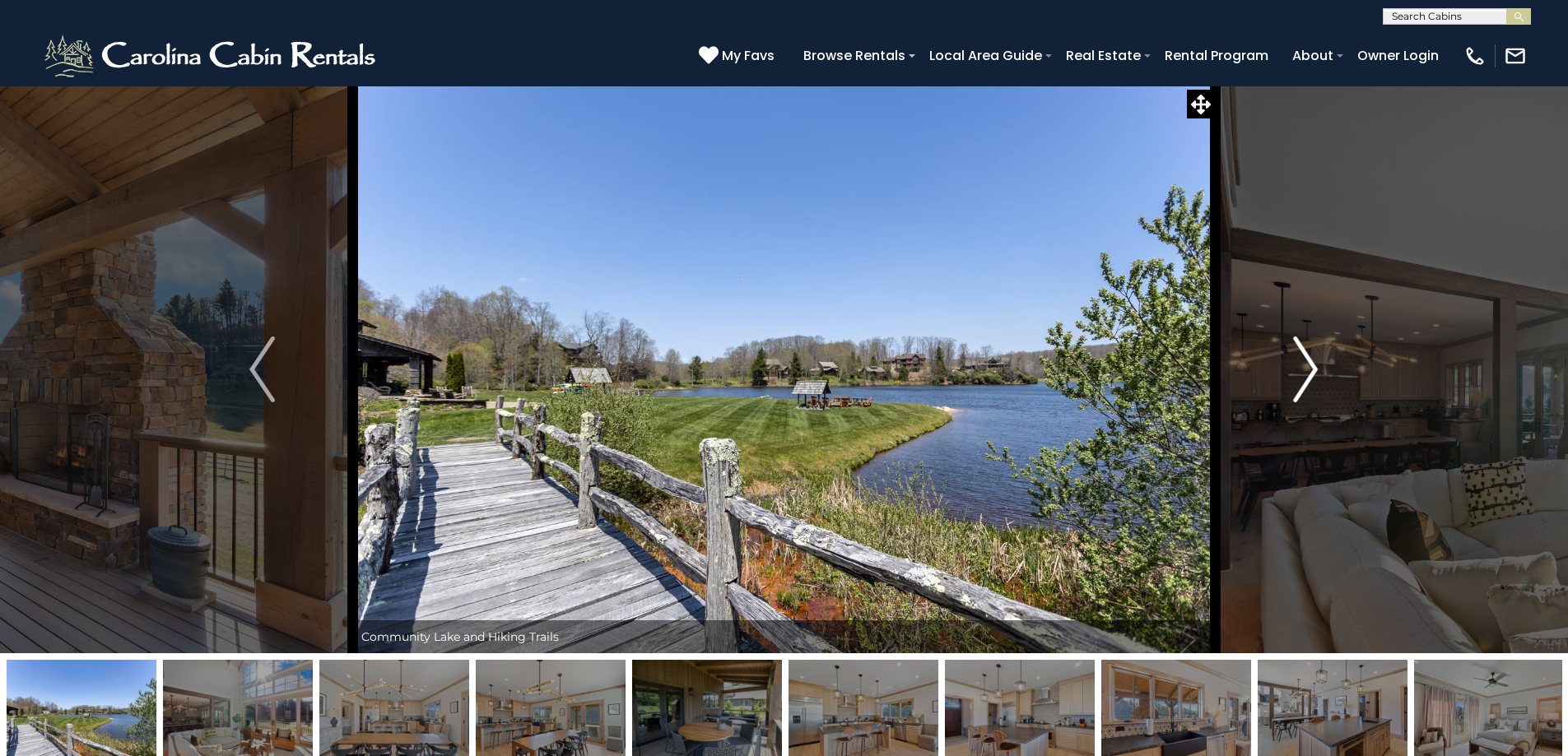
click at [1300, 394] on img "Next" at bounding box center [1306, 369] width 24 height 66
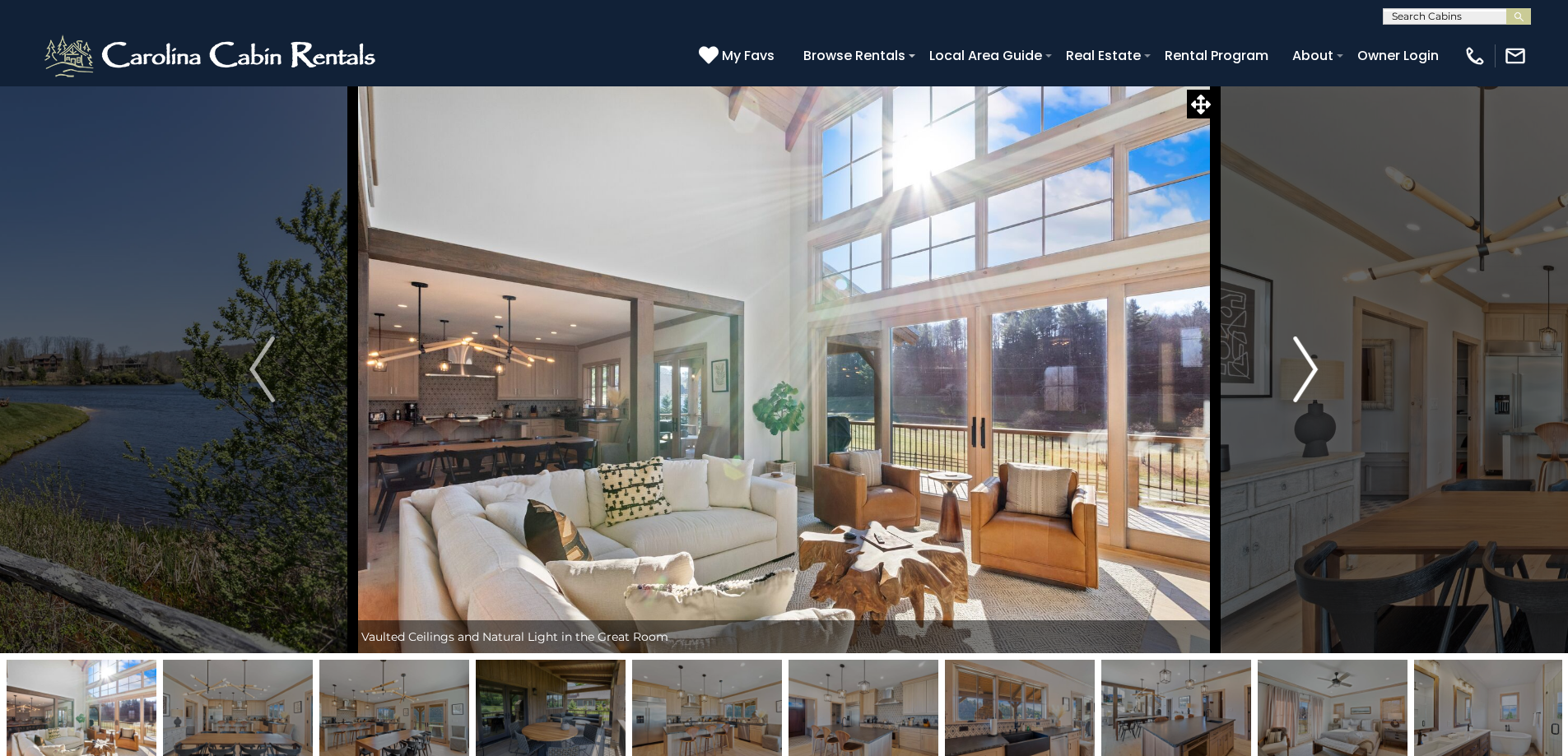
click at [1300, 394] on img "Next" at bounding box center [1306, 369] width 24 height 66
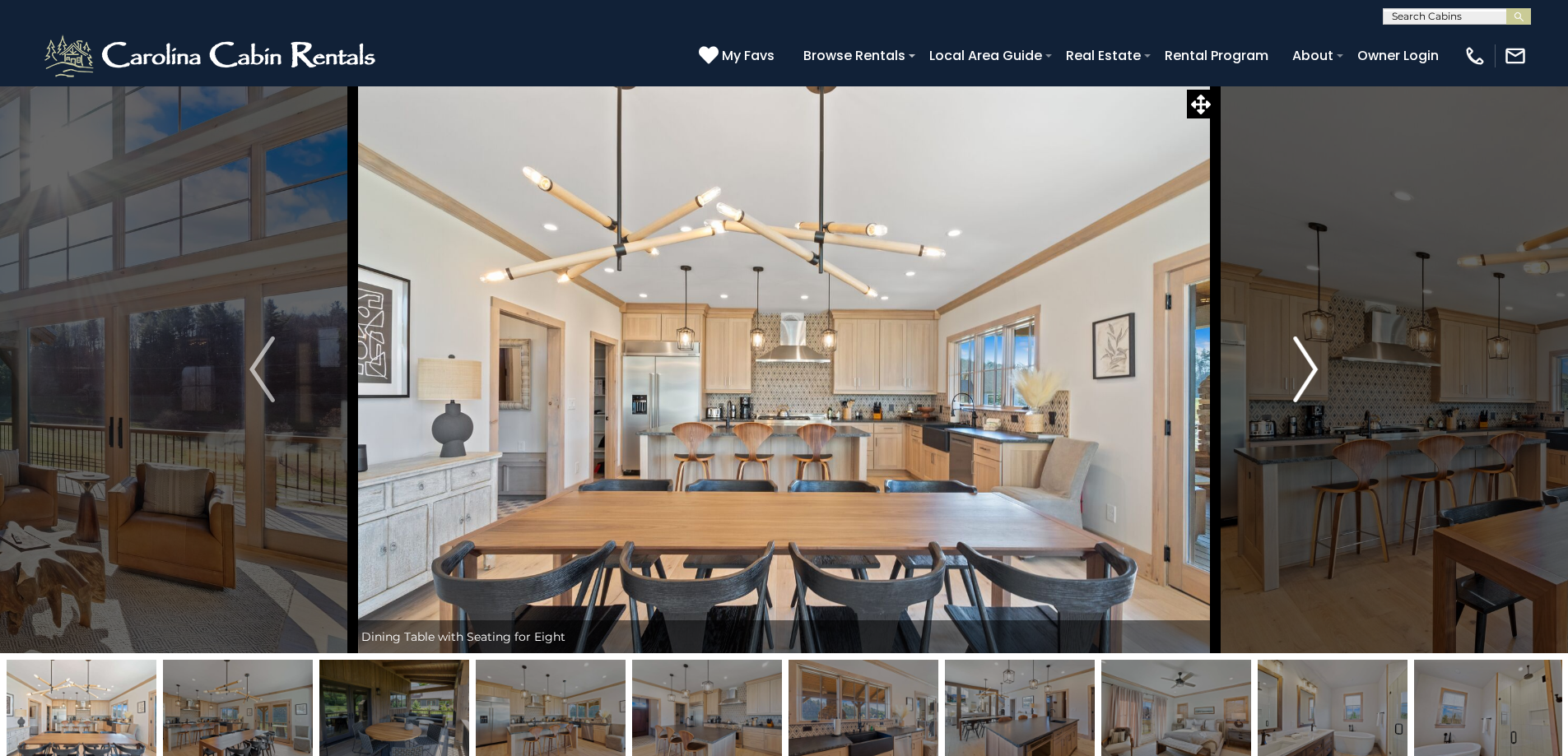
click at [1300, 394] on img "Next" at bounding box center [1306, 369] width 24 height 66
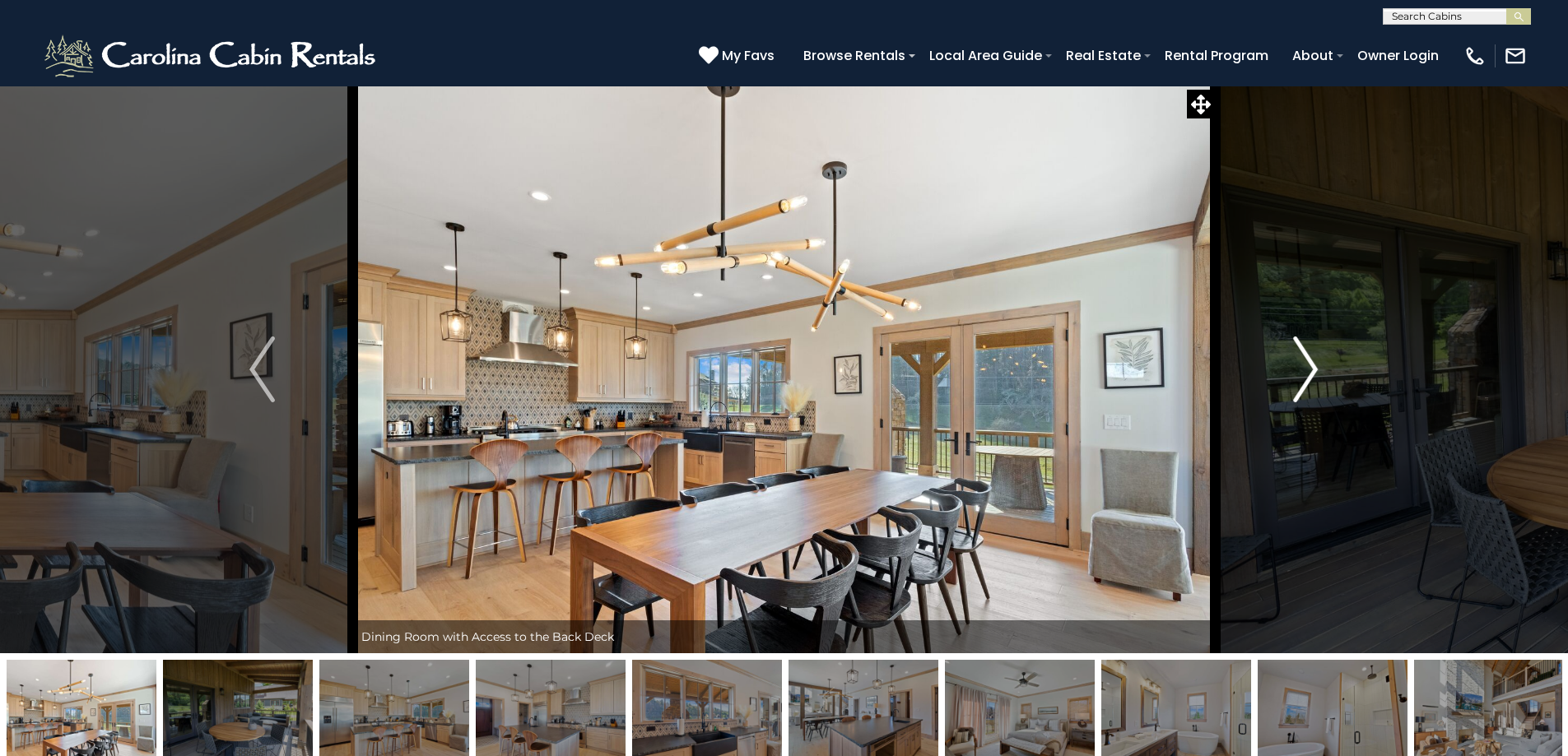
click at [1298, 394] on img "Next" at bounding box center [1306, 369] width 24 height 66
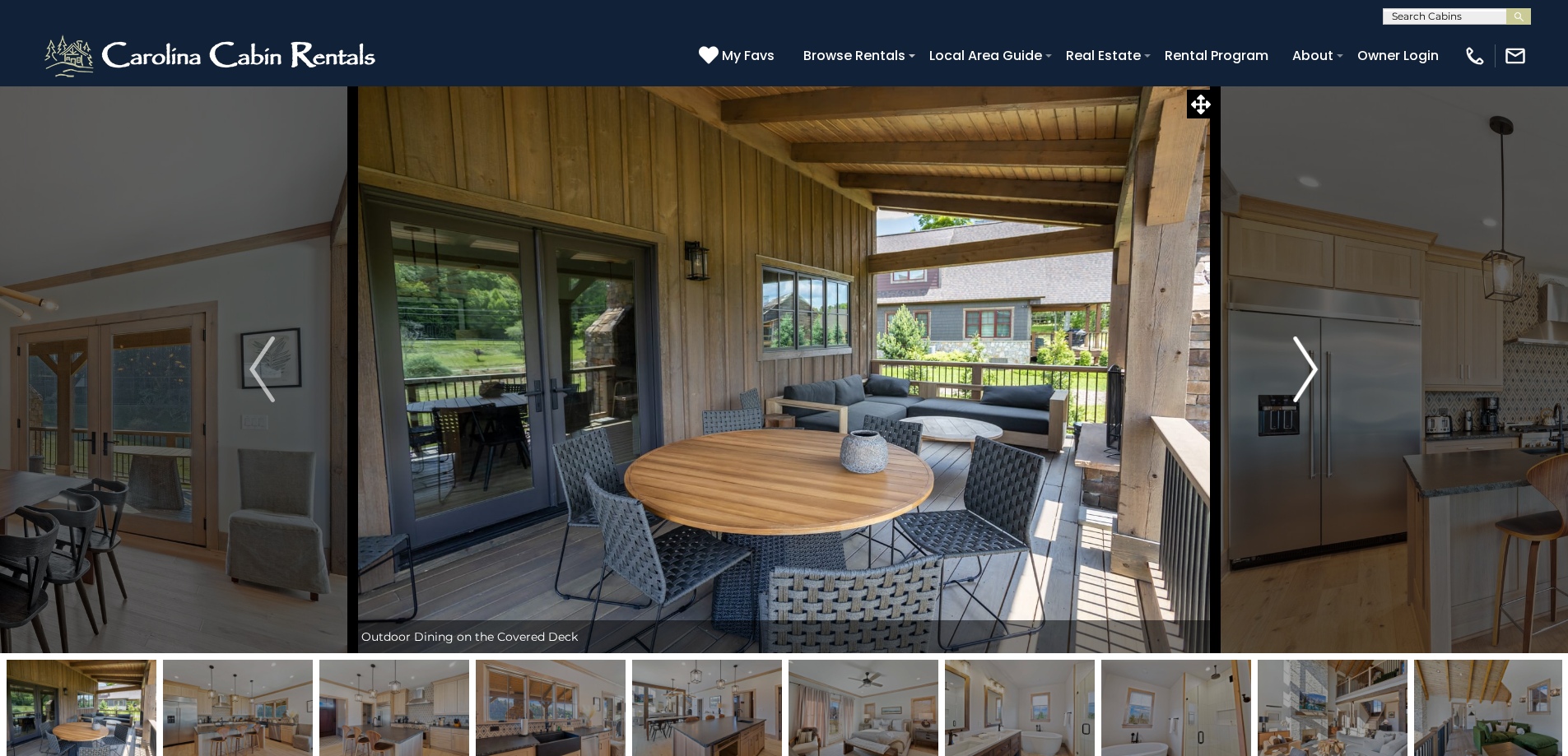
click at [1297, 394] on img "Next" at bounding box center [1306, 369] width 24 height 66
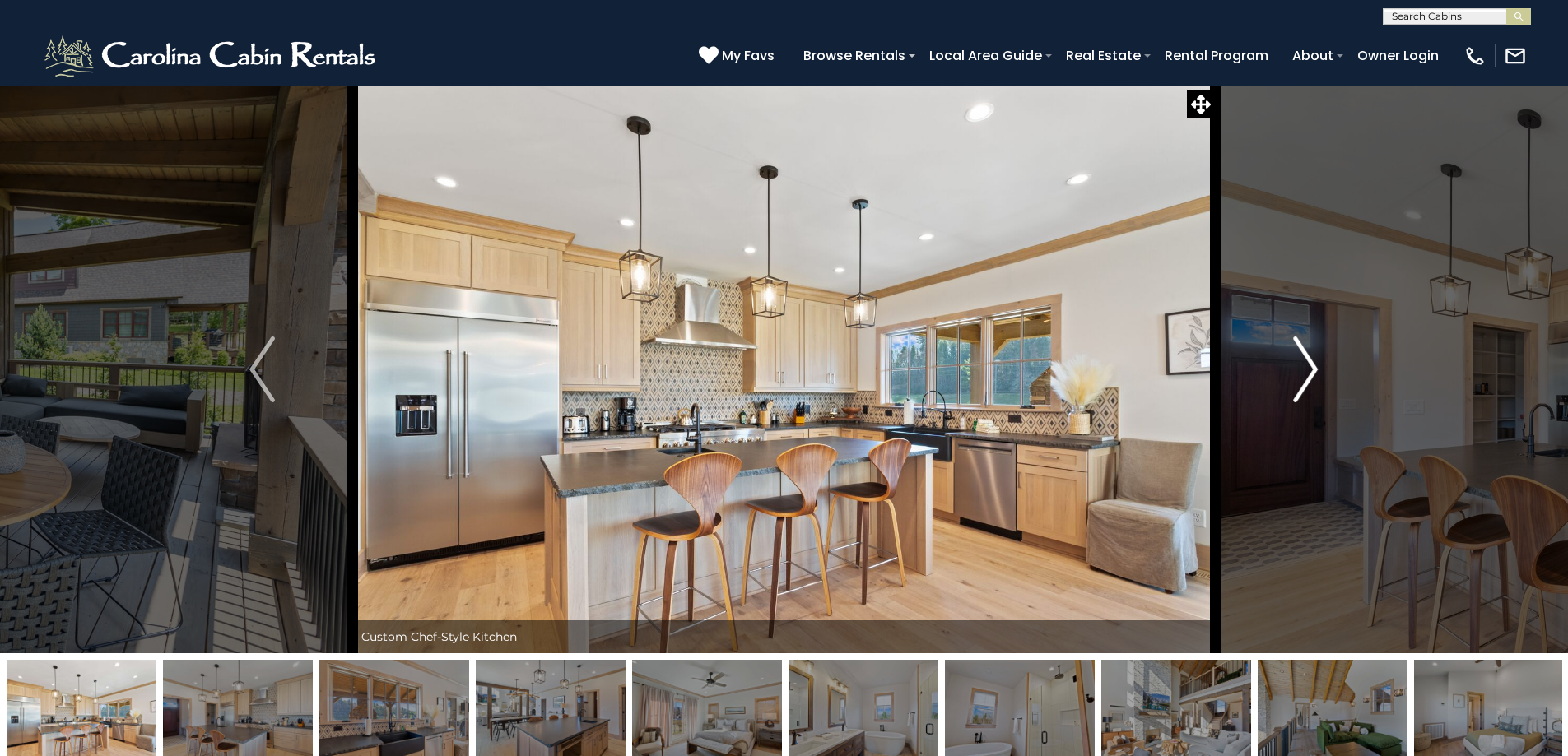
click at [1297, 394] on img "Next" at bounding box center [1306, 369] width 24 height 66
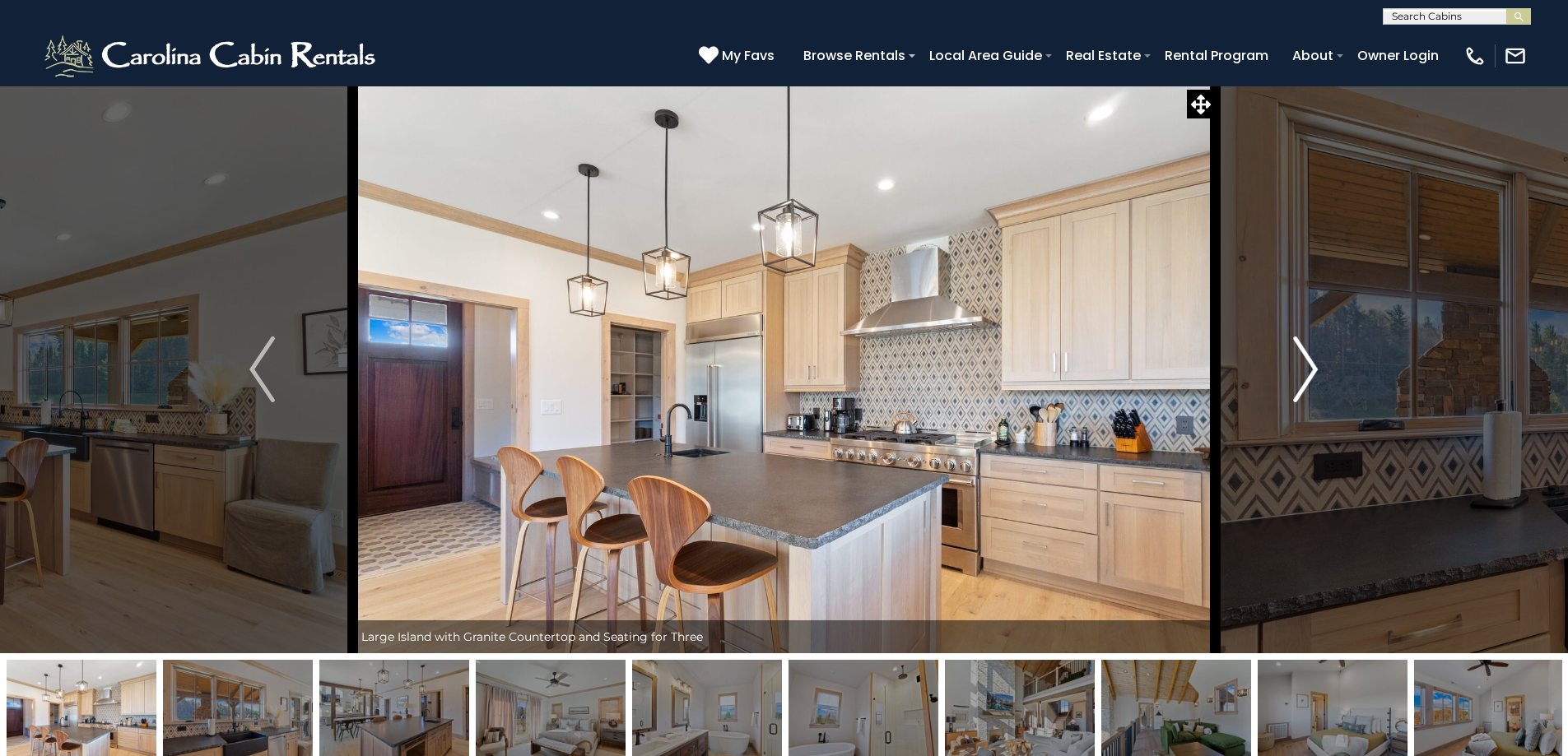
click at [1298, 393] on img "Next" at bounding box center [1306, 369] width 24 height 66
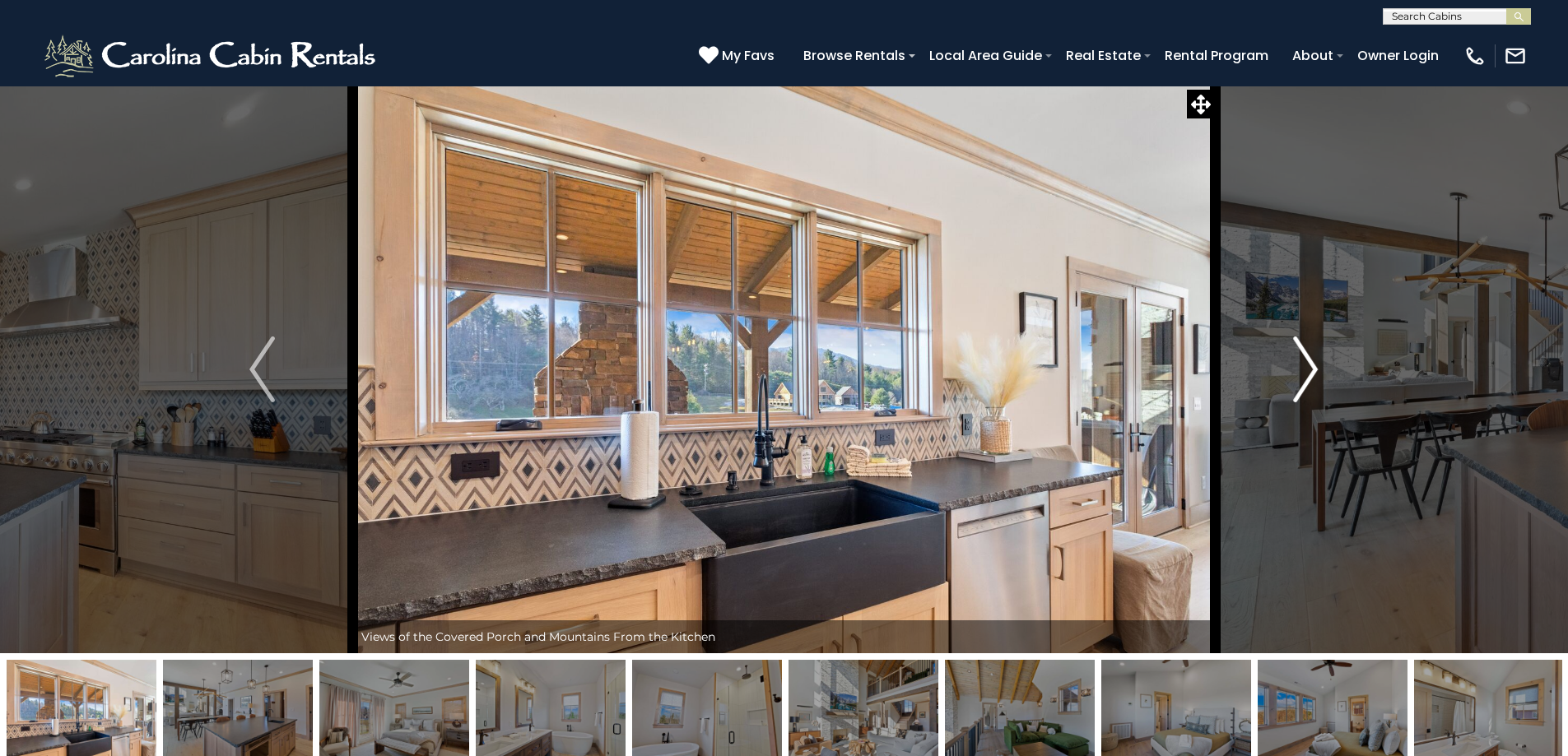
click at [1298, 393] on img "Next" at bounding box center [1306, 369] width 24 height 66
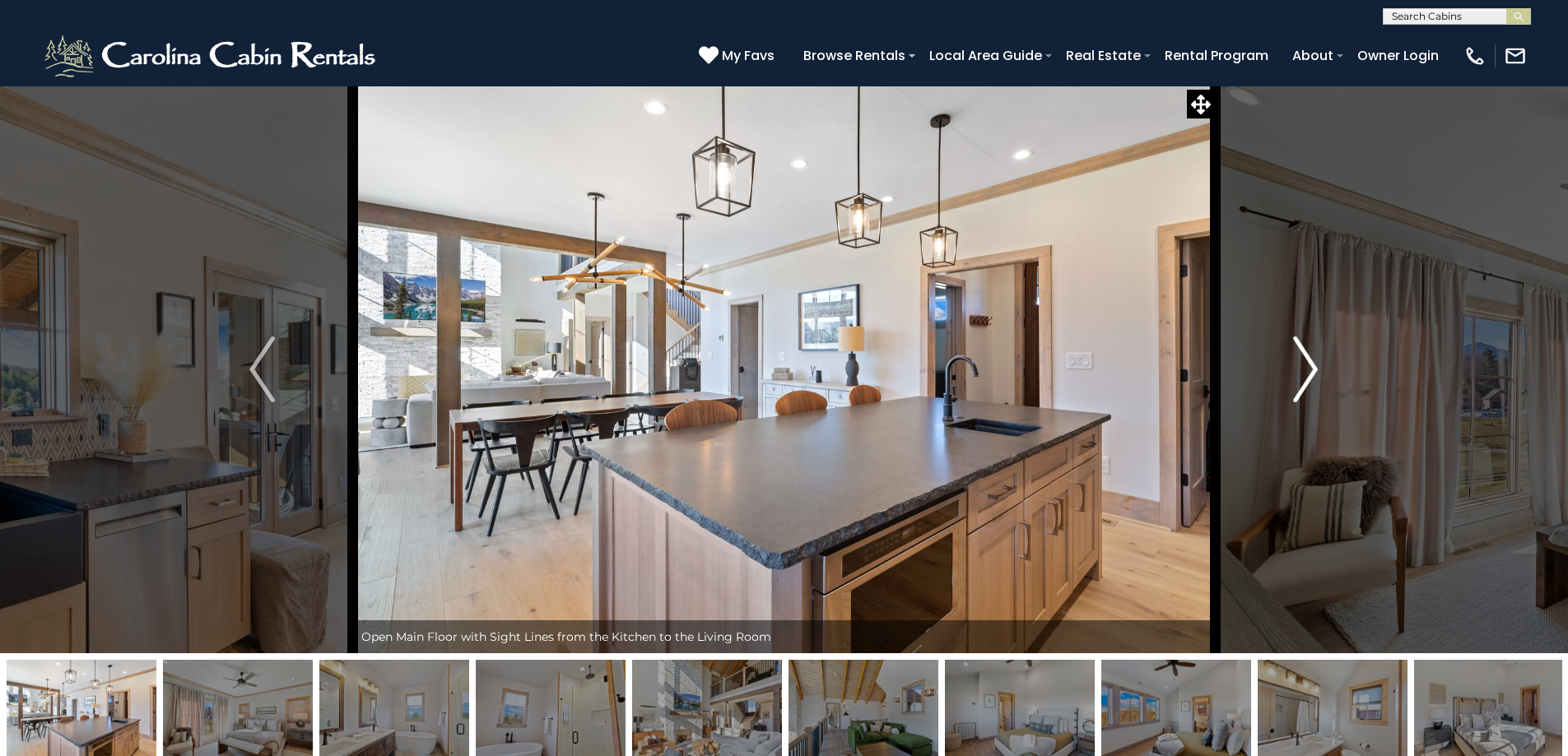
click at [1298, 393] on img "Next" at bounding box center [1306, 369] width 24 height 66
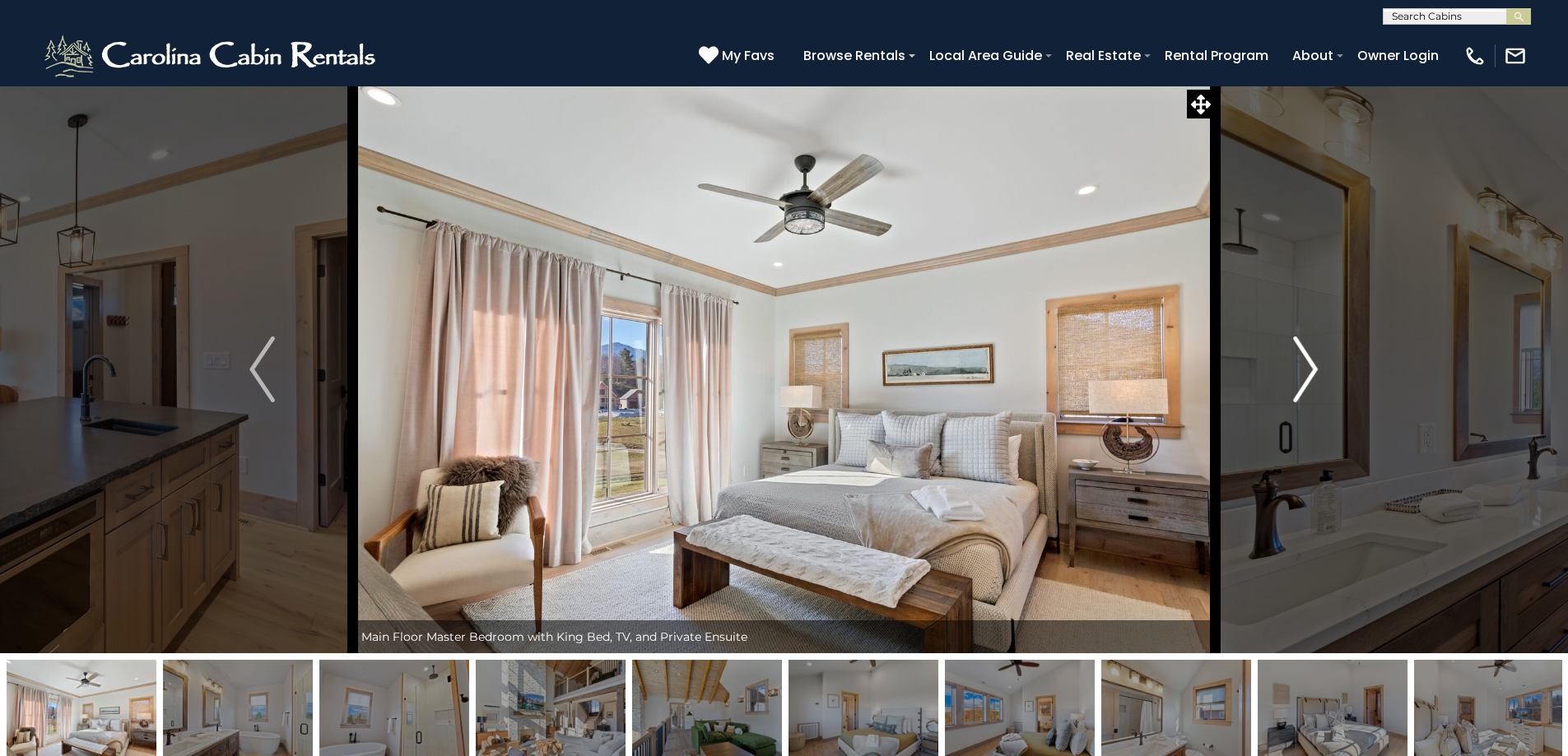
click at [1298, 393] on img "Next" at bounding box center [1306, 369] width 24 height 66
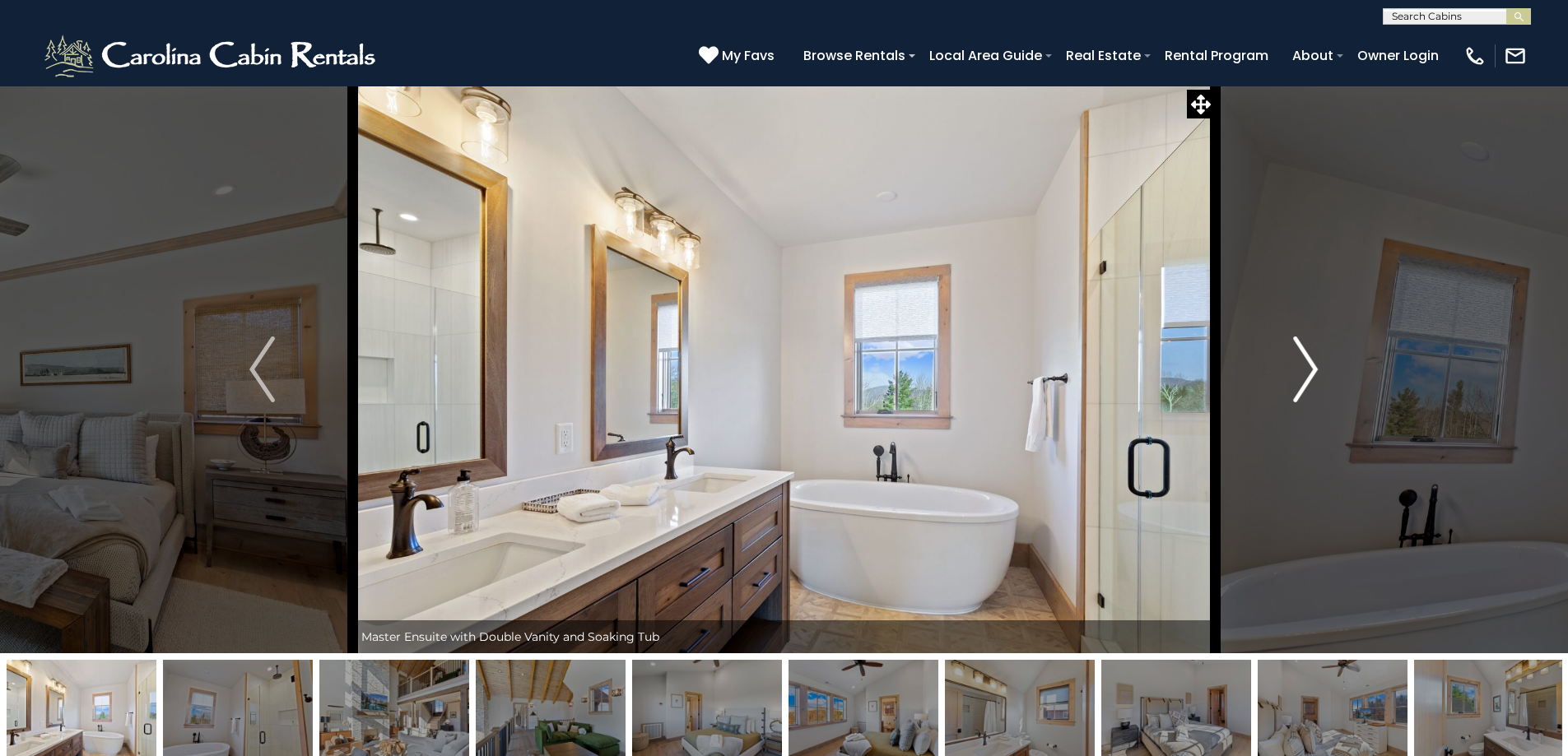
click at [1295, 395] on img "Next" at bounding box center [1306, 369] width 24 height 66
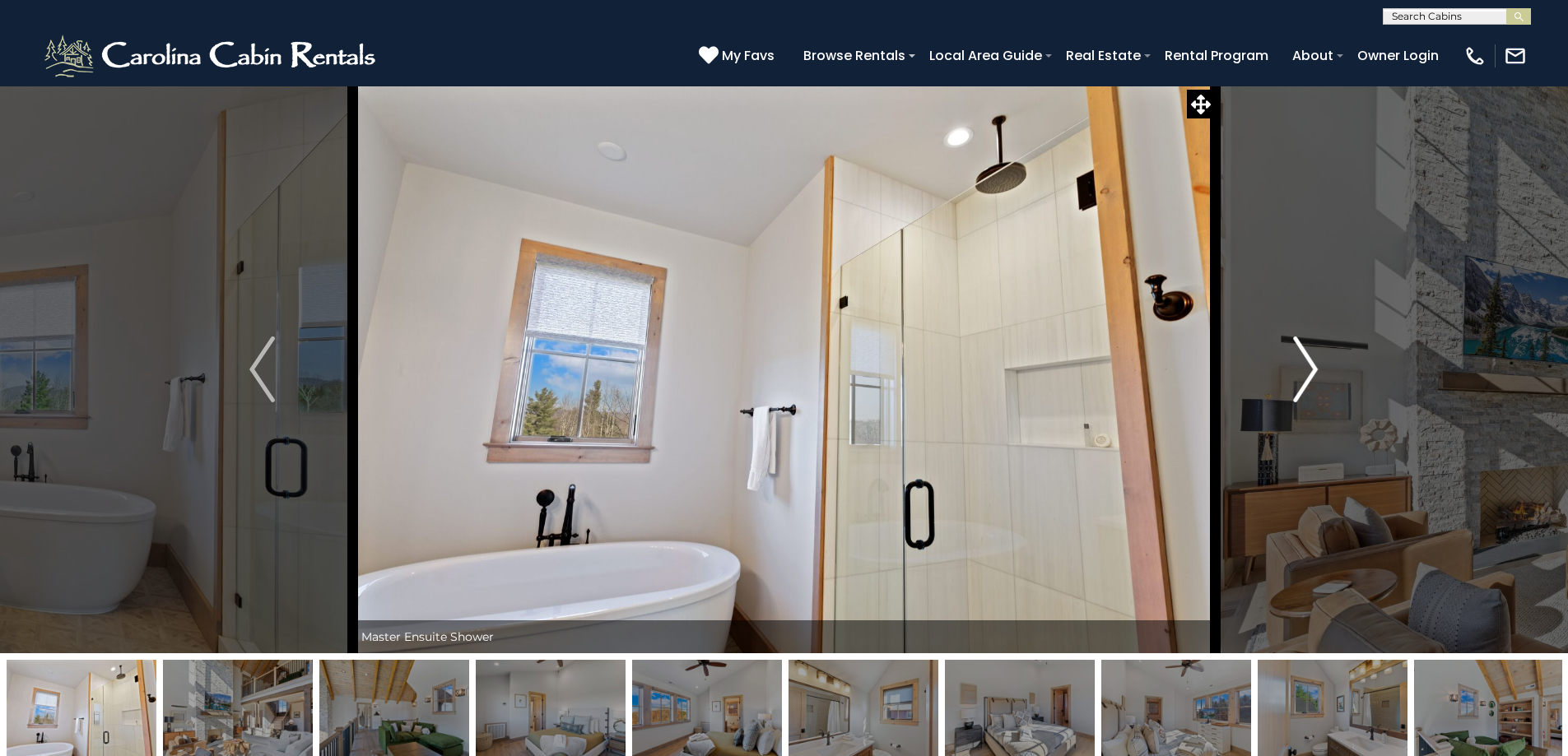
click at [1293, 397] on button "Next" at bounding box center [1305, 370] width 181 height 568
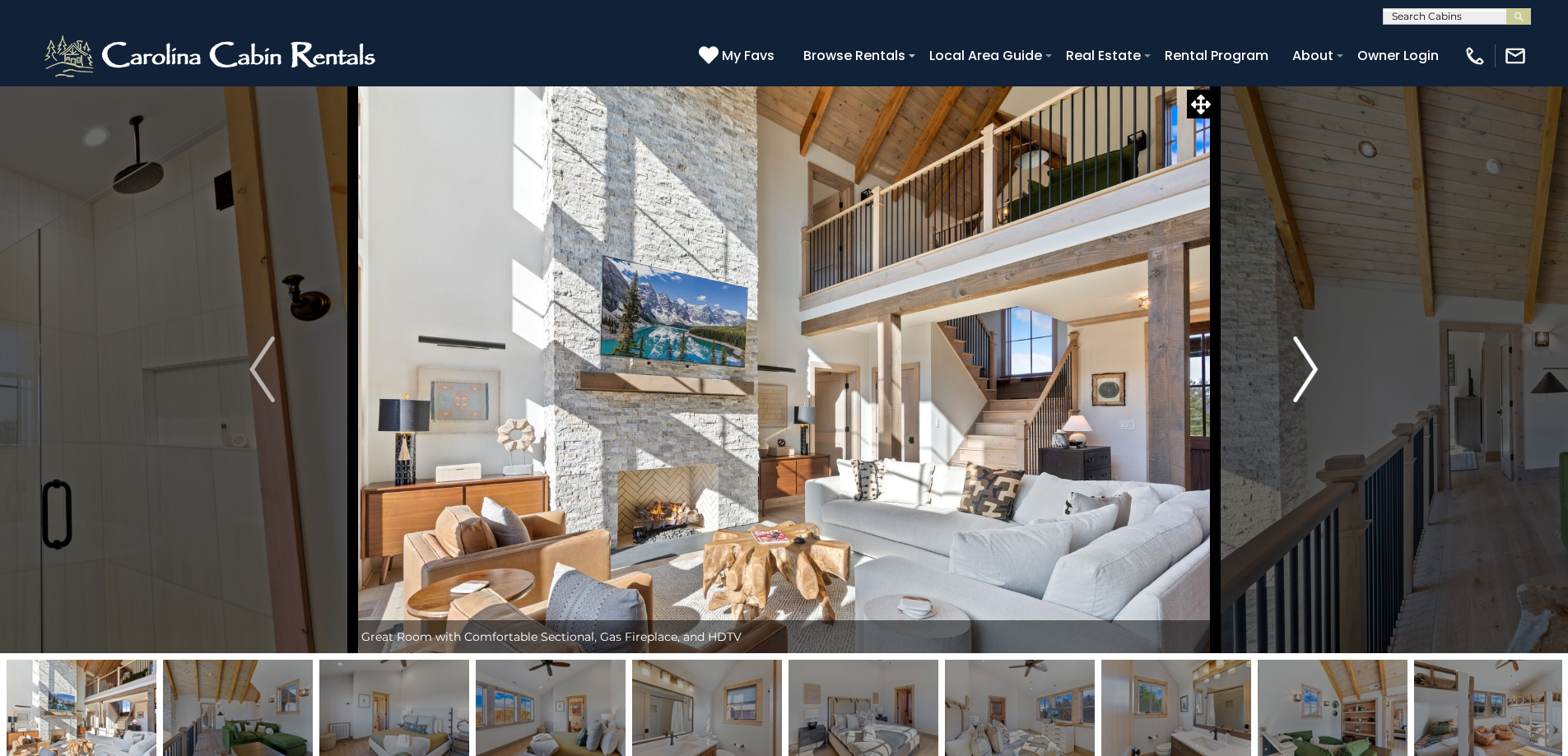
click at [1293, 398] on button "Next" at bounding box center [1305, 370] width 181 height 568
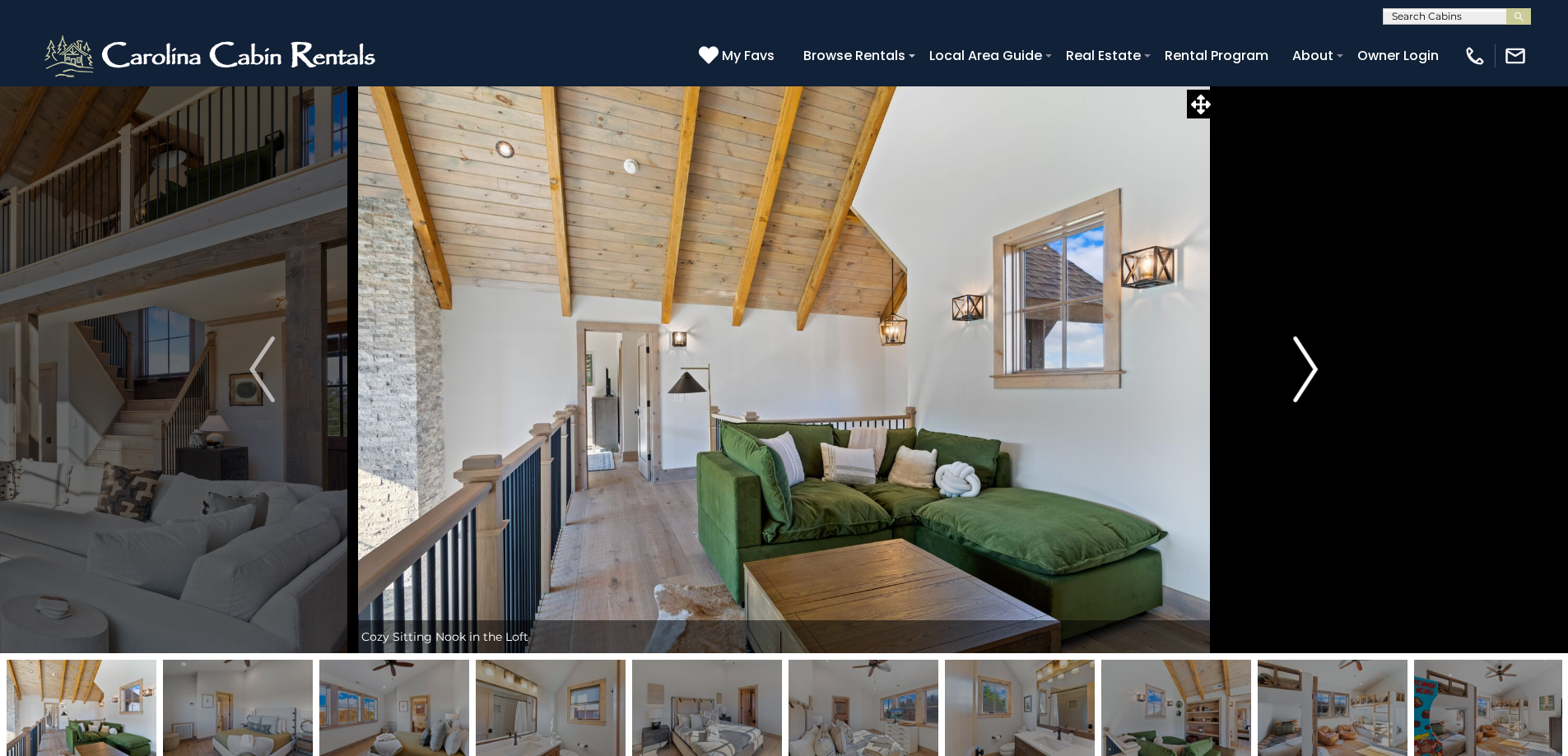
click at [1286, 399] on button "Next" at bounding box center [1305, 370] width 181 height 568
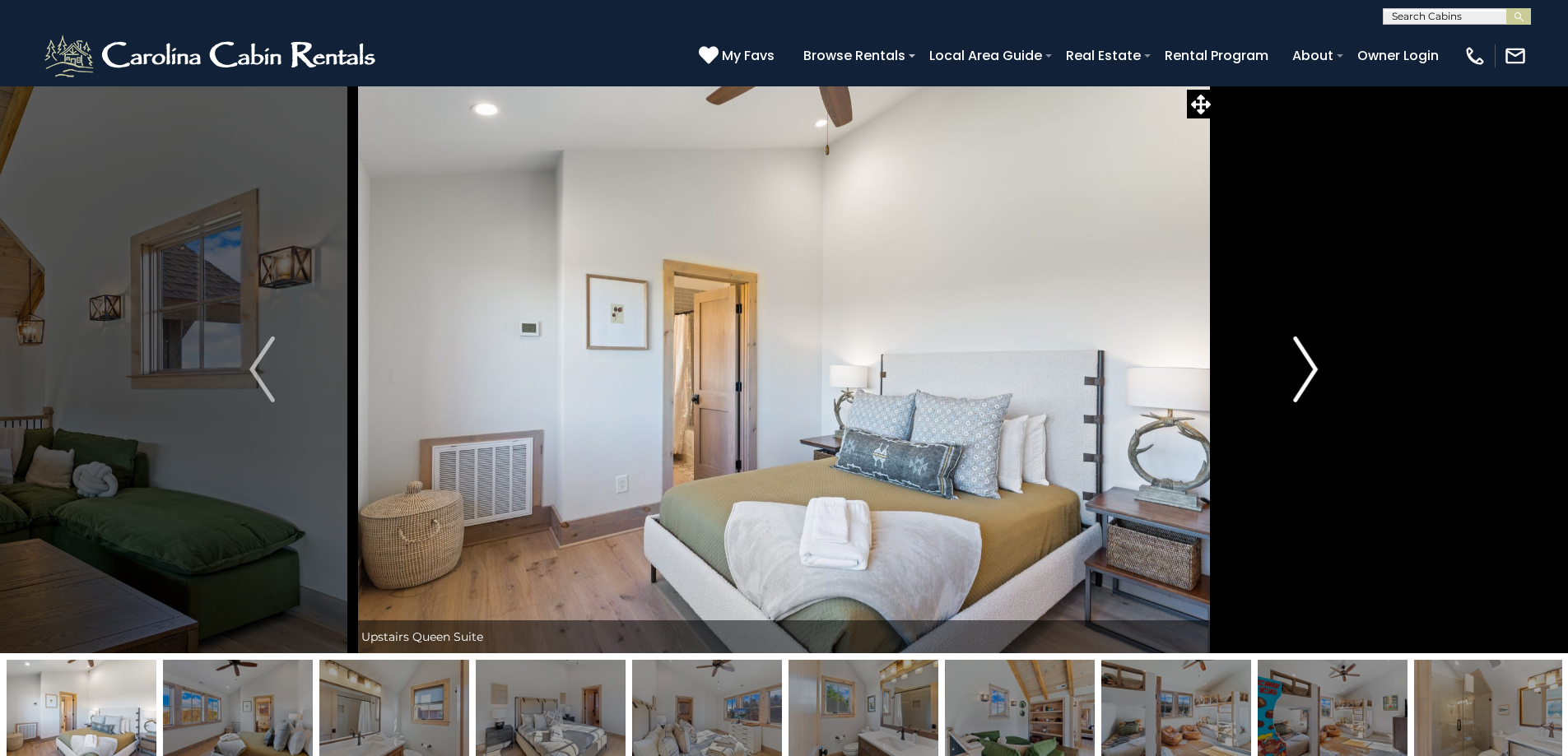
click at [1283, 402] on button "Next" at bounding box center [1305, 370] width 181 height 568
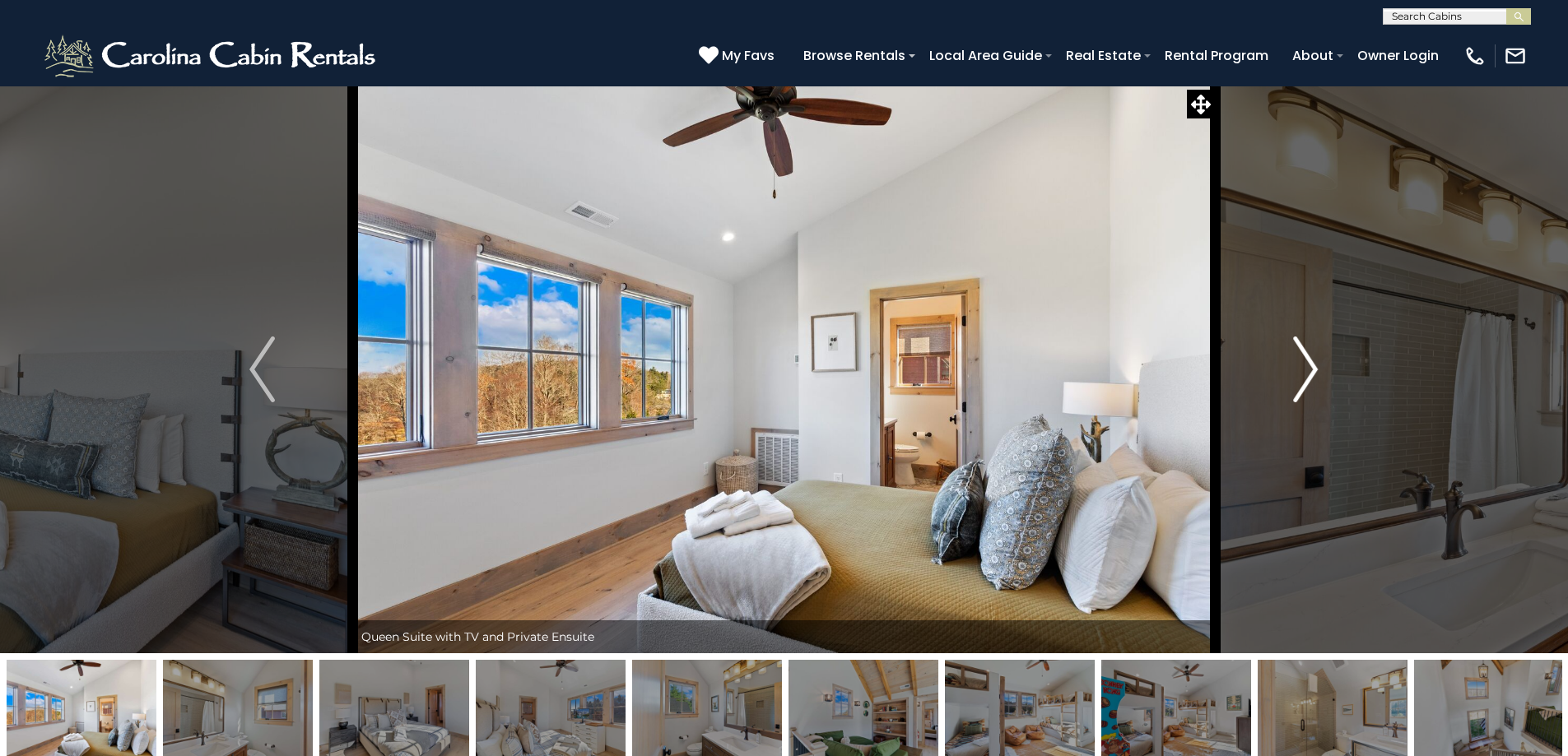
click at [1283, 402] on button "Next" at bounding box center [1305, 370] width 181 height 568
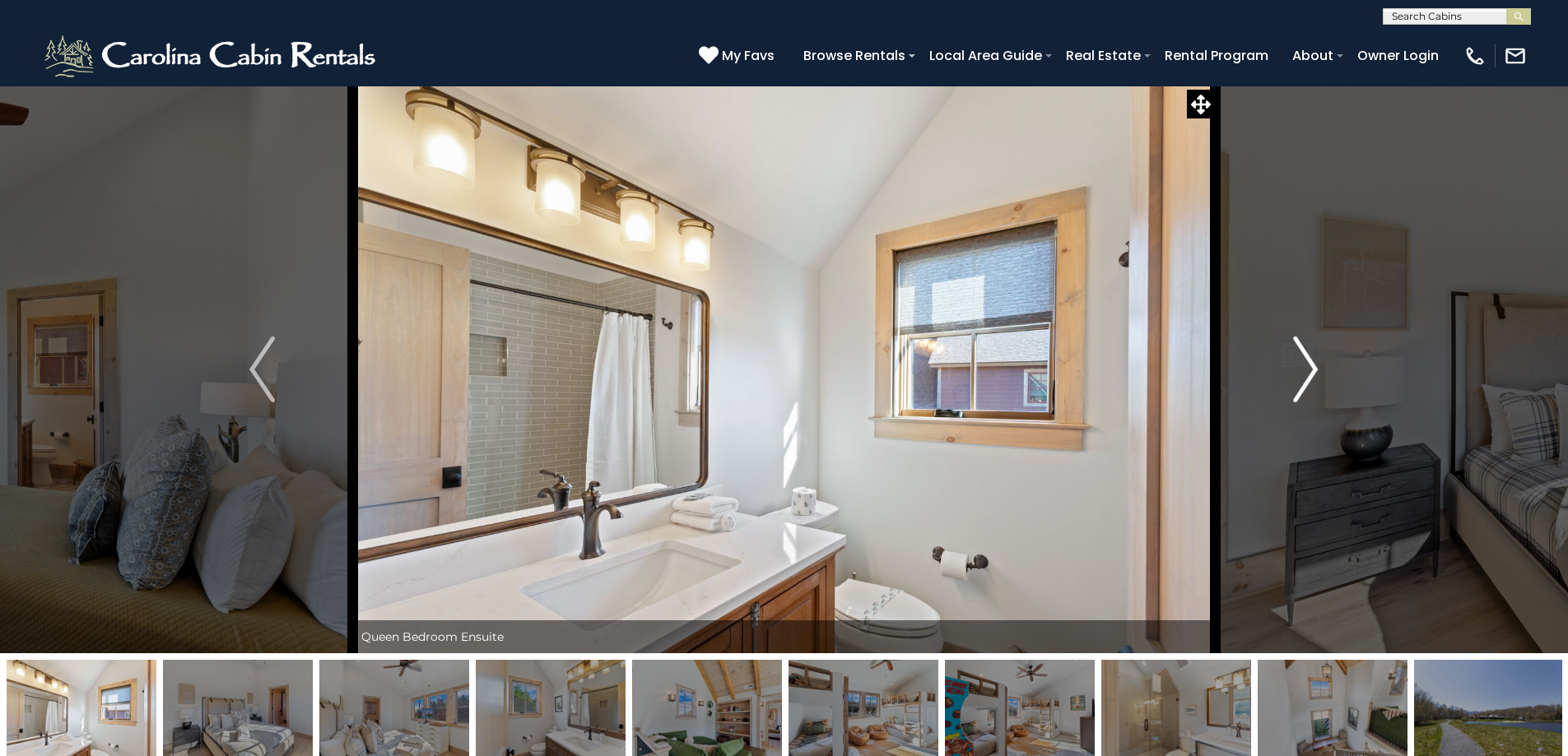
click at [1283, 401] on button "Next" at bounding box center [1305, 370] width 181 height 568
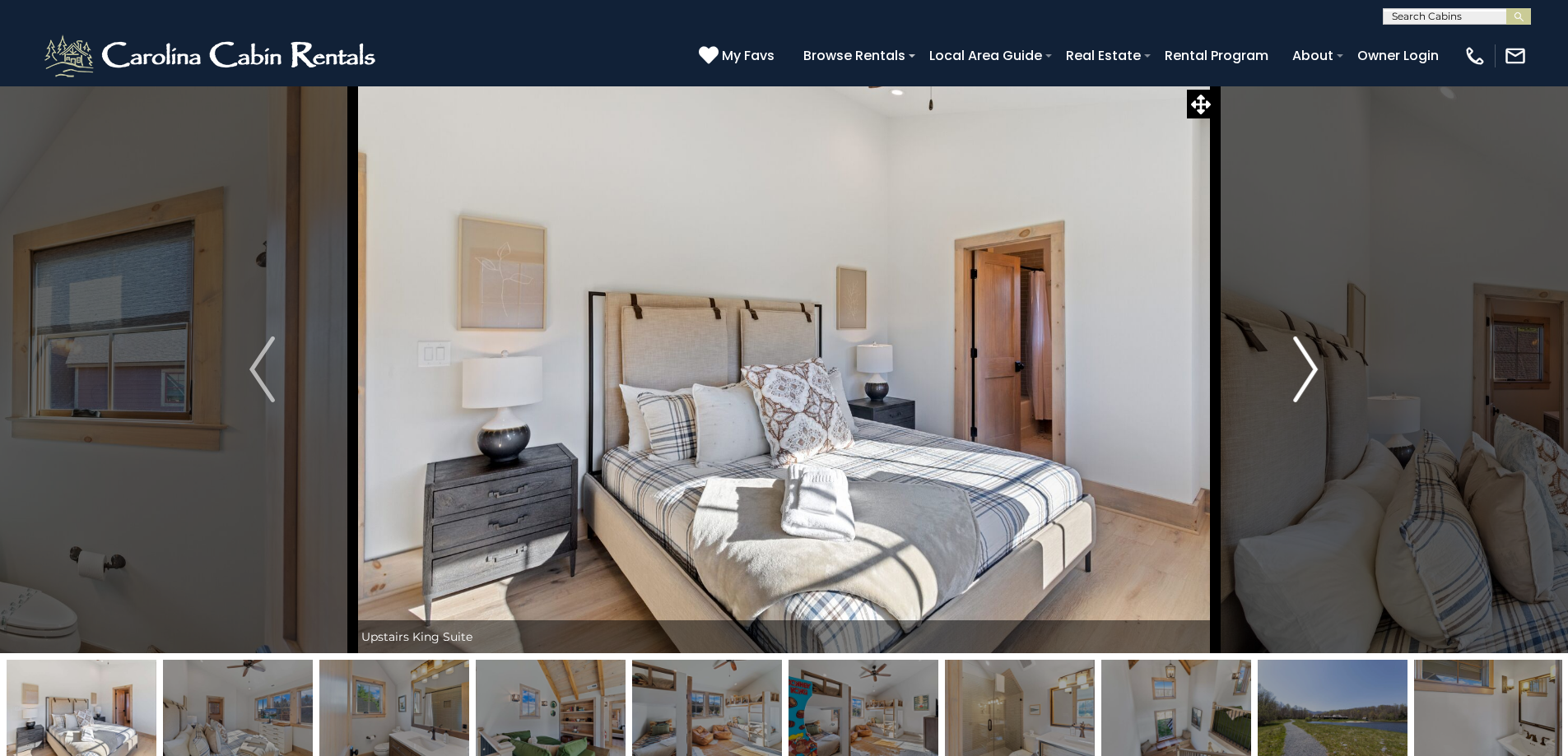
click at [1283, 401] on button "Next" at bounding box center [1305, 370] width 181 height 568
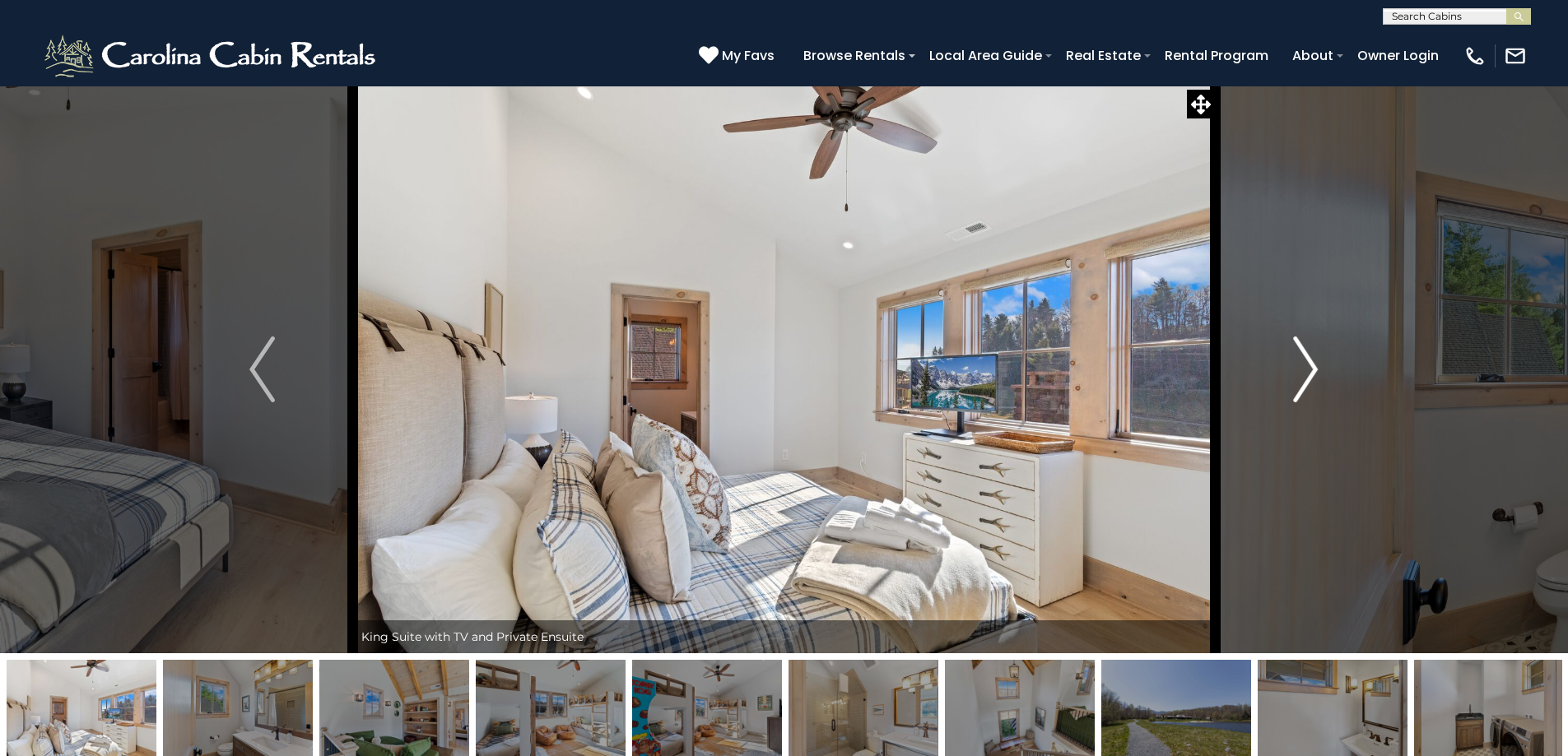
click at [1283, 401] on button "Next" at bounding box center [1305, 370] width 181 height 568
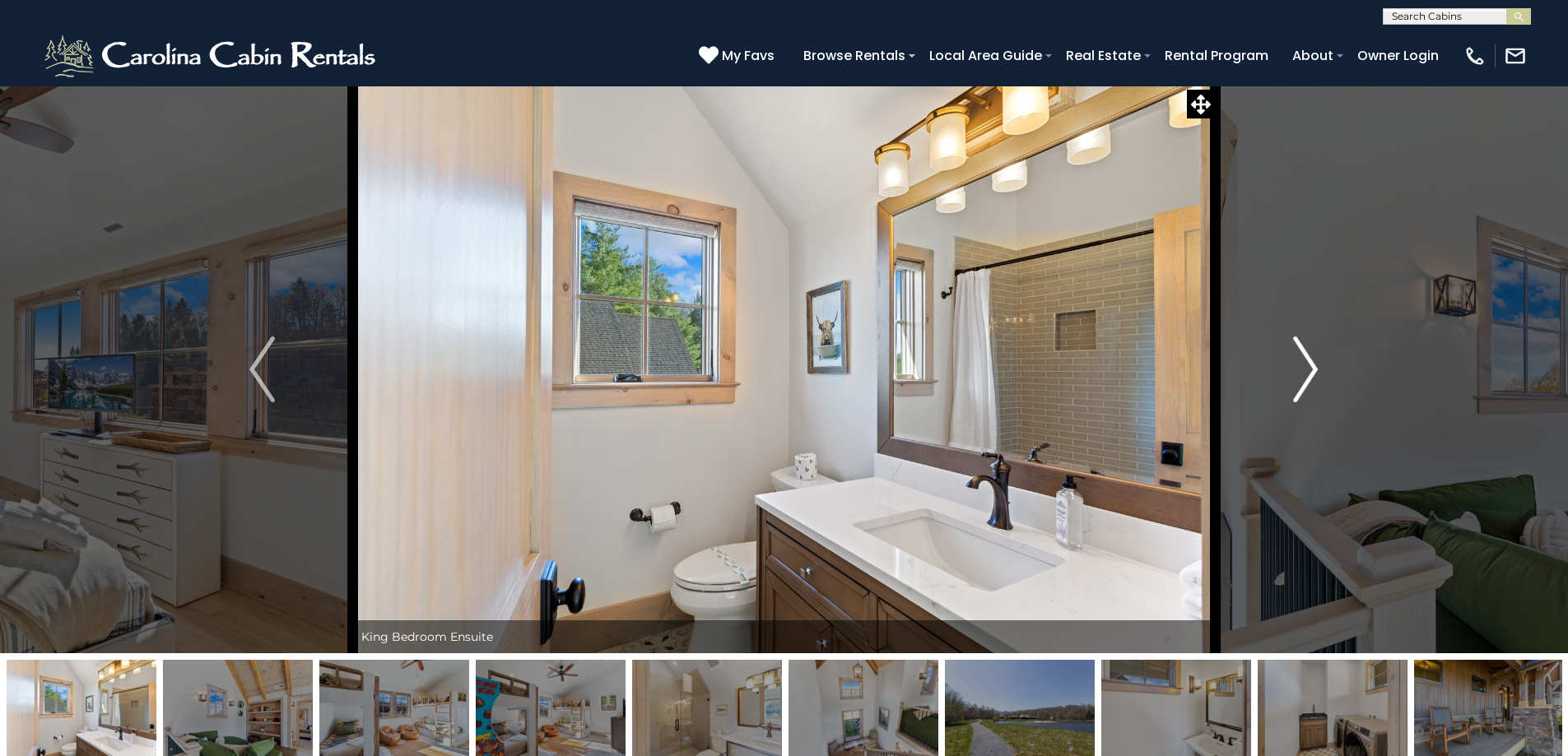
click at [1283, 401] on button "Next" at bounding box center [1305, 370] width 181 height 568
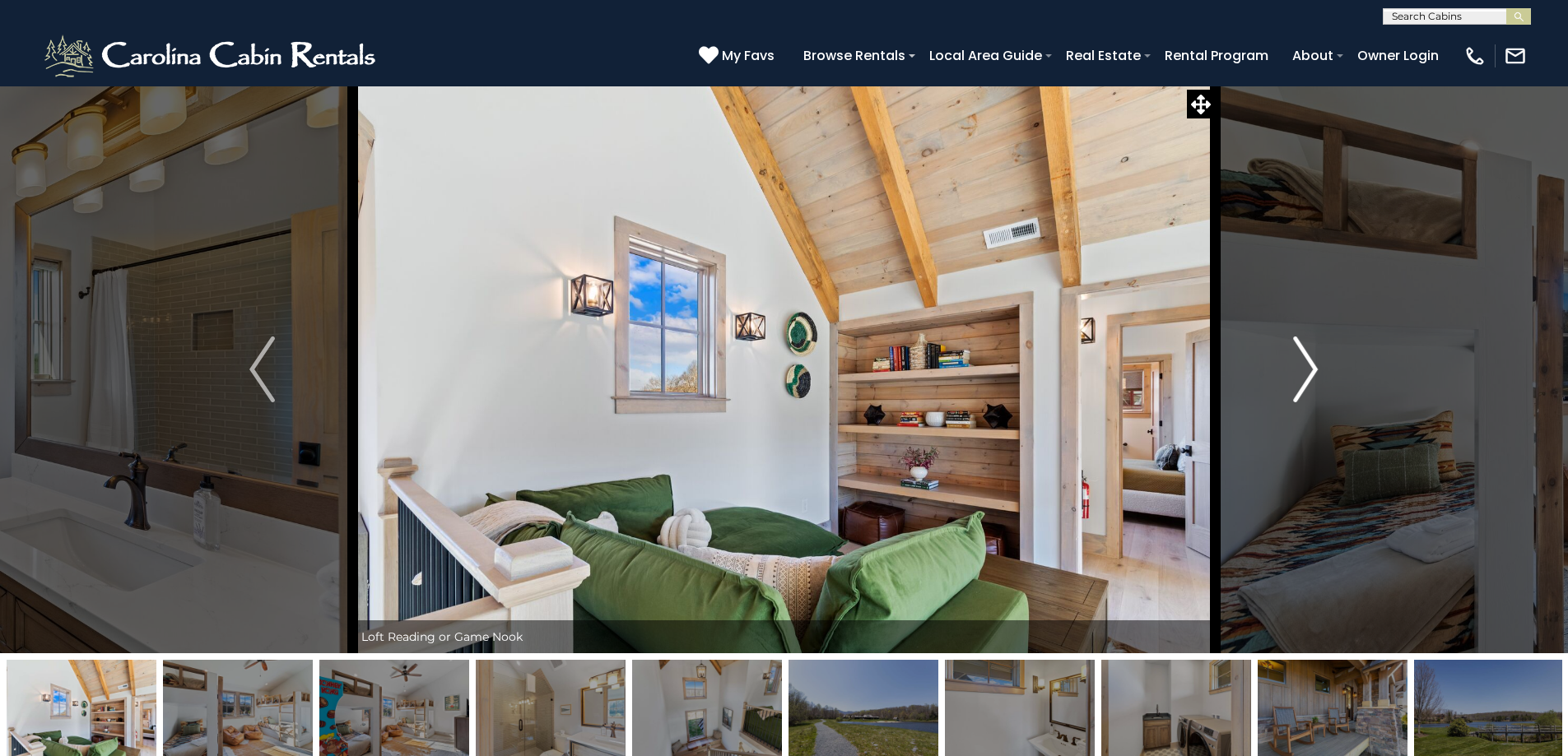
click at [1283, 401] on button "Next" at bounding box center [1305, 370] width 181 height 568
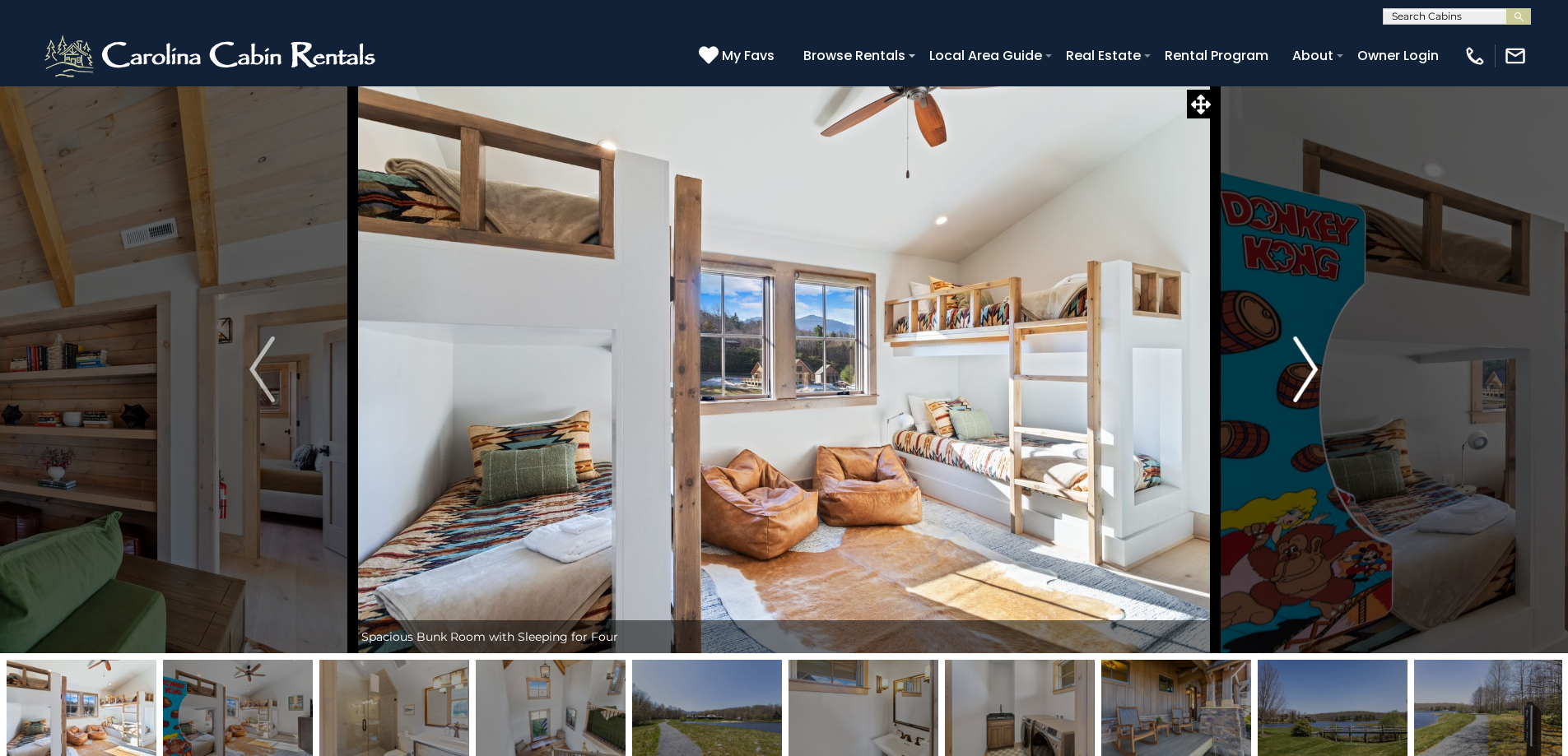
click at [1283, 401] on button "Next" at bounding box center [1305, 370] width 181 height 568
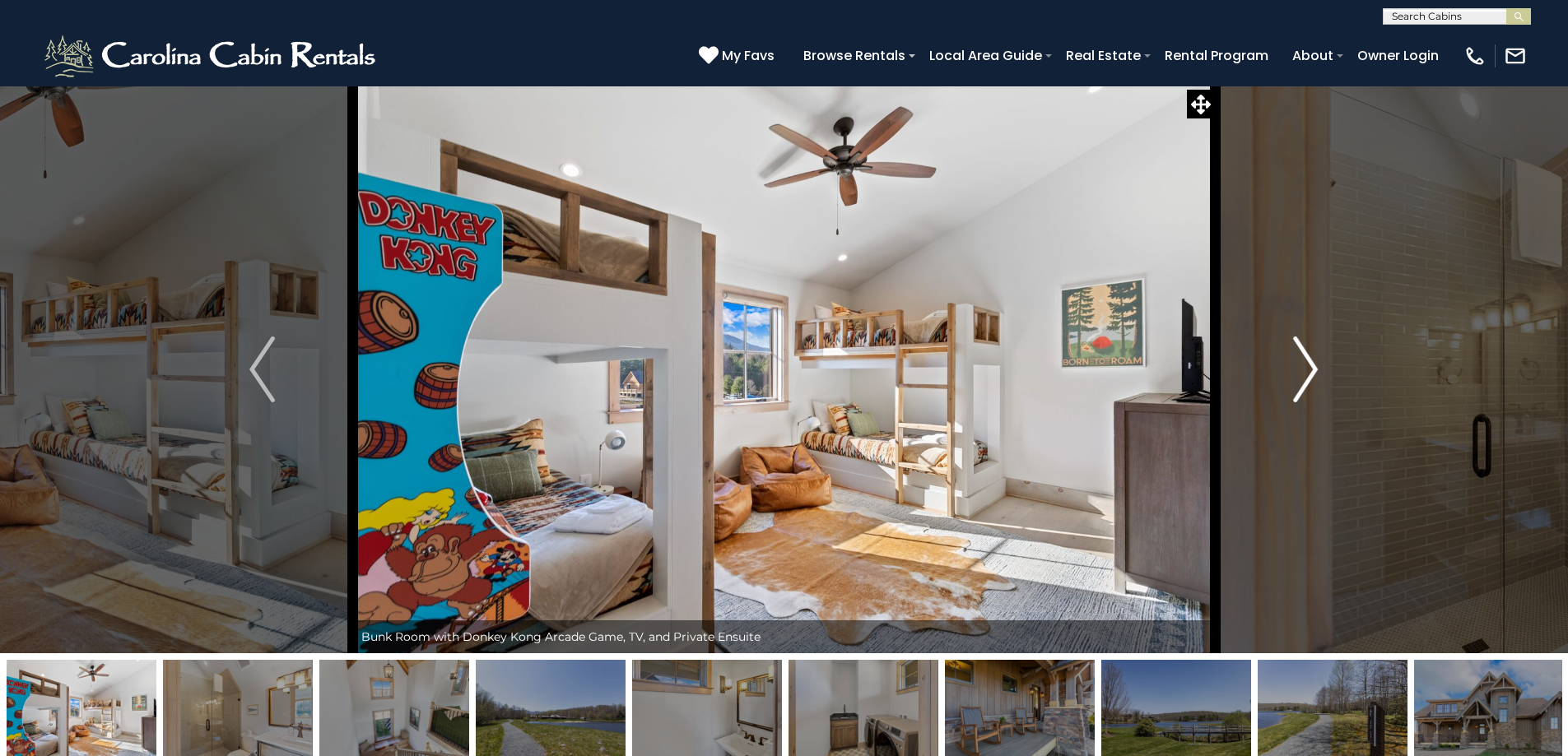
click at [1287, 398] on button "Next" at bounding box center [1305, 370] width 181 height 568
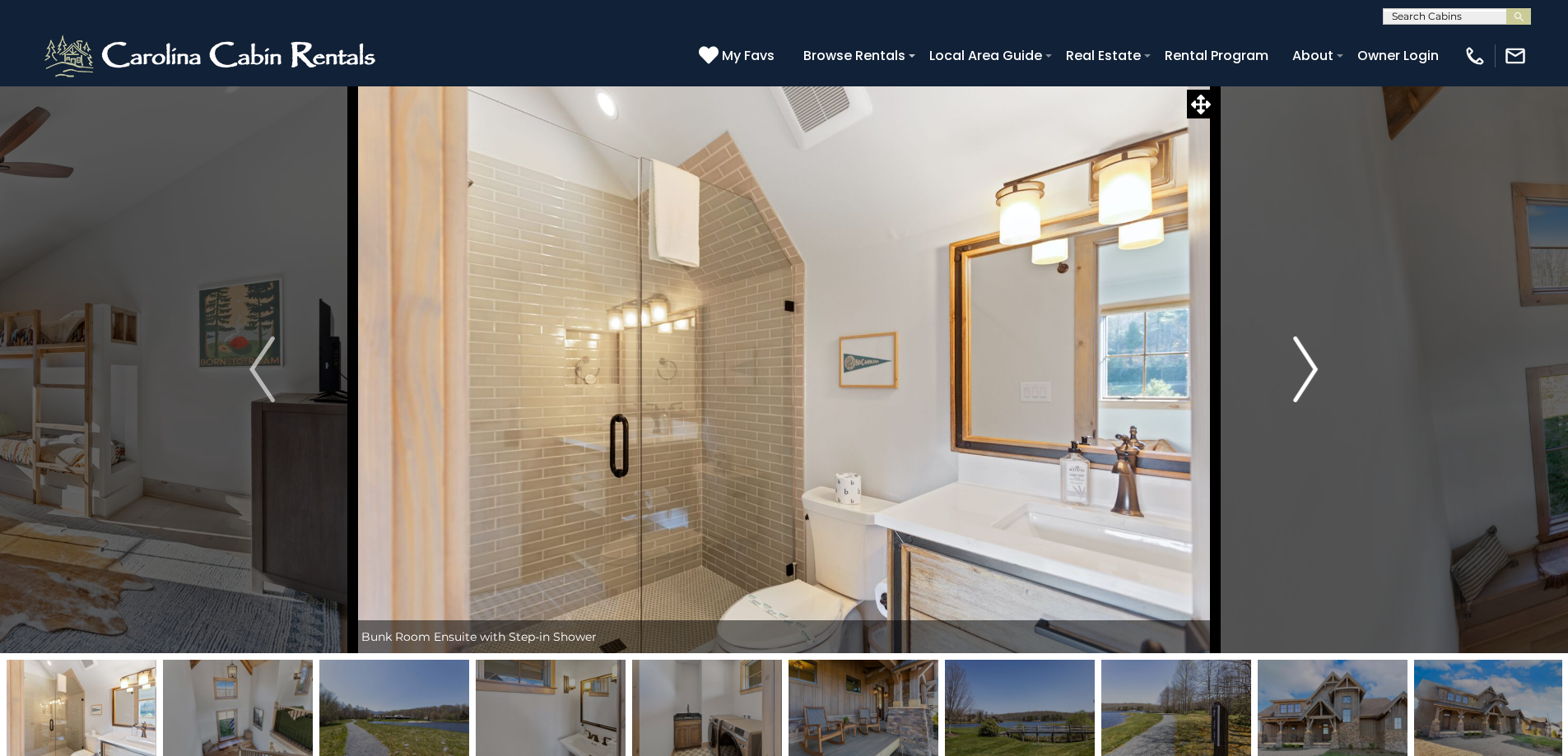
click at [1287, 398] on button "Next" at bounding box center [1305, 370] width 181 height 568
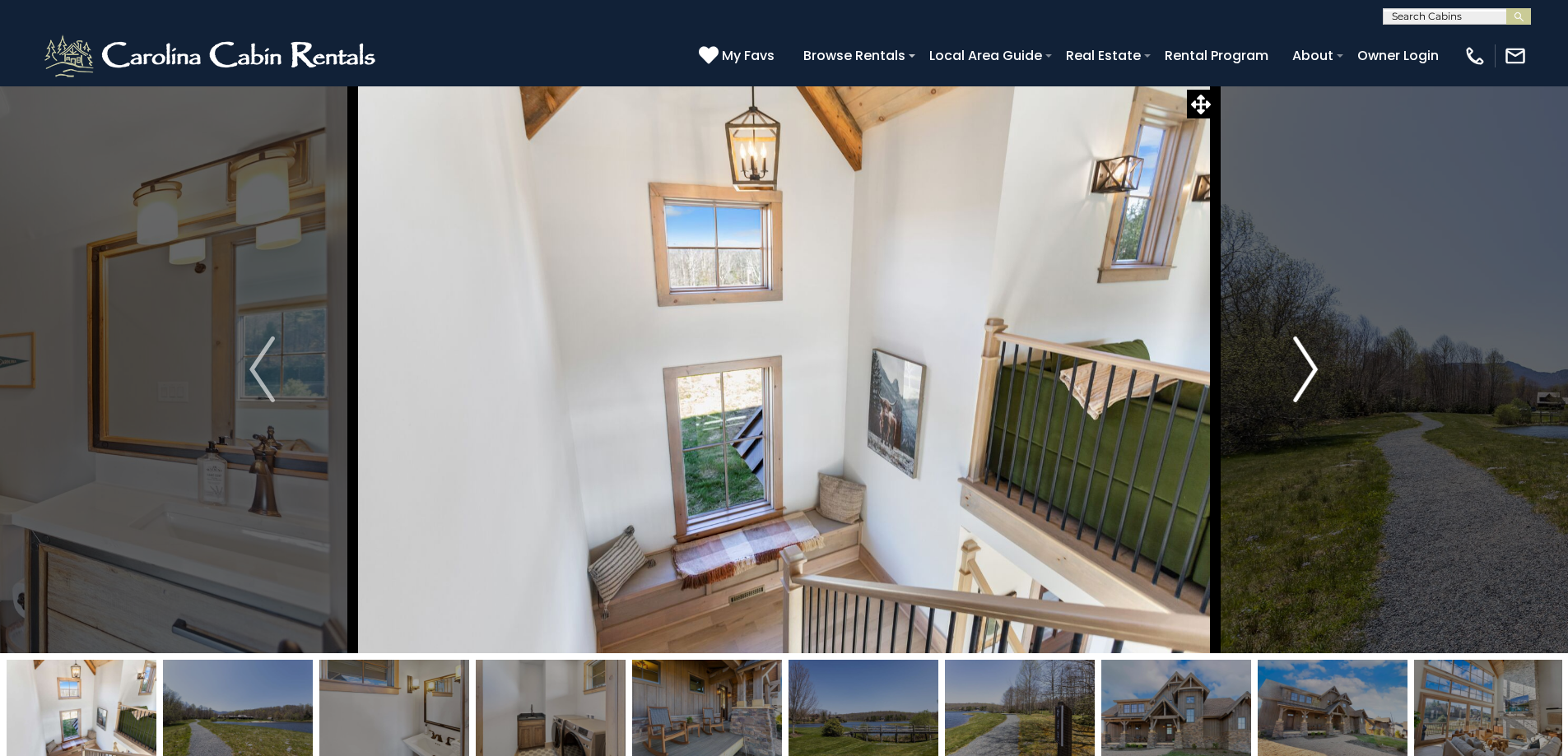
click at [1287, 398] on button "Next" at bounding box center [1305, 370] width 181 height 568
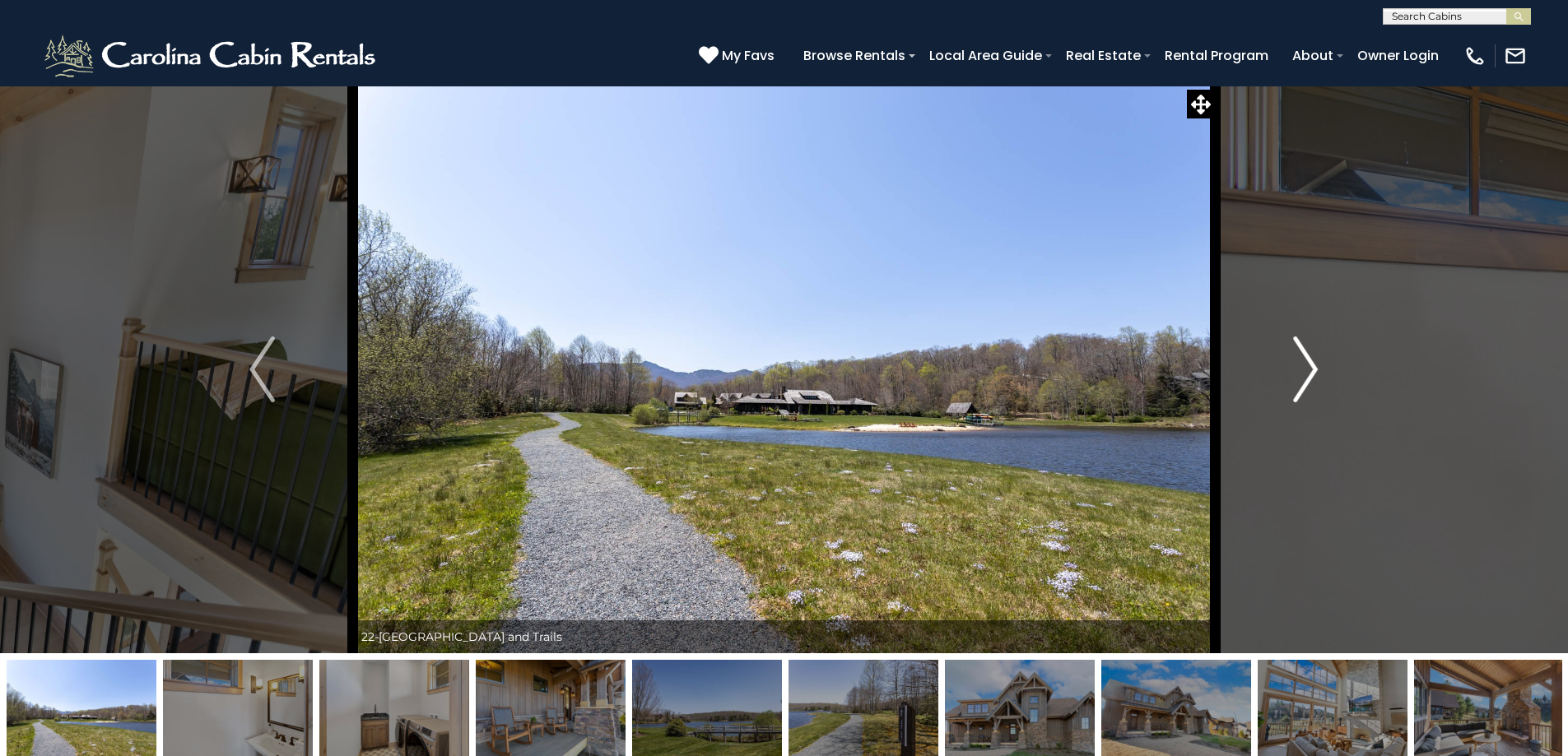
click at [1286, 399] on button "Next" at bounding box center [1305, 370] width 181 height 568
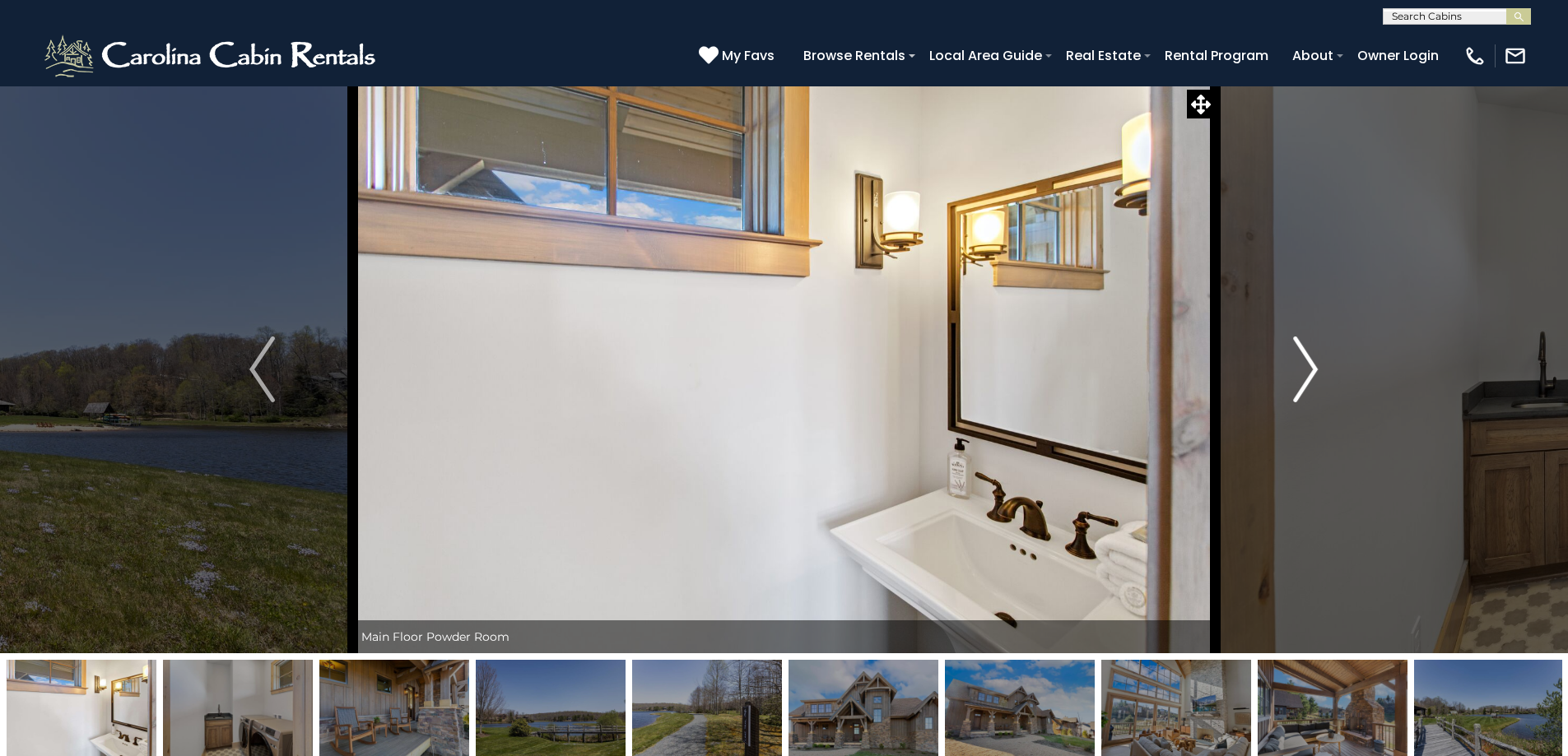
click at [1285, 401] on button "Next" at bounding box center [1305, 370] width 181 height 568
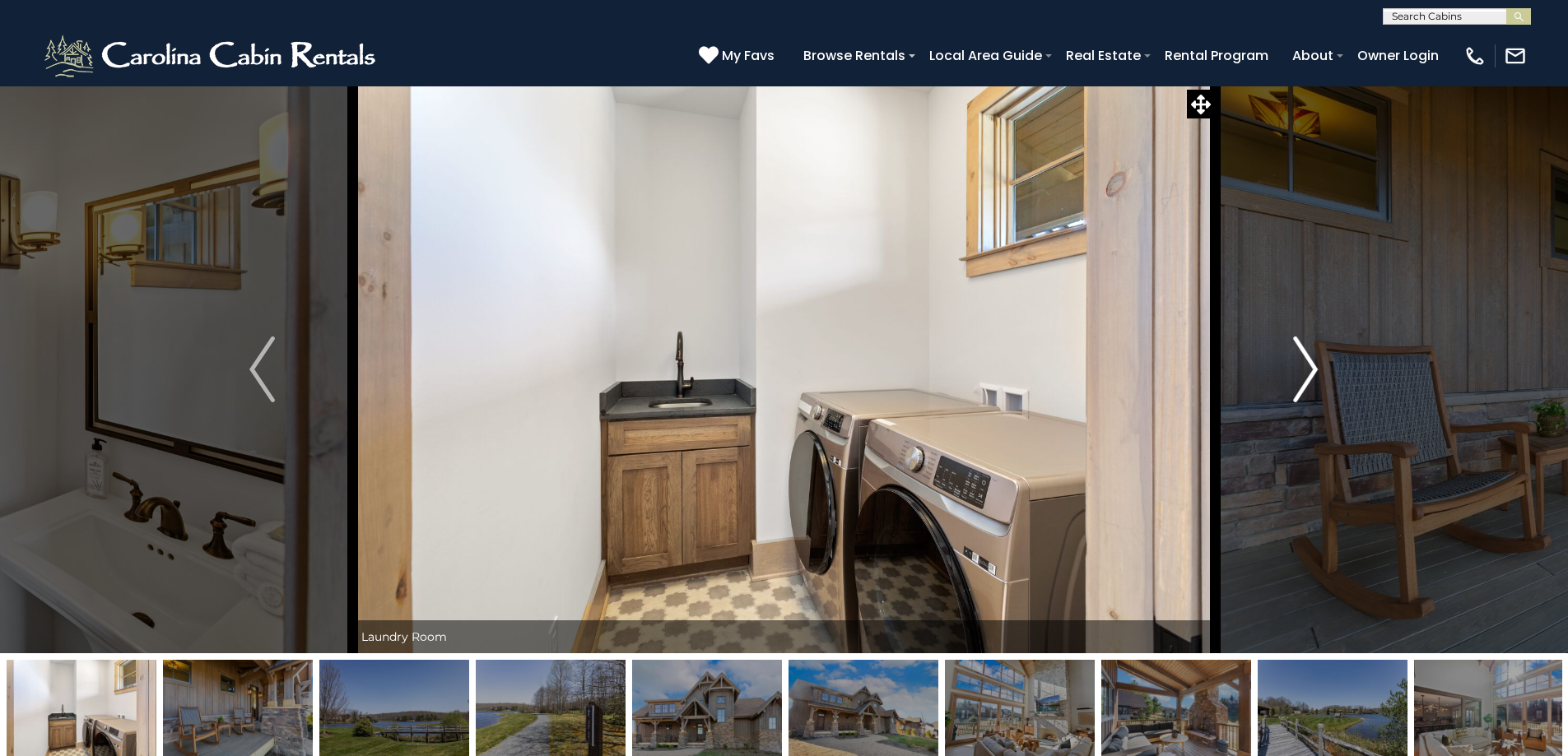
click at [1285, 401] on button "Next" at bounding box center [1305, 370] width 181 height 568
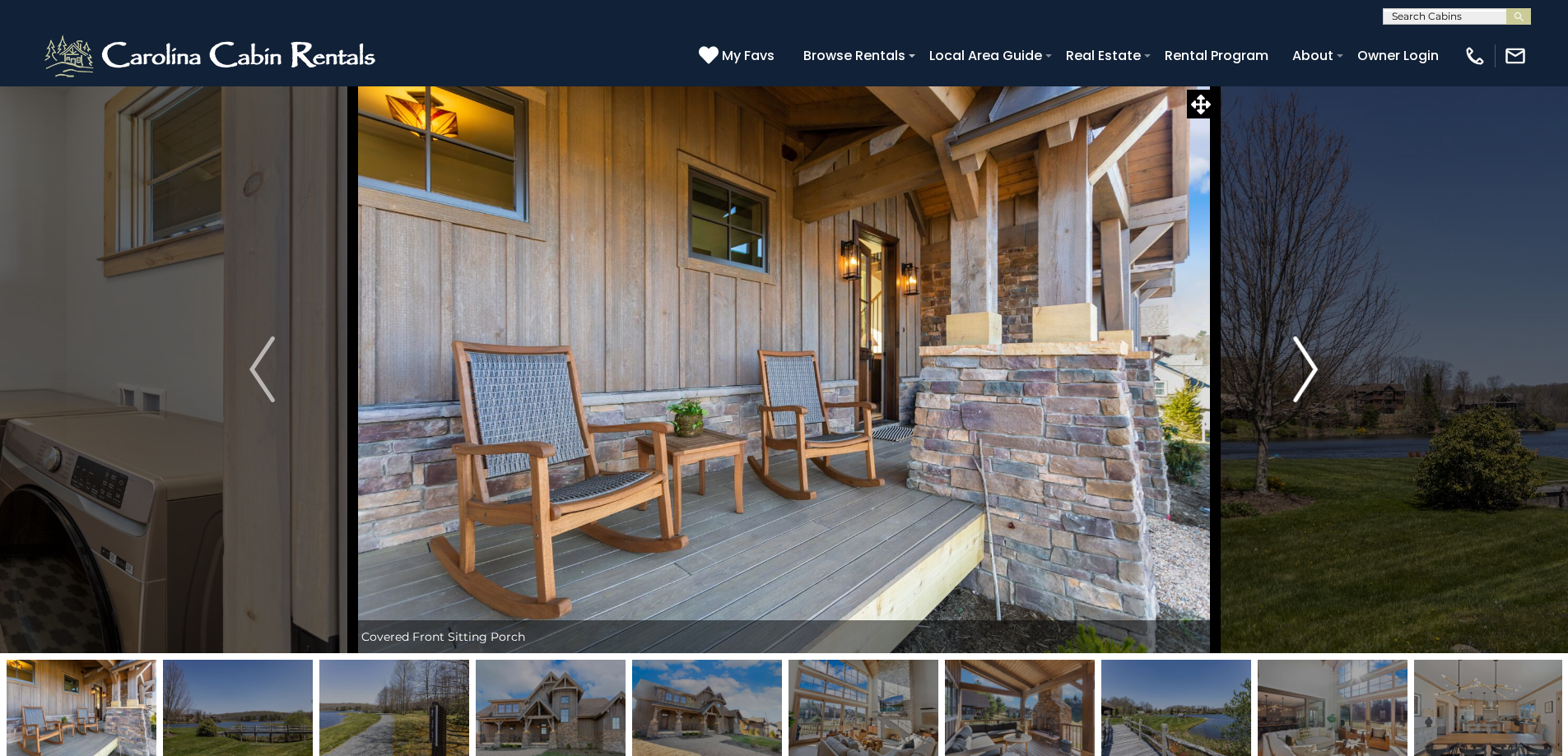
click at [1277, 405] on button "Next" at bounding box center [1305, 370] width 181 height 568
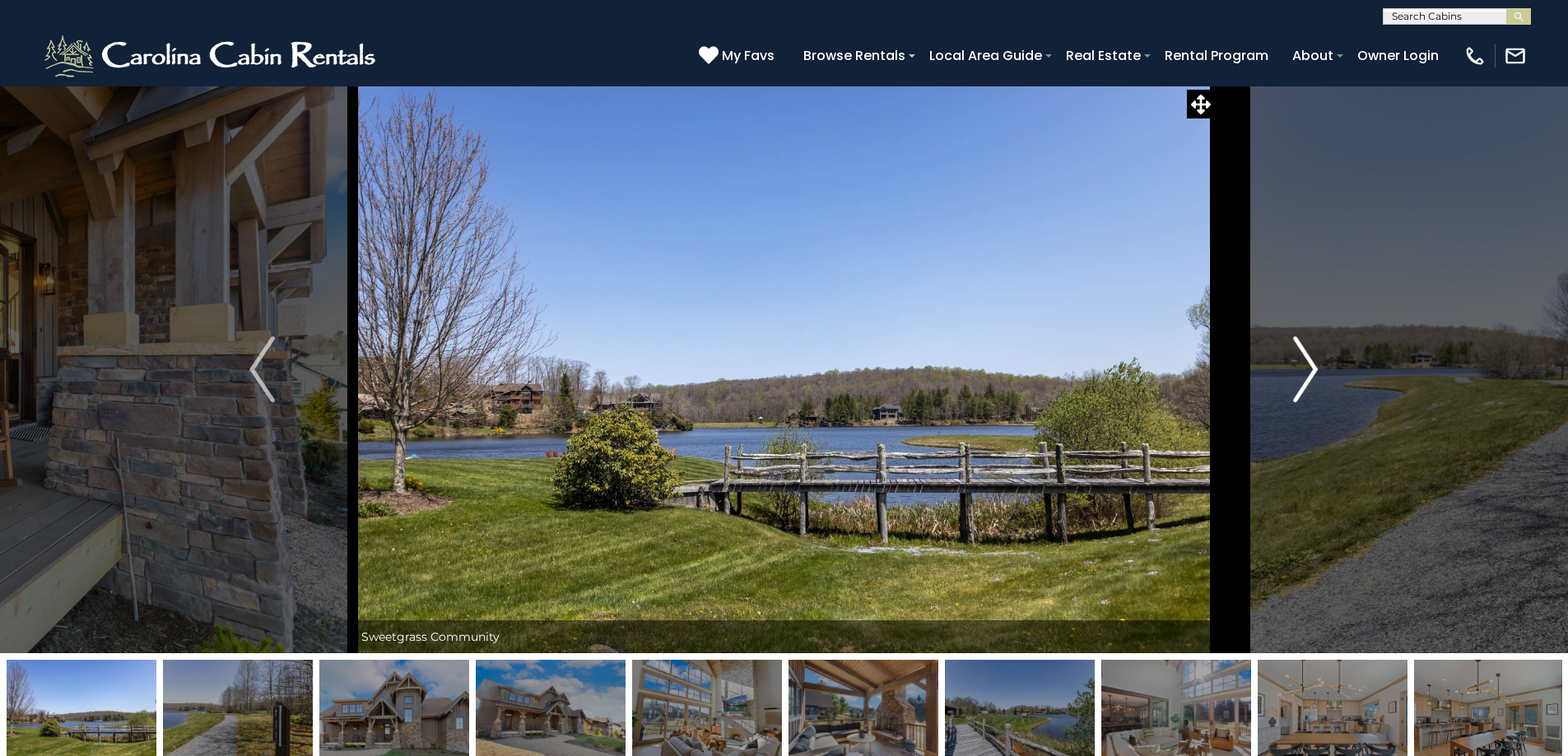
click at [1274, 405] on button "Next" at bounding box center [1305, 370] width 181 height 568
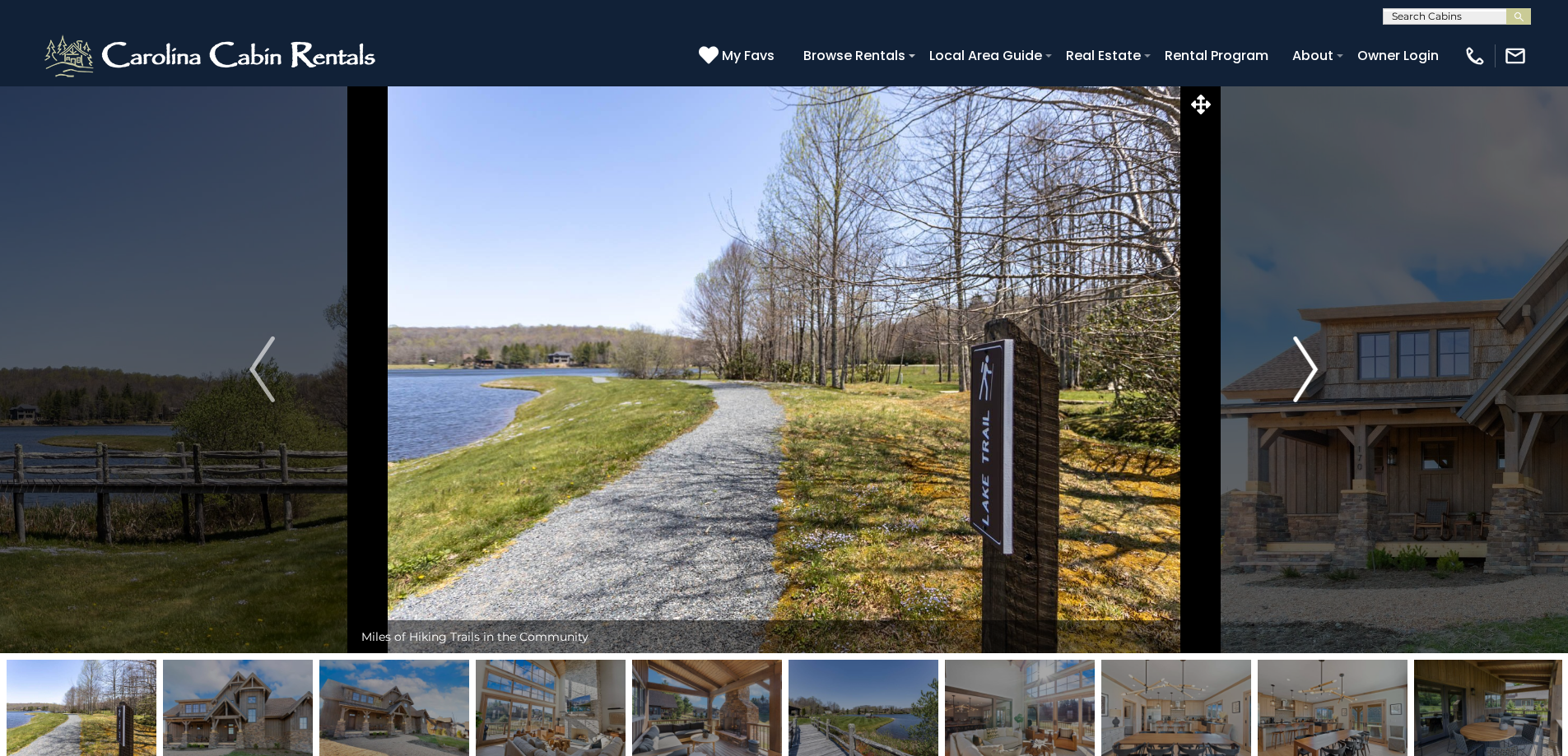
click at [1272, 406] on button "Next" at bounding box center [1305, 370] width 181 height 568
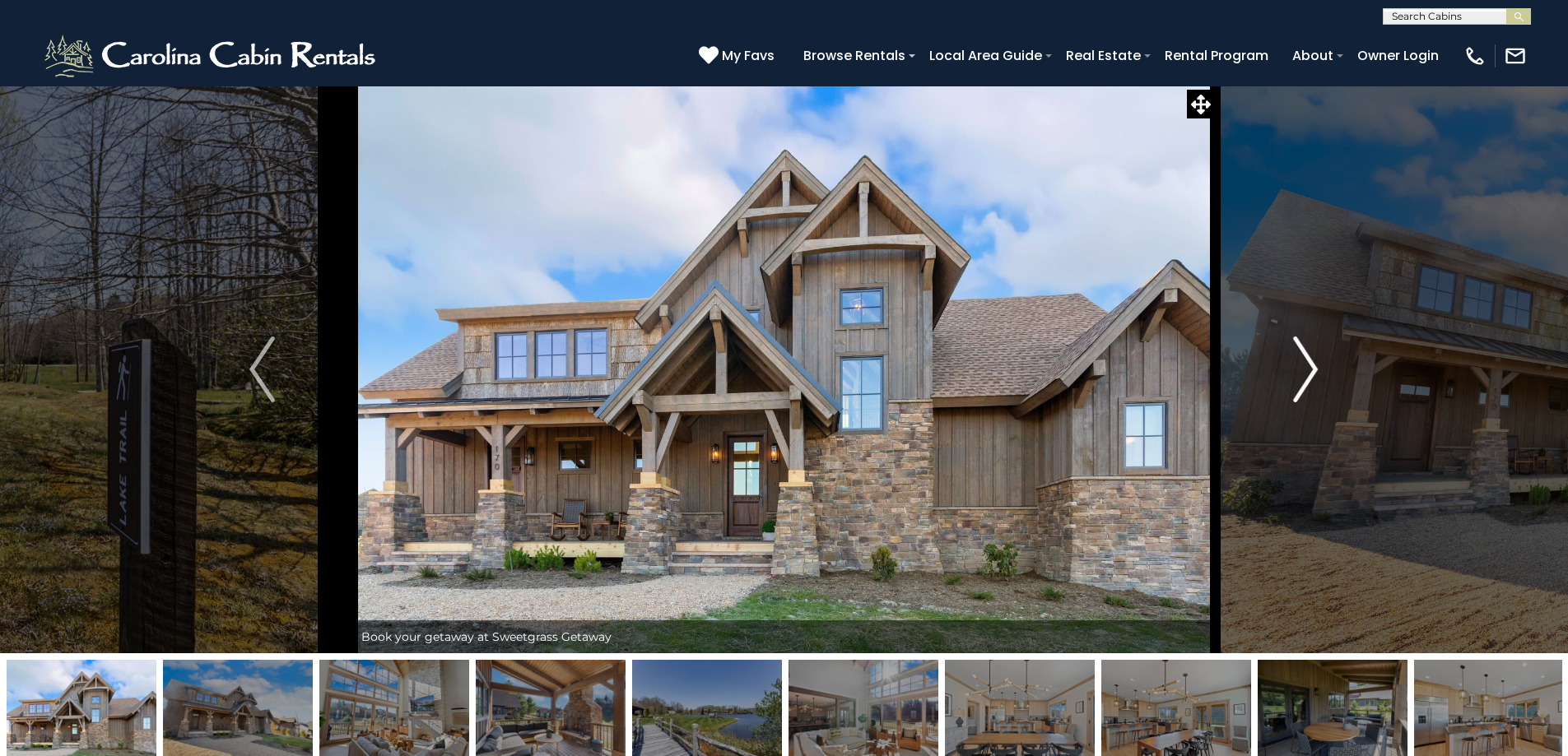
click at [1272, 406] on button "Next" at bounding box center [1305, 370] width 181 height 568
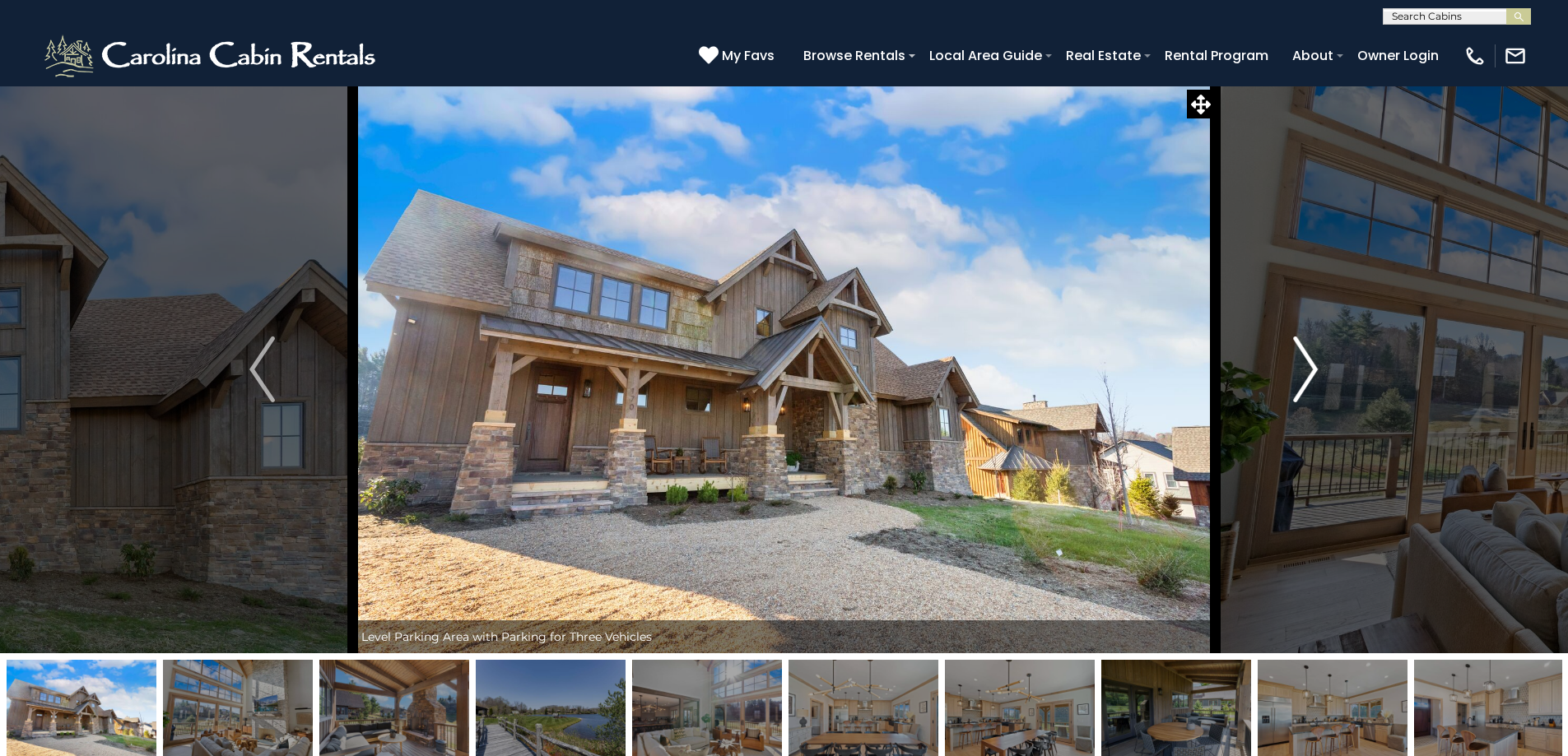
click at [1272, 406] on button "Next" at bounding box center [1305, 370] width 181 height 568
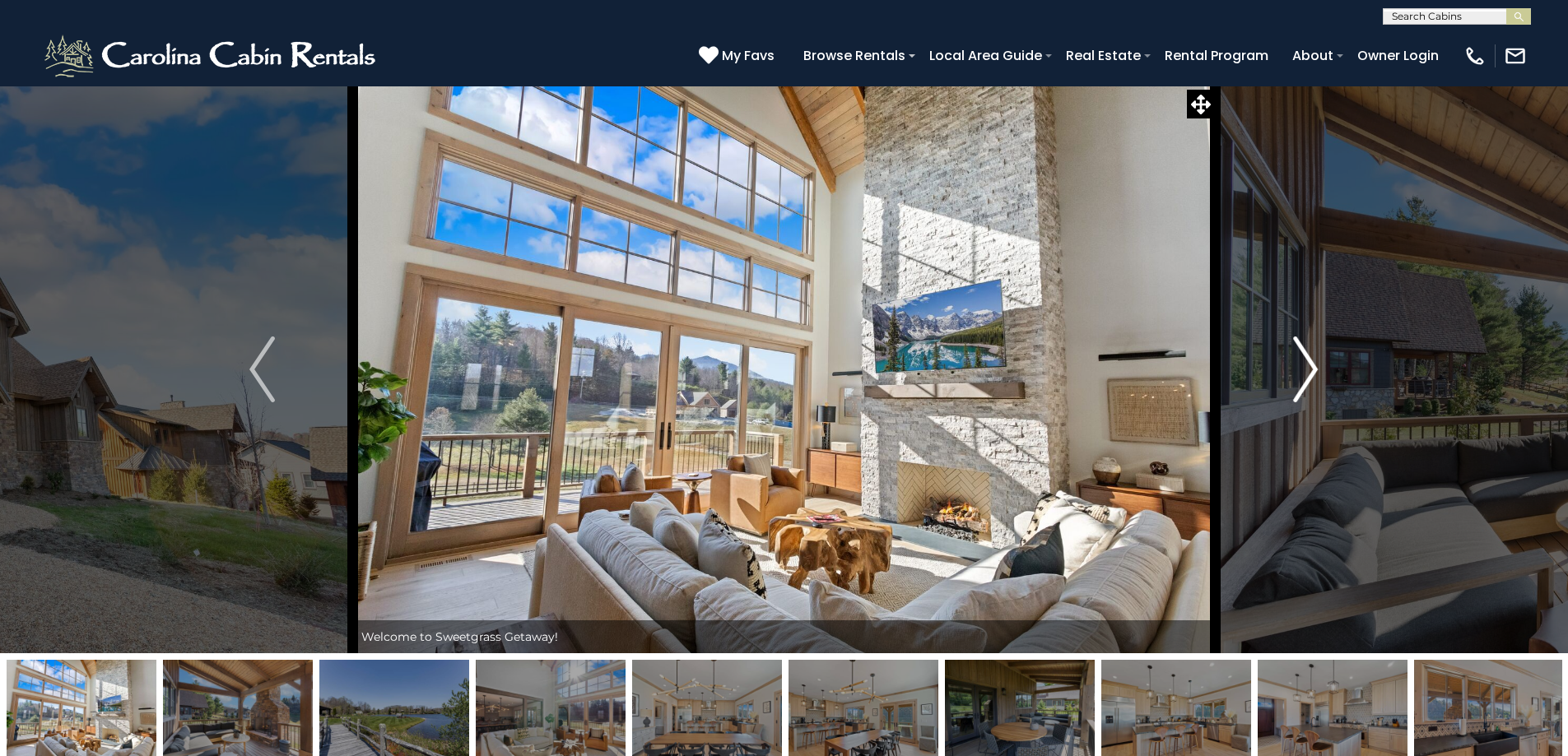
click at [1272, 406] on button "Next" at bounding box center [1305, 370] width 181 height 568
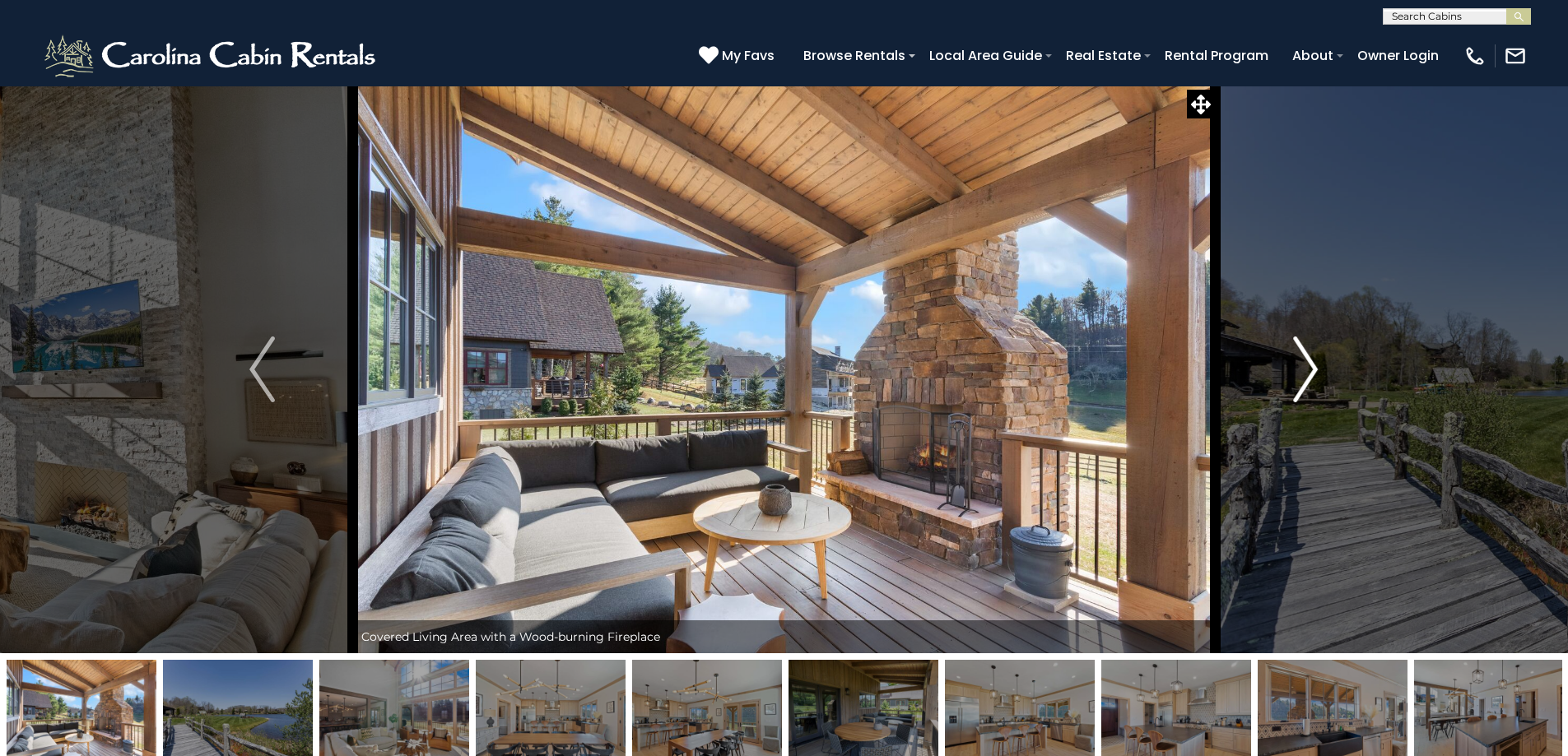
click at [1272, 406] on button "Next" at bounding box center [1305, 370] width 181 height 568
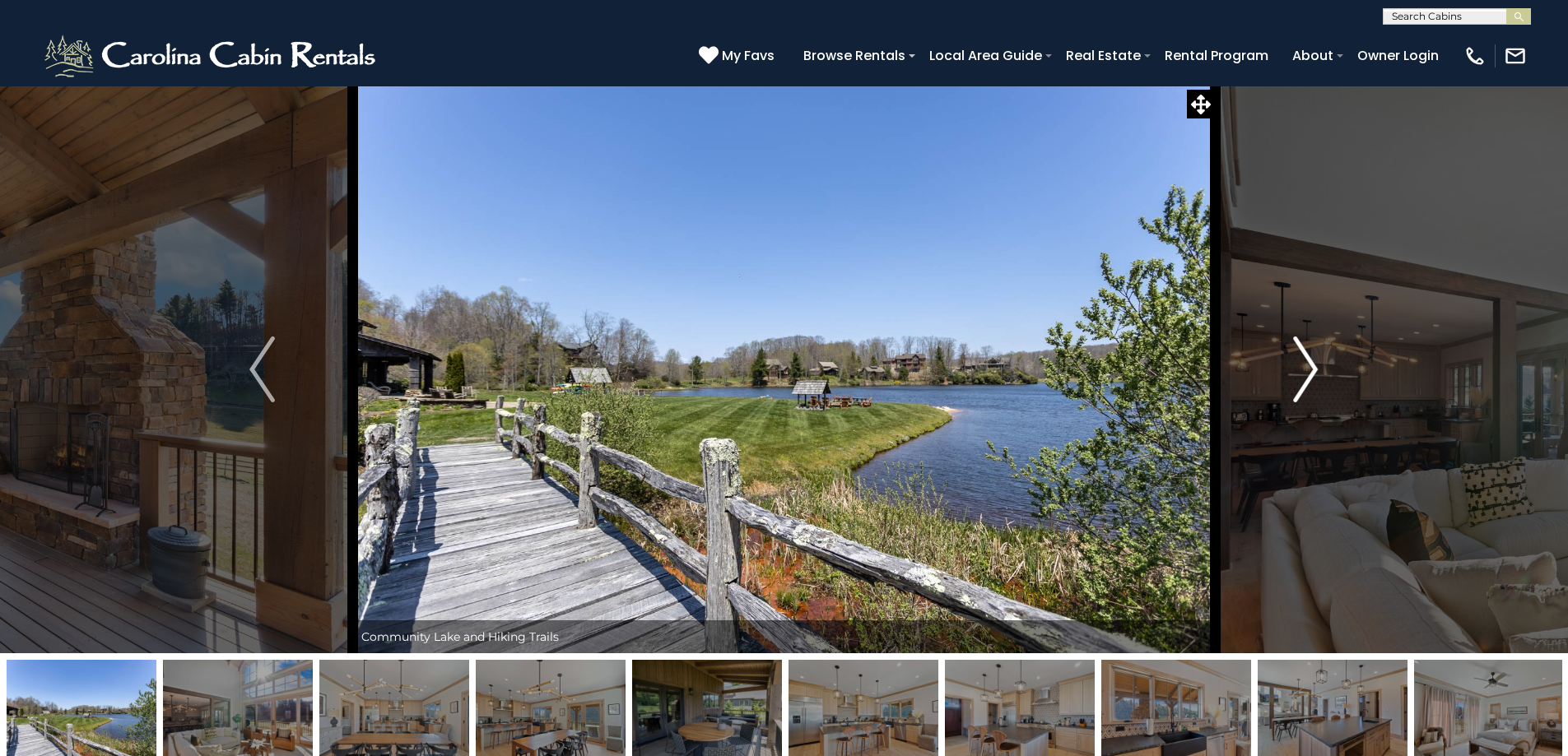
click at [1272, 406] on button "Next" at bounding box center [1305, 370] width 181 height 568
